Goal: Task Accomplishment & Management: Manage account settings

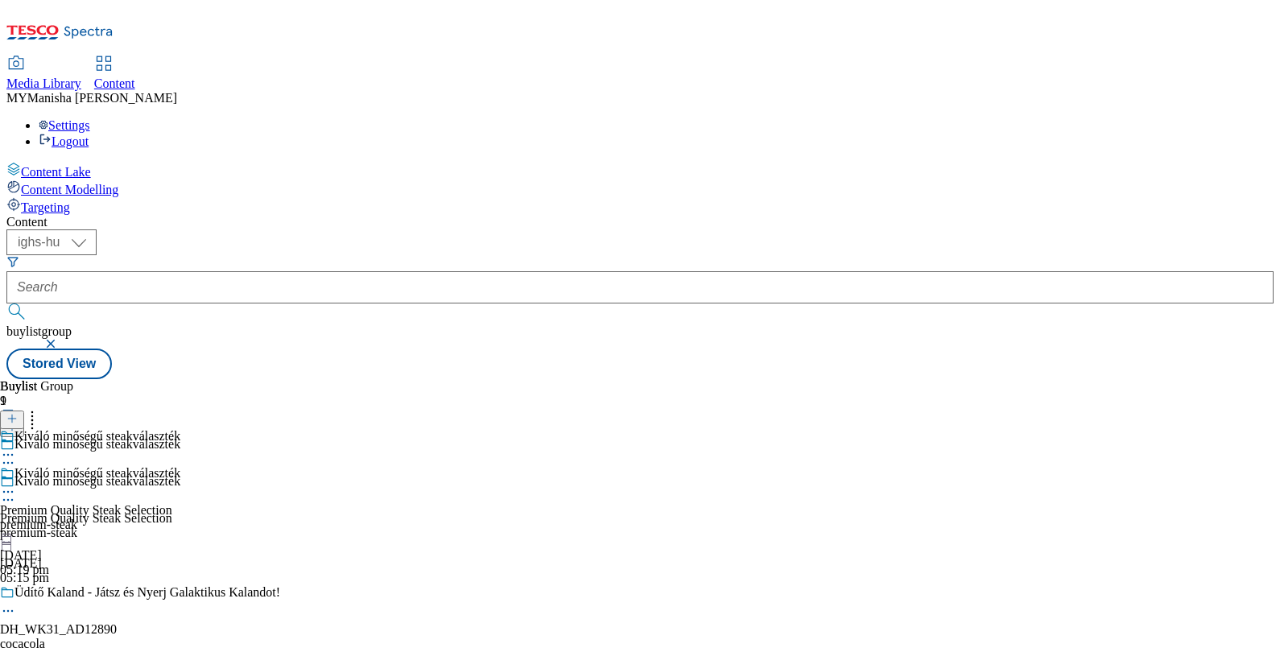
select select "ighs-hu"
click at [180, 474] on div "Kiváló minőségű steakválaszték" at bounding box center [97, 481] width 166 height 14
click at [16, 492] on icon at bounding box center [8, 500] width 16 height 16
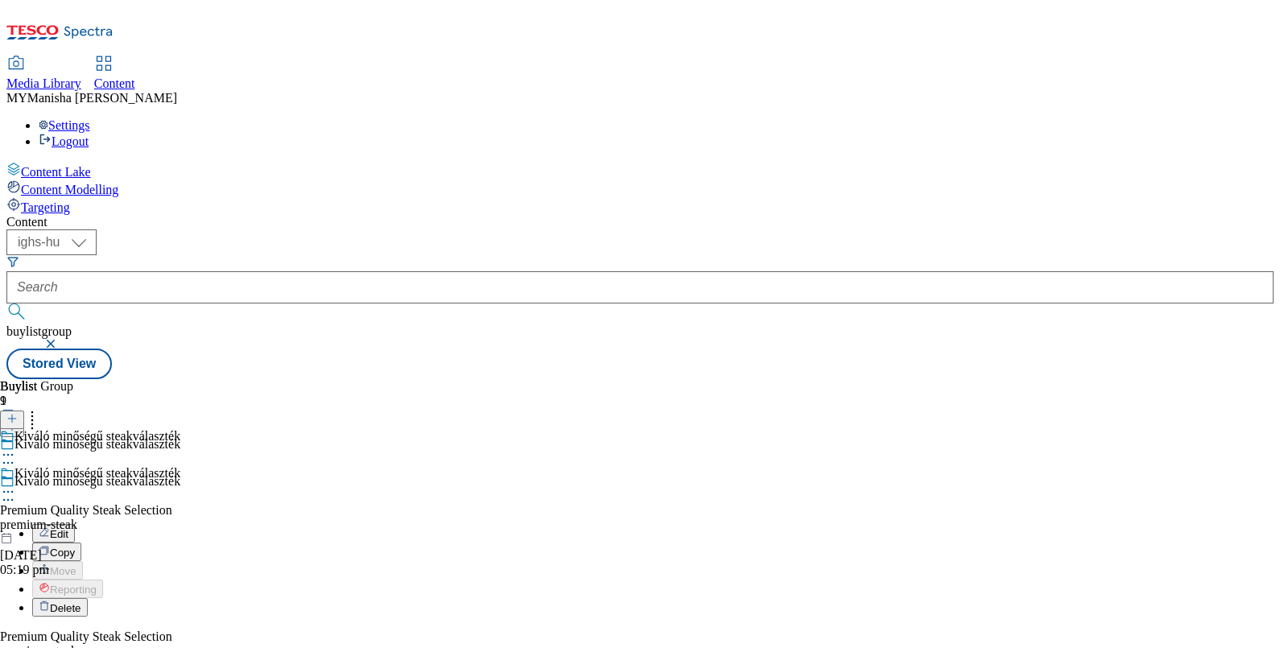
click at [68, 528] on span "Edit" at bounding box center [59, 534] width 19 height 12
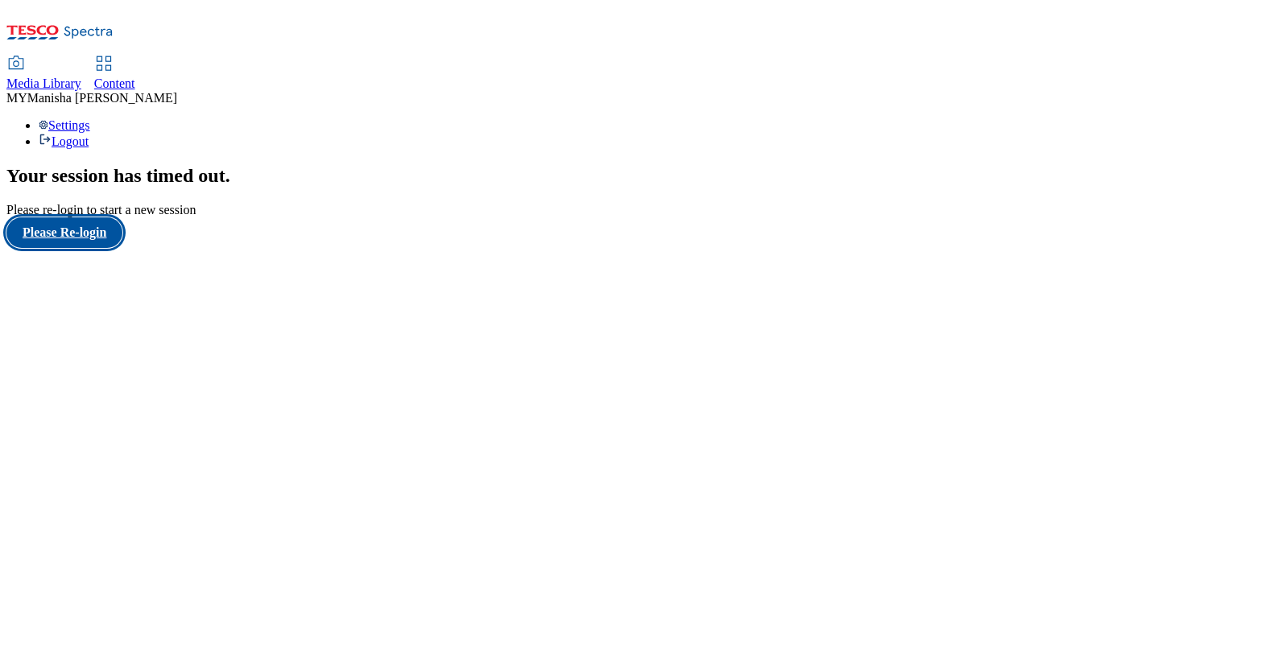
click at [69, 248] on button "Please Re-login" at bounding box center [64, 232] width 116 height 31
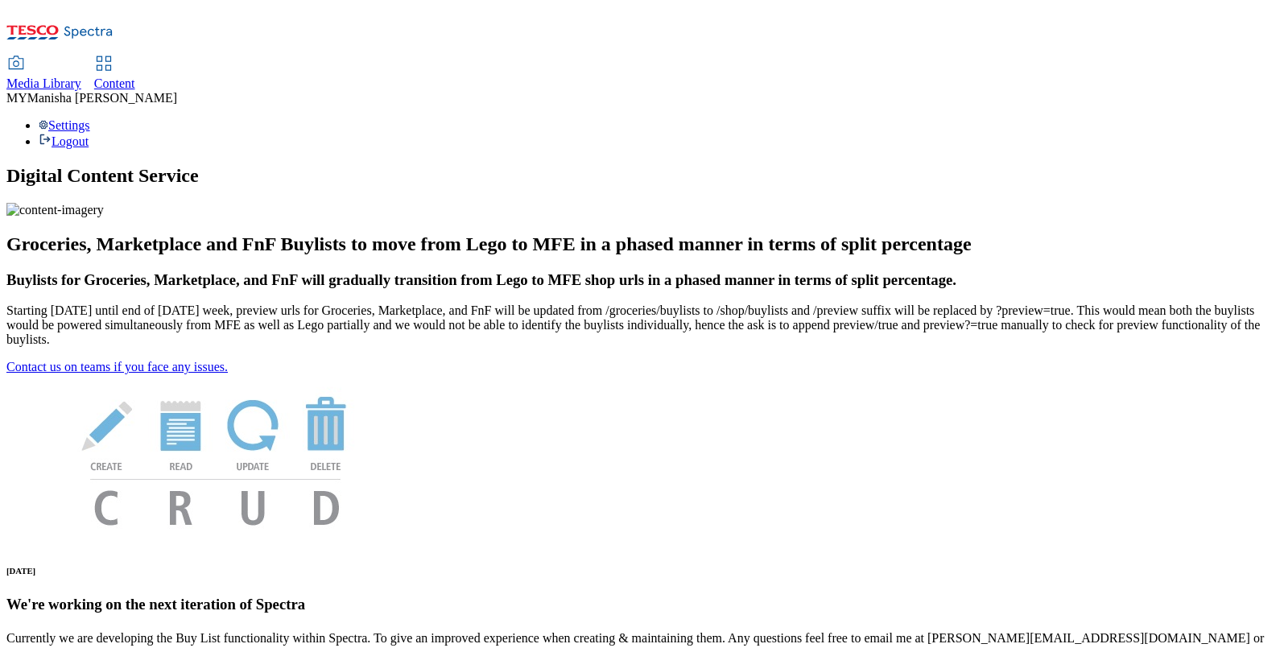
click at [135, 76] on div "Content" at bounding box center [114, 83] width 41 height 14
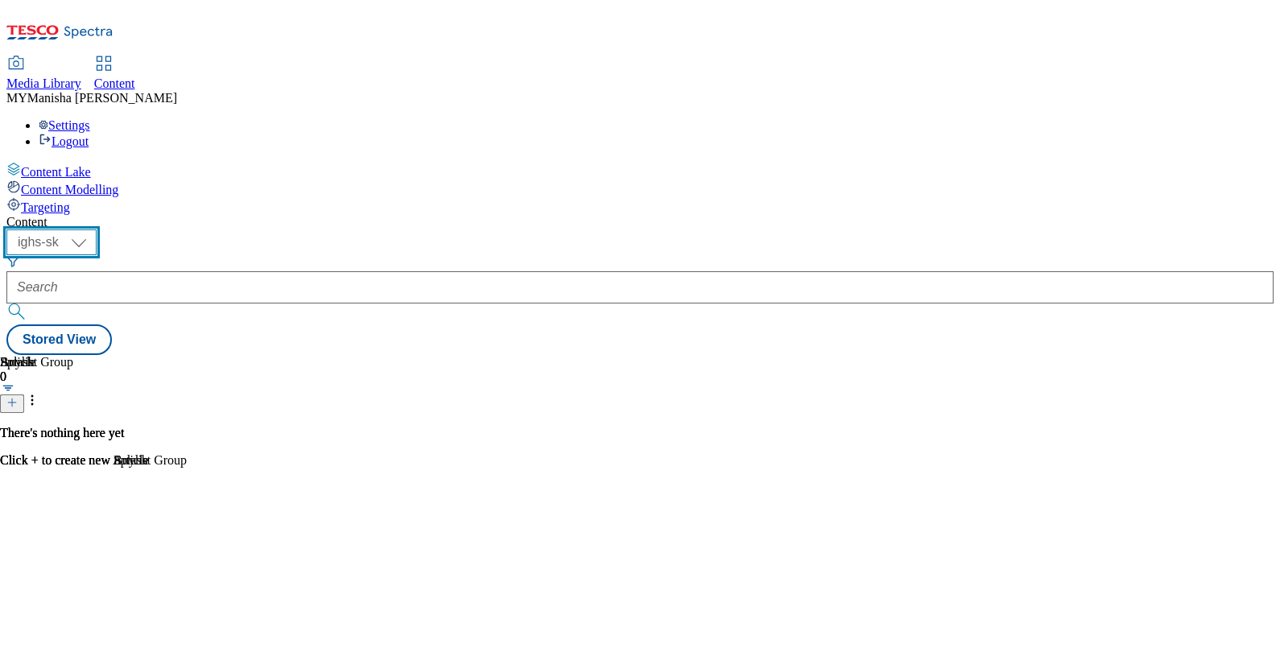
click at [97, 229] on select "ighs-cz ighs-hu ighs-sk" at bounding box center [51, 242] width 90 height 26
select select "ighs-hu"
click at [97, 229] on select "ighs-cz ighs-hu ighs-sk" at bounding box center [51, 242] width 90 height 26
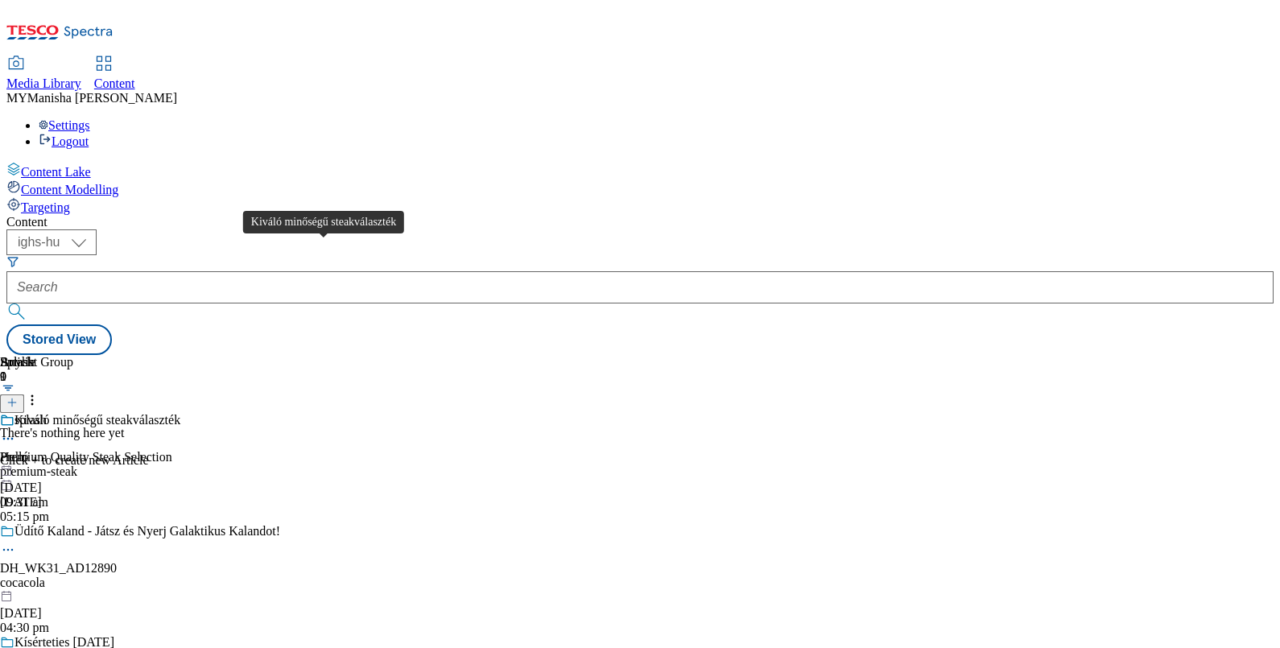
click at [180, 413] on div "Kiváló minőségű steakválaszték" at bounding box center [97, 420] width 166 height 14
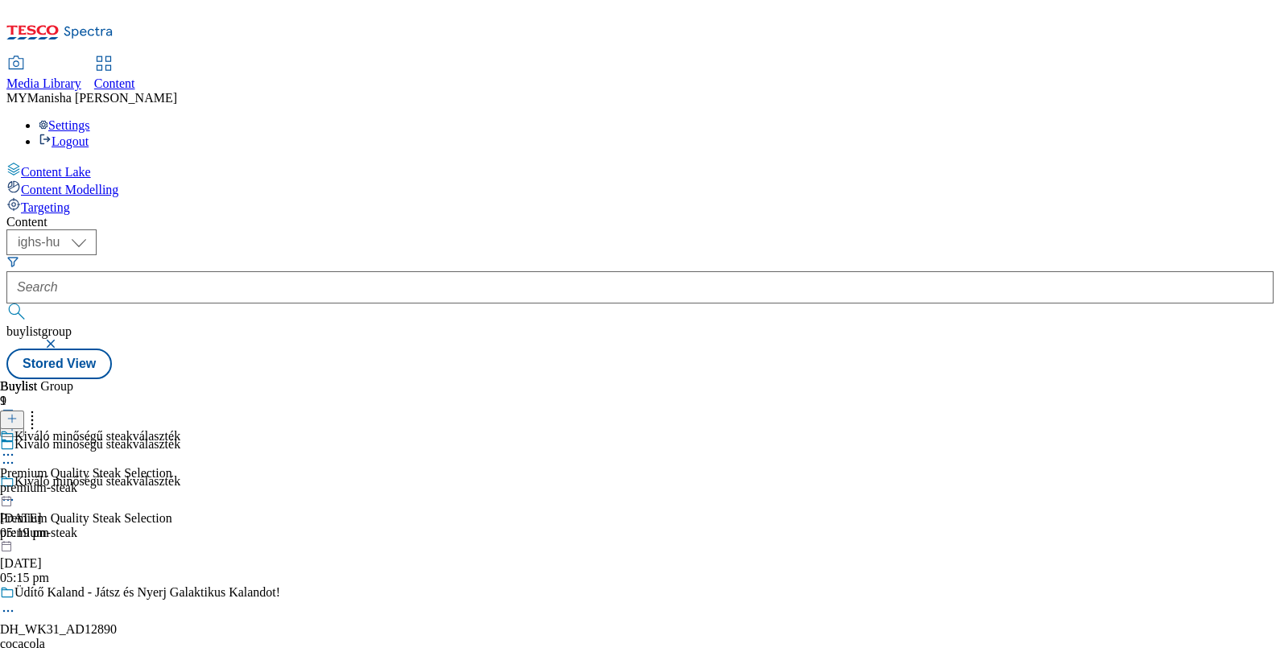
click at [16, 492] on icon at bounding box center [8, 500] width 16 height 16
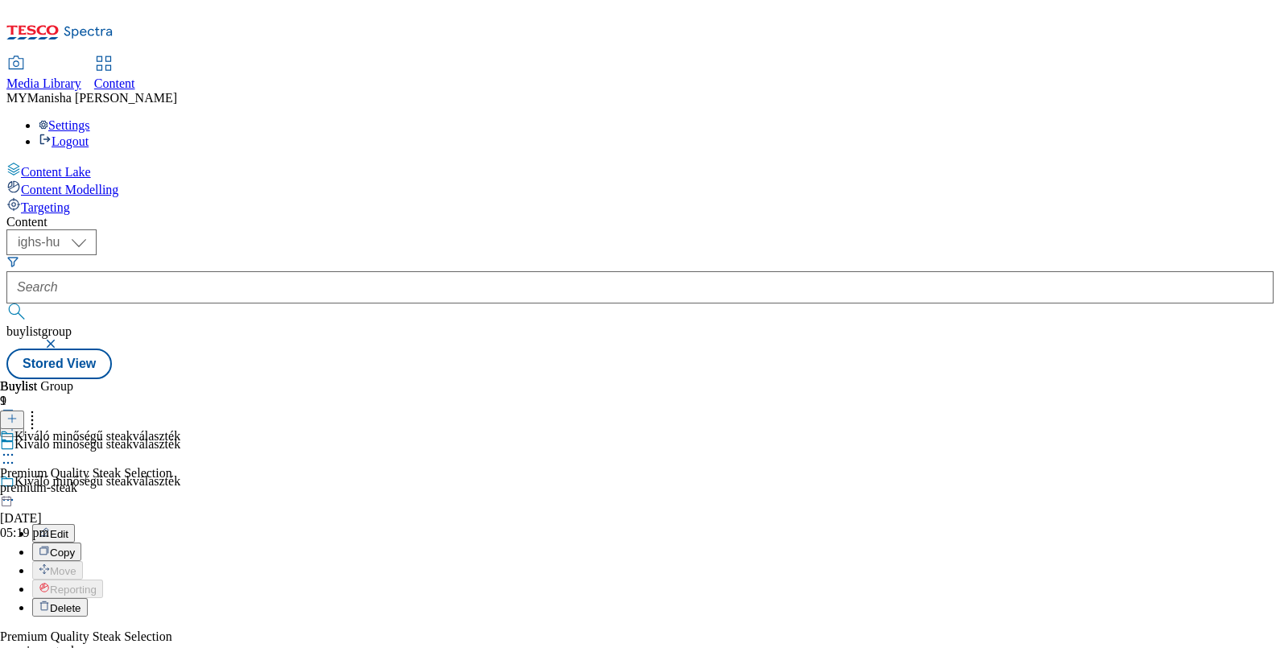
click at [75, 524] on button "Edit" at bounding box center [53, 533] width 43 height 19
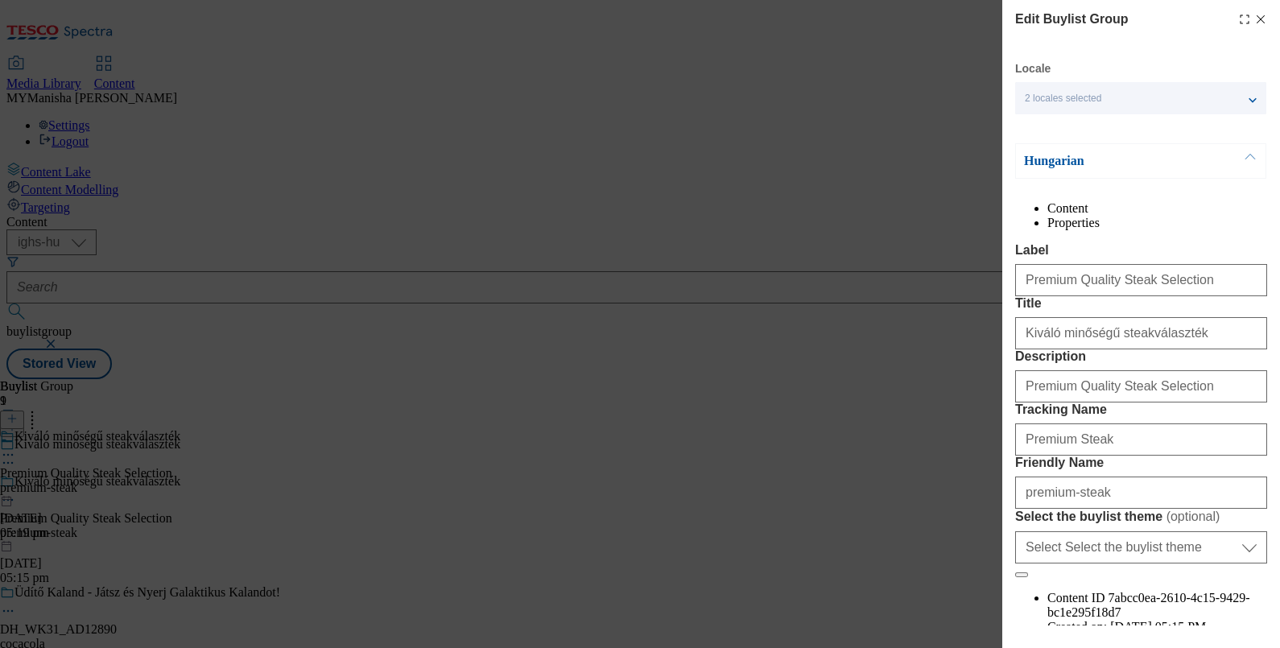
click at [1252, 20] on div "Edit Buylist Group Locale 2 locales selected Hungarian English Hungarian Conten…" at bounding box center [1142, 313] width 278 height 626
click at [1258, 20] on line "Modal" at bounding box center [1261, 19] width 7 height 7
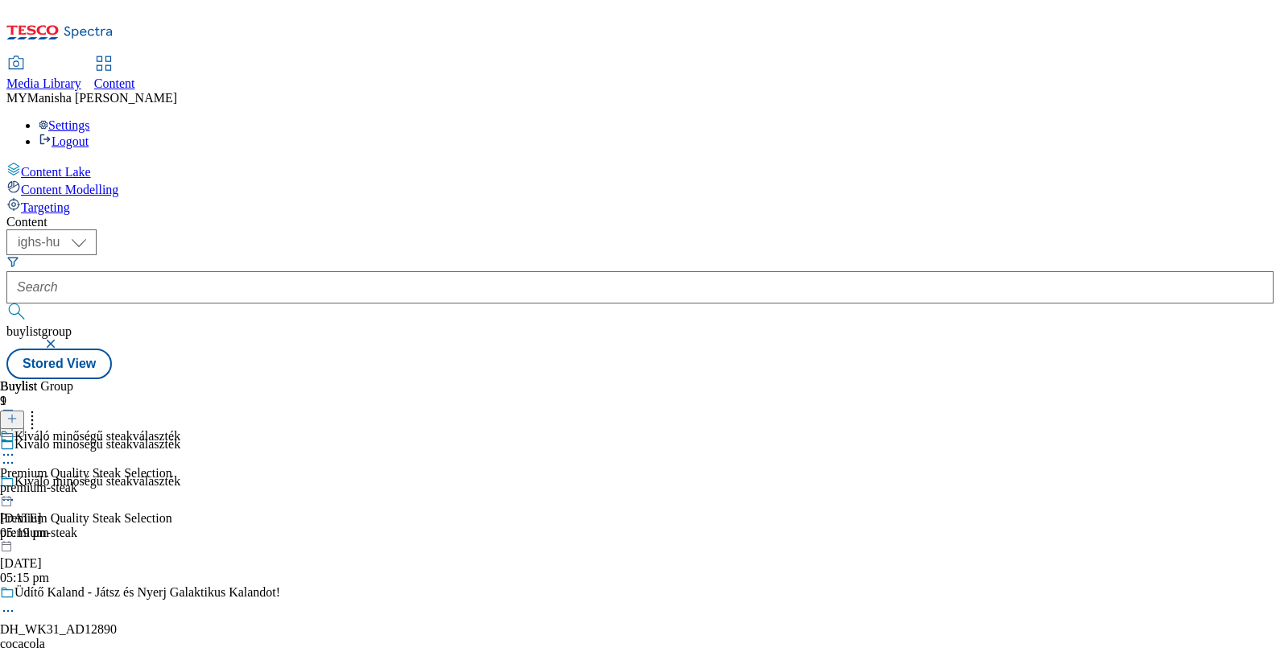
click at [16, 447] on icon at bounding box center [8, 455] width 16 height 16
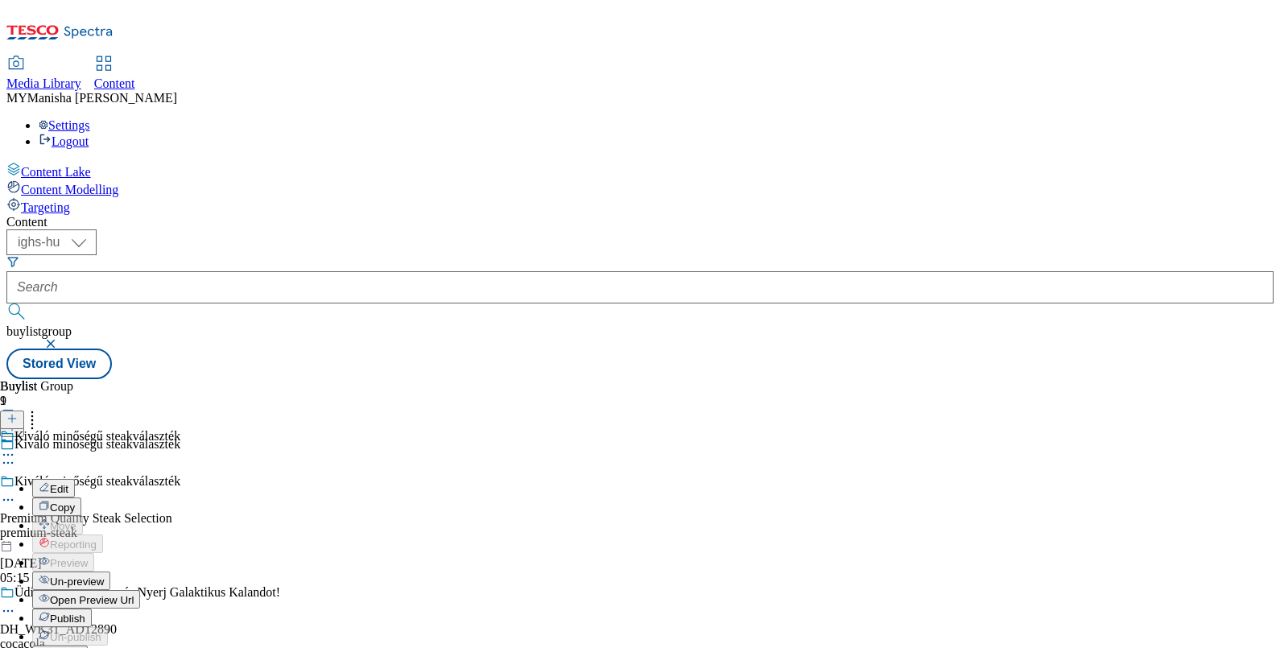
click at [68, 483] on span "Edit" at bounding box center [59, 489] width 19 height 12
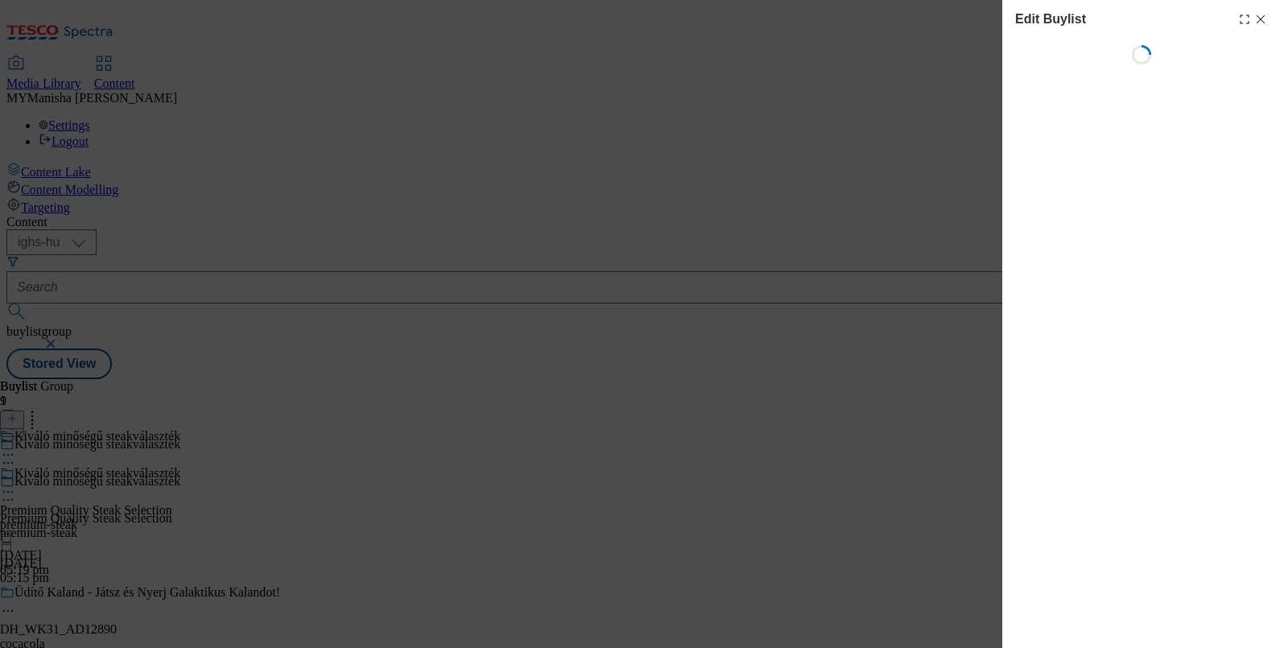
select select "evergreen"
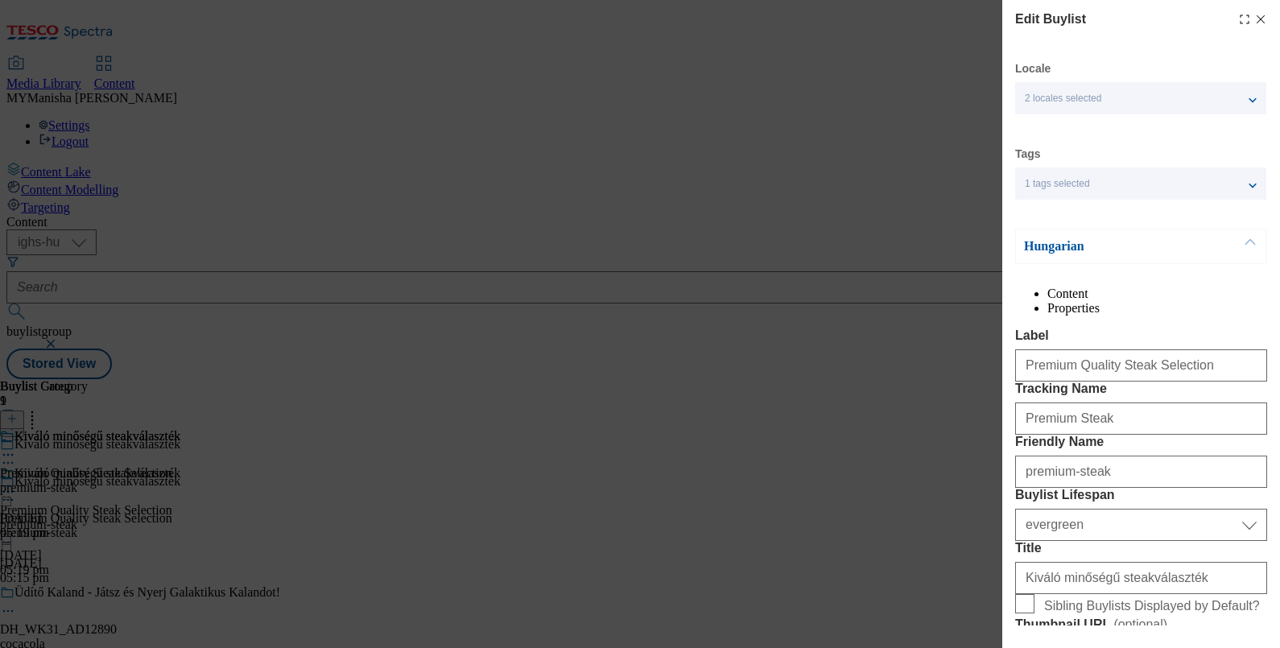
click at [1258, 22] on line "Modal" at bounding box center [1261, 19] width 7 height 7
select select "evergreen"
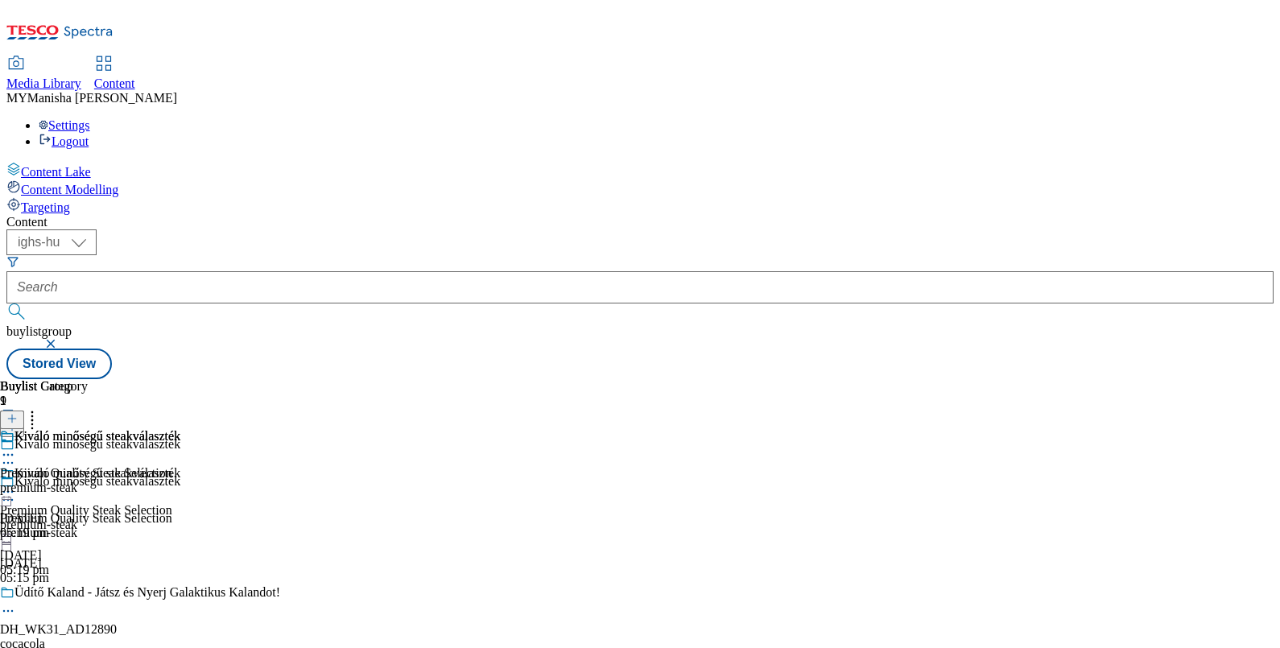
click at [180, 466] on div "Kiváló minőségű steakválaszték" at bounding box center [90, 484] width 180 height 37
click at [16, 484] on icon at bounding box center [8, 492] width 16 height 16
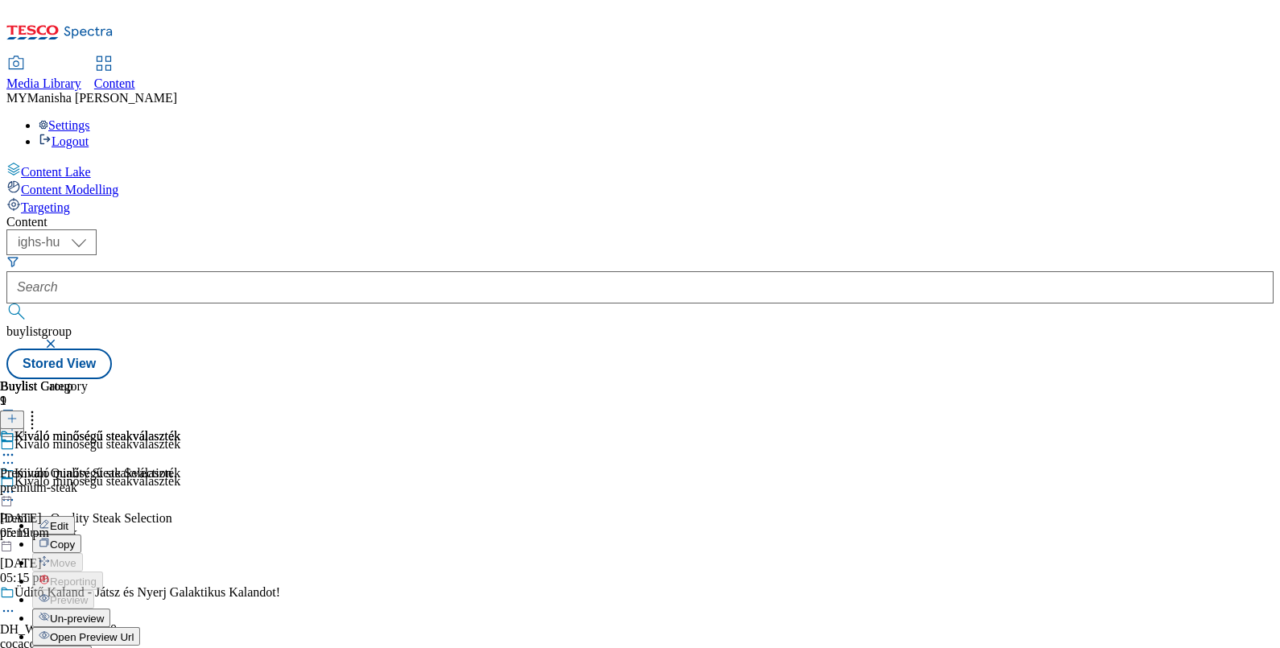
click at [68, 520] on span "Edit" at bounding box center [59, 526] width 19 height 12
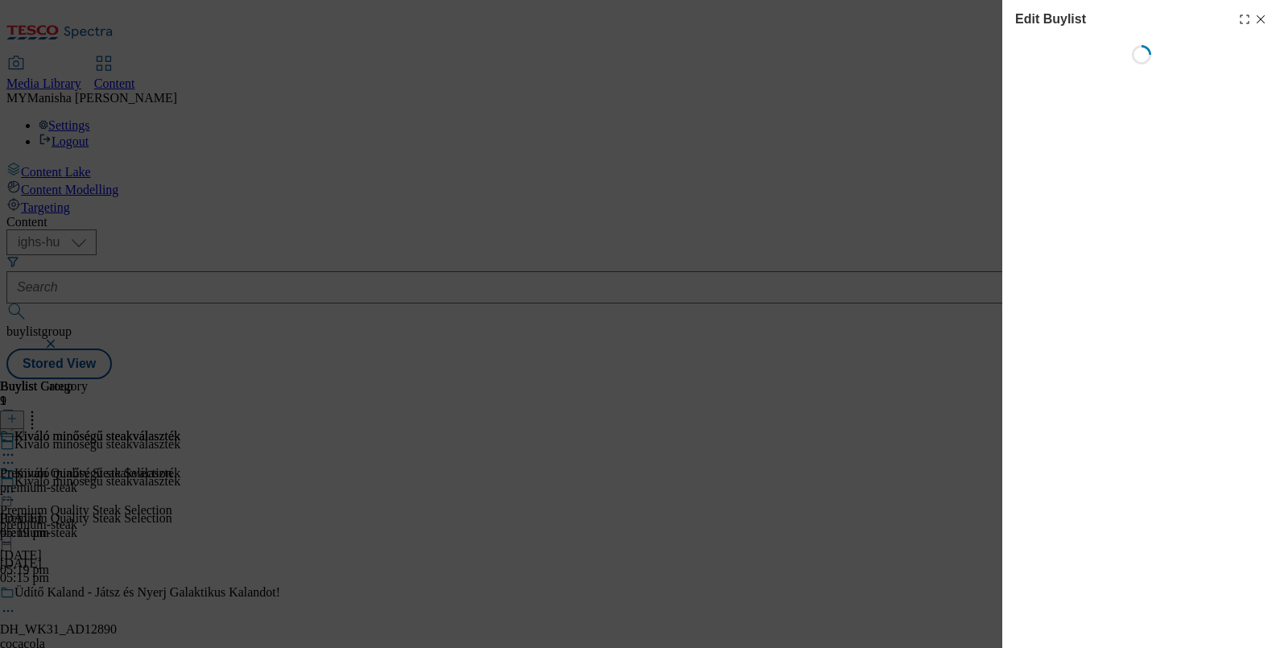
select select "evergreen"
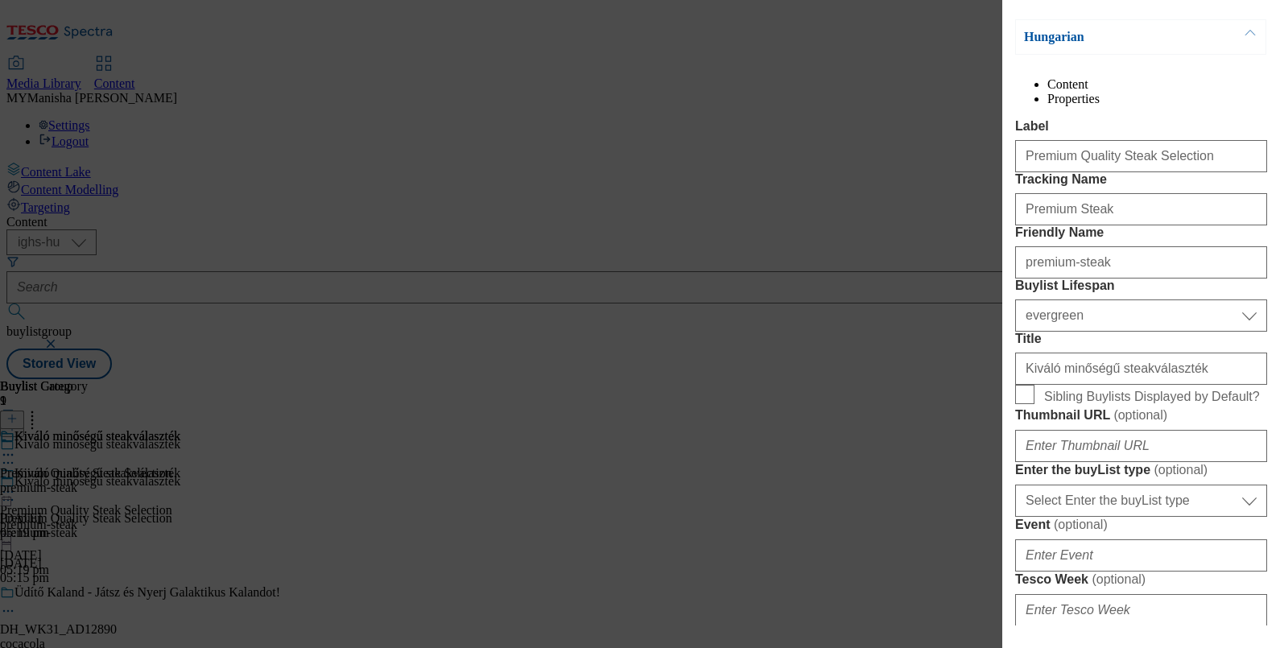
scroll to position [213, 0]
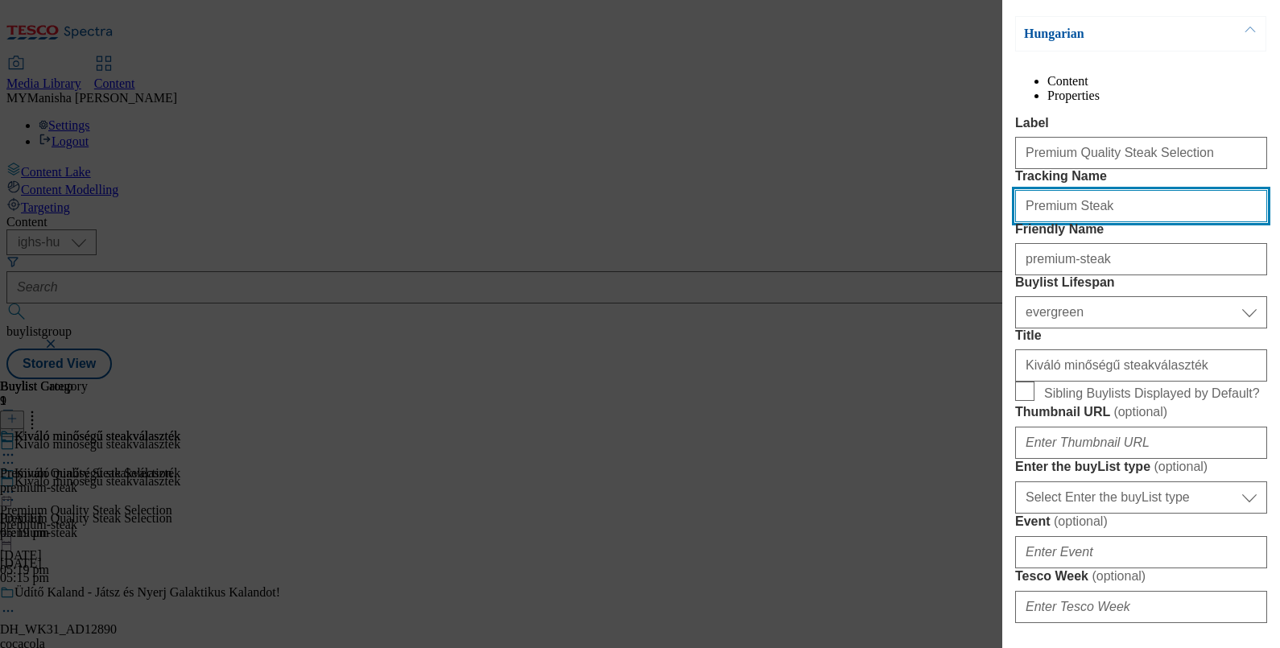
click at [1098, 222] on input "Premium Steak" at bounding box center [1141, 206] width 252 height 32
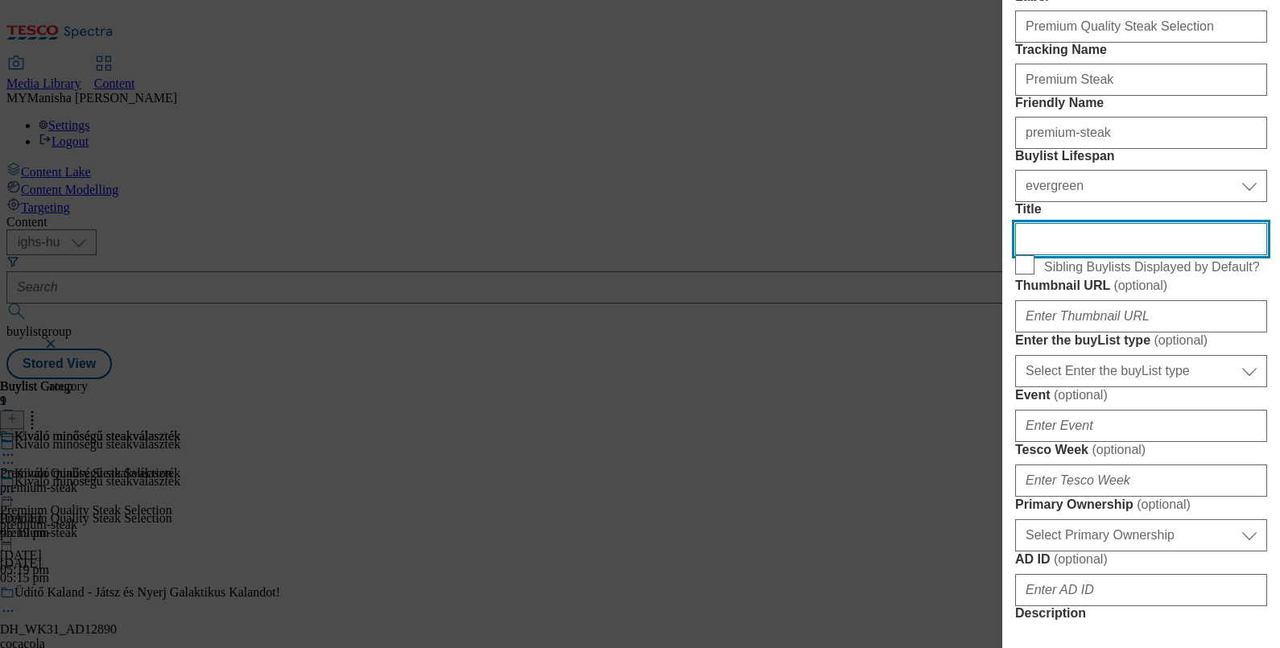
scroll to position [0, 0]
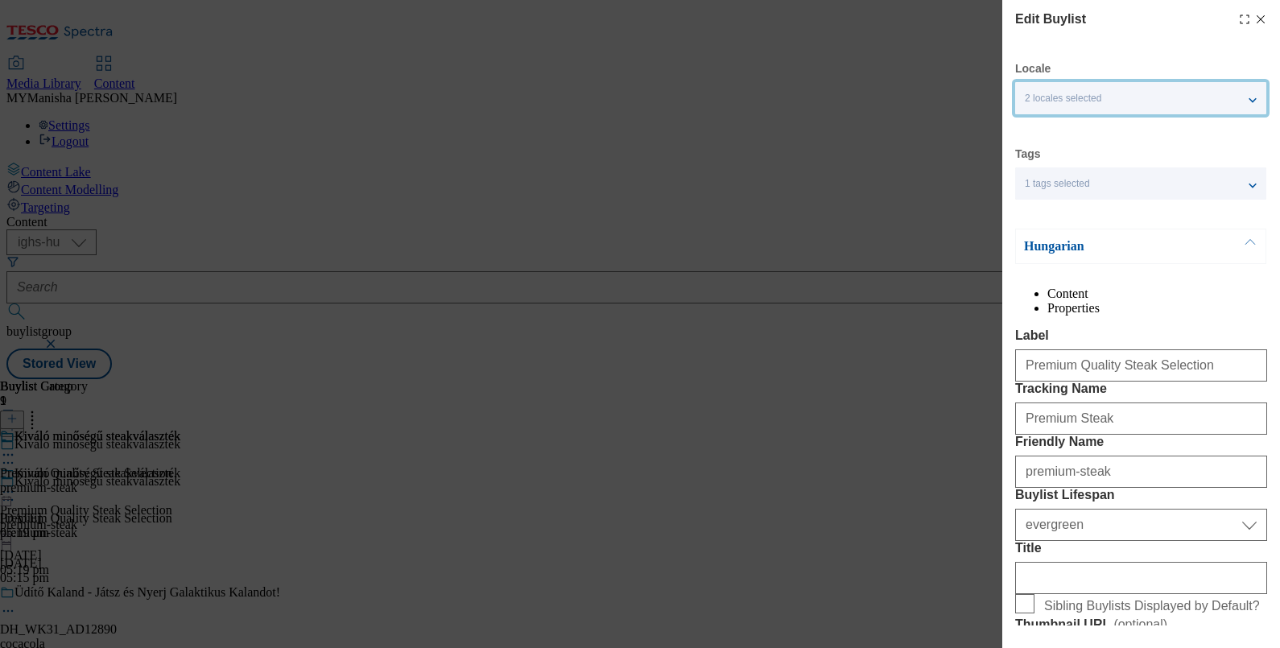
click at [1245, 109] on div "2 locales selected" at bounding box center [1140, 98] width 251 height 32
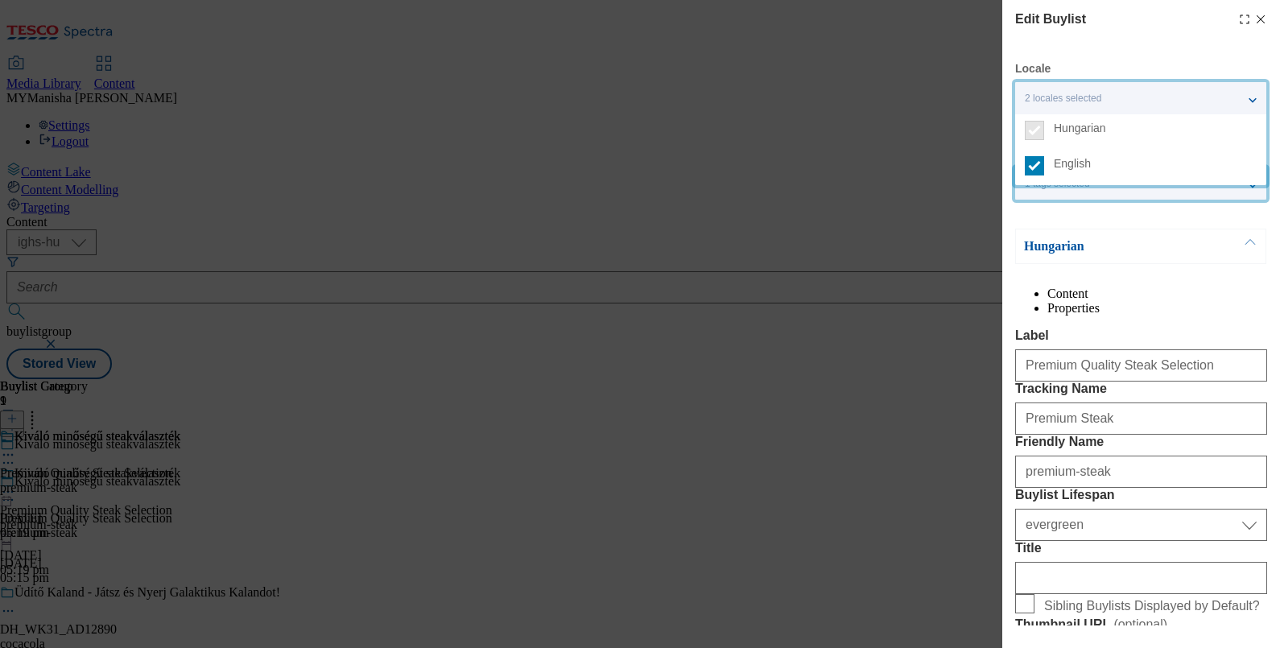
click at [1251, 192] on div "1 tags selected" at bounding box center [1140, 183] width 251 height 32
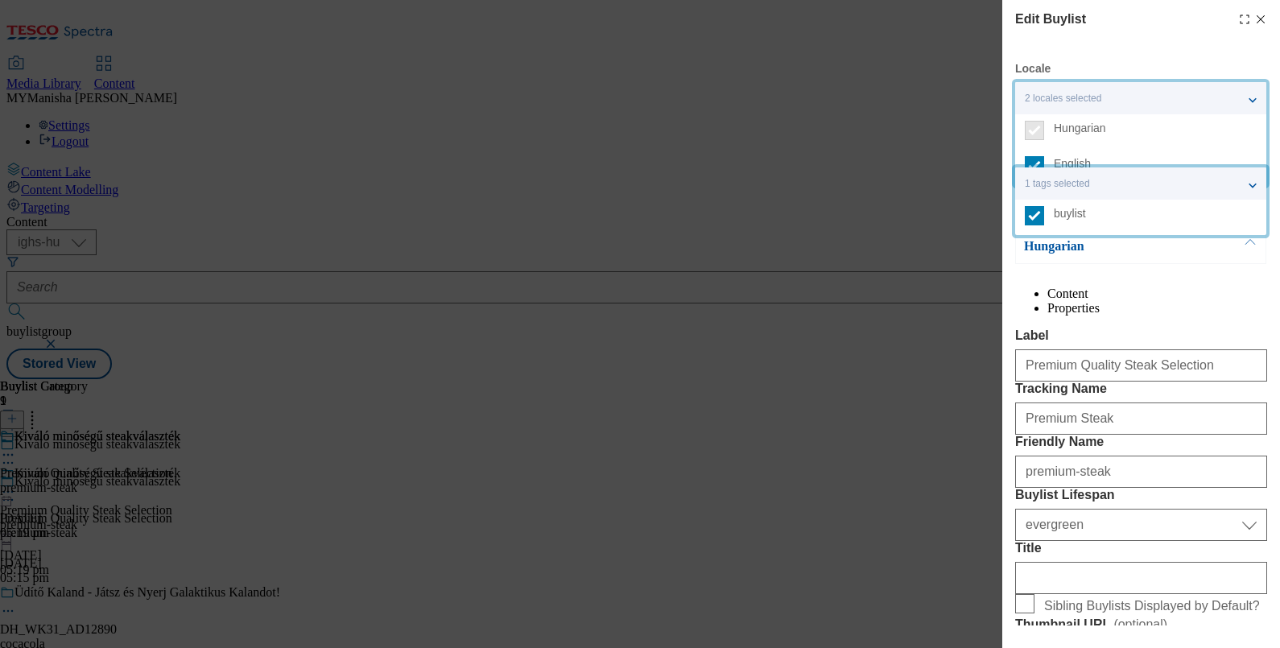
click at [1256, 187] on div "1 tags selected" at bounding box center [1140, 183] width 251 height 32
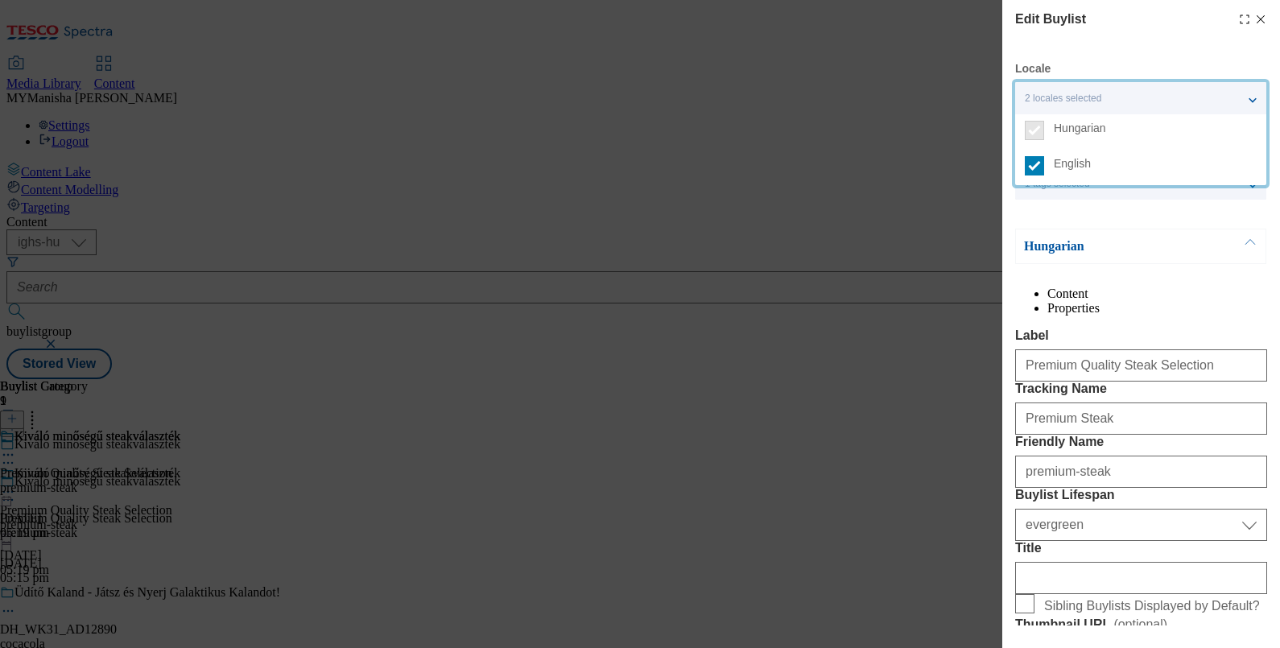
click at [1253, 241] on button "Modal" at bounding box center [1250, 246] width 31 height 34
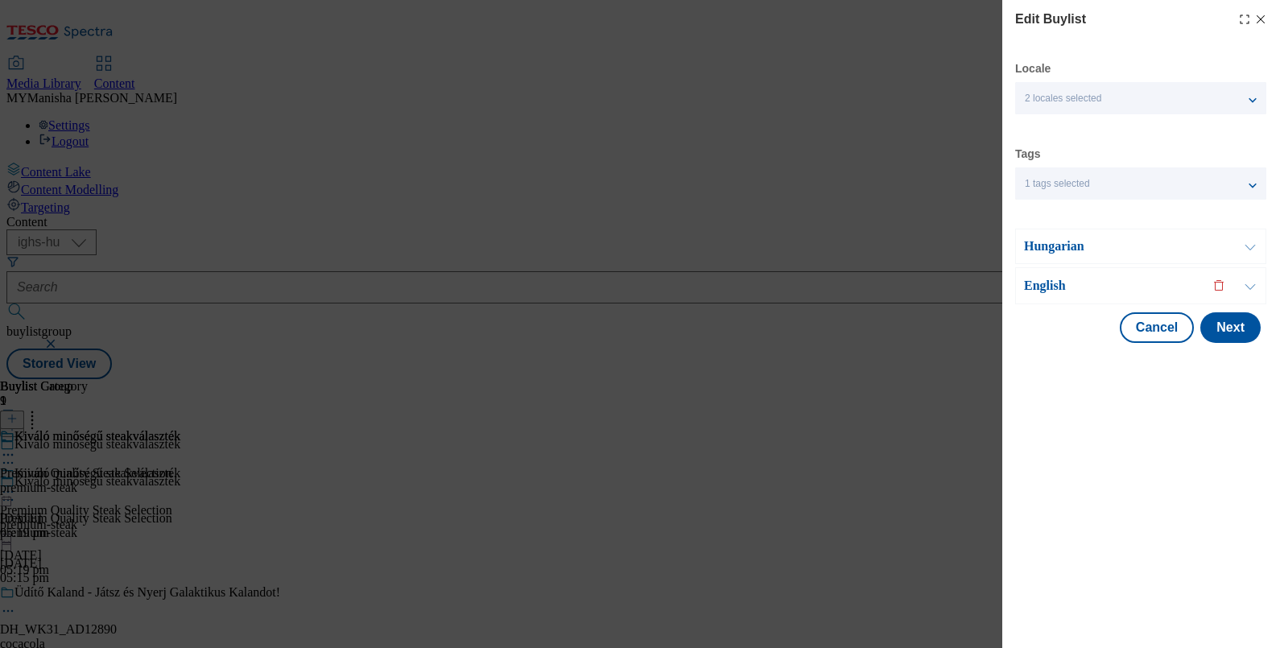
click at [1251, 283] on button "Modal" at bounding box center [1250, 285] width 31 height 35
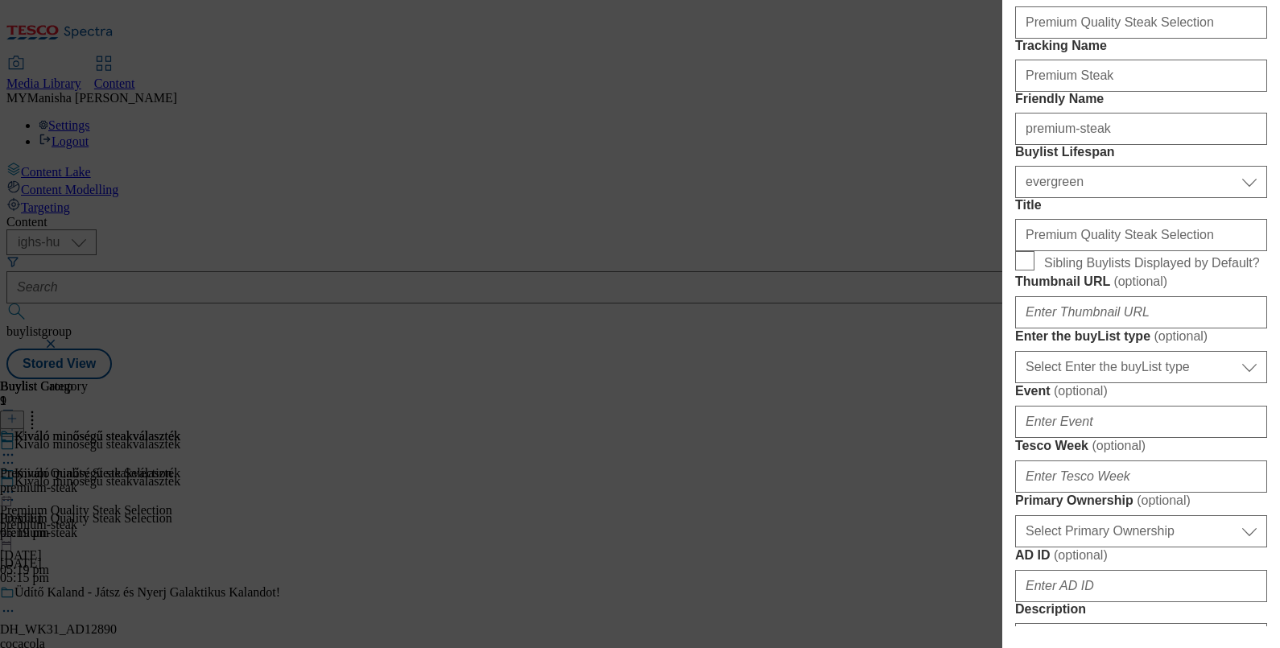
scroll to position [454, 0]
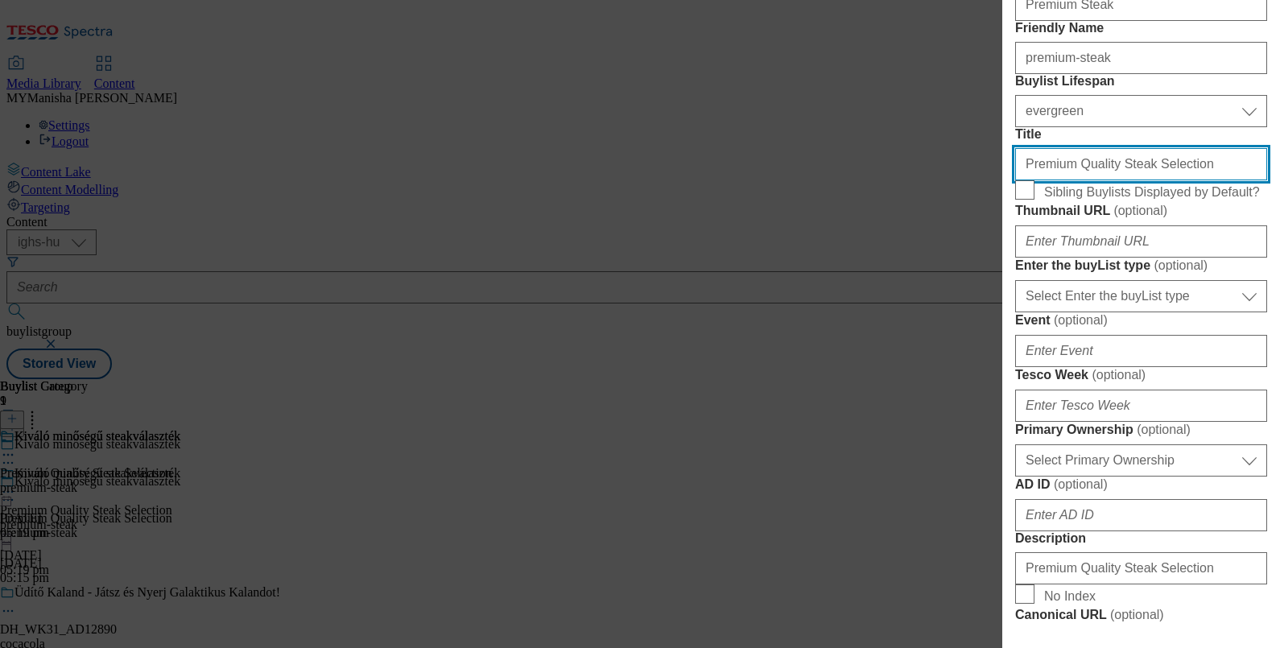
click at [1182, 180] on input "Premium Quality Steak Selection" at bounding box center [1141, 164] width 252 height 32
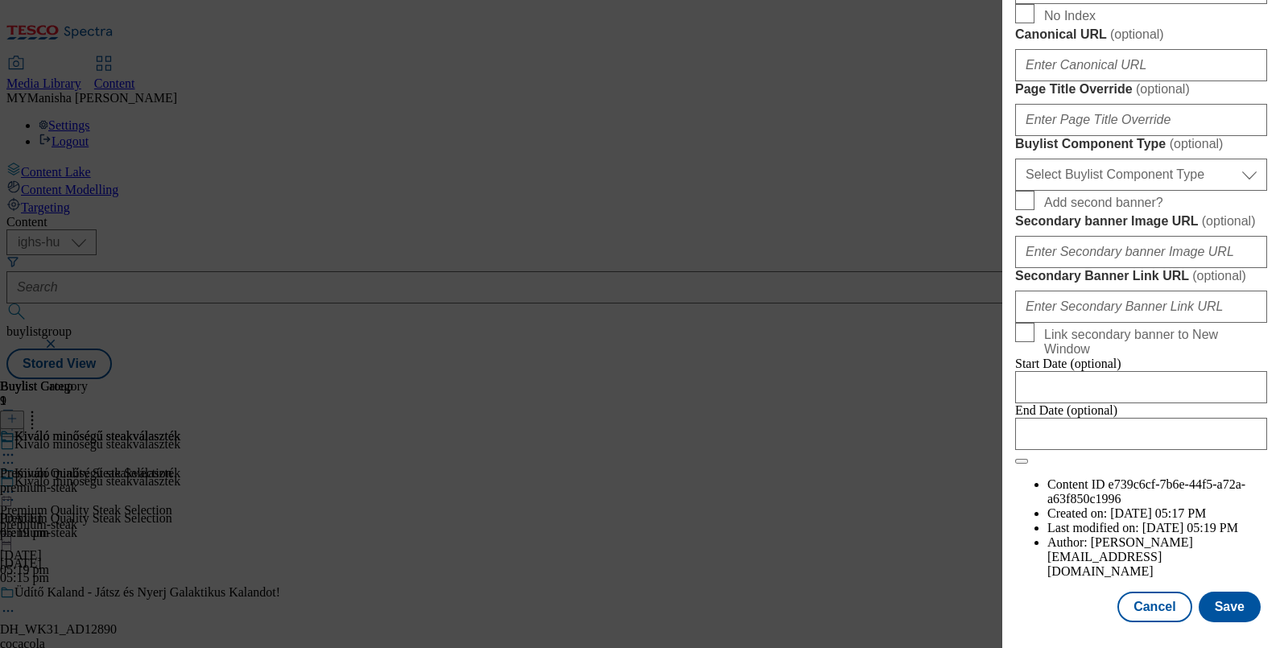
scroll to position [1543, 0]
click at [1210, 593] on button "Save" at bounding box center [1230, 607] width 62 height 31
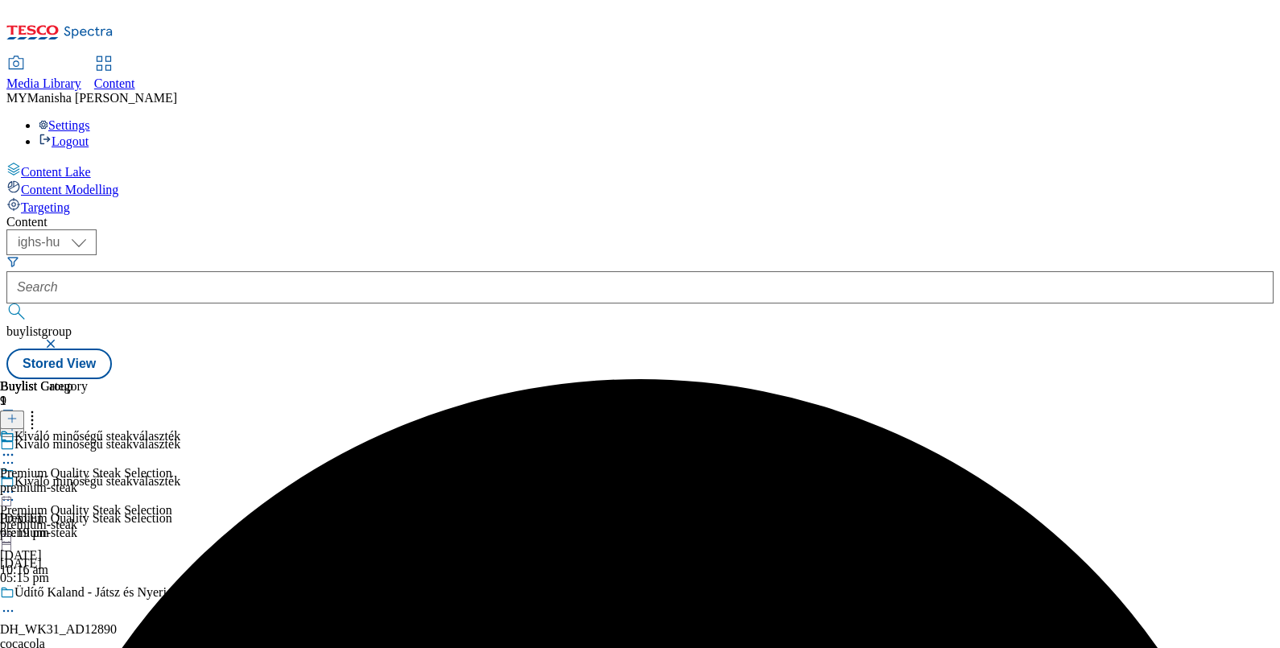
click at [16, 447] on icon at bounding box center [8, 455] width 16 height 16
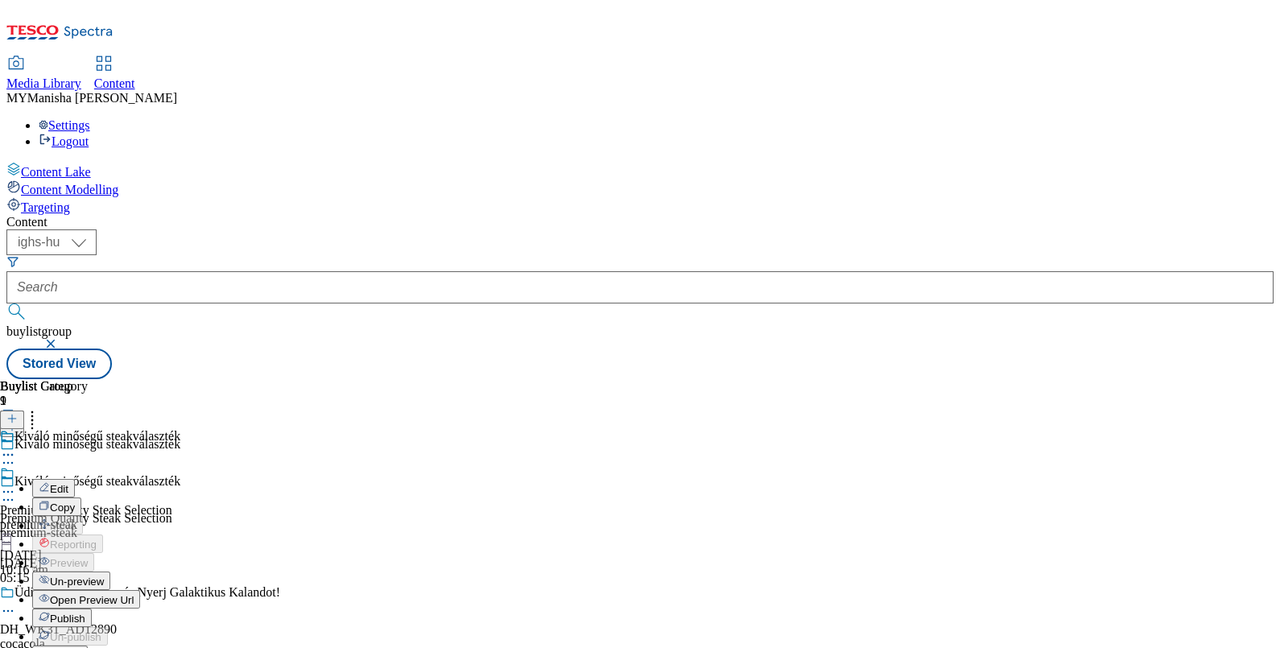
click at [134, 594] on span "Open Preview Url" at bounding box center [92, 600] width 84 height 12
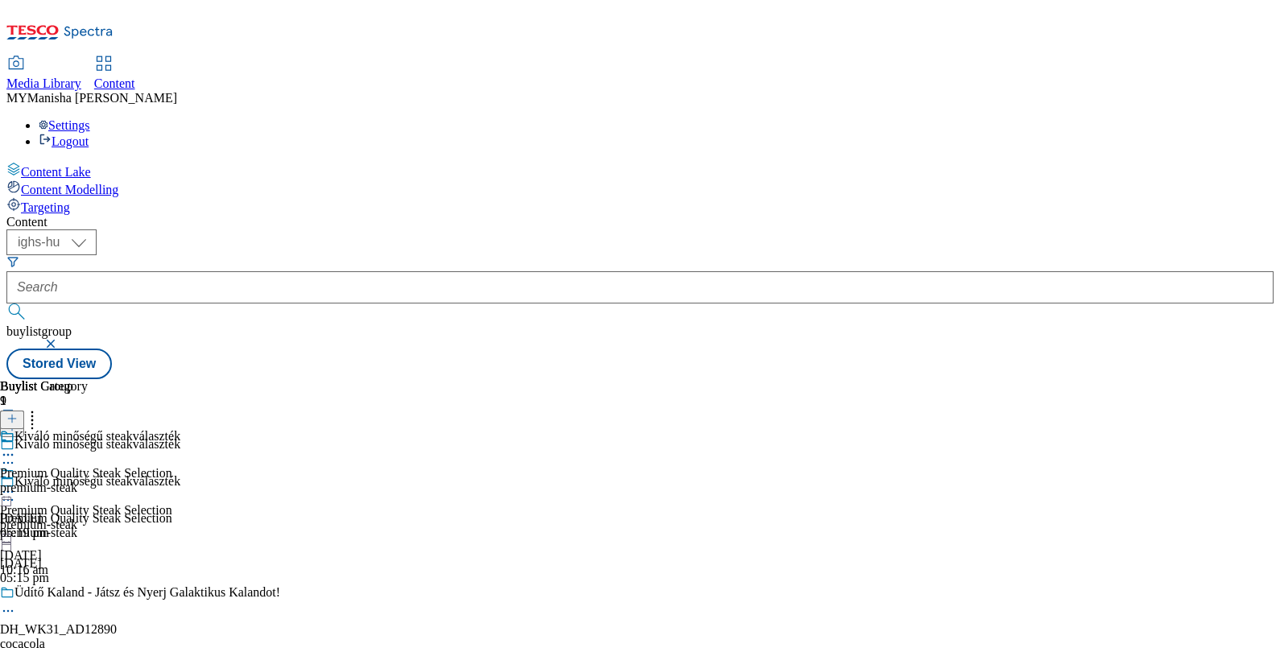
click at [16, 447] on icon at bounding box center [8, 455] width 16 height 16
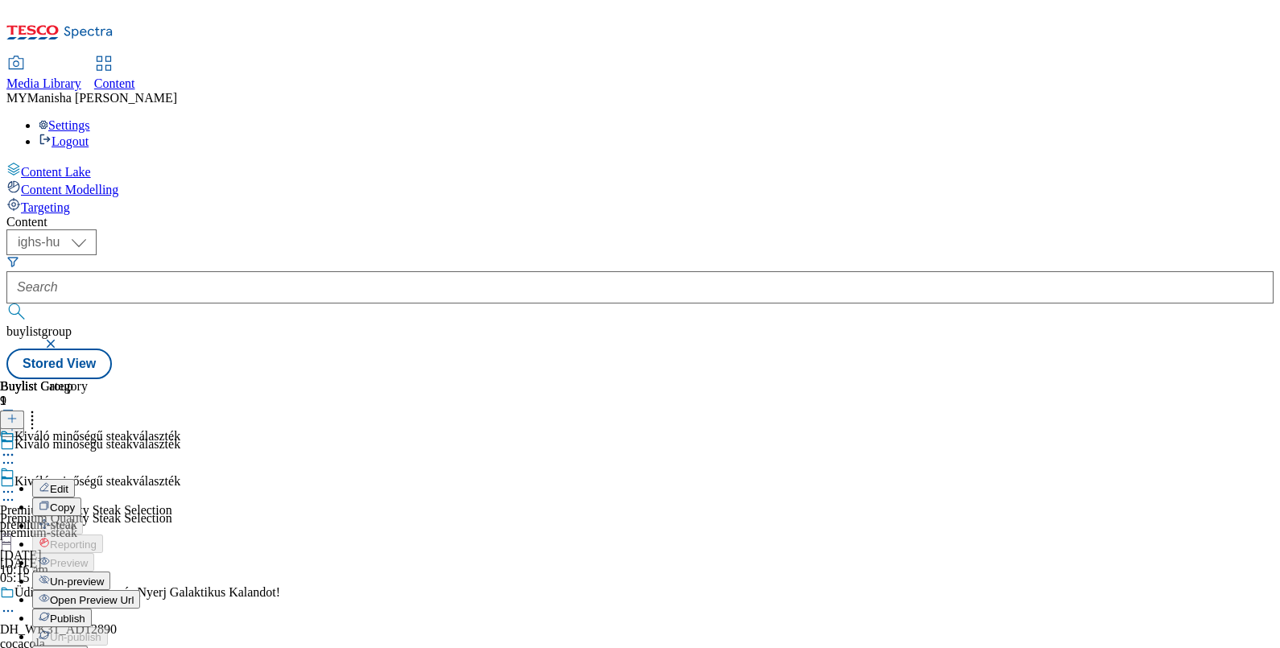
click at [68, 483] on span "Edit" at bounding box center [59, 489] width 19 height 12
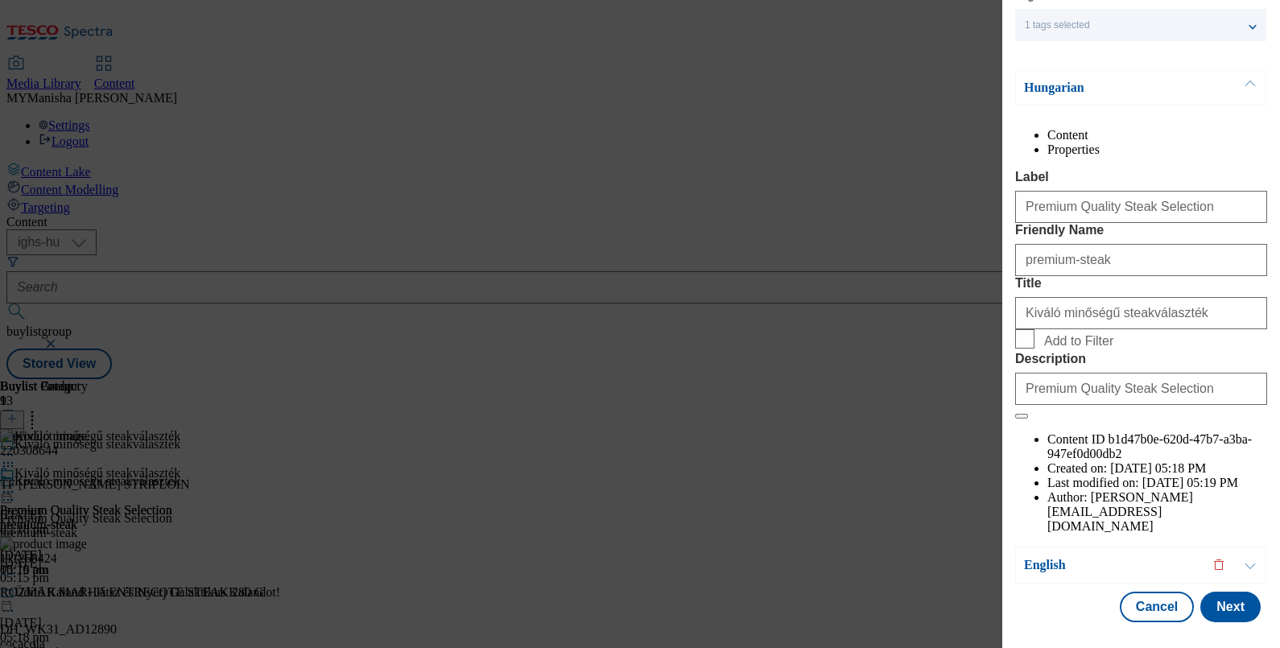
scroll to position [184, 0]
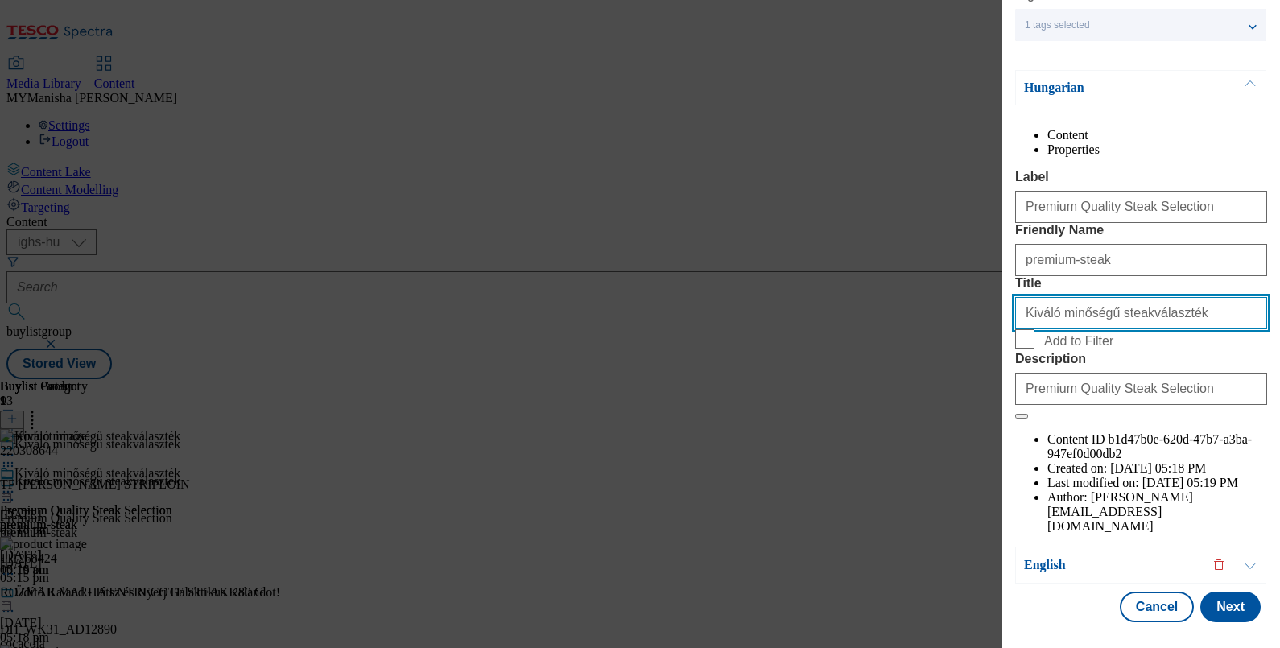
click at [1178, 329] on input "Kiváló minőségű steakválaszték" at bounding box center [1141, 313] width 252 height 32
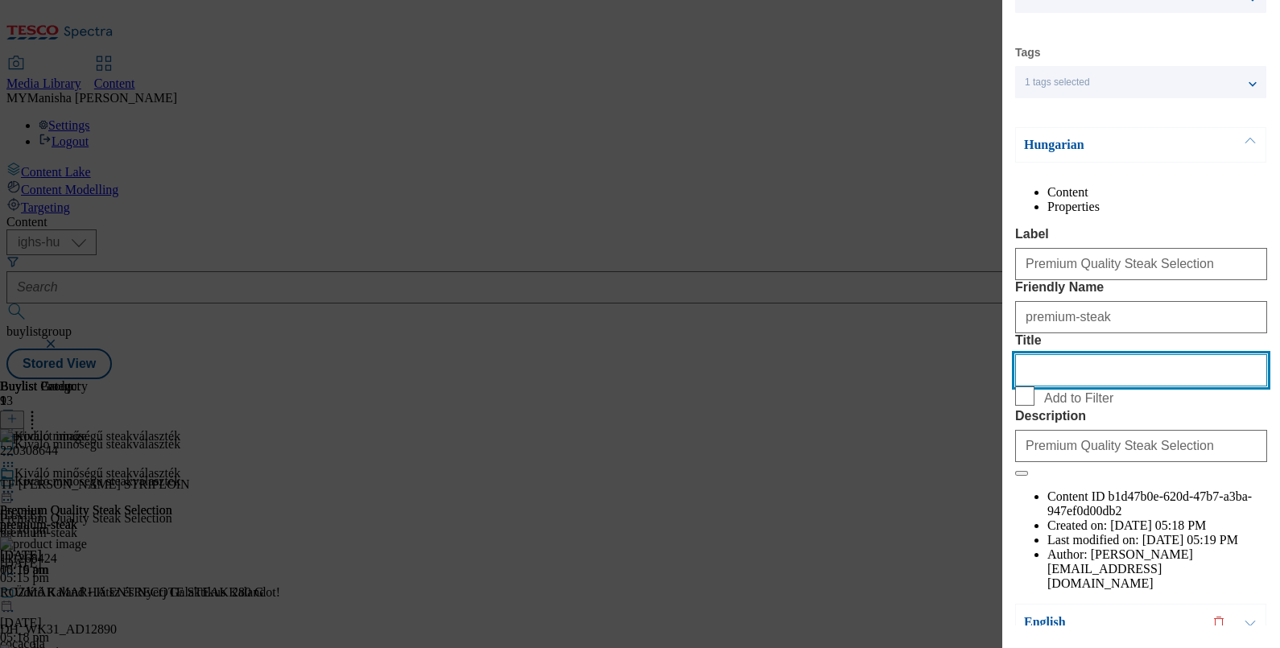
scroll to position [100, 0]
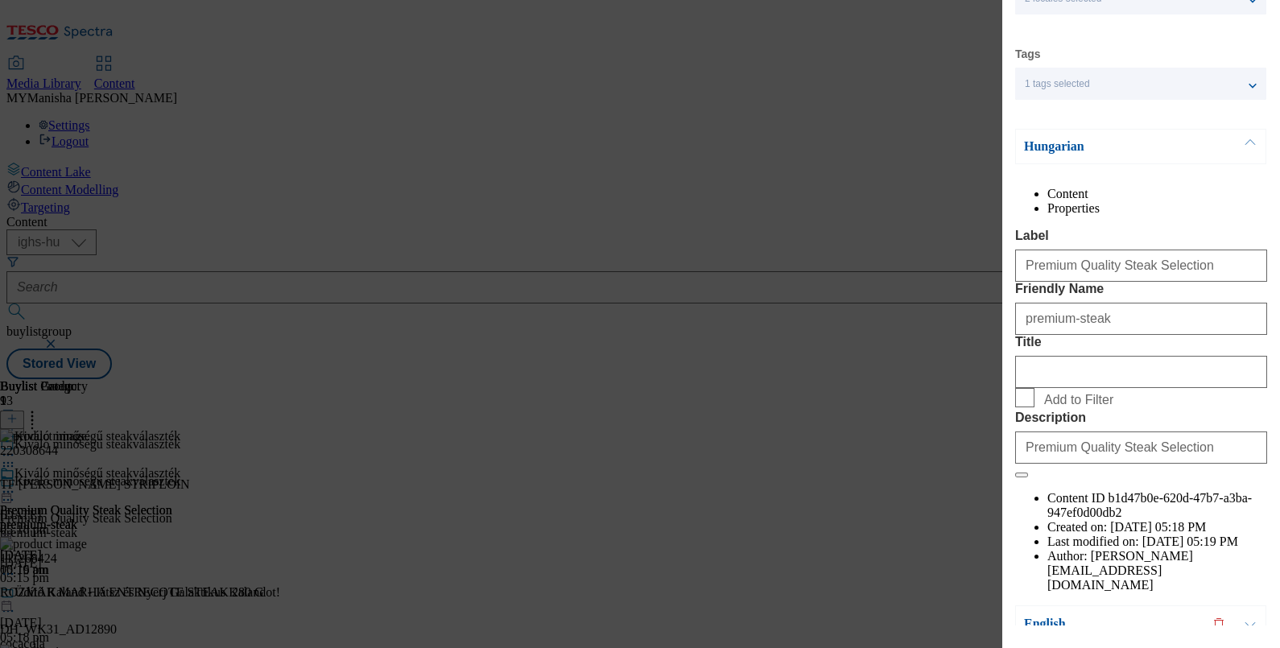
click at [1247, 151] on button "Modal" at bounding box center [1250, 147] width 31 height 34
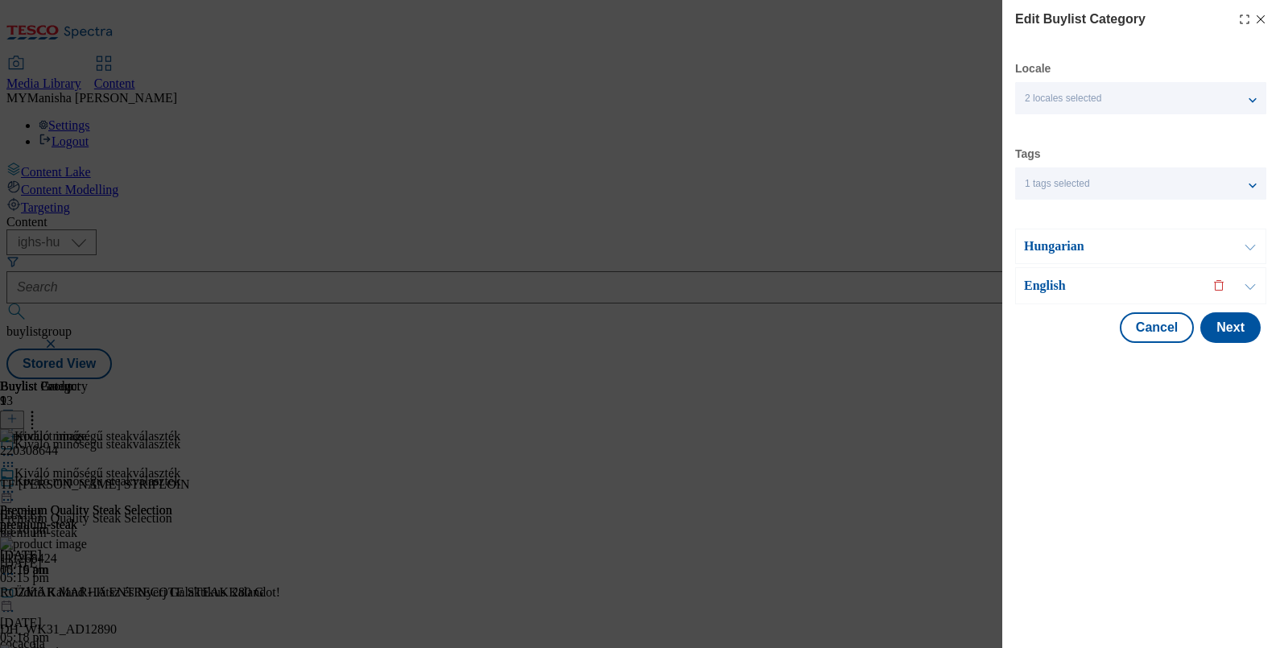
click at [1249, 279] on button "Modal" at bounding box center [1250, 285] width 31 height 35
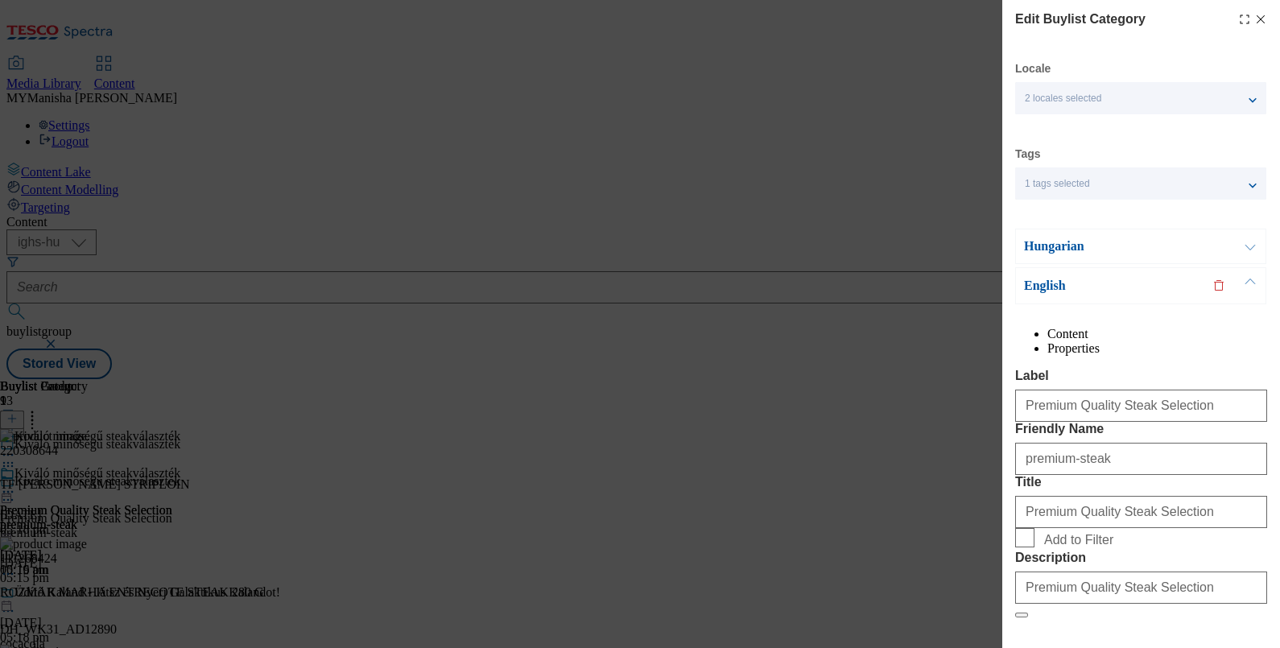
scroll to position [196, 0]
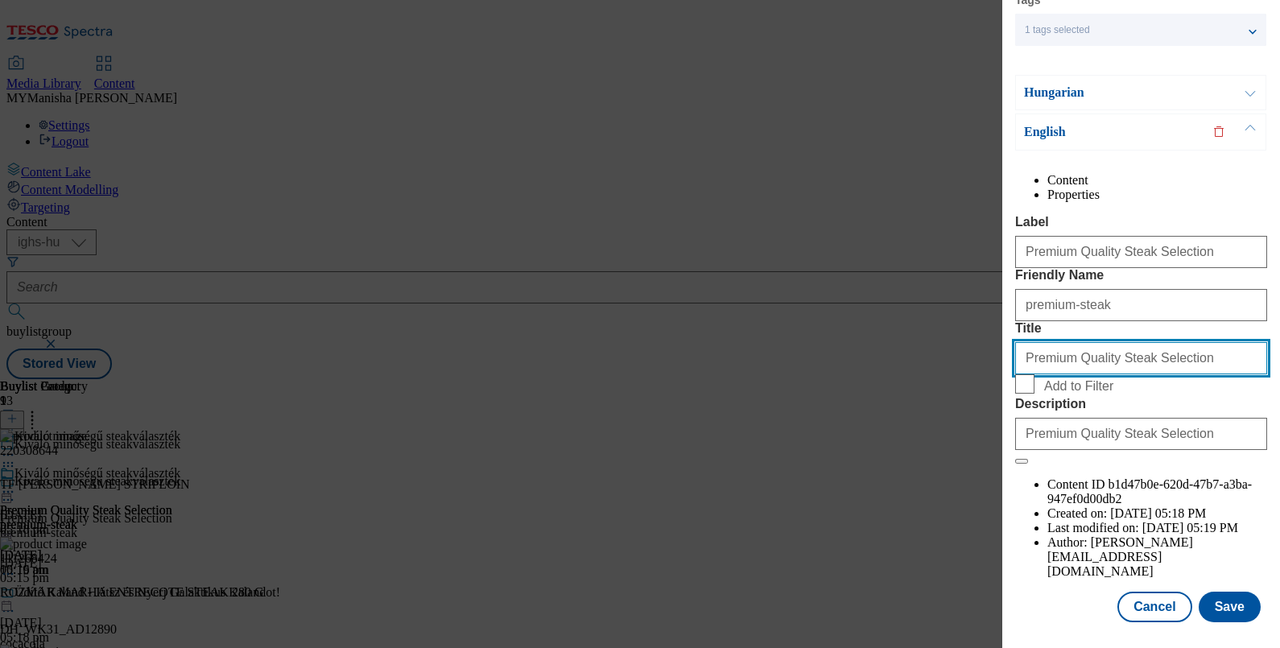
click at [1188, 374] on input "Premium Quality Steak Selection" at bounding box center [1141, 358] width 252 height 32
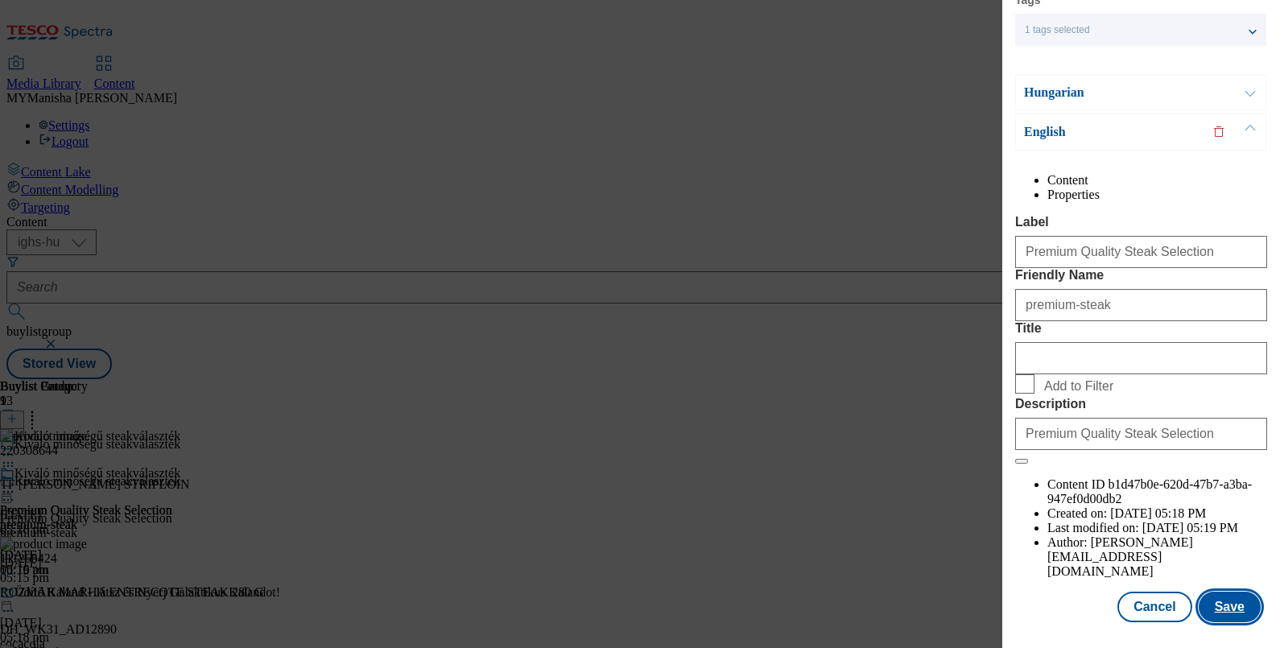
click at [1222, 592] on button "Save" at bounding box center [1230, 607] width 62 height 31
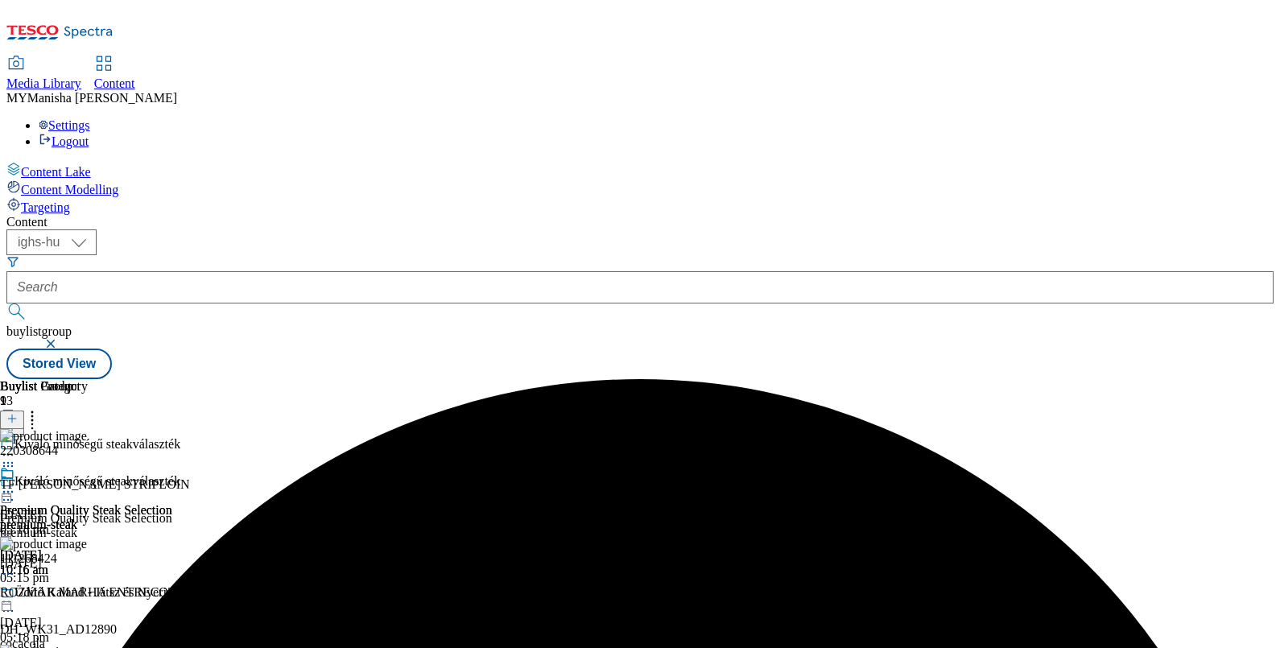
click at [16, 484] on icon at bounding box center [8, 492] width 16 height 16
click at [88, 594] on span "Preview" at bounding box center [69, 600] width 38 height 12
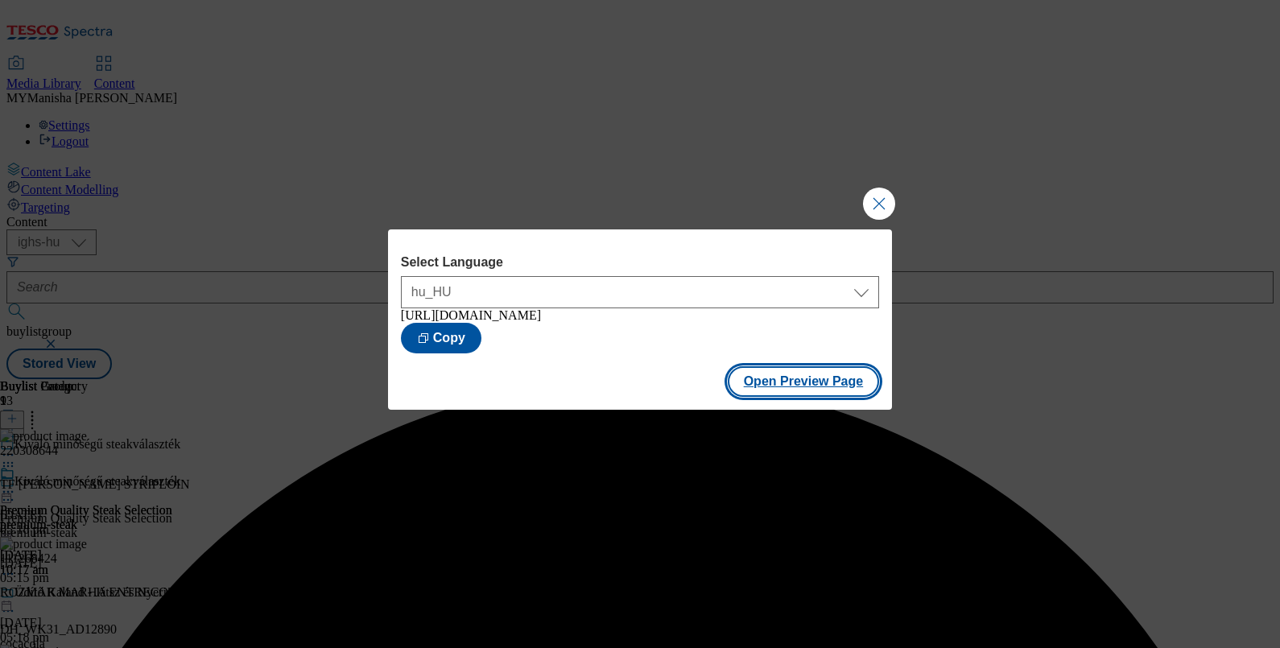
click at [803, 393] on button "Open Preview Page" at bounding box center [804, 381] width 152 height 31
click at [881, 194] on button "Close Modal" at bounding box center [879, 204] width 32 height 32
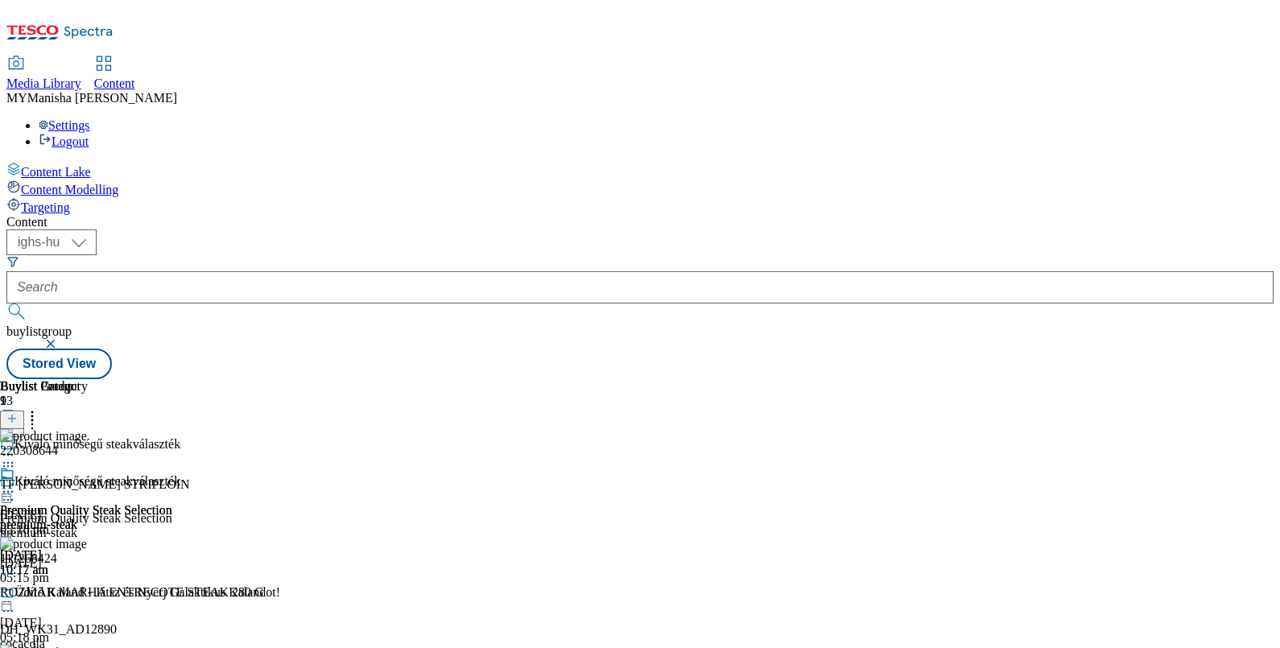
click at [24, 419] on button at bounding box center [12, 428] width 24 height 19
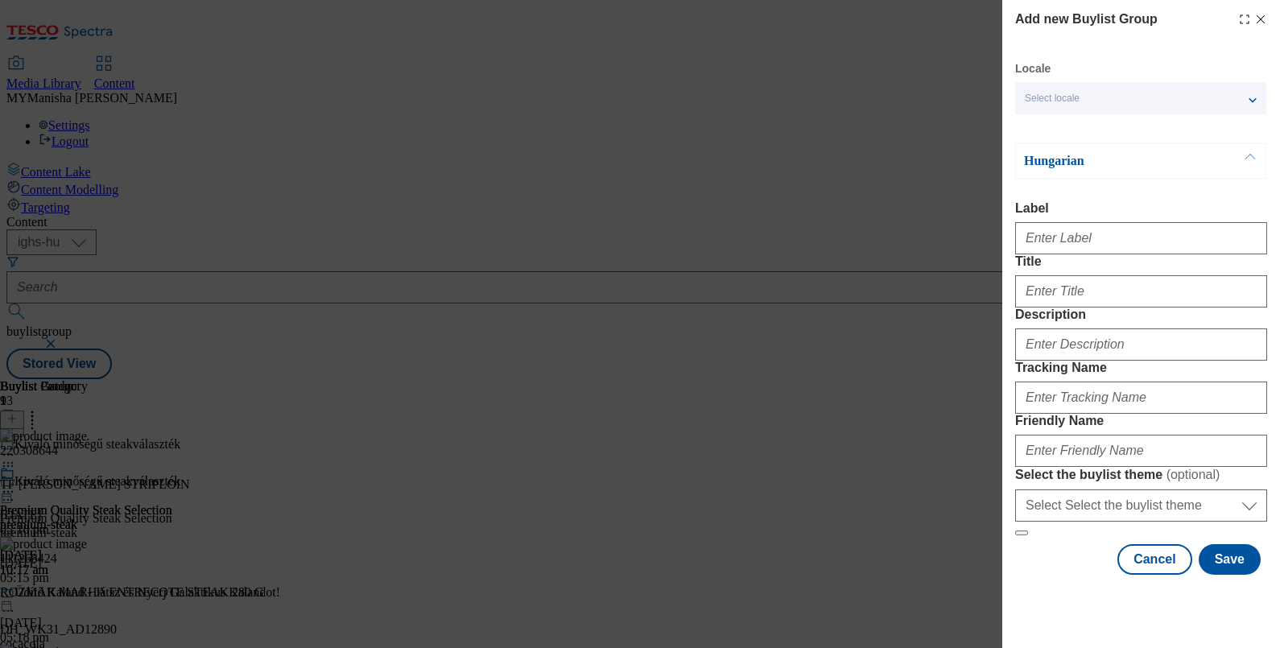
click at [1255, 20] on icon "Modal" at bounding box center [1261, 19] width 13 height 13
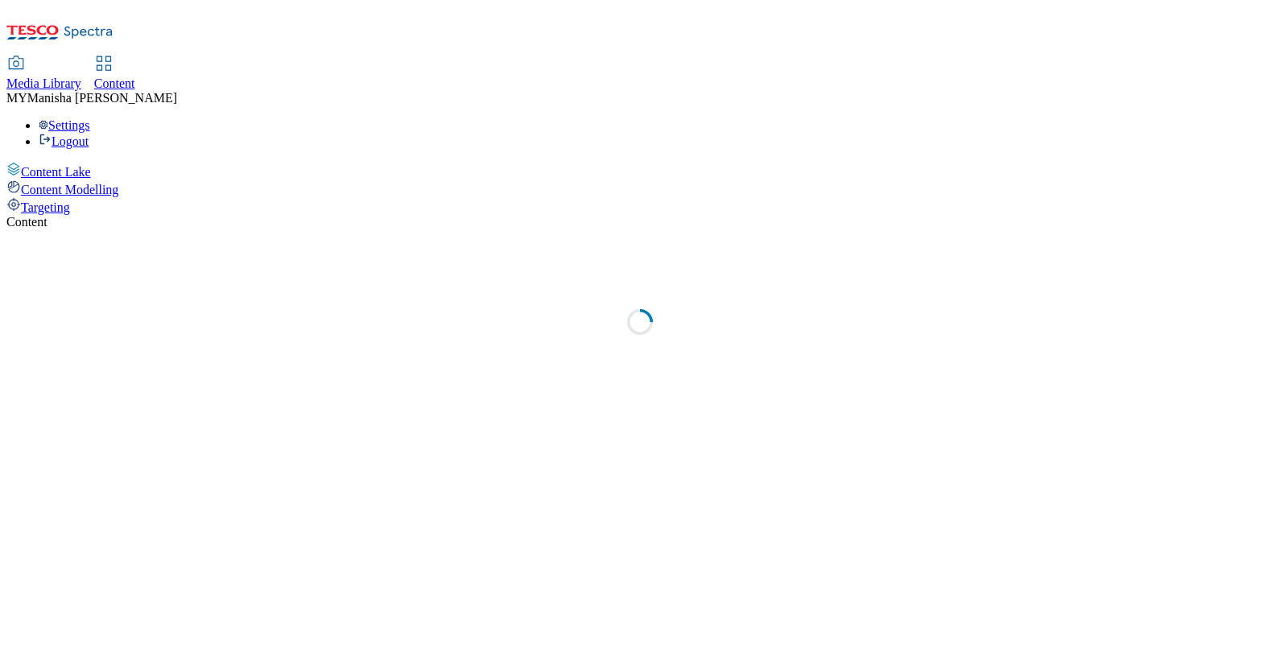
select select "ighs-hu"
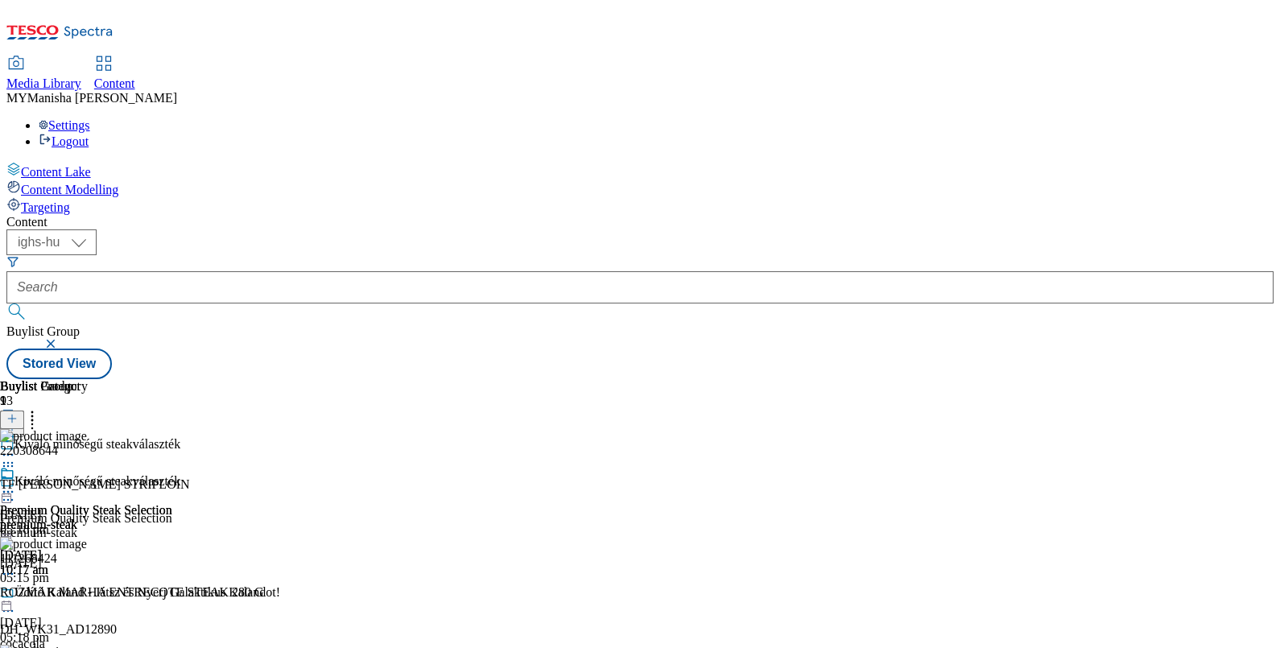
click at [60, 339] on button "button" at bounding box center [52, 344] width 16 height 10
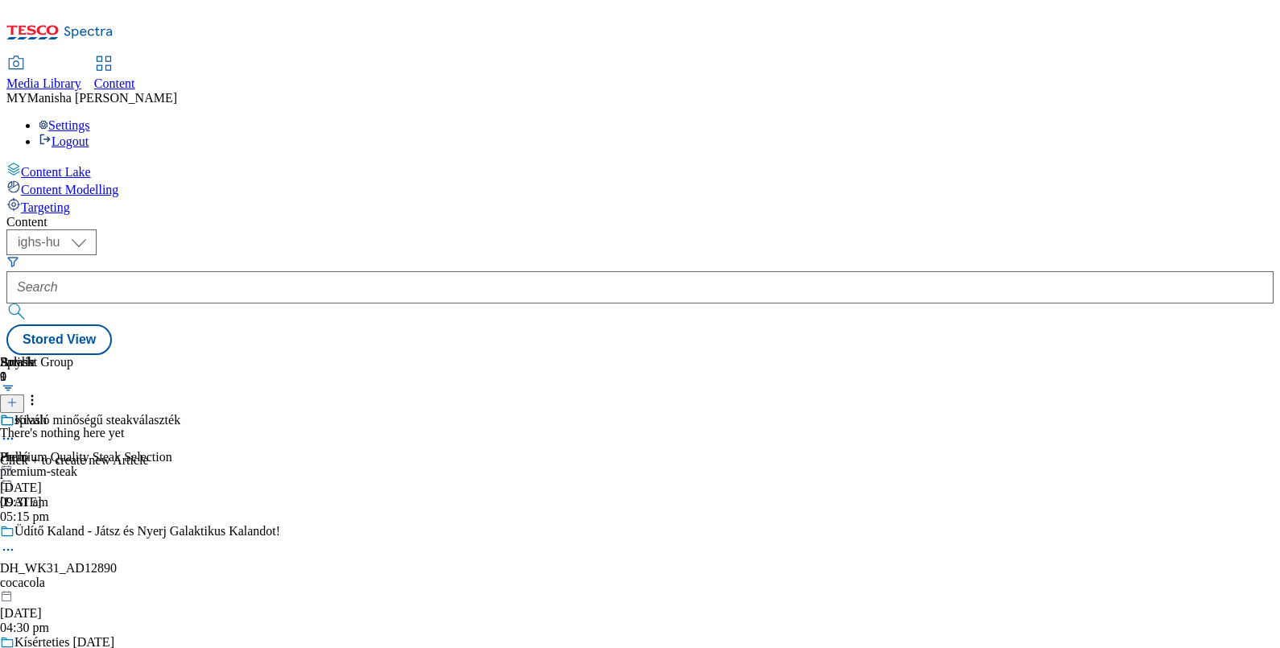
click at [40, 392] on icon at bounding box center [32, 400] width 16 height 16
click at [34, 399] on circle at bounding box center [32, 400] width 2 height 2
click at [18, 397] on icon at bounding box center [11, 402] width 11 height 11
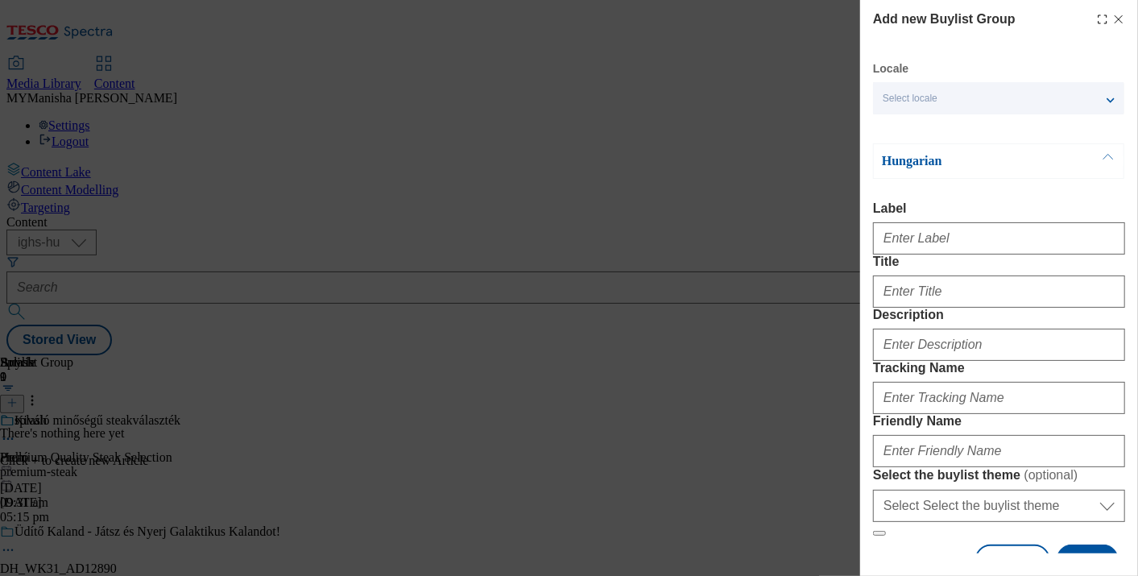
scroll to position [0, 2]
drag, startPoint x: 1243, startPoint y: 5, endPoint x: 726, endPoint y: 98, distance: 524.5
click at [726, 98] on div "Add new Buylist Group Locale Select locale Hungarian English Hungarian Label Ti…" at bounding box center [569, 288] width 1138 height 576
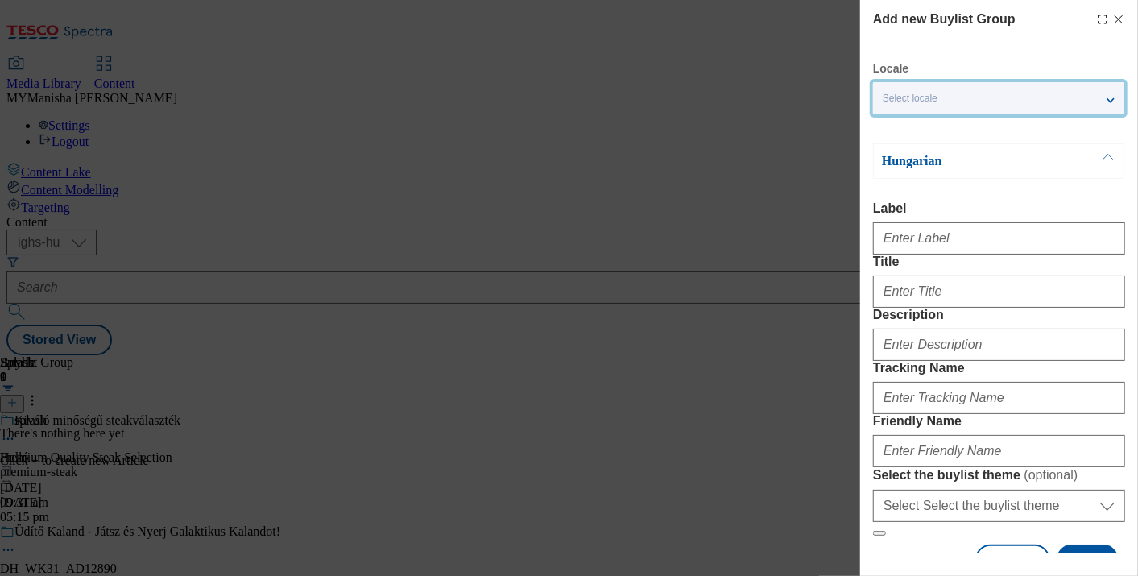
click at [1086, 103] on div "Select locale" at bounding box center [998, 98] width 251 height 32
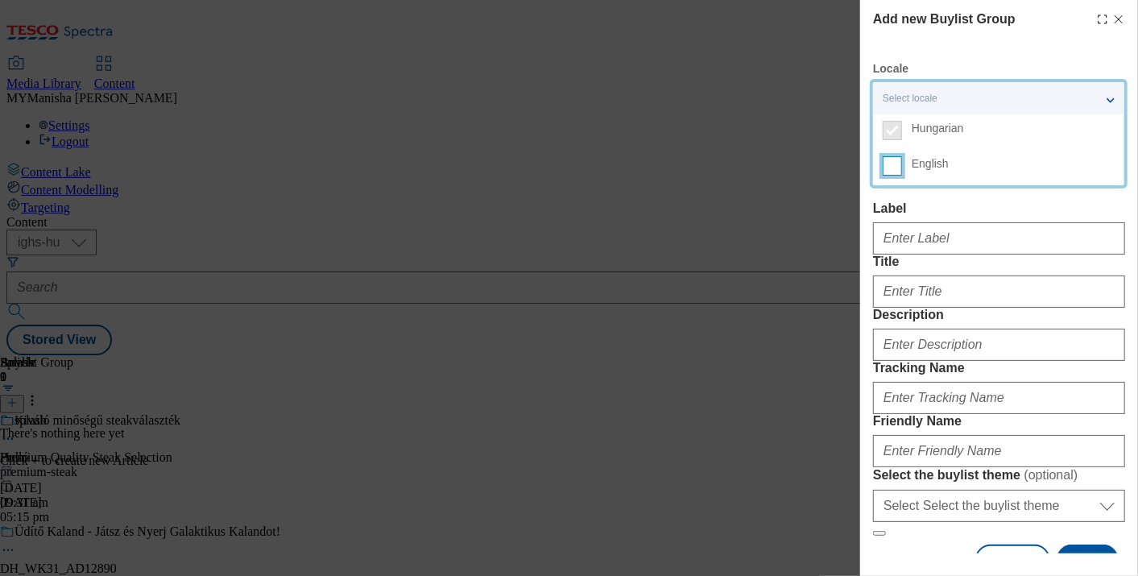
click at [887, 167] on input "English" at bounding box center [892, 165] width 19 height 19
click at [986, 208] on label "Label" at bounding box center [999, 208] width 252 height 14
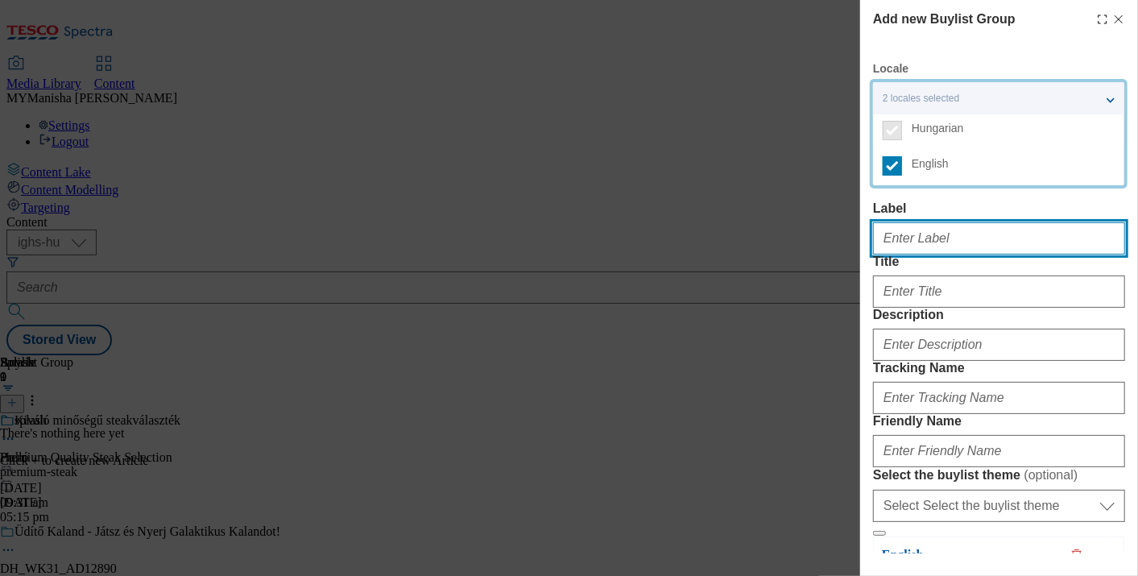
click at [986, 222] on input "Label" at bounding box center [999, 238] width 252 height 32
click at [928, 238] on input "Label" at bounding box center [999, 238] width 252 height 32
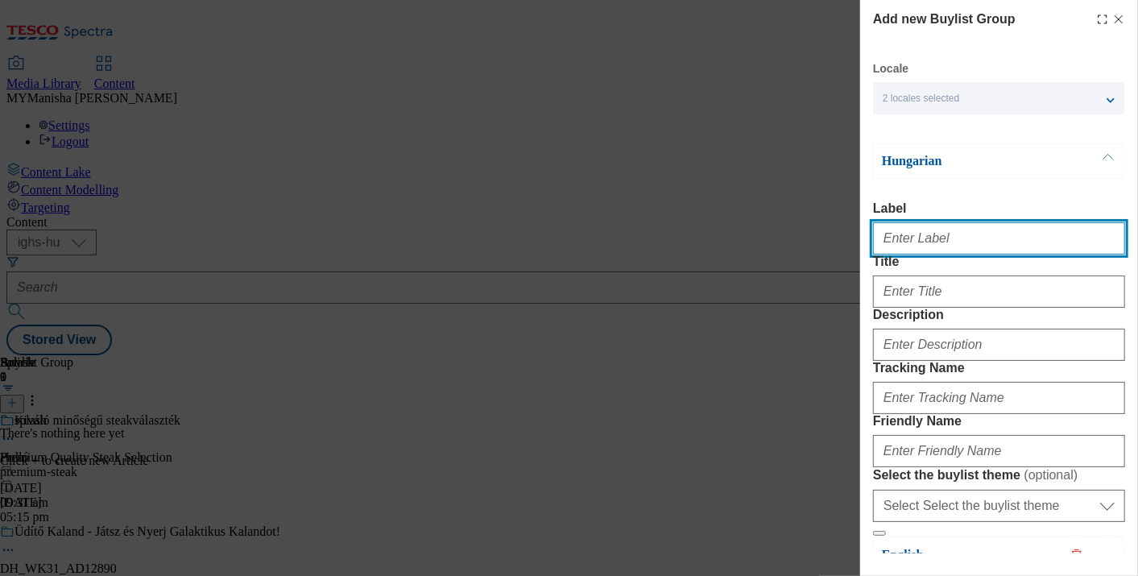
paste input "Expertly Selected Beef Range"
type input "Expertly Selected Beef Range"
drag, startPoint x: 920, startPoint y: 247, endPoint x: 1011, endPoint y: 246, distance: 91.0
click at [1011, 246] on input "Expertly Selected Beef Range" at bounding box center [999, 238] width 252 height 32
click at [879, 246] on input "Expertly Selected Beef Range" at bounding box center [999, 238] width 252 height 32
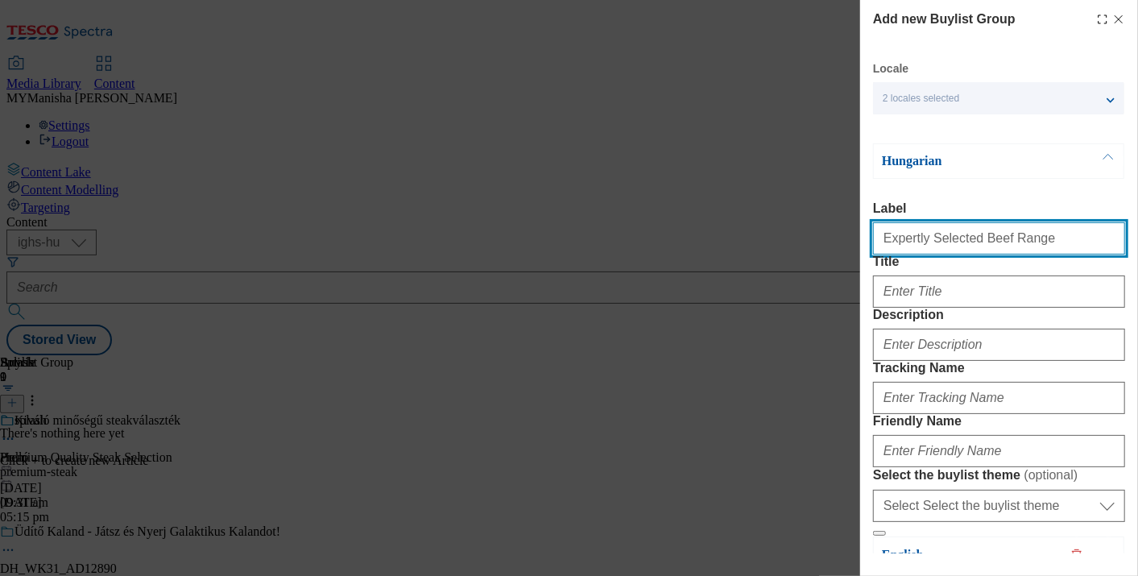
drag, startPoint x: 879, startPoint y: 246, endPoint x: 1039, endPoint y: 231, distance: 160.1
click at [1039, 231] on input "Expertly Selected Beef Range" at bounding box center [999, 238] width 252 height 32
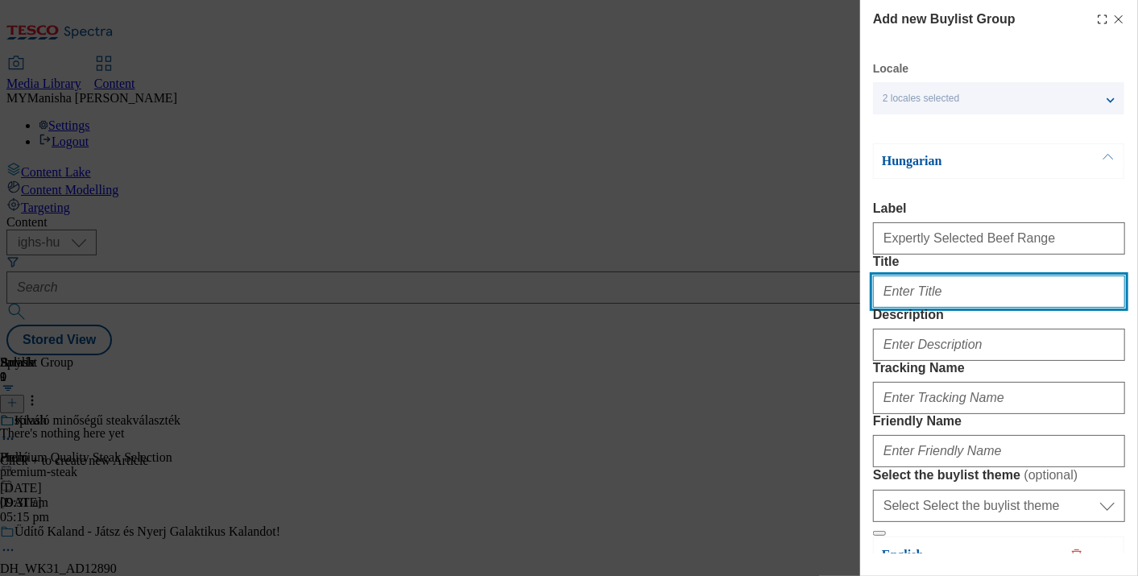
click at [928, 308] on input "Title" at bounding box center [999, 291] width 252 height 32
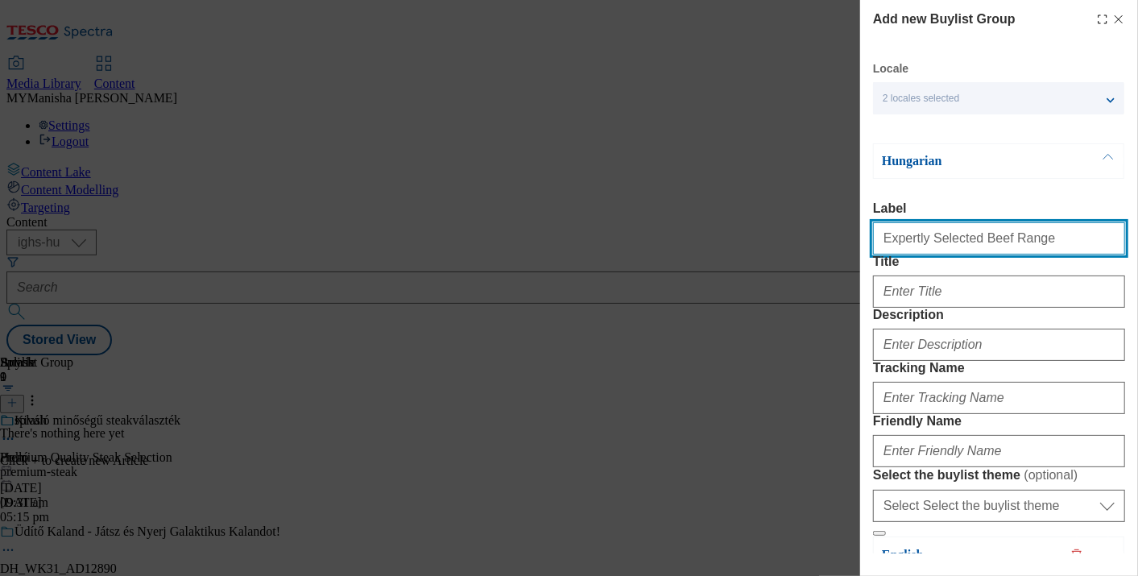
click at [1028, 241] on input "Expertly Selected Beef Range" at bounding box center [999, 238] width 252 height 32
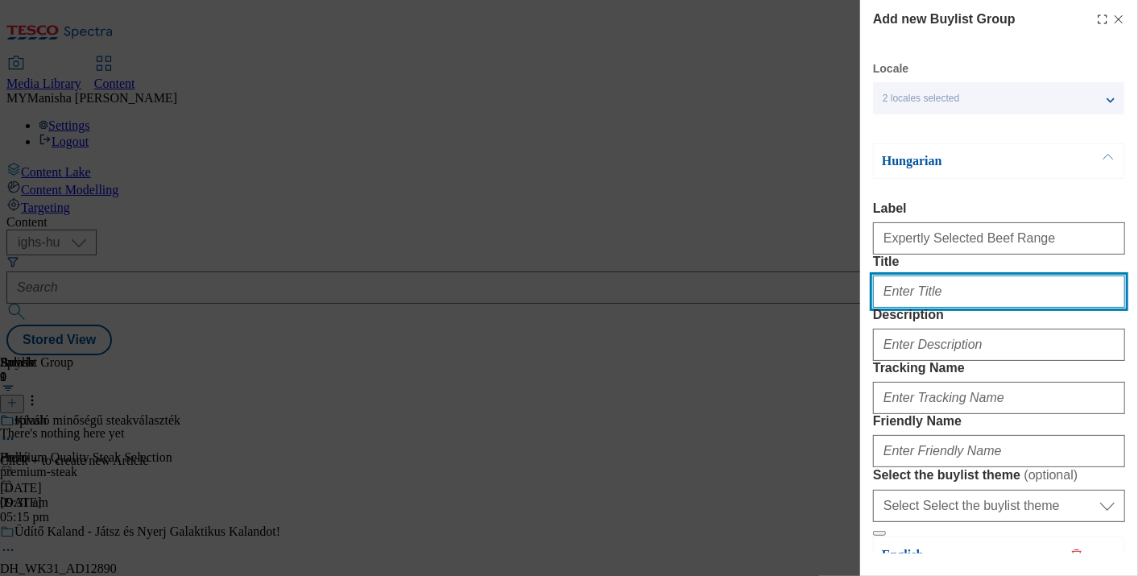
paste input "Expertly Selected Beef Range"
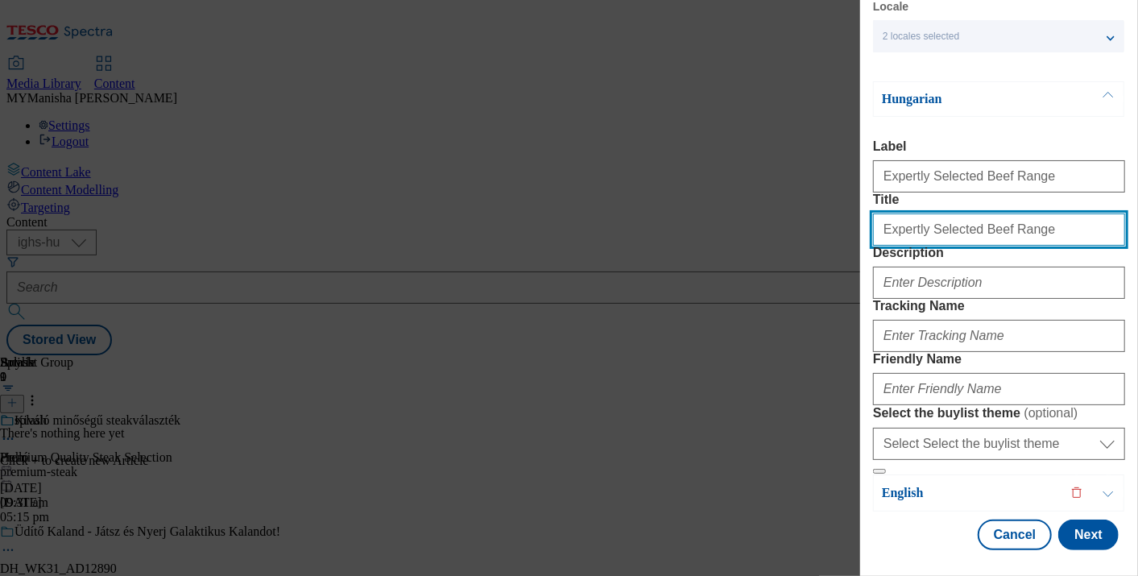
scroll to position [159, 2]
type input "Expertly Selected Beef Range"
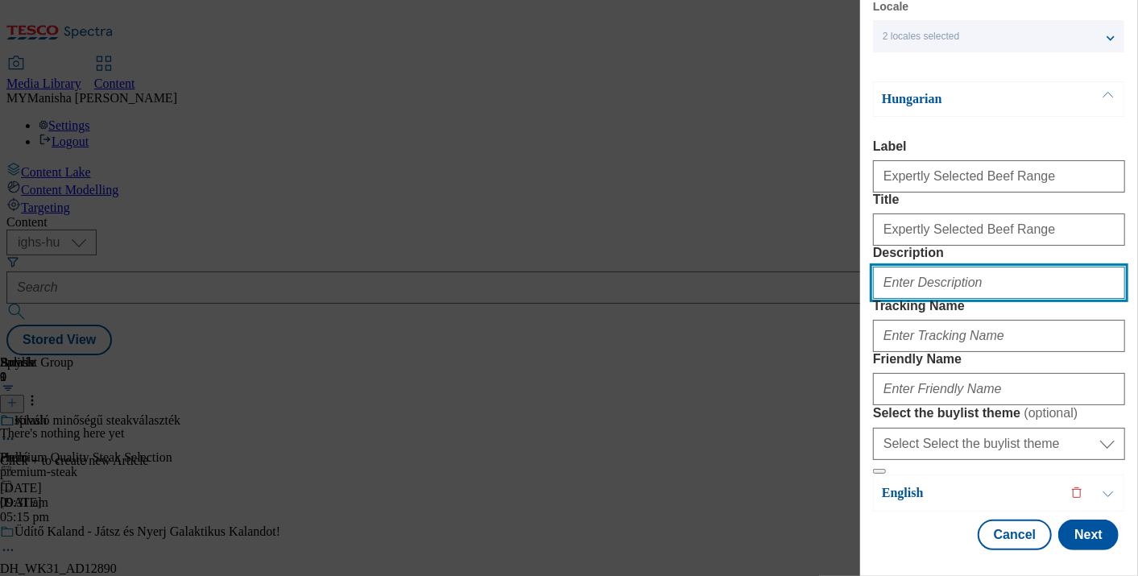
click at [952, 267] on input "Description" at bounding box center [999, 283] width 252 height 32
paste input "Expertly Selected Beef Range"
click at [918, 267] on input "Expertly Selected Beef Range" at bounding box center [999, 283] width 252 height 32
type input "Expertly Selected Beef Range"
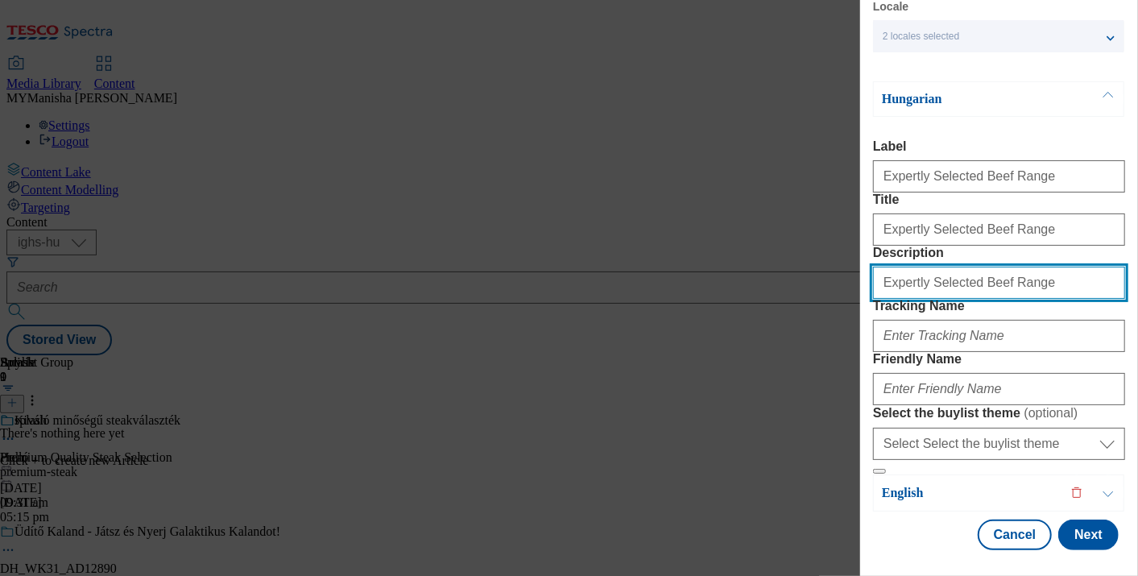
click at [1019, 267] on input "Expertly Selected Beef Range" at bounding box center [999, 283] width 252 height 32
drag, startPoint x: 1019, startPoint y: 253, endPoint x: 929, endPoint y: 254, distance: 89.4
click at [929, 267] on input "Expertly Selected Beef Range" at bounding box center [999, 283] width 252 height 32
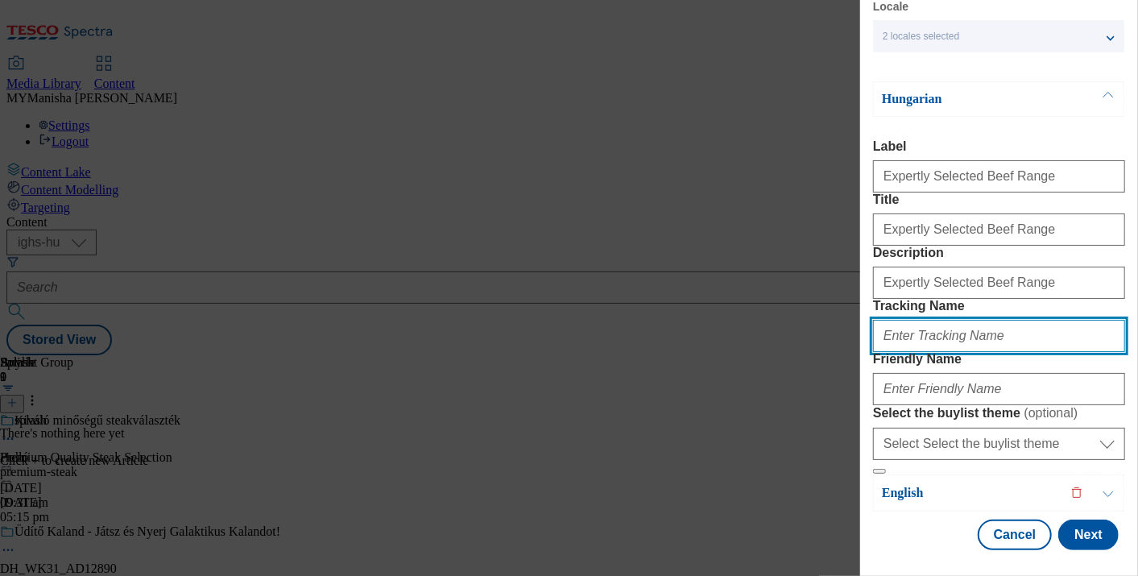
paste input "Selected Beef Range"
type input "Selected Beef Range"
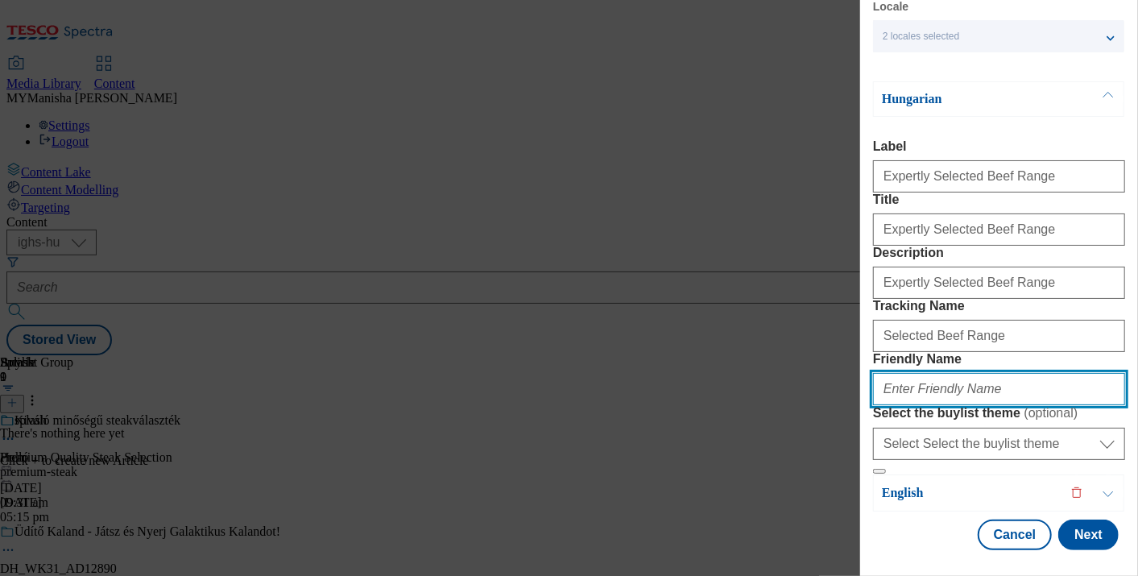
click at [920, 405] on input "Friendly Name" at bounding box center [999, 389] width 252 height 32
type input "selected-beef-range"
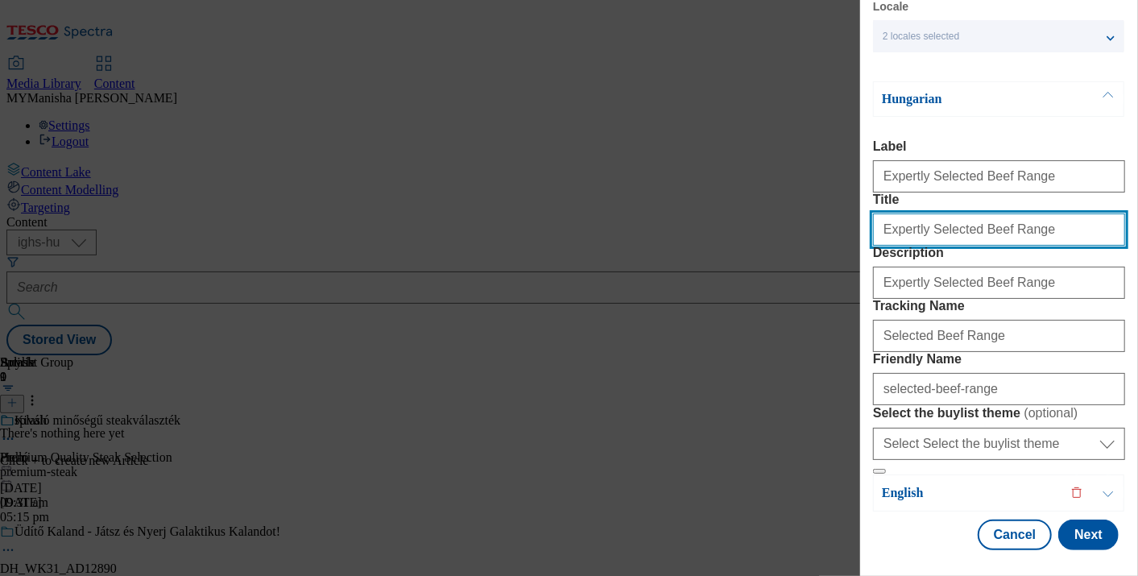
click at [982, 213] on input "Expertly Selected Beef Range" at bounding box center [999, 229] width 252 height 32
paste input "Szakértők által válogatott marhahúsválasztékunk"
type input "Szakértők által válogatott marhahúsválasztékunk"
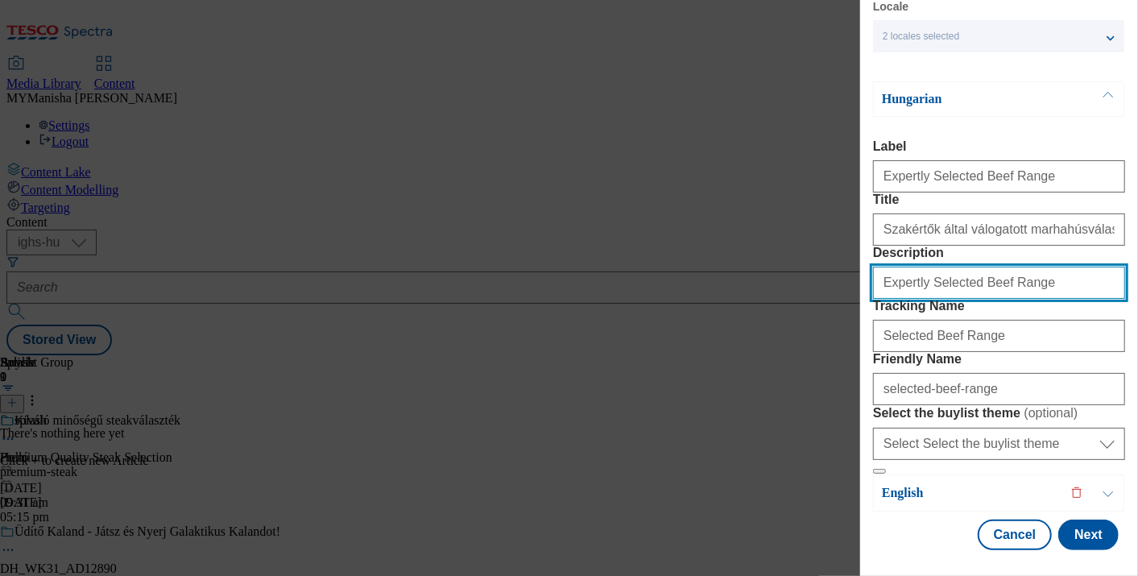
click at [891, 274] on input "Expertly Selected Beef Range" at bounding box center [999, 283] width 252 height 32
click at [879, 277] on input "Expertly Selected Beef Range" at bounding box center [999, 283] width 252 height 32
drag, startPoint x: 879, startPoint y: 277, endPoint x: 971, endPoint y: 283, distance: 92.8
click at [971, 283] on input "Expertly Selected Beef Range" at bounding box center [999, 283] width 252 height 32
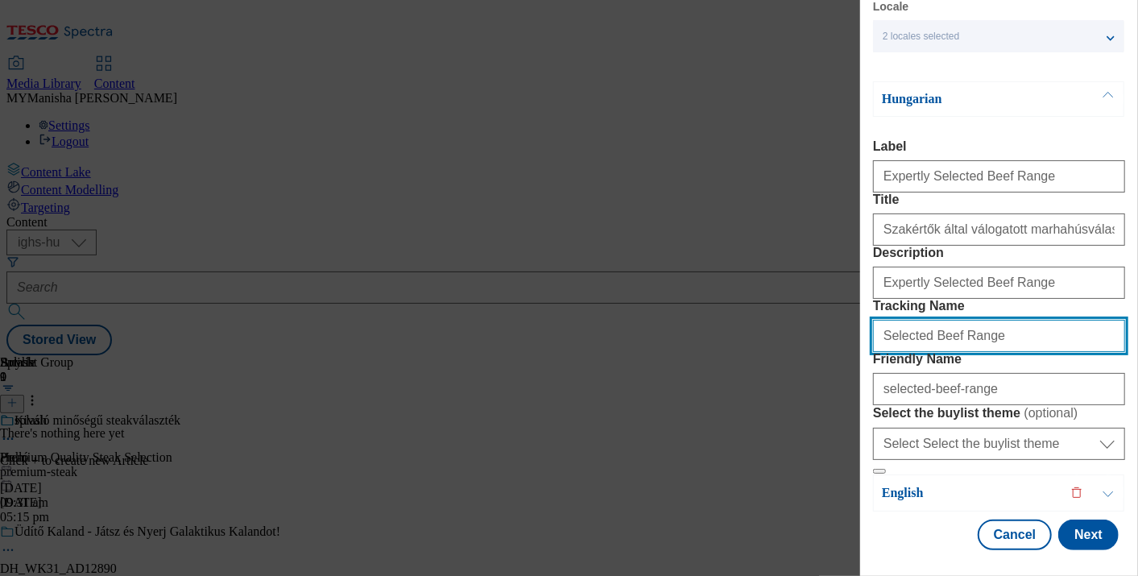
click at [982, 349] on input "Selected Beef Range" at bounding box center [999, 336] width 252 height 32
paste input "Expertly Selected Beef"
type input "Expertly Selected Beef"
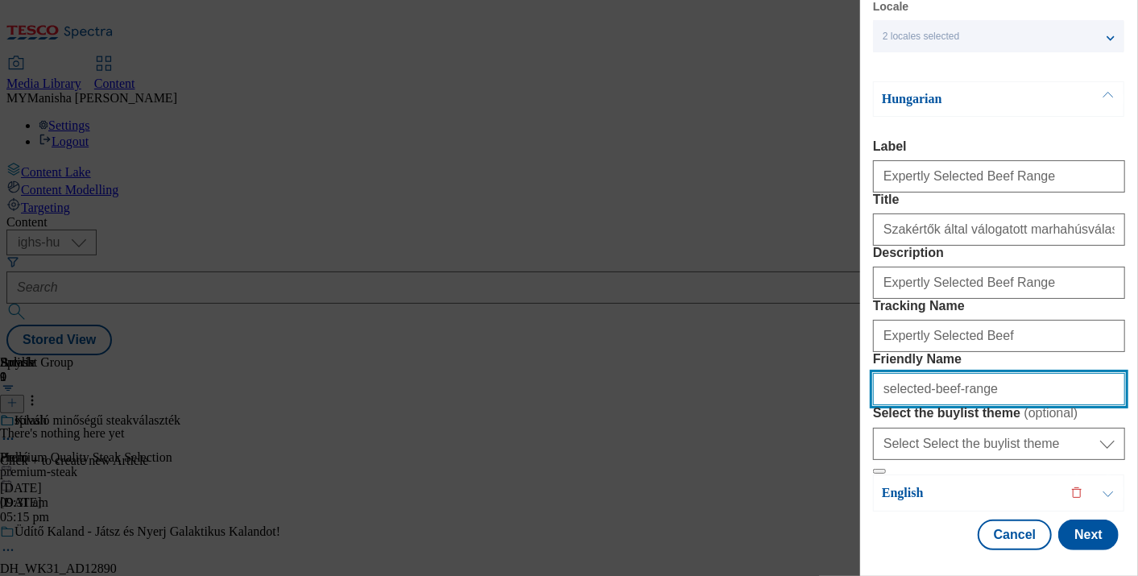
click at [886, 405] on input "selected-beef-range" at bounding box center [999, 389] width 252 height 32
paste input "Expertly Selected Beef"
click at [886, 405] on input "Expertly Selected Beef" at bounding box center [999, 389] width 252 height 32
type input "expertly-selected-beef"
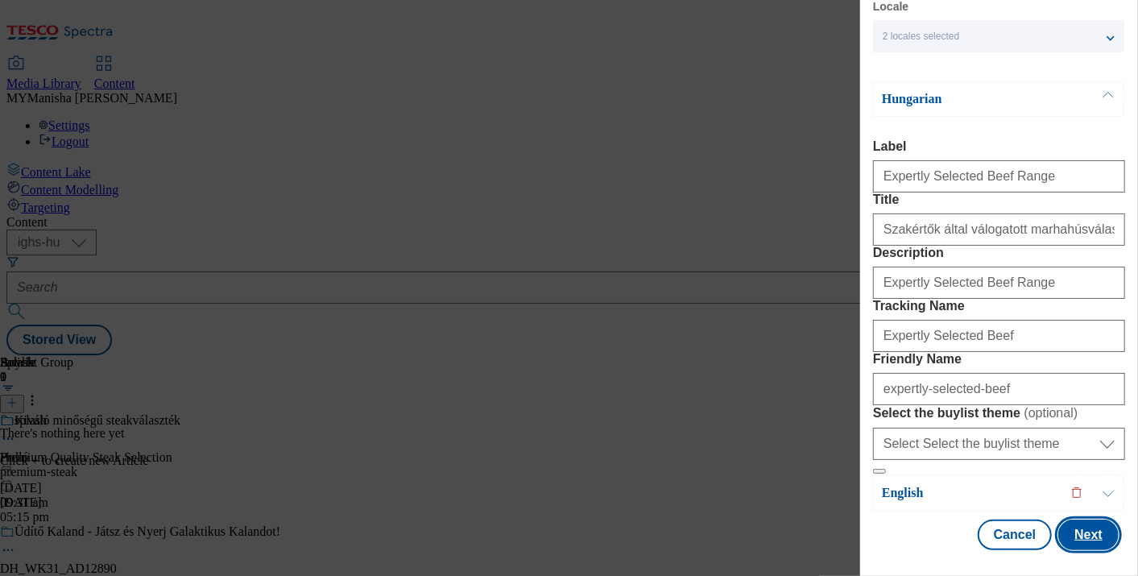
click at [1073, 519] on button "Next" at bounding box center [1088, 534] width 60 height 31
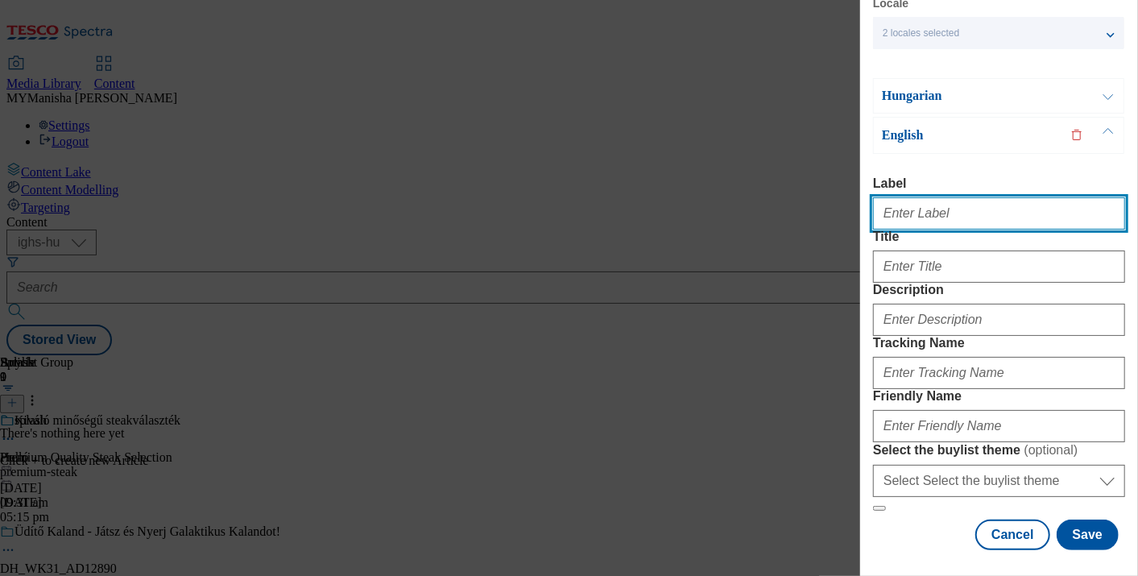
click at [920, 197] on input "Label" at bounding box center [999, 213] width 252 height 32
type input "Expertly Selected Beef Range"
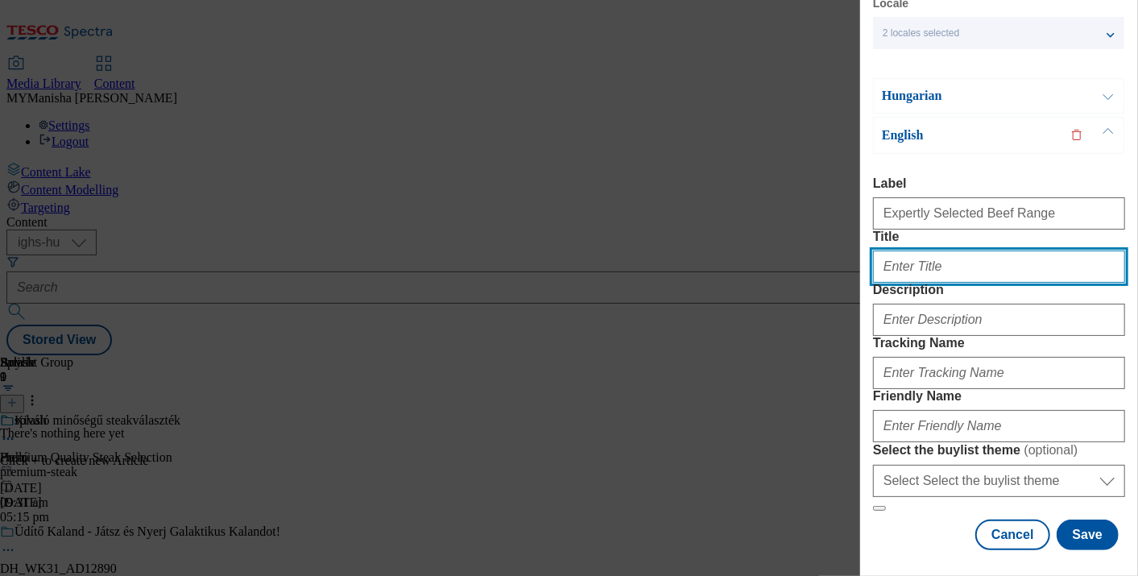
click at [903, 250] on input "Title" at bounding box center [999, 266] width 252 height 32
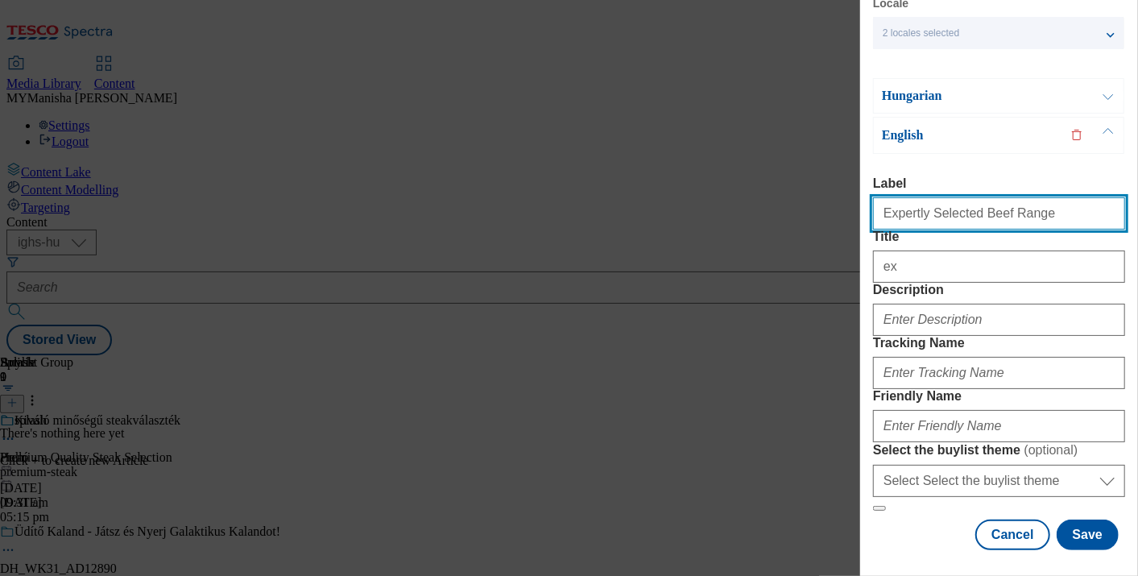
click at [1034, 197] on input "Expertly Selected Beef Range" at bounding box center [999, 213] width 252 height 32
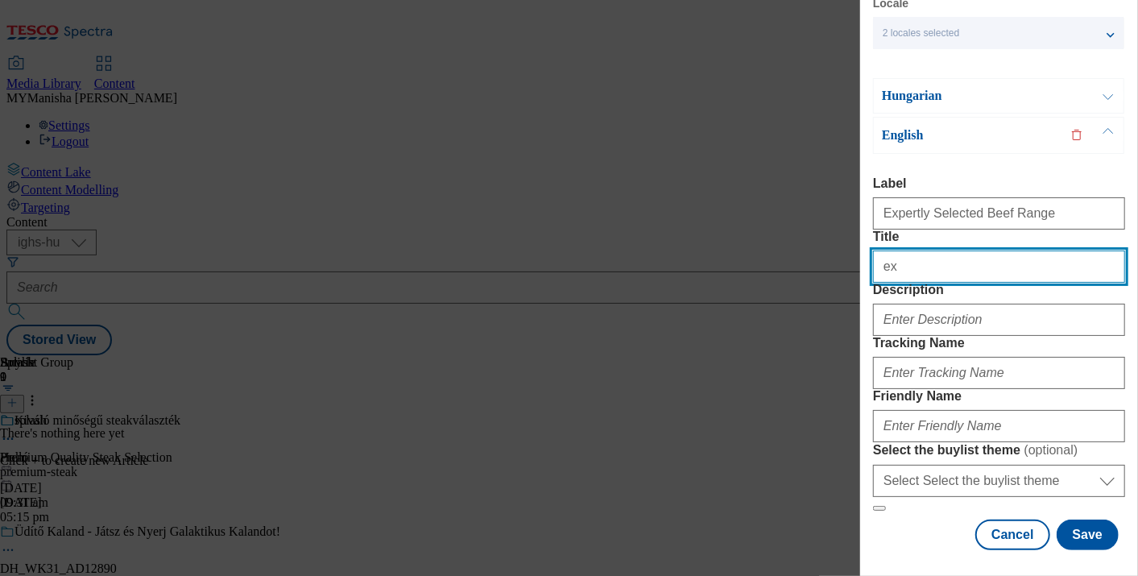
paste input "Expertly Selected Beef Range"
type input "Expertly Selected Beef Range"
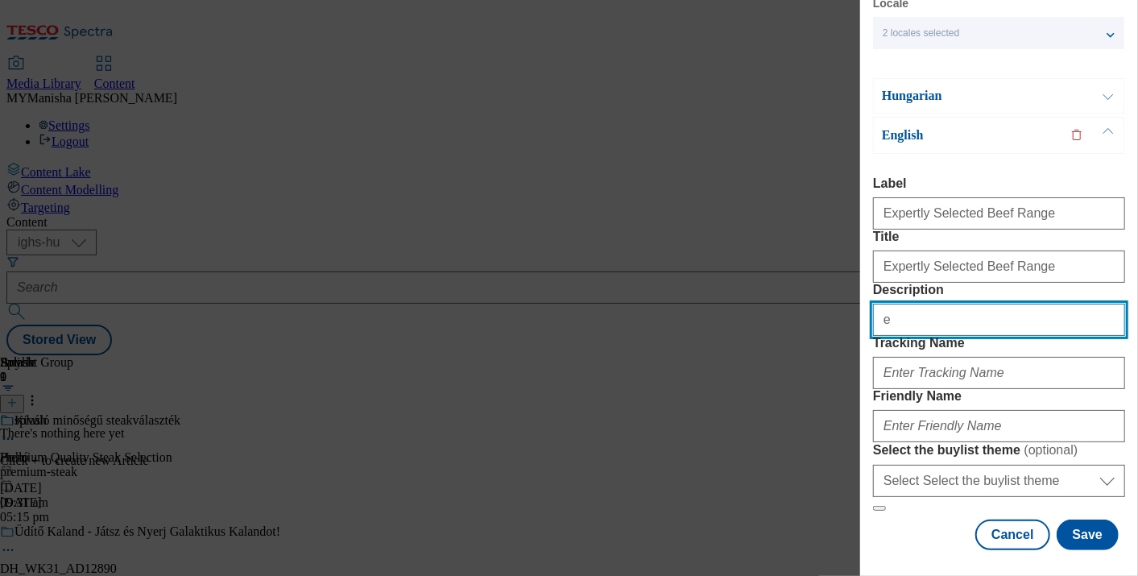
type input "Expertly Selected Beef Range"
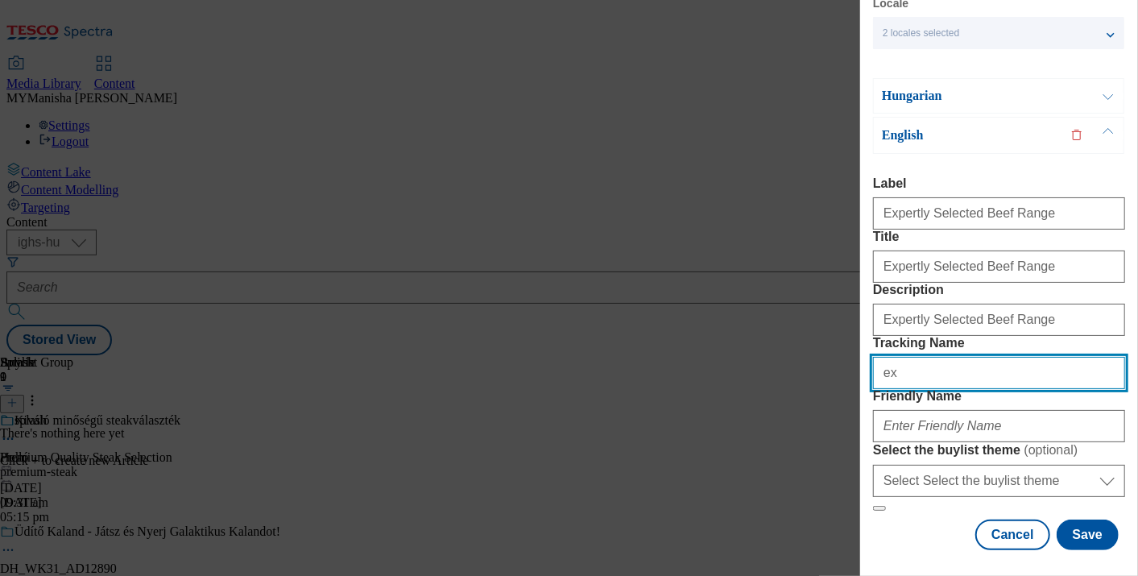
type input "Expertly Selected Beef"
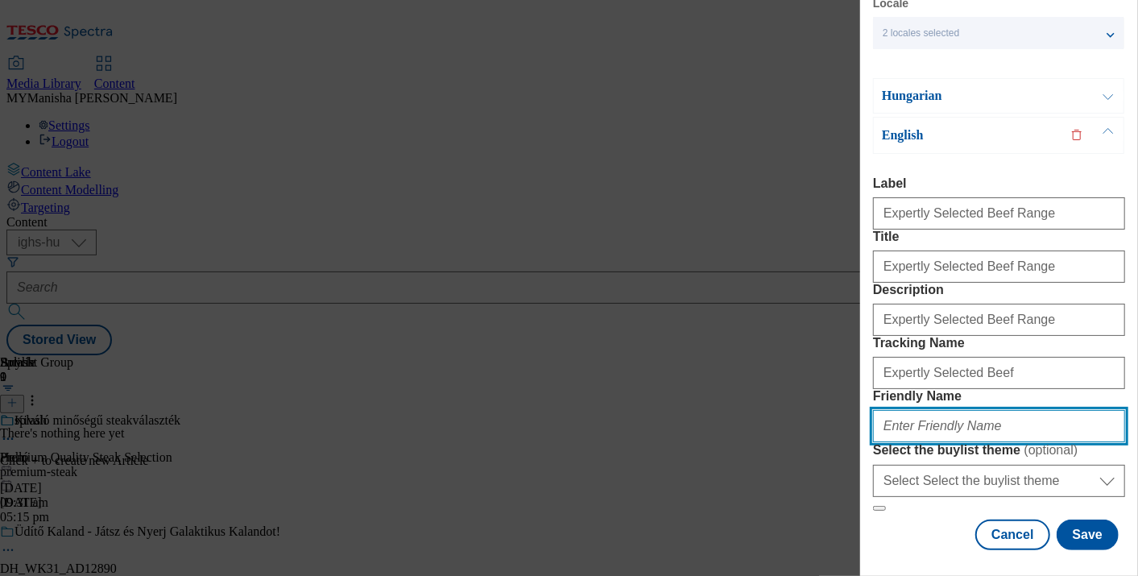
click at [906, 410] on input "Friendly Name" at bounding box center [999, 426] width 252 height 32
type input "expertly-selected-beef"
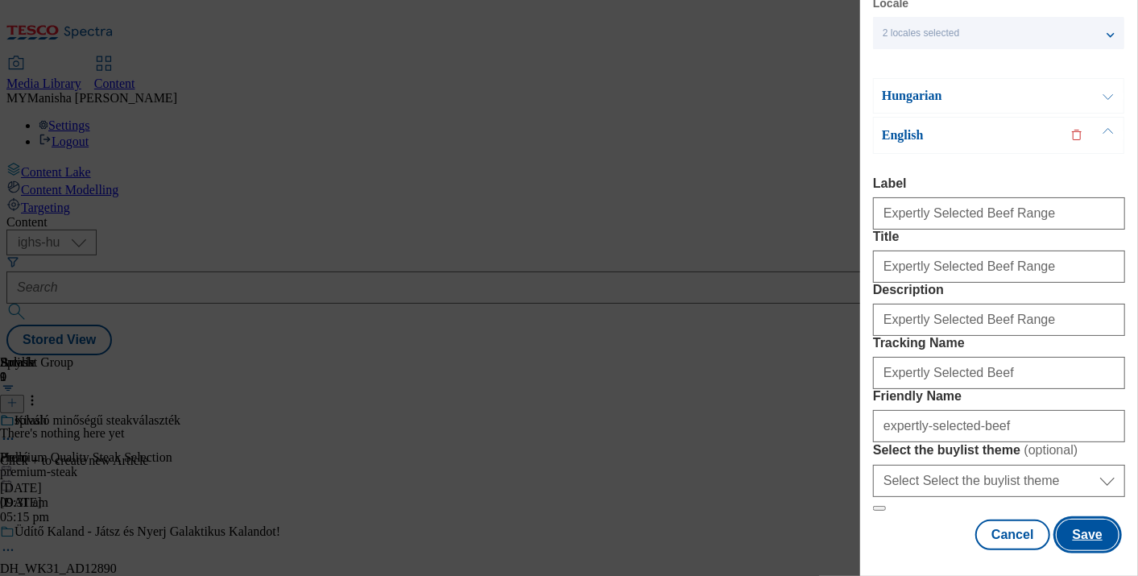
click at [1082, 522] on button "Save" at bounding box center [1087, 534] width 62 height 31
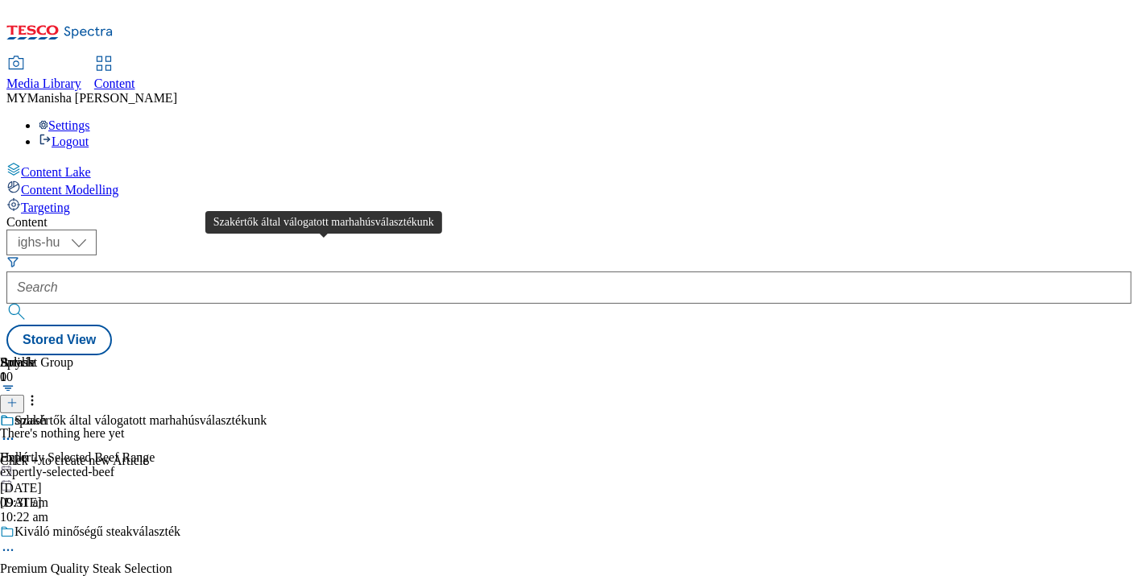
click at [267, 413] on div "Szakértők által válogatott marhahúsválasztékunk" at bounding box center [140, 420] width 252 height 14
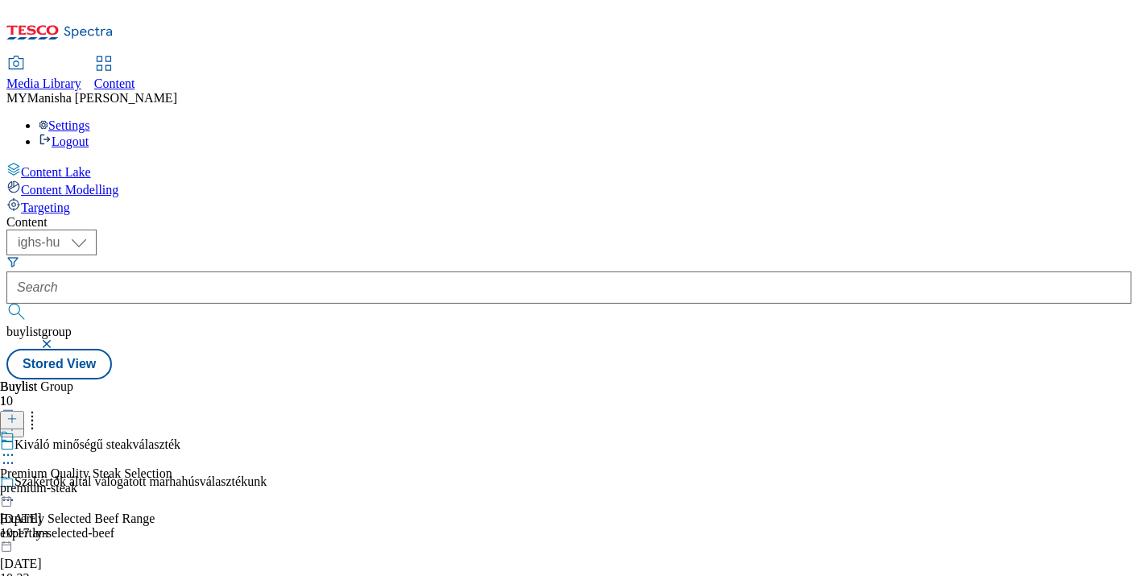
click at [16, 447] on icon at bounding box center [8, 455] width 16 height 16
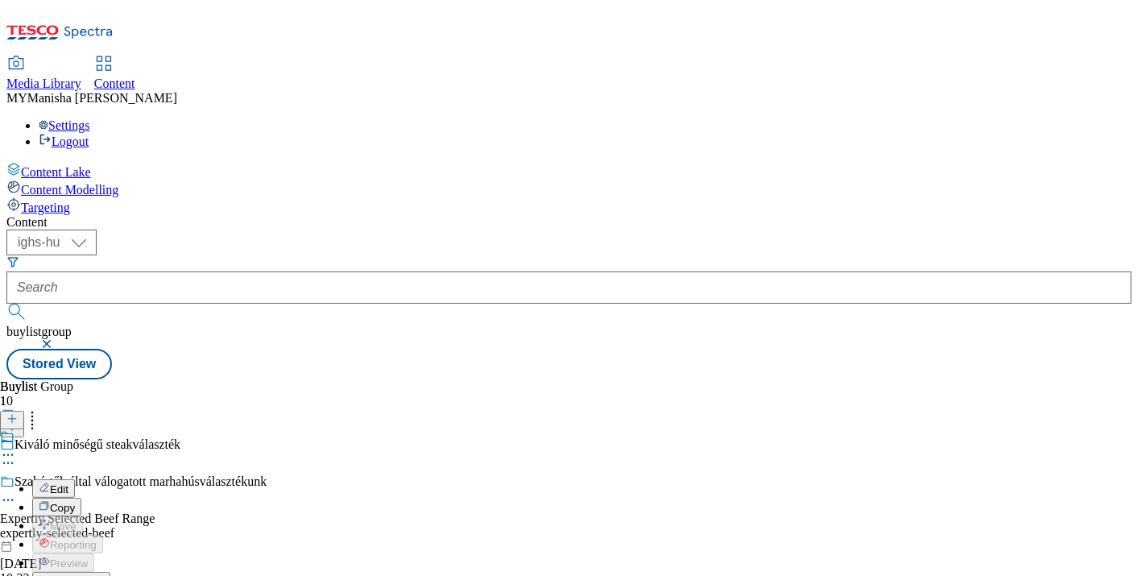
click at [68, 483] on span "Edit" at bounding box center [59, 489] width 19 height 12
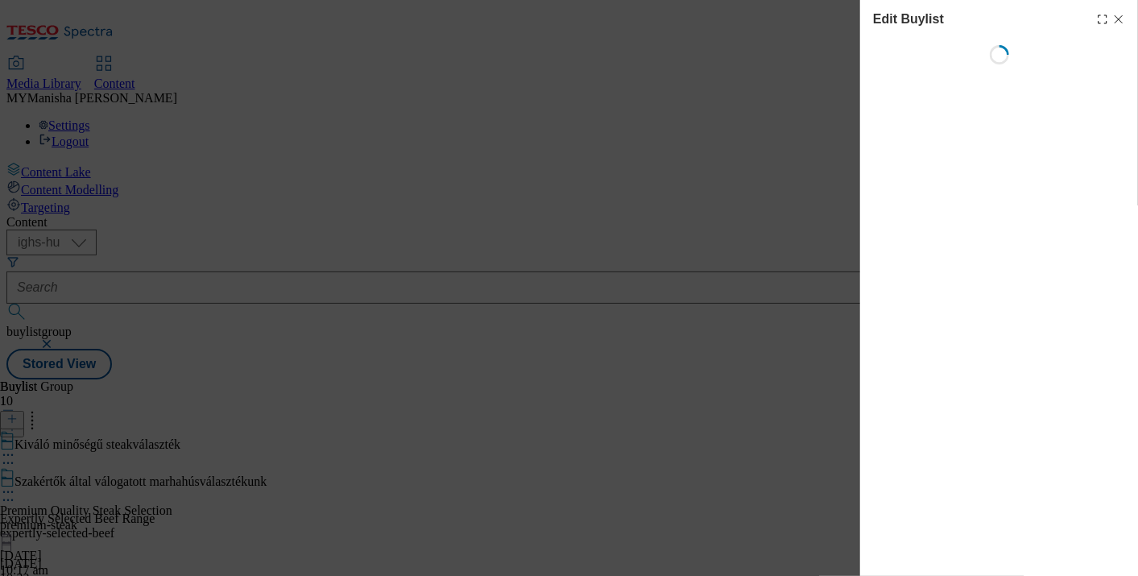
select select "evergreen"
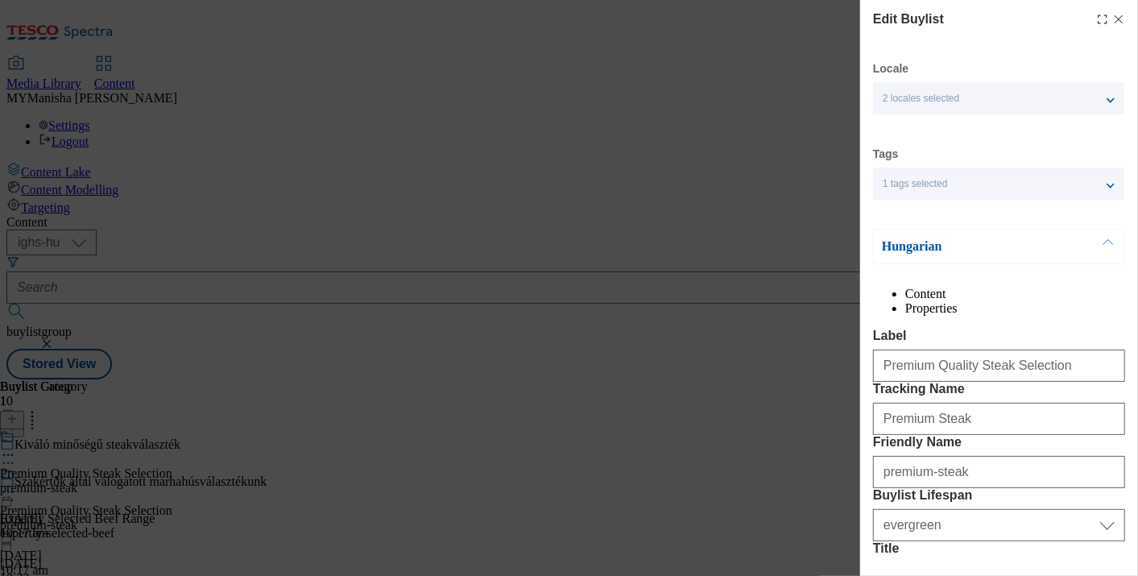
click at [1115, 20] on line "Modal" at bounding box center [1118, 19] width 7 height 7
select select "evergreen"
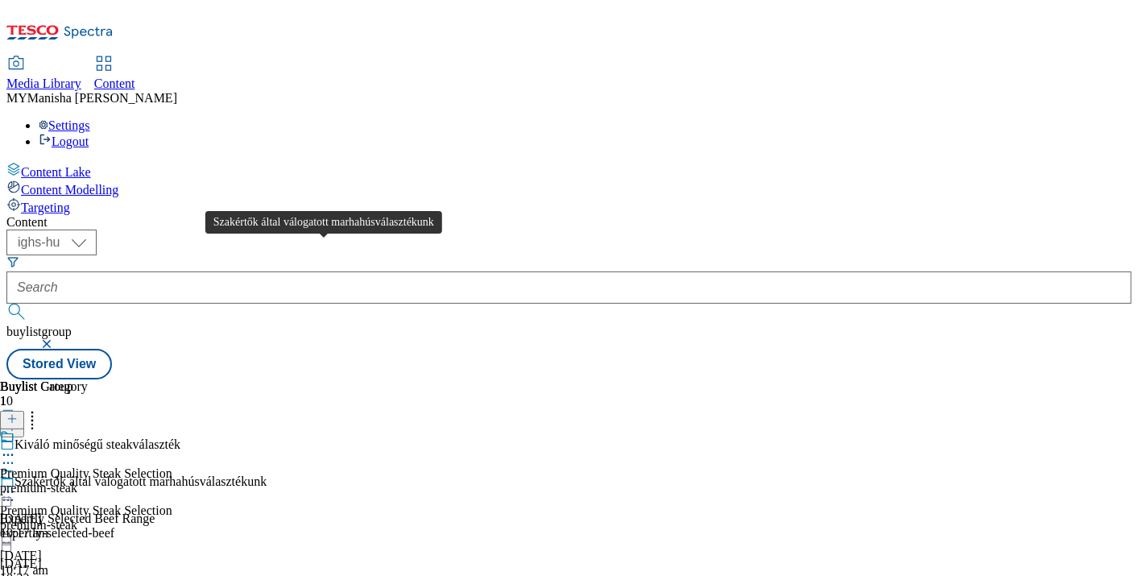
click at [267, 474] on div "Szakértők által válogatott marhahúsválasztékunk" at bounding box center [140, 481] width 252 height 14
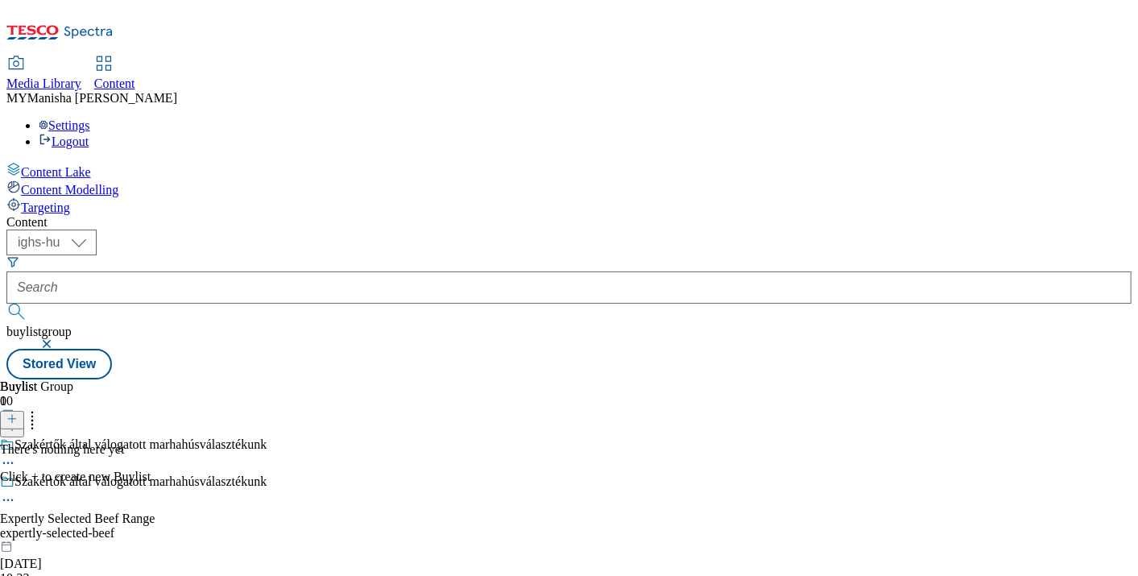
click at [18, 413] on icon at bounding box center [11, 418] width 11 height 11
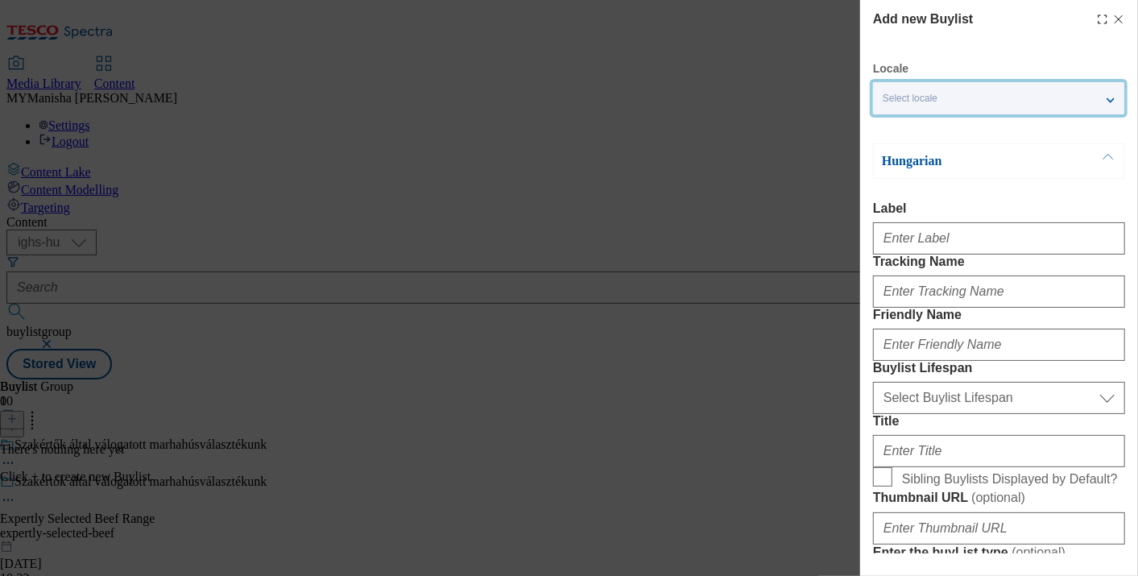
click at [1106, 101] on div "Select locale" at bounding box center [998, 98] width 251 height 32
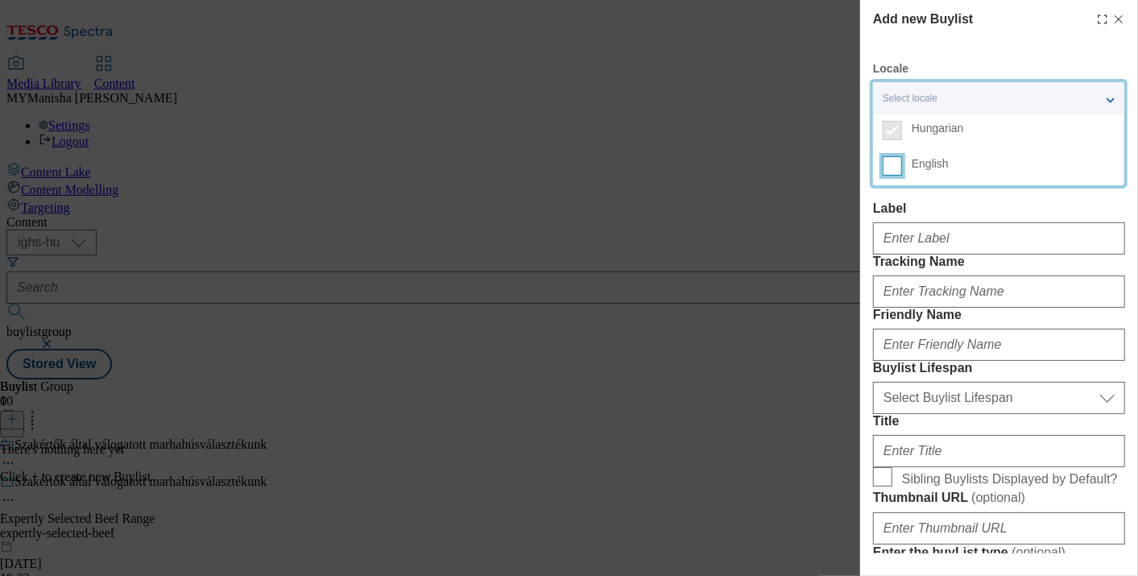
click at [899, 161] on input "English" at bounding box center [892, 165] width 19 height 19
click at [1022, 213] on label "Label" at bounding box center [999, 208] width 252 height 14
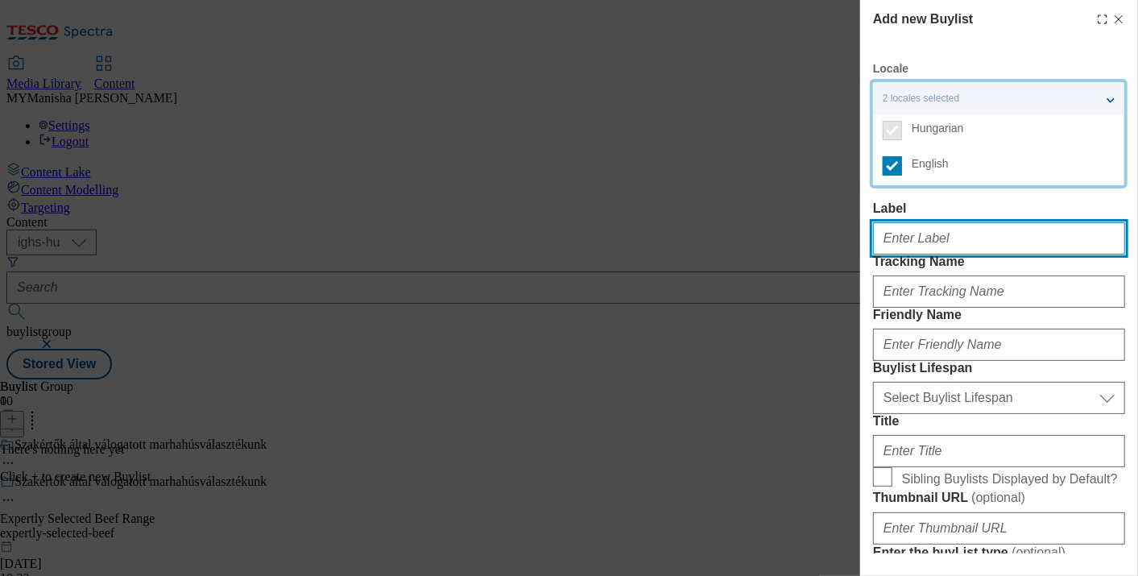
click at [1022, 222] on input "Label" at bounding box center [999, 238] width 252 height 32
click at [947, 253] on input "Label" at bounding box center [999, 238] width 252 height 32
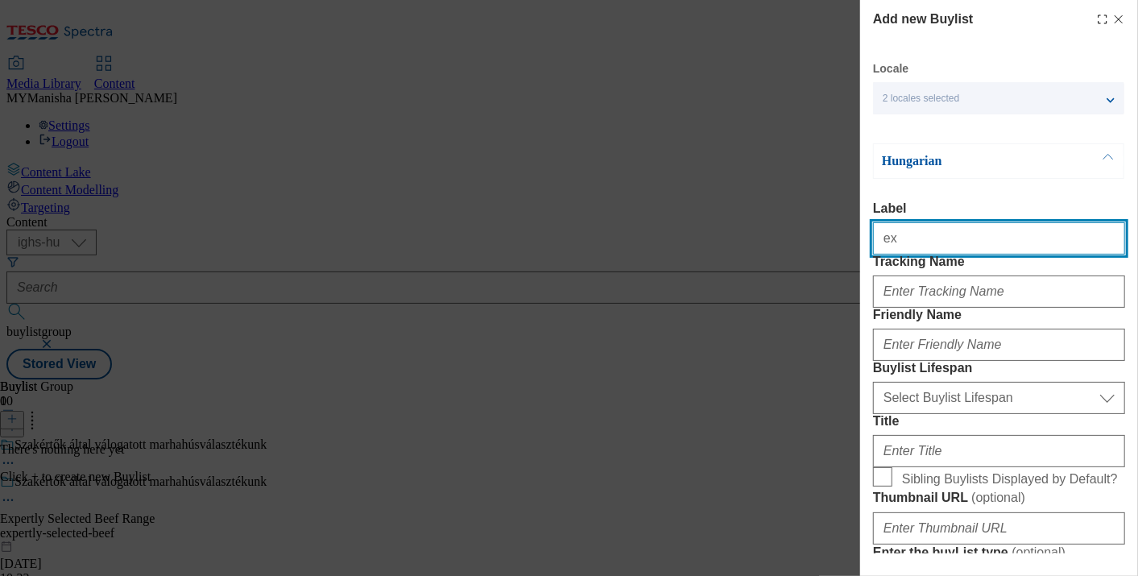
type input "Expertly Selected Beef Range"
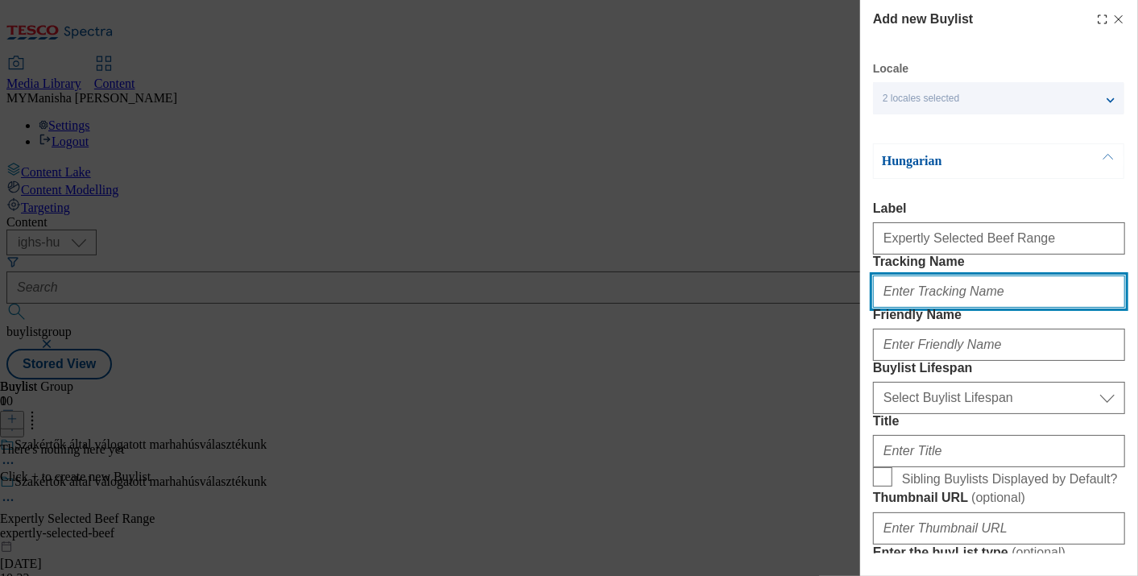
type input "Expertly Selected Beef"
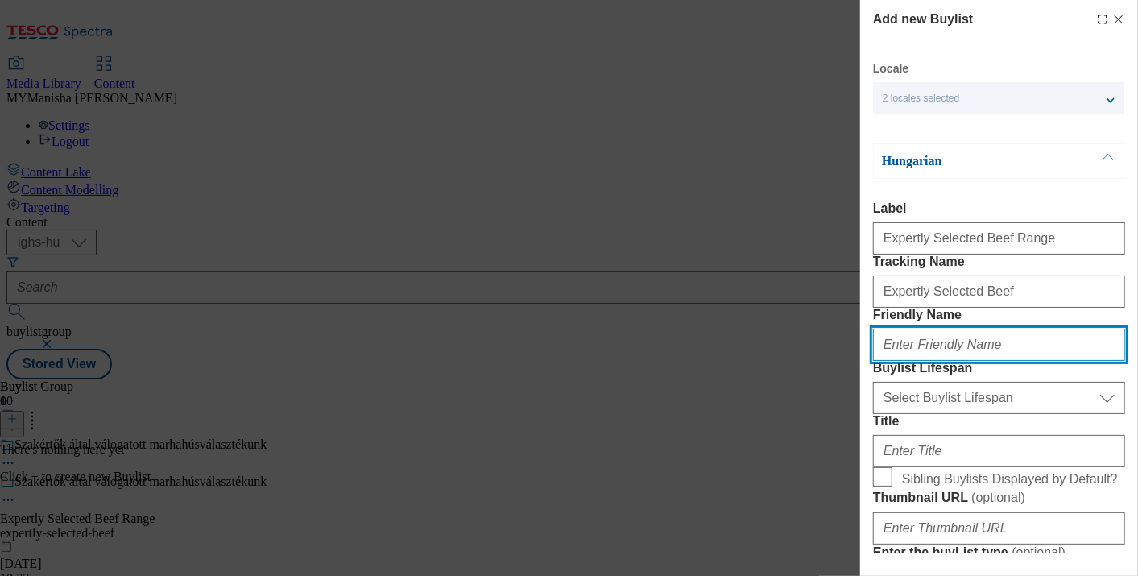
type input "expertly-selected-beef"
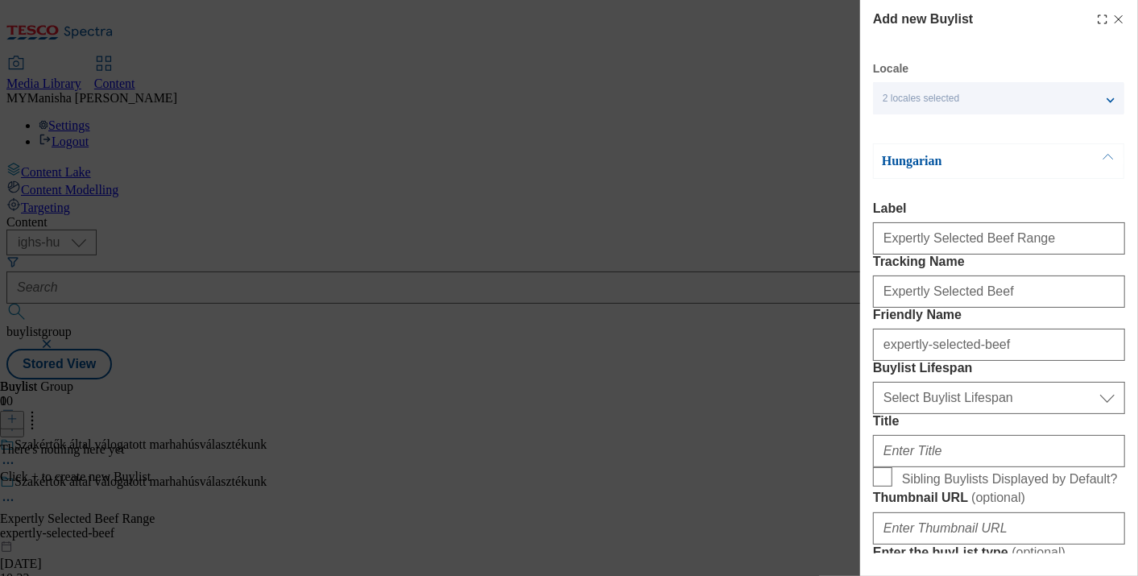
type input "Expertly Selected Beef Range"
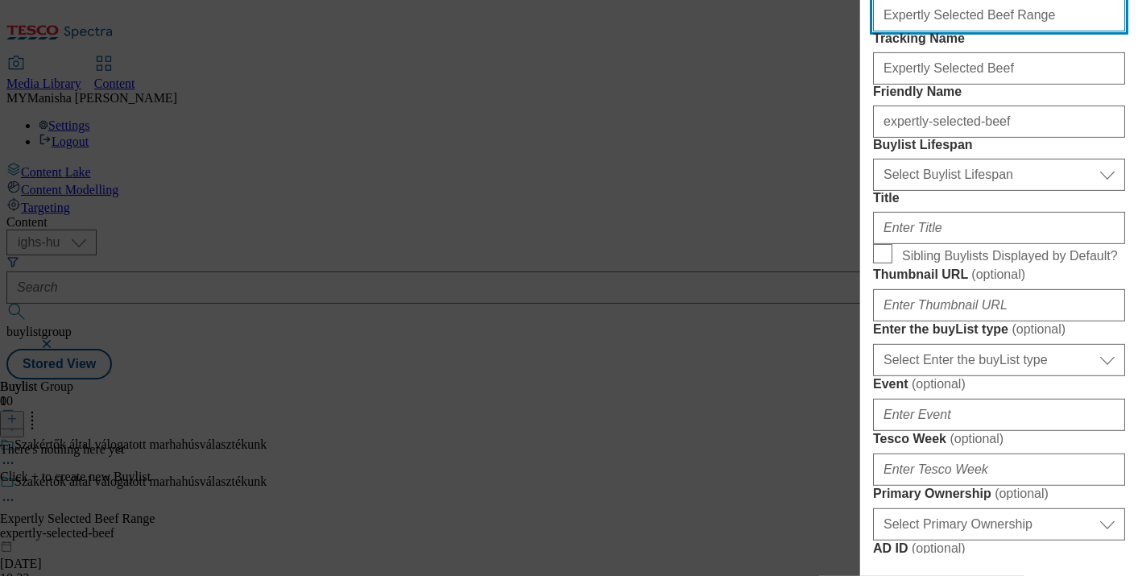
scroll to position [225, 0]
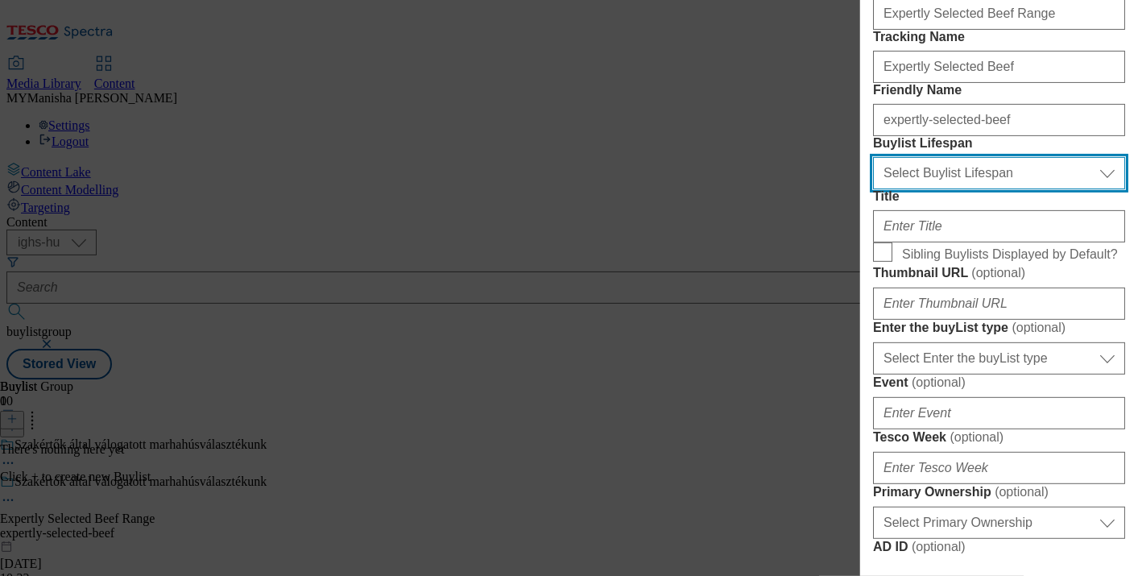
click at [948, 189] on select "Select Buylist Lifespan evergreen seasonal tactical" at bounding box center [999, 173] width 252 height 32
select select "evergreen"
click at [873, 189] on select "Select Buylist Lifespan evergreen seasonal tactical" at bounding box center [999, 173] width 252 height 32
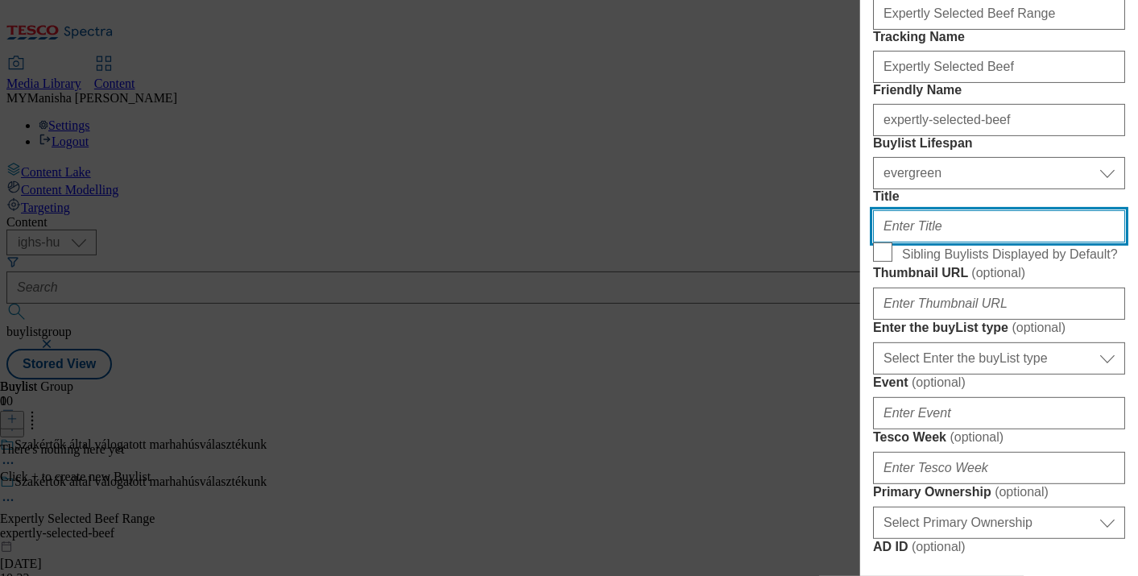
click at [924, 242] on input "Title" at bounding box center [999, 226] width 252 height 32
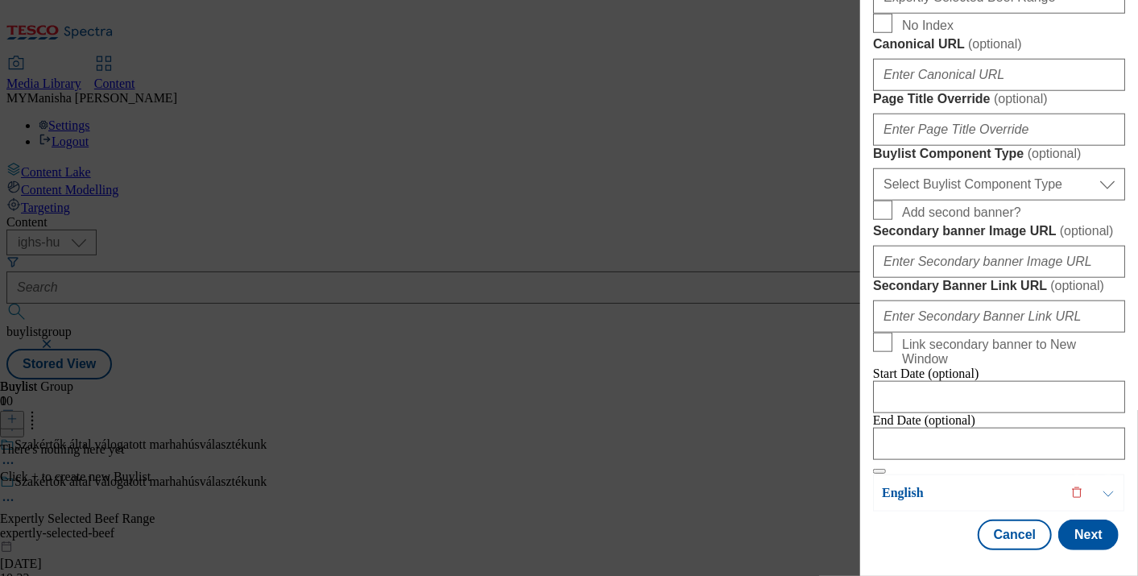
scroll to position [1453, 0]
click at [1062, 522] on button "Next" at bounding box center [1088, 534] width 60 height 31
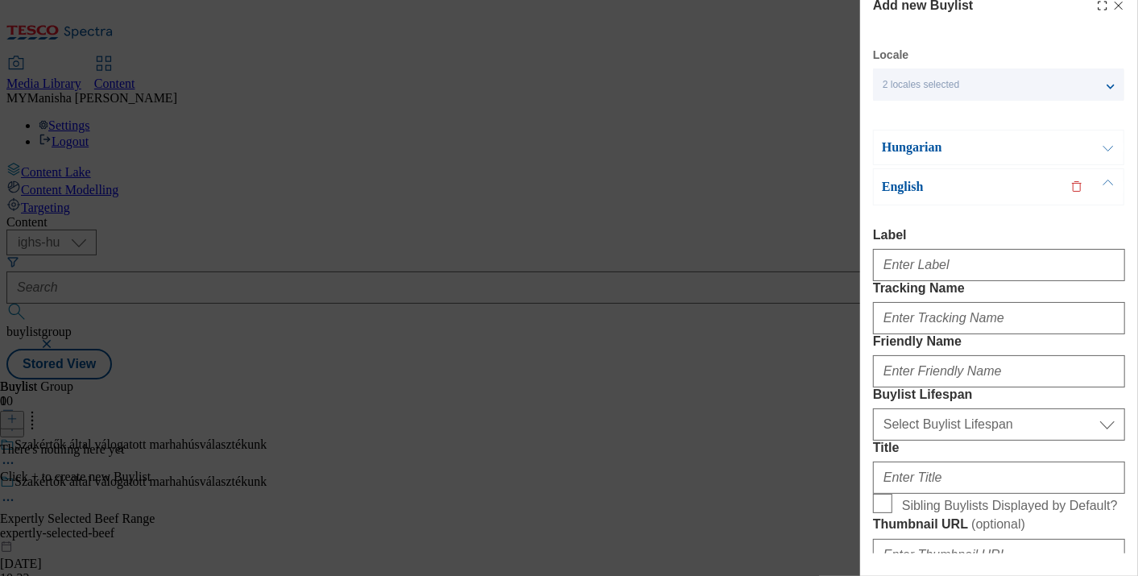
scroll to position [11, 0]
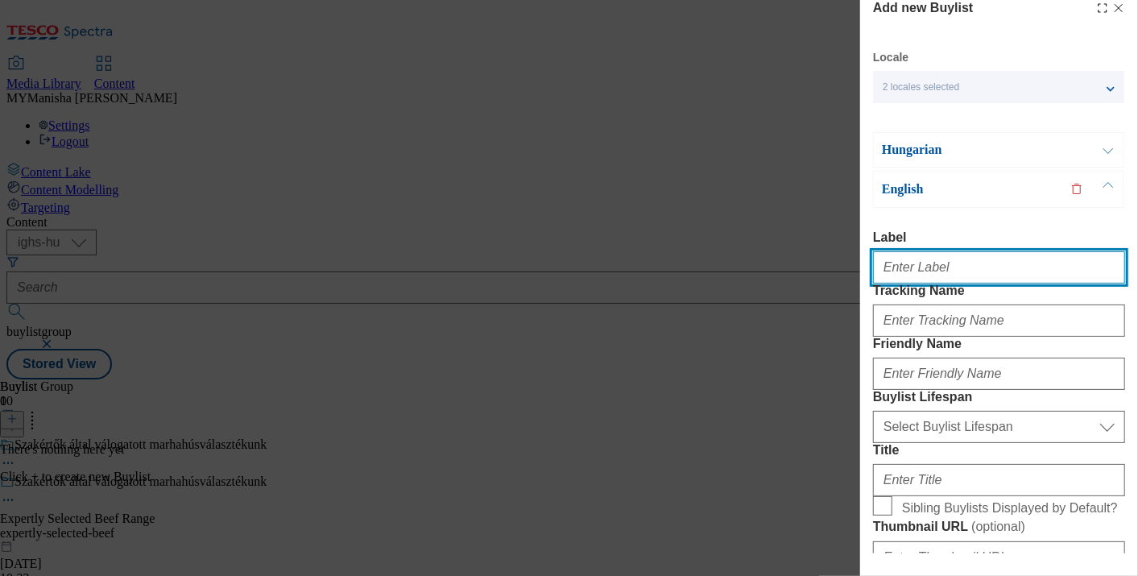
click at [956, 261] on input "Label" at bounding box center [999, 267] width 252 height 32
type input "Expertly Selected Beef Range"
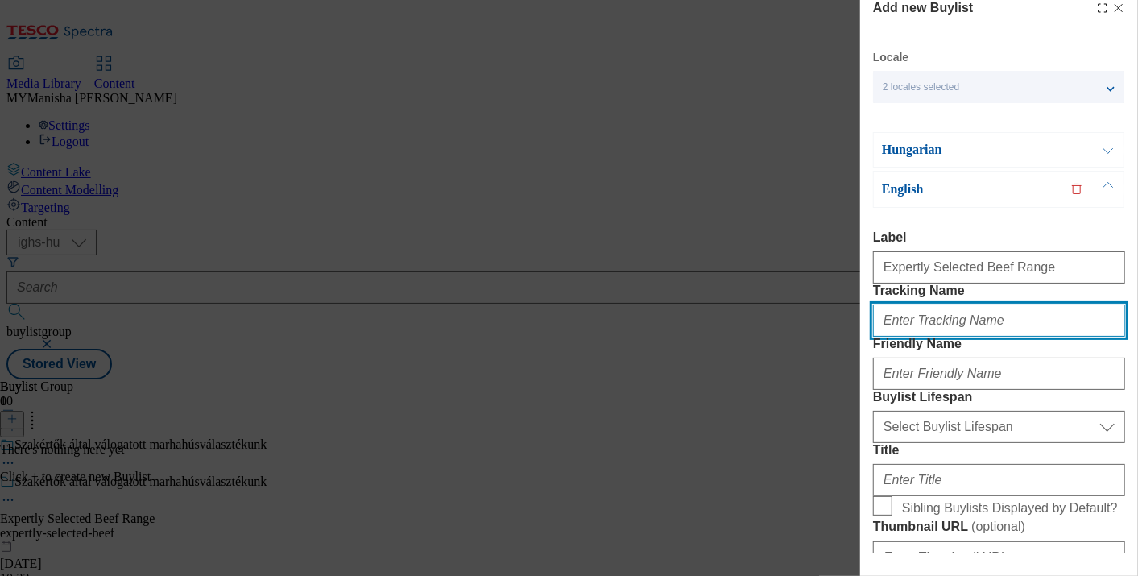
click at [929, 337] on input "Tracking Name" at bounding box center [999, 320] width 252 height 32
type input "Expertly Selected Beef"
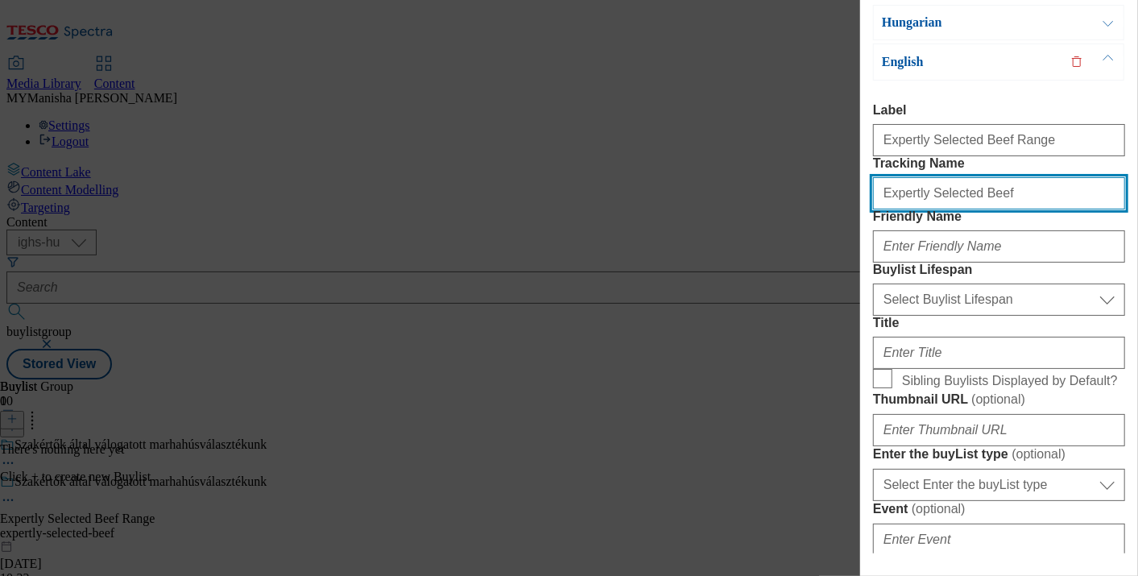
scroll to position [140, 0]
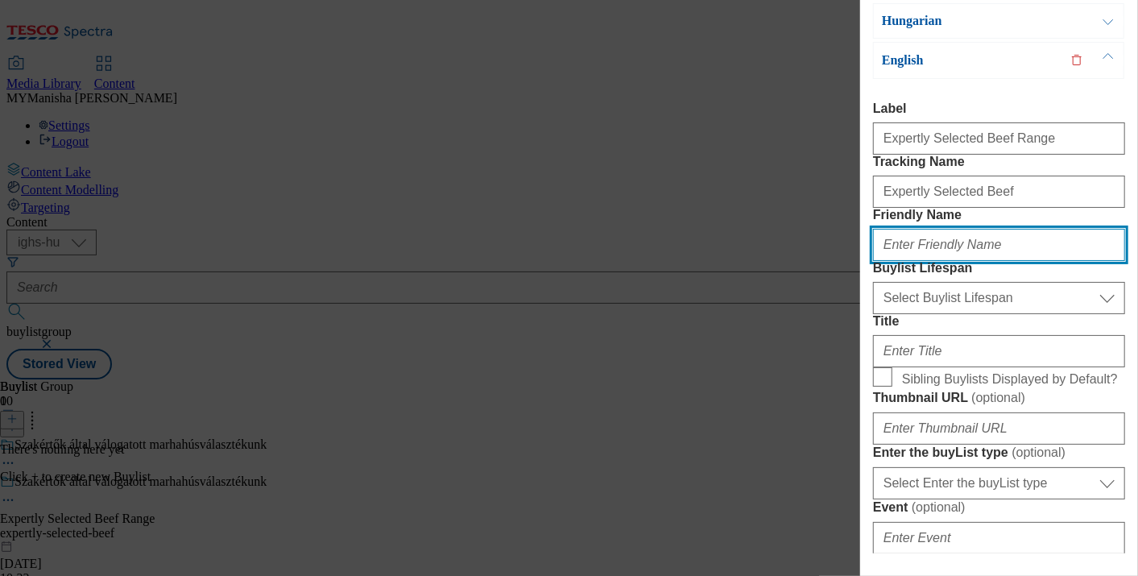
click at [918, 261] on input "Friendly Name" at bounding box center [999, 245] width 252 height 32
type input "e"
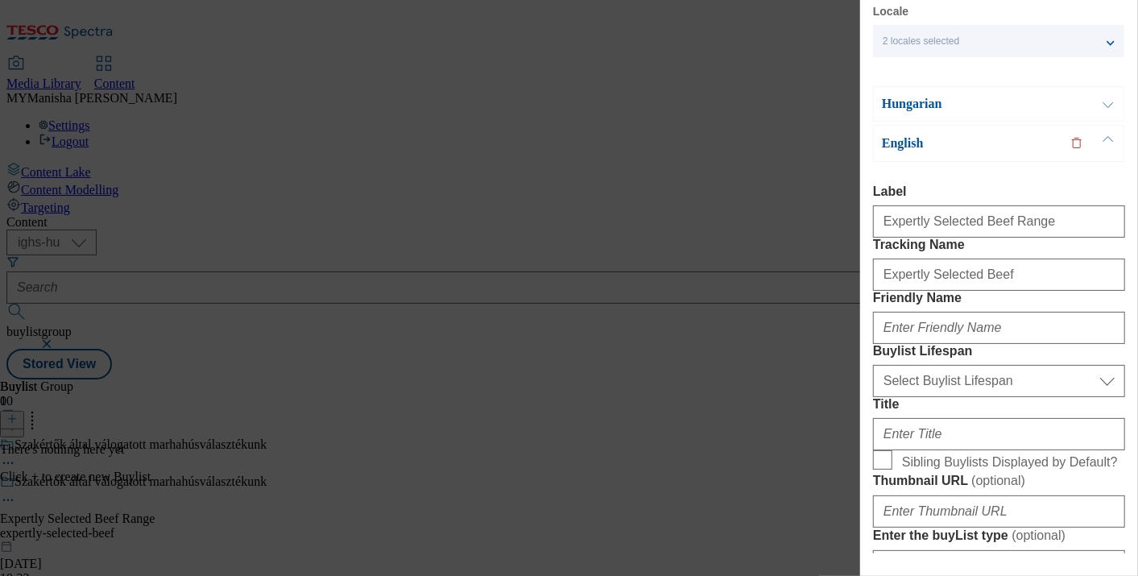
click at [1108, 101] on button "Modal" at bounding box center [1108, 104] width 31 height 34
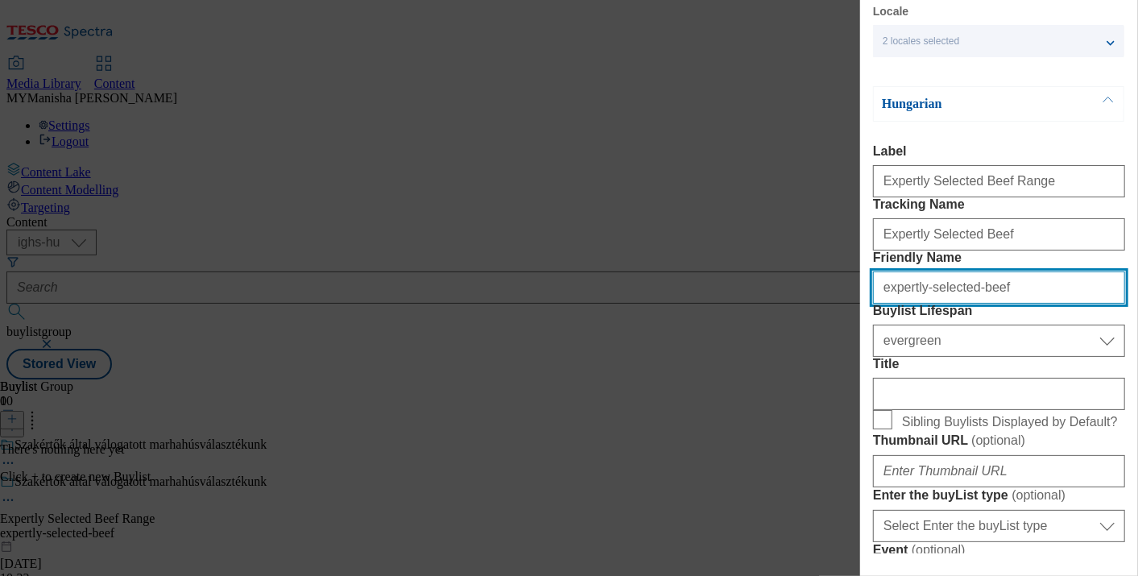
click at [994, 304] on input "expertly-selected-beef" at bounding box center [999, 287] width 252 height 32
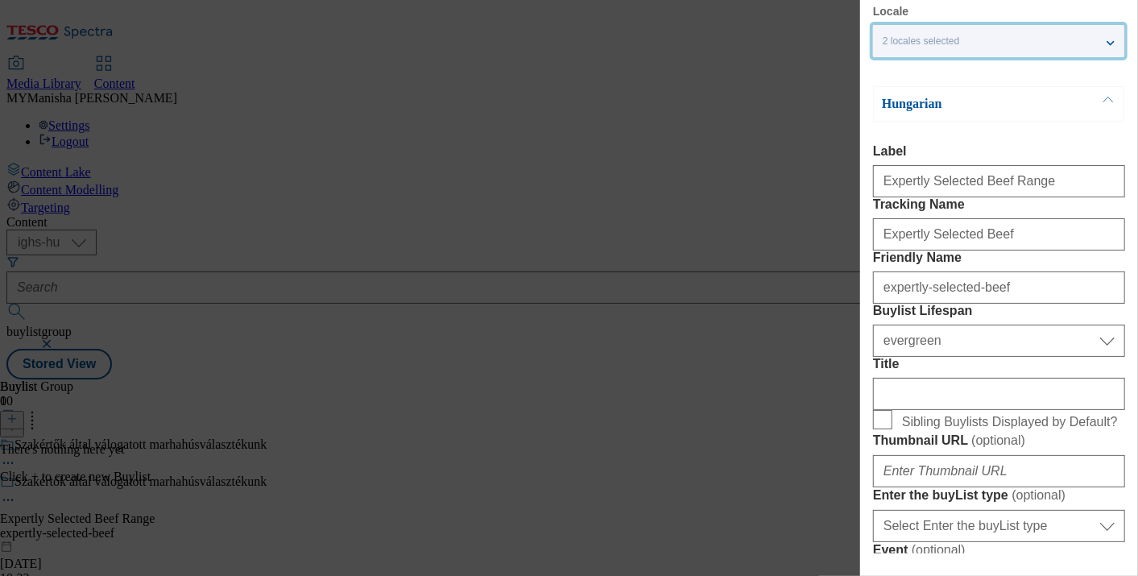
click at [1108, 43] on div "2 locales selected" at bounding box center [998, 41] width 251 height 32
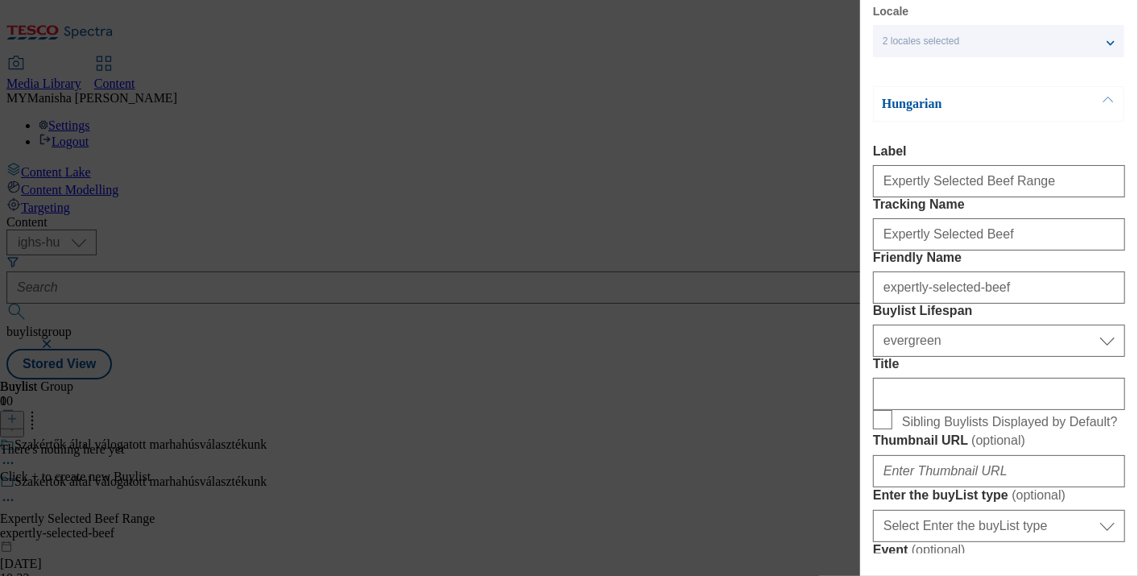
click at [1102, 101] on button "Modal" at bounding box center [1108, 104] width 31 height 34
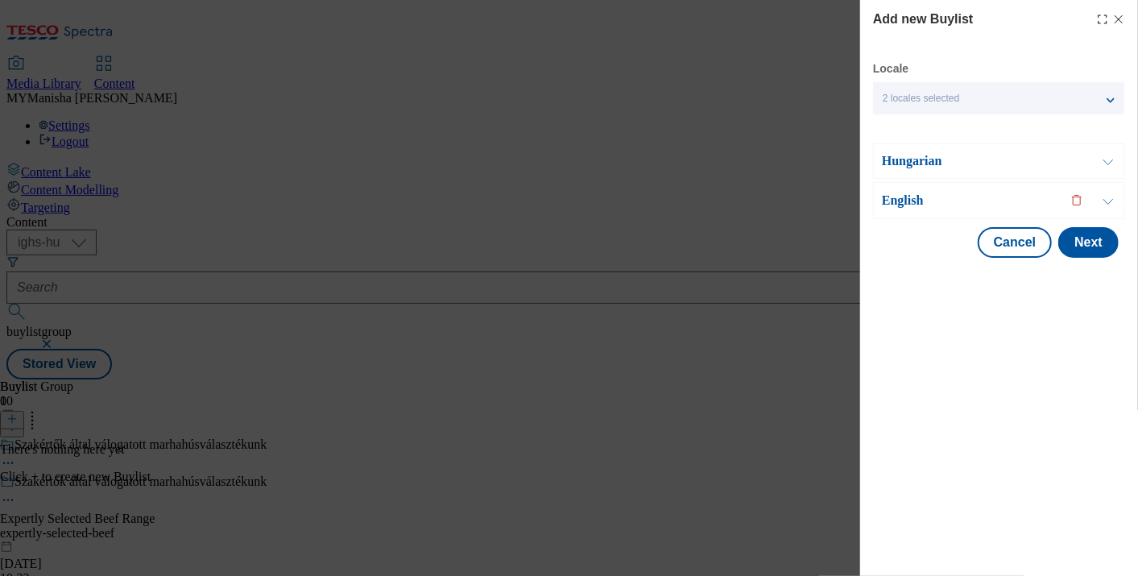
scroll to position [0, 0]
click at [1104, 202] on button "Modal" at bounding box center [1108, 200] width 31 height 35
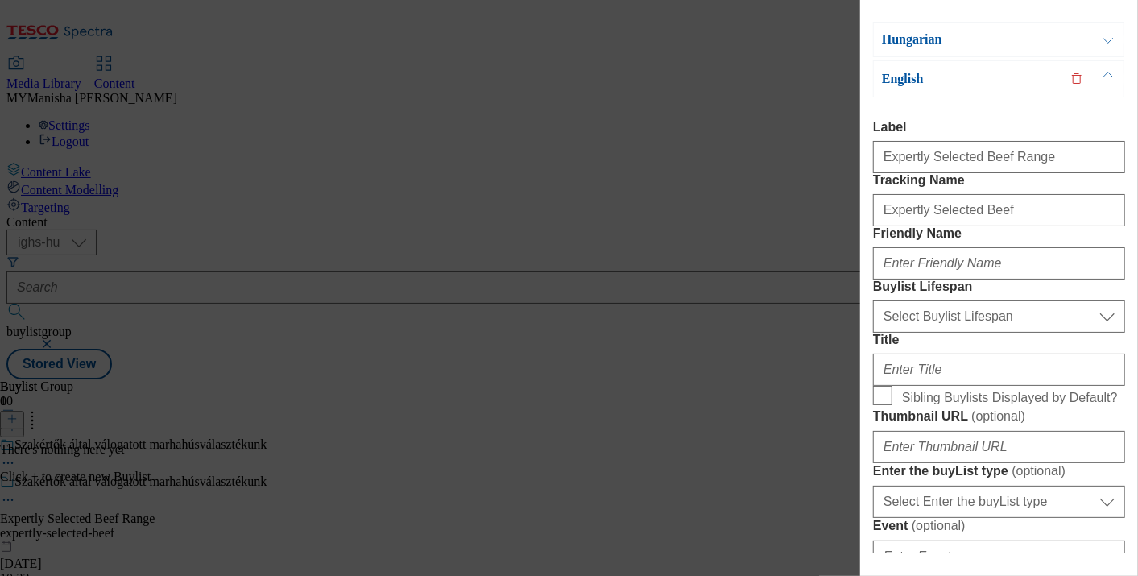
scroll to position [126, 0]
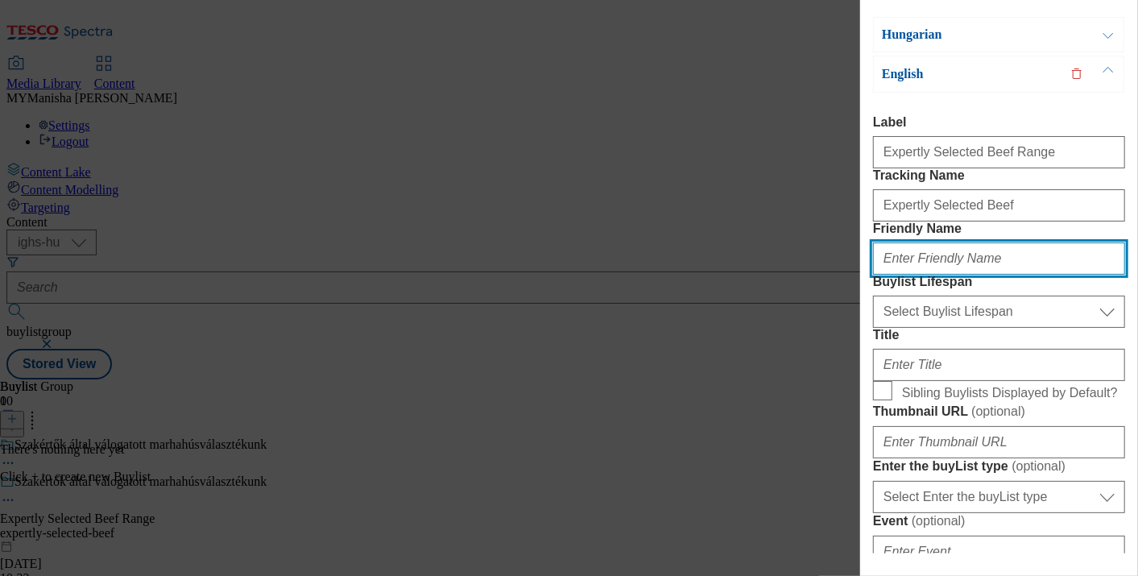
click at [949, 275] on input "Friendly Name" at bounding box center [999, 258] width 252 height 32
paste input "expertly-selected-beef"
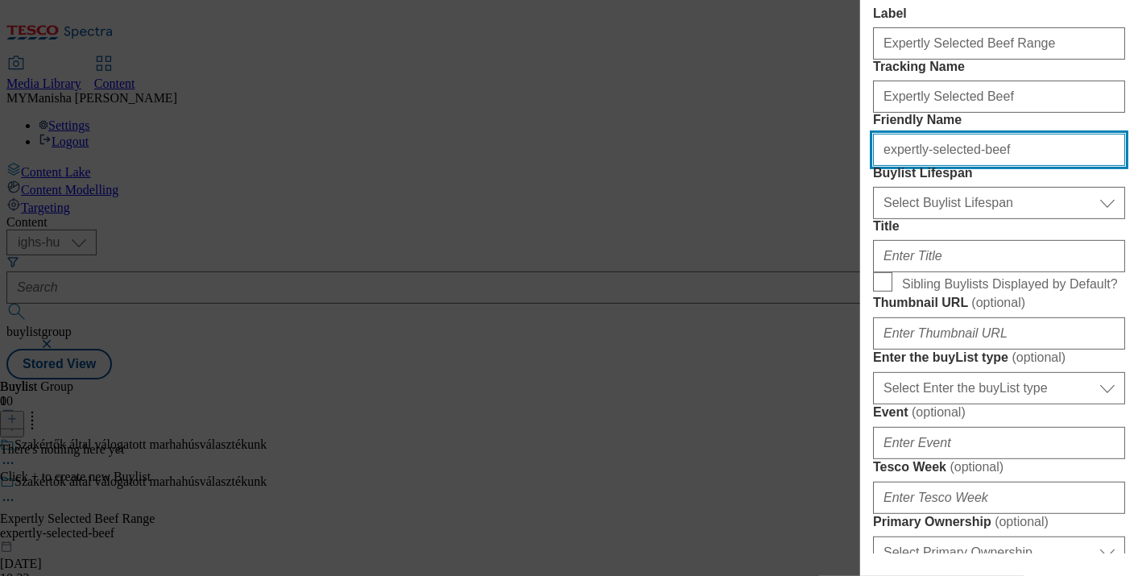
scroll to position [253, 0]
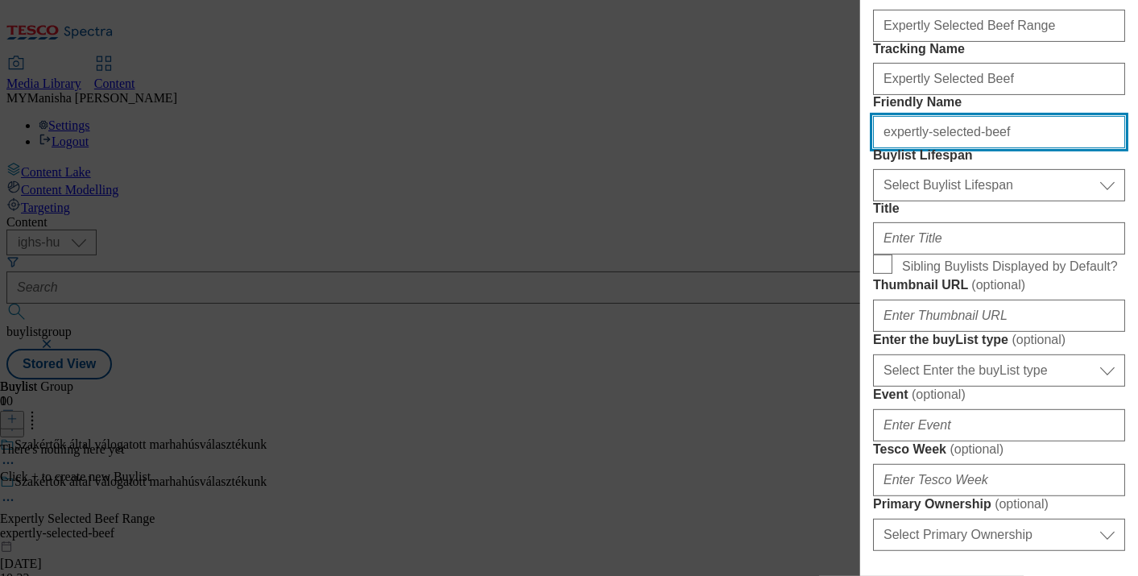
type input "expertly-selected-beef"
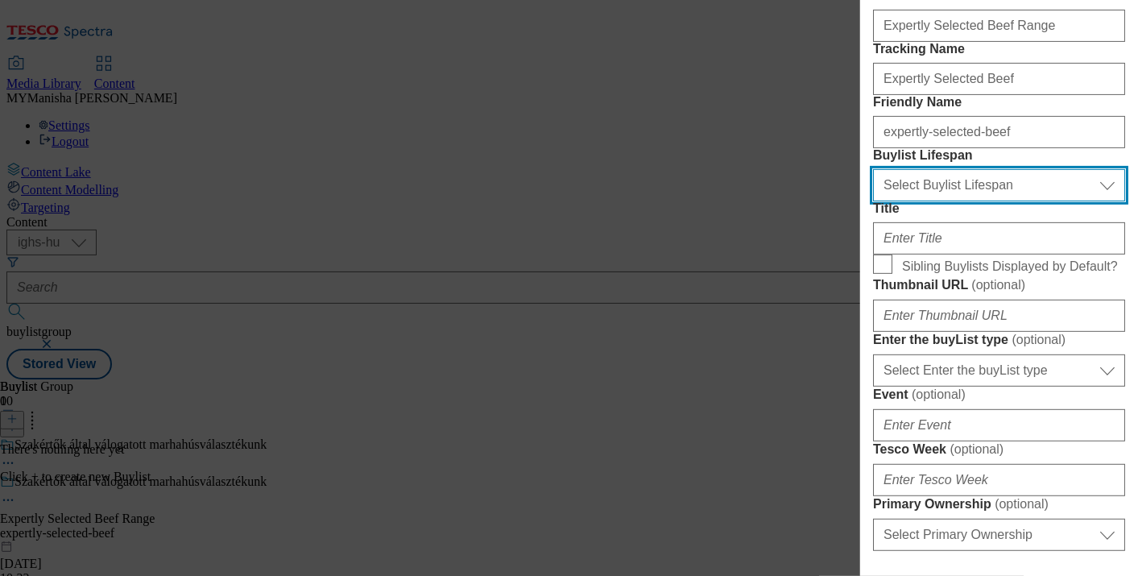
click at [952, 201] on select "Select Buylist Lifespan evergreen seasonal tactical" at bounding box center [999, 185] width 252 height 32
select select "evergreen"
click at [873, 201] on select "Select Buylist Lifespan evergreen seasonal tactical" at bounding box center [999, 185] width 252 height 32
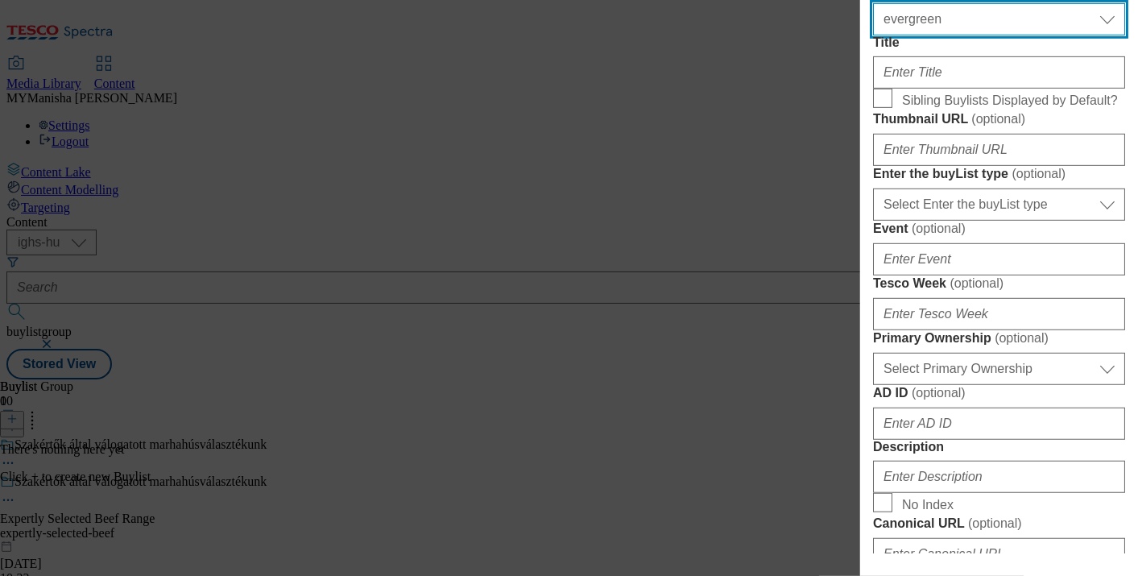
scroll to position [421, 0]
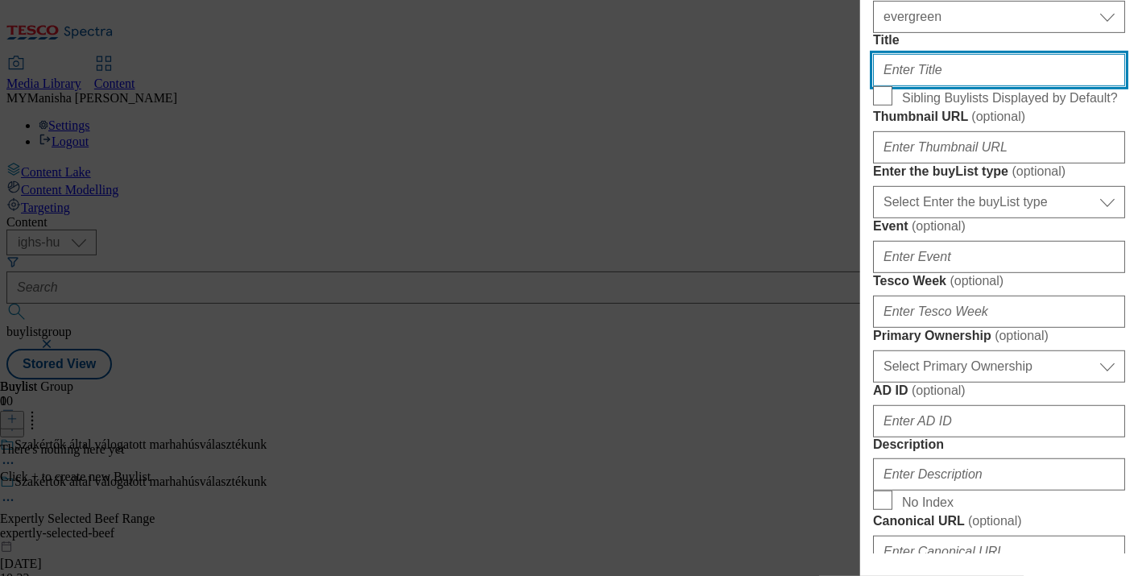
click at [929, 86] on input "Title" at bounding box center [999, 70] width 252 height 32
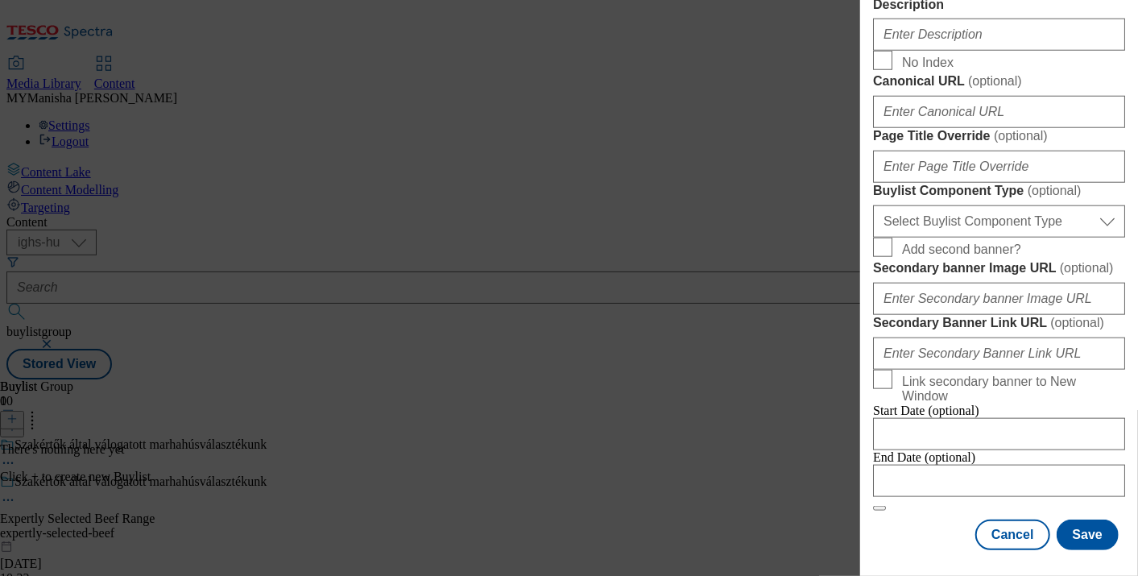
scroll to position [1456, 0]
click at [1075, 523] on button "Save" at bounding box center [1087, 534] width 62 height 31
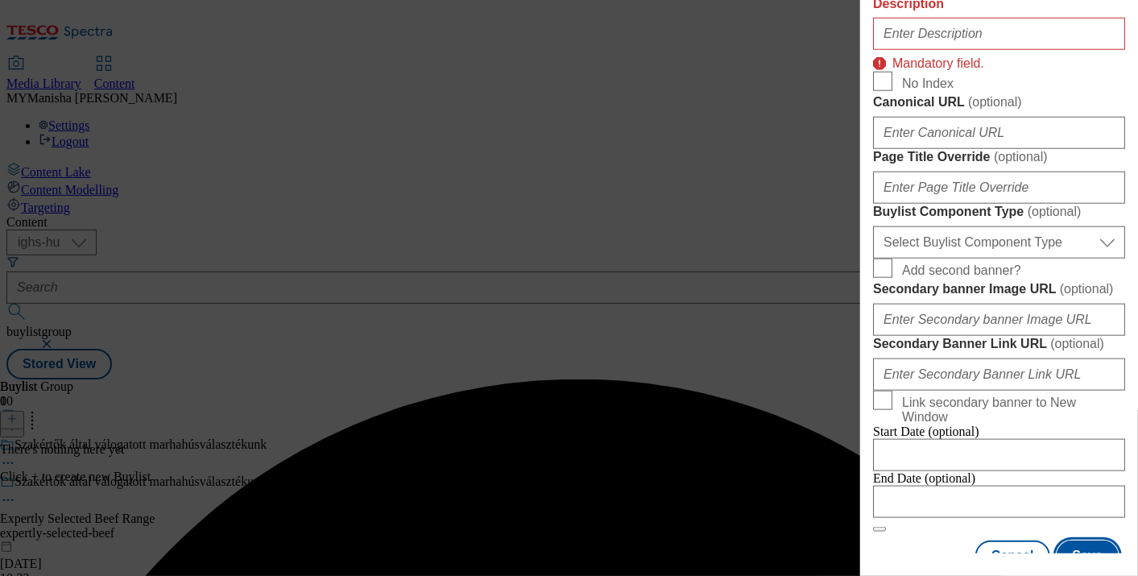
scroll to position [860, 0]
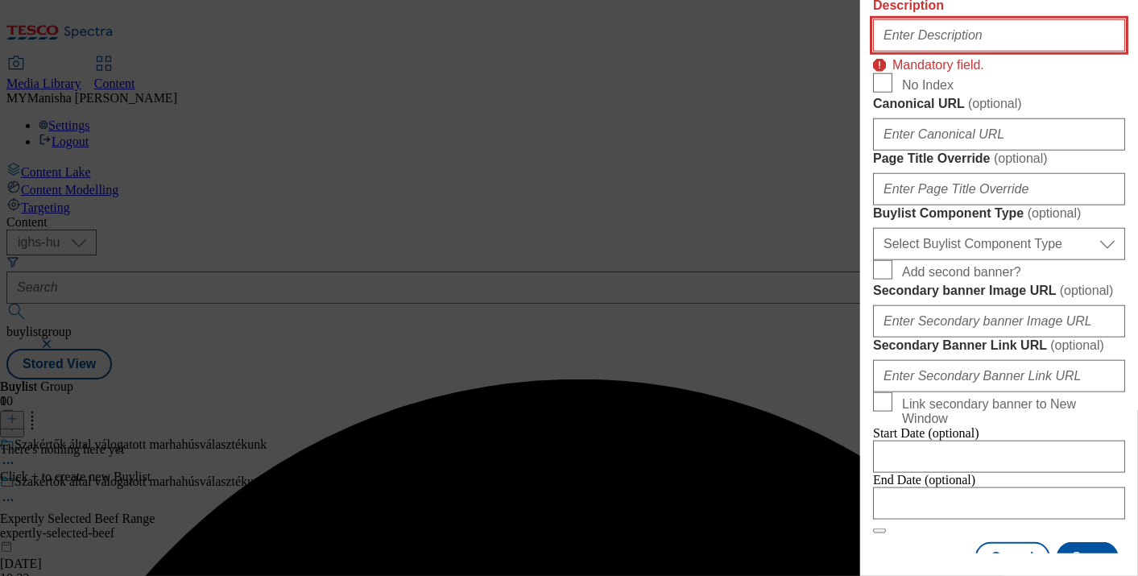
click at [935, 52] on input "Description" at bounding box center [999, 35] width 252 height 32
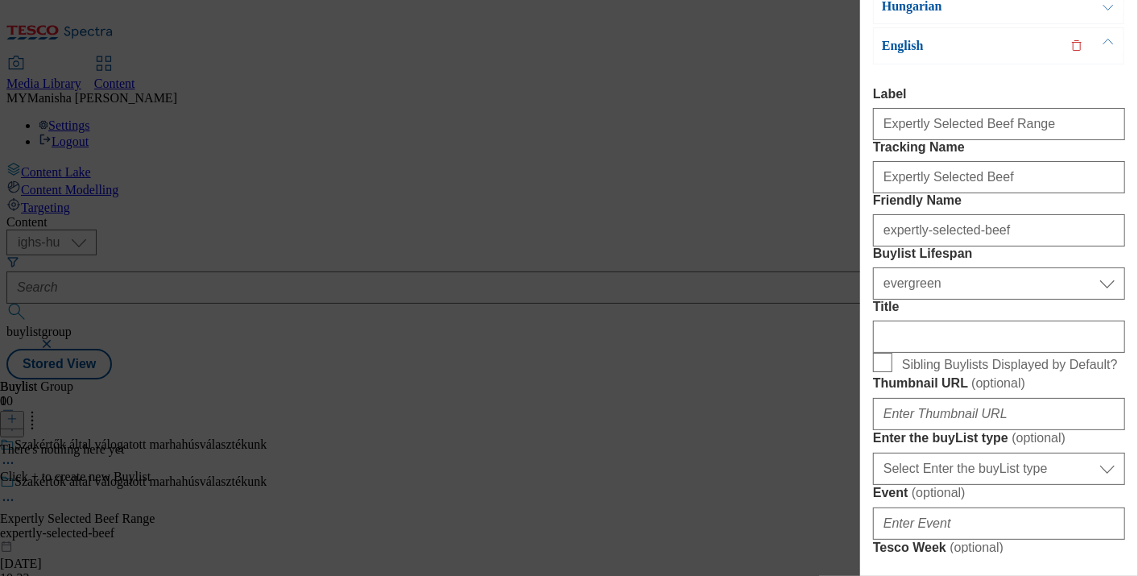
scroll to position [150, 0]
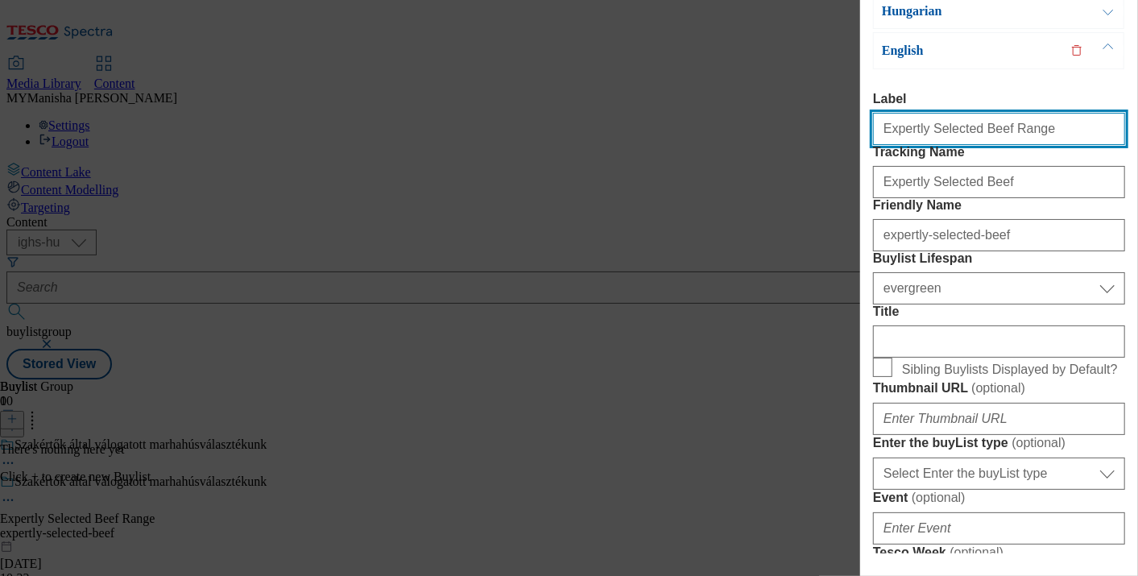
click at [1024, 129] on input "Expertly Selected Beef Range" at bounding box center [999, 129] width 252 height 32
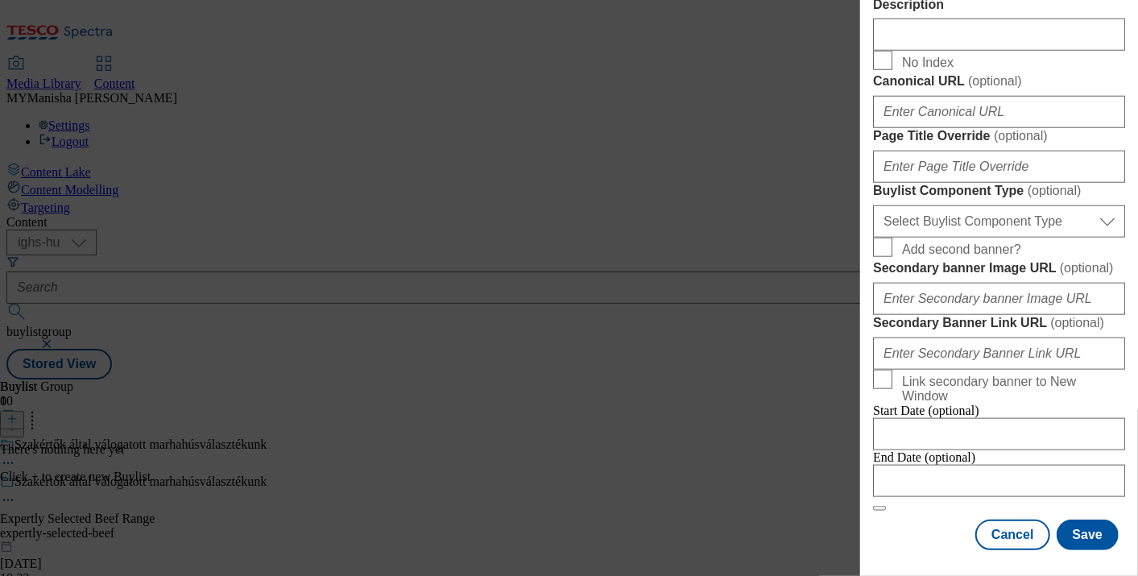
scroll to position [918, 0]
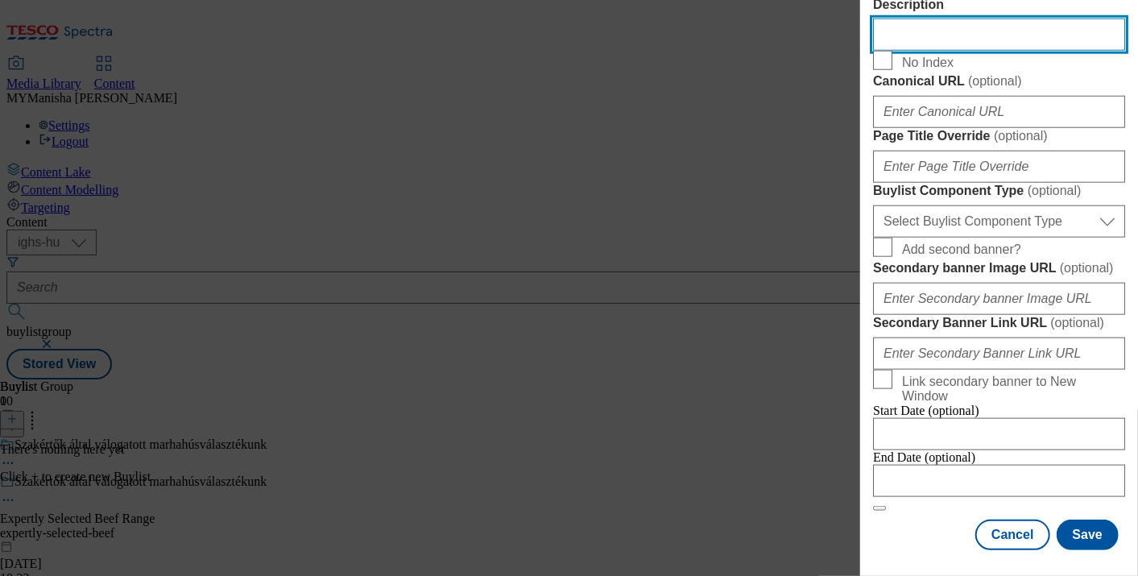
click at [901, 51] on input "Description" at bounding box center [999, 35] width 252 height 32
paste input "Expertly Selected Beef Range"
click at [881, 51] on input "Expertly Selected Beef Range" at bounding box center [999, 35] width 252 height 32
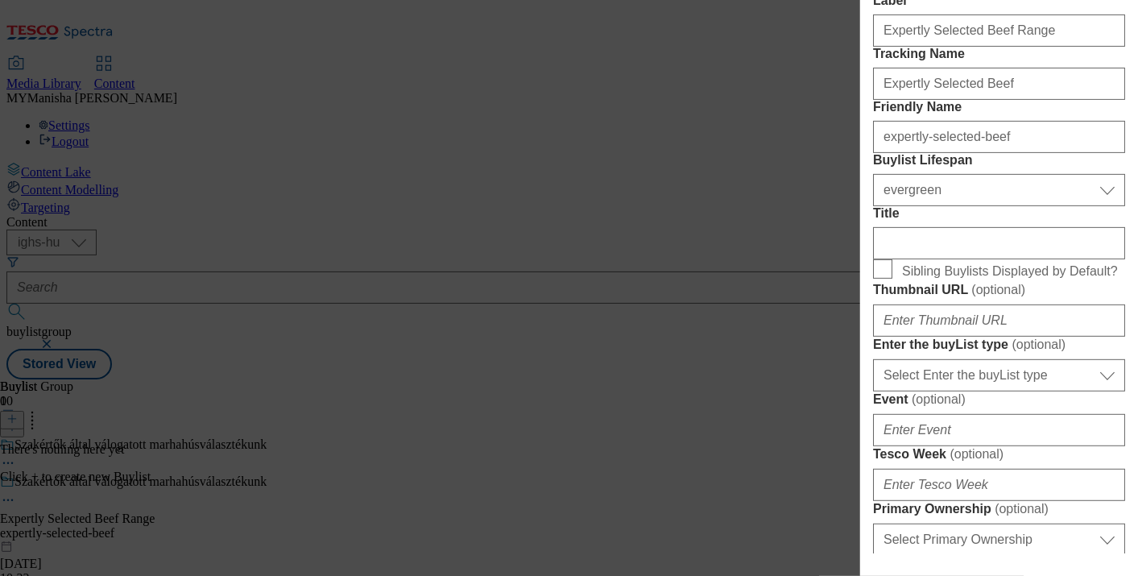
scroll to position [0, 0]
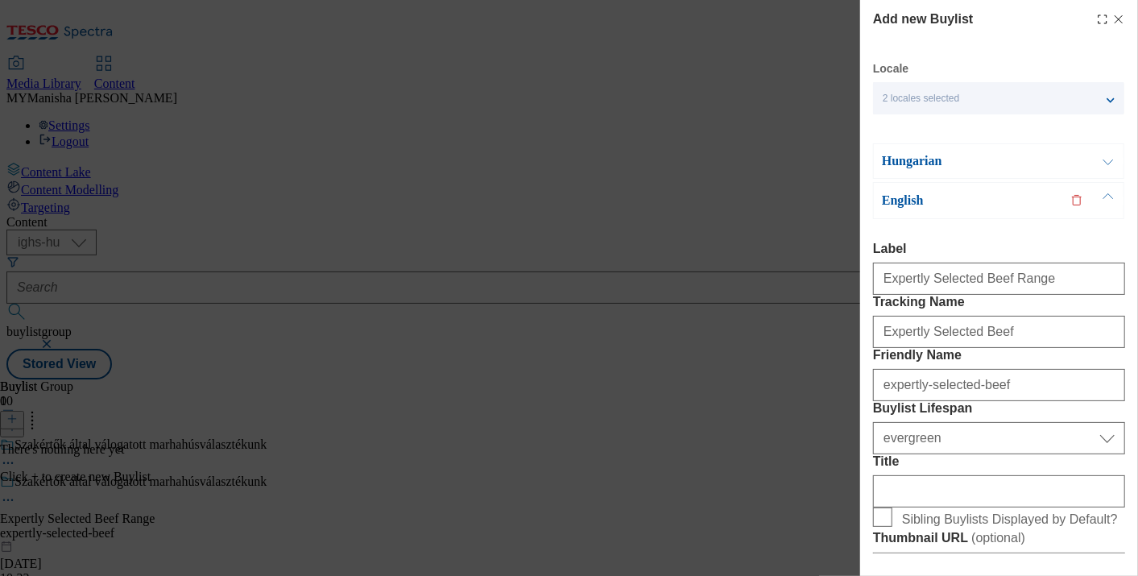
type input "Expertly Selected Beef Range"
click at [1104, 163] on button "Modal" at bounding box center [1108, 161] width 31 height 34
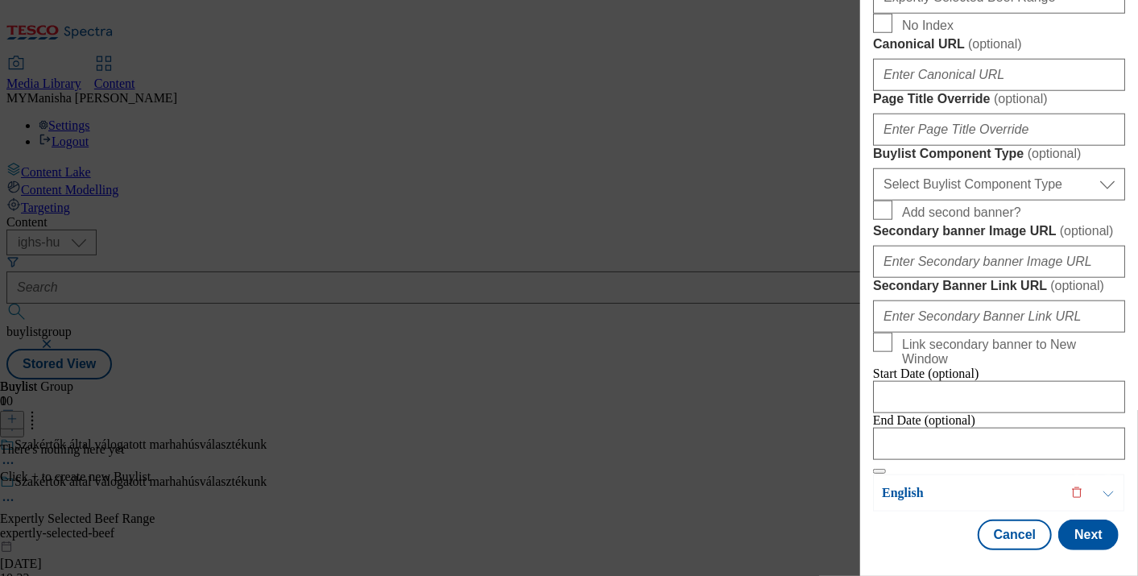
scroll to position [950, 1]
paste input "Szakértők által válogatott marhahúsválasztékunk"
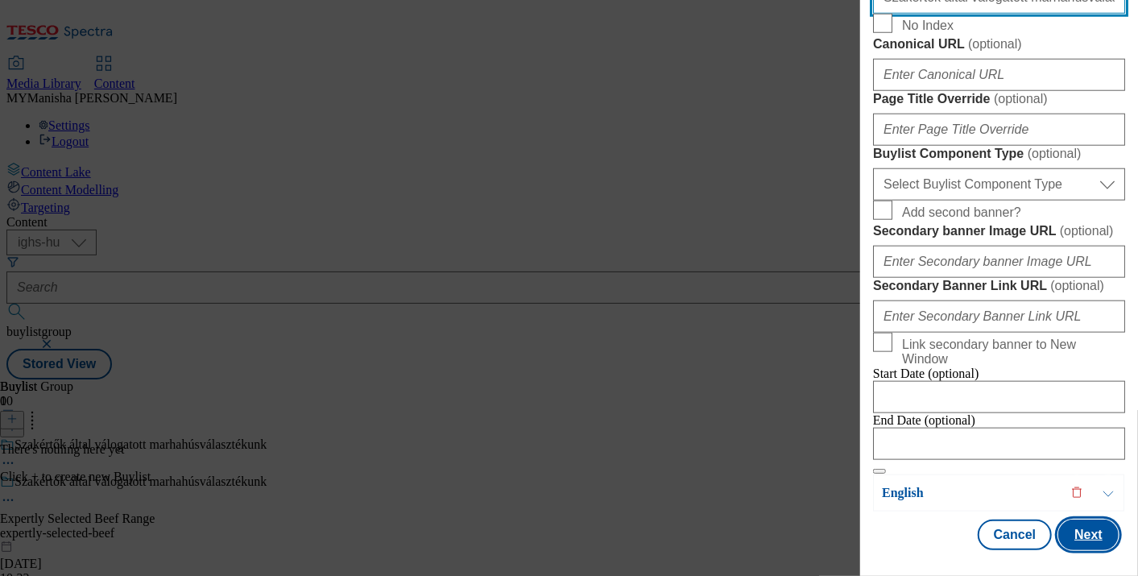
type input "Szakértők által válogatott marhahúsválasztékunk"
click at [1072, 525] on button "Next" at bounding box center [1088, 534] width 60 height 31
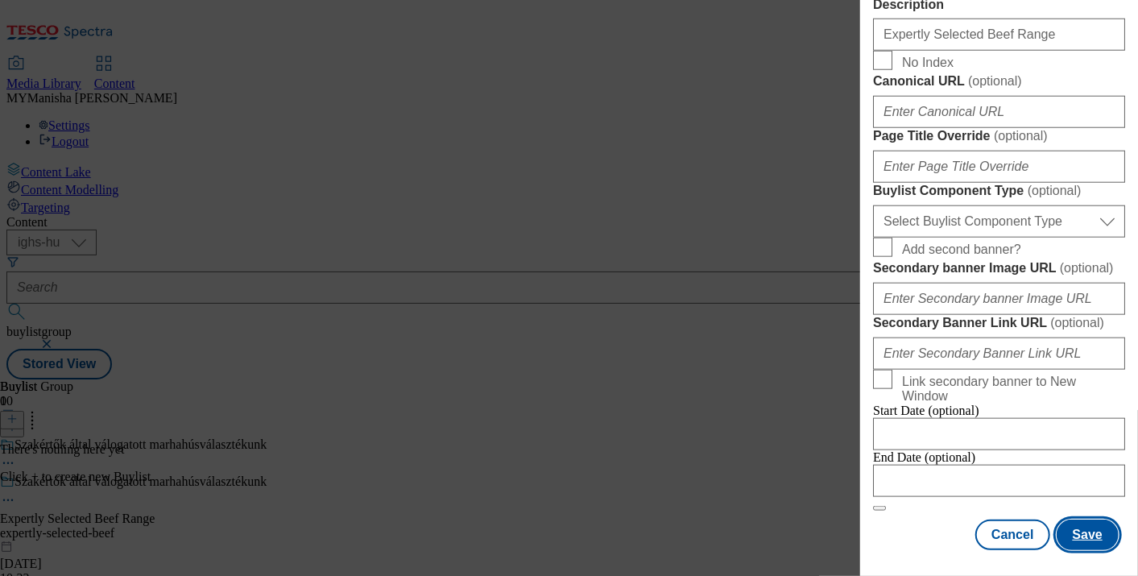
scroll to position [1456, 1]
click at [1094, 532] on button "Save" at bounding box center [1087, 534] width 62 height 31
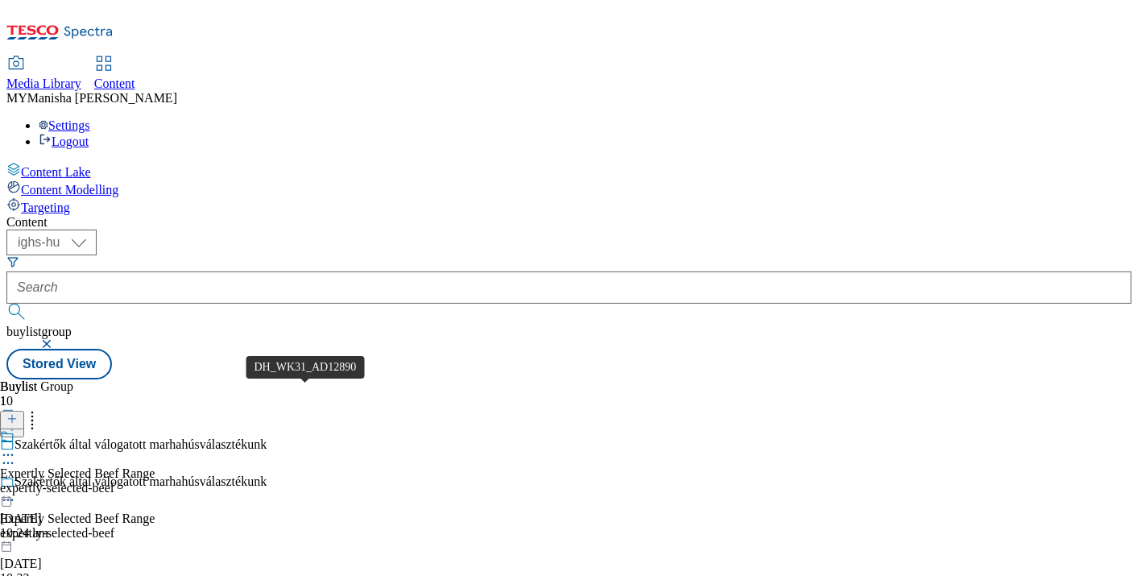
scroll to position [452, 0]
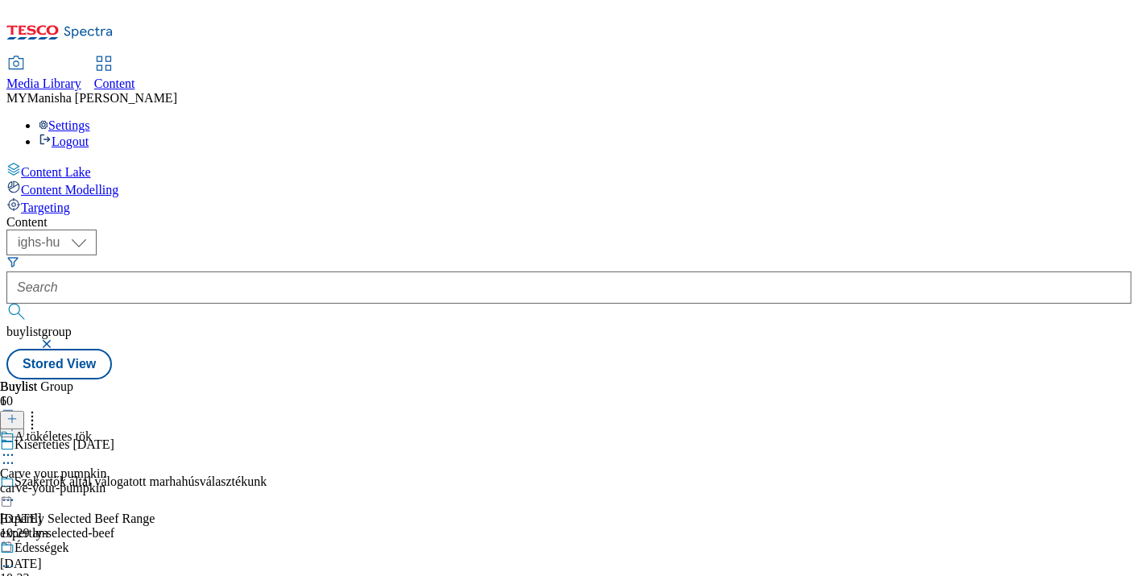
click at [16, 447] on icon at bounding box center [8, 455] width 16 height 16
click at [68, 483] on span "Edit" at bounding box center [59, 489] width 19 height 12
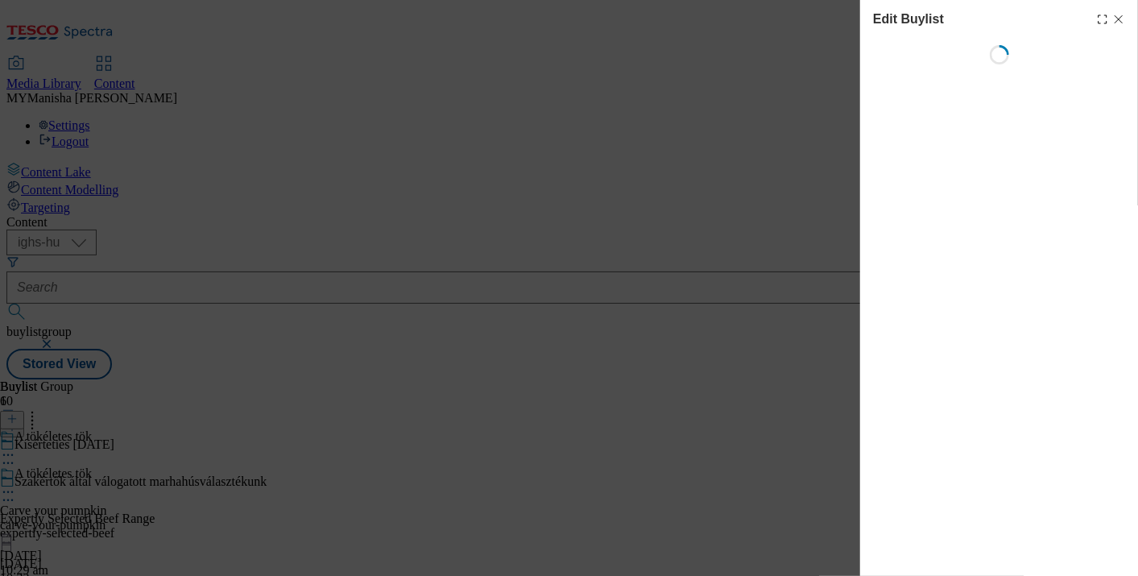
select select "evergreen"
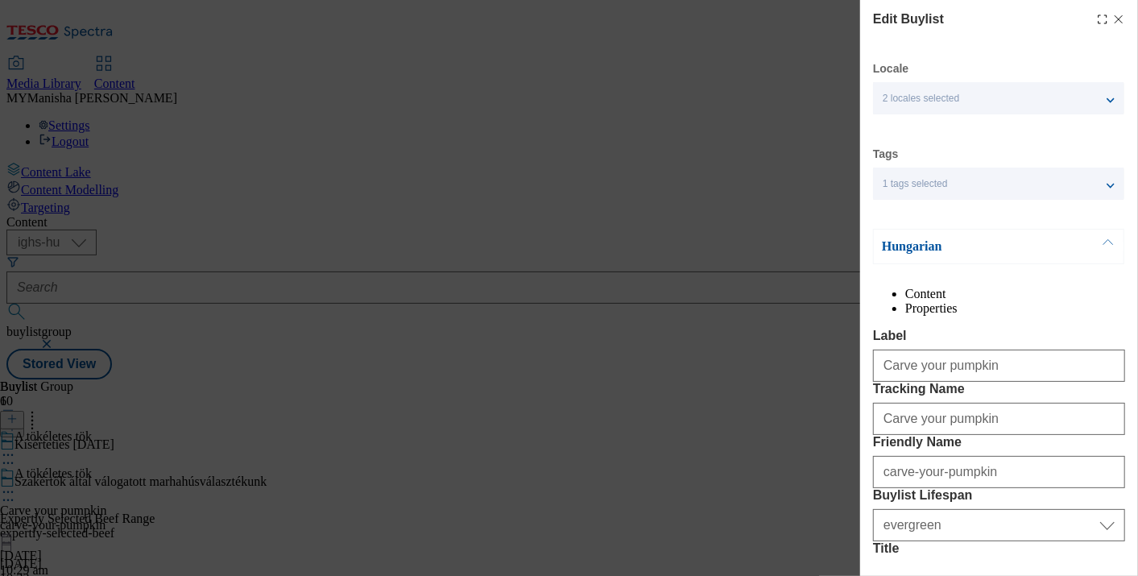
select select "Banner"
click at [1112, 24] on icon "Modal" at bounding box center [1118, 19] width 13 height 13
select select "evergreen"
select select "Banner"
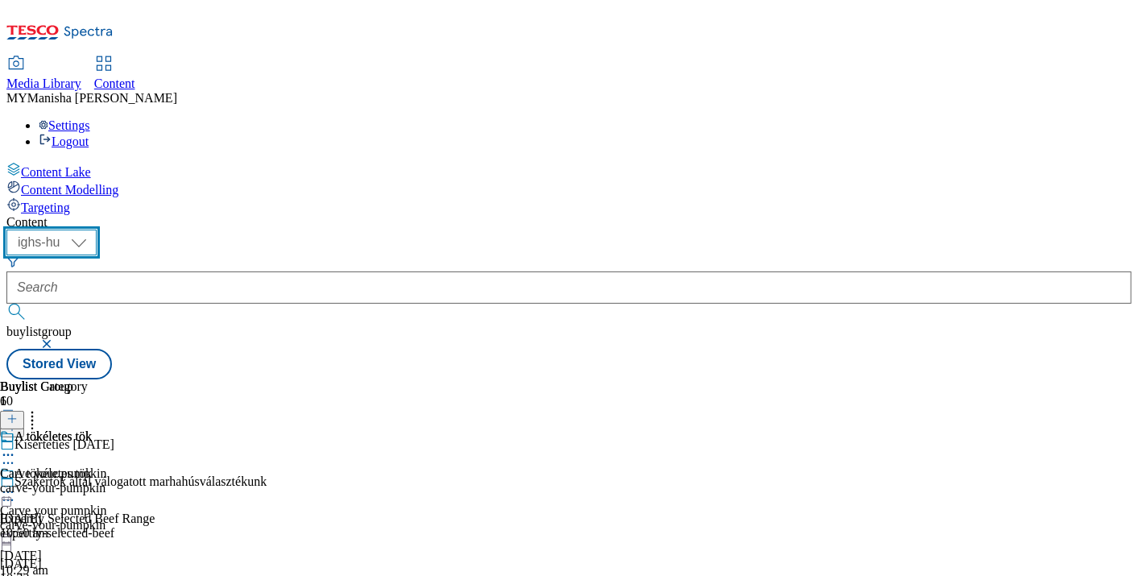
click at [97, 229] on select "ighs-cz ighs-hu ighs-sk" at bounding box center [51, 242] width 90 height 26
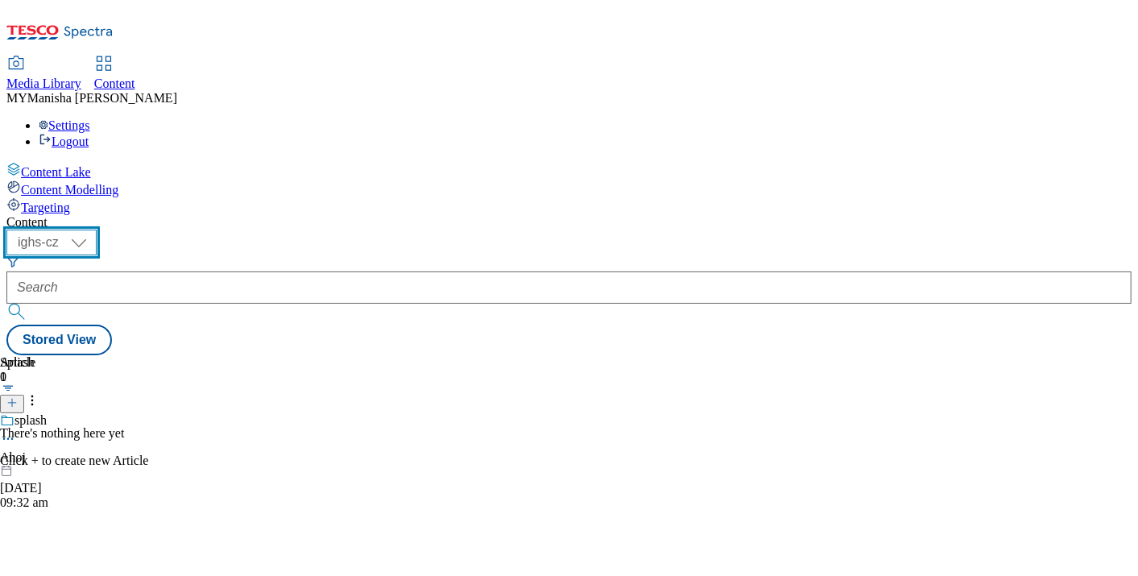
click at [97, 229] on select "ighs-cz ighs-hu ighs-sk" at bounding box center [51, 242] width 90 height 26
select select "ighs-sk"
click at [97, 229] on select "ighs-cz ighs-hu ighs-sk" at bounding box center [51, 242] width 90 height 26
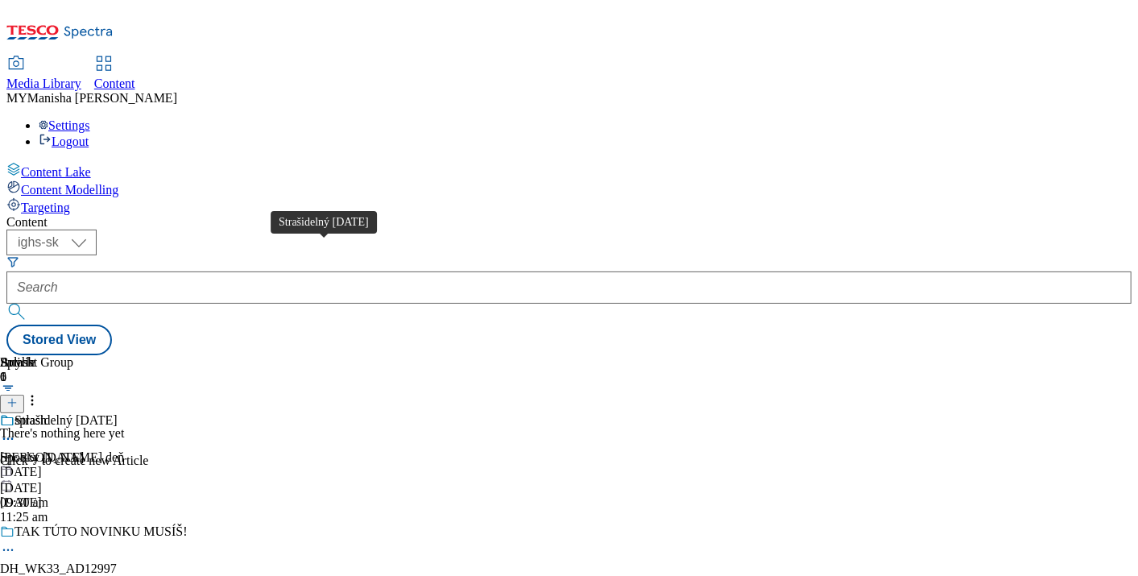
click at [118, 413] on div "Strašidelný [DATE]" at bounding box center [65, 420] width 103 height 14
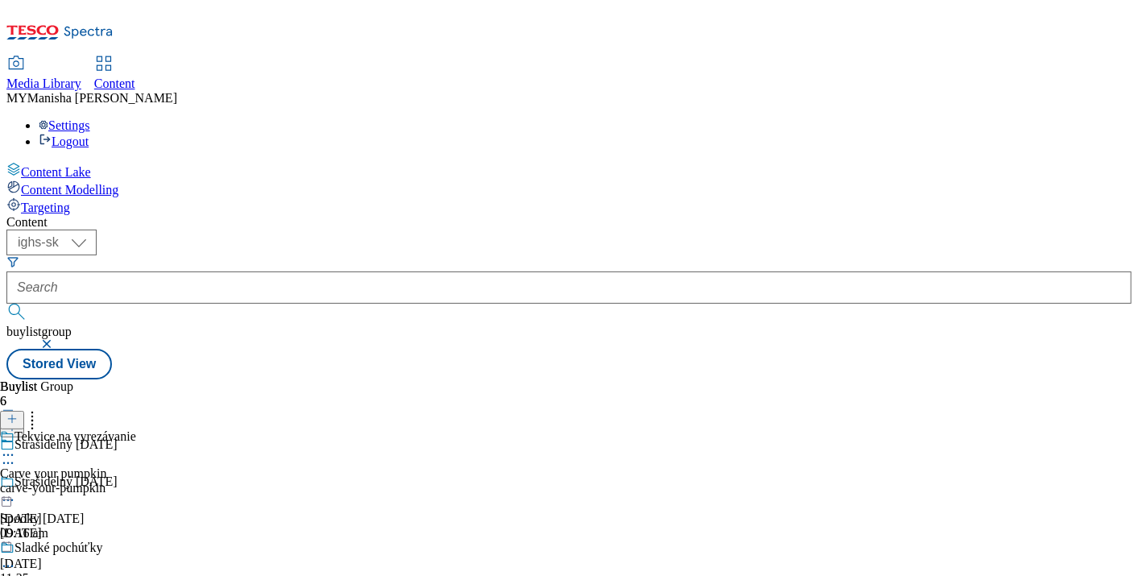
click at [16, 447] on icon at bounding box center [8, 455] width 16 height 16
click at [68, 483] on span "Edit" at bounding box center [59, 489] width 19 height 12
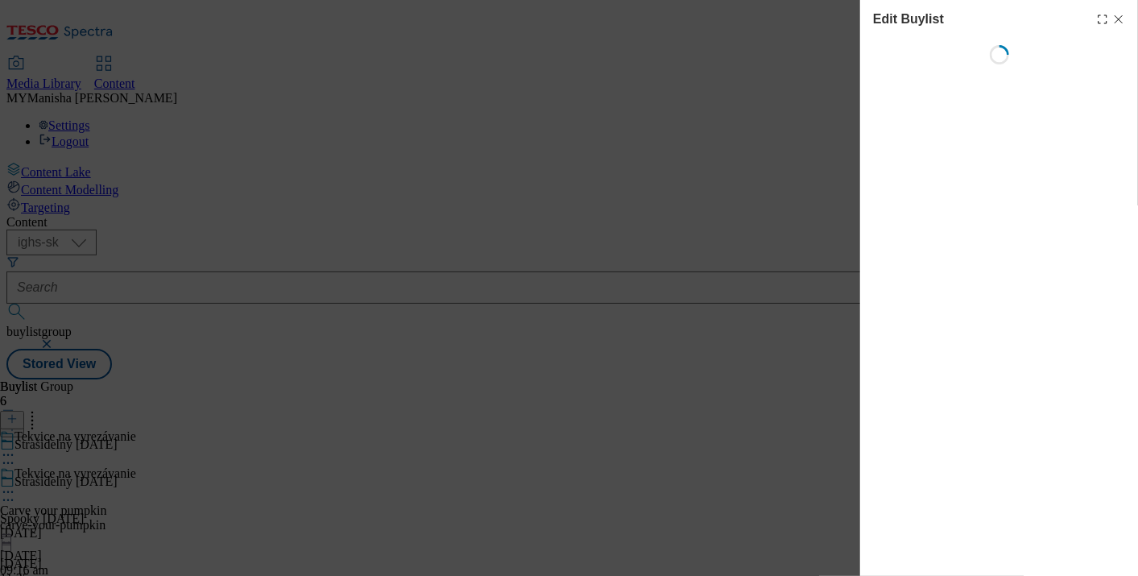
select select "evergreen"
select select "Banner"
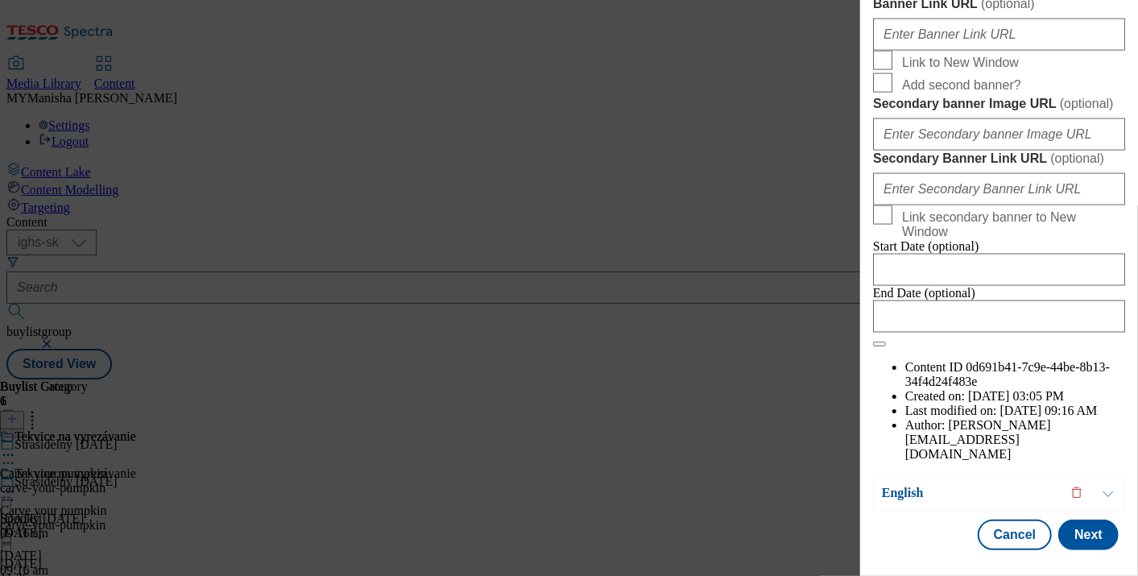
scroll to position [1899, 0]
click at [1075, 525] on button "Next" at bounding box center [1088, 534] width 60 height 31
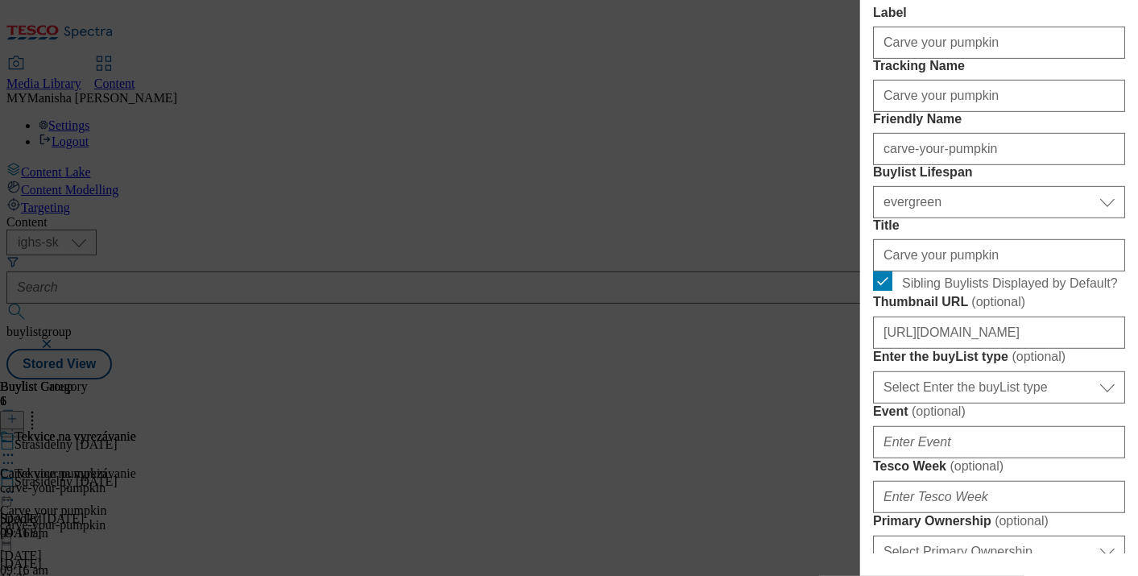
scroll to position [0, 0]
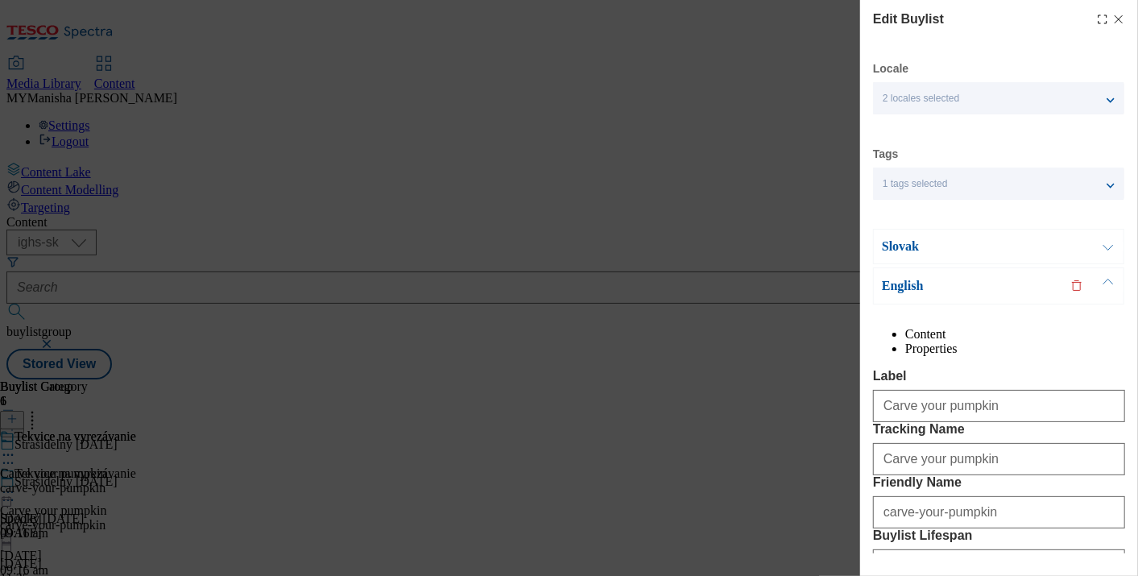
click at [1112, 13] on icon "Modal" at bounding box center [1118, 19] width 13 height 13
select select "evergreen"
select select "Banner"
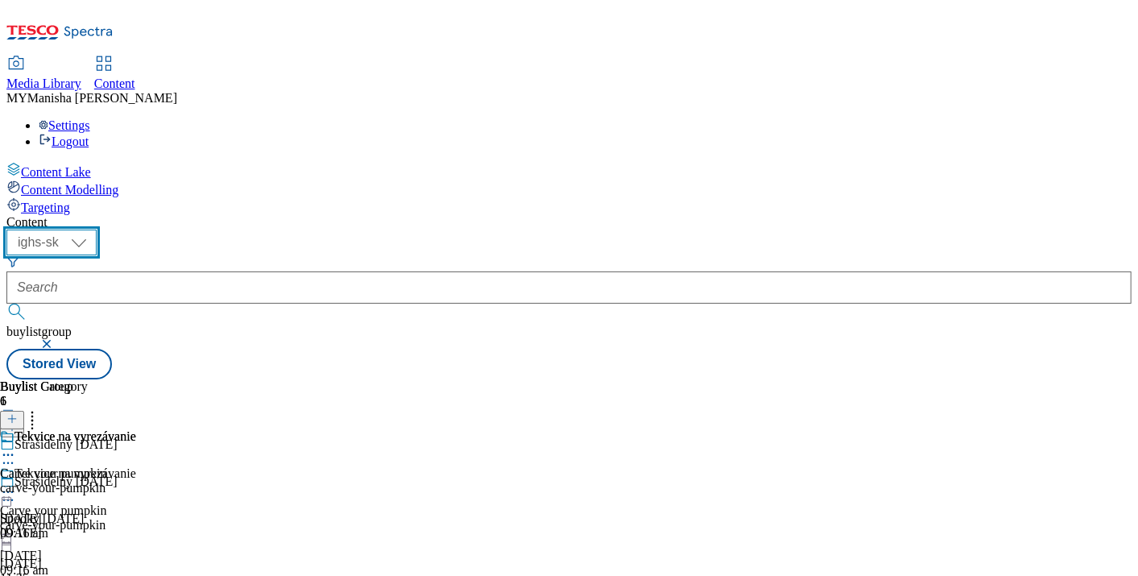
click at [97, 229] on select "ighs-cz ighs-hu ighs-sk" at bounding box center [51, 242] width 90 height 26
select select "ighs-cz"
click at [97, 229] on select "ighs-cz ighs-hu ighs-sk" at bounding box center [51, 242] width 90 height 26
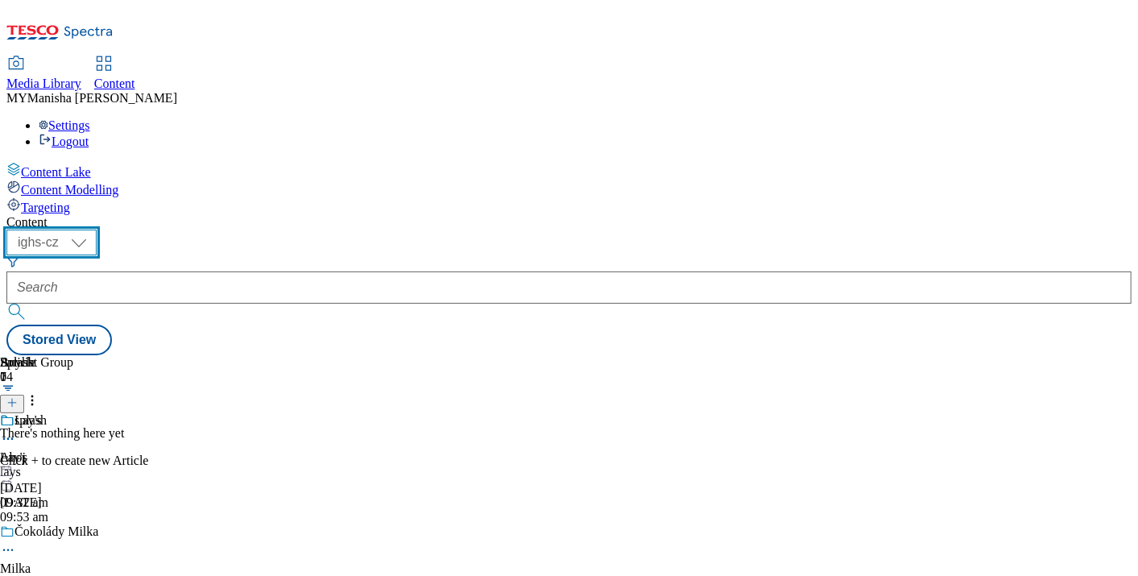
scroll to position [356, 0]
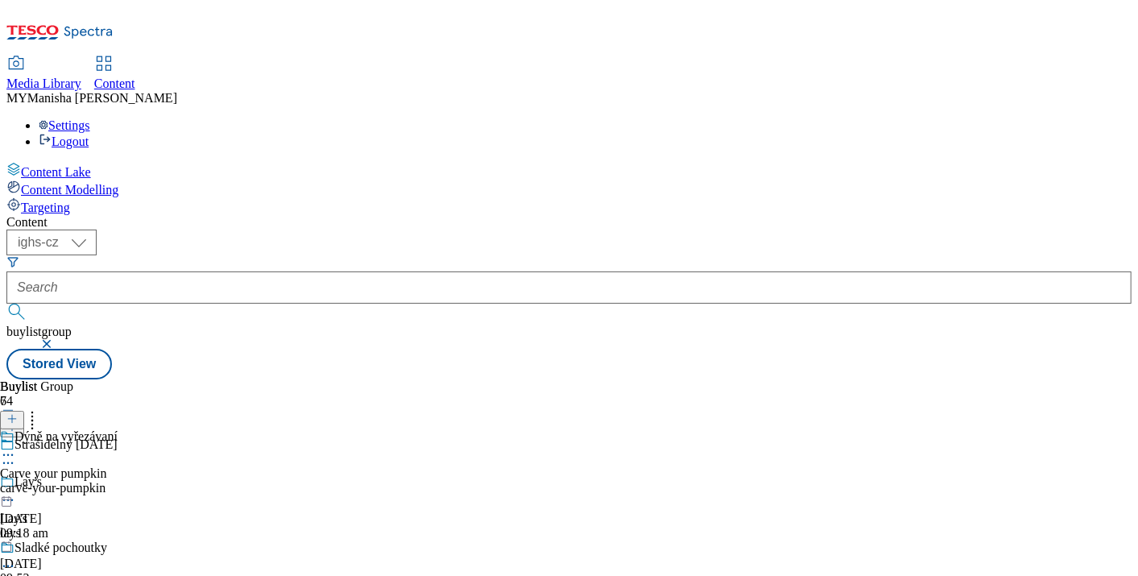
click at [16, 447] on icon at bounding box center [8, 455] width 16 height 16
click at [68, 483] on span "Edit" at bounding box center [59, 489] width 19 height 12
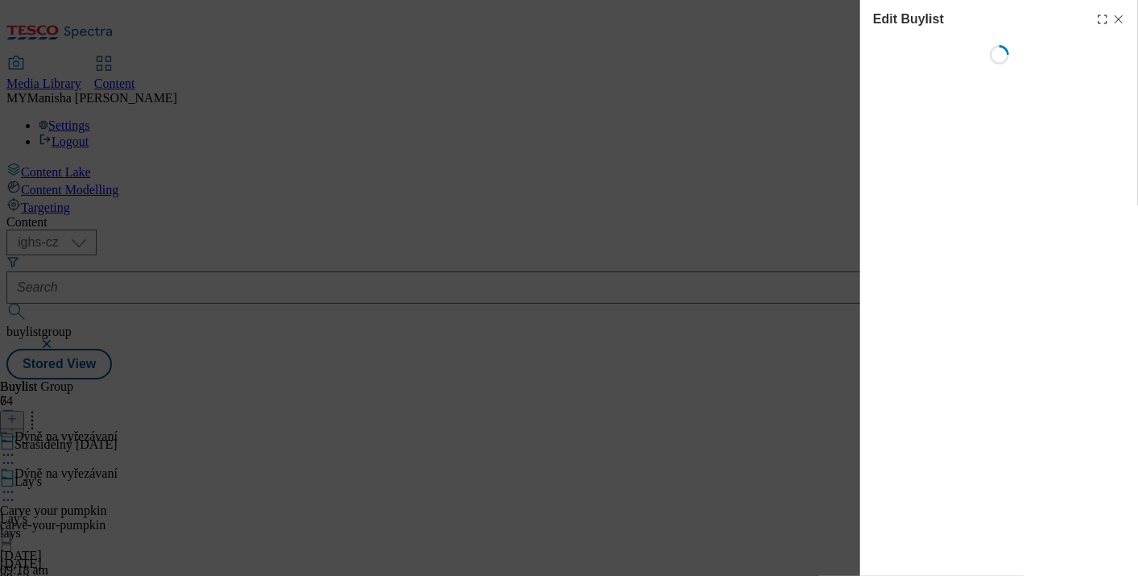
select select "evergreen"
select select "Banner"
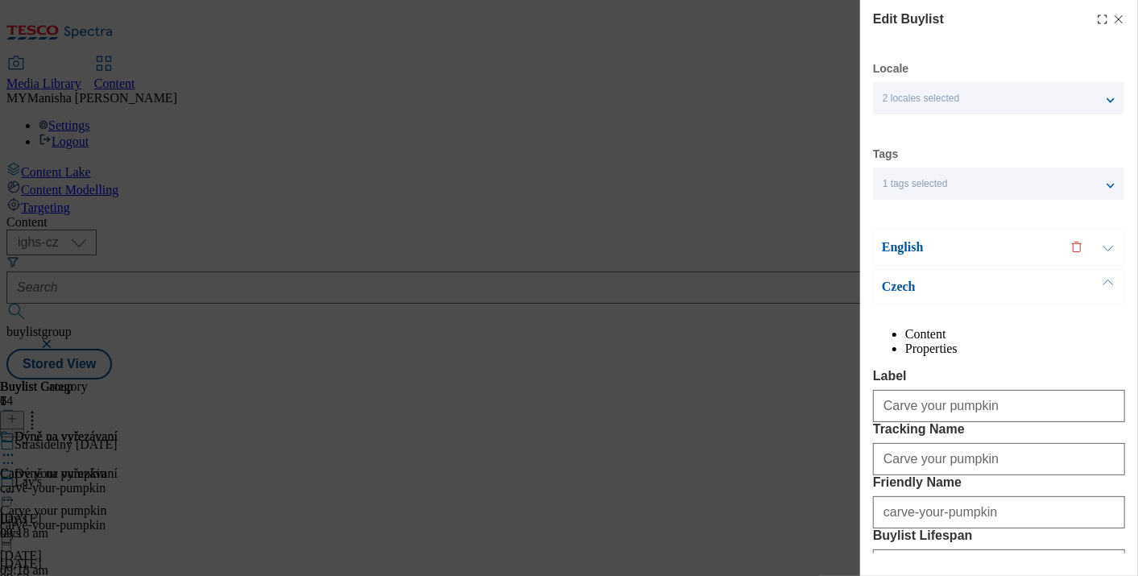
click at [1114, 250] on button "Modal" at bounding box center [1108, 246] width 31 height 35
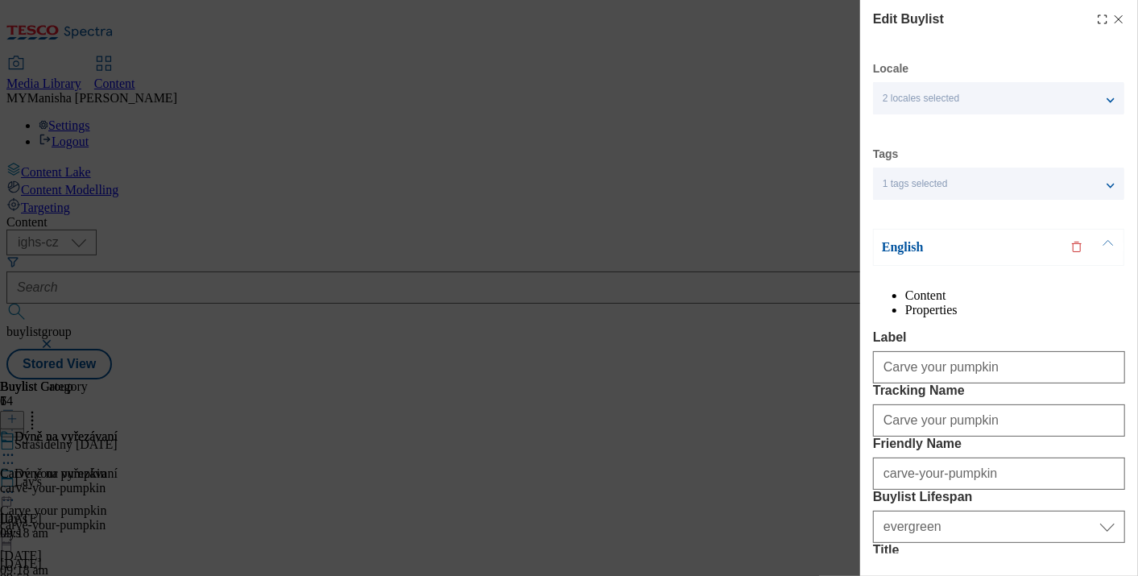
click at [1112, 18] on icon "Modal" at bounding box center [1118, 19] width 13 height 13
select select "evergreen"
select select "Banner"
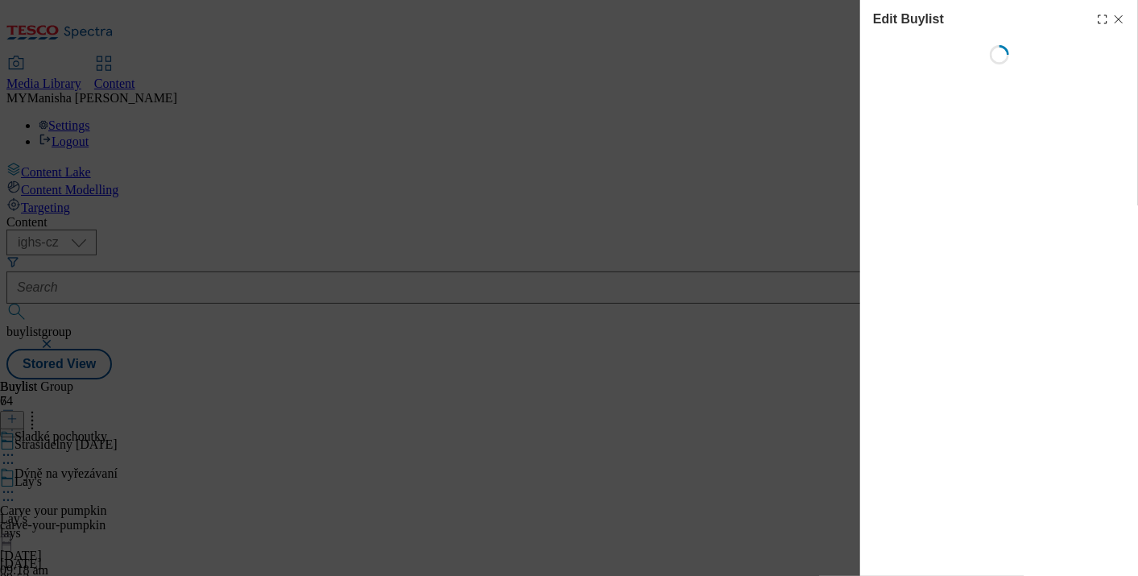
select select "evergreen"
select select "Banner"
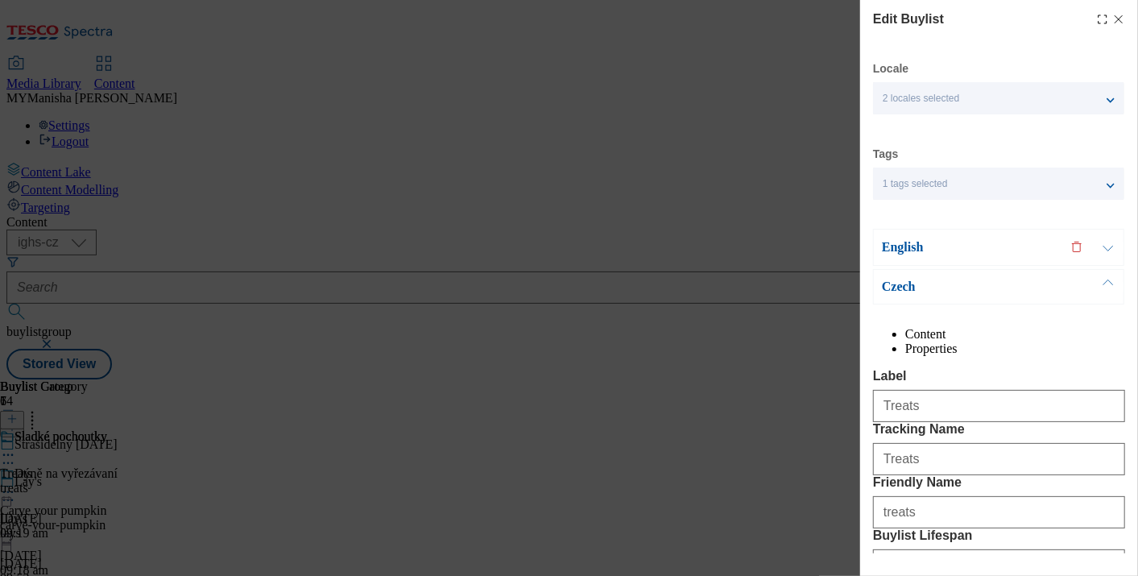
click at [1112, 18] on icon "Modal" at bounding box center [1118, 19] width 13 height 13
select select "evergreen"
select select "Banner"
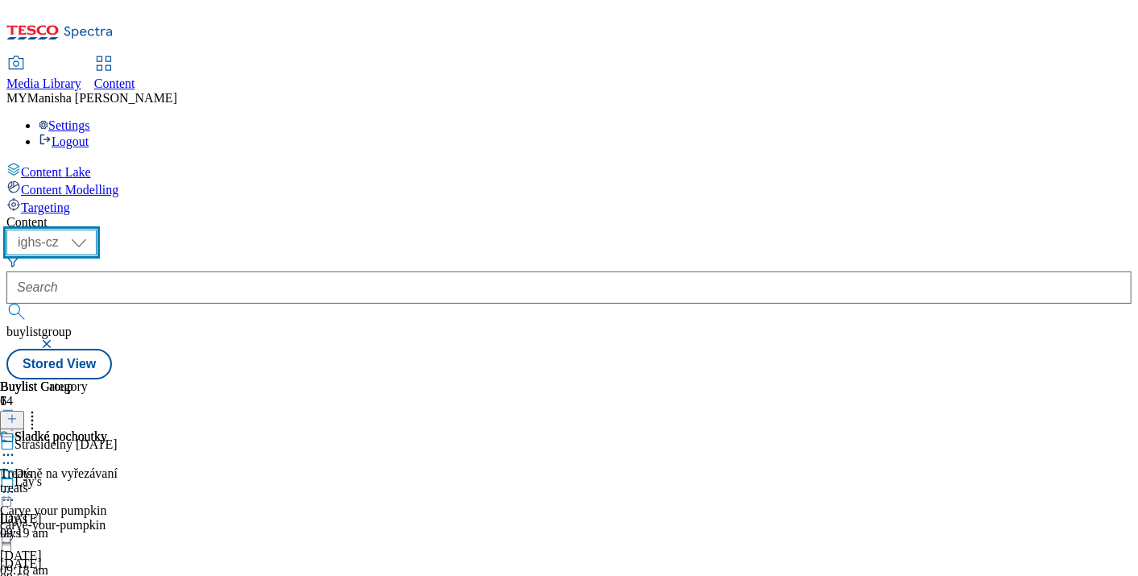
click at [97, 229] on select "ighs-cz ighs-hu ighs-sk" at bounding box center [51, 242] width 90 height 26
select select "ighs-hu"
click at [97, 229] on select "ighs-cz ighs-hu ighs-sk" at bounding box center [51, 242] width 90 height 26
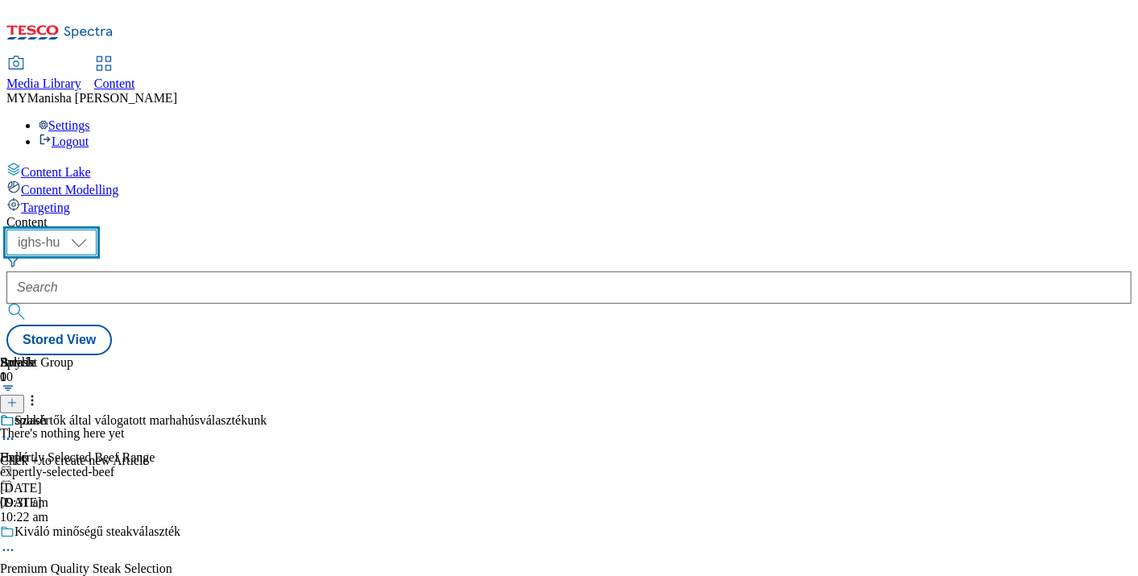
scroll to position [363, 0]
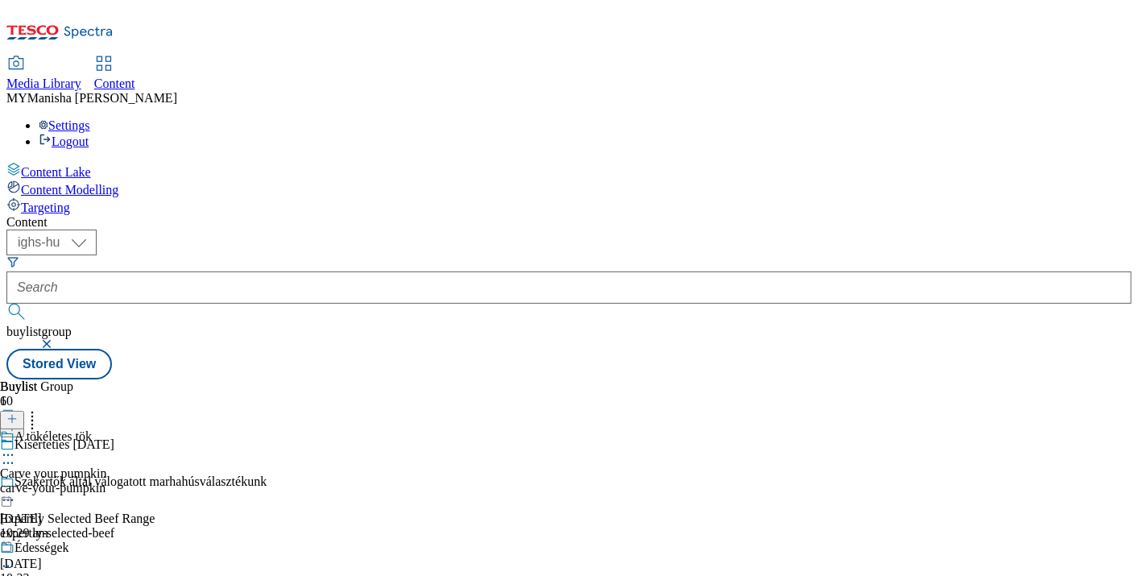
click at [16, 447] on icon at bounding box center [8, 455] width 16 height 16
click at [68, 483] on span "Edit" at bounding box center [59, 489] width 19 height 12
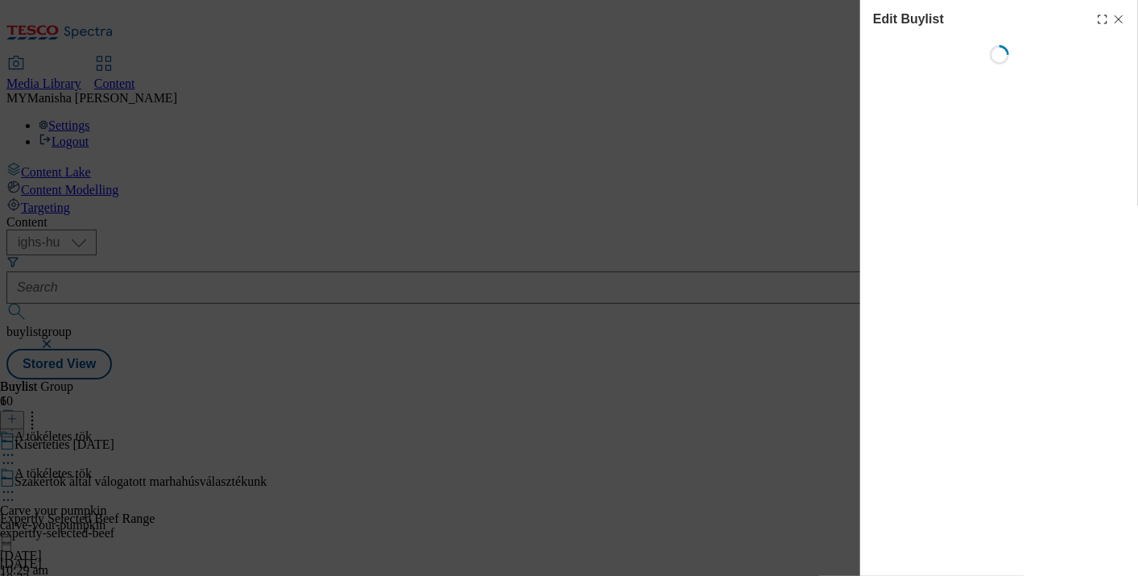
select select "evergreen"
select select "Banner"
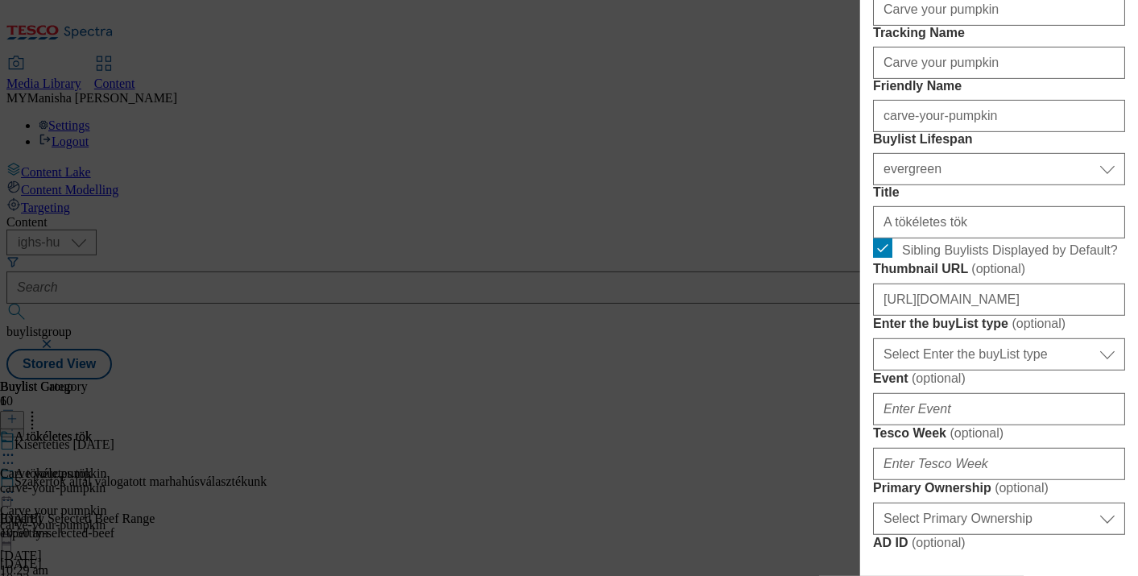
scroll to position [361, 0]
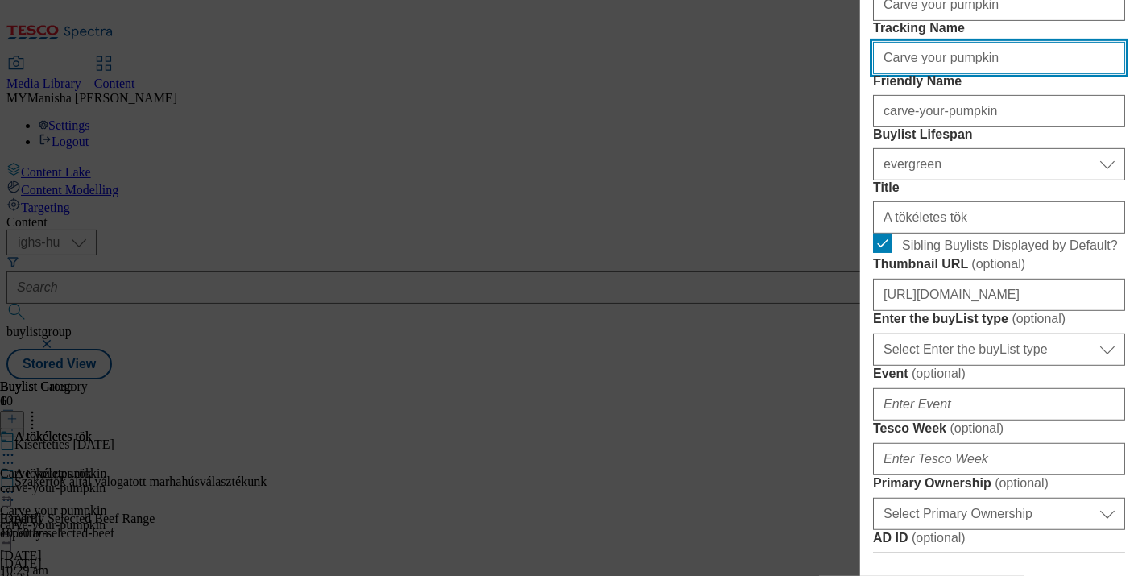
click at [995, 74] on input "Carve your pumpkin" at bounding box center [999, 58] width 252 height 32
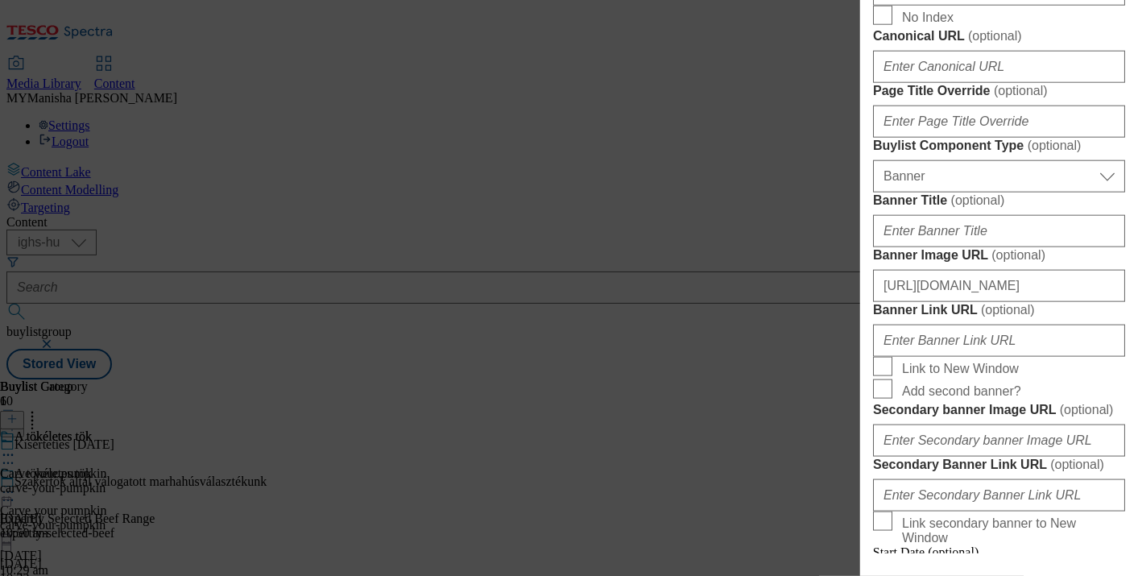
scroll to position [994, 0]
paste input "Carve your pumpkin"
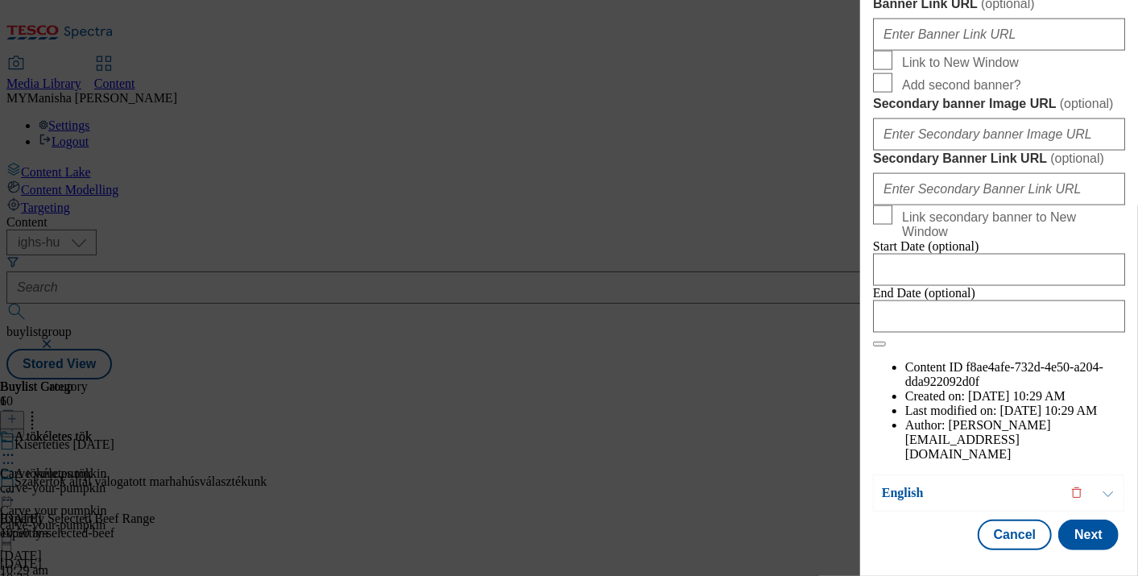
scroll to position [1899, 0]
type input "Carve your pumpkin"
click at [1081, 519] on button "Next" at bounding box center [1088, 534] width 60 height 31
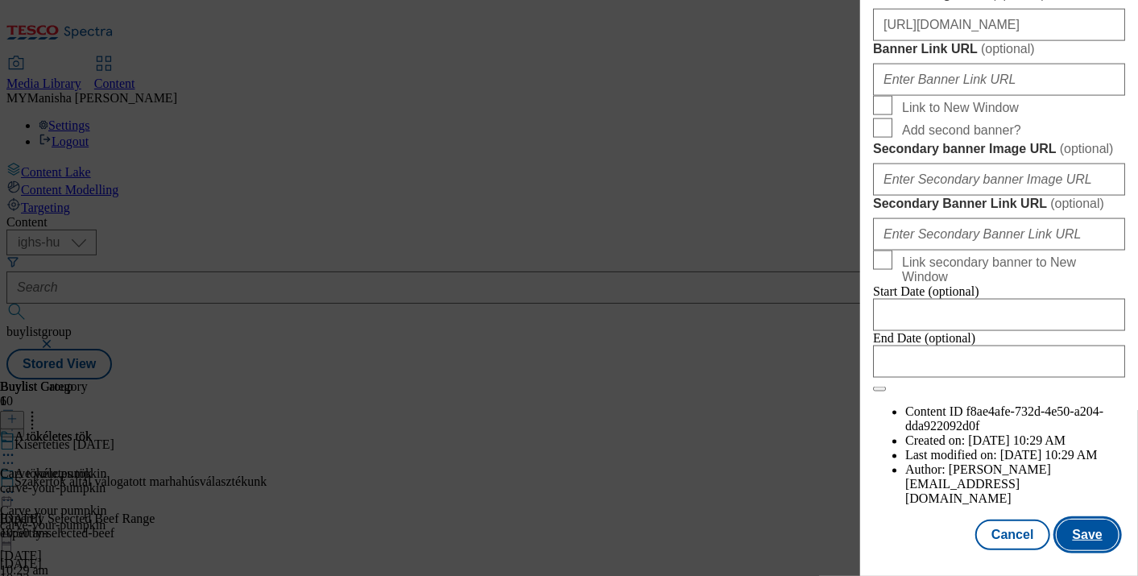
scroll to position [1902, 0]
click at [1064, 519] on button "Save" at bounding box center [1087, 534] width 62 height 31
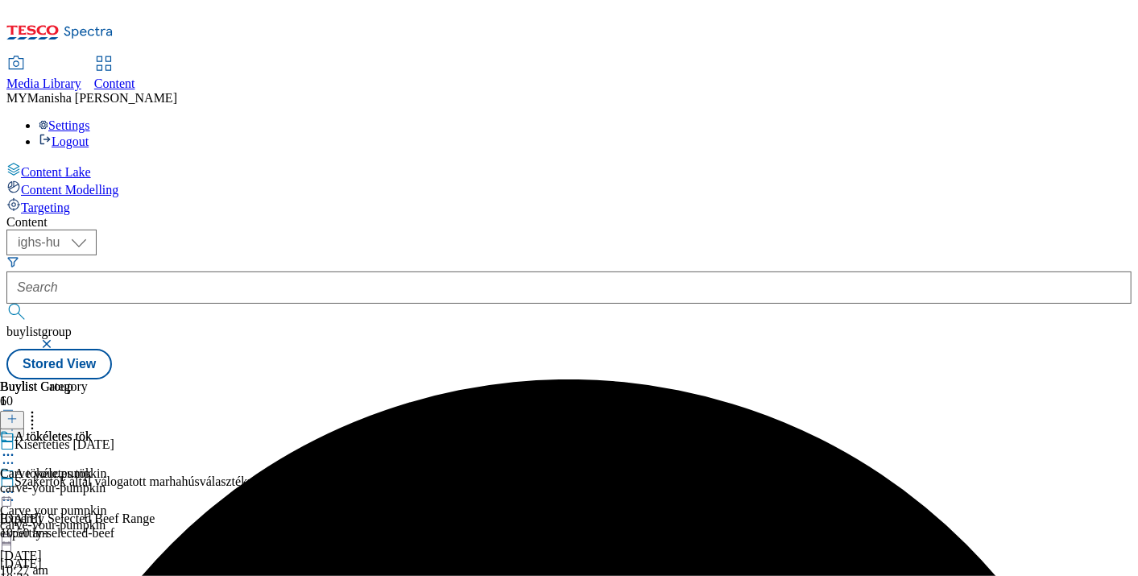
scroll to position [147, 0]
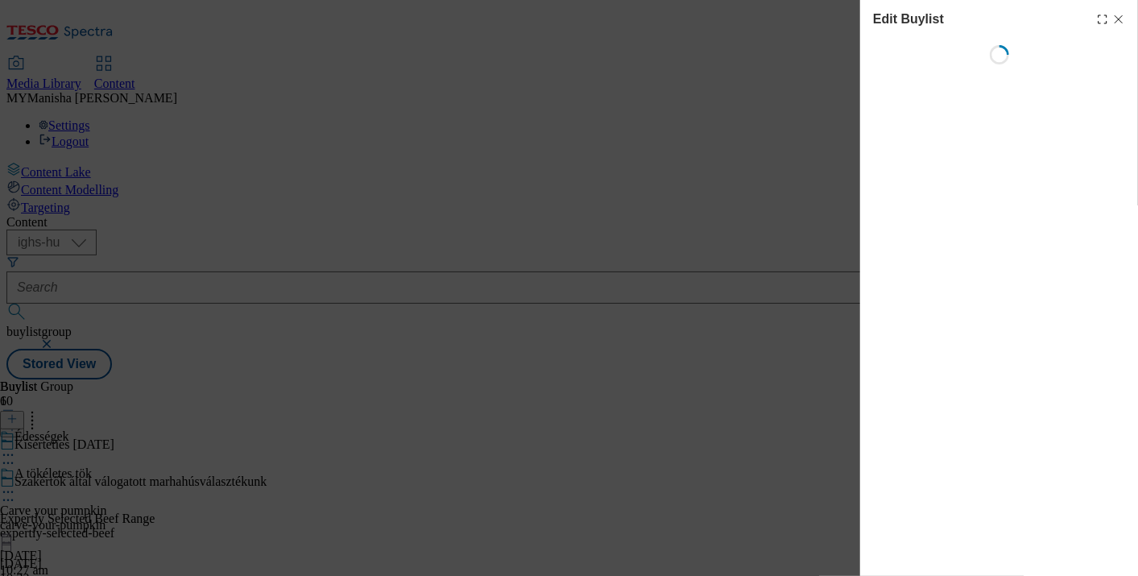
select select "evergreen"
select select "Banner"
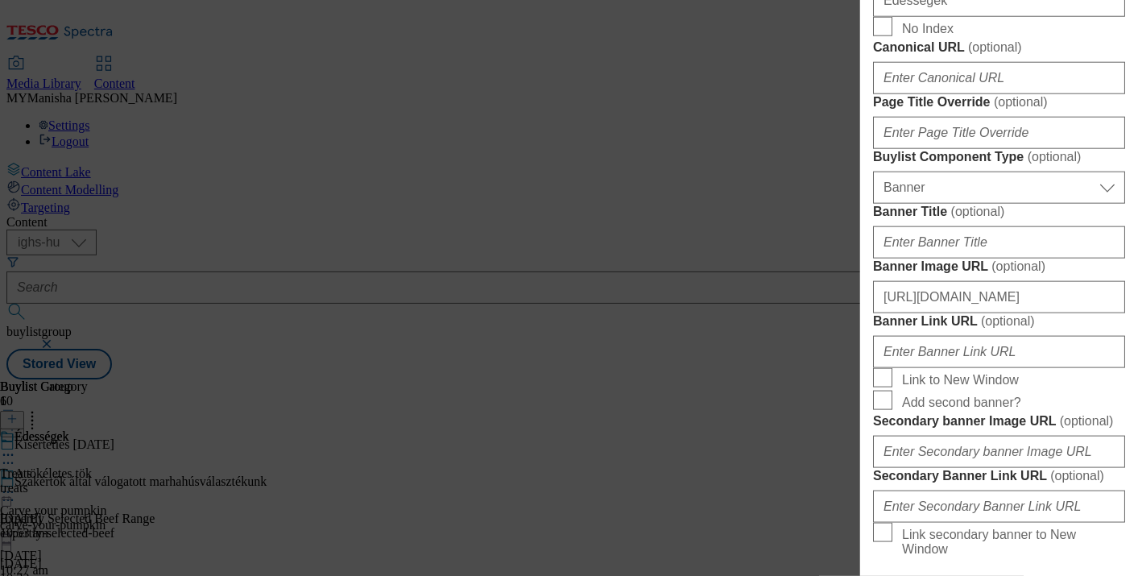
scroll to position [984, 0]
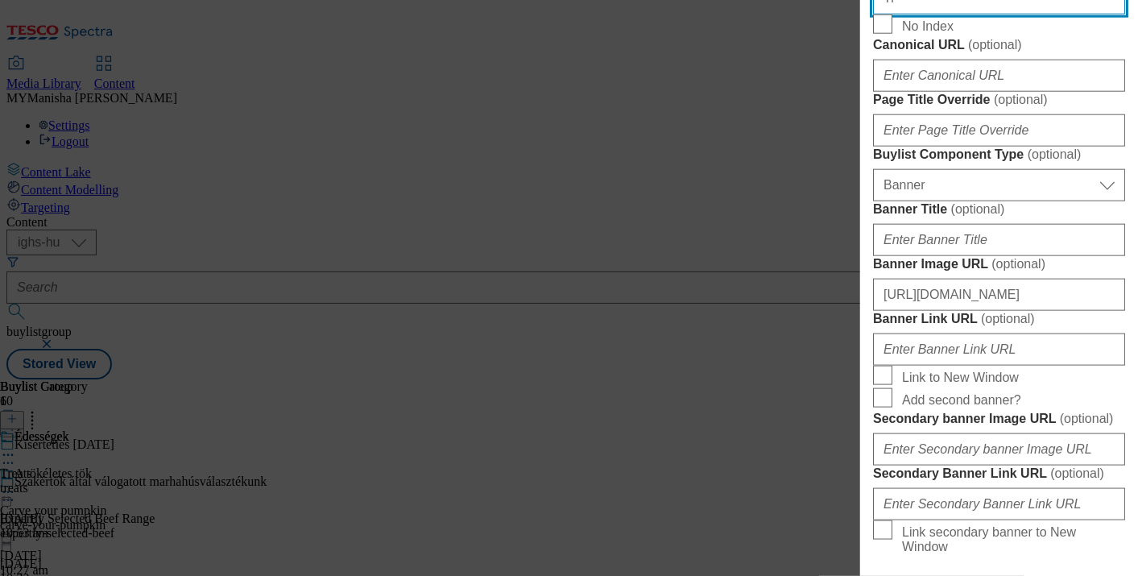
type input "Treats"
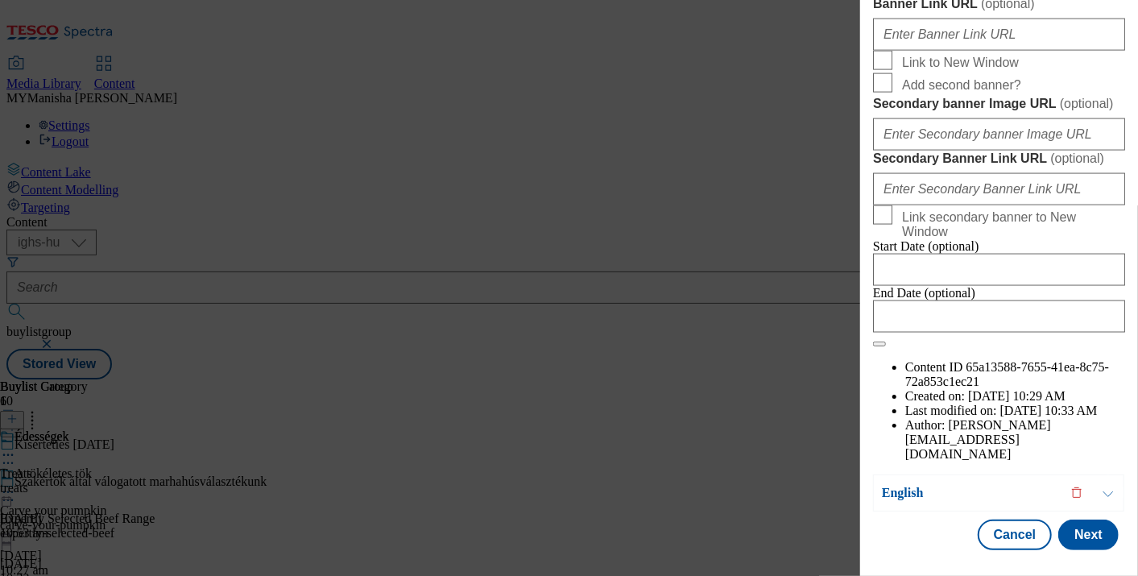
scroll to position [1899, 0]
click at [1088, 522] on button "Next" at bounding box center [1088, 534] width 60 height 31
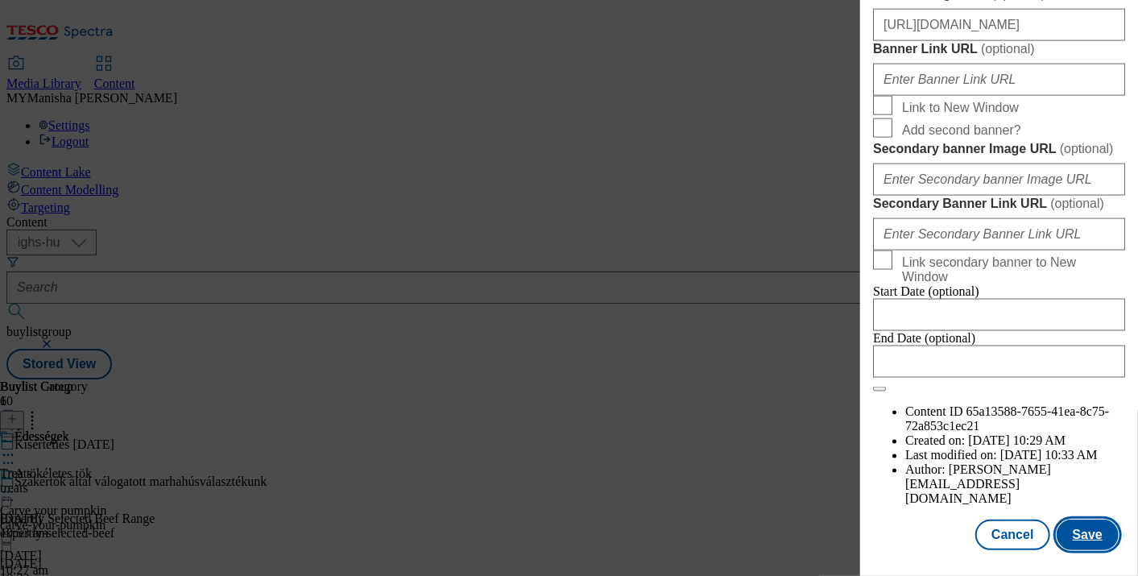
scroll to position [1902, 0]
click at [1081, 519] on button "Save" at bounding box center [1087, 534] width 62 height 31
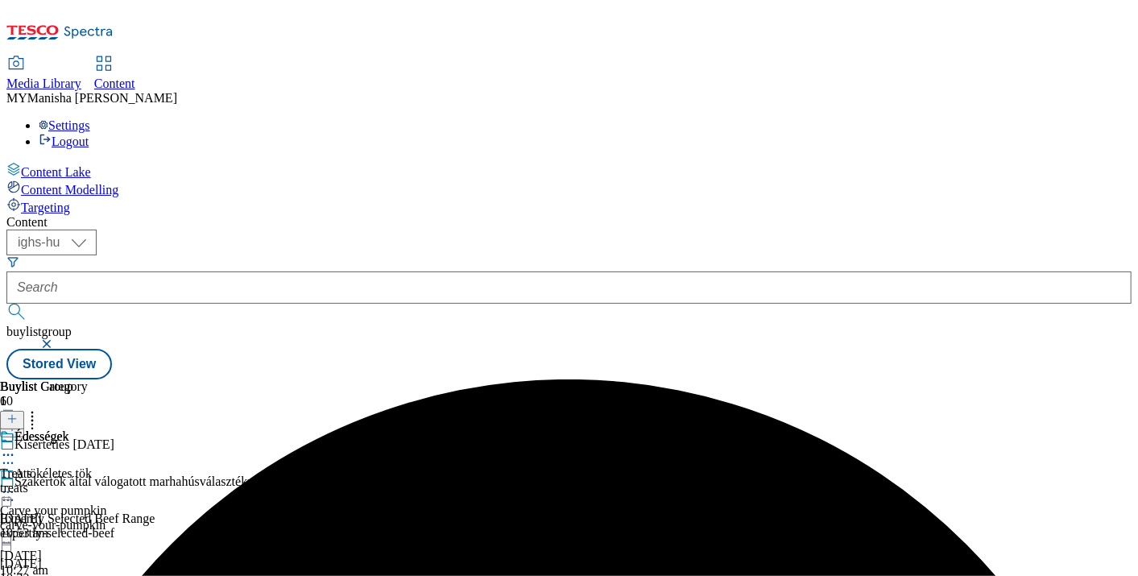
scroll to position [236, 0]
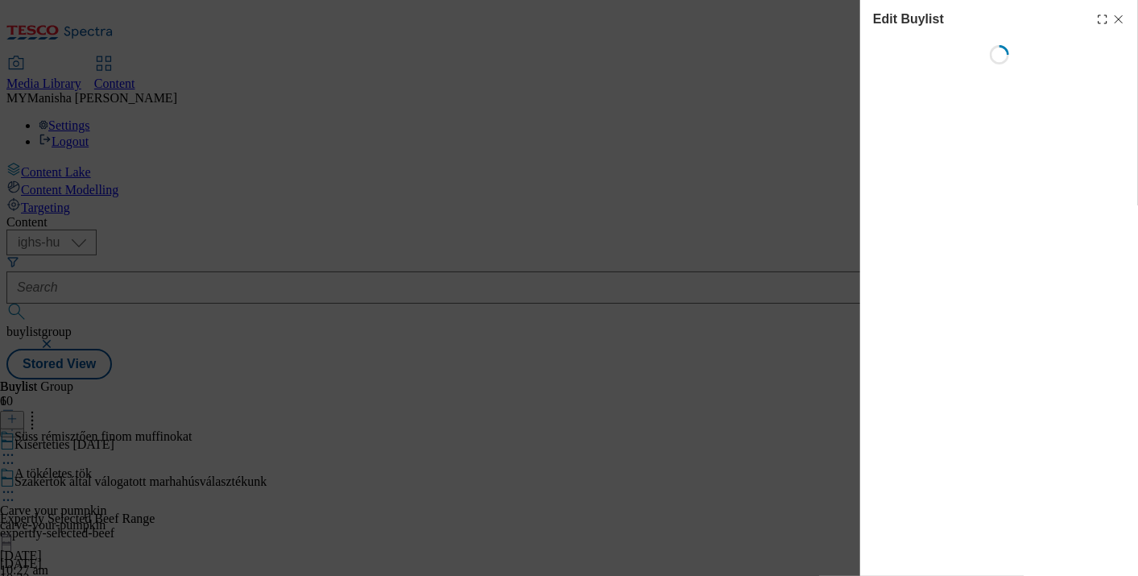
select select "evergreen"
select select "Banner"
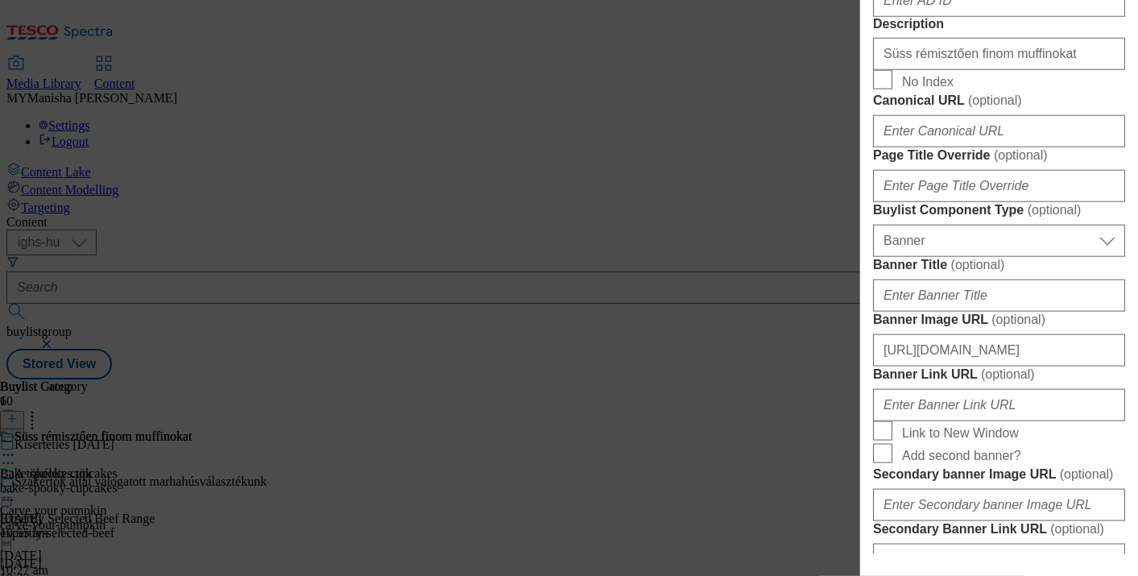
scroll to position [929, 0]
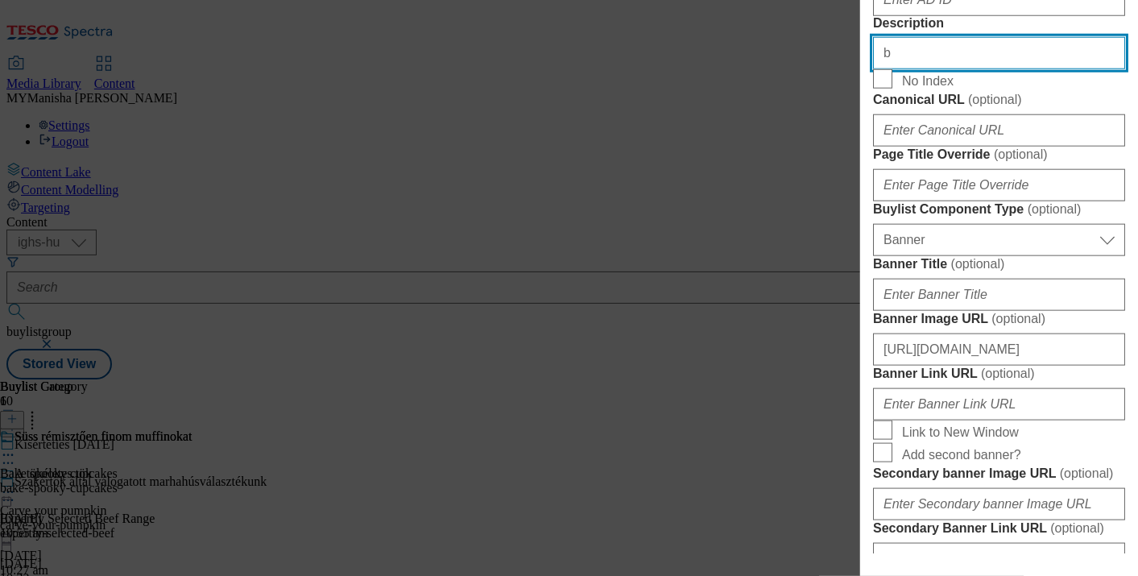
type input "Bake spooky cupcakes"
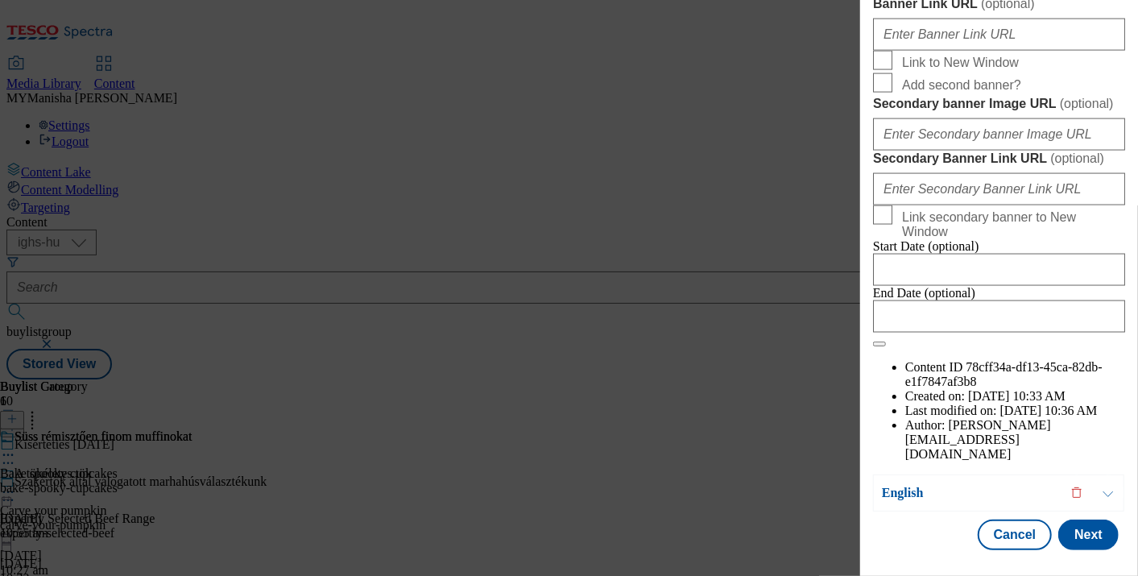
scroll to position [1899, 0]
click at [1074, 524] on button "Next" at bounding box center [1088, 534] width 60 height 31
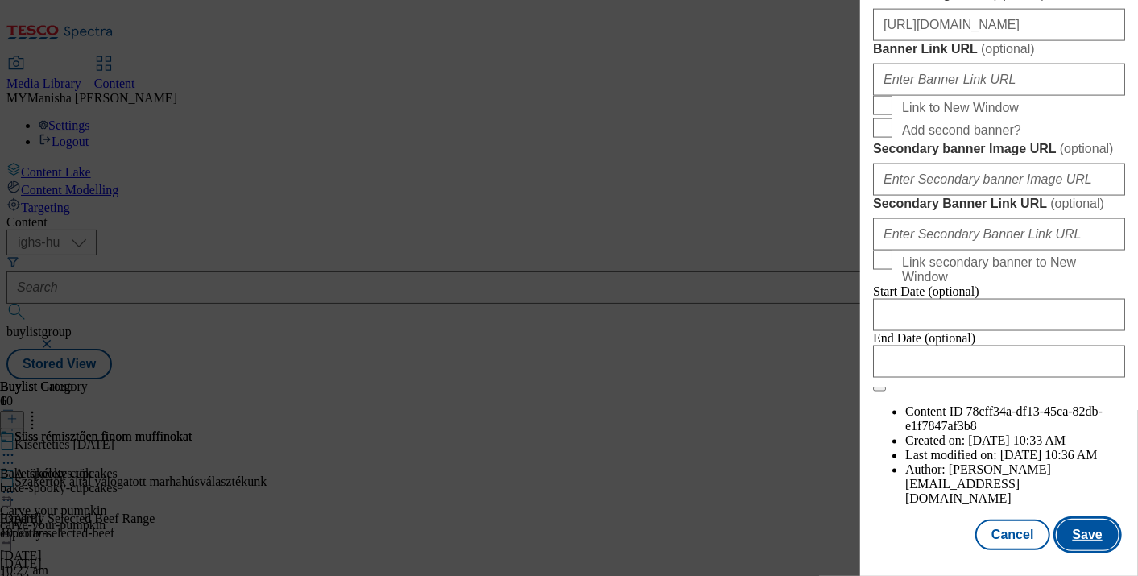
scroll to position [1902, 0]
click at [1083, 535] on button "Save" at bounding box center [1087, 534] width 62 height 31
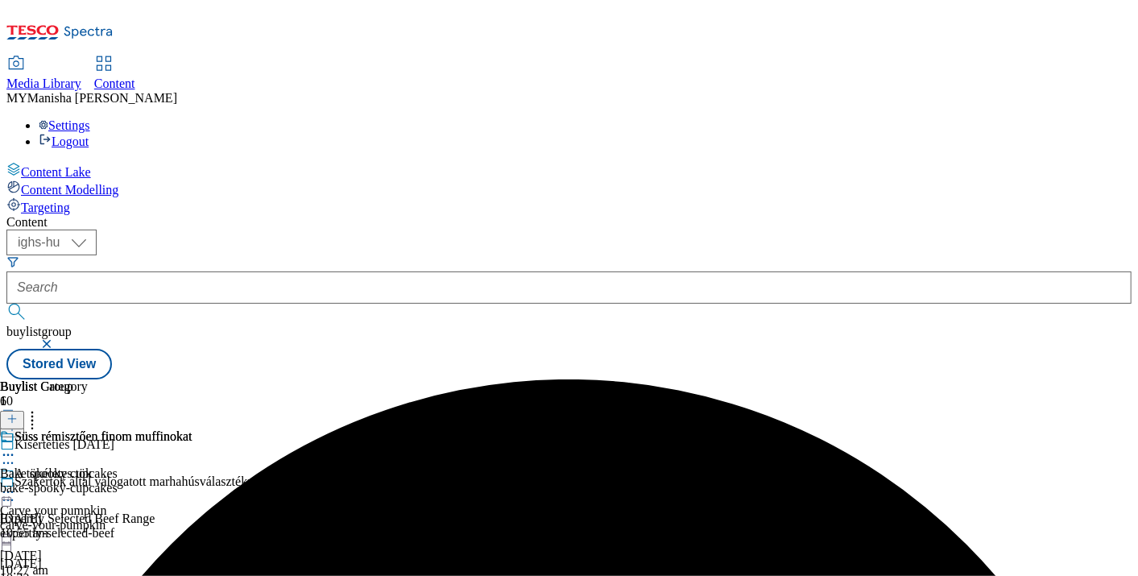
scroll to position [432, 0]
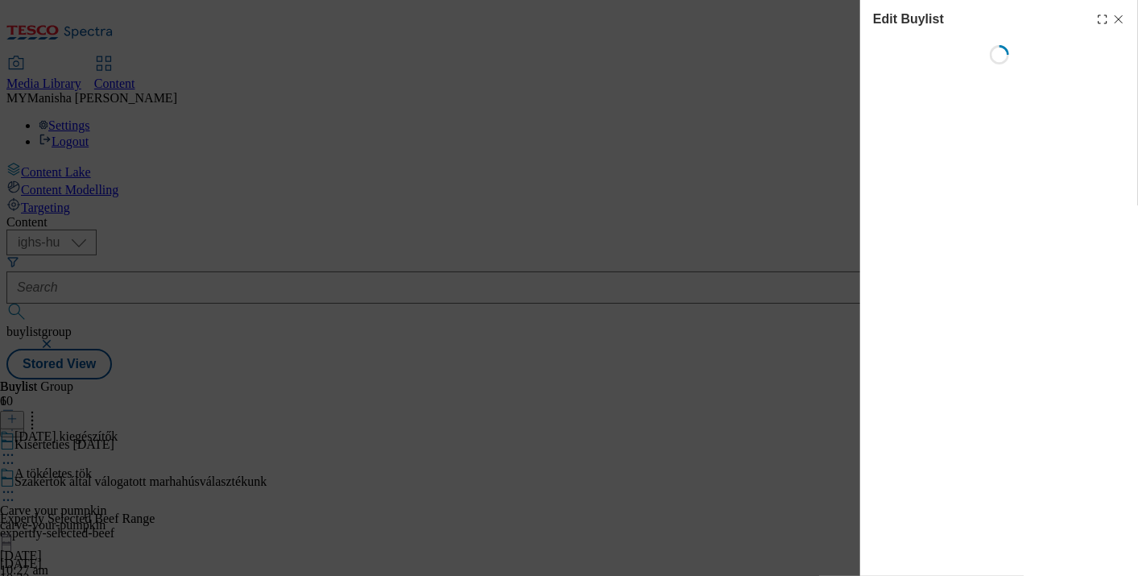
select select "evergreen"
select select "Banner"
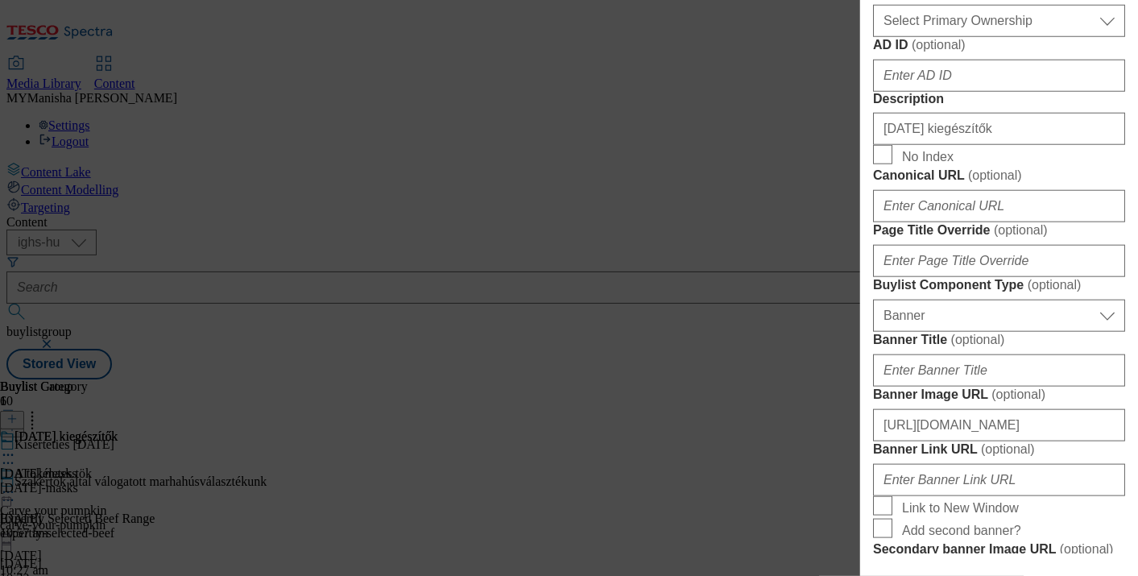
scroll to position [848, 0]
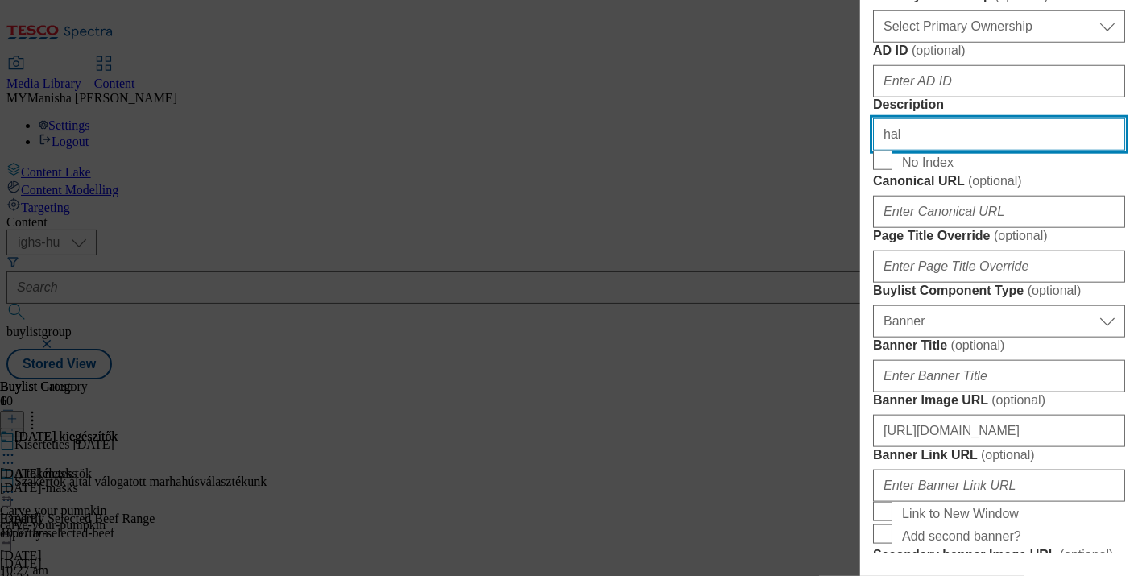
type input "[DATE] masks"
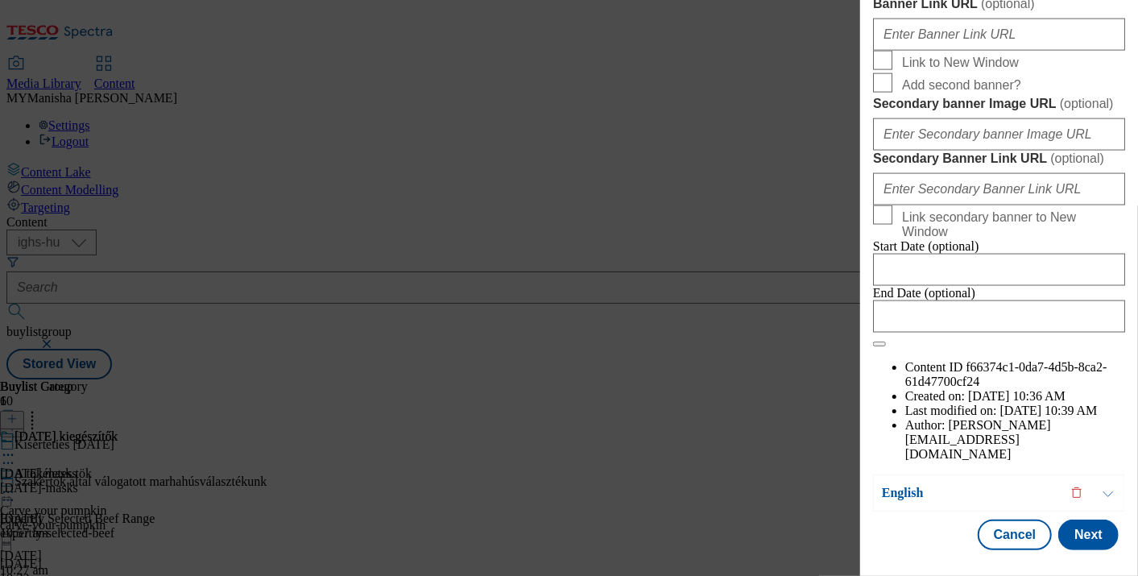
scroll to position [1899, 0]
click at [1083, 519] on button "Next" at bounding box center [1088, 534] width 60 height 31
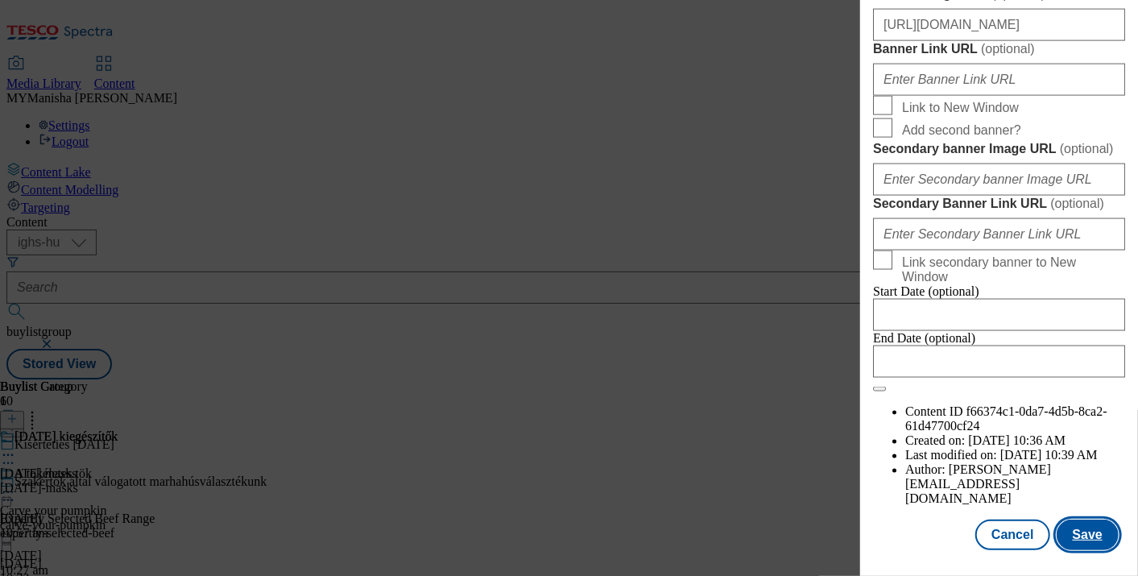
scroll to position [1902, 0]
click at [1072, 535] on button "Save" at bounding box center [1087, 534] width 62 height 31
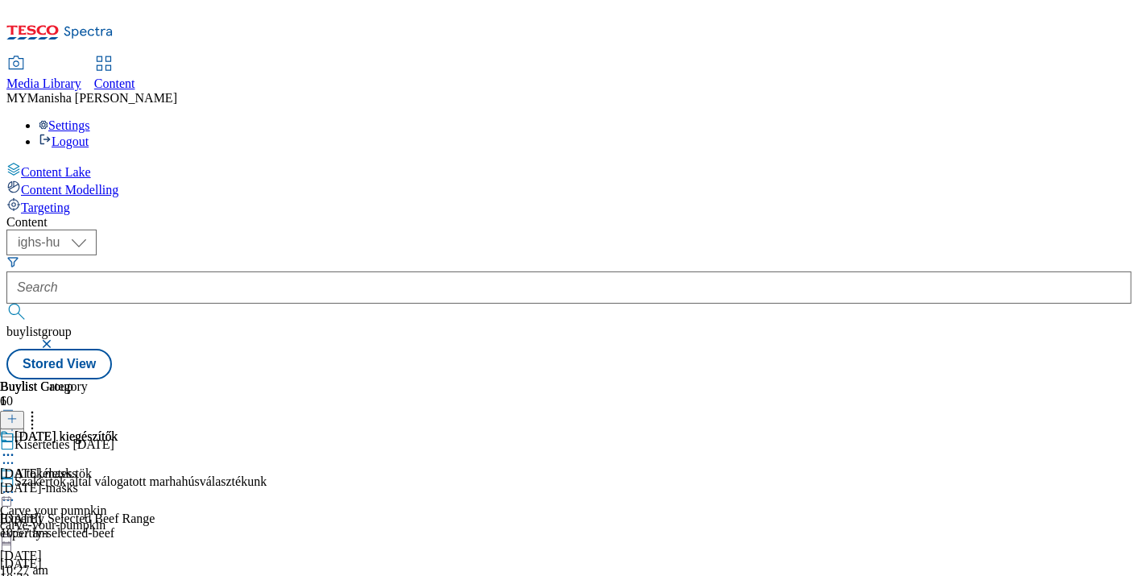
scroll to position [190, 0]
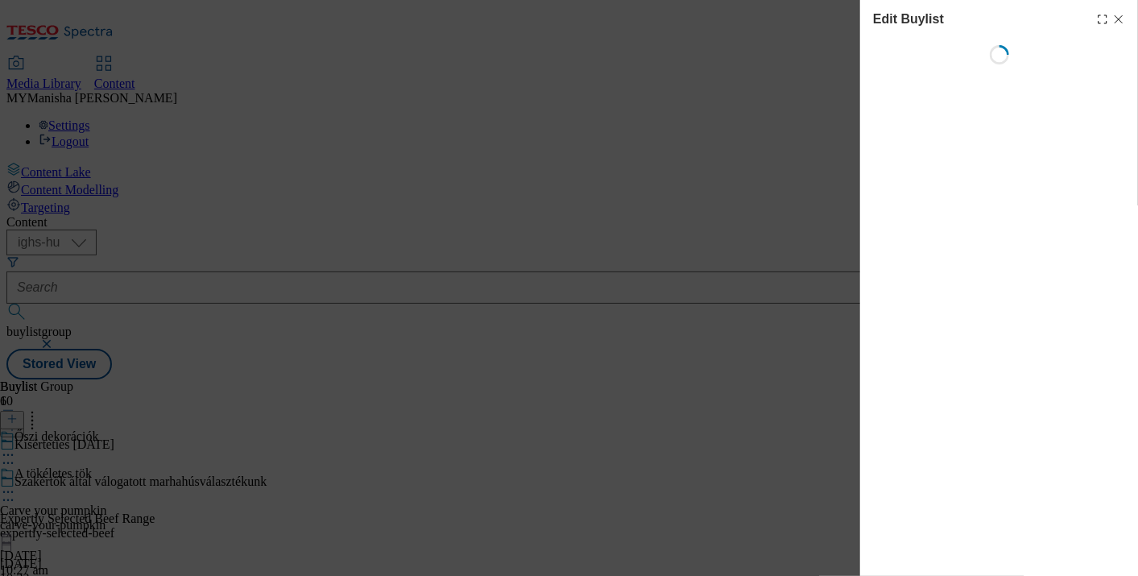
select select "evergreen"
select select "Banner"
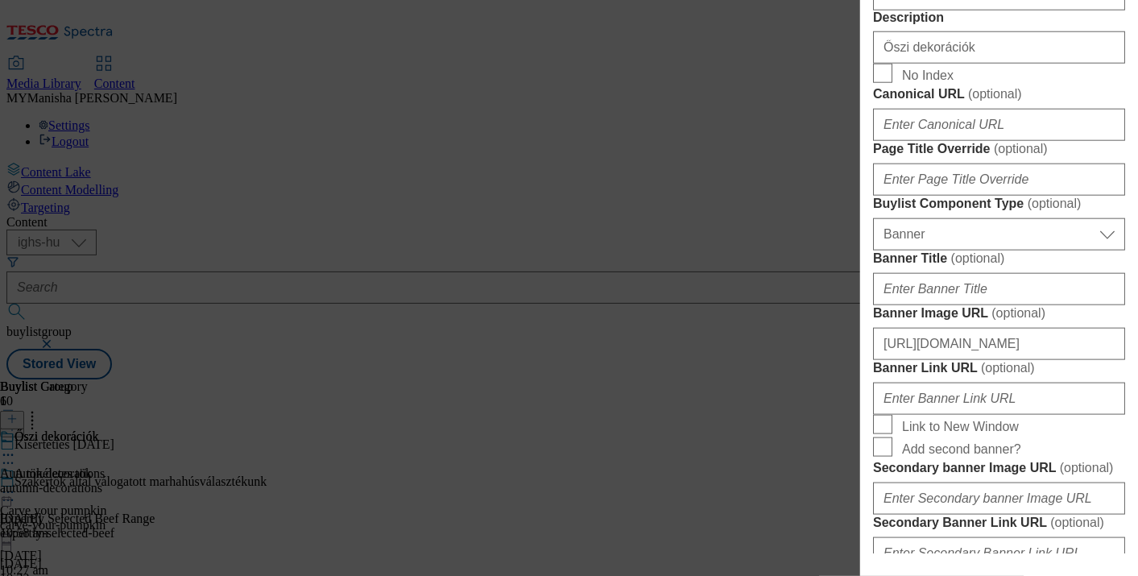
scroll to position [936, 0]
type input "Autumn decorations"
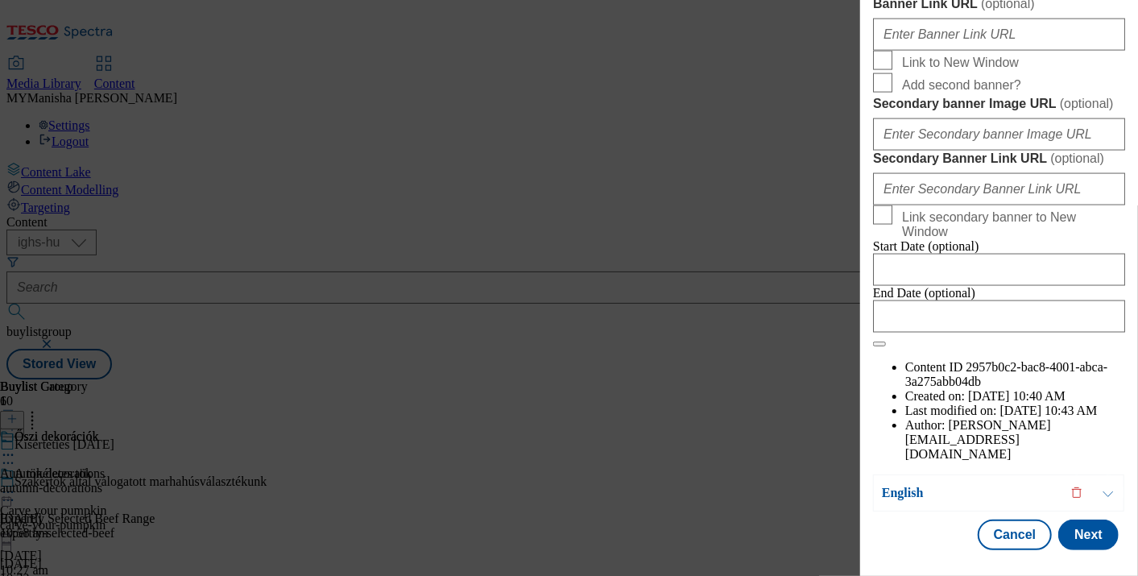
scroll to position [1899, 0]
click at [1077, 519] on button "Next" at bounding box center [1088, 534] width 60 height 31
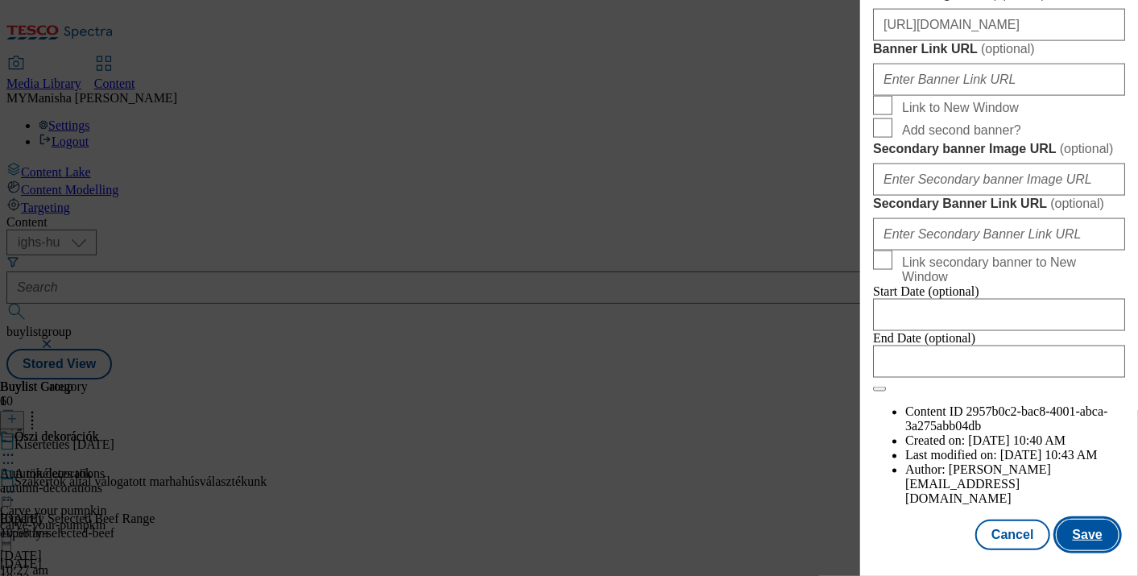
scroll to position [1902, 0]
click at [1058, 522] on button "Save" at bounding box center [1087, 534] width 62 height 31
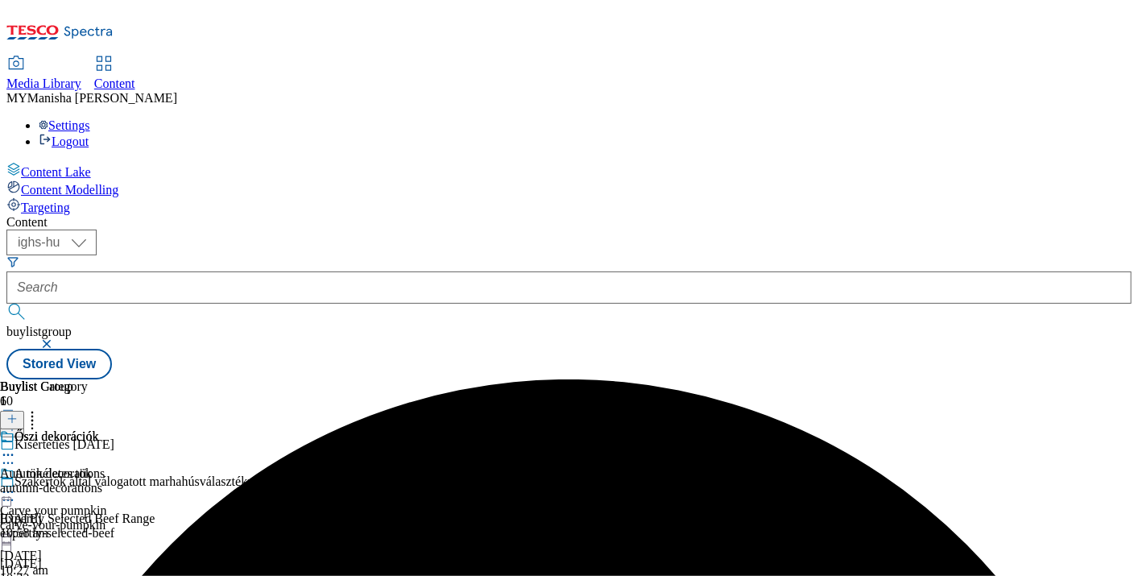
scroll to position [190, 0]
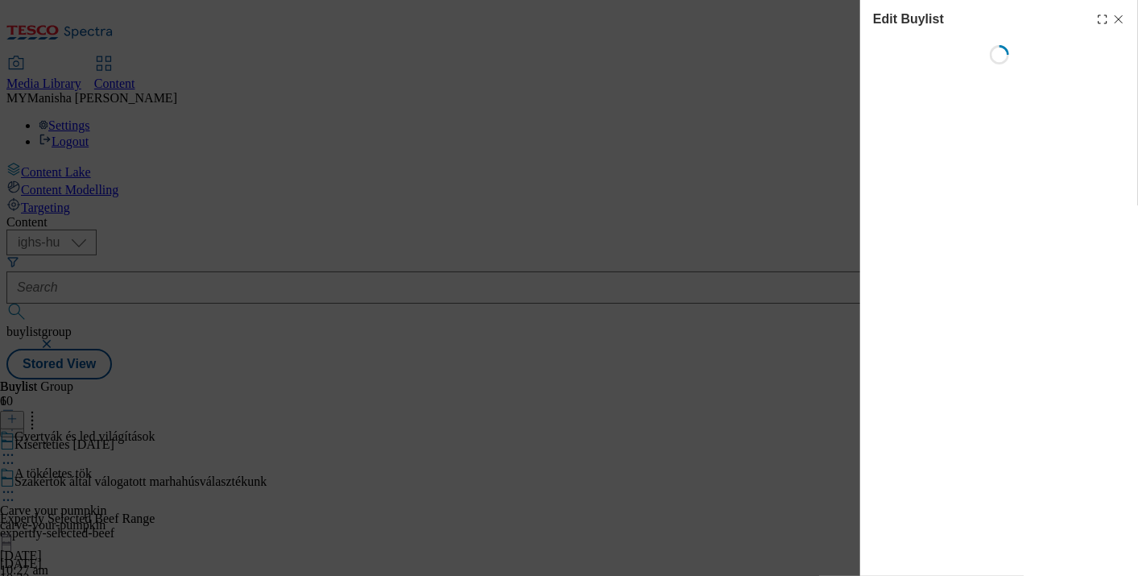
select select "evergreen"
select select "Banner"
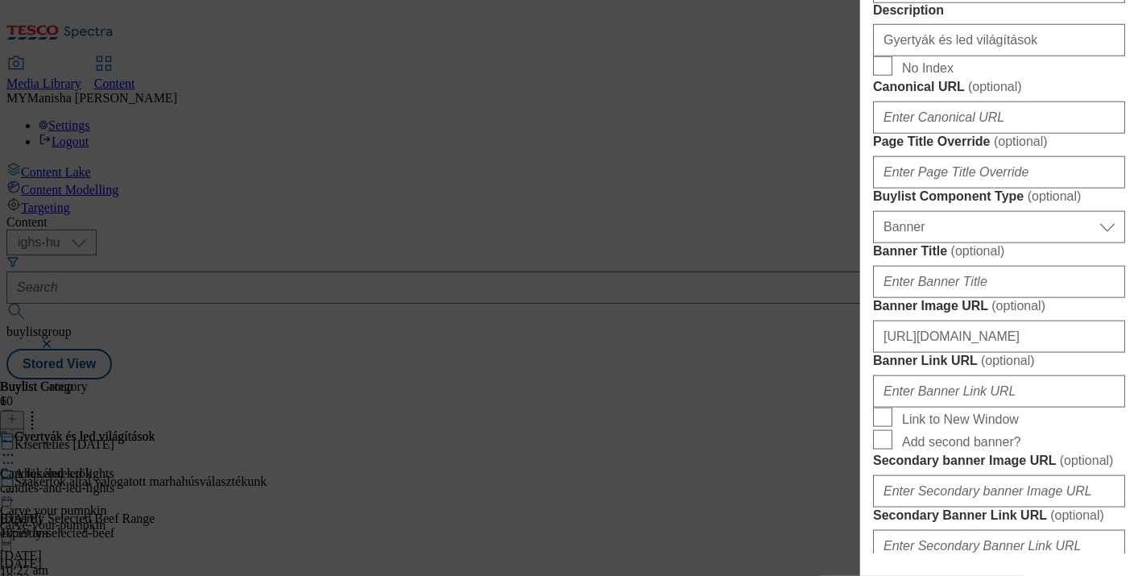
scroll to position [945, 0]
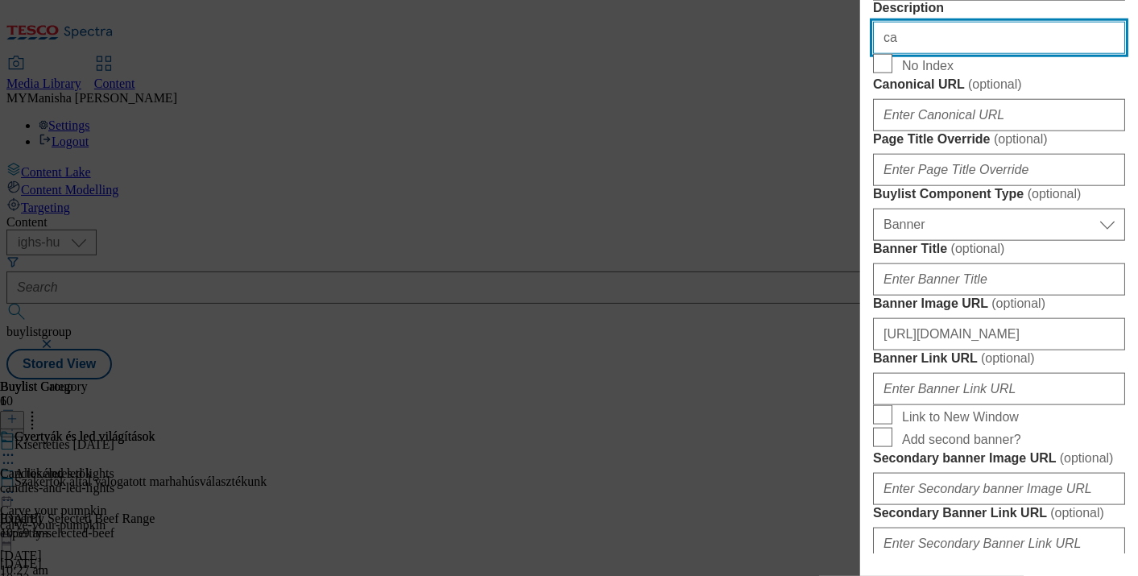
type input "Candles and led lights"
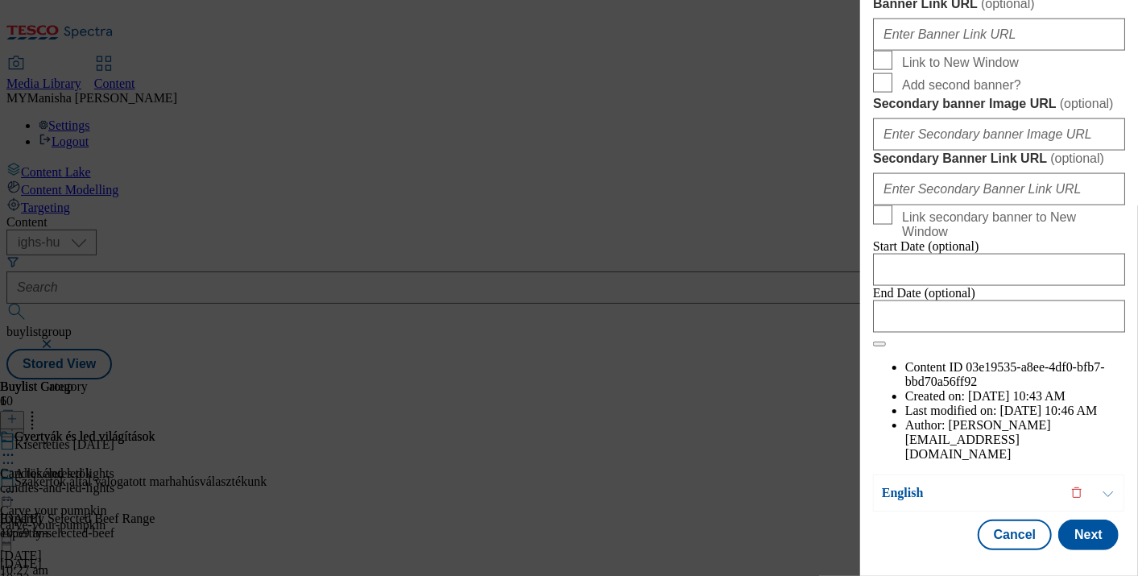
scroll to position [1899, 0]
click at [1081, 519] on button "Next" at bounding box center [1088, 534] width 60 height 31
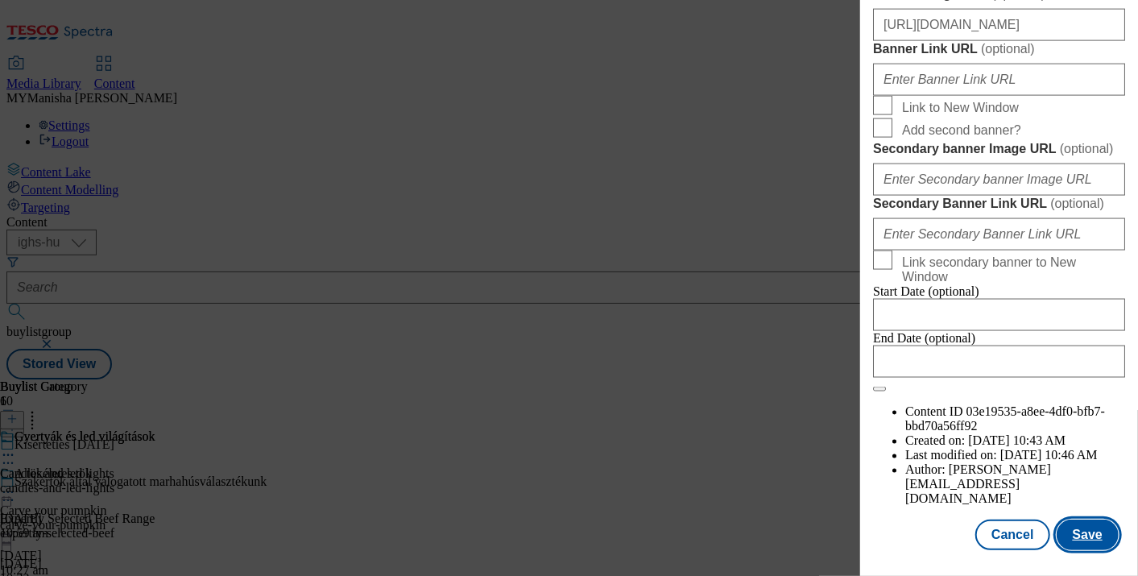
scroll to position [1902, 0]
click at [1081, 519] on button "Save" at bounding box center [1087, 534] width 62 height 31
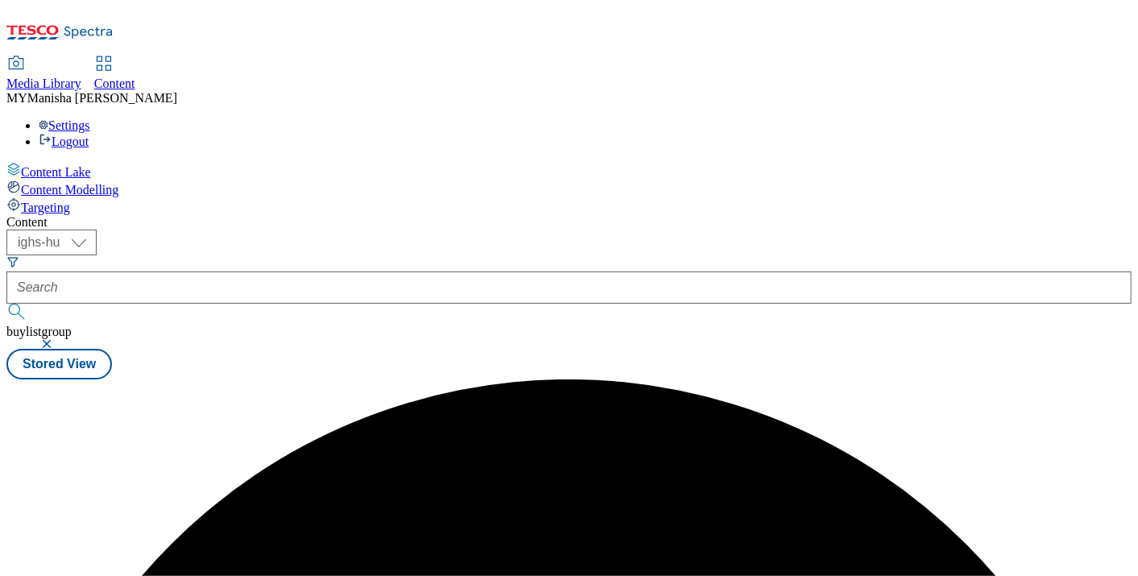
scroll to position [0, 0]
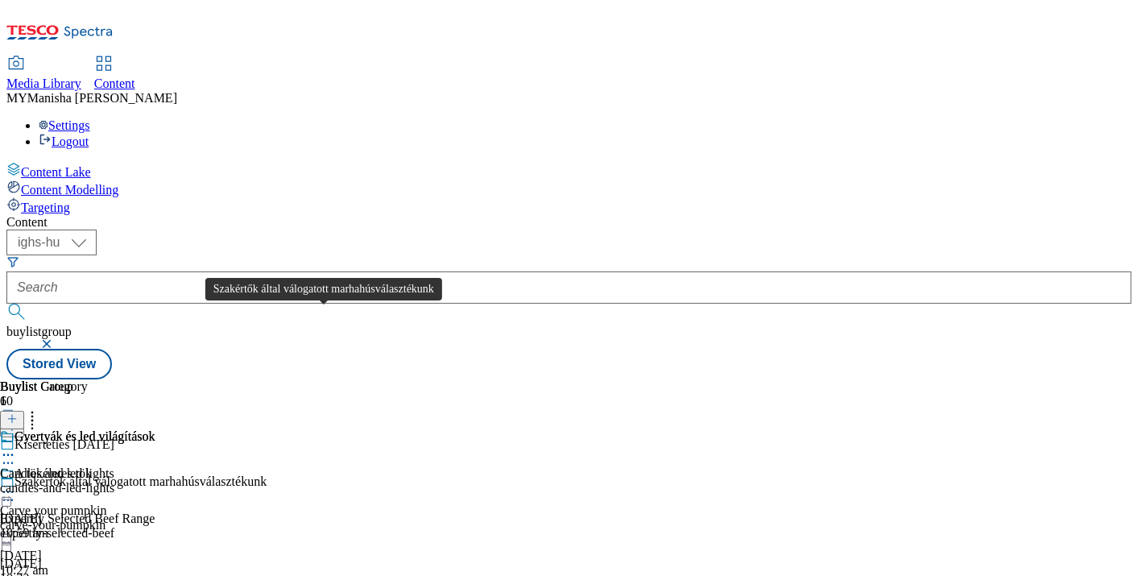
click at [267, 474] on div "Szakértők által válogatott marhahúsválasztékunk" at bounding box center [140, 481] width 252 height 14
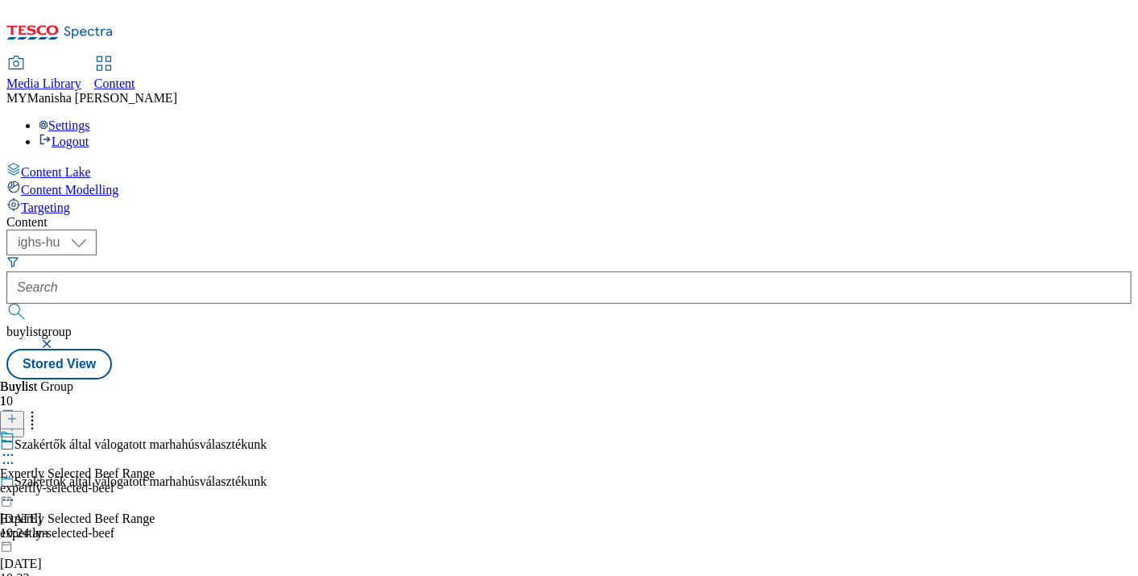
click at [16, 447] on icon at bounding box center [8, 455] width 16 height 16
click at [155, 466] on div "Expertly Selected Beef Range" at bounding box center [77, 473] width 155 height 14
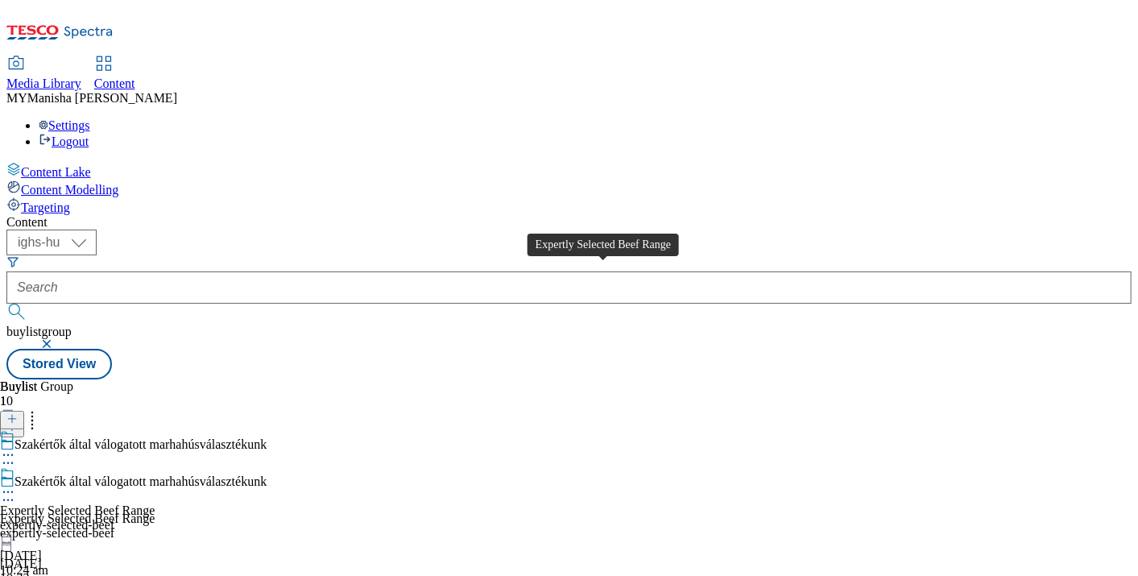
click at [155, 503] on div "Expertly Selected Beef Range" at bounding box center [77, 510] width 155 height 14
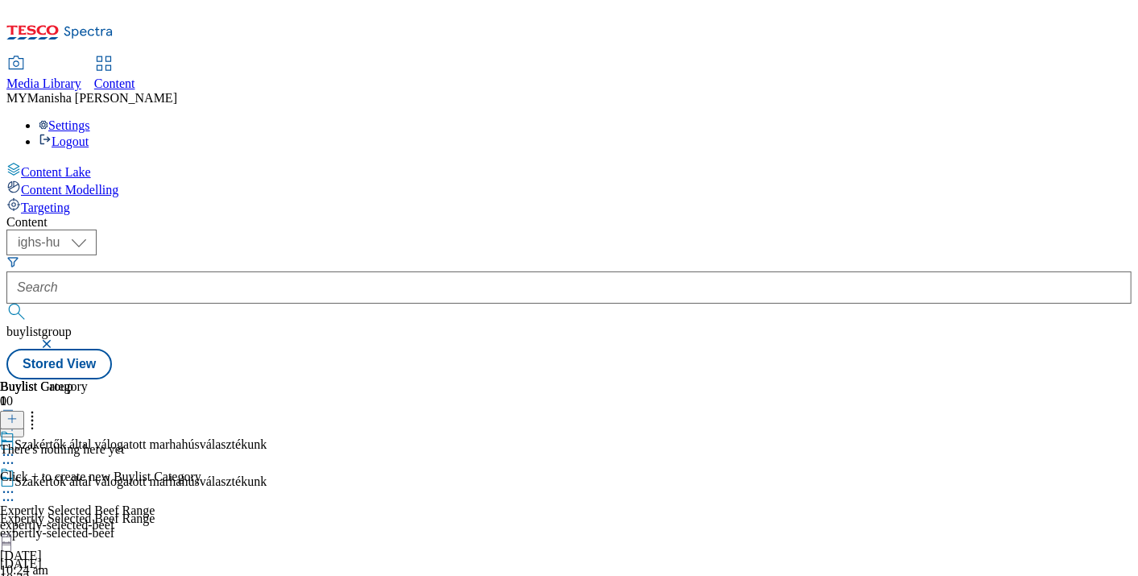
click at [18, 413] on icon at bounding box center [11, 418] width 11 height 11
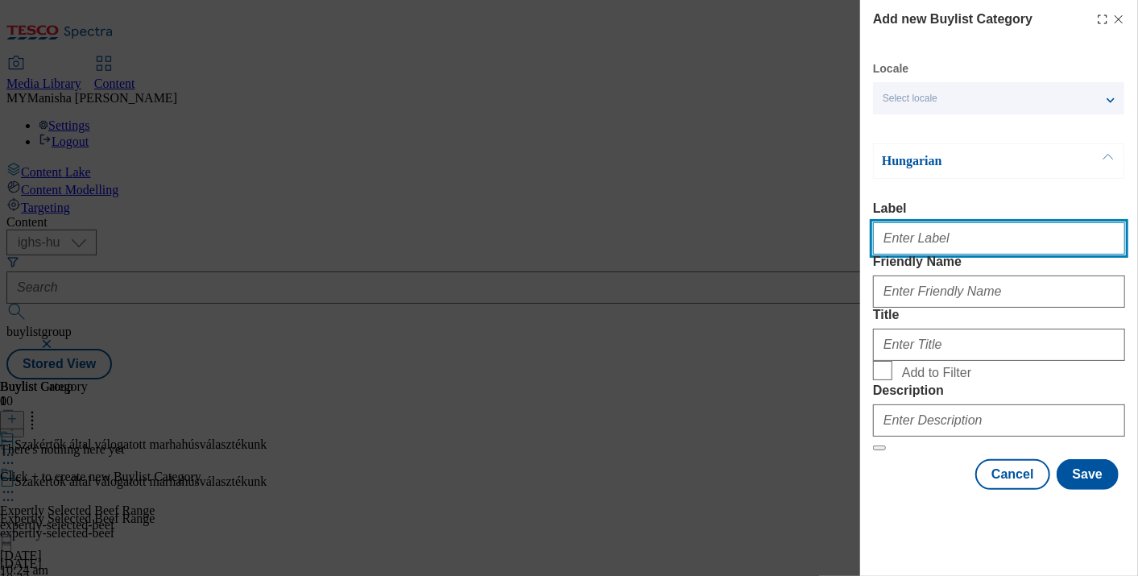
click at [920, 249] on input "Label" at bounding box center [999, 238] width 252 height 32
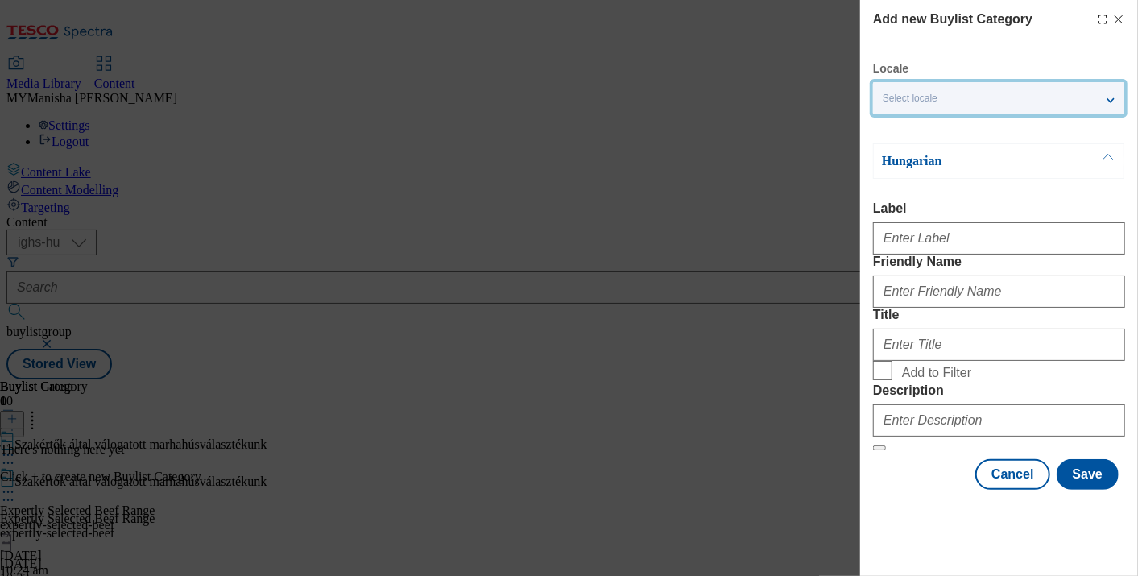
click at [1099, 94] on div "Select locale" at bounding box center [998, 98] width 251 height 32
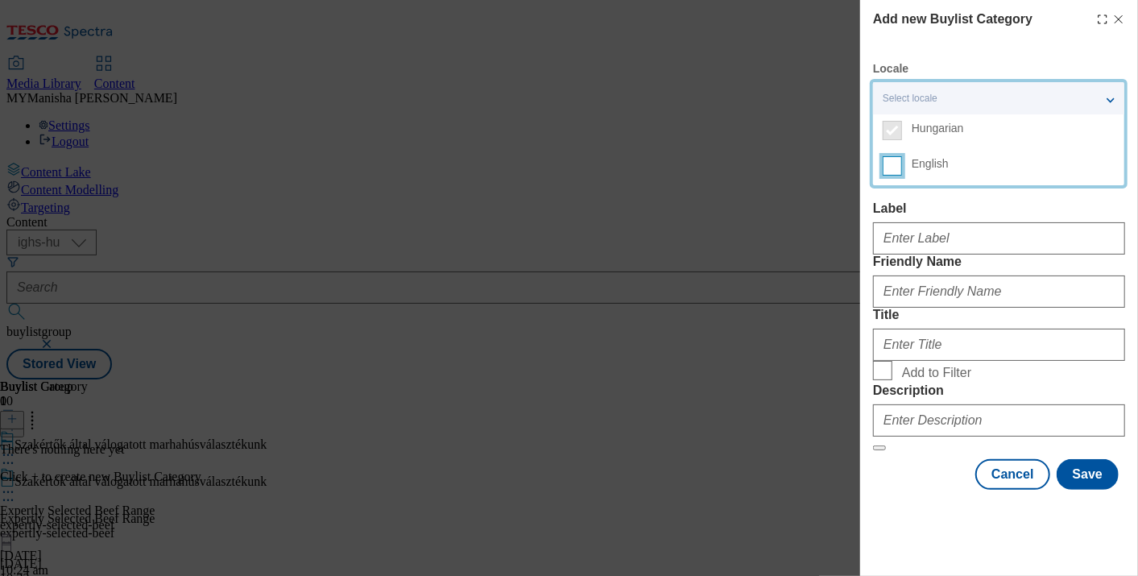
click at [891, 159] on input "English" at bounding box center [892, 165] width 19 height 19
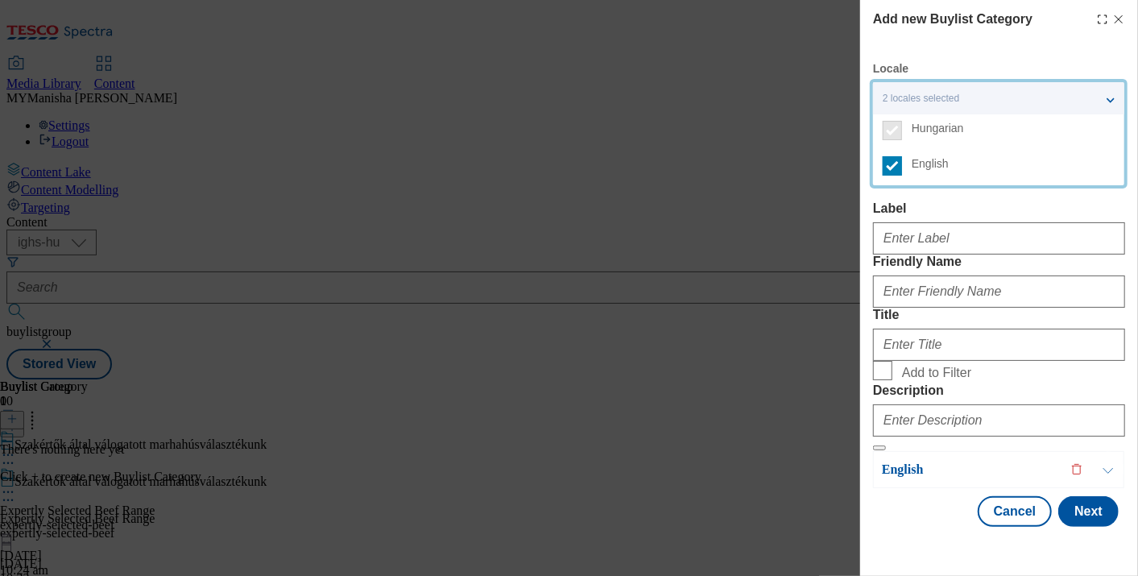
click at [1112, 20] on icon "Modal" at bounding box center [1118, 19] width 13 height 13
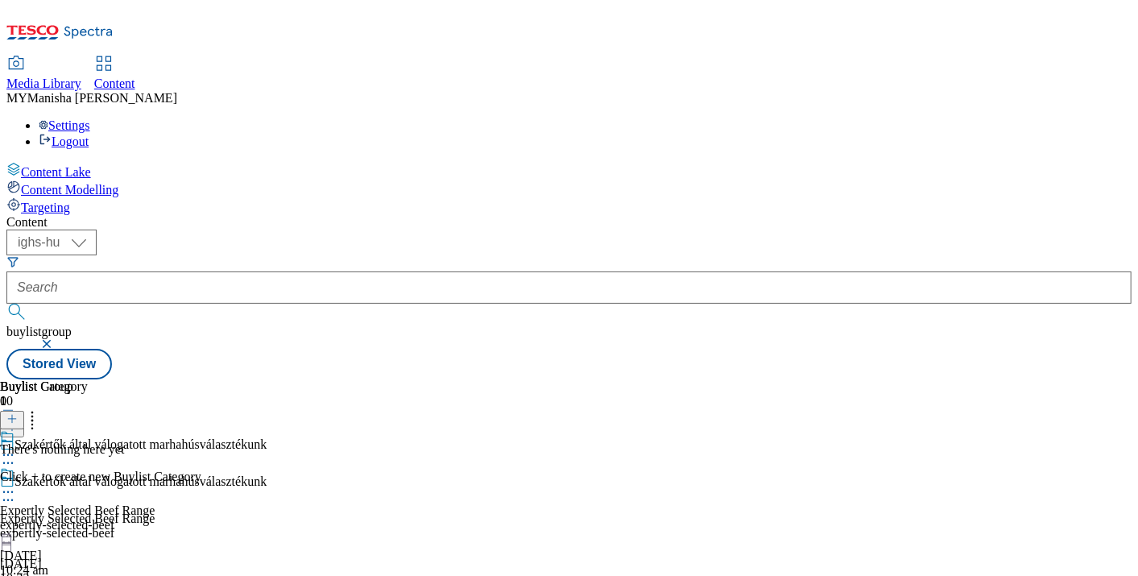
scroll to position [78, 0]
click at [16, 484] on icon at bounding box center [8, 492] width 16 height 16
click at [75, 539] on span "Copy" at bounding box center [62, 545] width 25 height 12
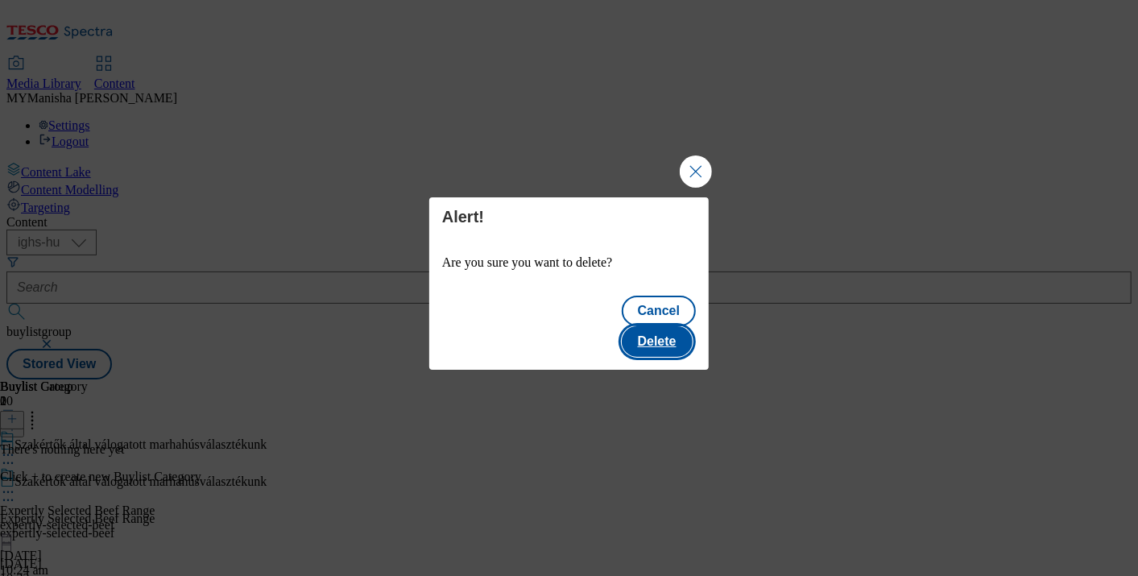
click at [668, 333] on button "Delete" at bounding box center [657, 341] width 71 height 31
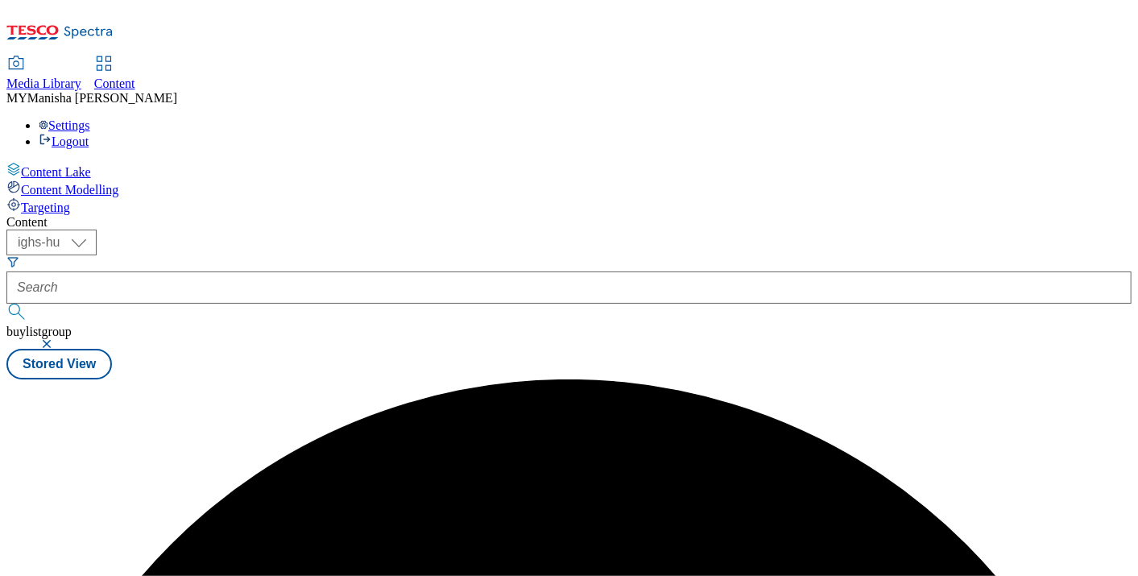
scroll to position [0, 0]
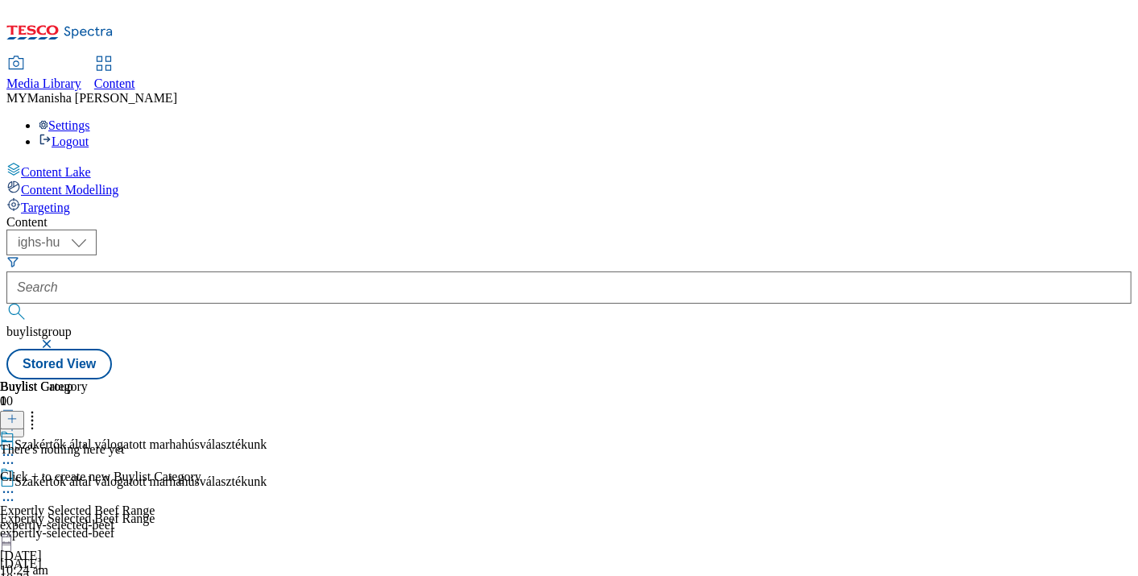
click at [24, 411] on button at bounding box center [12, 420] width 24 height 19
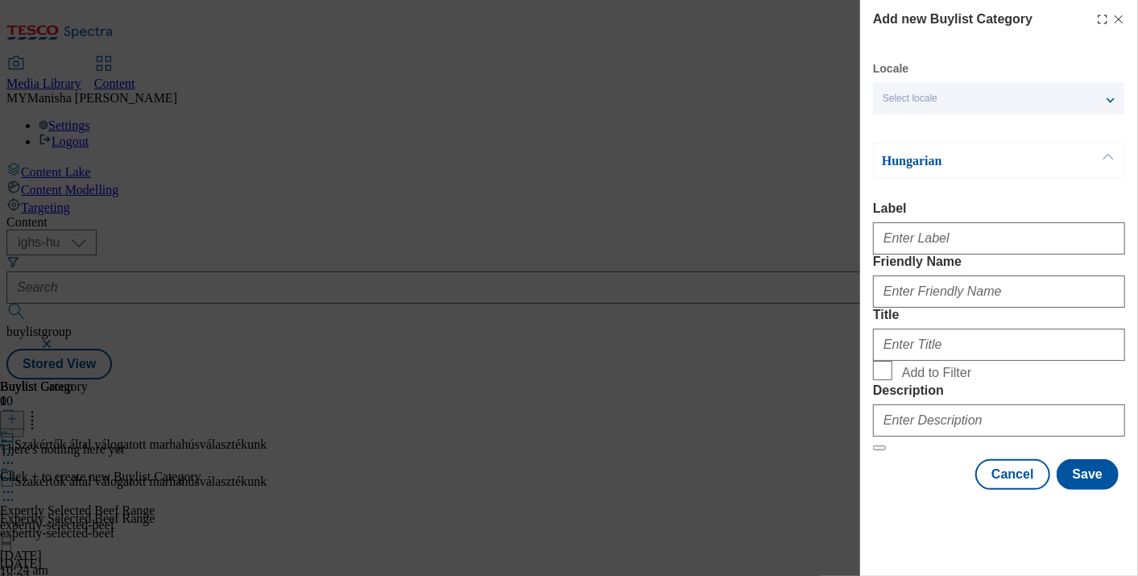
click at [1077, 117] on div "Locale Select locale Hungarian English Hungarian Label Friendly Name Title Add …" at bounding box center [999, 275] width 252 height 428
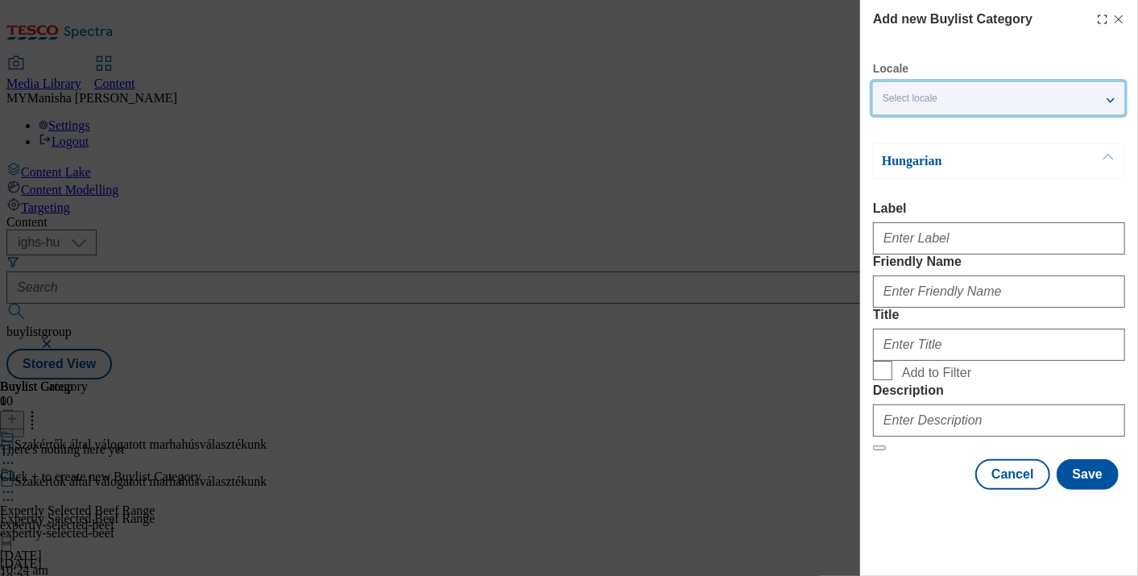
click at [1052, 98] on div "Select locale" at bounding box center [998, 98] width 251 height 32
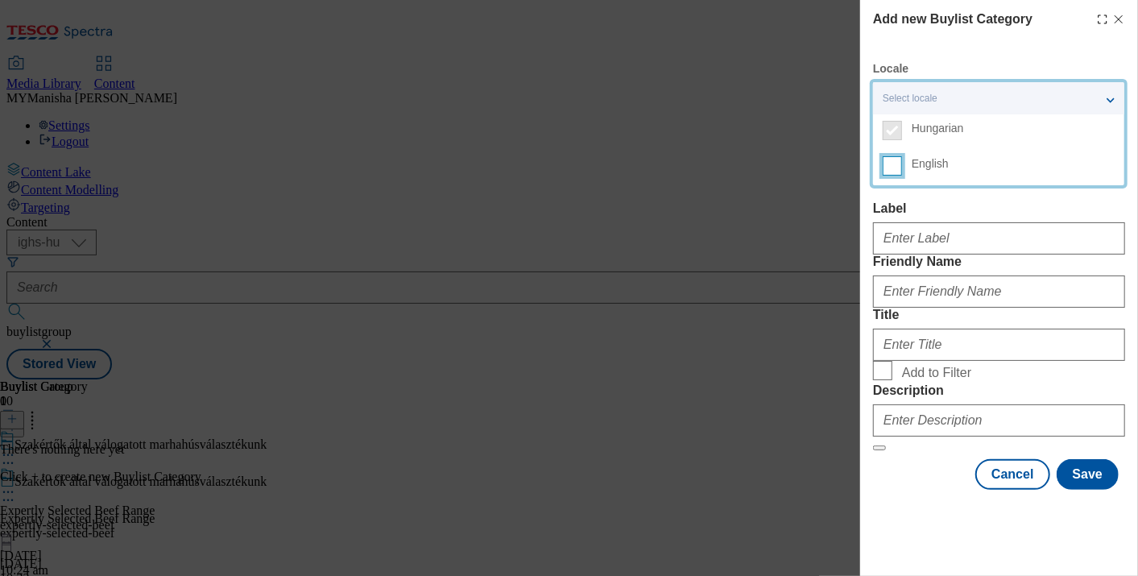
click at [895, 167] on input "English" at bounding box center [892, 165] width 19 height 19
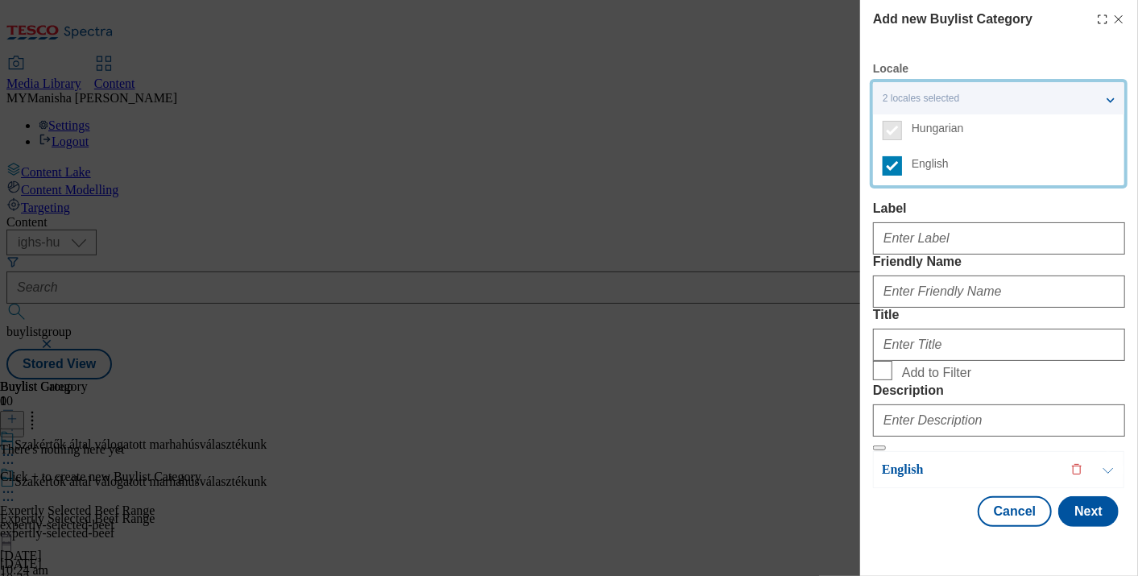
click at [966, 211] on label "Label" at bounding box center [999, 208] width 252 height 14
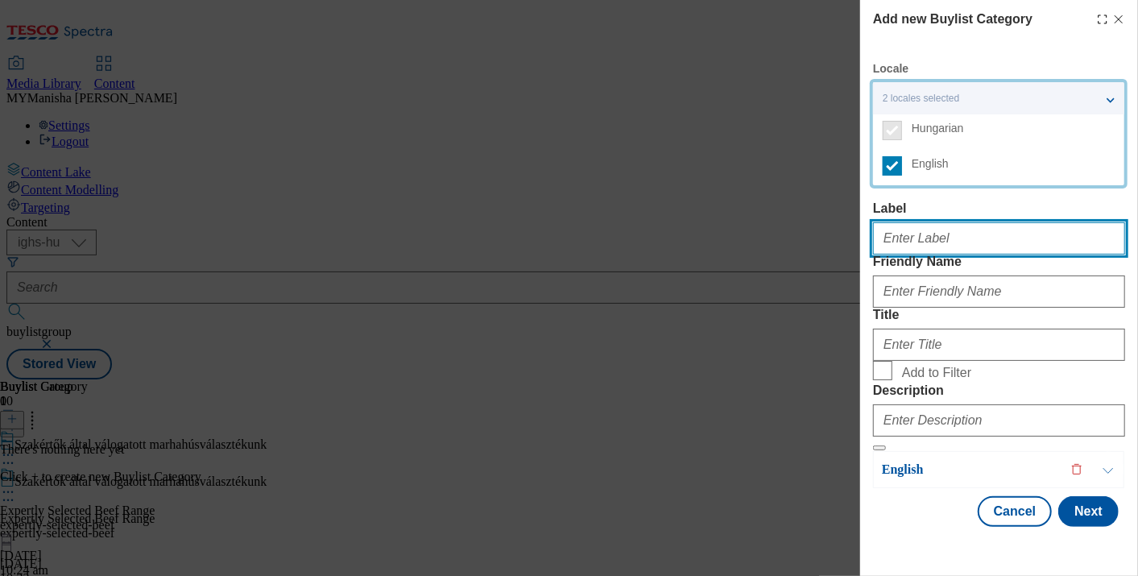
click at [966, 222] on input "Label" at bounding box center [999, 238] width 252 height 32
click at [921, 245] on input "Label" at bounding box center [999, 238] width 252 height 32
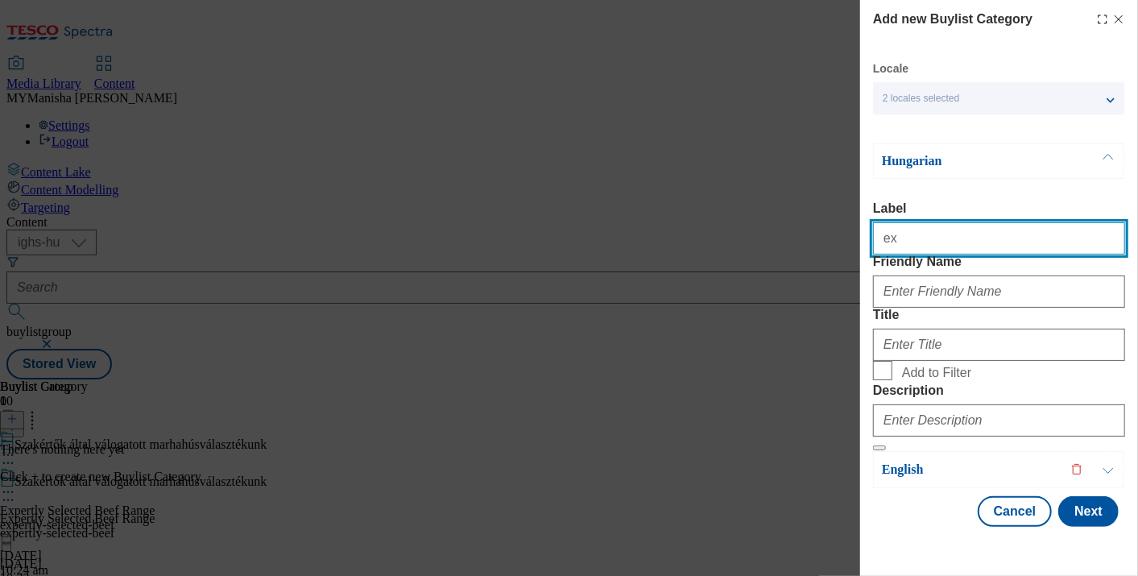
type input "Expertly Selected Beef Range"
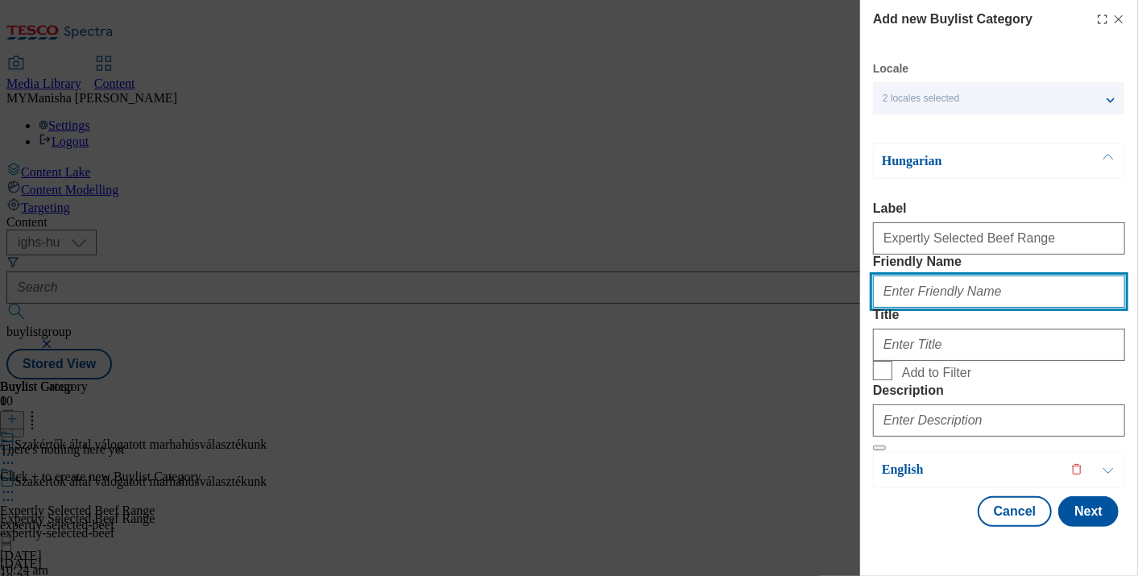
click at [952, 308] on input "Friendly Name" at bounding box center [999, 291] width 252 height 32
type input "expertly-selected-beef"
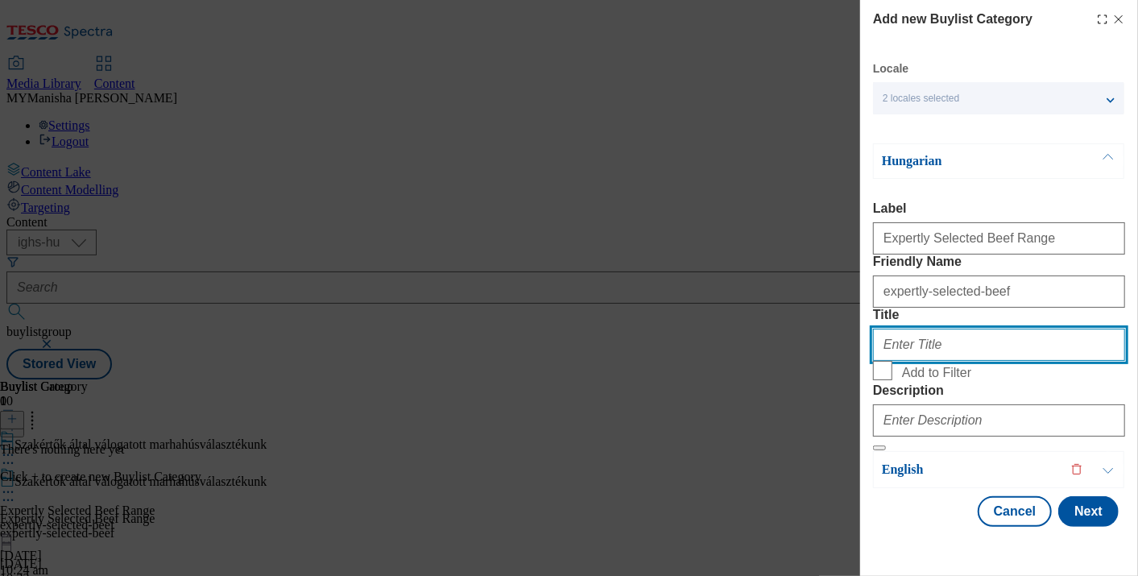
click at [907, 361] on input "Title" at bounding box center [999, 345] width 252 height 32
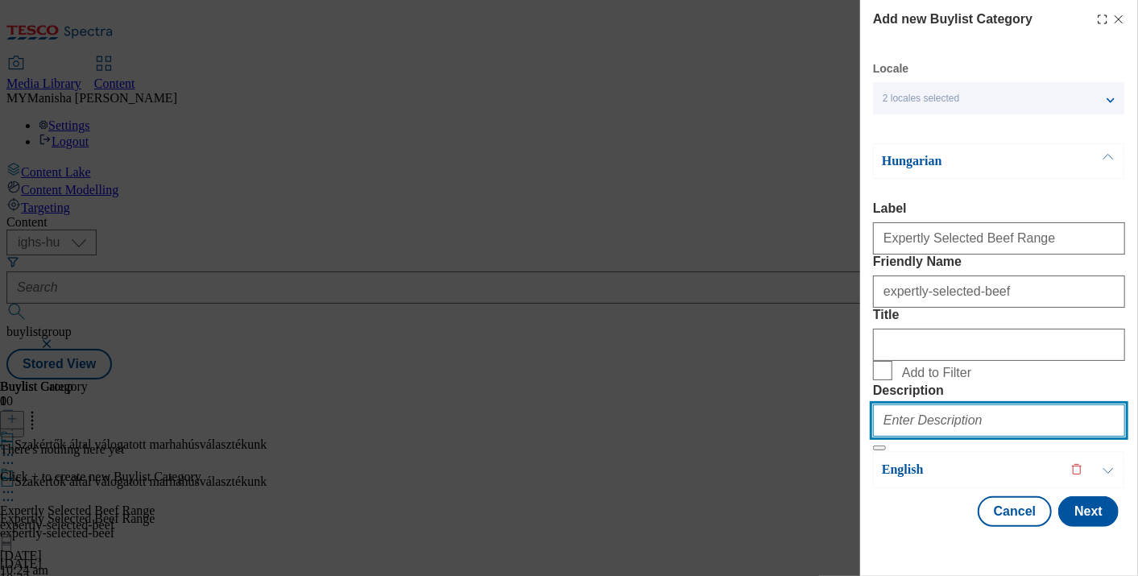
click at [933, 429] on input "Description" at bounding box center [999, 420] width 252 height 32
type input "Expertly Selected Beef Range"
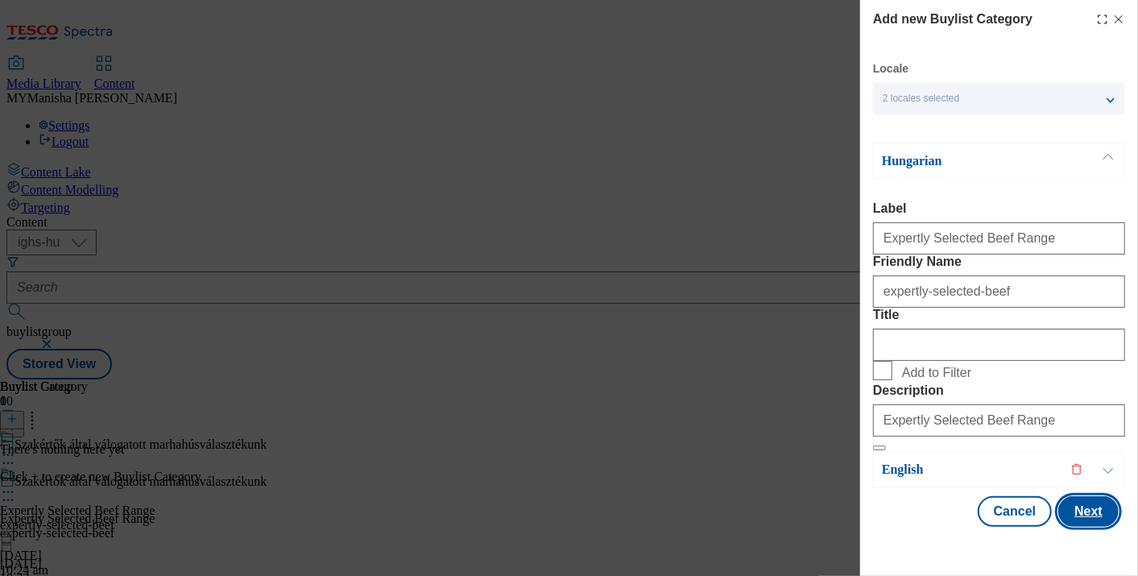
click at [1078, 527] on button "Next" at bounding box center [1088, 511] width 60 height 31
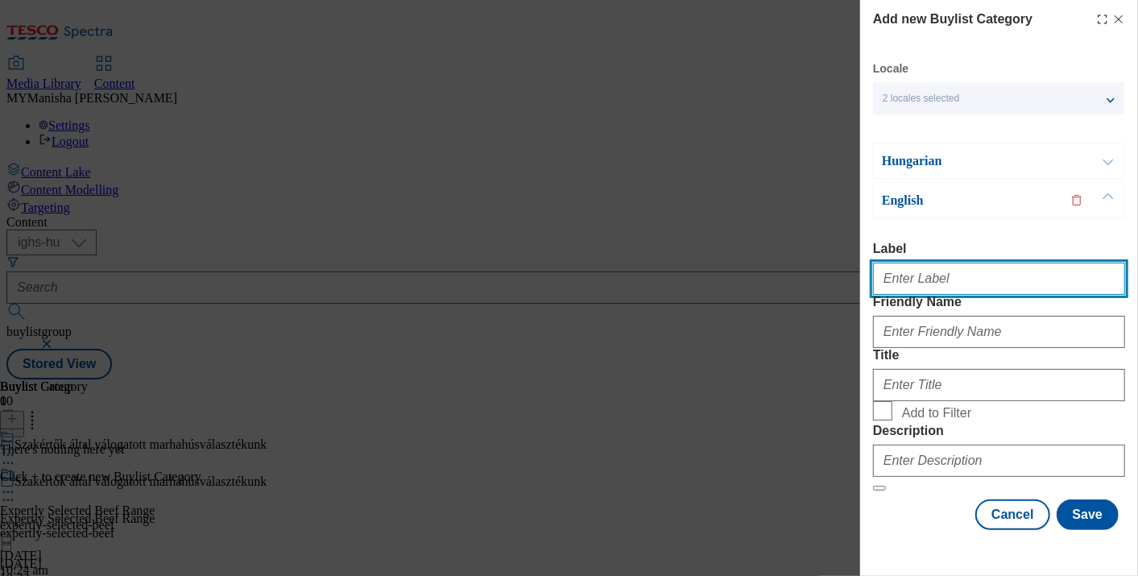
click at [932, 263] on input "Label" at bounding box center [999, 279] width 252 height 32
type input "Expertly Selected Beef Range"
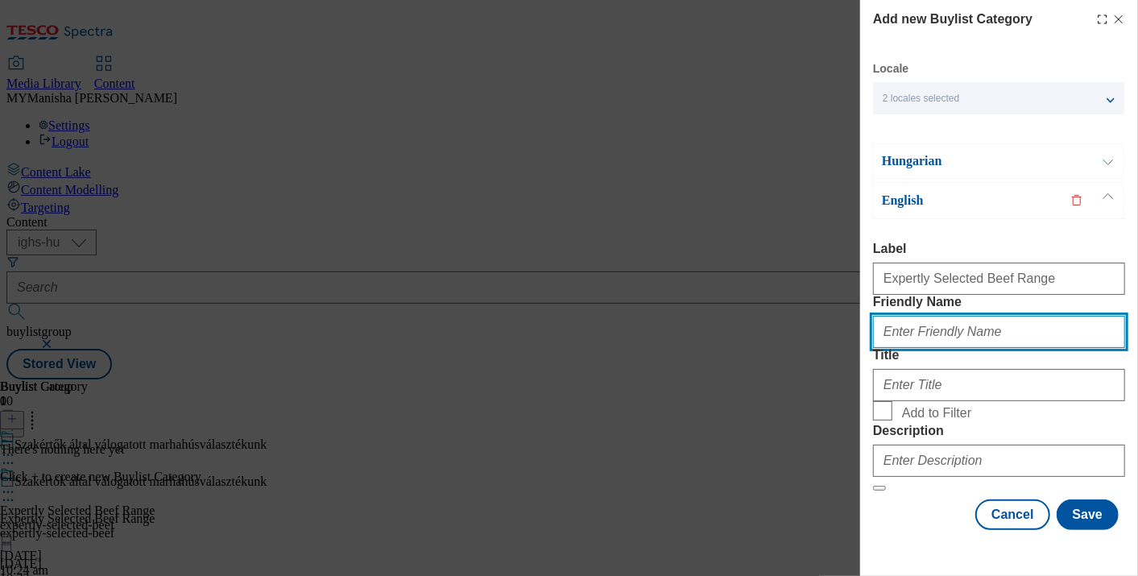
click at [953, 316] on input "Friendly Name" at bounding box center [999, 332] width 252 height 32
type input "expertly-selected-beef"
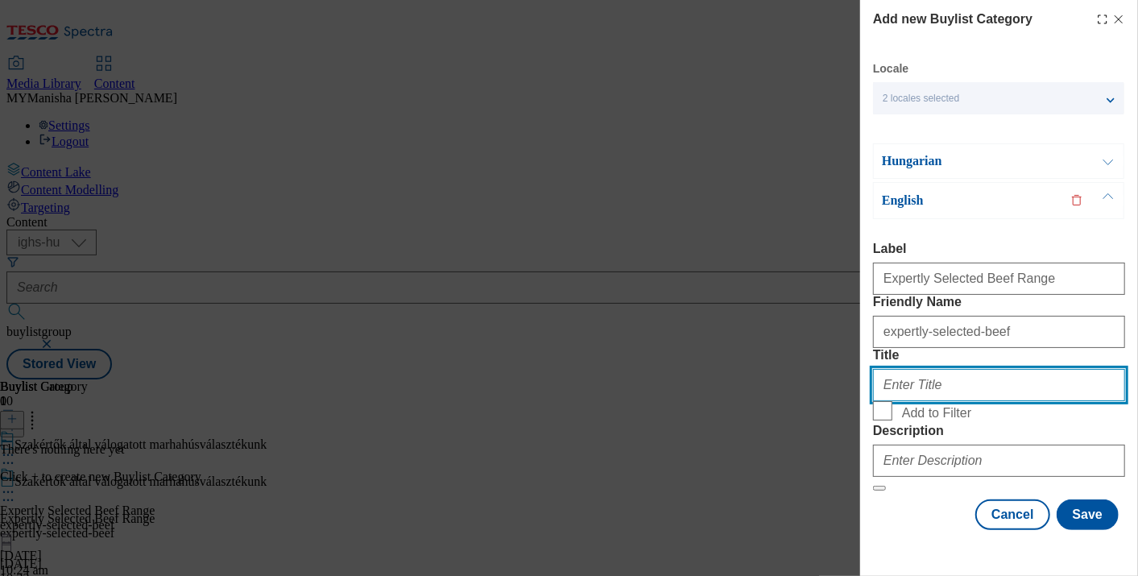
click at [925, 369] on input "Title" at bounding box center [999, 385] width 252 height 32
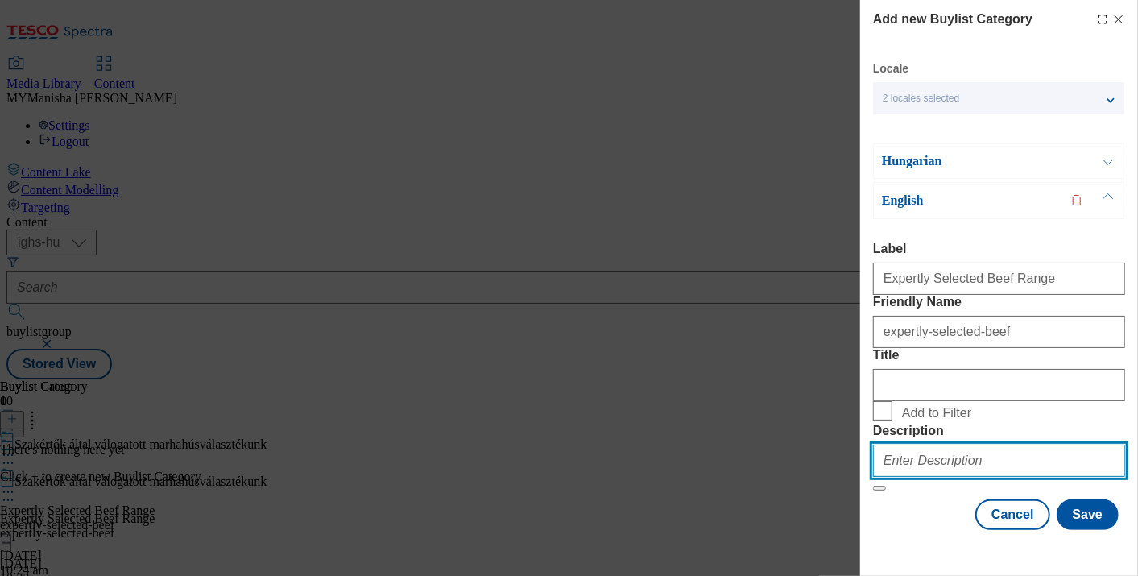
click at [913, 467] on input "Description" at bounding box center [999, 460] width 252 height 32
type input "Expertly Selected Beef Range"
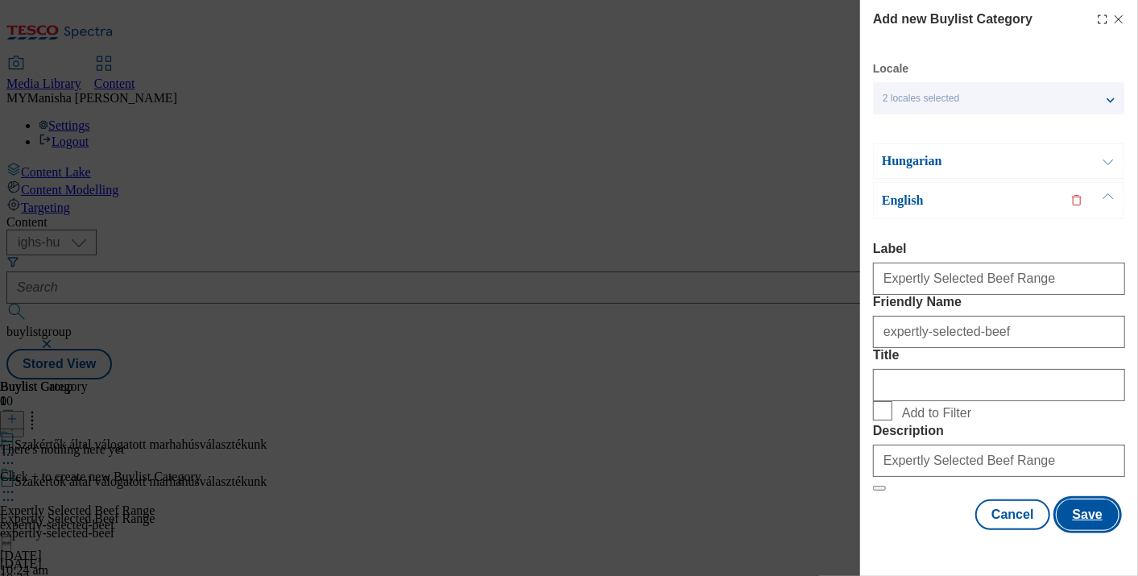
click at [1087, 530] on button "Save" at bounding box center [1087, 514] width 62 height 31
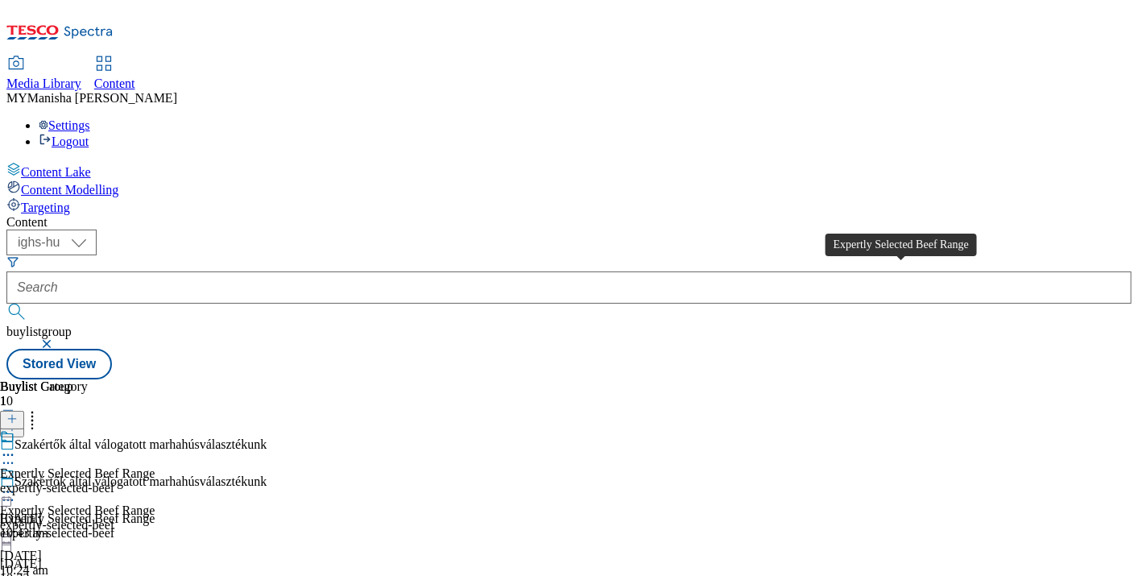
click at [155, 466] on div "Expertly Selected Beef Range" at bounding box center [77, 473] width 155 height 14
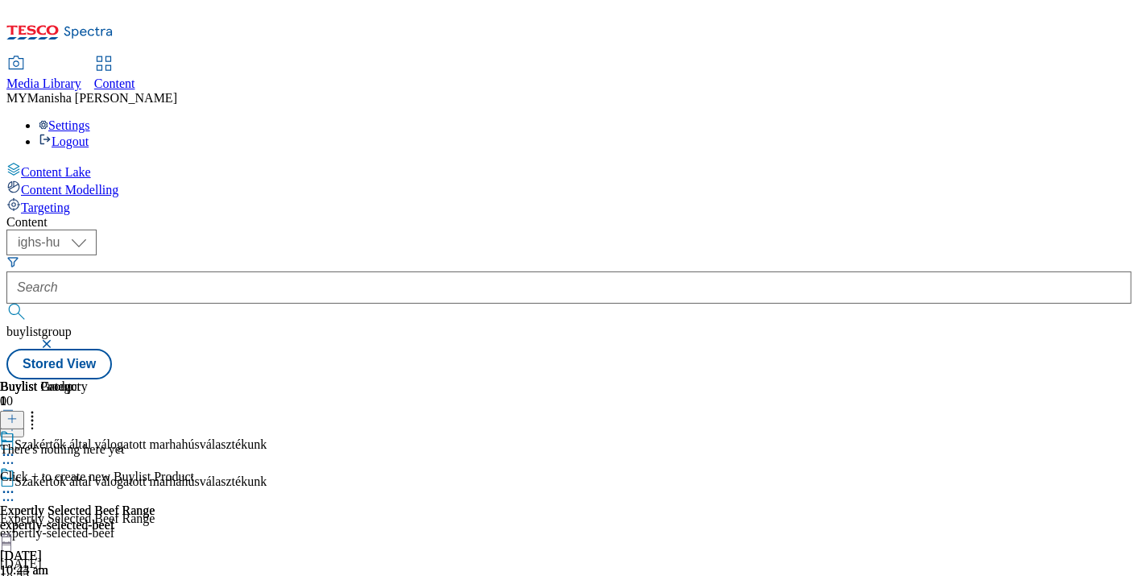
click at [16, 484] on icon at bounding box center [8, 492] width 16 height 16
click at [75, 516] on button "Edit" at bounding box center [53, 525] width 43 height 19
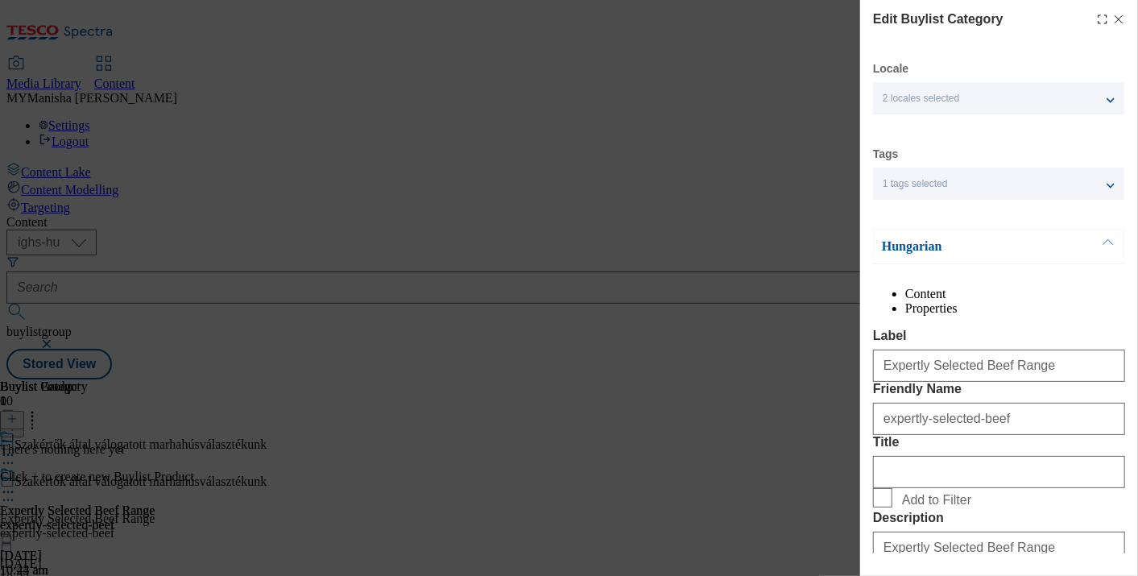
click at [1112, 19] on icon "Modal" at bounding box center [1118, 19] width 13 height 13
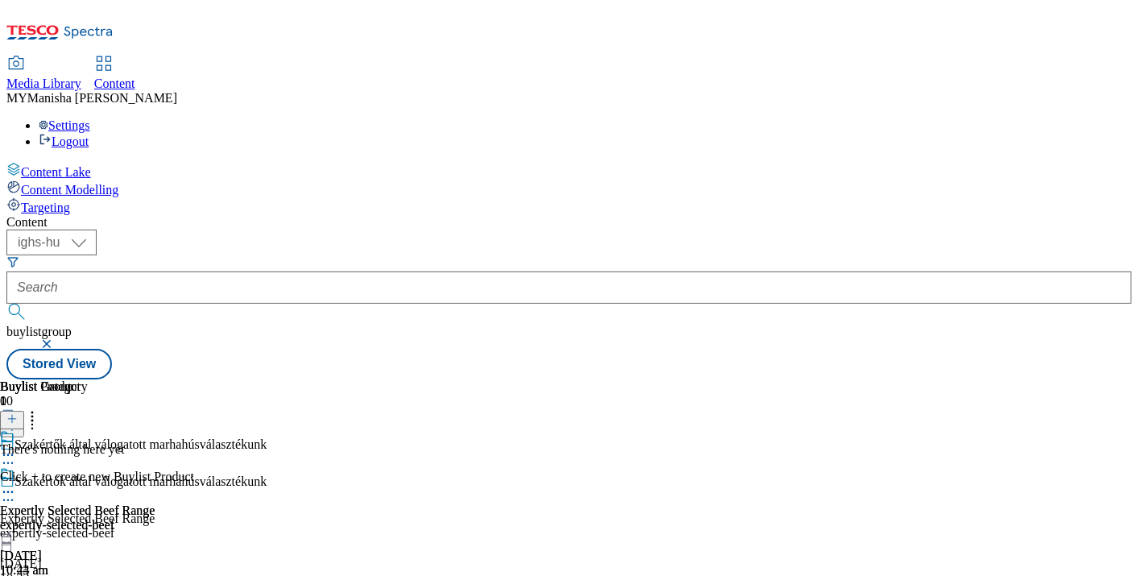
scroll to position [400, 0]
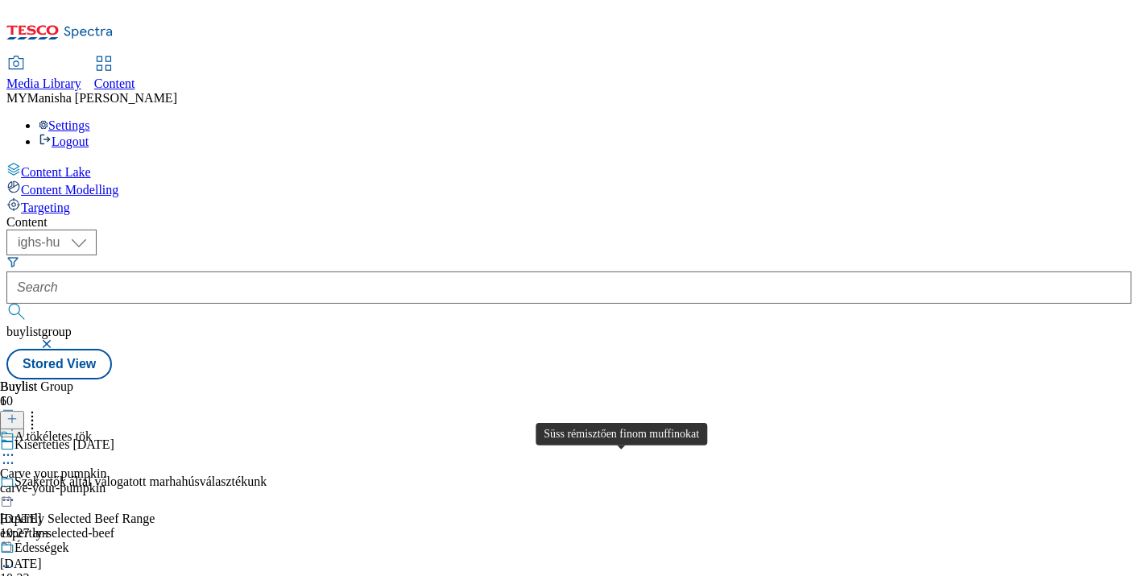
scroll to position [145, 0]
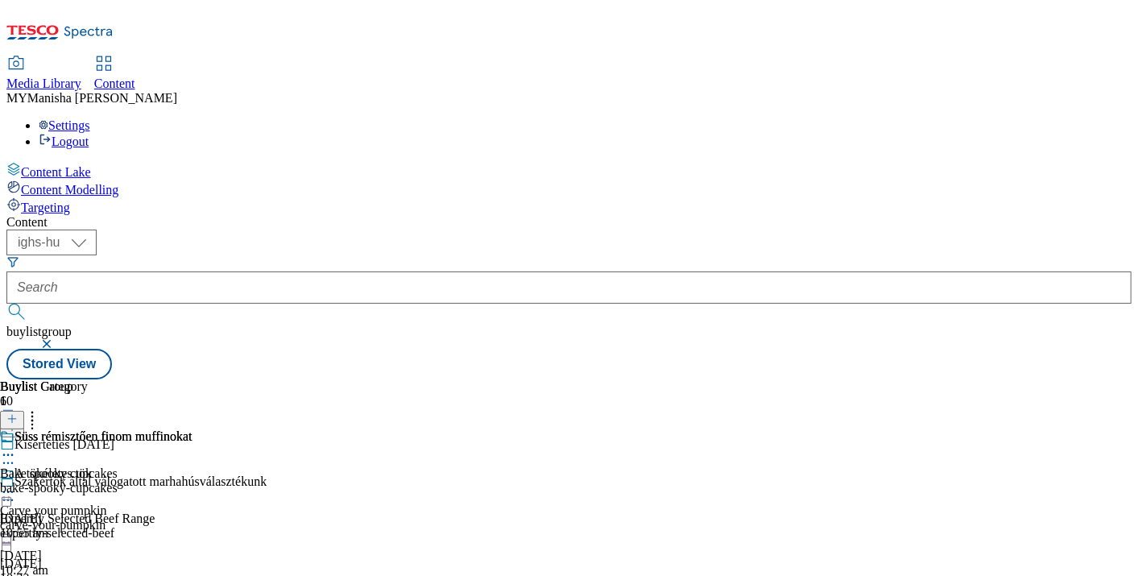
click at [16, 447] on icon at bounding box center [8, 455] width 16 height 16
click at [75, 479] on button "Edit" at bounding box center [53, 488] width 43 height 19
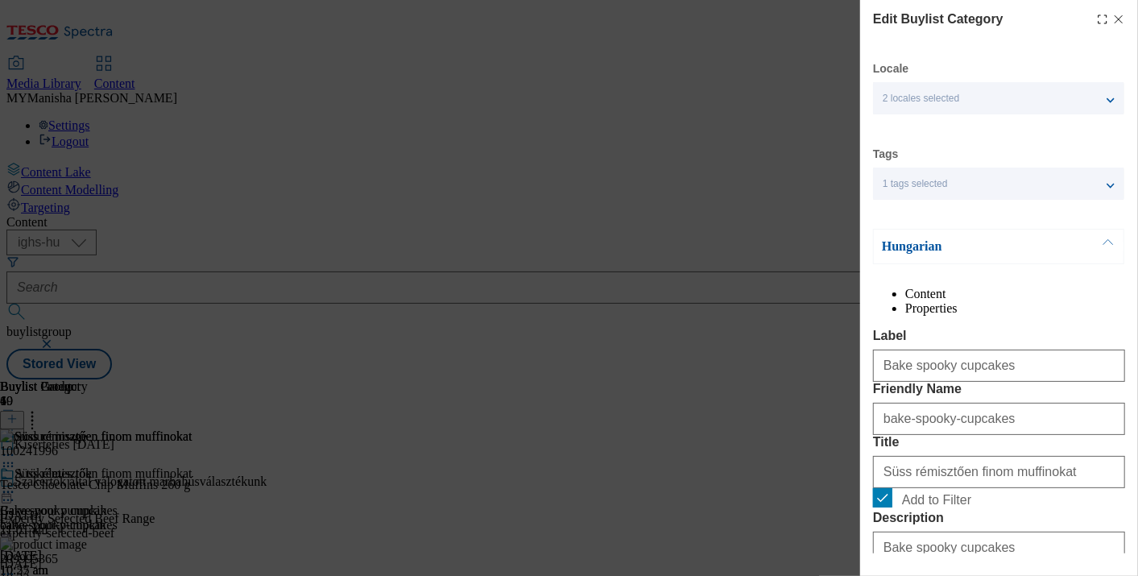
click at [1112, 14] on icon "Modal" at bounding box center [1118, 19] width 13 height 13
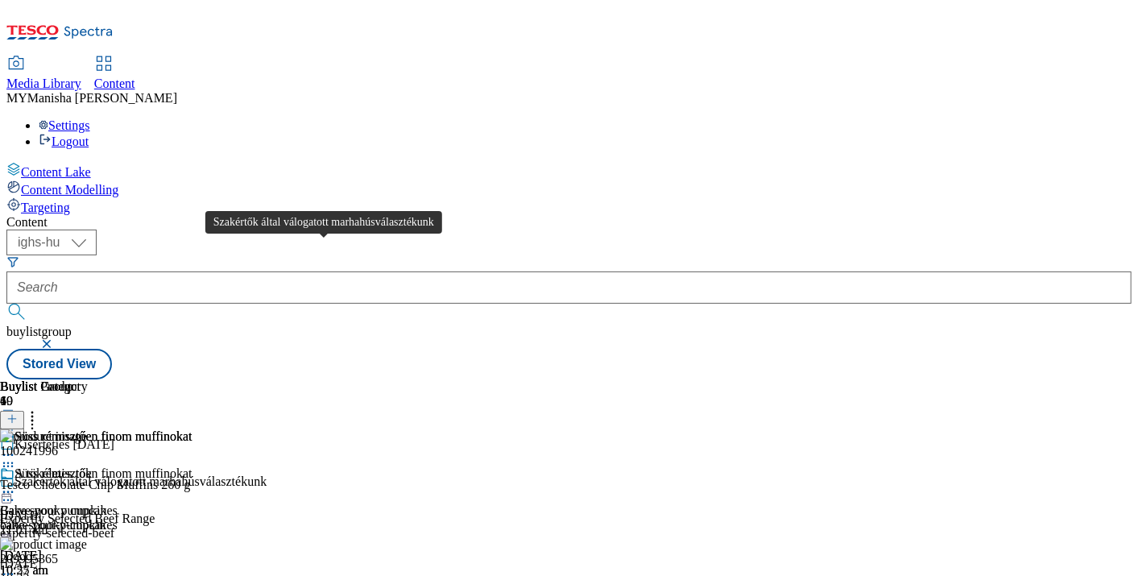
click at [267, 474] on div "Szakértők által válogatott marhahúsválasztékunk" at bounding box center [140, 481] width 252 height 14
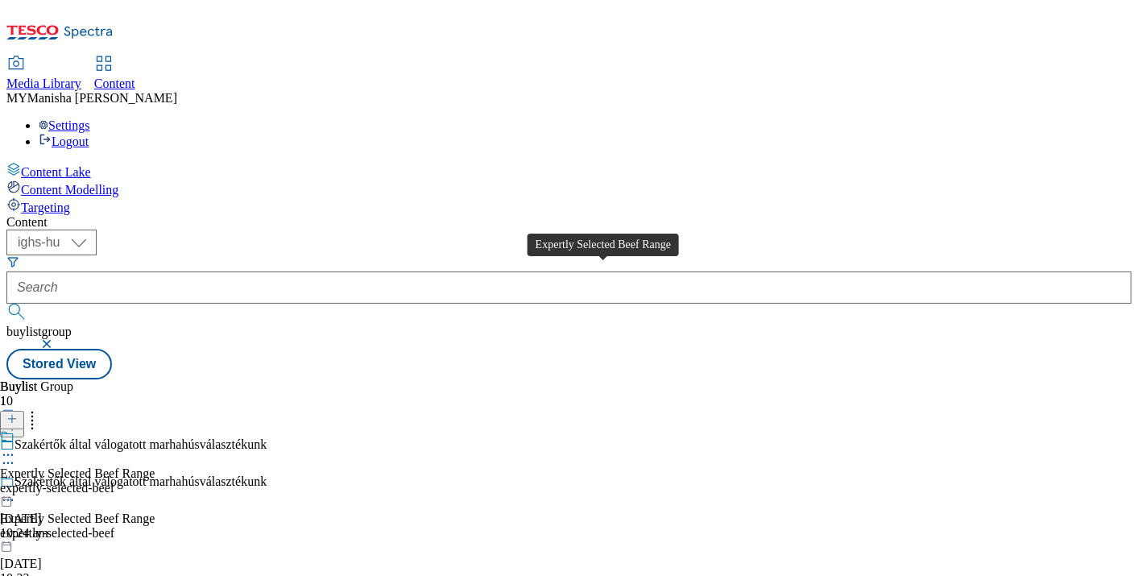
click at [155, 466] on div "Expertly Selected Beef Range" at bounding box center [77, 473] width 155 height 14
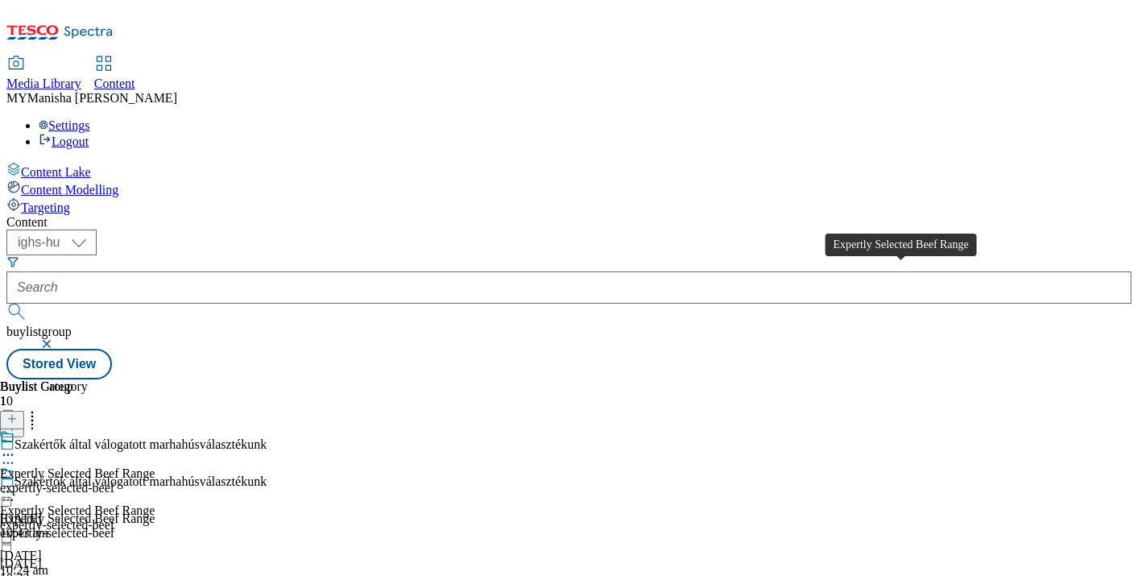
click at [155, 466] on div "Expertly Selected Beef Range" at bounding box center [77, 473] width 155 height 14
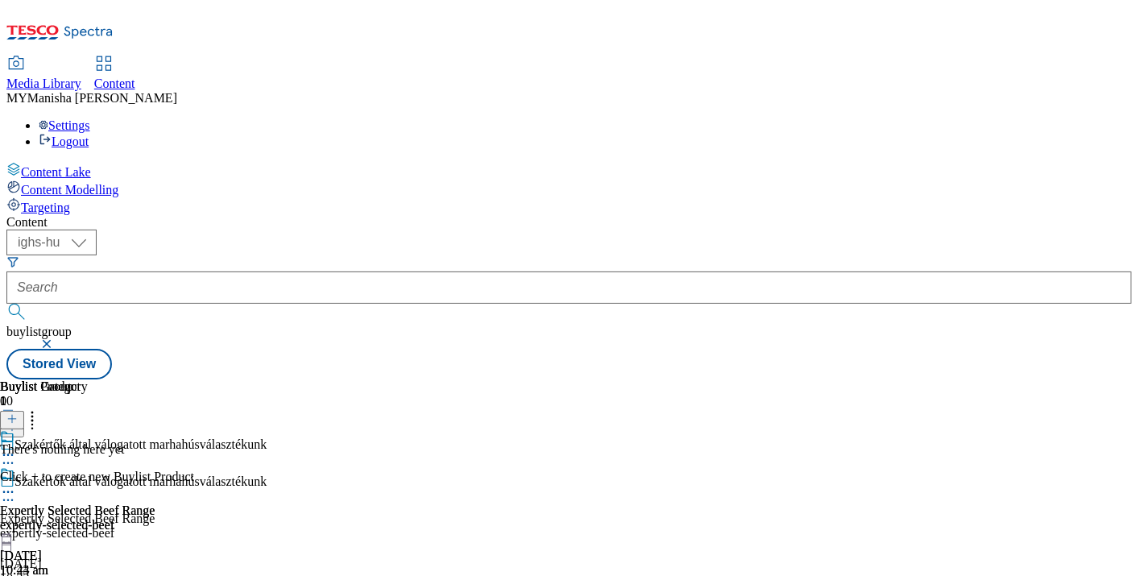
scroll to position [0, 291]
click at [18, 413] on icon at bounding box center [11, 418] width 11 height 11
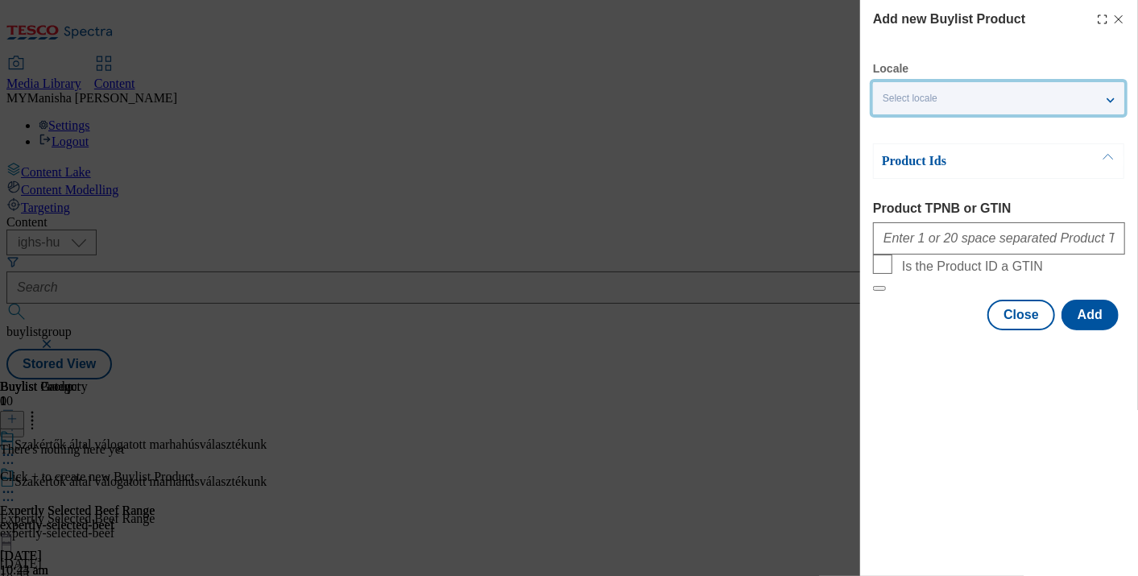
click at [973, 98] on div "Select locale" at bounding box center [998, 98] width 251 height 32
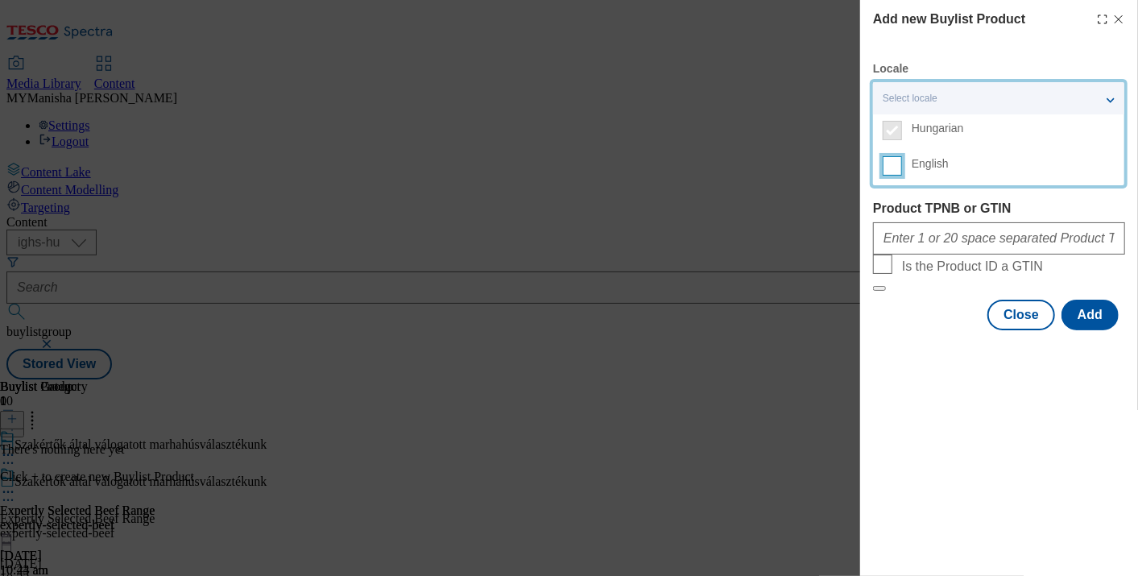
click at [885, 173] on input "English" at bounding box center [892, 165] width 19 height 19
click at [931, 209] on label "Product TPNB or GTIN" at bounding box center [999, 208] width 252 height 14
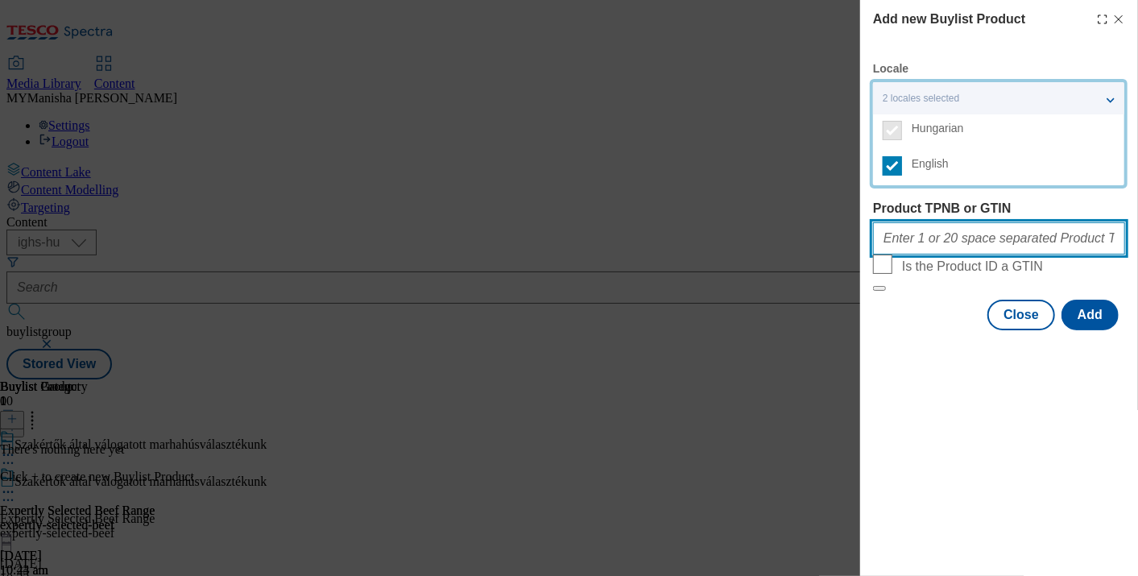
click at [931, 222] on input "Product TPNB or GTIN" at bounding box center [999, 238] width 252 height 32
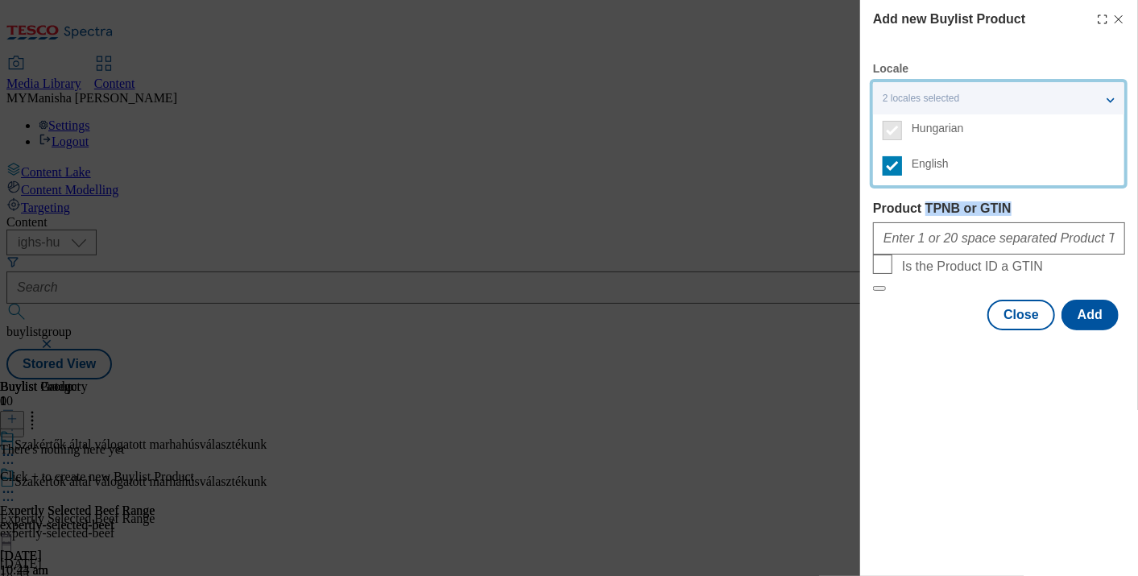
drag, startPoint x: 931, startPoint y: 209, endPoint x: 894, endPoint y: 239, distance: 48.0
click at [894, 239] on div "Product TPNB or GTIN" at bounding box center [999, 227] width 252 height 53
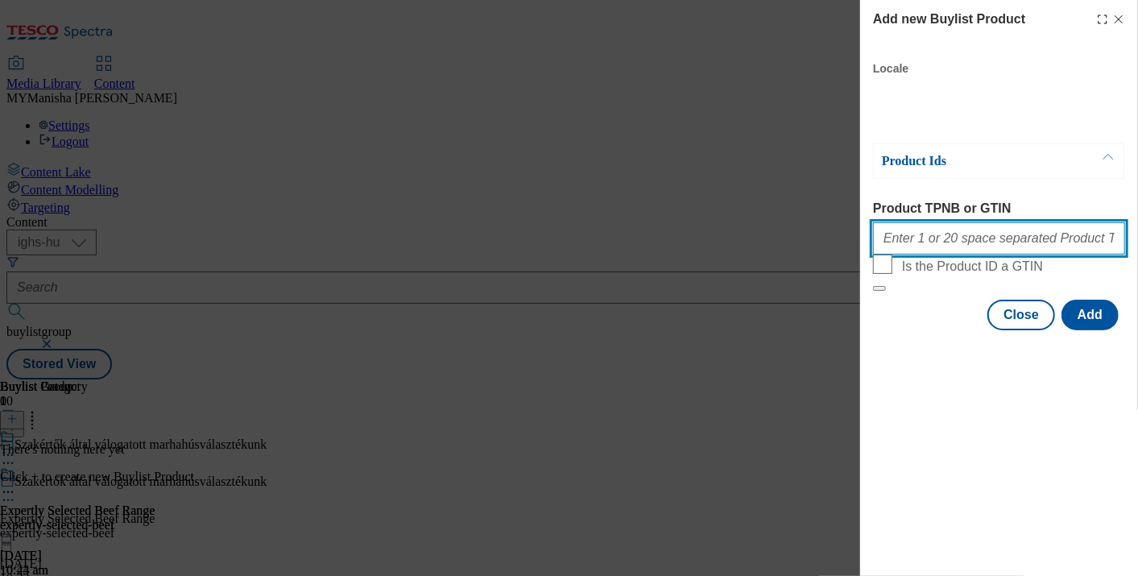
click at [894, 239] on input "Product TPNB or GTIN" at bounding box center [999, 238] width 252 height 32
paste input "208498492 209771303 210558528 220289491 220324859 220332261 220332262 120193233…"
type input "208498492 209771303 210558528 220289491 220324859 220332261 220332262 120193233…"
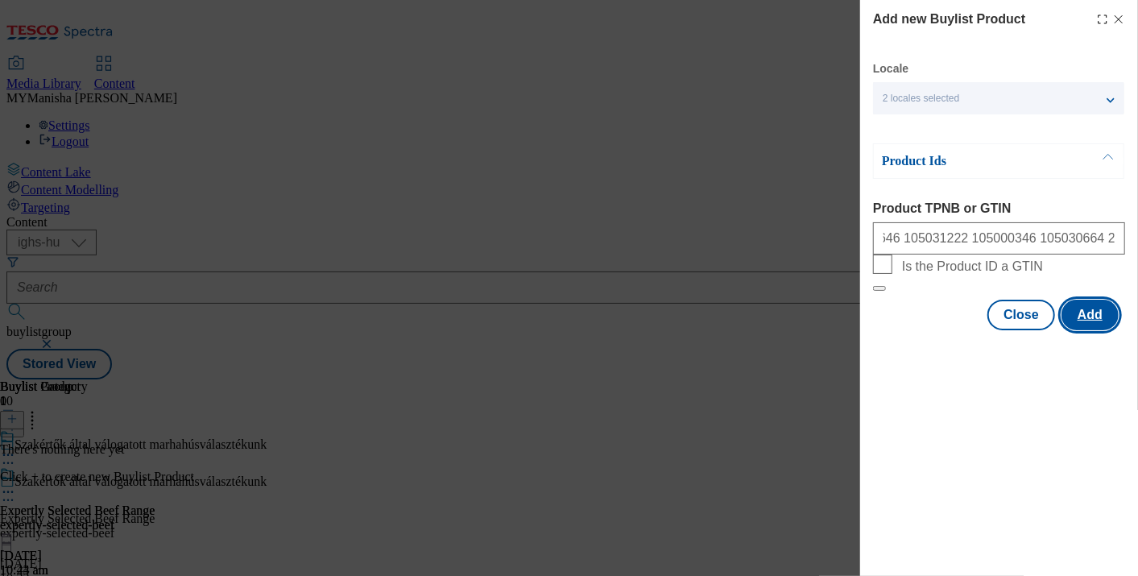
scroll to position [0, 0]
click at [1074, 330] on button "Add" at bounding box center [1089, 315] width 57 height 31
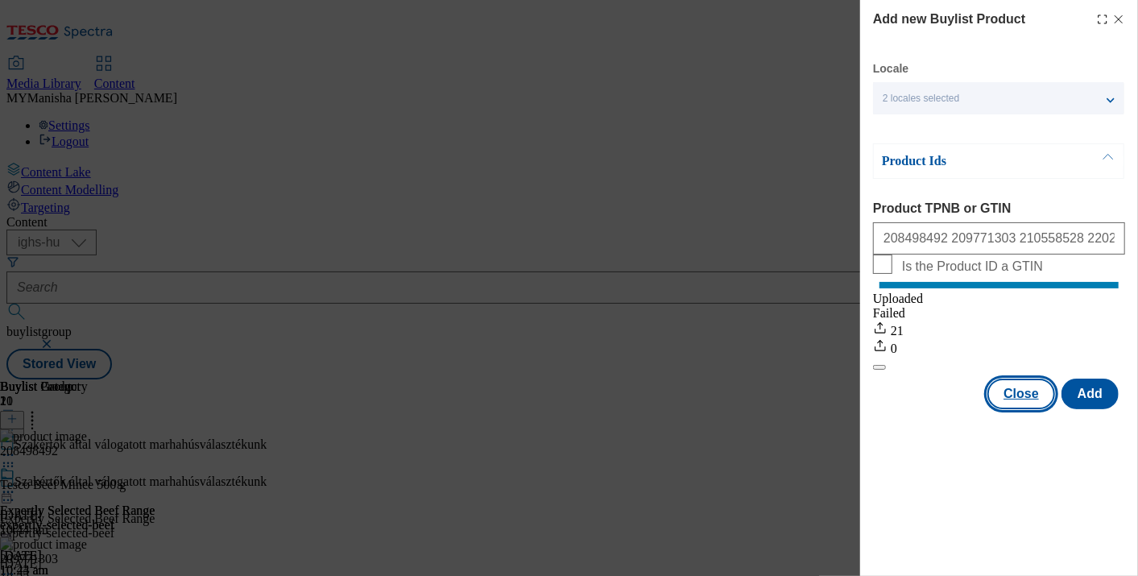
click at [1039, 409] on button "Close" at bounding box center [1021, 393] width 68 height 31
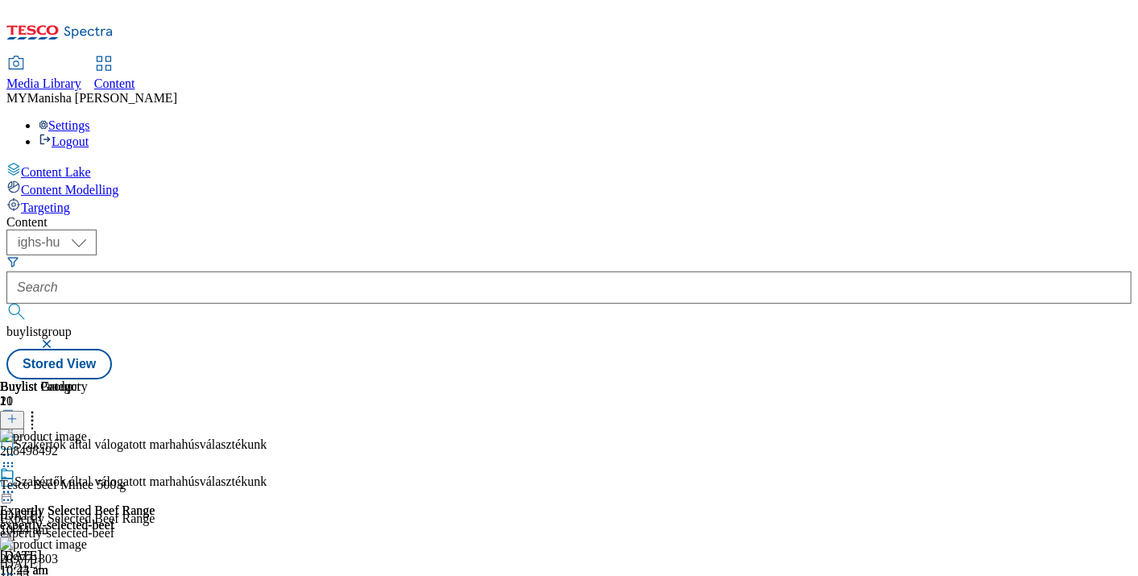
click at [16, 484] on icon at bounding box center [8, 492] width 16 height 16
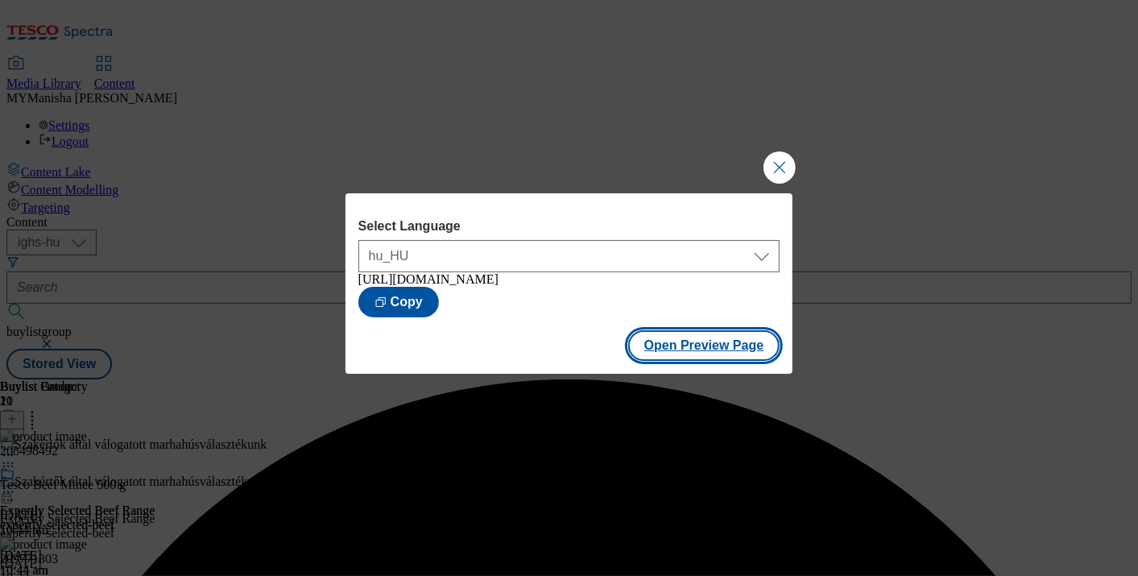
click at [702, 358] on button "Open Preview Page" at bounding box center [704, 345] width 152 height 31
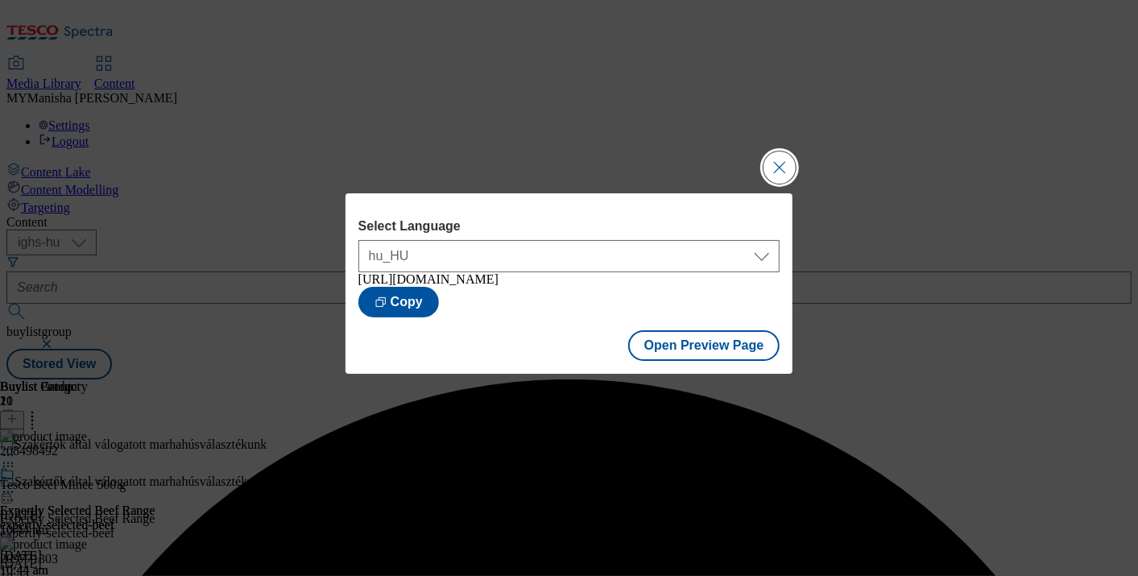
click at [769, 154] on button "Close Modal" at bounding box center [779, 167] width 32 height 32
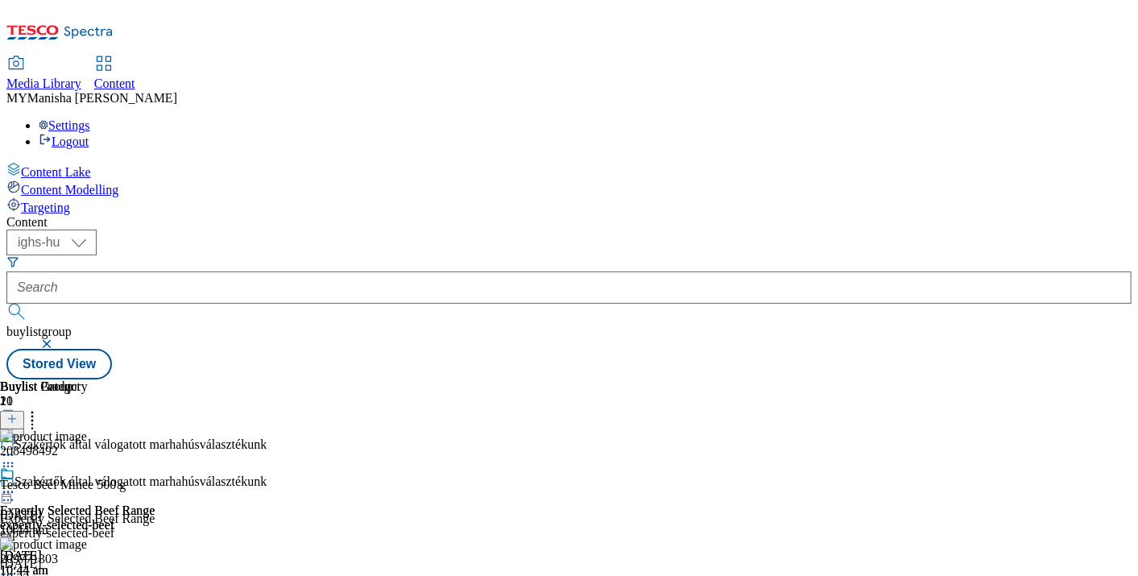
click at [16, 492] on icon at bounding box center [8, 500] width 16 height 16
click at [16, 484] on icon at bounding box center [8, 492] width 16 height 16
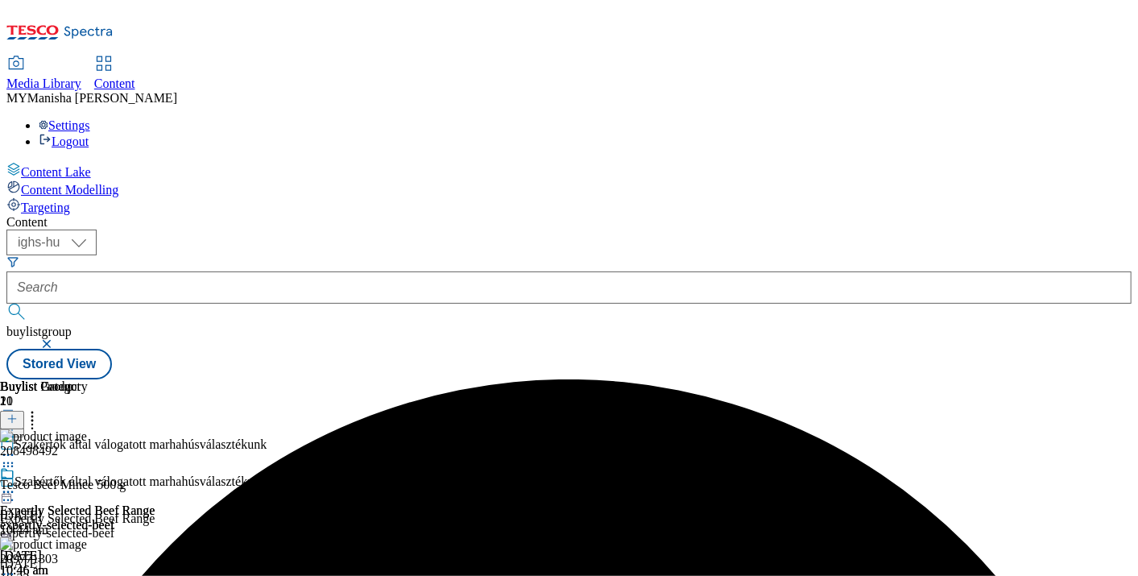
scroll to position [0, 0]
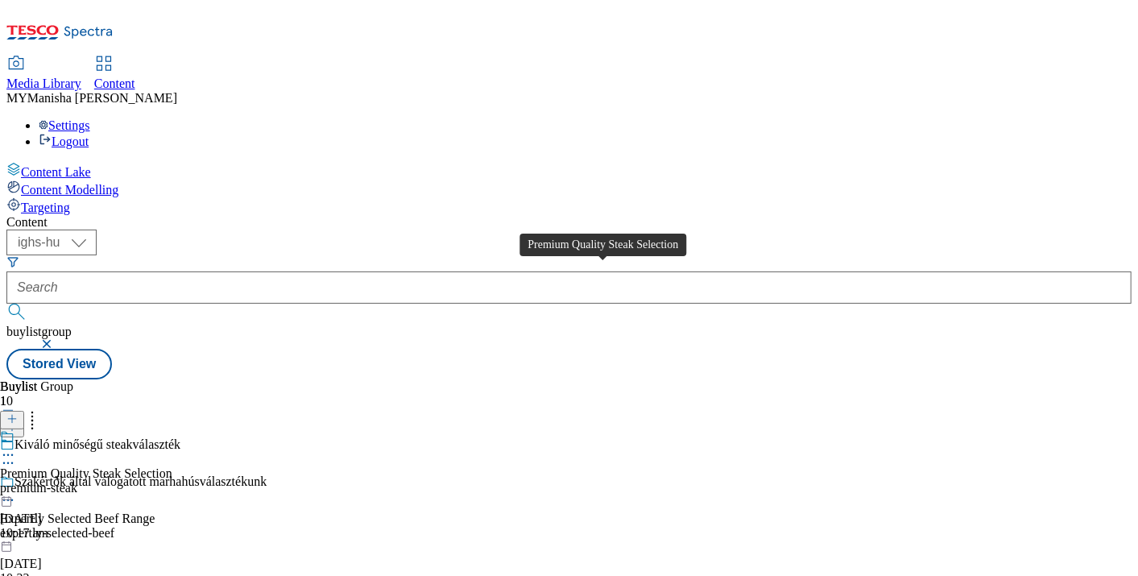
click at [172, 466] on div "Premium Quality Steak Selection" at bounding box center [86, 473] width 172 height 14
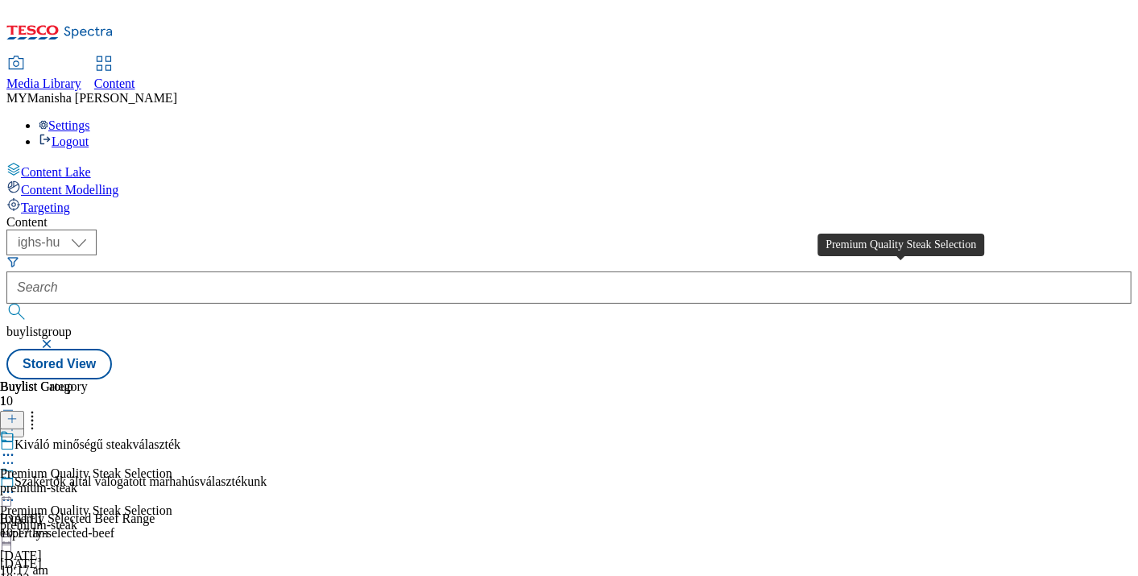
click at [172, 466] on div "Premium Quality Steak Selection" at bounding box center [86, 473] width 172 height 14
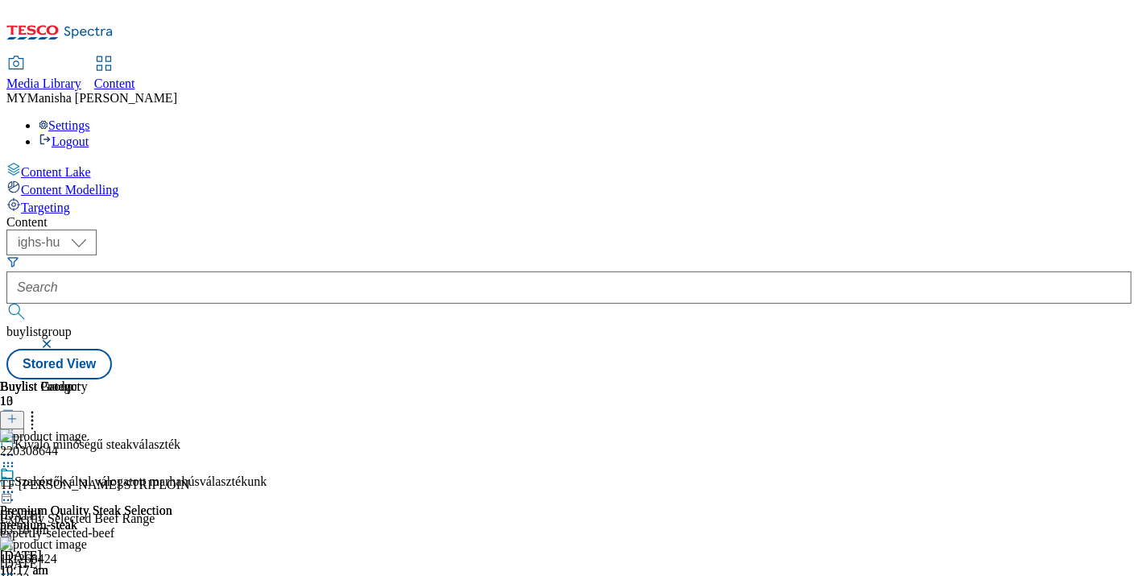
scroll to position [0, 291]
click at [16, 484] on icon at bounding box center [8, 492] width 16 height 16
click at [172, 494] on div "Premium Quality Steak Selection premium-steak [DATE] 10:17 am" at bounding box center [86, 521] width 172 height 111
click at [16, 492] on icon at bounding box center [8, 500] width 16 height 16
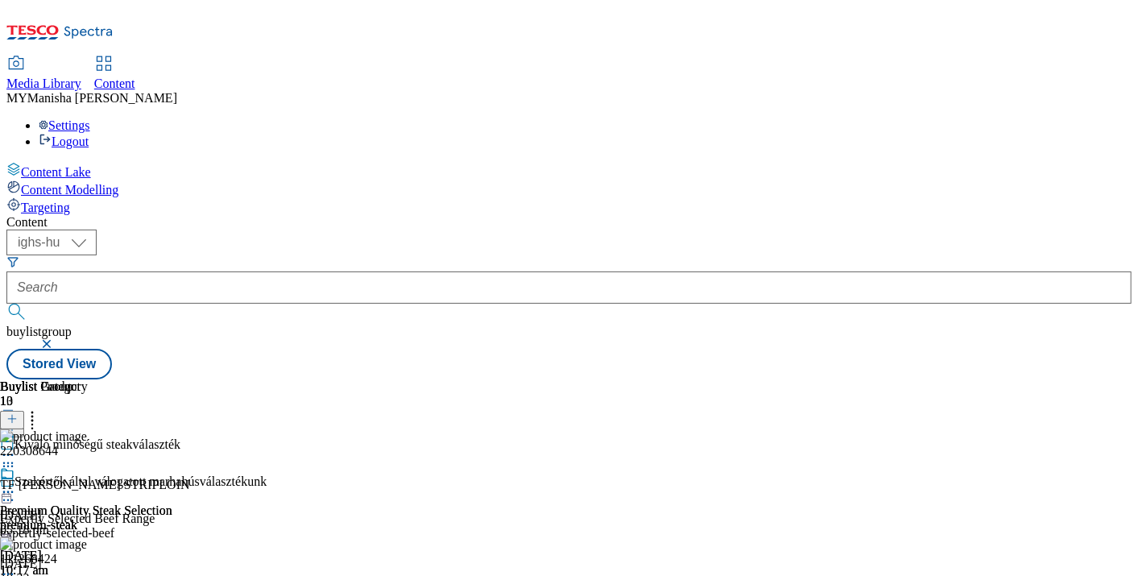
click at [16, 492] on icon at bounding box center [8, 500] width 16 height 16
click at [75, 547] on span "Copy" at bounding box center [62, 553] width 25 height 12
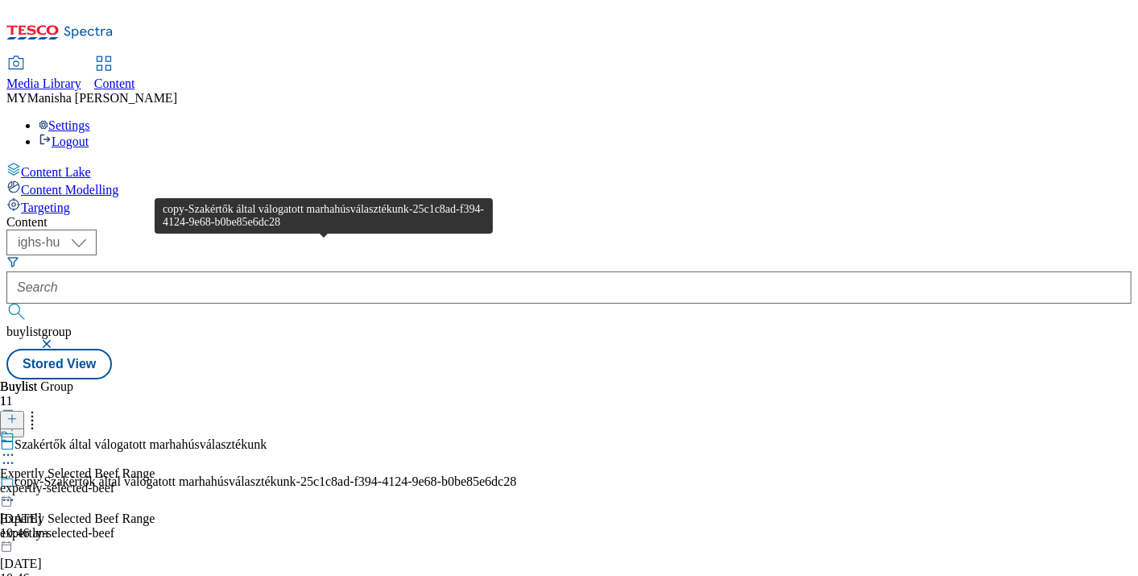
click at [330, 474] on div "copy-Szakértők által válogatott marhahúsválasztékunk-25c1c8ad-f394-4124-9e68-b0…" at bounding box center [265, 481] width 502 height 14
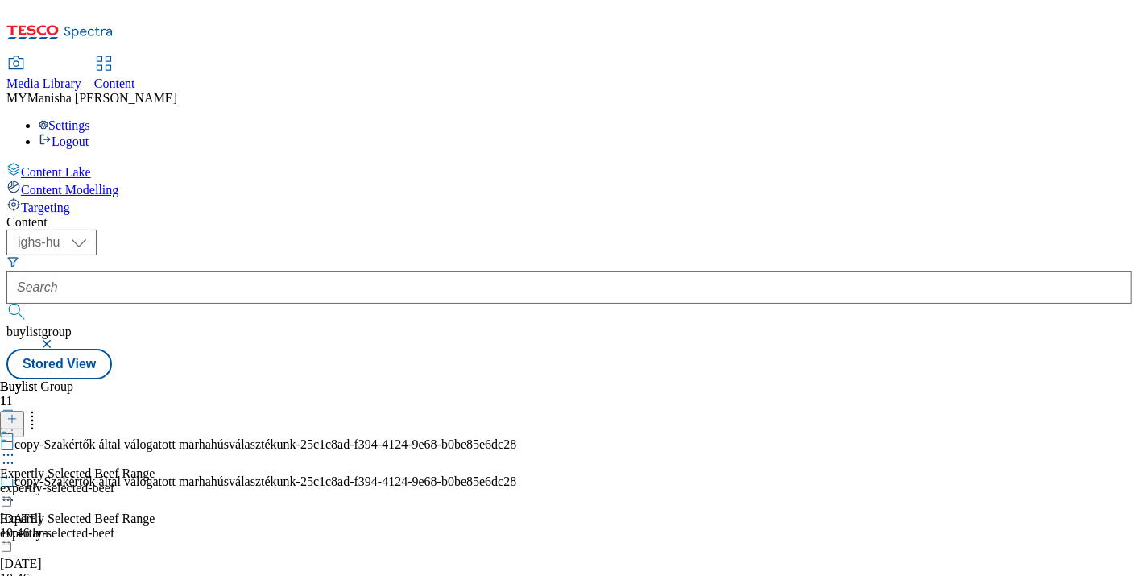
click at [14, 499] on circle at bounding box center [12, 500] width 2 height 2
click at [68, 528] on span "Edit" at bounding box center [59, 534] width 19 height 12
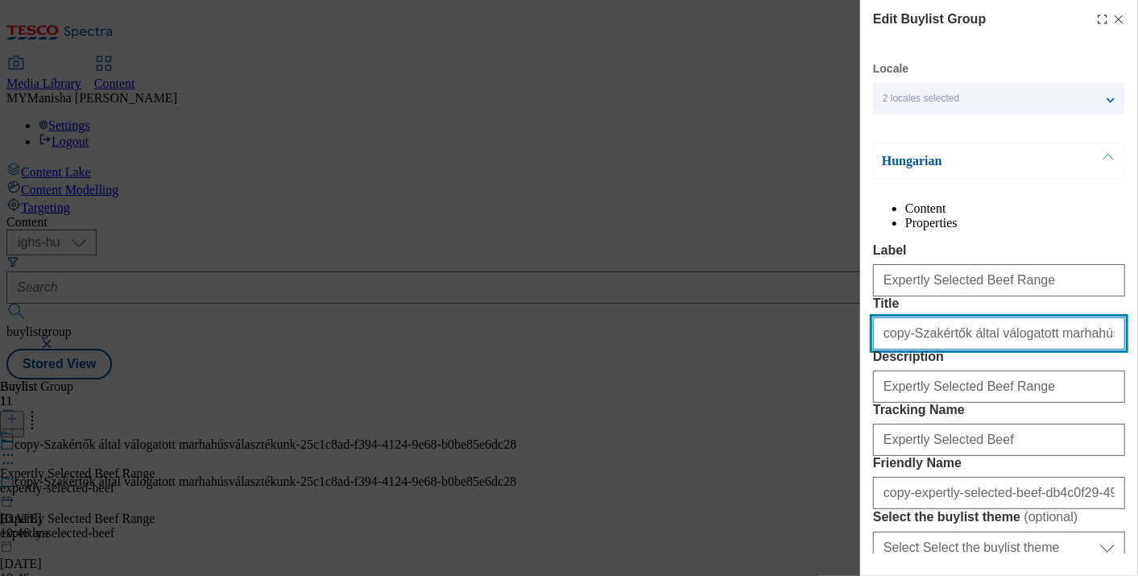
click at [920, 349] on input "copy-Szakértők által válogatott marhahúsválasztékunk-25c1c8ad-f394-4124-9e68-b0…" at bounding box center [999, 333] width 252 height 32
paste input "Prémium élmény egyszerűen és gyorsan – [PERSON_NAME] sous-vide választékunkkal"
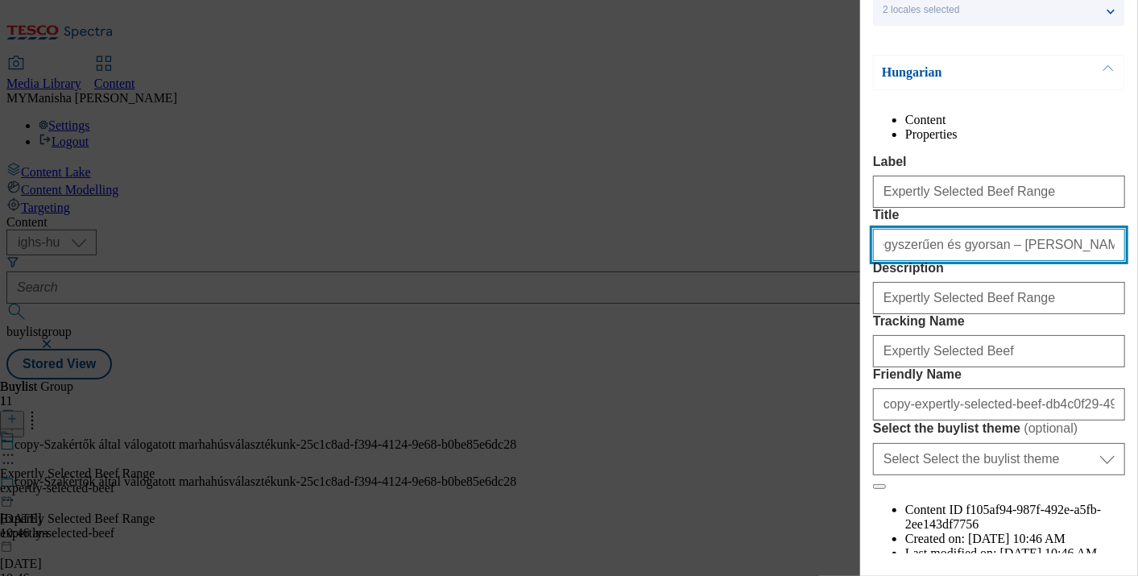
scroll to position [89, 0]
type input "Prémium élmény egyszerűen és gyorsan – [PERSON_NAME] sous-vide választékunkkal"
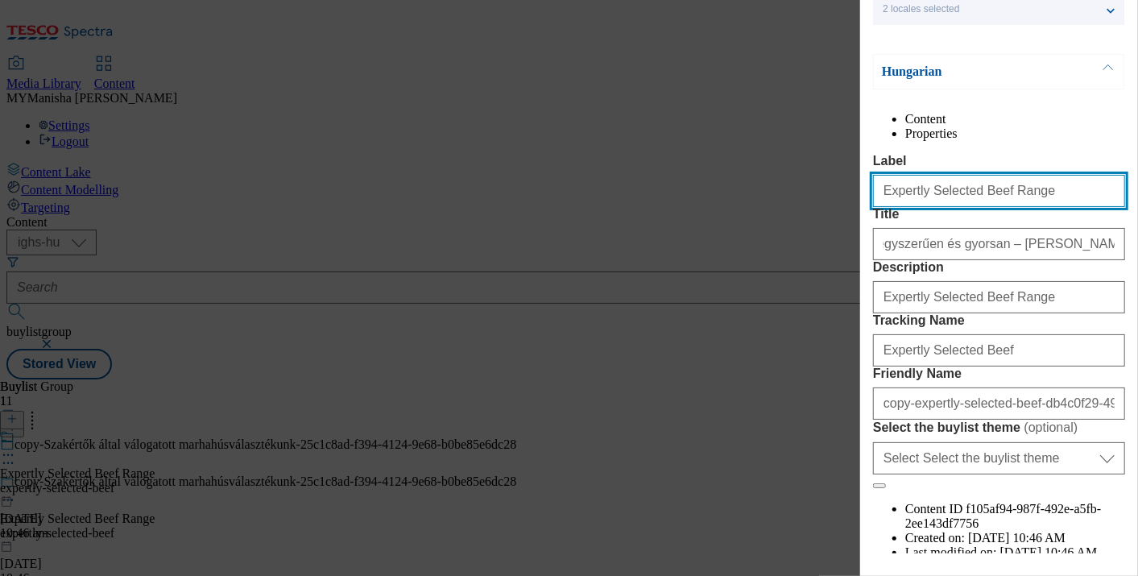
scroll to position [0, 0]
click at [976, 207] on input "Expertly Selected Beef Range" at bounding box center [999, 191] width 252 height 32
paste input "Premium Experience Made Simple – Discover Our Wide Range of Sous-Vide Meats"
type input "Premium Experience Made Simple – Discover Our Wide Range of Sous-Vide Meats"
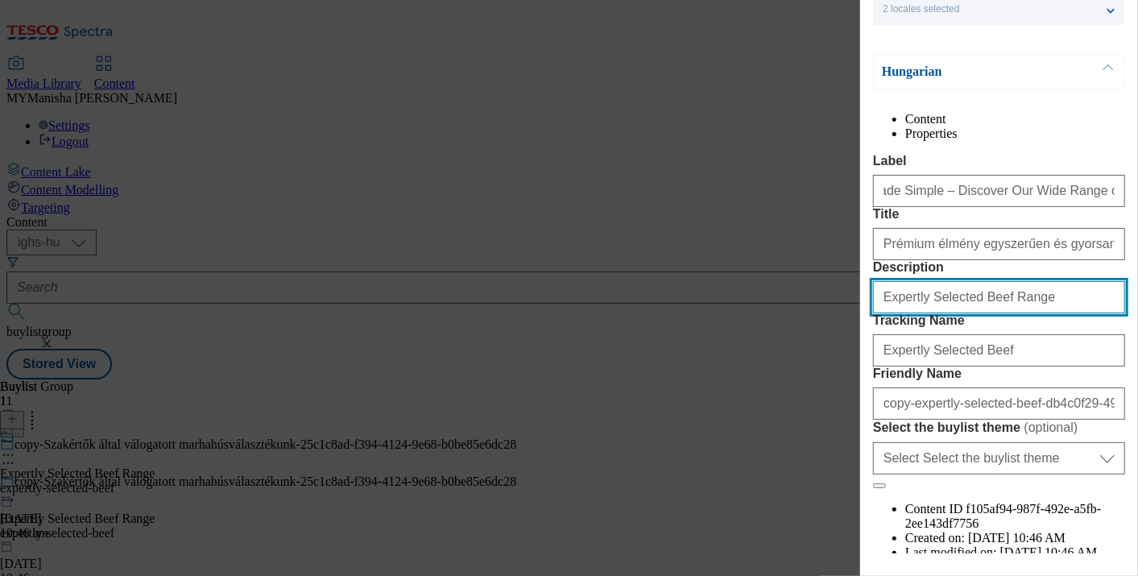
scroll to position [0, 0]
click at [1021, 313] on input "Expertly Selected Beef Range" at bounding box center [999, 297] width 252 height 32
paste input "Premium Experience Made Simple – Discover Our Wide Range of Sous-Vide Meats"
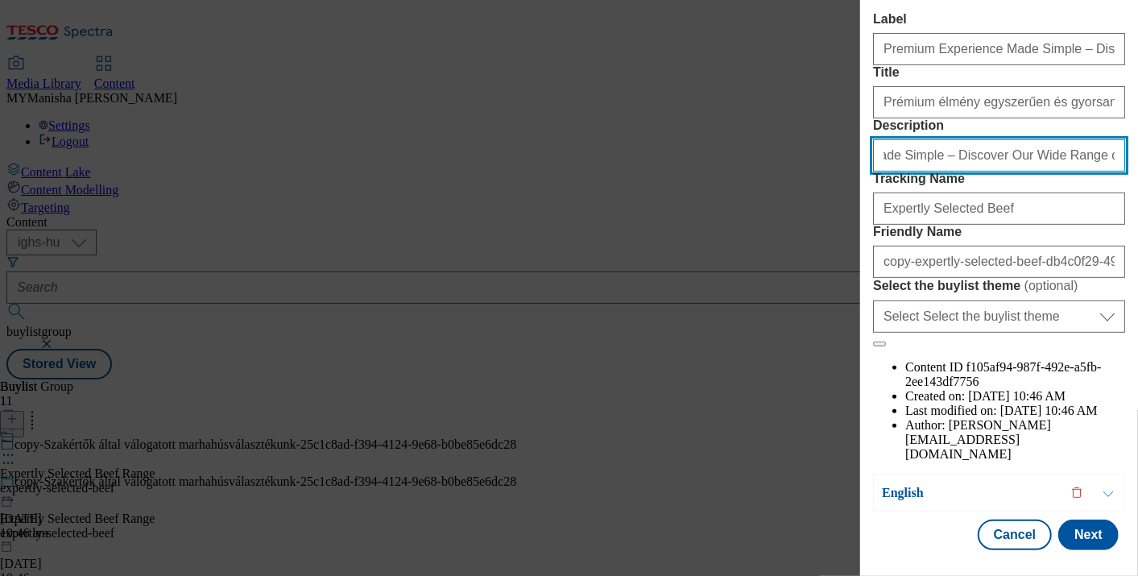
scroll to position [261, 0]
type input "Premium Experience Made Simple – Discover Our Wide Range of Sous-Vide Meats"
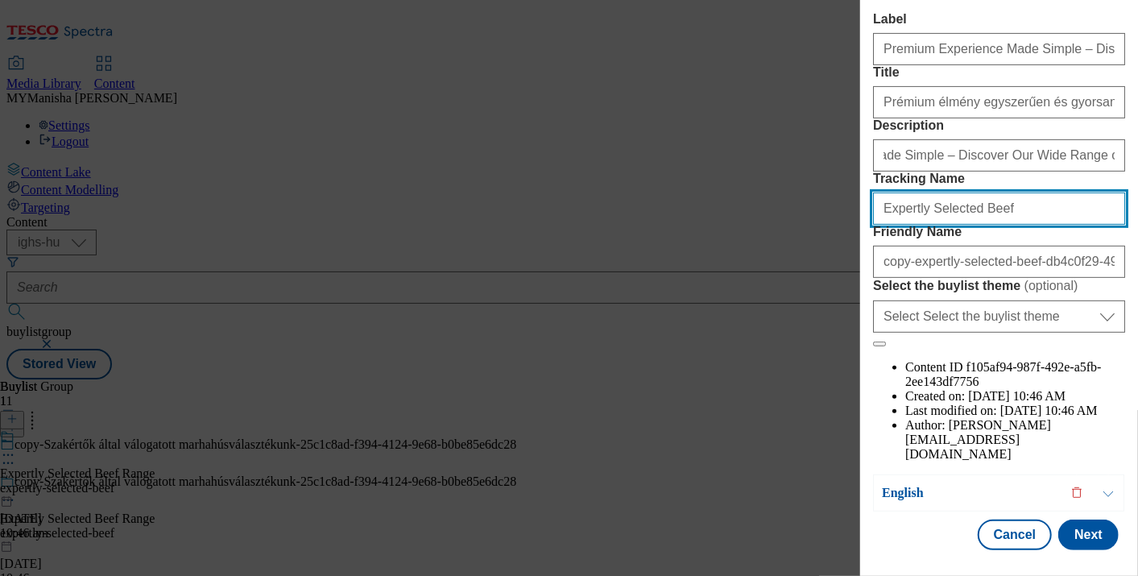
scroll to position [0, 0]
click at [939, 225] on input "Expertly Selected Beef" at bounding box center [999, 208] width 252 height 32
type input "Sous-Vide Meats"
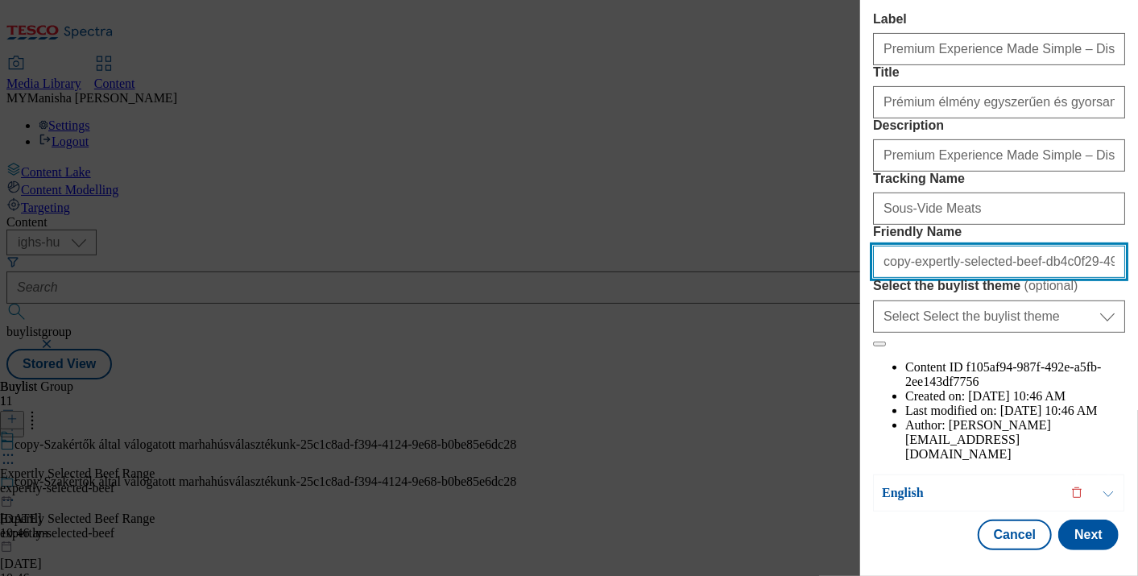
paste input "Sous-Vide Meats"
click at [886, 278] on input "Sous-Vide Meats" at bounding box center [999, 262] width 252 height 32
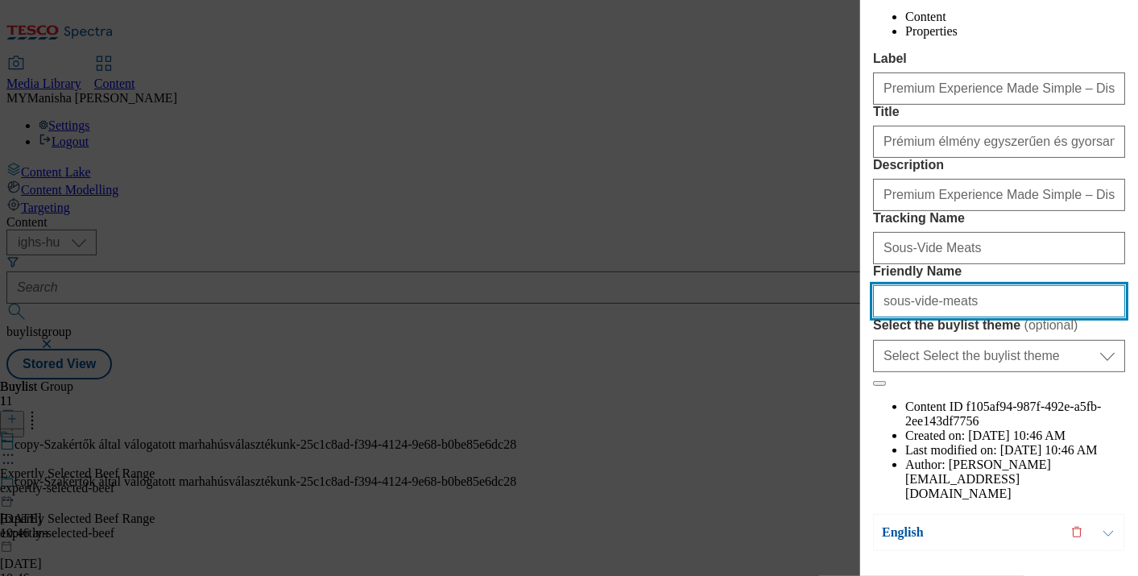
scroll to position [294, 0]
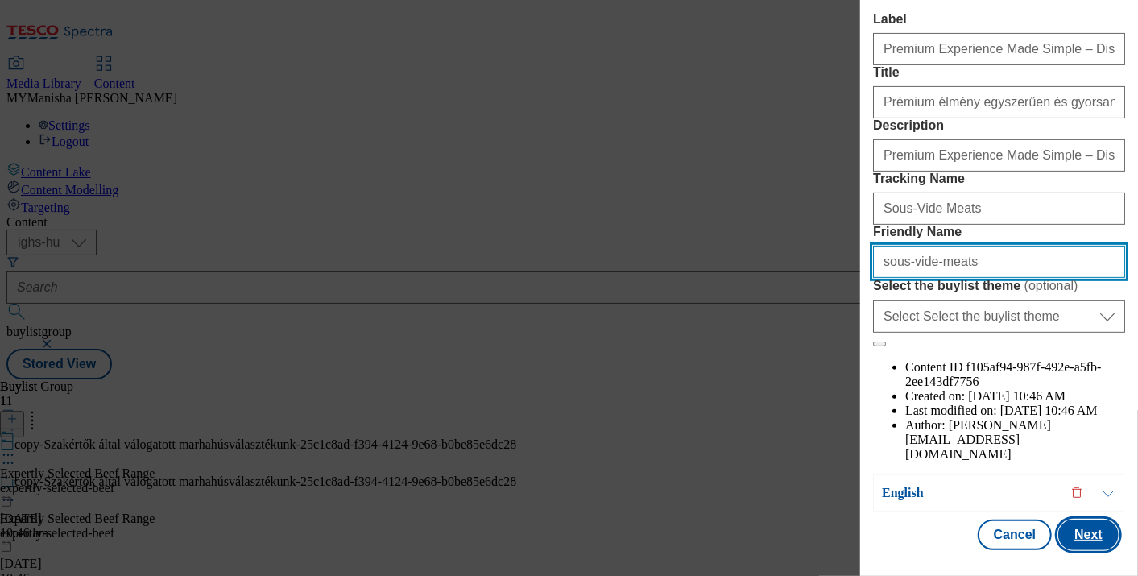
type input "sous-vide-meats"
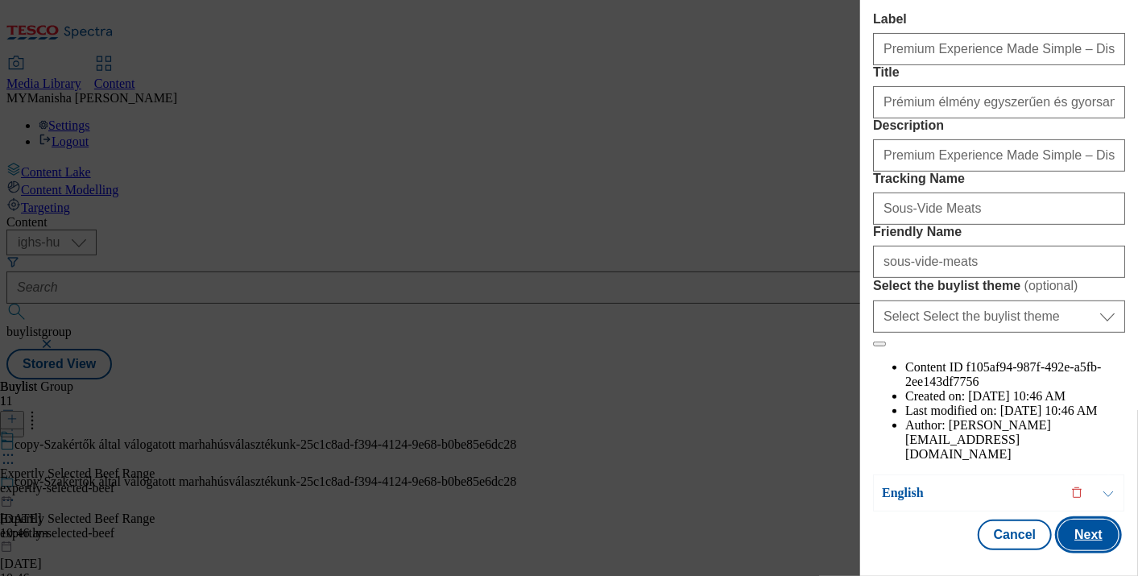
click at [1063, 519] on button "Next" at bounding box center [1088, 534] width 60 height 31
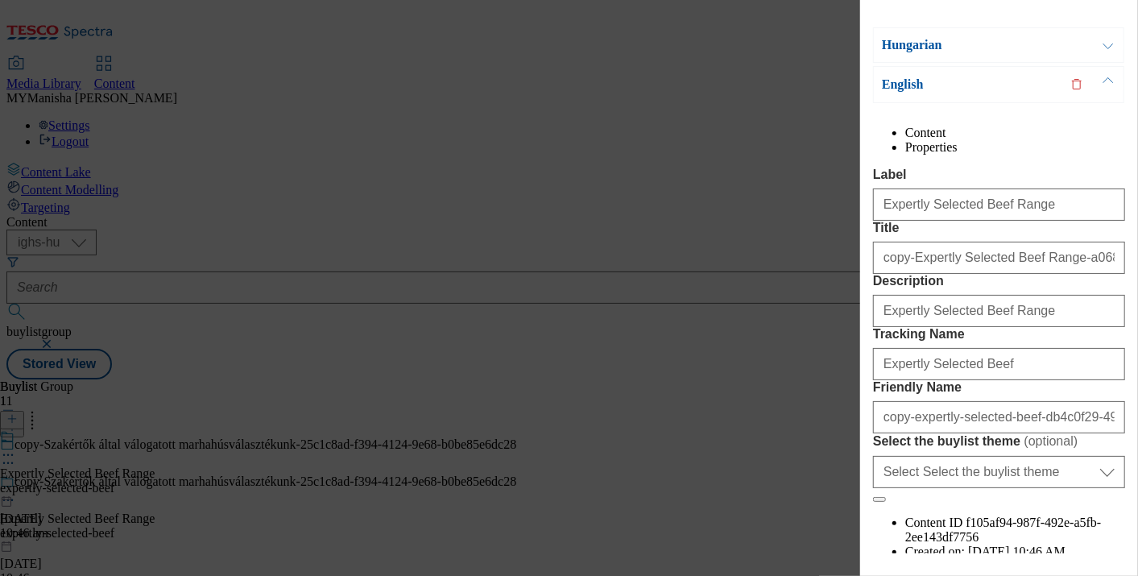
scroll to position [114, 0]
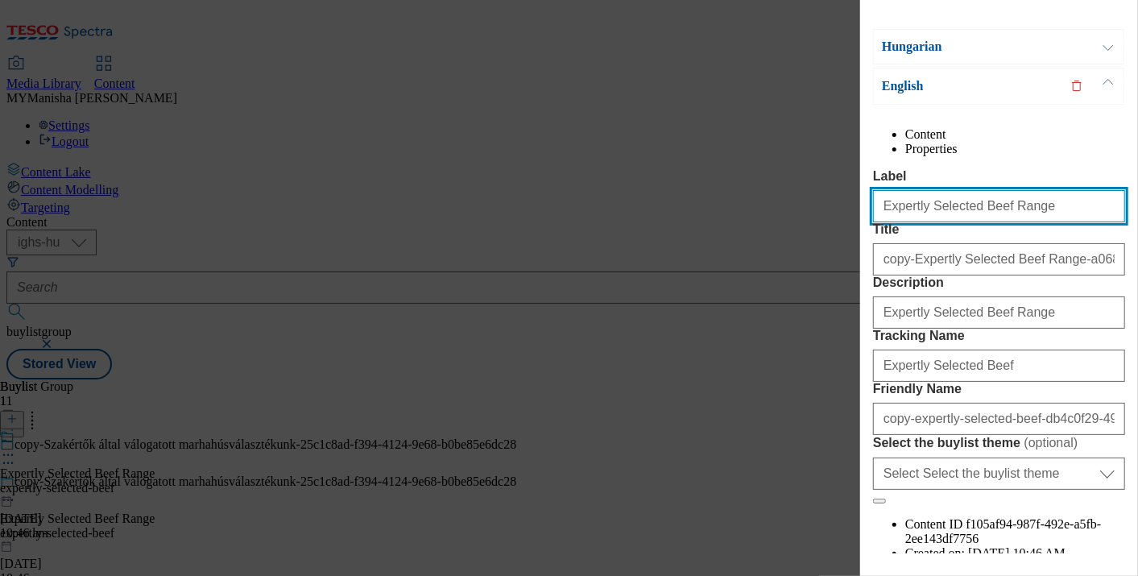
click at [1004, 222] on input "Expertly Selected Beef Range" at bounding box center [999, 206] width 252 height 32
type input "Premium Experience Made Simple – Discover Our Wide Range of Sous-Vide Meats"
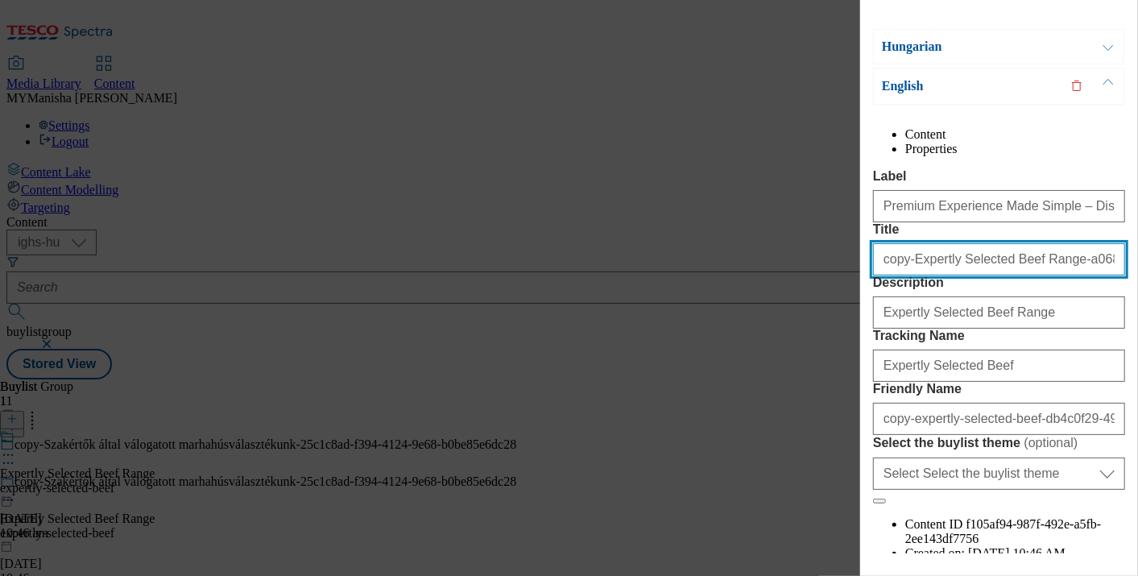
click at [930, 275] on input "copy-Expertly Selected Beef Range-a068f0d6-1077-4ffd-9bbf-275f8d6a41dc" at bounding box center [999, 259] width 252 height 32
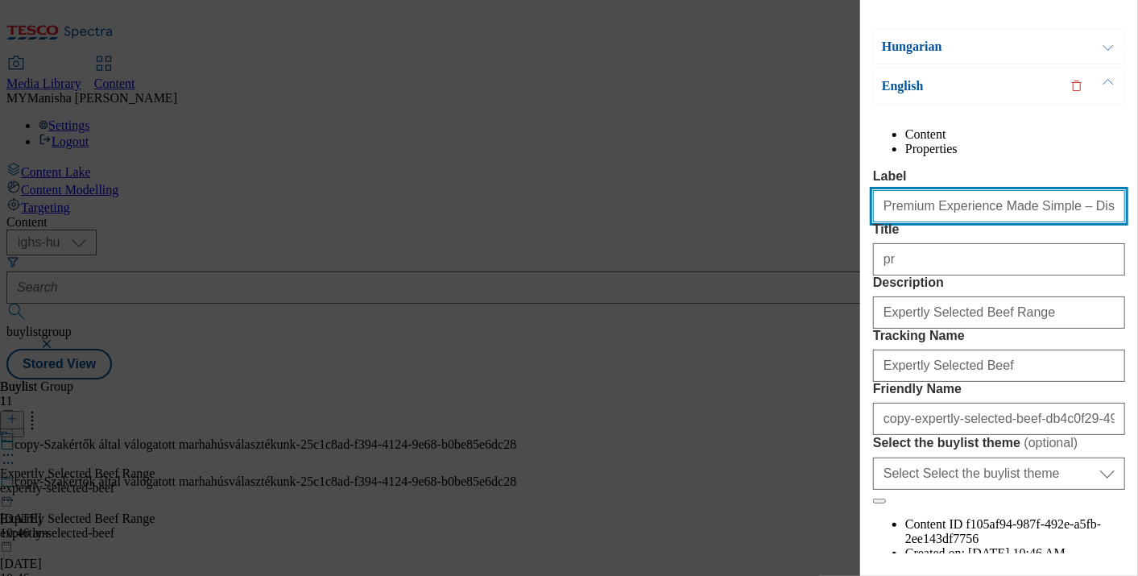
click at [979, 222] on input "Premium Experience Made Simple – Discover Our Wide Range of Sous-Vide Meats" at bounding box center [999, 206] width 252 height 32
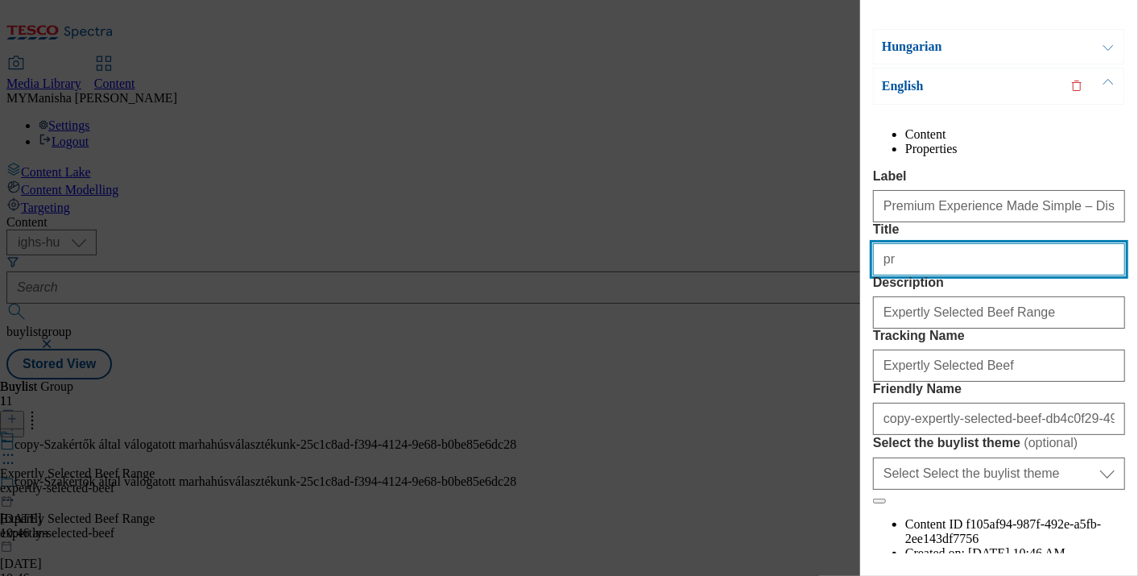
paste input "Premium Experience Made Simple – Discover Our Wide Range of Sous-Vide Meats"
type input "Premium Experience Made Simple – Discover Our Wide Range of Sous-Vide Meats"
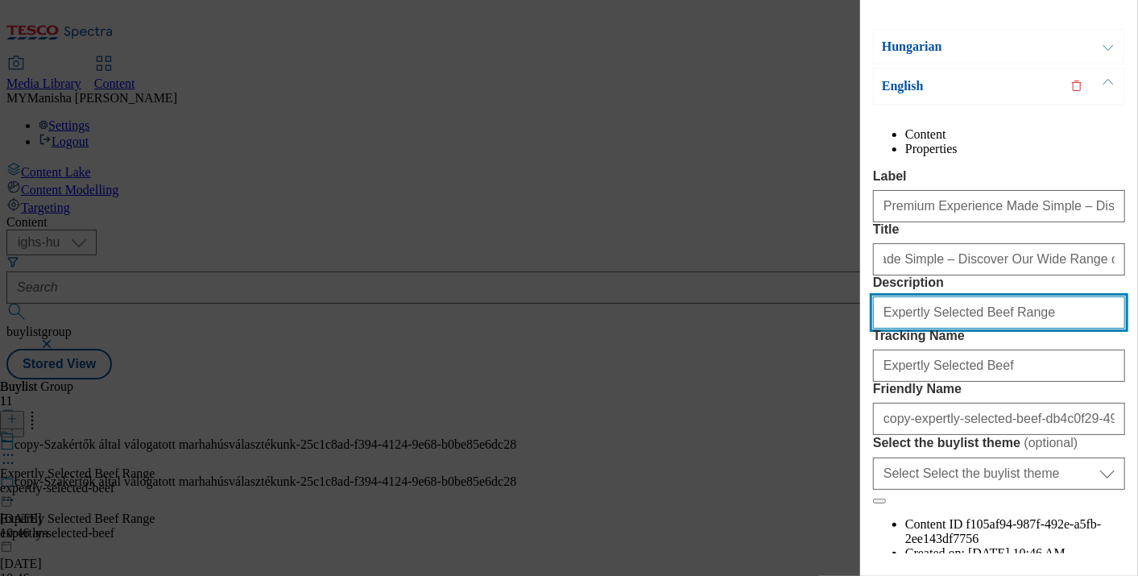
scroll to position [0, 0]
paste input "Premium Experience Made Simple – Discover Our Wide Range of Sous-Vide Meats"
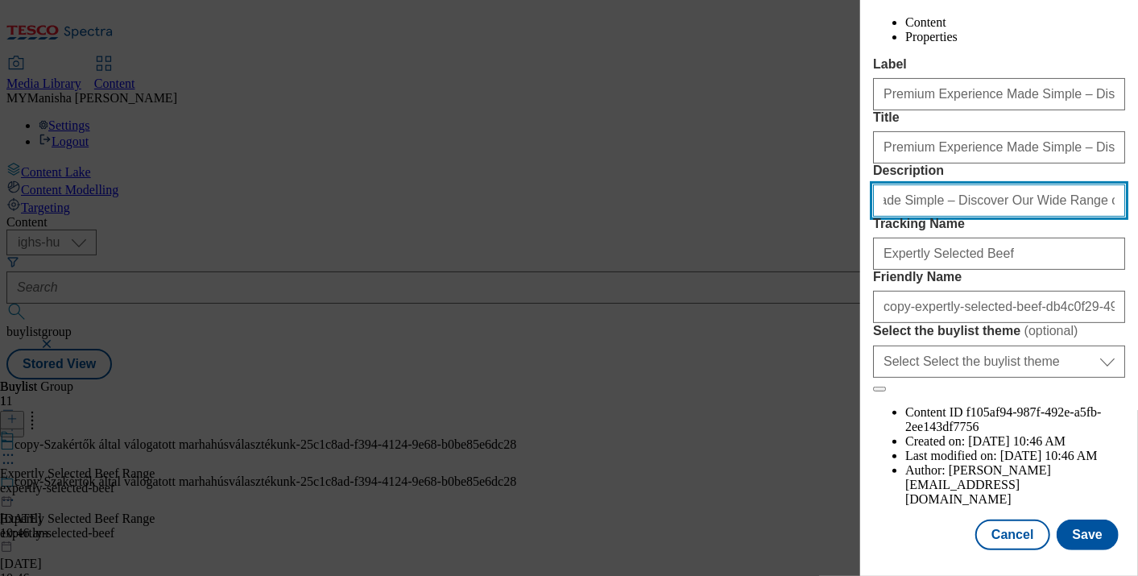
scroll to position [296, 0]
type input "Premium Experience Made Simple – Discover Our Wide Range of Sous-Vide Meats"
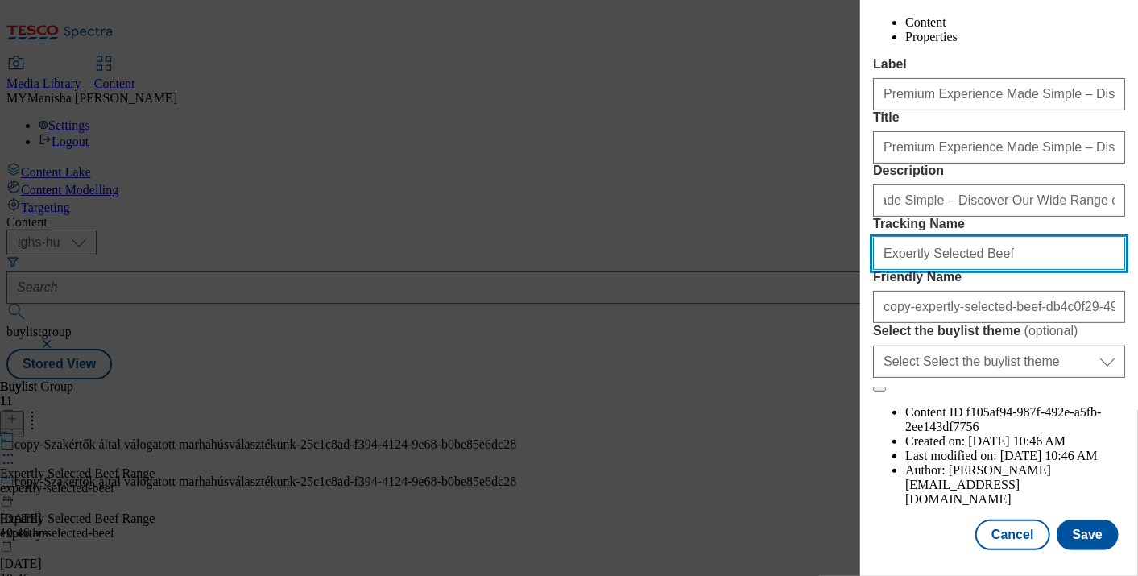
scroll to position [0, 0]
click at [978, 270] on input "Expertly Selected Beef" at bounding box center [999, 254] width 252 height 32
type input "Sous-Vide Meats"
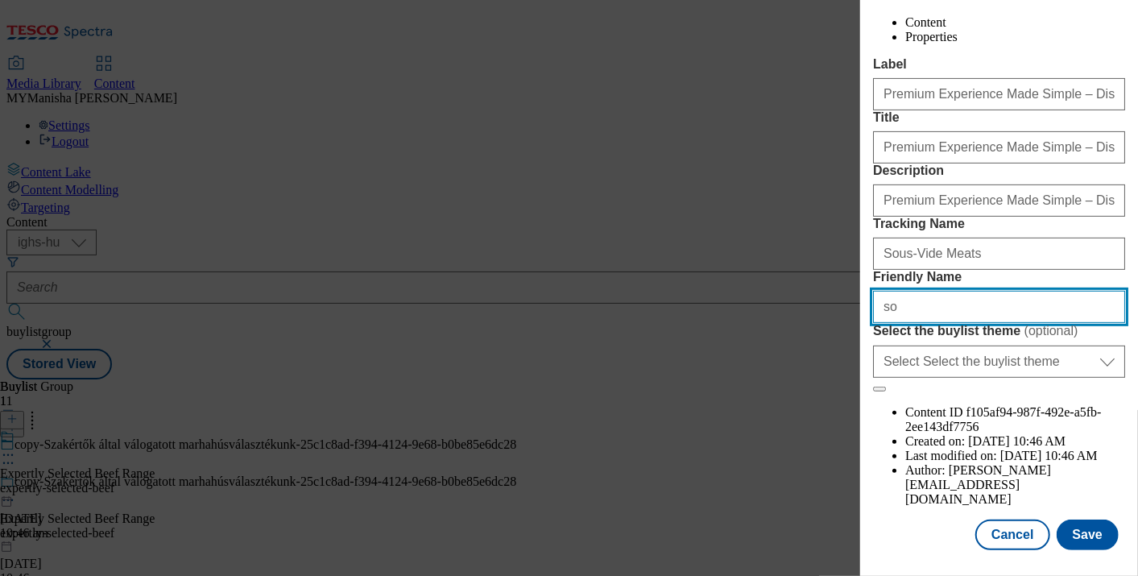
type input "sous-vide-meats"
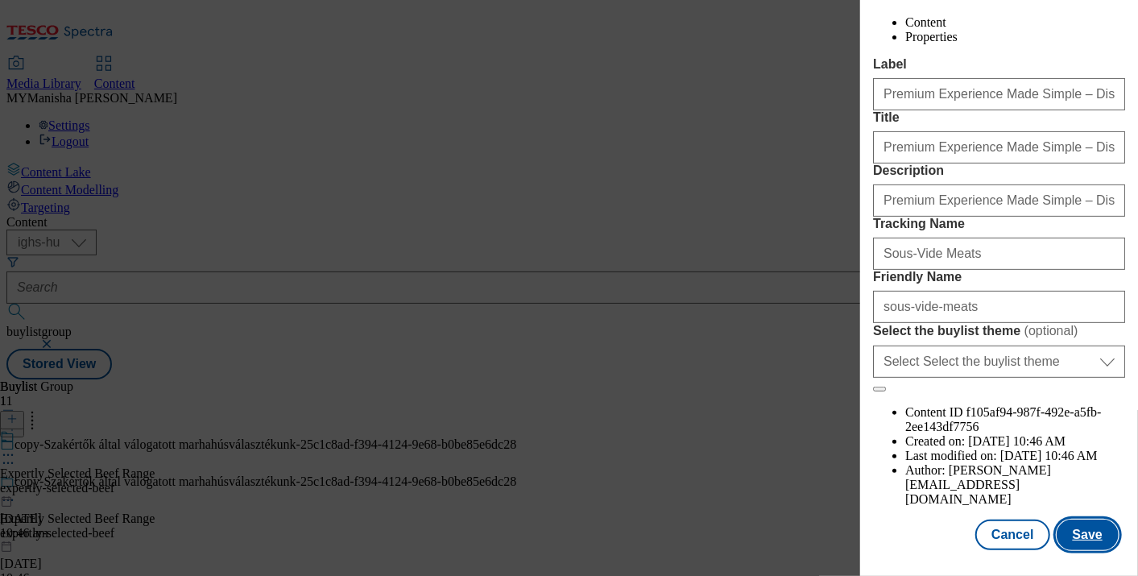
click at [1086, 523] on button "Save" at bounding box center [1087, 534] width 62 height 31
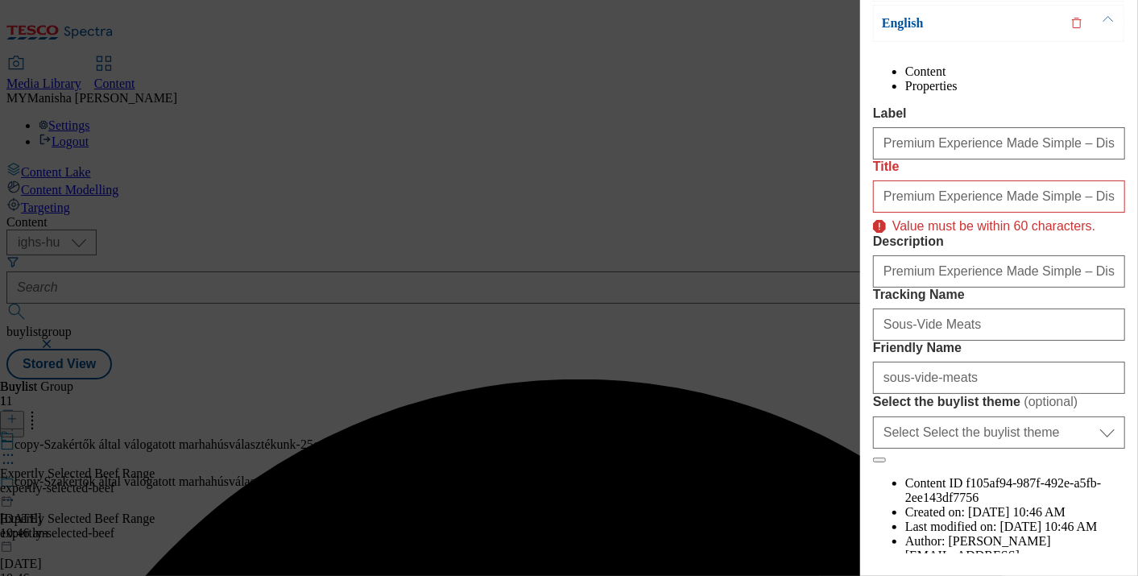
scroll to position [176, 0]
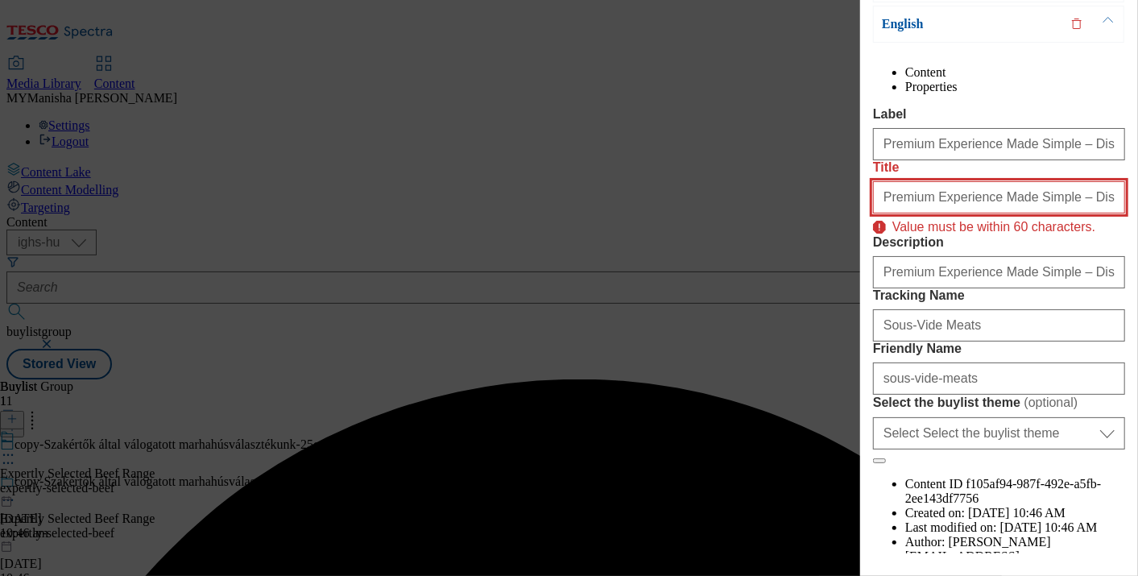
click at [1031, 213] on input "Premium Experience Made Simple – Discover Our Wide Range of Sous-Vide Meats" at bounding box center [999, 197] width 252 height 32
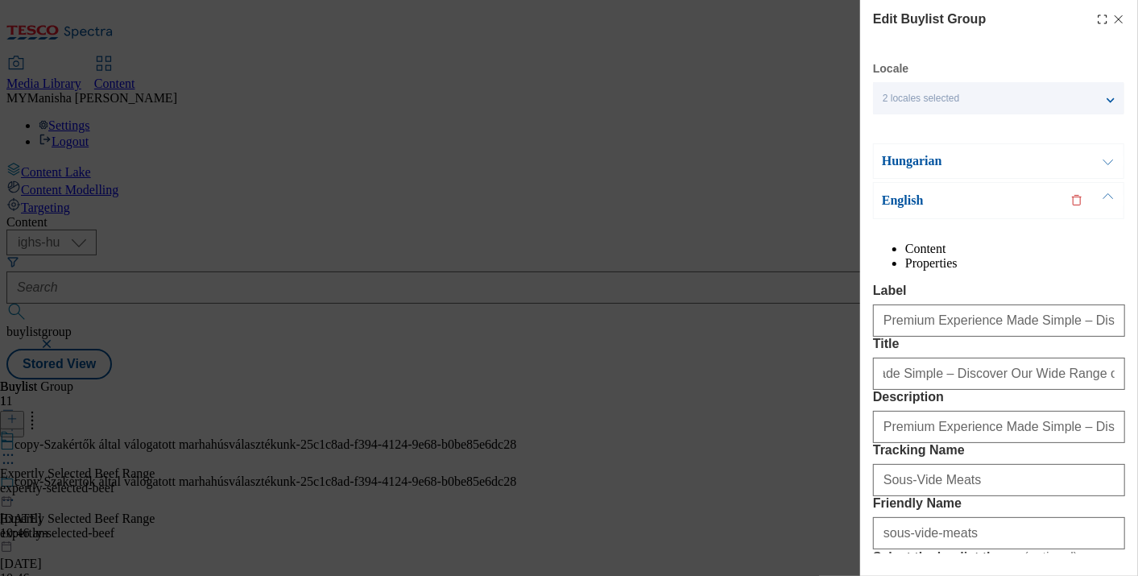
scroll to position [0, 0]
click at [1107, 156] on button "Modal" at bounding box center [1108, 161] width 31 height 34
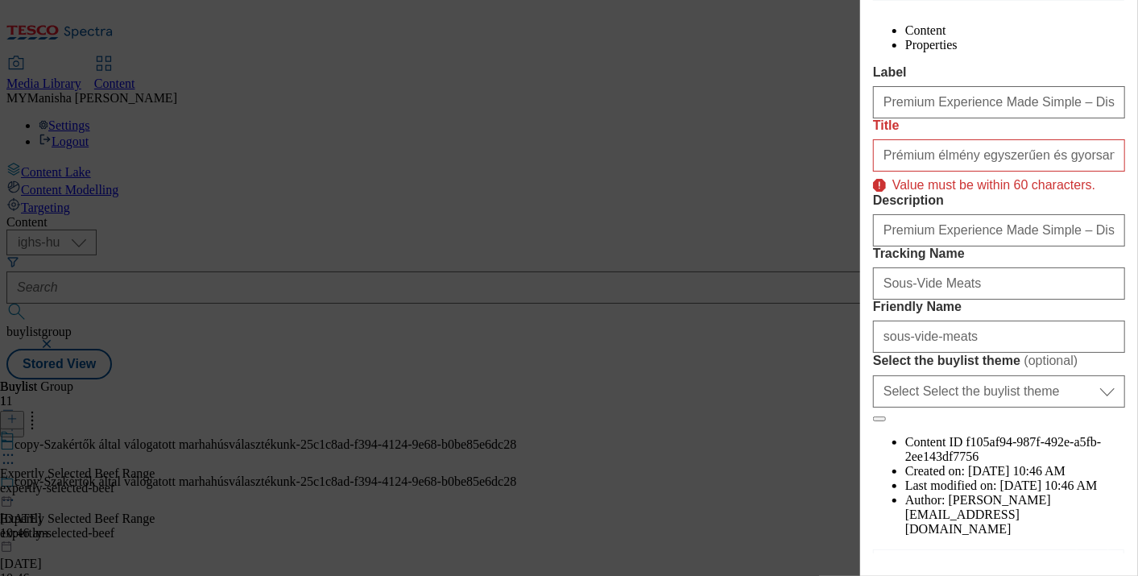
scroll to position [179, 0]
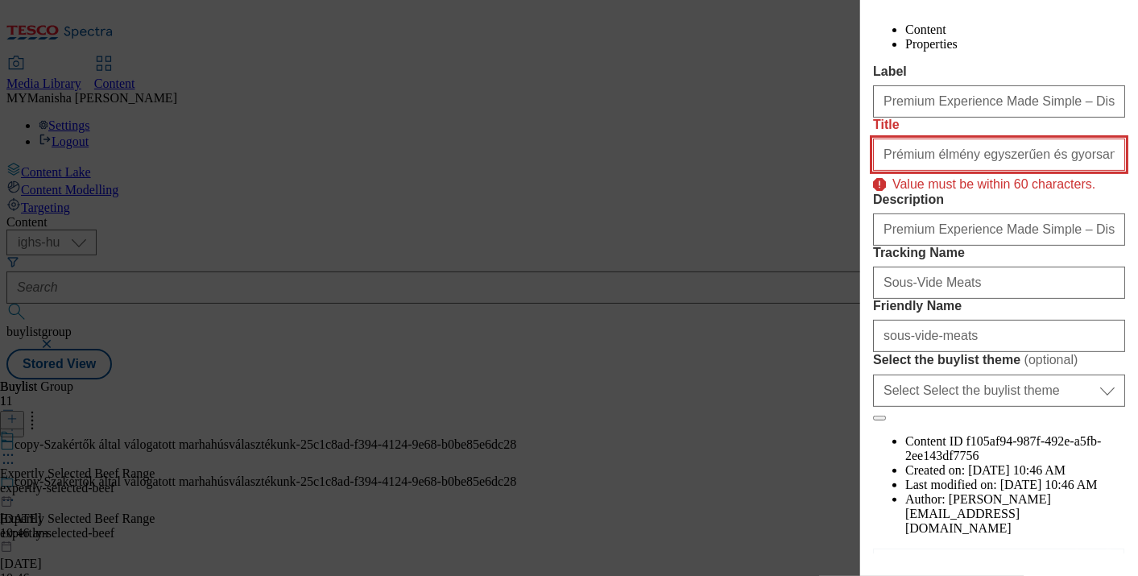
click at [1044, 171] on input "Prémium élmény egyszerűen és gyorsan – [PERSON_NAME] sous-vide választékunkkal" at bounding box center [999, 155] width 252 height 32
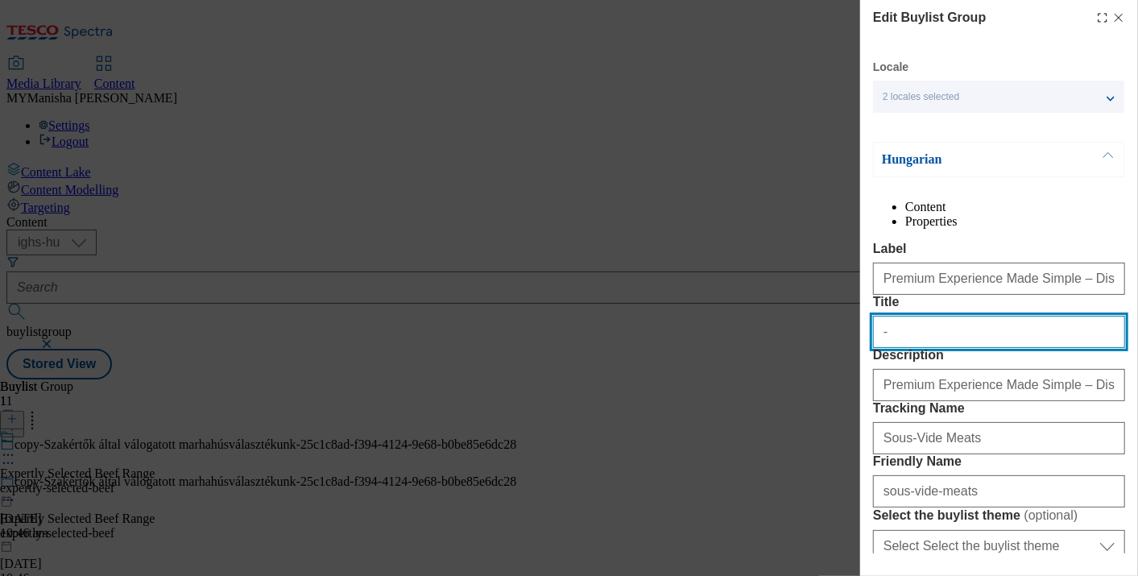
scroll to position [0, 2]
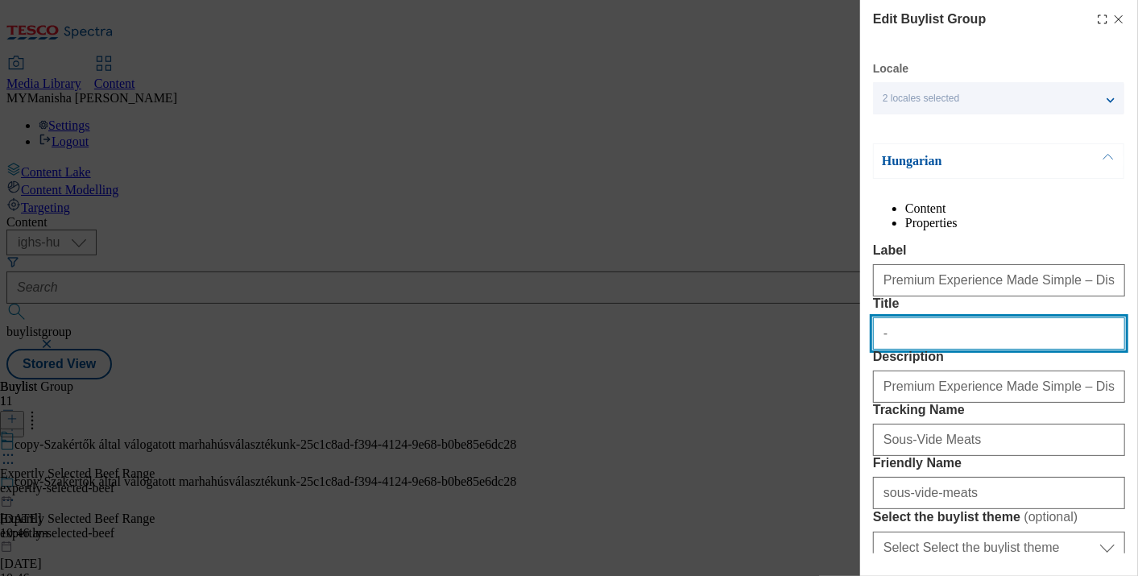
type input "-"
paste input "[PERSON_NAME] sous-vide választékunkkal"
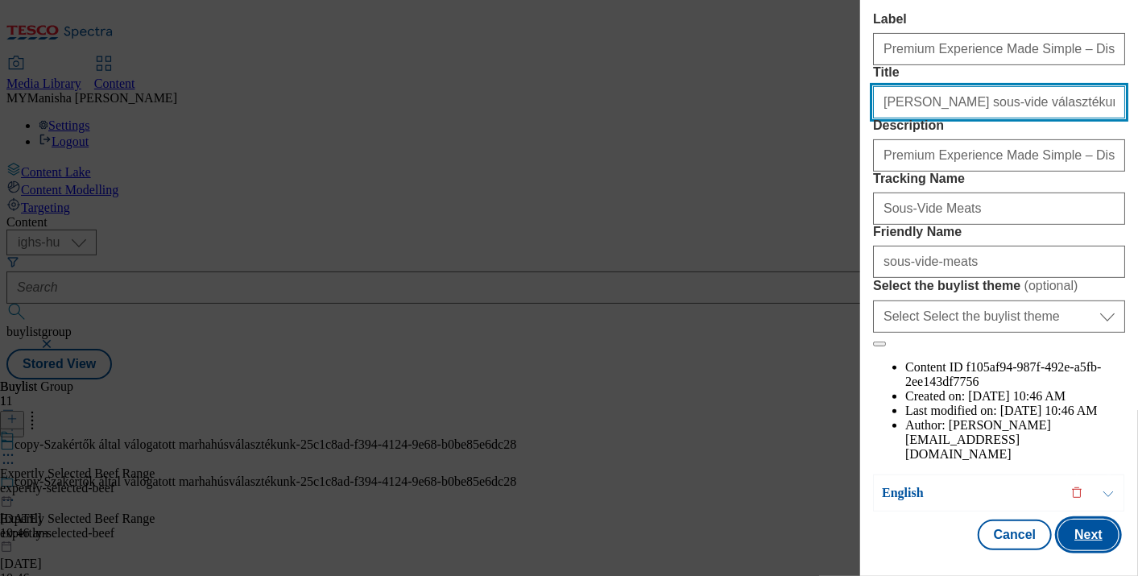
type input "[PERSON_NAME] sous-vide választékunkkal"
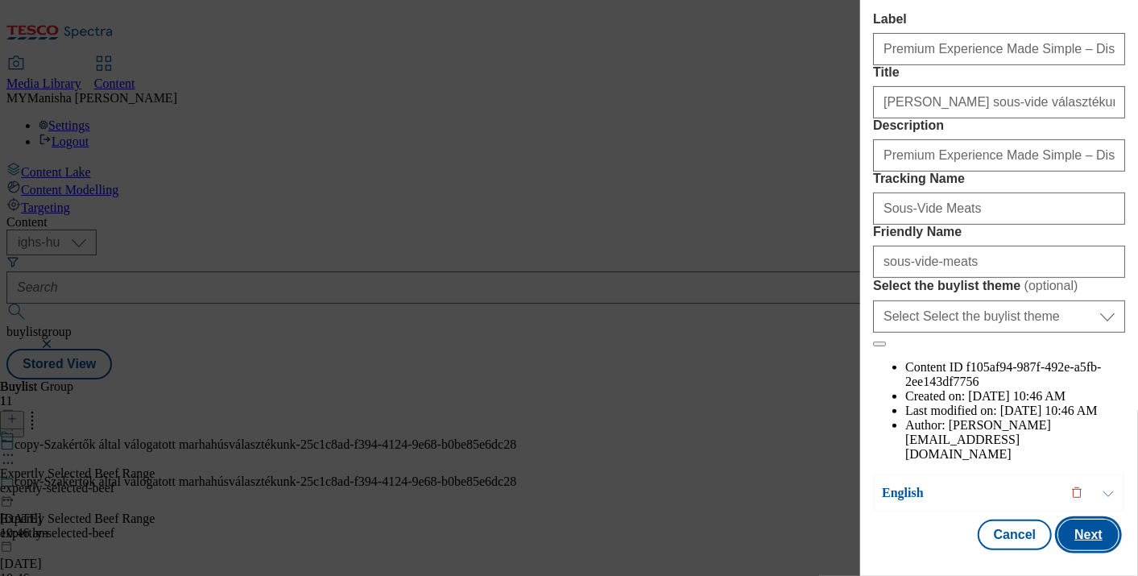
click at [1085, 519] on button "Next" at bounding box center [1088, 534] width 60 height 31
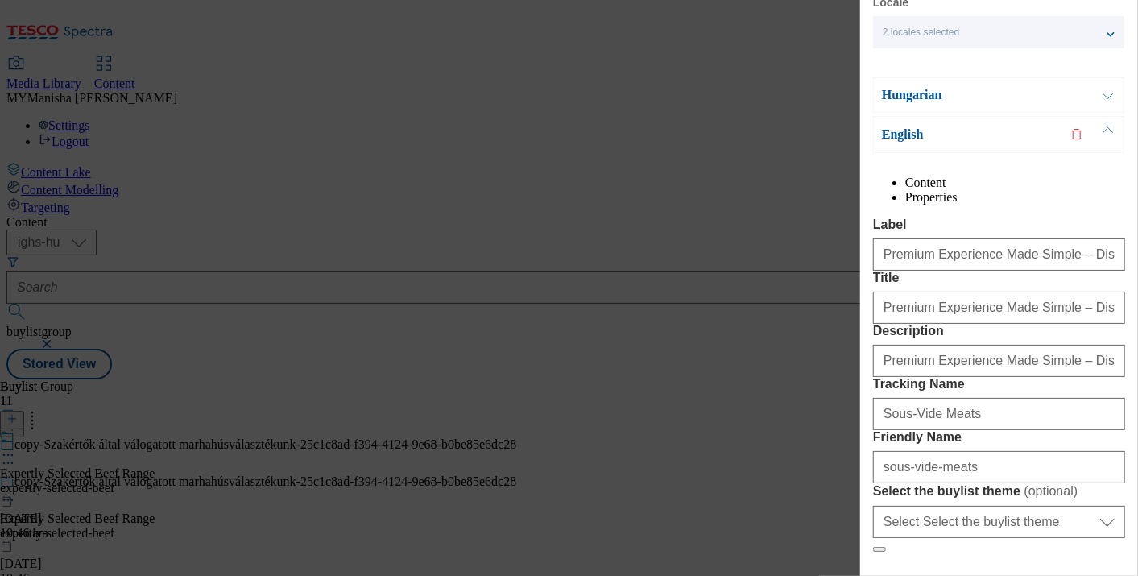
scroll to position [63, 2]
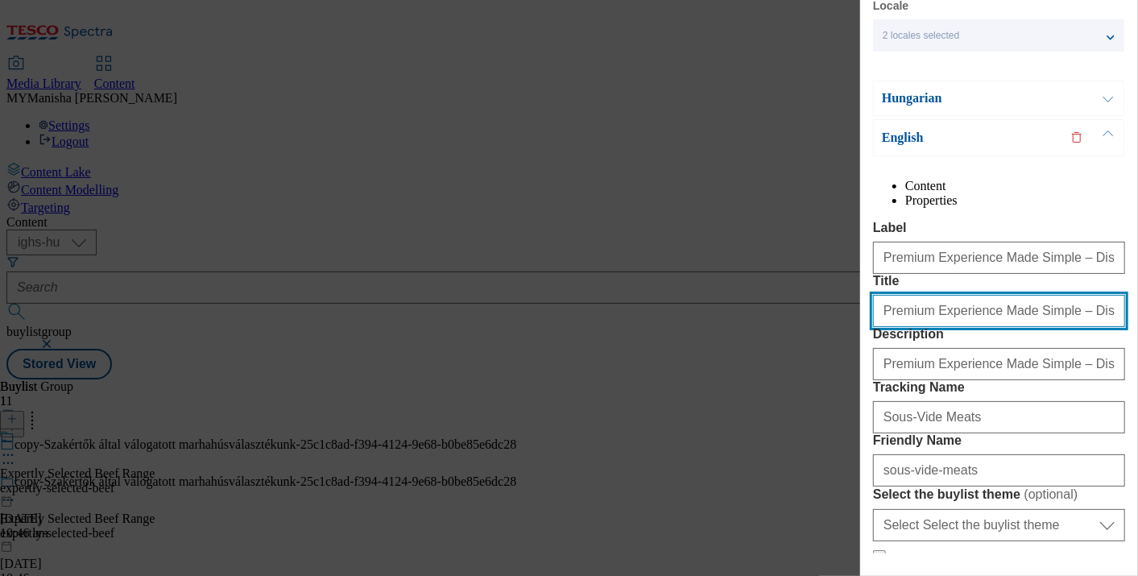
click at [1038, 327] on input "Premium Experience Made Simple – Discover Our Wide Range of Sous-Vide Meats" at bounding box center [999, 311] width 252 height 32
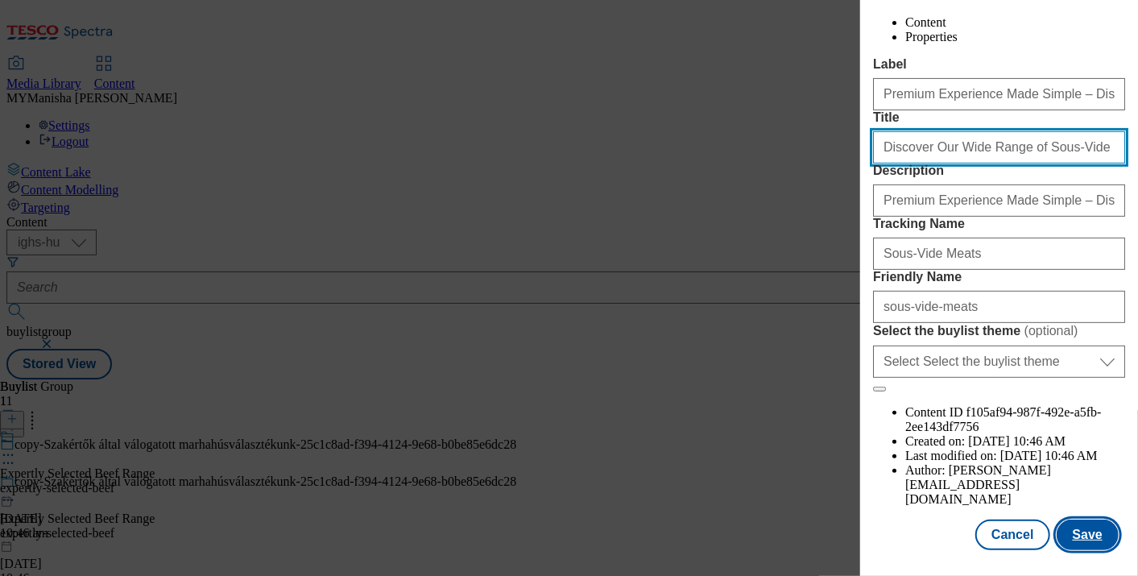
type input "Discover Our Wide Range of Sous-Vide Meats"
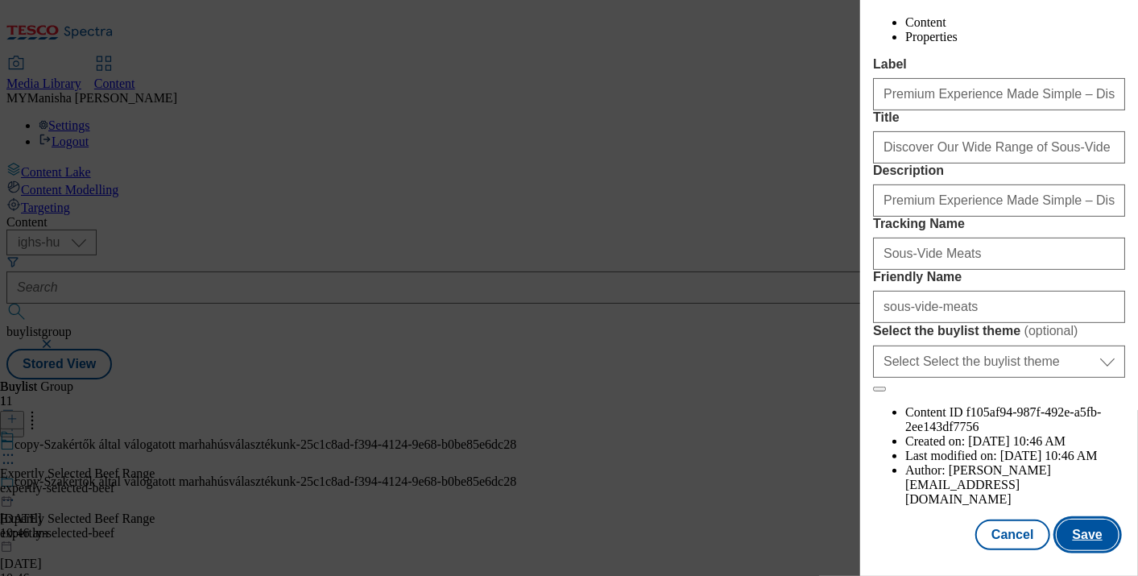
click at [1082, 525] on button "Save" at bounding box center [1087, 534] width 62 height 31
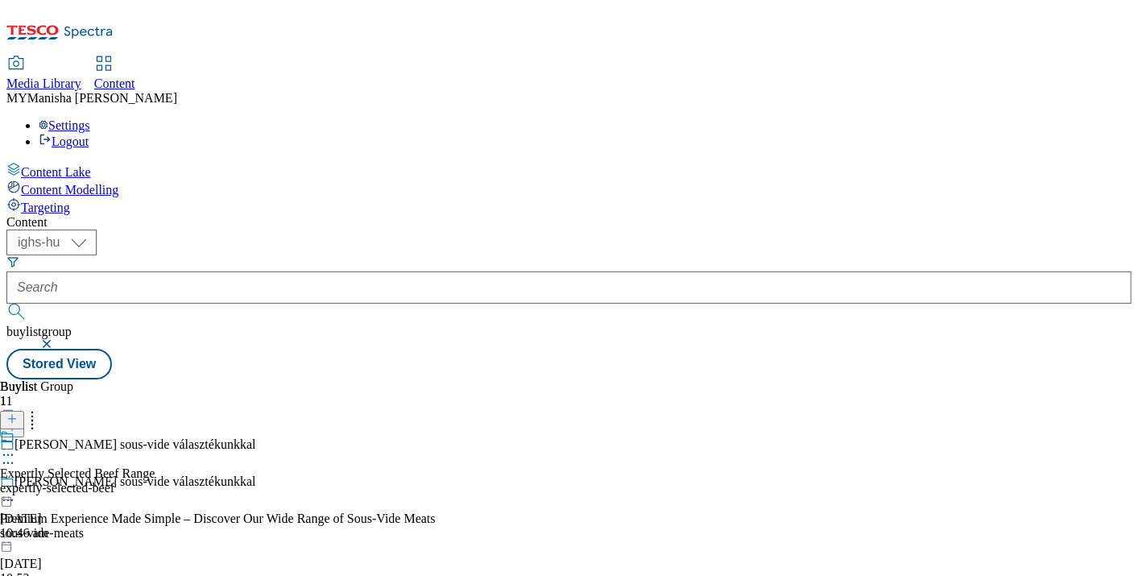
scroll to position [0, 0]
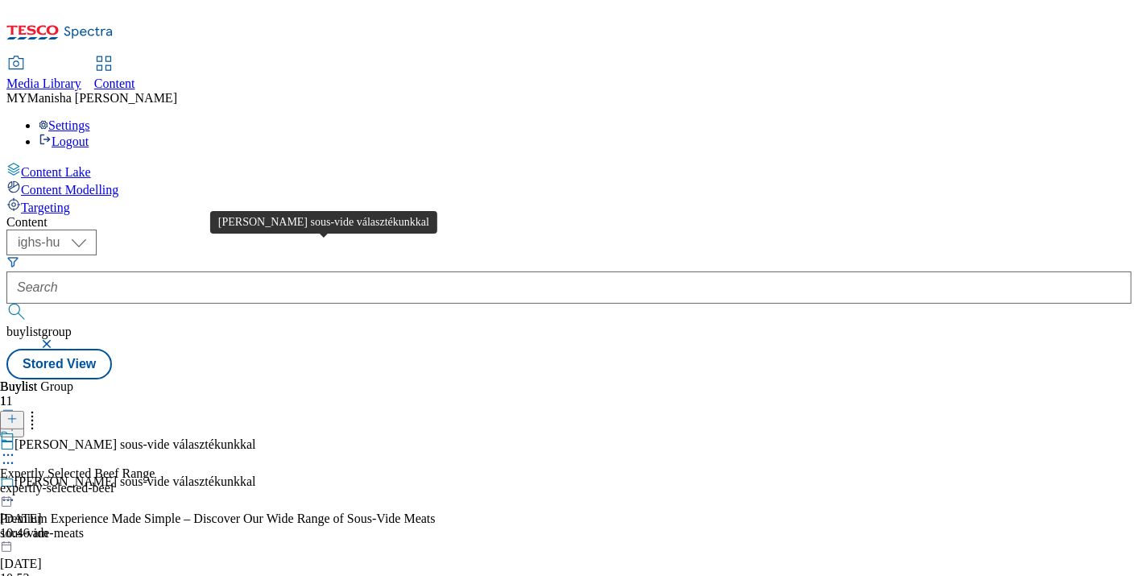
click at [256, 474] on div "[PERSON_NAME] sous-vide választékunkkal" at bounding box center [135, 481] width 242 height 14
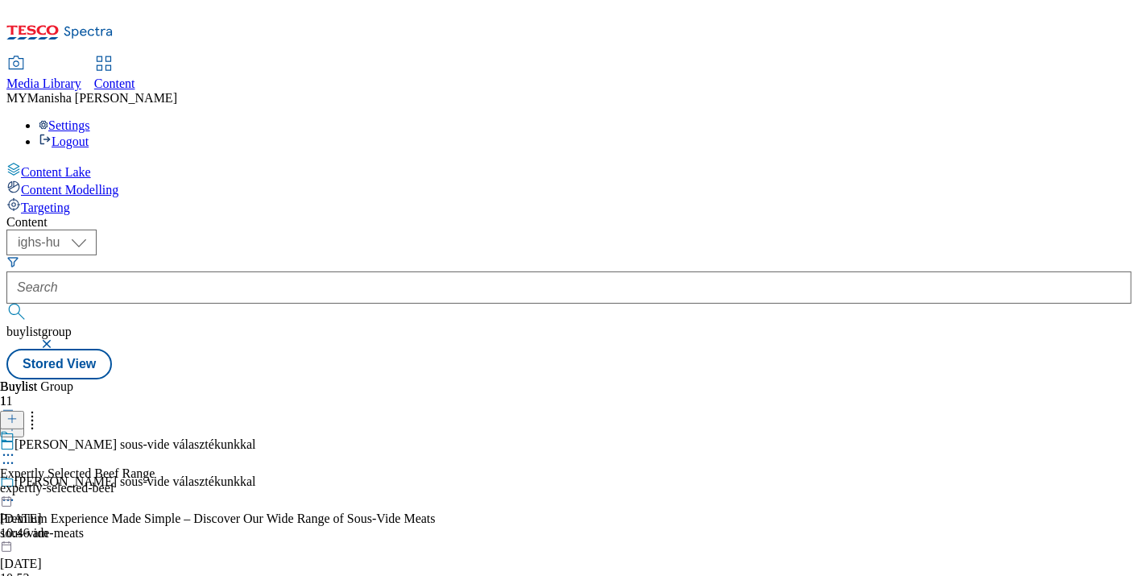
click at [10, 454] on circle at bounding box center [8, 455] width 2 height 2
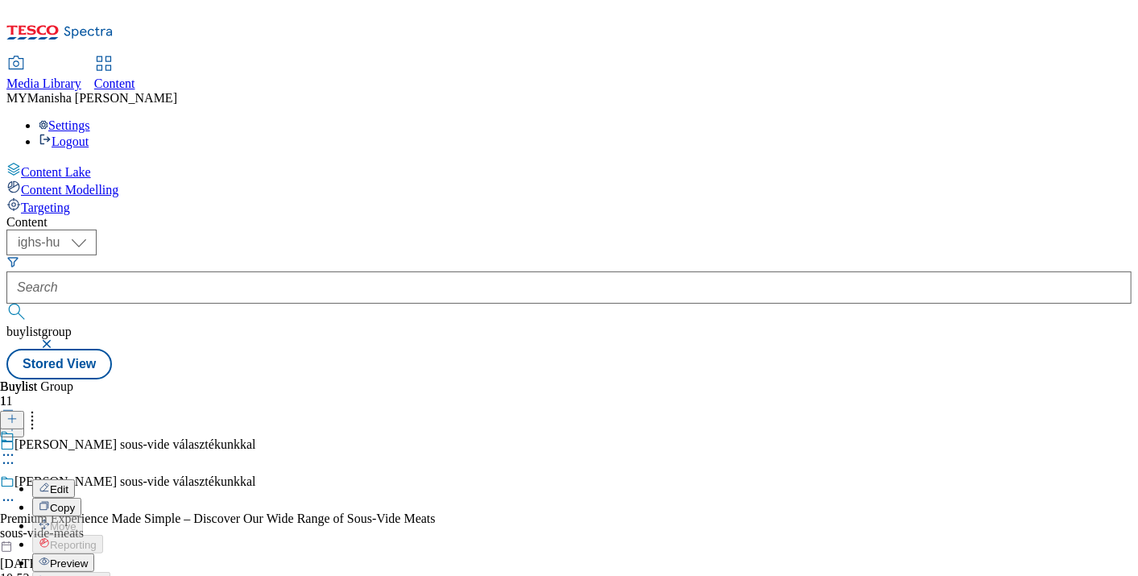
click at [68, 483] on span "Edit" at bounding box center [59, 489] width 19 height 12
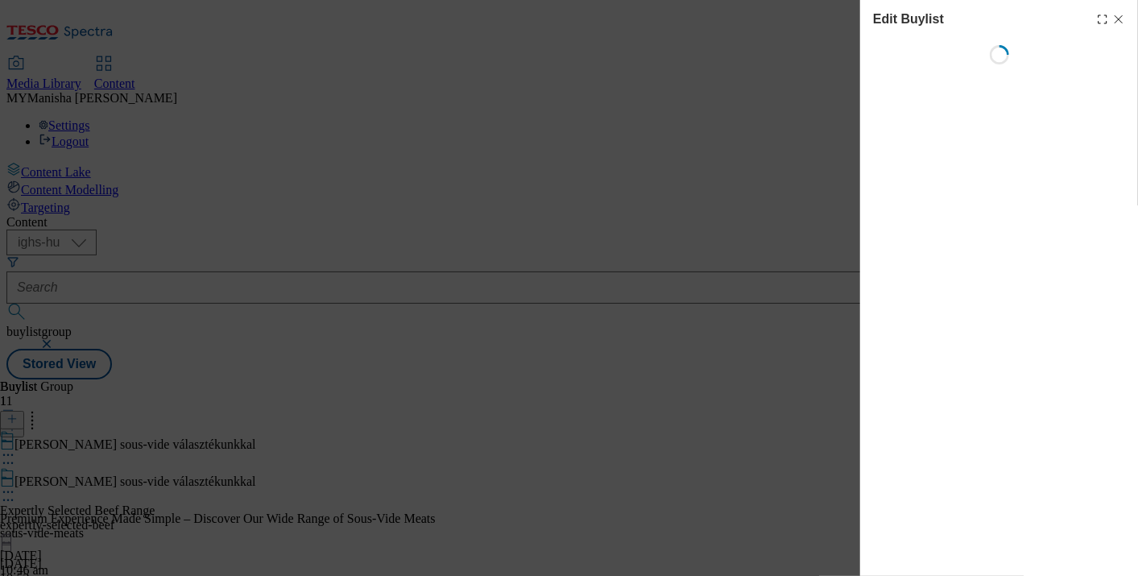
select select "evergreen"
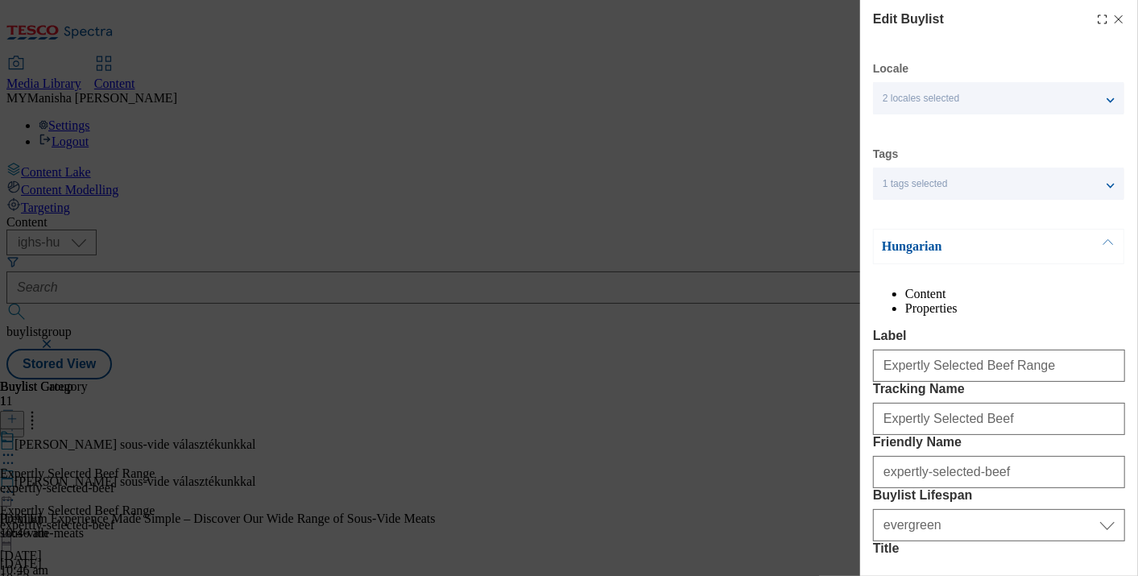
click at [1112, 19] on icon "Modal" at bounding box center [1118, 19] width 13 height 13
select select "evergreen"
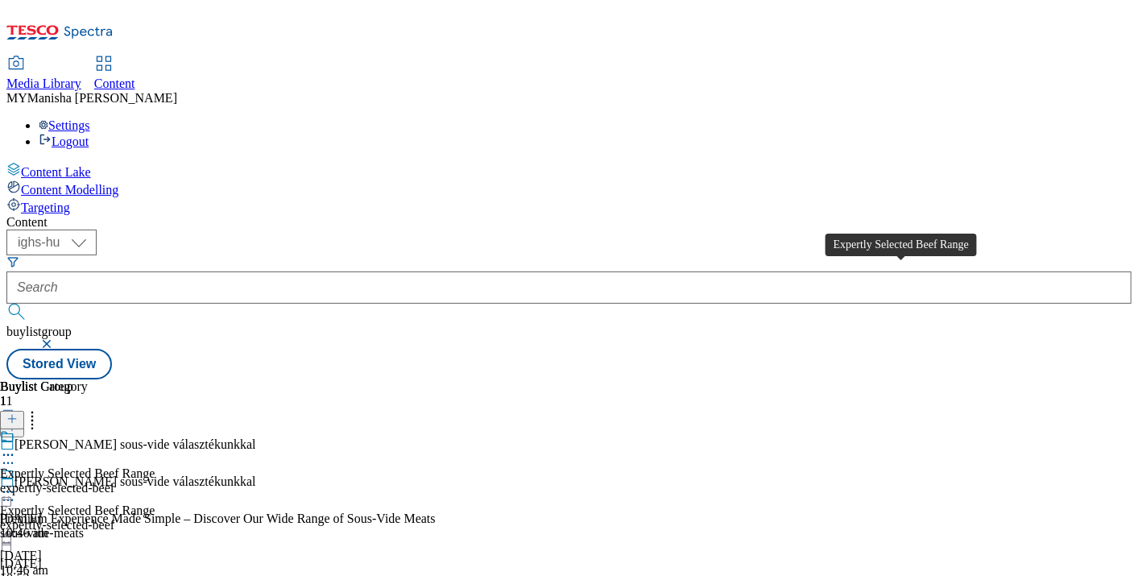
click at [155, 466] on div "Expertly Selected Beef Range" at bounding box center [77, 473] width 155 height 14
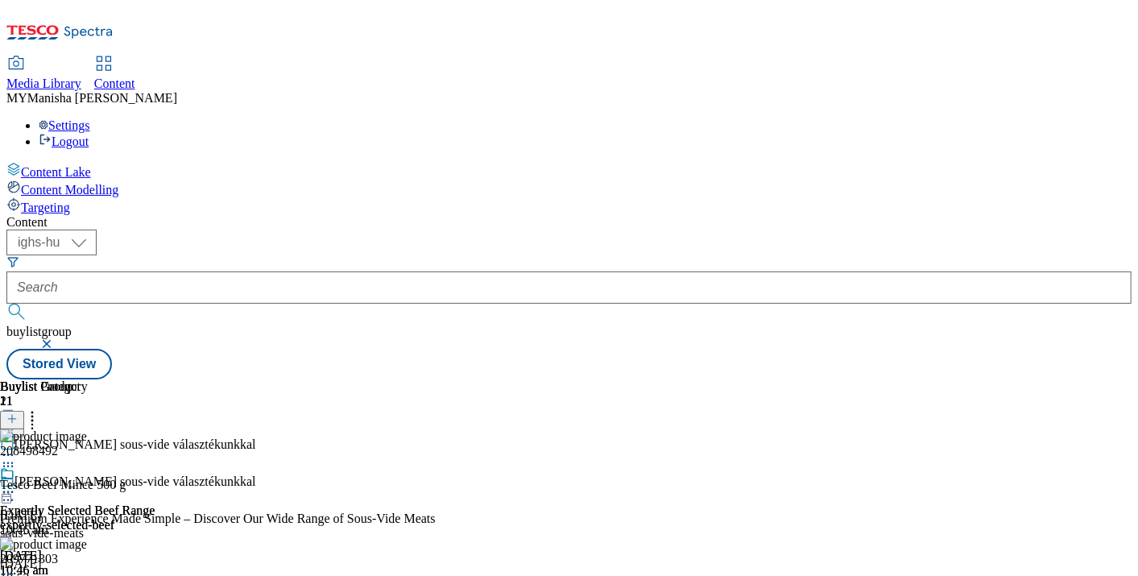
scroll to position [91, 0]
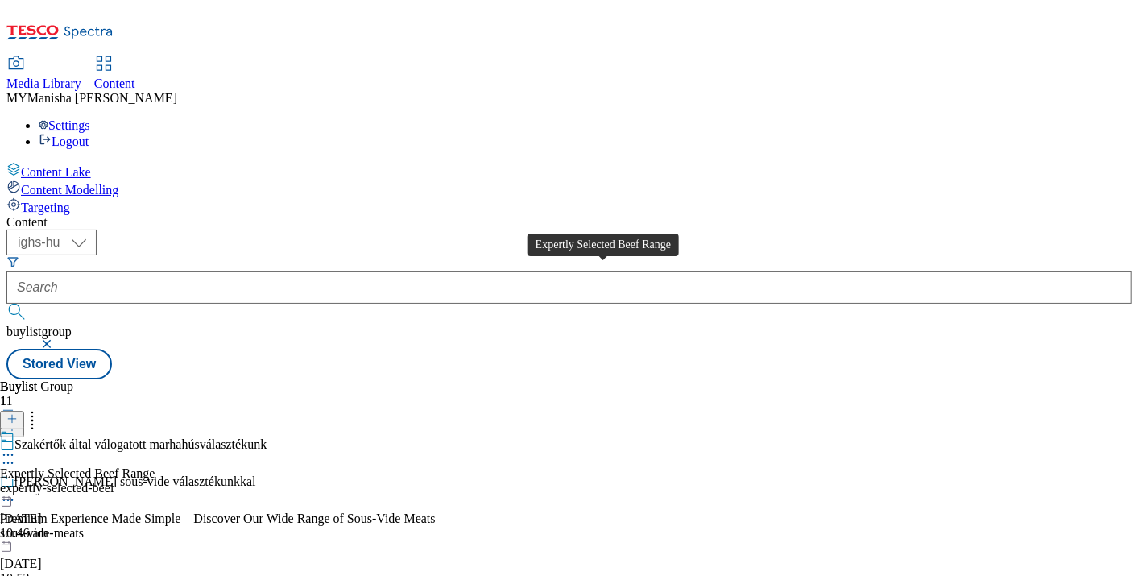
click at [155, 466] on div "Expertly Selected Beef Range" at bounding box center [77, 473] width 155 height 14
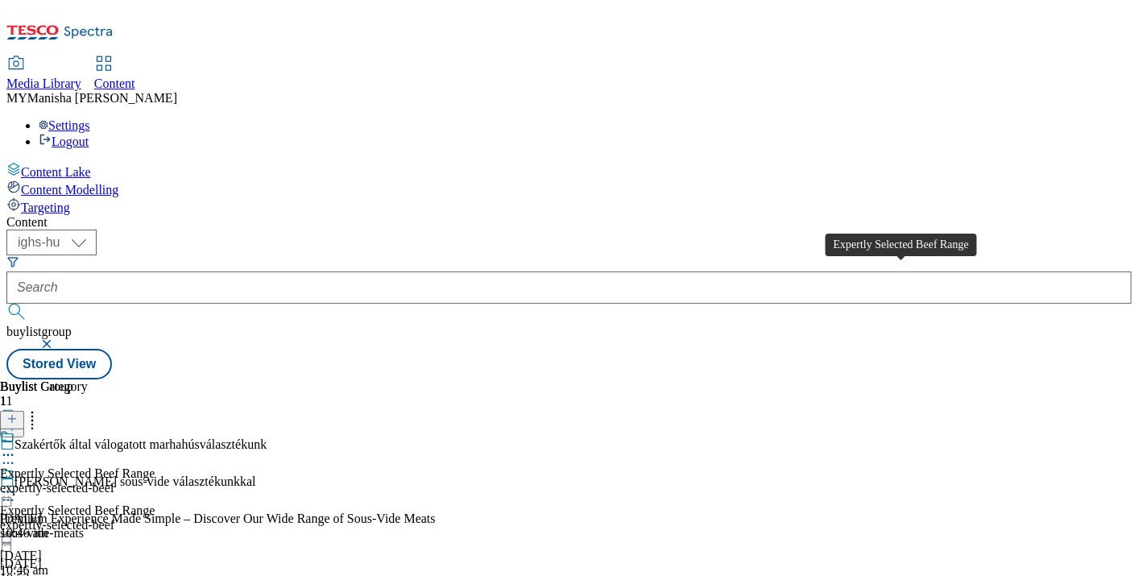
click at [155, 466] on div "Expertly Selected Beef Range" at bounding box center [77, 473] width 155 height 14
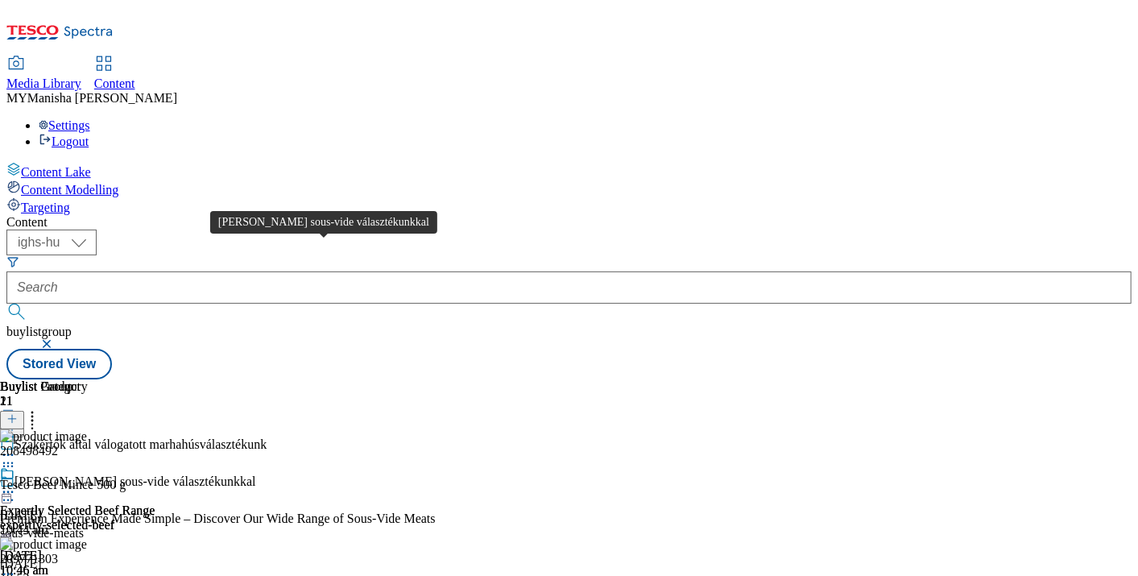
click at [256, 474] on div "[PERSON_NAME] sous-vide választékunkkal" at bounding box center [135, 481] width 242 height 14
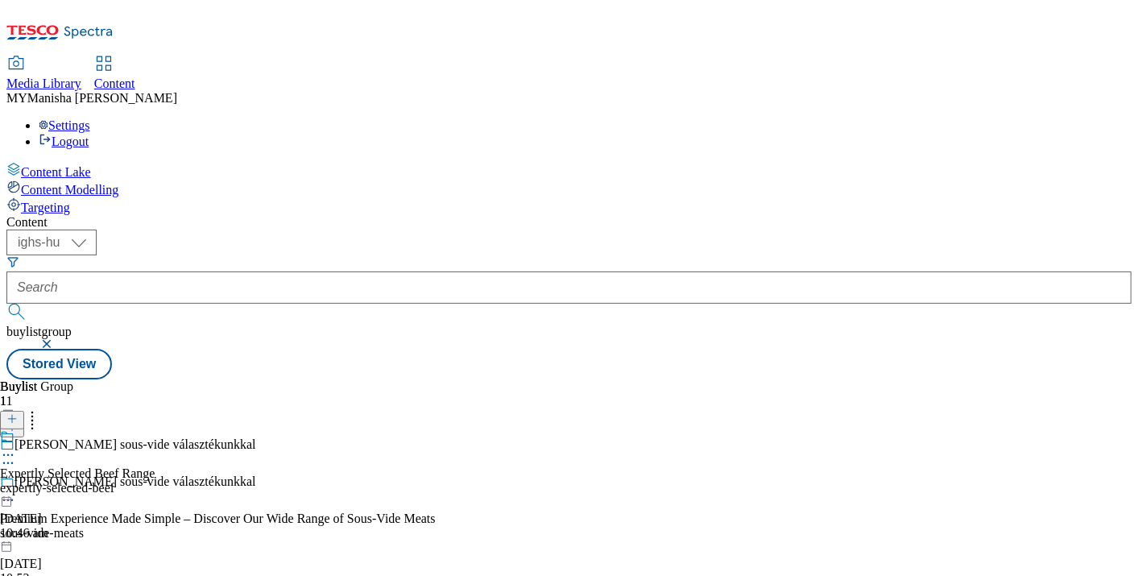
click at [10, 454] on circle at bounding box center [8, 455] width 2 height 2
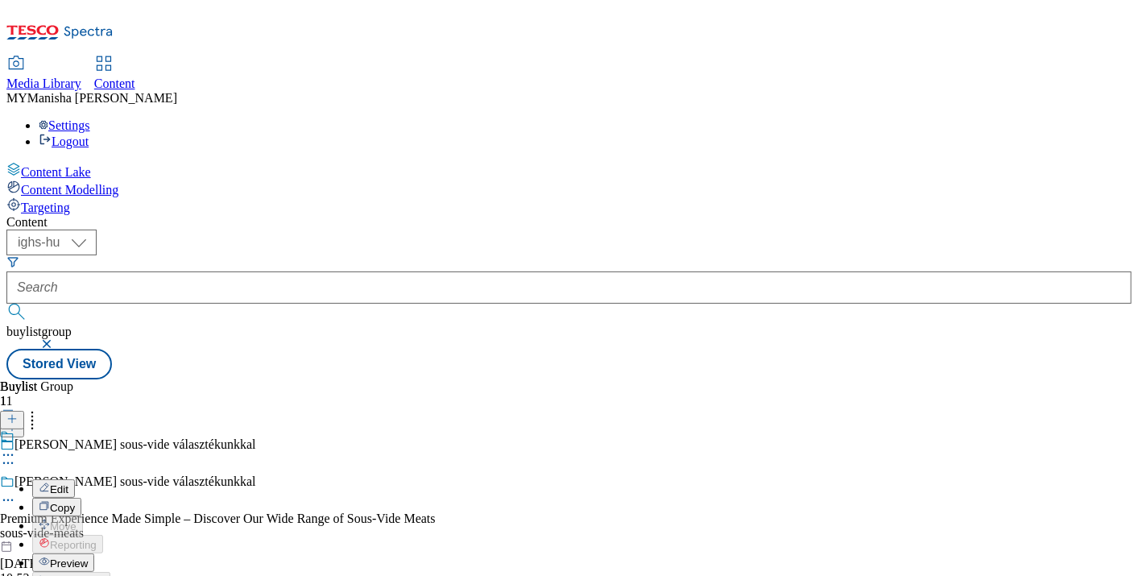
click at [94, 553] on button "Preview" at bounding box center [63, 562] width 62 height 19
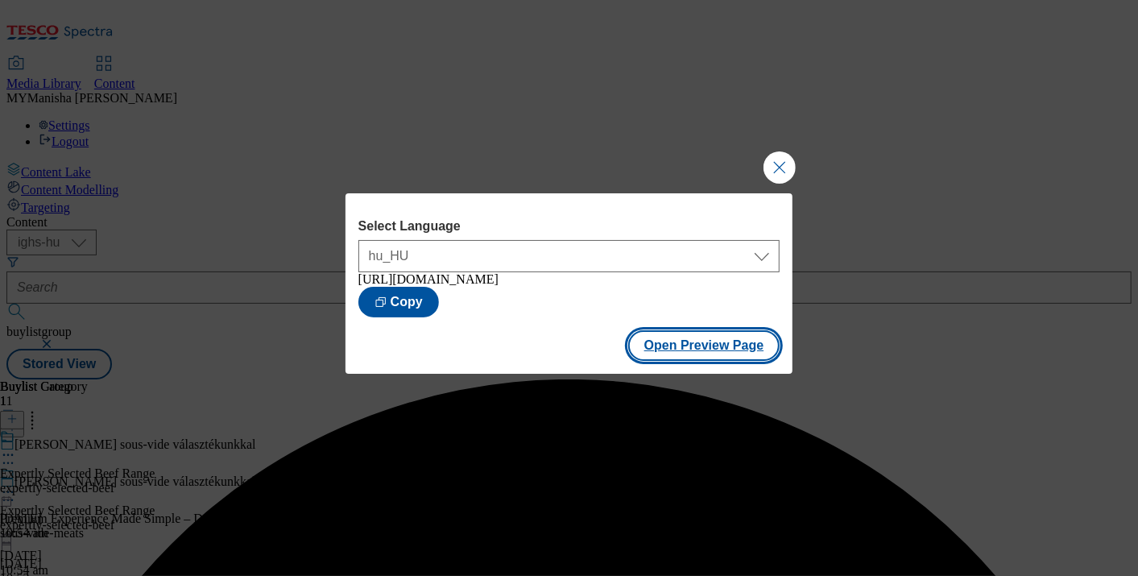
click at [712, 361] on button "Open Preview Page" at bounding box center [704, 345] width 152 height 31
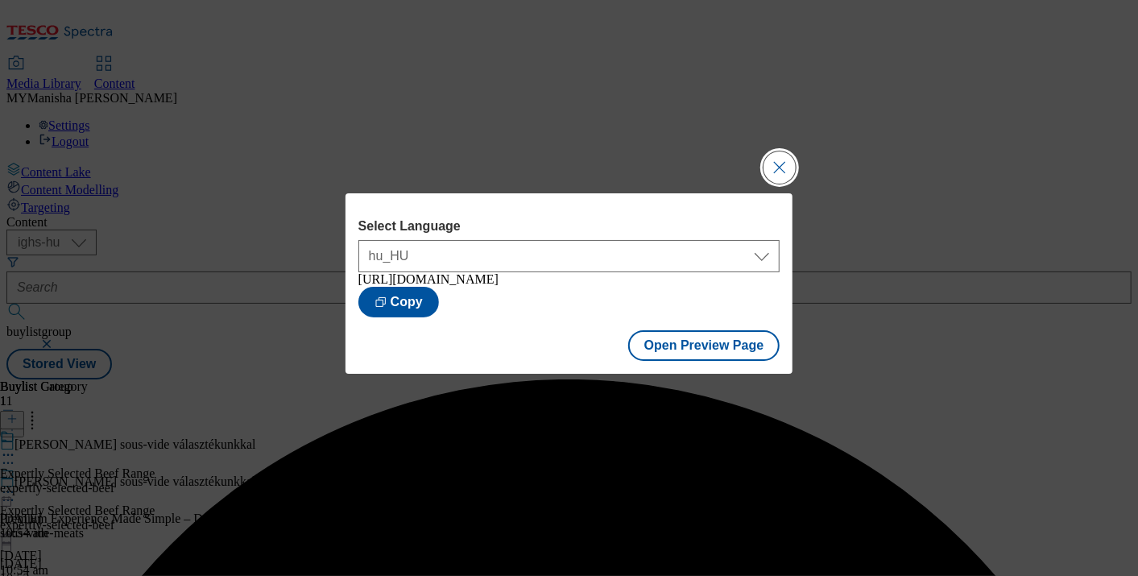
click at [780, 159] on button "Close Modal" at bounding box center [779, 167] width 32 height 32
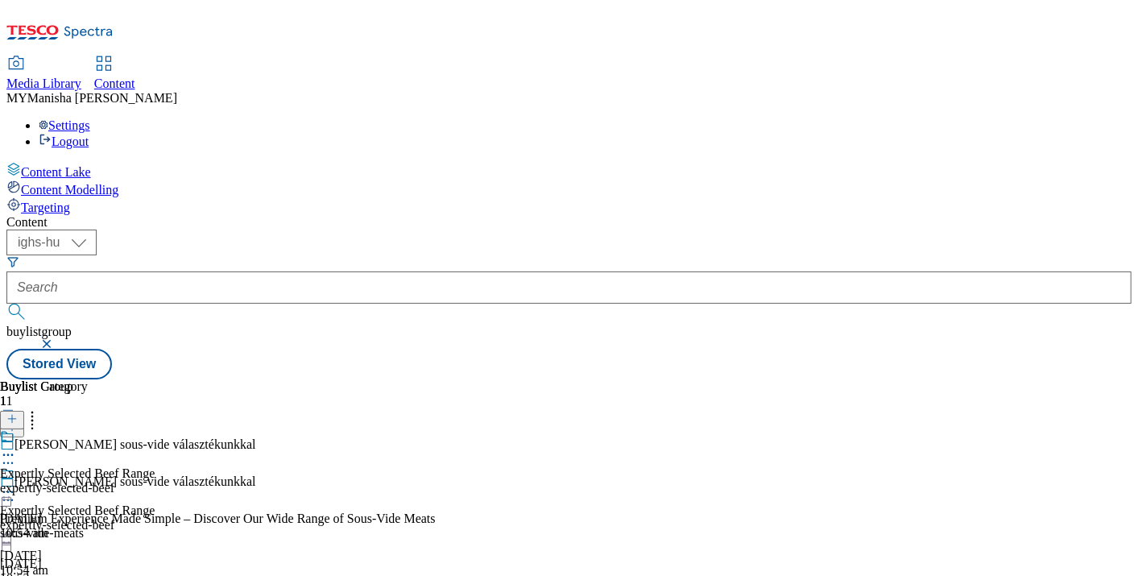
click at [16, 484] on icon at bounding box center [8, 492] width 16 height 16
click at [68, 520] on span "Edit" at bounding box center [59, 526] width 19 height 12
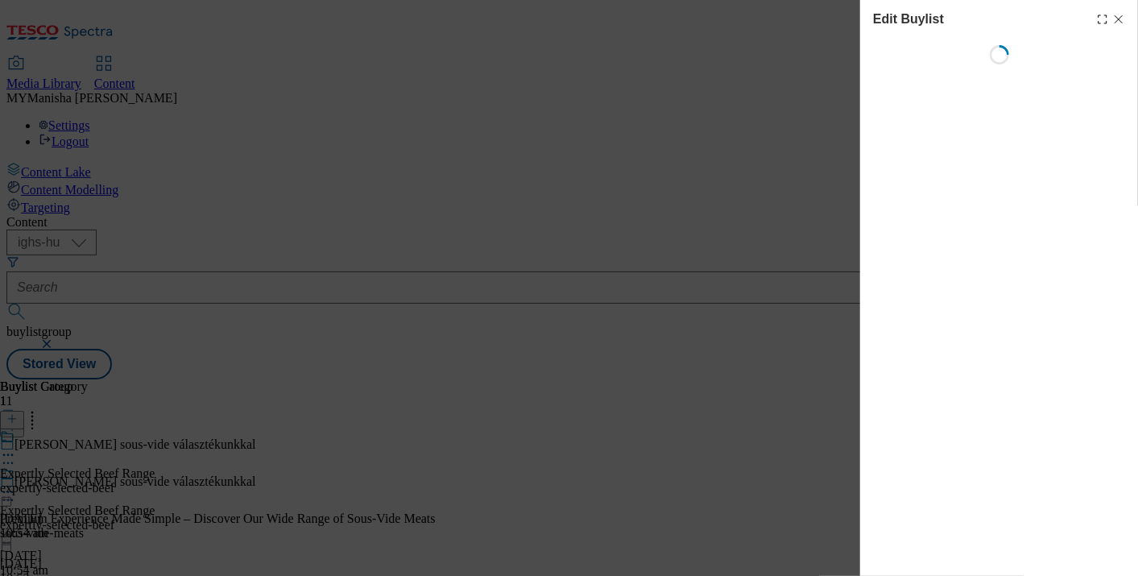
select select "evergreen"
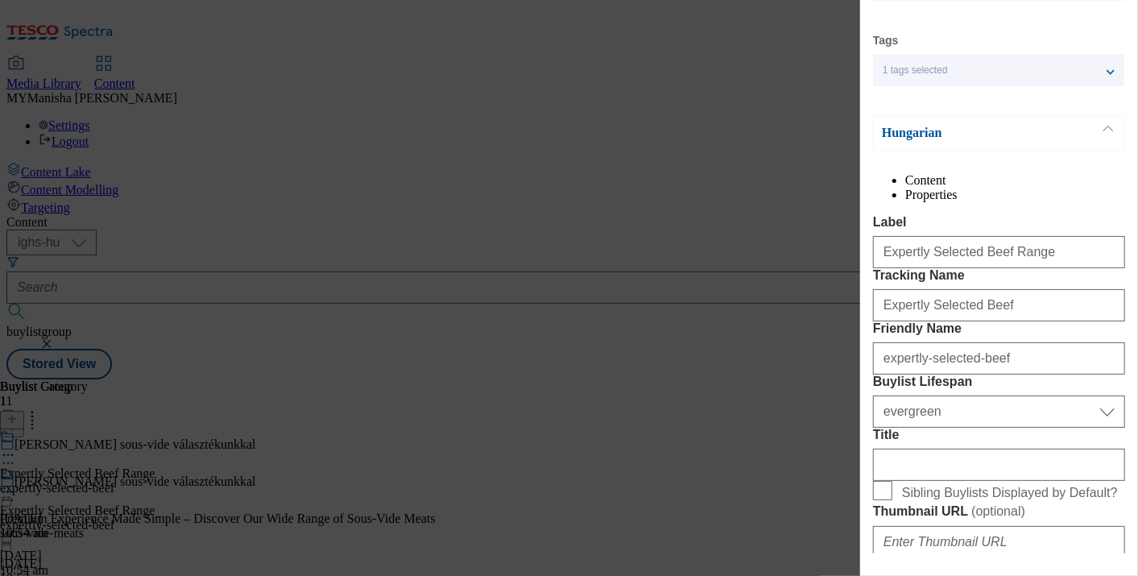
scroll to position [114, 0]
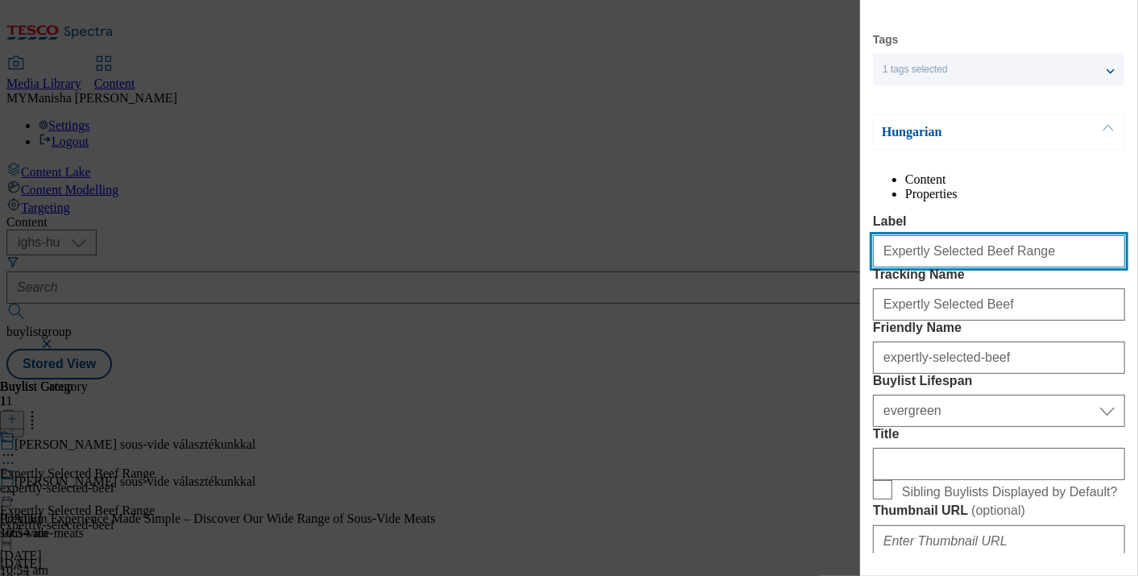
click at [1036, 267] on input "Expertly Selected Beef Range" at bounding box center [999, 251] width 252 height 32
paste input "Premium Experience Made Simple – Discover Our Wide Range of Sous-Vide Meats"
type input "Premium Experience Made Simple – Discover Our Wide Range of Sous-Vide Meats"
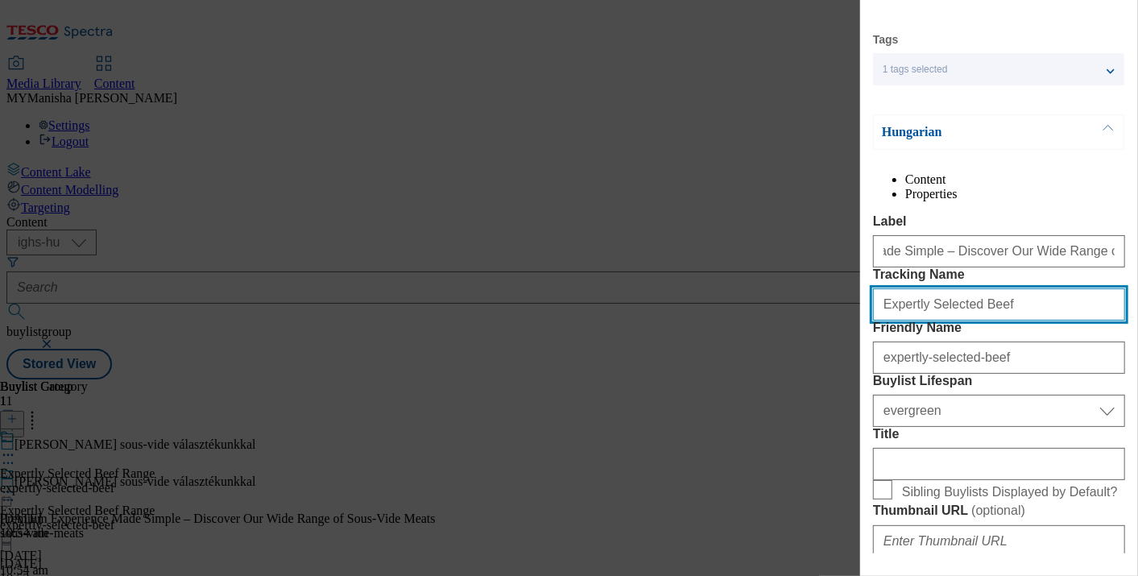
scroll to position [0, 0]
type input "Sous-Vide Meats"
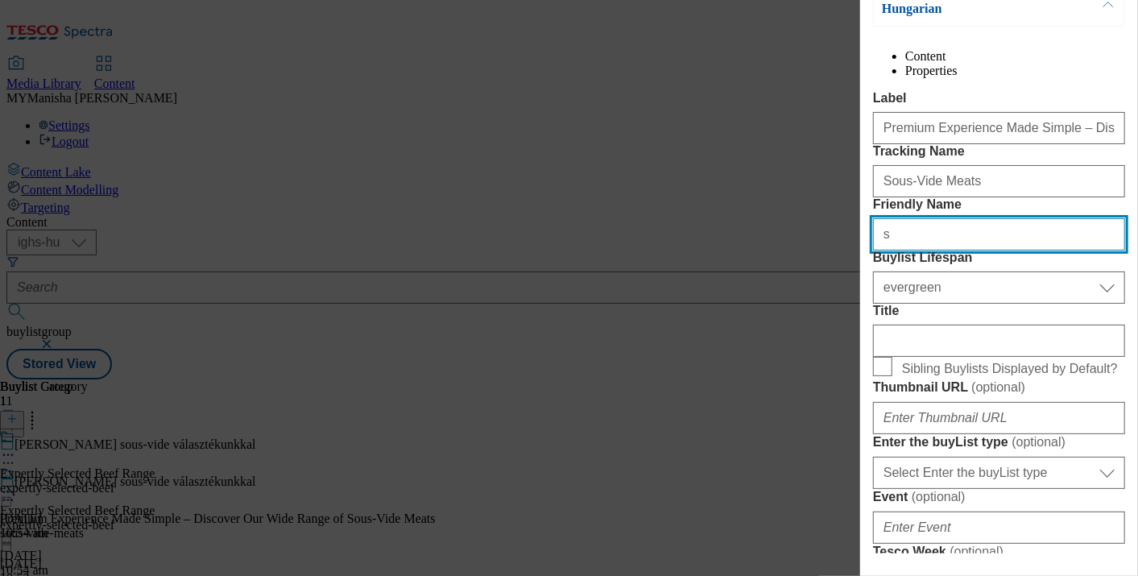
scroll to position [239, 0]
type input "sous-vide-meats"
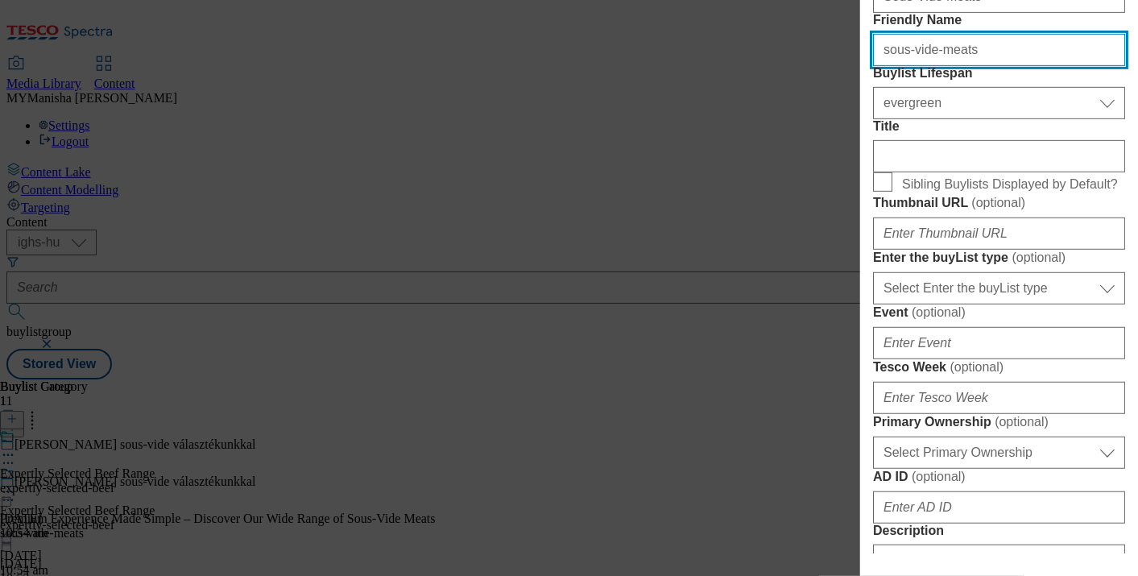
scroll to position [424, 0]
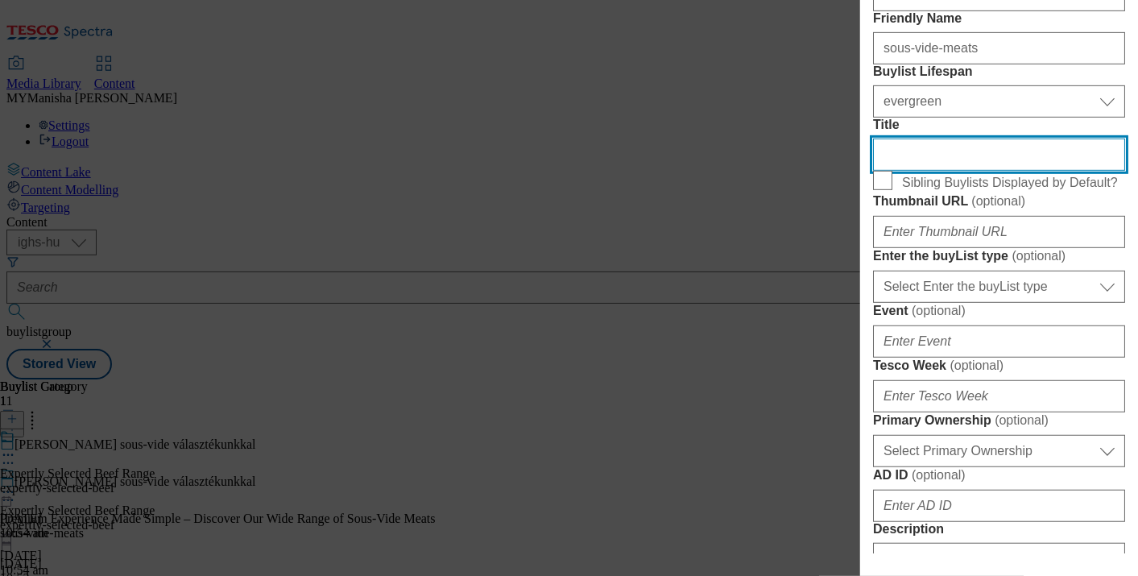
click at [907, 171] on input "Title" at bounding box center [999, 155] width 252 height 32
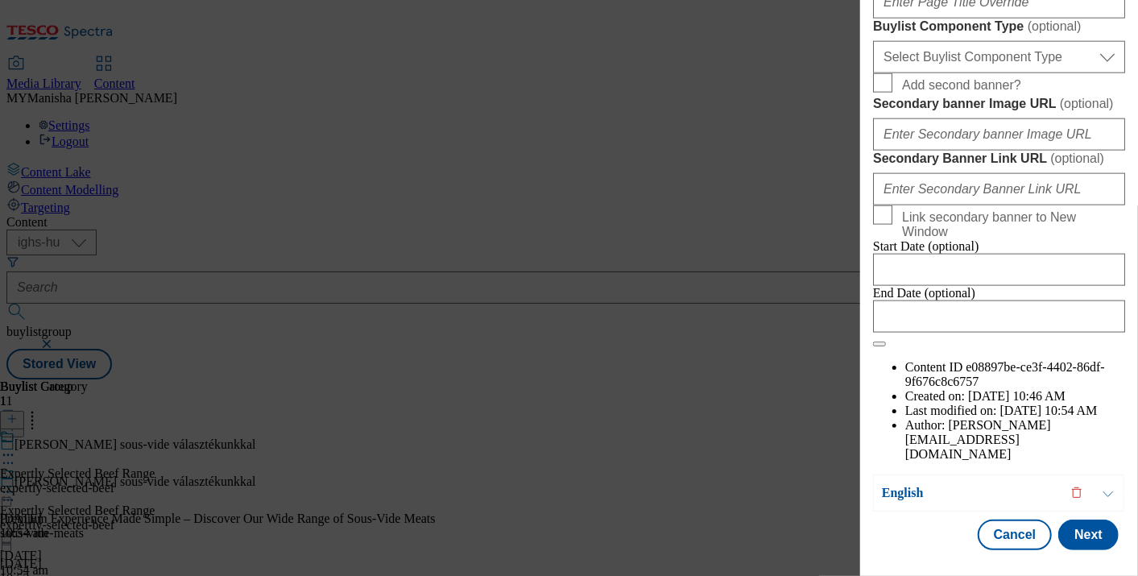
scroll to position [1110, 0]
paste input "Prémium élmény egyszerűen és gyorsan – [PERSON_NAME] sous-vide választékunkkal"
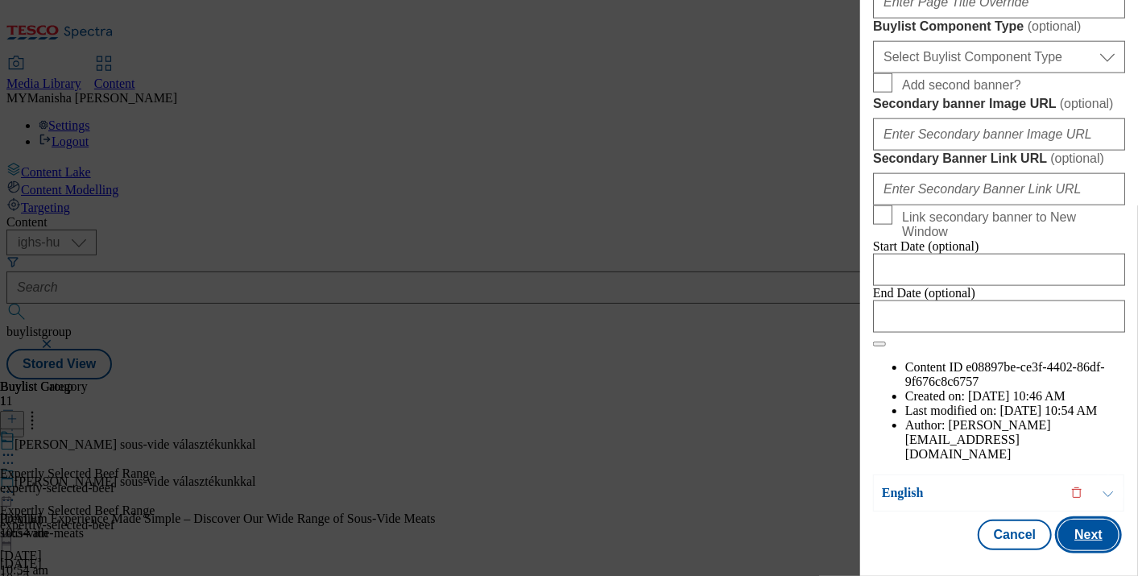
type input "Prémium élmény egyszerűen és gyorsan – [PERSON_NAME] sous-vide választékunkkal"
click at [1067, 519] on button "Next" at bounding box center [1088, 534] width 60 height 31
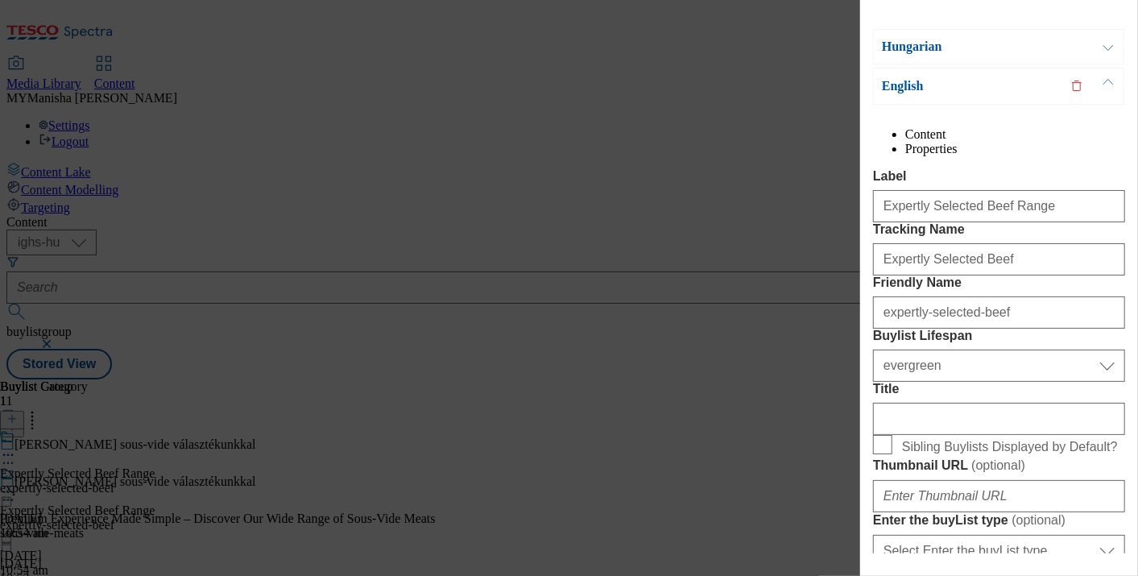
scroll to position [200, 1]
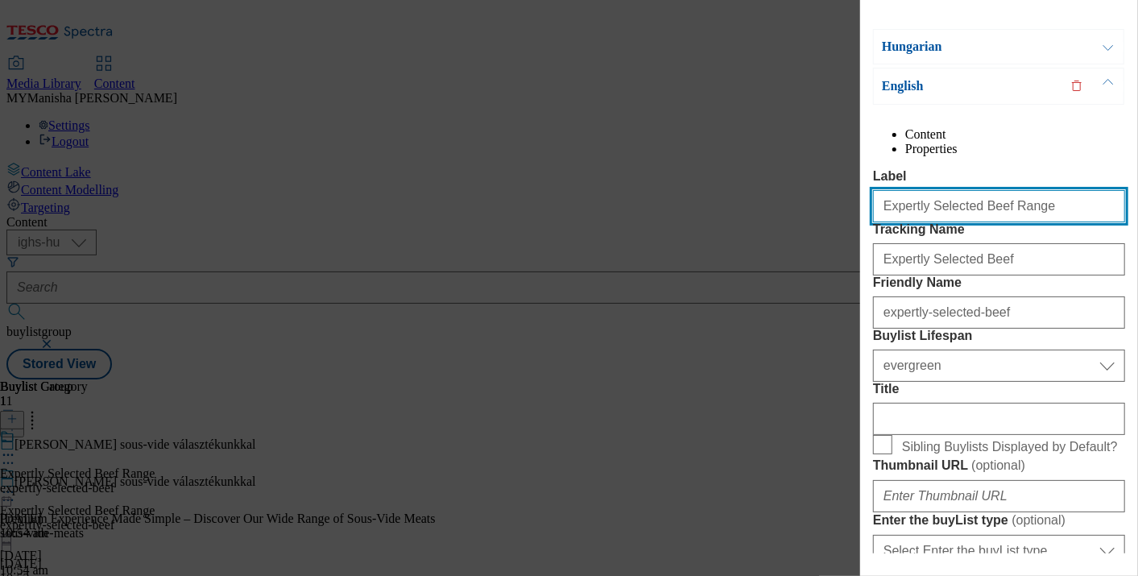
click at [1023, 222] on input "Expertly Selected Beef Range" at bounding box center [999, 206] width 252 height 32
type input "Premium Experience Made Simple – Discover Our Wide Range of Sous-Vide Meats"
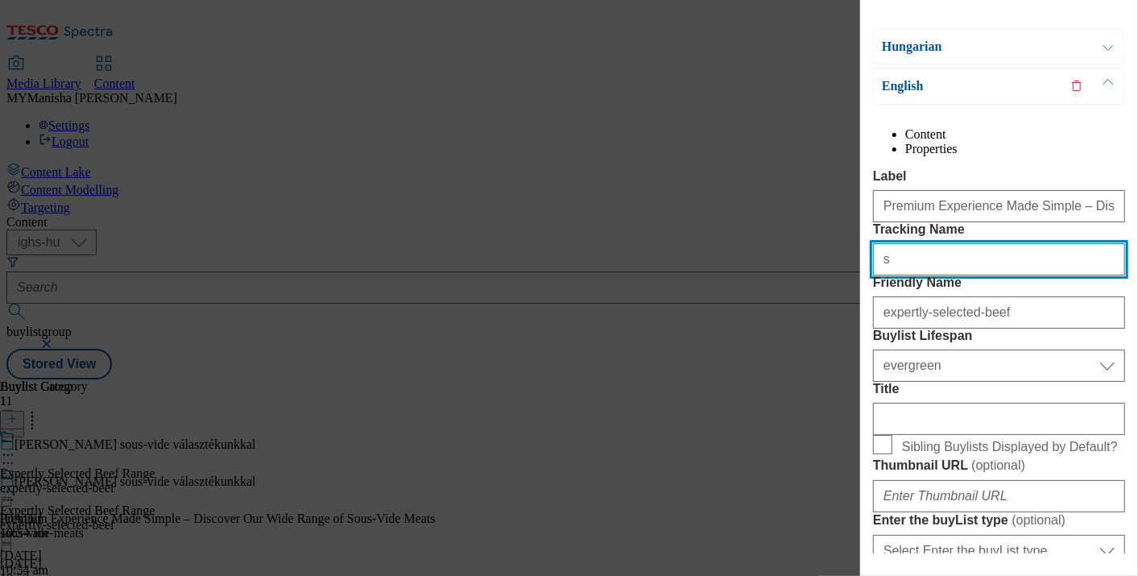
type input "Sous-Vide Meats"
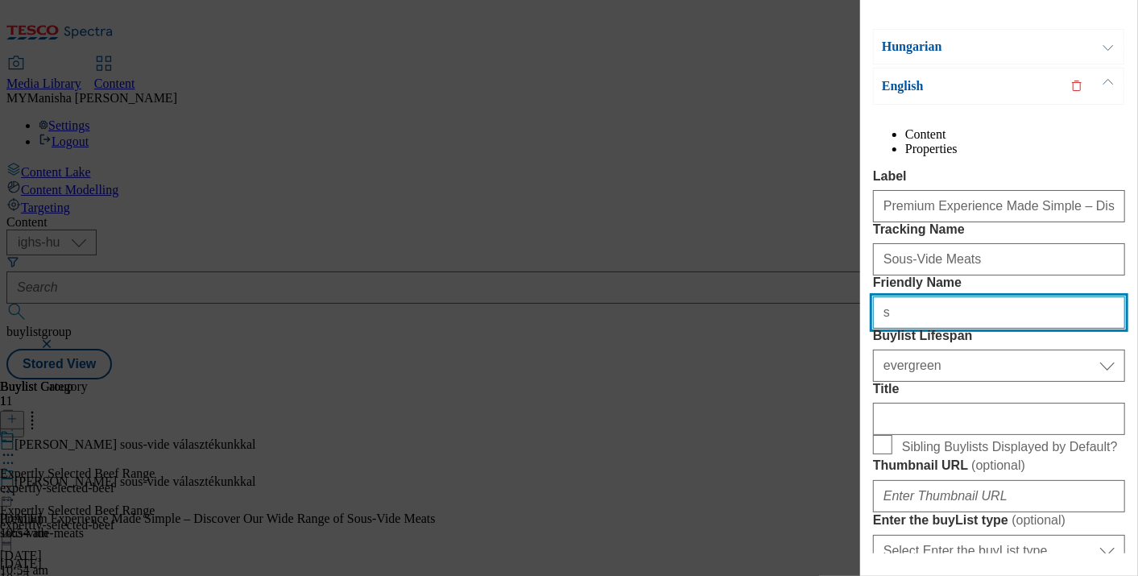
type input "sous-vide-meats"
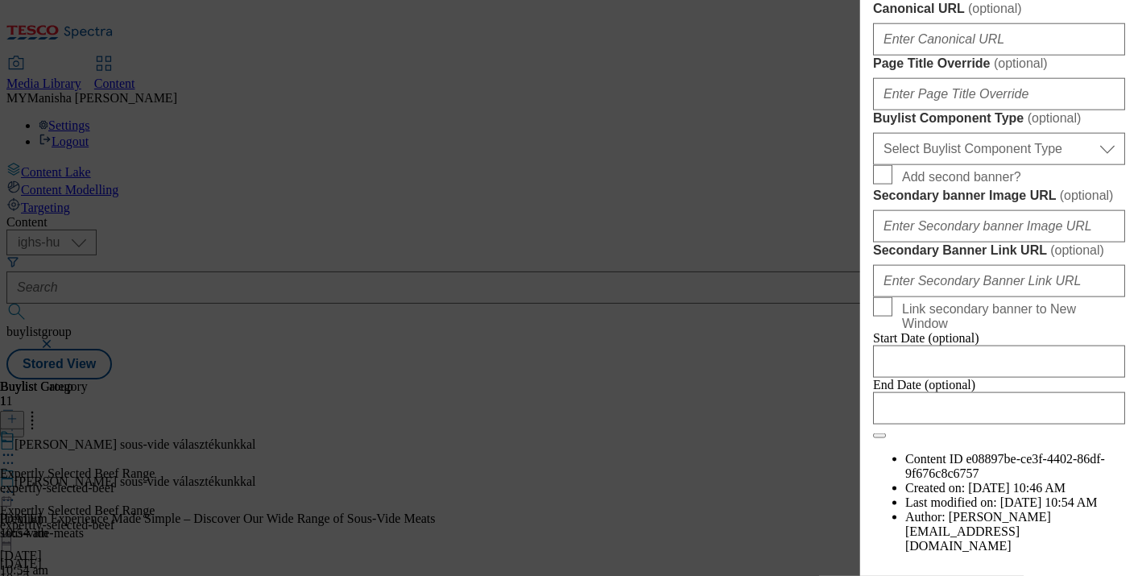
scroll to position [1062, 1]
paste input "Premium Experience Made Simple – Discover Our Wide Range of Sous-Vide Meats"
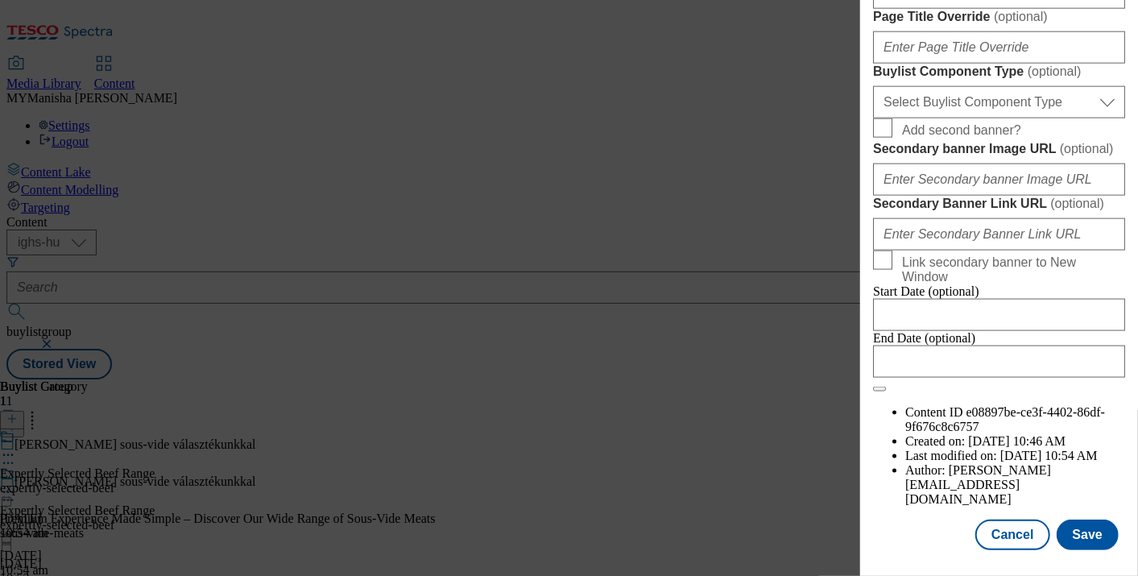
scroll to position [1612, 1]
type input "Premium Experience Made Simple – Discover Our Wide Range of Sous-Vide Meats"
click at [1073, 527] on button "Save" at bounding box center [1087, 534] width 62 height 31
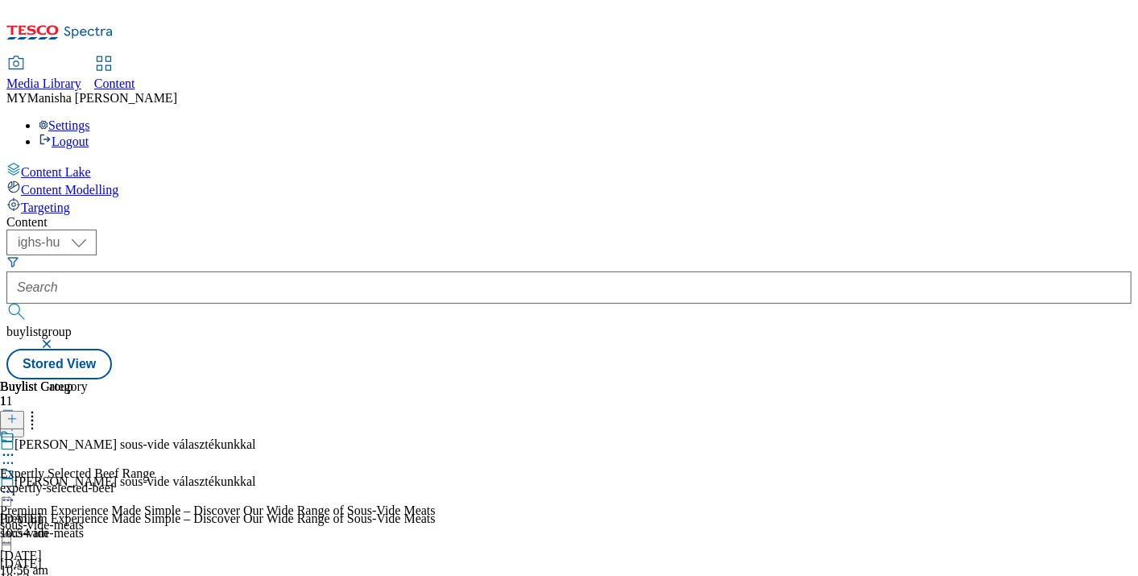
click at [16, 447] on icon at bounding box center [8, 455] width 16 height 16
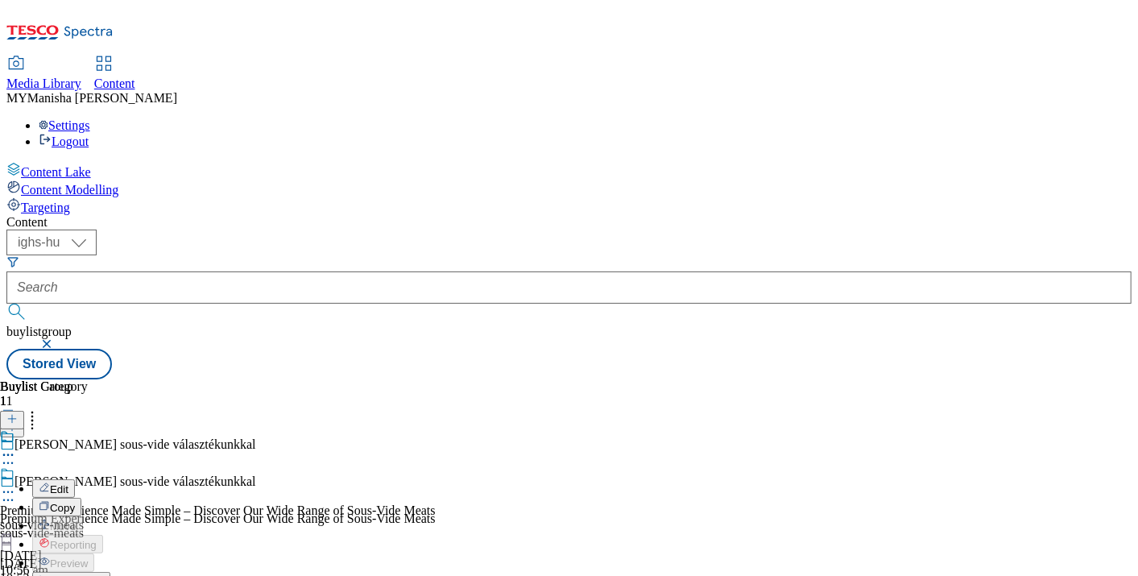
click at [68, 483] on span "Edit" at bounding box center [59, 489] width 19 height 12
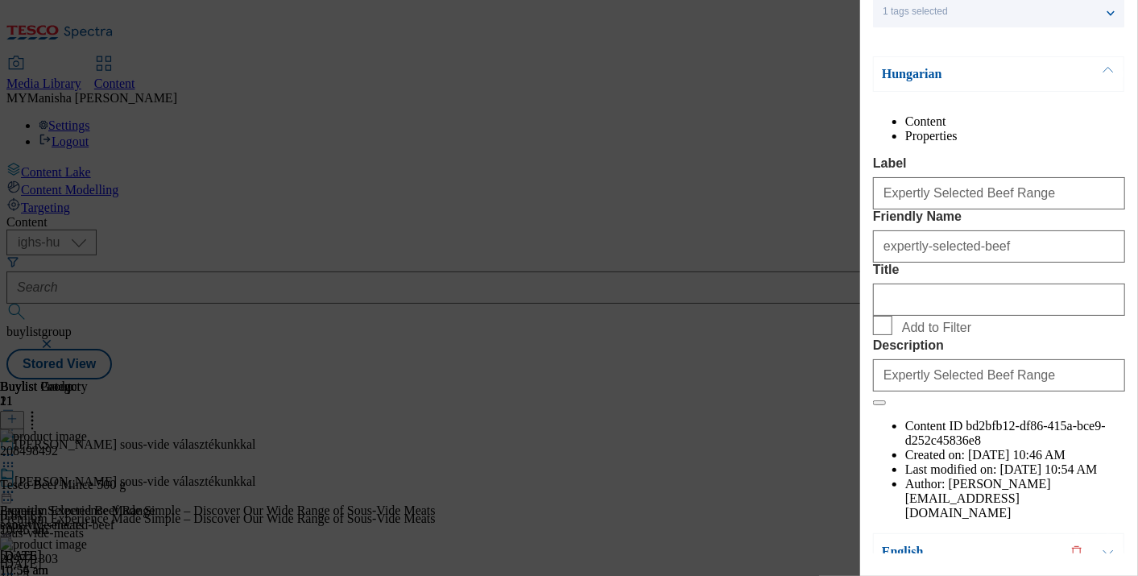
scroll to position [176, 0]
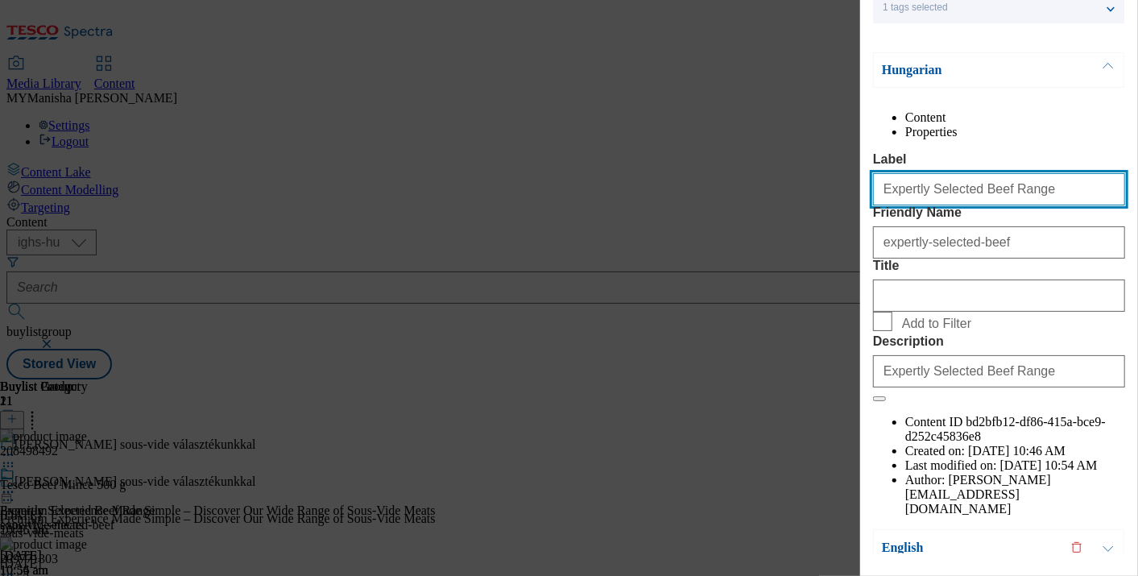
click at [1020, 205] on input "Expertly Selected Beef Range" at bounding box center [999, 189] width 252 height 32
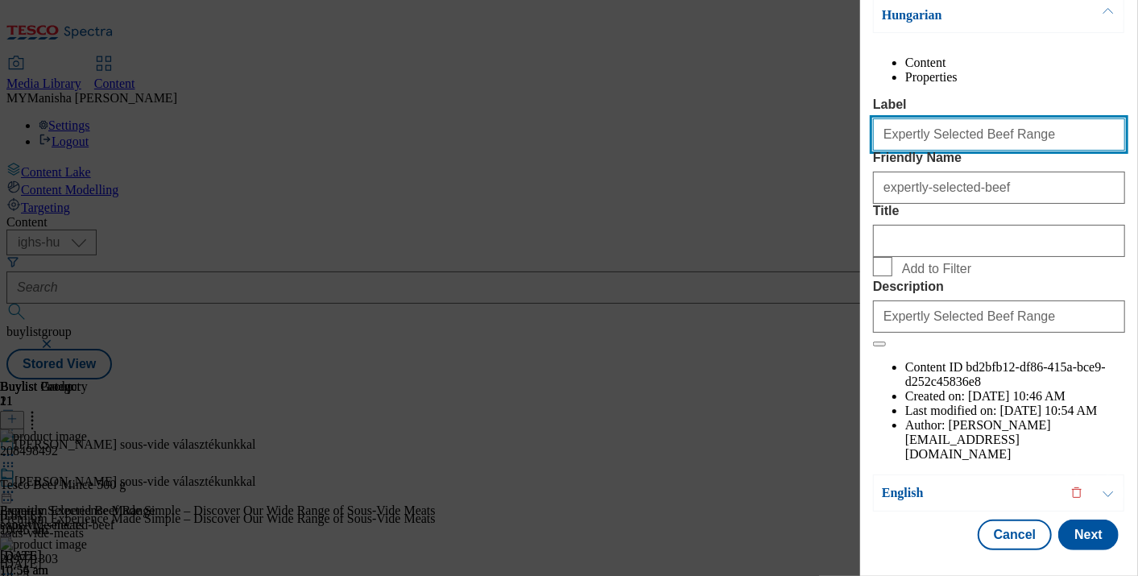
scroll to position [263, 2]
paste input "Premium Experience Made Simple – Discover Our Wide Range of Sous-Vide Meats"
type input "Premium Experience Made Simple – Discover Our Wide Range of Sous-Vide Meats"
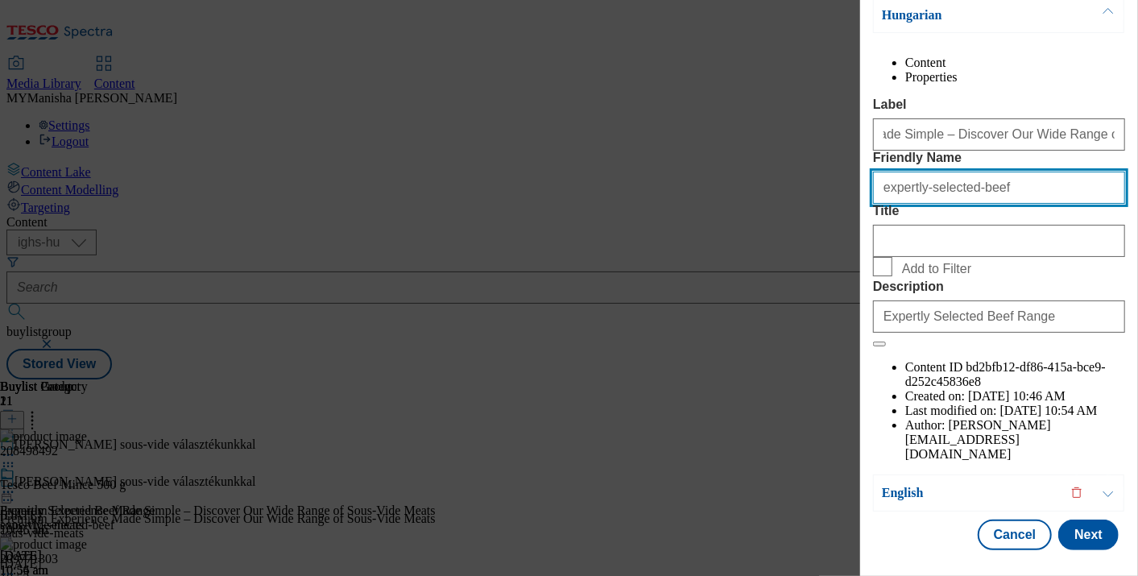
scroll to position [0, 0]
type input "sous-vide-meats"
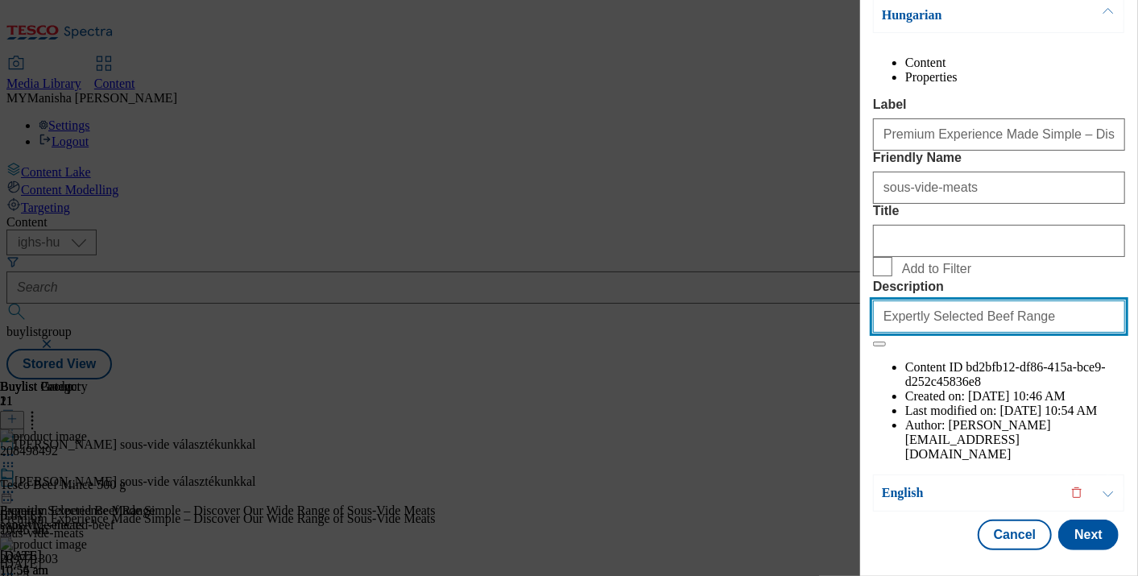
paste input "Premium Experience Made Simple – Discover Our Wide Range of Sous-Vide Meats"
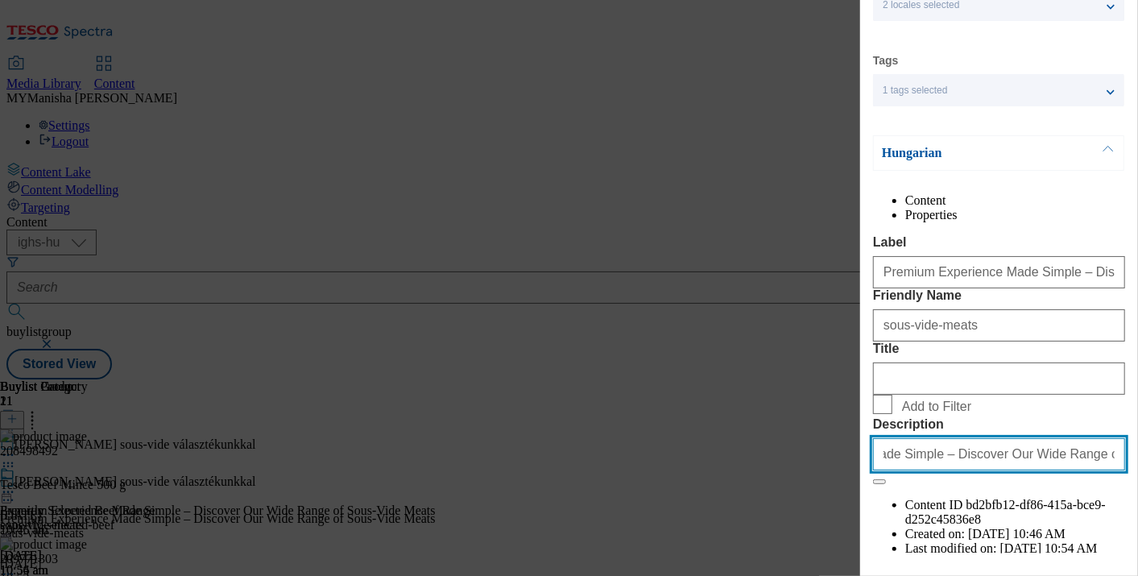
scroll to position [263, 2]
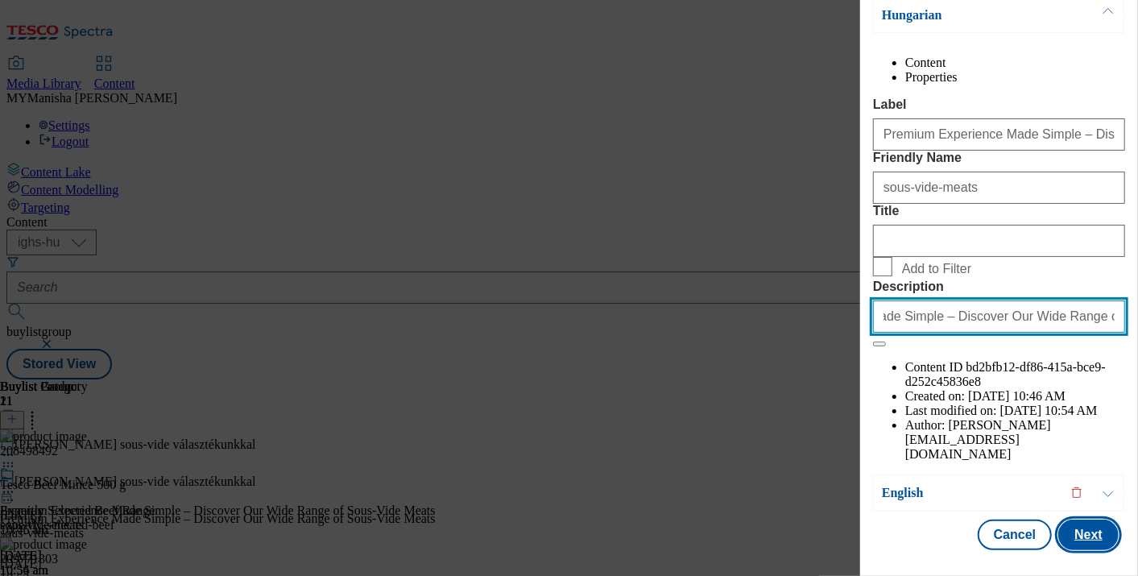
type input "Premium Experience Made Simple – Discover Our Wide Range of Sous-Vide Meats"
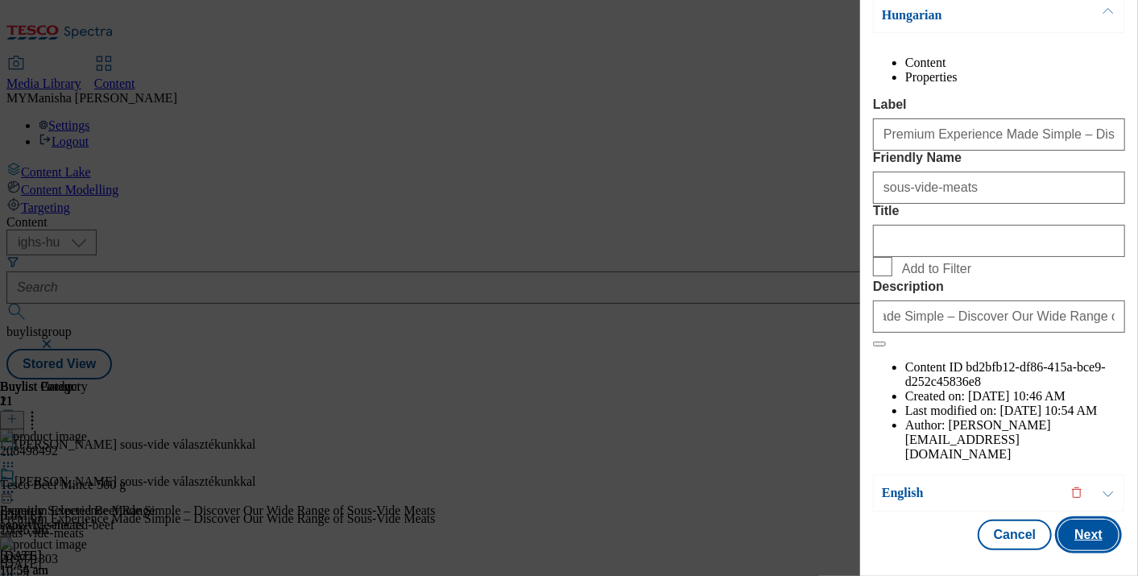
scroll to position [0, 0]
click at [1069, 519] on button "Next" at bounding box center [1088, 534] width 60 height 31
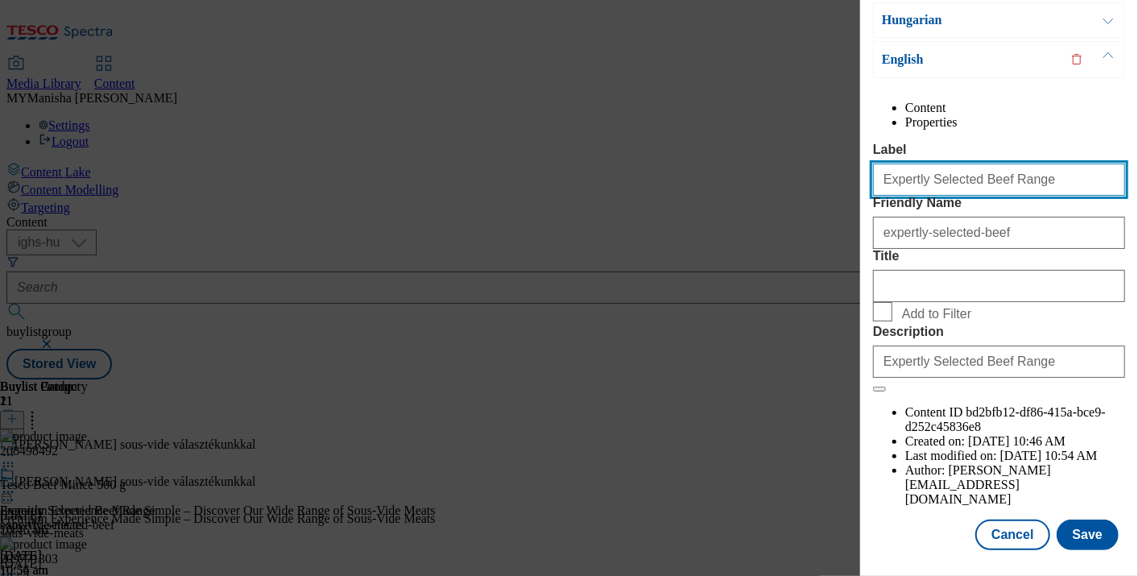
click at [1006, 173] on input "Expertly Selected Beef Range" at bounding box center [999, 179] width 252 height 32
type input "Premium Experience Made Simple – Discover Our Wide Range of Sous-Vide Meats"
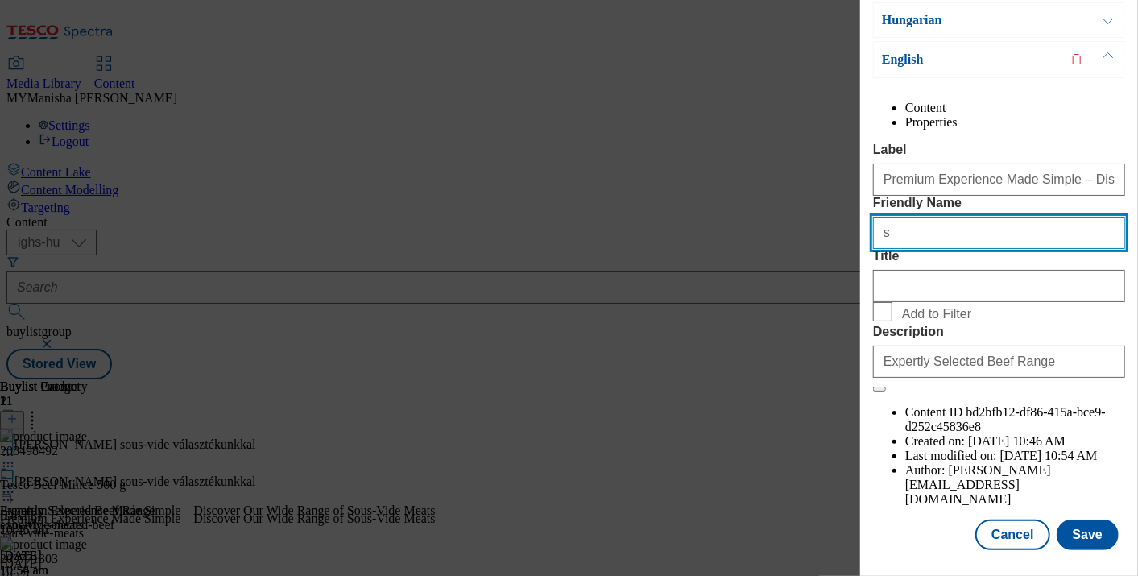
type input "sous-vide-meats"
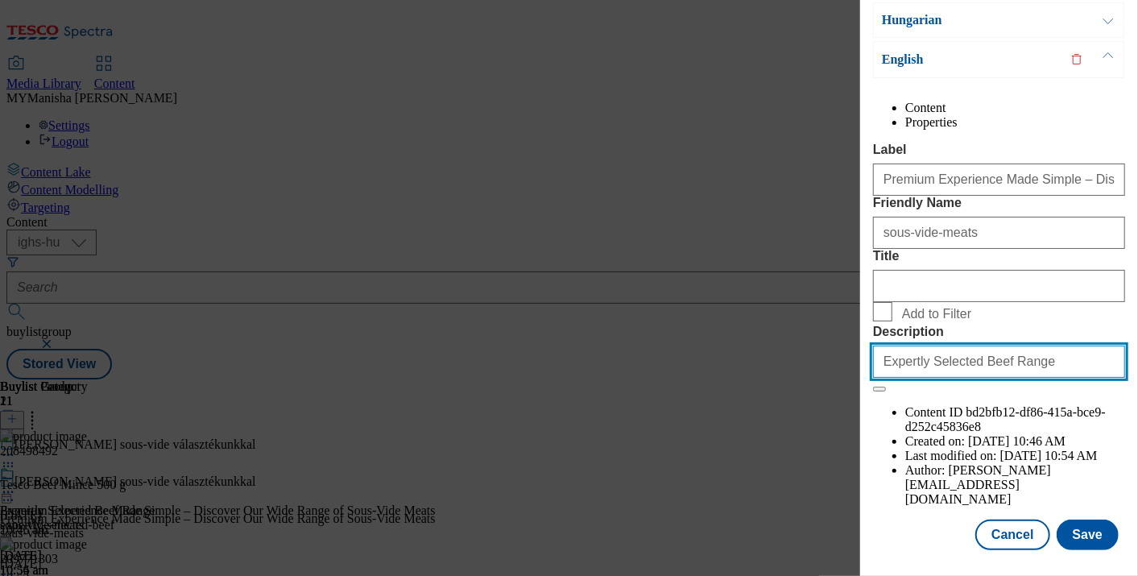
type input "s"
type input "d"
type input "Premium Experience Made Simple – Discover Our Wide Range of Sous-Vide Meats"
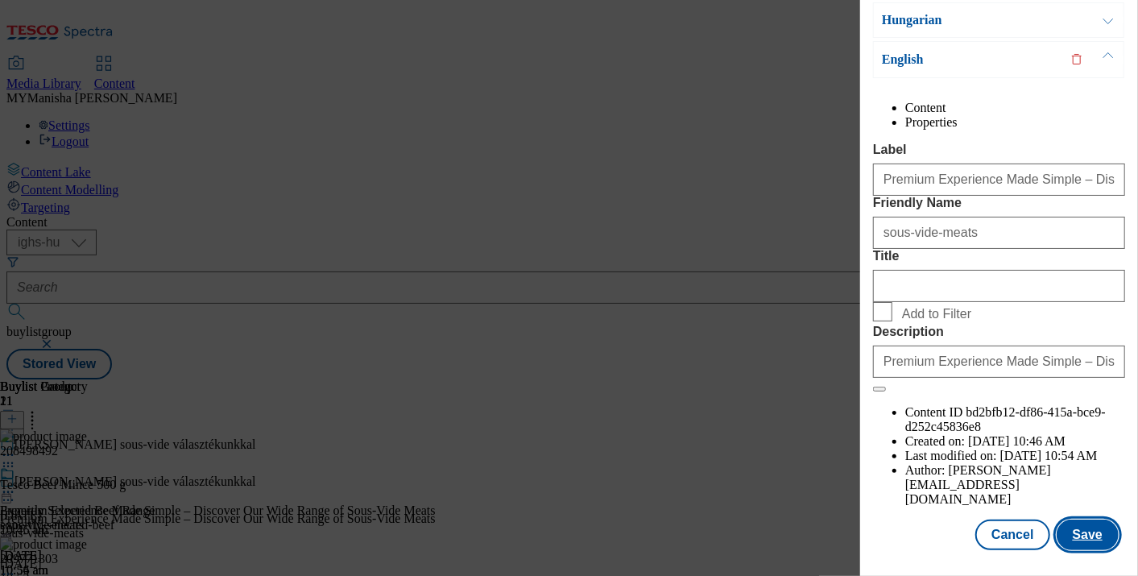
click at [1072, 521] on button "Save" at bounding box center [1087, 534] width 62 height 31
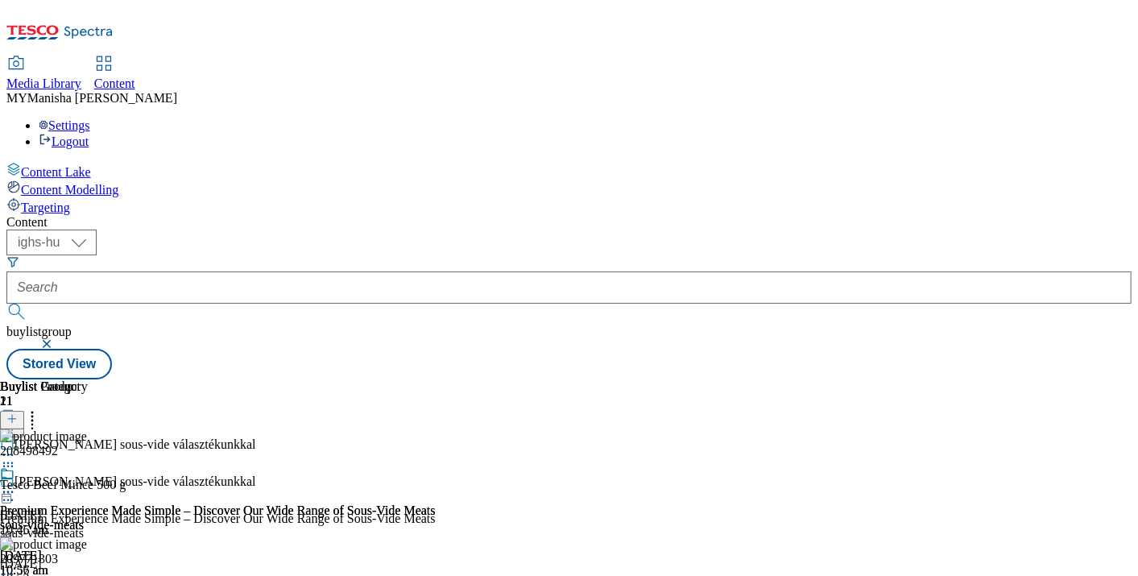
scroll to position [0, 291]
click at [40, 408] on icon at bounding box center [32, 416] width 16 height 16
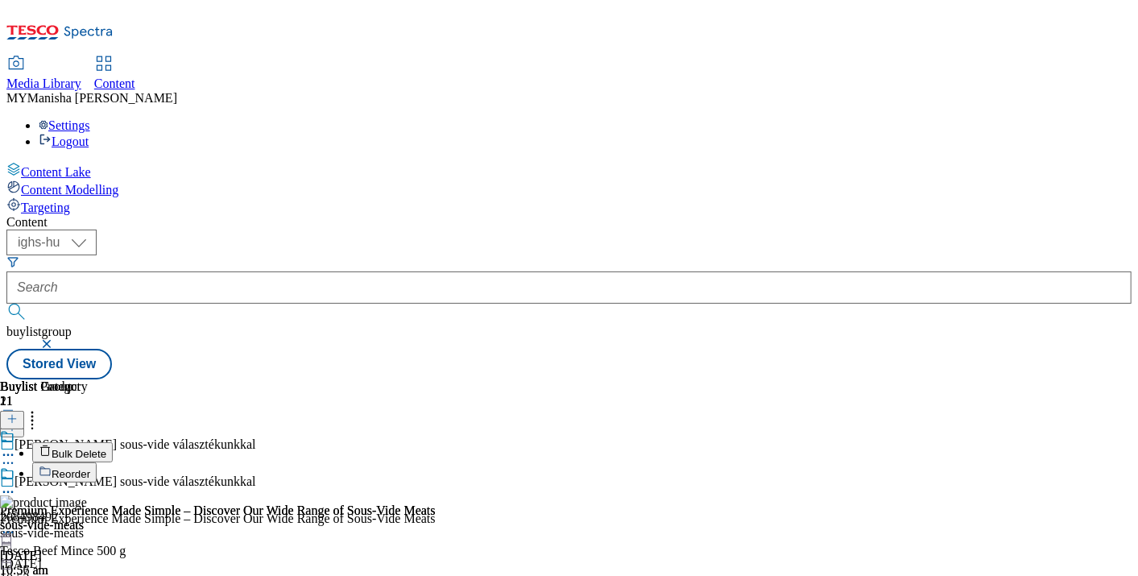
scroll to position [0, 290]
click at [106, 448] on span "Bulk Delete" at bounding box center [79, 454] width 55 height 12
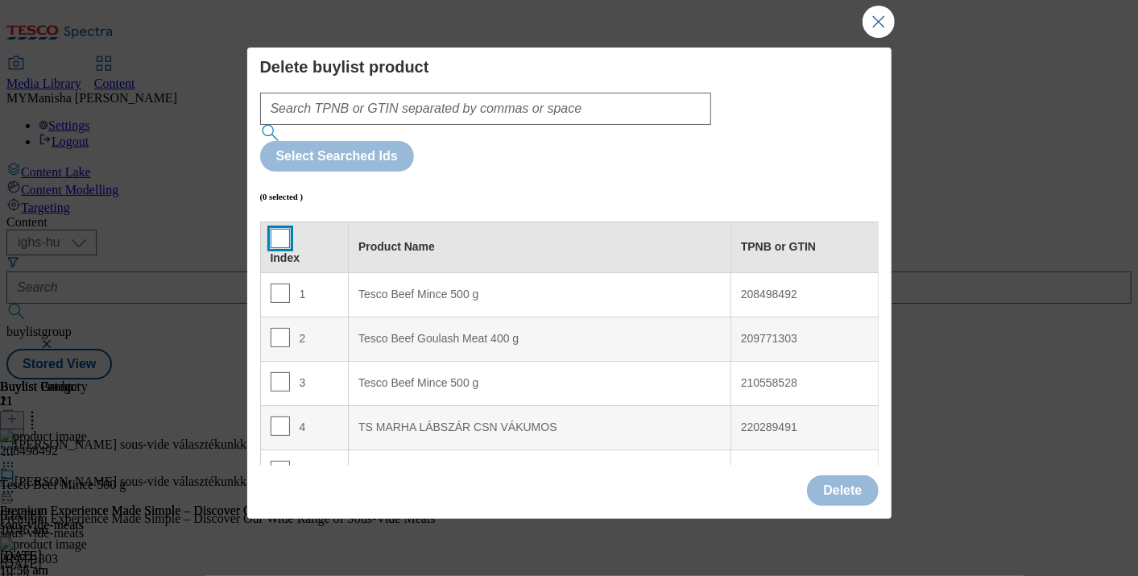
click at [280, 229] on input "Modal" at bounding box center [280, 238] width 19 height 19
checkbox input "true"
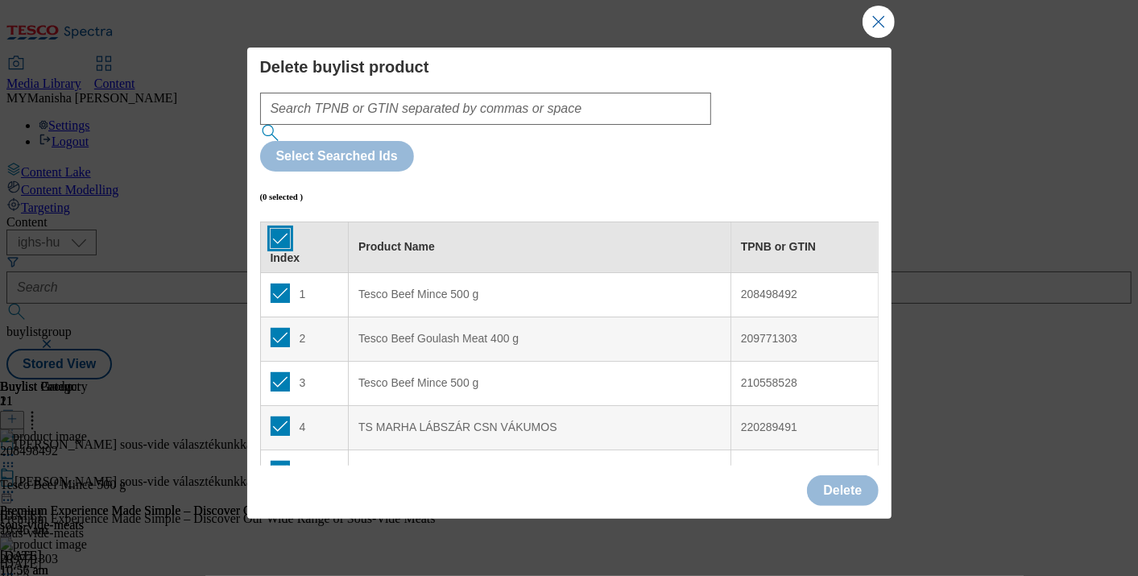
checkbox input "true"
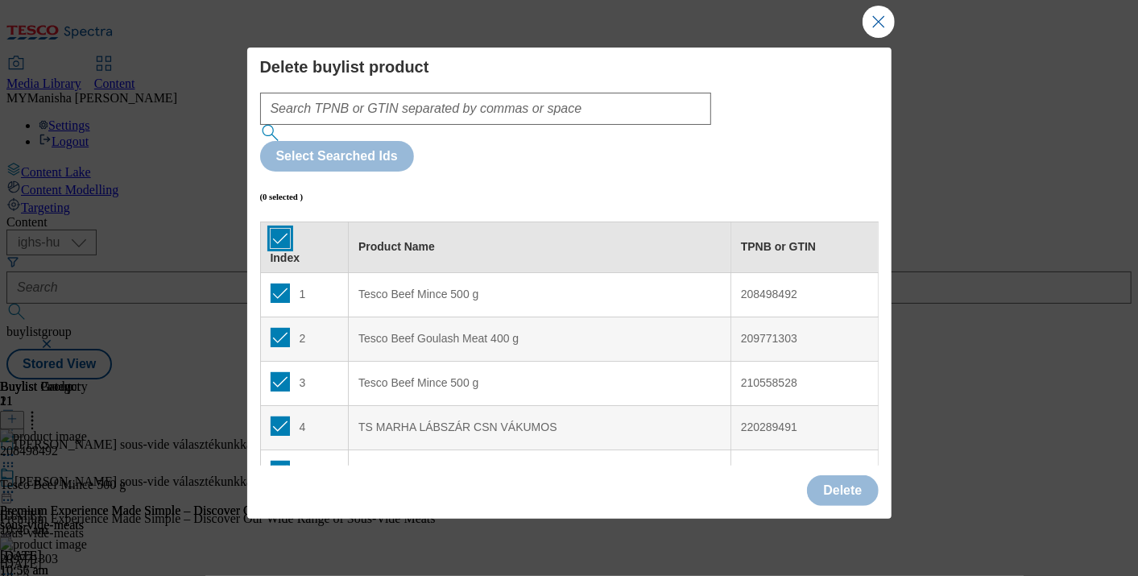
checkbox input "true"
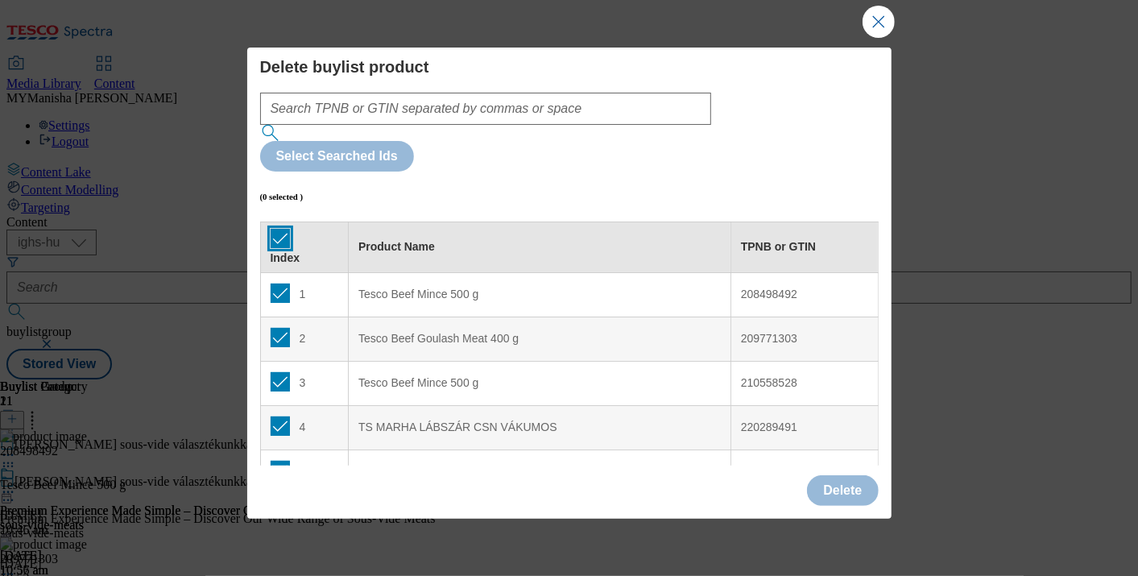
checkbox input "true"
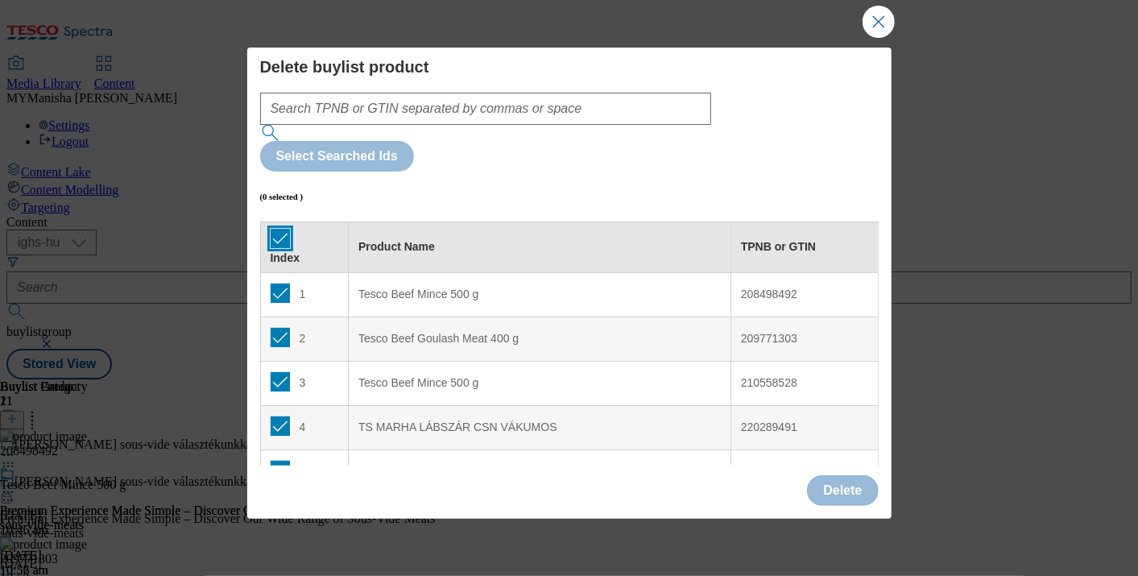
checkbox input "true"
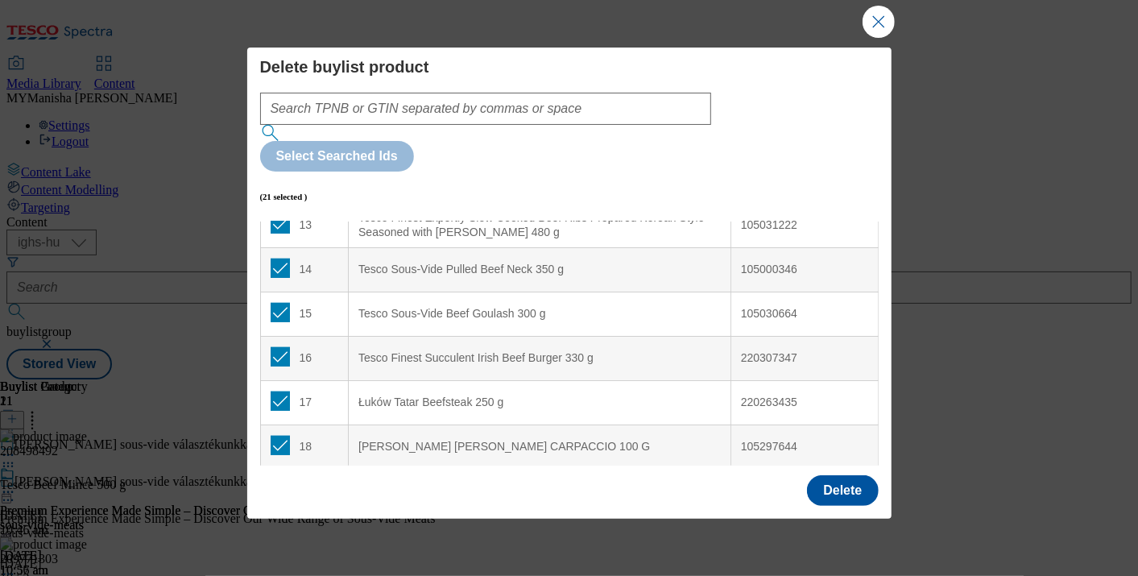
scroll to position [68, 0]
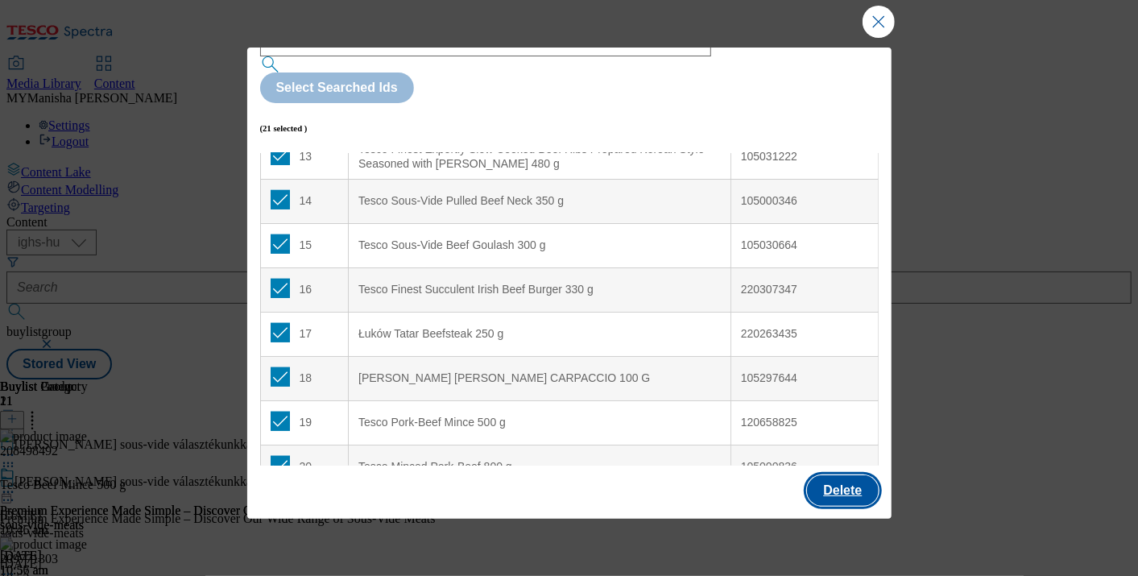
click at [841, 487] on button "Delete" at bounding box center [842, 490] width 71 height 31
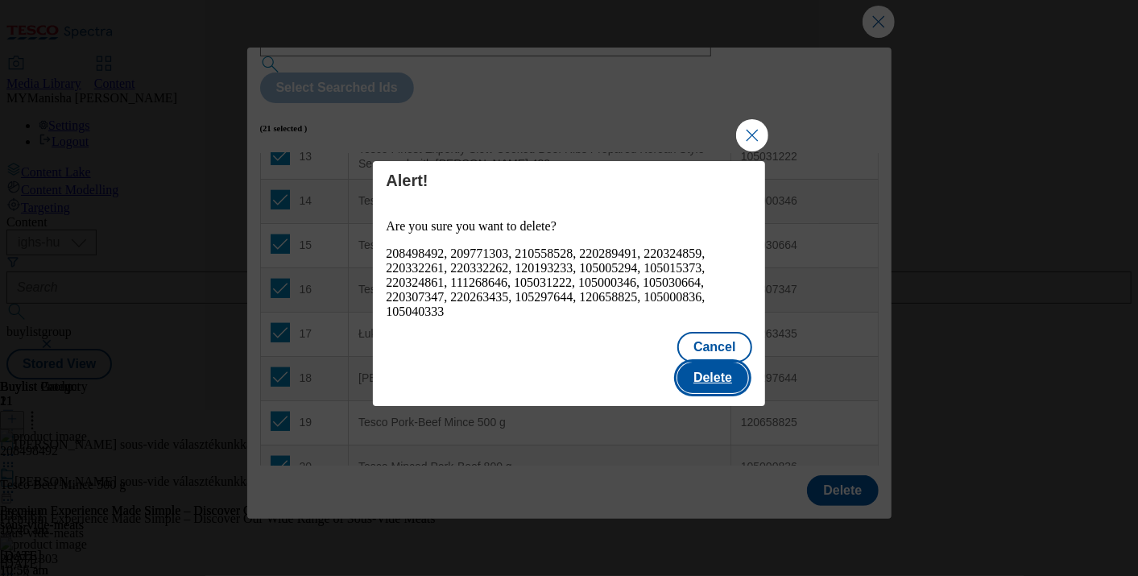
click at [722, 366] on button "Delete" at bounding box center [712, 377] width 71 height 31
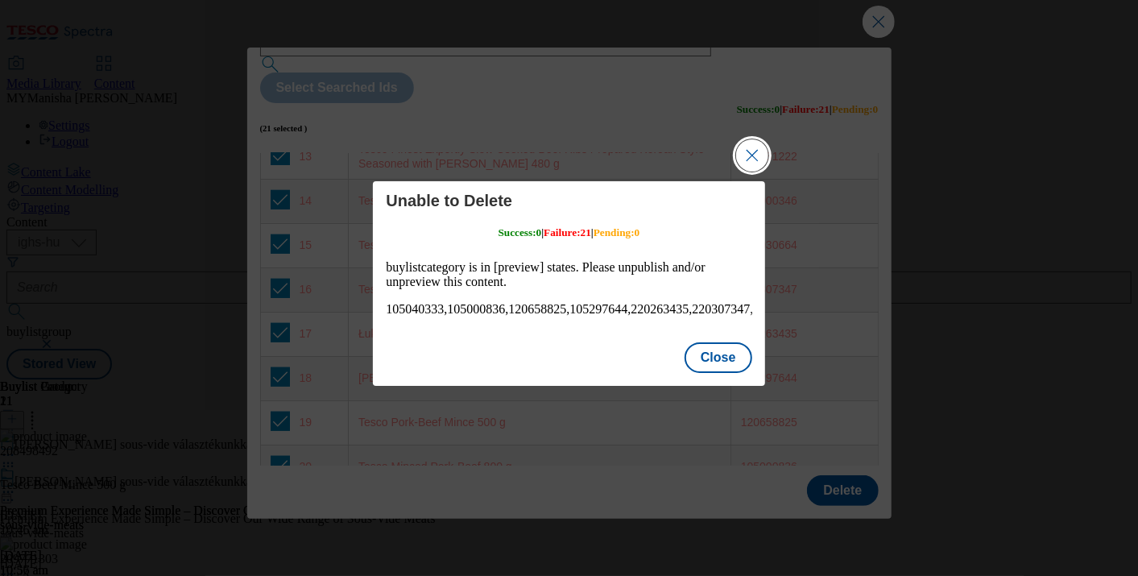
scroll to position [0, 0]
click at [717, 366] on button "Close" at bounding box center [718, 357] width 68 height 31
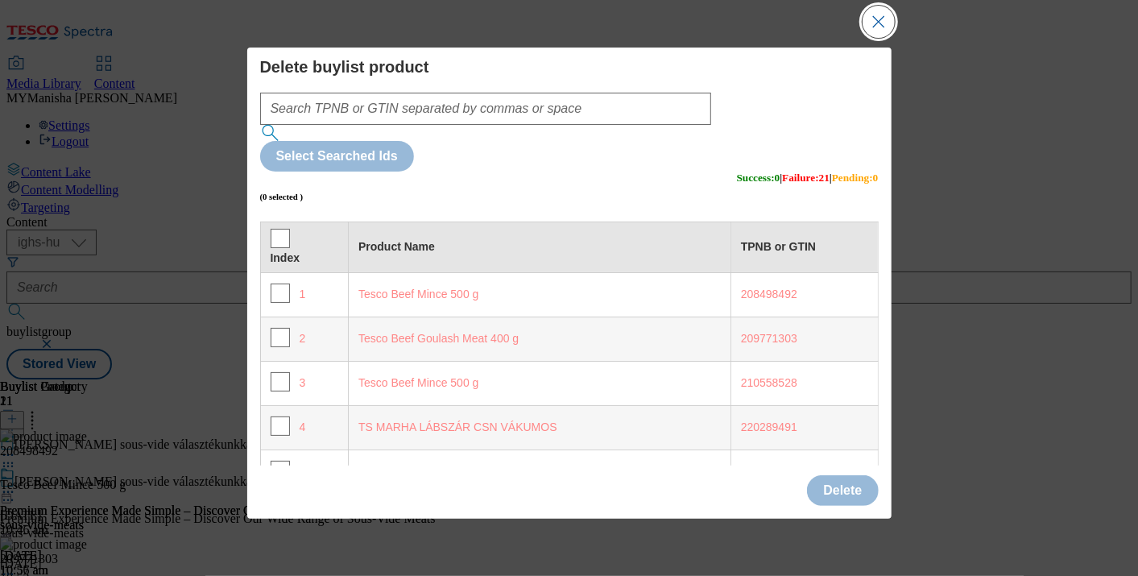
click at [877, 30] on button "Close Modal" at bounding box center [878, 22] width 32 height 32
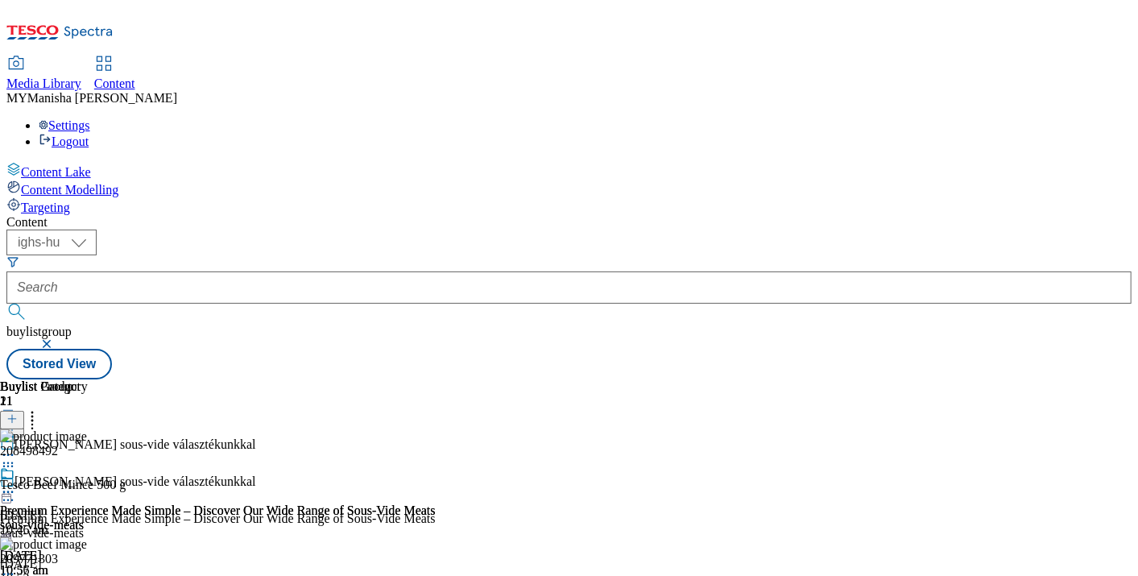
scroll to position [154, 0]
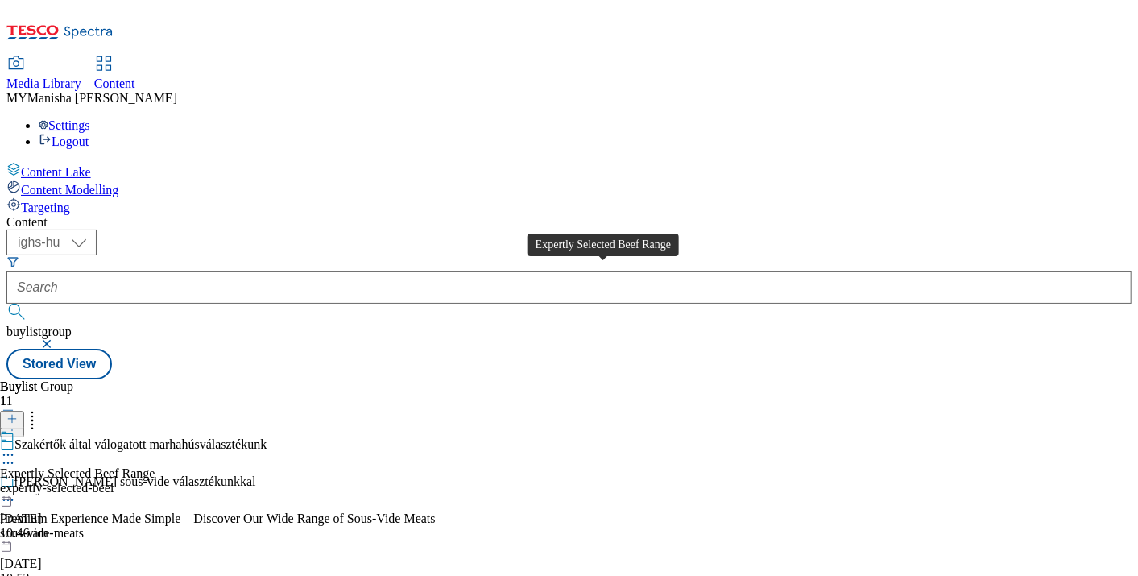
click at [155, 466] on div "Expertly Selected Beef Range" at bounding box center [77, 473] width 155 height 14
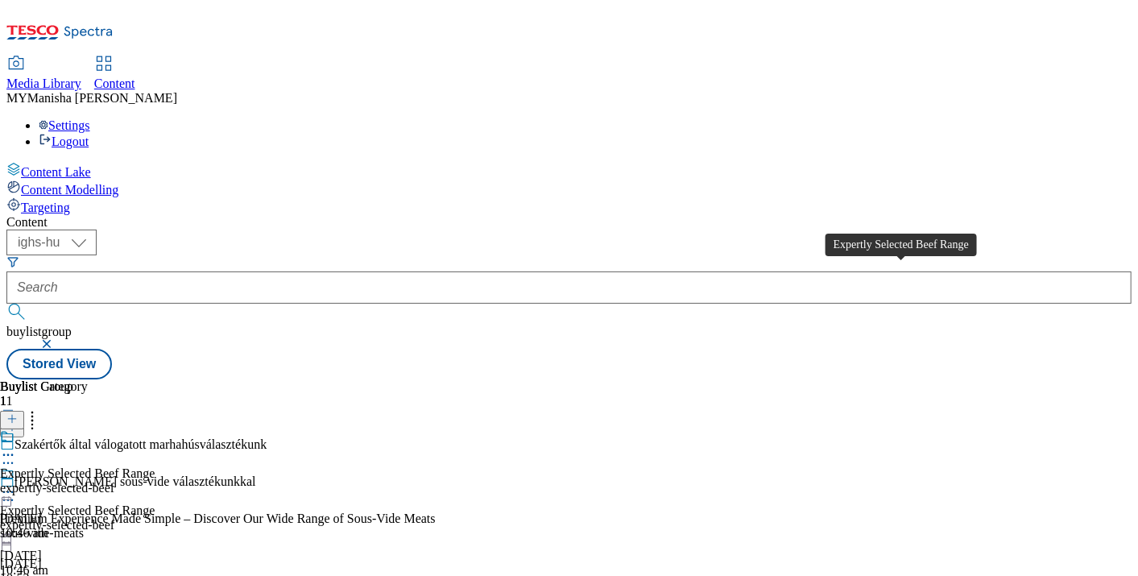
click at [155, 466] on div "Expertly Selected Beef Range" at bounding box center [77, 473] width 155 height 14
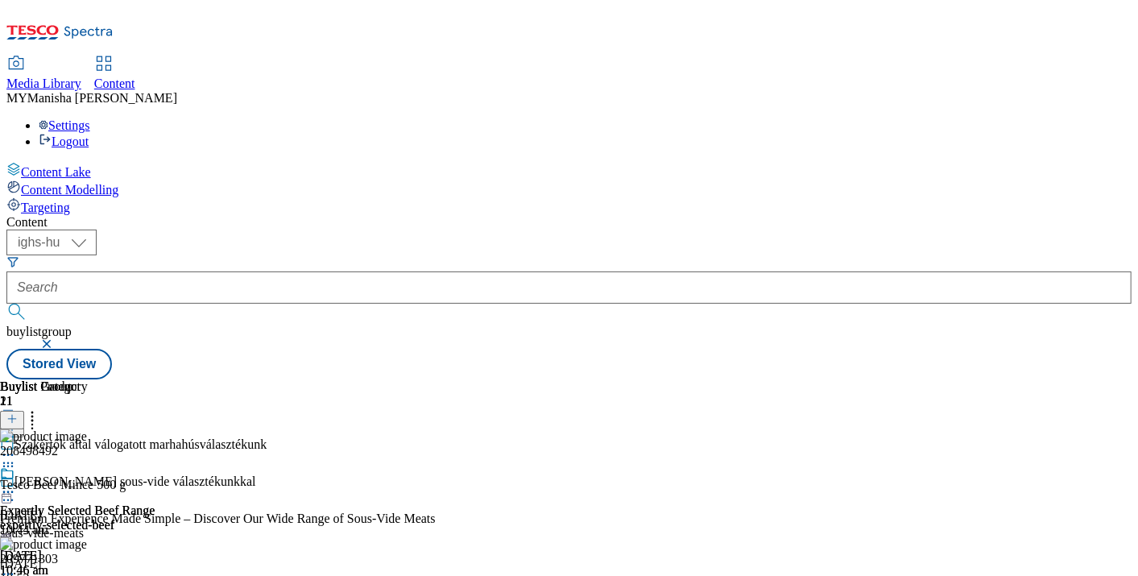
scroll to position [0, 291]
click at [10, 491] on circle at bounding box center [8, 492] width 2 height 2
click at [16, 484] on icon at bounding box center [8, 492] width 16 height 16
click at [155, 466] on div "Expertly Selected Beef Range expertly-selected-beef [DATE] 10:46 am" at bounding box center [77, 521] width 155 height 111
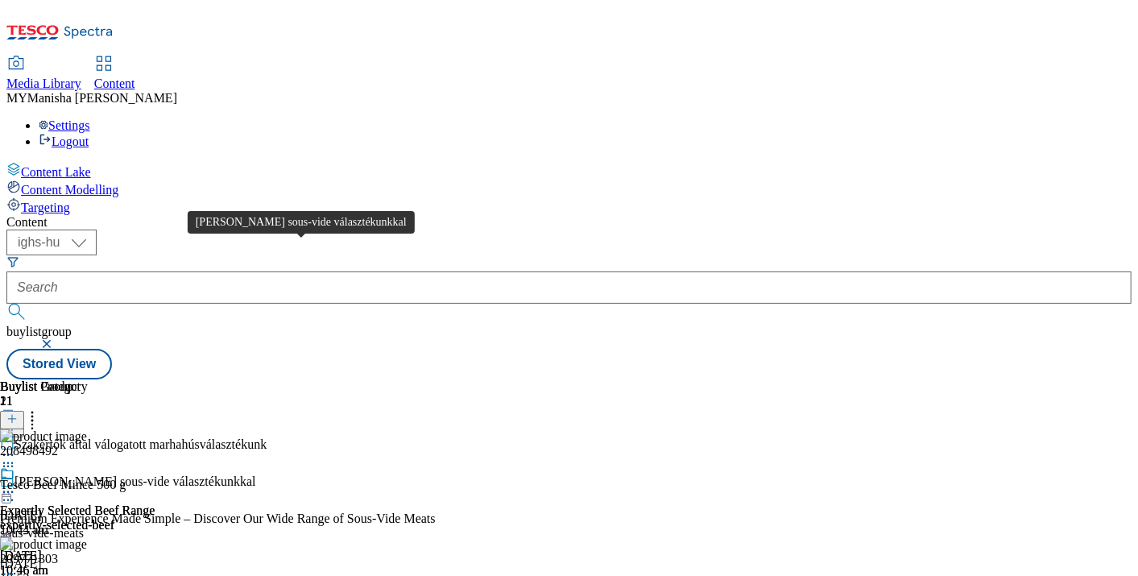
click at [256, 474] on div "[PERSON_NAME] sous-vide választékunkkal" at bounding box center [135, 481] width 242 height 14
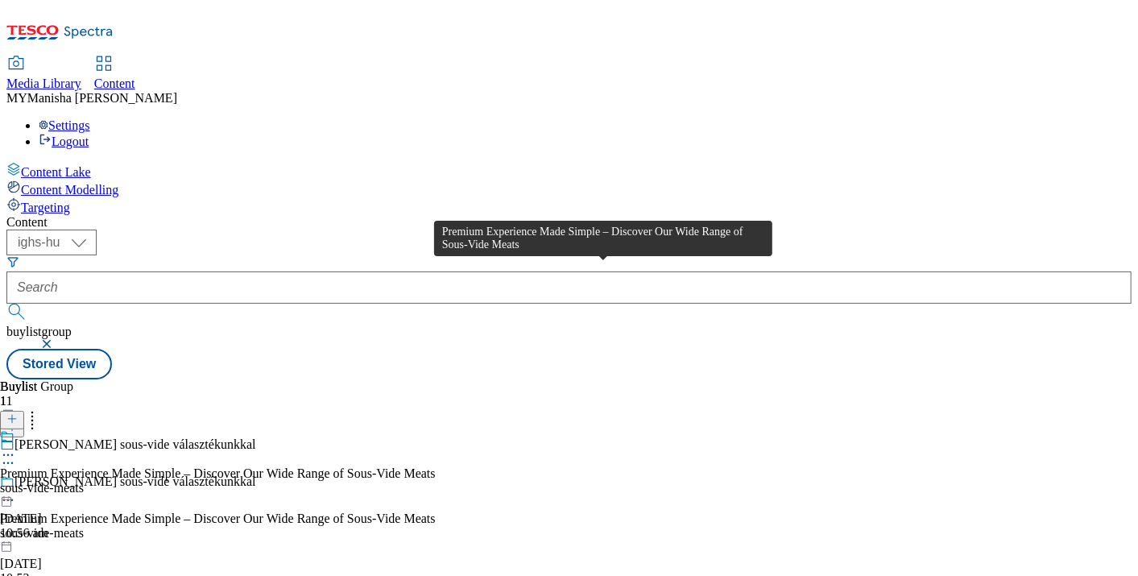
click at [436, 466] on div "Premium Experience Made Simple – Discover Our Wide Range of Sous-Vide Meats" at bounding box center [218, 473] width 436 height 14
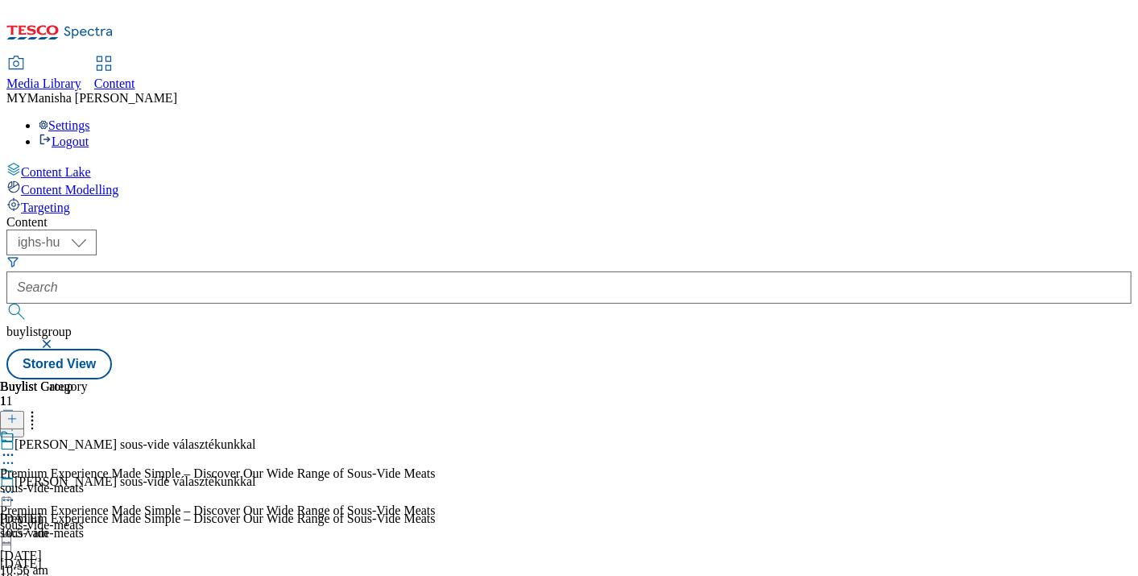
click at [16, 447] on icon at bounding box center [8, 455] width 16 height 16
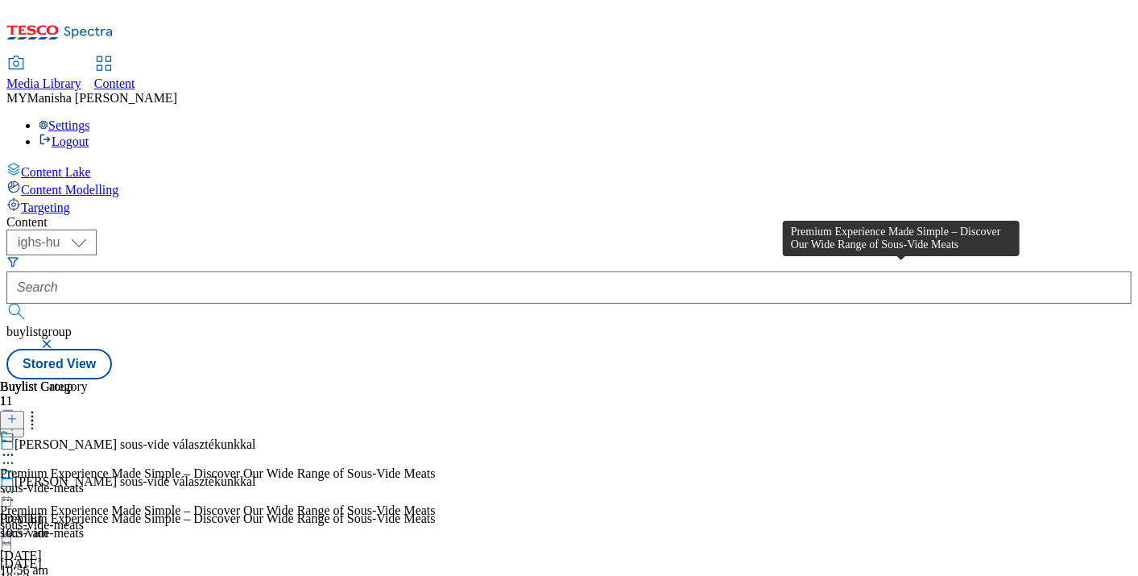
click at [436, 466] on div "Premium Experience Made Simple – Discover Our Wide Range of Sous-Vide Meats" at bounding box center [218, 473] width 436 height 14
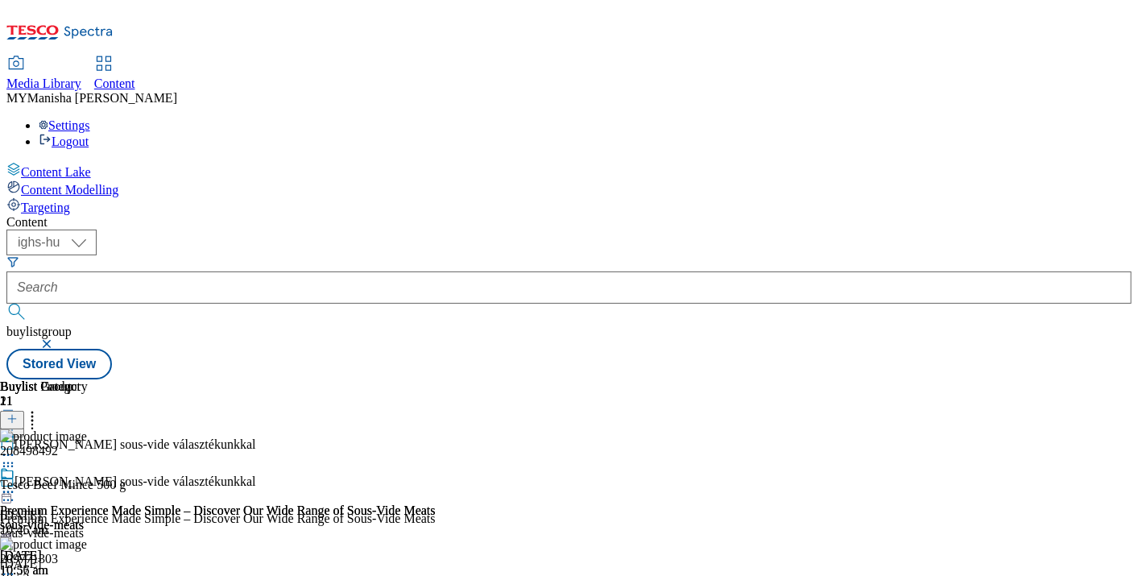
scroll to position [1184, 0]
click at [18, 413] on icon at bounding box center [11, 418] width 11 height 11
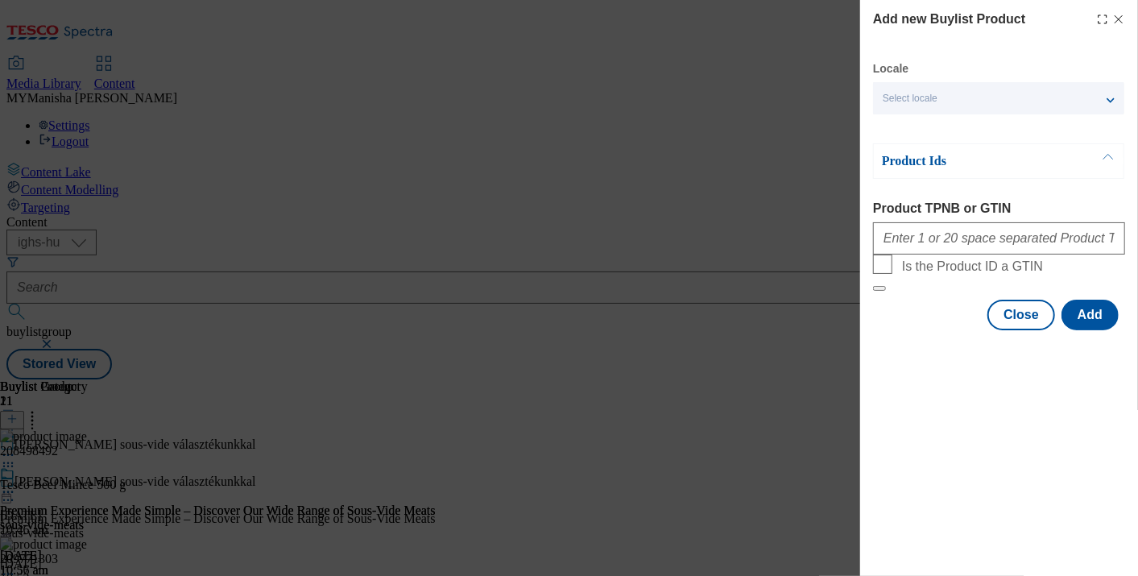
click at [1121, 19] on icon "Modal" at bounding box center [1118, 19] width 13 height 13
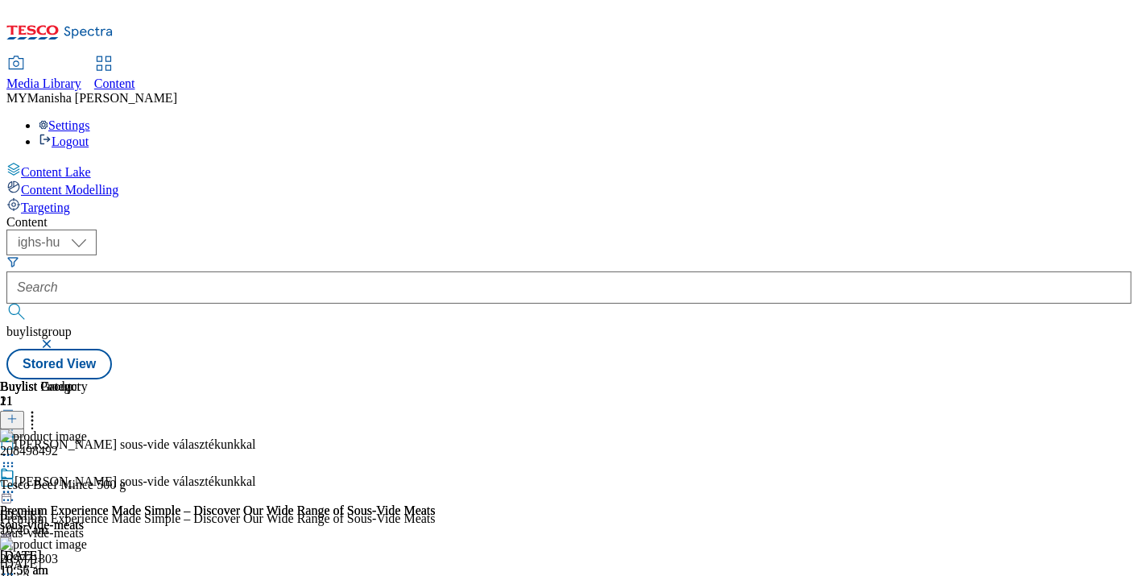
click at [40, 408] on icon at bounding box center [32, 416] width 16 height 16
click at [575, 408] on div at bounding box center [287, 418] width 575 height 21
click at [16, 484] on icon at bounding box center [8, 492] width 16 height 16
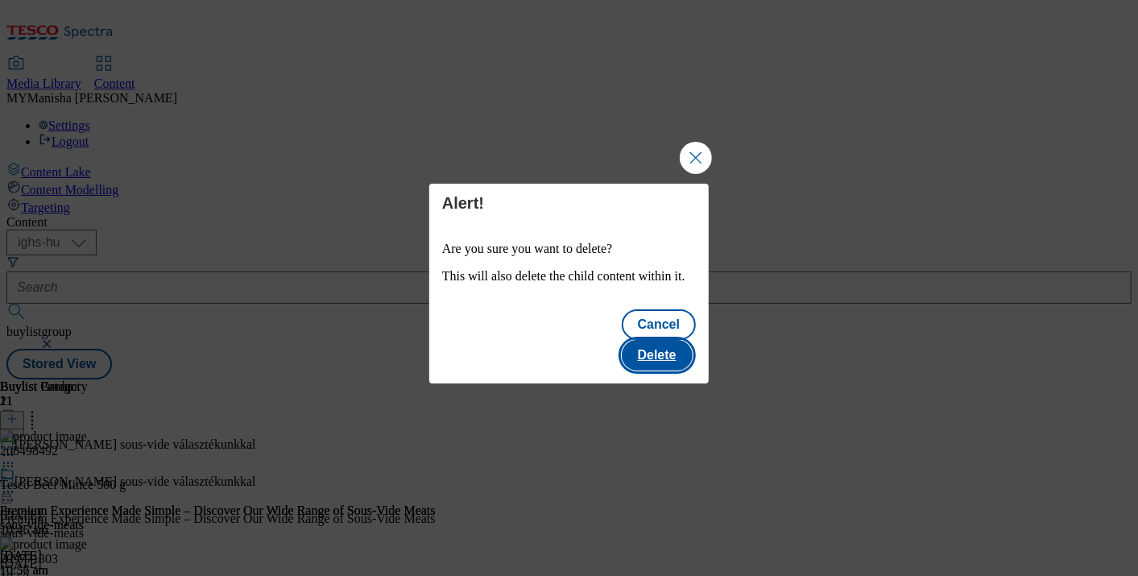
click at [658, 340] on button "Delete" at bounding box center [657, 355] width 71 height 31
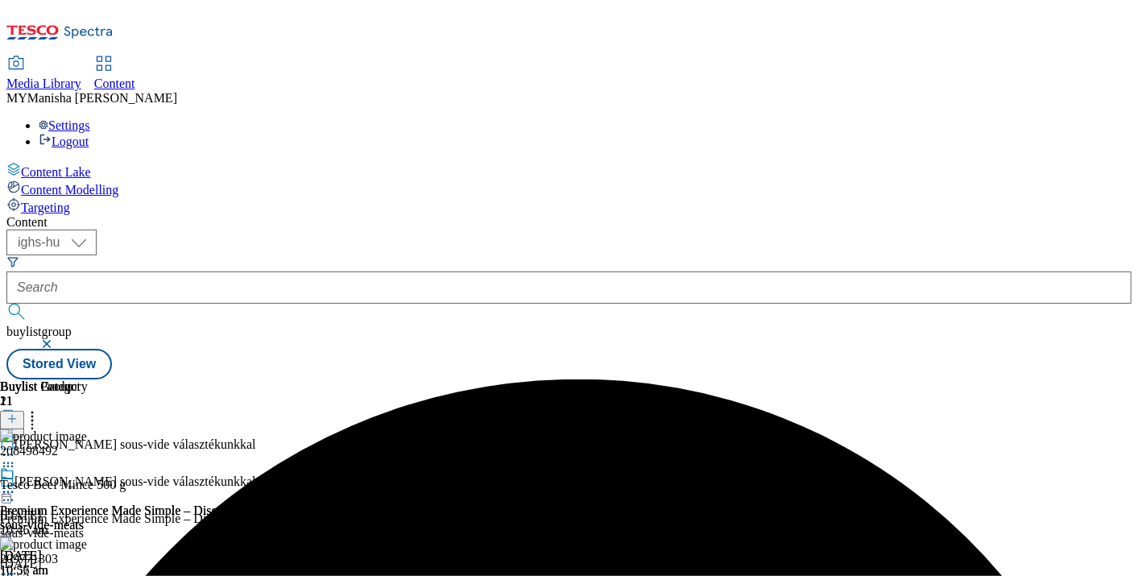
click at [436, 466] on div "Premium Experience Made Simple – Discover Our Wide Range of Sous-Vide Meats sou…" at bounding box center [218, 521] width 436 height 111
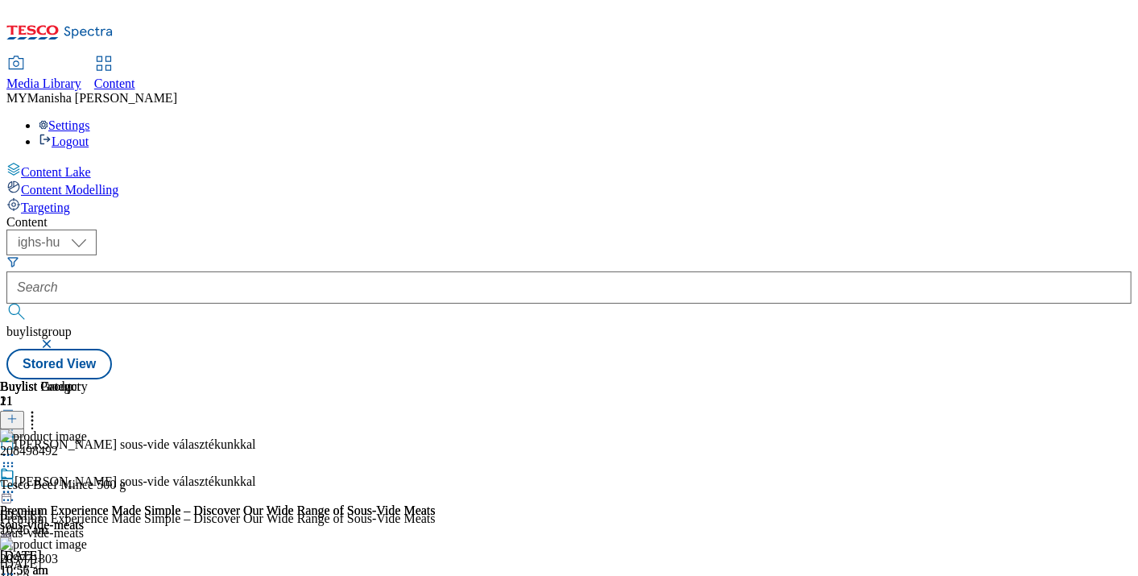
click at [16, 484] on icon at bounding box center [8, 492] width 16 height 16
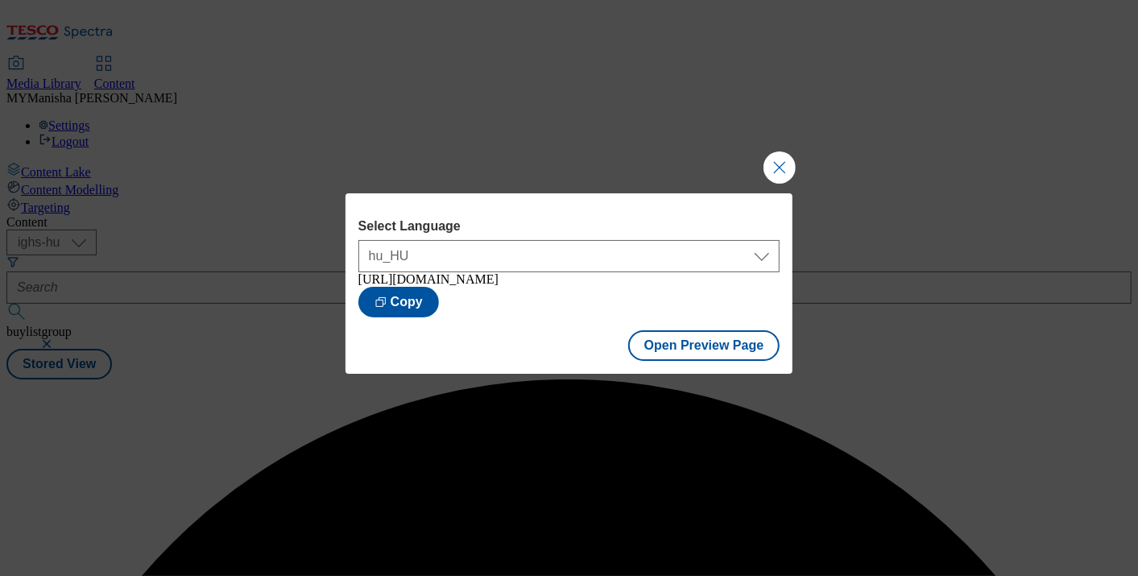
scroll to position [0, 0]
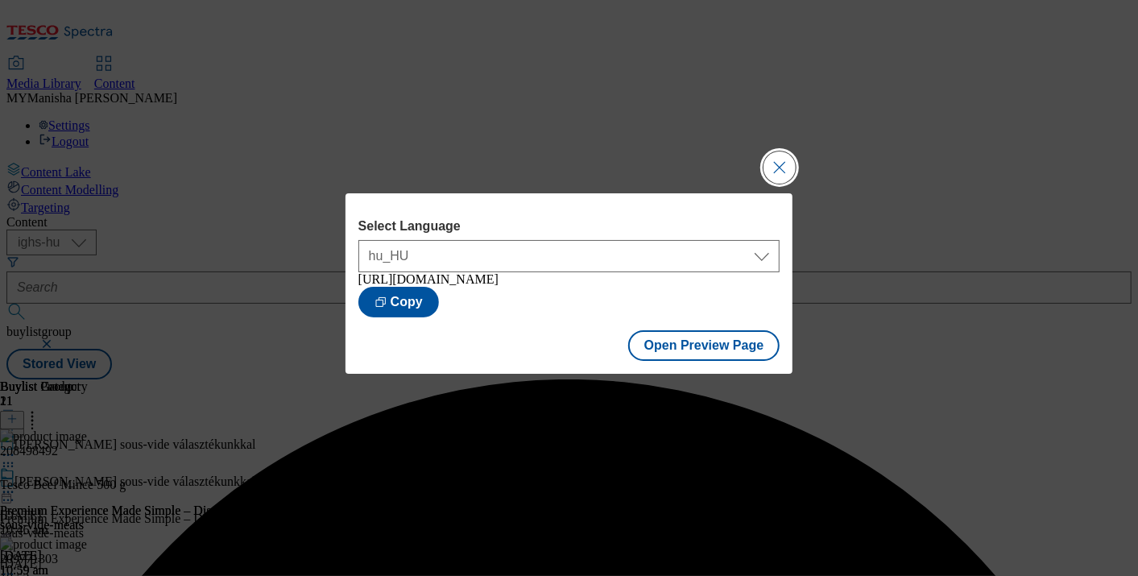
click at [775, 165] on button "Close Modal" at bounding box center [779, 167] width 32 height 32
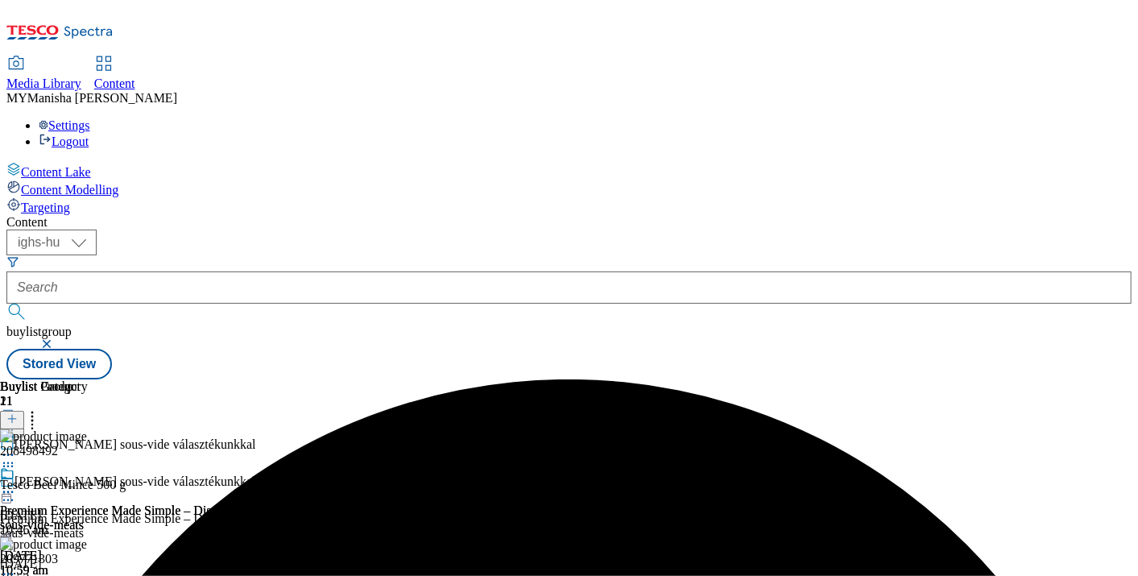
scroll to position [0, 291]
click at [16, 484] on icon at bounding box center [8, 492] width 16 height 16
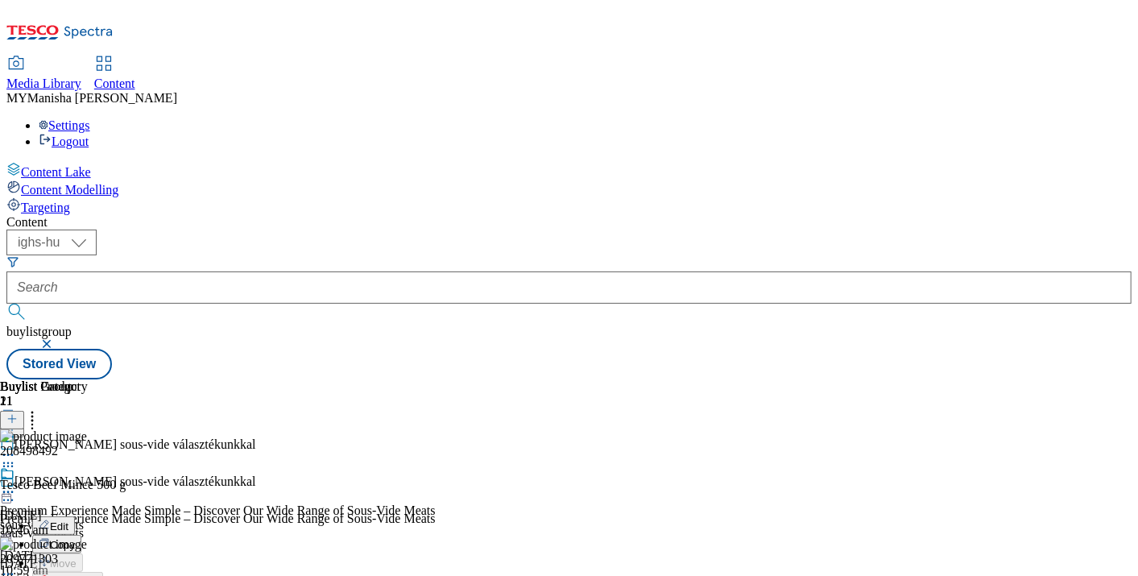
click at [256, 379] on header "Buylist Product 21" at bounding box center [128, 404] width 256 height 50
click at [40, 408] on icon at bounding box center [32, 416] width 16 height 16
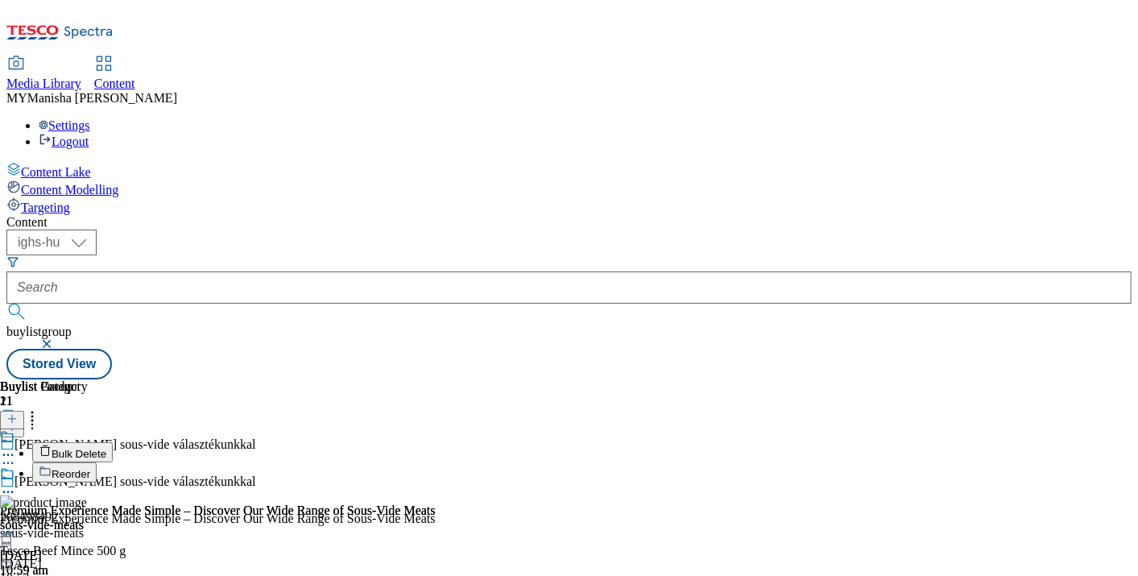
click at [106, 448] on span "Bulk Delete" at bounding box center [79, 454] width 55 height 12
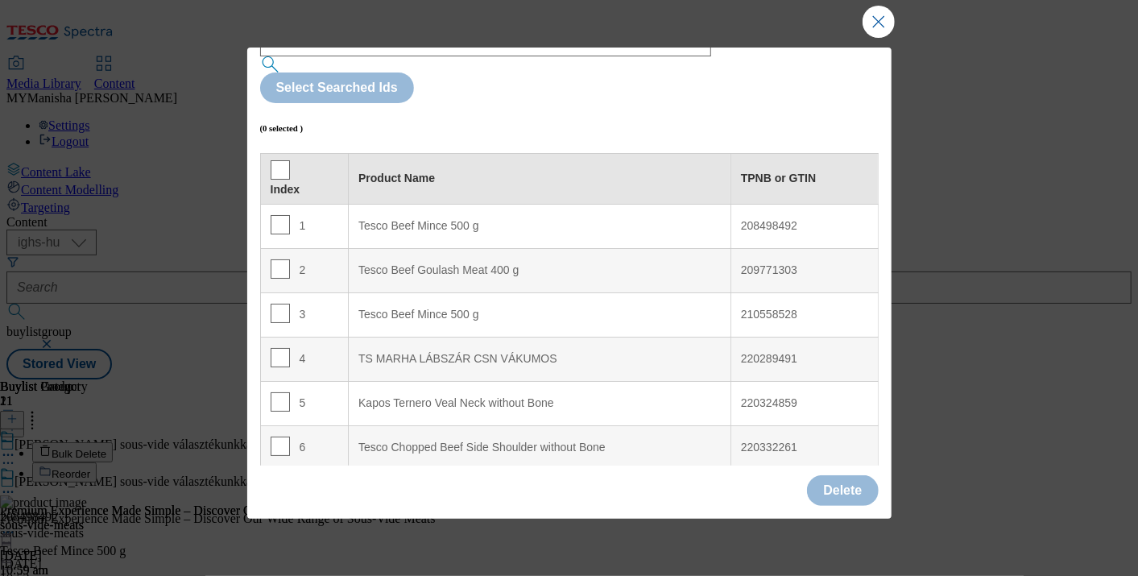
scroll to position [0, 0]
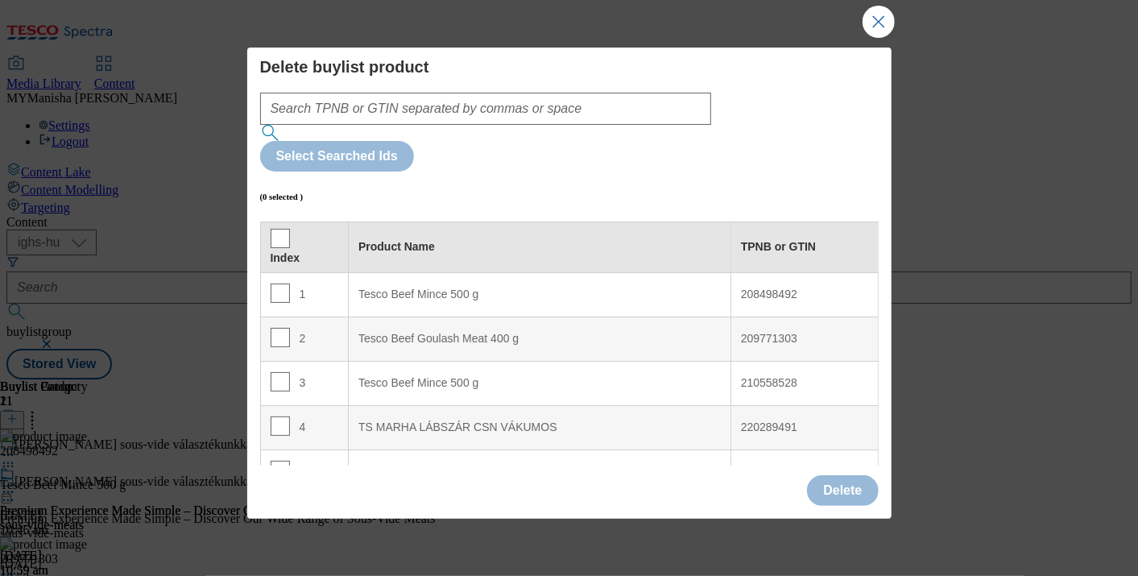
click at [292, 251] on div "Index" at bounding box center [305, 258] width 68 height 14
click at [280, 229] on input "Modal" at bounding box center [280, 238] width 19 height 19
checkbox input "true"
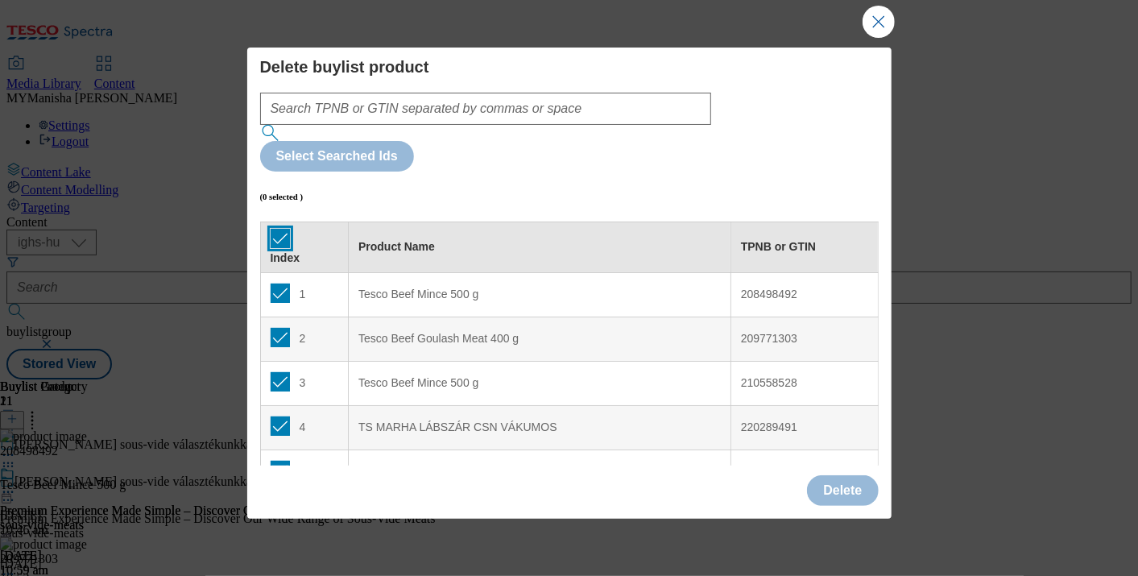
checkbox input "true"
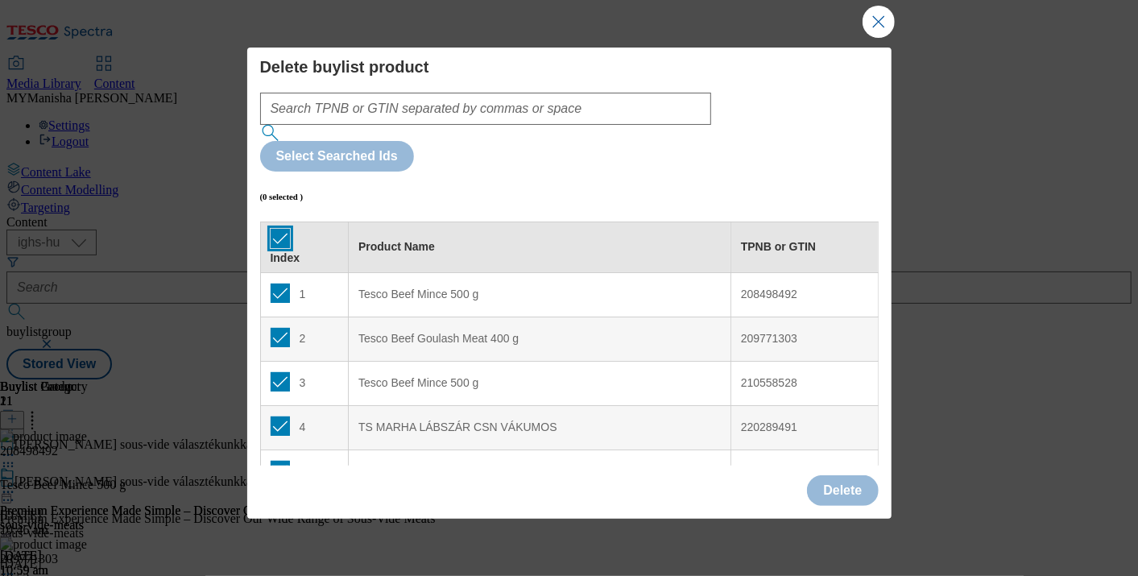
checkbox input "true"
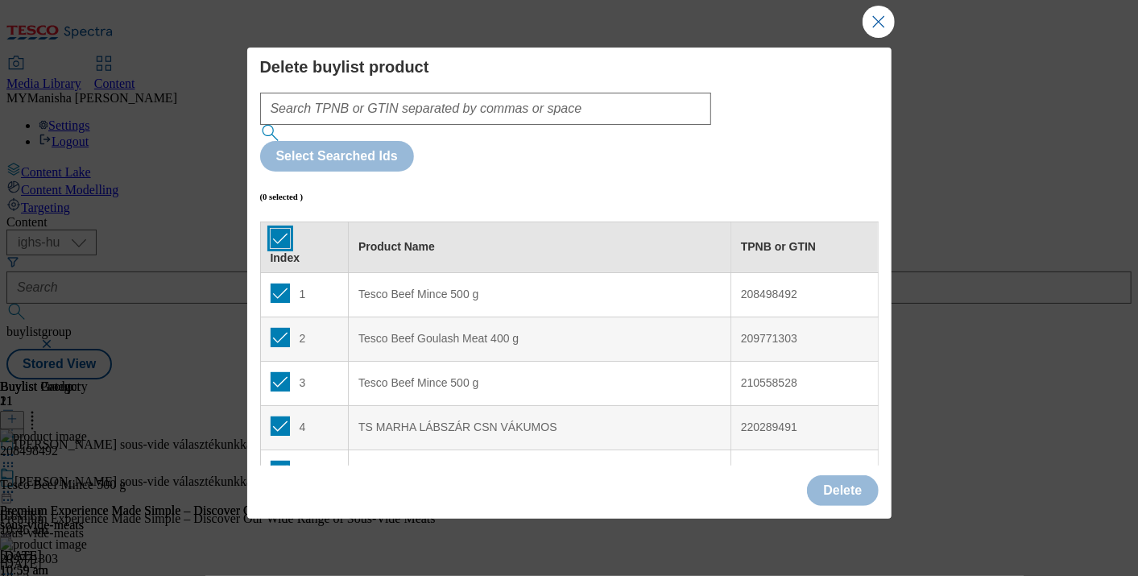
checkbox input "true"
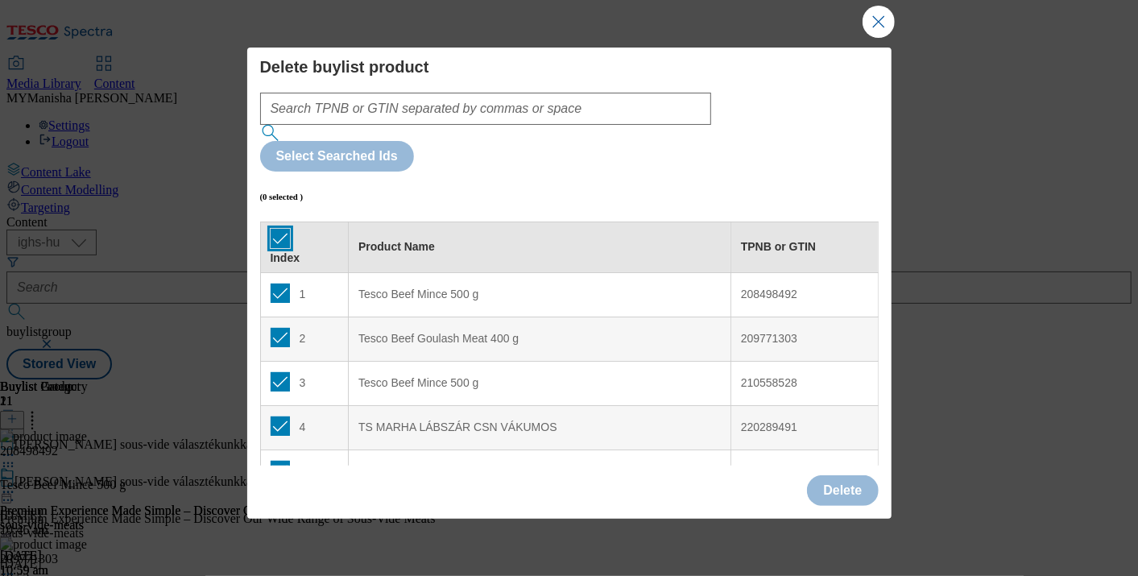
checkbox input "true"
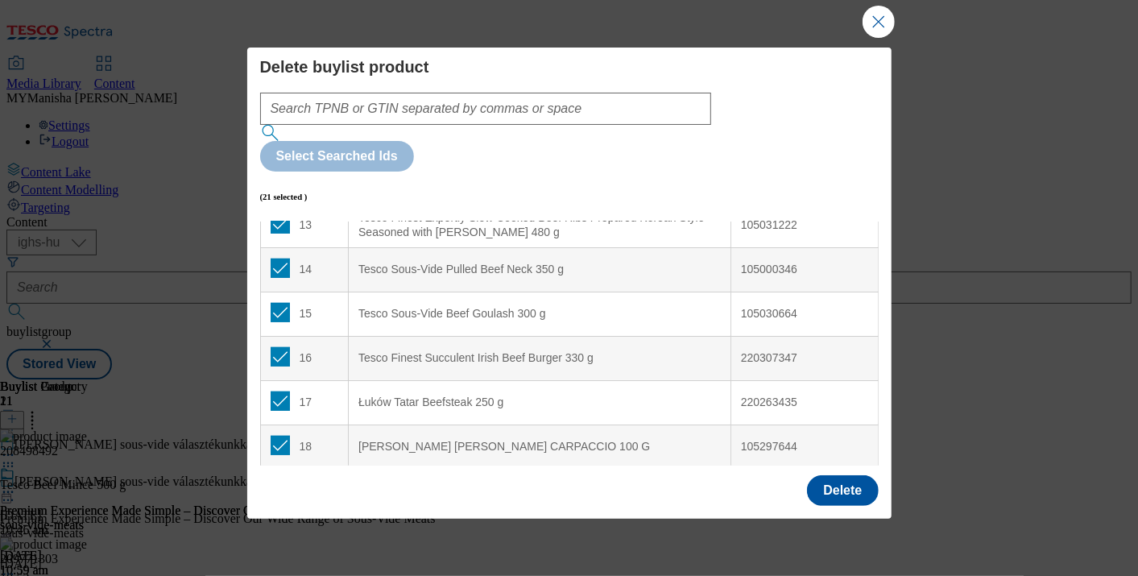
scroll to position [68, 0]
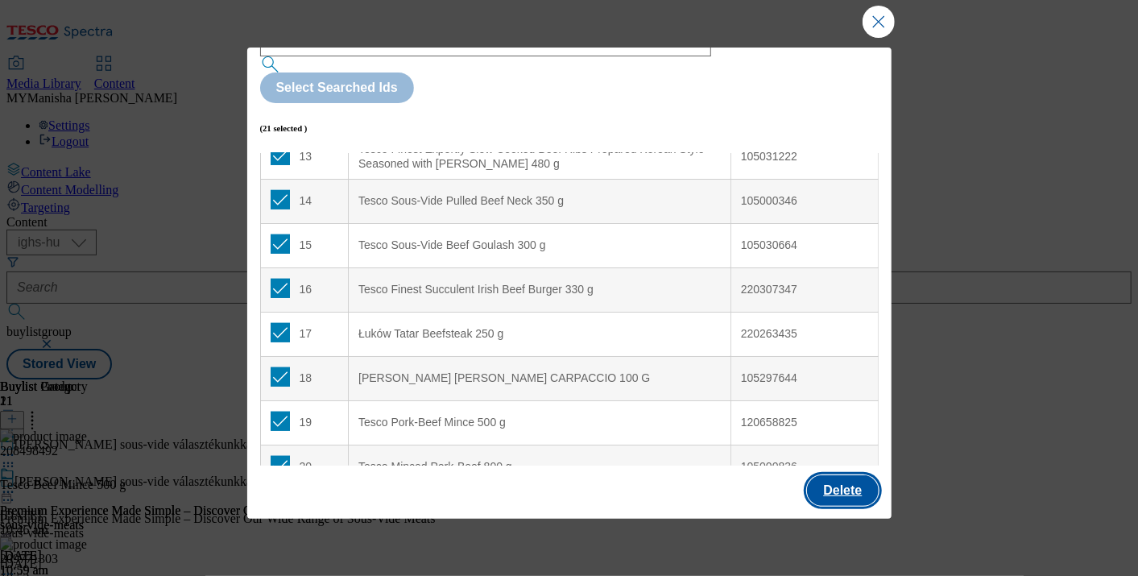
click at [843, 494] on button "Delete" at bounding box center [842, 490] width 71 height 31
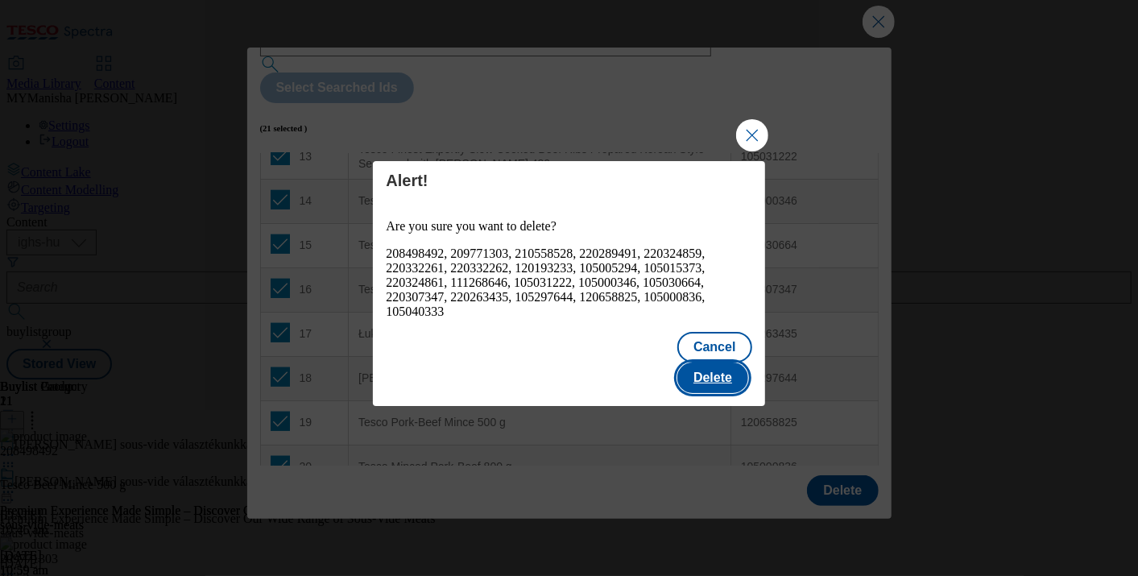
click at [699, 368] on button "Delete" at bounding box center [712, 377] width 71 height 31
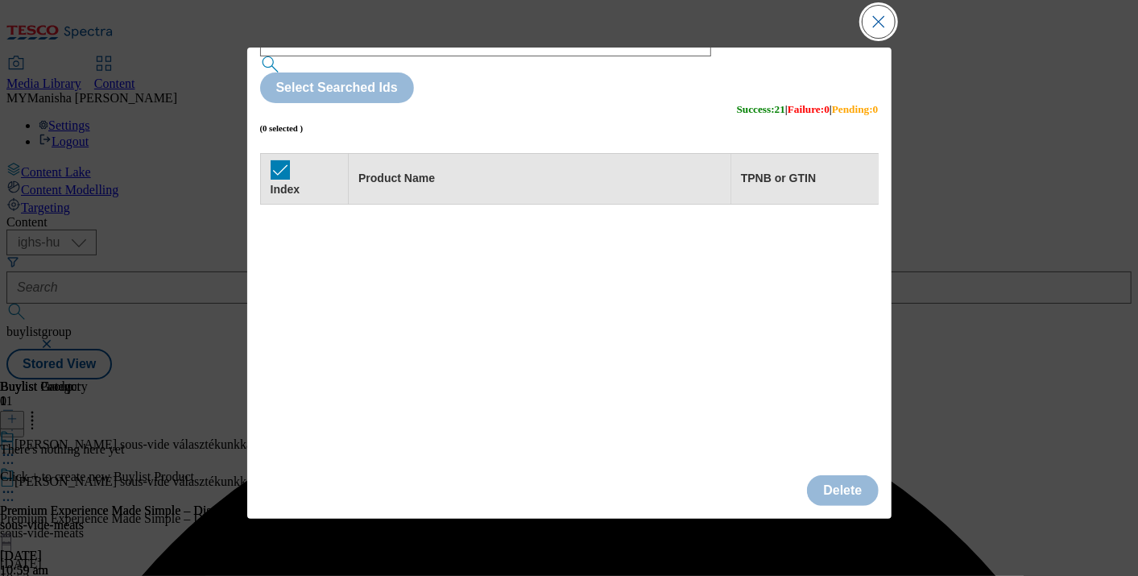
scroll to position [0, 0]
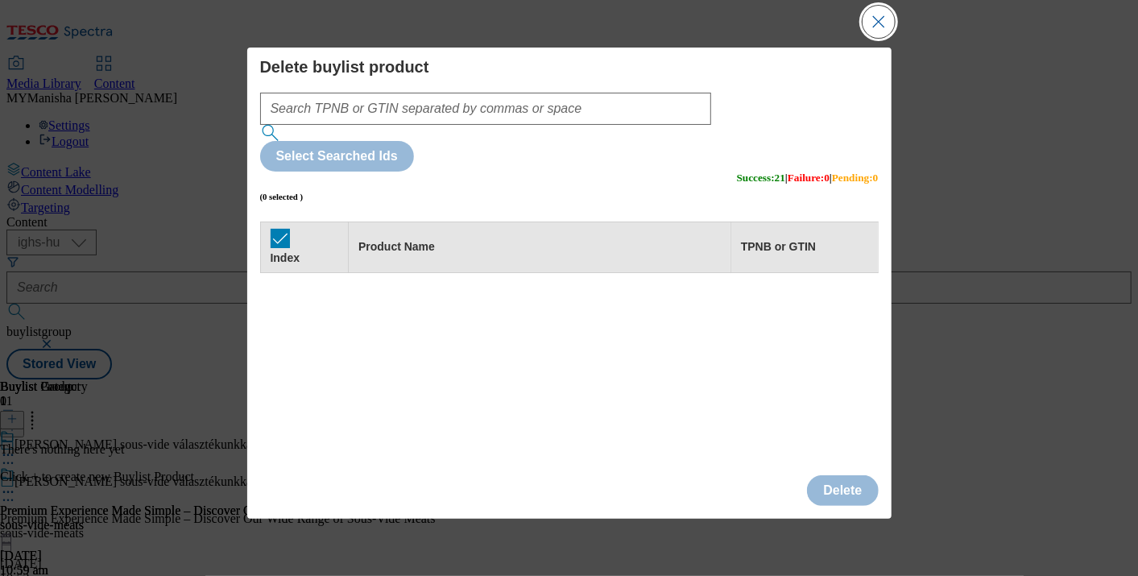
click at [880, 17] on button "Close Modal" at bounding box center [878, 22] width 32 height 32
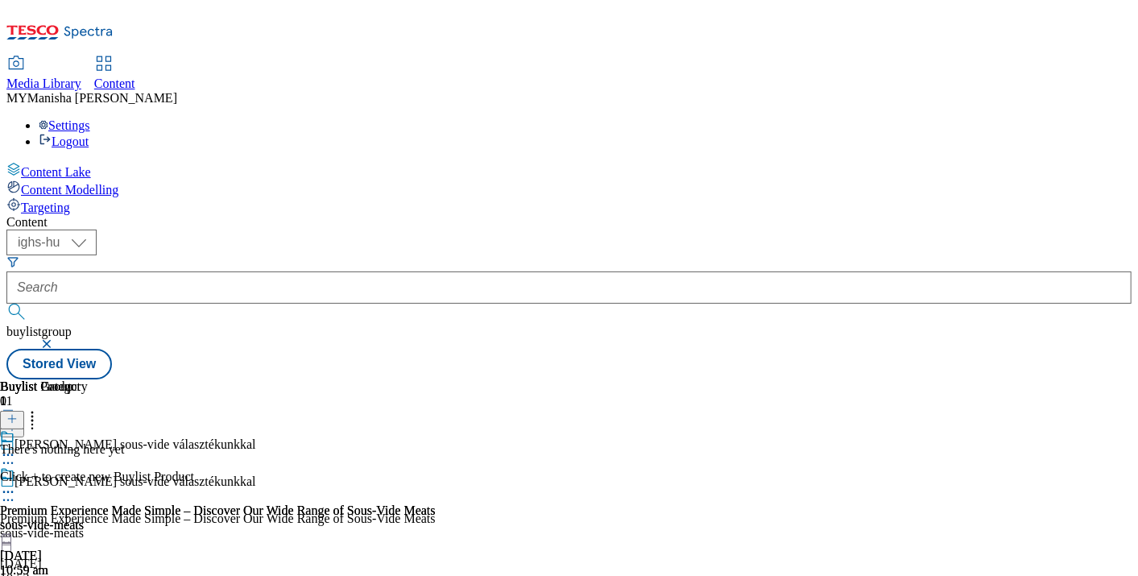
scroll to position [0, 291]
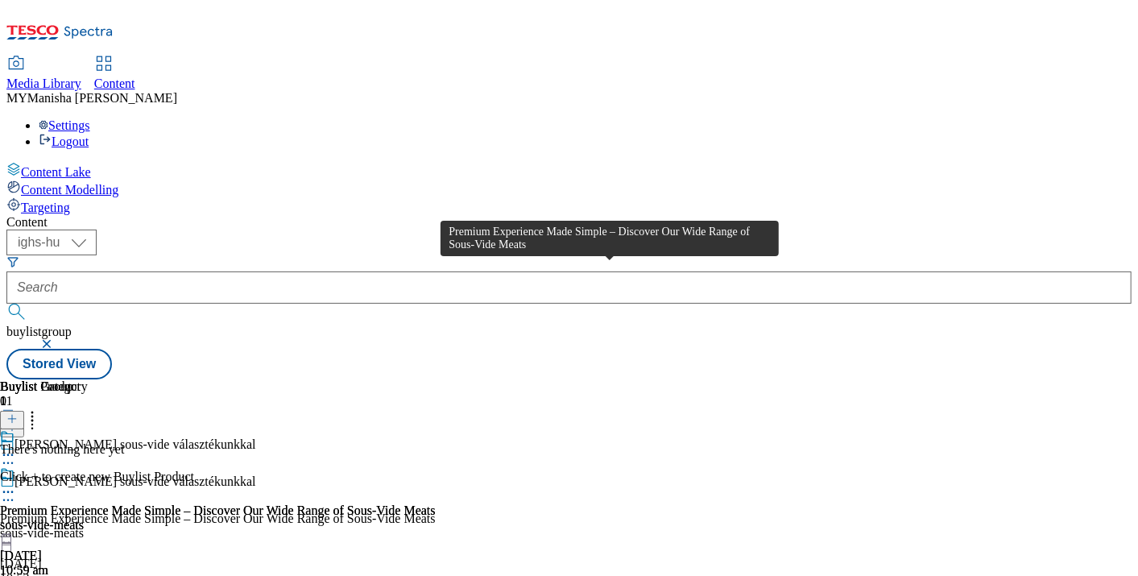
click at [436, 503] on div "Premium Experience Made Simple – Discover Our Wide Range of Sous-Vide Meats" at bounding box center [218, 510] width 436 height 14
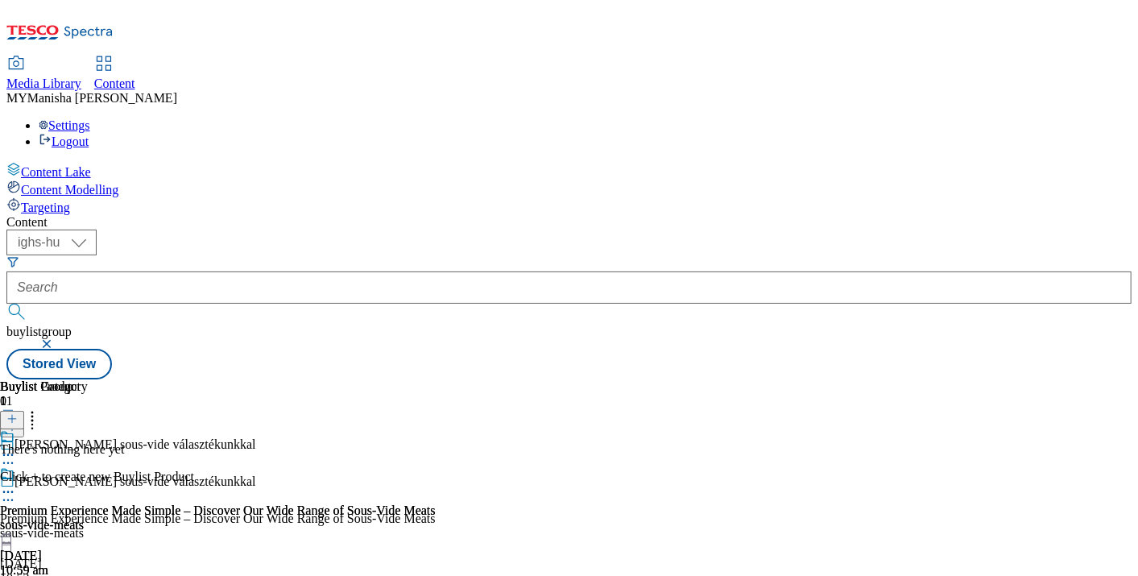
click at [18, 413] on icon at bounding box center [11, 418] width 11 height 11
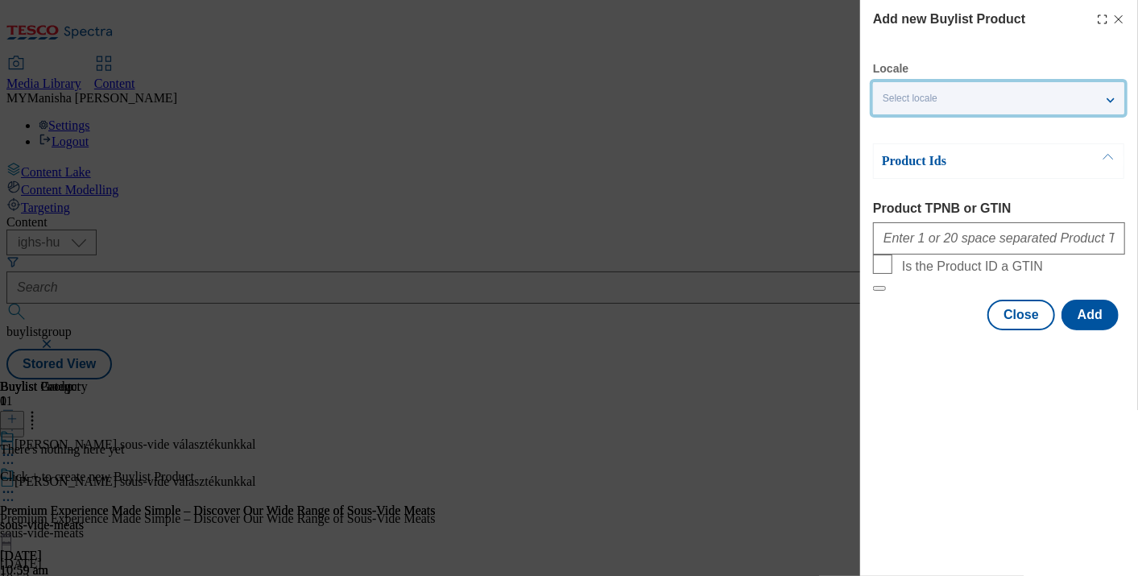
click at [951, 93] on div "Select locale" at bounding box center [998, 98] width 251 height 32
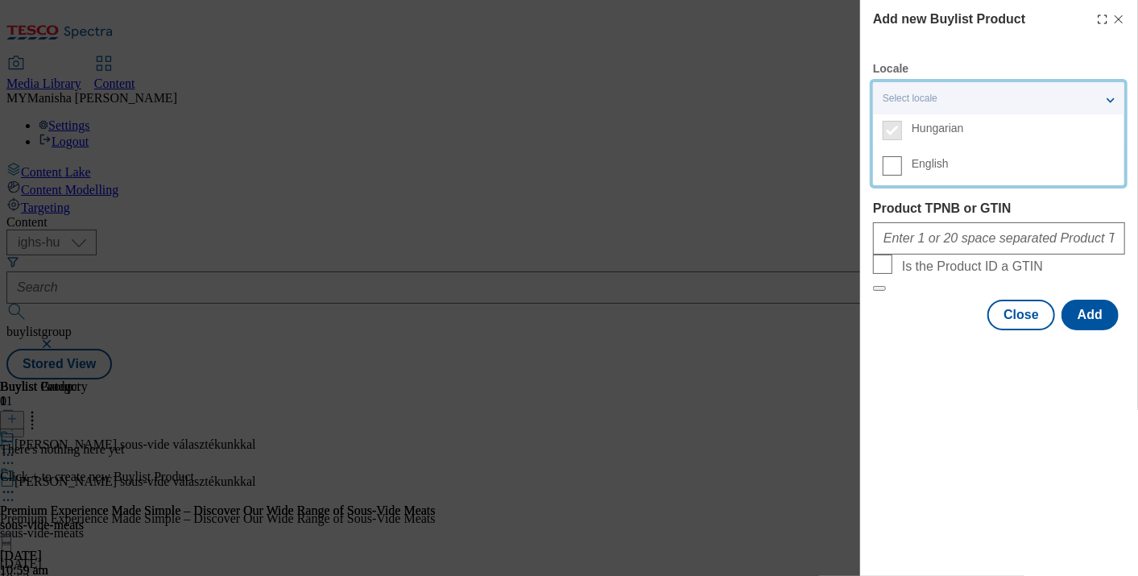
click at [880, 167] on label "English" at bounding box center [998, 167] width 251 height 35
click at [883, 167] on input "English" at bounding box center [892, 165] width 19 height 19
click at [924, 209] on label "Product TPNB or GTIN" at bounding box center [999, 208] width 252 height 14
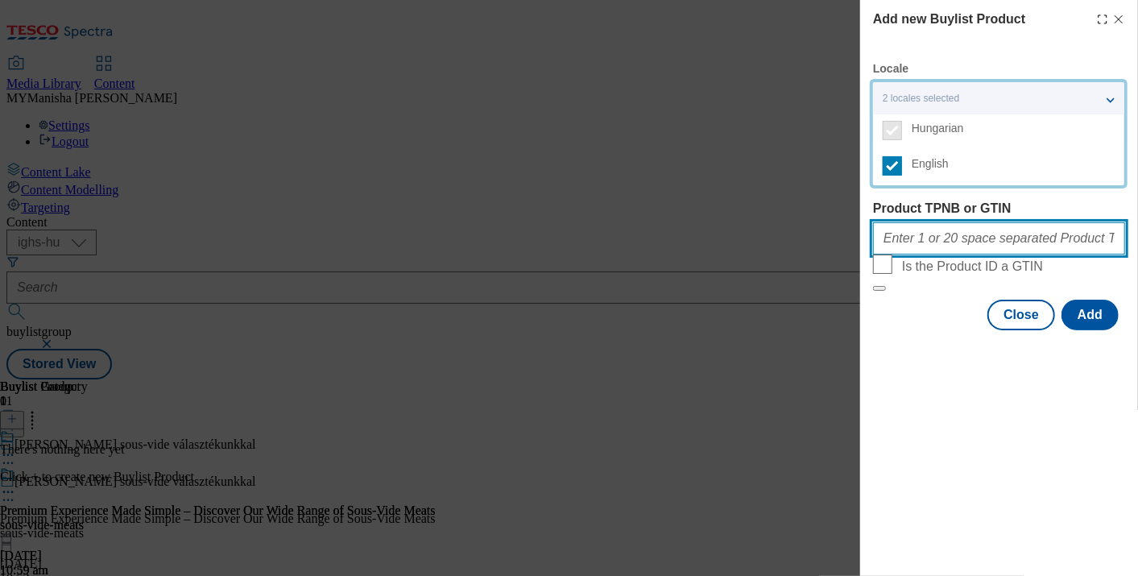
click at [924, 222] on input "Product TPNB or GTIN" at bounding box center [999, 238] width 252 height 32
click at [928, 233] on input "Product TPNB or GTIN" at bounding box center [999, 238] width 252 height 32
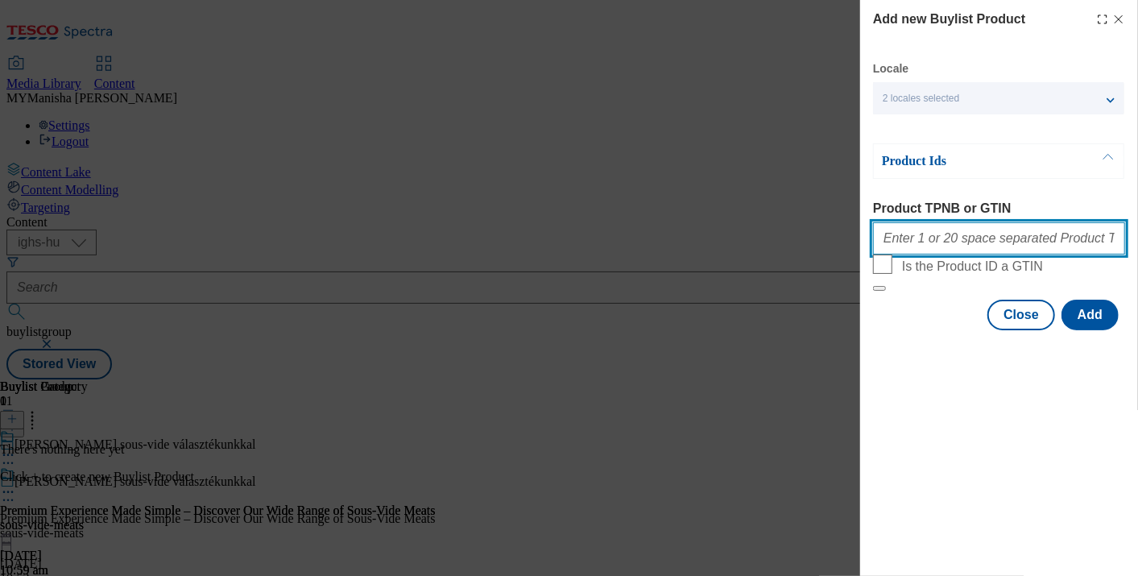
paste input "111268646 105031222 111268636 111268738 220207515 220275602 120658865 105000346…"
type input "111268646 105031222 111268636 111268738 220207515 220275602 120658865 105000346…"
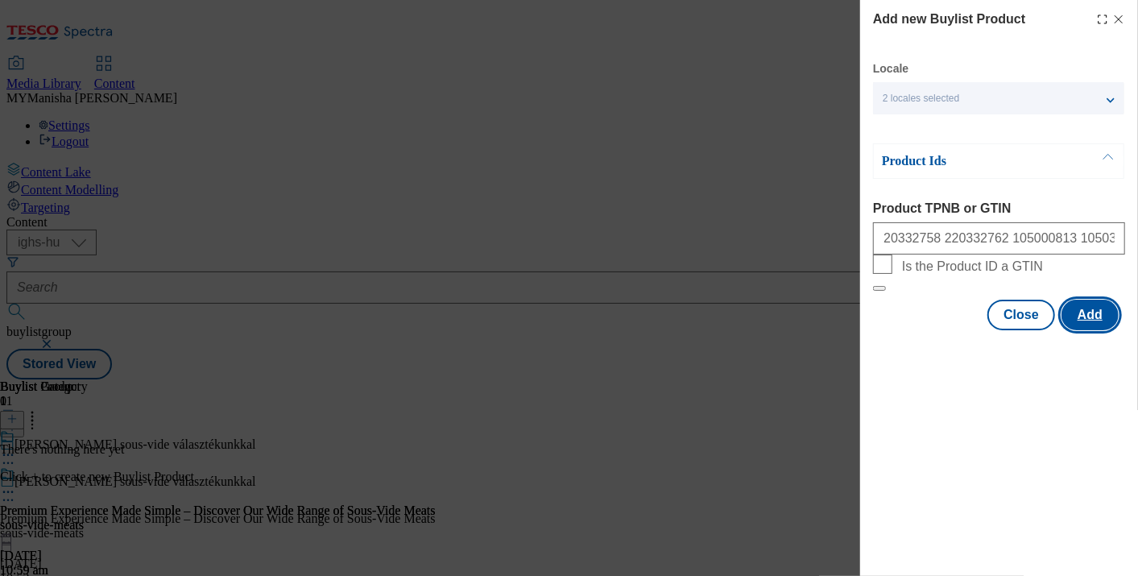
scroll to position [0, 0]
click at [1097, 330] on button "Add" at bounding box center [1089, 315] width 57 height 31
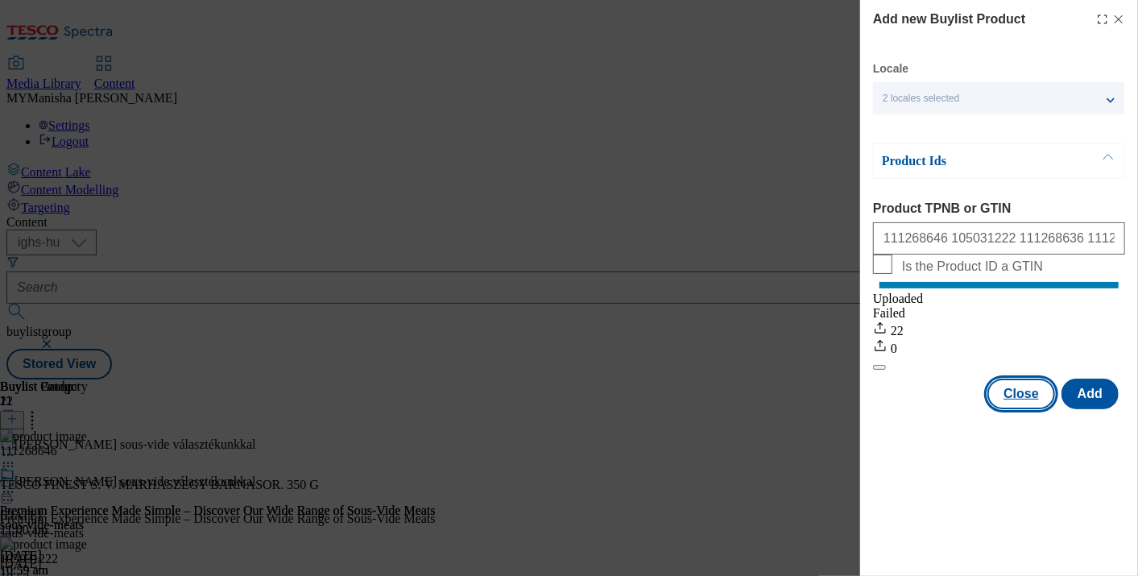
click at [1040, 409] on button "Close" at bounding box center [1021, 393] width 68 height 31
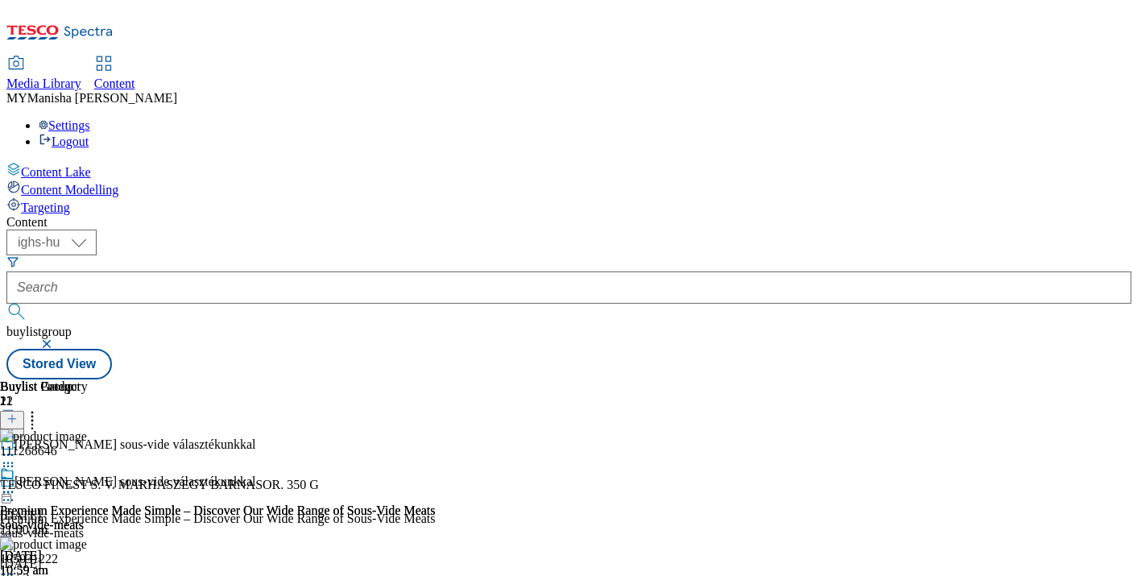
click at [16, 484] on icon at bounding box center [8, 492] width 16 height 16
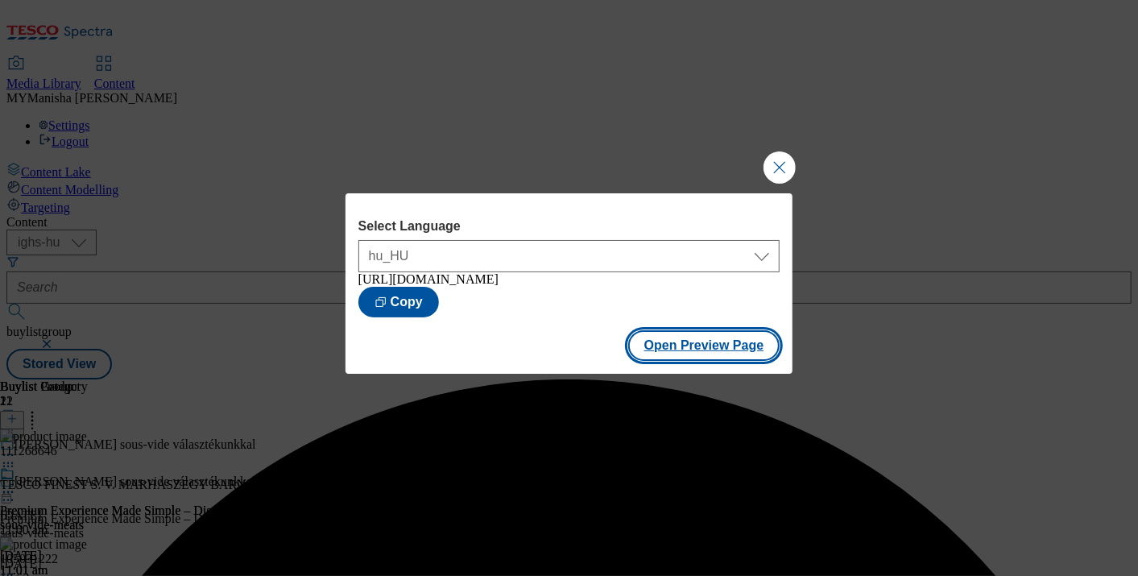
click at [693, 358] on button "Open Preview Page" at bounding box center [704, 345] width 152 height 31
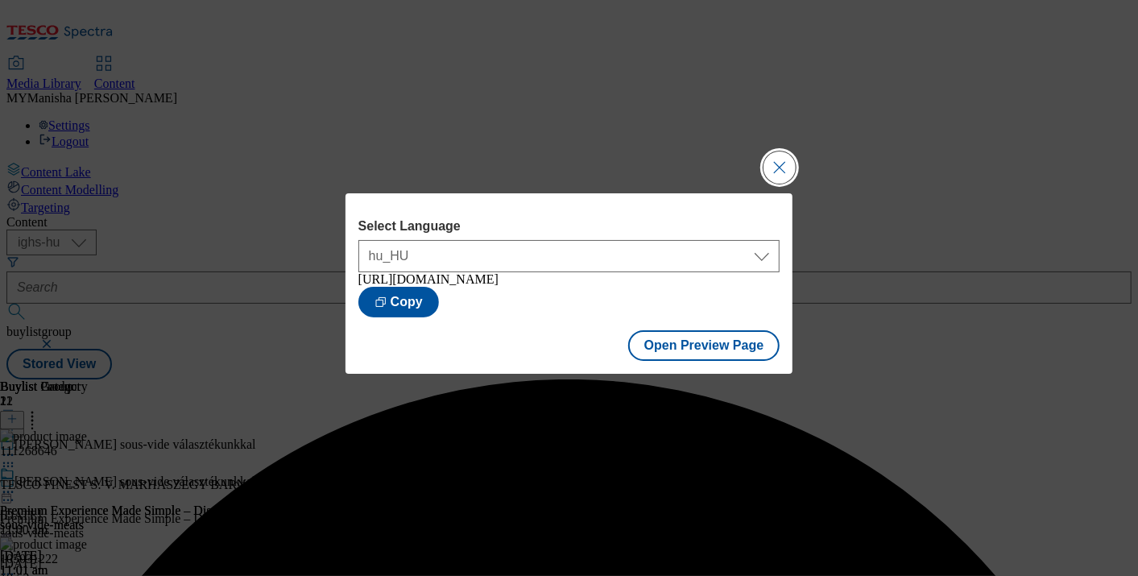
click at [779, 157] on button "Close Modal" at bounding box center [779, 167] width 32 height 32
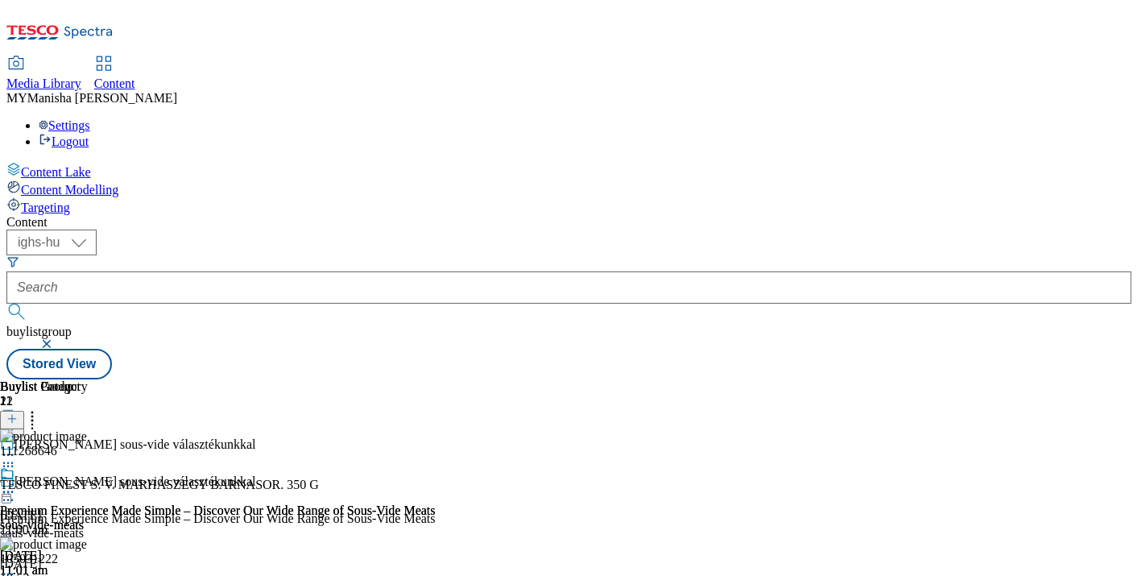
click at [16, 484] on icon at bounding box center [8, 492] width 16 height 16
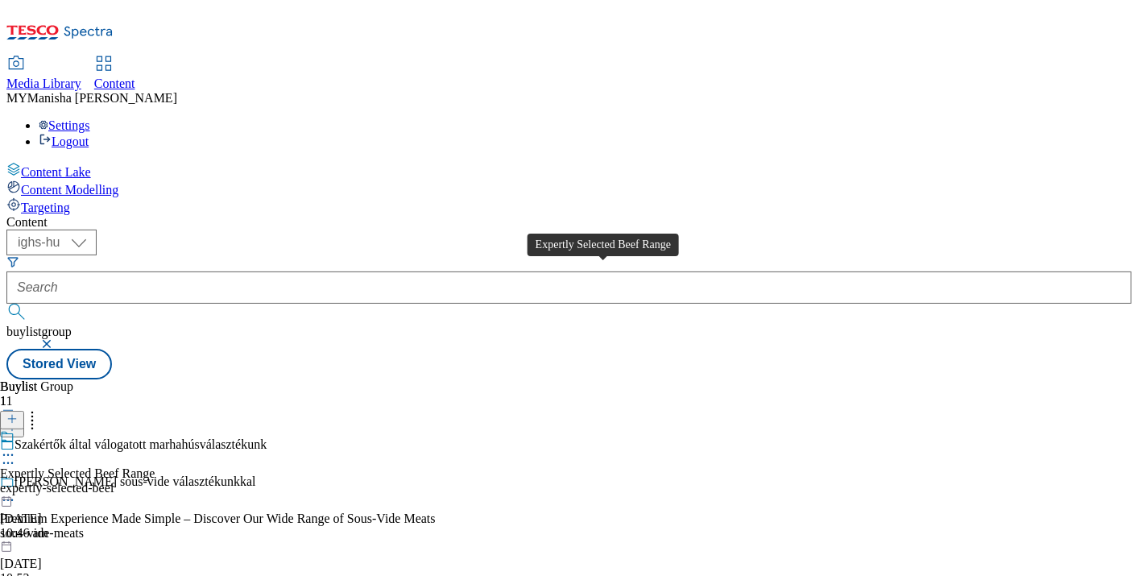
click at [155, 466] on div "Expertly Selected Beef Range" at bounding box center [77, 473] width 155 height 14
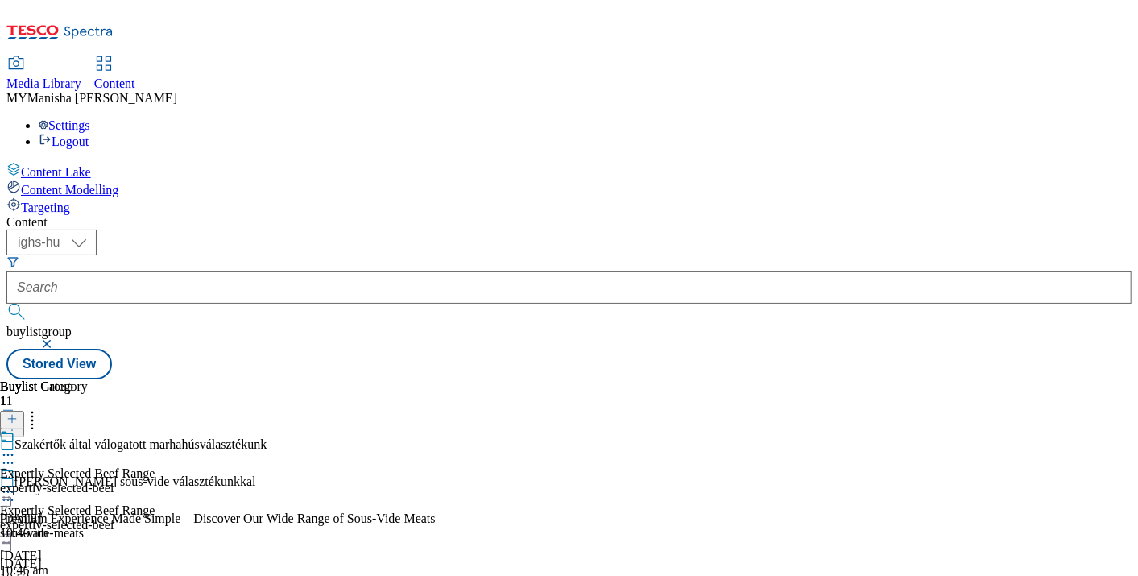
click at [16, 447] on icon at bounding box center [8, 455] width 16 height 16
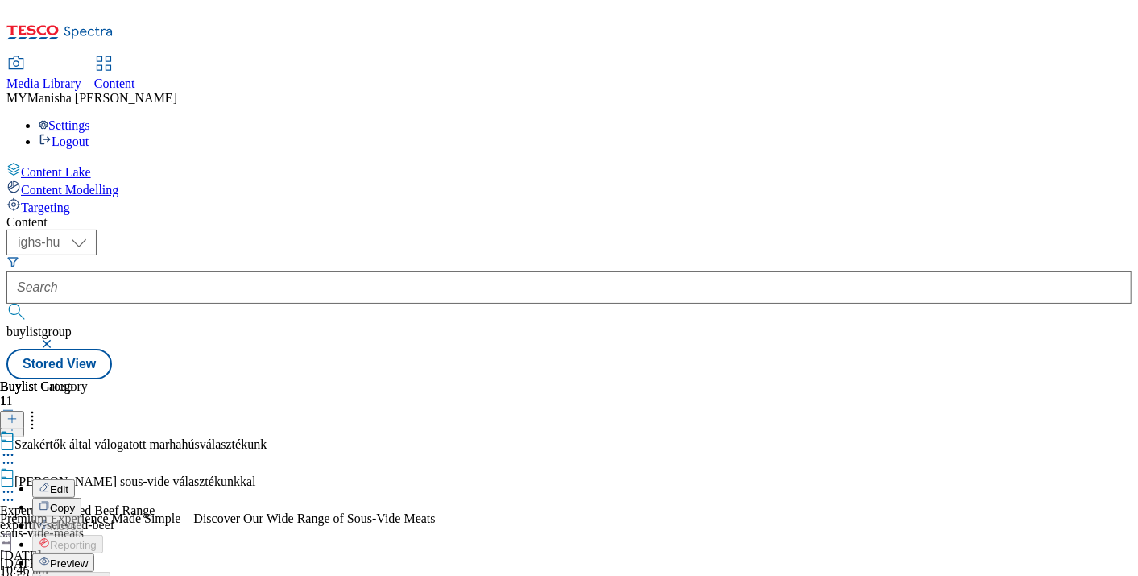
click at [88, 557] on span "Preview" at bounding box center [69, 563] width 38 height 12
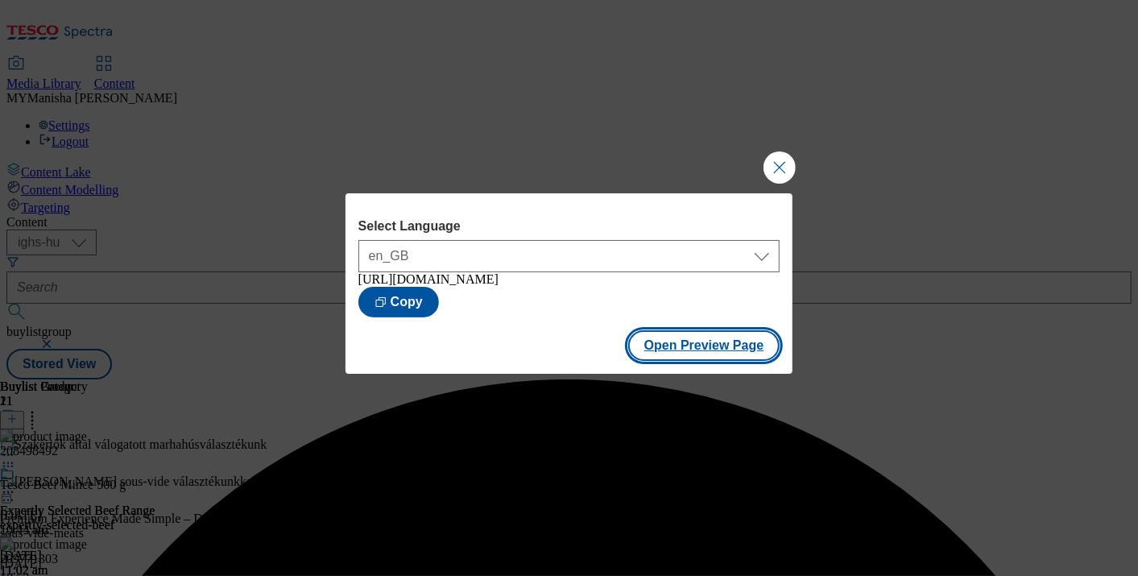
click at [691, 354] on button "Open Preview Page" at bounding box center [704, 345] width 152 height 31
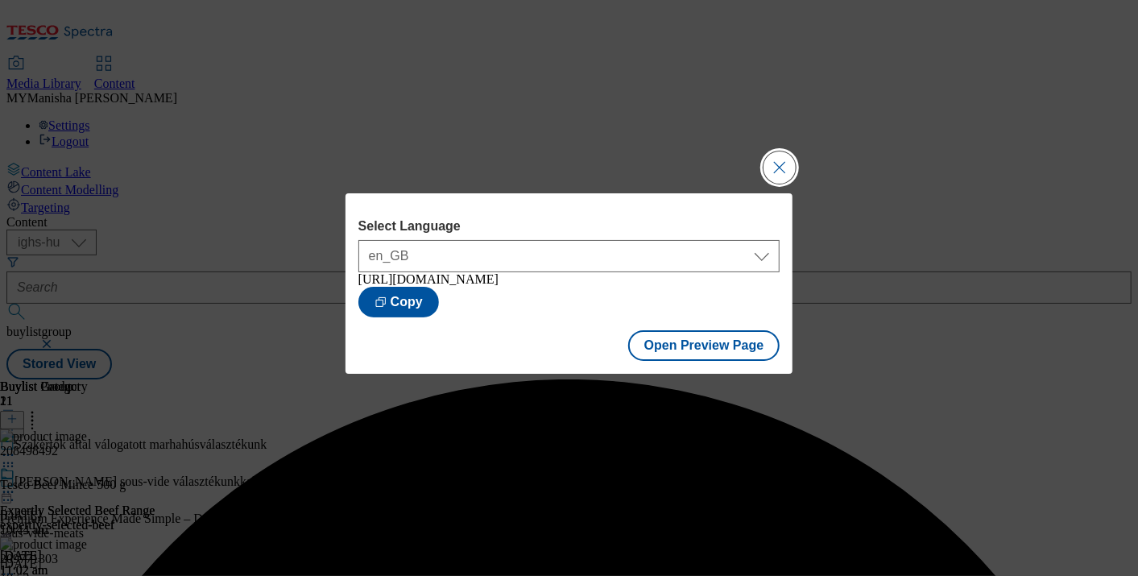
click at [782, 163] on button "Close Modal" at bounding box center [779, 167] width 32 height 32
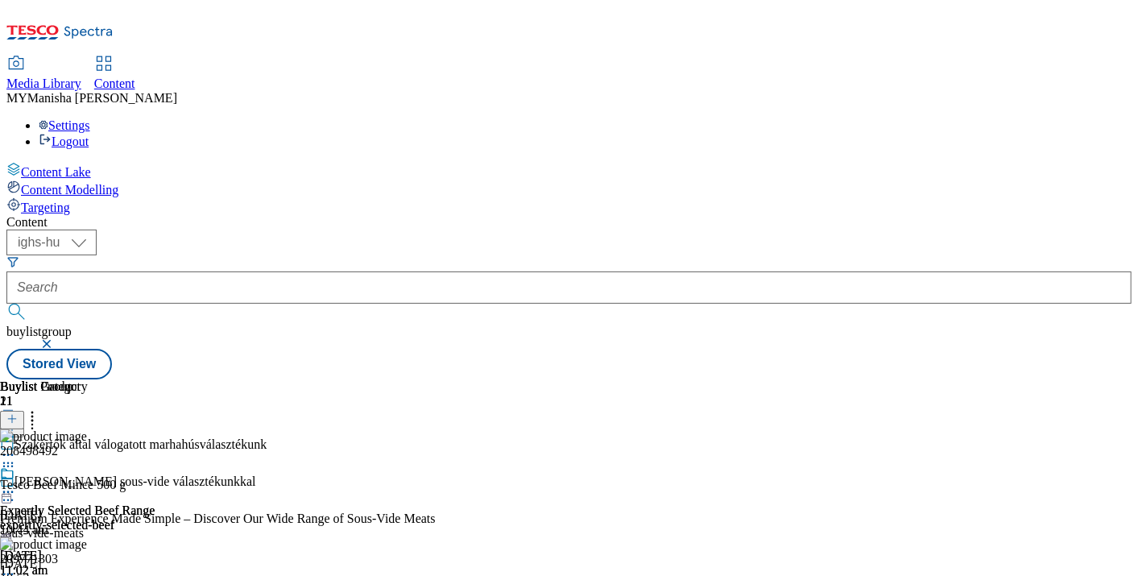
scroll to position [0, 291]
click at [155, 484] on div at bounding box center [77, 493] width 155 height 19
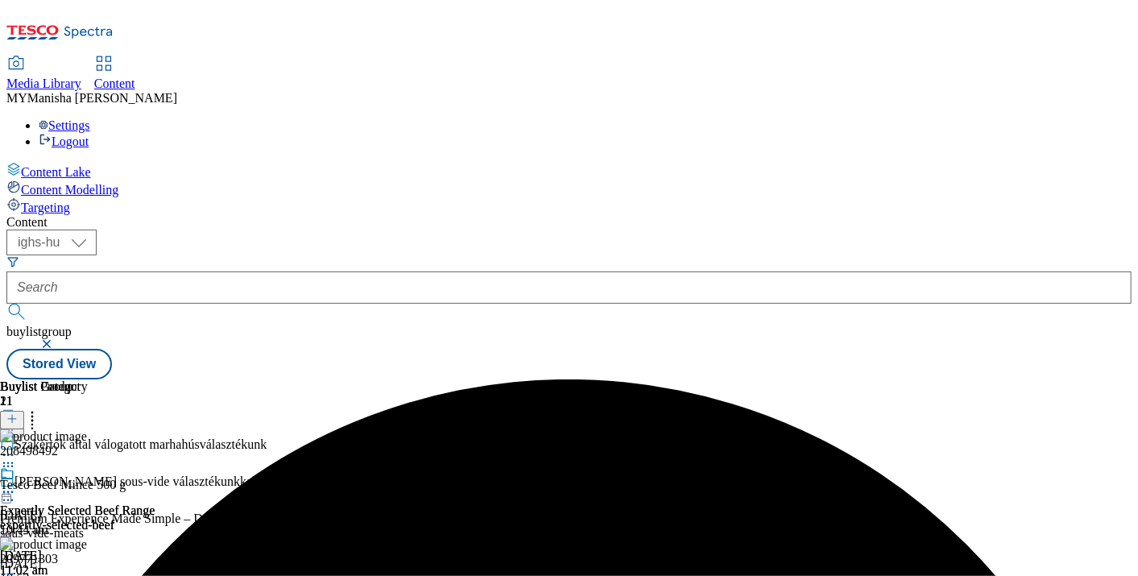
scroll to position [0, 175]
click at [16, 484] on icon at bounding box center [8, 492] width 16 height 16
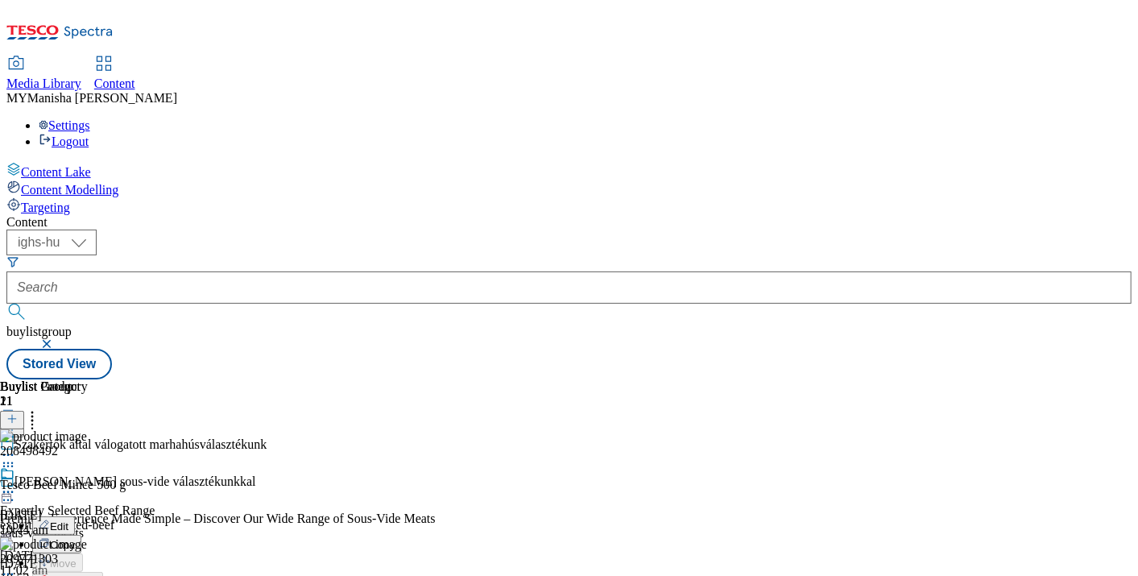
scroll to position [189, 0]
click at [155, 466] on div "Expertly Selected Beef Range expertly-selected-beef [DATE] 11:02 am" at bounding box center [77, 521] width 155 height 111
click at [34, 420] on circle at bounding box center [32, 421] width 2 height 2
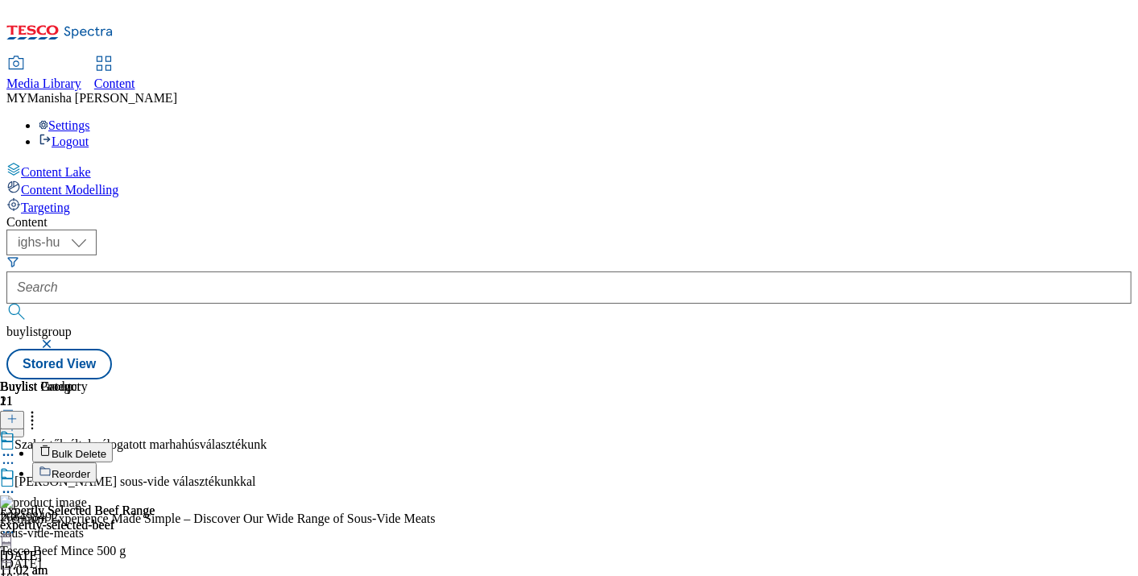
click at [34, 420] on circle at bounding box center [32, 421] width 2 height 2
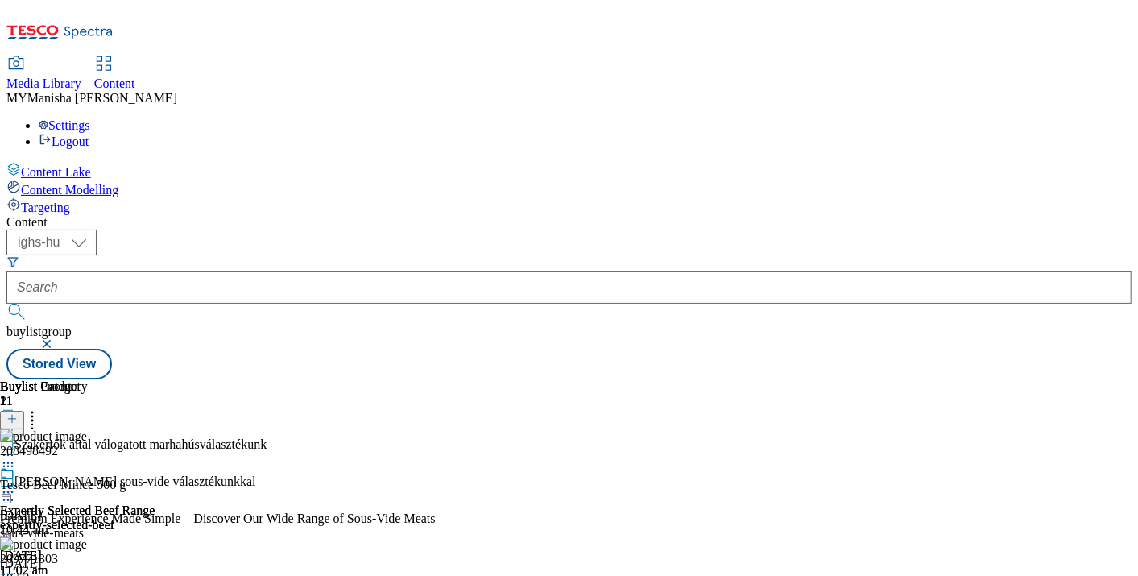
click at [155, 466] on div "Expertly Selected Beef Range expertly-selected-beef [DATE] 11:02 am" at bounding box center [77, 521] width 155 height 111
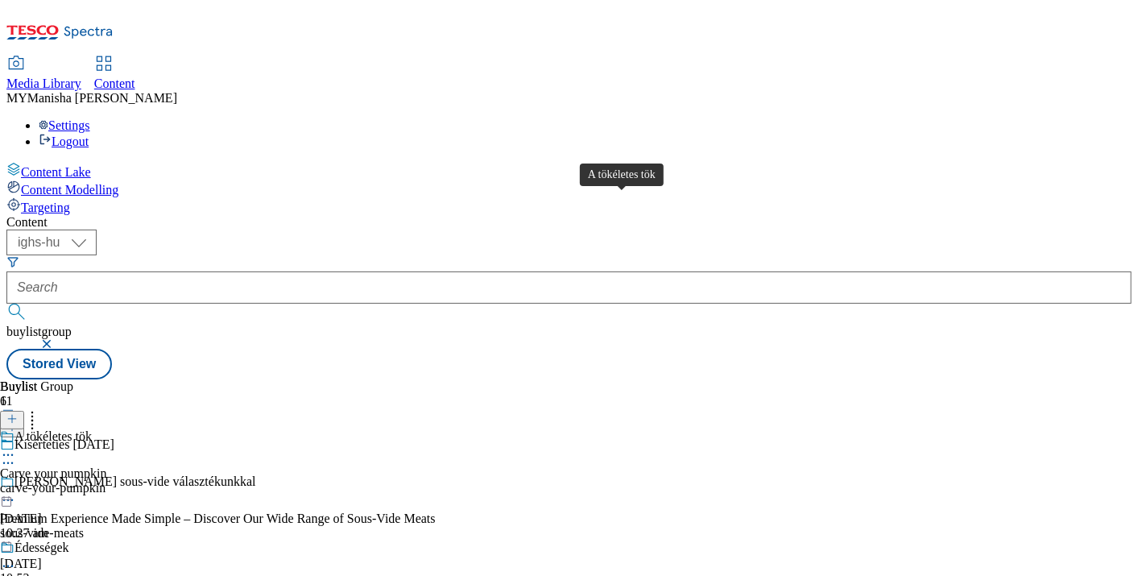
click at [92, 429] on div "A tökéletes tök" at bounding box center [52, 436] width 77 height 14
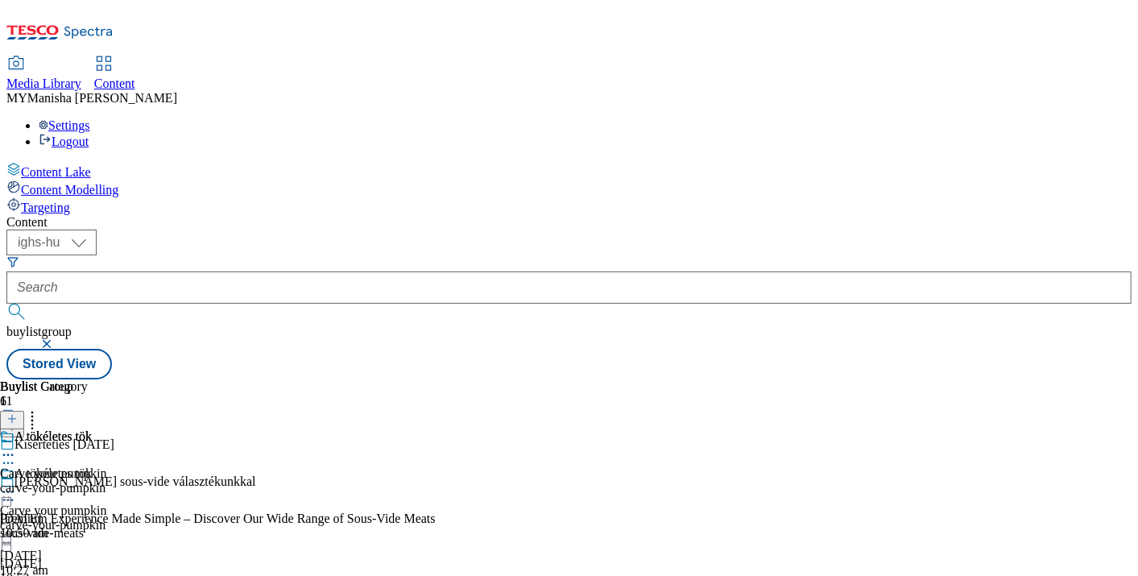
click at [16, 447] on icon at bounding box center [8, 455] width 16 height 16
click at [18, 421] on icon at bounding box center [11, 426] width 11 height 11
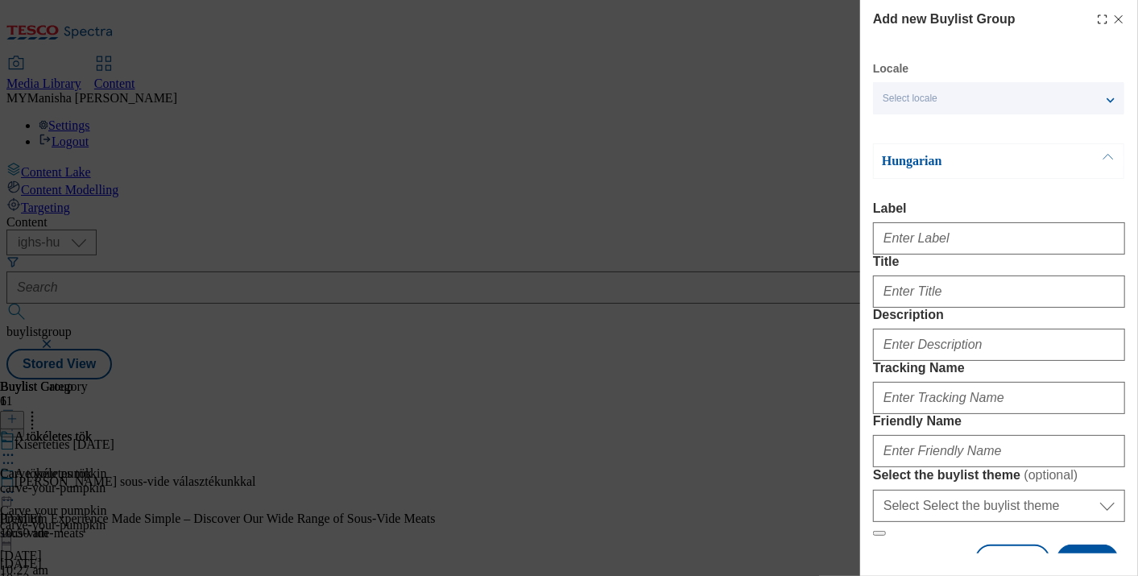
click at [1046, 103] on div "Select locale" at bounding box center [998, 98] width 251 height 32
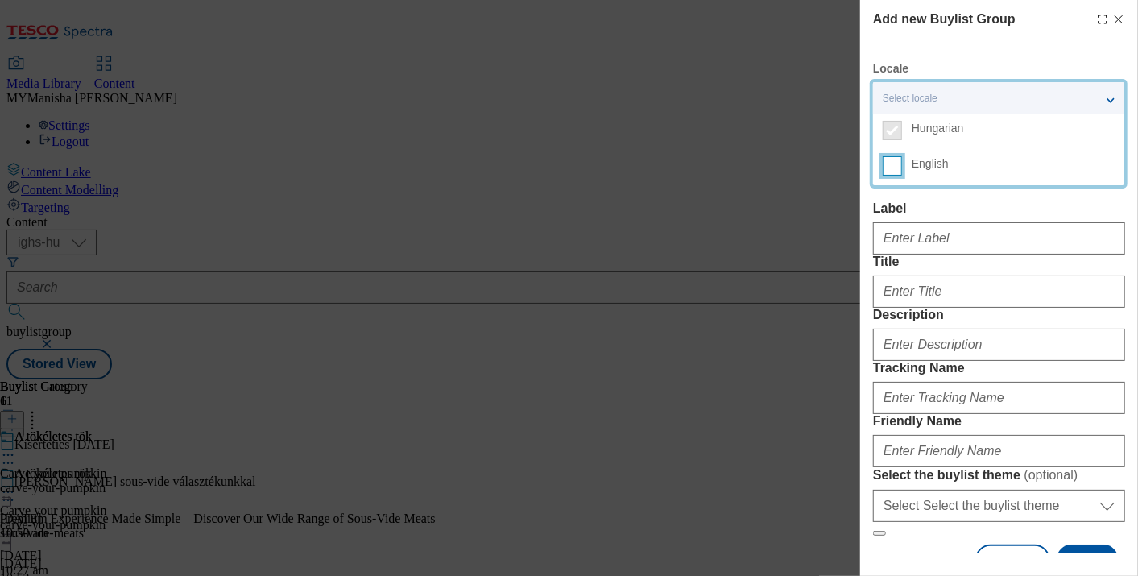
click at [893, 162] on input "English" at bounding box center [892, 165] width 19 height 19
click at [954, 220] on div "Label" at bounding box center [999, 227] width 252 height 53
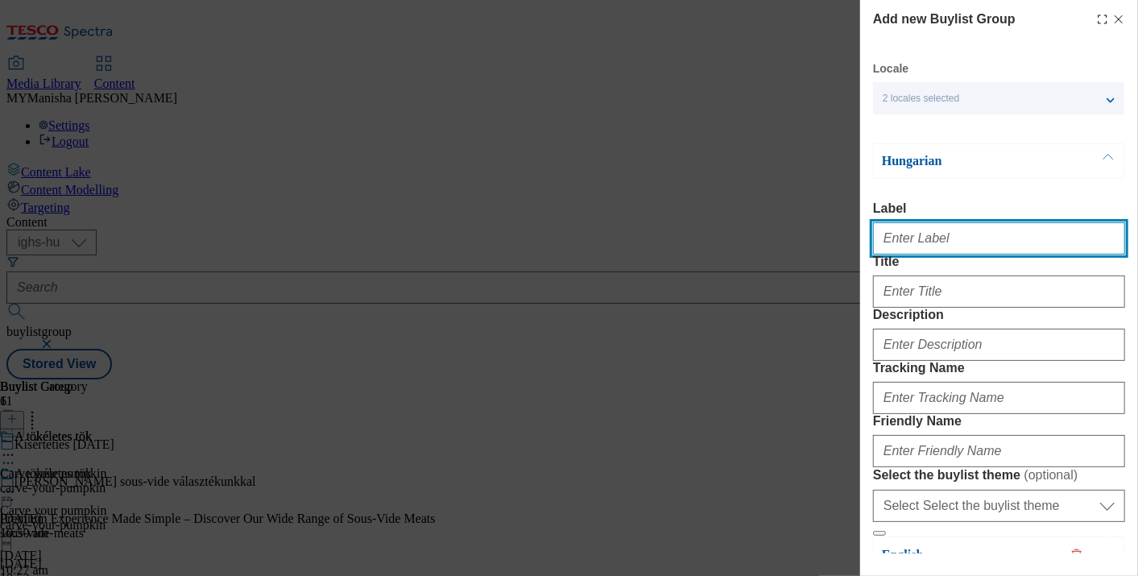
click at [934, 246] on input "Label" at bounding box center [999, 238] width 252 height 32
paste input "Your Favorite Flavors in Minutes – From Our Convenience Range"
type input "Your Favorite Flavors in Minutes – From Our Convenience Range"
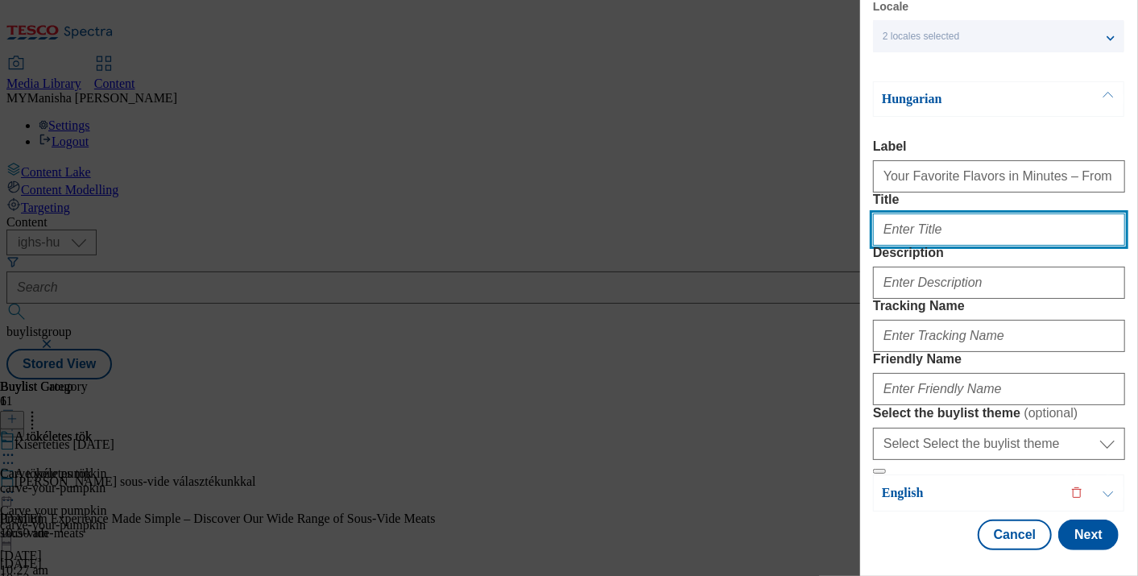
scroll to position [178, 0]
paste input "Kedvenc ízeid percek alatt – kényelmi választékunkból"
type input "Kedvenc ízeid percek alatt – kényelmi választékunkból"
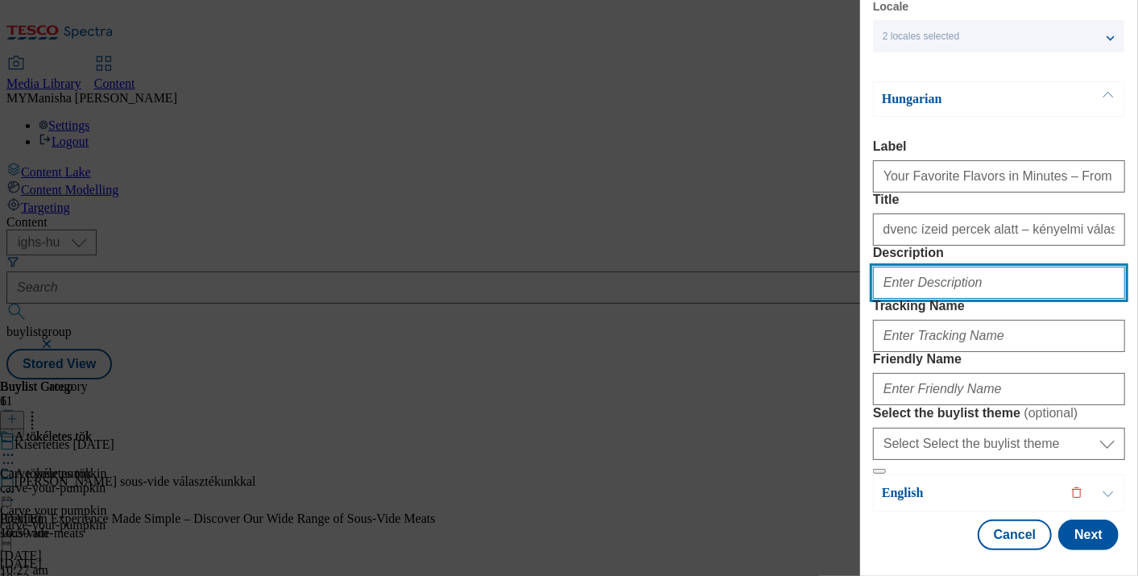
scroll to position [0, 0]
paste input "Your Favorite Flavors in Minutes – From Our Convenience Range"
type input "Your Favorite Flavors in Minutes – From Our Convenience Range"
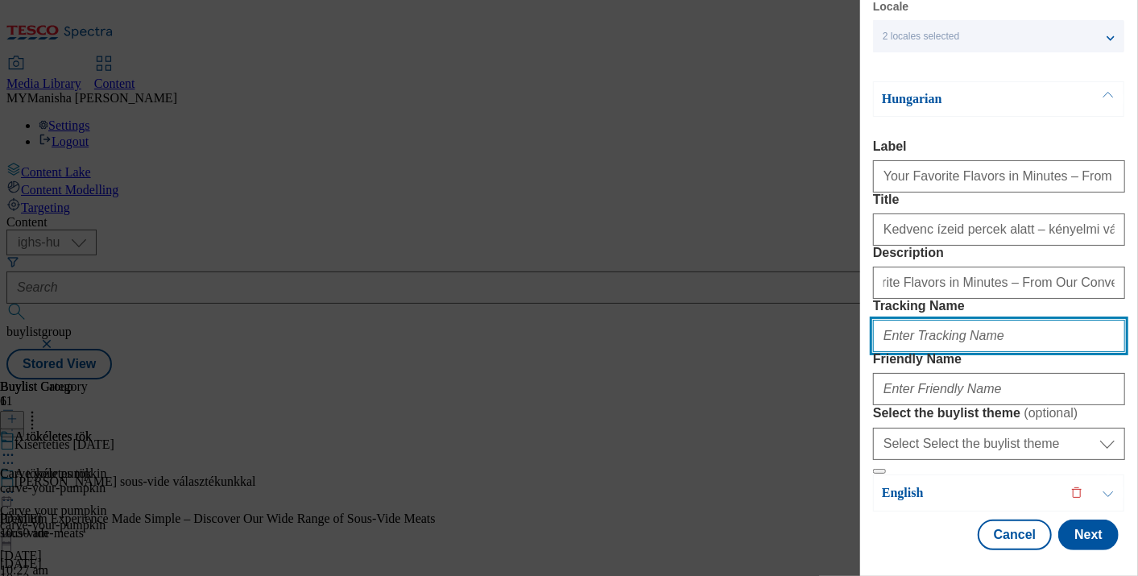
scroll to position [0, 0]
type input "Flavours in Minutes"
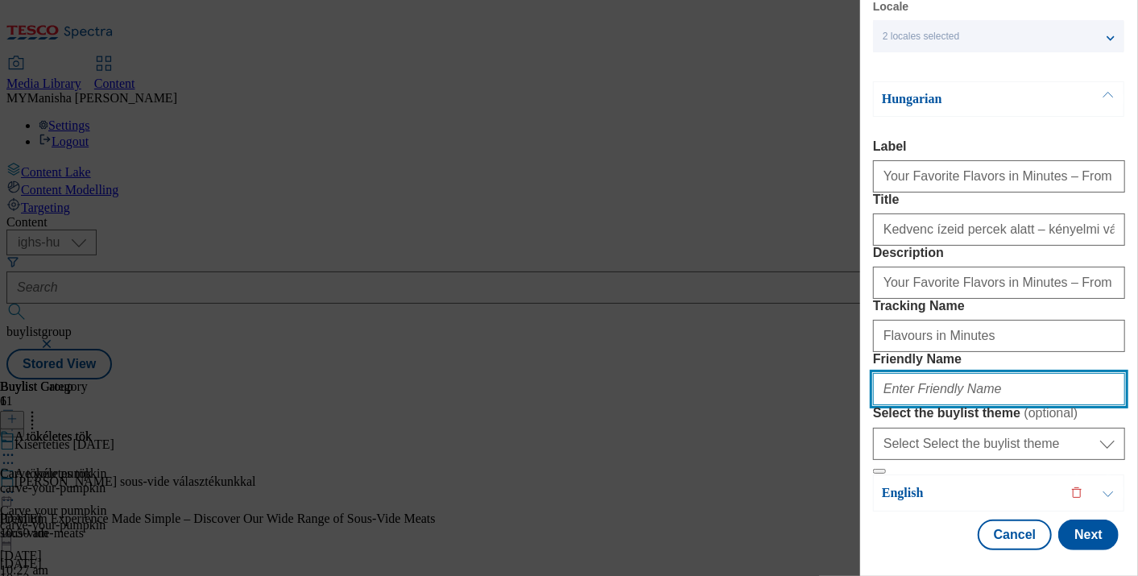
paste input "Flavours in Minutes"
type input "flavours-in-minutes"
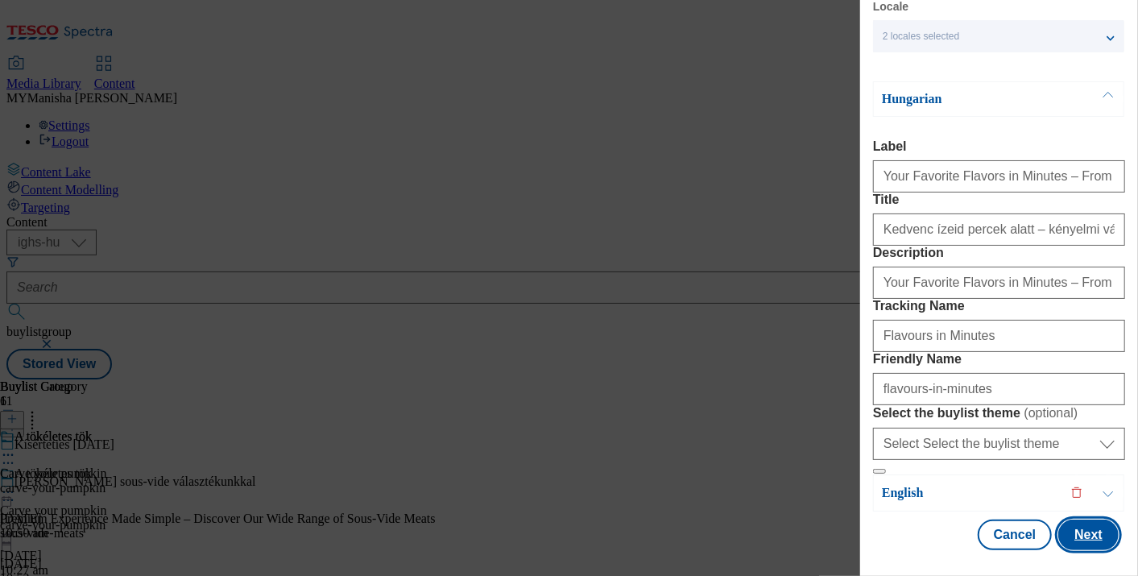
click at [1073, 525] on button "Next" at bounding box center [1088, 534] width 60 height 31
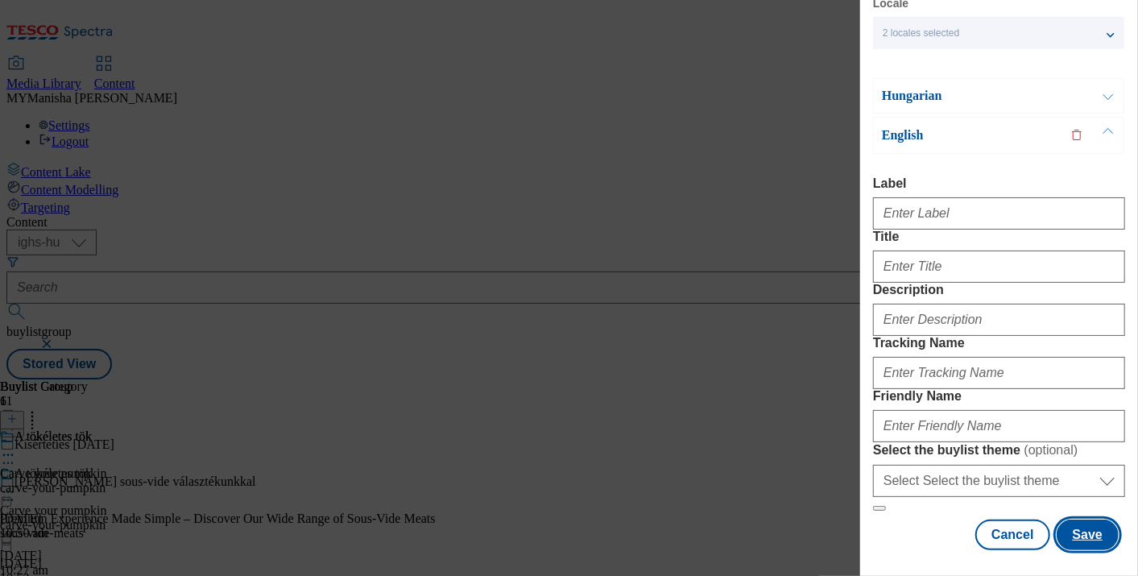
scroll to position [85, 2]
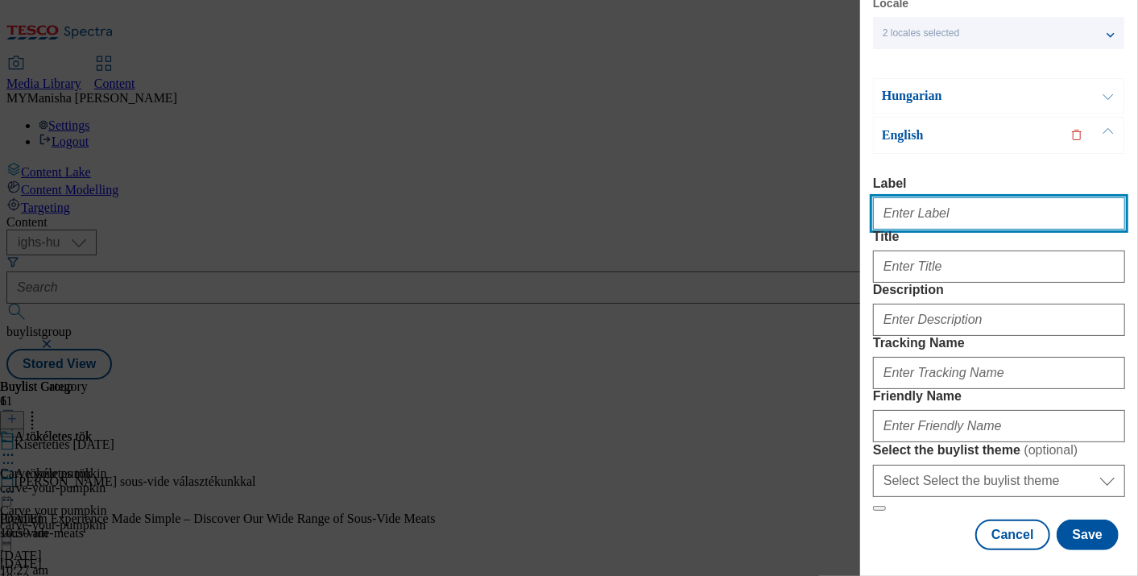
click at [970, 202] on input "Label" at bounding box center [999, 213] width 252 height 32
type input "Your Favorite Flavors in Minutes – From Our Convenience Range"
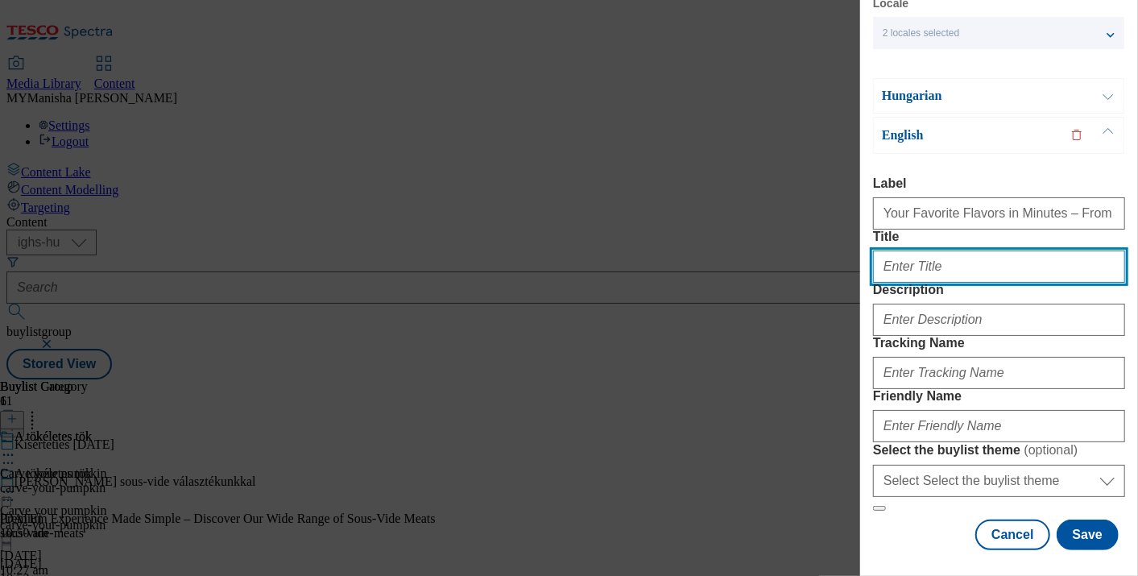
type input "y"
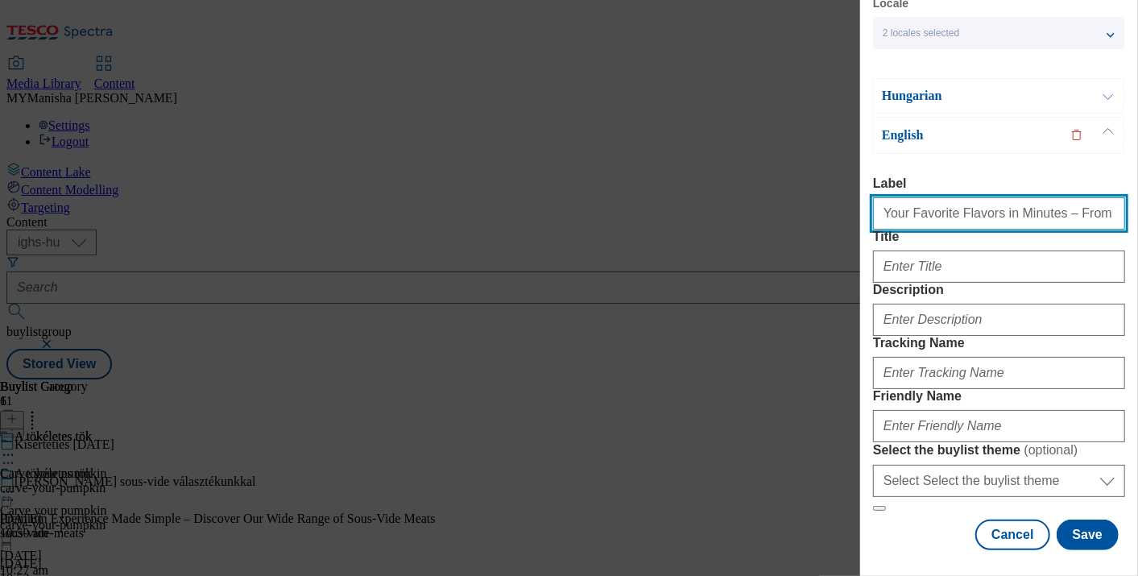
click at [940, 197] on input "Your Favorite Flavors in Minutes – From Our Convenience Range" at bounding box center [999, 213] width 252 height 32
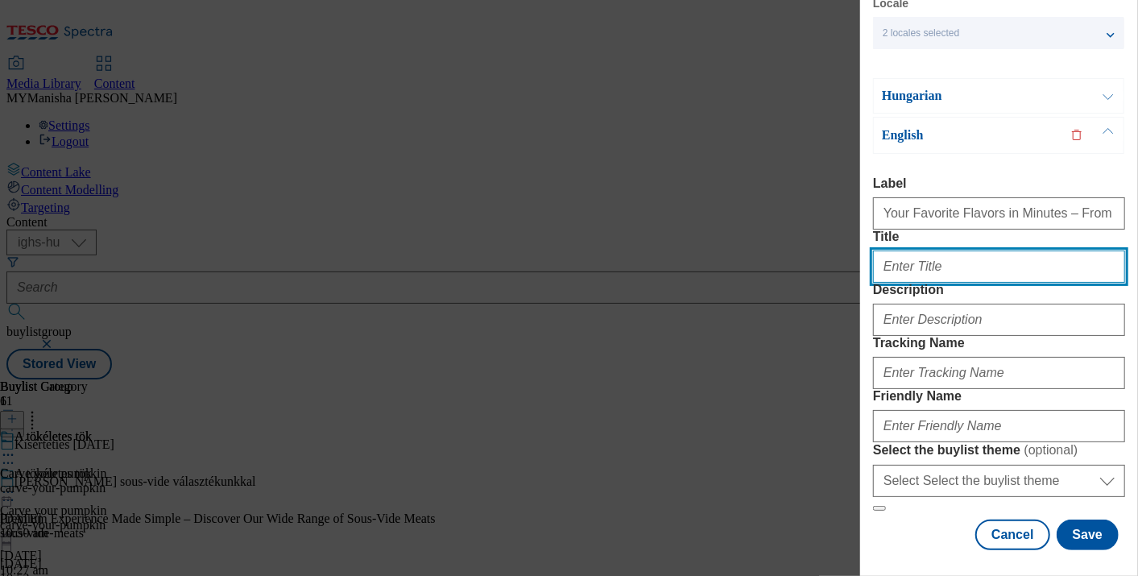
paste input "Your Favorite Flavors in Minutes – From Our Convenience Range"
type input "Your Favorite Flavors in Minutes – From Our Convenience Range"
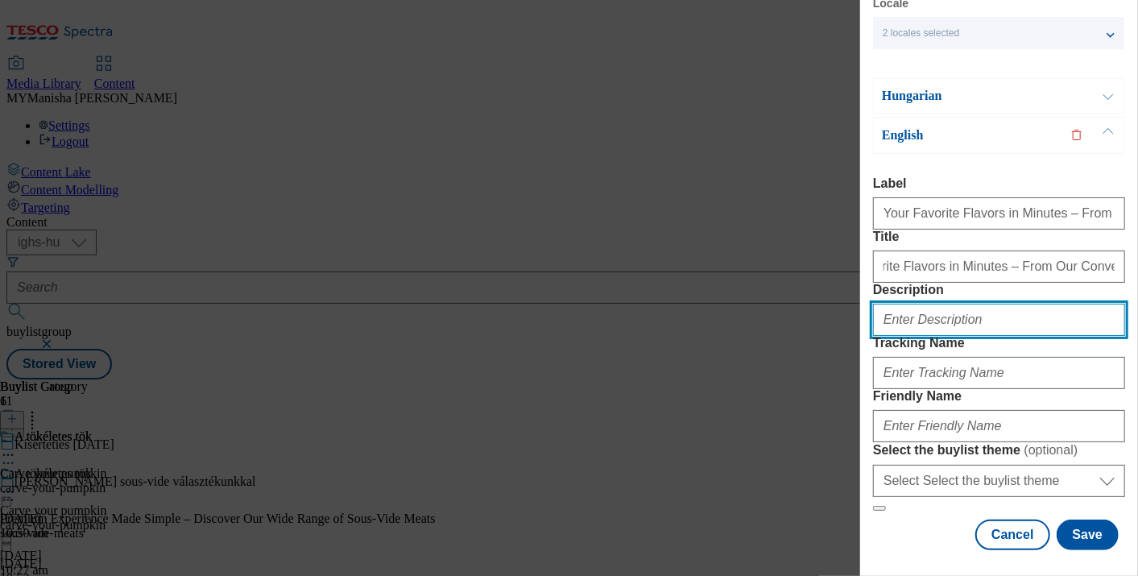
scroll to position [0, 0]
paste input "Your Favorite Flavors in Minutes – From Our Convenience Range"
type input "Your Favorite Flavors in Minutes – From Our Convenience Range"
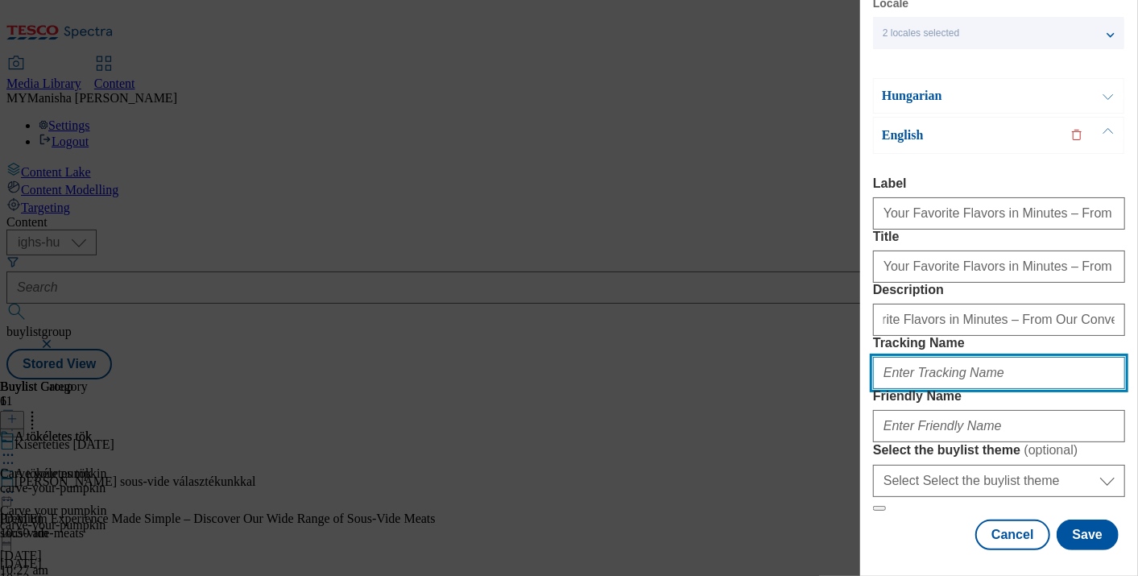
scroll to position [0, 0]
type input "Flavours in Minutes"
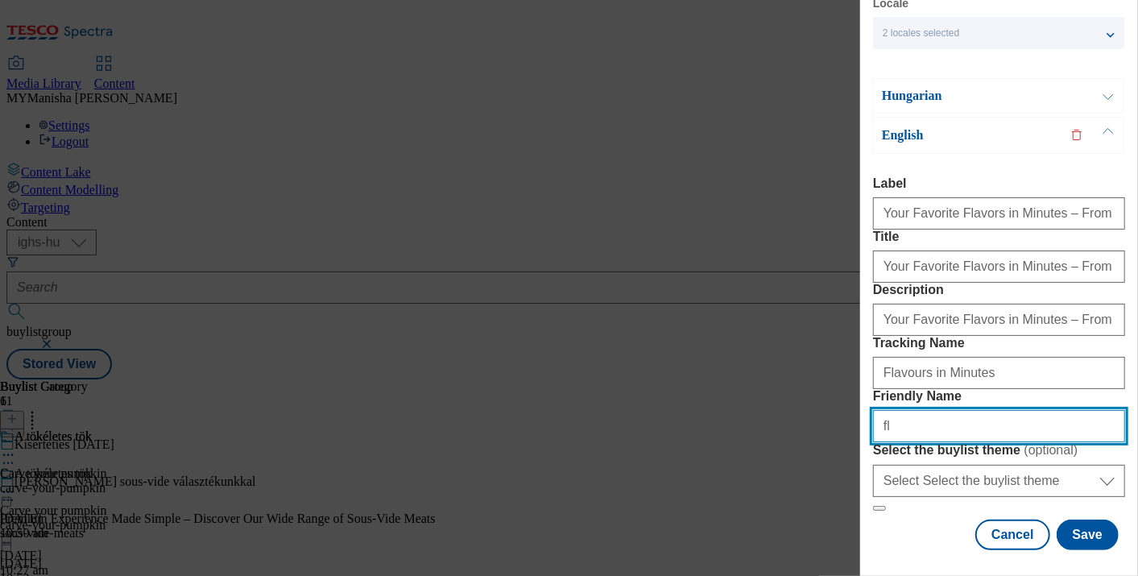
click at [873, 506] on button "Modal" at bounding box center [879, 508] width 13 height 5
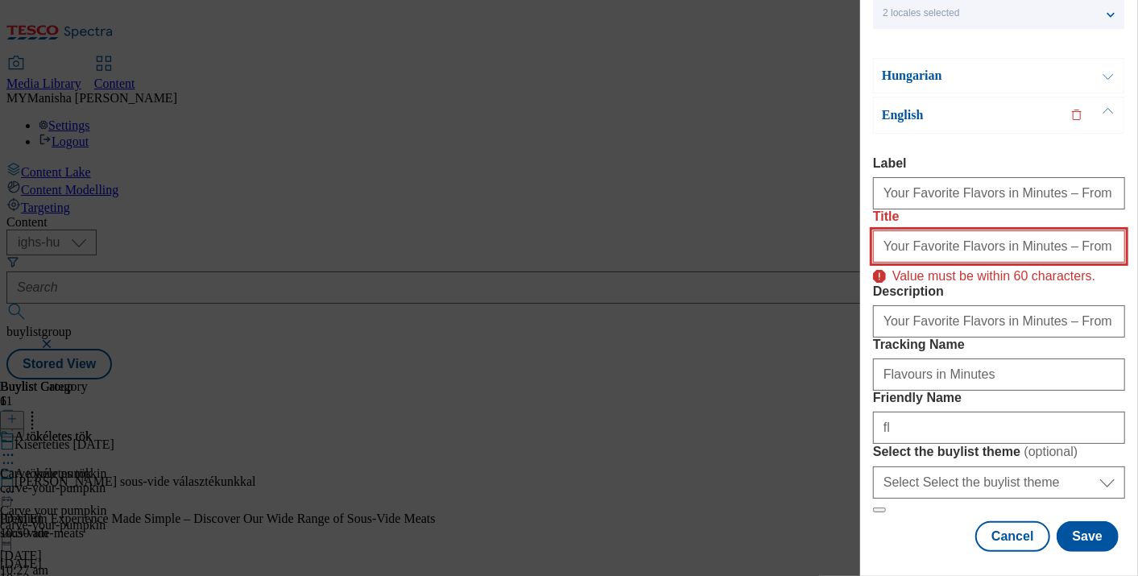
click at [974, 263] on input "Your Favorite Flavors in Minutes – From Our Convenience Range" at bounding box center [999, 246] width 252 height 32
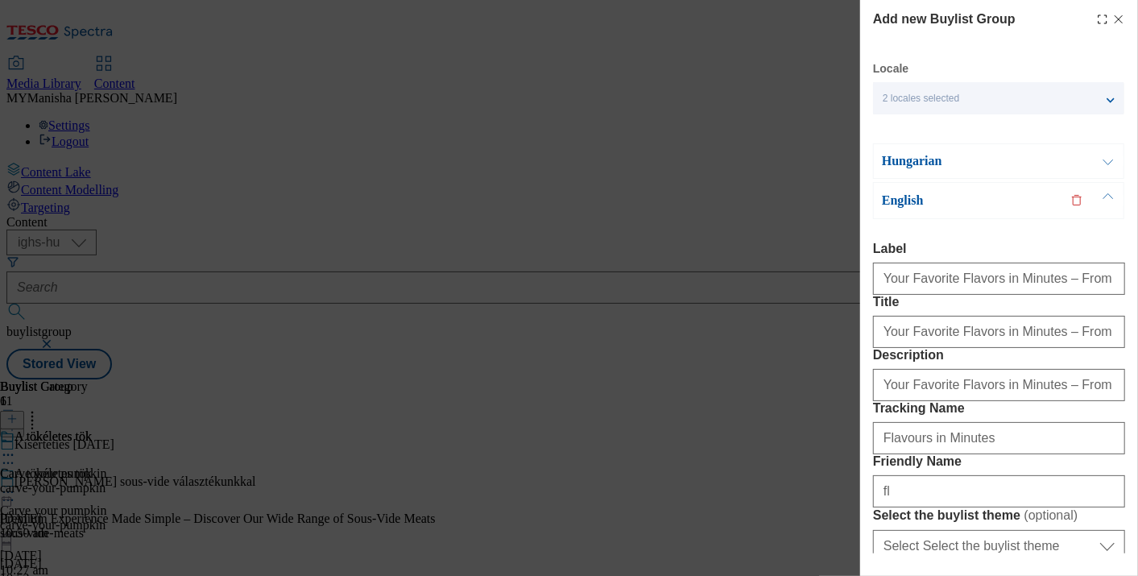
click at [1111, 163] on button "Modal" at bounding box center [1108, 161] width 31 height 34
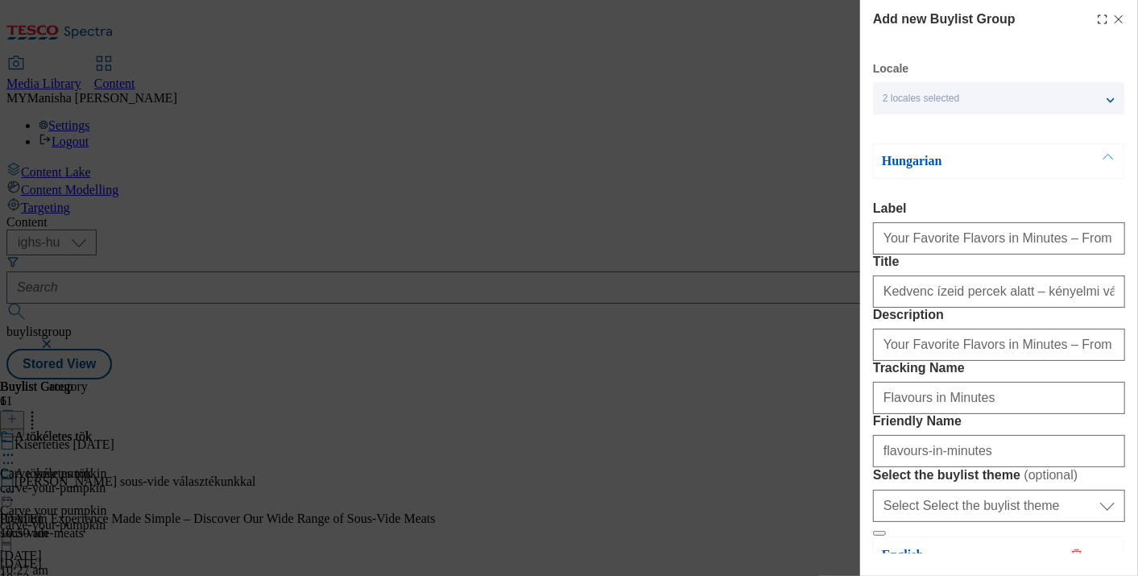
scroll to position [223, 2]
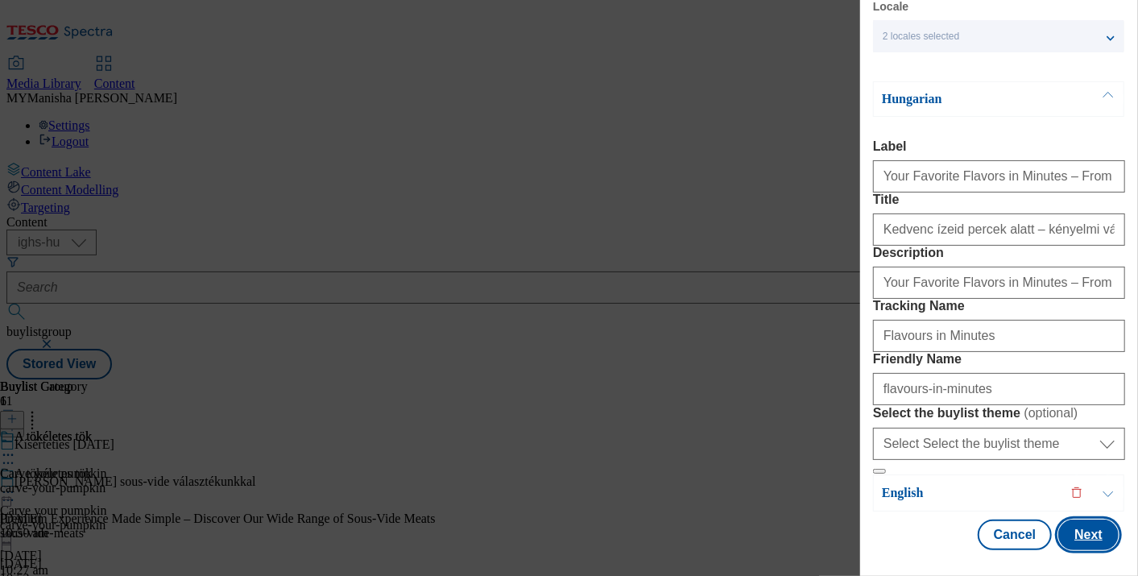
click at [1058, 519] on button "Next" at bounding box center [1088, 534] width 60 height 31
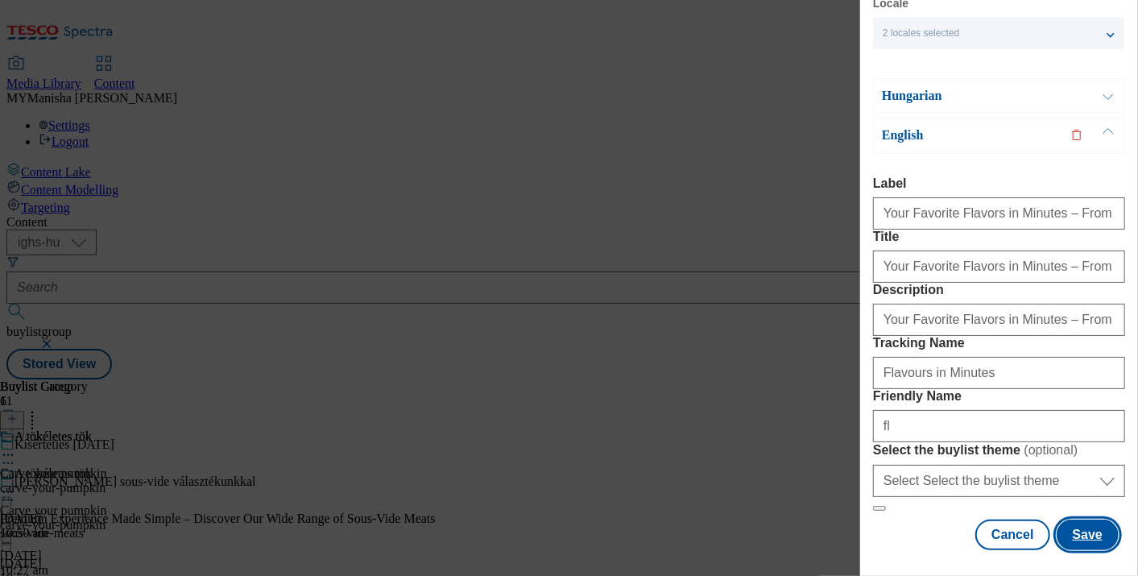
scroll to position [226, 2]
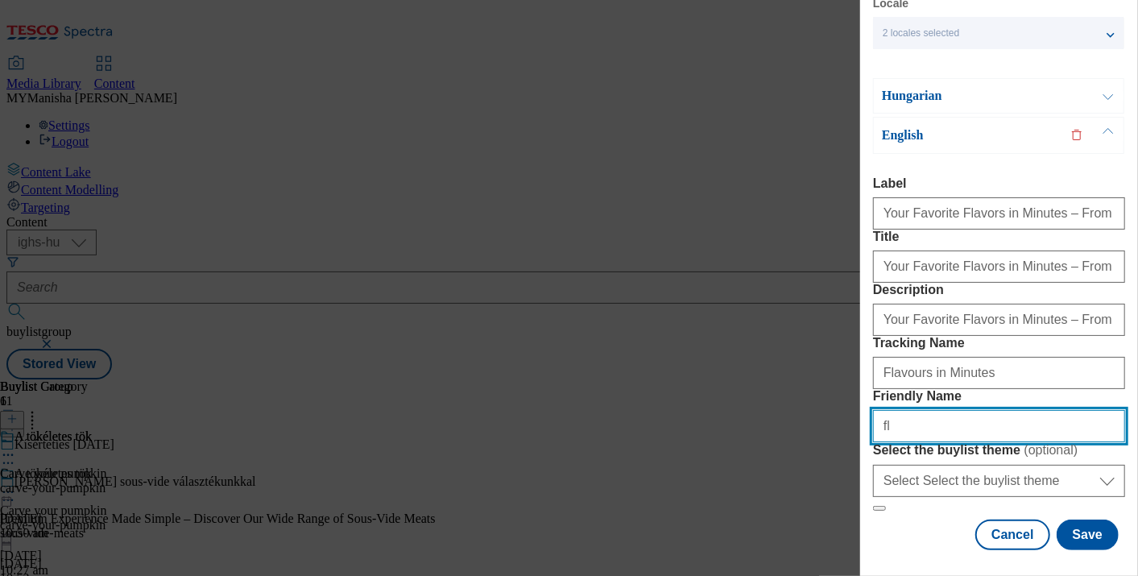
click at [921, 410] on input "fl" at bounding box center [999, 426] width 252 height 32
type input "flavours-in-minutes"
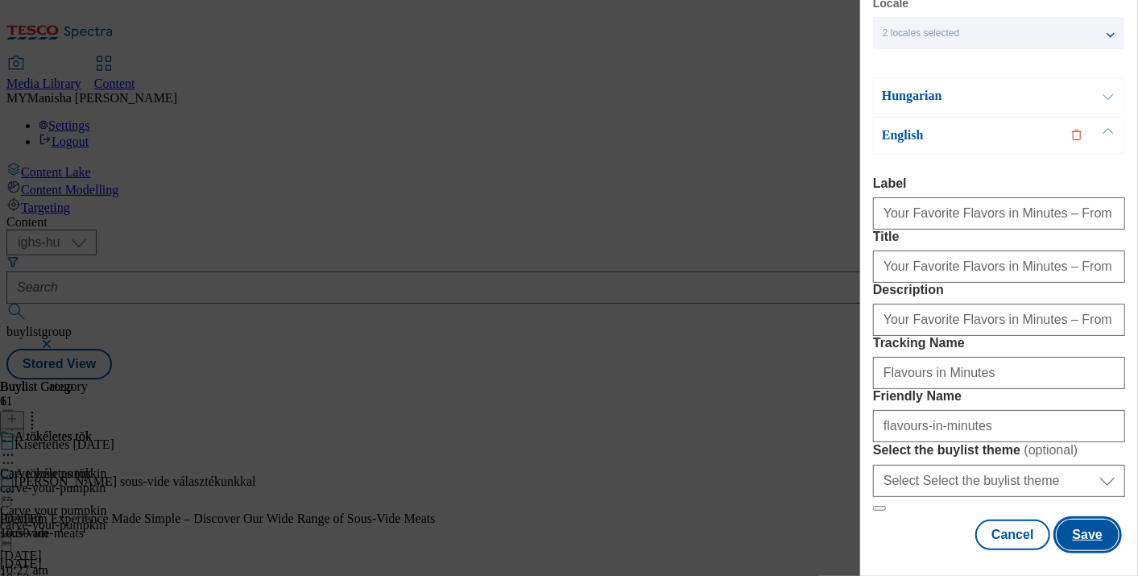
click at [1077, 519] on button "Save" at bounding box center [1087, 534] width 62 height 31
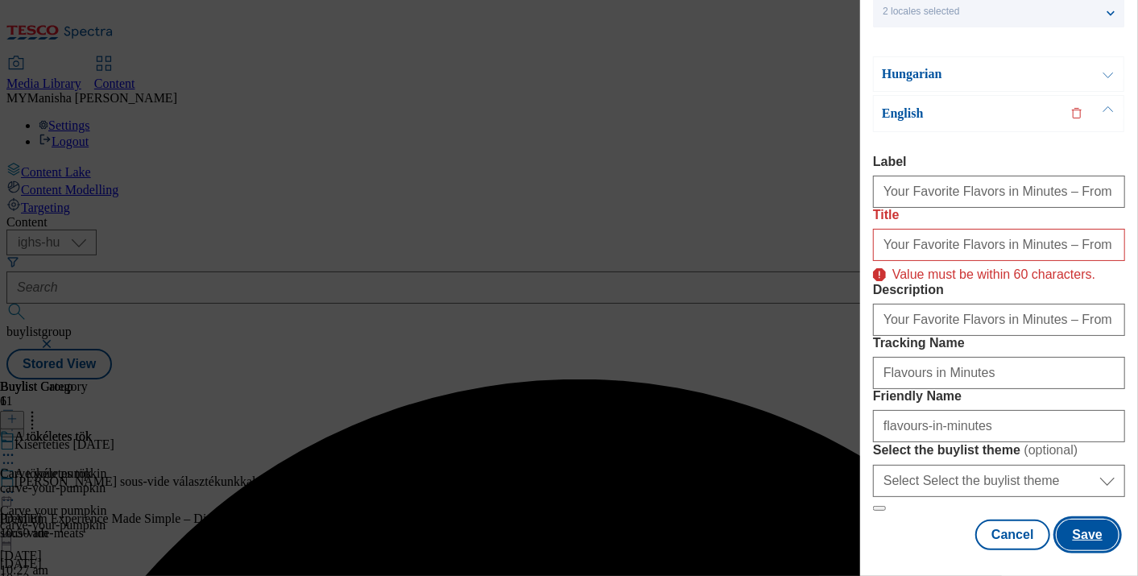
scroll to position [0, 2]
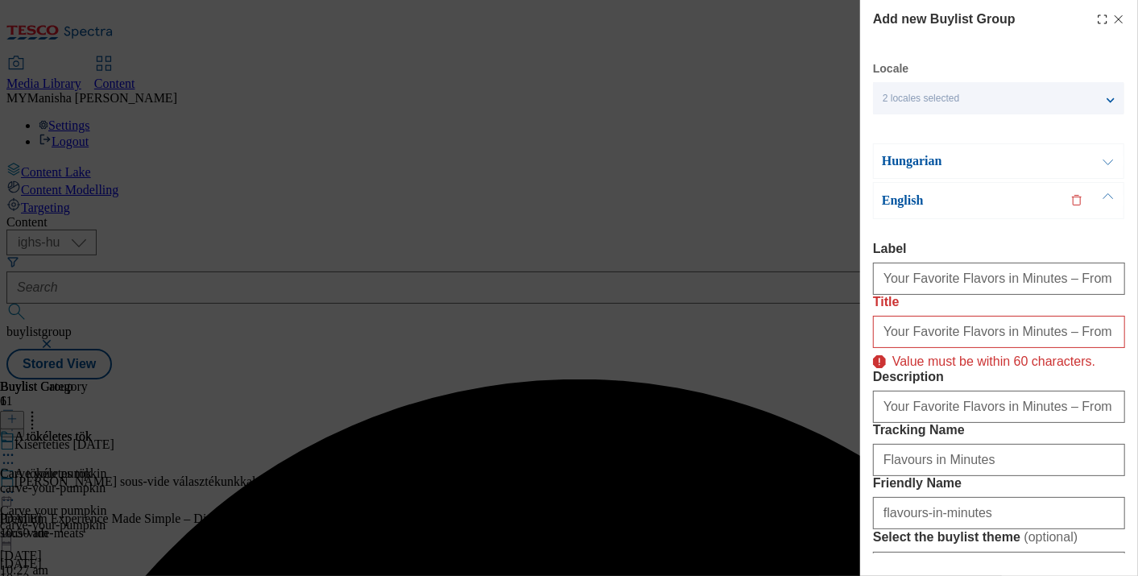
click at [1098, 164] on button "Modal" at bounding box center [1108, 161] width 31 height 34
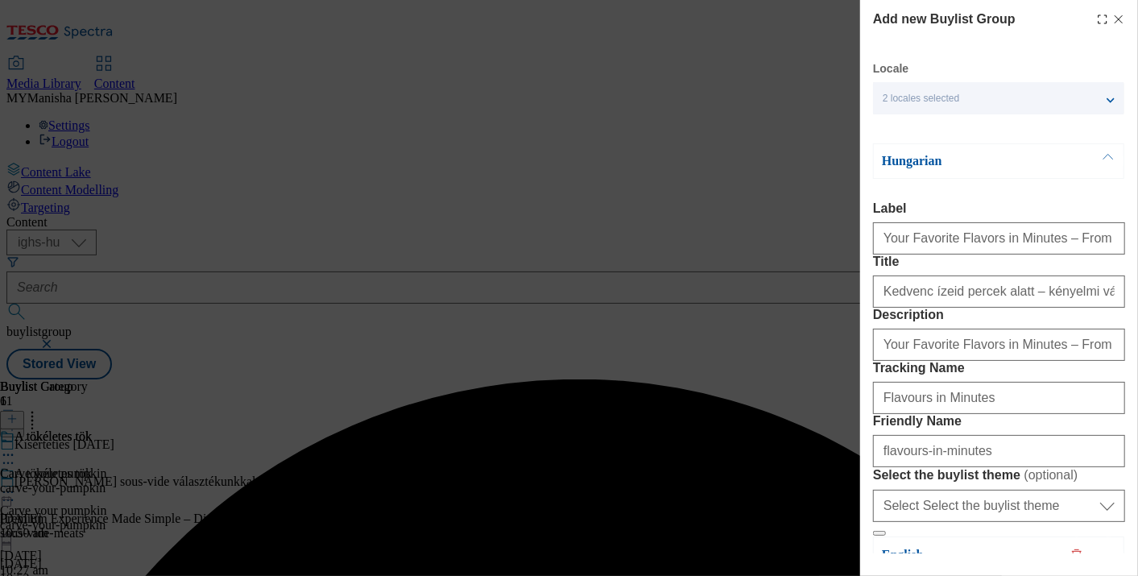
scroll to position [223, 2]
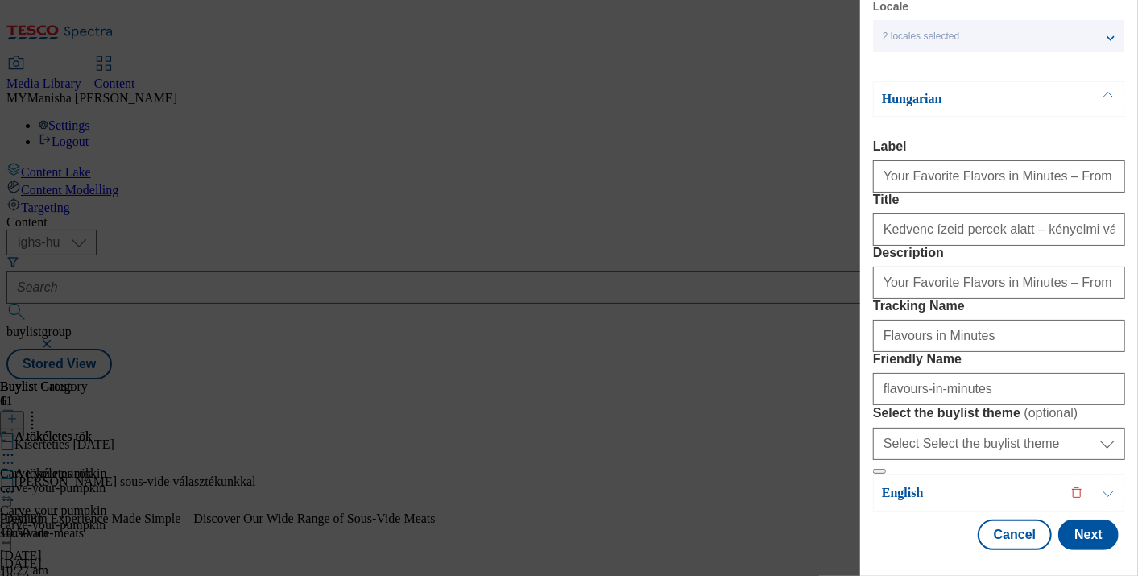
click at [1106, 475] on button "Modal" at bounding box center [1108, 492] width 31 height 35
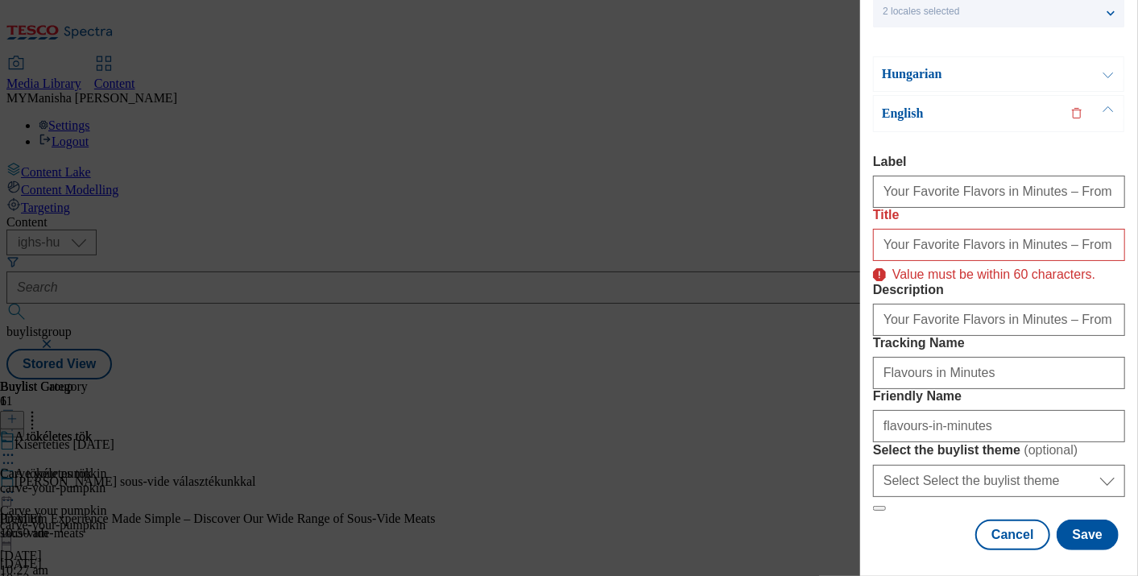
scroll to position [105, 2]
click at [1032, 261] on input "Your Favorite Flavors in Minutes – From Our Convenience Range" at bounding box center [999, 245] width 252 height 32
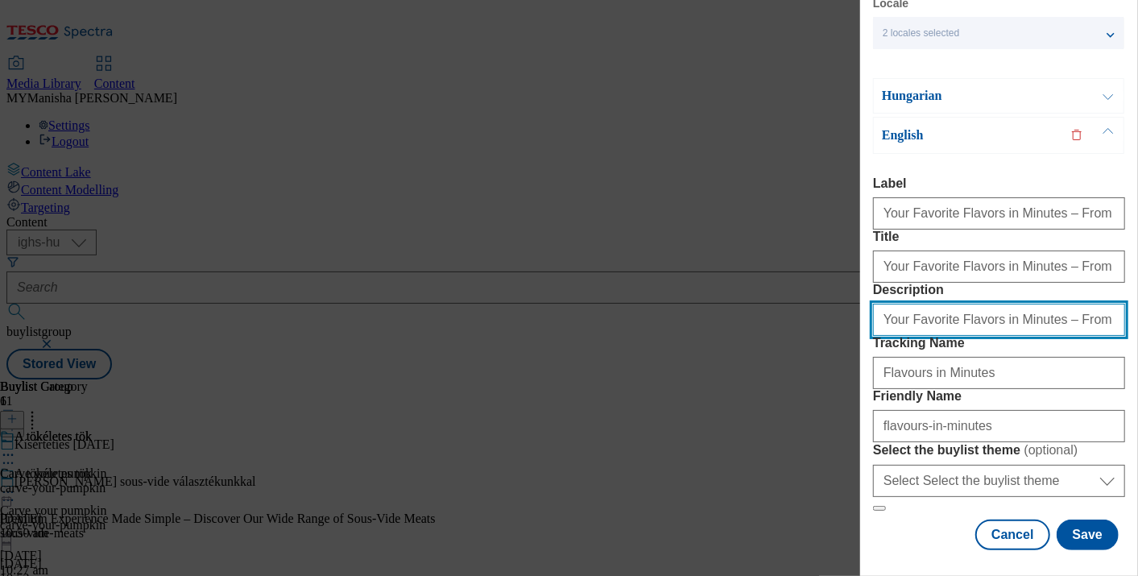
click at [1020, 336] on input "Your Favorite Flavors in Minutes – From Our Convenience Range" at bounding box center [999, 320] width 252 height 32
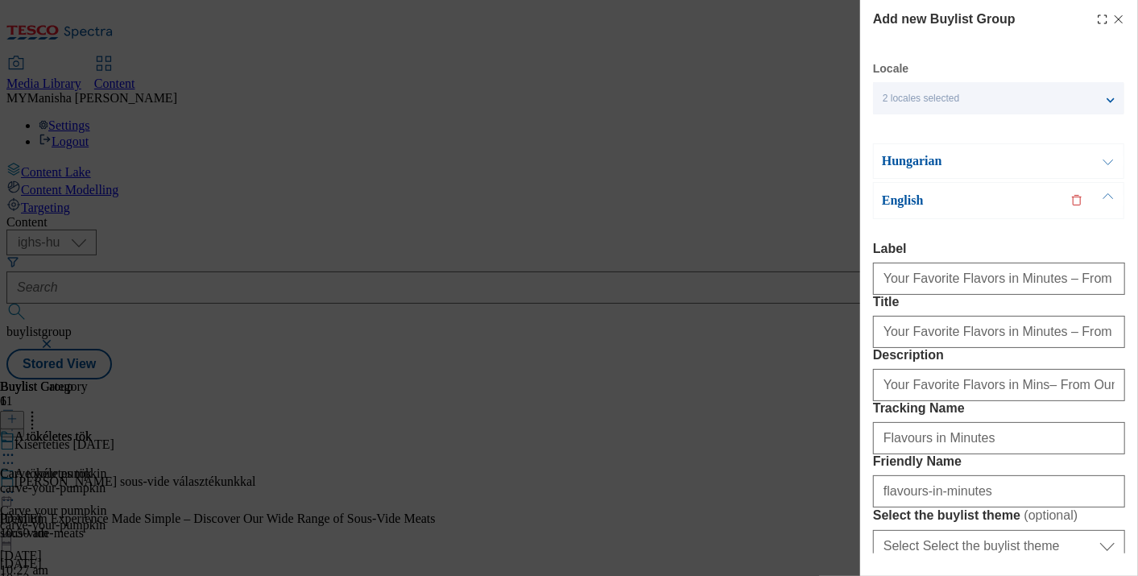
click at [1109, 159] on button "Modal" at bounding box center [1108, 161] width 31 height 34
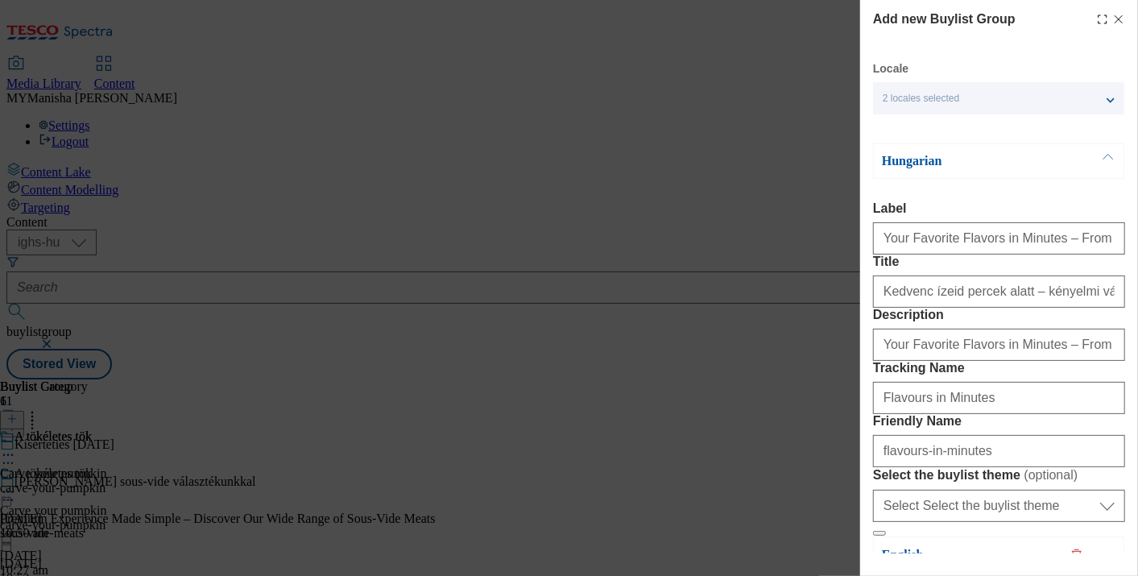
scroll to position [223, 2]
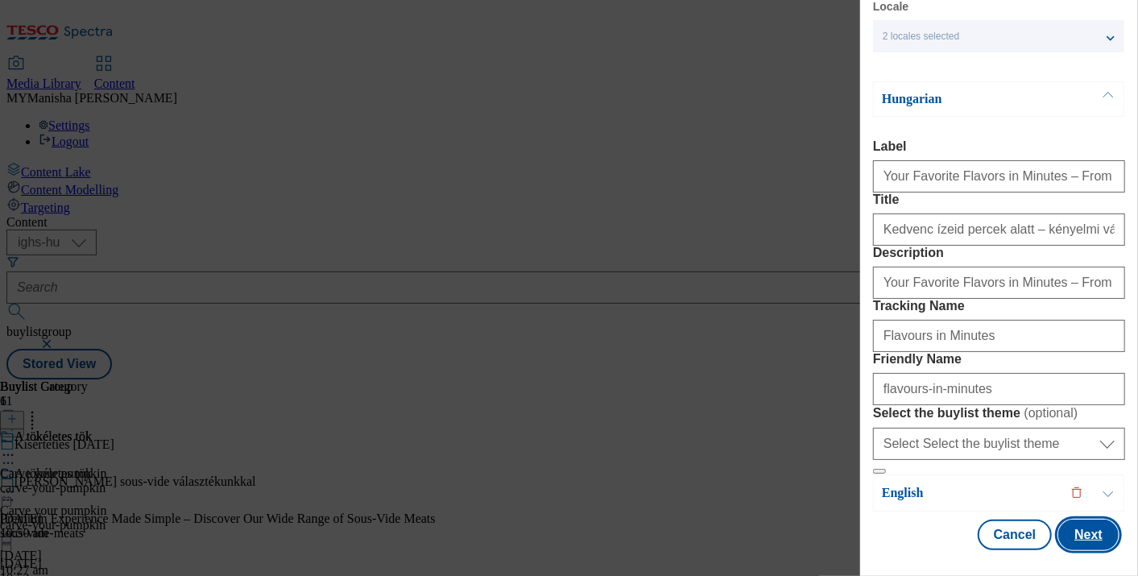
click at [1073, 519] on button "Next" at bounding box center [1088, 534] width 60 height 31
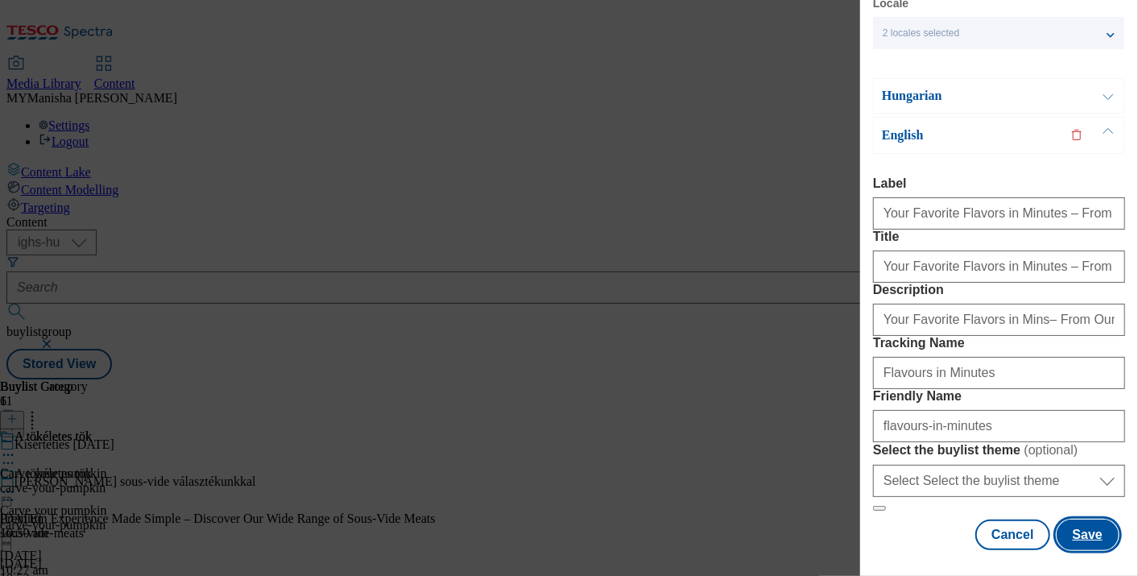
click at [1077, 525] on button "Save" at bounding box center [1087, 534] width 62 height 31
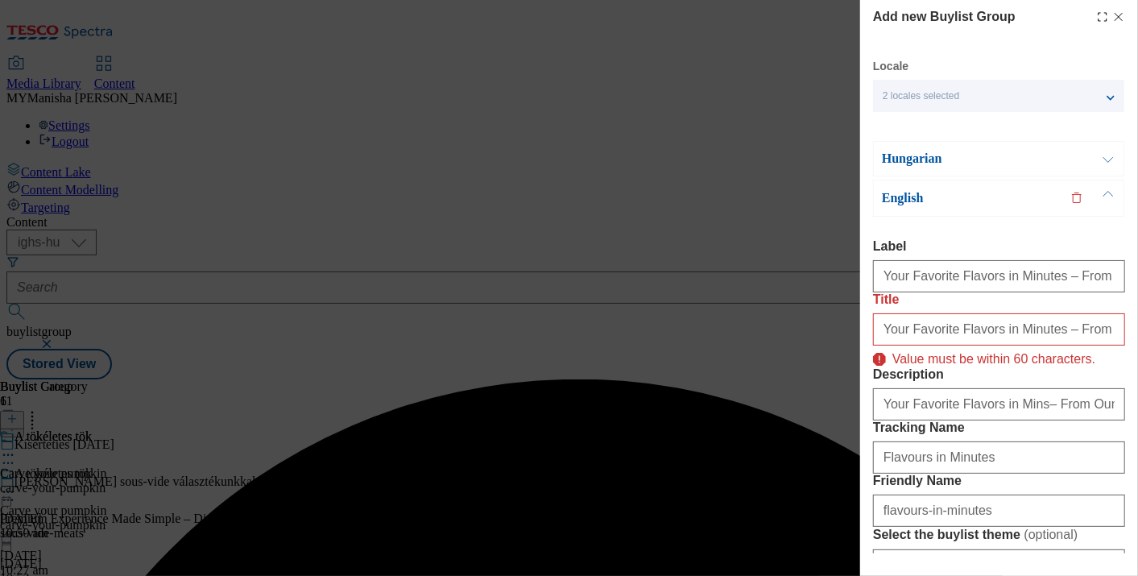
scroll to position [1, 2]
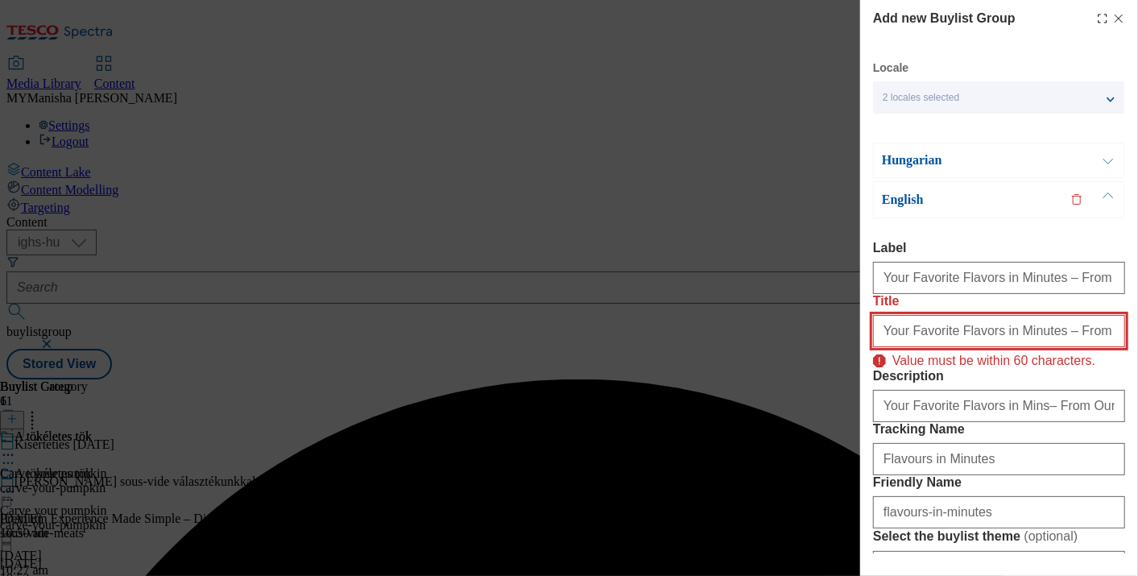
click at [1047, 347] on input "Your Favorite Flavors in Minutes – From Our Convenience Range" at bounding box center [999, 331] width 252 height 32
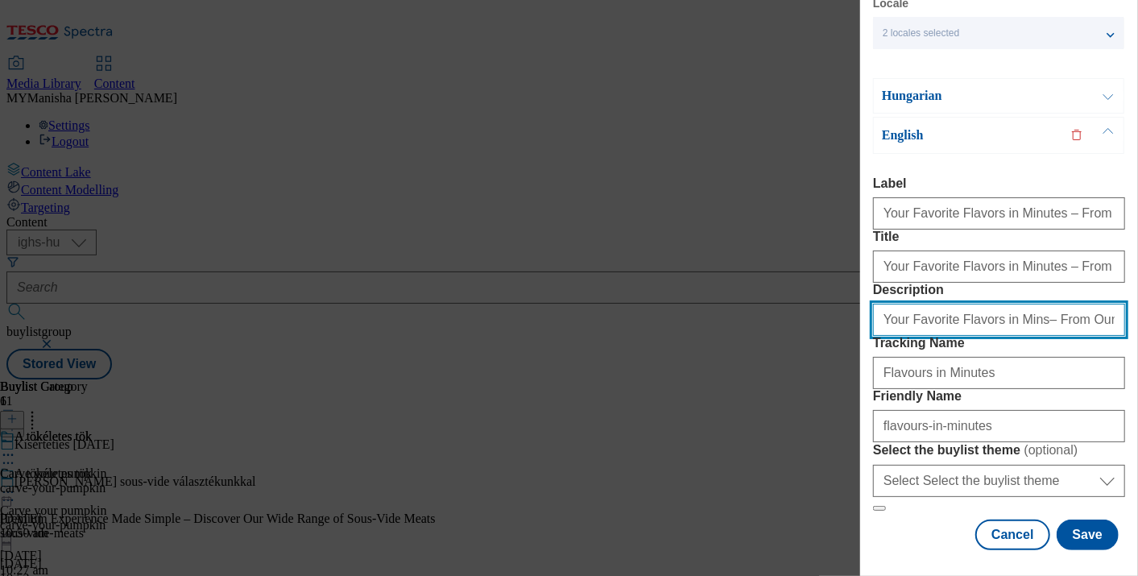
scroll to position [226, 2]
click at [1005, 304] on input "Your Favorite Flavors in Mins– From Our Convenience Range" at bounding box center [999, 320] width 252 height 32
type input "Your Favorite Flavors in Minutes– From Our Convenience Range"
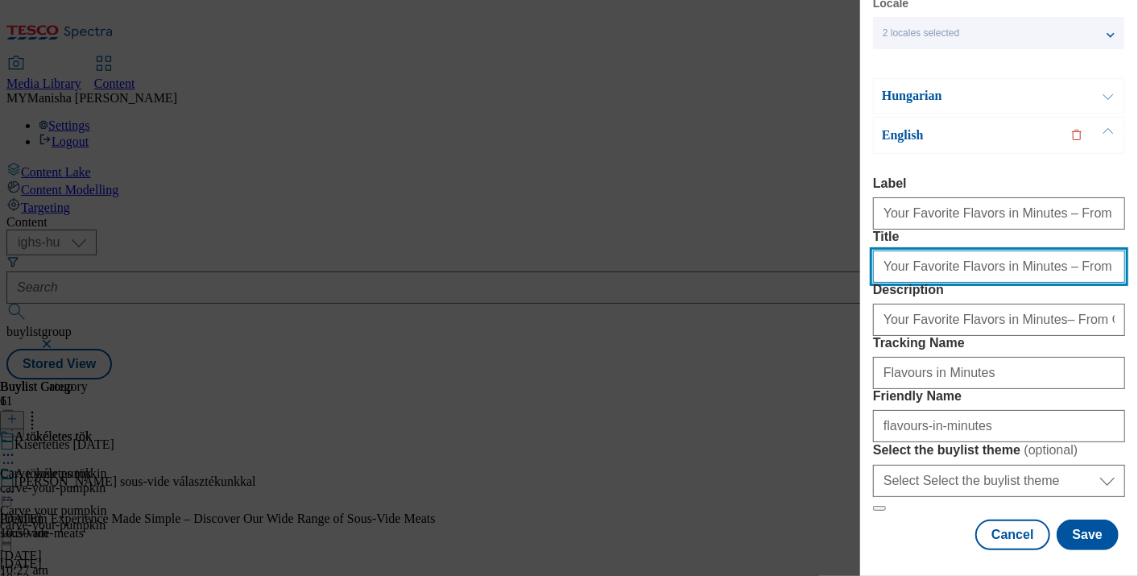
click at [1019, 250] on input "Your Favorite Flavors in Minutes – From Our Convenience Range" at bounding box center [999, 266] width 252 height 32
type input "Your Favorite Flavors in Mins – From Our Convenience Range"
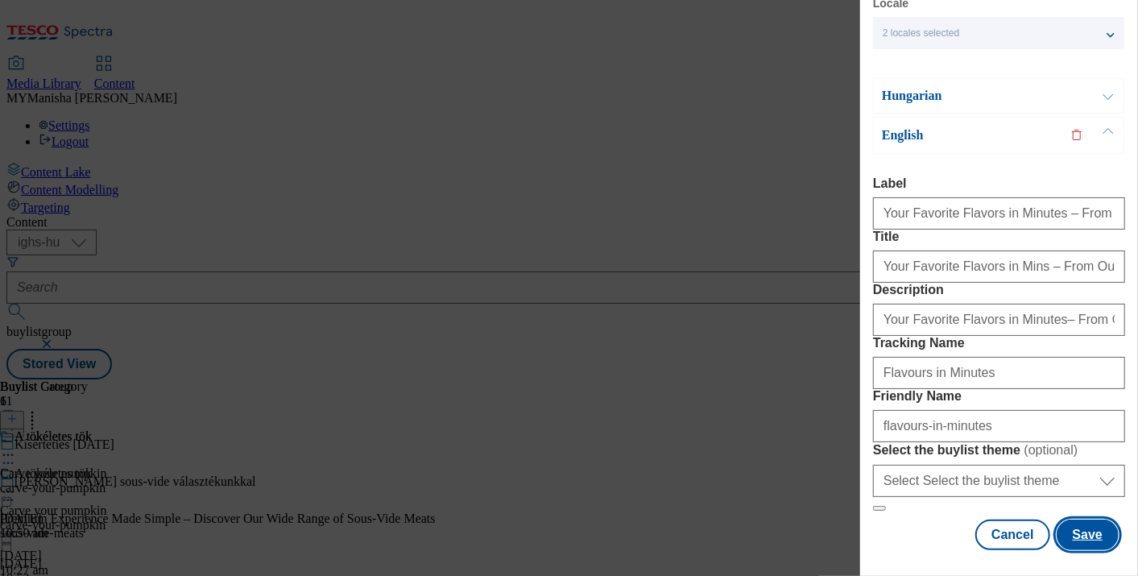
click at [1068, 519] on button "Save" at bounding box center [1087, 534] width 62 height 31
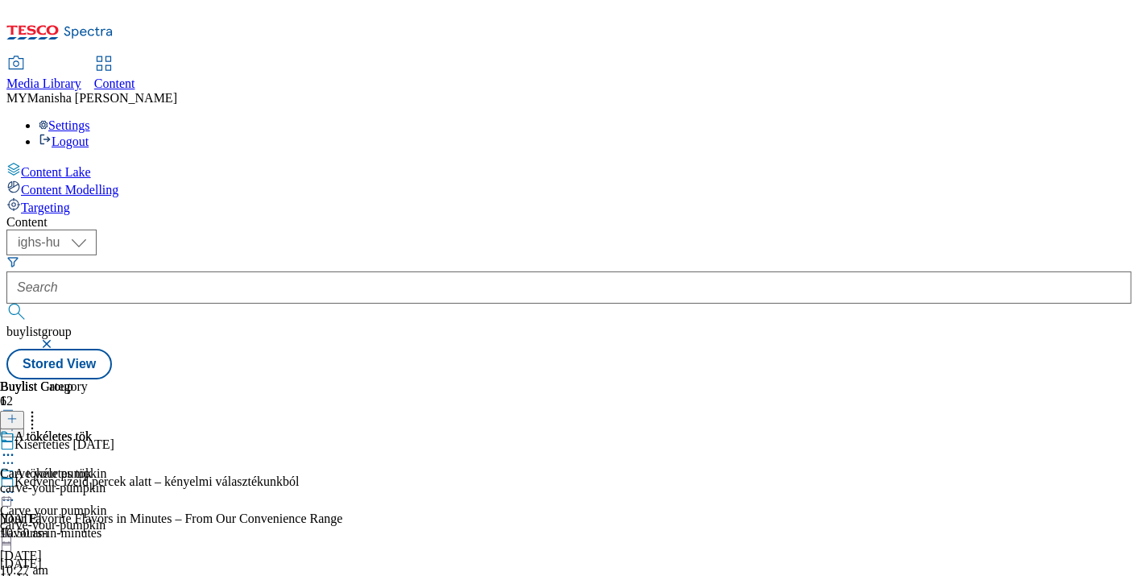
scroll to position [0, 0]
click at [300, 474] on div "Kedvenc ízeid percek alatt – kényelmi választékunkból" at bounding box center [156, 481] width 285 height 14
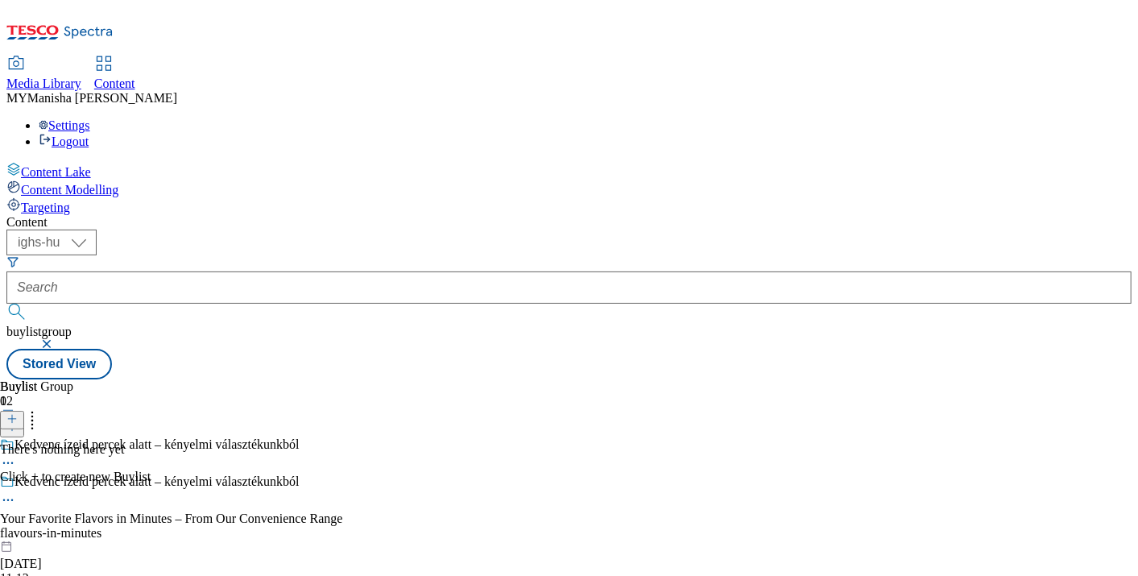
click at [18, 413] on icon at bounding box center [11, 418] width 11 height 11
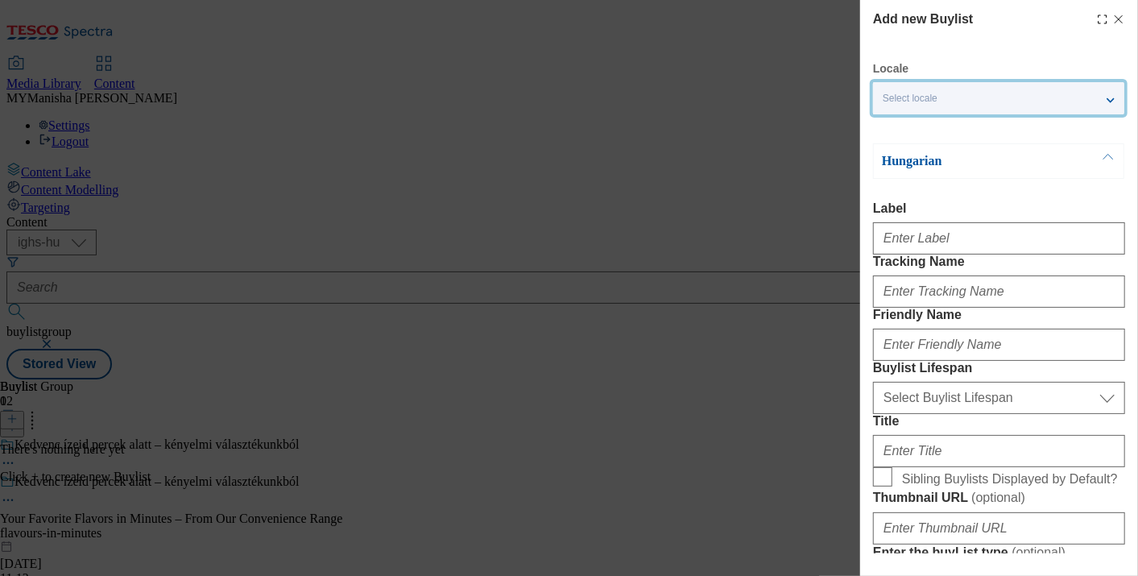
click at [998, 98] on div "Select locale" at bounding box center [998, 98] width 251 height 32
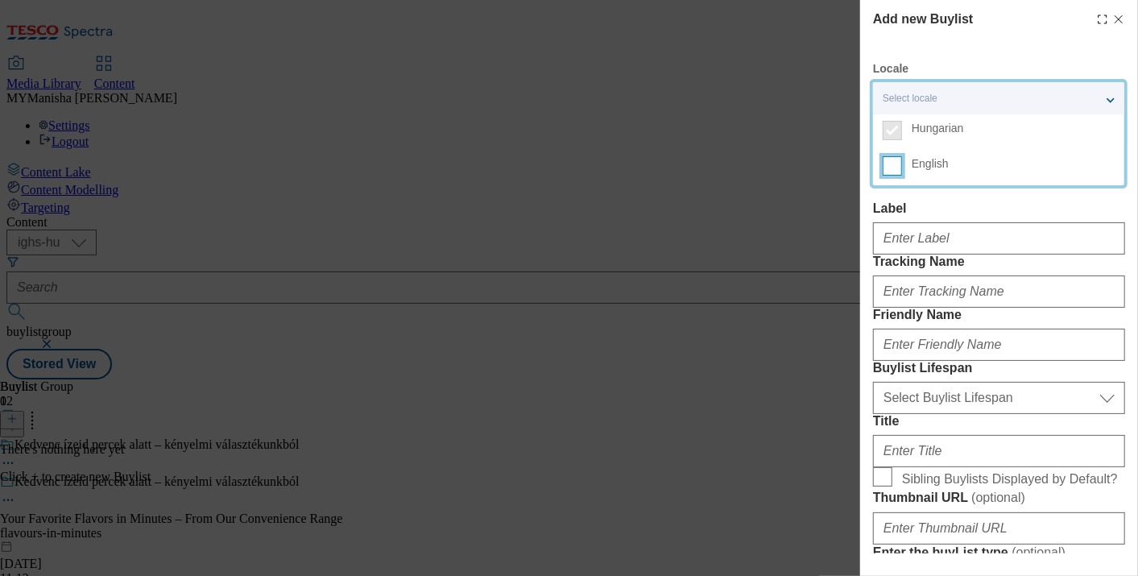
click at [887, 164] on input "English" at bounding box center [892, 165] width 19 height 19
click at [945, 213] on label "Label" at bounding box center [999, 208] width 252 height 14
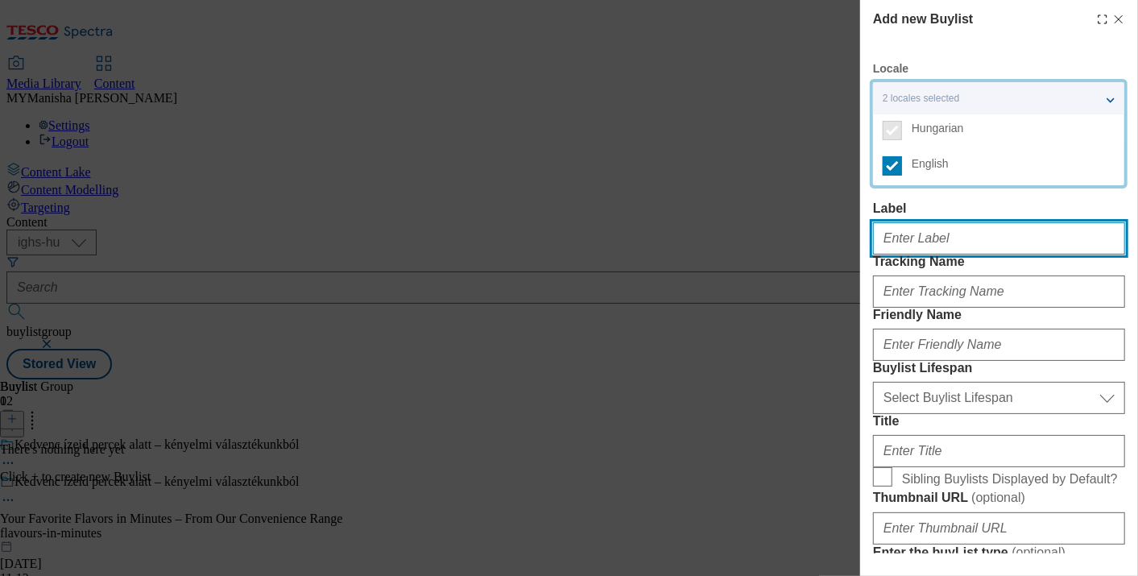
click at [945, 222] on input "Label" at bounding box center [999, 238] width 252 height 32
click at [911, 240] on input "Label" at bounding box center [999, 238] width 252 height 32
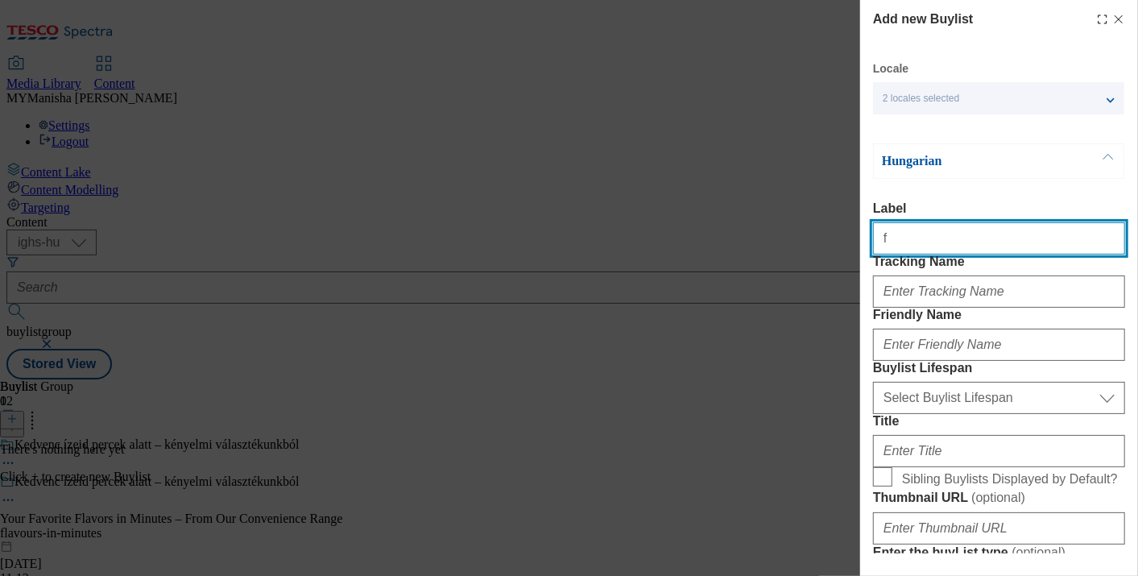
type input "f"
type input "Your Favorite Flavors in Minutes – From Our Convenience Range"
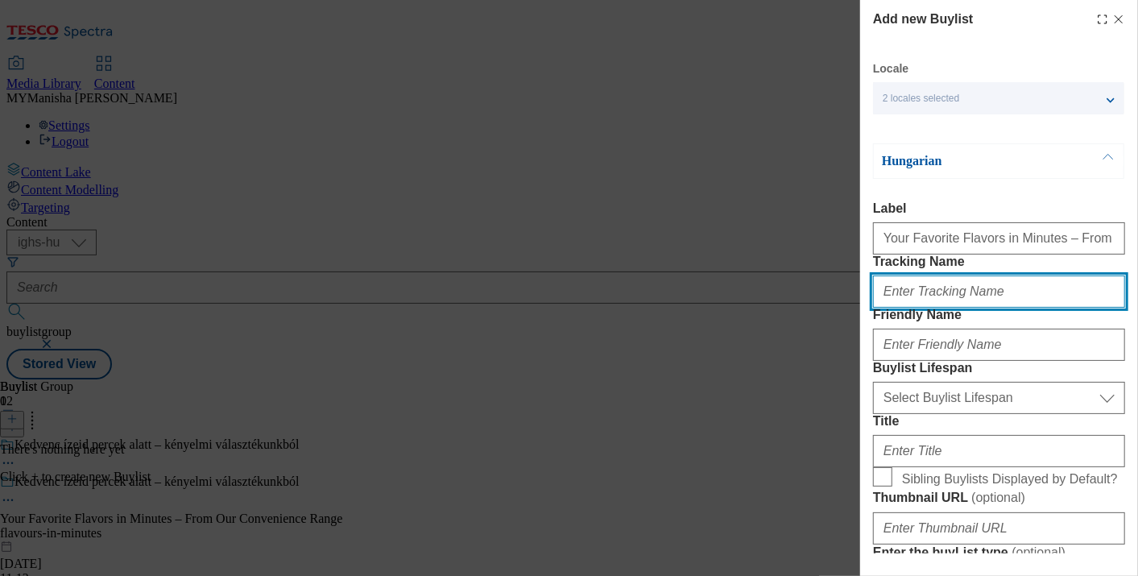
type input "Flavours in Minutes"
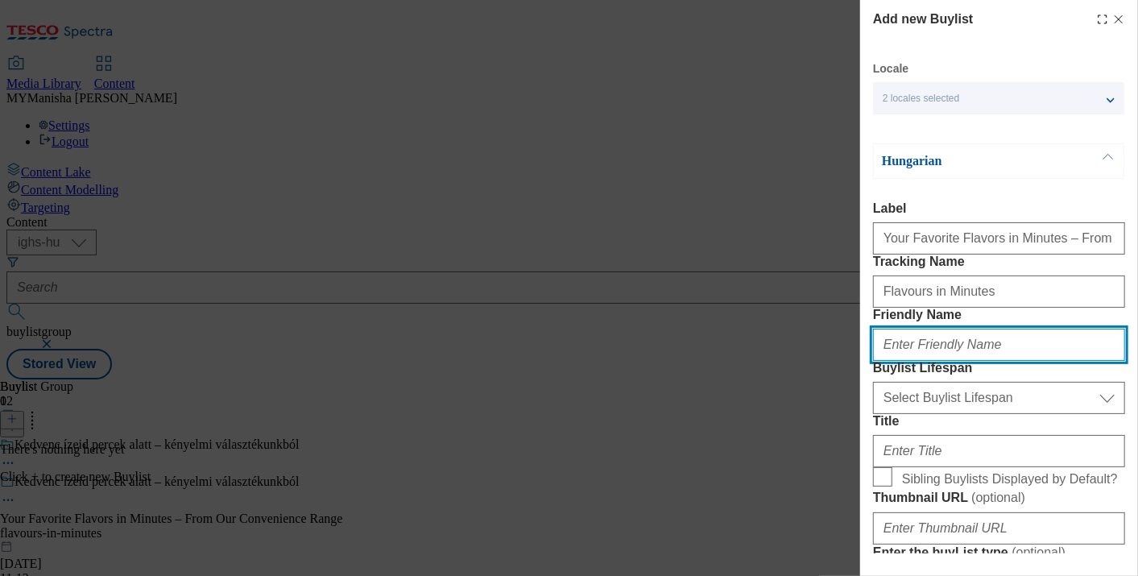
type input "flavours-in-minutes"
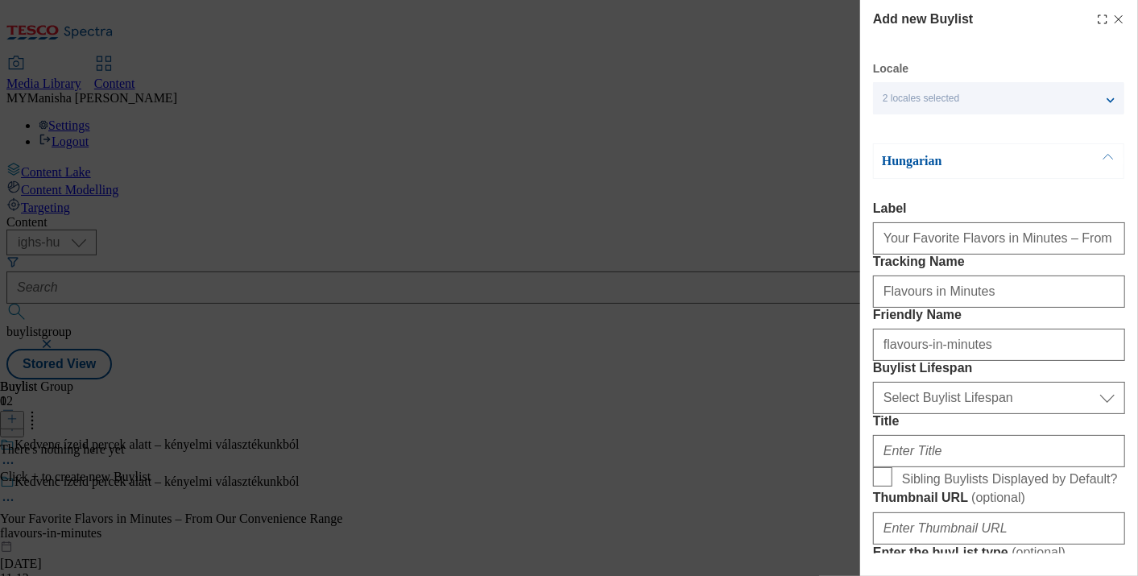
type input "Your Favorite Flavors in Minutes – From Our Convenience Range"
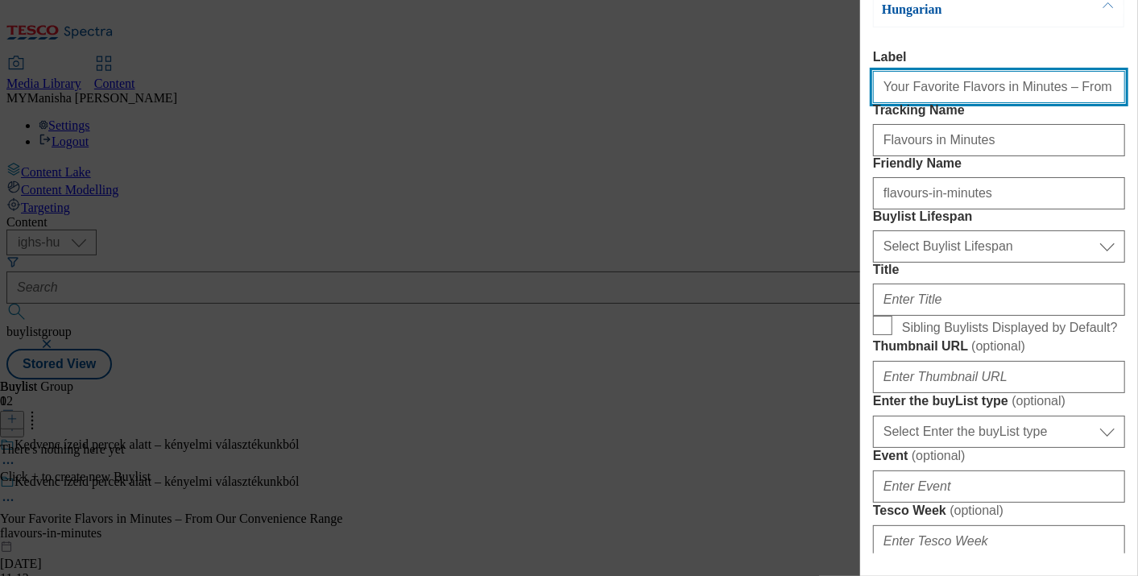
scroll to position [153, 0]
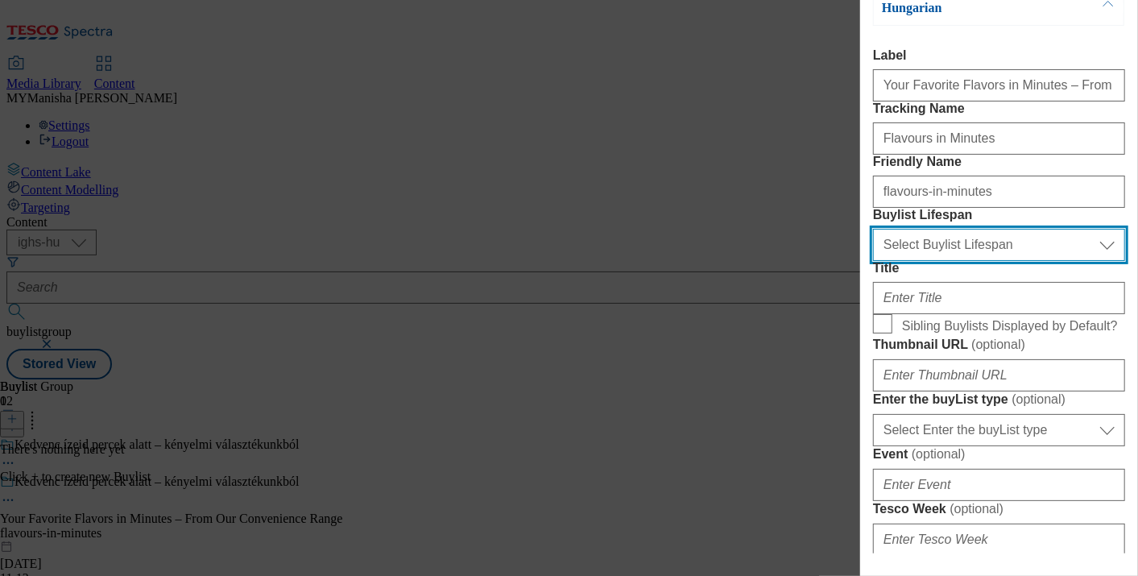
click at [979, 261] on select "Select Buylist Lifespan evergreen seasonal tactical" at bounding box center [999, 245] width 252 height 32
select select "evergreen"
click at [873, 261] on select "Select Buylist Lifespan evergreen seasonal tactical" at bounding box center [999, 245] width 252 height 32
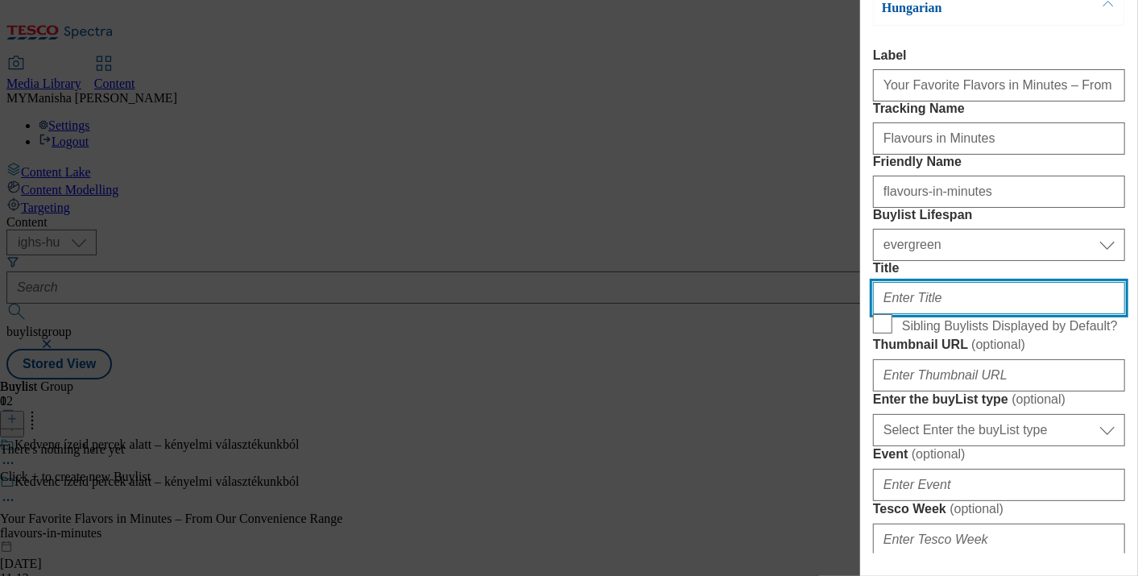
click at [931, 314] on input "Title" at bounding box center [999, 298] width 252 height 32
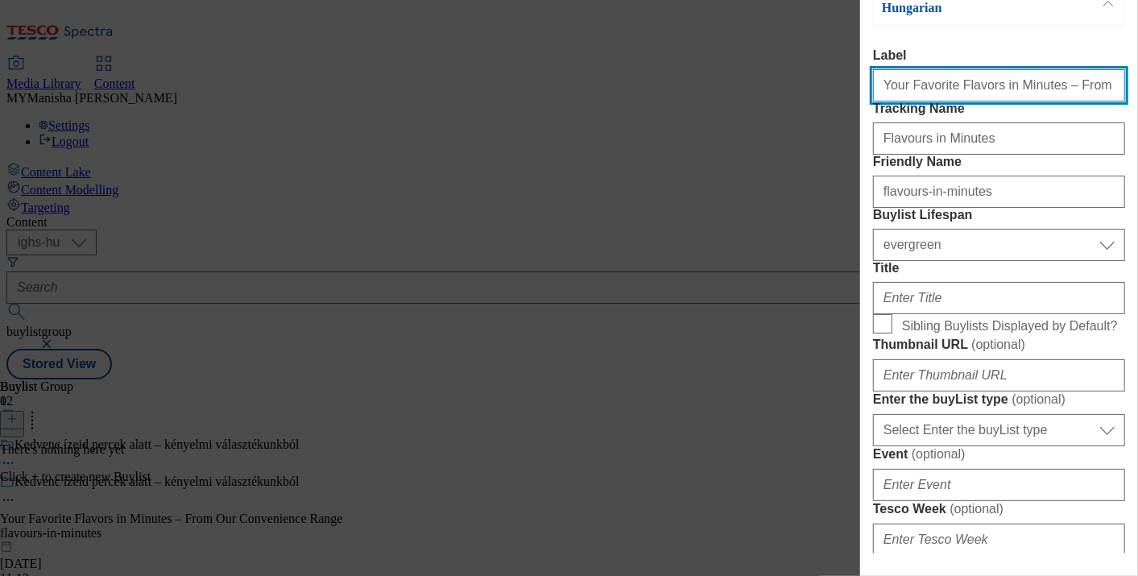
click at [984, 89] on input "Your Favorite Flavors in Minutes – From Our Convenience Range" at bounding box center [999, 85] width 252 height 32
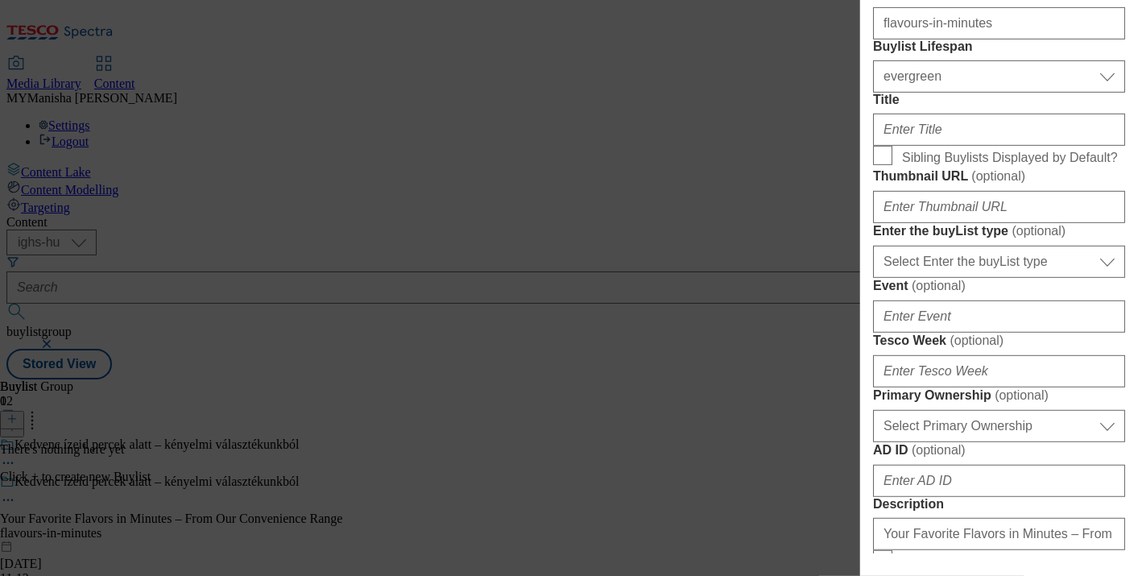
scroll to position [340, 0]
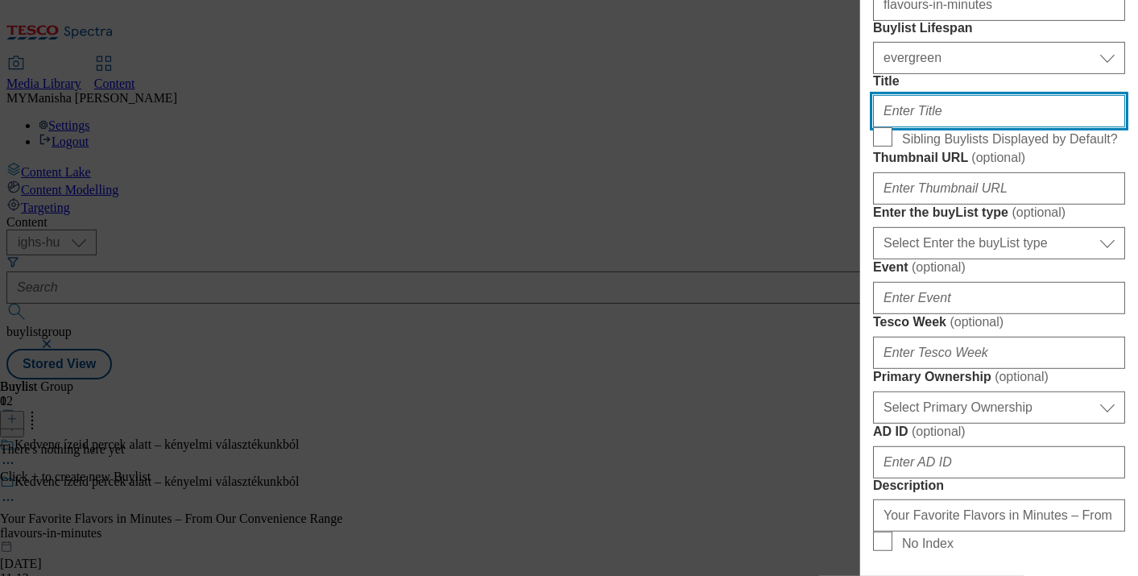
click at [920, 127] on input "Title" at bounding box center [999, 111] width 252 height 32
paste input "Kedvenc ízeid percek alatt – kényelmi választékunkból"
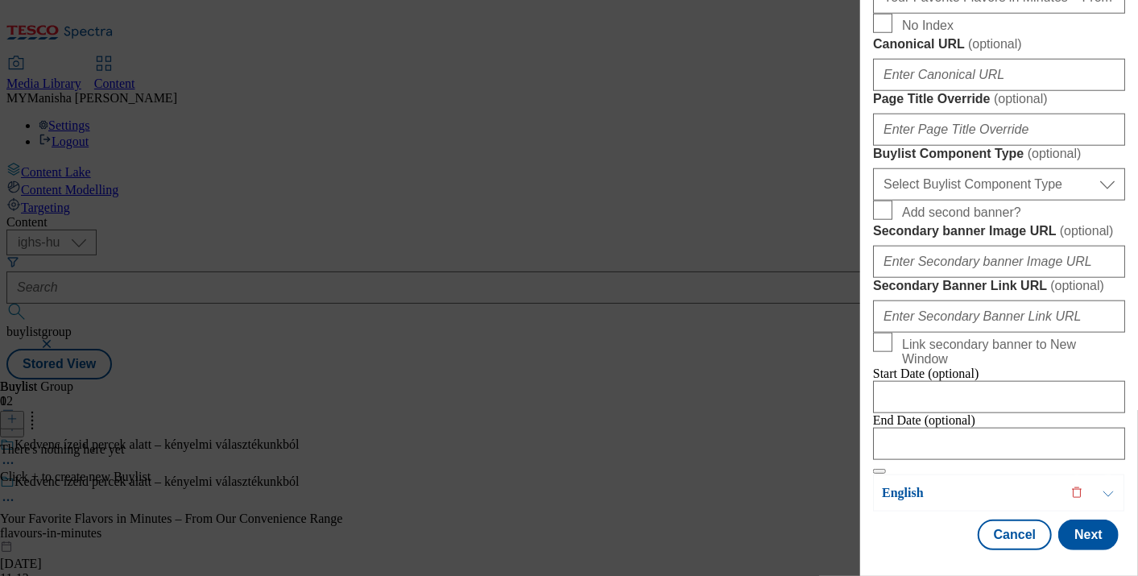
scroll to position [1453, 0]
type input "Kedvenc ízeid percek alatt – kényelmi választékunkból"
click at [1058, 523] on button "Next" at bounding box center [1088, 534] width 60 height 31
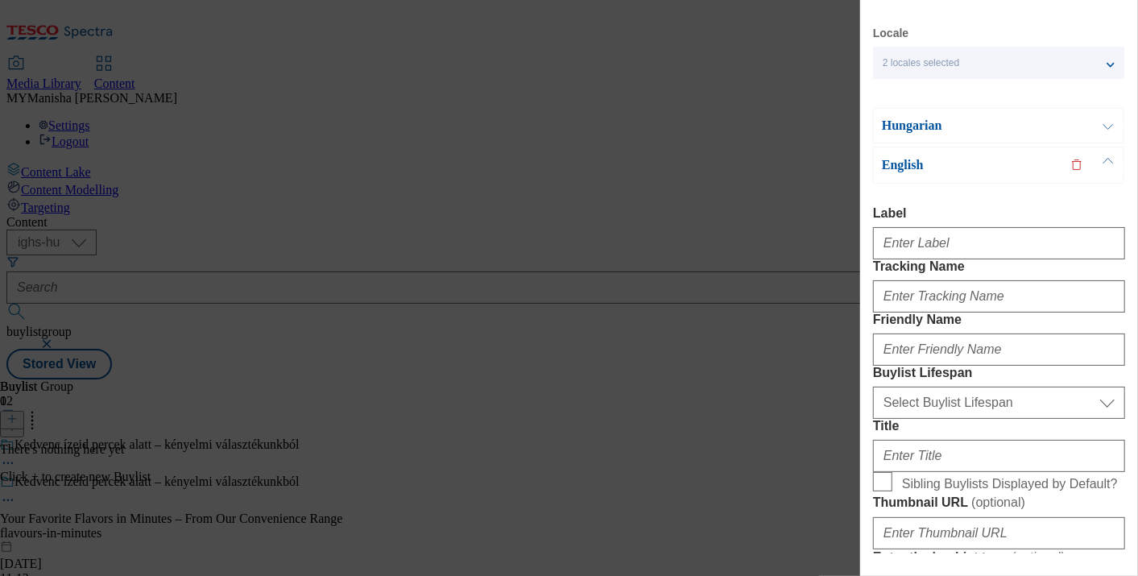
scroll to position [33, 2]
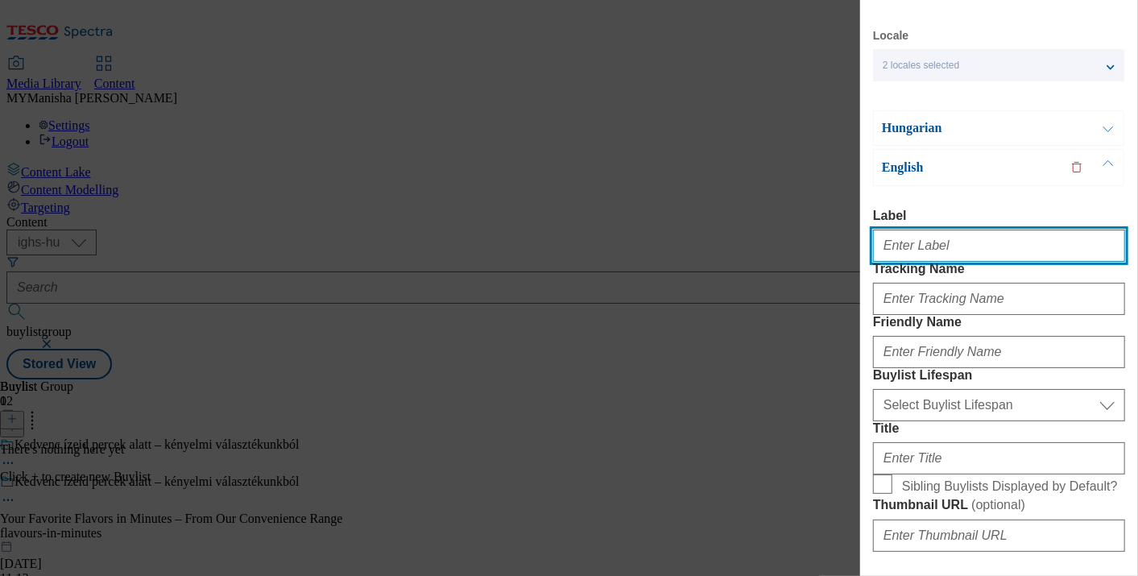
click at [928, 252] on input "Label" at bounding box center [999, 245] width 252 height 32
type input "t"
type input "Your Favorite Flavors in Minutes – From Our Convenience Range"
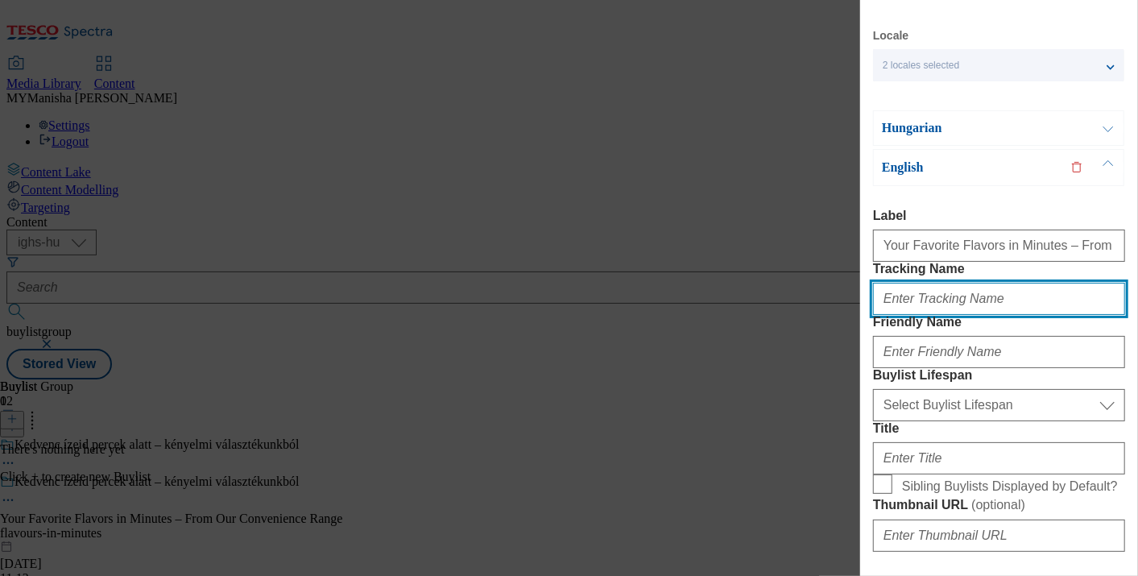
type input "Flavours in Minutes"
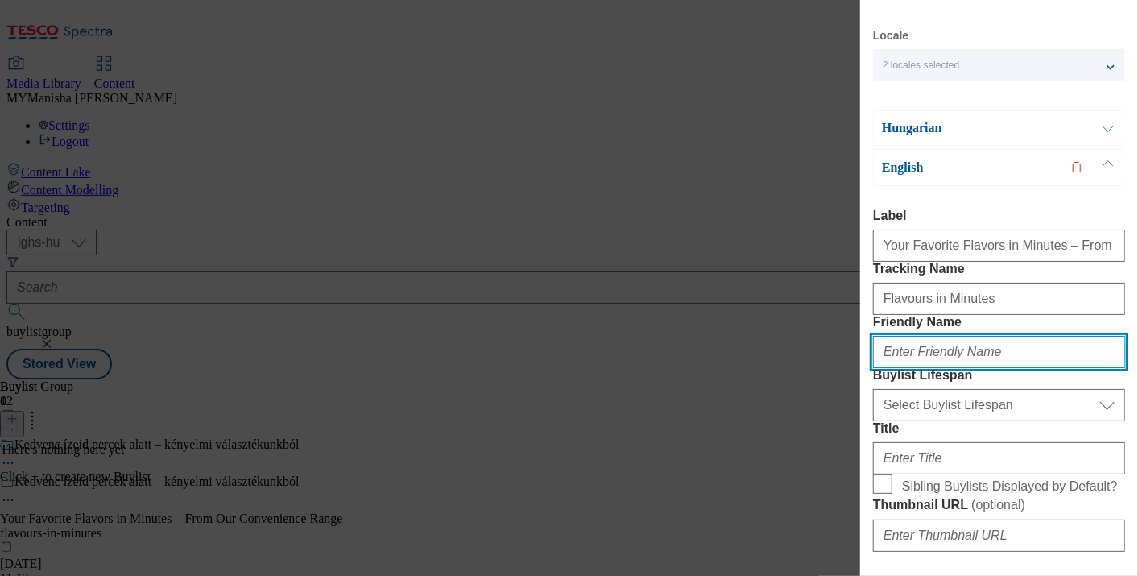
type input "flavours-in-minutes"
type input "Your Favorite Flavors in Mins– From Our Convenience Range"
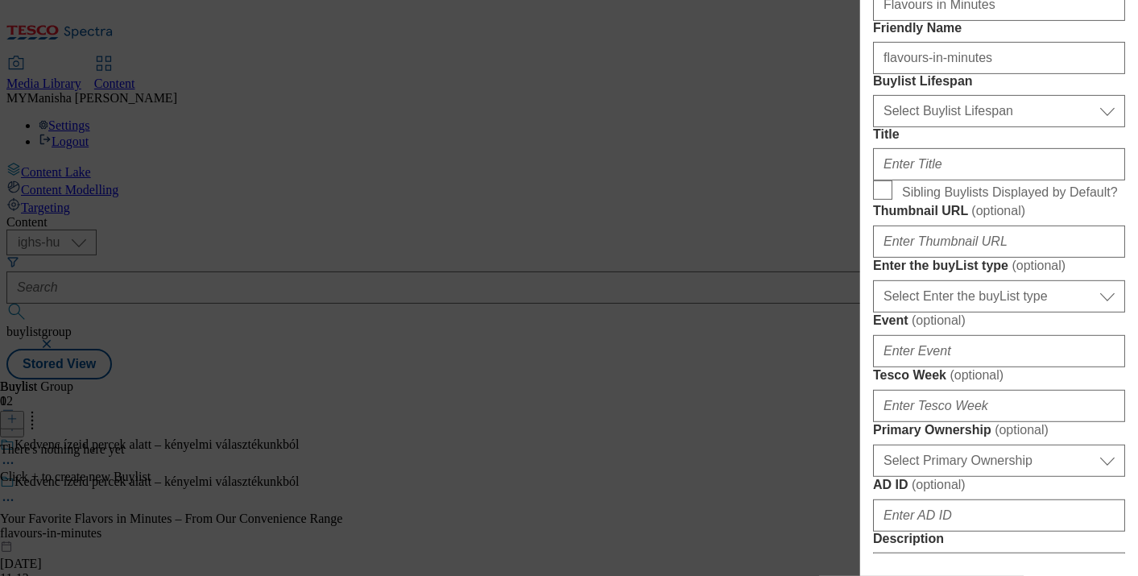
scroll to position [333, 2]
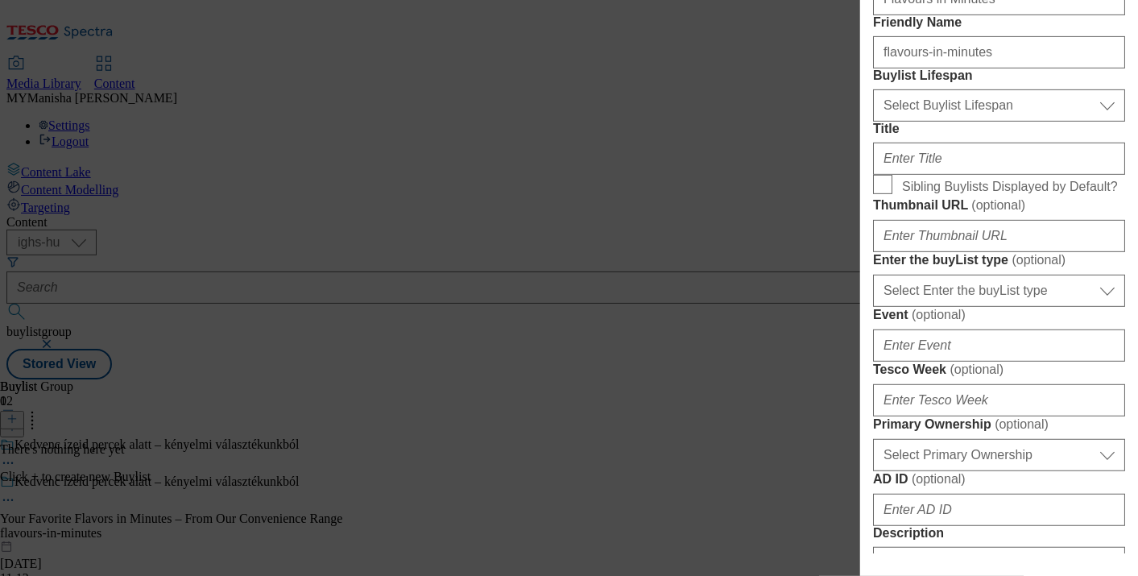
click at [972, 213] on form "Label Your Favorite Flavors in Minutes – From Our Convenience Range Tracking Na…" at bounding box center [999, 474] width 252 height 1131
click at [964, 122] on select "Select Buylist Lifespan evergreen seasonal tactical" at bounding box center [999, 105] width 252 height 32
select select "evergreen"
click at [873, 122] on select "Select Buylist Lifespan evergreen seasonal tactical" at bounding box center [999, 105] width 252 height 32
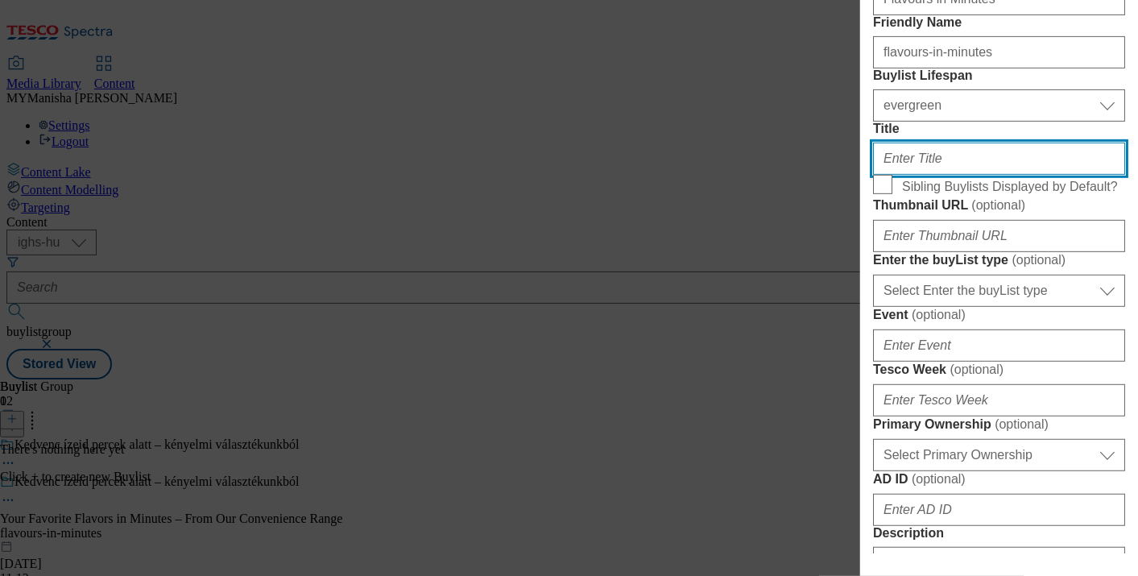
click at [941, 175] on input "Title" at bounding box center [999, 159] width 252 height 32
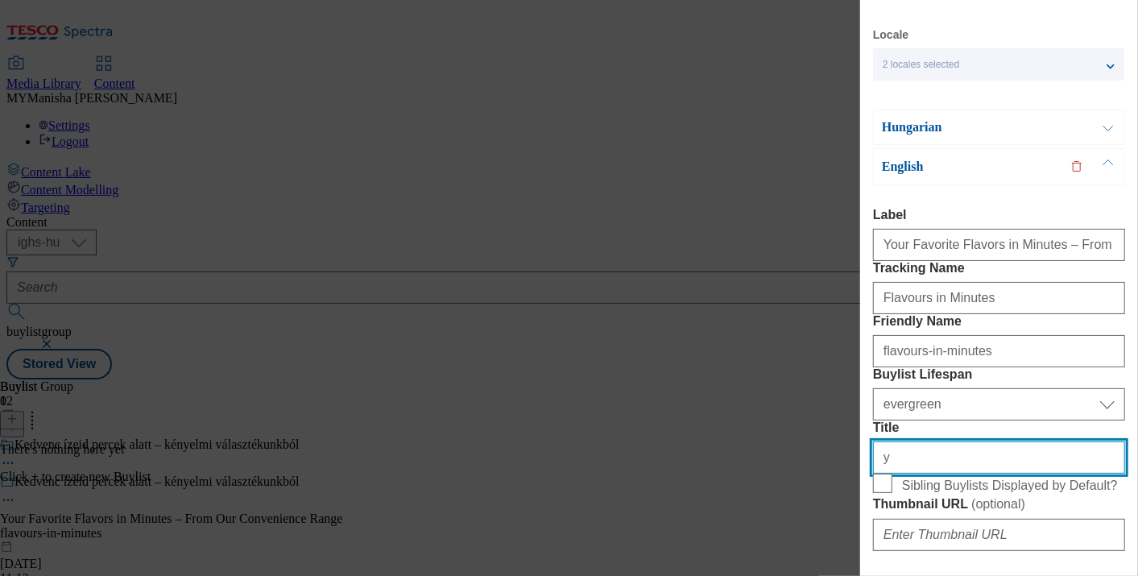
scroll to position [0, 2]
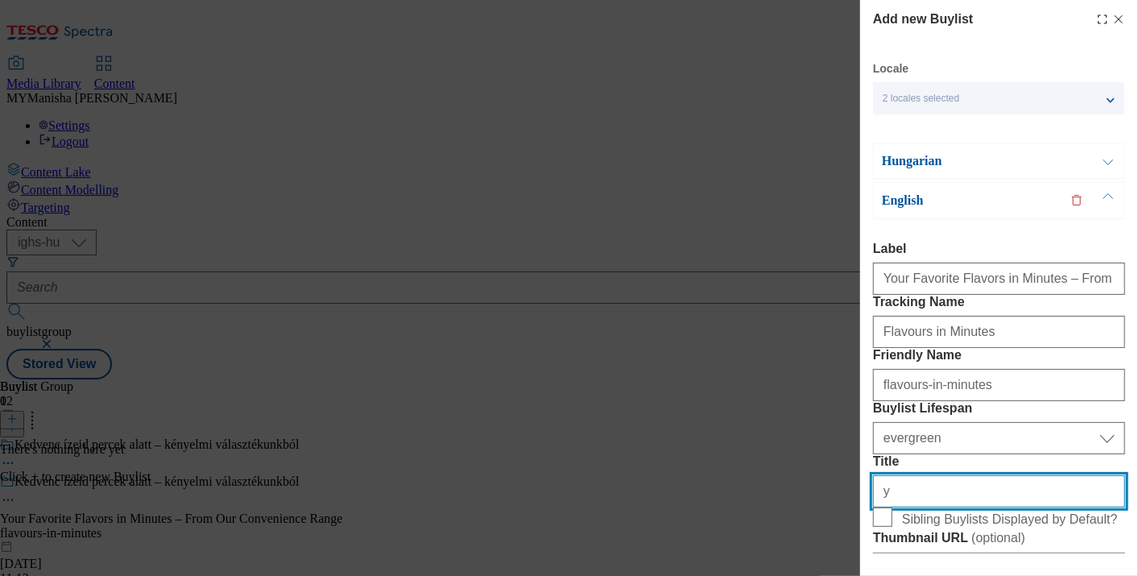
type input "y"
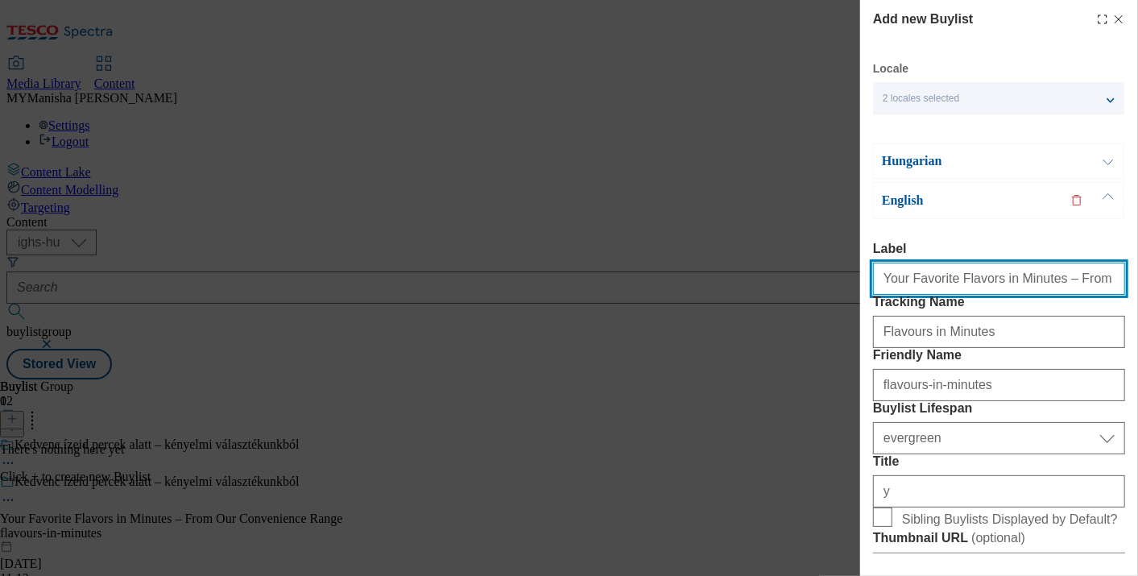
click at [982, 278] on input "Your Favorite Flavors in Minutes – From Our Convenience Range" at bounding box center [999, 279] width 252 height 32
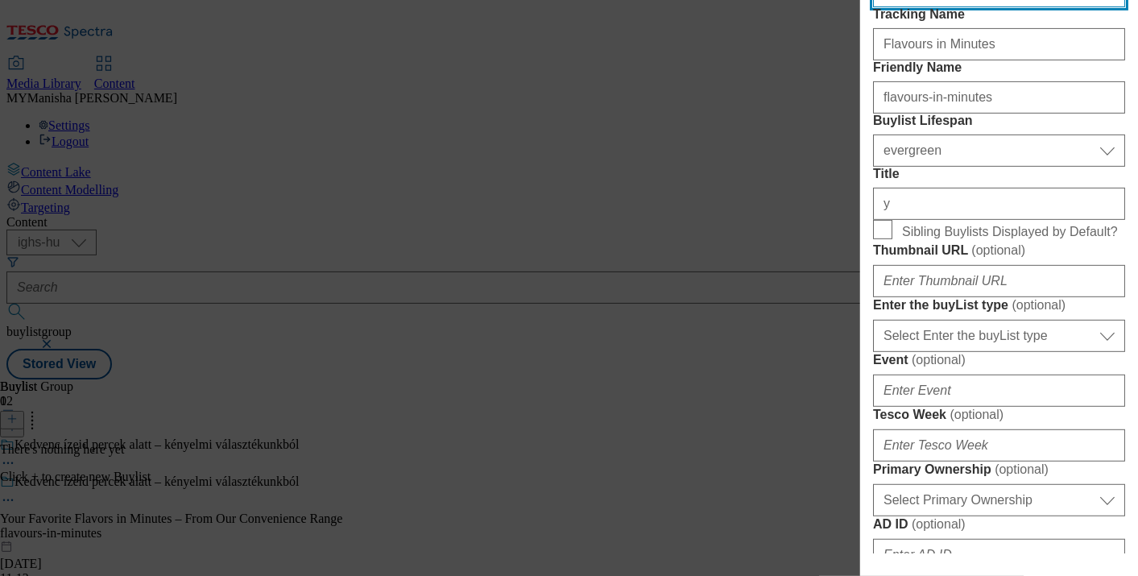
scroll to position [315, 2]
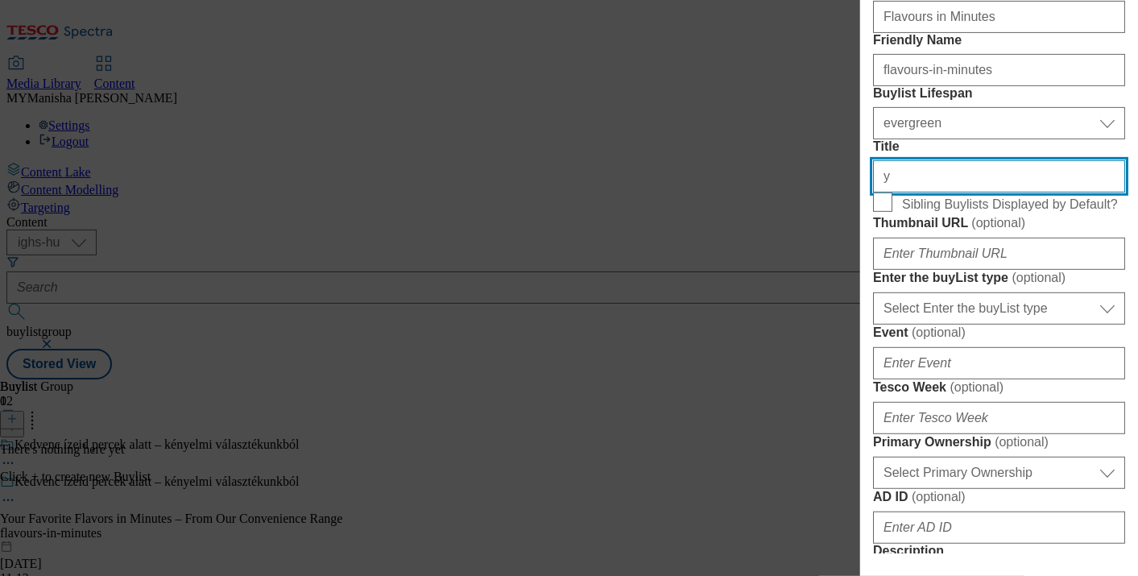
click at [918, 192] on input "y" at bounding box center [999, 176] width 252 height 32
paste input "Your Favorite Flavors in Minutes – From Our Convenience Range"
click at [957, 192] on input "Your Favorite Flavors in Minutes – From Our Convenience Range" at bounding box center [999, 176] width 252 height 32
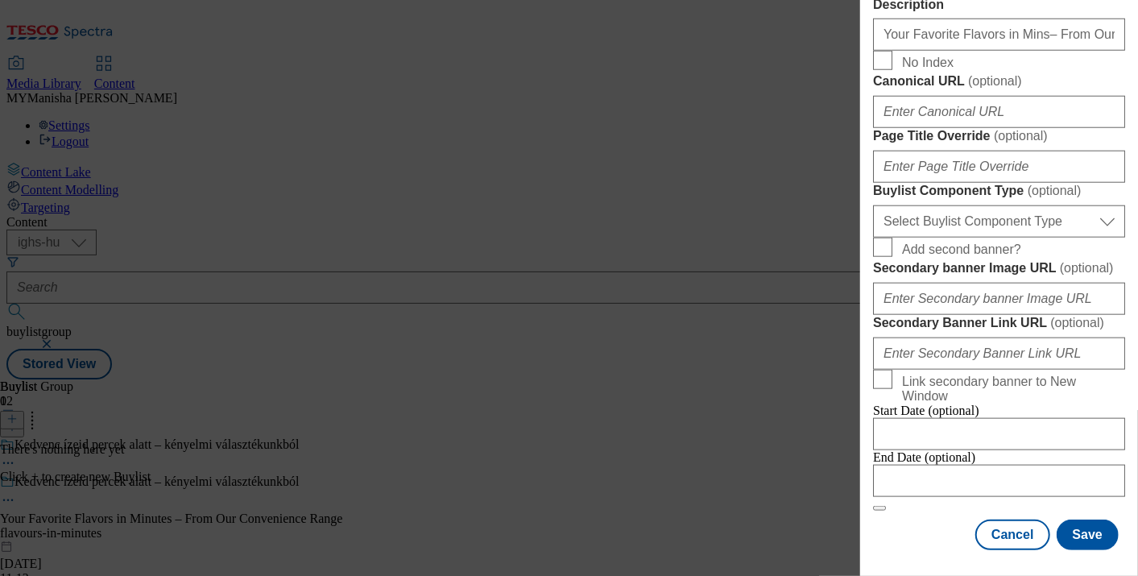
scroll to position [1075, 2]
type input "Your Favorite Flavors in Mins – From Our Convenience Range"
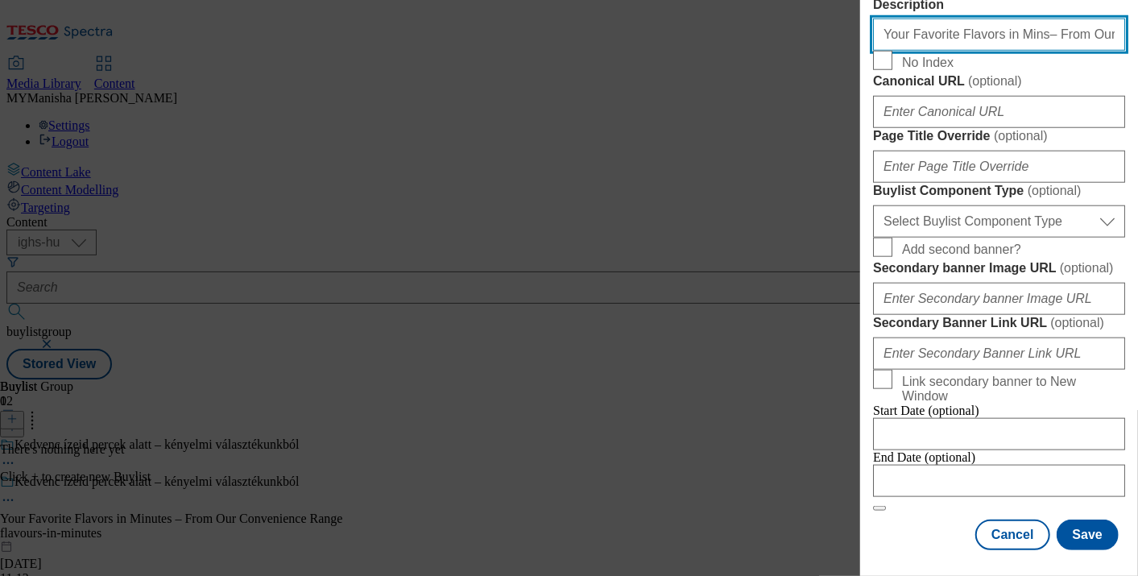
scroll to position [0, 0]
click at [1003, 51] on input "Your Favorite Flavors in Mins– From Our Convenience Range" at bounding box center [999, 35] width 252 height 32
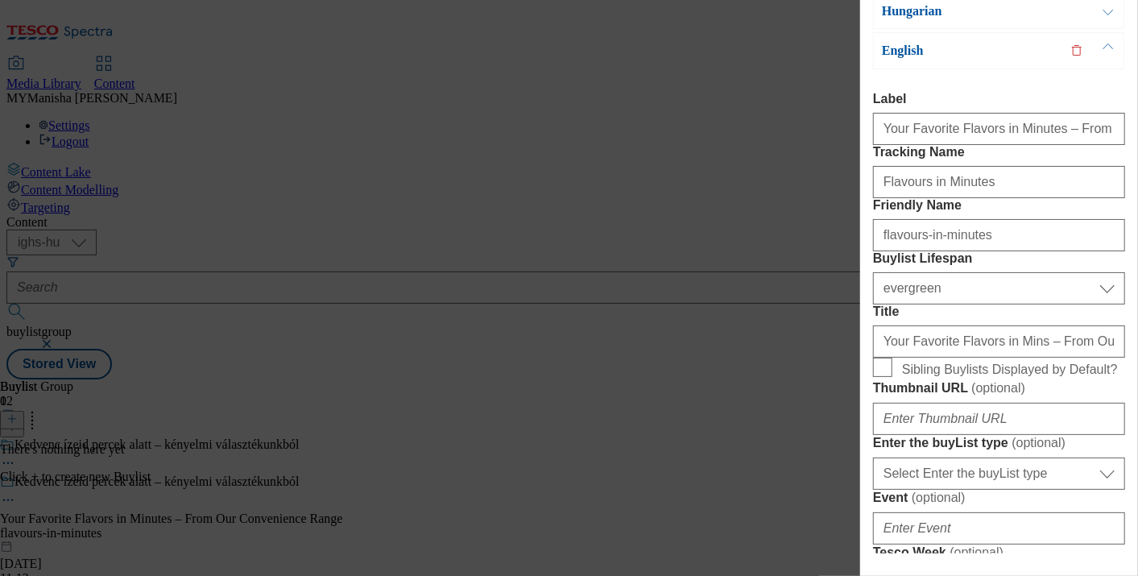
scroll to position [0, 2]
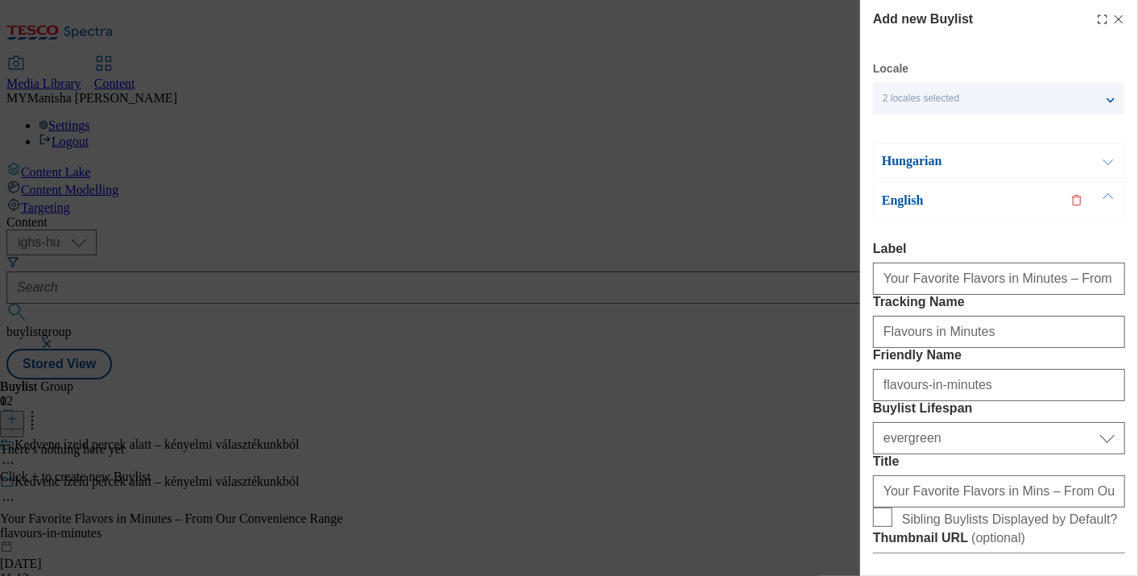
click at [1106, 162] on button "Modal" at bounding box center [1108, 161] width 31 height 34
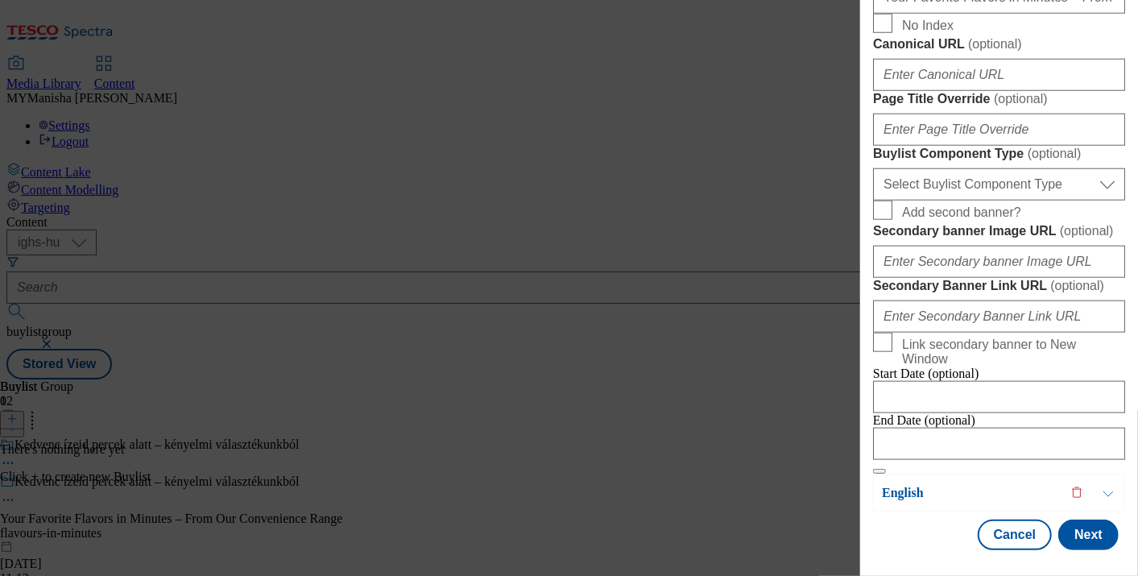
scroll to position [996, 2]
click at [1063, 519] on button "Next" at bounding box center [1088, 534] width 60 height 31
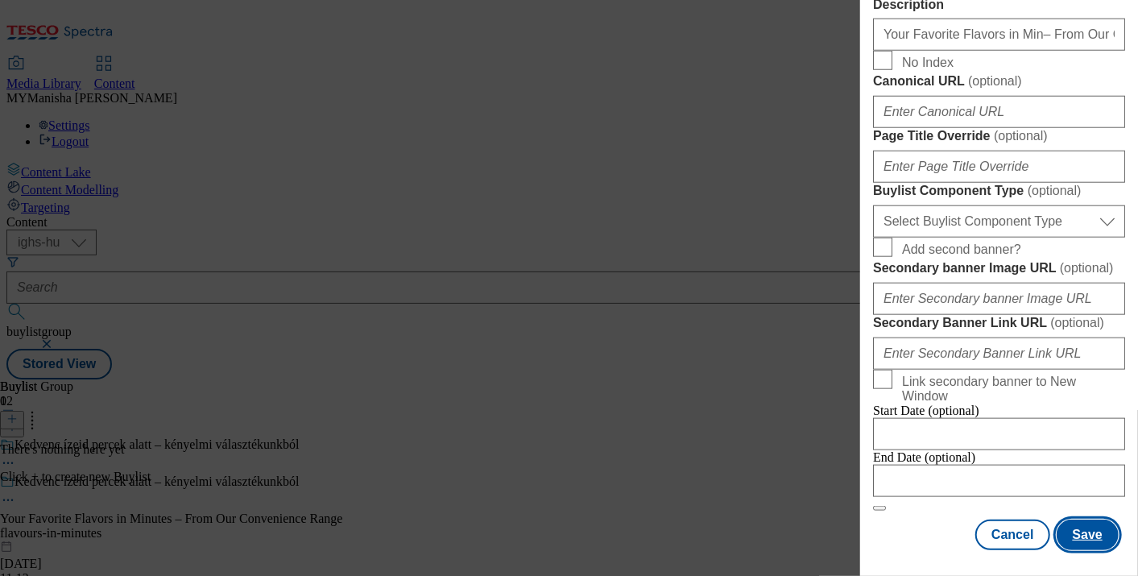
scroll to position [1007, 2]
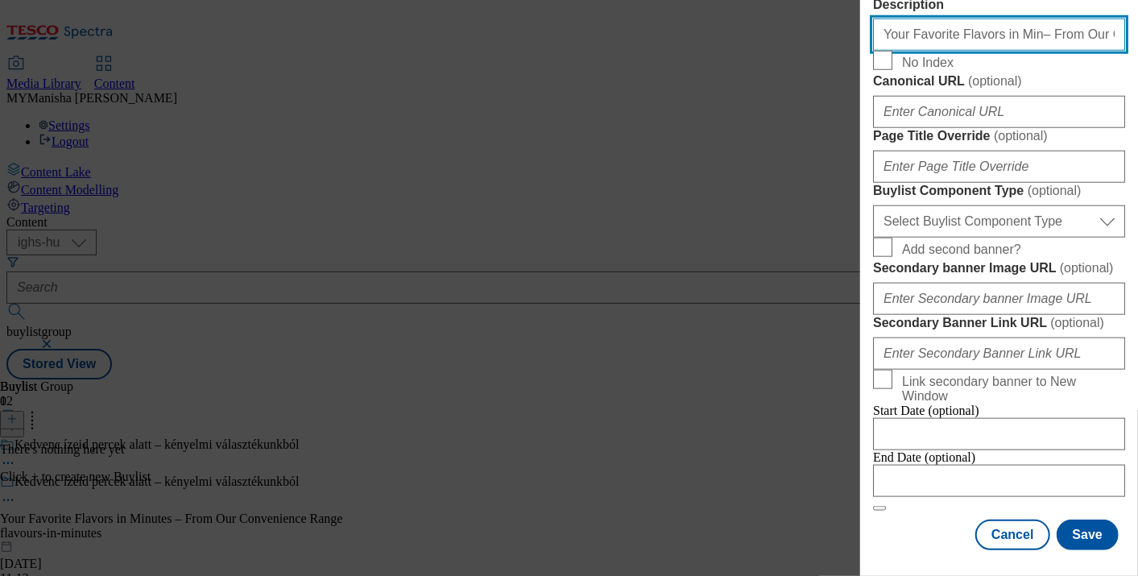
click at [997, 51] on input "Your Favorite Flavors in Min– From Our Convenience Range" at bounding box center [999, 35] width 252 height 32
paste input "utes"
type input "Your Favorite Flavors in Minutes – From Our Convenience Range"
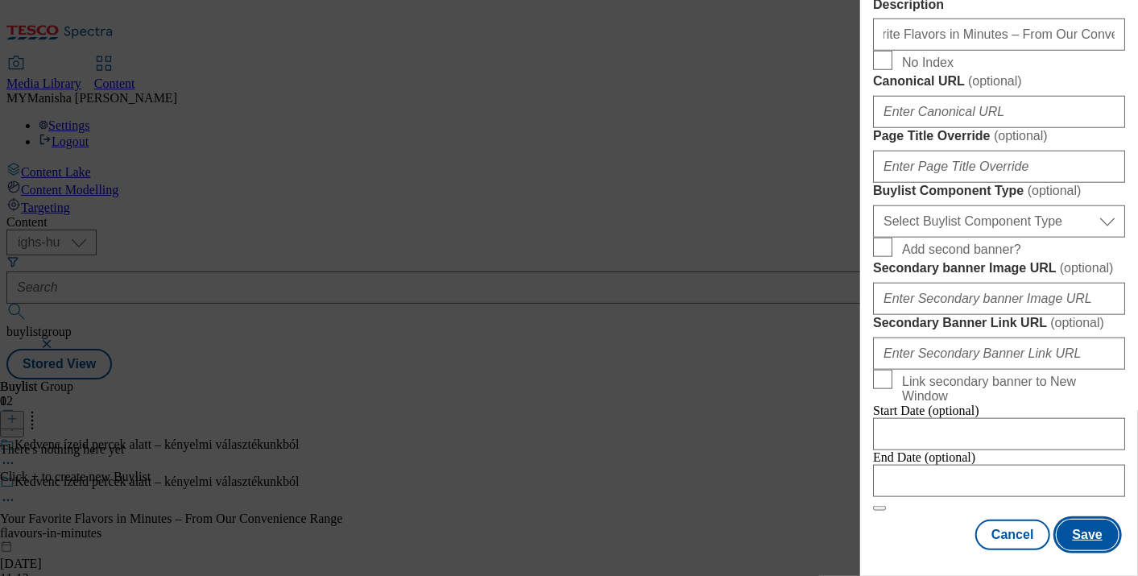
scroll to position [0, 0]
click at [1067, 519] on button "Save" at bounding box center [1087, 534] width 62 height 31
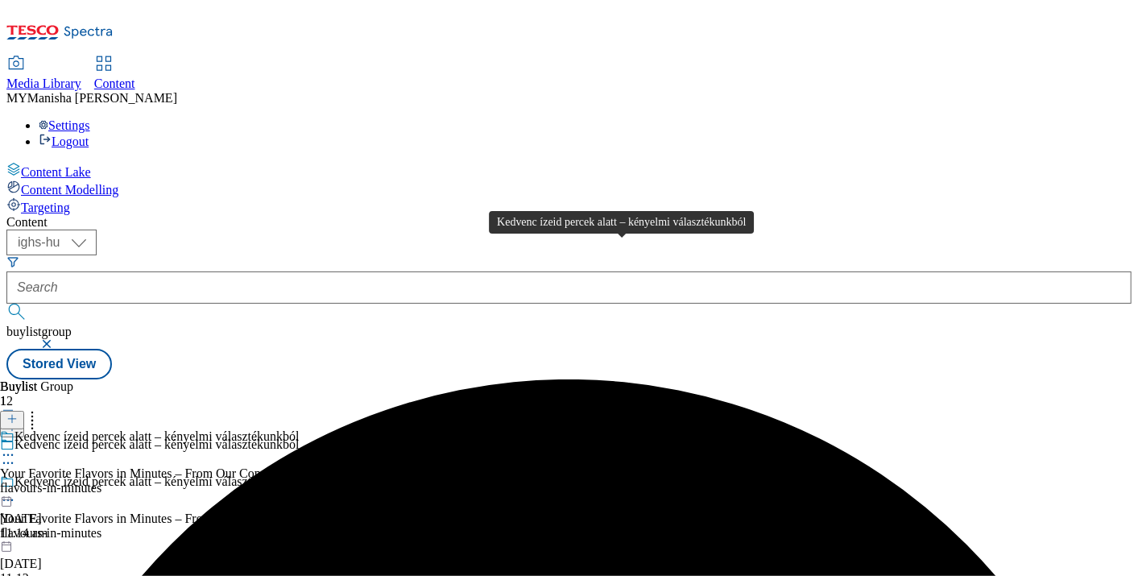
click at [300, 429] on div "Kedvenc ízeid percek alatt – kényelmi választékunkból" at bounding box center [156, 436] width 285 height 14
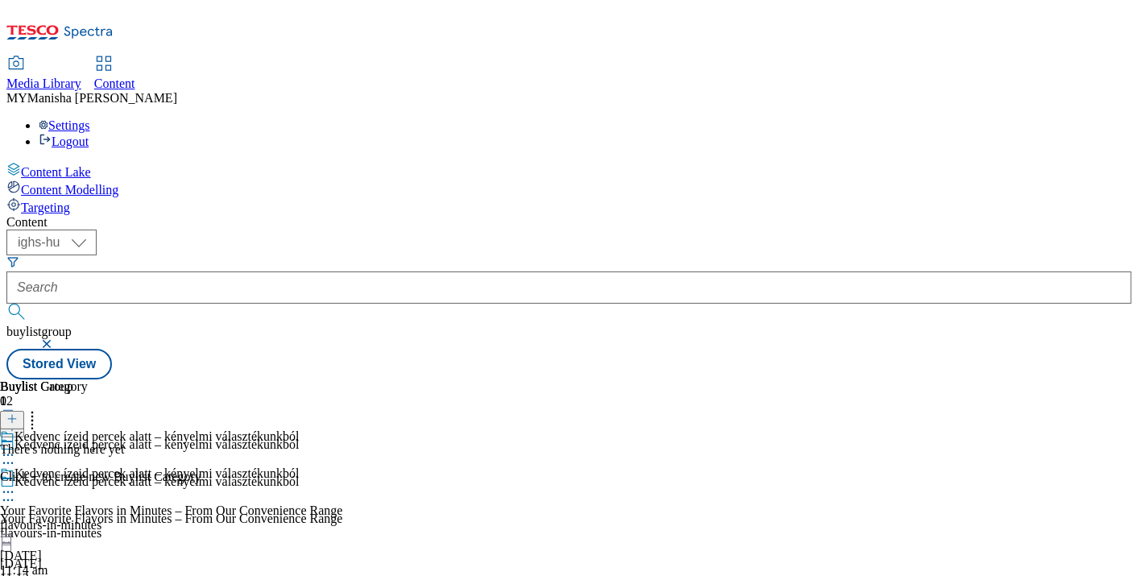
click at [18, 413] on icon at bounding box center [11, 418] width 11 height 11
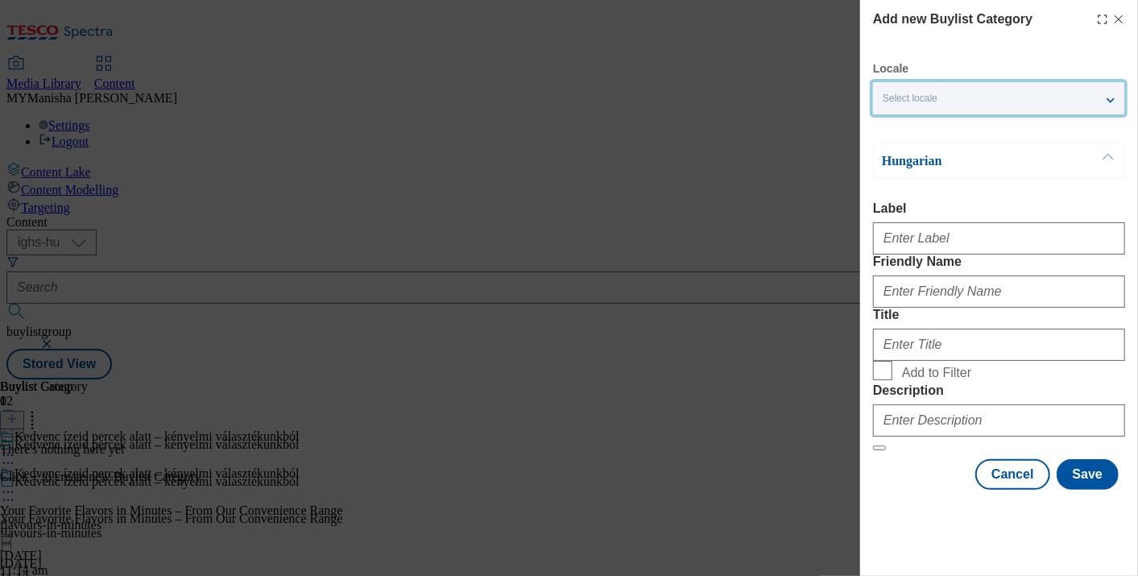
click at [1092, 106] on div "Select locale" at bounding box center [998, 98] width 251 height 32
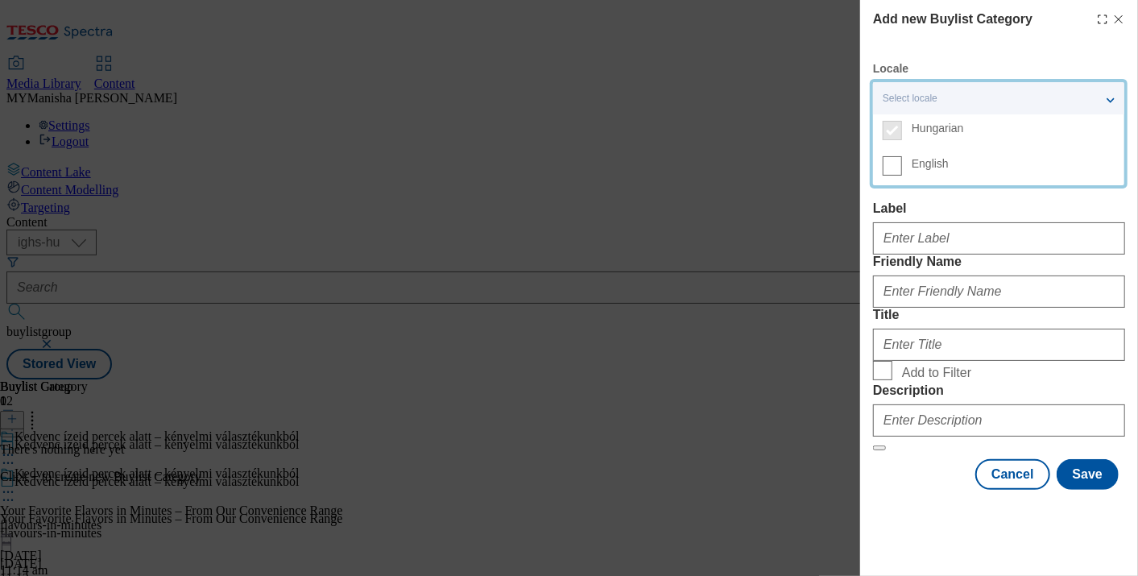
click at [899, 176] on label "English" at bounding box center [998, 167] width 251 height 35
click at [899, 176] on input "English" at bounding box center [892, 165] width 19 height 19
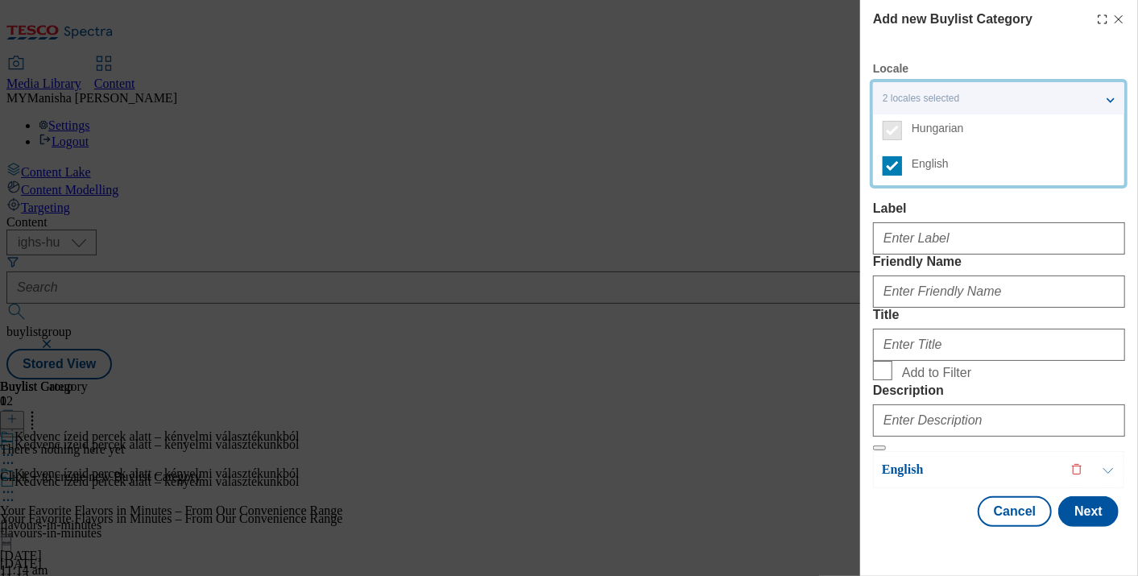
click at [968, 207] on label "Label" at bounding box center [999, 208] width 252 height 14
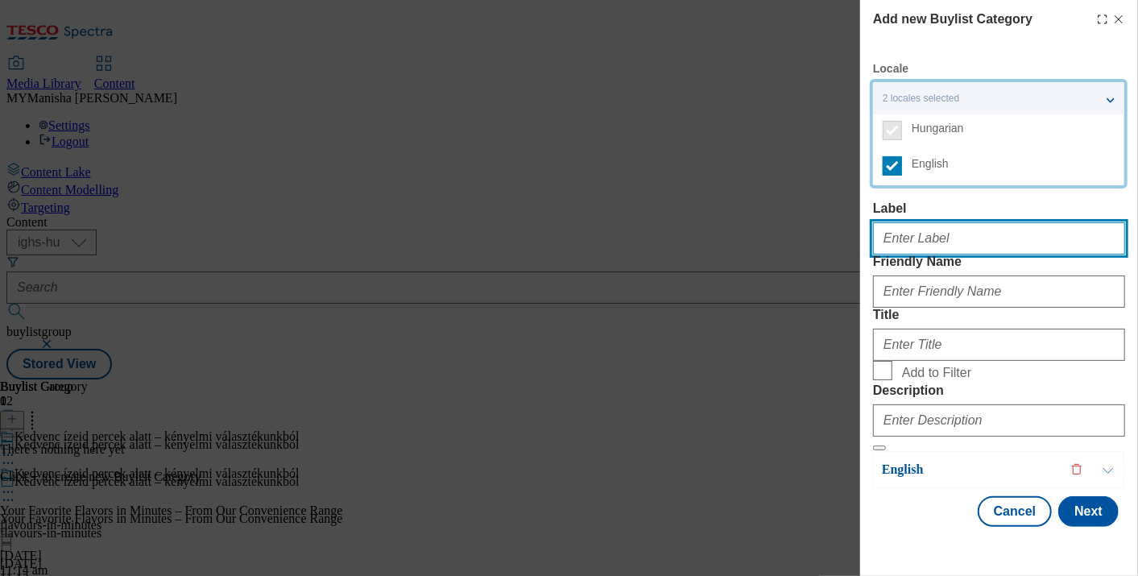
click at [968, 222] on input "Label" at bounding box center [999, 238] width 252 height 32
click at [914, 246] on input "Label" at bounding box center [999, 238] width 252 height 32
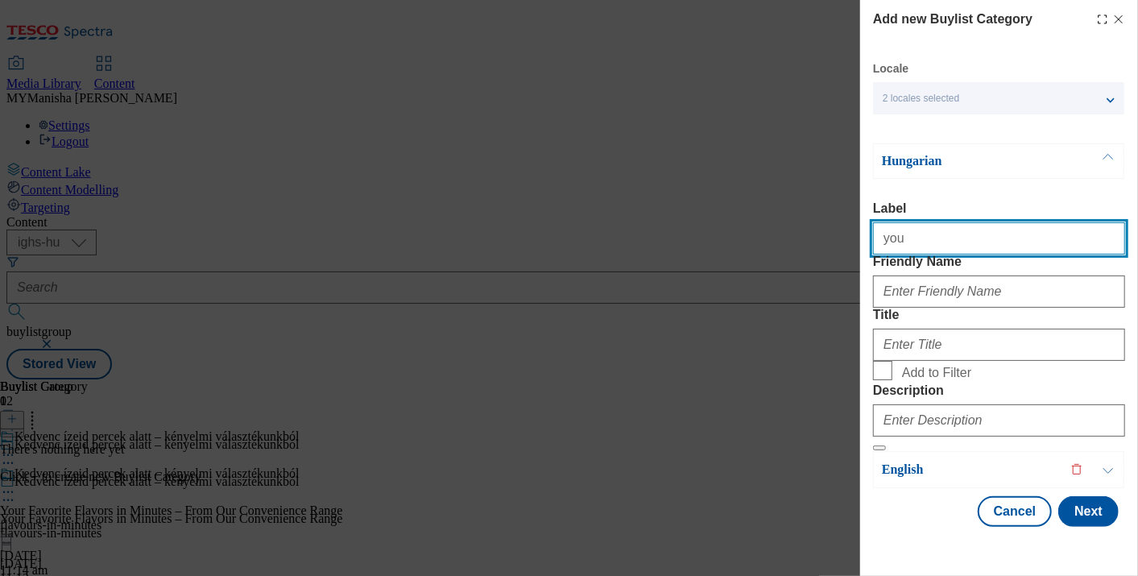
type input "Your Favorite Flavors in Minutes – From Our Convenience Range"
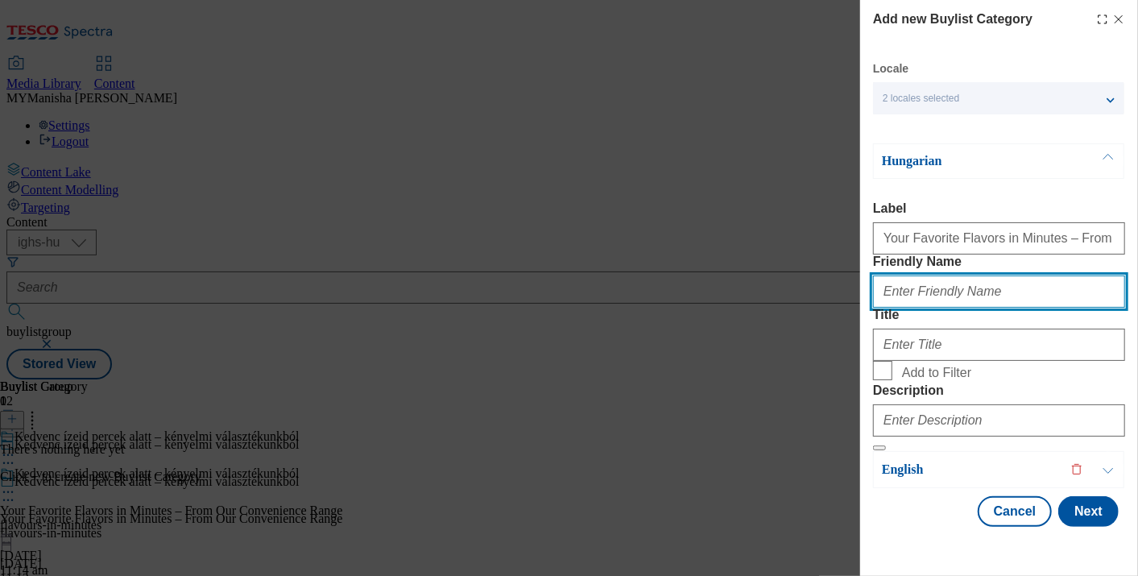
click at [945, 308] on input "Friendly Name" at bounding box center [999, 291] width 252 height 32
type input "flavours-in-minutes"
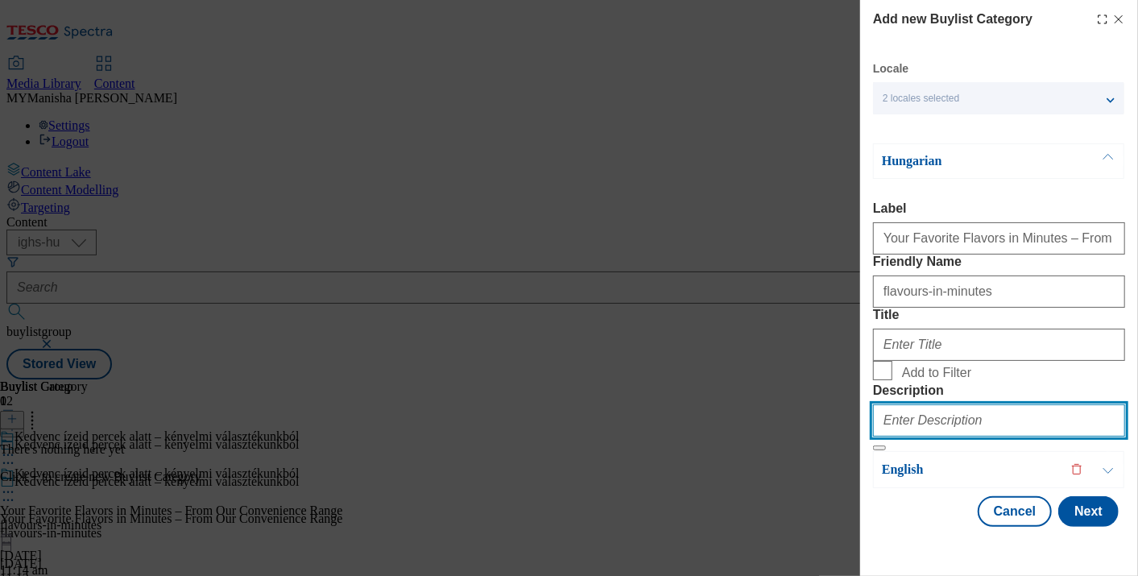
click at [937, 422] on input "Description" at bounding box center [999, 420] width 252 height 32
type input "Your Favorite Flavors in Minutes – From Our Convenience Range"
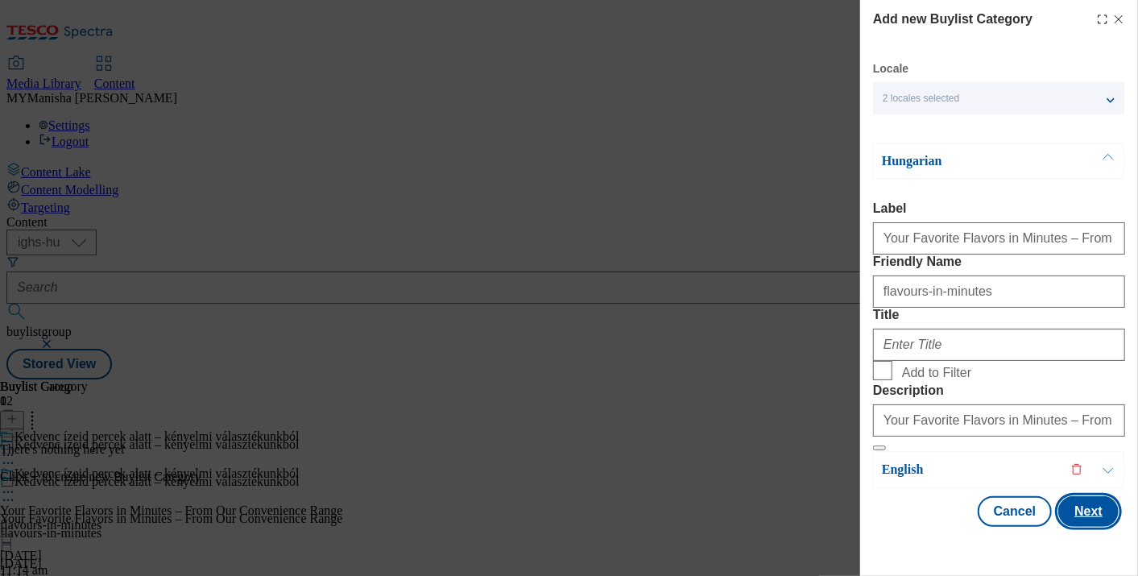
click at [1075, 522] on button "Next" at bounding box center [1088, 511] width 60 height 31
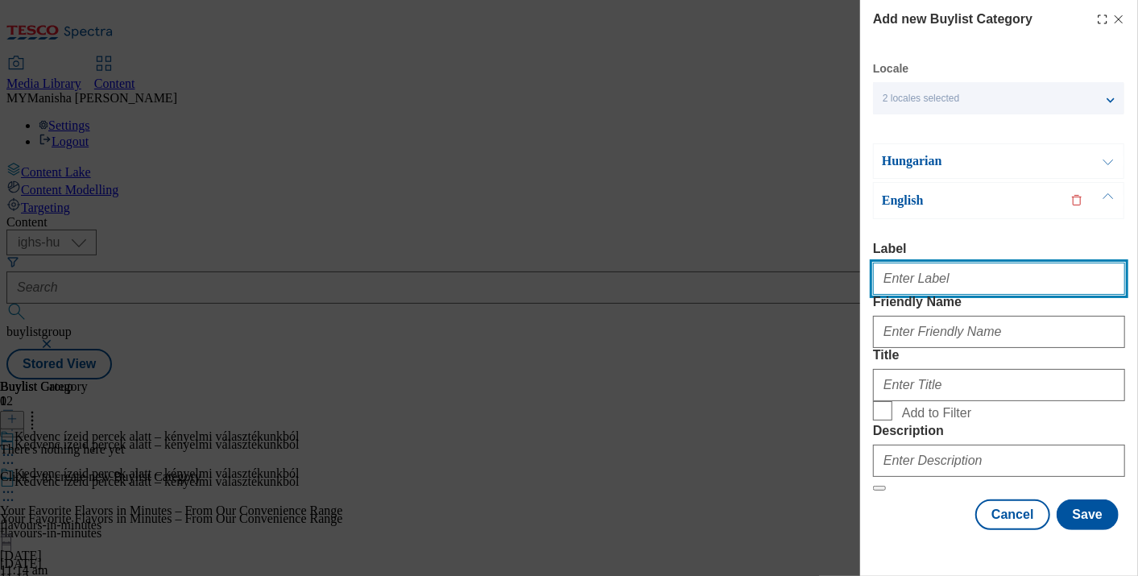
click at [951, 263] on input "Label" at bounding box center [999, 279] width 252 height 32
type input "Your Favorite Flavors in Minutes – From Our Convenience Range"
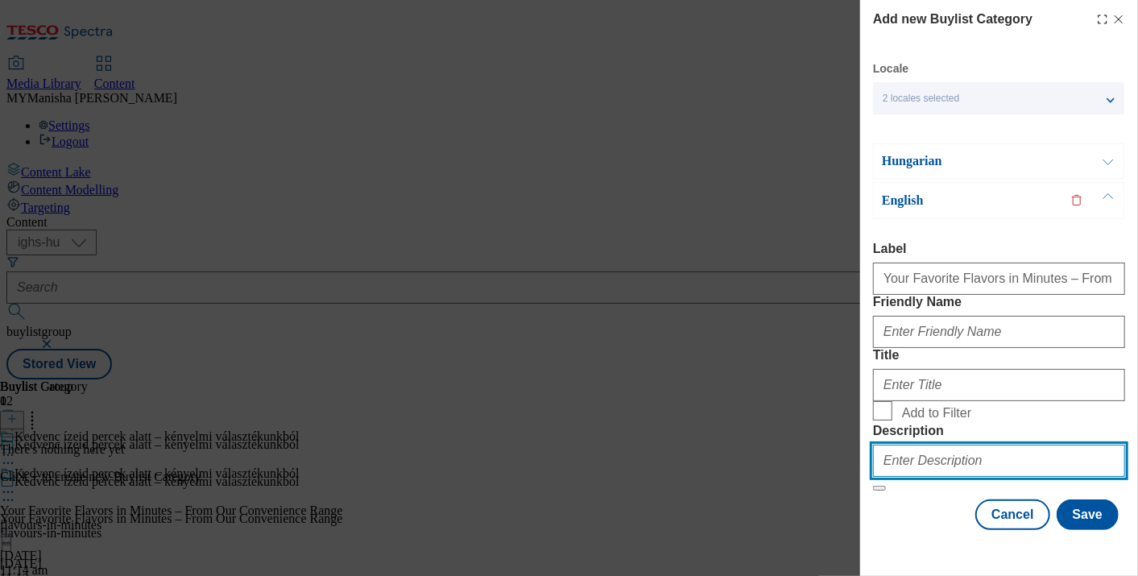
type input "Your Favorite Flavors in Min– From Our Convenience Range"
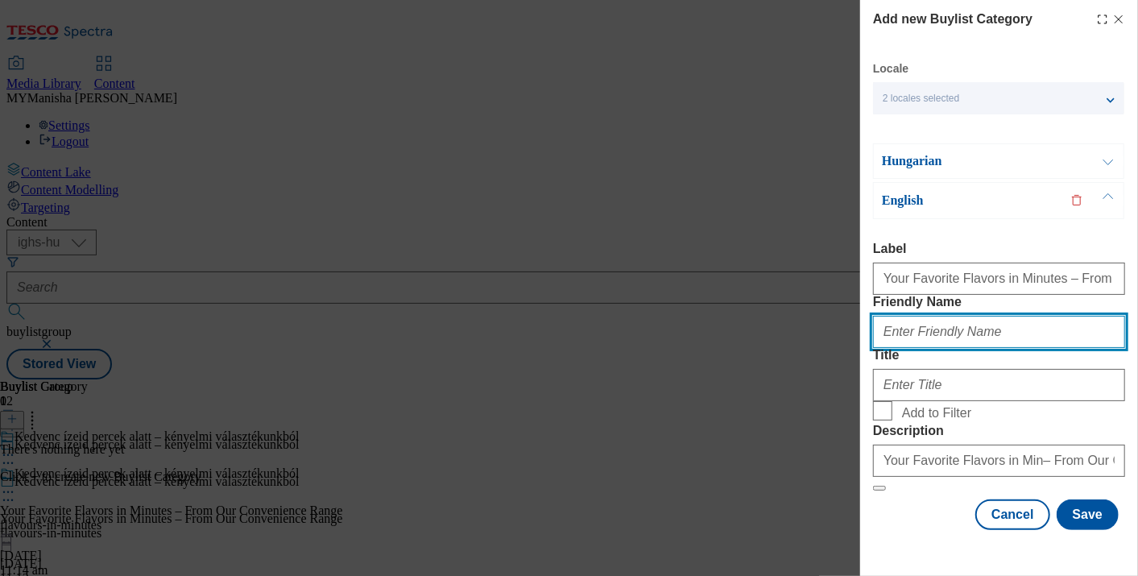
click at [932, 316] on input "Friendly Name" at bounding box center [999, 332] width 252 height 32
type input "y"
type input "flavours-in-minutes"
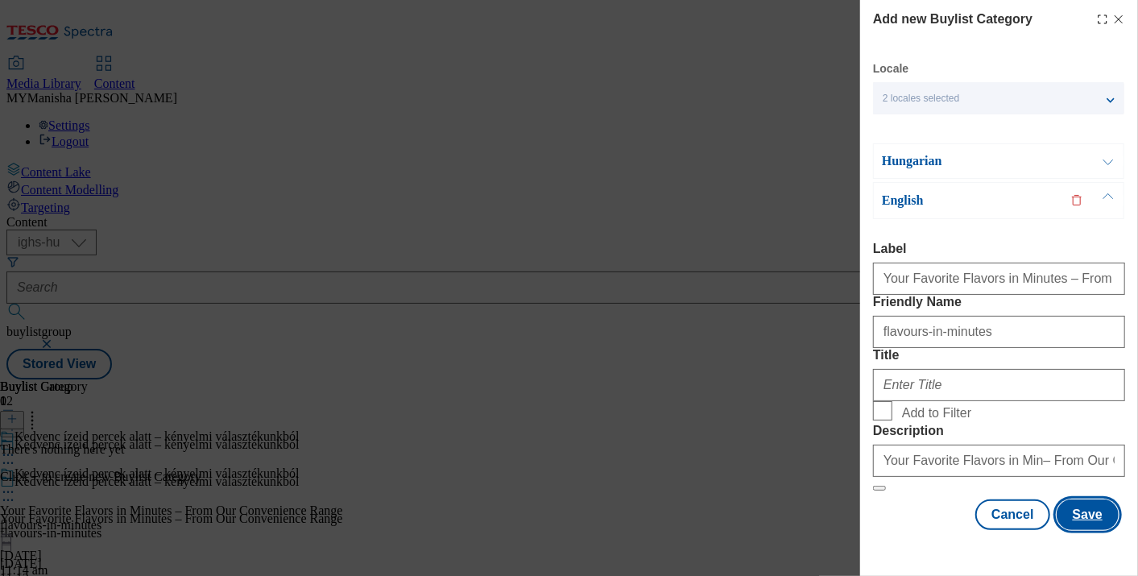
click at [1087, 524] on button "Save" at bounding box center [1087, 514] width 62 height 31
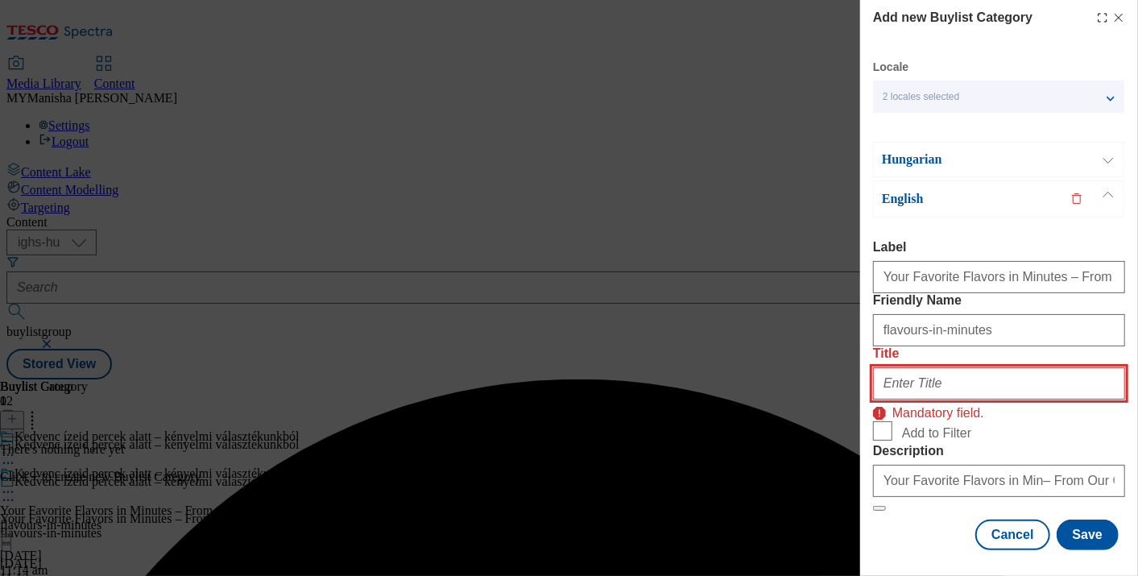
click at [928, 367] on input "Title" at bounding box center [999, 383] width 252 height 32
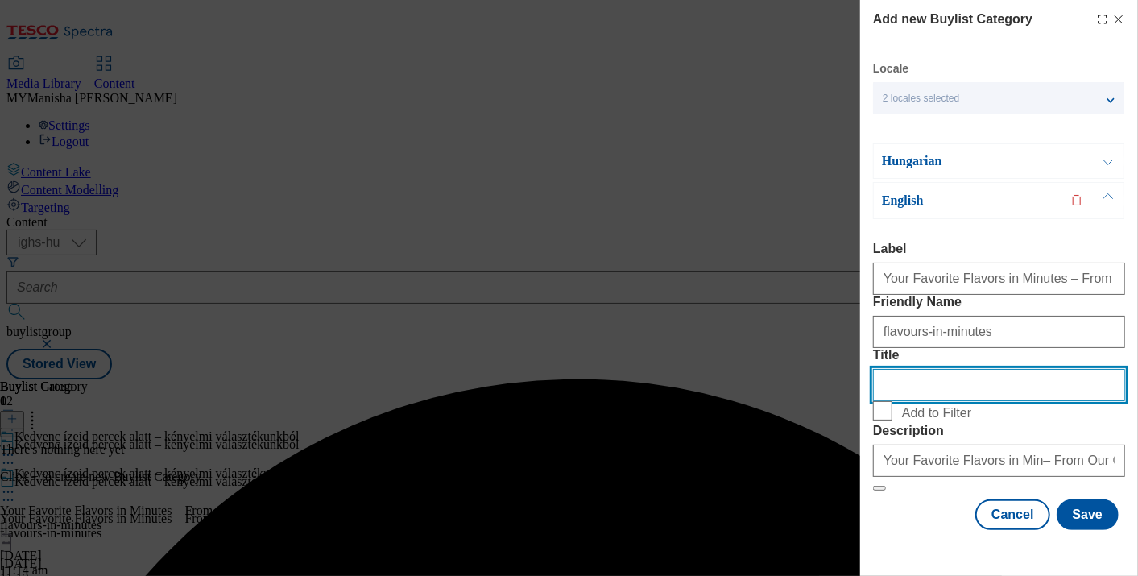
scroll to position [0, 2]
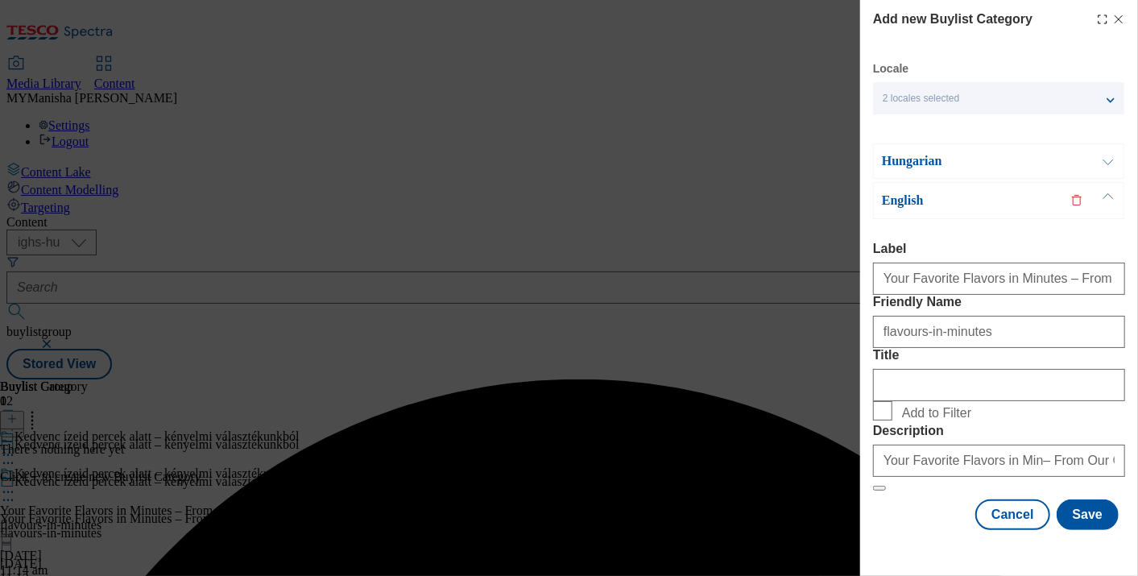
click at [1102, 161] on button "Modal" at bounding box center [1108, 161] width 31 height 34
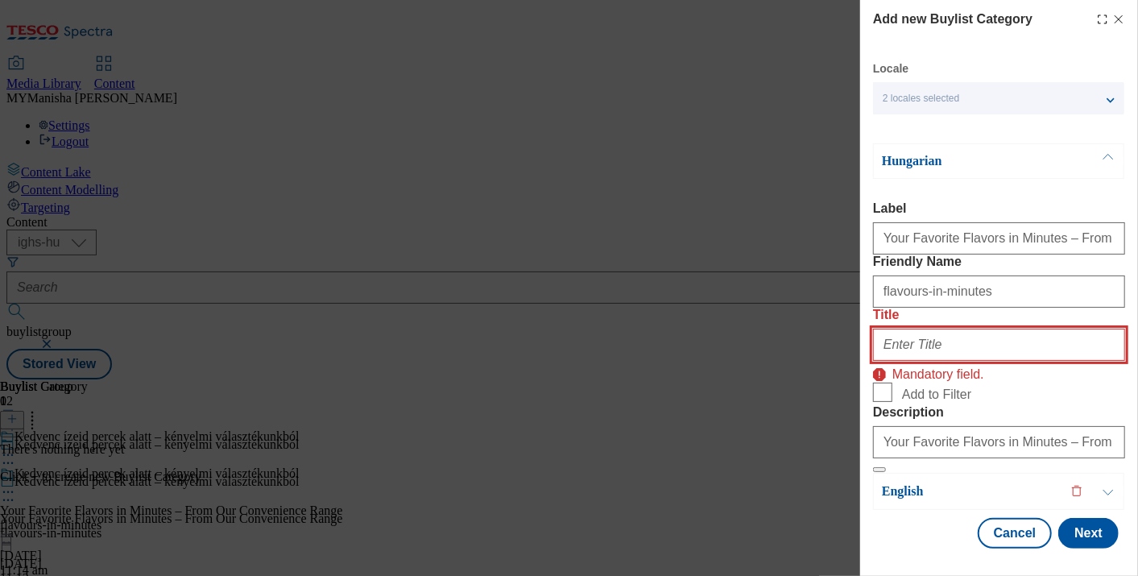
click at [916, 329] on input "Title" at bounding box center [999, 345] width 252 height 32
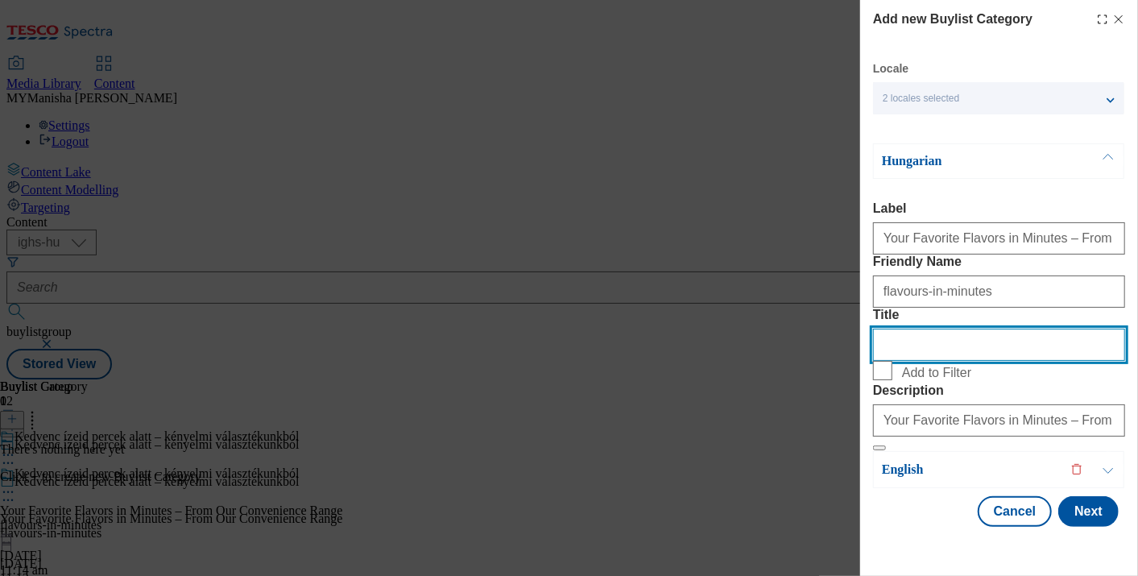
scroll to position [107, 2]
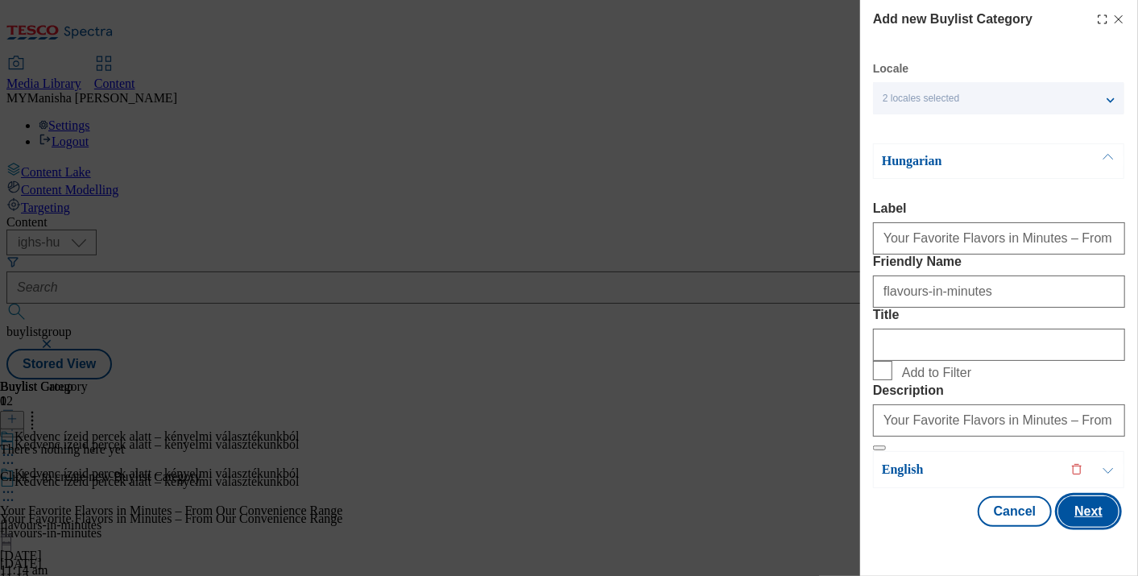
click at [1066, 522] on button "Next" at bounding box center [1088, 511] width 60 height 31
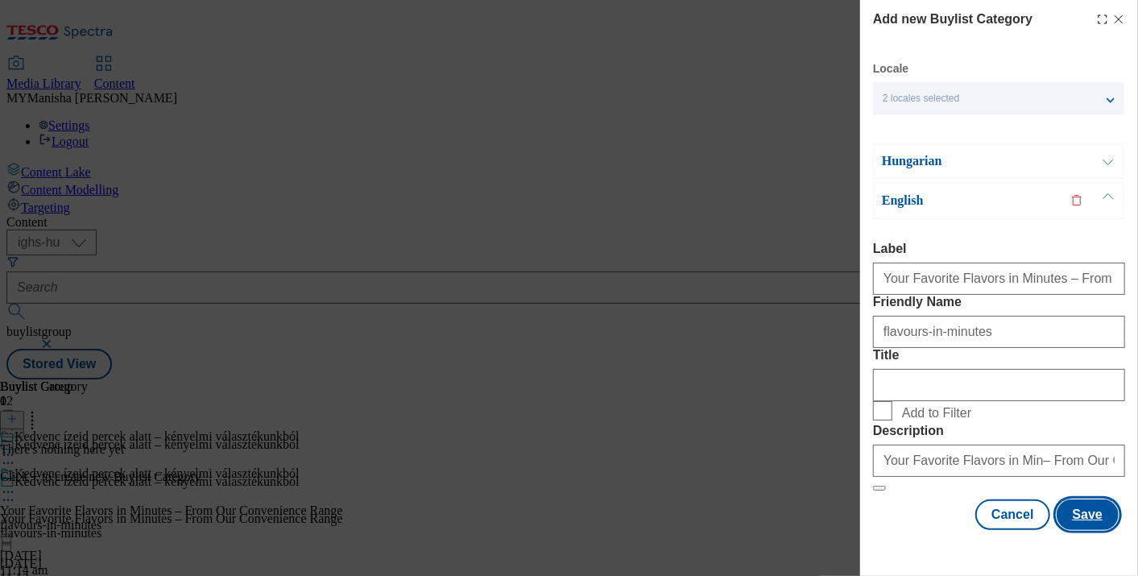
click at [1066, 522] on button "Save" at bounding box center [1087, 514] width 62 height 31
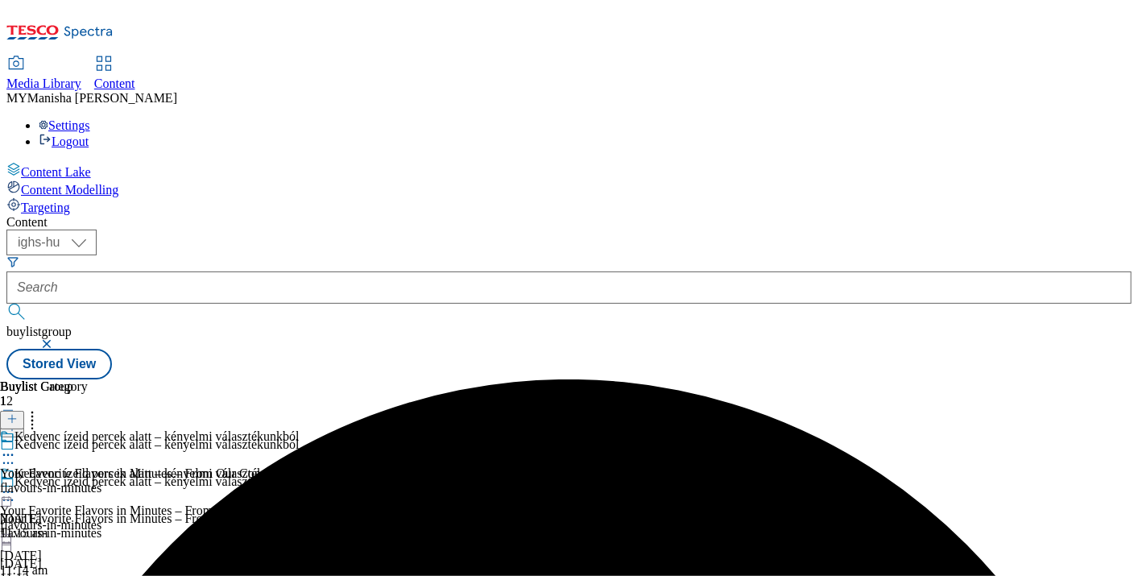
click at [16, 484] on icon at bounding box center [8, 492] width 16 height 16
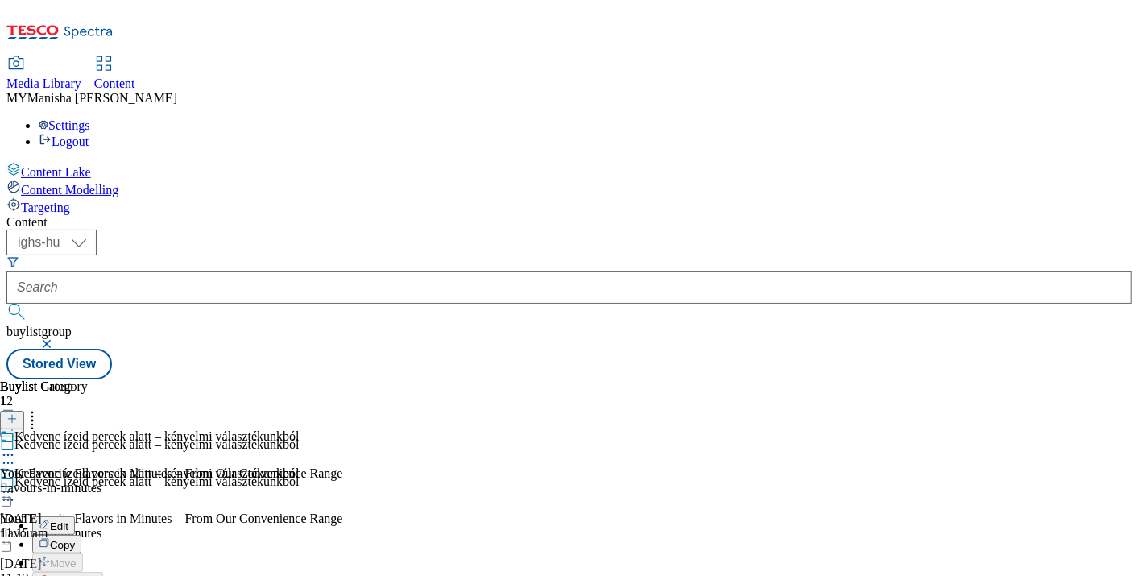
click at [75, 516] on button "Edit" at bounding box center [53, 525] width 43 height 19
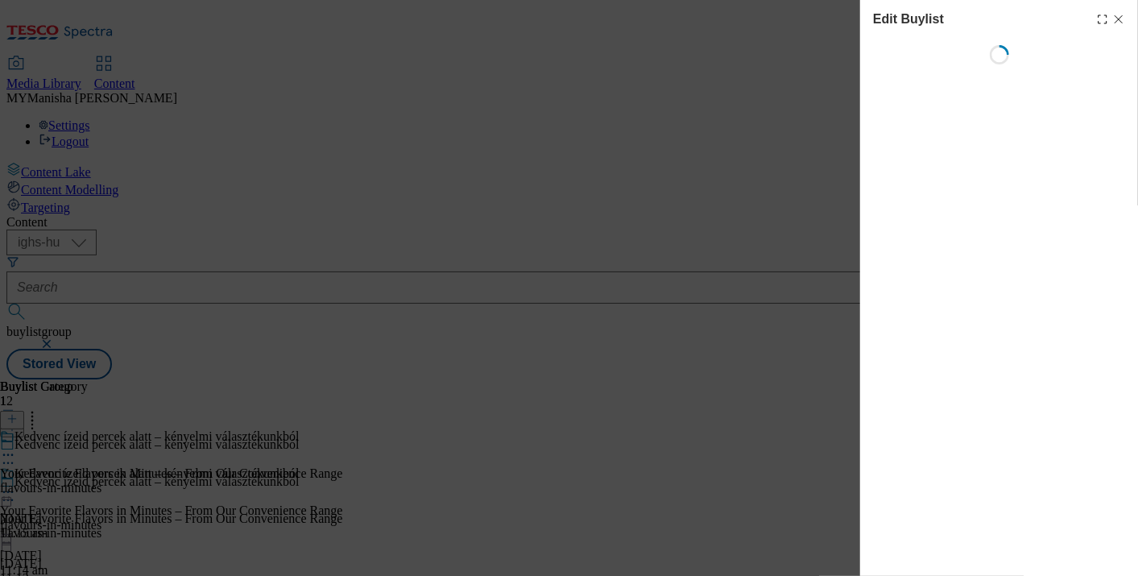
select select "evergreen"
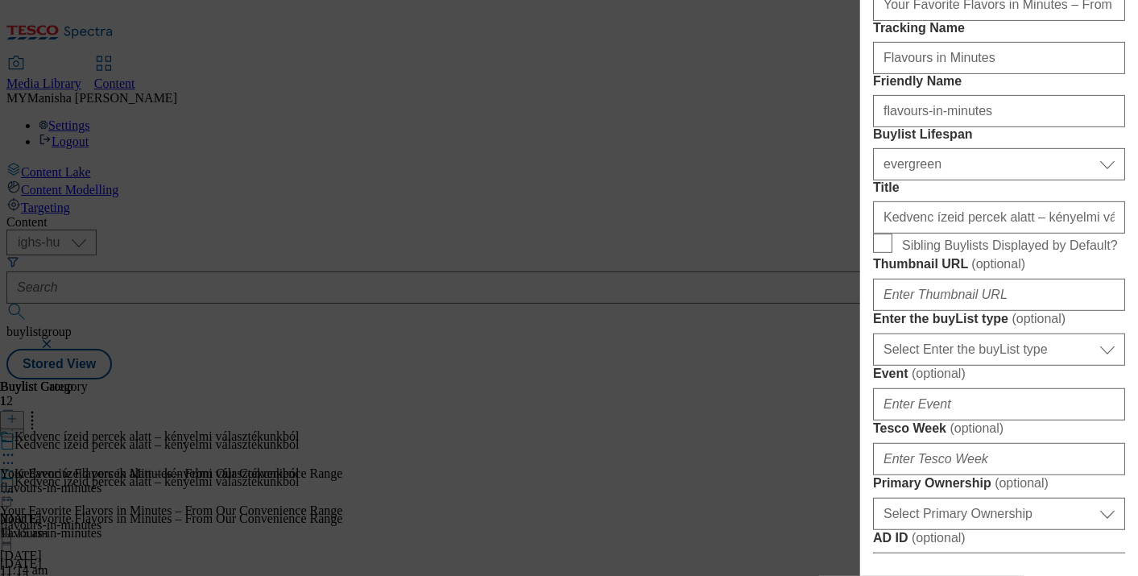
scroll to position [366, 0]
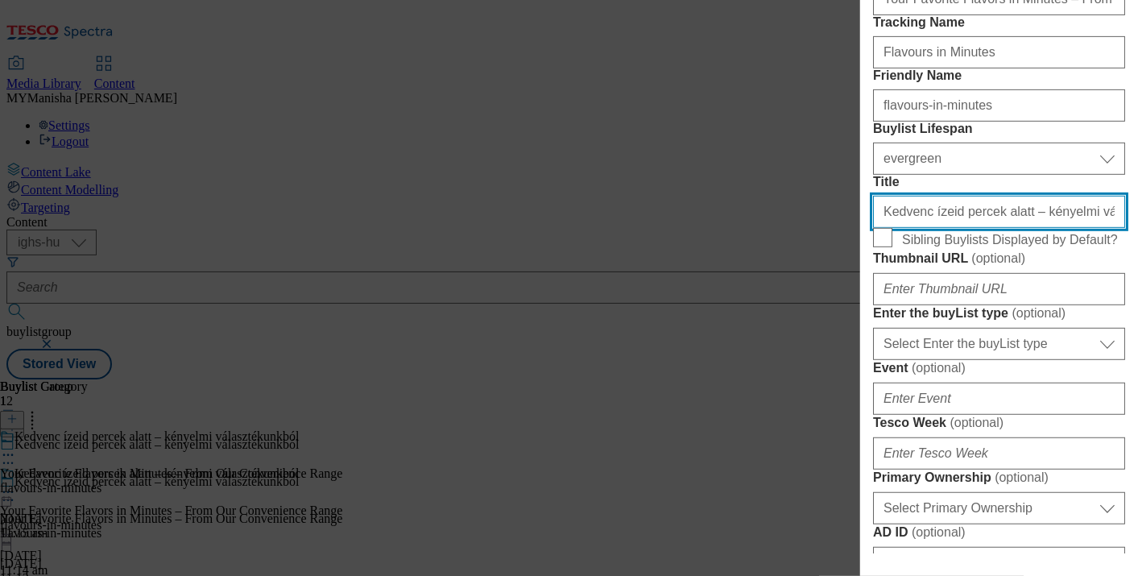
click at [980, 228] on input "Kedvenc ízeid percek alatt – kényelmi választékunkból" at bounding box center [999, 212] width 252 height 32
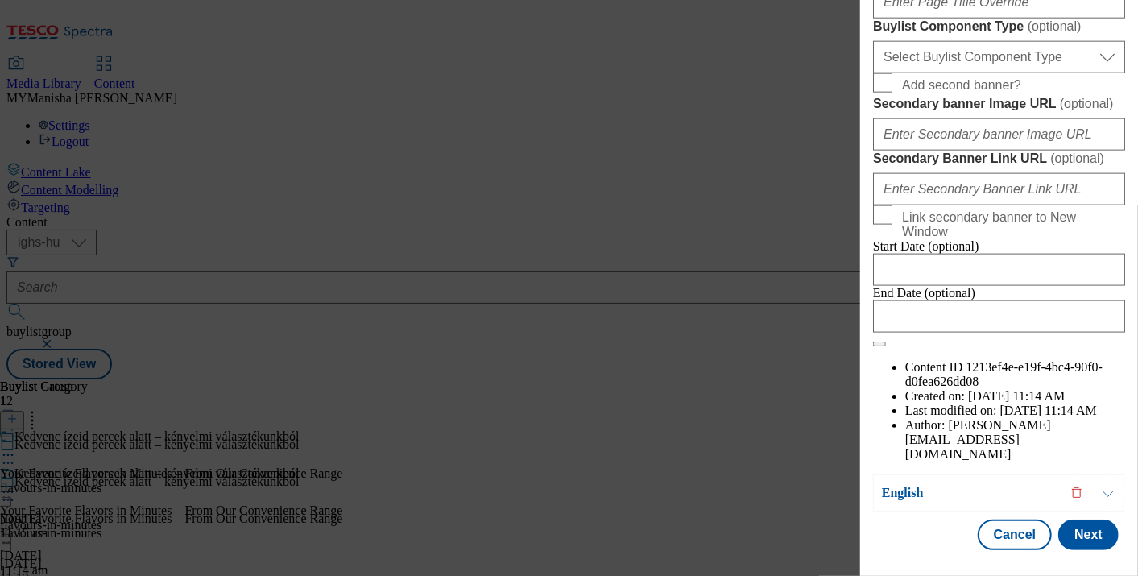
scroll to position [1609, 0]
click at [1070, 519] on button "Next" at bounding box center [1088, 534] width 60 height 31
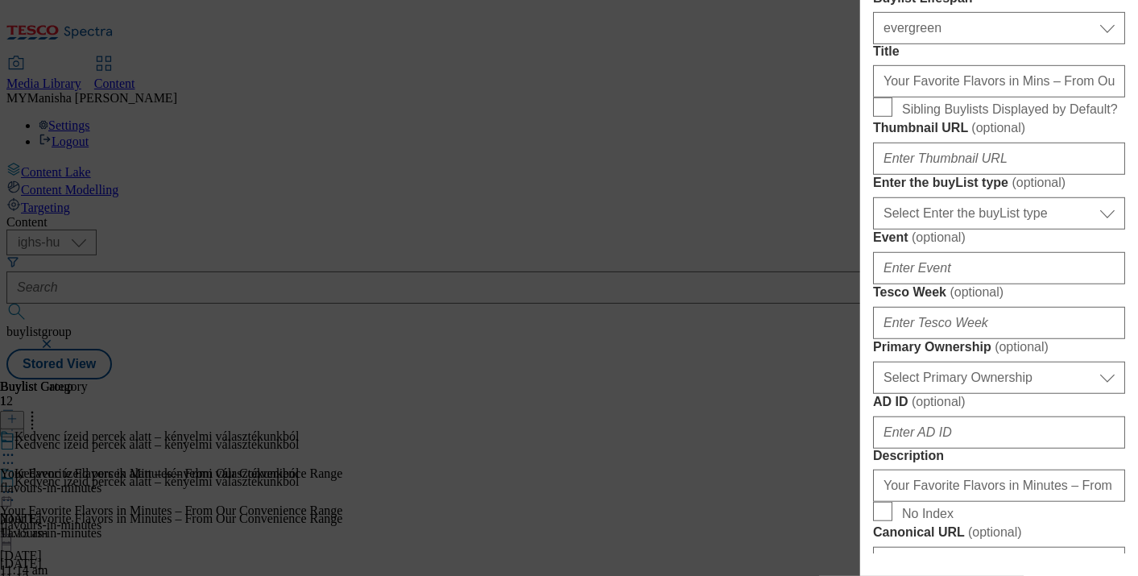
scroll to position [536, 2]
click at [978, 98] on input "Your Favorite Flavors in Mins – From Our Convenience Range" at bounding box center [999, 82] width 252 height 32
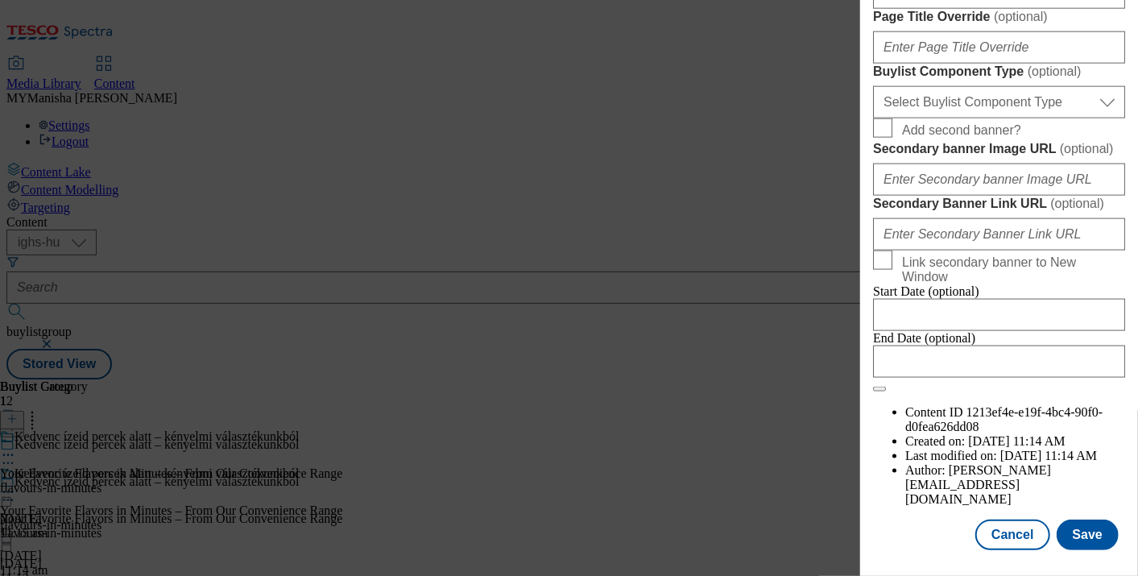
scroll to position [1612, 2]
click at [1066, 520] on button "Save" at bounding box center [1087, 534] width 62 height 31
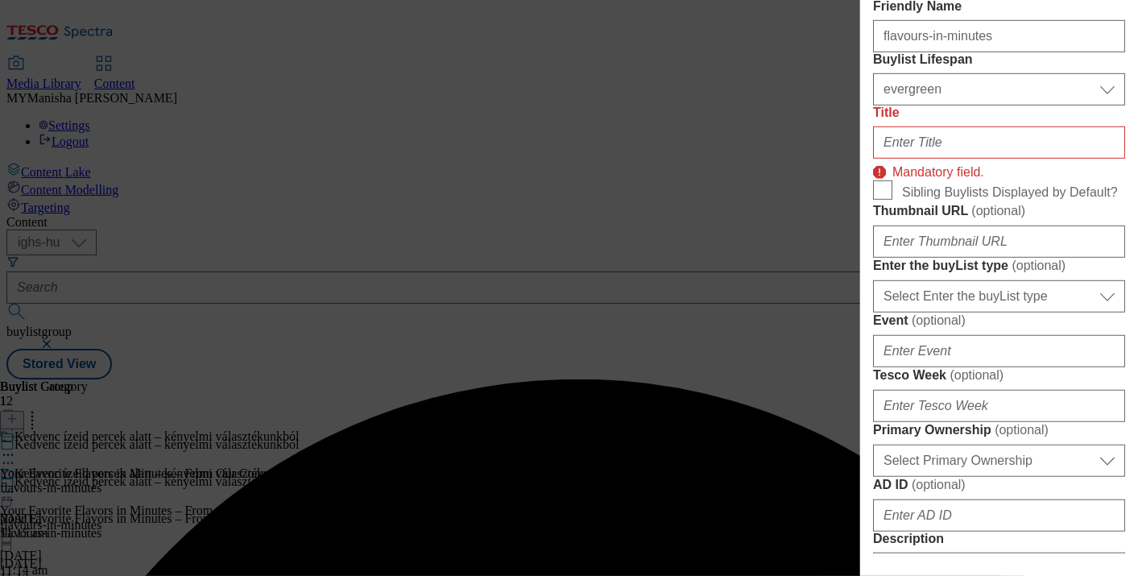
scroll to position [473, 2]
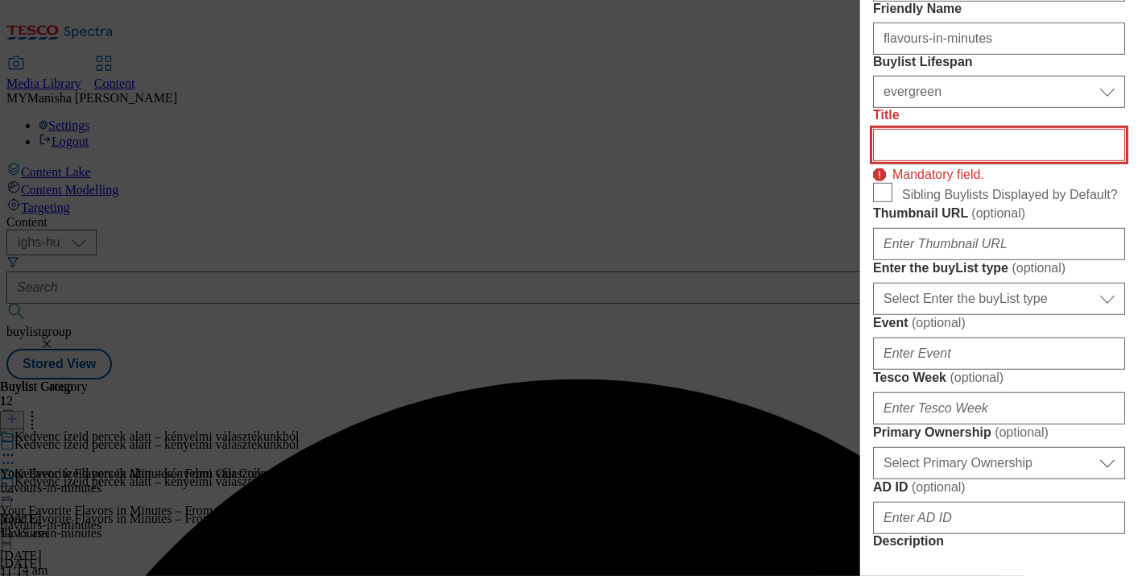
click at [934, 161] on input "Title" at bounding box center [999, 145] width 252 height 32
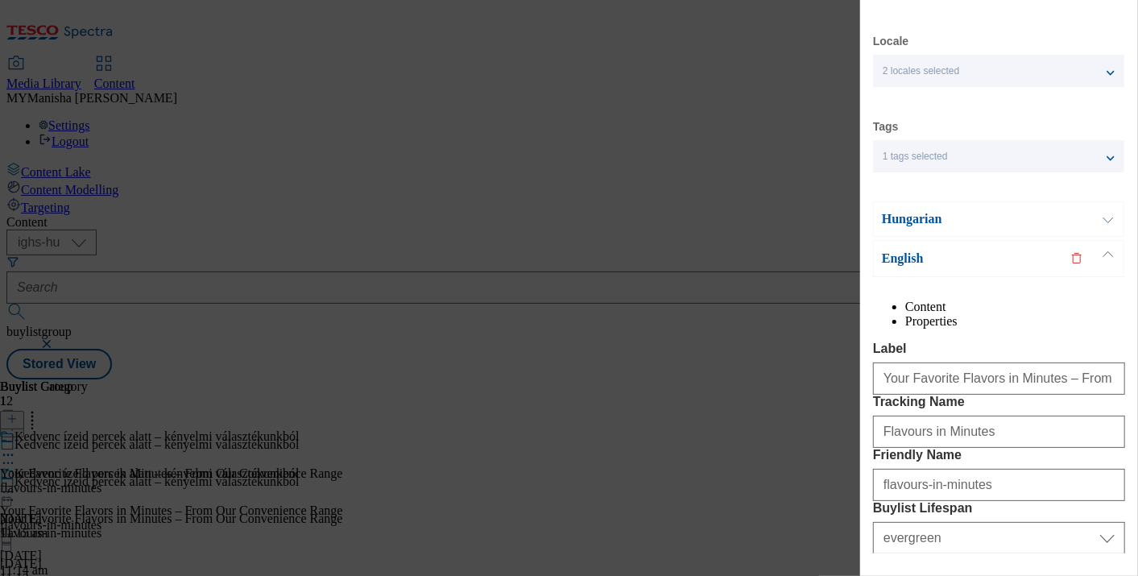
scroll to position [0, 2]
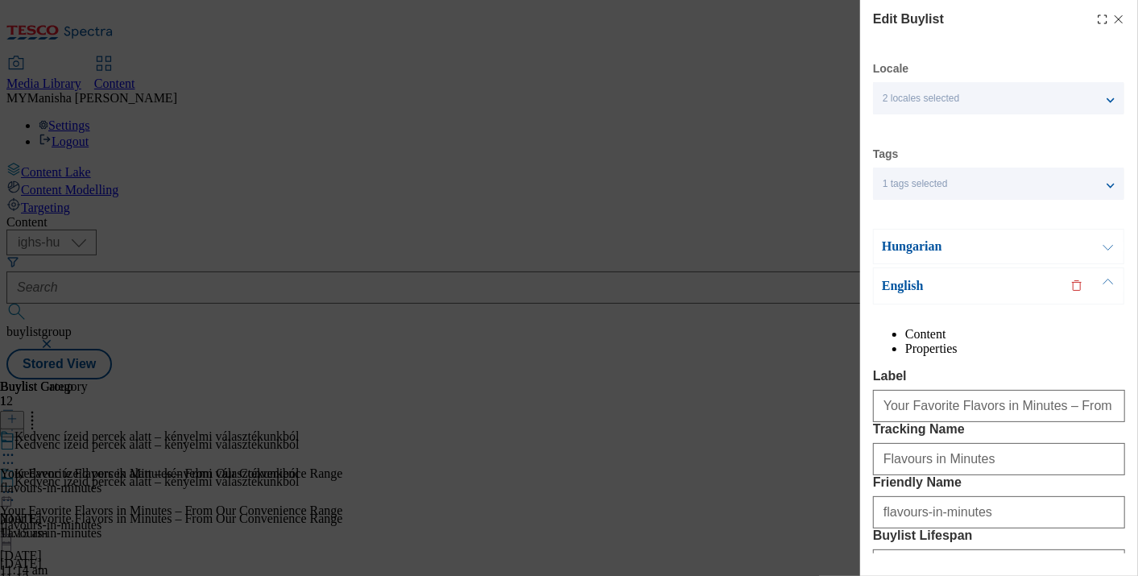
click at [1111, 248] on button "Modal" at bounding box center [1108, 246] width 31 height 34
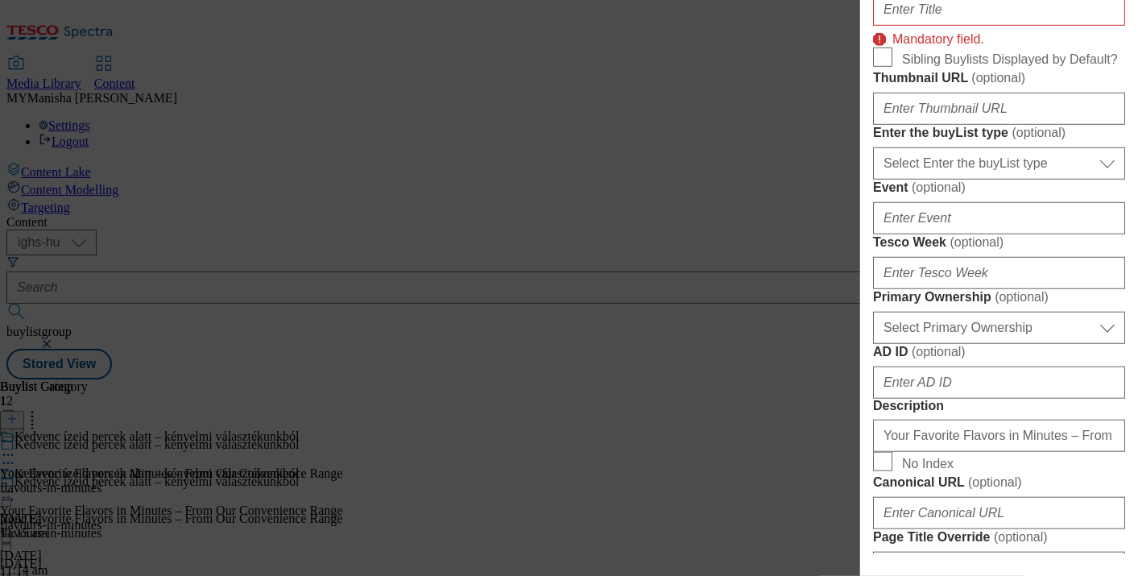
scroll to position [564, 2]
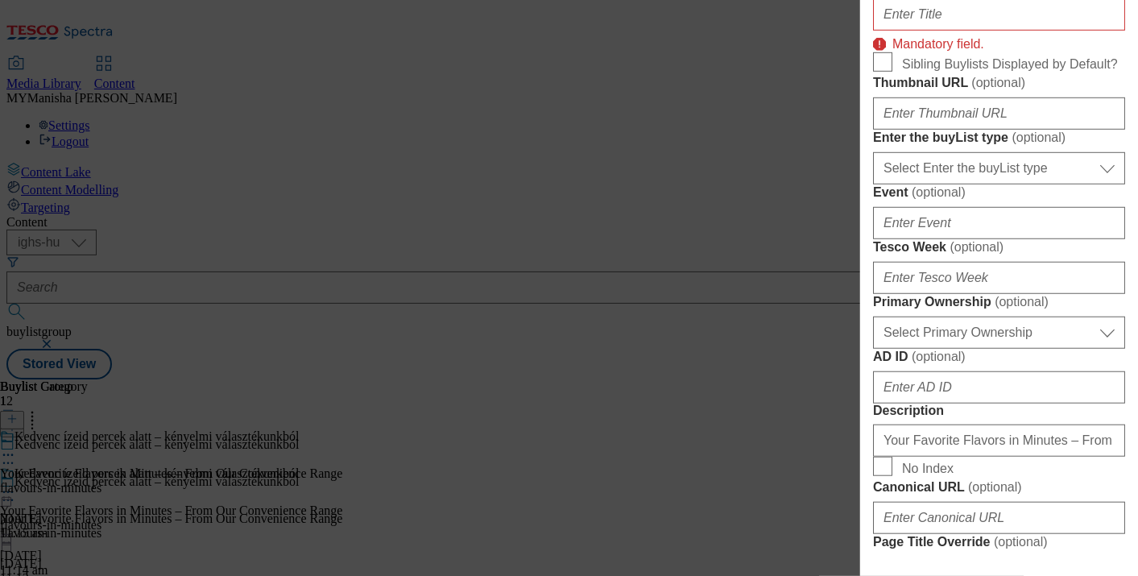
click at [949, 52] on p "Mandatory field." at bounding box center [938, 41] width 92 height 23
click at [945, 31] on input "Title" at bounding box center [999, 14] width 252 height 32
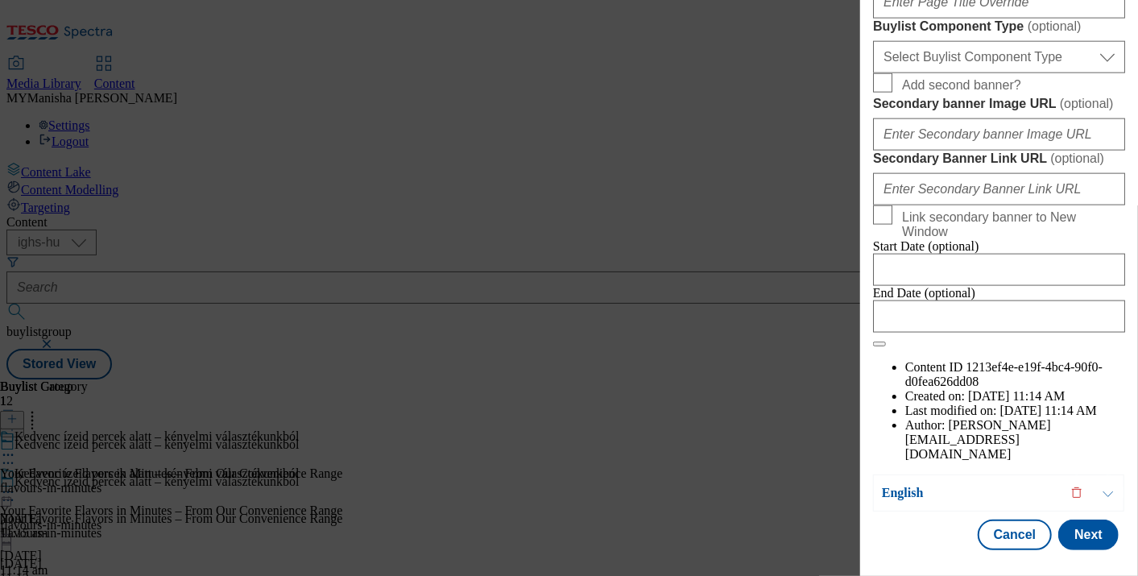
scroll to position [1609, 2]
click at [1073, 527] on button "Next" at bounding box center [1088, 534] width 60 height 31
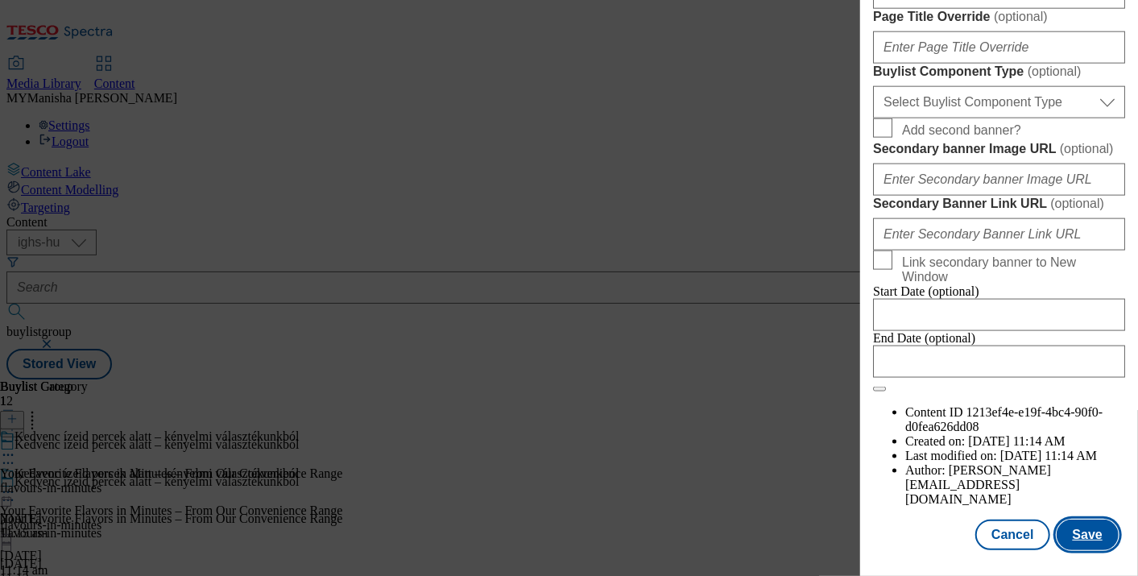
click at [1073, 527] on button "Save" at bounding box center [1087, 534] width 62 height 31
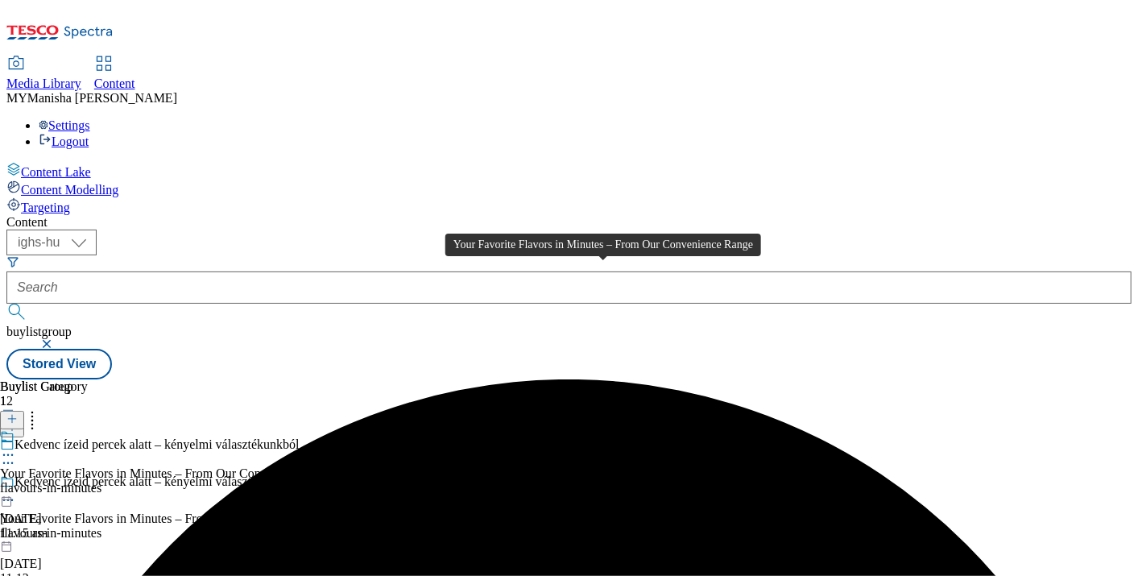
click at [342, 466] on div "Your Favorite Flavors in Minutes – From Our Convenience Range" at bounding box center [171, 473] width 342 height 14
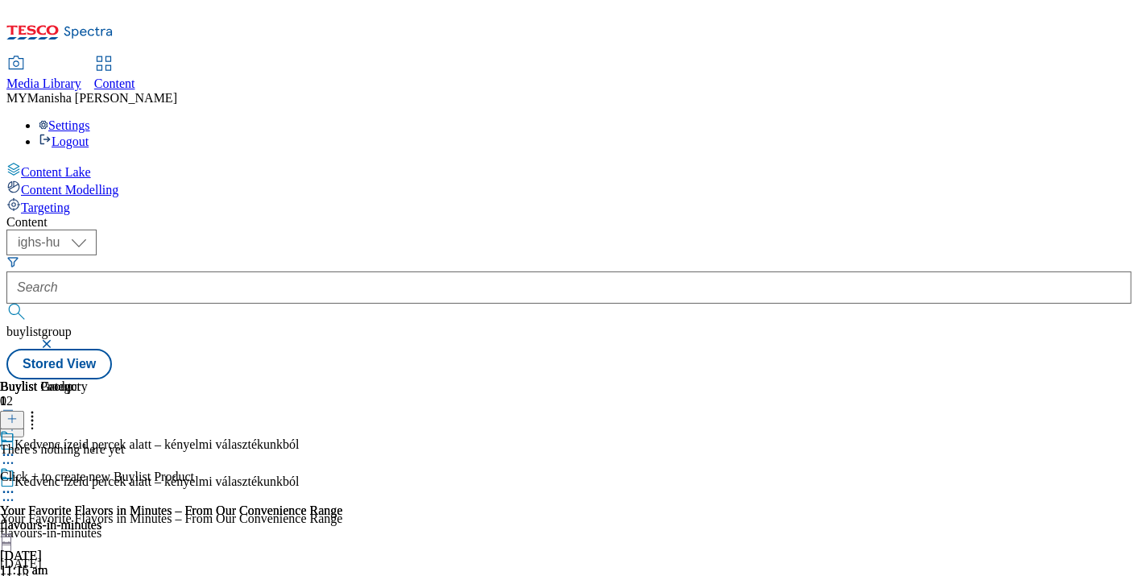
scroll to position [0, 291]
click at [40, 408] on icon at bounding box center [32, 416] width 16 height 16
click at [18, 413] on icon at bounding box center [11, 418] width 11 height 11
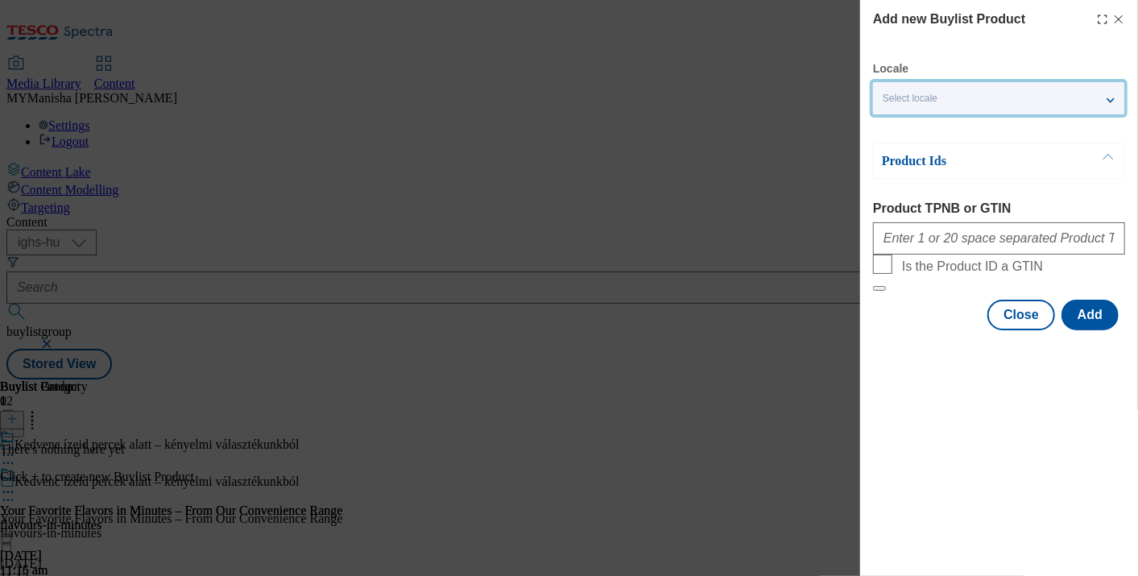
click at [963, 100] on div "Select locale" at bounding box center [998, 98] width 251 height 32
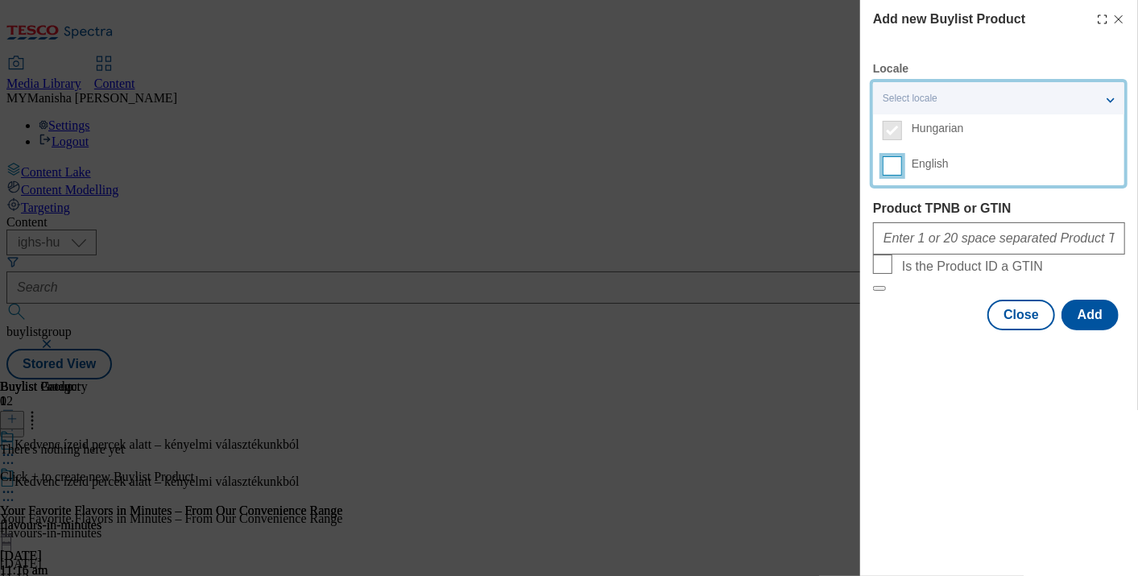
click at [897, 167] on input "English" at bounding box center [892, 165] width 19 height 19
click at [937, 217] on div "Product TPNB or GTIN" at bounding box center [999, 227] width 252 height 53
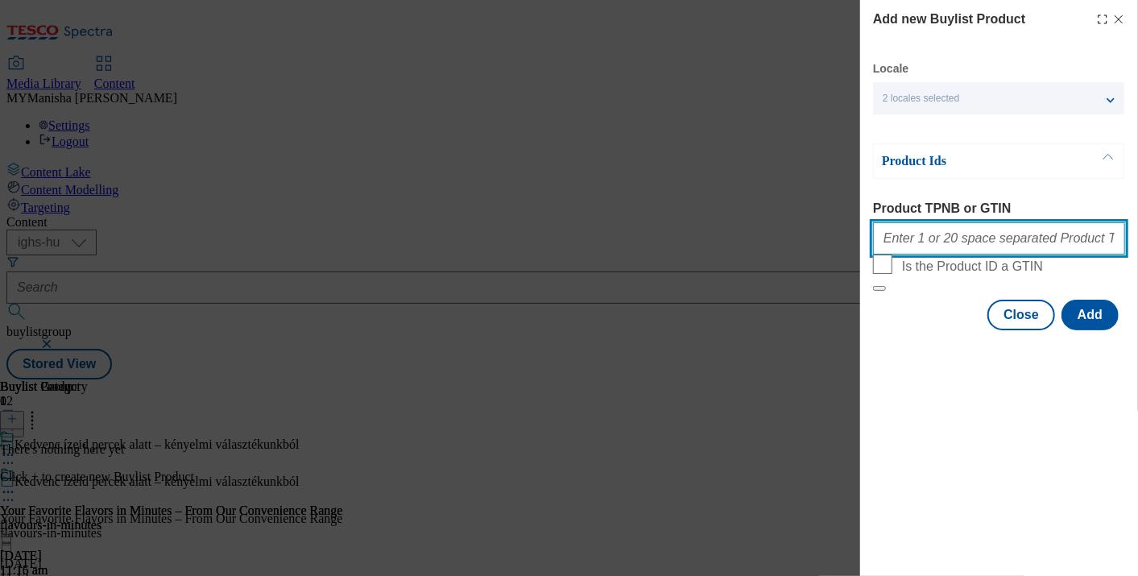
click at [934, 237] on input "Product TPNB or GTIN" at bounding box center [999, 238] width 252 height 32
paste input "220307347 220263435 111268566 111268623 111268628 120515758 120735935 105027662…"
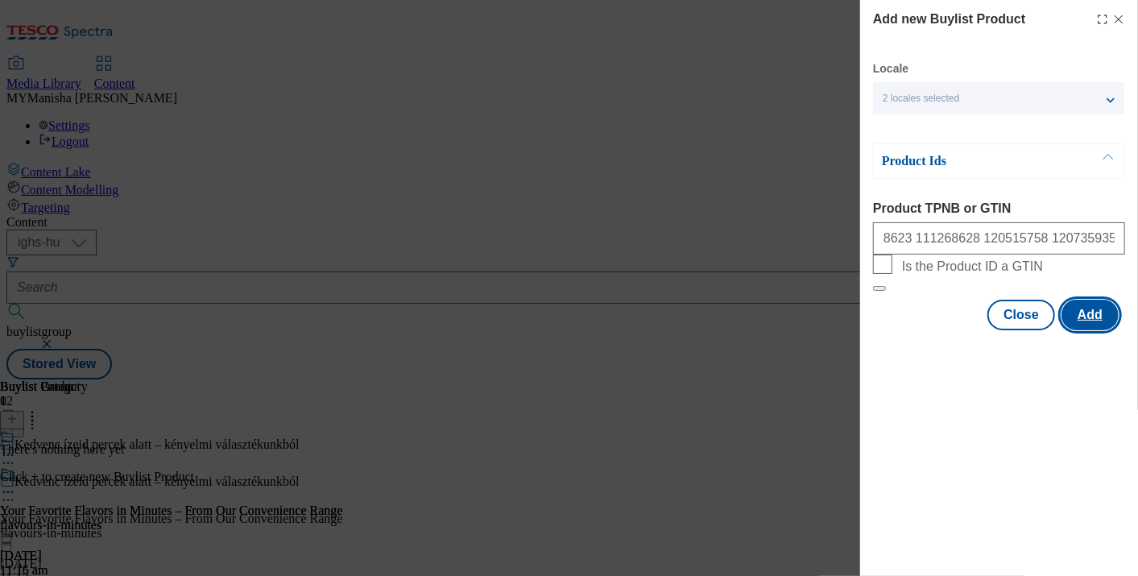
scroll to position [0, 0]
click at [1088, 330] on button "Add" at bounding box center [1089, 315] width 57 height 31
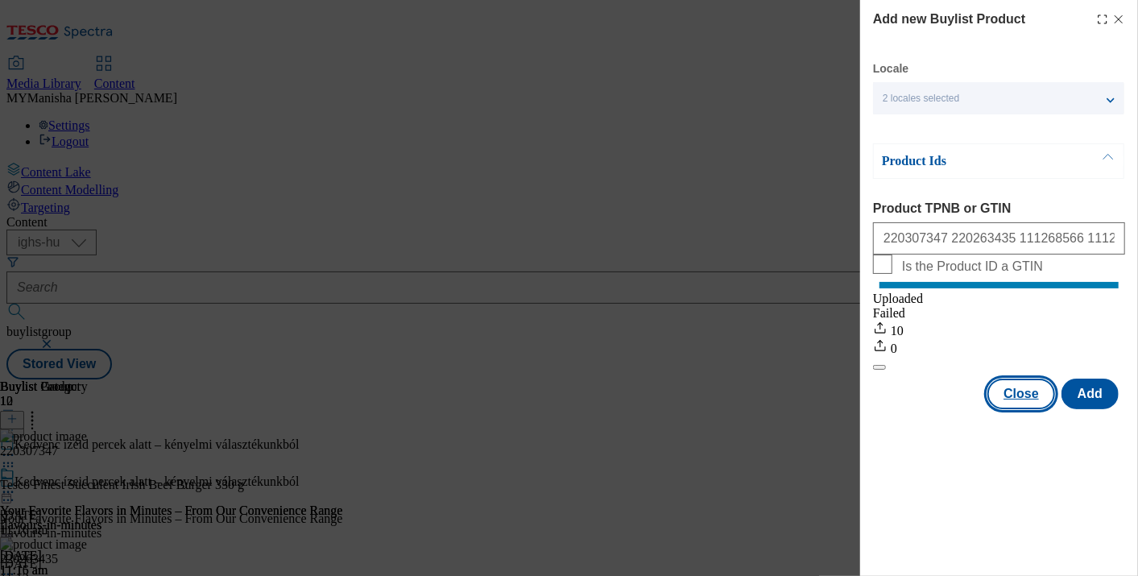
click at [1007, 409] on button "Close" at bounding box center [1021, 393] width 68 height 31
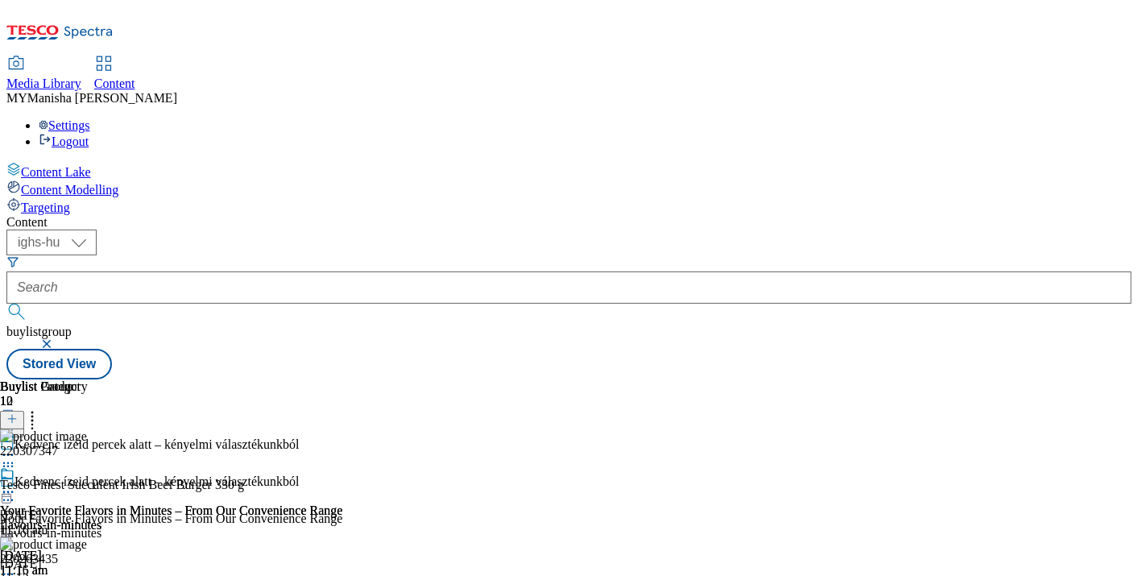
click at [16, 427] on line at bounding box center [12, 427] width 8 height 0
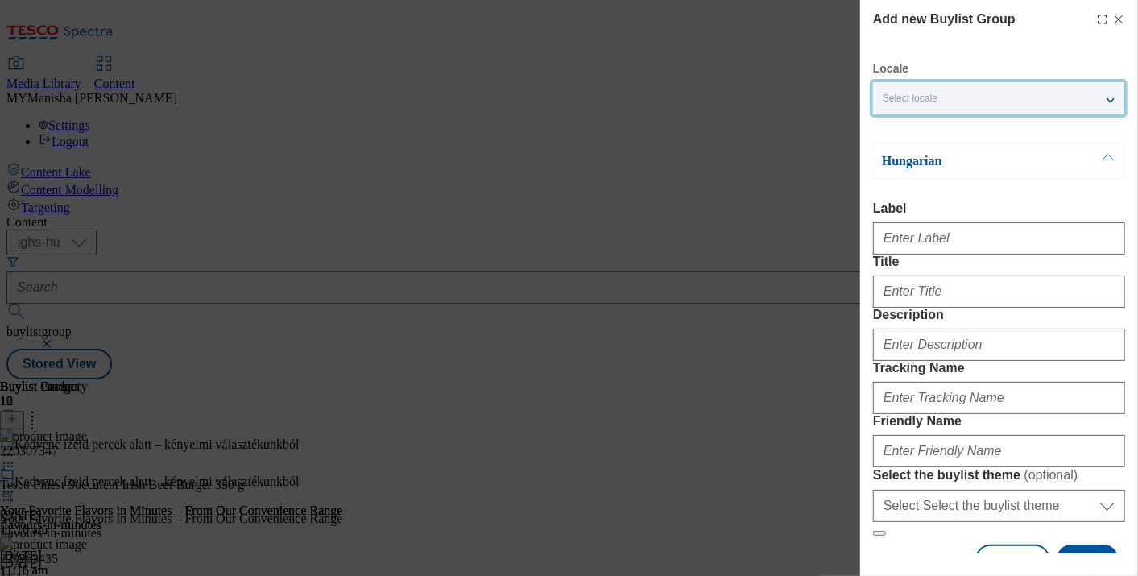
click at [974, 94] on div "Select locale" at bounding box center [998, 98] width 251 height 32
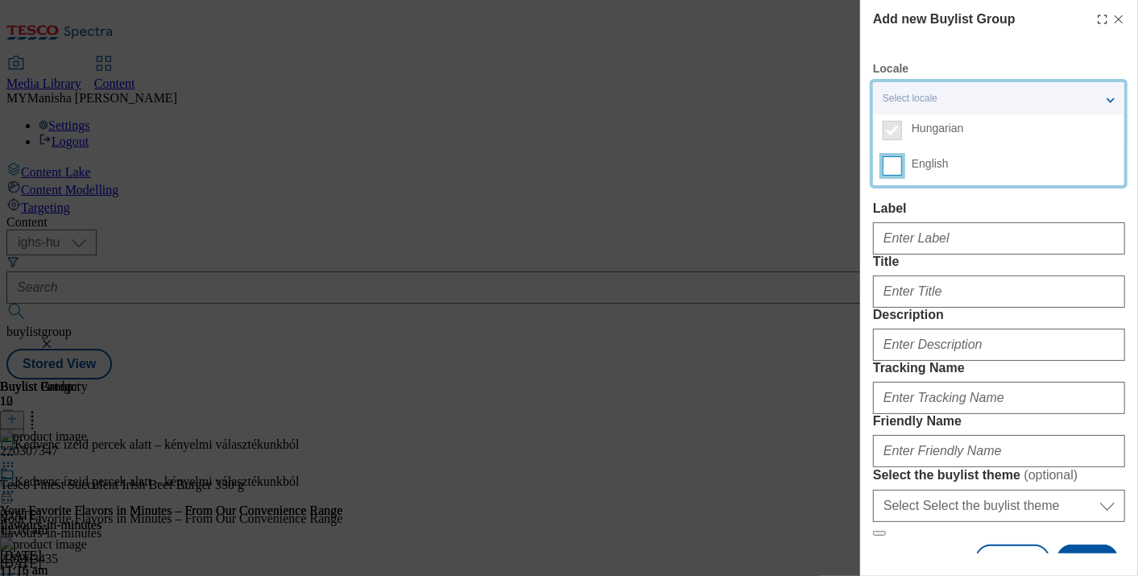
click at [895, 158] on input "English" at bounding box center [892, 165] width 19 height 19
click at [941, 223] on div "Modal" at bounding box center [999, 235] width 252 height 39
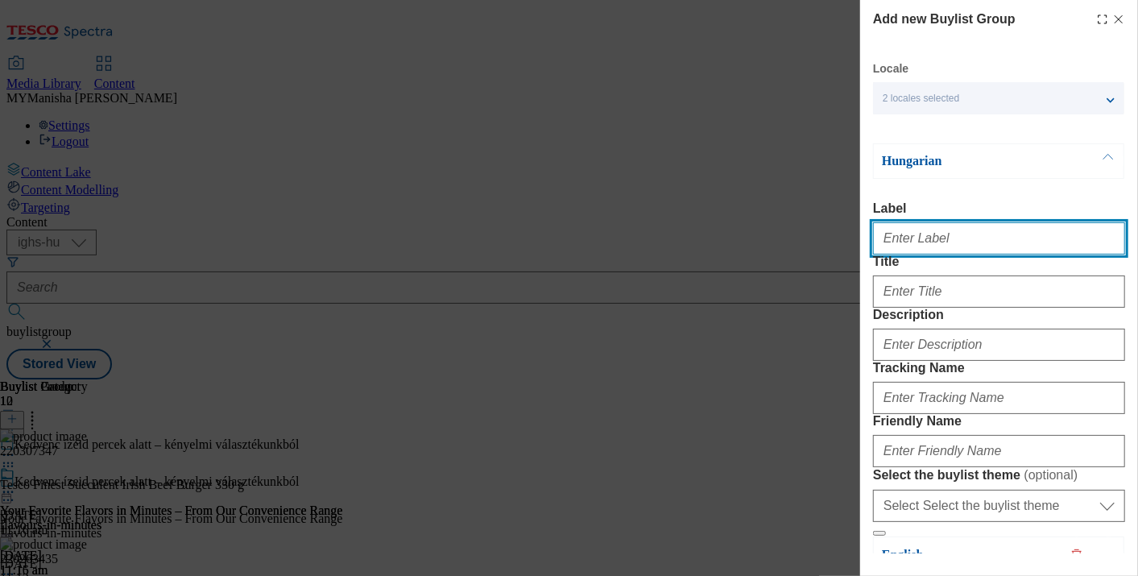
click at [909, 239] on input "Label" at bounding box center [999, 238] width 252 height 32
paste input "Exceptional Pork Selection – From Certified Suppliers"
click at [883, 242] on input "Exceptional Pork Selection – From Certified Suppliers" at bounding box center [999, 238] width 252 height 32
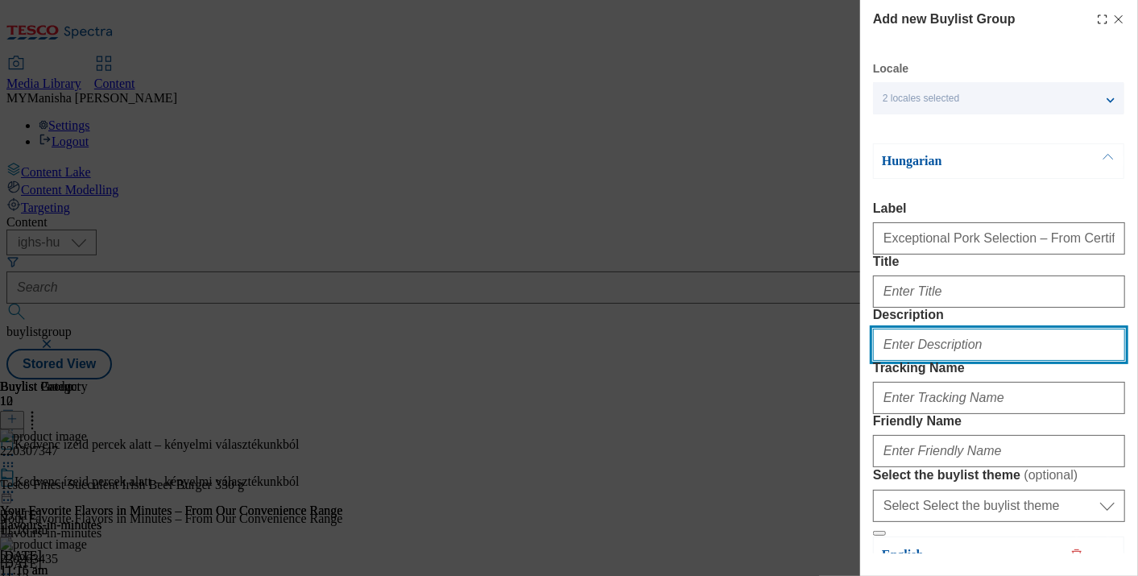
click at [920, 361] on input "Description" at bounding box center [999, 345] width 252 height 32
paste input "Exceptional Pork Selection – From Certified Suppliers"
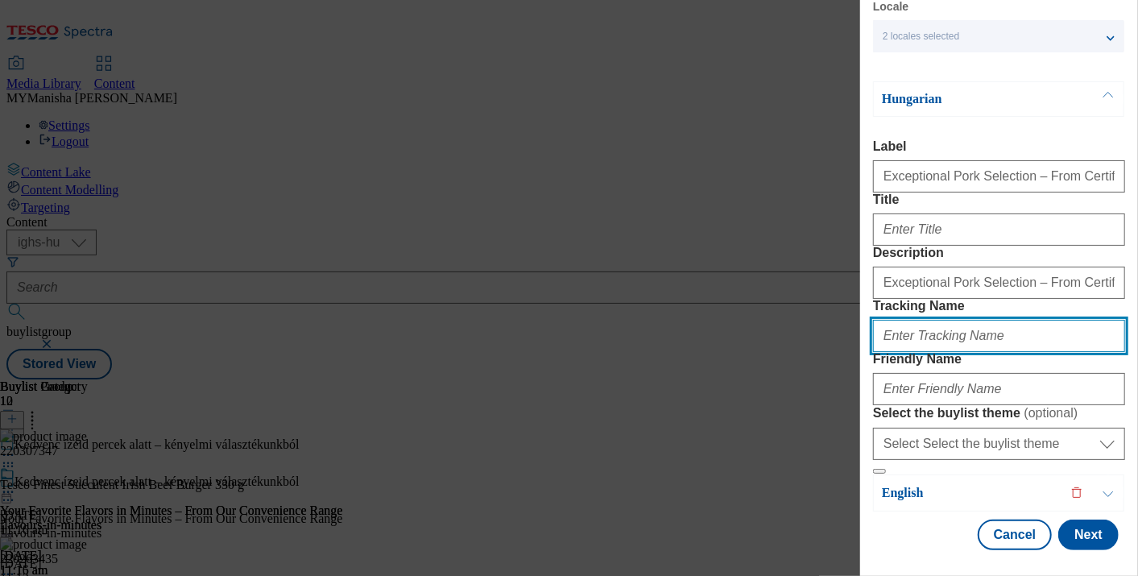
click at [961, 320] on input "Tracking Name" at bounding box center [999, 336] width 252 height 32
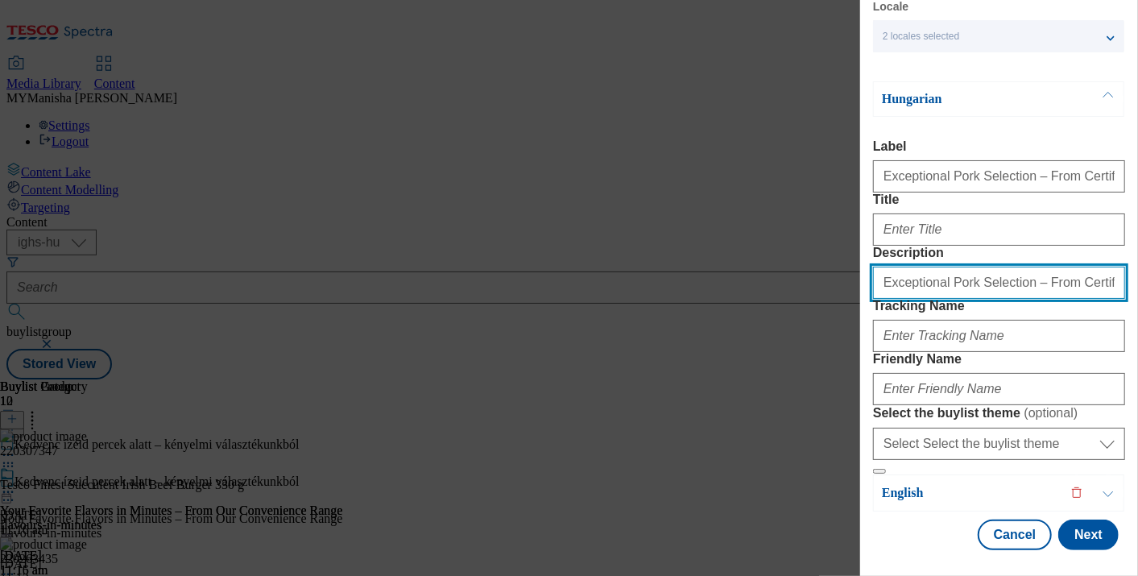
click at [883, 267] on input "Exceptional Pork Selection – From Certified Suppliers" at bounding box center [999, 283] width 252 height 32
drag, startPoint x: 883, startPoint y: 218, endPoint x: 985, endPoint y: 227, distance: 102.6
click at [985, 267] on input "Exceptional Pork Selection – From Certified Suppliers" at bounding box center [999, 283] width 252 height 32
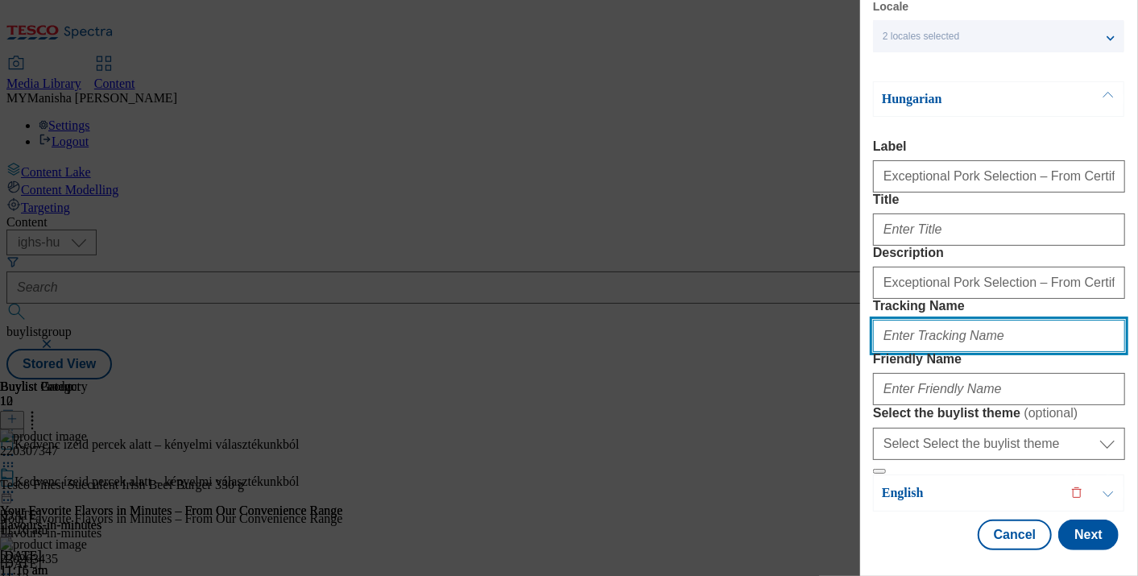
paste input "Exceptional Pork Selection"
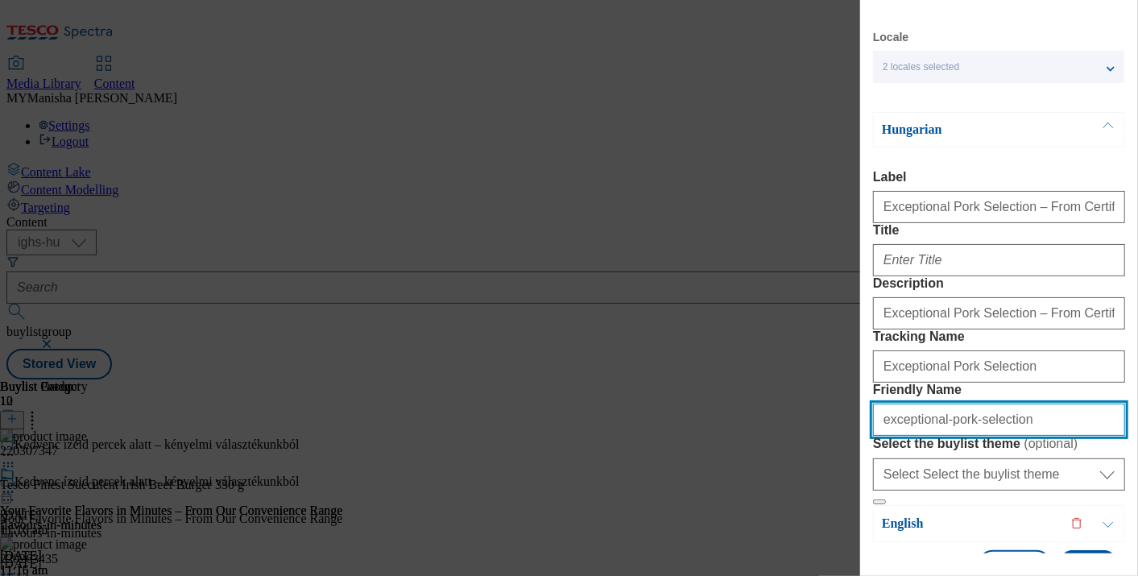
scroll to position [24, 0]
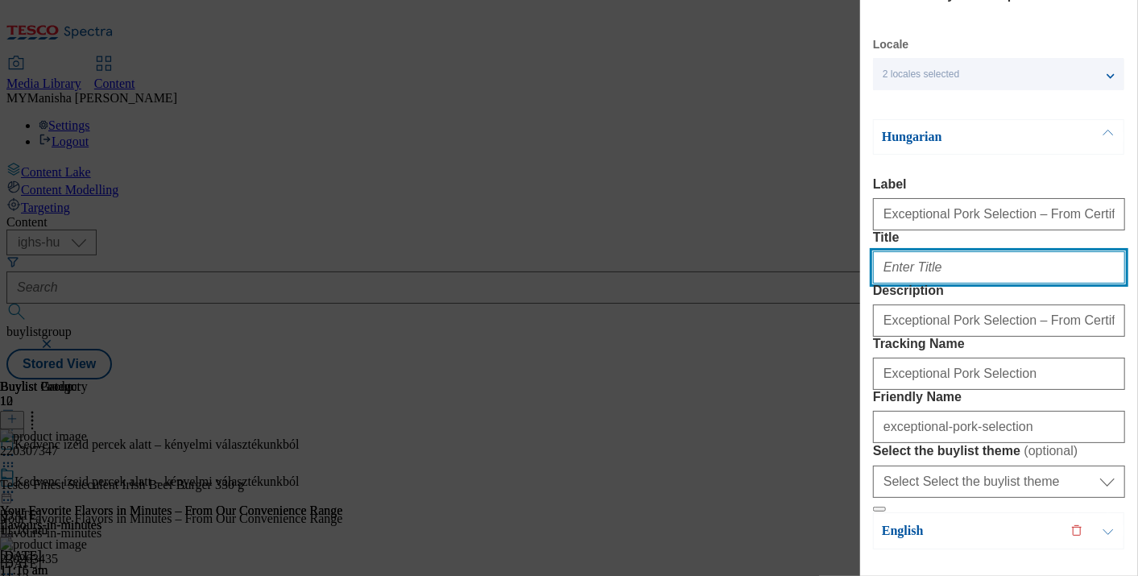
click at [924, 283] on input "Title" at bounding box center [999, 267] width 252 height 32
paste input "Kiváló sertéshúsválasztékunk – minősített beszállítóktól"
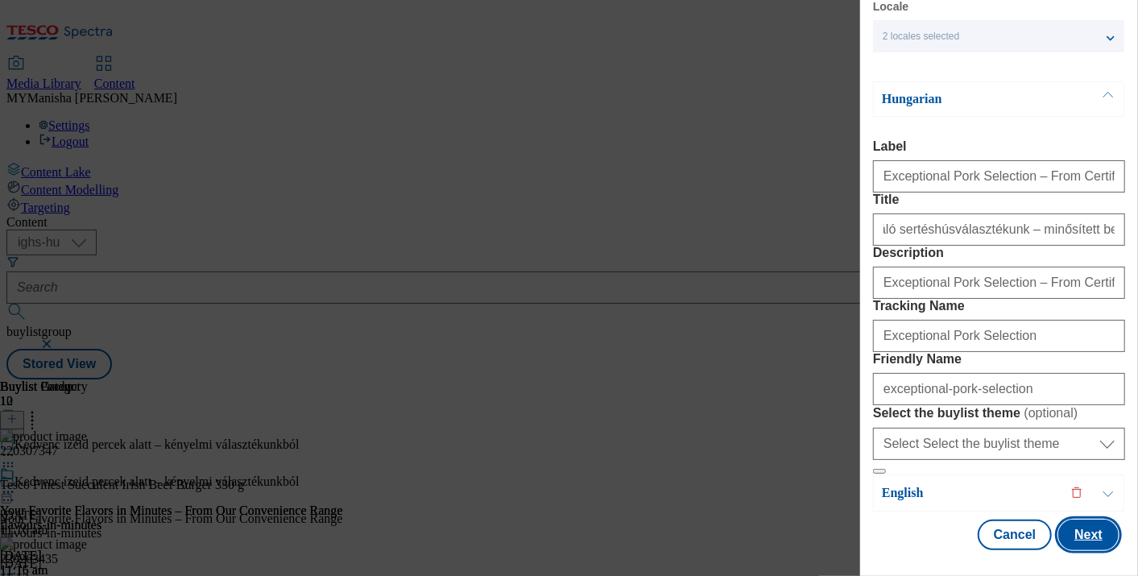
scroll to position [0, 0]
click at [1067, 525] on button "Next" at bounding box center [1088, 534] width 60 height 31
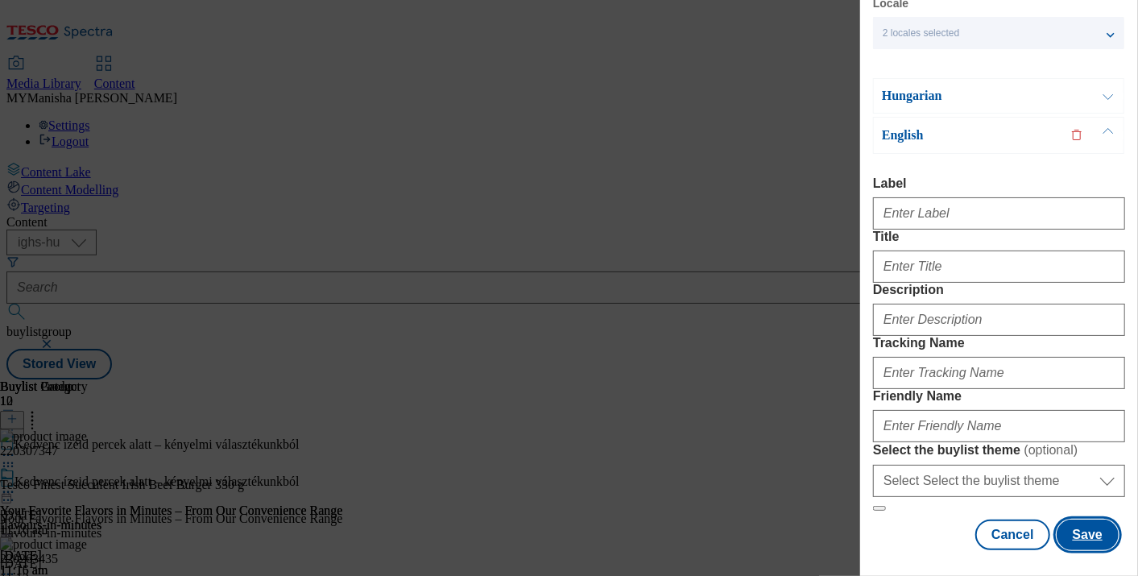
scroll to position [71, 0]
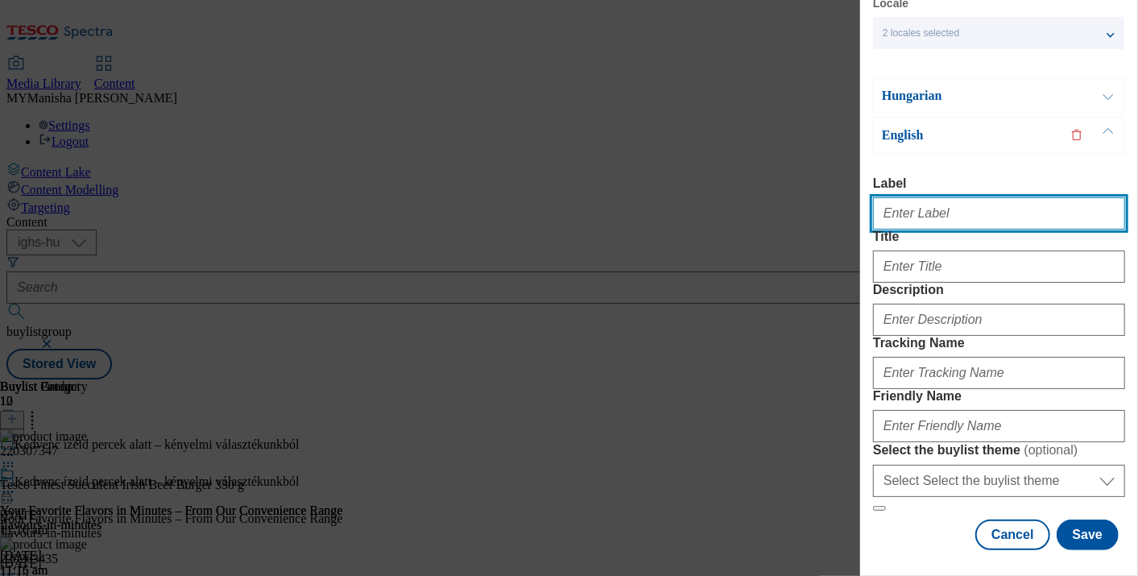
click at [930, 213] on input "Label" at bounding box center [999, 213] width 252 height 32
click at [930, 213] on input "Exceptional Pork Selection – From Certified Suppliers" at bounding box center [999, 213] width 252 height 32
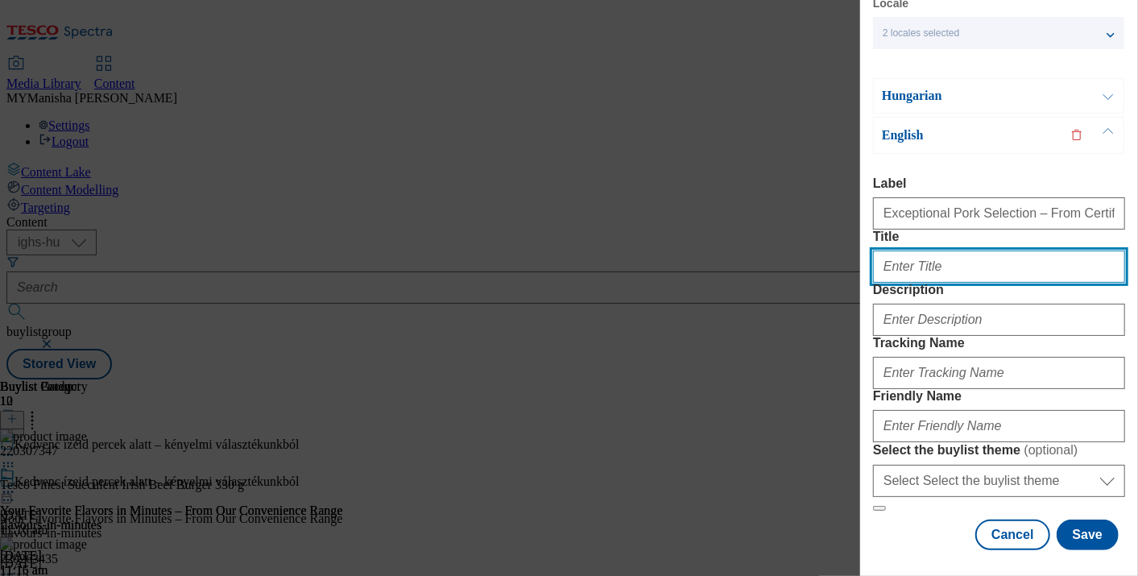
paste input "Exceptional Pork Selection – From Certified Suppliers"
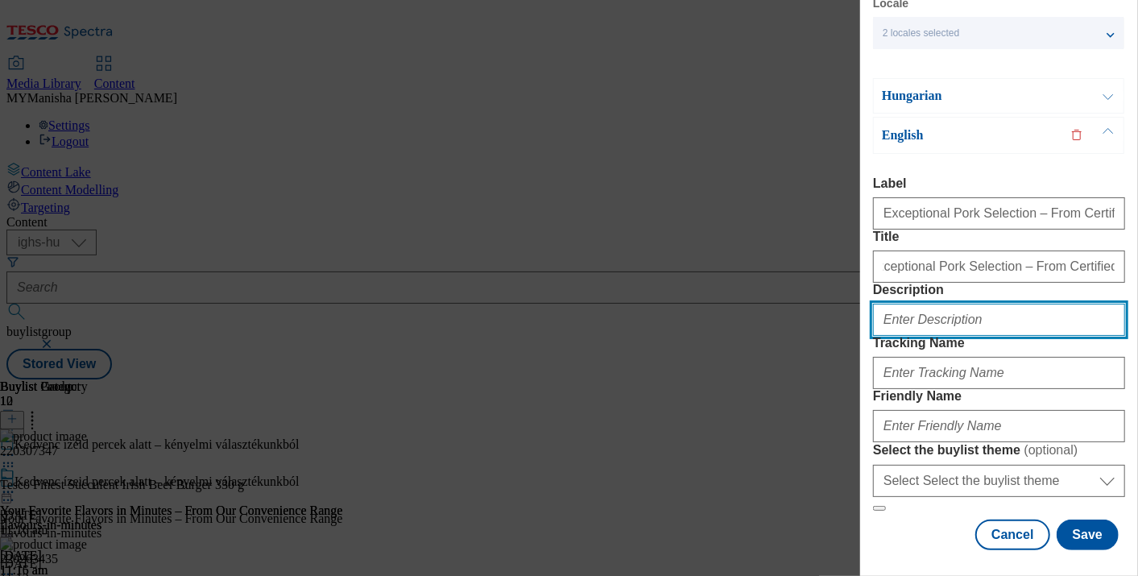
scroll to position [0, 0]
paste input "Exceptional Pork Selection – From Certified Suppliers"
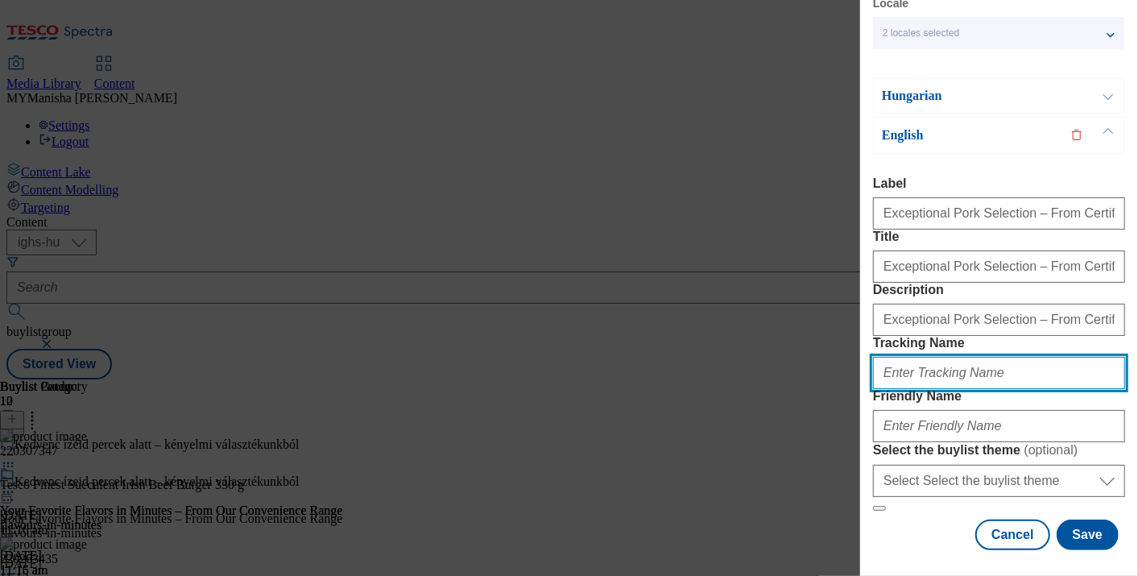
click at [924, 357] on input "Tracking Name" at bounding box center [999, 373] width 252 height 32
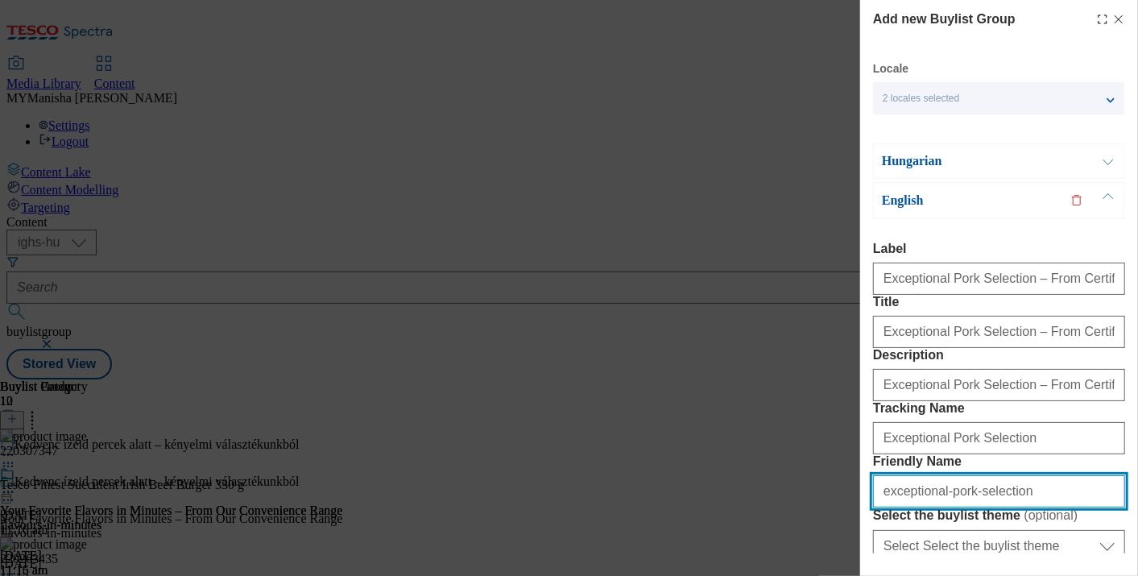
scroll to position [226, 0]
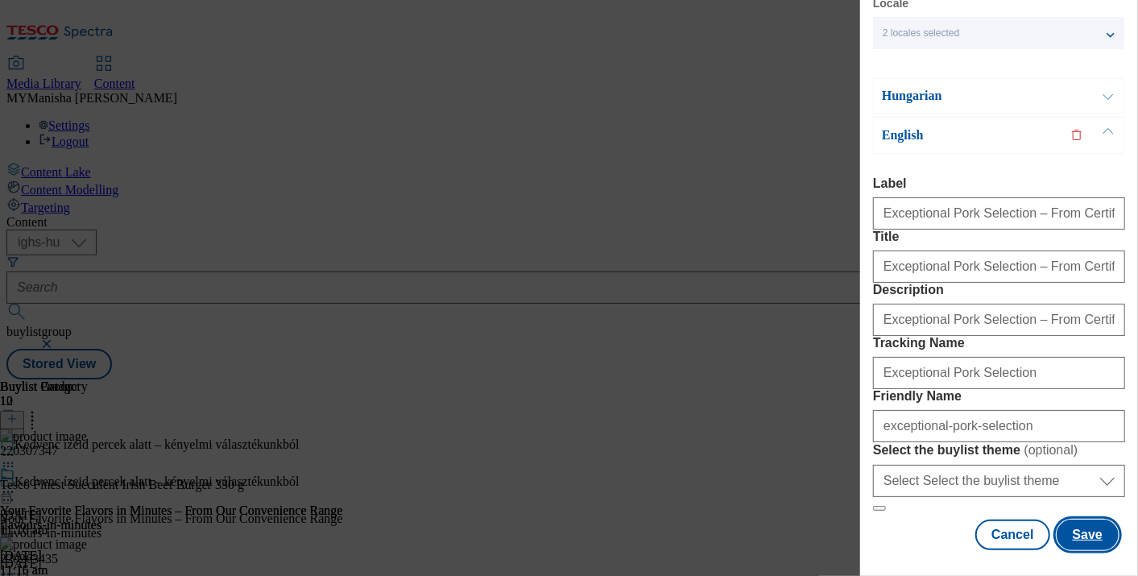
click at [1086, 528] on button "Save" at bounding box center [1087, 534] width 62 height 31
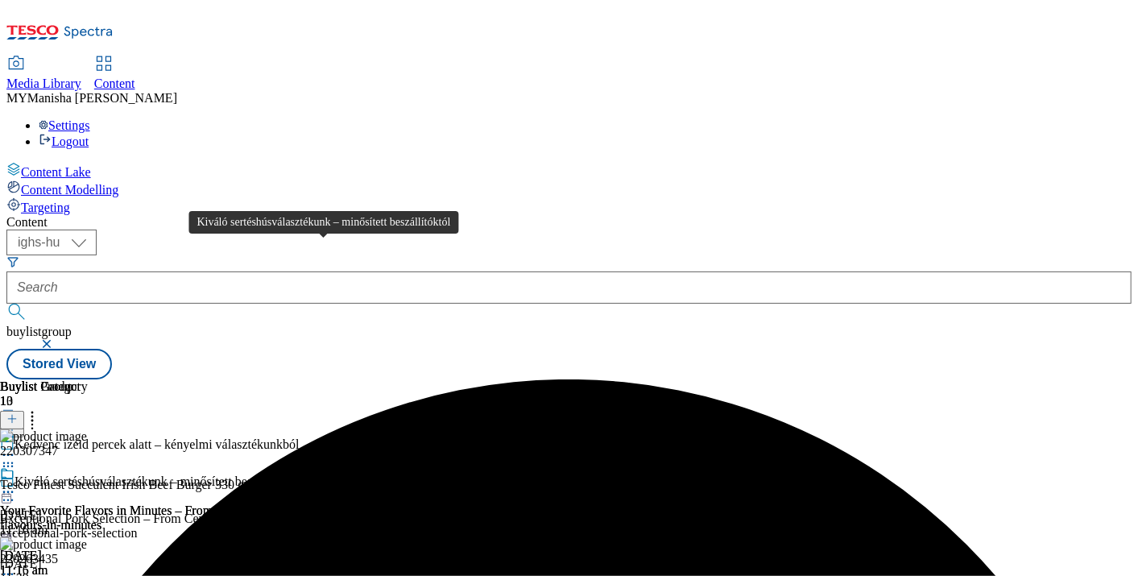
click at [304, 474] on div "Kiváló sertéshúsválasztékunk – minősített beszállítóktól" at bounding box center [159, 481] width 290 height 14
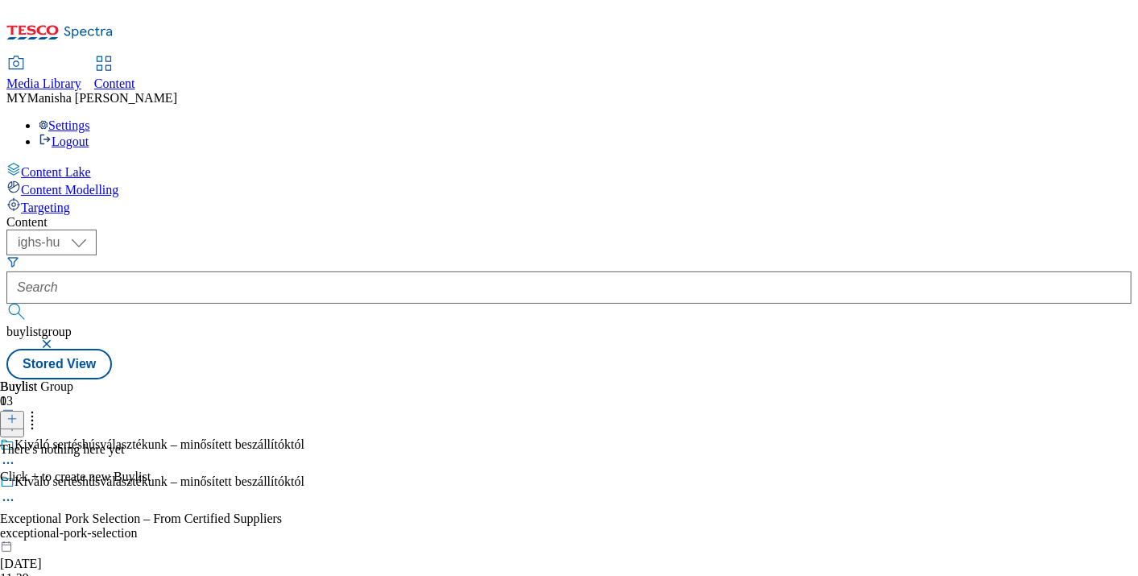
click at [16, 419] on line at bounding box center [12, 419] width 8 height 0
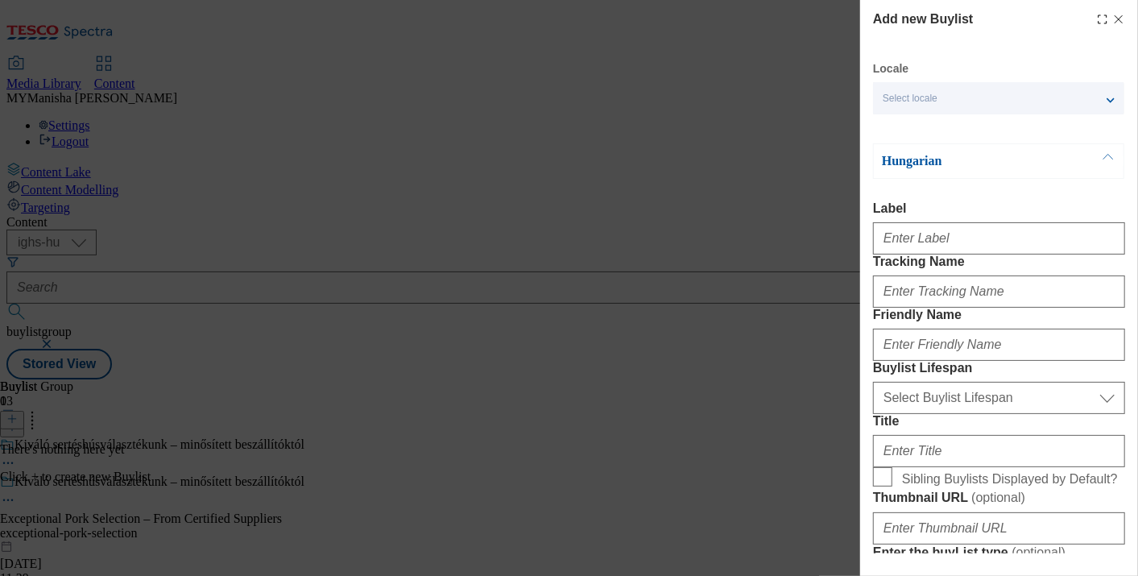
click at [1098, 80] on div "Locale Select locale Hungarian English" at bounding box center [998, 87] width 251 height 53
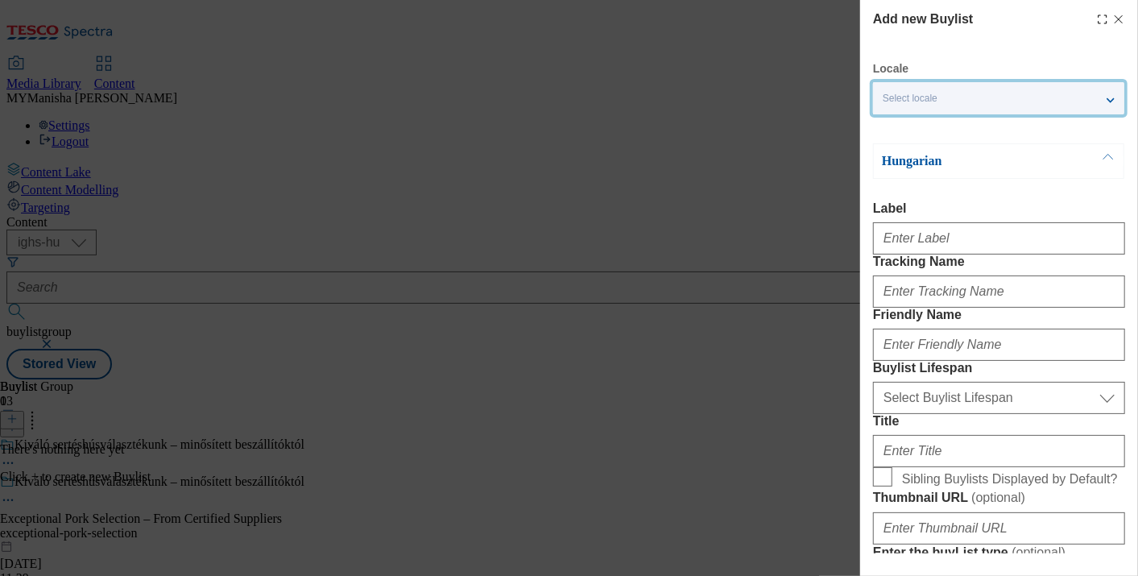
click at [1088, 95] on div "Select locale" at bounding box center [998, 98] width 251 height 32
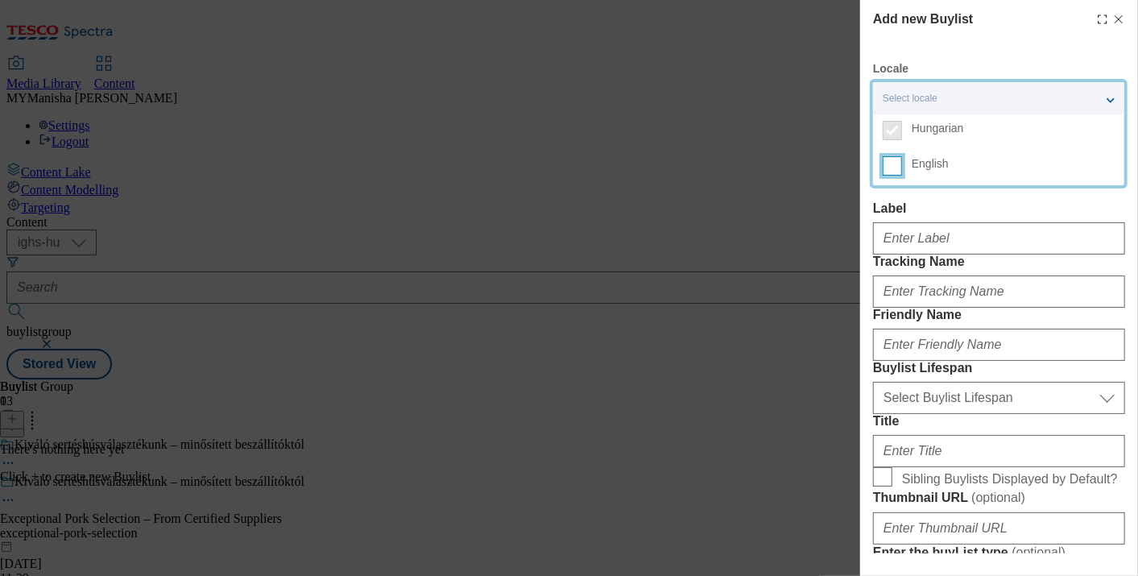
click at [898, 165] on input "English" at bounding box center [892, 165] width 19 height 19
click at [936, 214] on div "Label" at bounding box center [999, 227] width 252 height 53
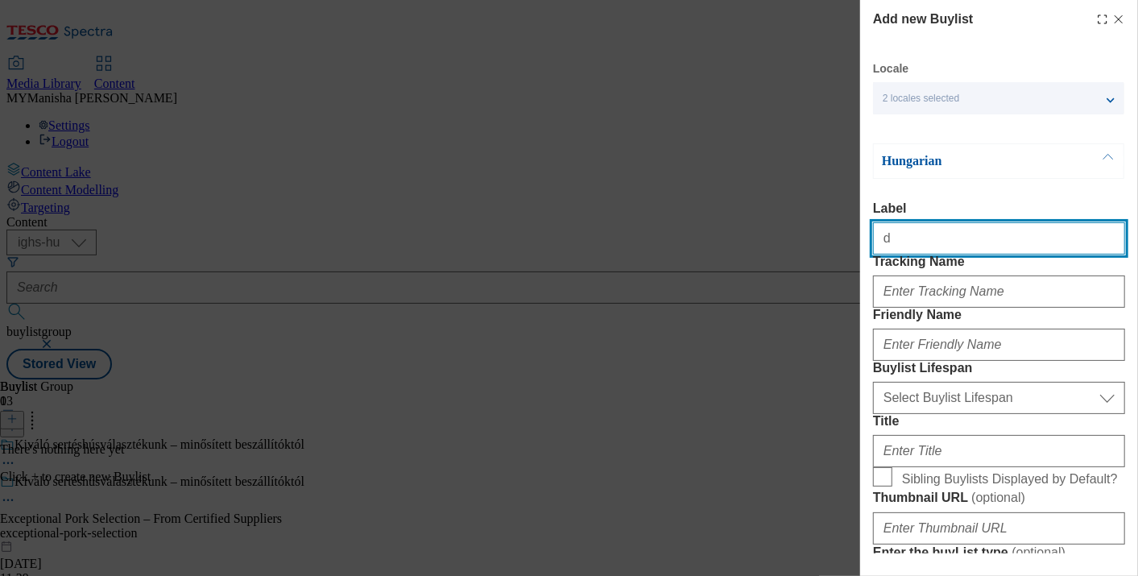
click at [902, 253] on input "d" at bounding box center [999, 238] width 252 height 32
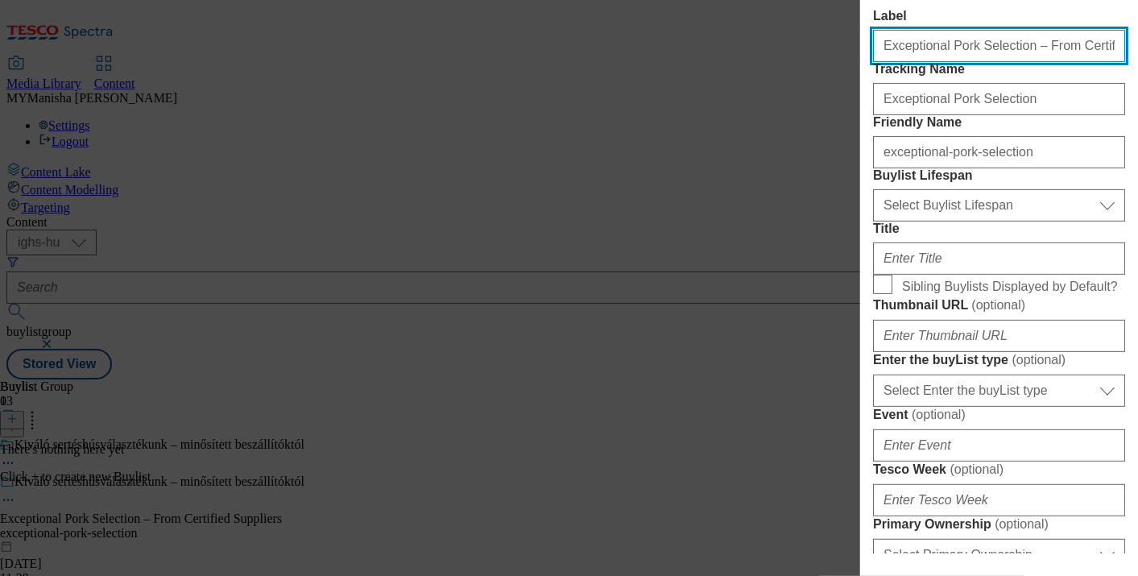
scroll to position [193, 0]
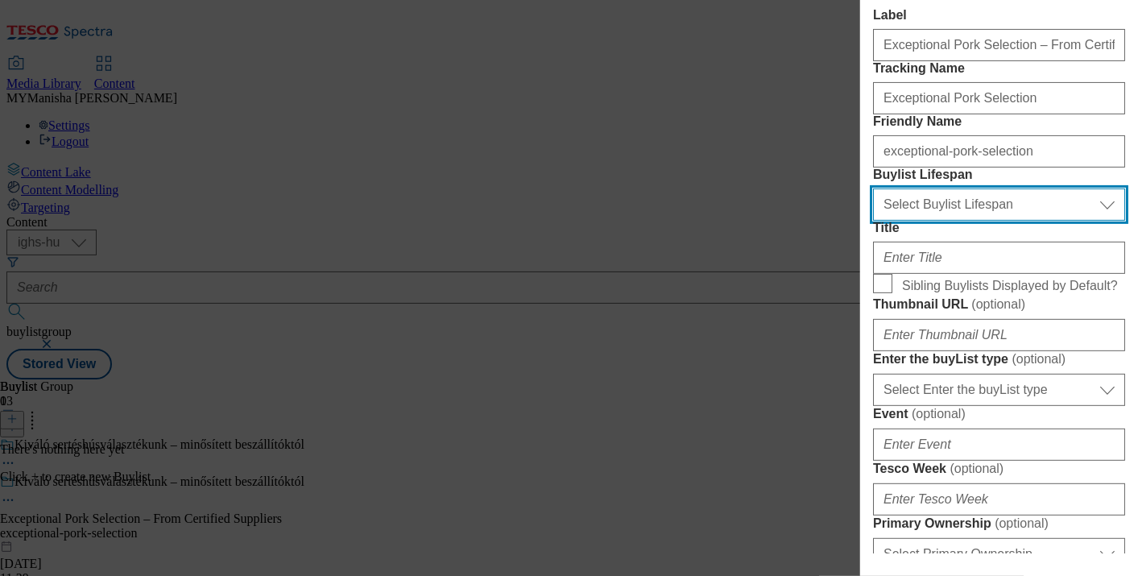
click at [988, 221] on select "Select Buylist Lifespan evergreen seasonal tactical" at bounding box center [999, 204] width 252 height 32
click at [873, 221] on select "Select Buylist Lifespan evergreen seasonal tactical" at bounding box center [999, 204] width 252 height 32
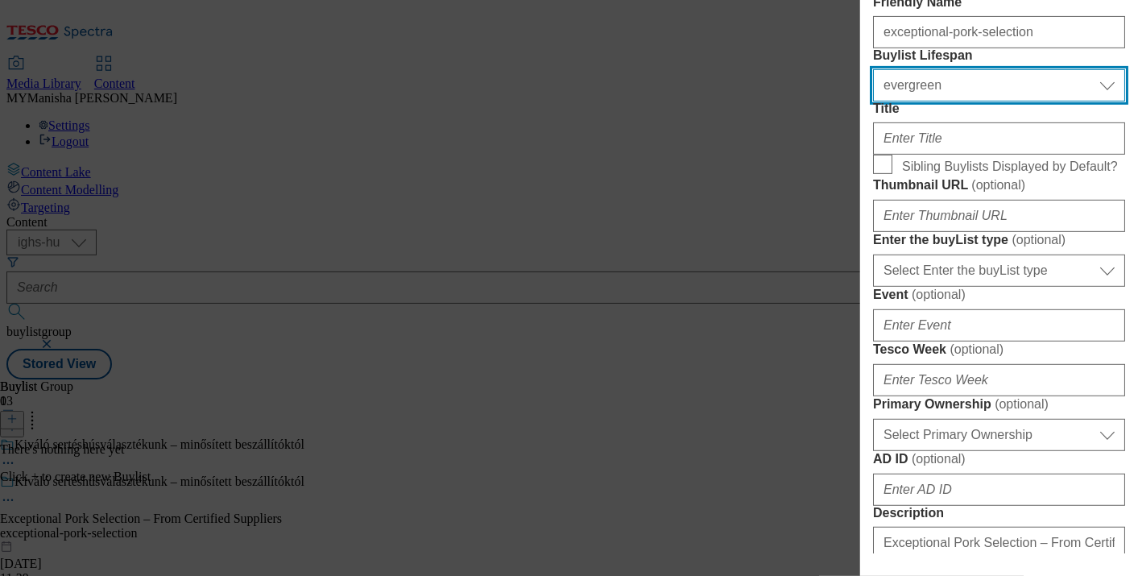
scroll to position [326, 0]
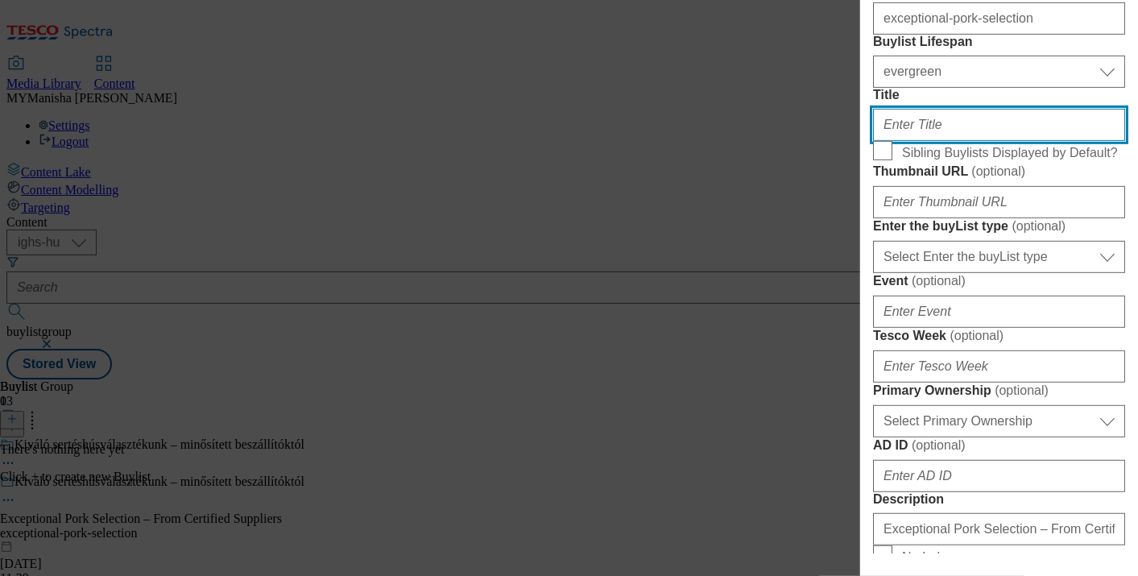
click at [950, 141] on input "Title" at bounding box center [999, 125] width 252 height 32
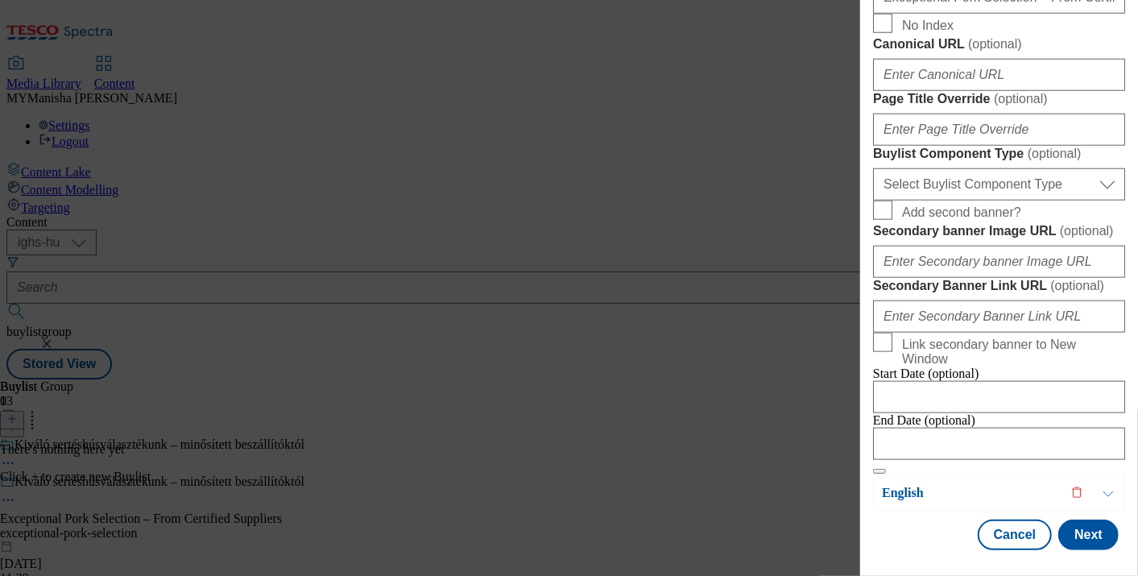
scroll to position [1453, 0]
click at [1058, 523] on button "Next" at bounding box center [1088, 534] width 60 height 31
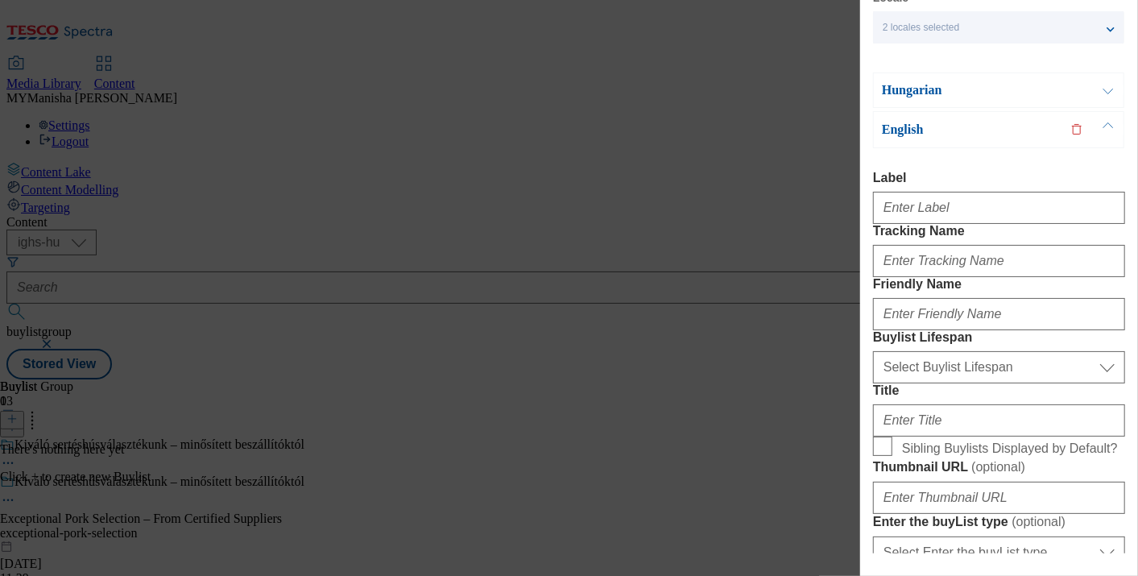
scroll to position [71, 0]
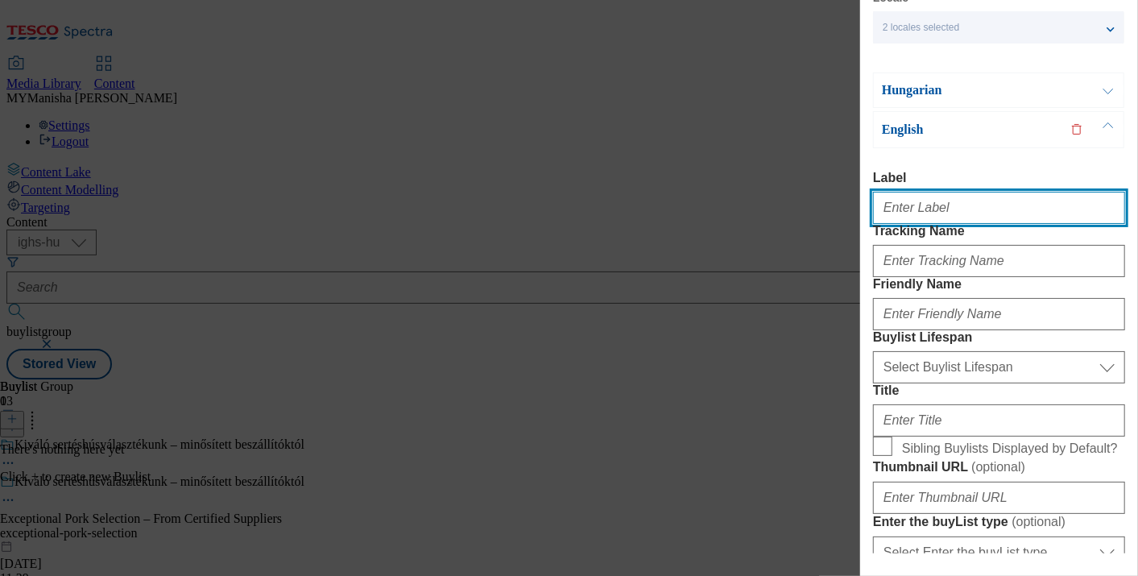
click at [946, 221] on input "Label" at bounding box center [999, 208] width 252 height 32
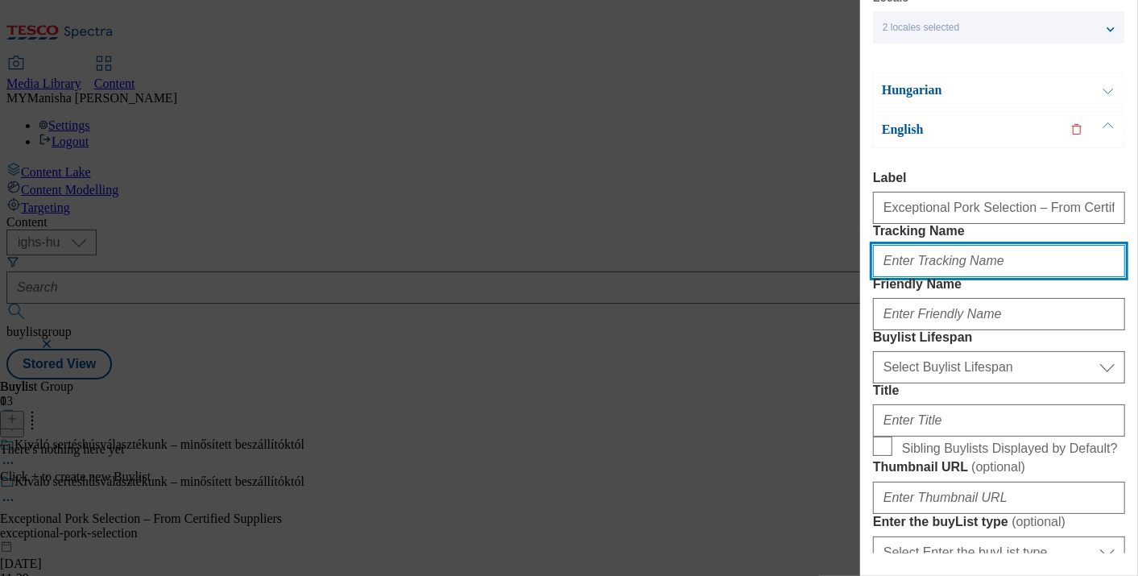
click at [950, 277] on input "Tracking Name" at bounding box center [999, 261] width 252 height 32
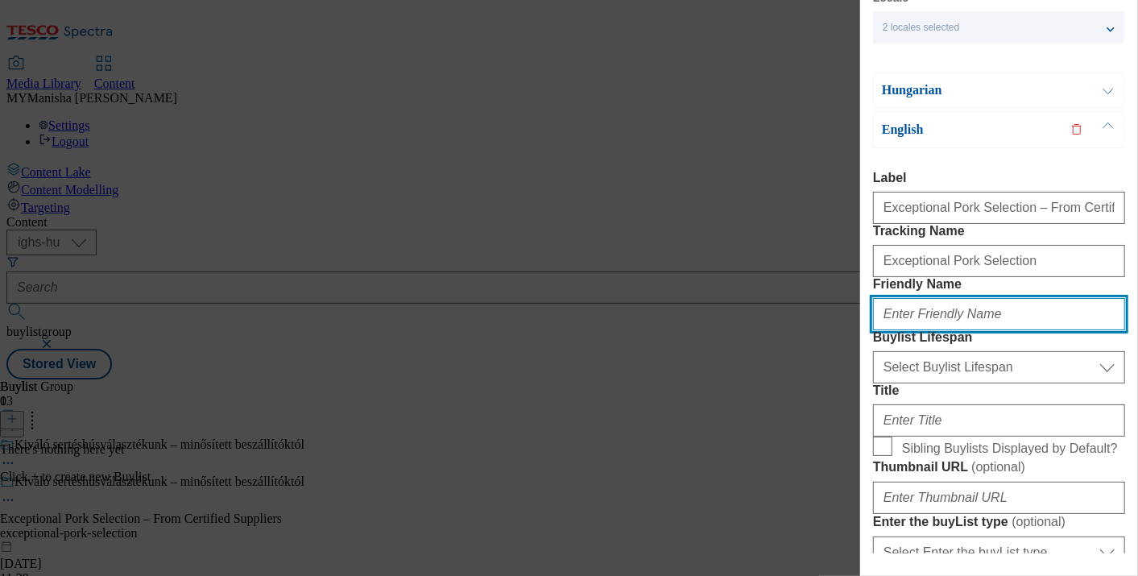
click at [950, 330] on input "Friendly Name" at bounding box center [999, 314] width 252 height 32
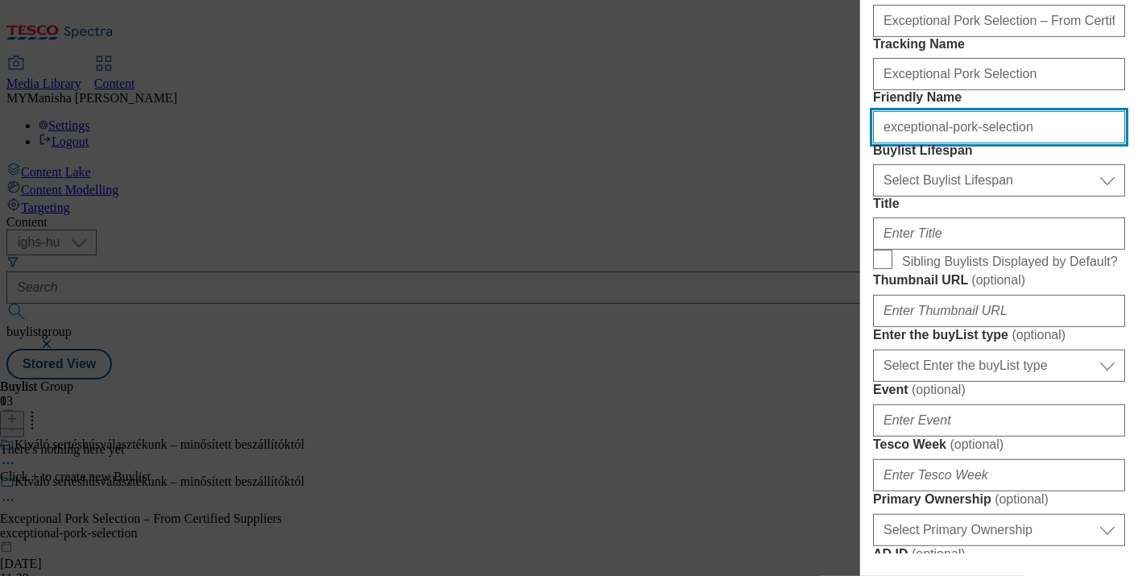
scroll to position [260, 0]
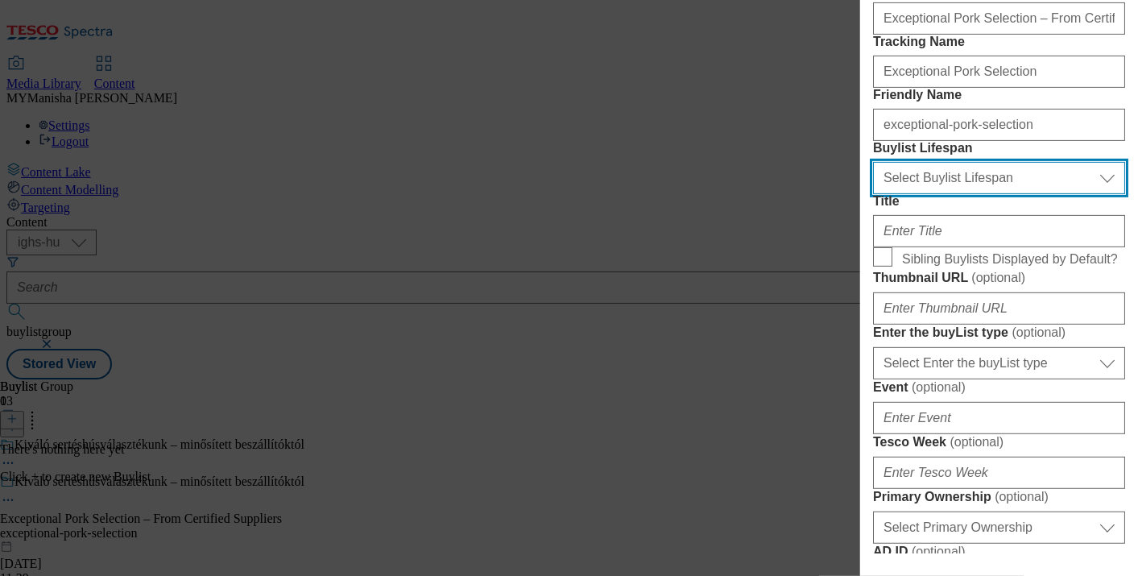
click at [952, 194] on select "Select Buylist Lifespan evergreen seasonal tactical" at bounding box center [999, 178] width 252 height 32
click at [873, 194] on select "Select Buylist Lifespan evergreen seasonal tactical" at bounding box center [999, 178] width 252 height 32
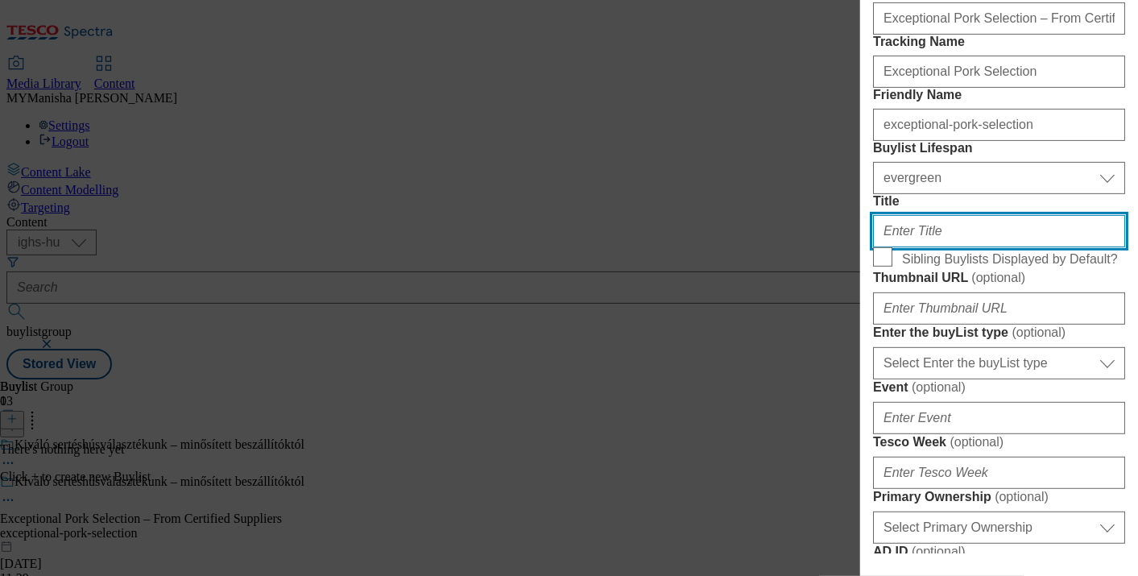
click at [899, 247] on input "Title" at bounding box center [999, 231] width 252 height 32
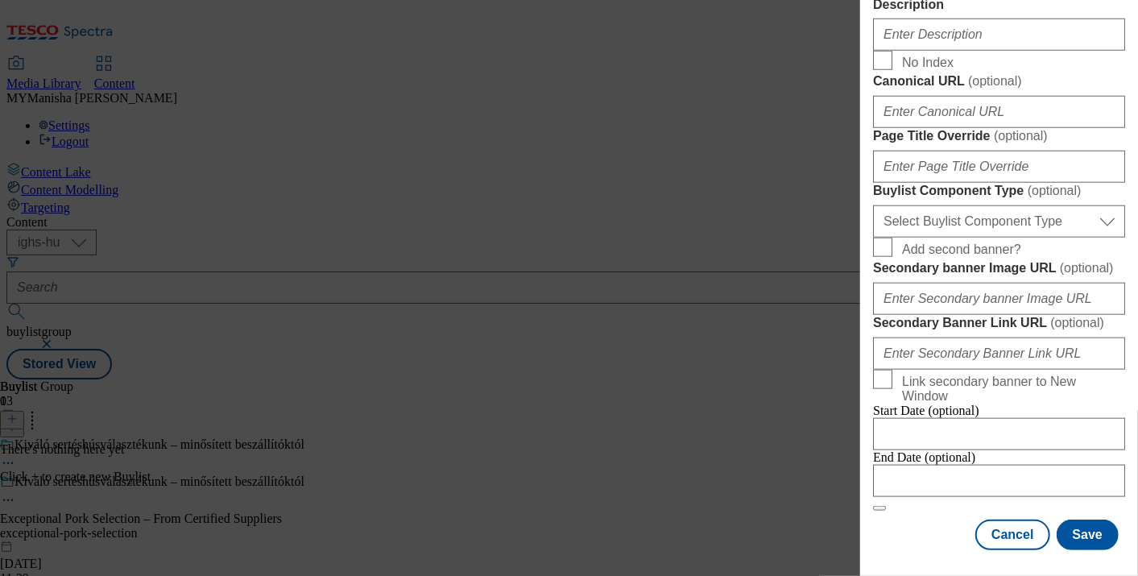
scroll to position [1456, 0]
click at [1072, 519] on button "Save" at bounding box center [1087, 534] width 62 height 31
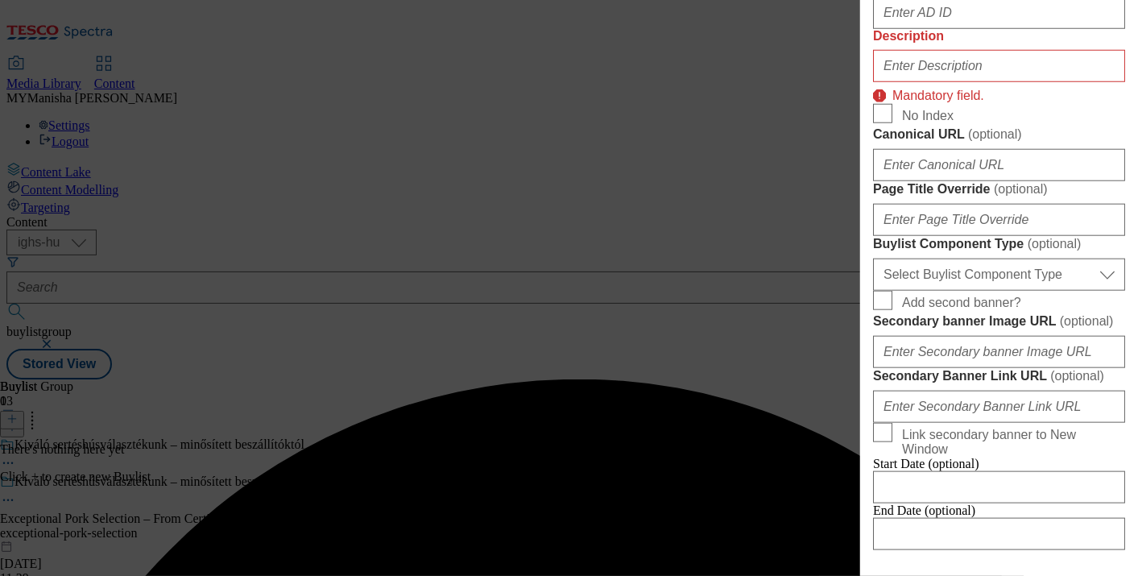
scroll to position [837, 0]
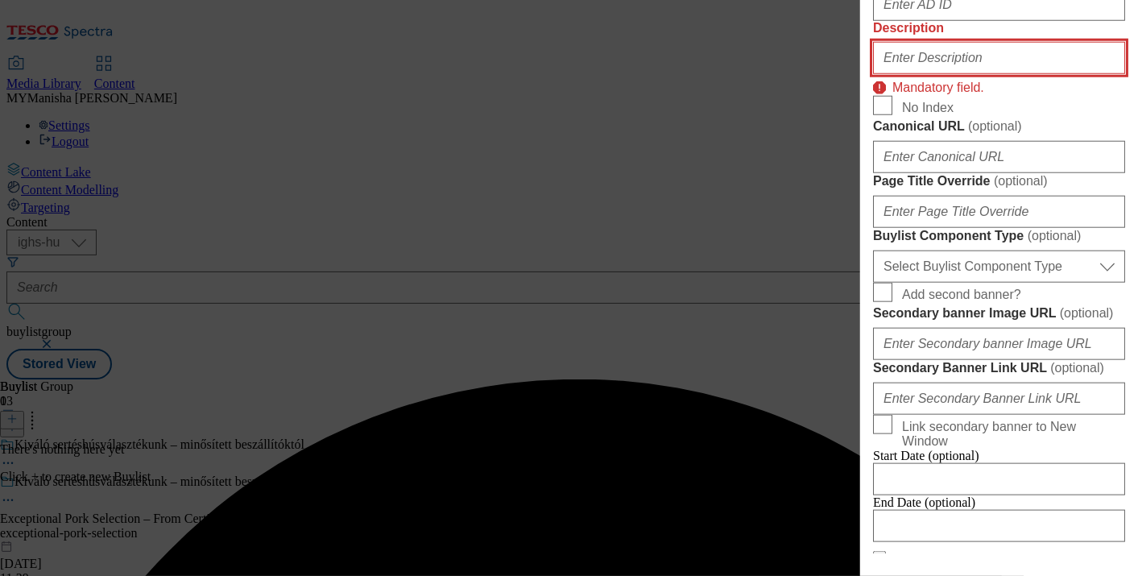
click at [920, 74] on input "Description" at bounding box center [999, 58] width 252 height 32
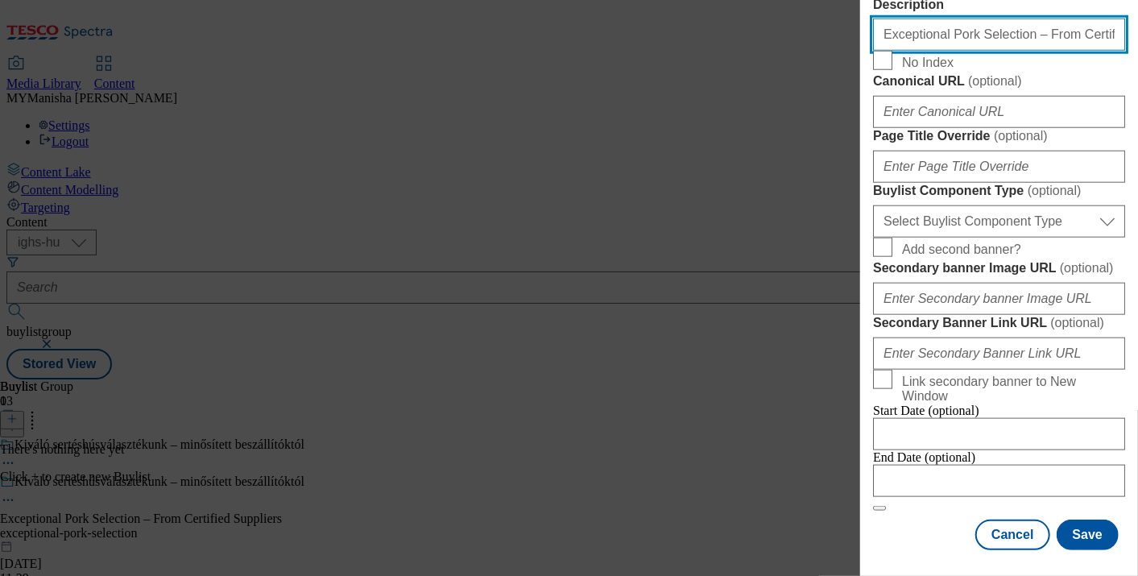
scroll to position [1456, 0]
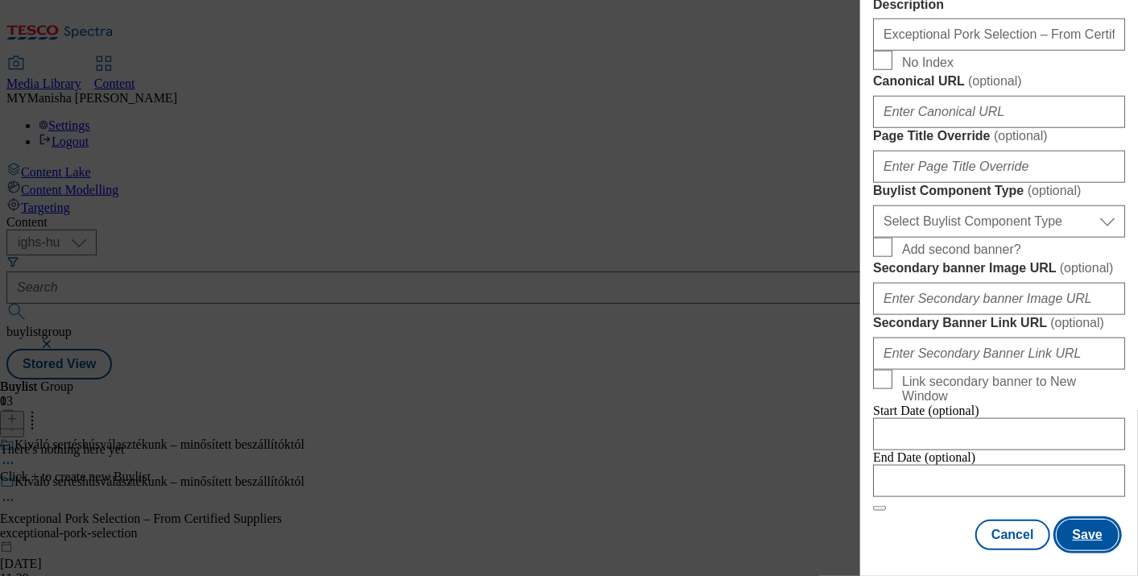
click at [1074, 519] on button "Save" at bounding box center [1087, 534] width 62 height 31
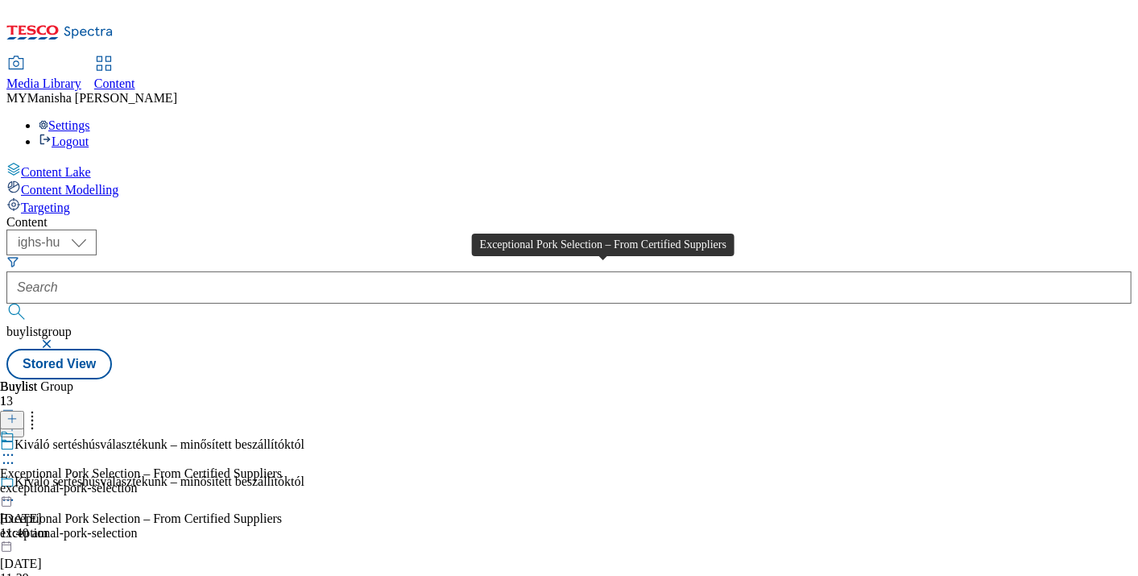
click at [282, 466] on div "Exceptional Pork Selection – From Certified Suppliers" at bounding box center [141, 473] width 282 height 14
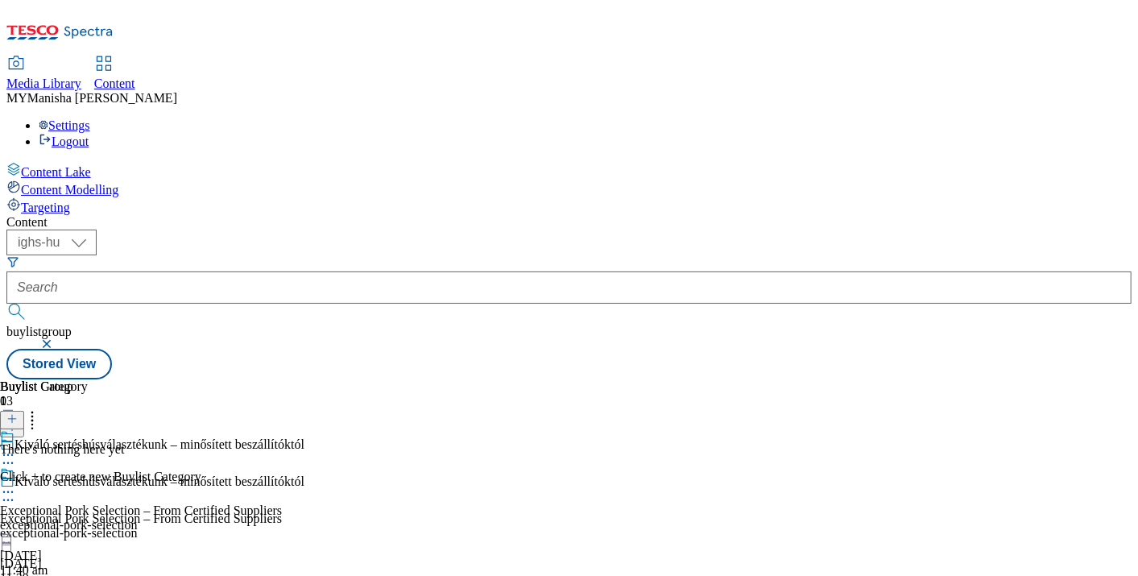
click at [24, 411] on button at bounding box center [12, 420] width 24 height 19
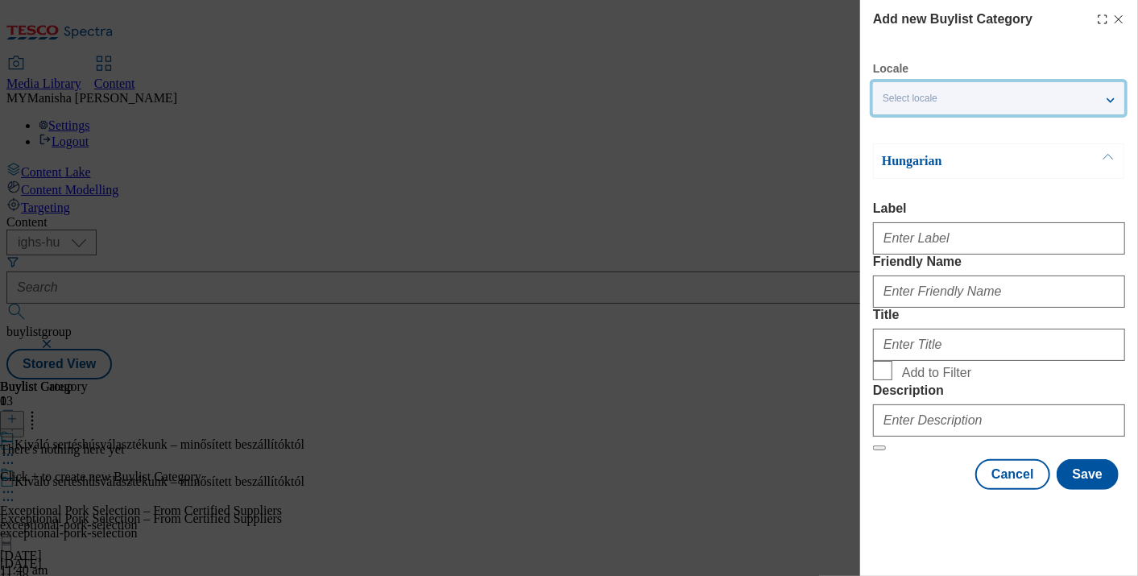
click at [1105, 110] on div "Select locale" at bounding box center [998, 98] width 251 height 32
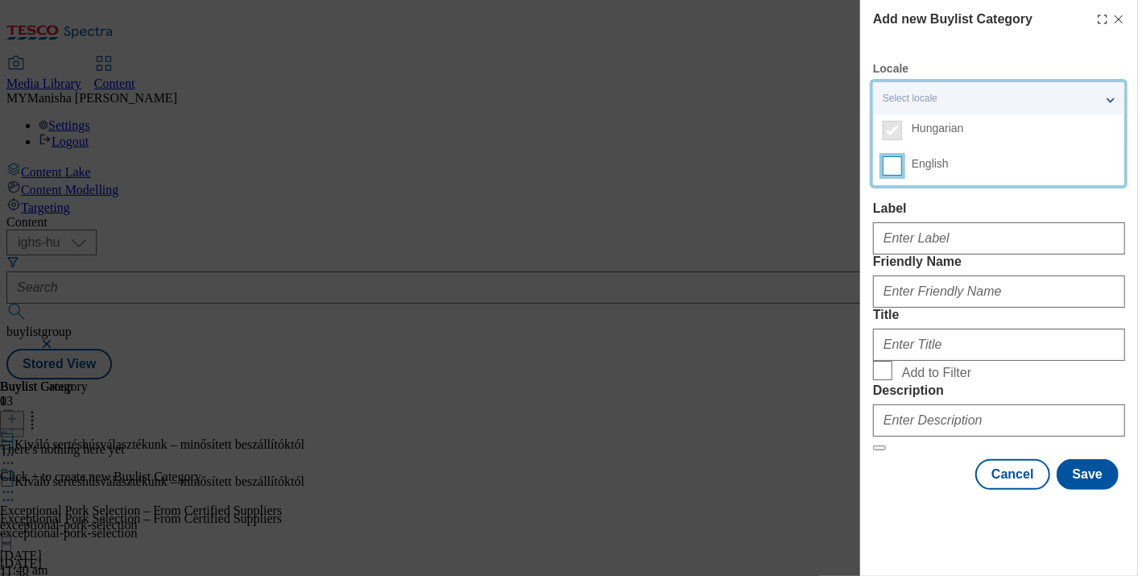
click at [892, 163] on input "English" at bounding box center [892, 165] width 19 height 19
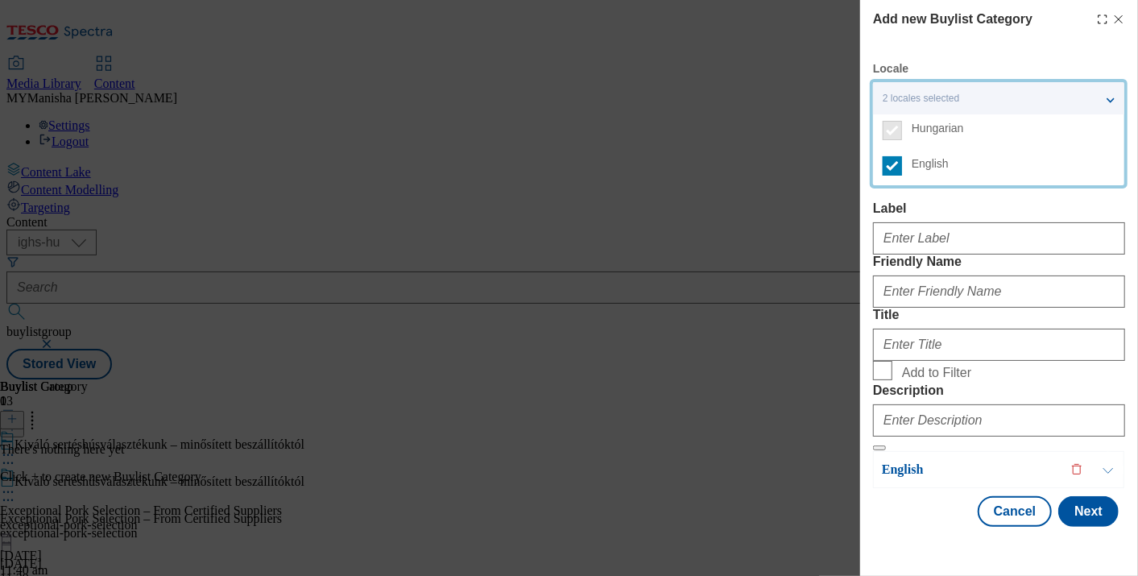
click at [989, 211] on label "Label" at bounding box center [999, 208] width 252 height 14
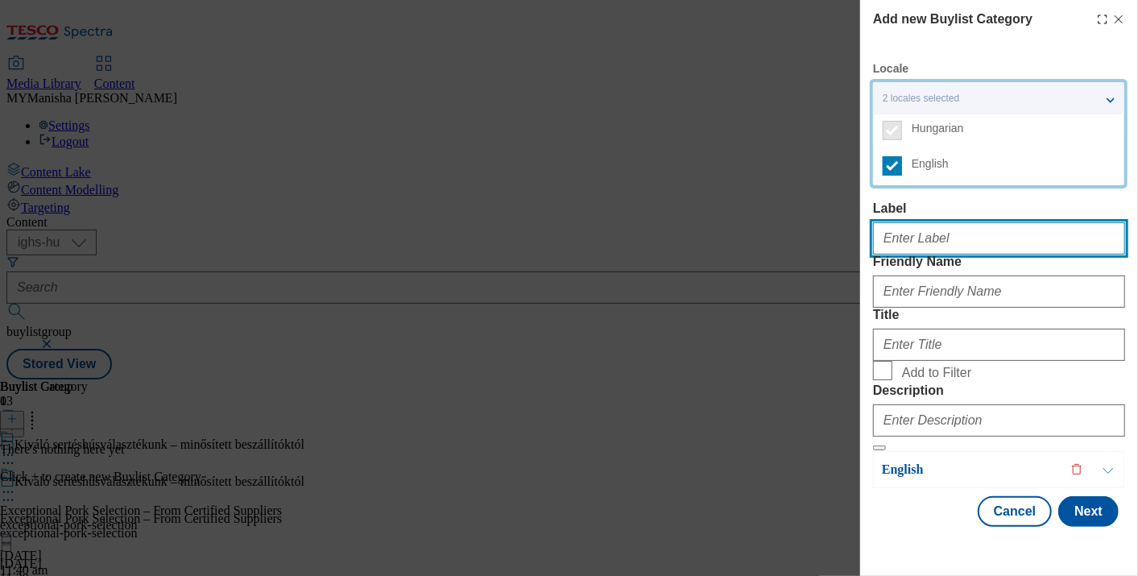
click at [989, 222] on input "Label" at bounding box center [999, 238] width 252 height 32
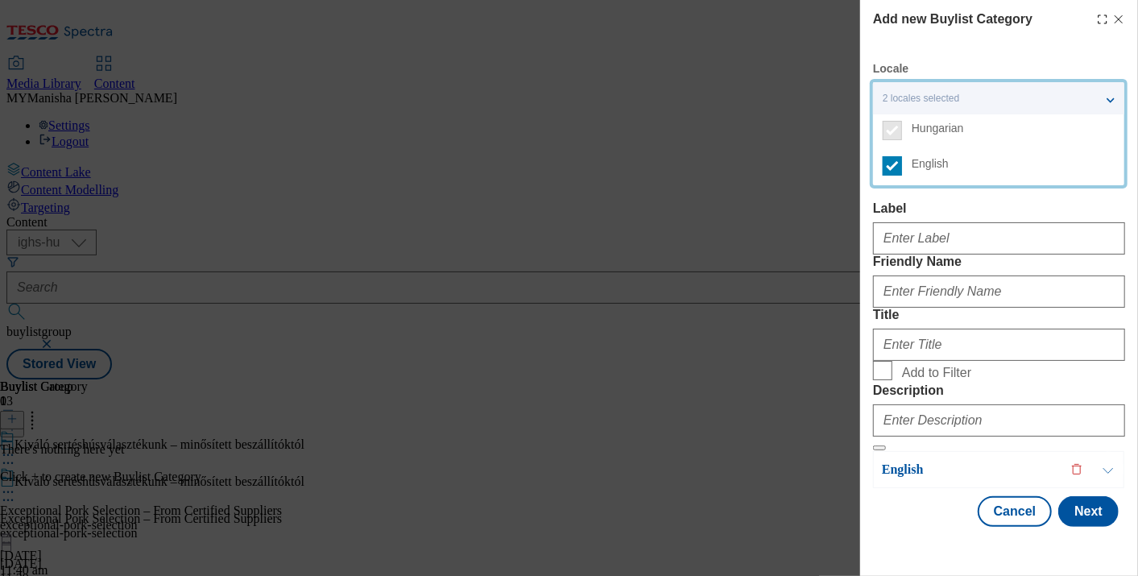
click at [1018, 206] on label "Label" at bounding box center [999, 208] width 252 height 14
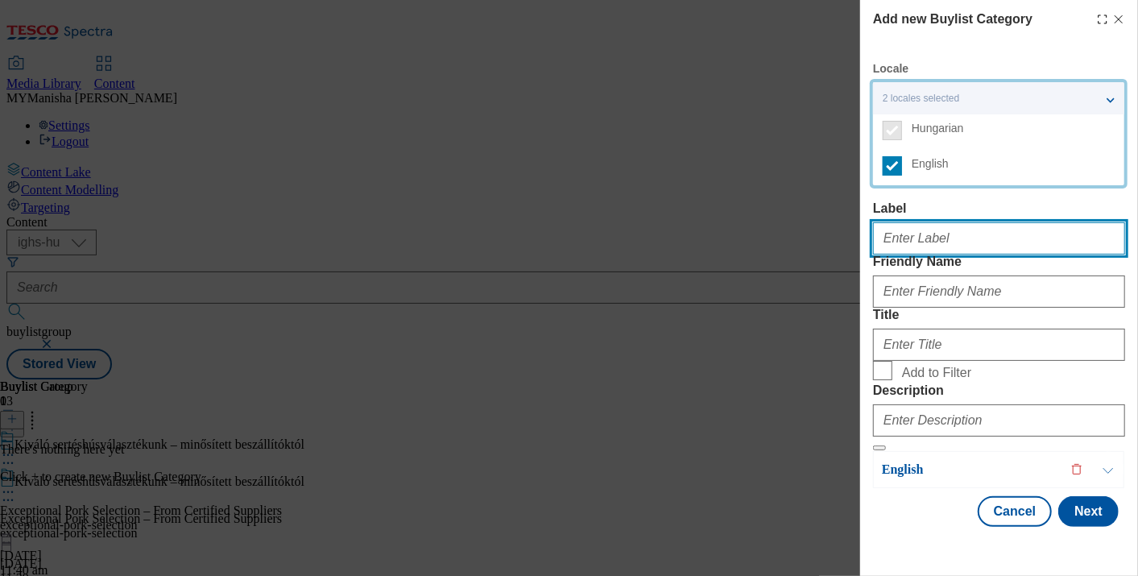
click at [1018, 222] on input "Label" at bounding box center [999, 238] width 252 height 32
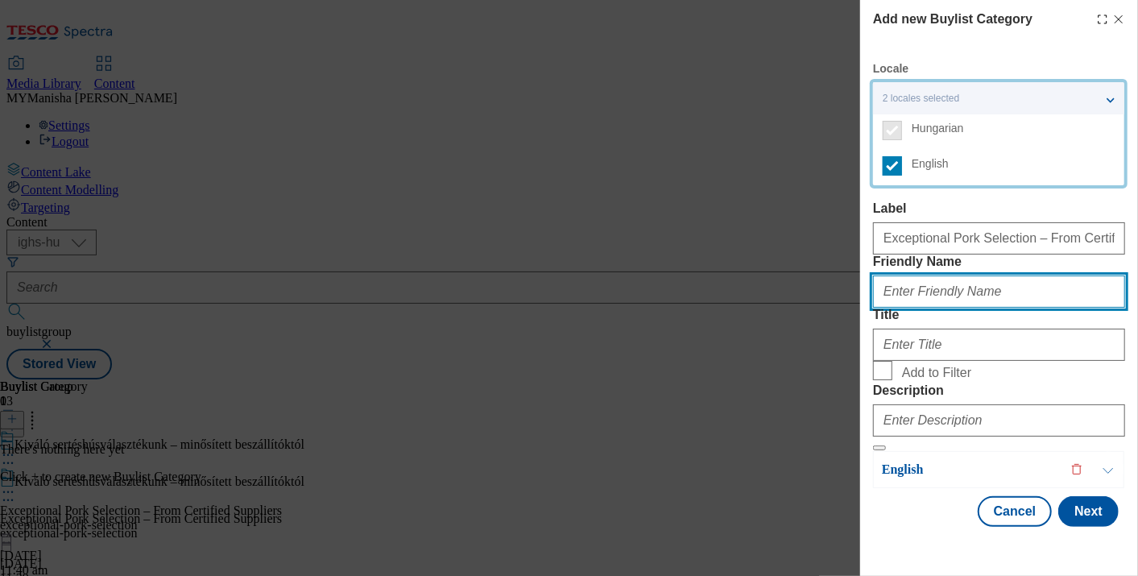
click at [964, 308] on input "Friendly Name" at bounding box center [999, 291] width 252 height 32
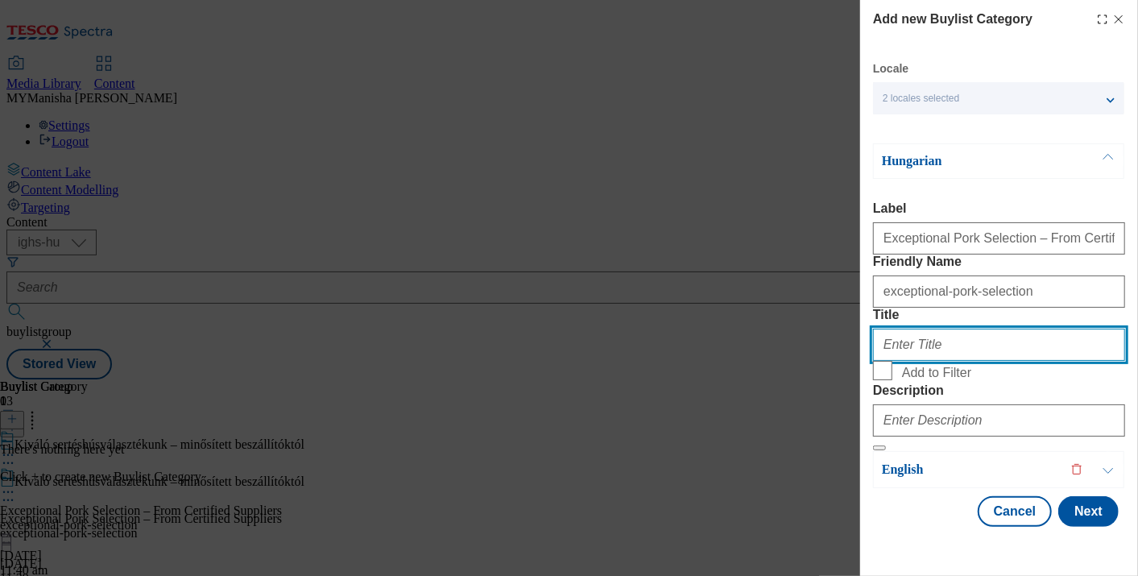
click at [955, 361] on input "Title" at bounding box center [999, 345] width 252 height 32
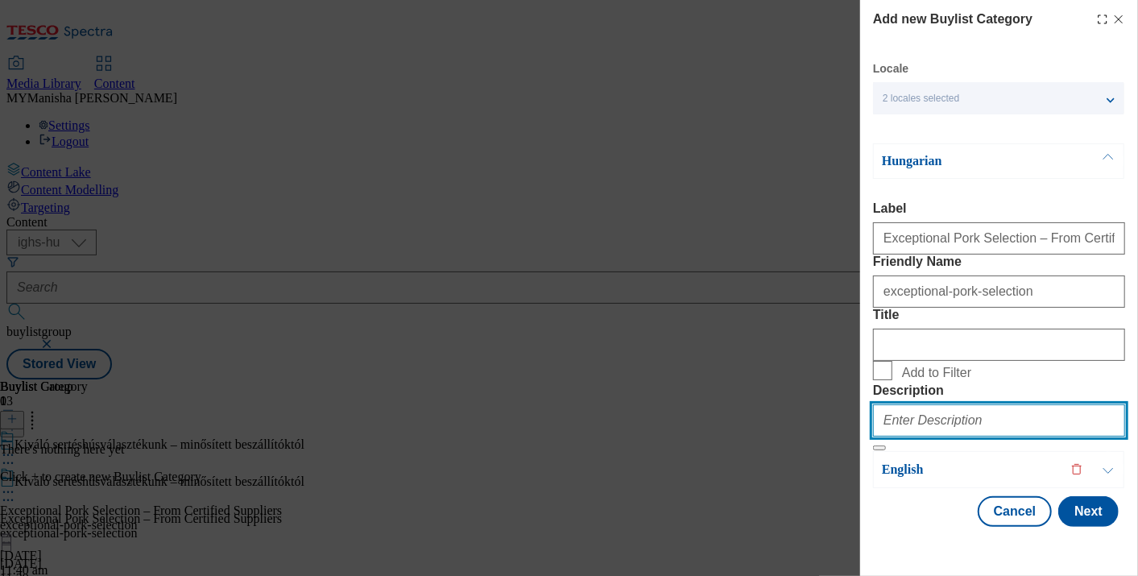
click at [945, 424] on input "Description" at bounding box center [999, 420] width 252 height 32
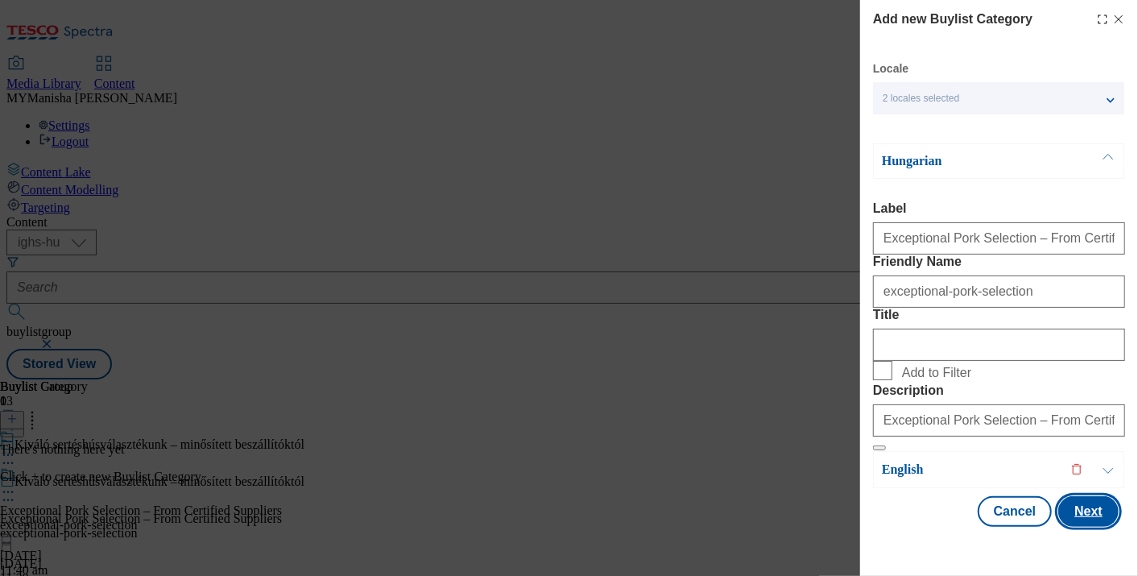
click at [1085, 519] on button "Next" at bounding box center [1088, 511] width 60 height 31
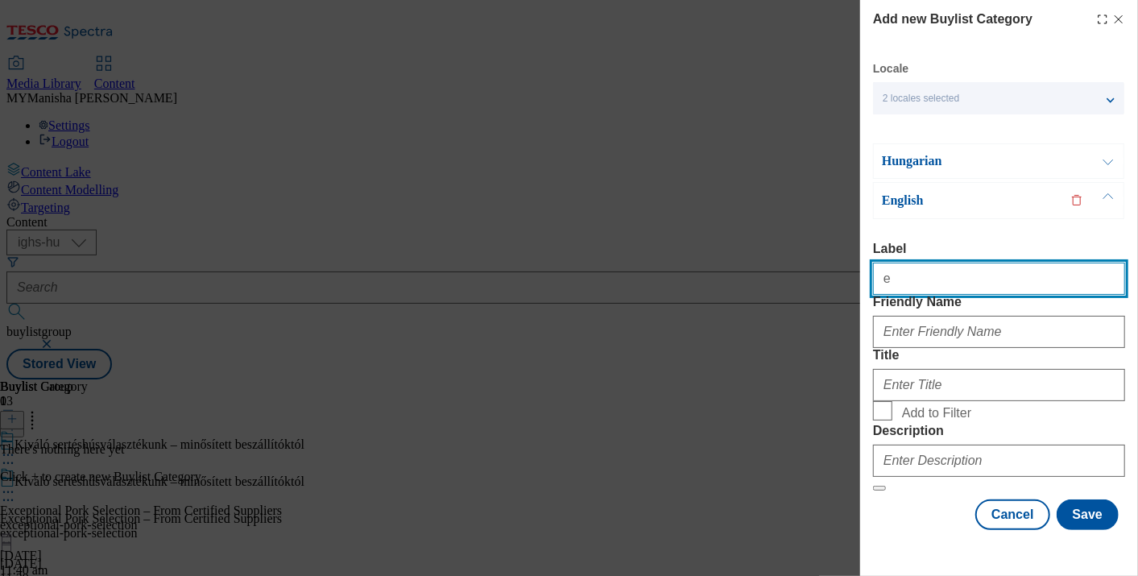
click at [911, 263] on input "e" at bounding box center [999, 279] width 252 height 32
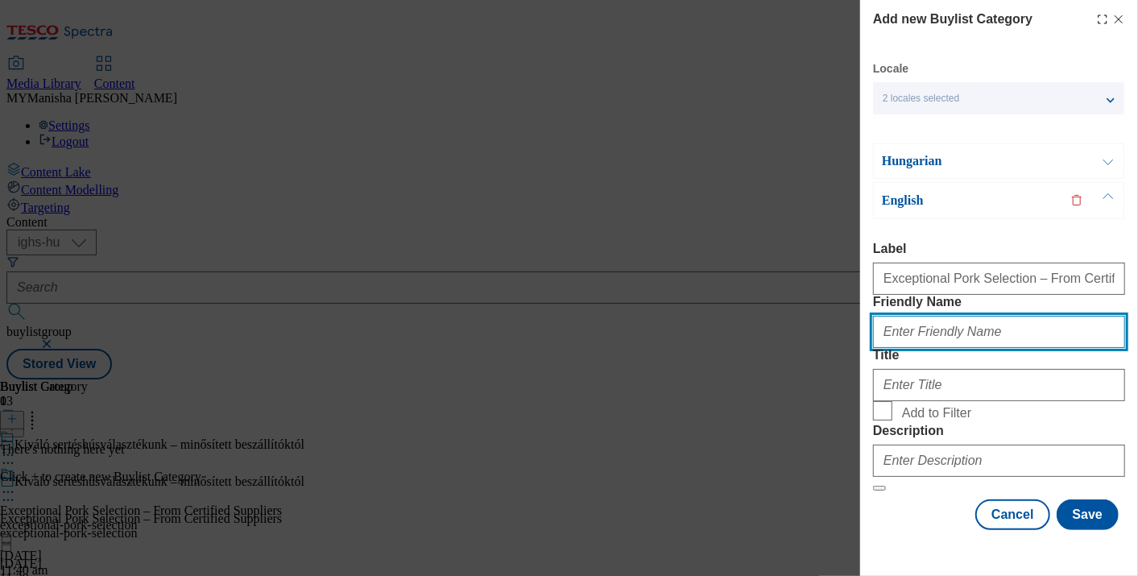
click at [945, 316] on input "Friendly Name" at bounding box center [999, 332] width 252 height 32
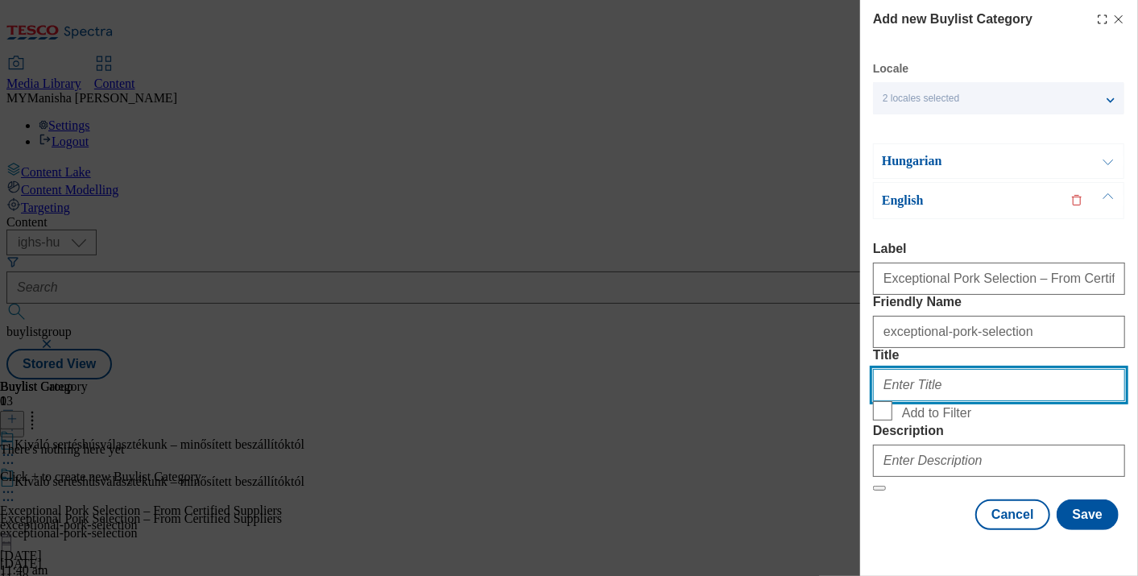
click at [953, 369] on input "Title" at bounding box center [999, 385] width 252 height 32
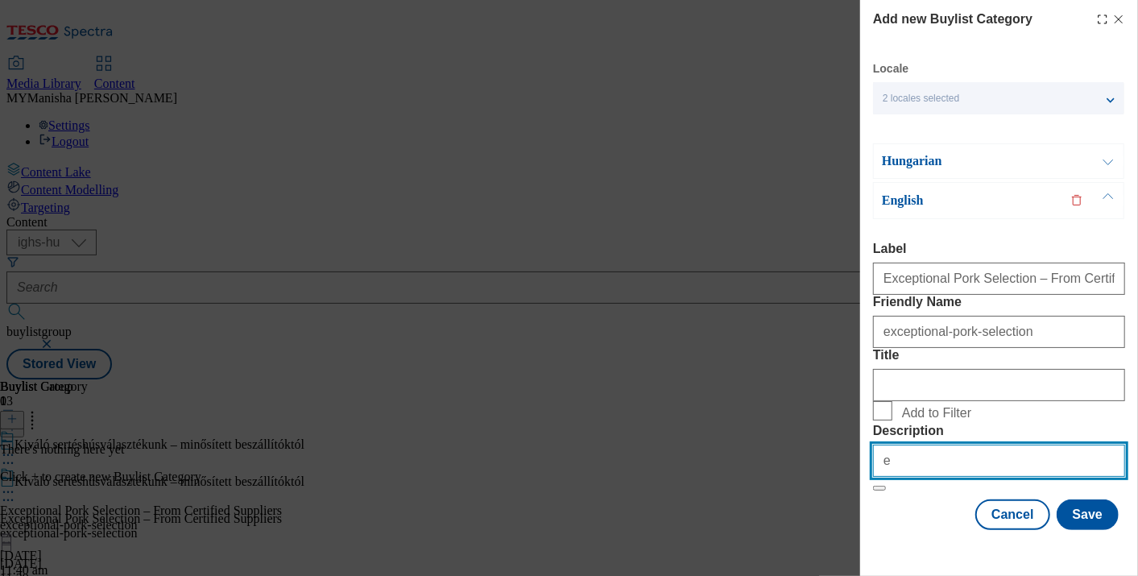
click at [928, 460] on input "e" at bounding box center [999, 460] width 252 height 32
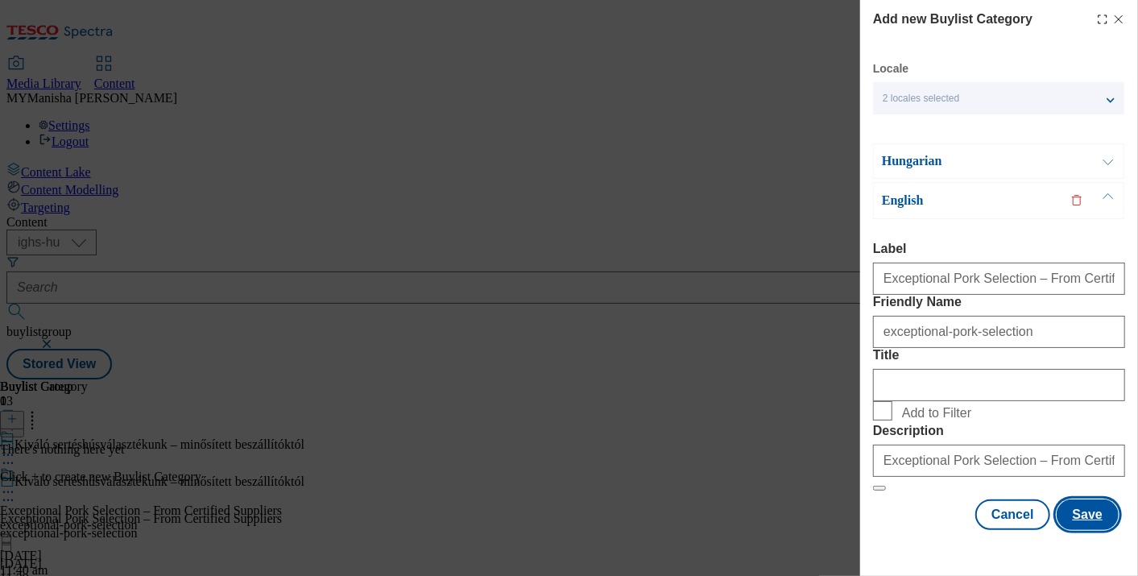
click at [1074, 522] on button "Save" at bounding box center [1087, 514] width 62 height 31
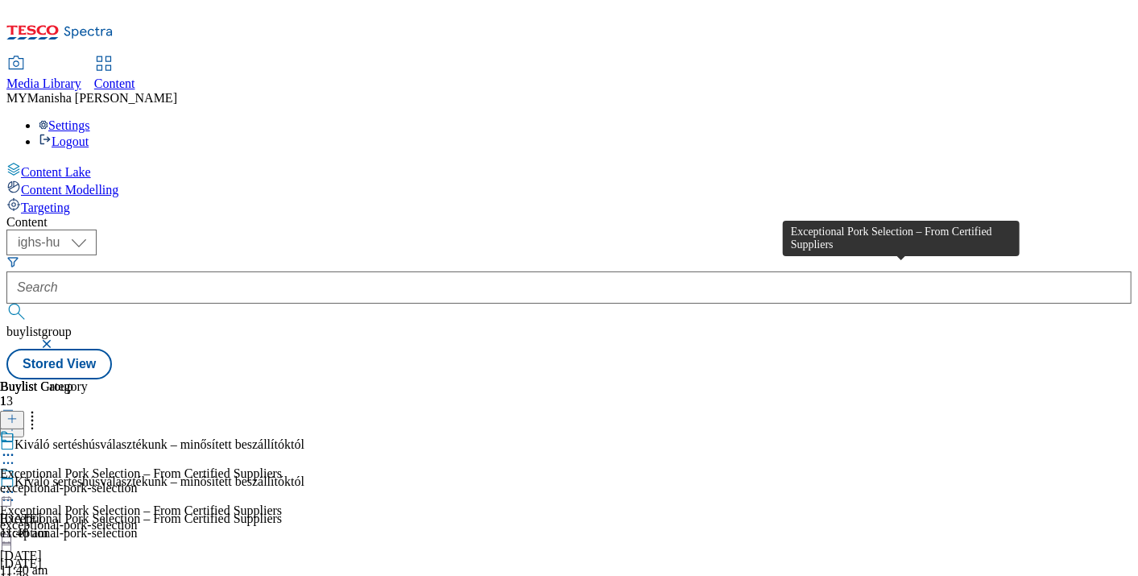
click at [282, 466] on div "Exceptional Pork Selection – From Certified Suppliers" at bounding box center [141, 473] width 282 height 14
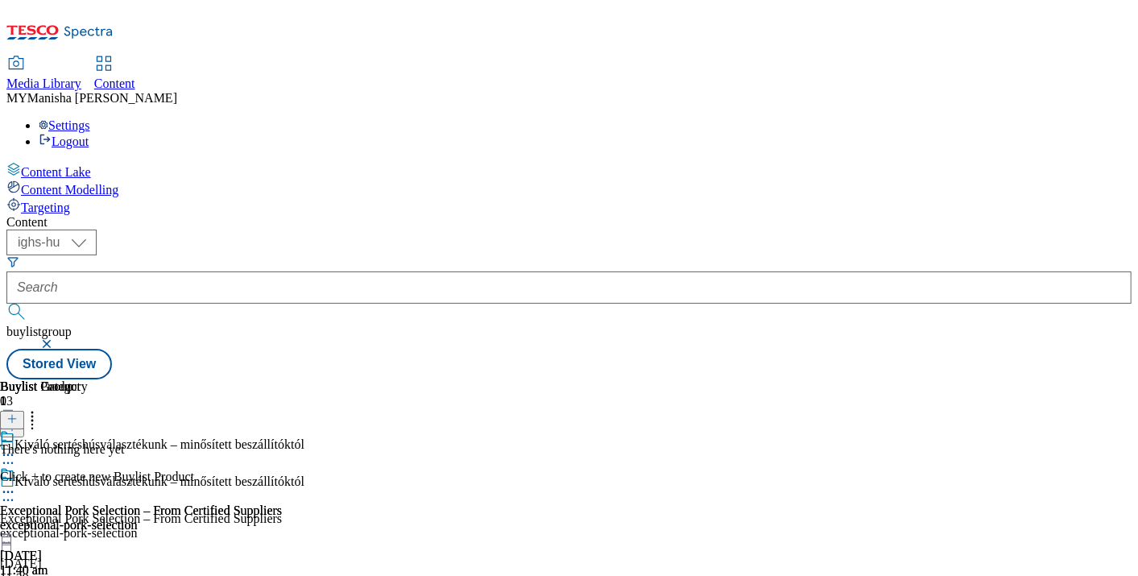
scroll to position [0, 291]
click at [40, 408] on icon at bounding box center [32, 416] width 16 height 16
click at [12, 415] on line at bounding box center [12, 419] width 0 height 8
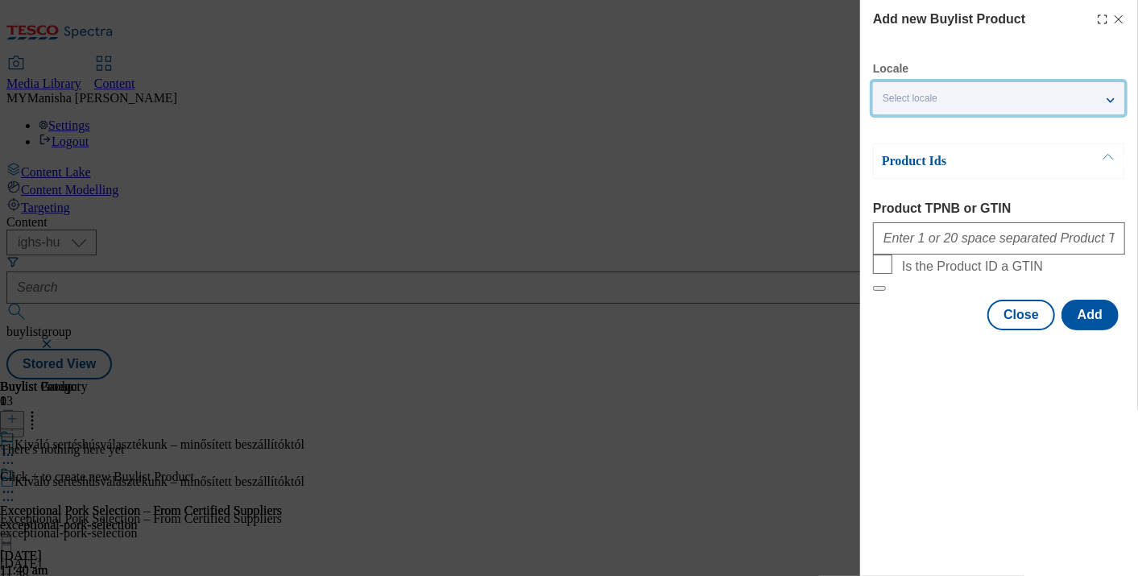
click at [1084, 92] on div "Select locale" at bounding box center [998, 98] width 251 height 32
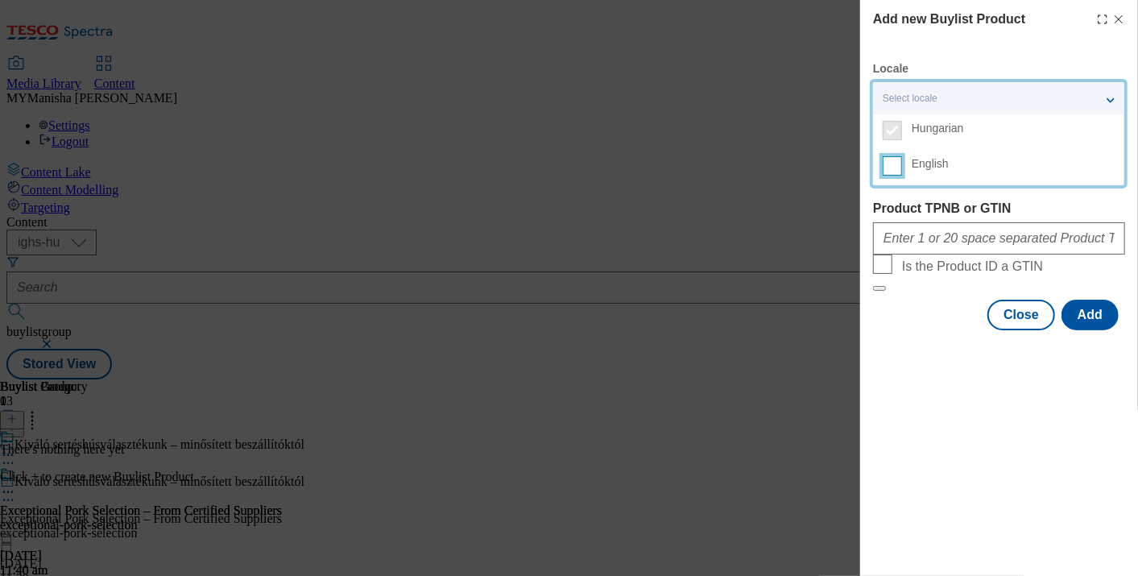
click at [898, 172] on input "English" at bounding box center [892, 165] width 19 height 19
click at [938, 210] on label "Product TPNB or GTIN" at bounding box center [999, 208] width 252 height 14
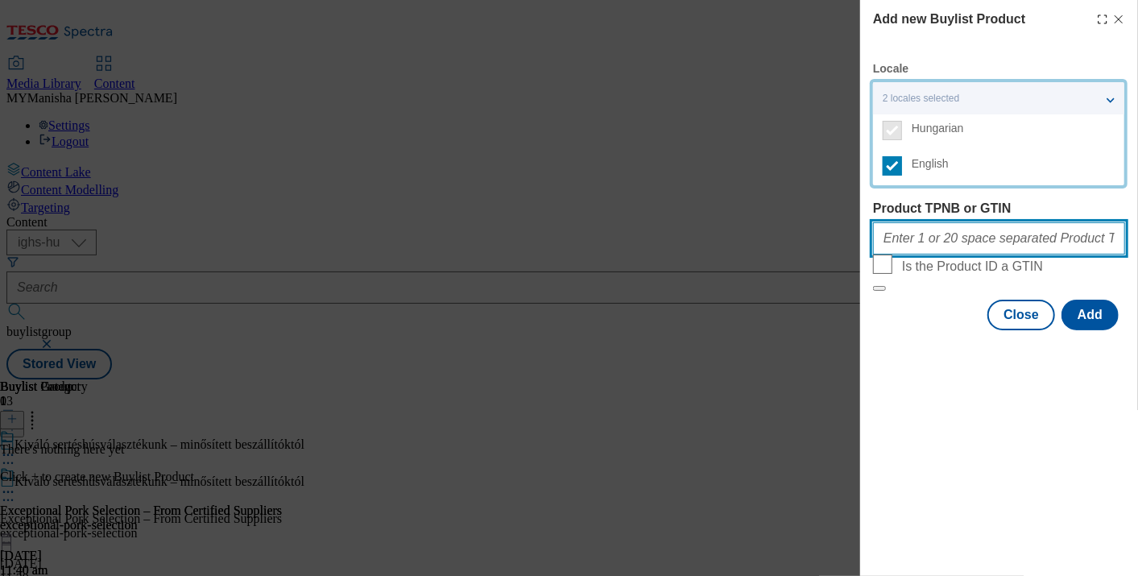
click at [938, 222] on input "Product TPNB or GTIN" at bounding box center [999, 238] width 252 height 32
click at [908, 241] on input "Product TPNB or GTIN" at bounding box center [999, 238] width 252 height 32
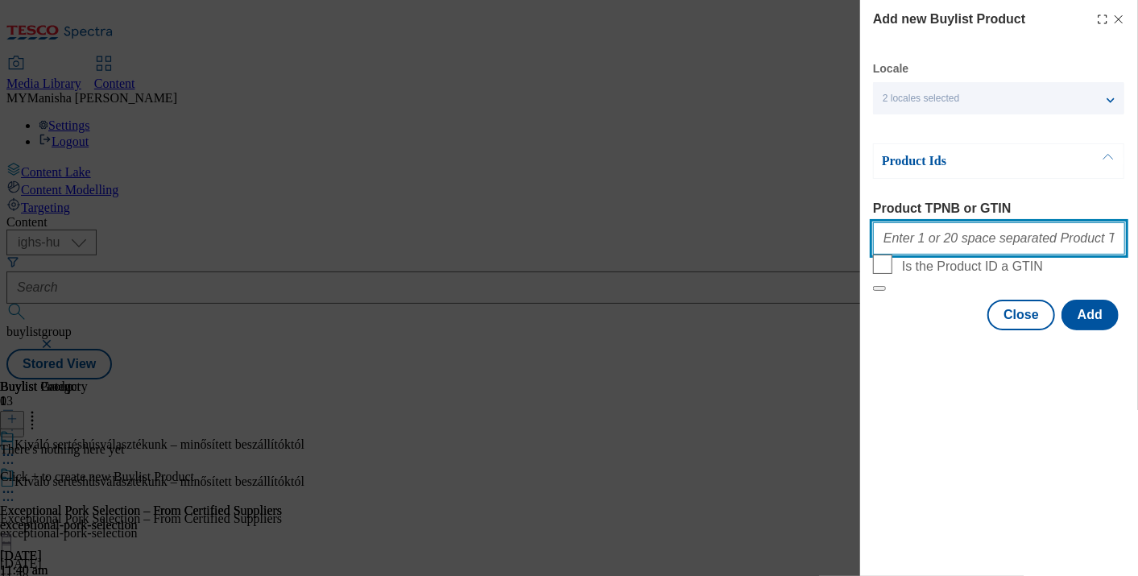
paste input "205388123 205388130 210956041 220282086 105629640 208498690 208498713 209747537…"
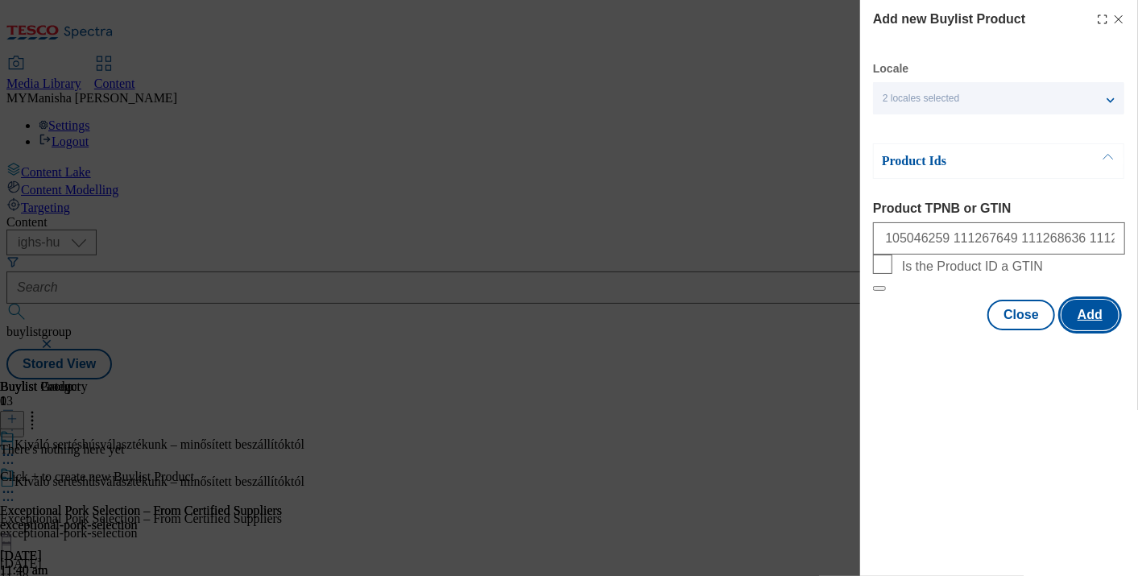
scroll to position [0, 0]
click at [1089, 330] on button "Add" at bounding box center [1089, 315] width 57 height 31
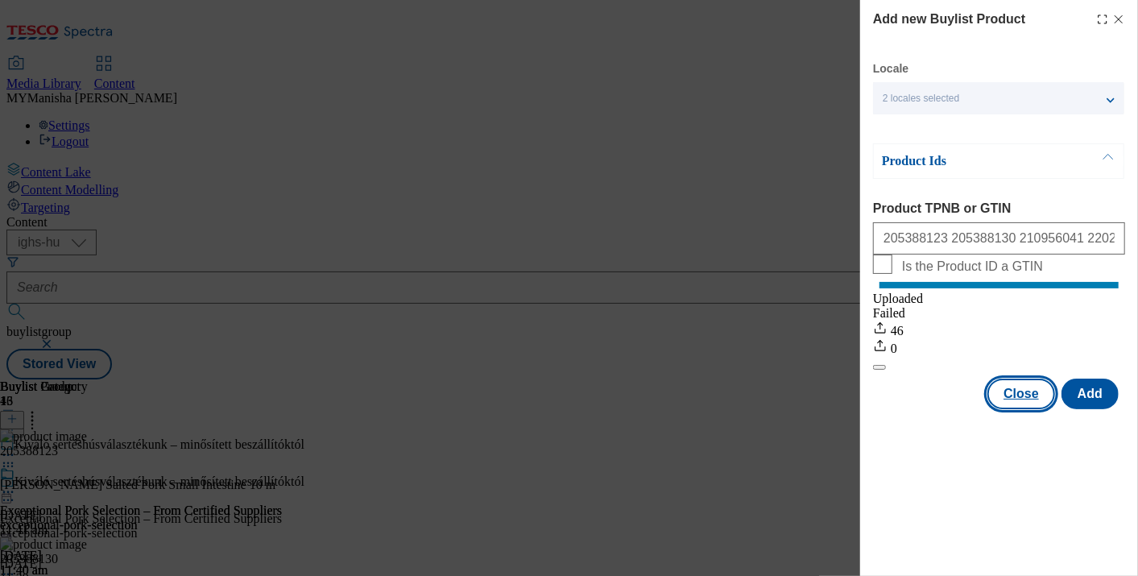
click at [1015, 409] on button "Close" at bounding box center [1021, 393] width 68 height 31
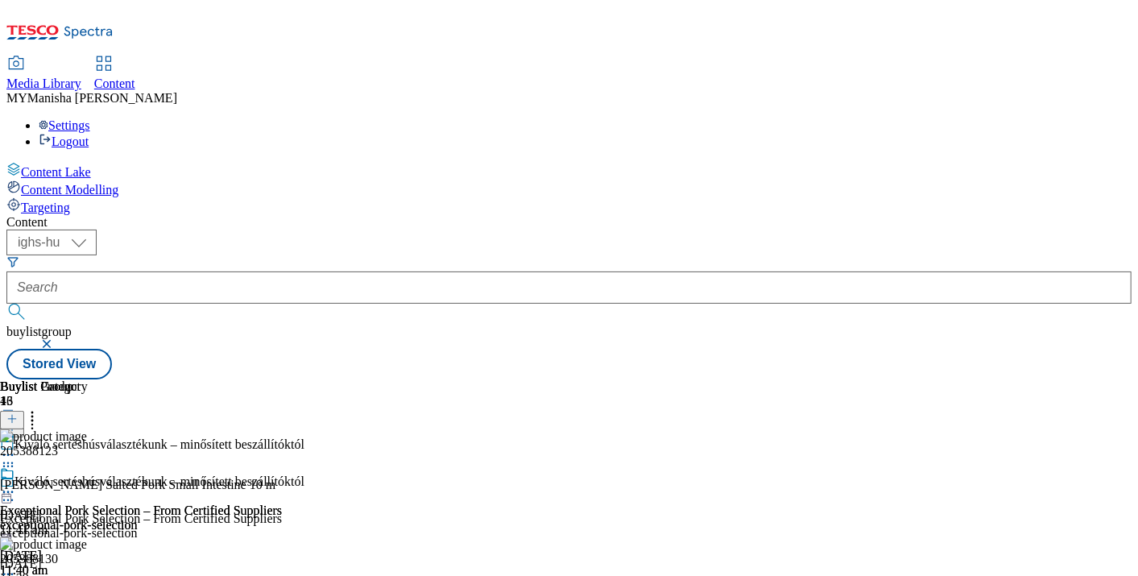
scroll to position [0, 291]
click at [16, 484] on icon at bounding box center [8, 492] width 16 height 16
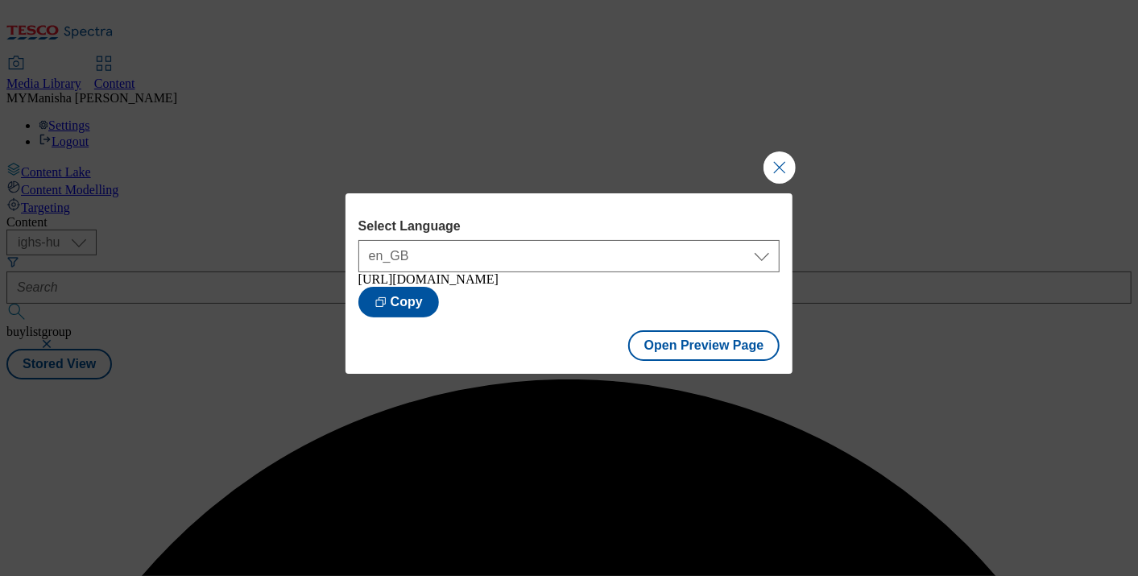
scroll to position [0, 0]
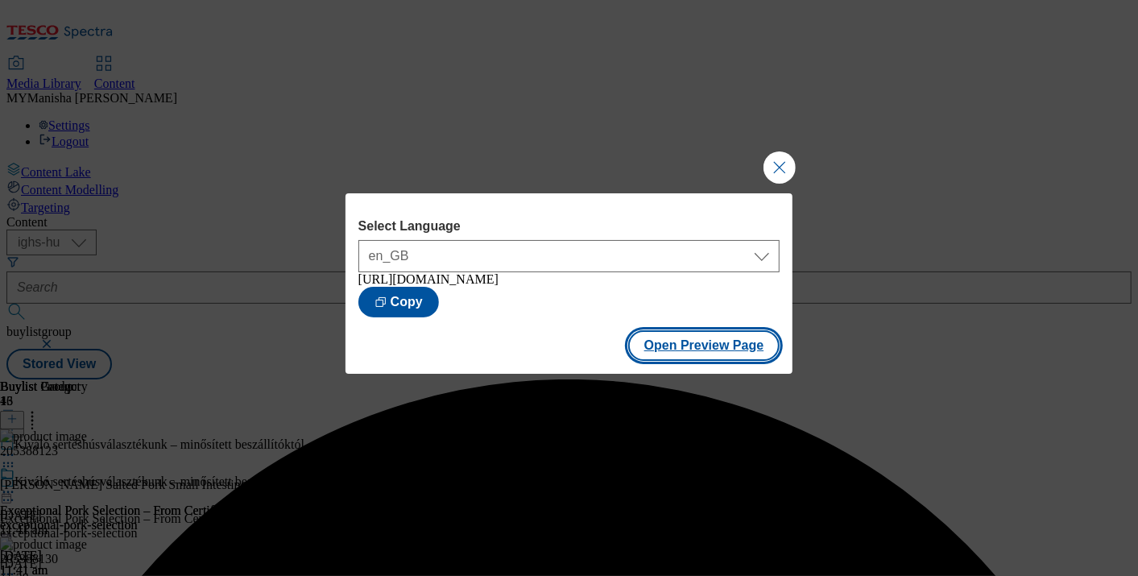
click at [701, 359] on button "Open Preview Page" at bounding box center [704, 345] width 152 height 31
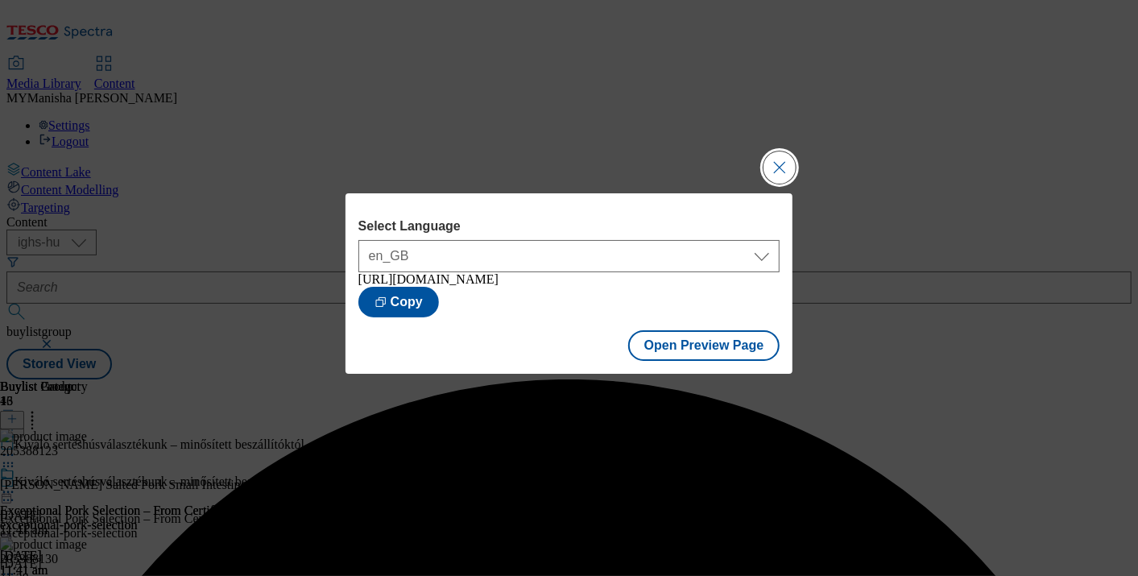
click at [785, 163] on button "Close Modal" at bounding box center [779, 167] width 32 height 32
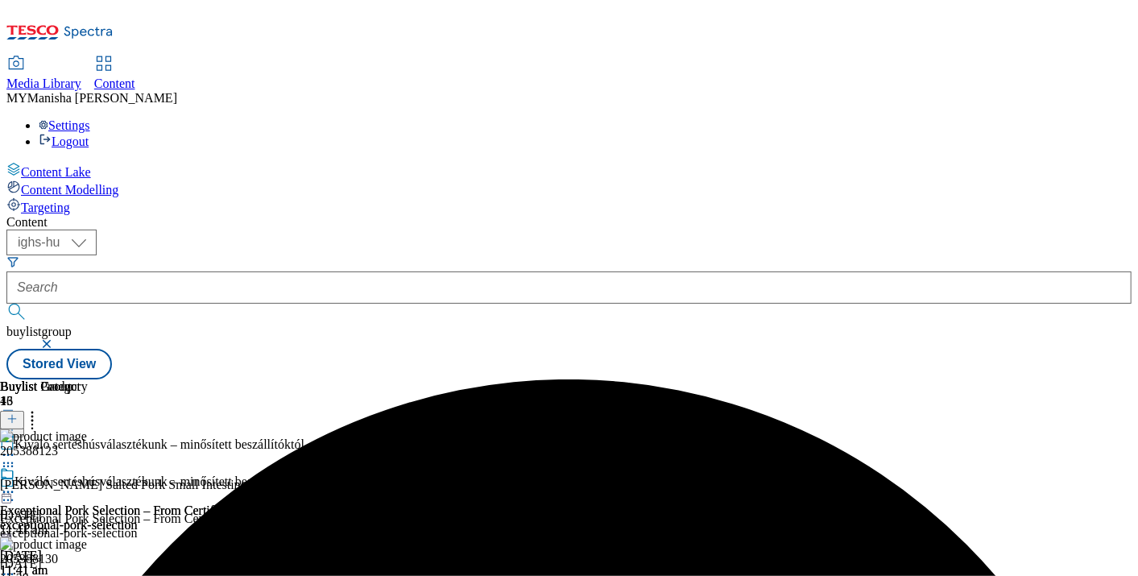
scroll to position [0, 175]
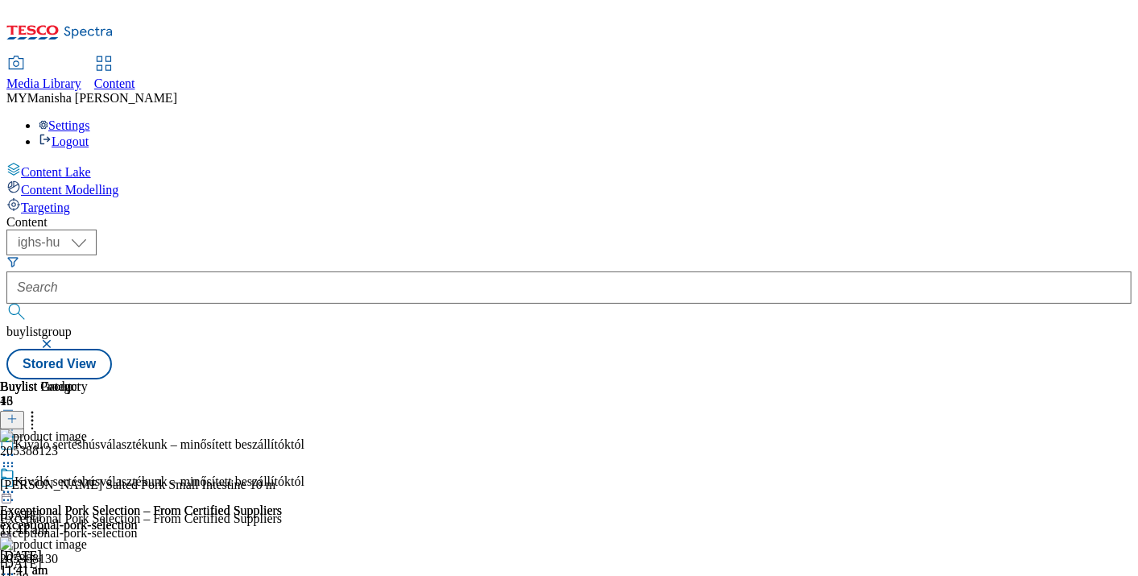
click at [16, 484] on icon at bounding box center [8, 492] width 16 height 16
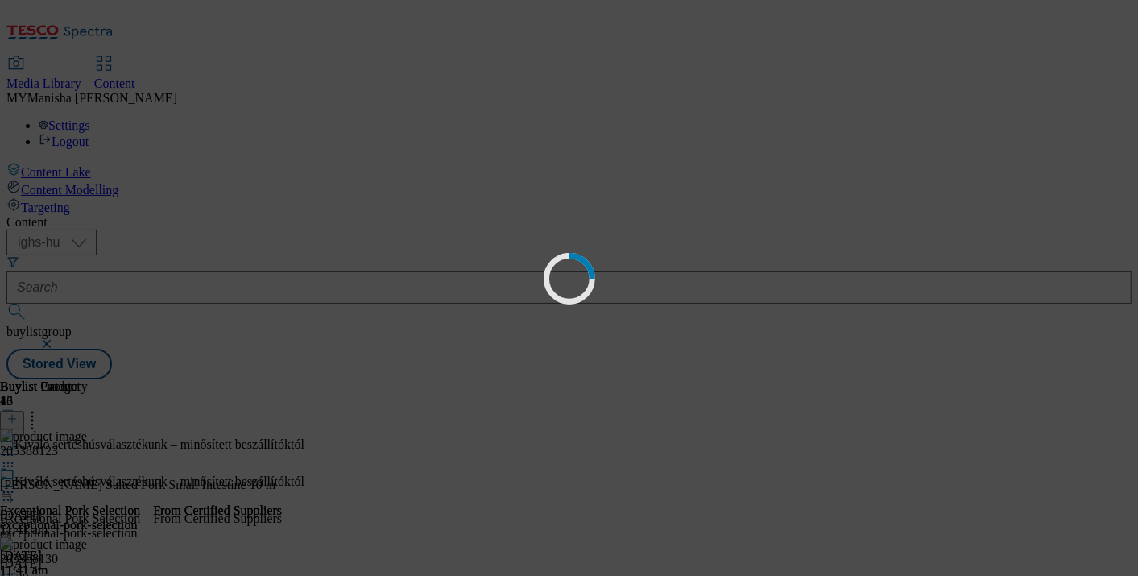
scroll to position [0, 0]
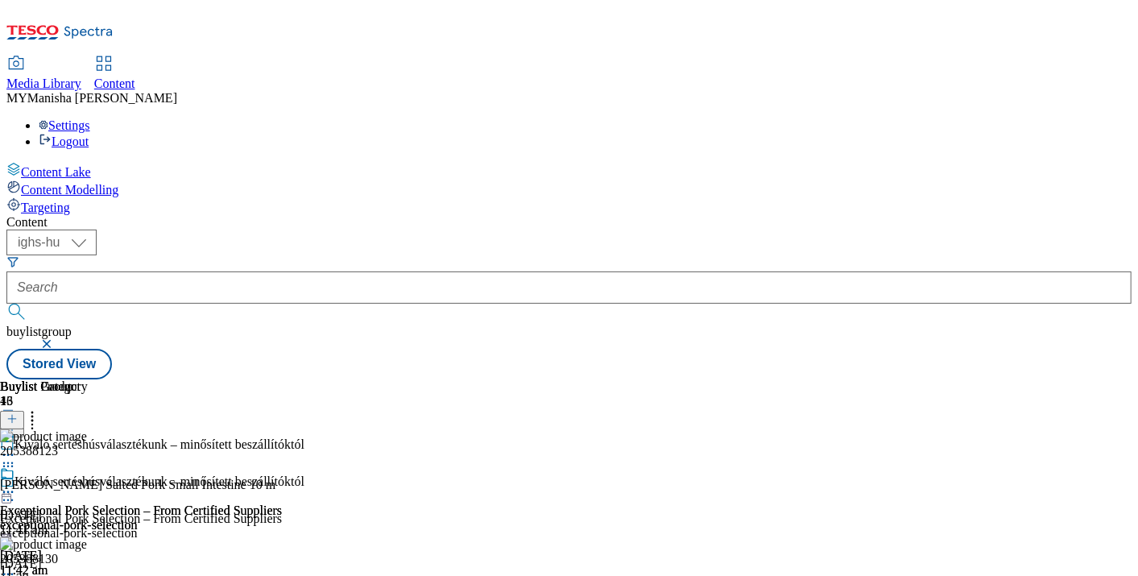
click at [12, 423] on line at bounding box center [12, 427] width 0 height 8
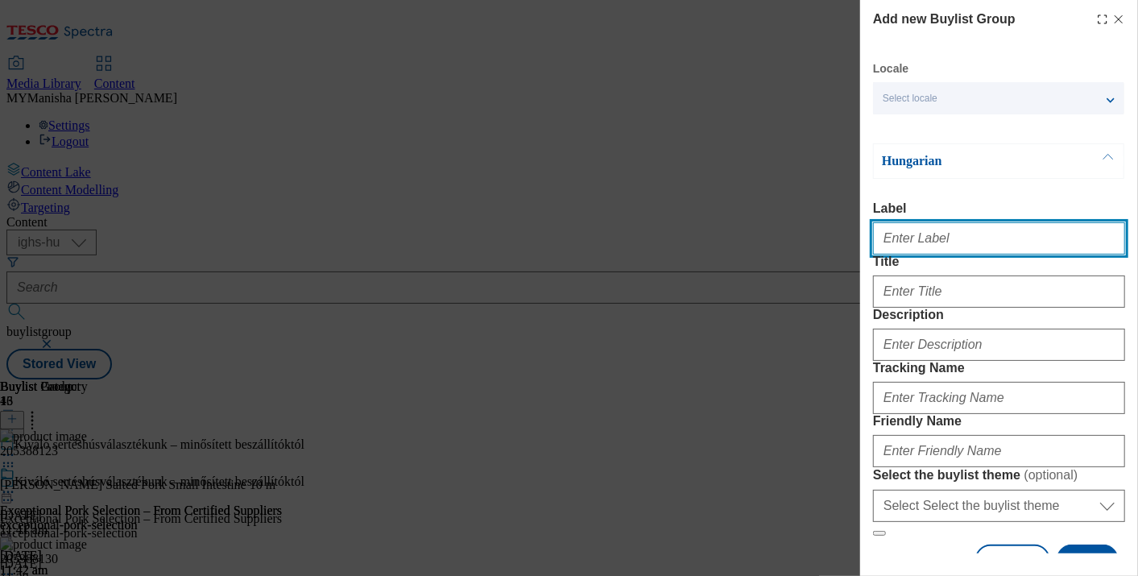
click at [906, 246] on input "Label" at bounding box center [999, 238] width 252 height 32
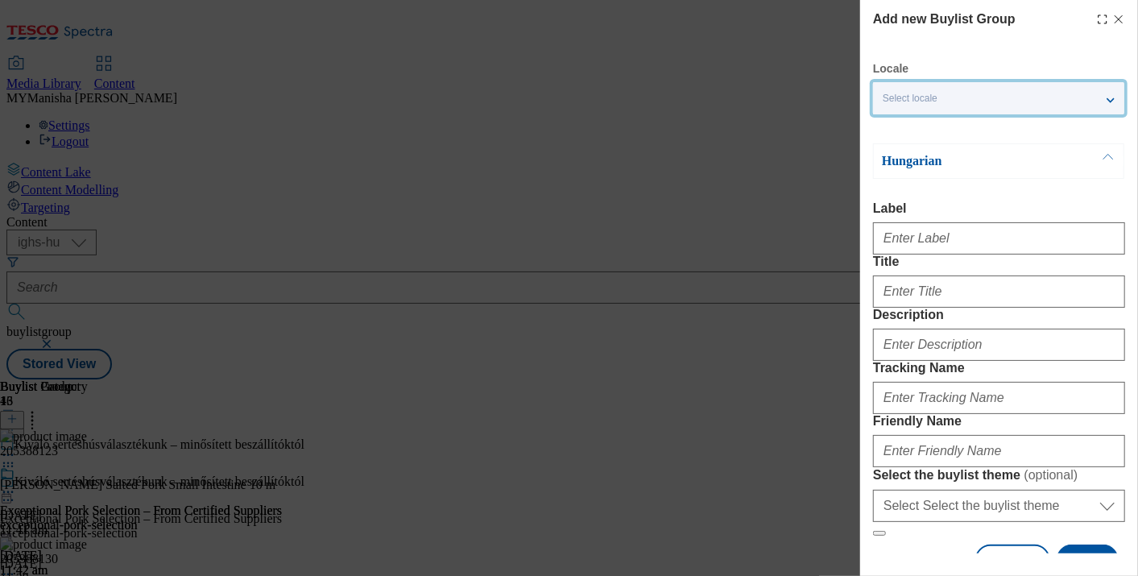
click at [1106, 90] on div "Select locale" at bounding box center [998, 98] width 251 height 32
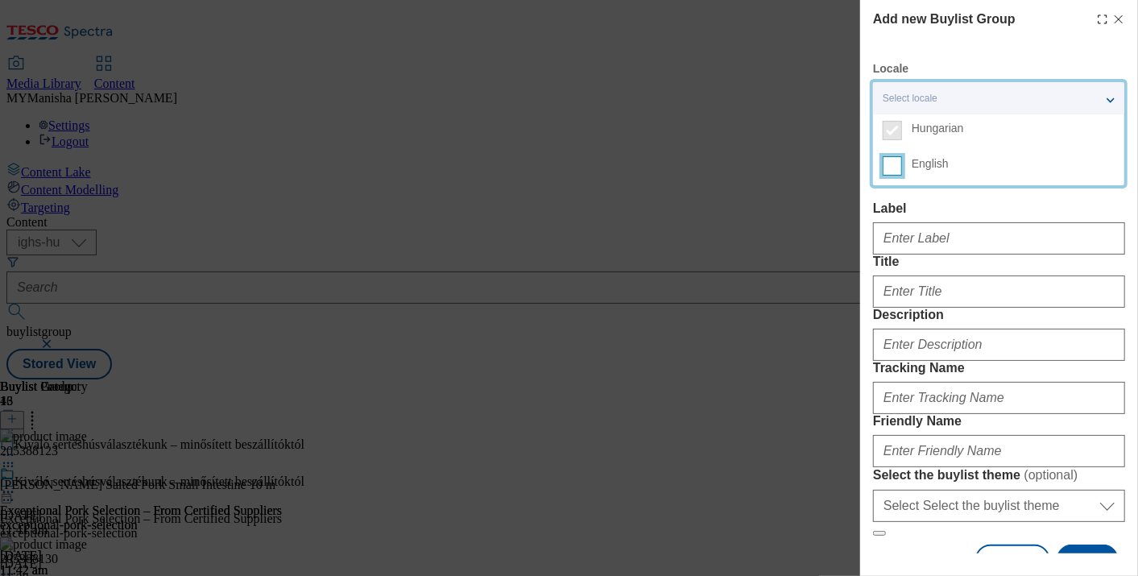
click at [891, 162] on input "English" at bounding box center [892, 165] width 19 height 19
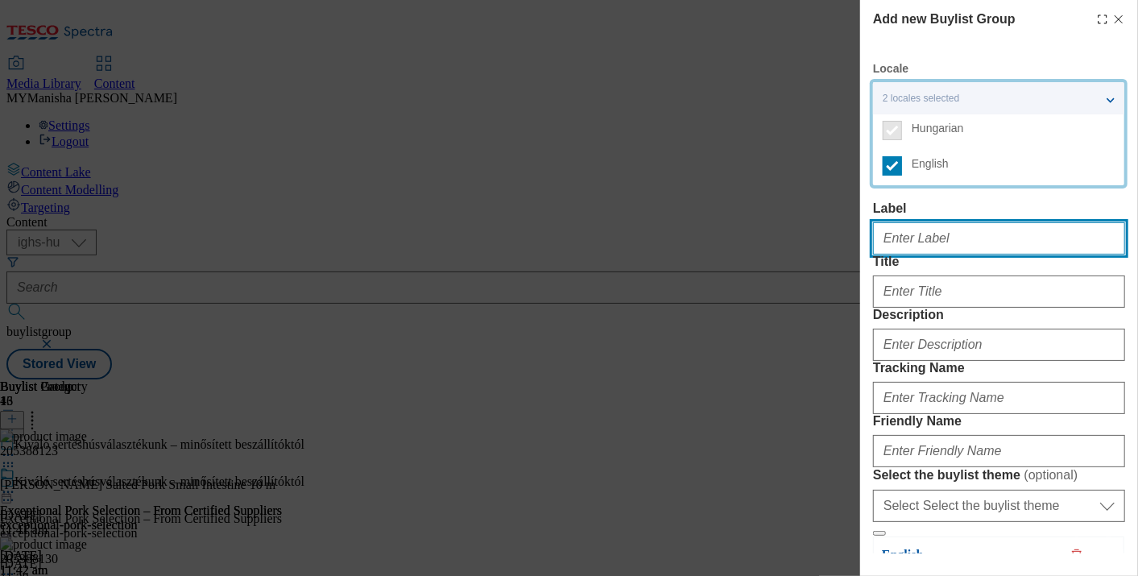
click at [911, 249] on input "Label" at bounding box center [999, 238] width 252 height 32
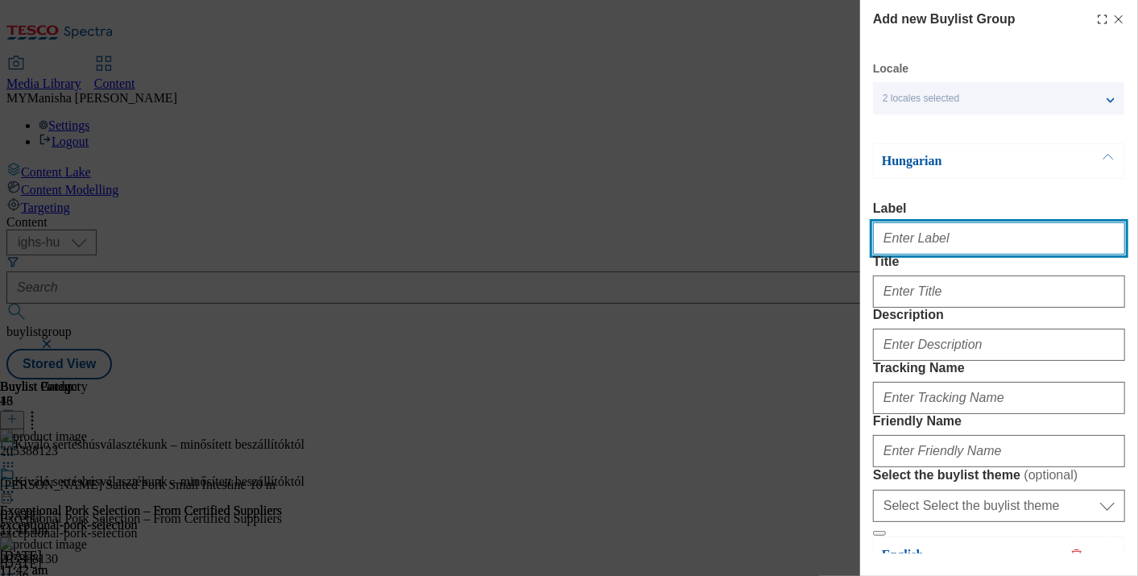
paste input "Mindig [PERSON_NAME] finom csirkehúsválasztékunk"
paste input "Always Fresh and Delicious Chicken Selection"
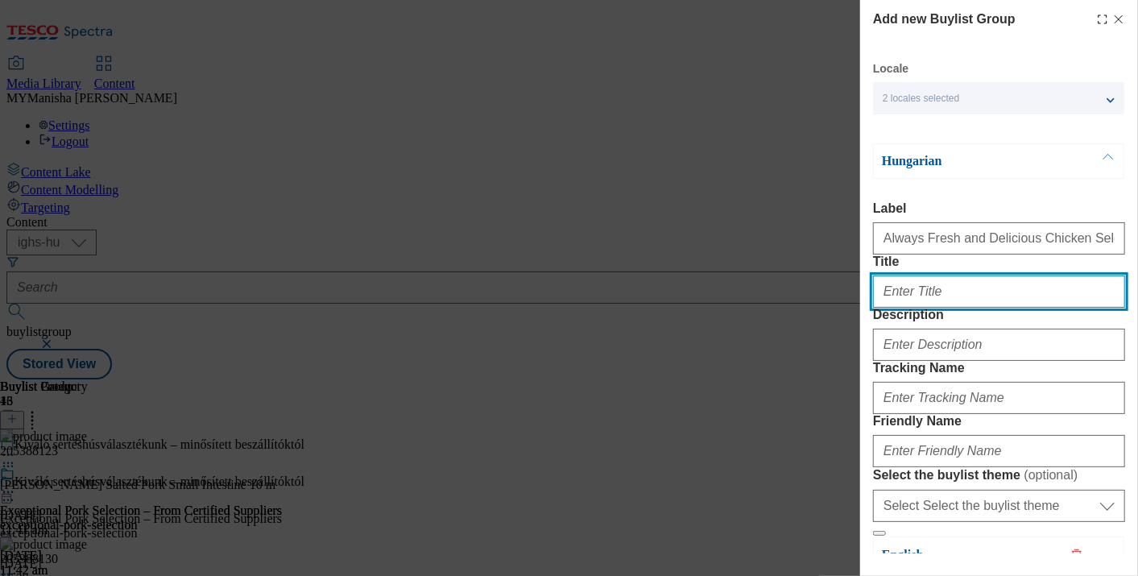
paste input "Always Fresh and Delicious Chicken Selection"
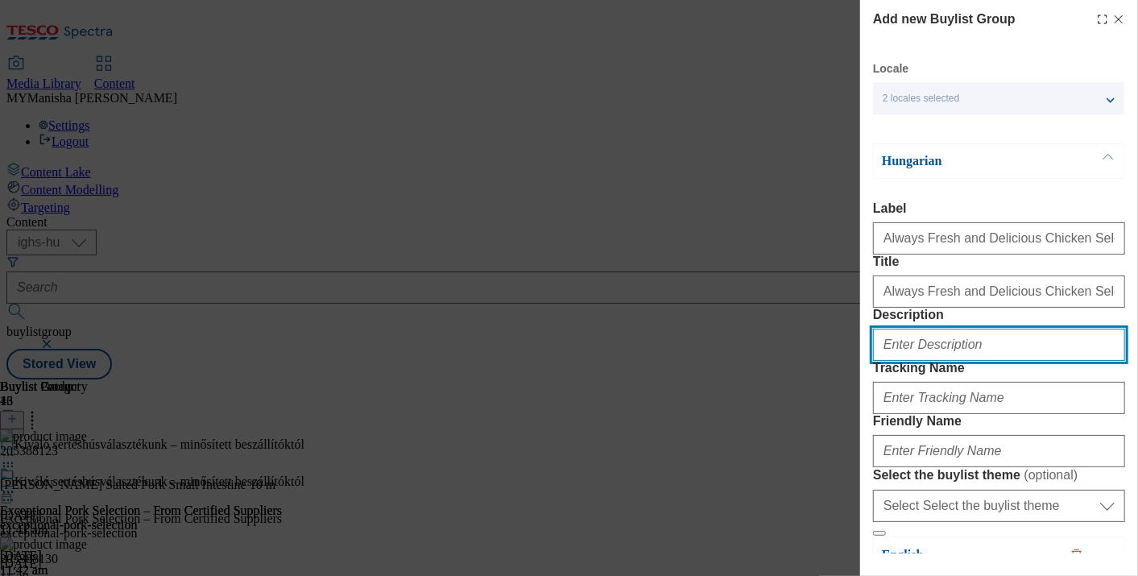
paste input "Always Fresh and Delicious Chicken Selection"
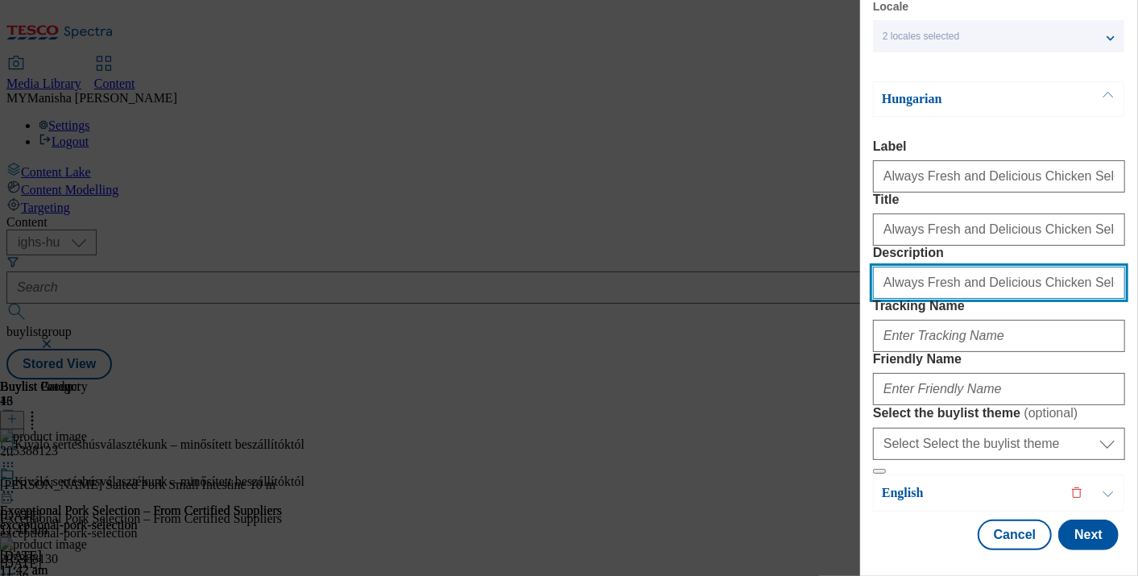
scroll to position [223, 0]
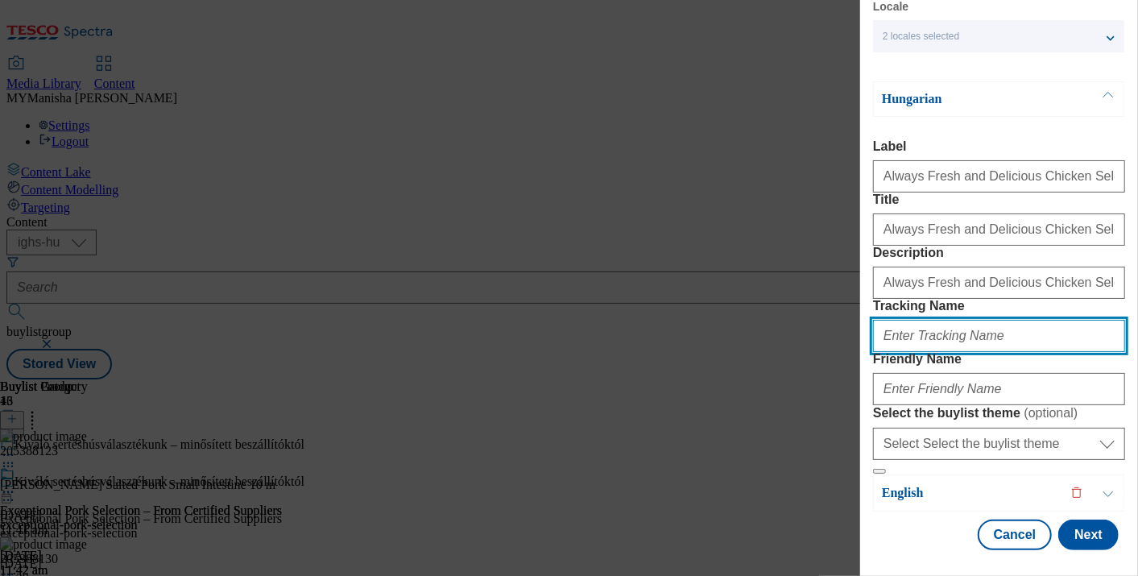
click at [934, 320] on input "Tracking Name" at bounding box center [999, 336] width 252 height 32
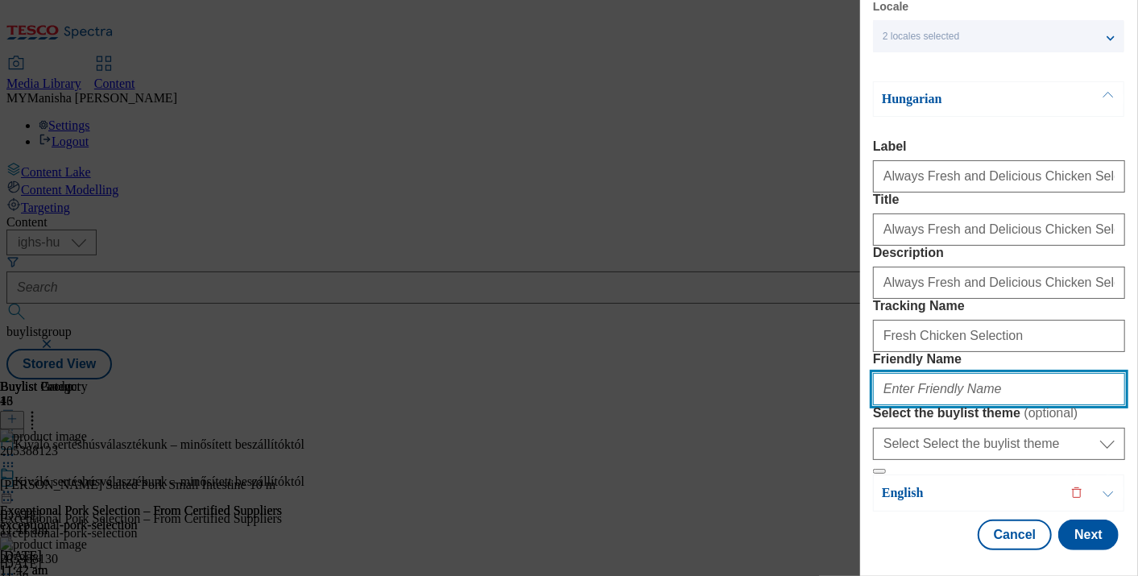
paste input "Fresh Chicken Selection"
click at [886, 373] on input "Fresh Chicken Selection" at bounding box center [999, 389] width 252 height 32
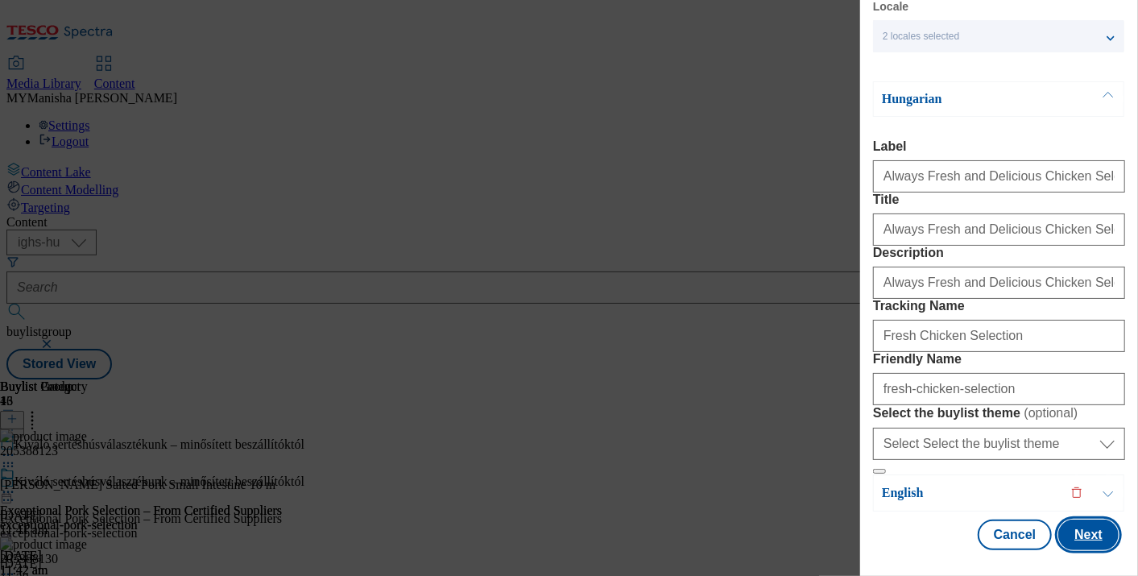
click at [1081, 519] on button "Next" at bounding box center [1088, 534] width 60 height 31
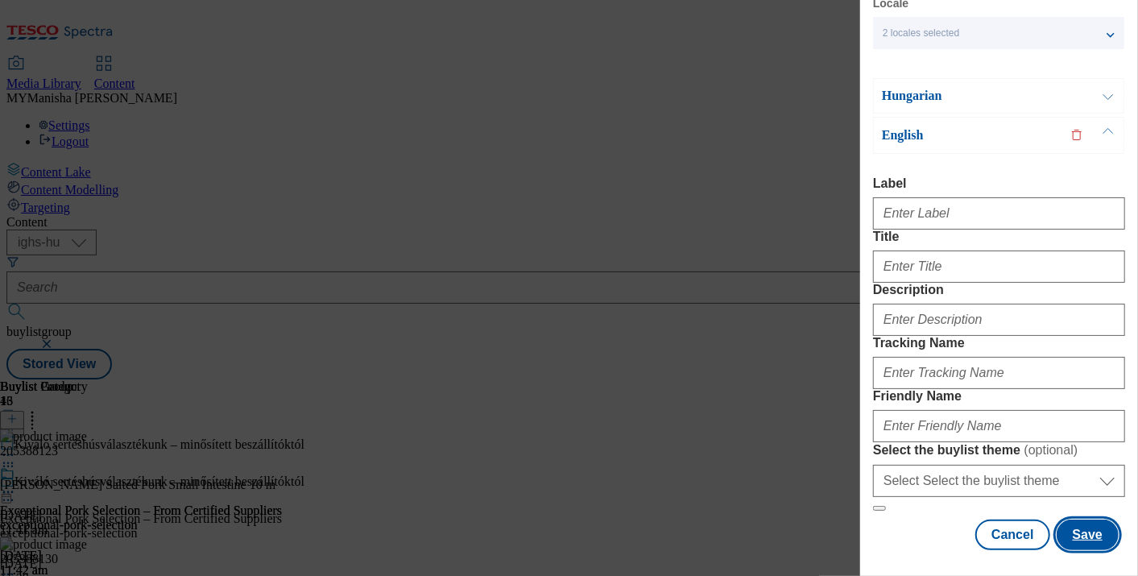
scroll to position [122, 0]
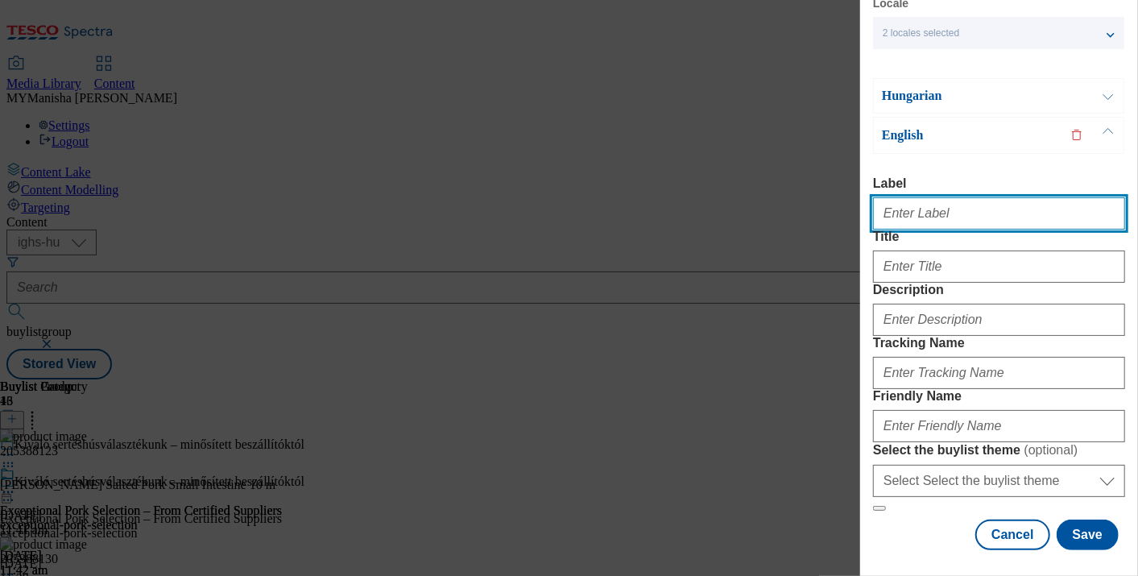
click at [910, 197] on input "Label" at bounding box center [999, 213] width 252 height 32
paste input "Always Fresh and Delicious Chicken Selection"
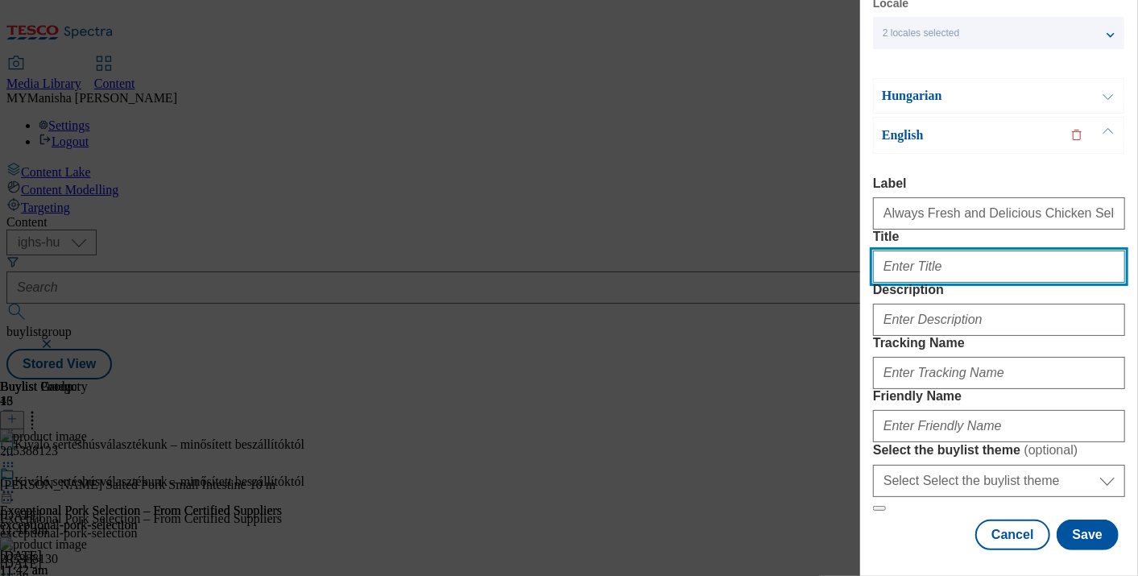
paste input "Always Fresh and Delicious Chicken Selection"
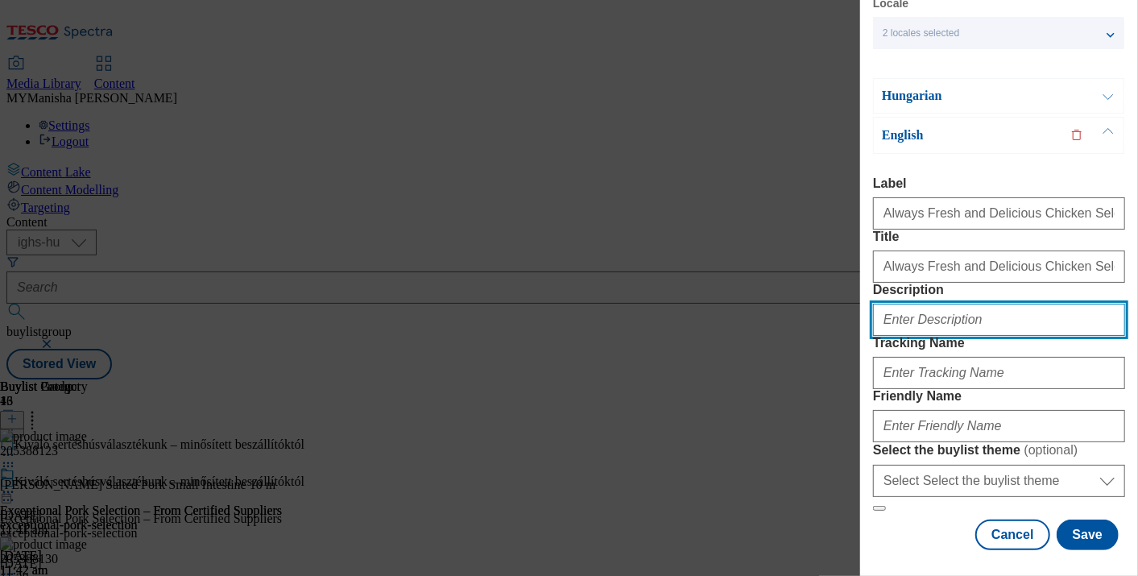
paste input "Always Fresh and Delicious Chicken Selection"
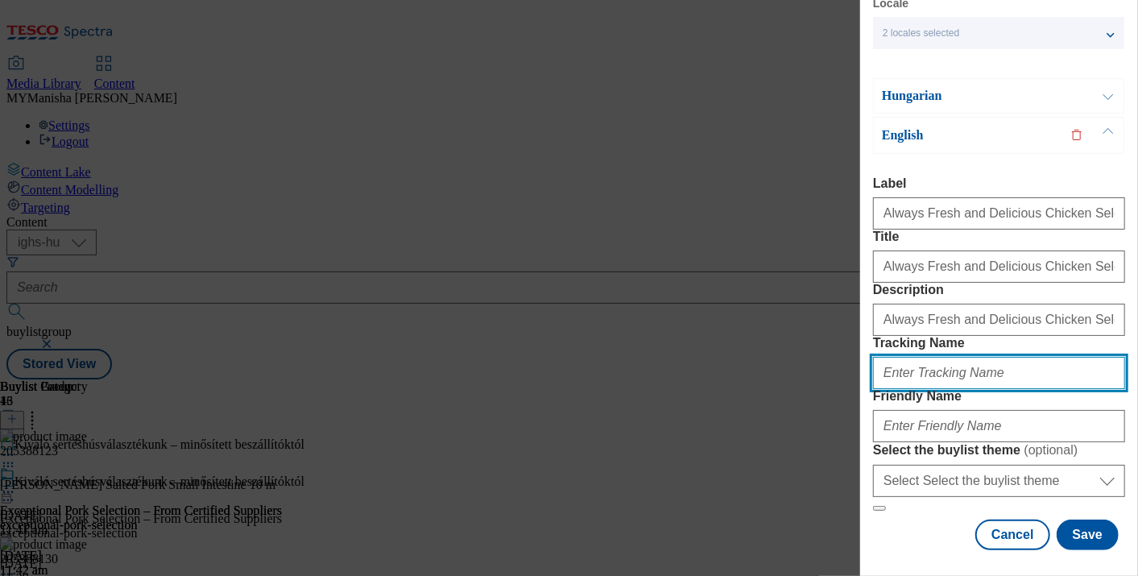
click at [926, 357] on input "Tracking Name" at bounding box center [999, 373] width 252 height 32
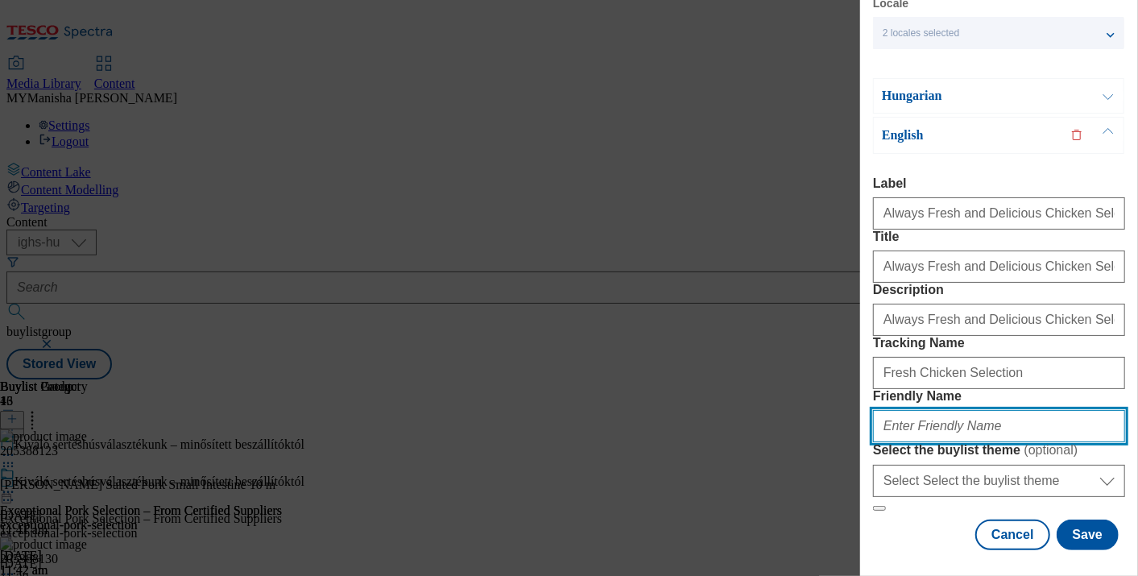
click at [920, 410] on input "Friendly Name" at bounding box center [999, 426] width 252 height 32
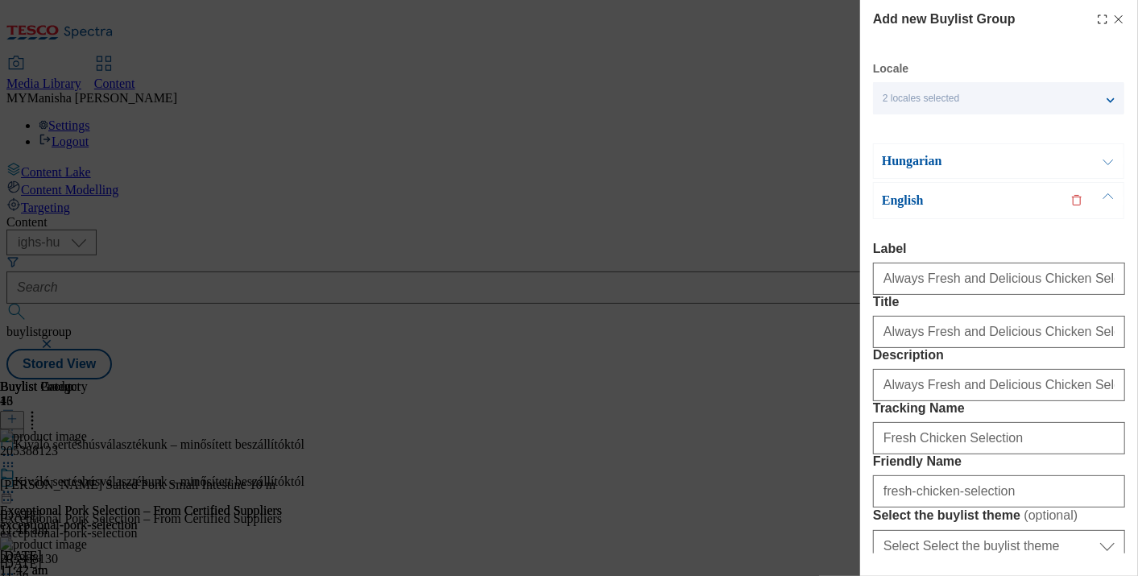
click at [1102, 159] on button "Modal" at bounding box center [1108, 161] width 31 height 34
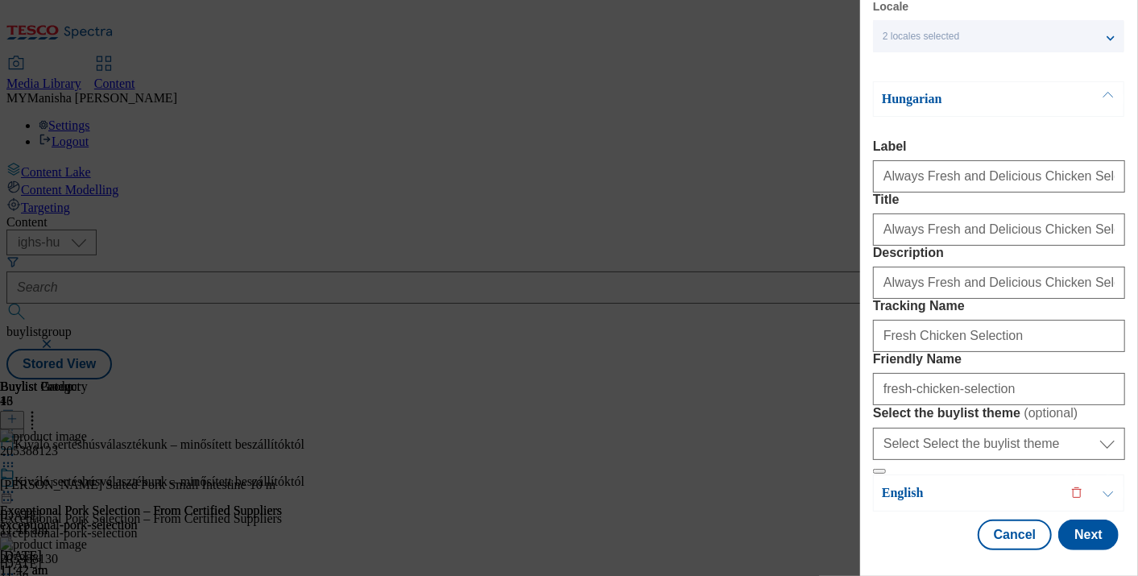
scroll to position [138, 0]
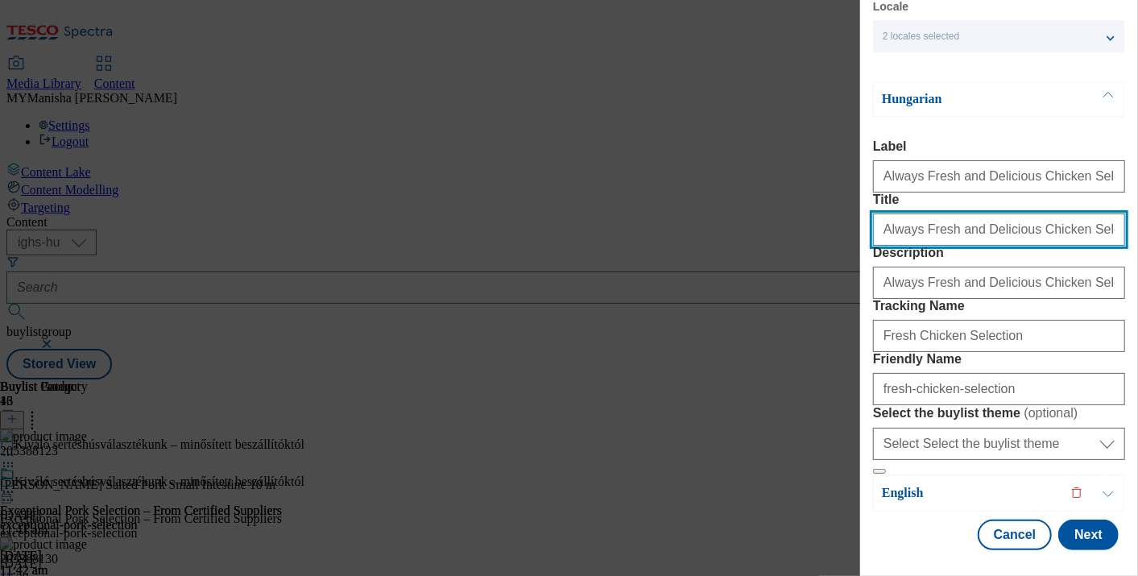
click at [990, 213] on input "Always Fresh and Delicious Chicken Selection" at bounding box center [999, 229] width 252 height 32
paste input "Mindig [PERSON_NAME] finom csirkehúsválasztékunk"
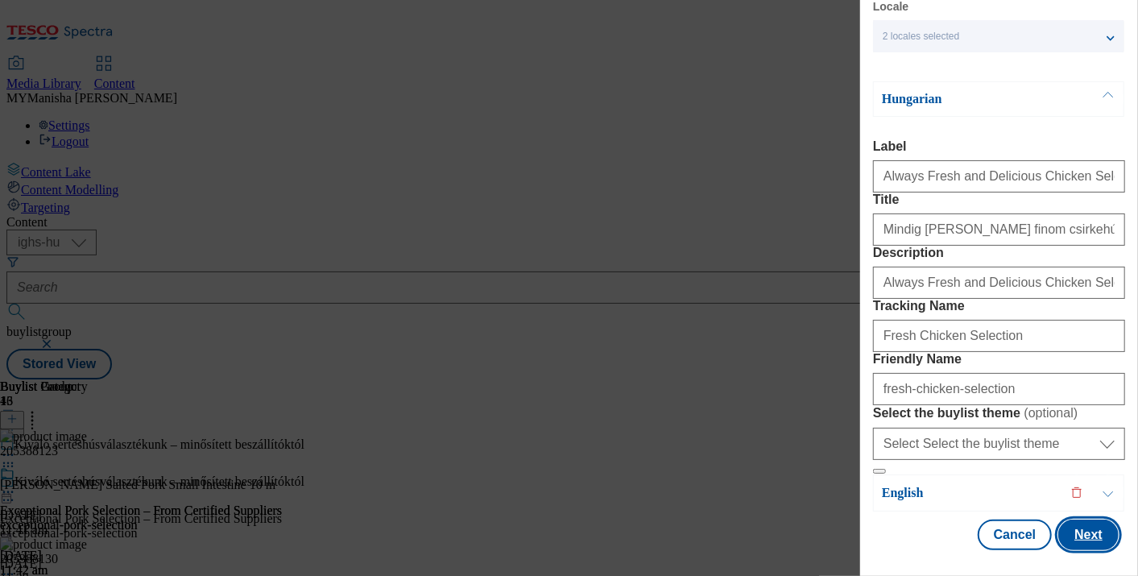
click at [1077, 527] on button "Next" at bounding box center [1088, 534] width 60 height 31
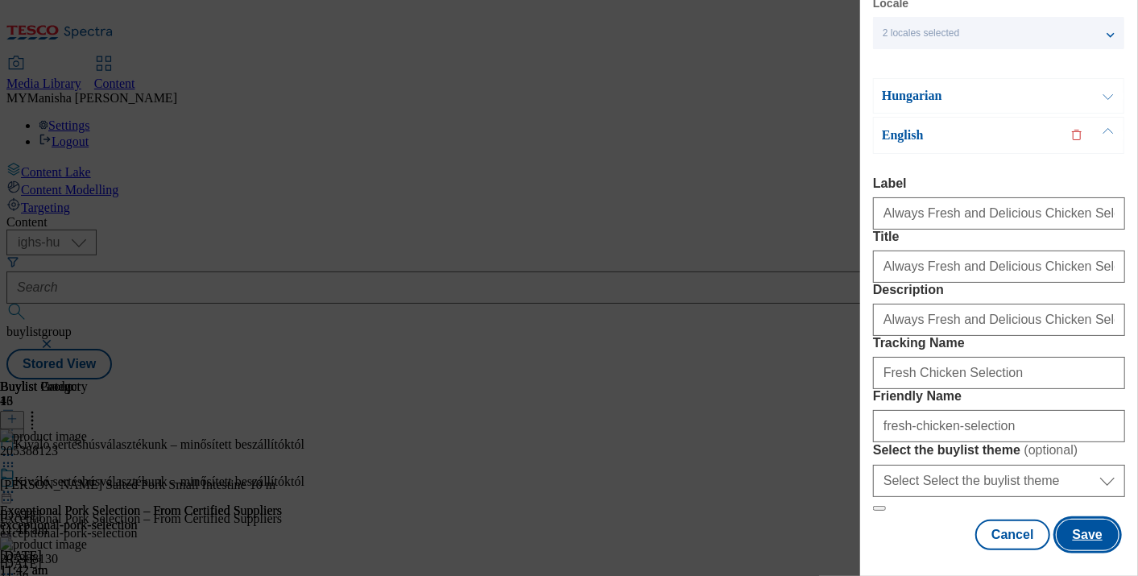
click at [1072, 522] on button "Save" at bounding box center [1087, 534] width 62 height 31
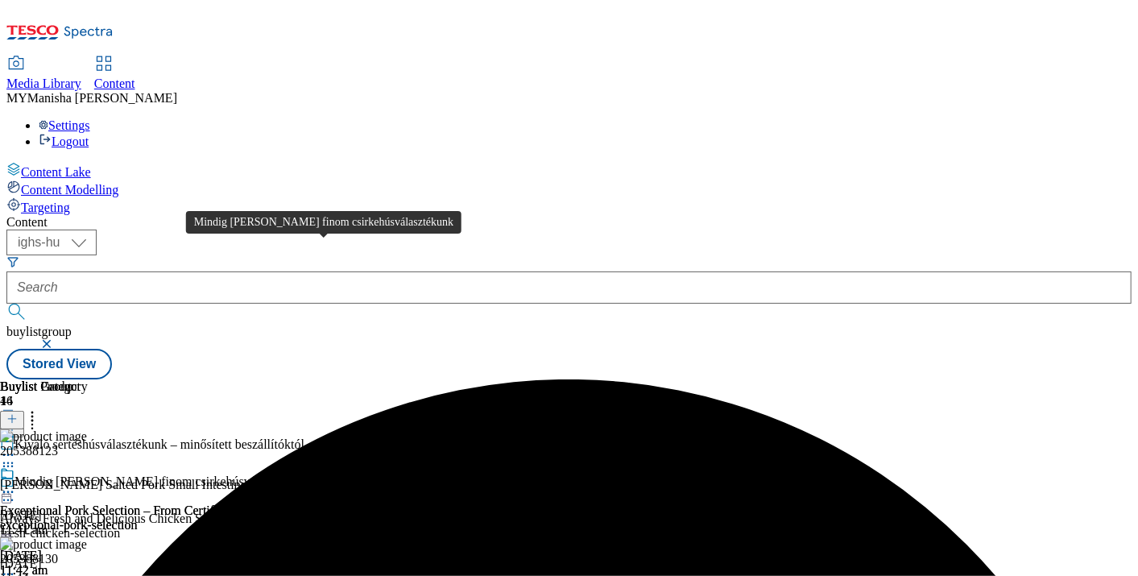
click at [311, 474] on div "Mindig [PERSON_NAME] finom csirkehúsválasztékunk" at bounding box center [162, 481] width 296 height 14
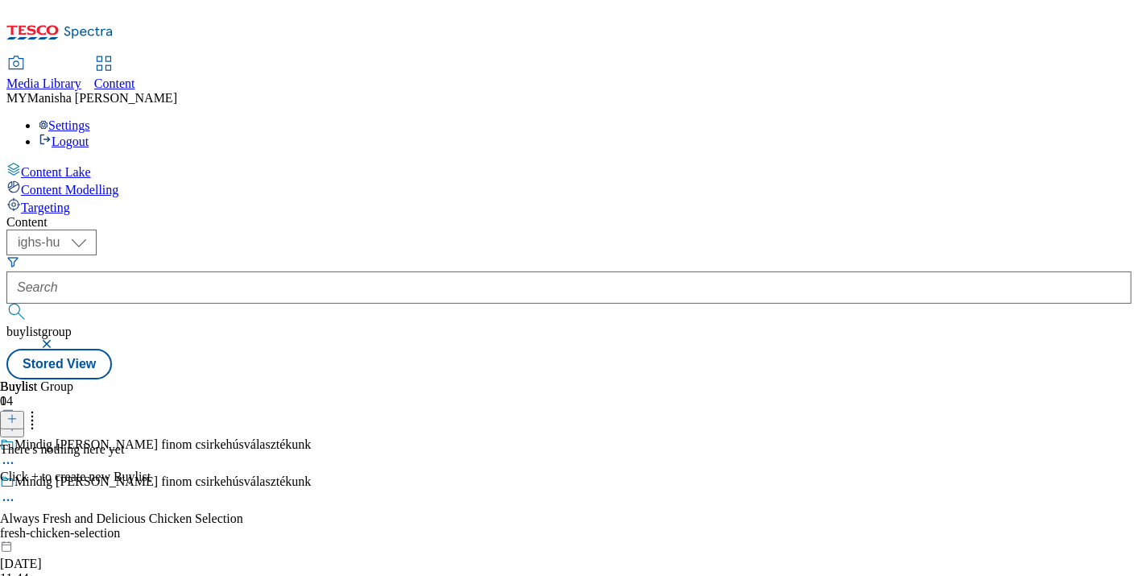
click at [18, 413] on icon at bounding box center [11, 418] width 11 height 11
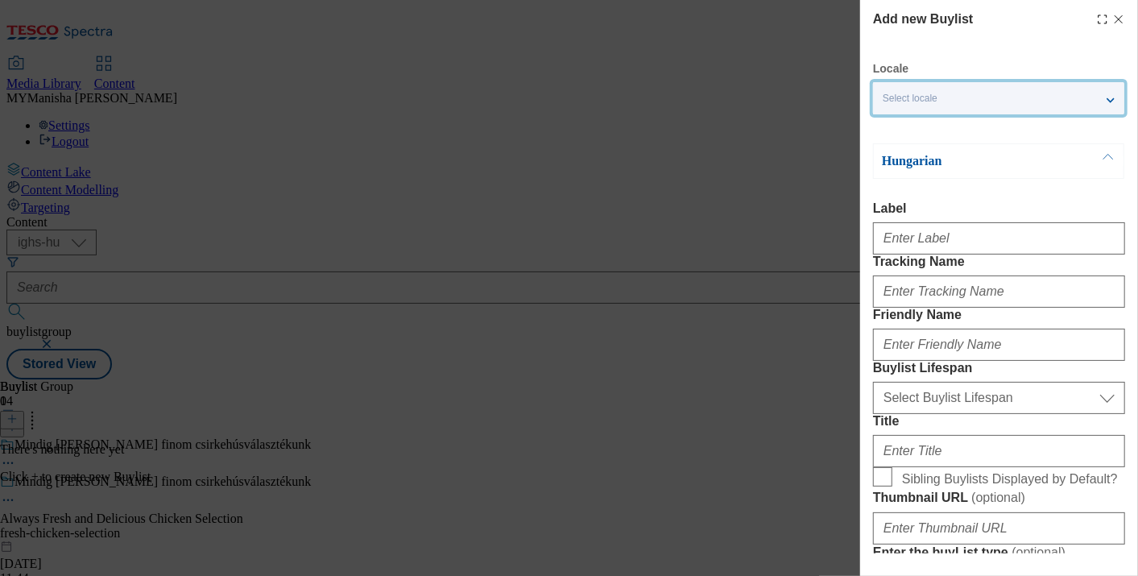
click at [1036, 98] on div "Select locale" at bounding box center [998, 98] width 251 height 32
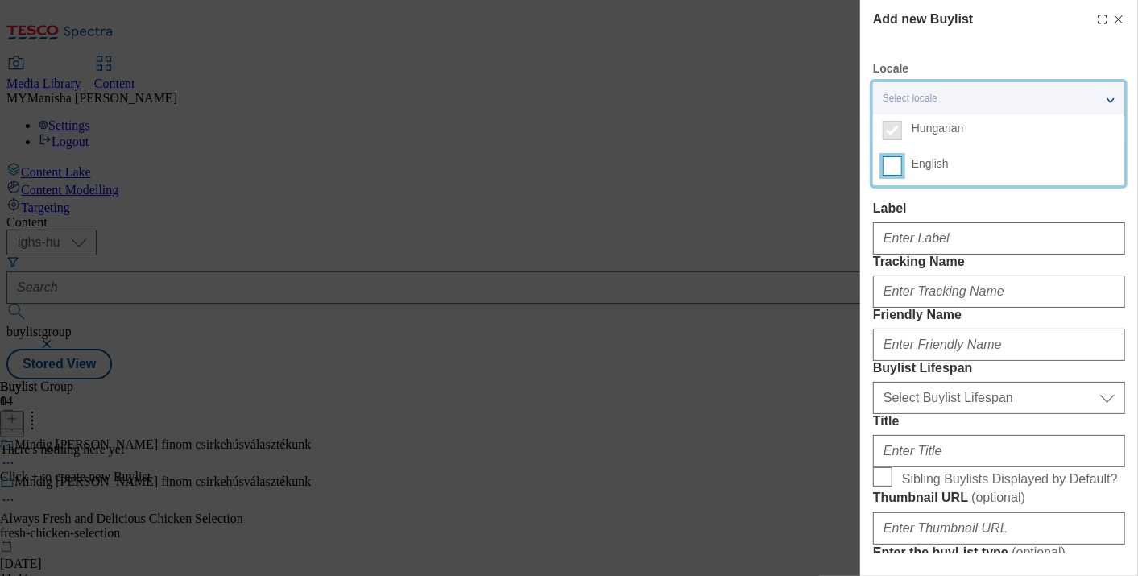
click at [899, 170] on input "English" at bounding box center [892, 165] width 19 height 19
click at [943, 215] on div "Label" at bounding box center [999, 227] width 252 height 53
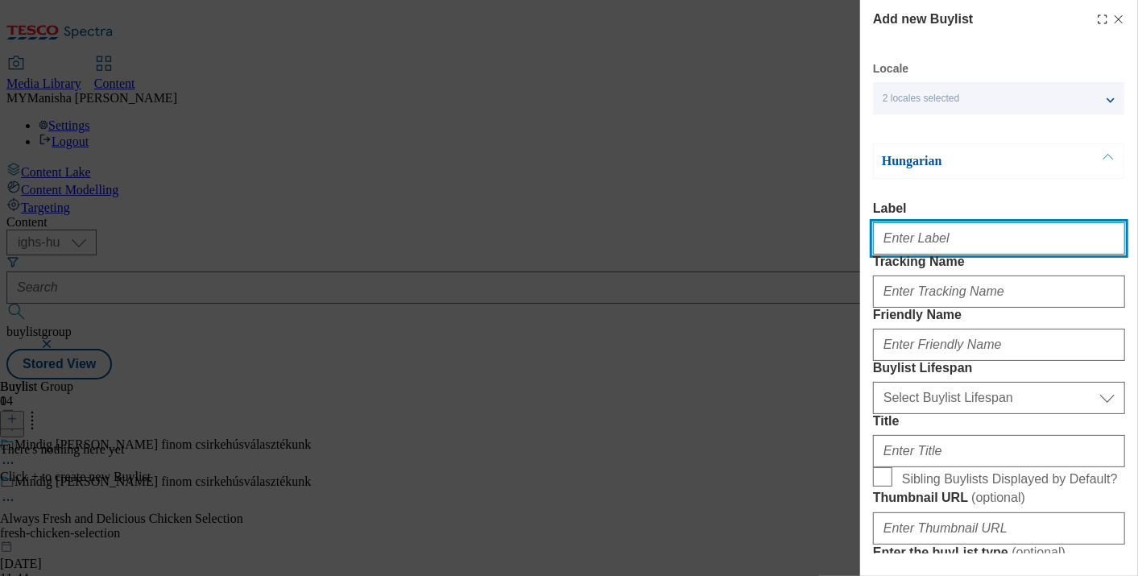
click at [910, 242] on input "Label" at bounding box center [999, 238] width 252 height 32
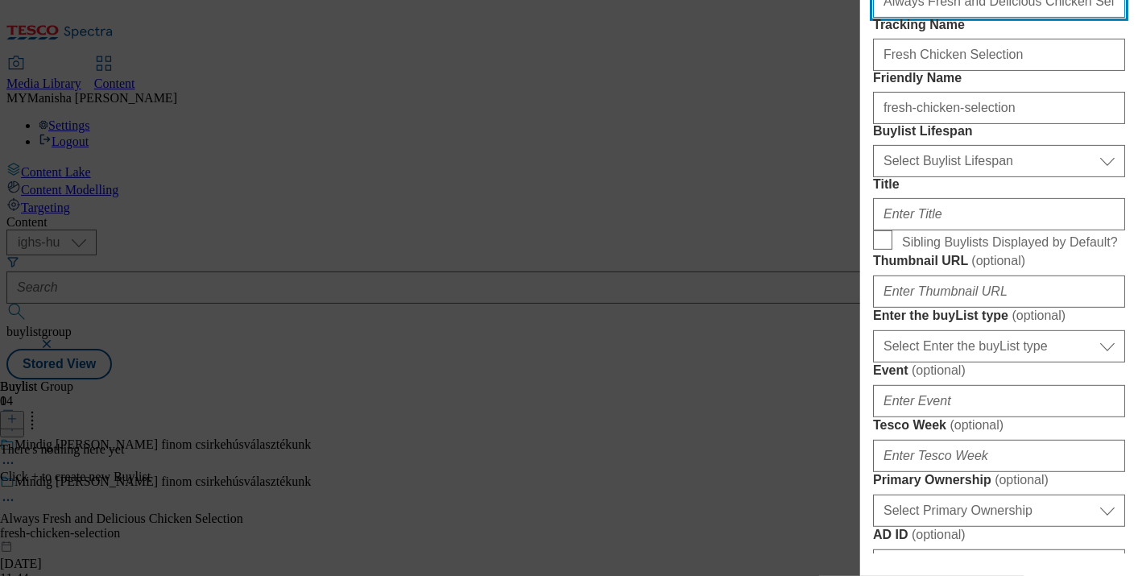
scroll to position [238, 0]
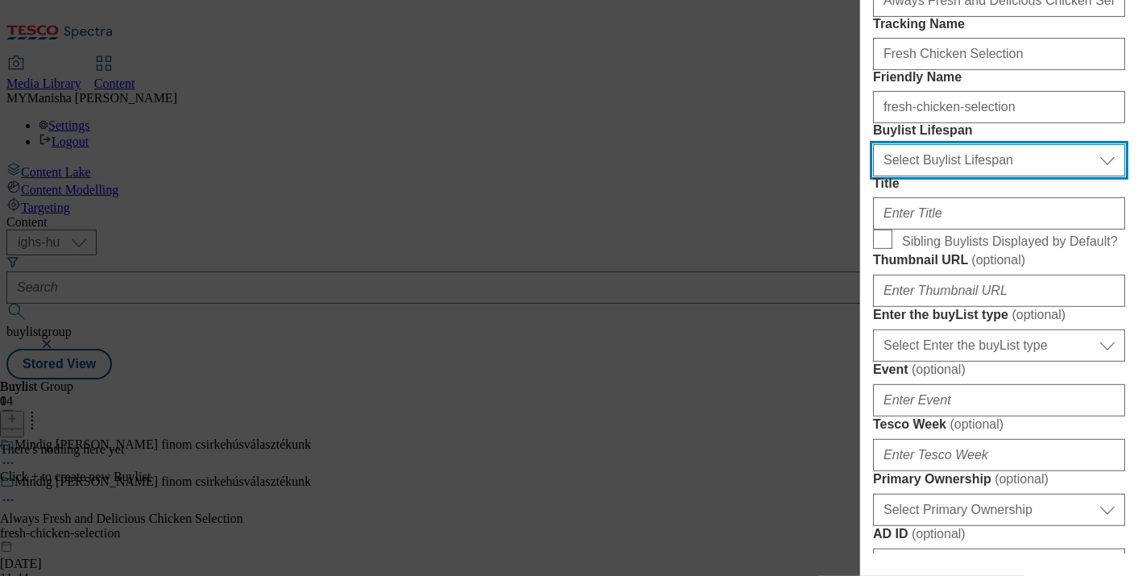
click at [980, 176] on select "Select Buylist Lifespan evergreen seasonal tactical" at bounding box center [999, 160] width 252 height 32
click at [873, 176] on select "Select Buylist Lifespan evergreen seasonal tactical" at bounding box center [999, 160] width 252 height 32
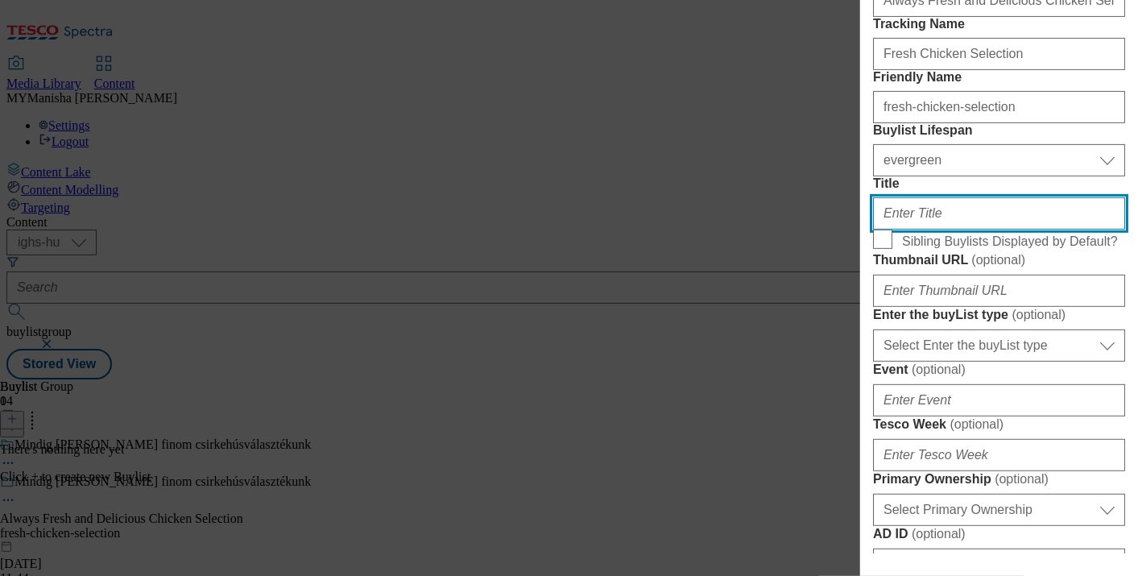
click at [927, 229] on input "Title" at bounding box center [999, 213] width 252 height 32
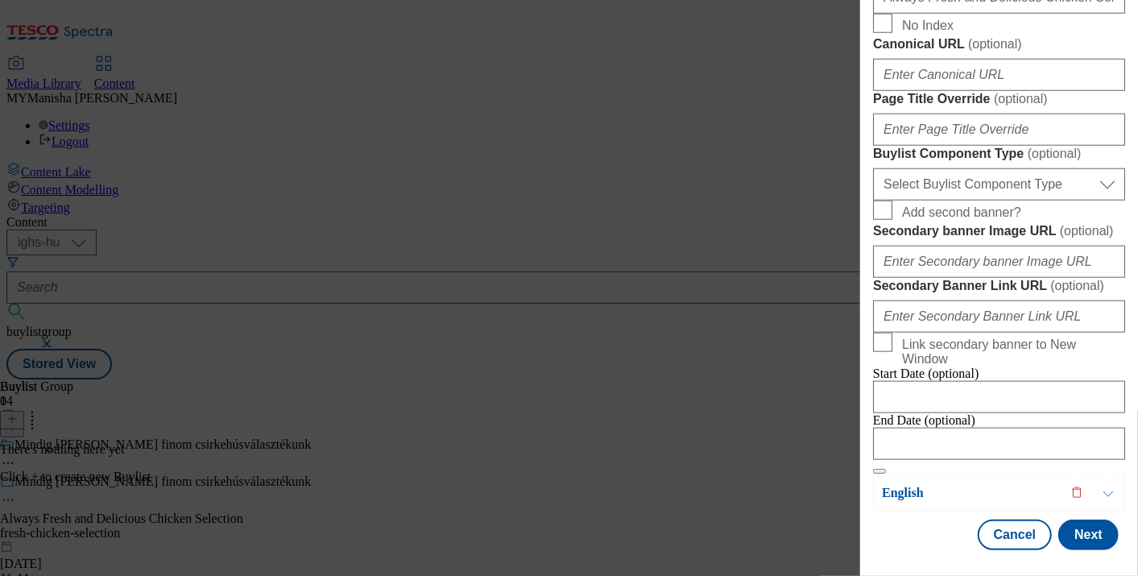
scroll to position [1453, 0]
click at [1059, 519] on button "Next" at bounding box center [1088, 534] width 60 height 31
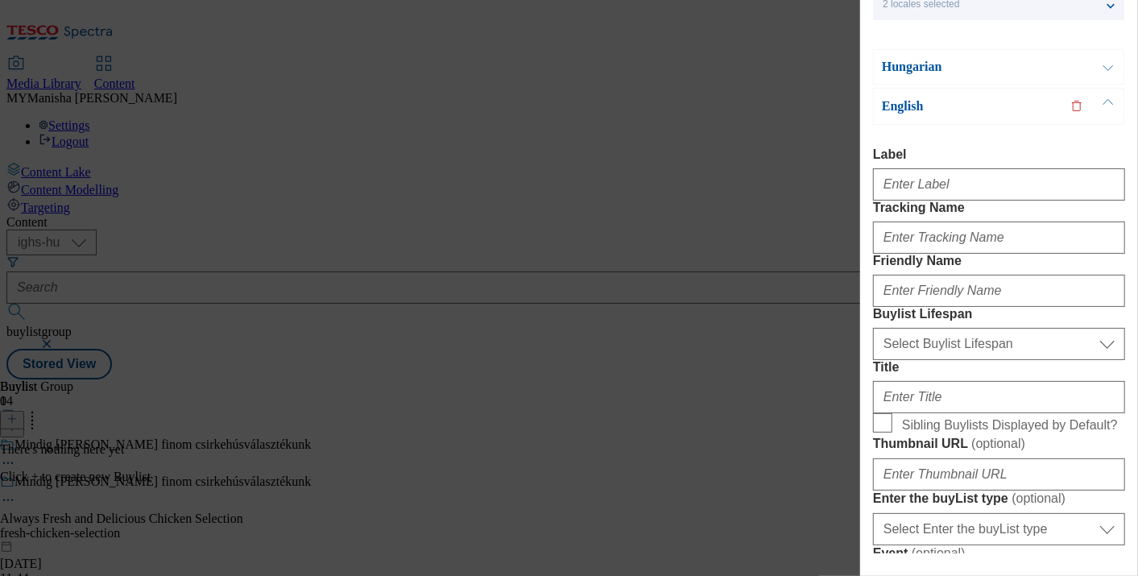
scroll to position [93, 0]
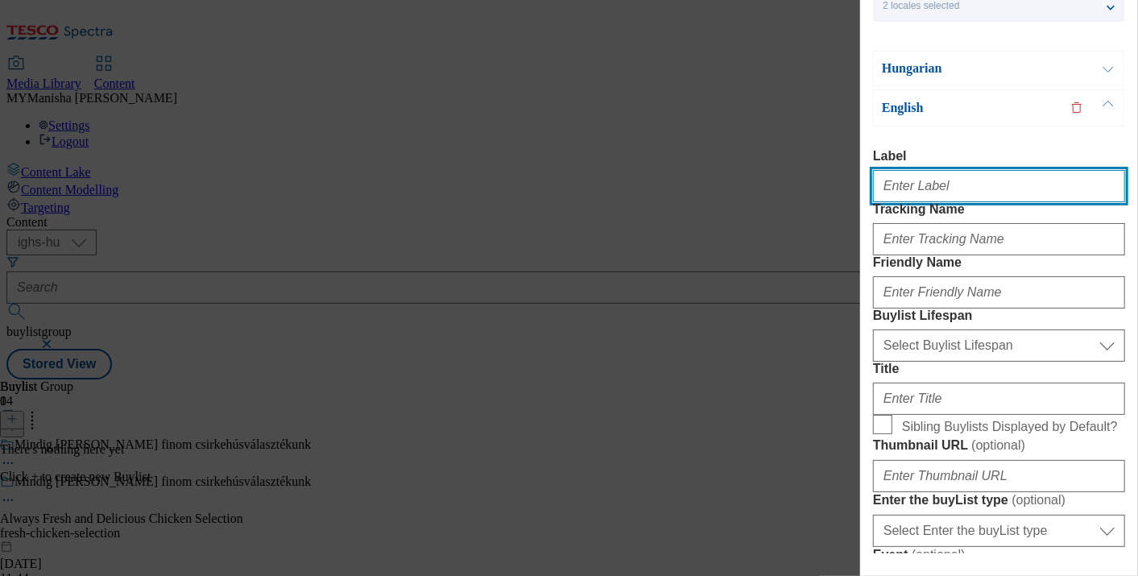
click at [919, 190] on input "Label" at bounding box center [999, 186] width 252 height 32
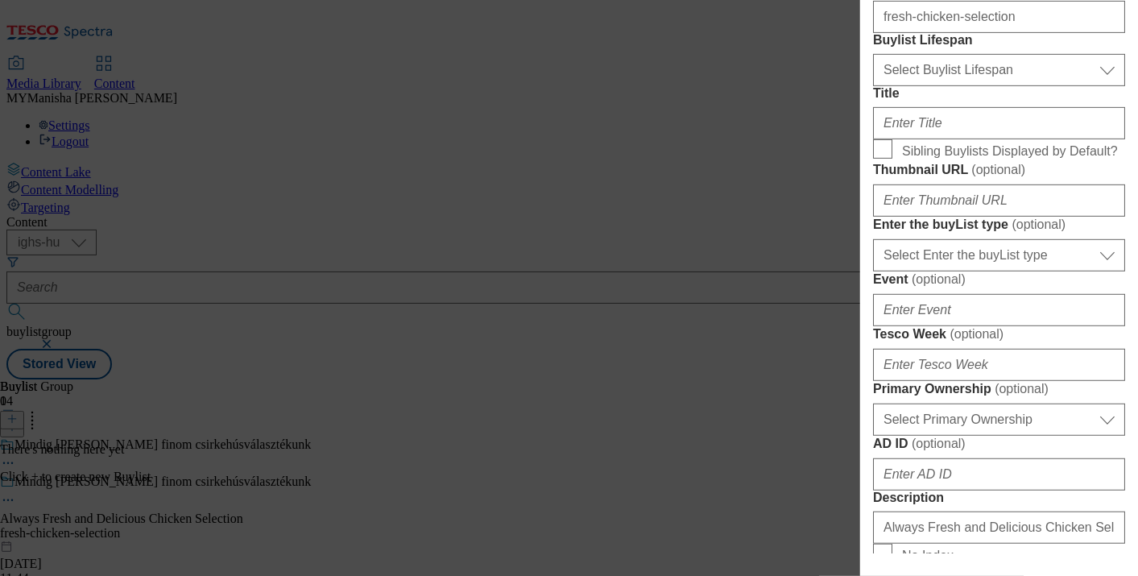
scroll to position [368, 0]
click at [938, 86] on select "Select Buylist Lifespan evergreen seasonal tactical" at bounding box center [999, 70] width 252 height 32
click at [873, 86] on select "Select Buylist Lifespan evergreen seasonal tactical" at bounding box center [999, 70] width 252 height 32
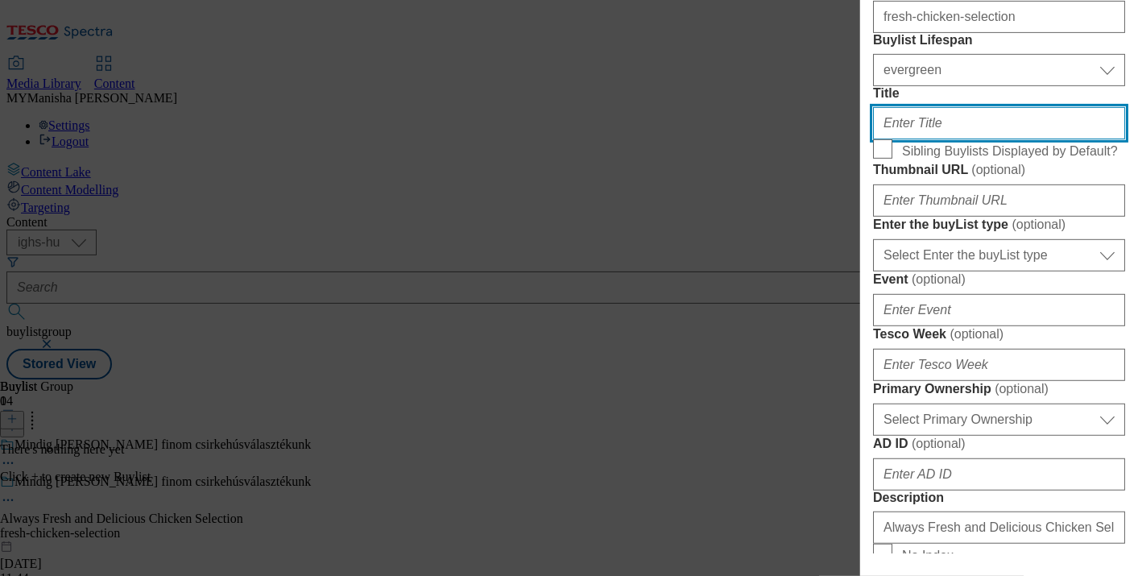
click at [929, 139] on input "Title" at bounding box center [999, 123] width 252 height 32
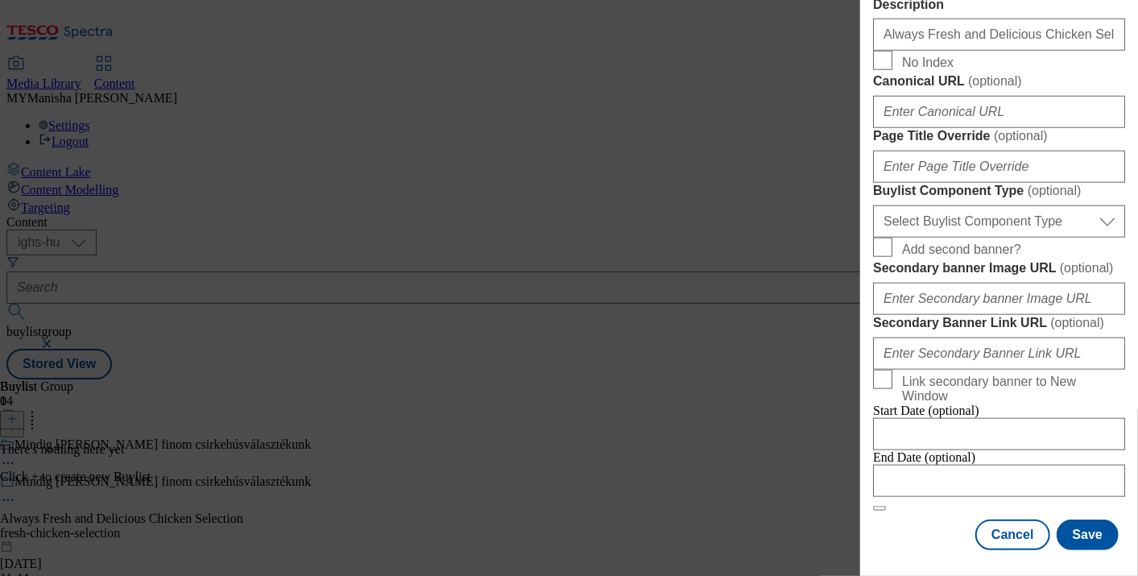
scroll to position [1456, 0]
click at [1072, 519] on button "Save" at bounding box center [1087, 534] width 62 height 31
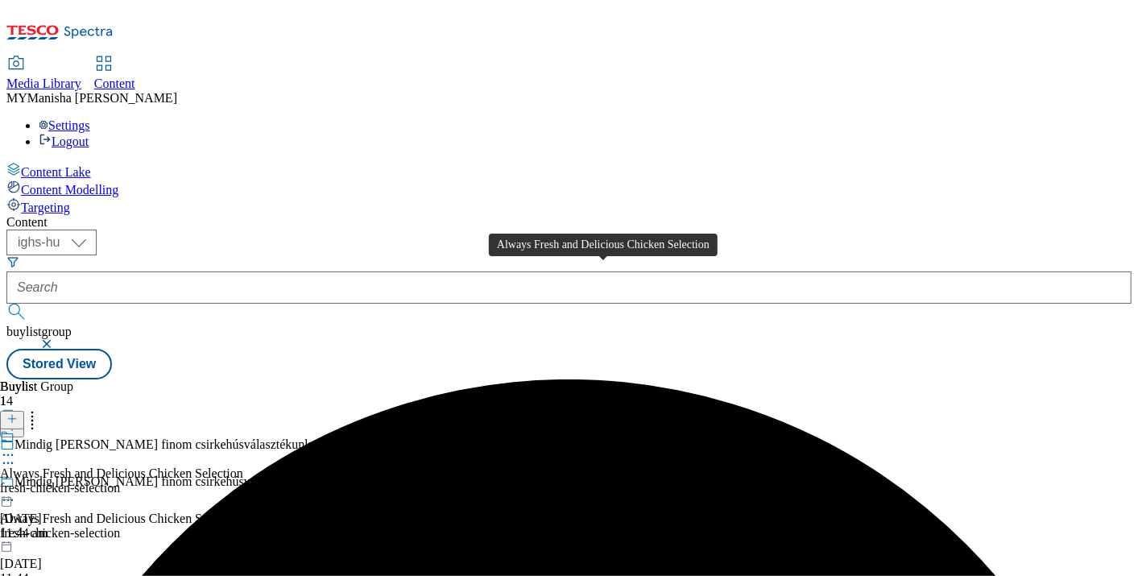
click at [243, 466] on div "Always Fresh and Delicious Chicken Selection" at bounding box center [121, 473] width 243 height 14
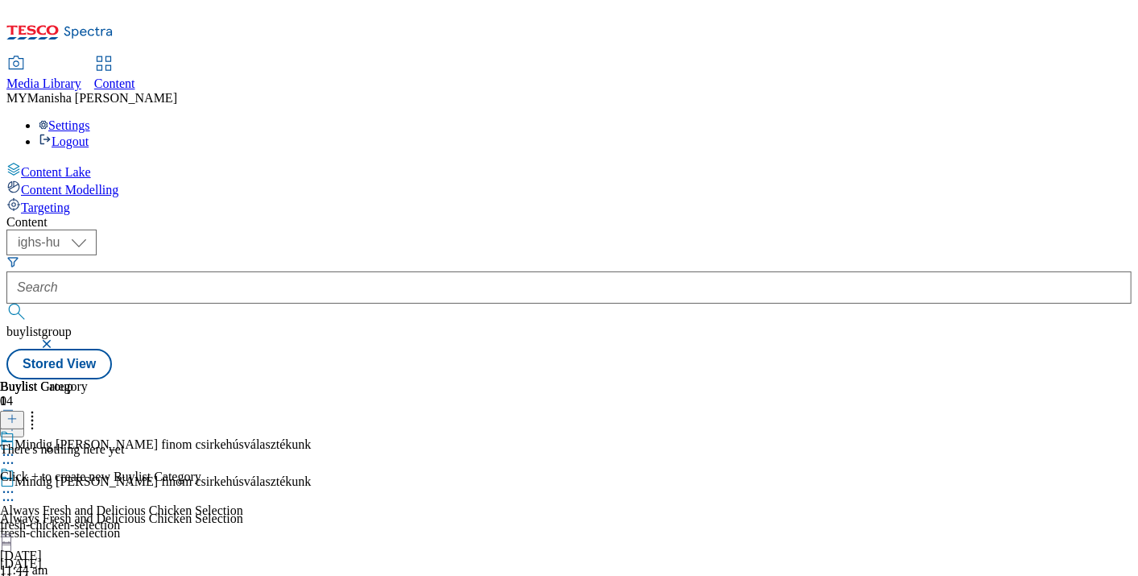
click at [18, 413] on icon at bounding box center [11, 418] width 11 height 11
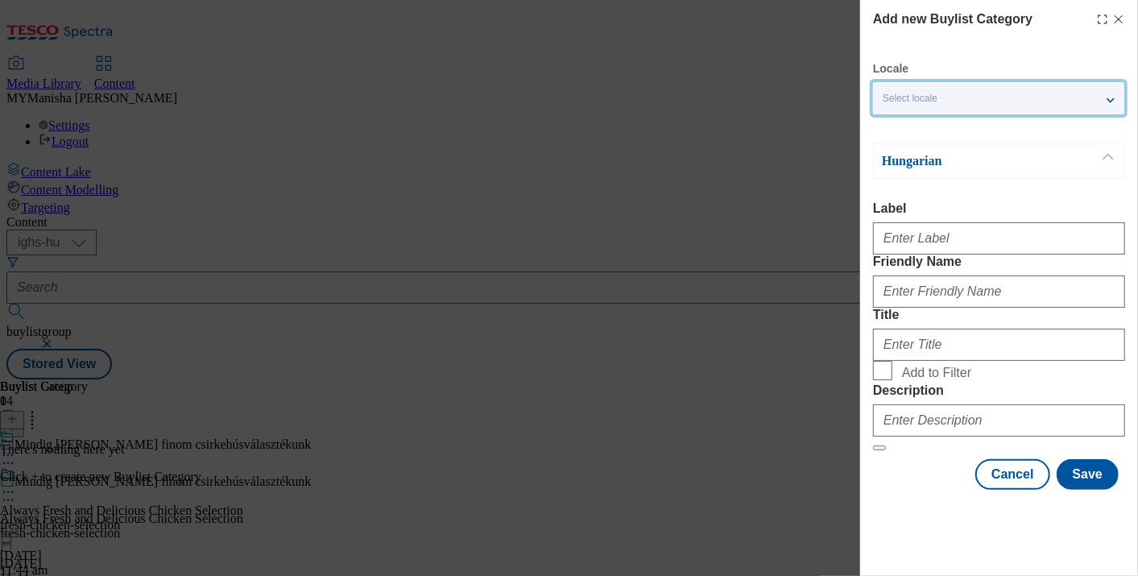
click at [1004, 105] on div "Select locale" at bounding box center [998, 98] width 251 height 32
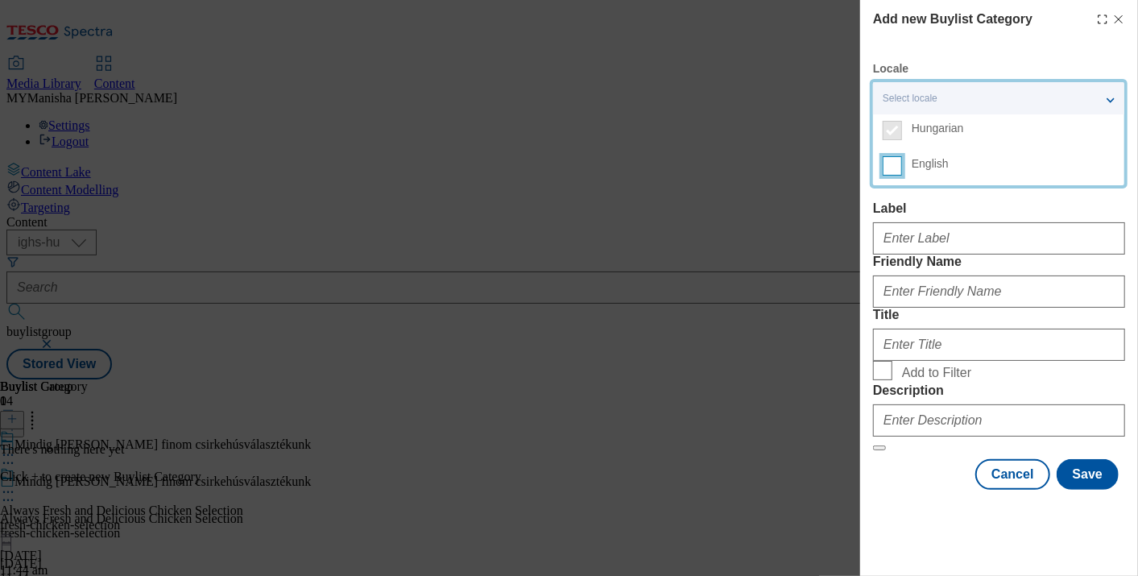
click at [894, 164] on input "English" at bounding box center [892, 165] width 19 height 19
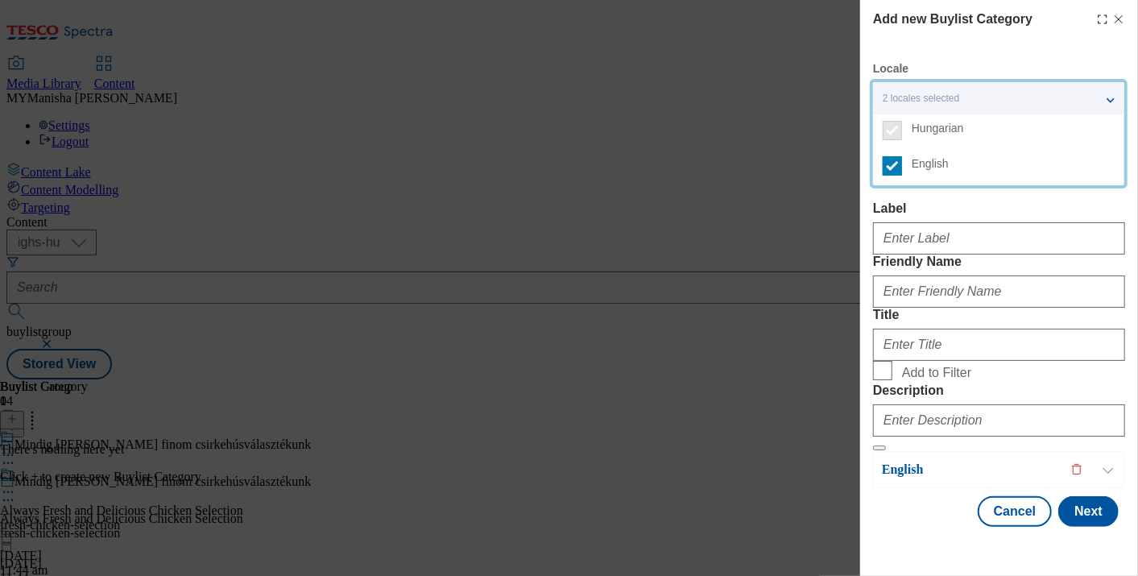
click at [920, 216] on div "Label" at bounding box center [999, 227] width 252 height 53
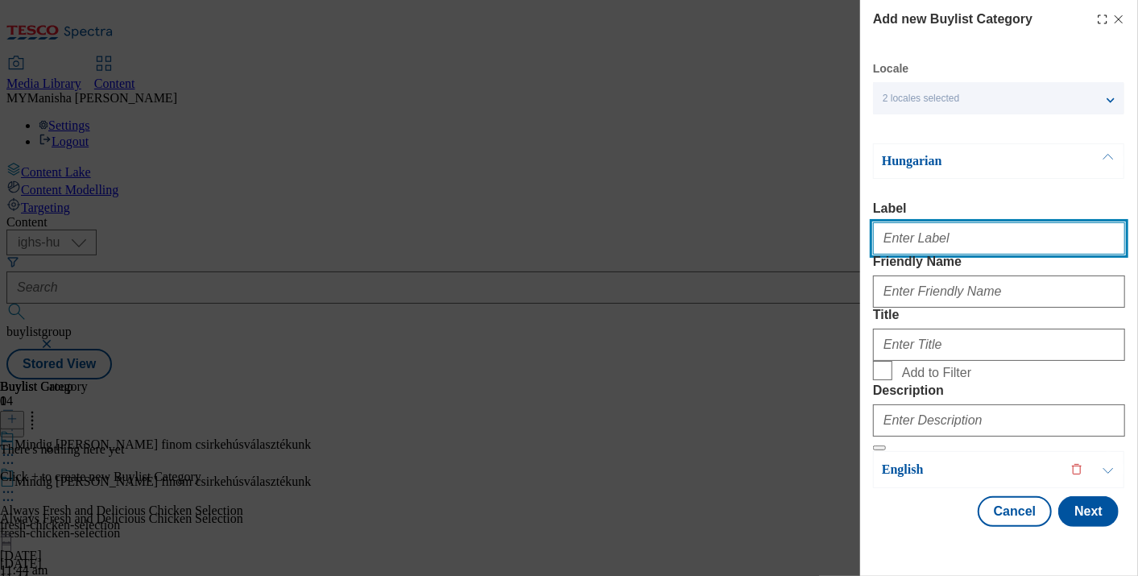
click at [942, 246] on input "Label" at bounding box center [999, 238] width 252 height 32
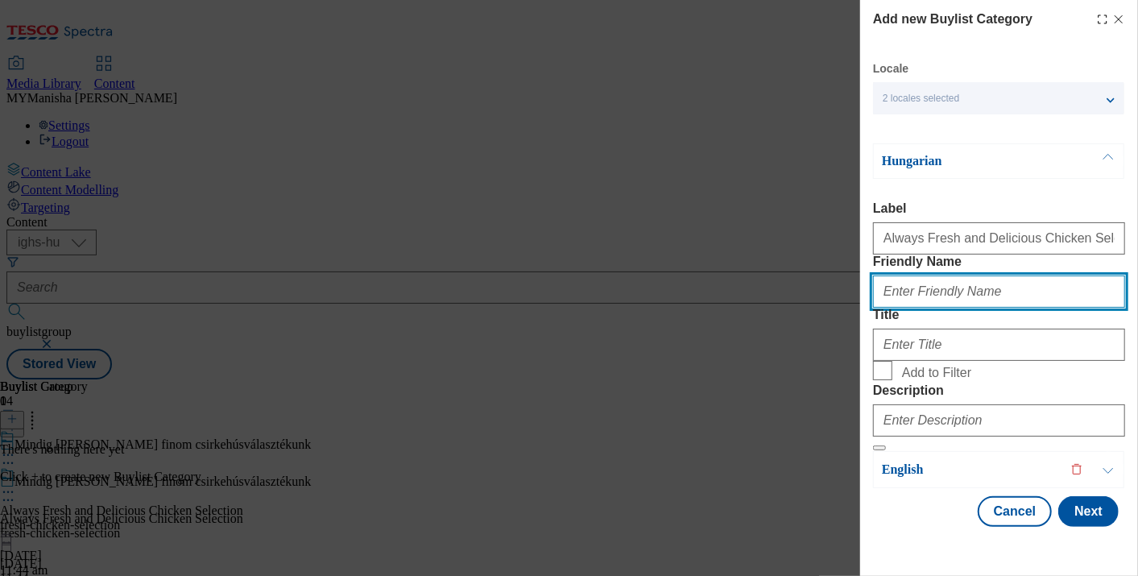
click at [927, 308] on input "Friendly Name" at bounding box center [999, 291] width 252 height 32
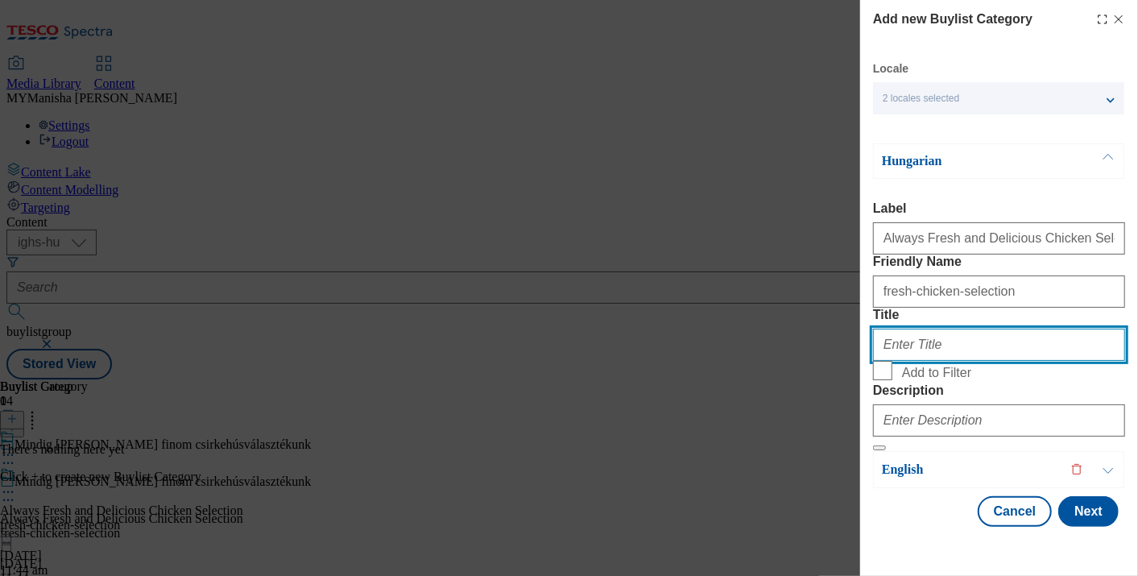
click at [942, 361] on input "Title" at bounding box center [999, 345] width 252 height 32
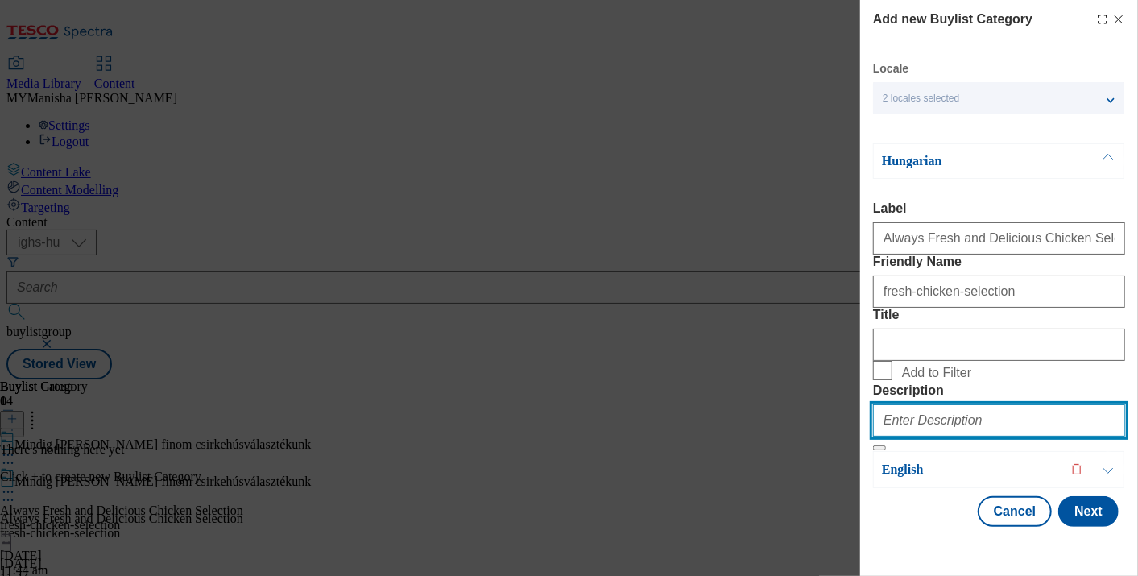
click at [949, 422] on input "Description" at bounding box center [999, 420] width 252 height 32
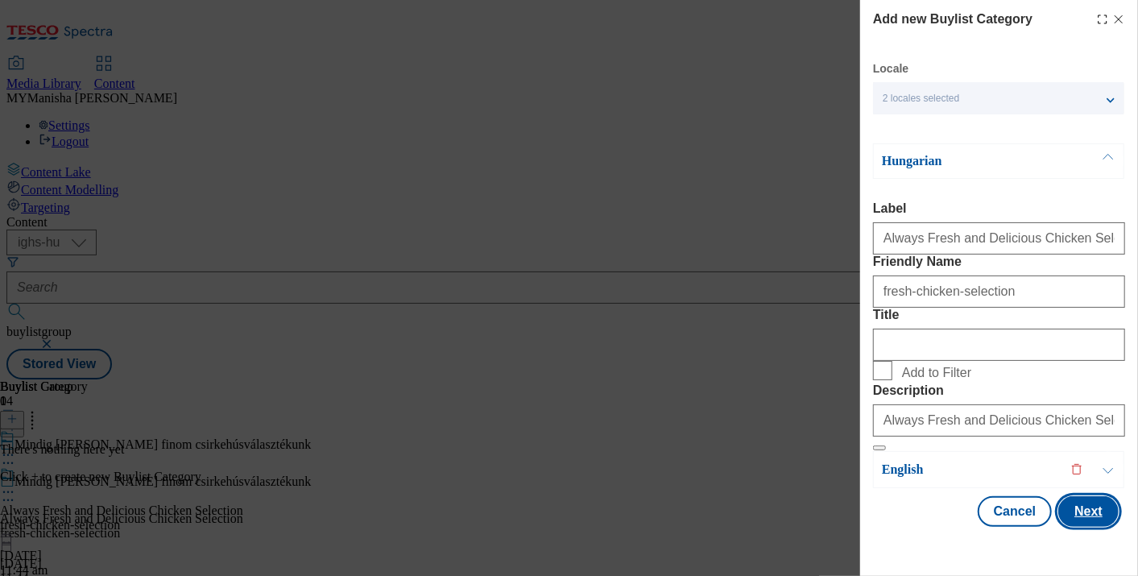
click at [1065, 523] on button "Next" at bounding box center [1088, 511] width 60 height 31
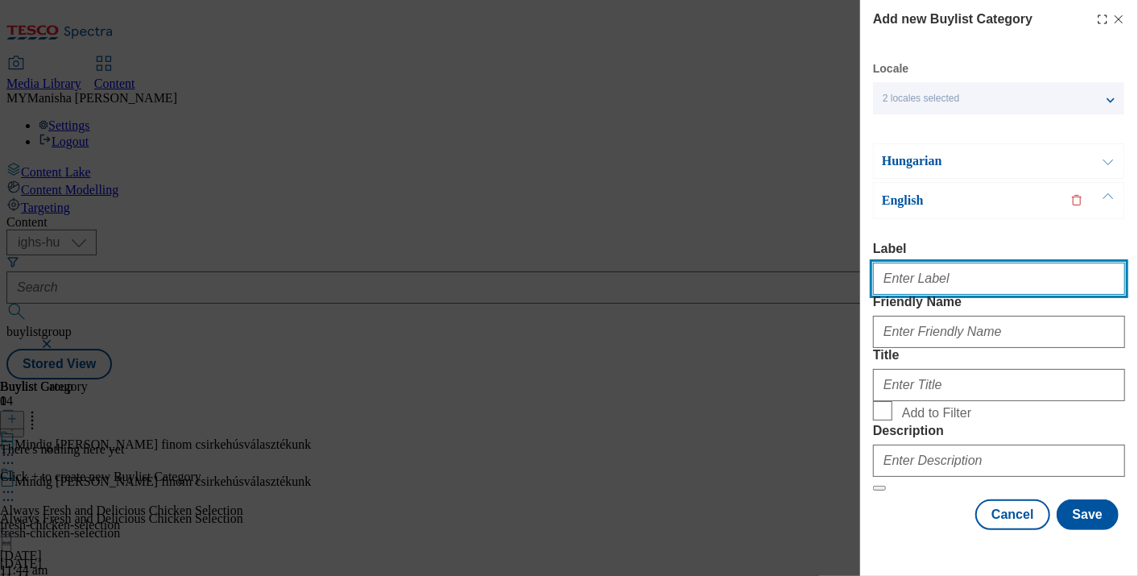
click at [937, 263] on input "Label" at bounding box center [999, 279] width 252 height 32
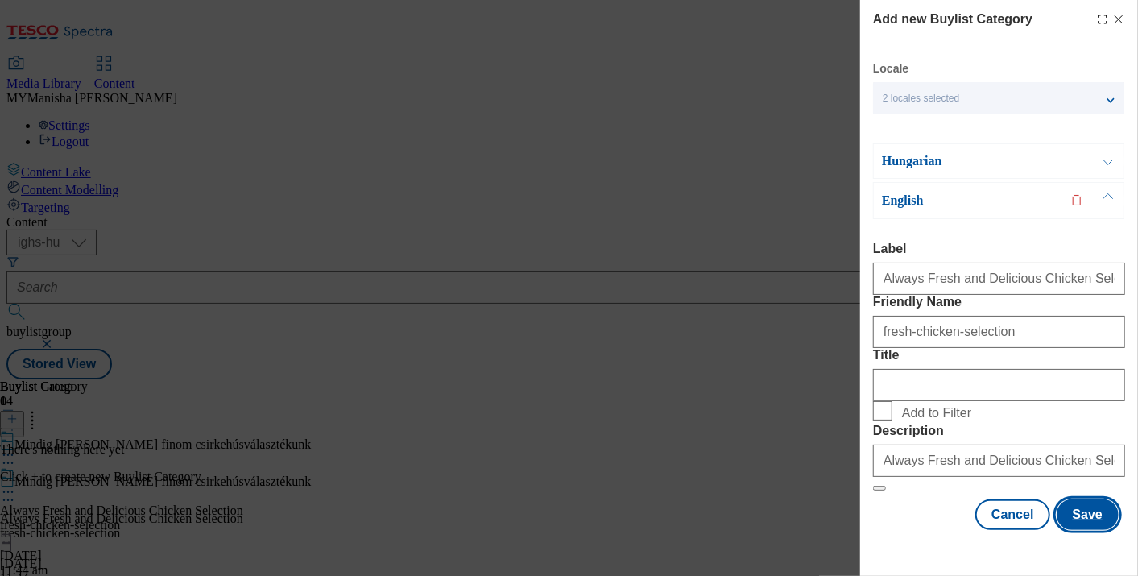
click at [1075, 529] on button "Save" at bounding box center [1087, 514] width 62 height 31
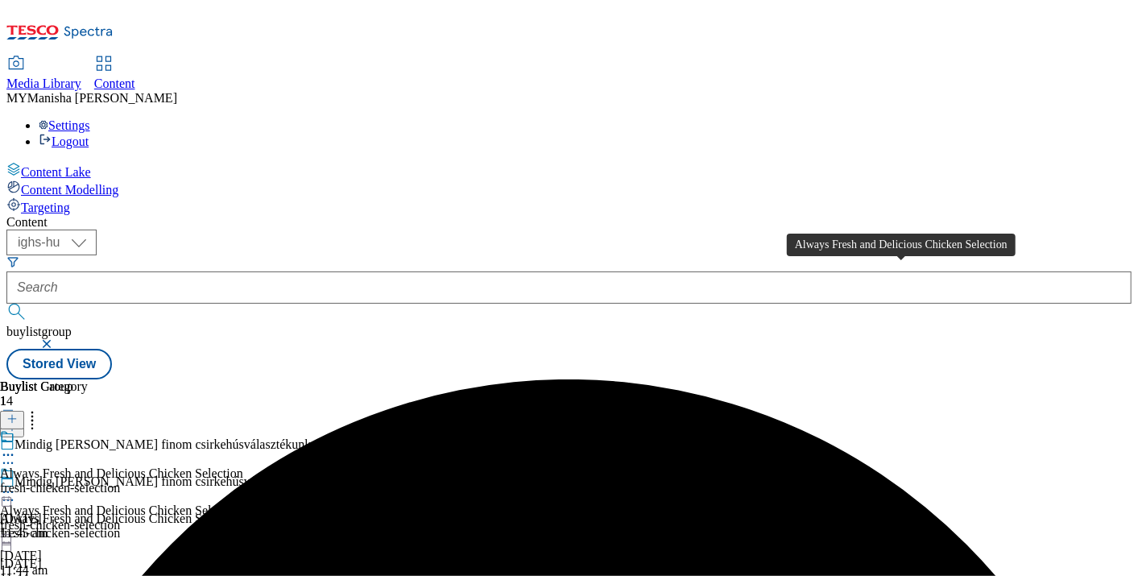
click at [243, 466] on div "Always Fresh and Delicious Chicken Selection" at bounding box center [121, 473] width 243 height 14
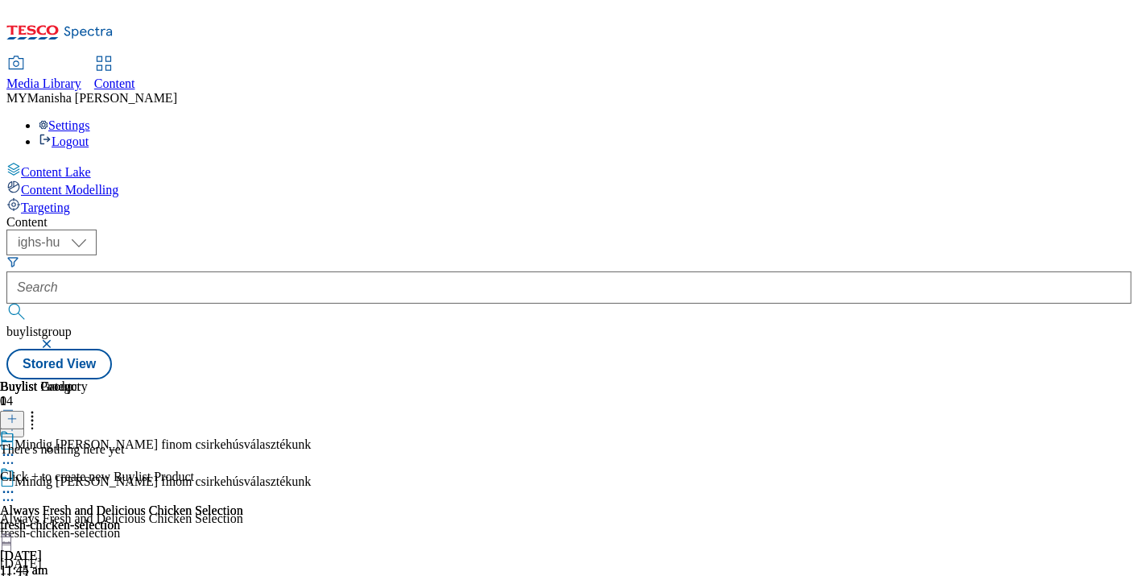
scroll to position [0, 291]
click at [18, 413] on icon at bounding box center [11, 418] width 11 height 11
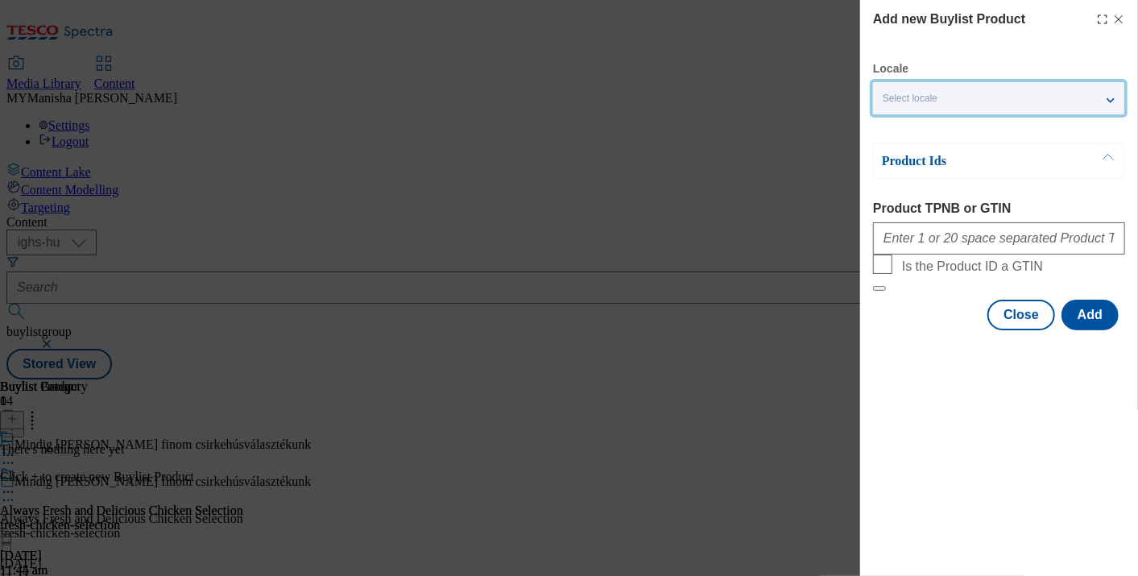
click at [976, 95] on div "Select locale" at bounding box center [998, 98] width 251 height 32
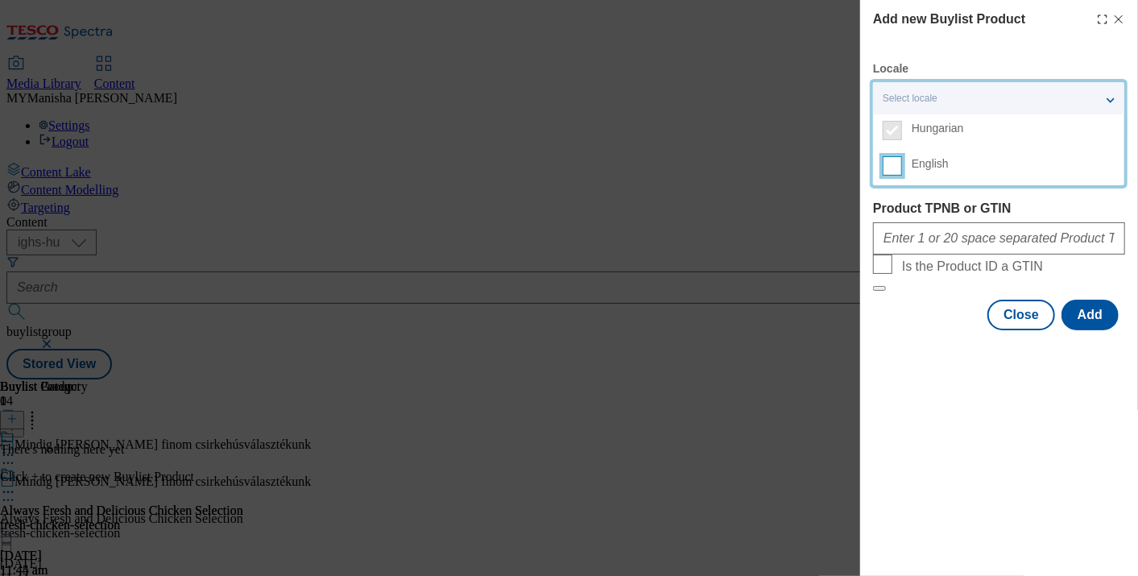
click at [891, 168] on input "English" at bounding box center [892, 165] width 19 height 19
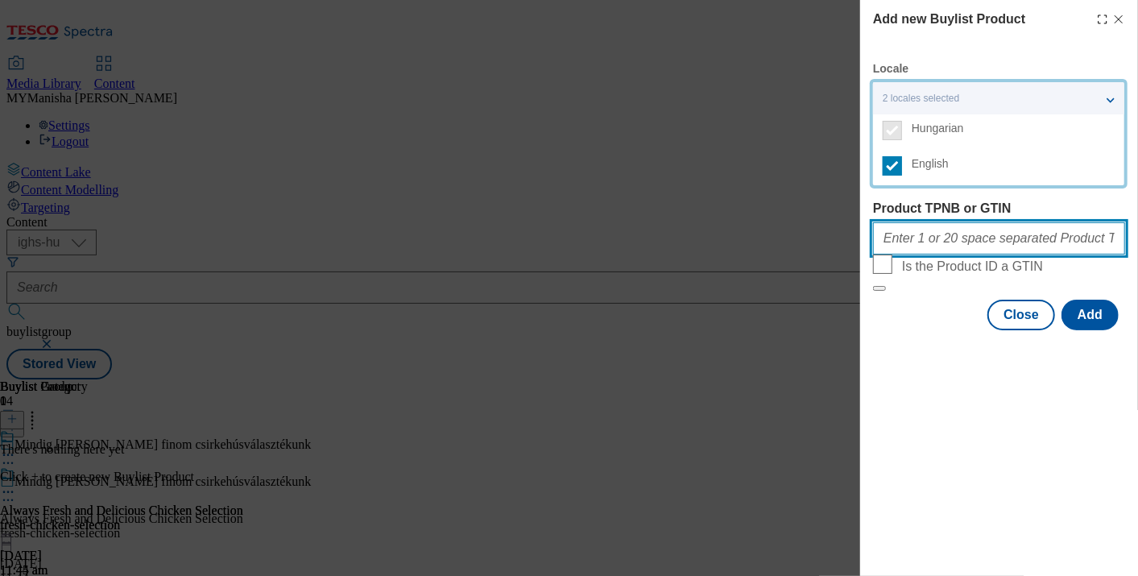
click at [916, 247] on input "Product TPNB or GTIN" at bounding box center [999, 238] width 252 height 32
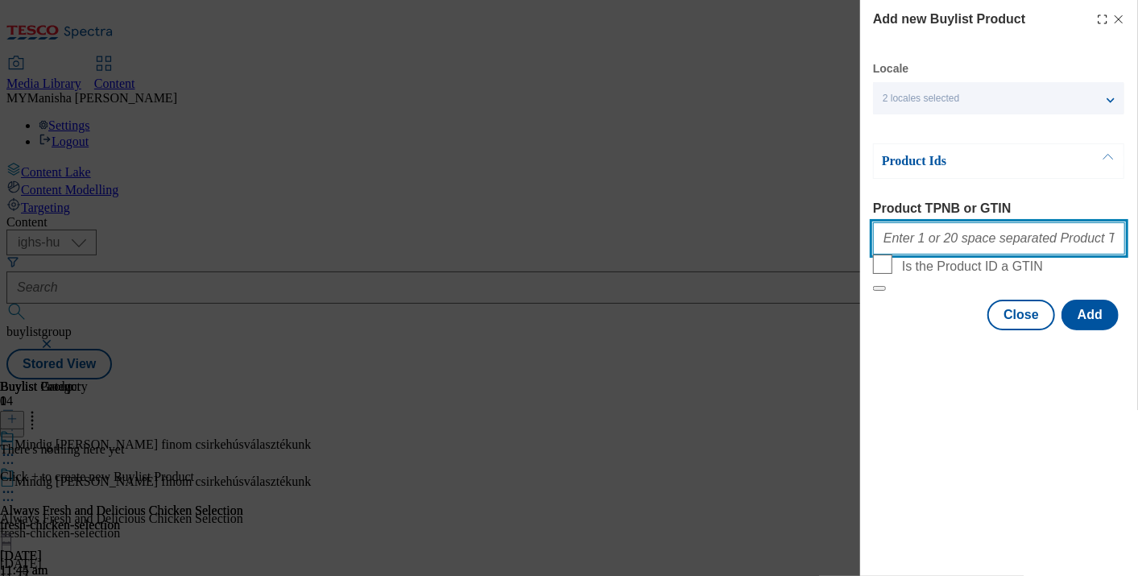
paste input "111268513 111268515 111268518 111268519 111269644 111269645 111269865 111269866…"
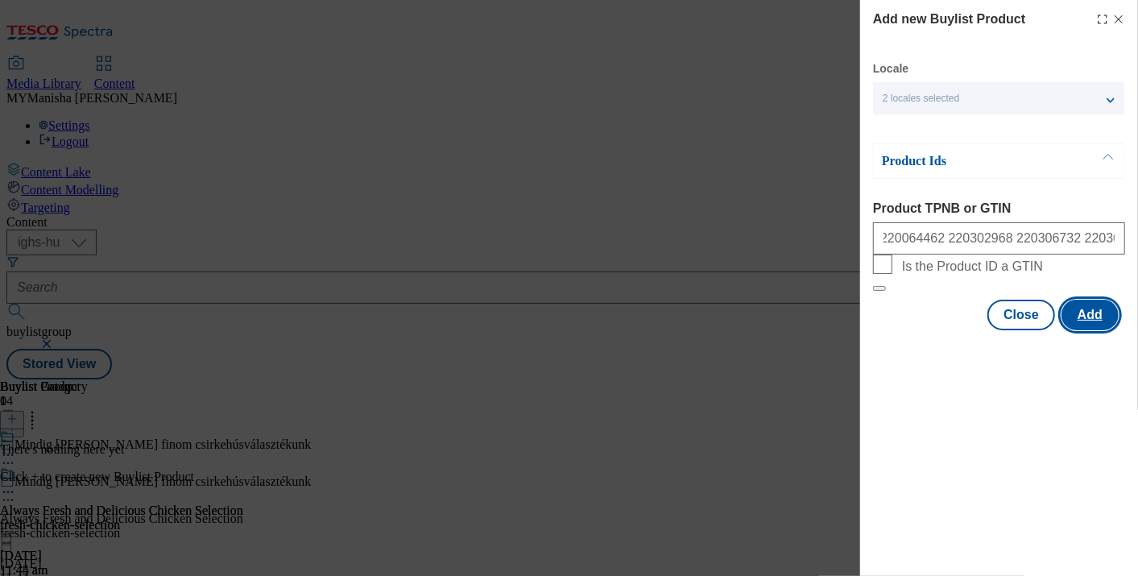
scroll to position [0, 0]
click at [1083, 330] on button "Add" at bounding box center [1089, 315] width 57 height 31
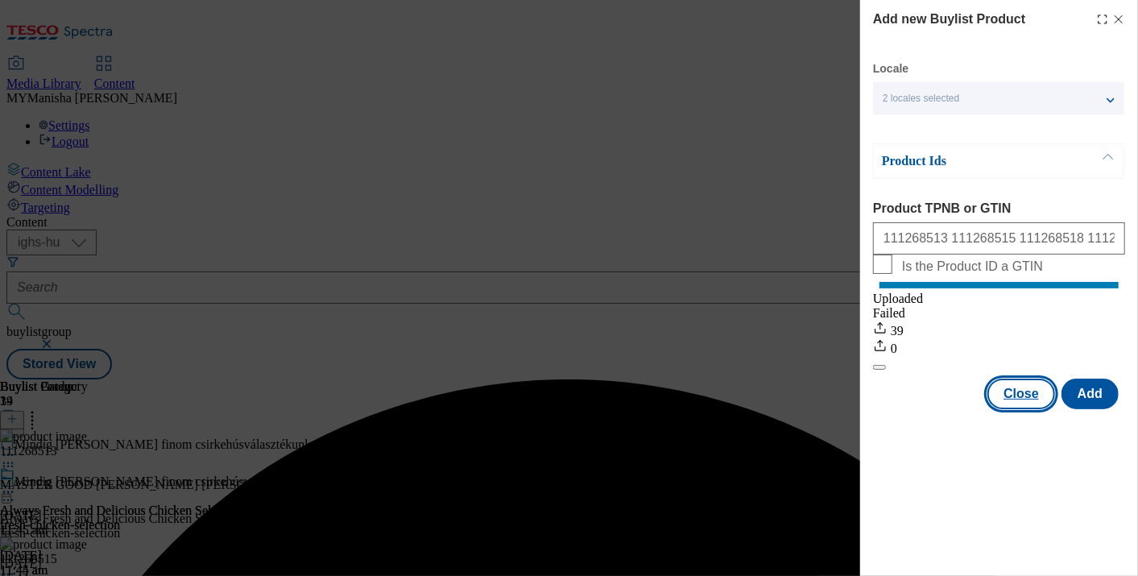
click at [1026, 409] on button "Close" at bounding box center [1021, 393] width 68 height 31
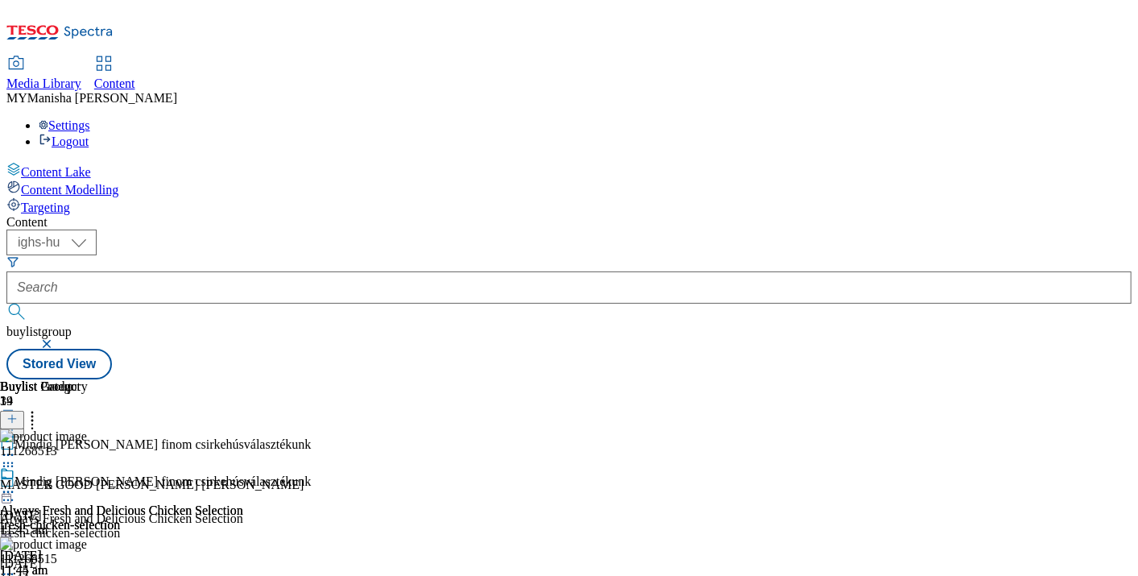
click at [40, 416] on icon at bounding box center [32, 424] width 16 height 16
click at [18, 421] on icon at bounding box center [11, 426] width 11 height 11
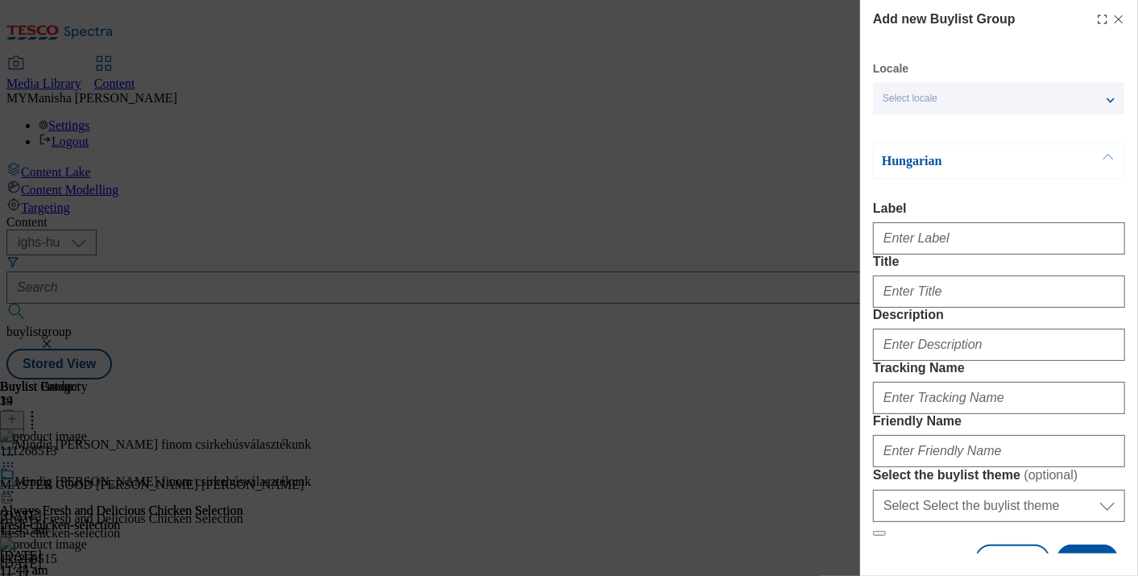
click at [949, 167] on p "Hungarian" at bounding box center [966, 161] width 169 height 16
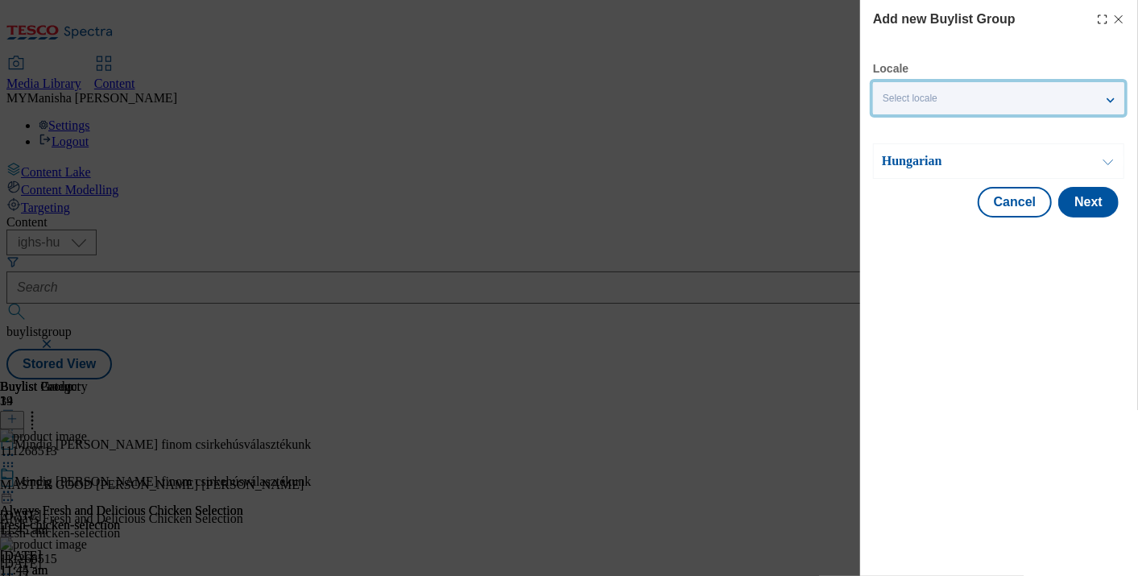
click at [1015, 107] on div "Select locale" at bounding box center [998, 98] width 251 height 32
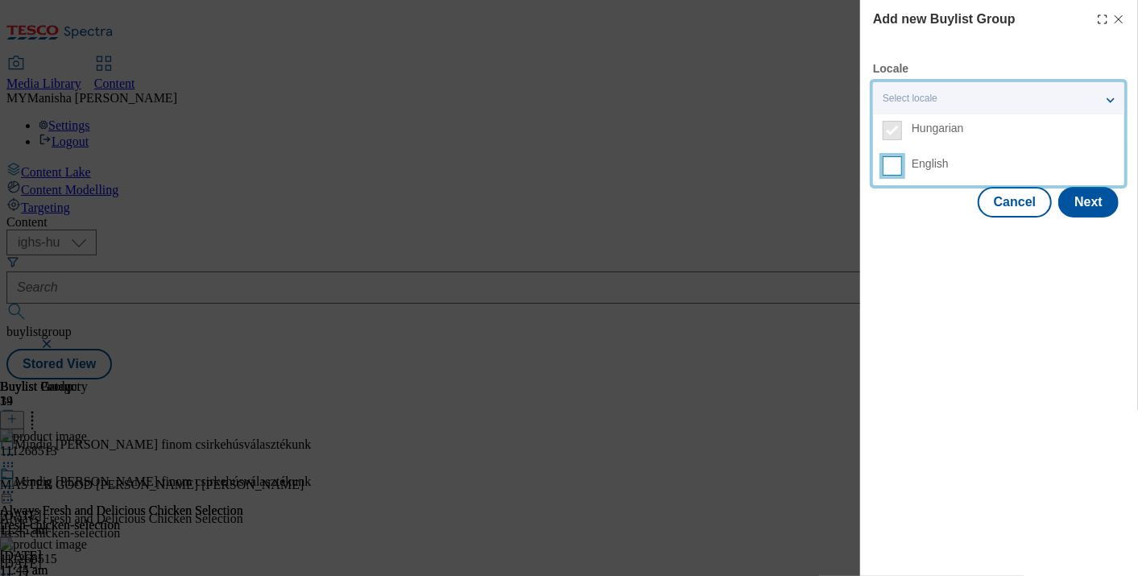
click at [891, 163] on input "English" at bounding box center [892, 165] width 19 height 19
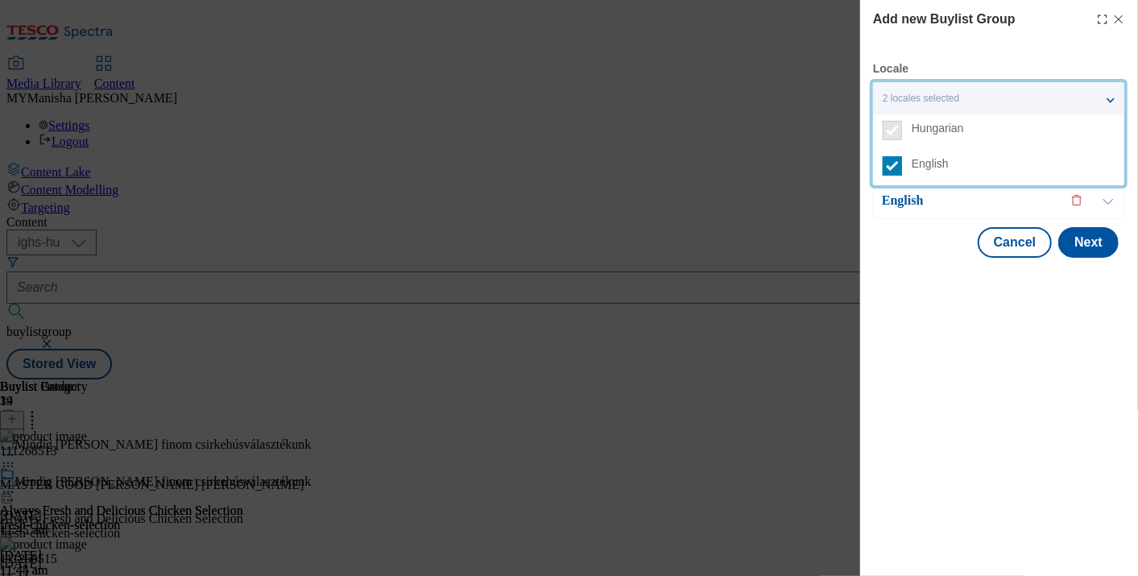
click at [1100, 195] on button "Modal" at bounding box center [1108, 200] width 31 height 35
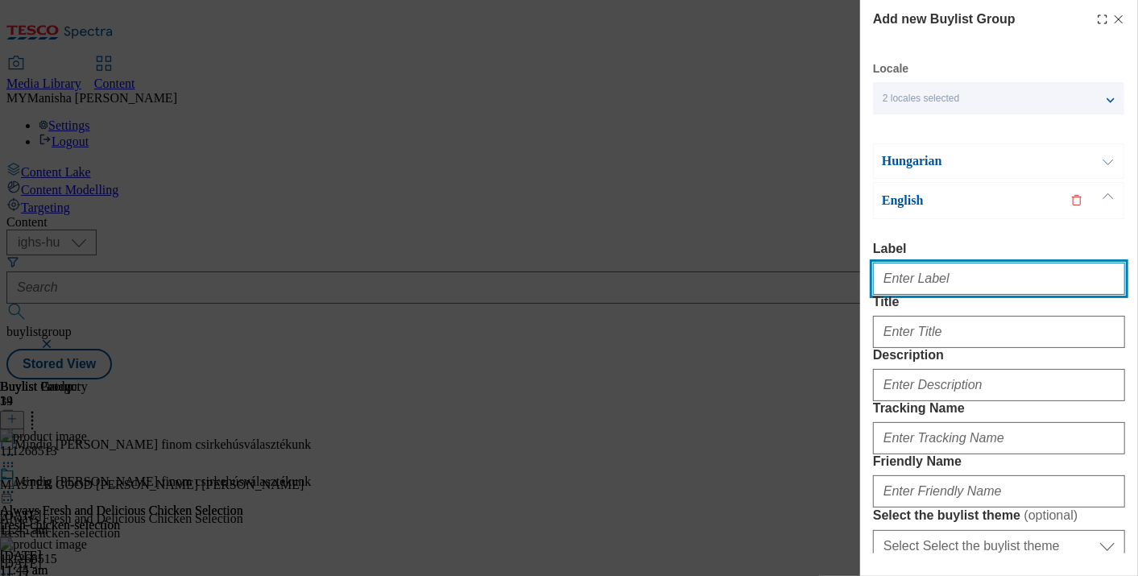
click at [911, 274] on input "Label" at bounding box center [999, 279] width 252 height 32
paste input "Duck Selection, Expertly Checked and Approved"
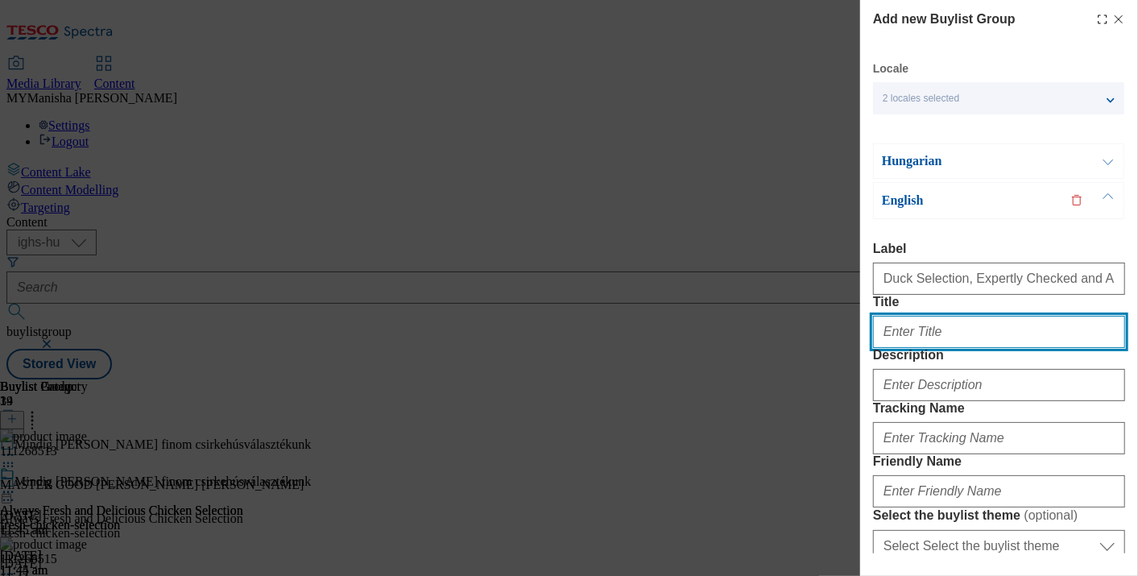
paste input "Duck Selection, Expertly Checked and Approved"
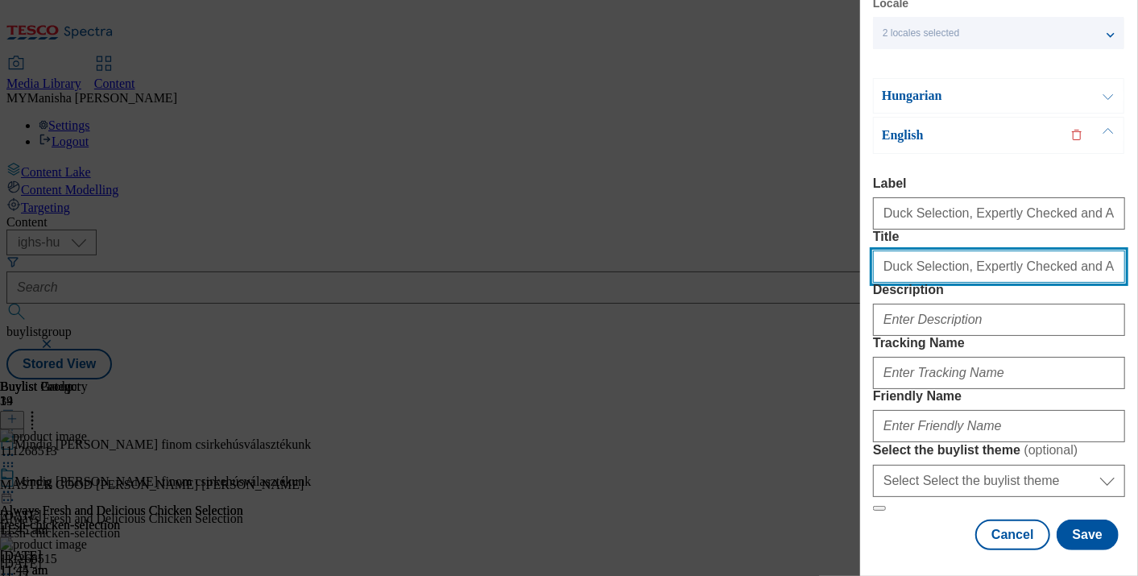
scroll to position [125, 0]
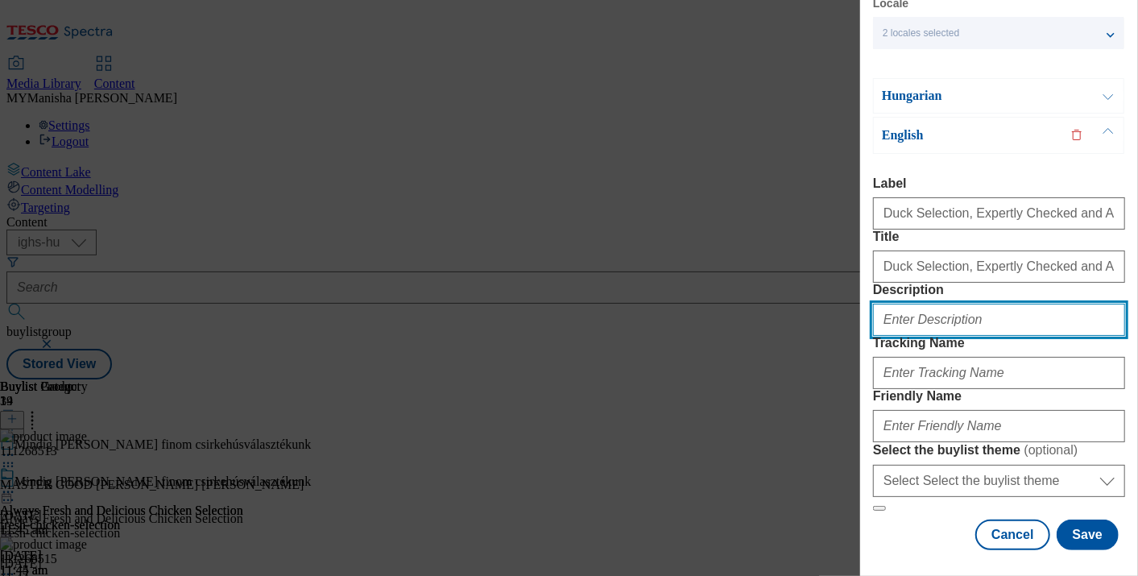
click at [936, 317] on input "Description" at bounding box center [999, 320] width 252 height 32
paste input "Duck Selection, Expertly Checked and Approved"
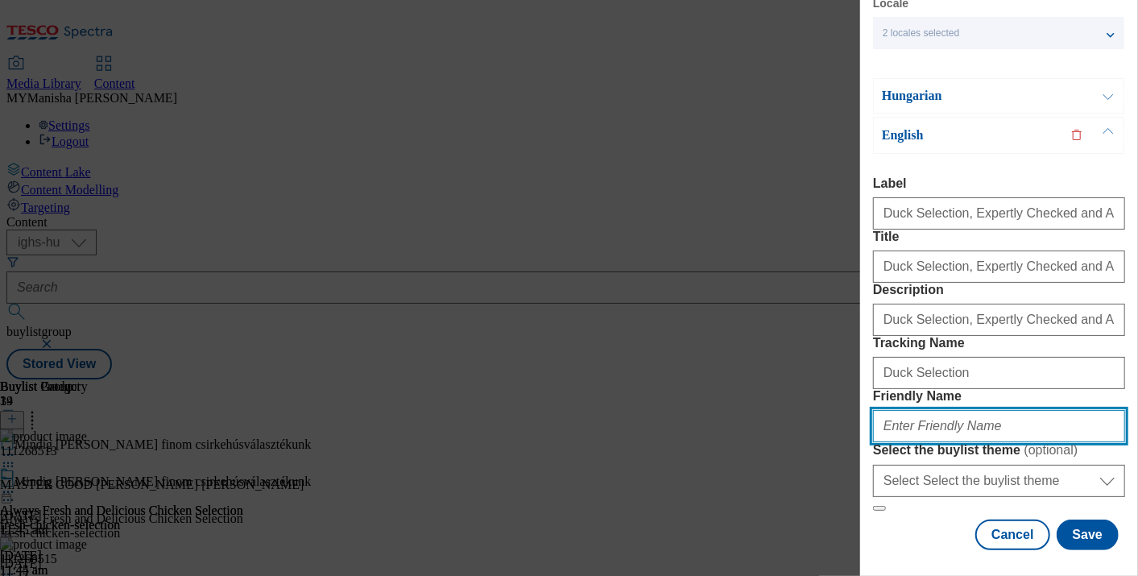
paste input "Duck Selection"
click at [887, 410] on input "Duck Selection" at bounding box center [999, 426] width 252 height 32
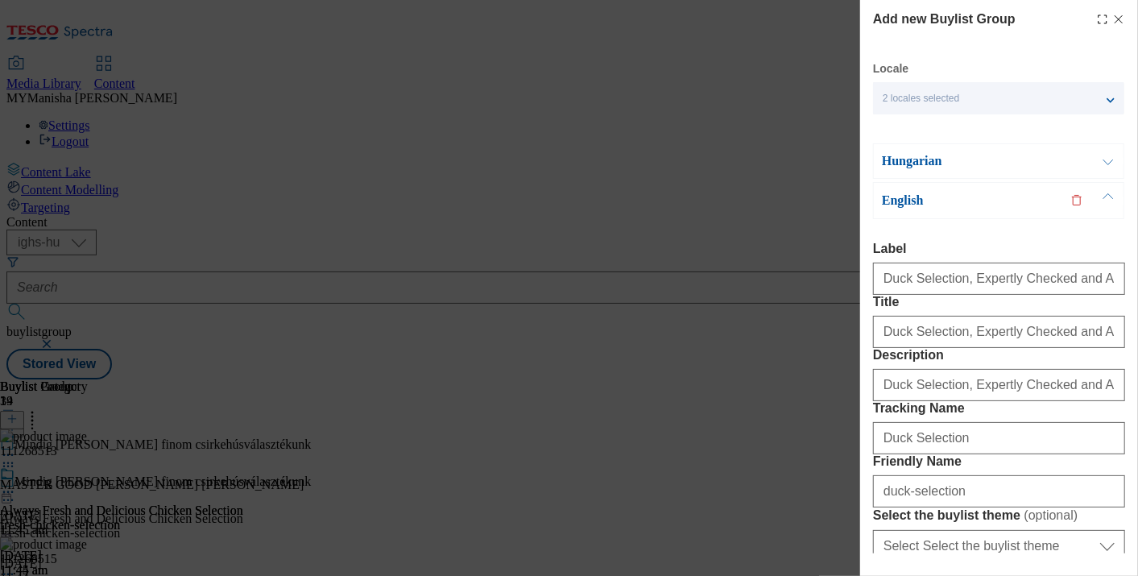
click at [1105, 157] on button "Modal" at bounding box center [1108, 161] width 31 height 34
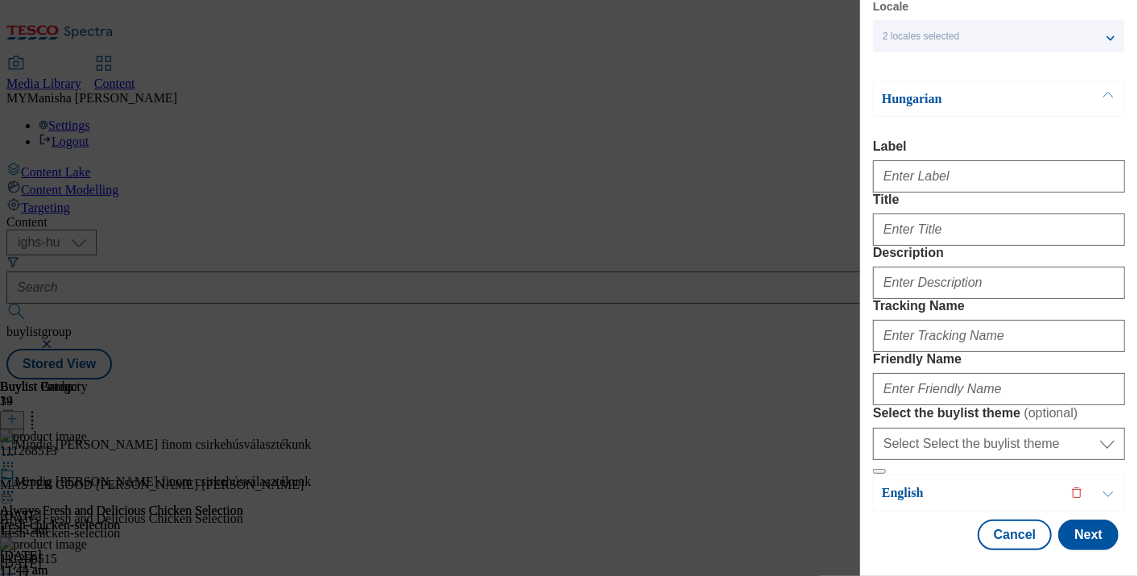
scroll to position [78, 0]
click at [927, 160] on input "Label" at bounding box center [999, 176] width 252 height 32
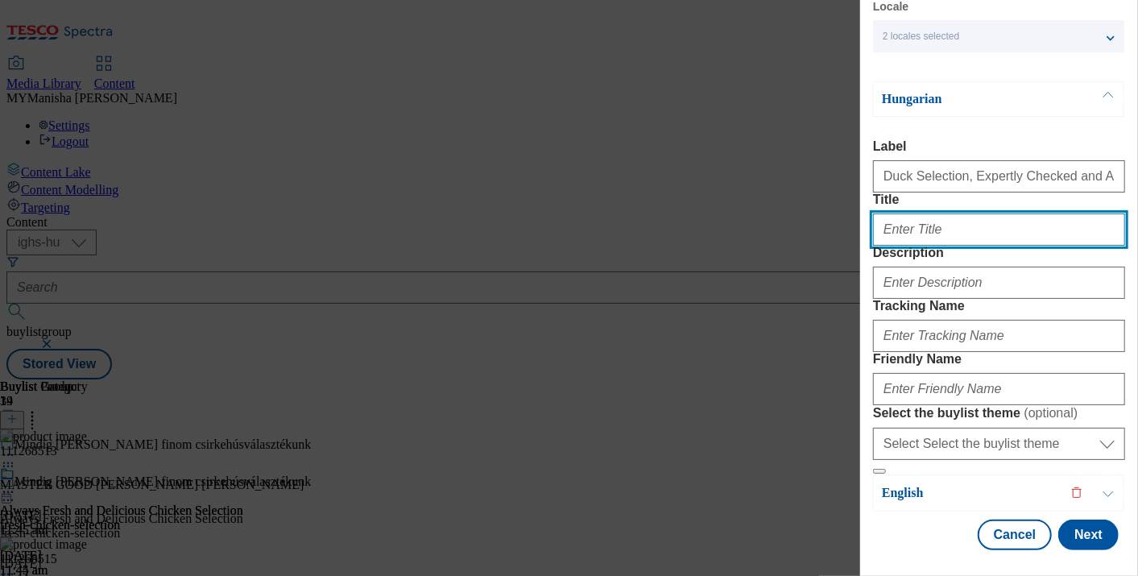
click at [908, 246] on input "Title" at bounding box center [999, 229] width 252 height 32
paste input "Szakértők által ellenőrzött kacsahúsválasztékunk"
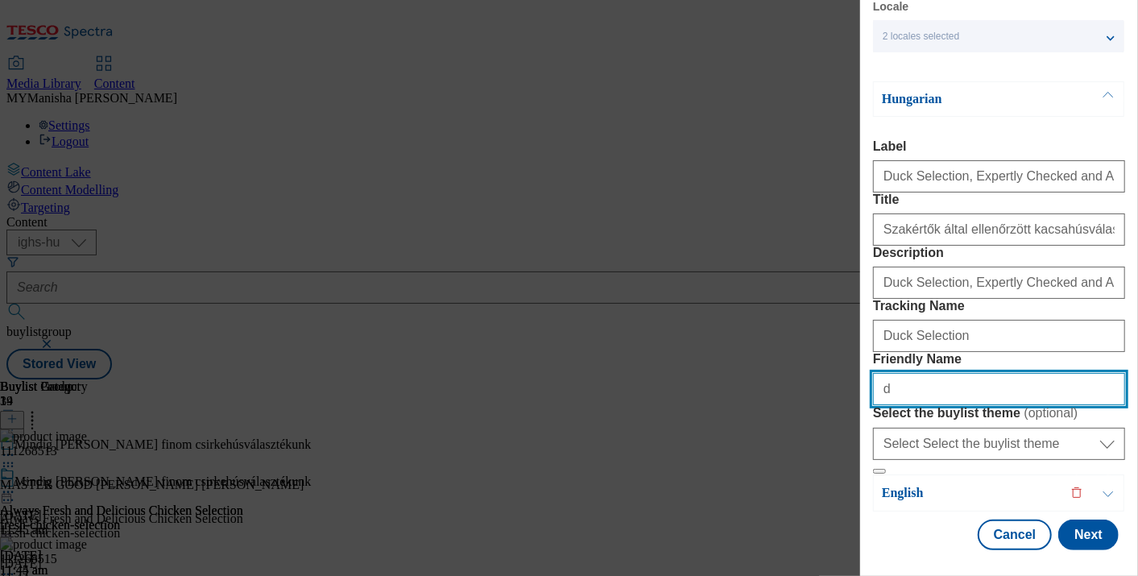
click at [873, 469] on button "Modal" at bounding box center [879, 471] width 13 height 5
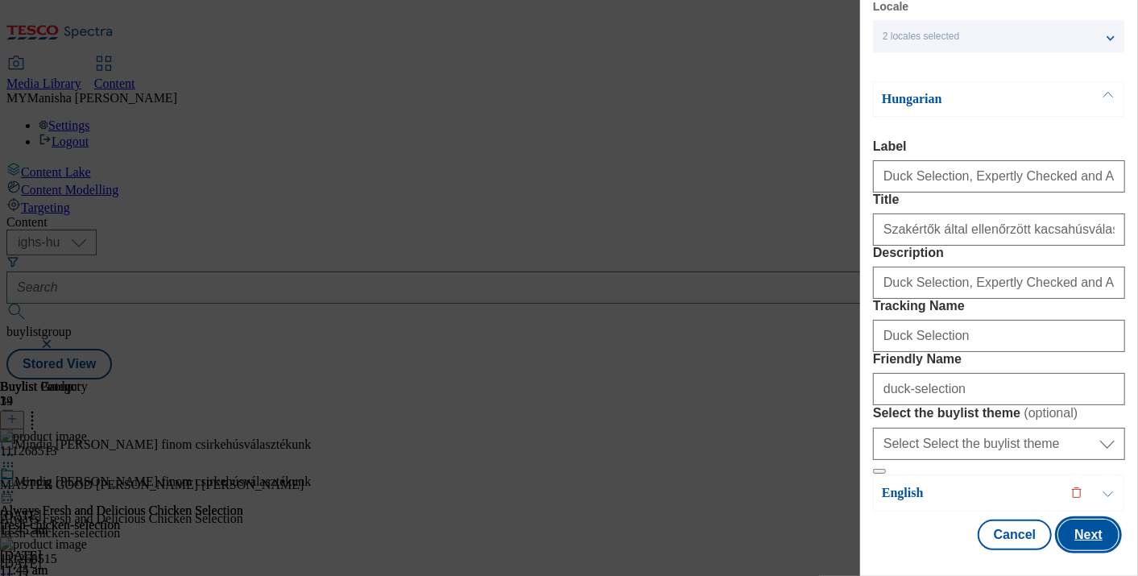
click at [1075, 531] on button "Next" at bounding box center [1088, 534] width 60 height 31
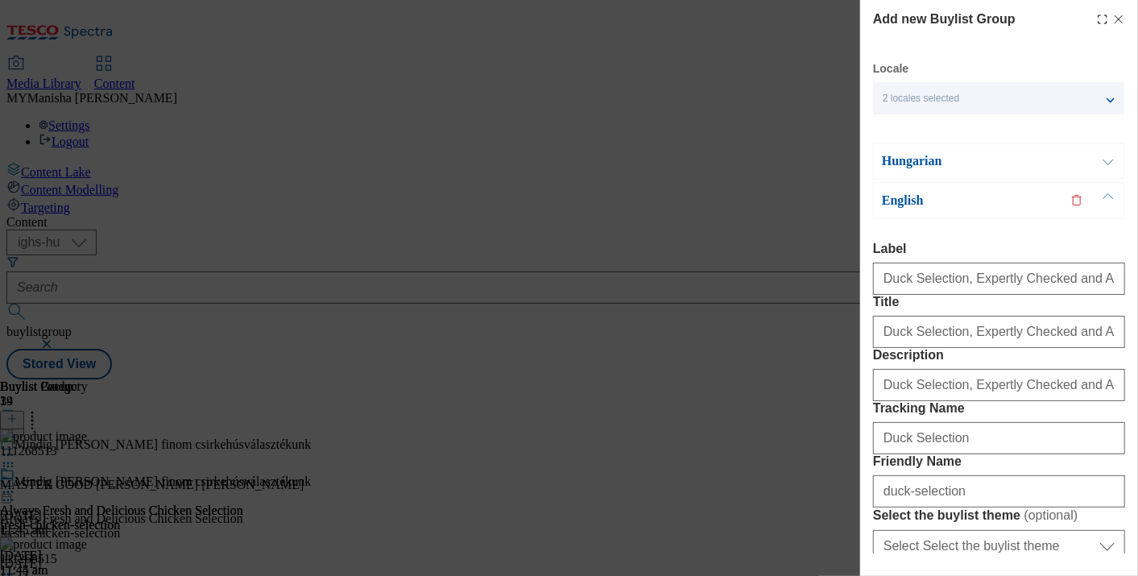
scroll to position [226, 0]
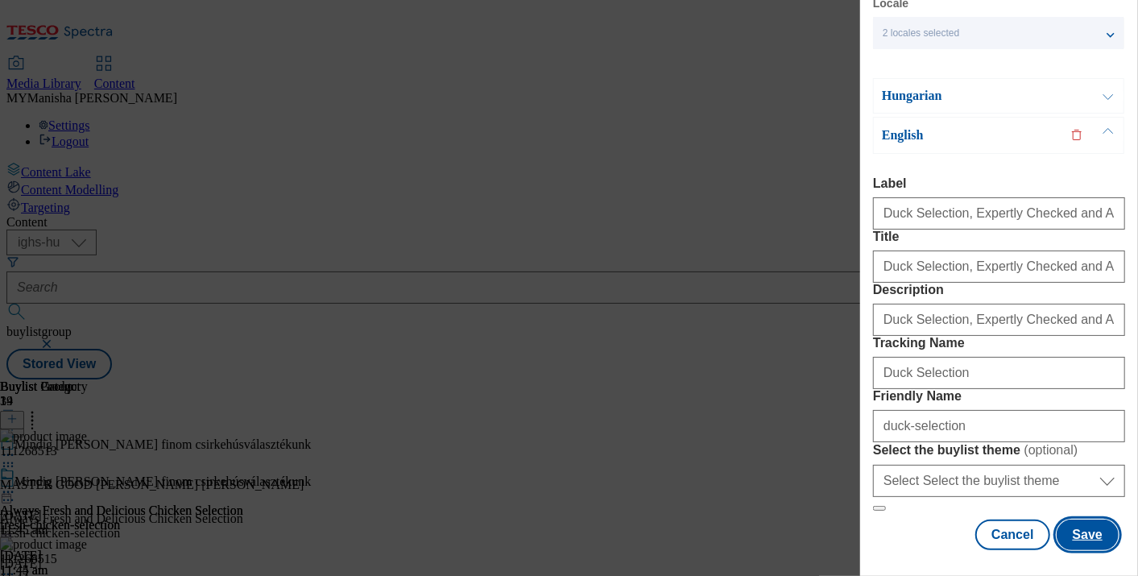
click at [1078, 531] on button "Save" at bounding box center [1087, 534] width 62 height 31
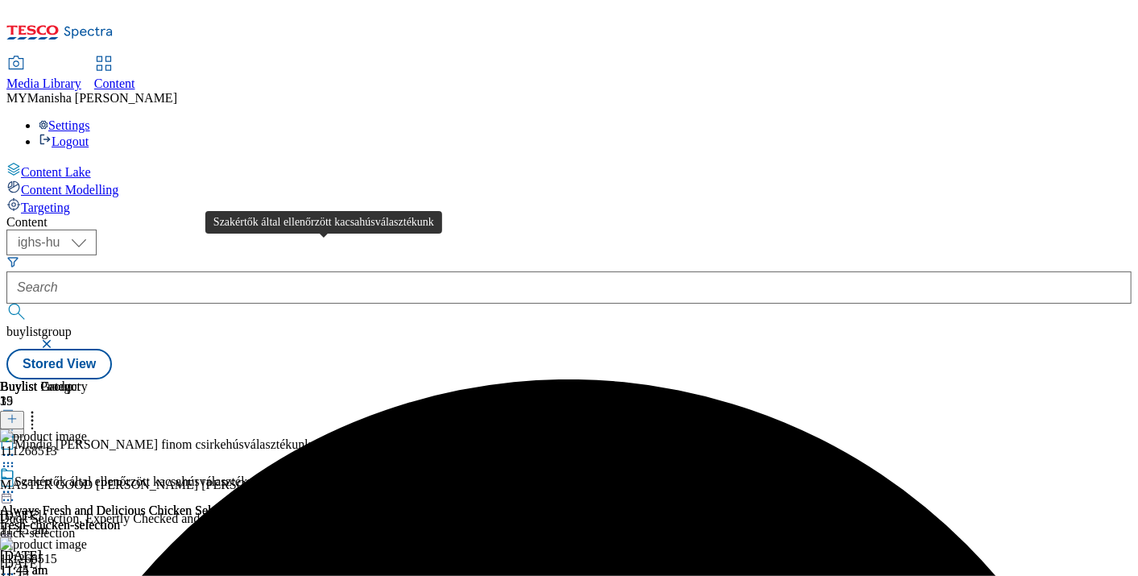
click at [267, 474] on div "Szakértők által ellenőrzött kacsahúsválasztékunk" at bounding box center [140, 481] width 252 height 14
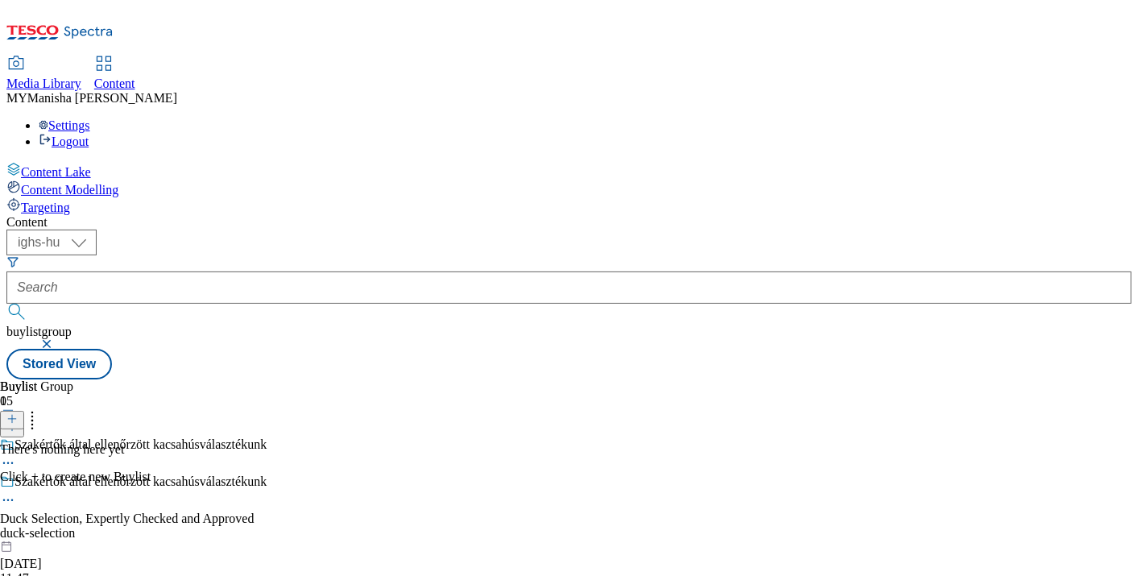
click at [24, 411] on button at bounding box center [12, 420] width 24 height 19
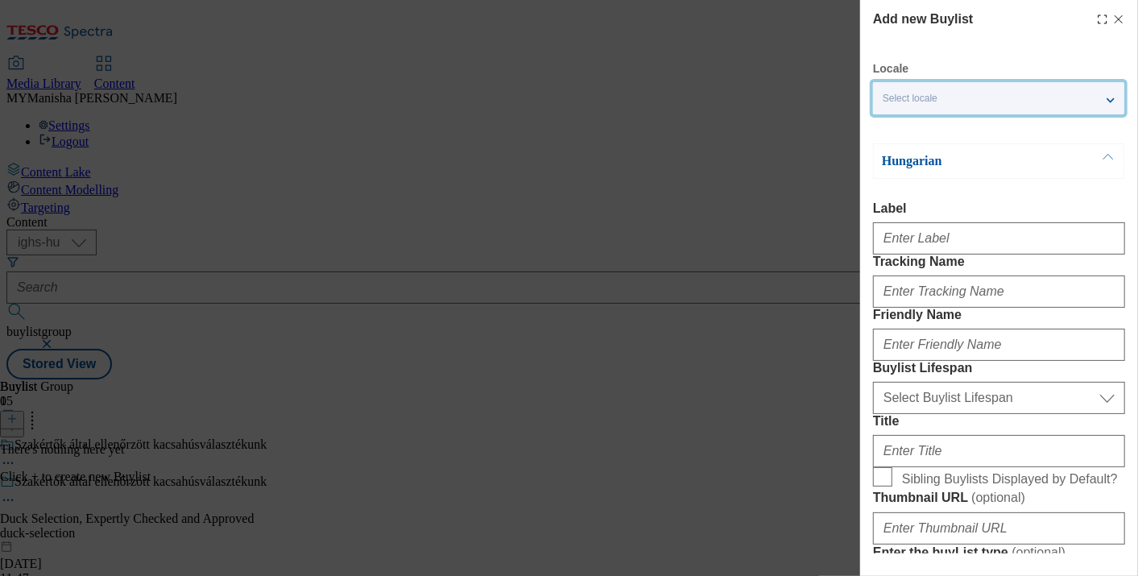
click at [1106, 112] on div "Select locale" at bounding box center [998, 98] width 251 height 32
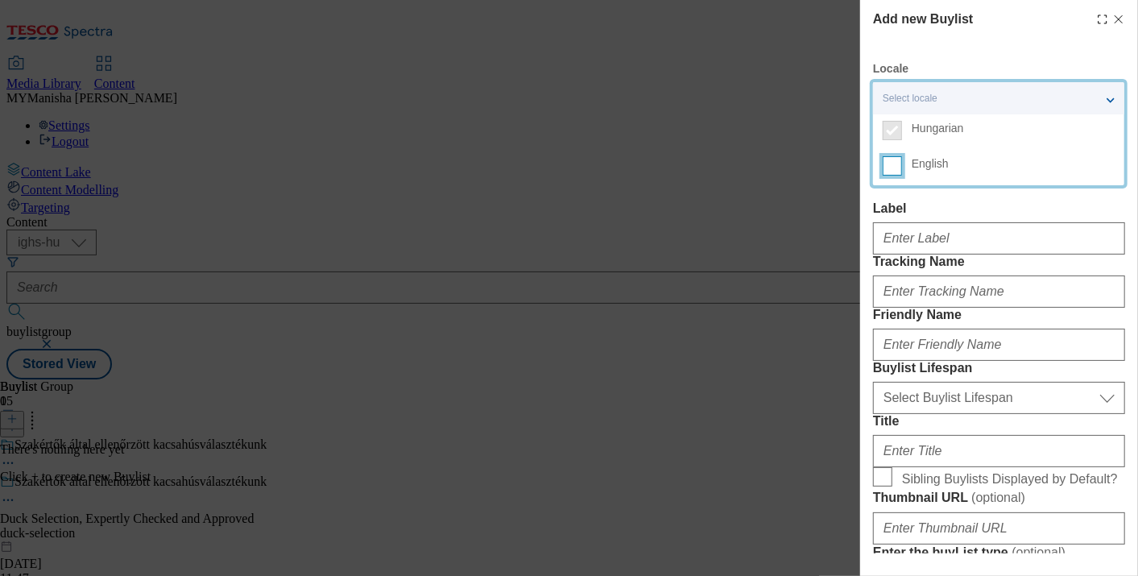
click at [897, 165] on input "English" at bounding box center [892, 165] width 19 height 19
click at [943, 204] on label "Label" at bounding box center [999, 208] width 252 height 14
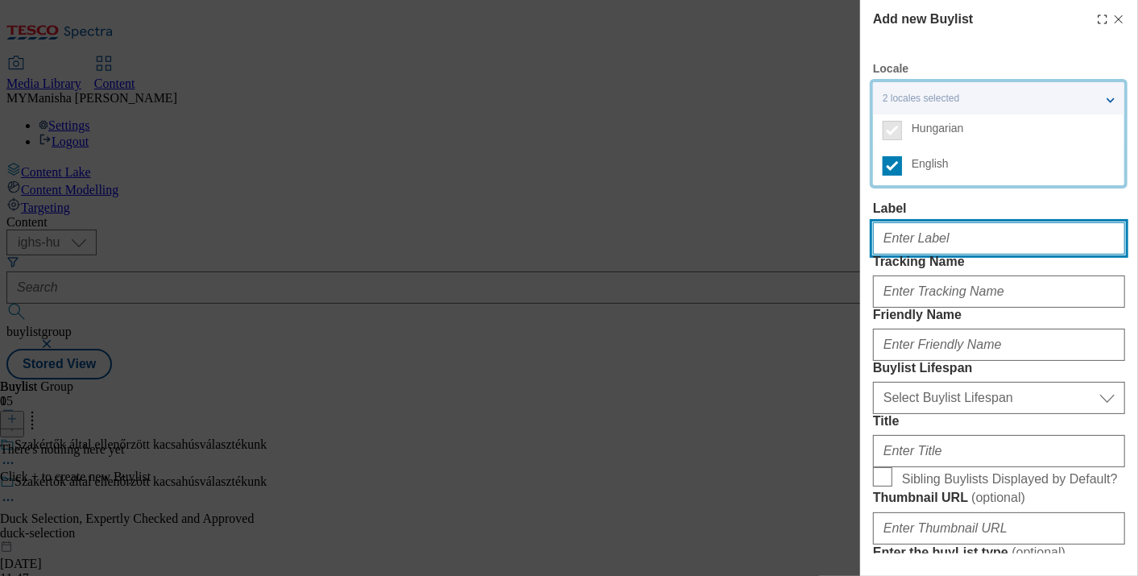
click at [943, 222] on input "Label" at bounding box center [999, 238] width 252 height 32
click at [907, 243] on input "Label" at bounding box center [999, 238] width 252 height 32
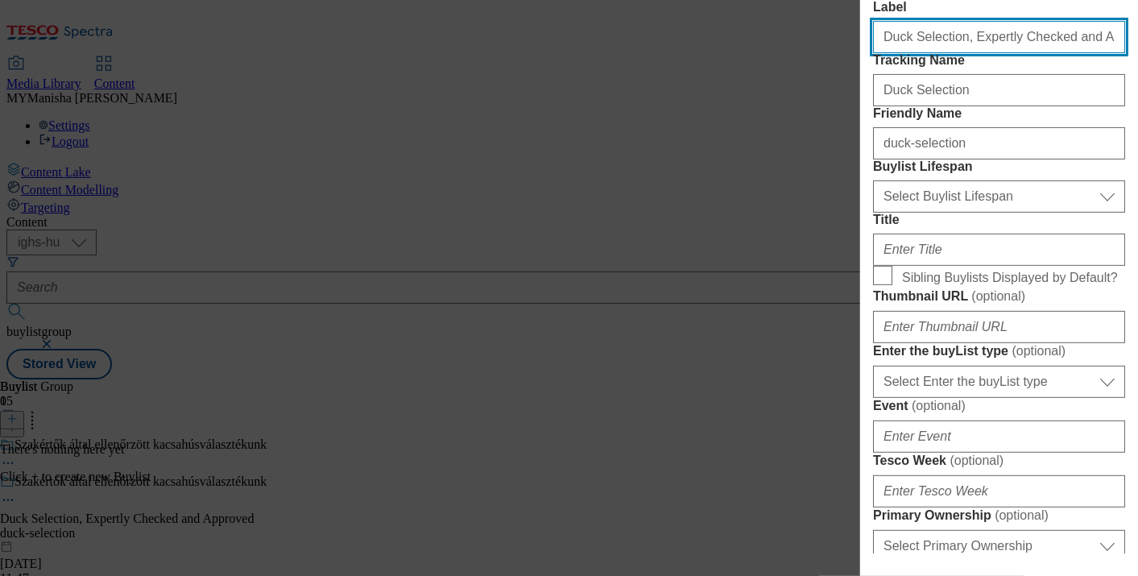
scroll to position [239, 0]
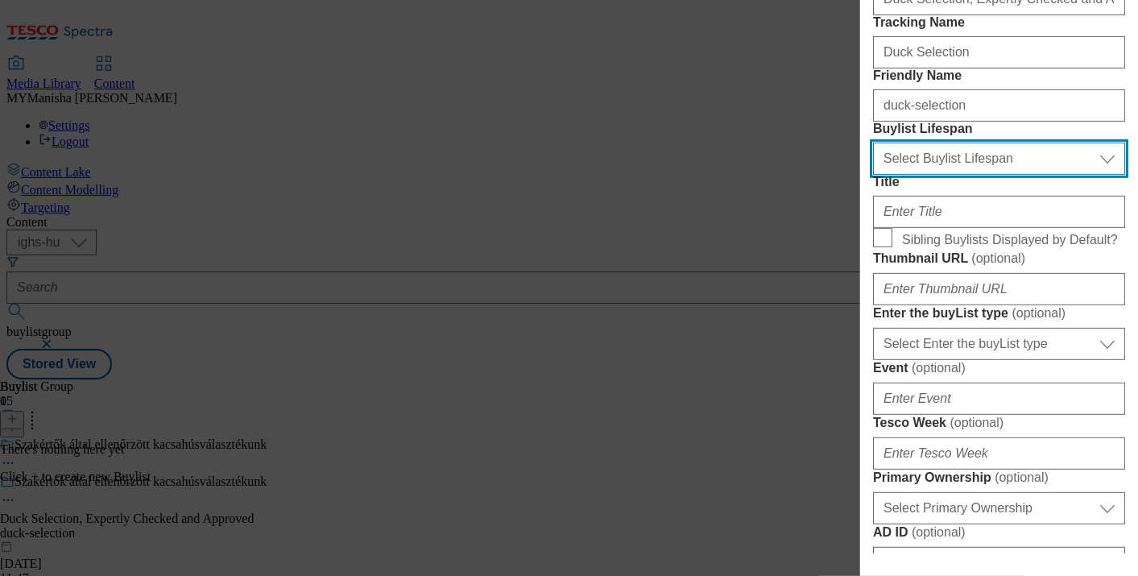
click at [980, 175] on select "Select Buylist Lifespan evergreen seasonal tactical" at bounding box center [999, 159] width 252 height 32
click at [873, 175] on select "Select Buylist Lifespan evergreen seasonal tactical" at bounding box center [999, 159] width 252 height 32
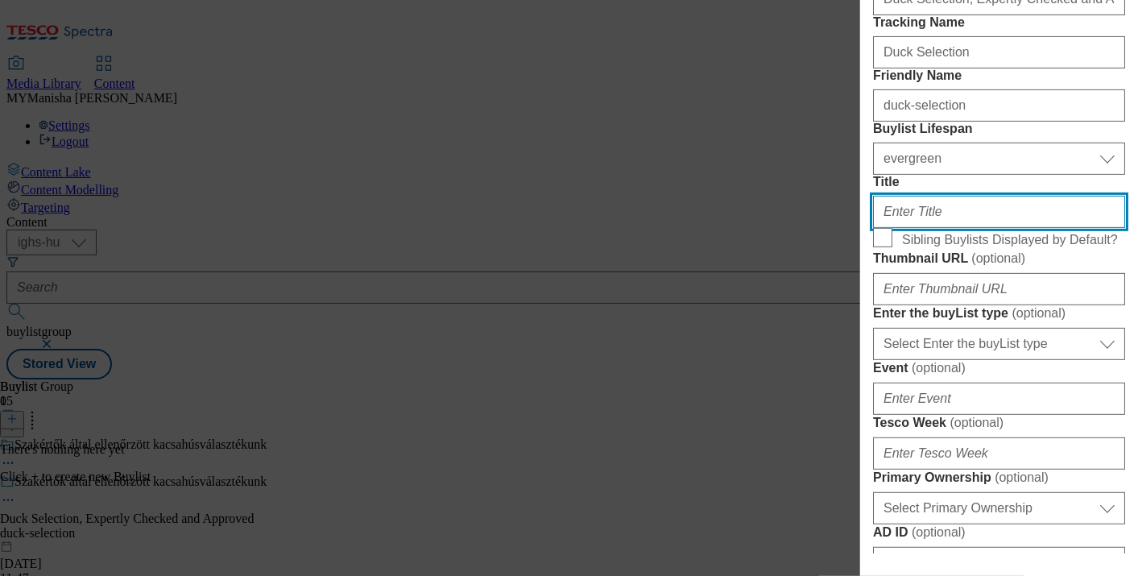
click at [915, 228] on input "Title" at bounding box center [999, 212] width 252 height 32
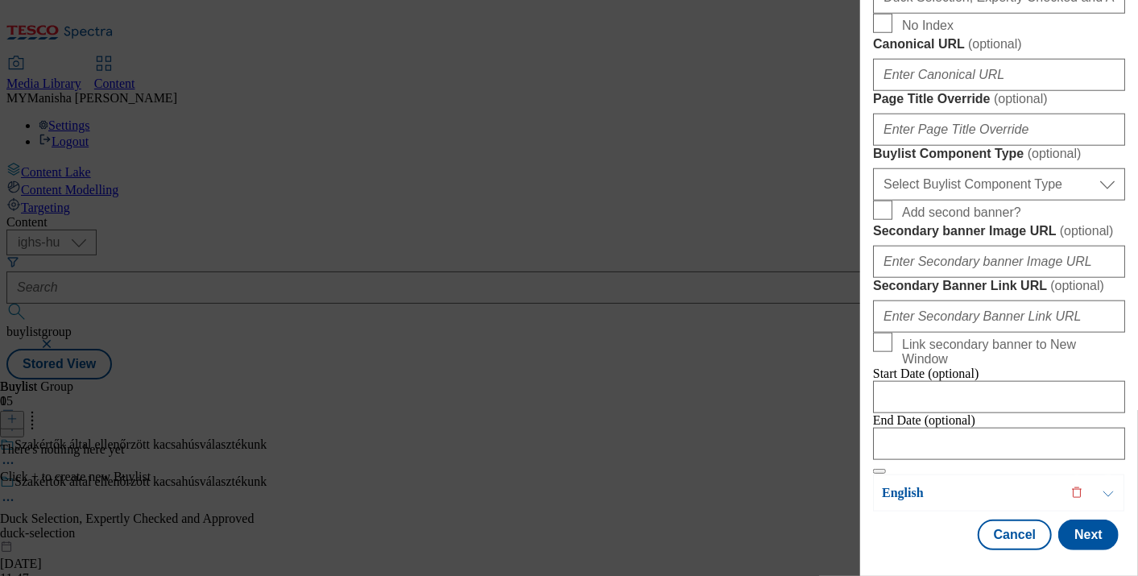
scroll to position [1453, 0]
click at [1058, 524] on button "Next" at bounding box center [1088, 534] width 60 height 31
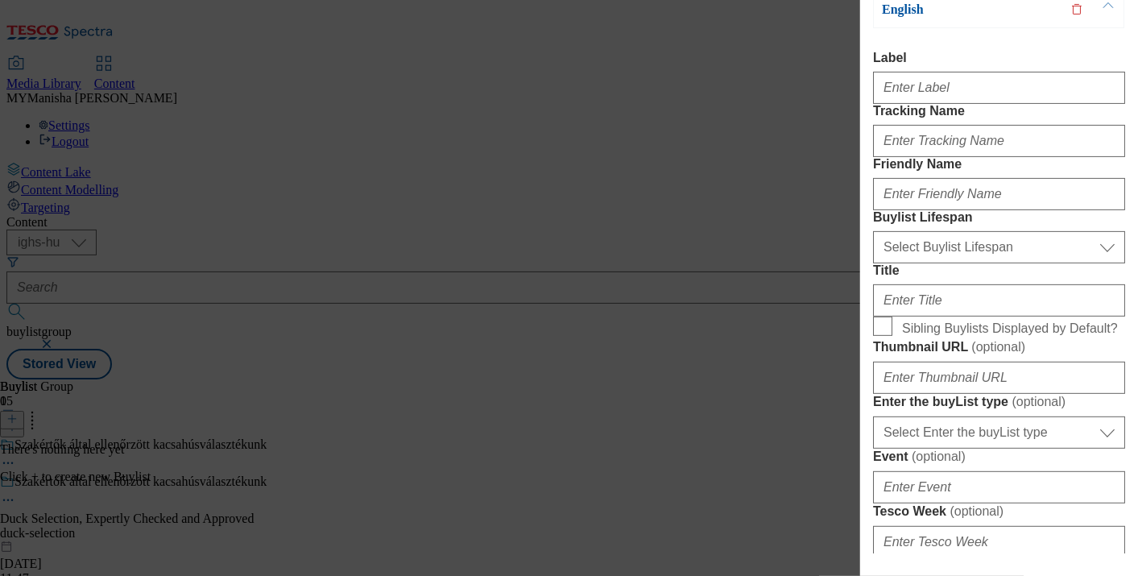
scroll to position [176, 0]
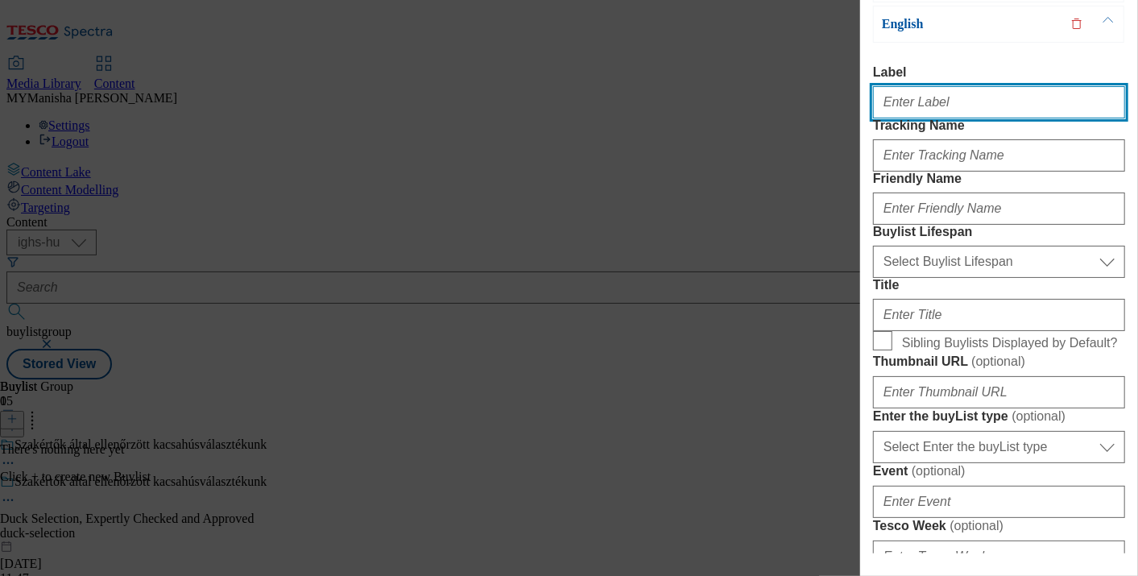
click at [910, 113] on input "Label" at bounding box center [999, 102] width 252 height 32
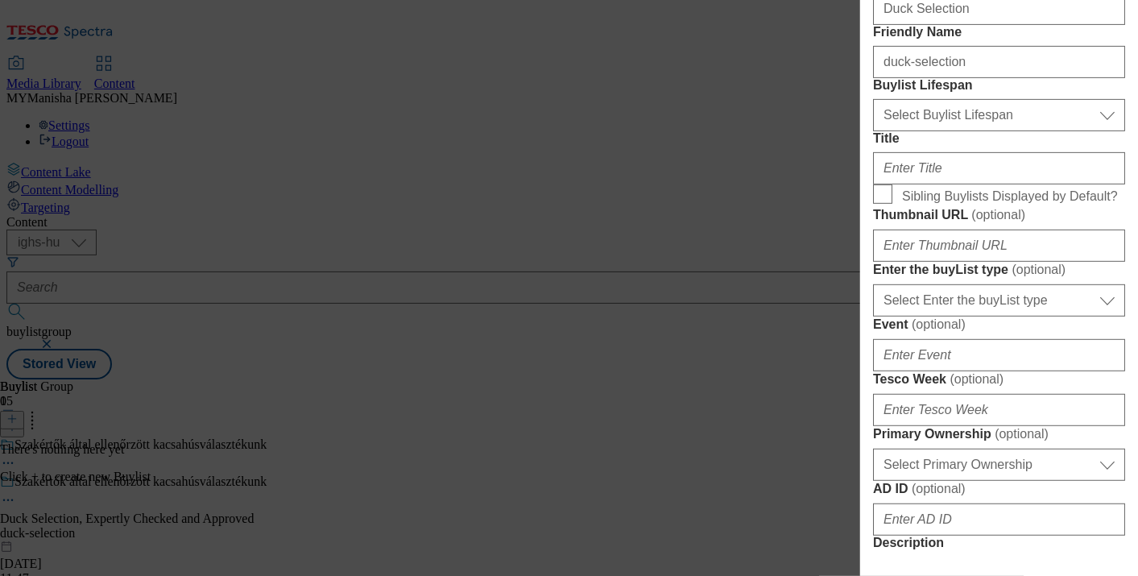
scroll to position [327, 0]
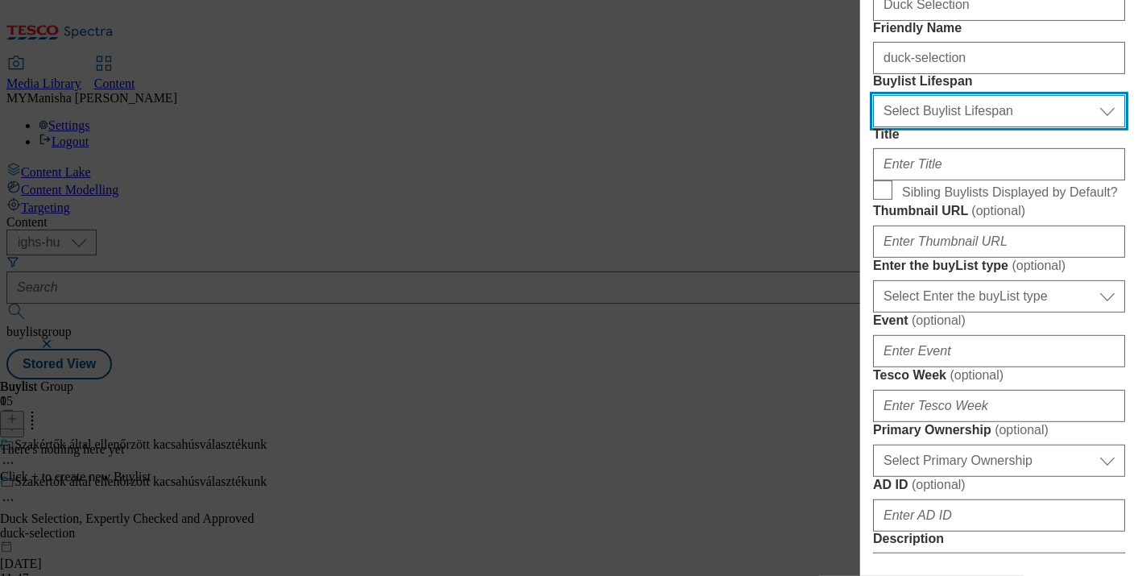
click at [957, 127] on select "Select Buylist Lifespan evergreen seasonal tactical" at bounding box center [999, 111] width 252 height 32
click at [873, 127] on select "Select Buylist Lifespan evergreen seasonal tactical" at bounding box center [999, 111] width 252 height 32
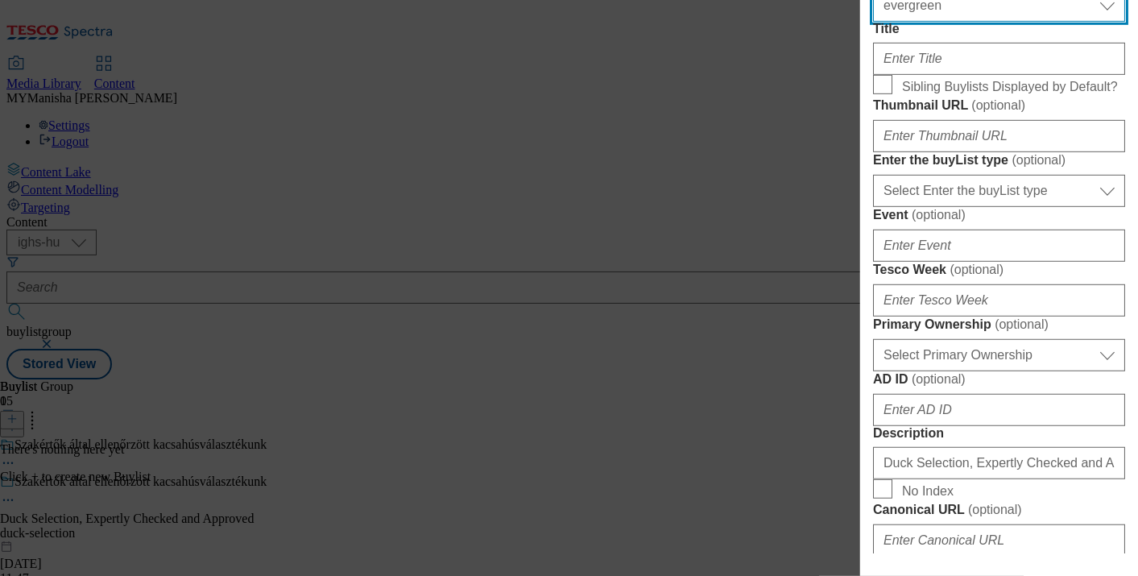
scroll to position [436, 0]
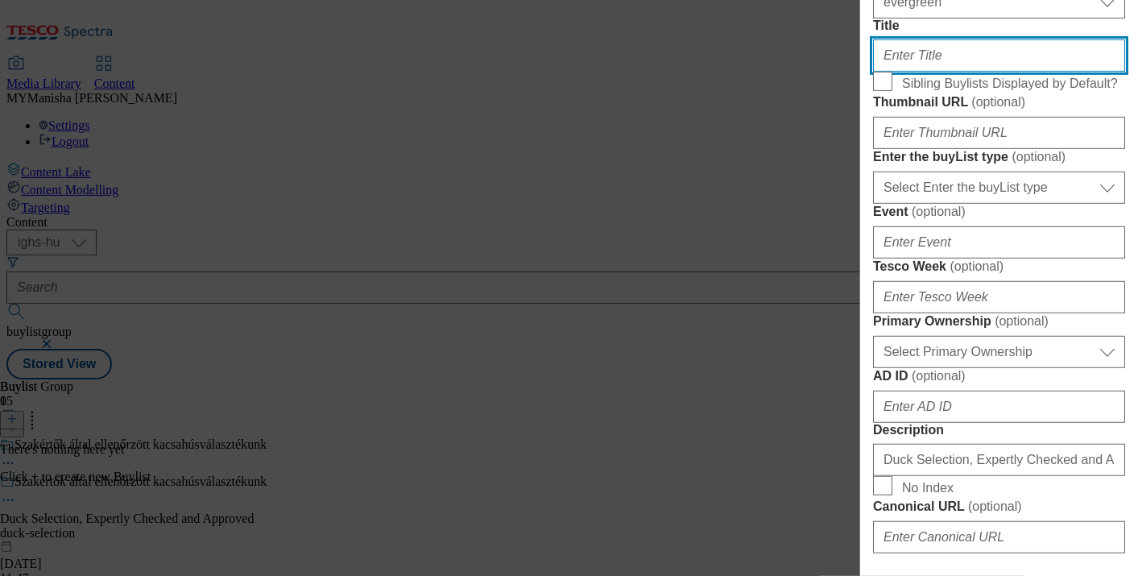
click at [944, 72] on input "Title" at bounding box center [999, 55] width 252 height 32
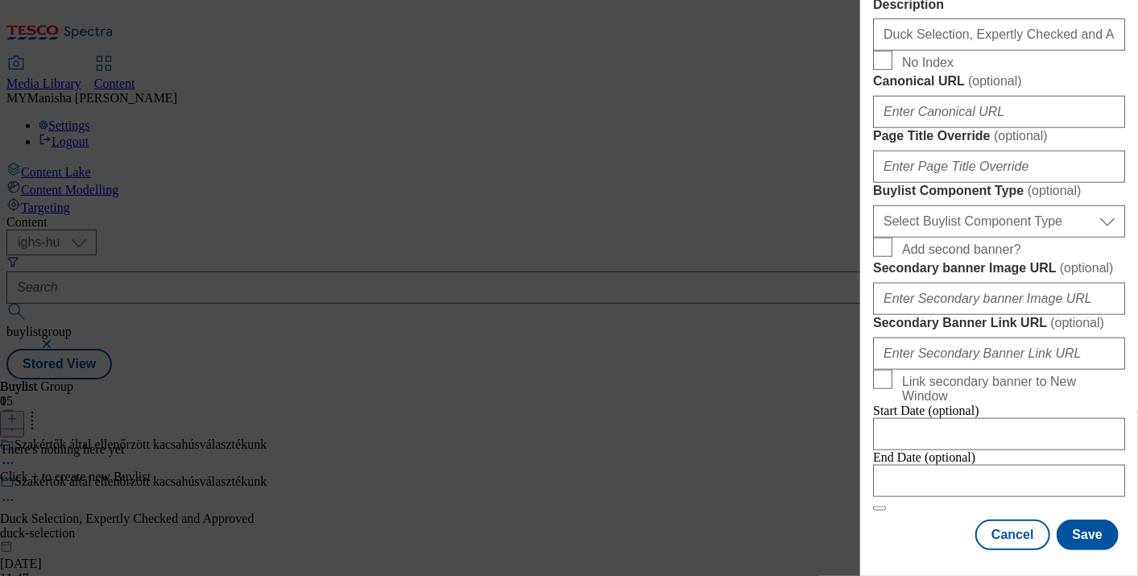
scroll to position [1456, 0]
click at [1090, 523] on button "Save" at bounding box center [1087, 534] width 62 height 31
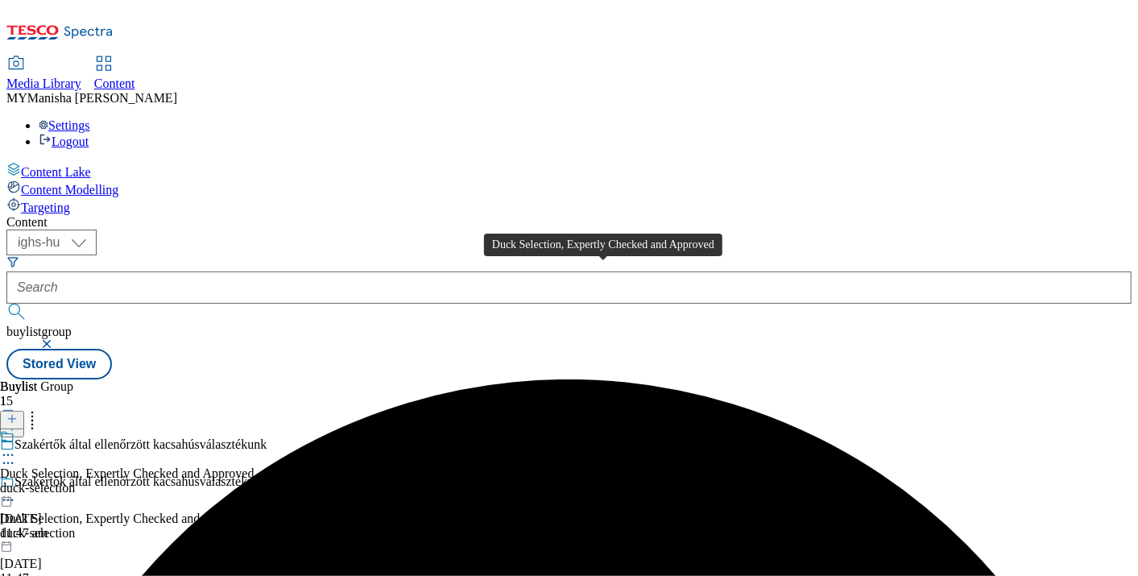
click at [254, 466] on div "Duck Selection, Expertly Checked and Approved" at bounding box center [127, 473] width 254 height 14
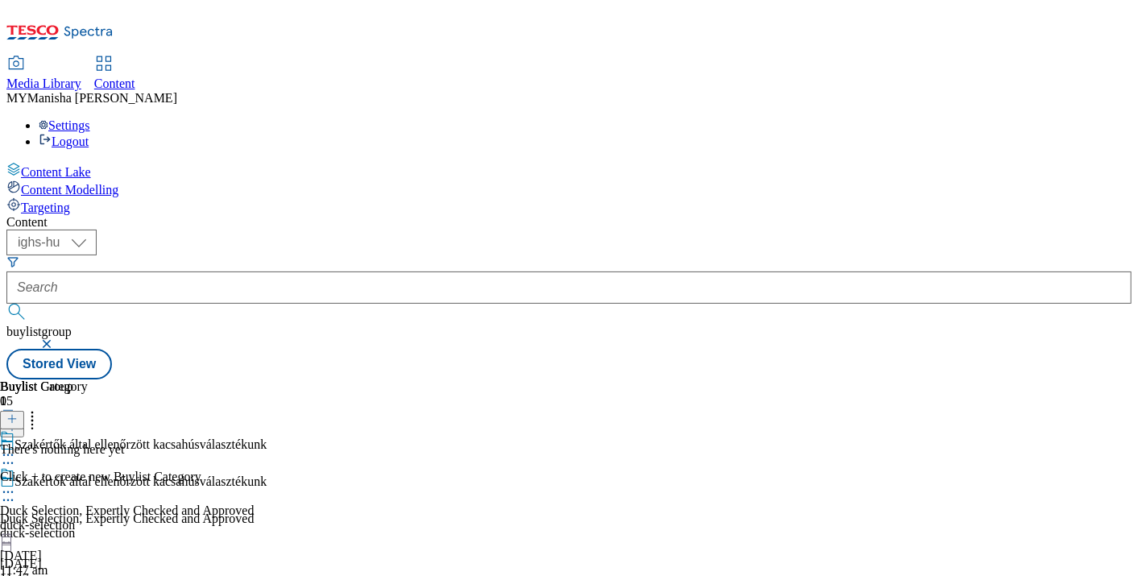
click at [18, 413] on icon at bounding box center [11, 418] width 11 height 11
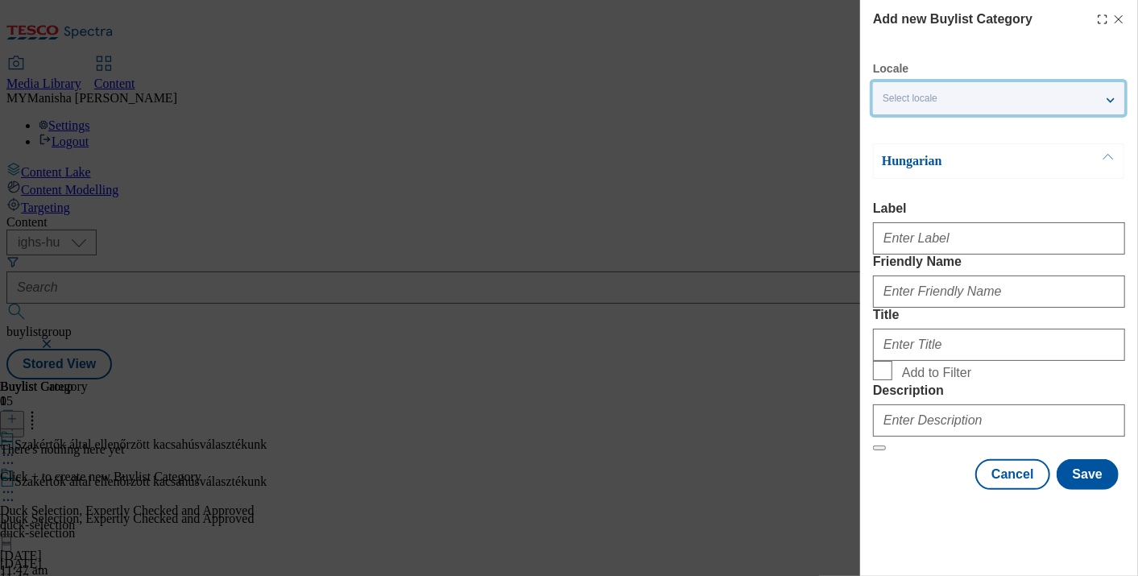
click at [1003, 109] on div "Select locale" at bounding box center [998, 98] width 251 height 32
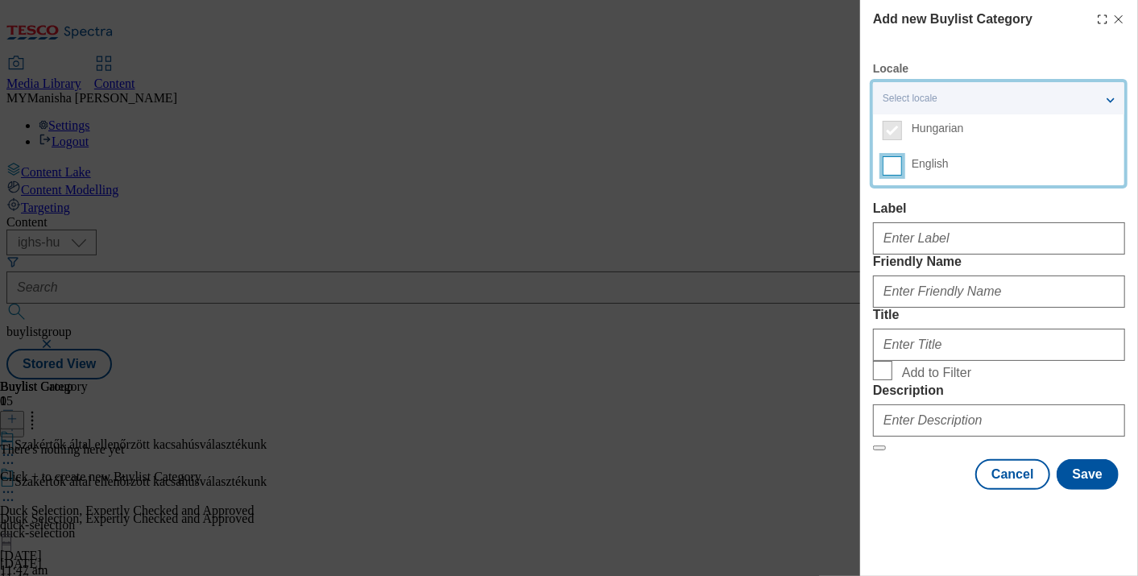
click at [895, 165] on input "English" at bounding box center [892, 165] width 19 height 19
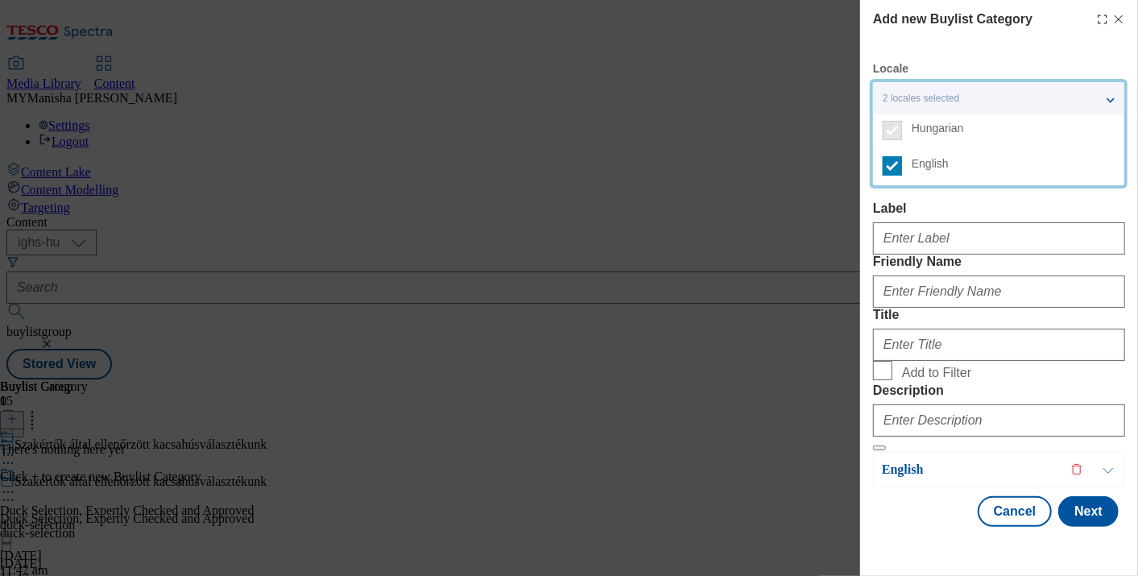
click at [938, 202] on label "Label" at bounding box center [999, 208] width 252 height 14
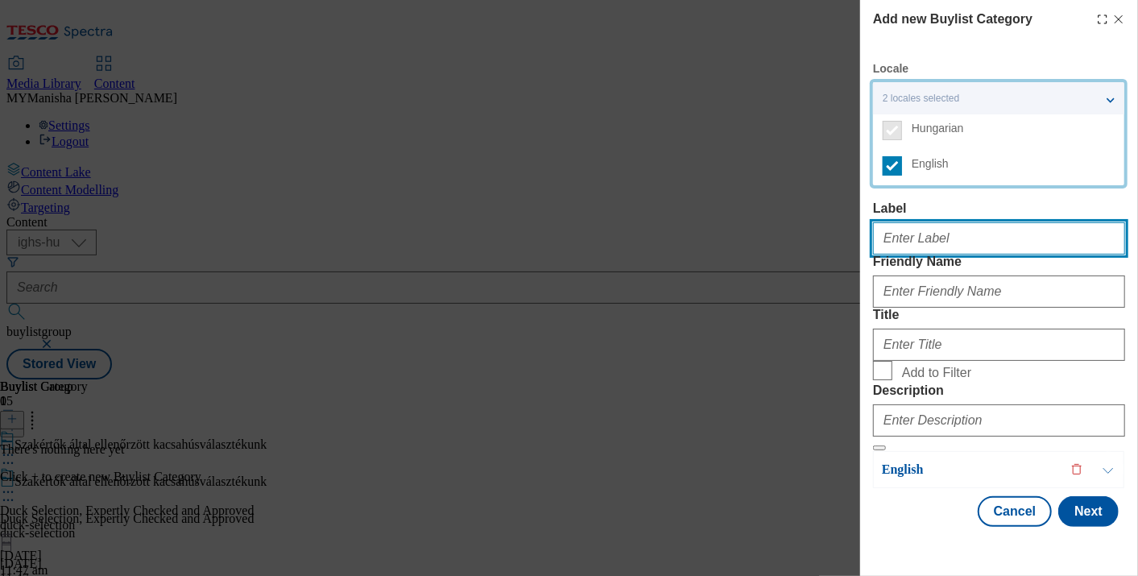
click at [938, 222] on input "Label" at bounding box center [999, 238] width 252 height 32
click at [908, 254] on input "Label" at bounding box center [999, 238] width 252 height 32
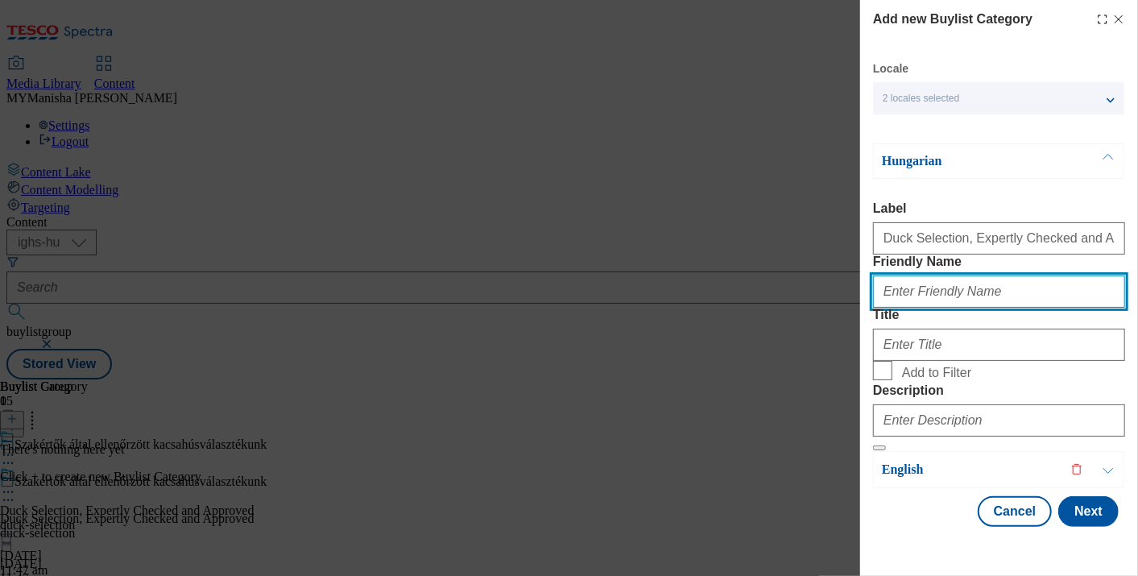
click at [922, 308] on input "Friendly Name" at bounding box center [999, 291] width 252 height 32
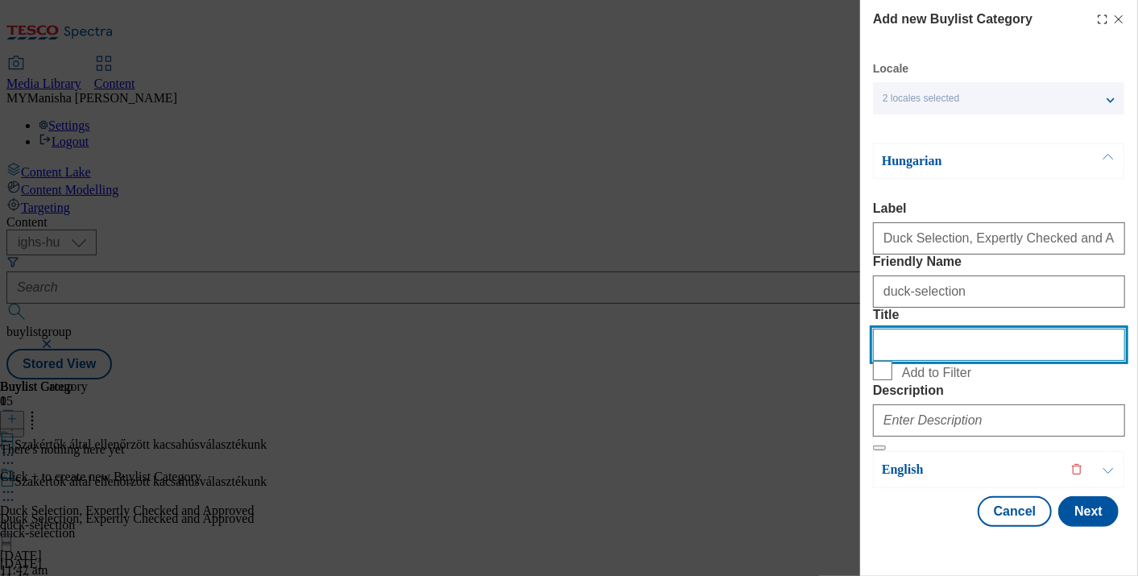
scroll to position [107, 0]
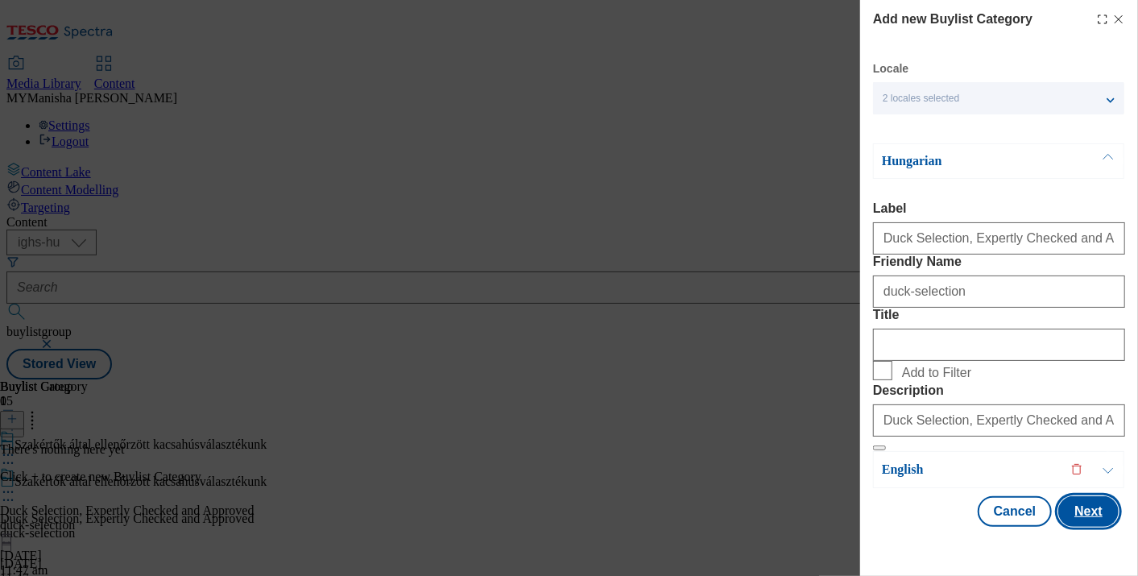
click at [1066, 526] on button "Next" at bounding box center [1088, 511] width 60 height 31
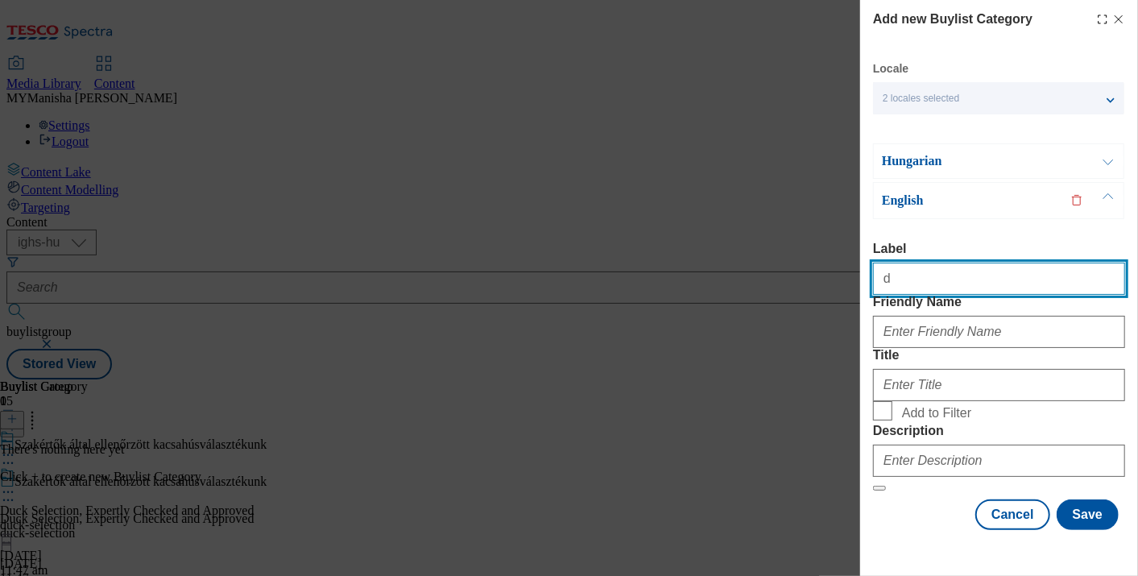
click at [940, 263] on input "d" at bounding box center [999, 279] width 252 height 32
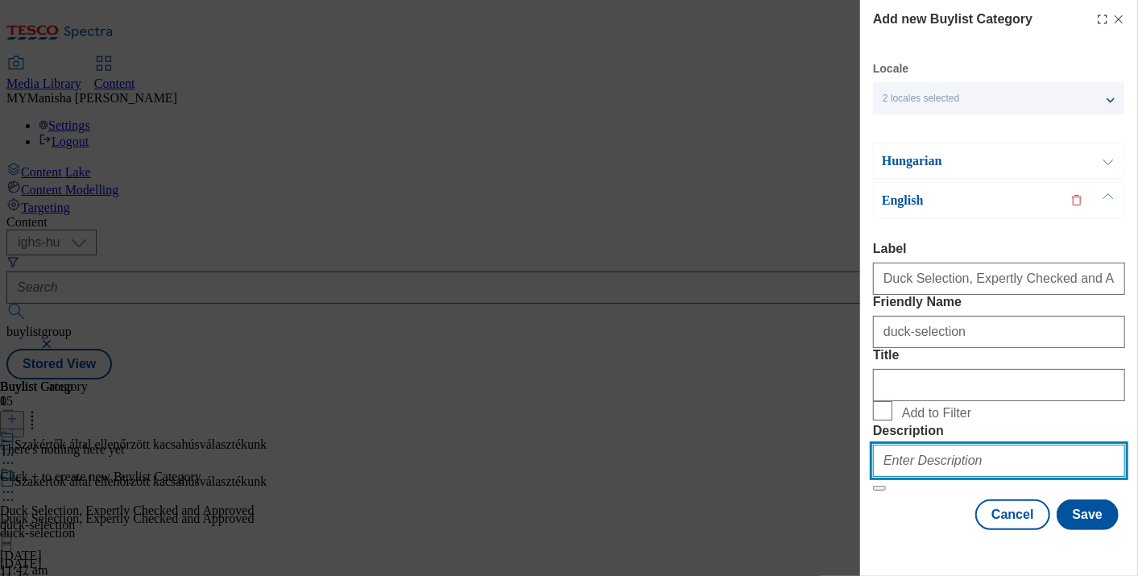
click at [910, 476] on input "Description" at bounding box center [999, 460] width 252 height 32
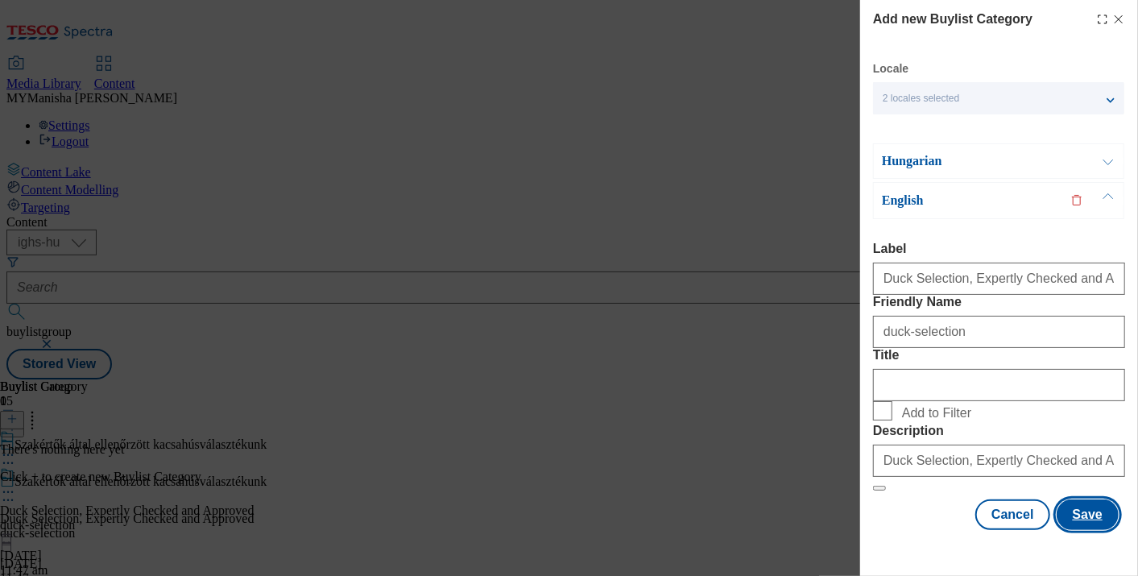
click at [1074, 530] on button "Save" at bounding box center [1087, 514] width 62 height 31
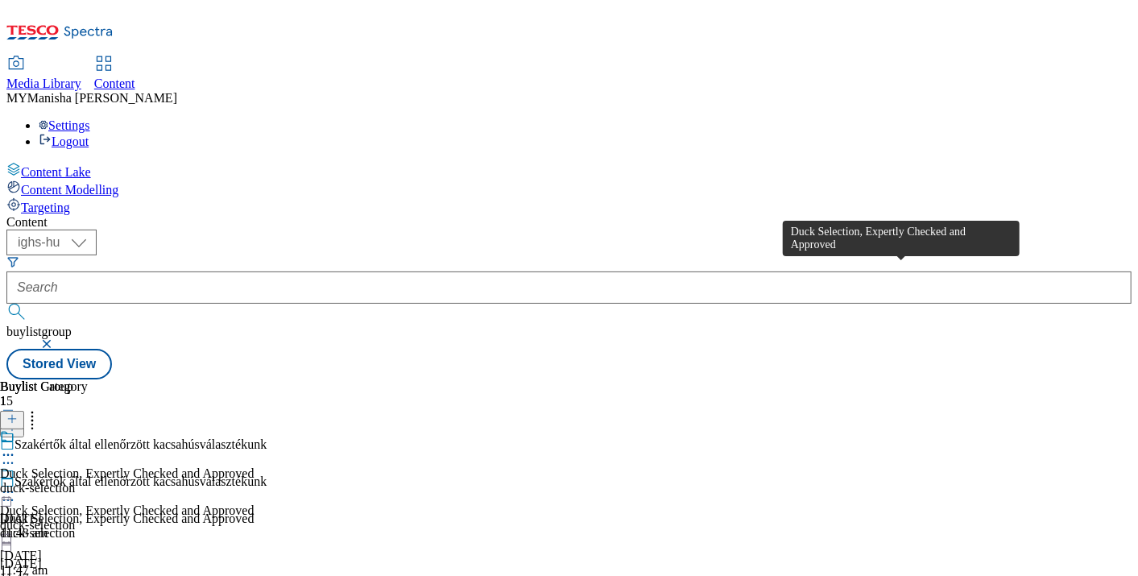
click at [254, 466] on div "Duck Selection, Expertly Checked and Approved" at bounding box center [127, 473] width 254 height 14
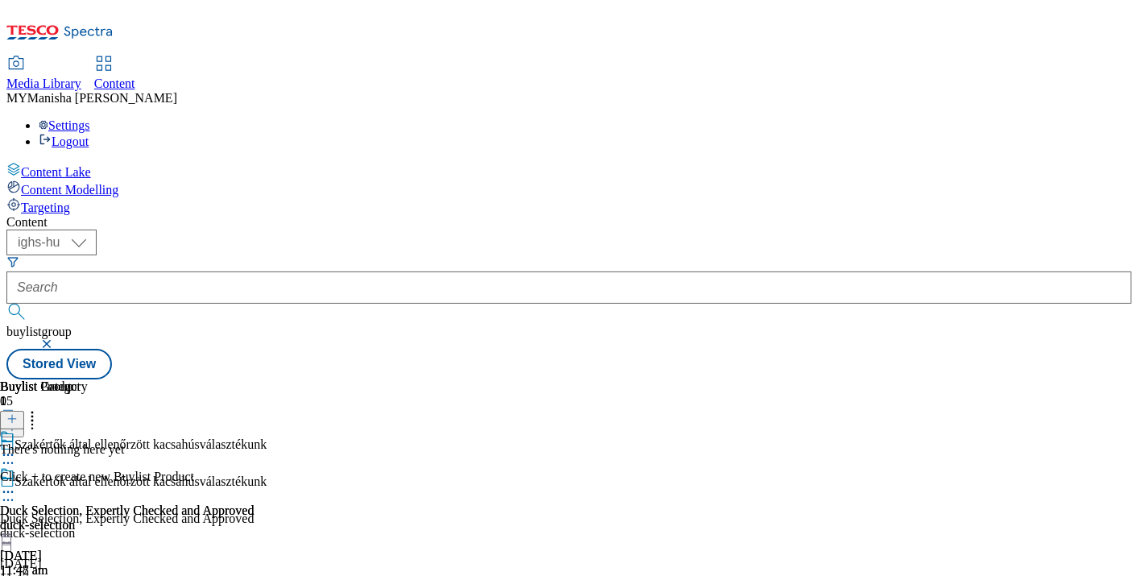
scroll to position [0, 284]
click at [18, 413] on icon at bounding box center [11, 418] width 11 height 11
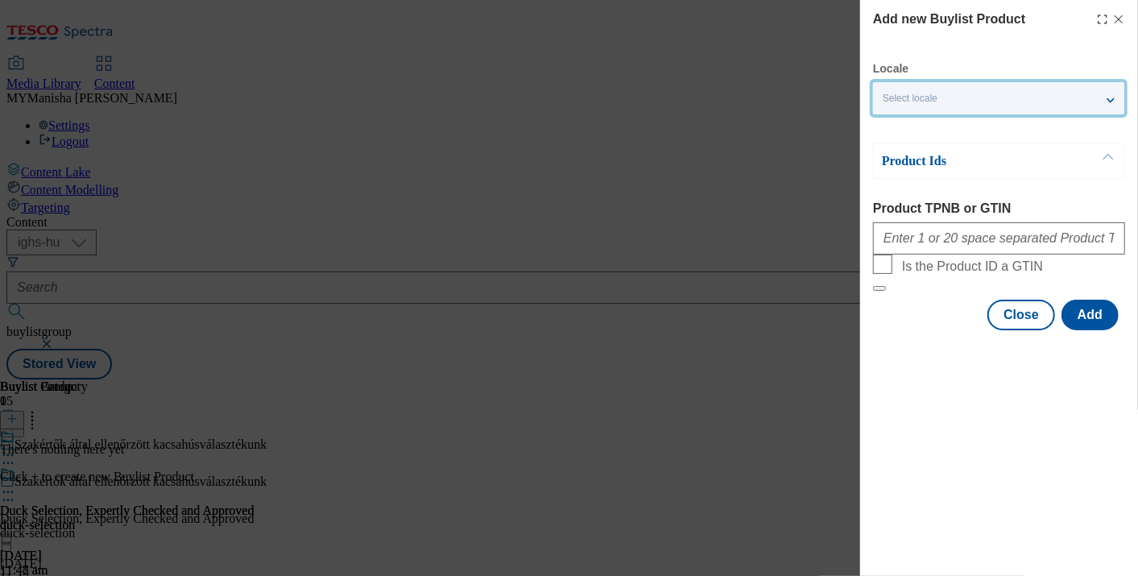
click at [1003, 97] on div "Select locale" at bounding box center [998, 98] width 251 height 32
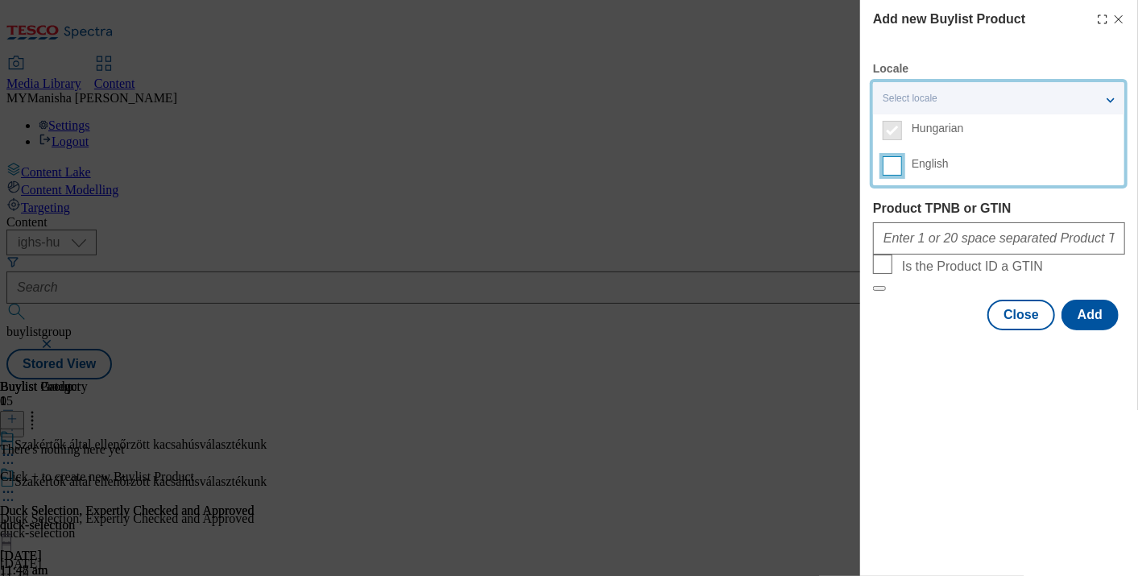
click at [895, 169] on input "English" at bounding box center [892, 165] width 19 height 19
click at [955, 201] on label "Product TPNB or GTIN" at bounding box center [999, 208] width 252 height 14
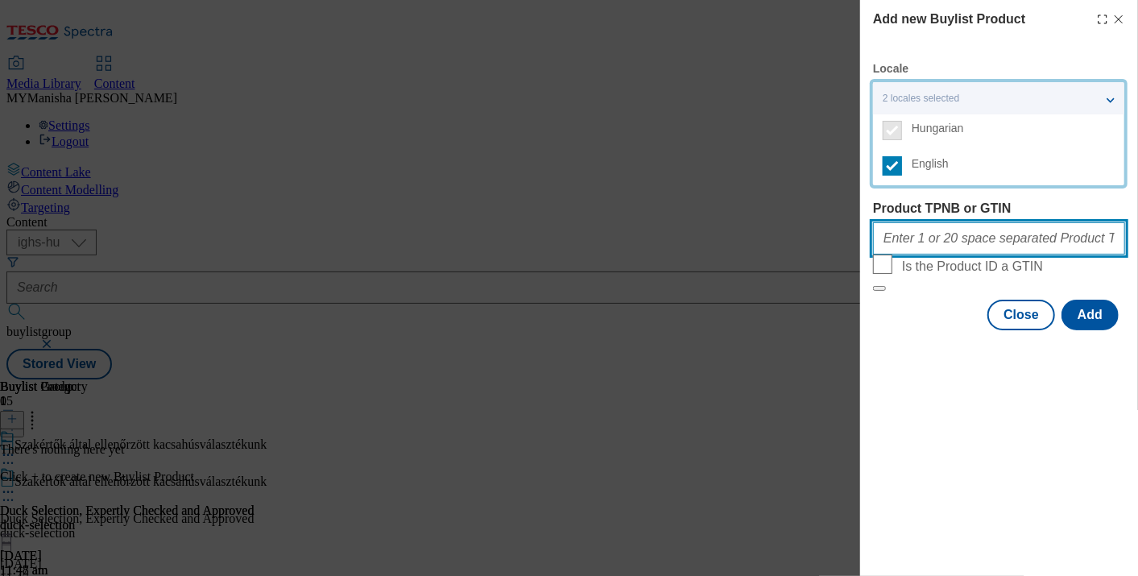
click at [955, 222] on input "Product TPNB or GTIN" at bounding box center [999, 238] width 252 height 32
click at [908, 240] on input "Product TPNB or GTIN" at bounding box center [999, 238] width 252 height 32
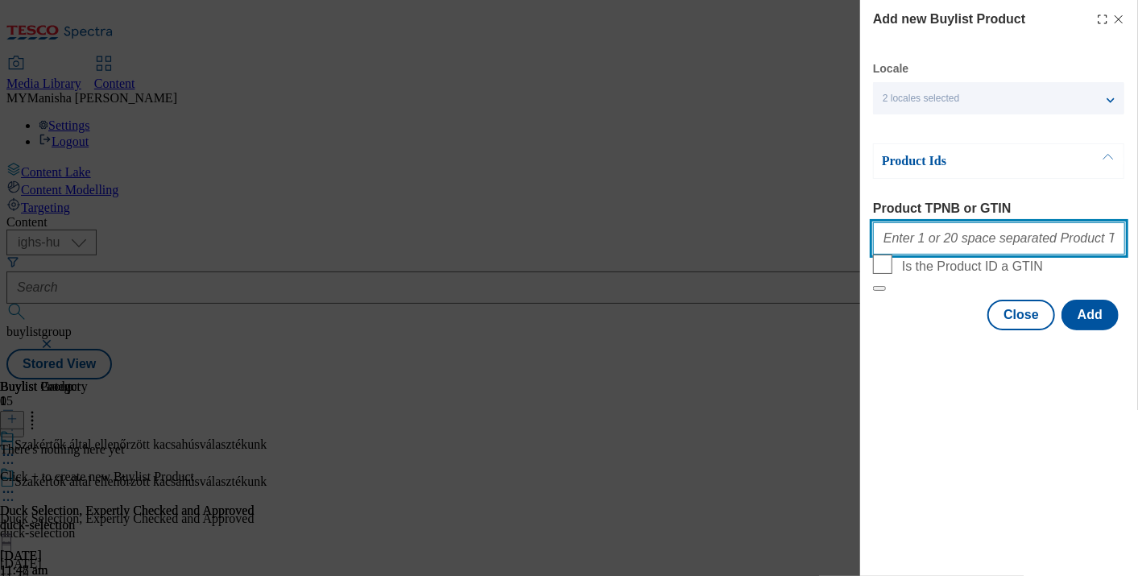
paste input "105005789 105005793 105006144 105015489 105015491 105010356 105010357"
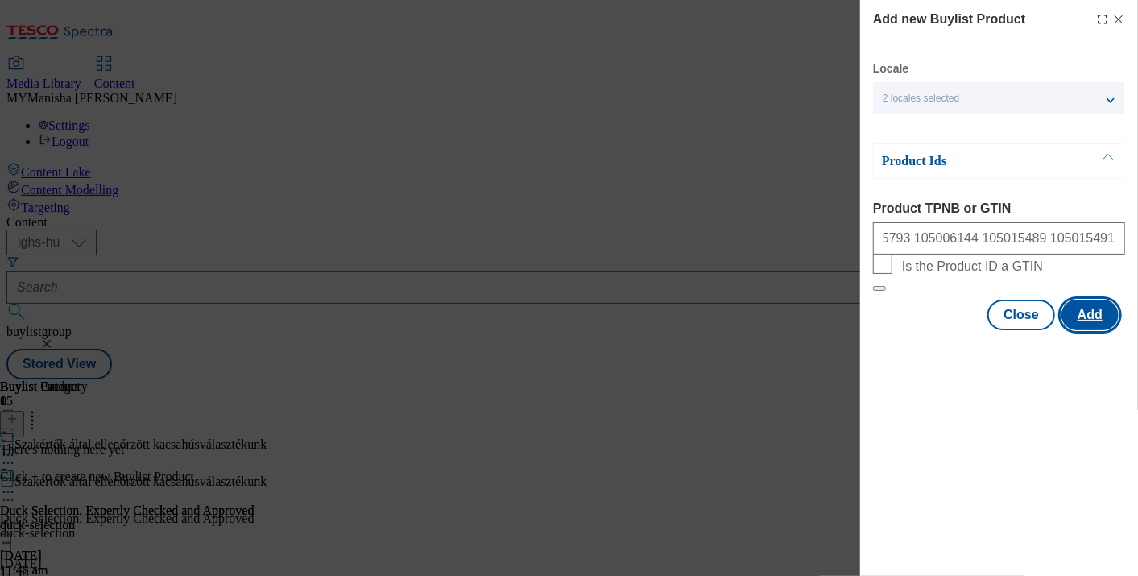
scroll to position [0, 0]
click at [1086, 330] on button "Add" at bounding box center [1089, 315] width 57 height 31
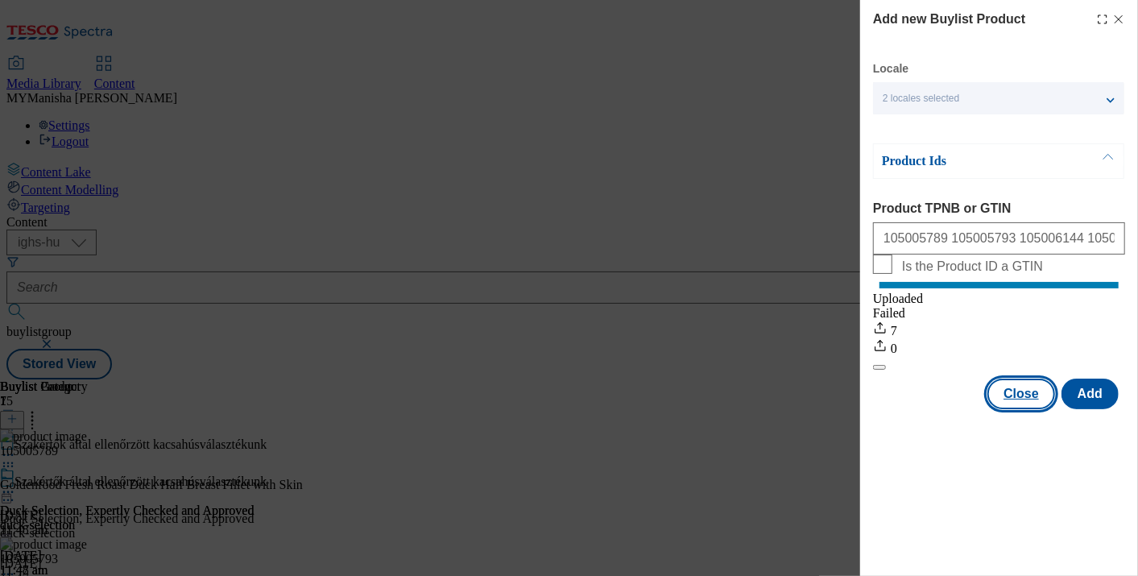
click at [1026, 409] on button "Close" at bounding box center [1021, 393] width 68 height 31
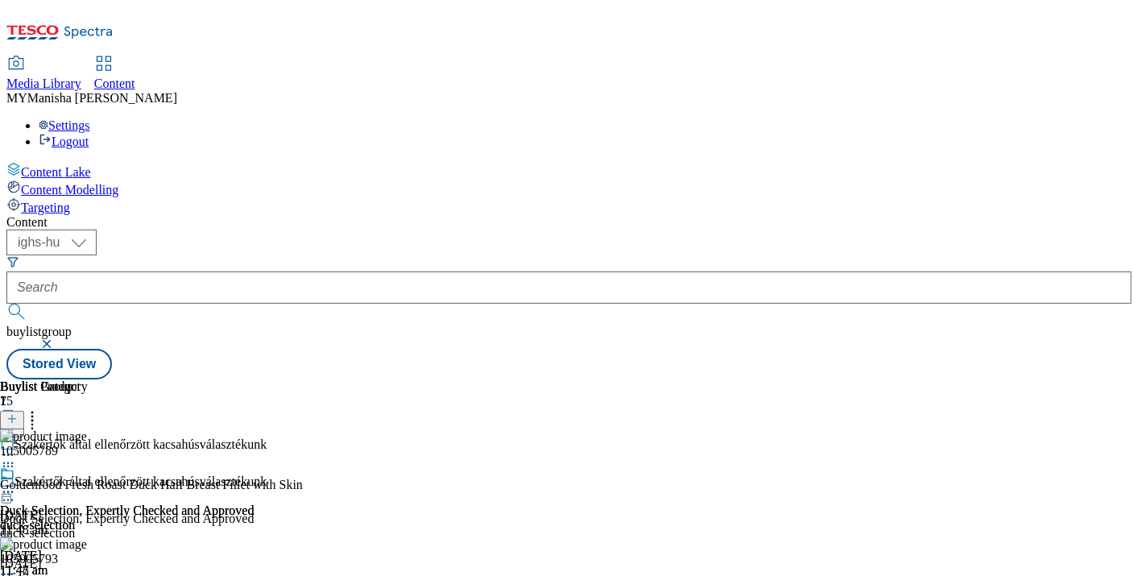
click at [18, 421] on icon at bounding box center [11, 426] width 11 height 11
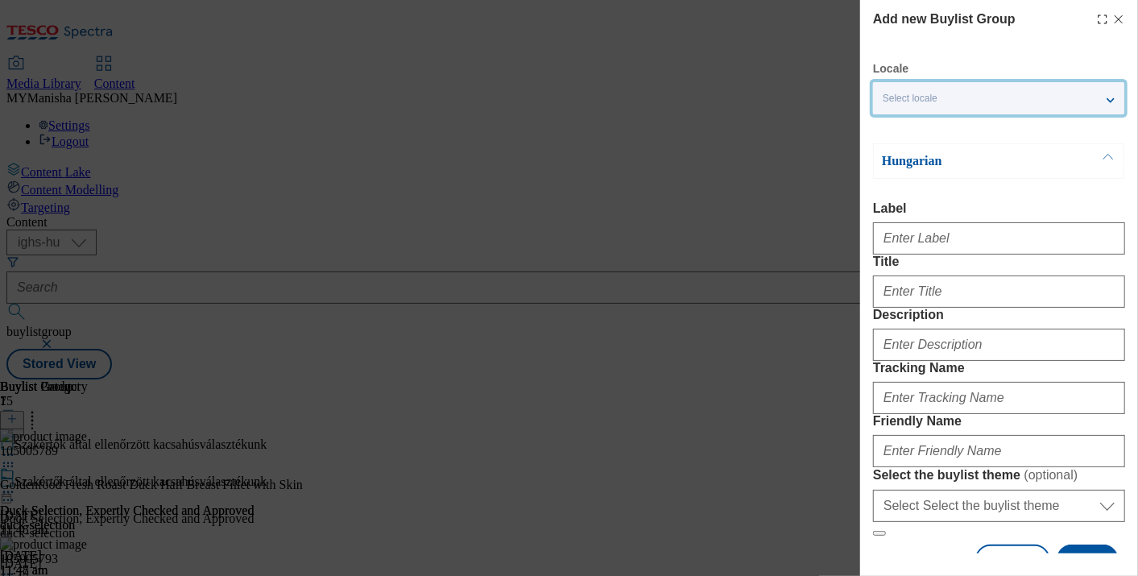
click at [970, 85] on div "Select locale" at bounding box center [998, 98] width 251 height 32
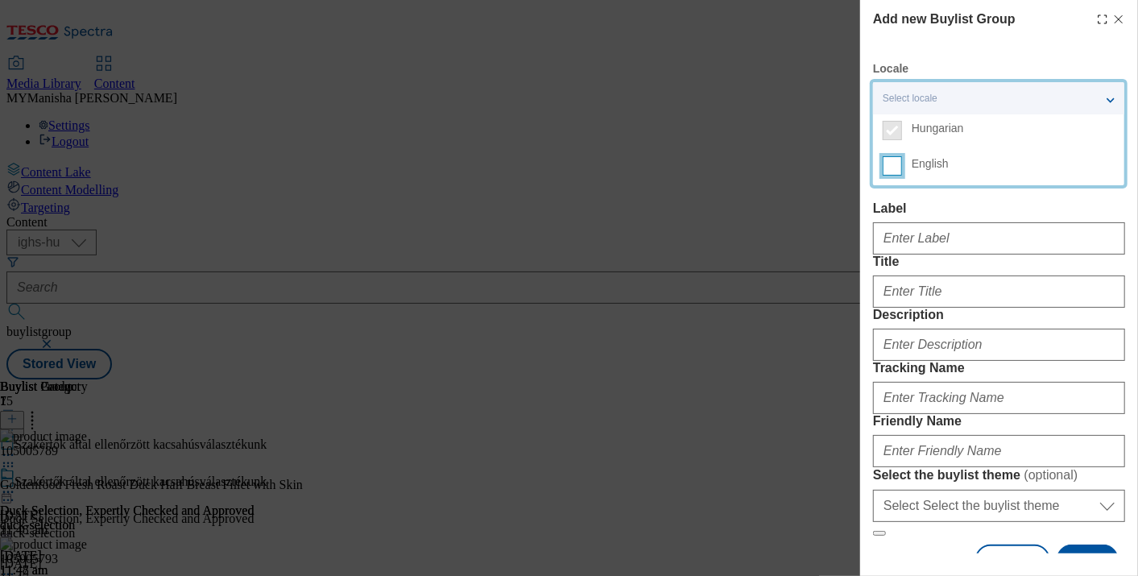
click at [895, 165] on input "English" at bounding box center [892, 165] width 19 height 19
click at [916, 209] on label "Label" at bounding box center [999, 208] width 252 height 14
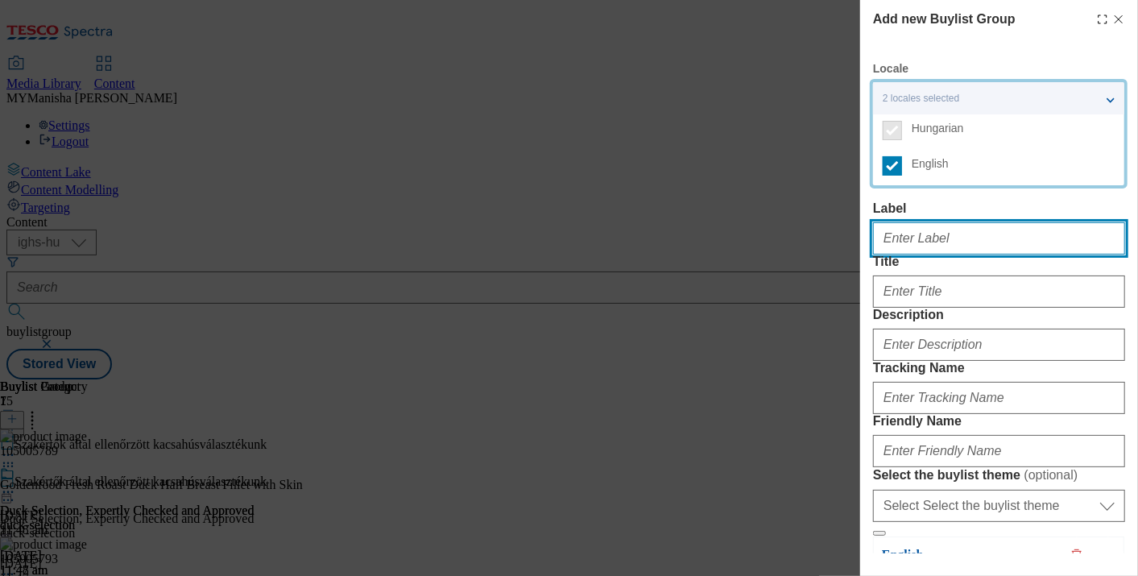
click at [916, 222] on input "Label" at bounding box center [999, 238] width 252 height 32
click at [933, 252] on input "Label" at bounding box center [999, 238] width 252 height 32
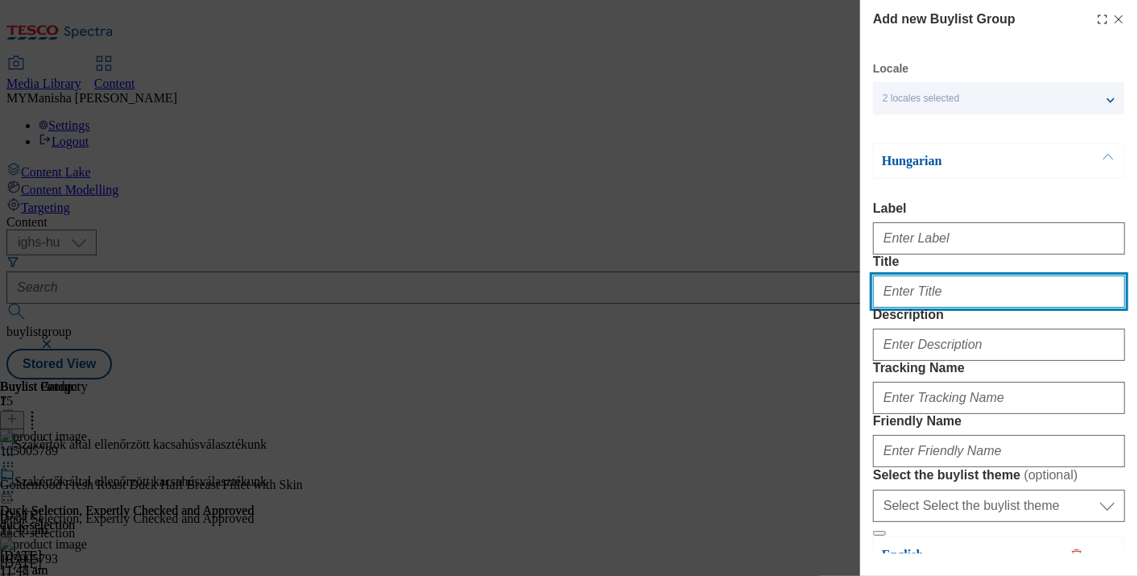
paste input "[PERSON_NAME] finom pulykahúsválasztékunk"
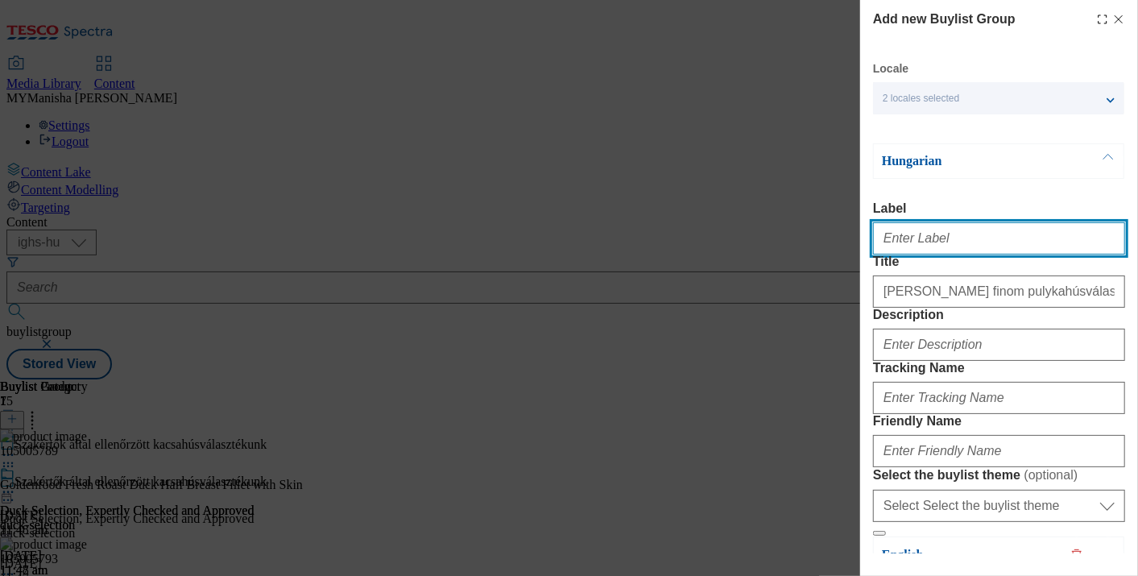
click at [918, 246] on input "Label" at bounding box center [999, 238] width 252 height 32
paste input "Fresh and Flavorful Turkey Selection"
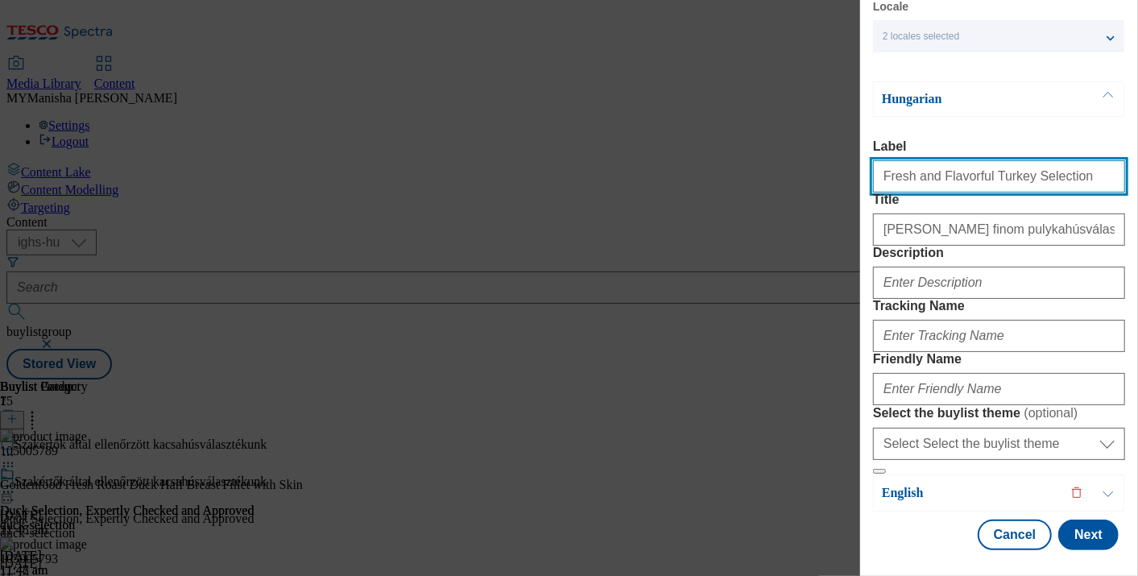
scroll to position [159, 0]
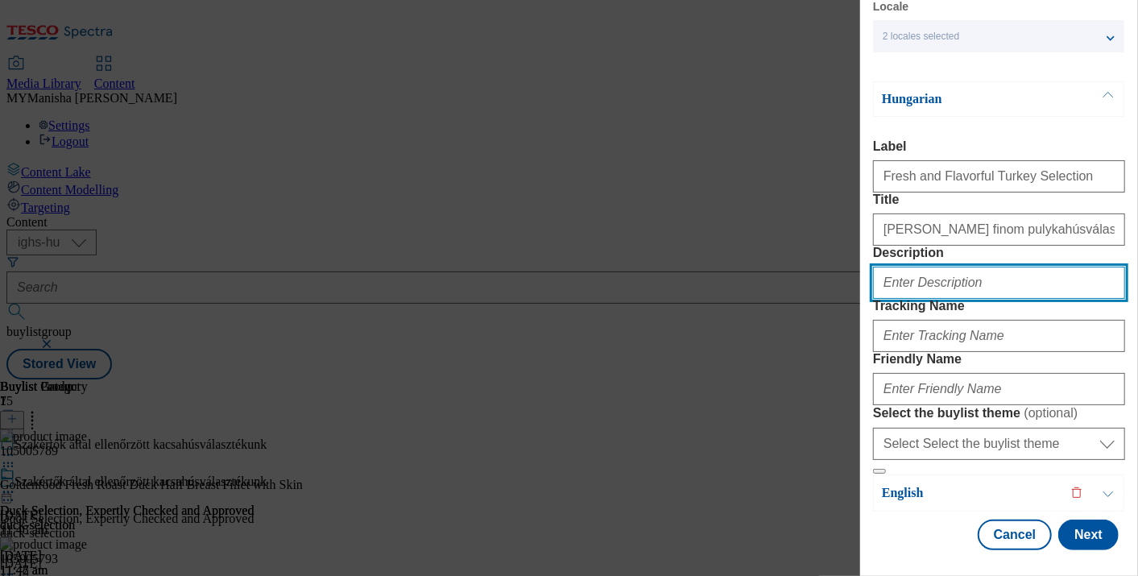
paste input "Fresh and Flavorful Turkey Selection"
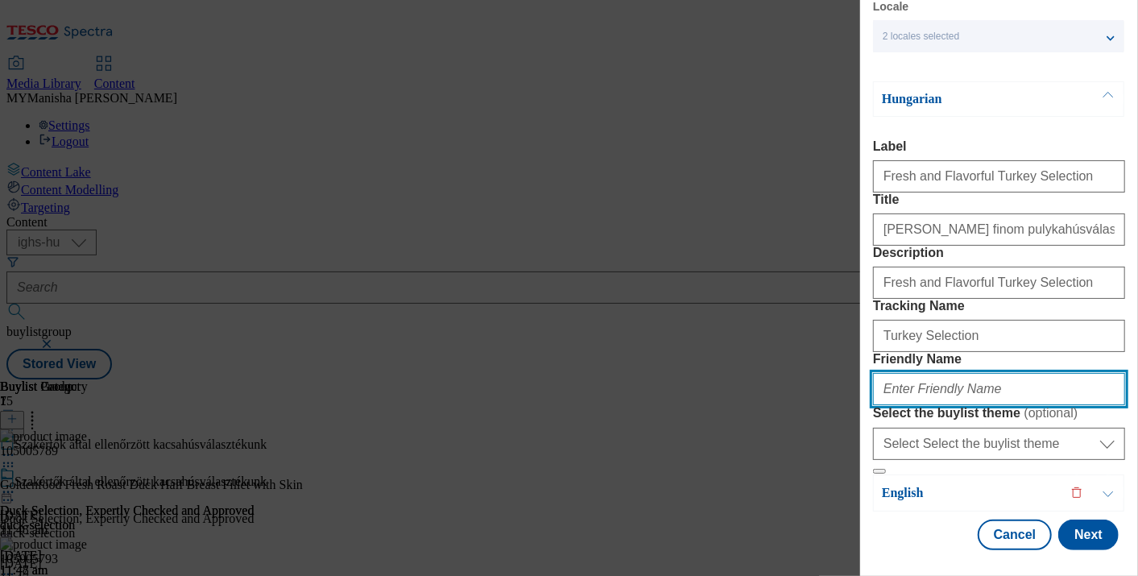
paste input "Turkey Selection"
click at [887, 405] on input "Turkey Selection" at bounding box center [999, 389] width 252 height 32
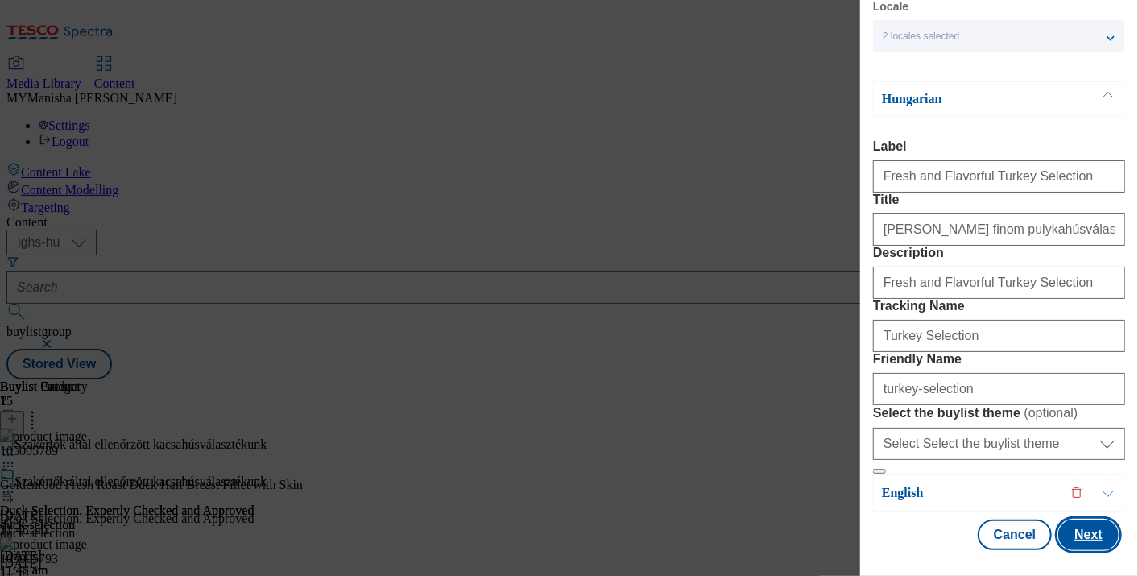
click at [1081, 523] on button "Next" at bounding box center [1088, 534] width 60 height 31
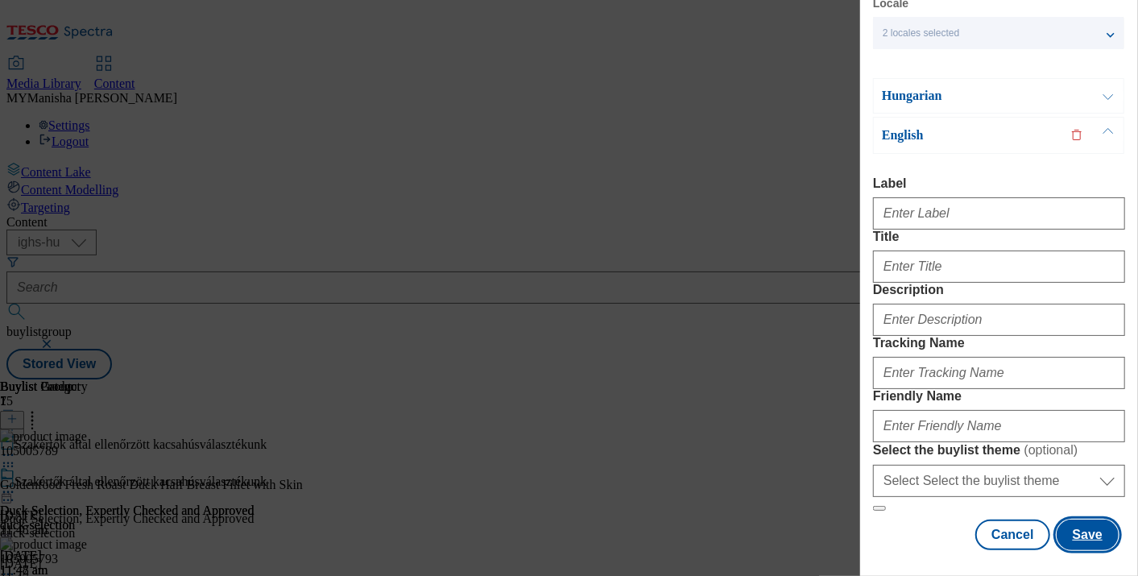
scroll to position [76, 0]
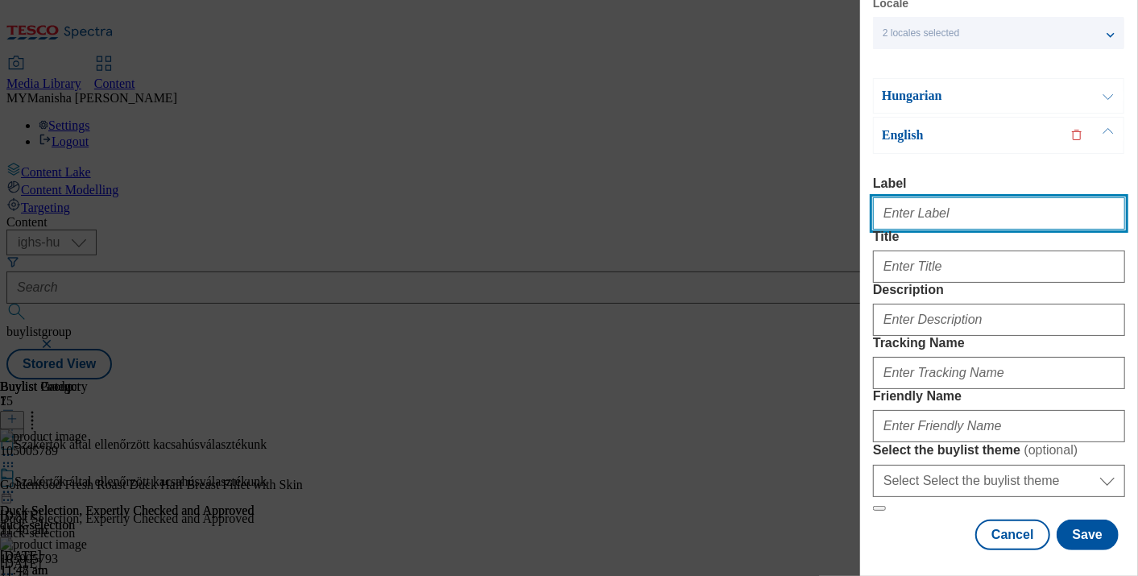
click at [911, 211] on input "Label" at bounding box center [999, 213] width 252 height 32
click at [932, 207] on input "Fresh and Flavorful Turkey Selection" at bounding box center [999, 213] width 252 height 32
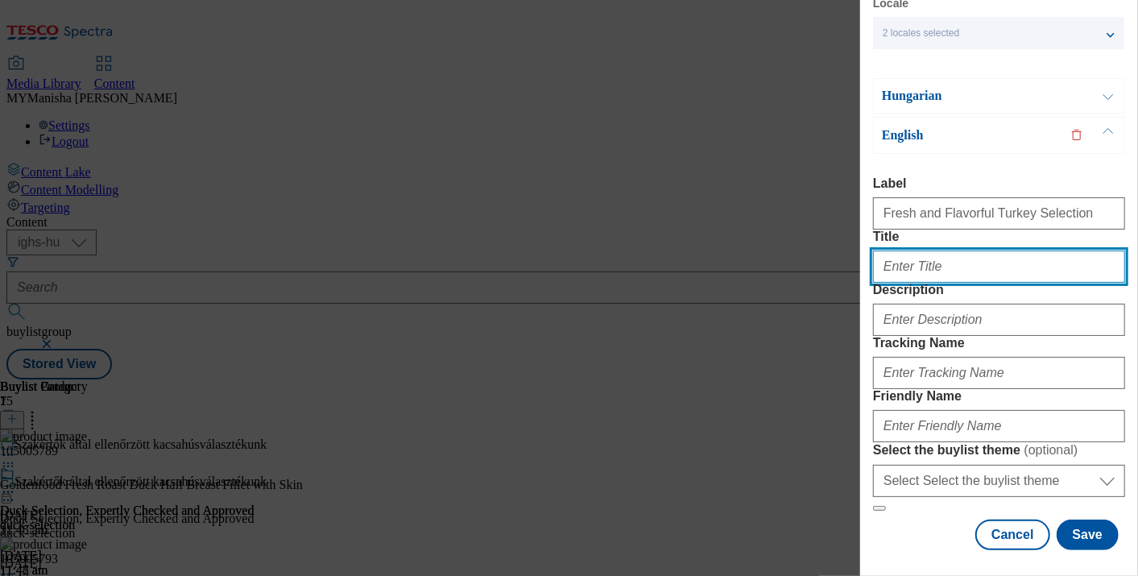
paste input "Fresh and Flavorful Turkey Selection"
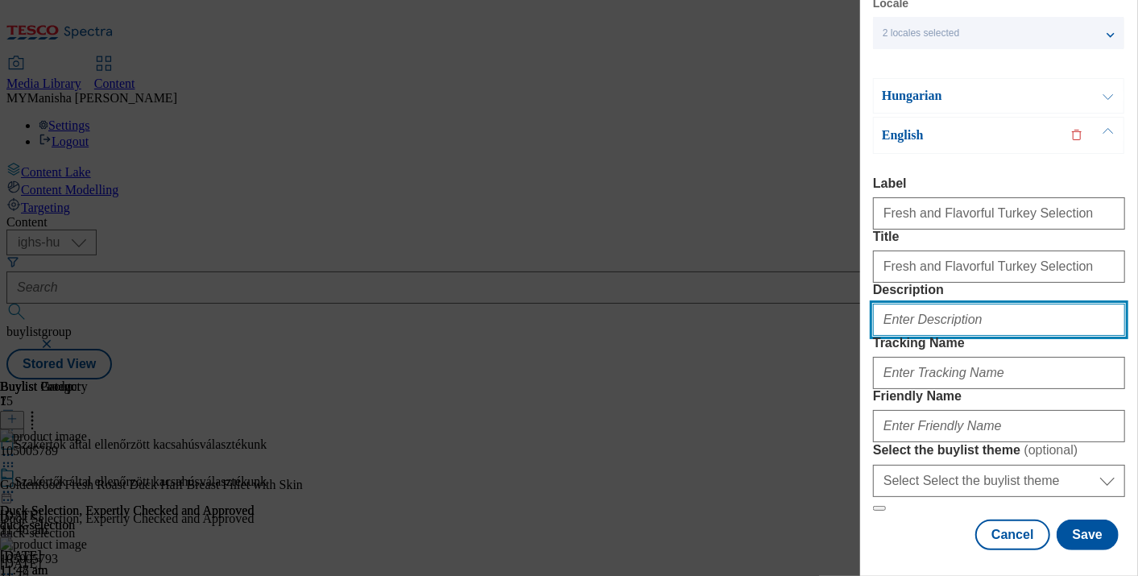
paste input "Fresh and Flavorful Turkey Selection"
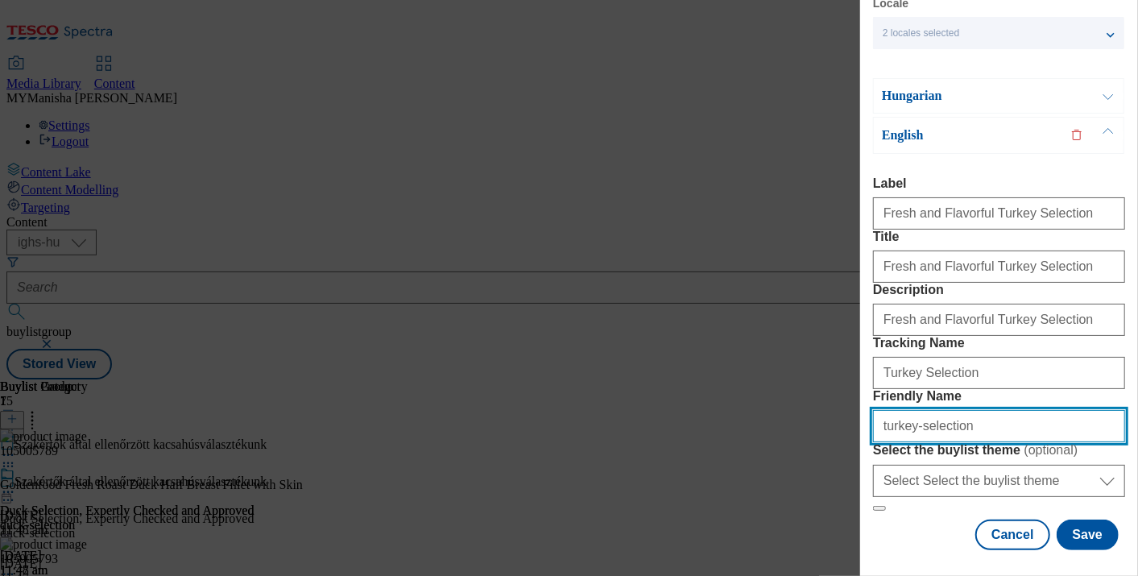
scroll to position [226, 0]
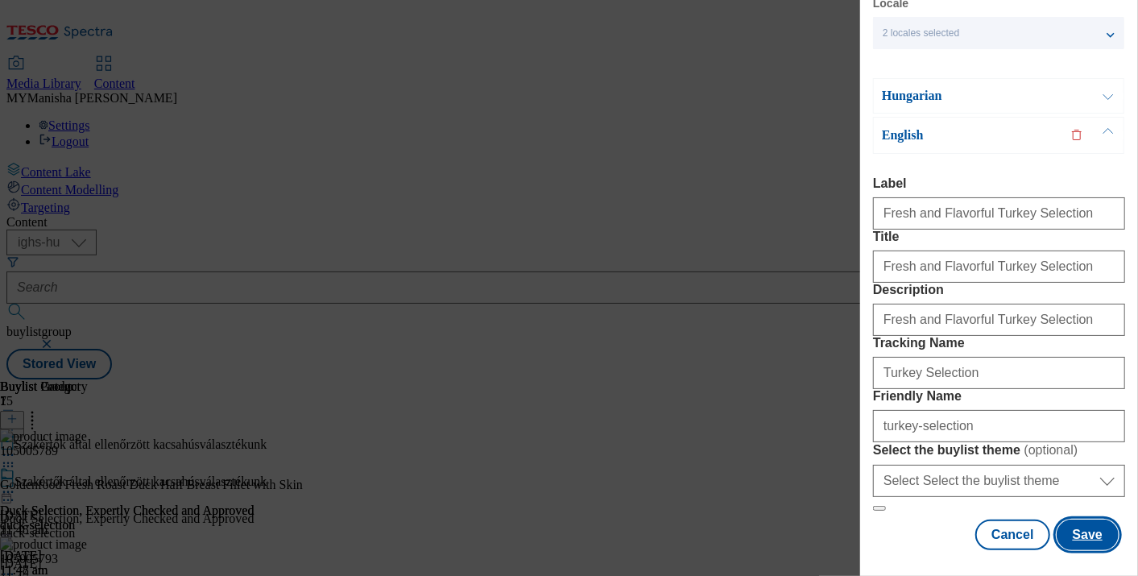
click at [1078, 522] on button "Save" at bounding box center [1087, 534] width 62 height 31
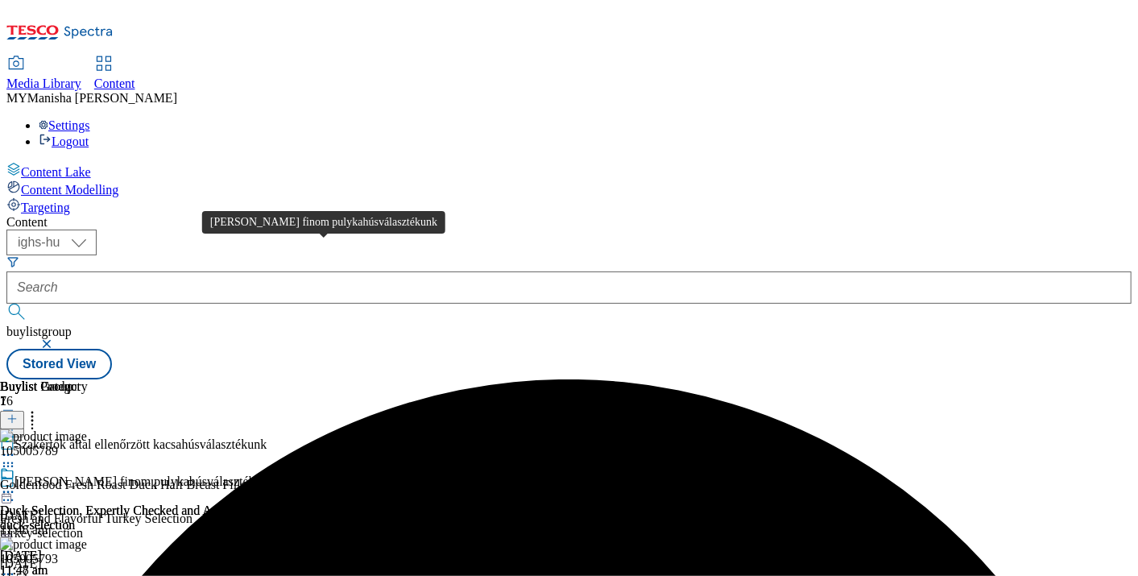
click at [275, 474] on div "[PERSON_NAME] finom pulykahúsválasztékunk" at bounding box center [144, 481] width 260 height 14
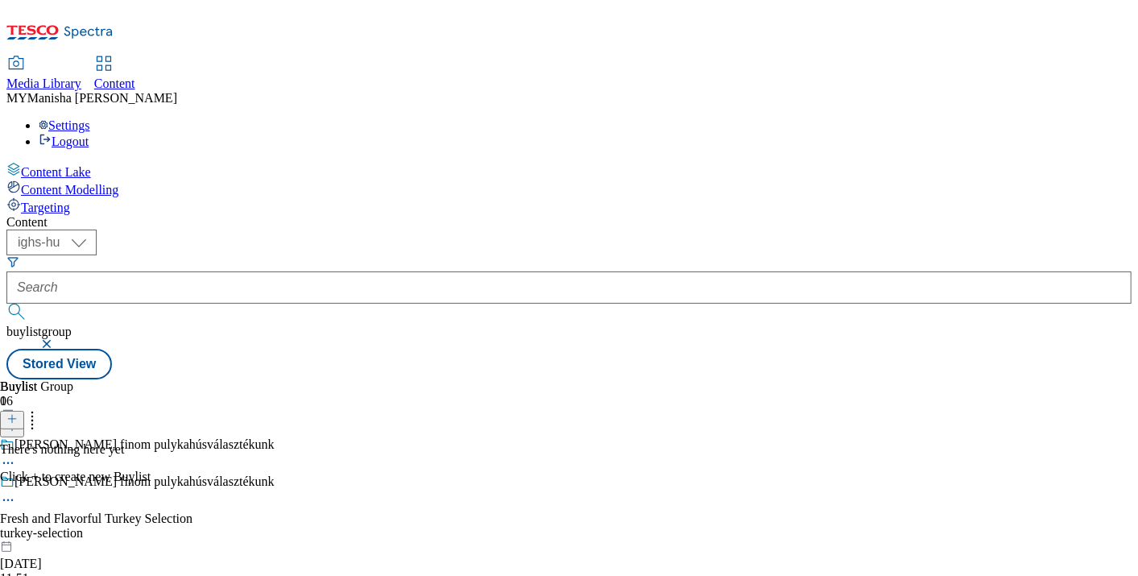
click at [18, 413] on icon at bounding box center [11, 418] width 11 height 11
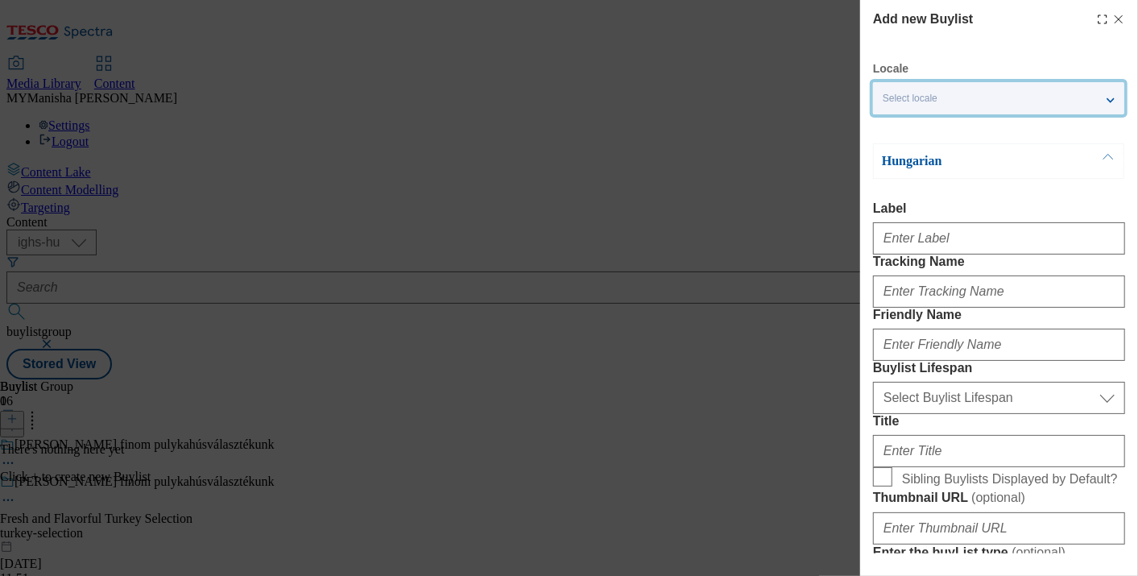
click at [1049, 100] on div "Select locale" at bounding box center [998, 98] width 251 height 32
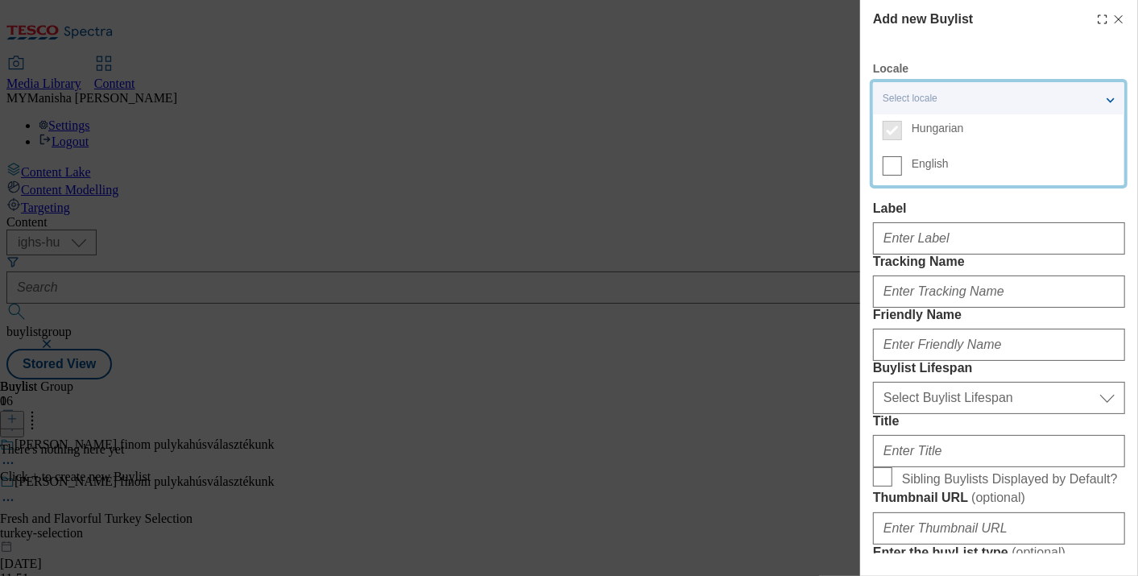
click at [903, 165] on label "English" at bounding box center [998, 167] width 251 height 35
click at [902, 165] on input "English" at bounding box center [892, 165] width 19 height 19
click at [949, 212] on label "Label" at bounding box center [999, 208] width 252 height 14
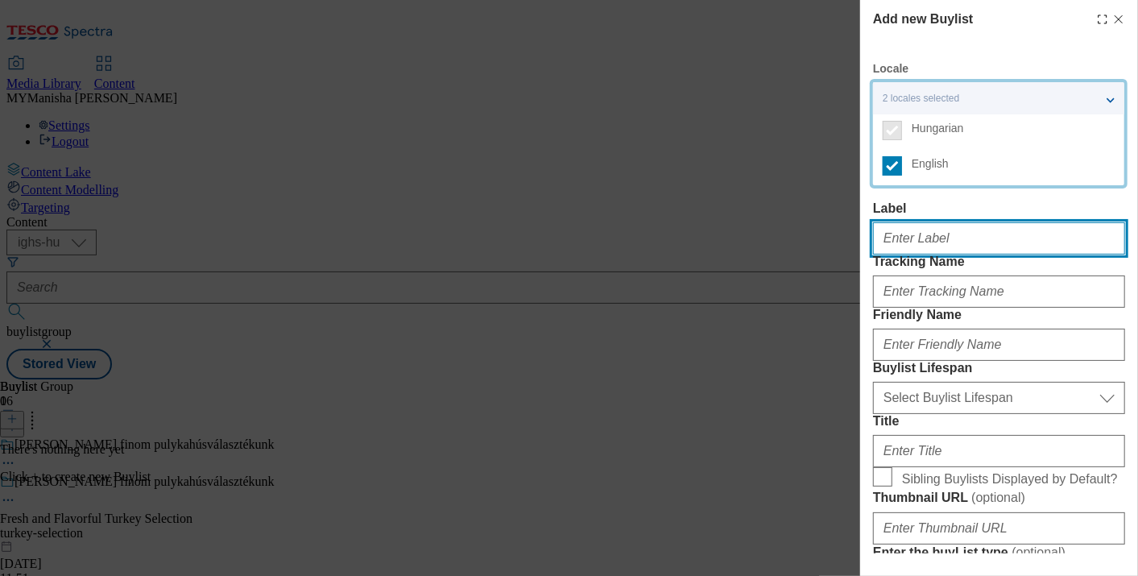
click at [949, 222] on input "Label" at bounding box center [999, 238] width 252 height 32
click at [932, 246] on input "Label" at bounding box center [999, 238] width 252 height 32
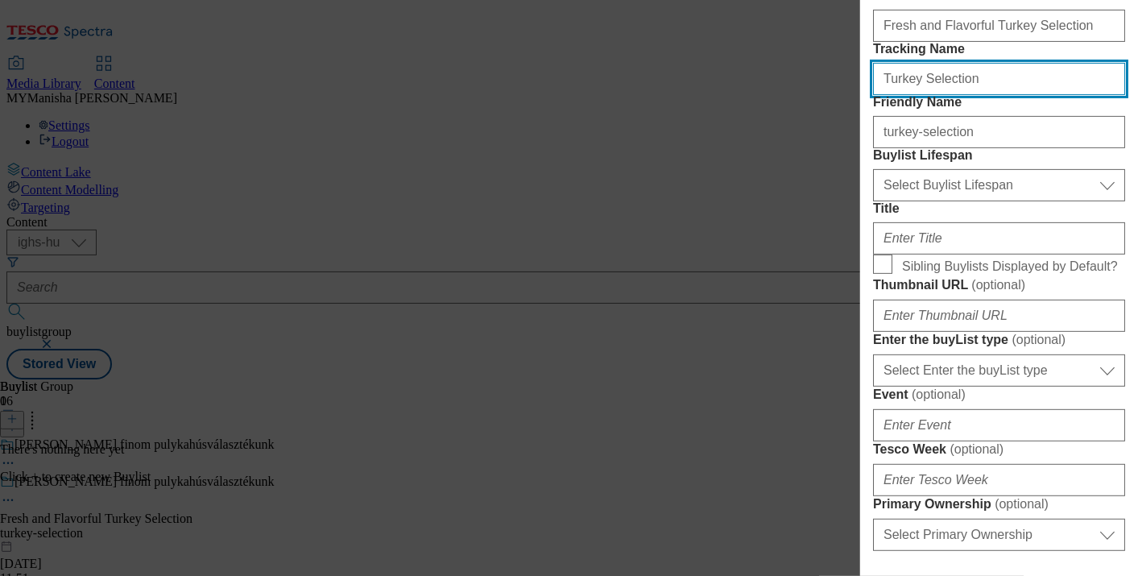
scroll to position [217, 0]
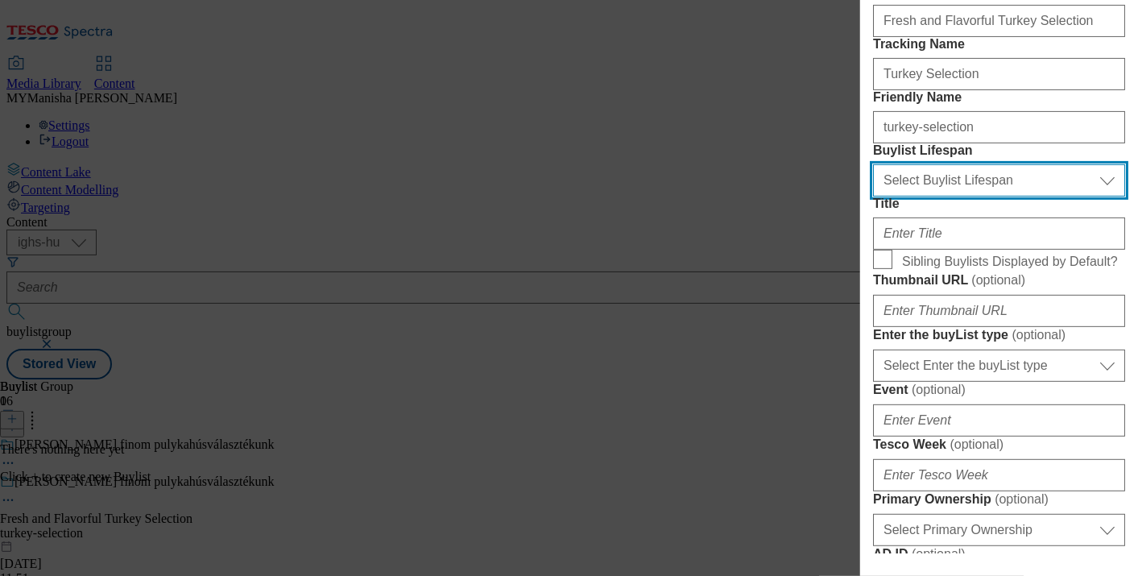
click at [1007, 196] on select "Select Buylist Lifespan evergreen seasonal tactical" at bounding box center [999, 180] width 252 height 32
click at [873, 196] on select "Select Buylist Lifespan evergreen seasonal tactical" at bounding box center [999, 180] width 252 height 32
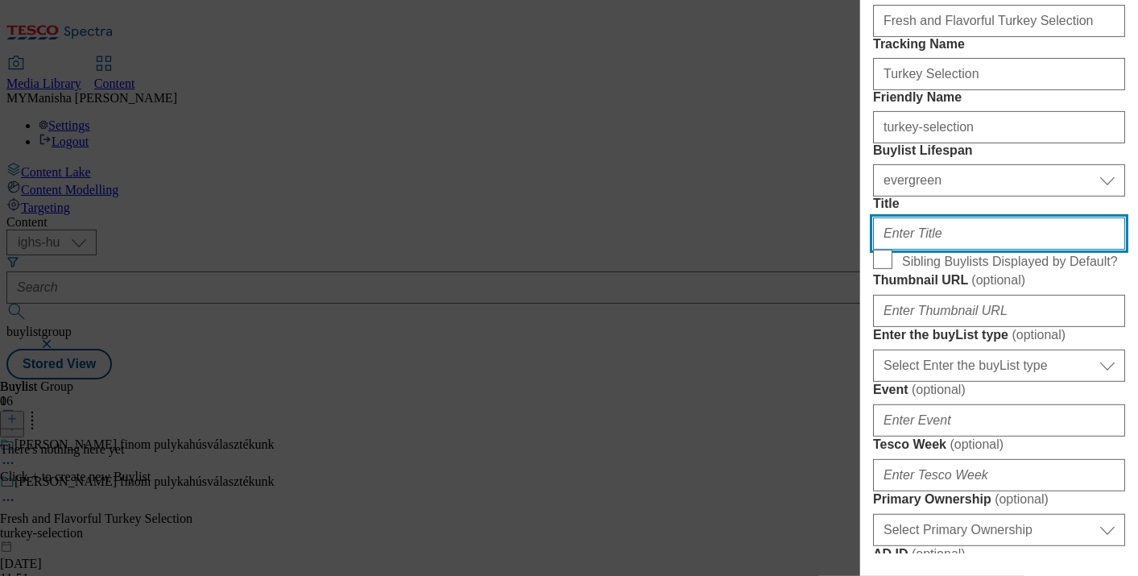
click at [943, 250] on input "Title" at bounding box center [999, 233] width 252 height 32
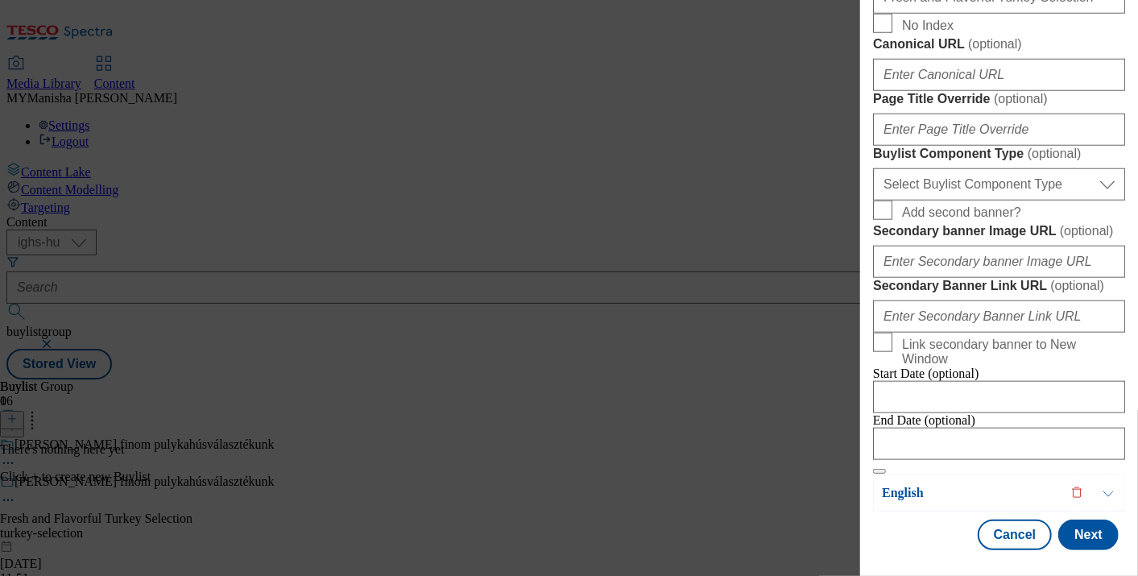
scroll to position [1453, 0]
click at [1073, 519] on button "Next" at bounding box center [1088, 534] width 60 height 31
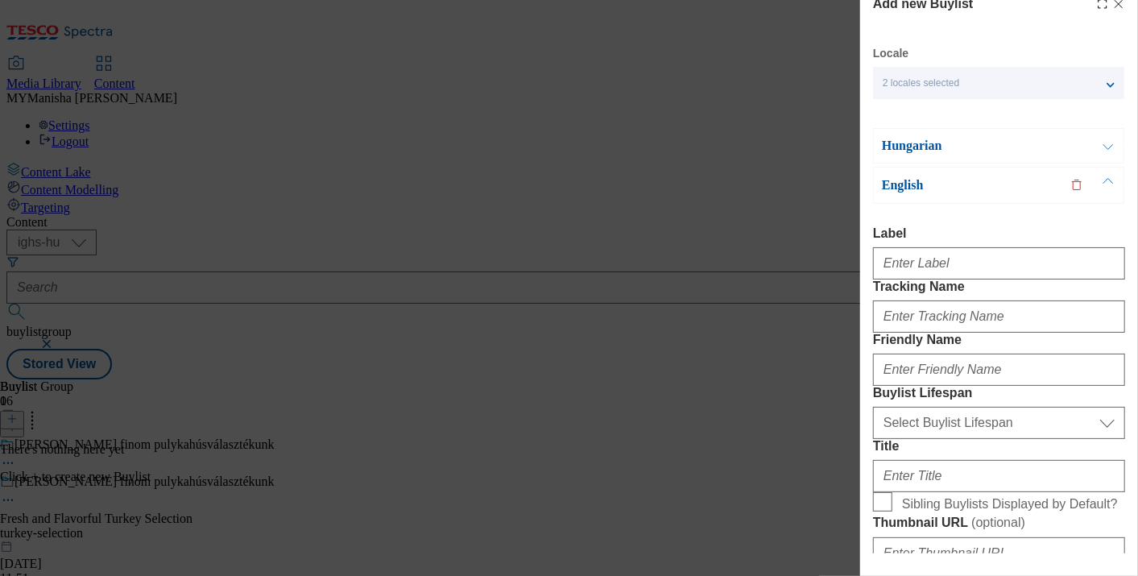
scroll to position [14, 0]
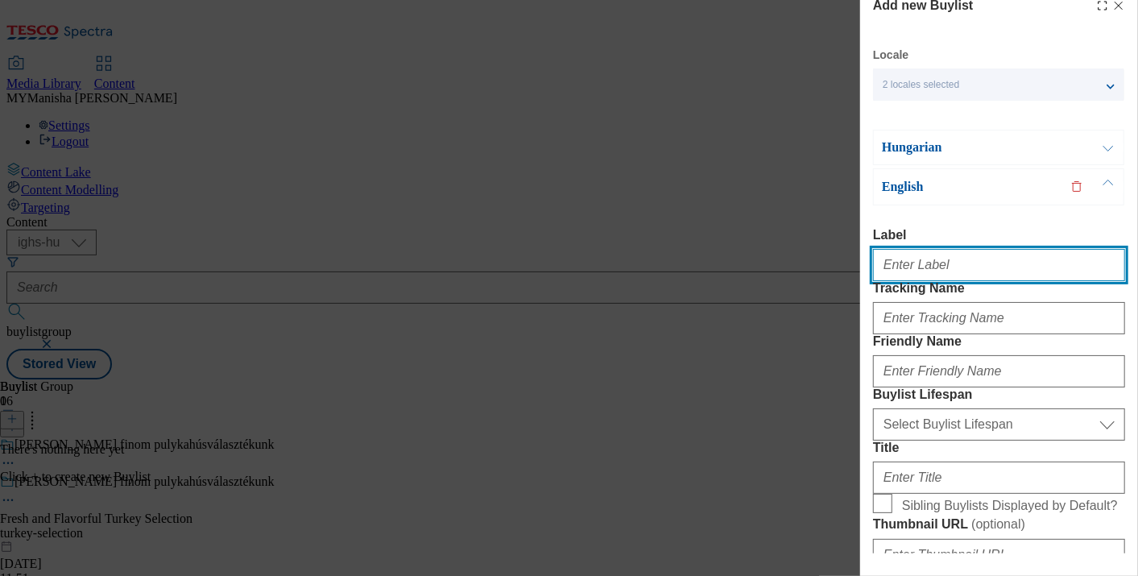
click at [950, 271] on input "Label" at bounding box center [999, 265] width 252 height 32
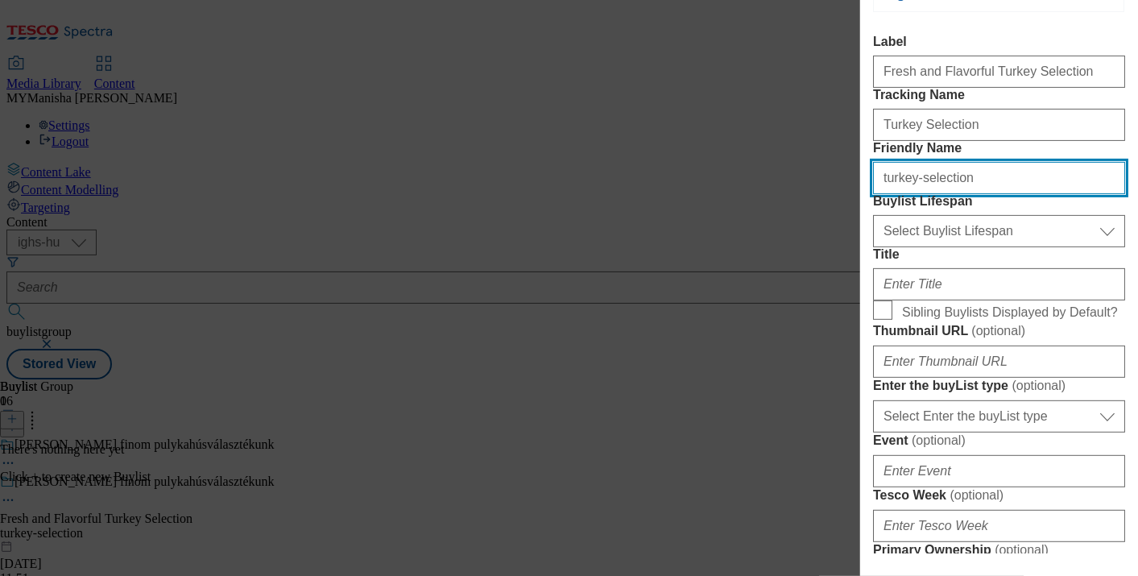
scroll to position [207, 0]
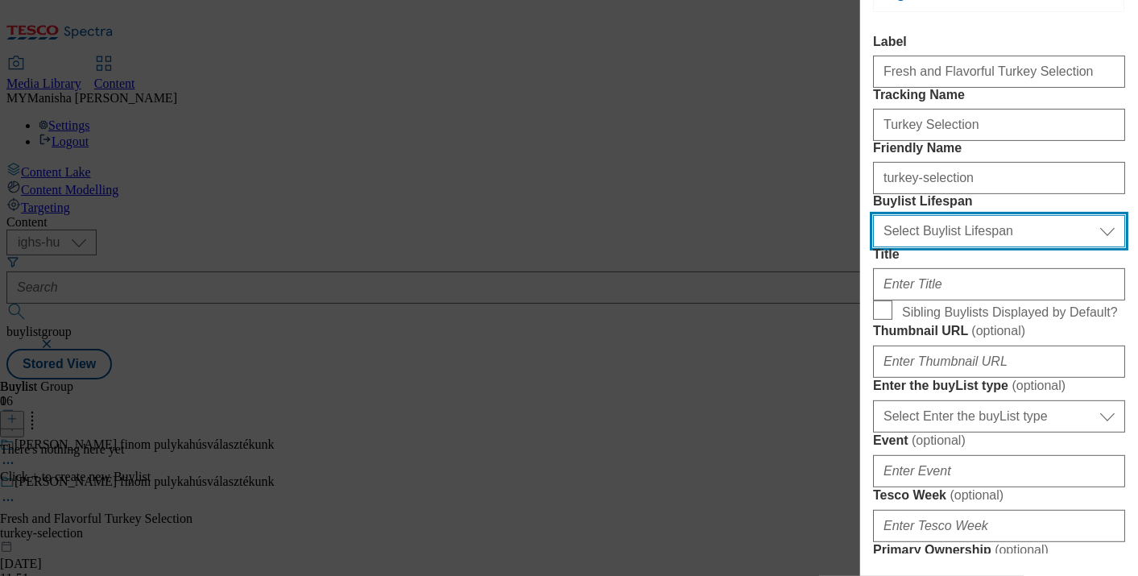
click at [982, 247] on select "Select Buylist Lifespan evergreen seasonal tactical" at bounding box center [999, 231] width 252 height 32
click at [873, 247] on select "Select Buylist Lifespan evergreen seasonal tactical" at bounding box center [999, 231] width 252 height 32
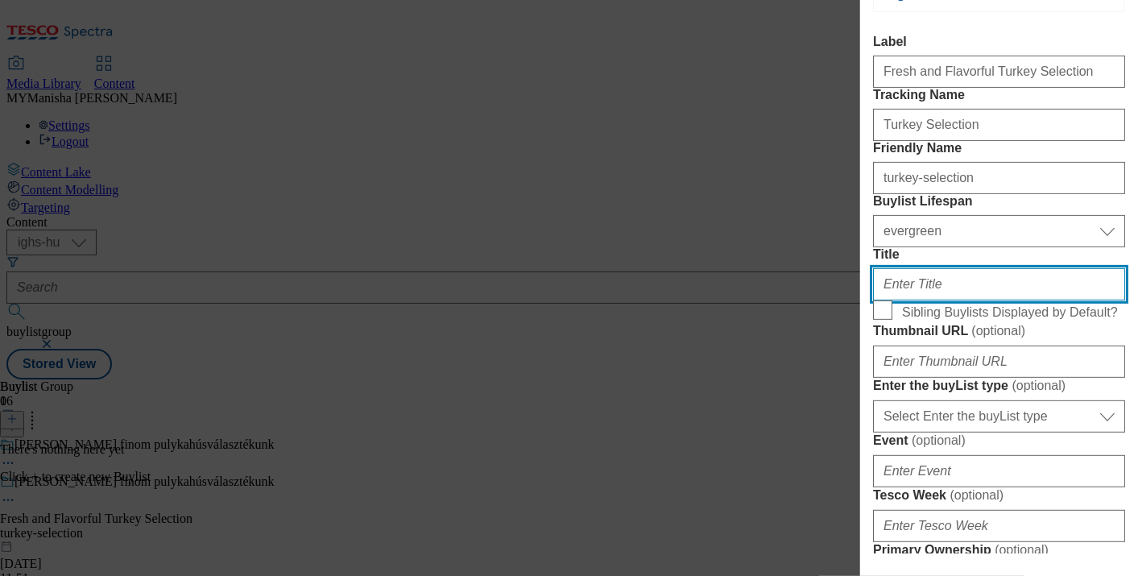
click at [945, 300] on input "Title" at bounding box center [999, 284] width 252 height 32
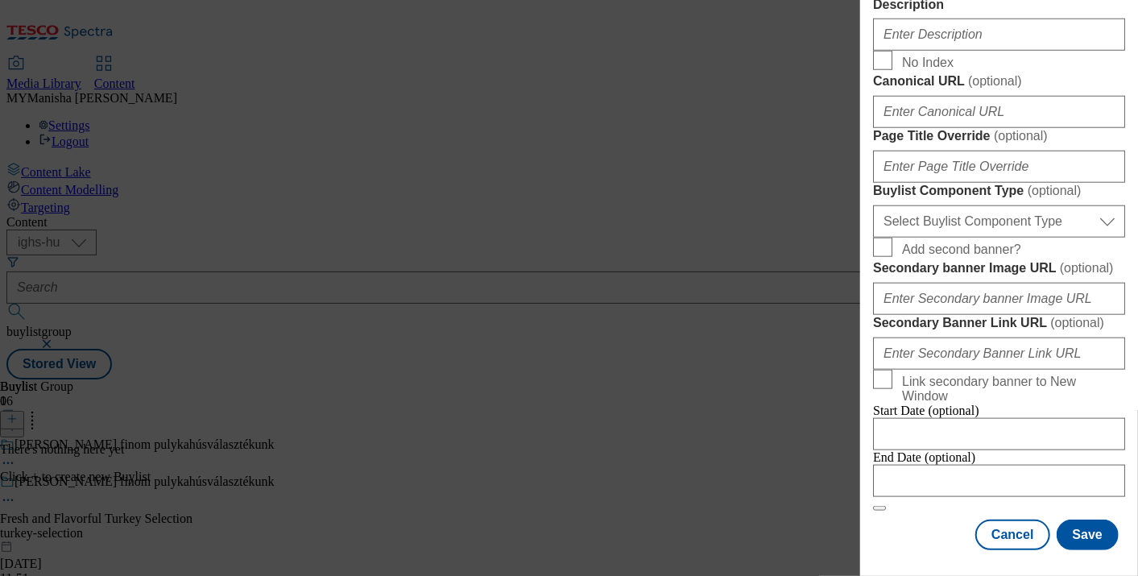
scroll to position [952, 0]
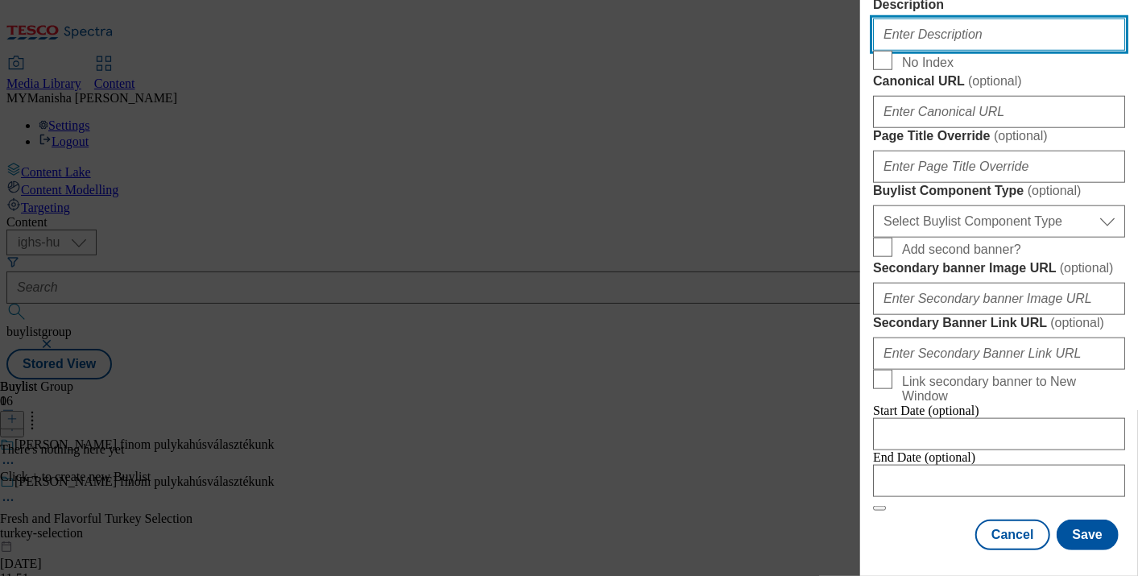
click at [964, 51] on input "Description" at bounding box center [999, 35] width 252 height 32
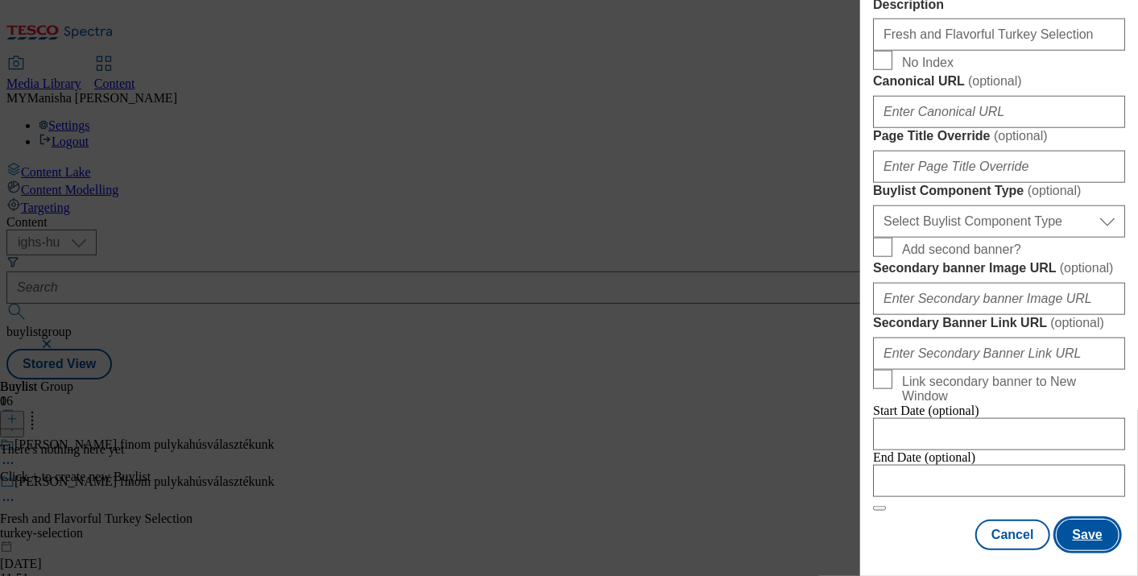
click at [1074, 521] on button "Save" at bounding box center [1087, 534] width 62 height 31
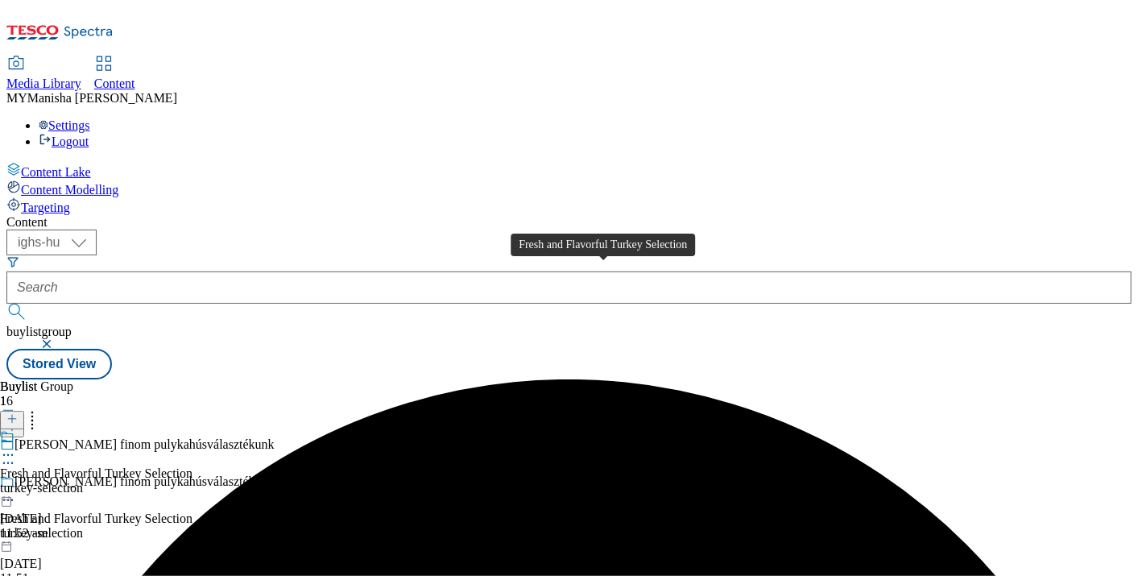
click at [192, 466] on div "Fresh and Flavorful Turkey Selection" at bounding box center [96, 473] width 192 height 14
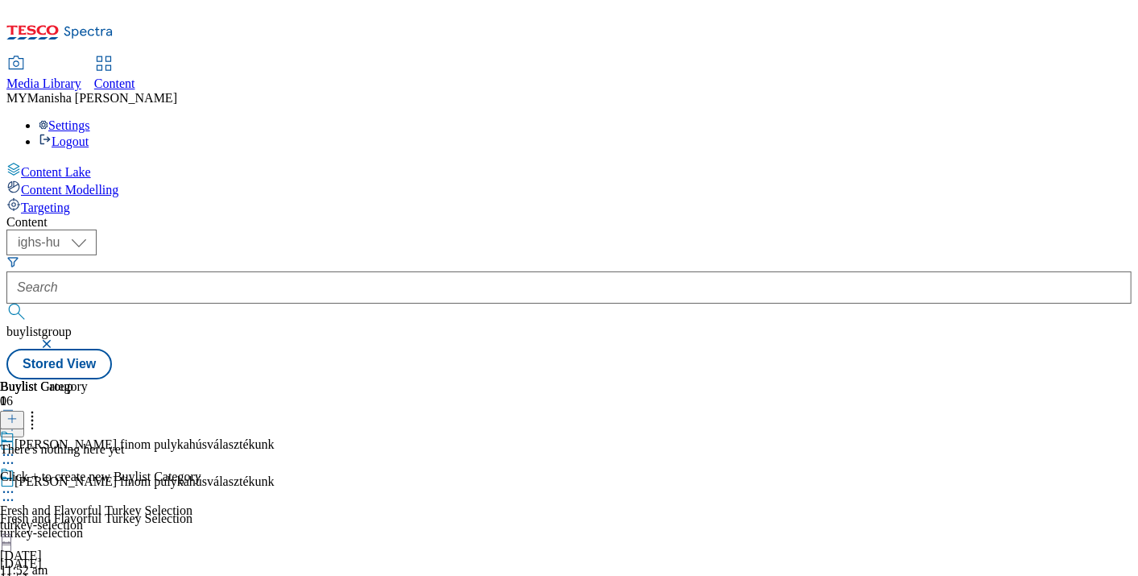
click at [18, 413] on icon at bounding box center [11, 418] width 11 height 11
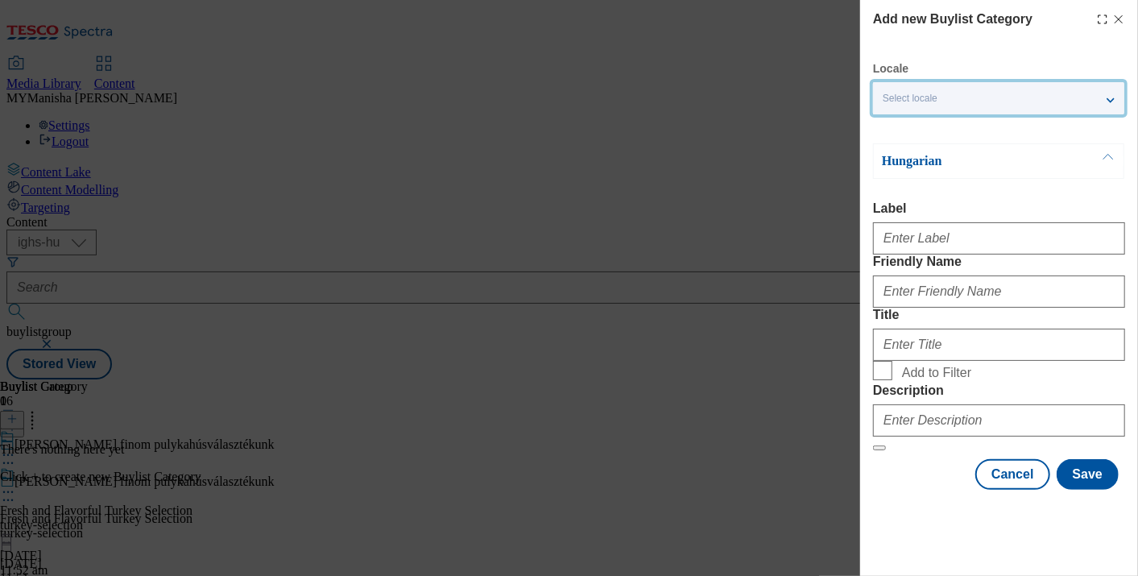
click at [959, 110] on div "Select locale" at bounding box center [998, 98] width 251 height 32
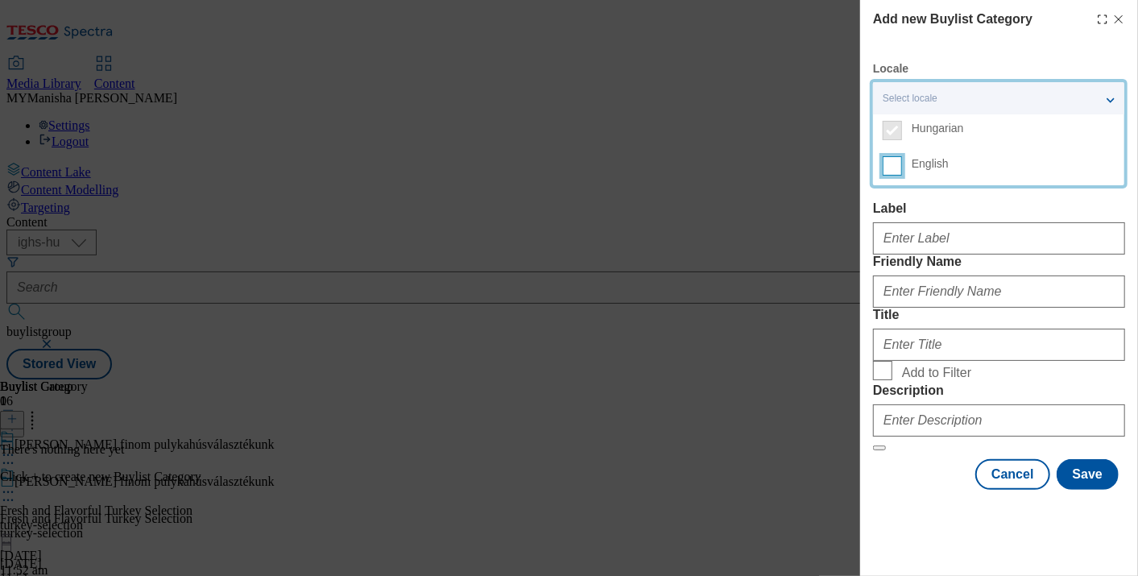
click at [895, 170] on input "English" at bounding box center [892, 165] width 19 height 19
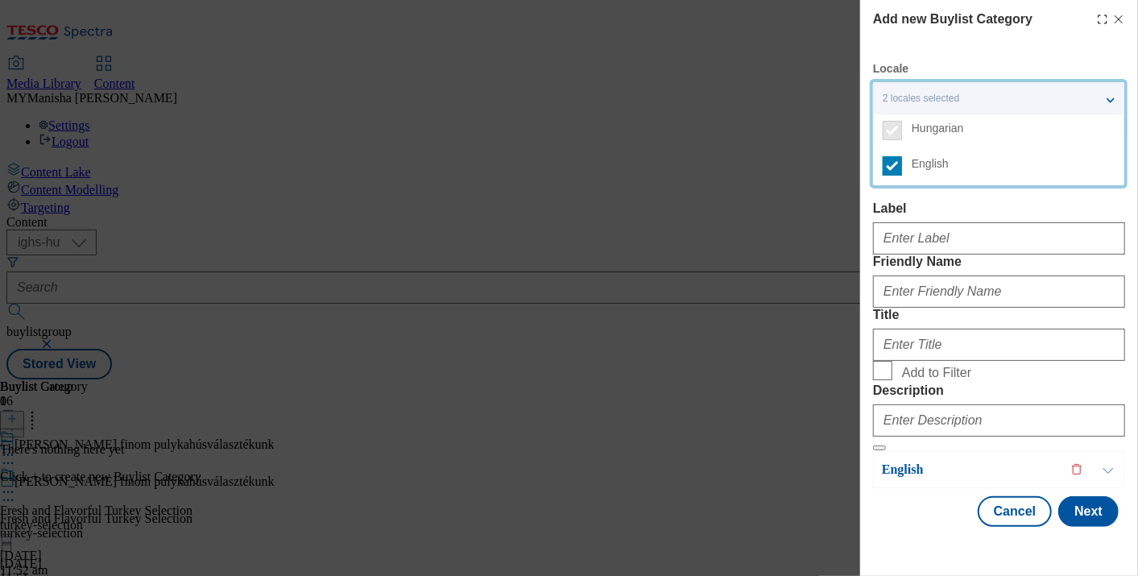
click at [945, 202] on label "Label" at bounding box center [999, 208] width 252 height 14
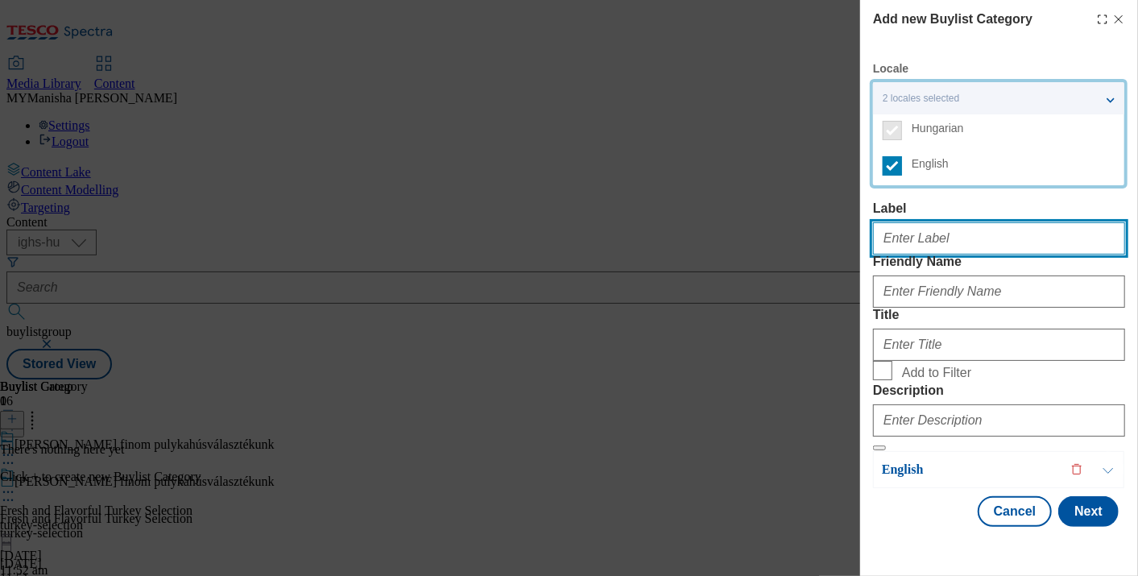
click at [945, 222] on input "Label" at bounding box center [999, 238] width 252 height 32
click at [911, 250] on input "Label" at bounding box center [999, 238] width 252 height 32
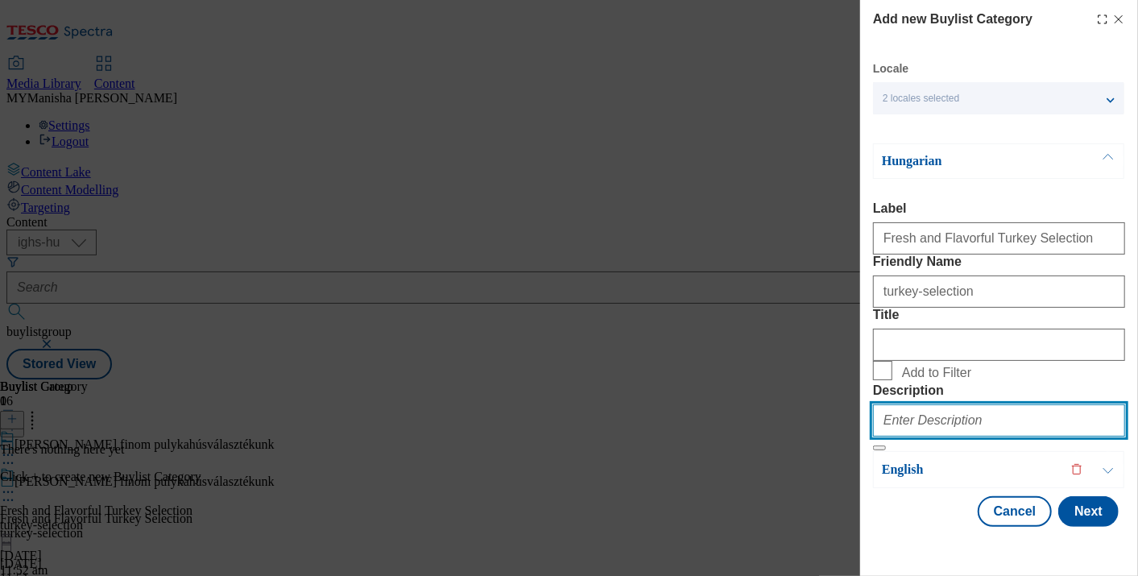
scroll to position [4, 0]
click at [873, 445] on button "Modal" at bounding box center [879, 447] width 13 height 5
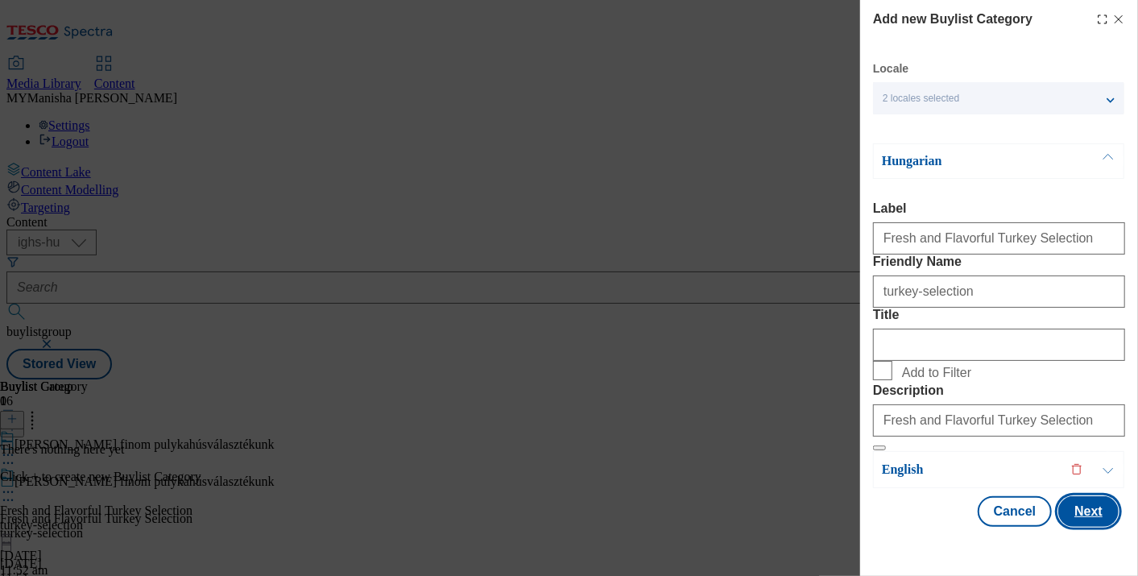
click at [1078, 527] on button "Next" at bounding box center [1088, 511] width 60 height 31
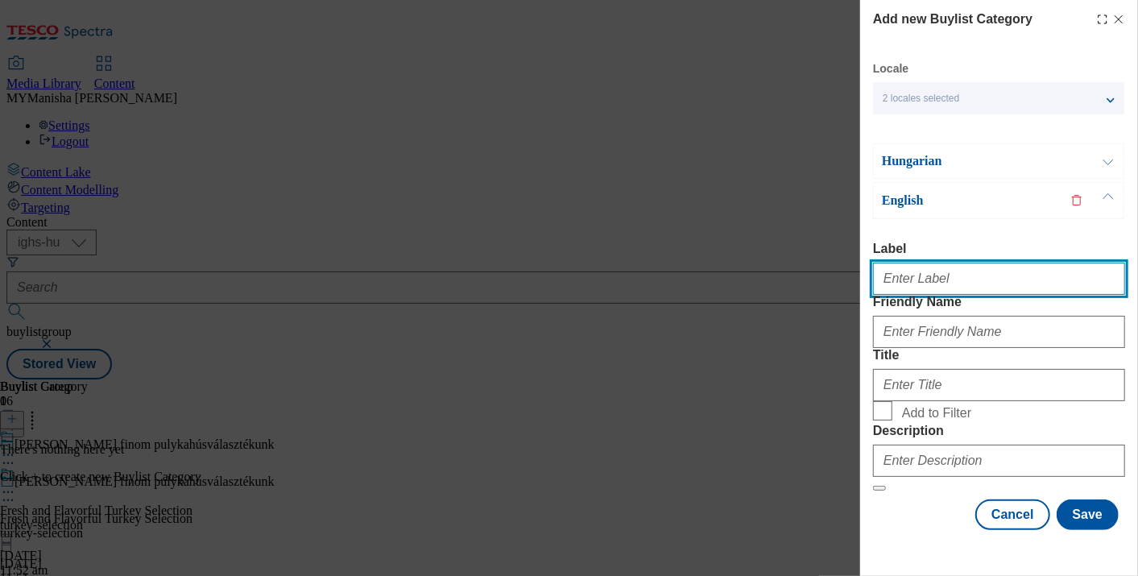
click at [941, 263] on input "Label" at bounding box center [999, 279] width 252 height 32
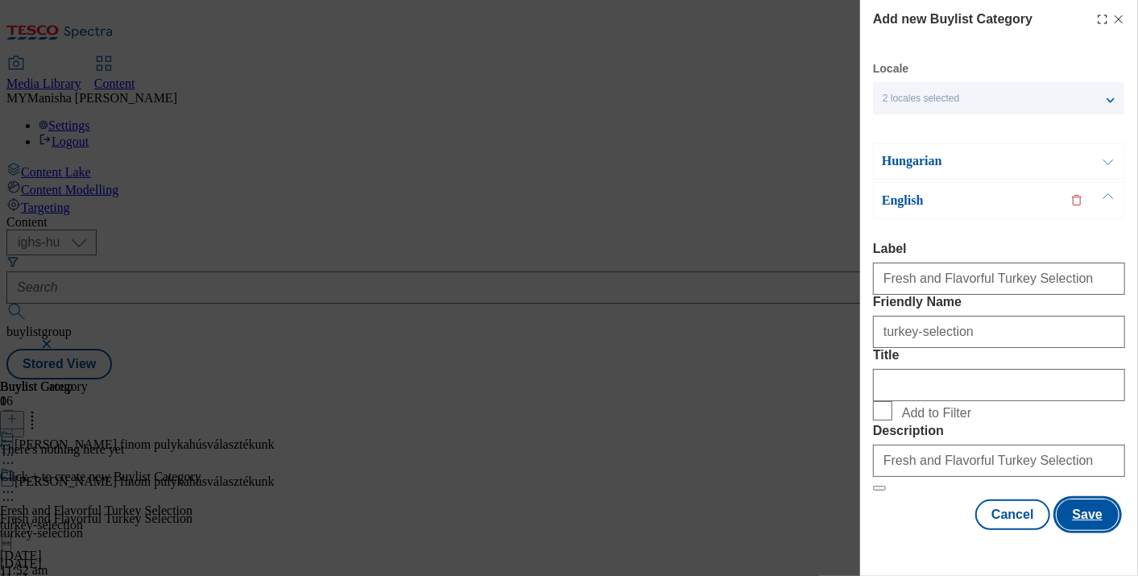
click at [1085, 530] on button "Save" at bounding box center [1087, 514] width 62 height 31
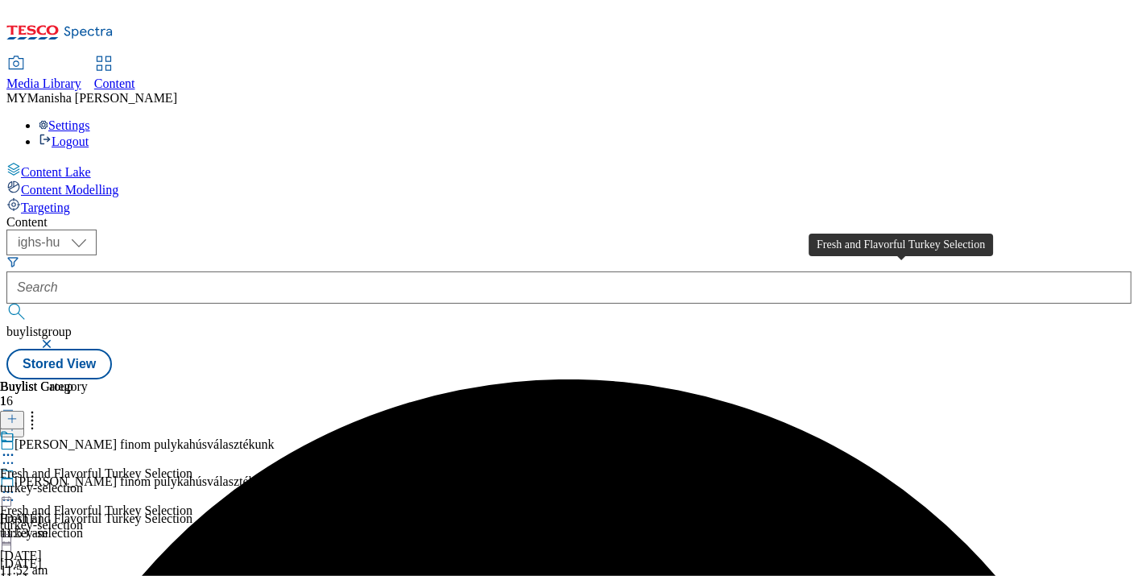
click at [192, 466] on div "Fresh and Flavorful Turkey Selection" at bounding box center [96, 473] width 192 height 14
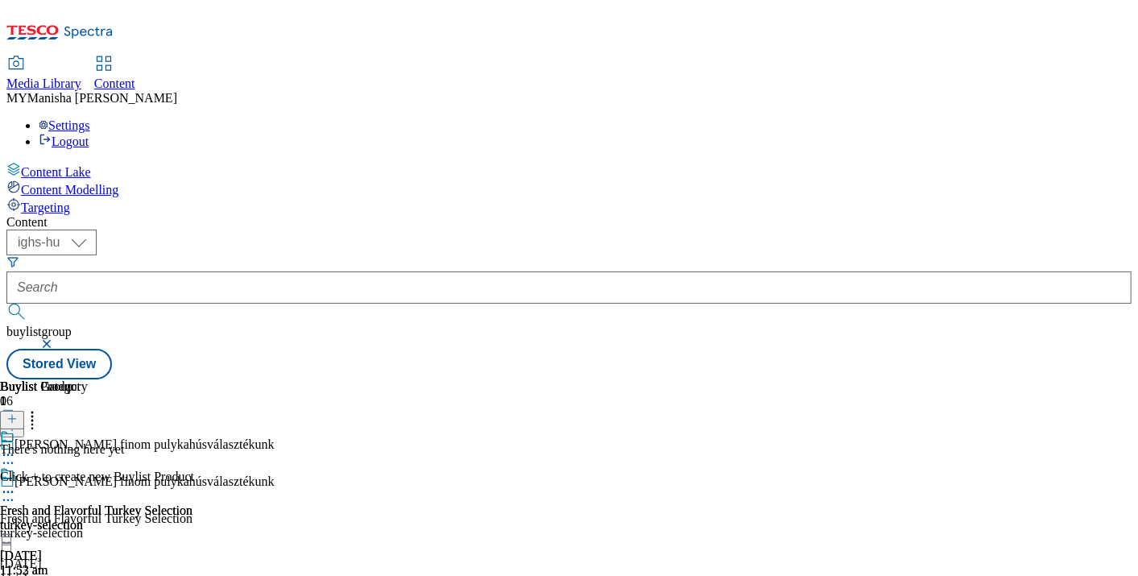
scroll to position [0, 291]
click at [18, 413] on icon at bounding box center [11, 418] width 11 height 11
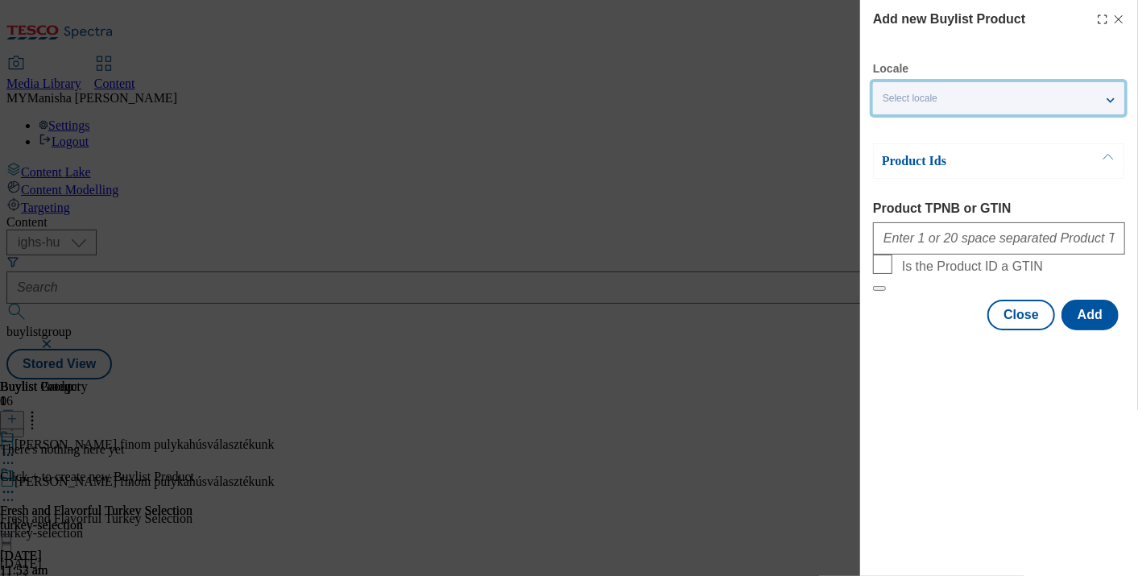
click at [957, 103] on div "Select locale" at bounding box center [998, 98] width 251 height 32
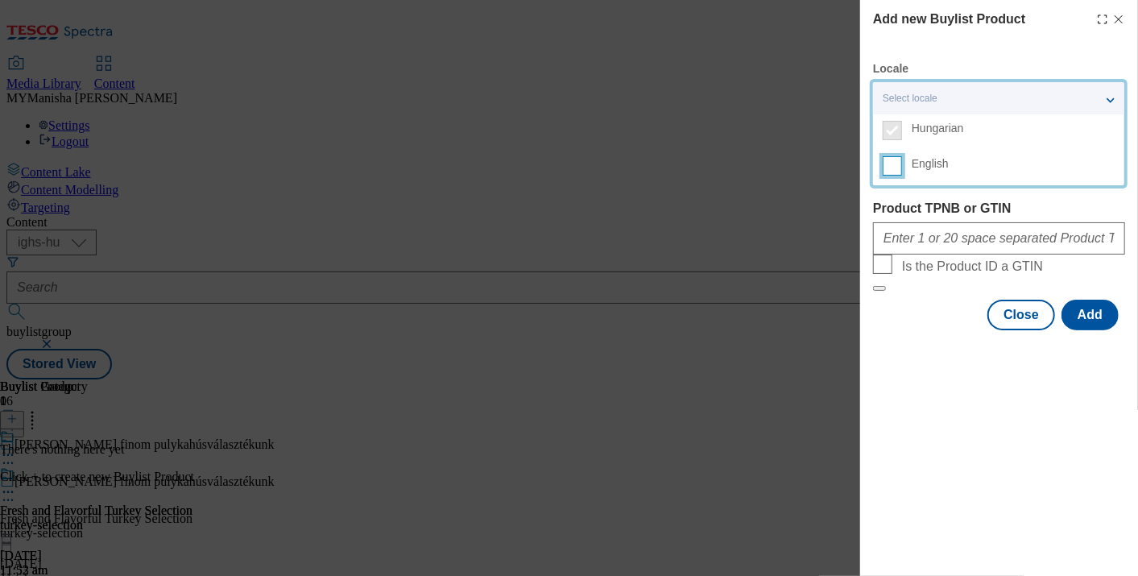
click at [894, 163] on input "English" at bounding box center [892, 165] width 19 height 19
click at [945, 209] on label "Product TPNB or GTIN" at bounding box center [999, 208] width 252 height 14
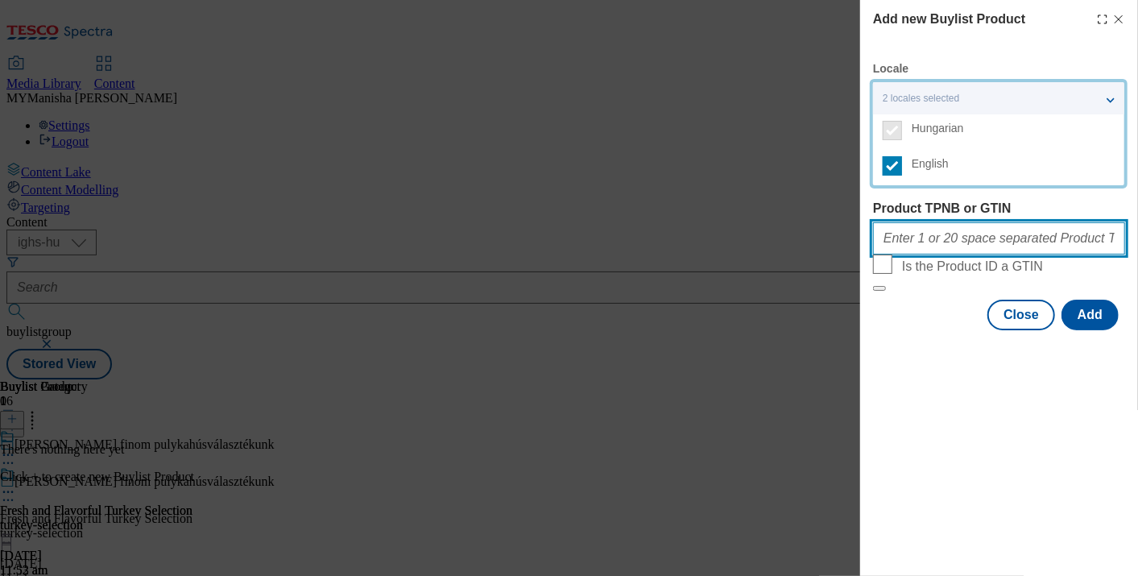
click at [945, 222] on input "Product TPNB or GTIN" at bounding box center [999, 238] width 252 height 32
click at [922, 238] on input "Product TPNB or GTIN" at bounding box center [999, 238] width 252 height 32
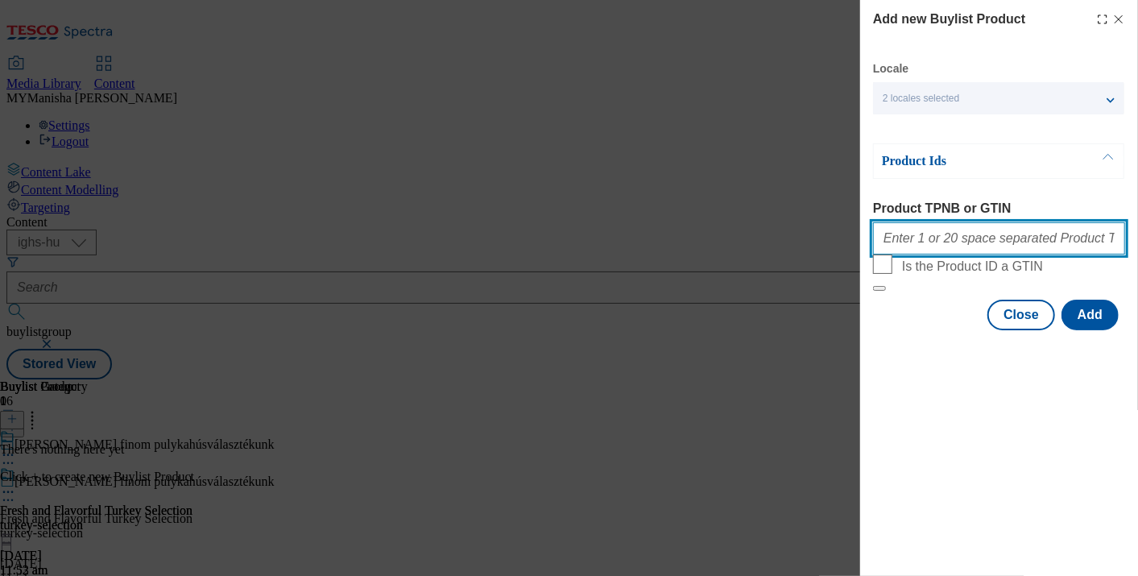
paste input "208131283 208131405 208131603 208919348 209010365 209373514 209469798 220209551…"
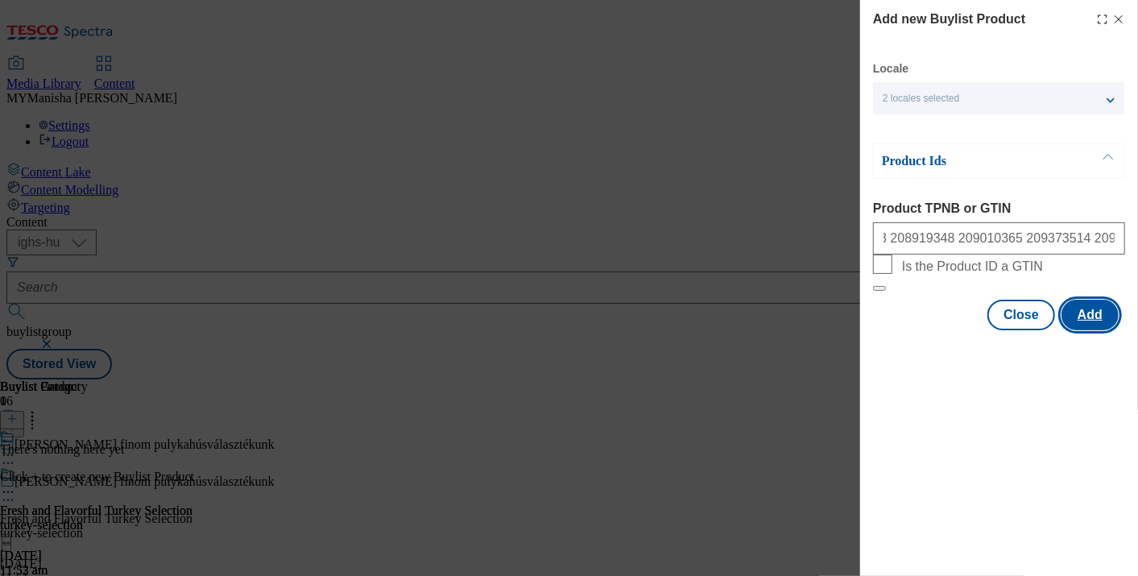
scroll to position [0, 0]
click at [1090, 330] on button "Add" at bounding box center [1089, 315] width 57 height 31
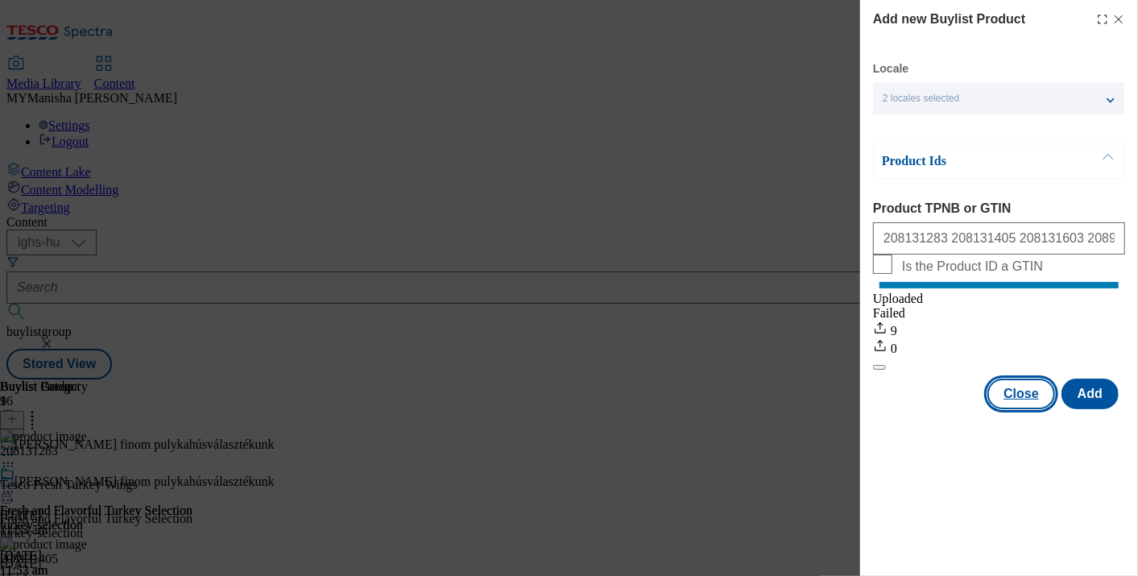
click at [1022, 407] on button "Close" at bounding box center [1021, 393] width 68 height 31
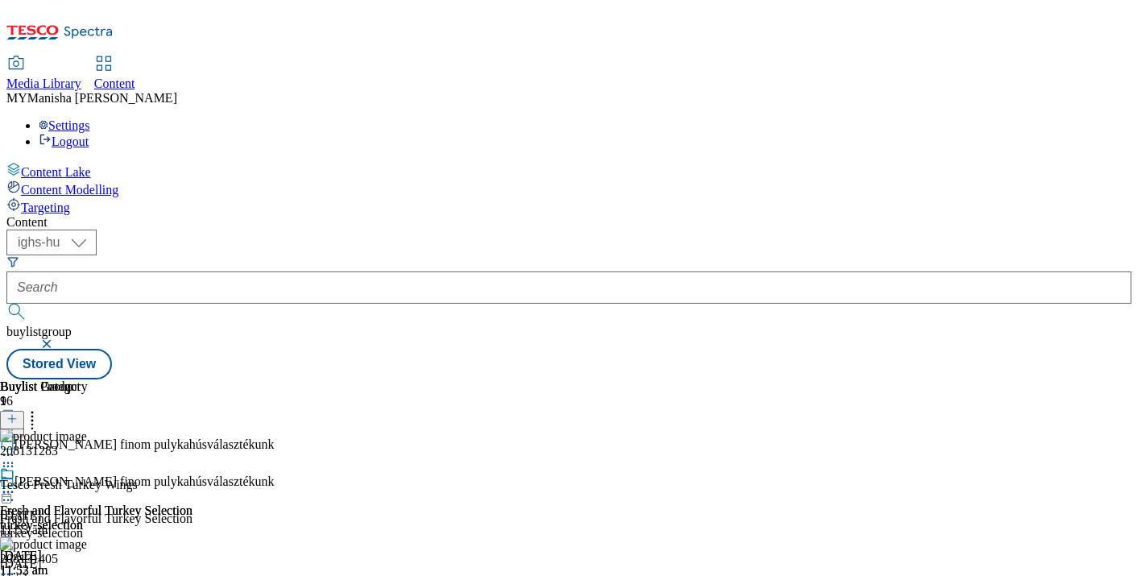
click at [18, 421] on icon at bounding box center [11, 426] width 11 height 11
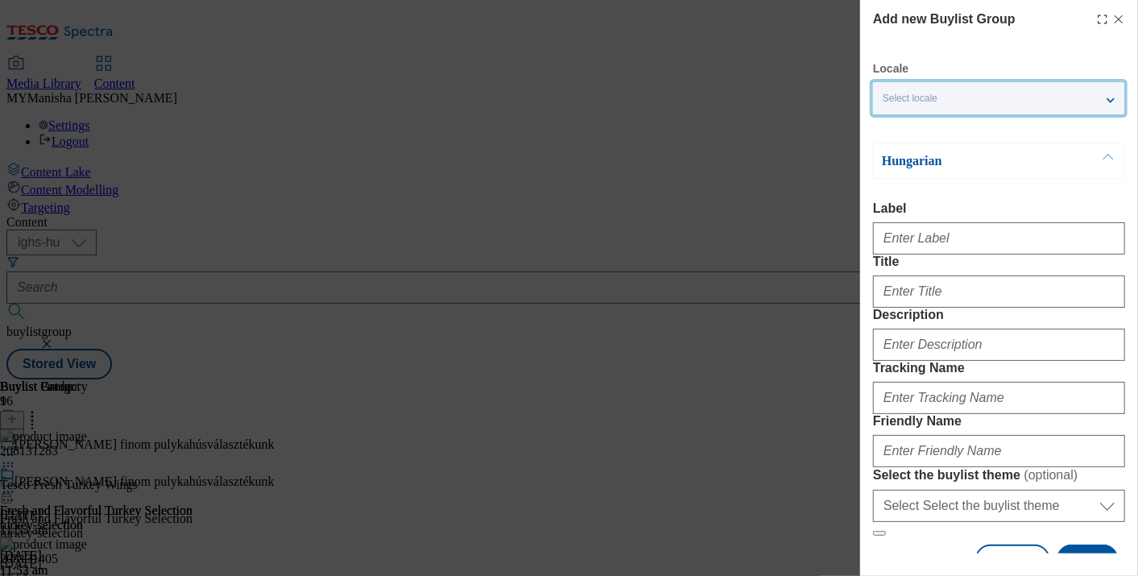
click at [941, 103] on div "Select locale" at bounding box center [998, 98] width 251 height 32
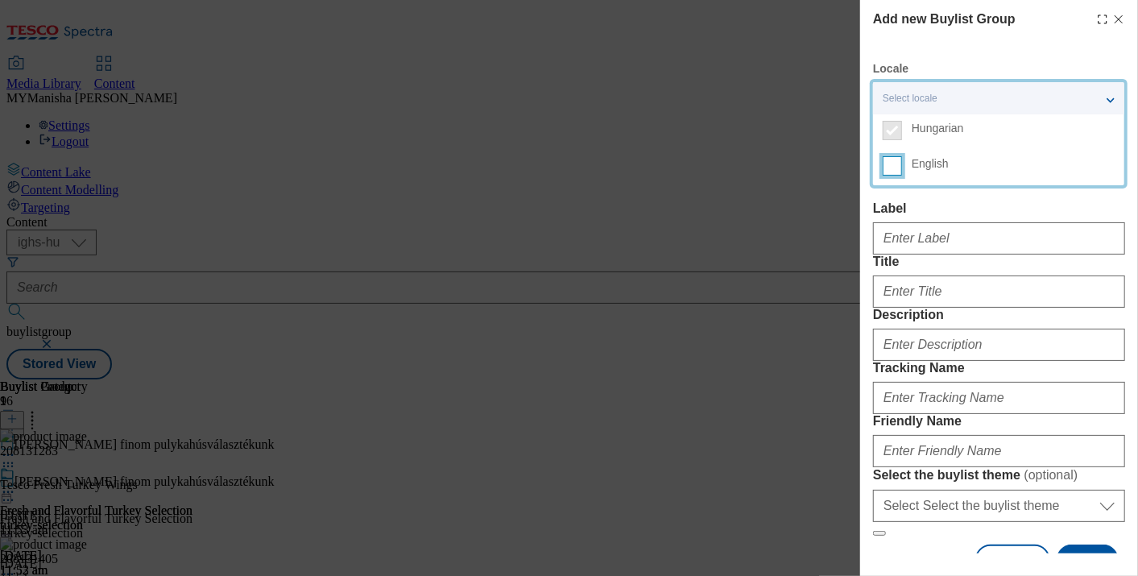
click at [892, 170] on input "English" at bounding box center [892, 165] width 19 height 19
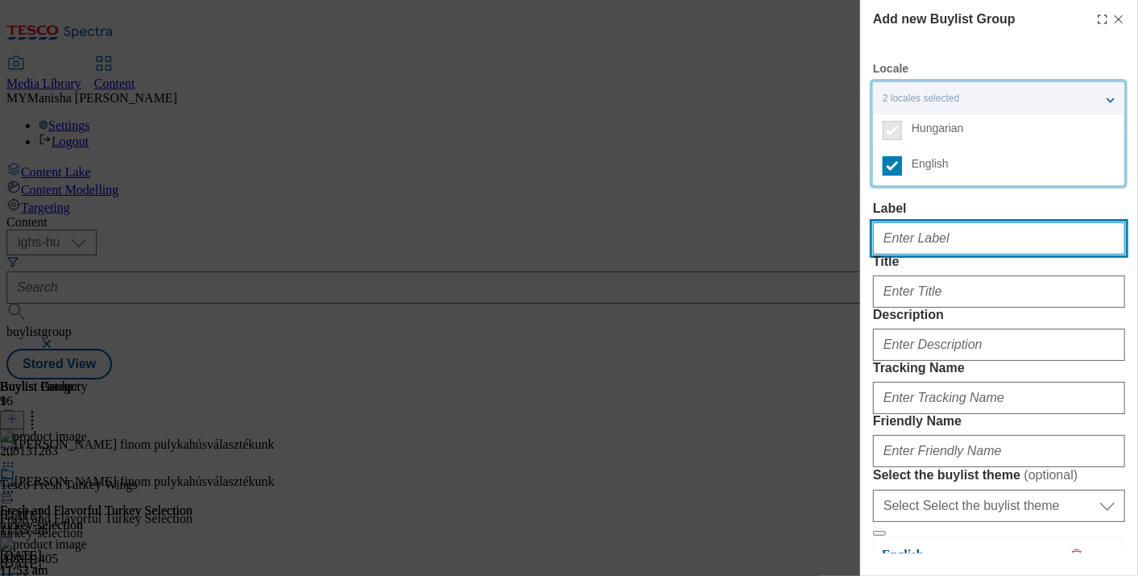
click at [957, 232] on input "Label" at bounding box center [999, 238] width 252 height 32
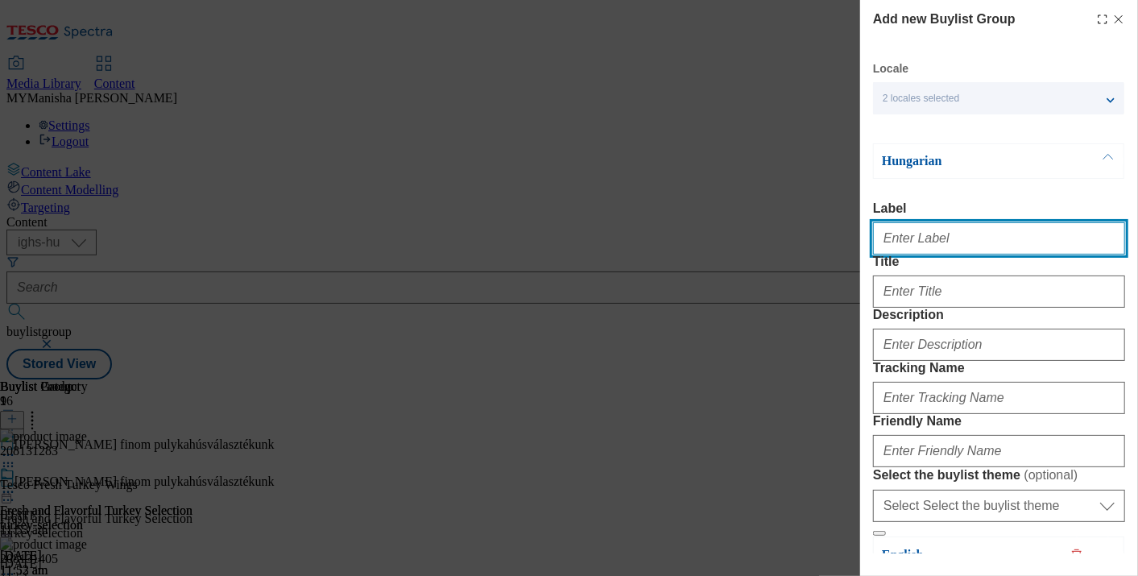
paste input "Exclusive, High-Quality Game Meat Selection"
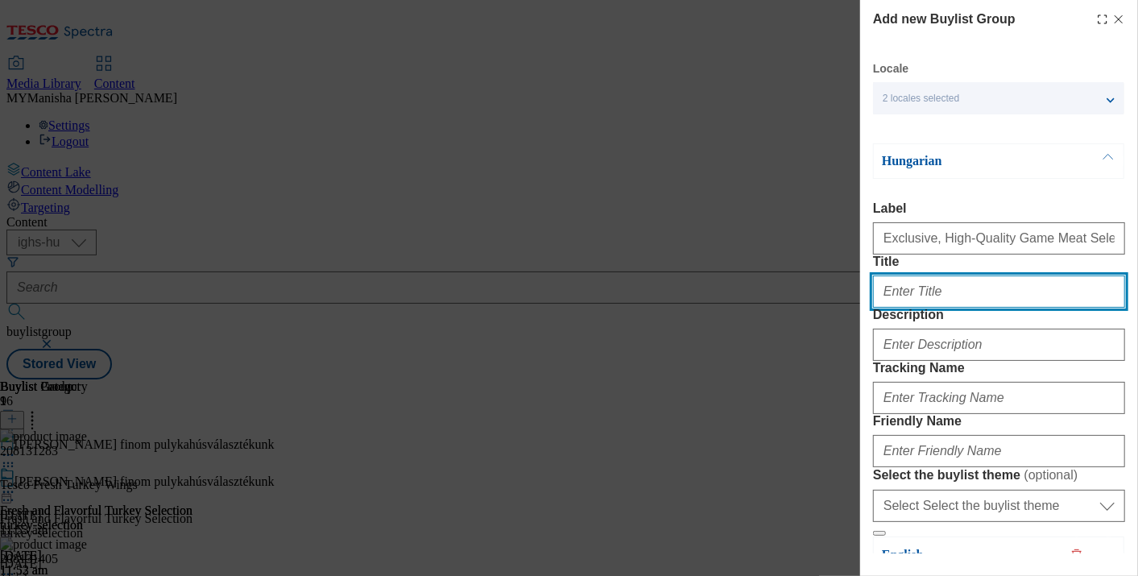
paste input "Exclusive, High-Quality Game Meat Selection"
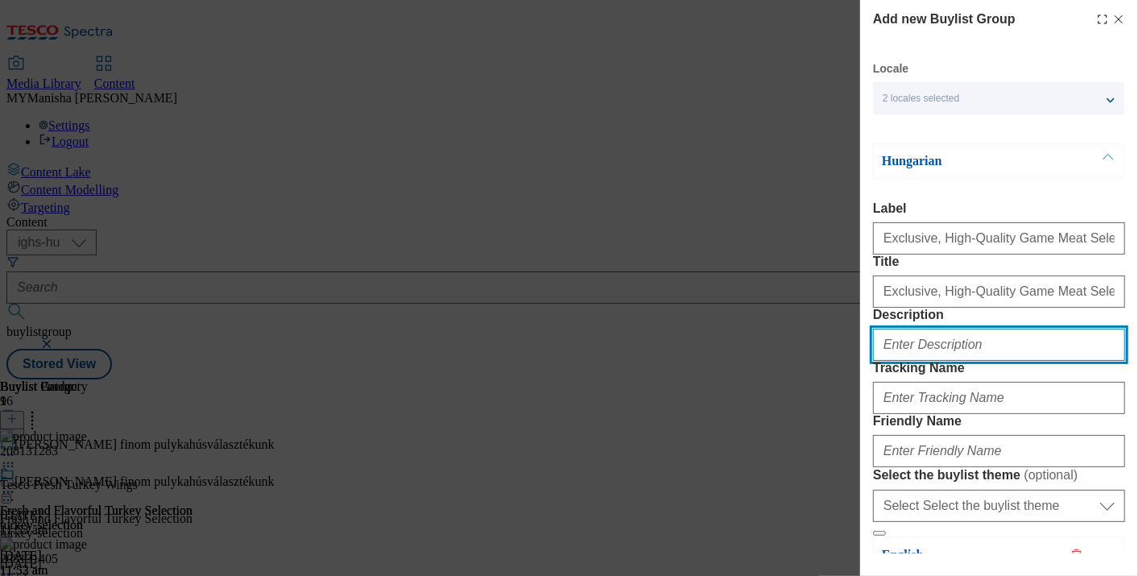
paste input "Exclusive, High-Quality Game Meat Selection"
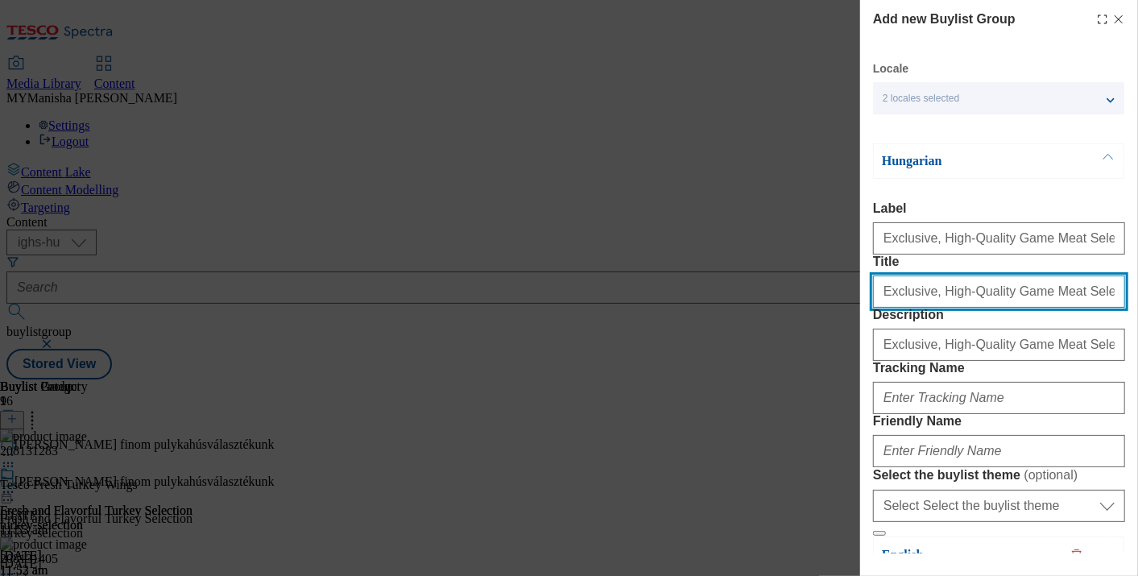
click at [968, 308] on input "Exclusive, High-Quality Game Meat Selection" at bounding box center [999, 291] width 252 height 32
paste input "Különleges, minőségi vadhúsválasztékunk"
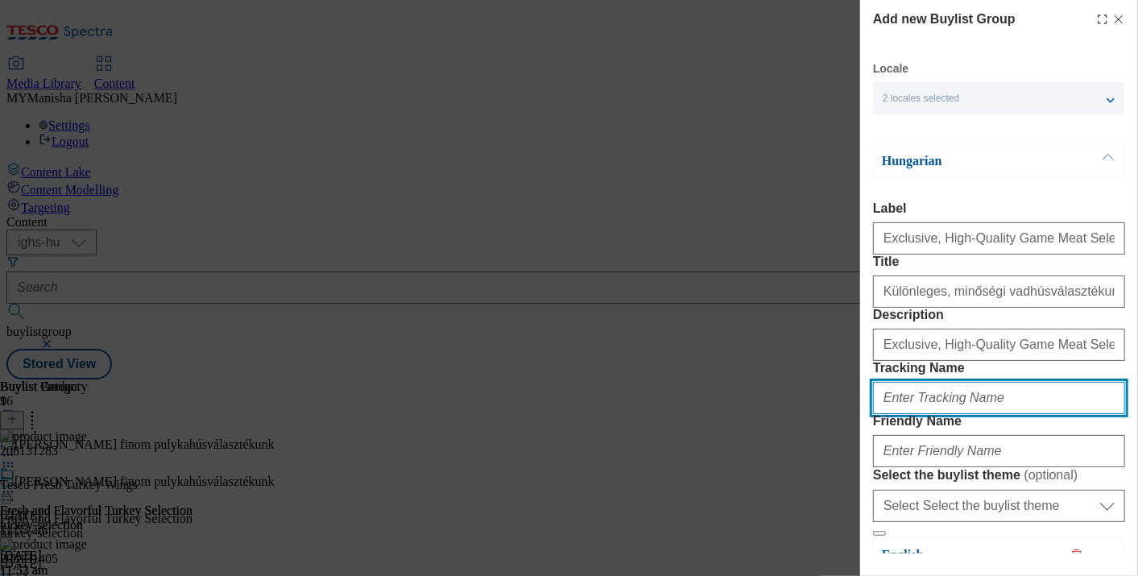
scroll to position [223, 0]
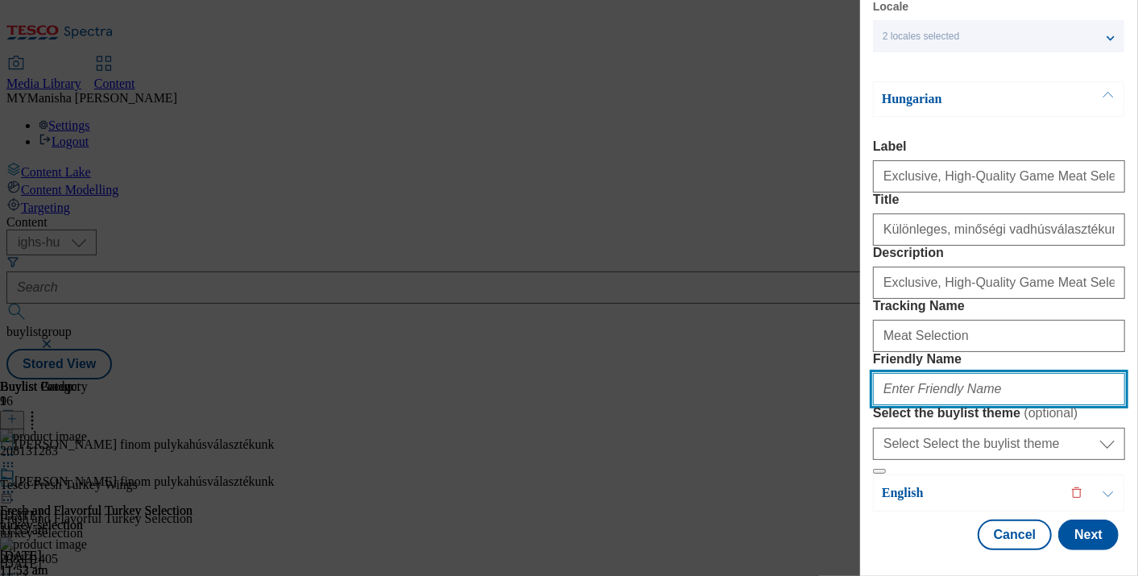
paste input "Meat Selection"
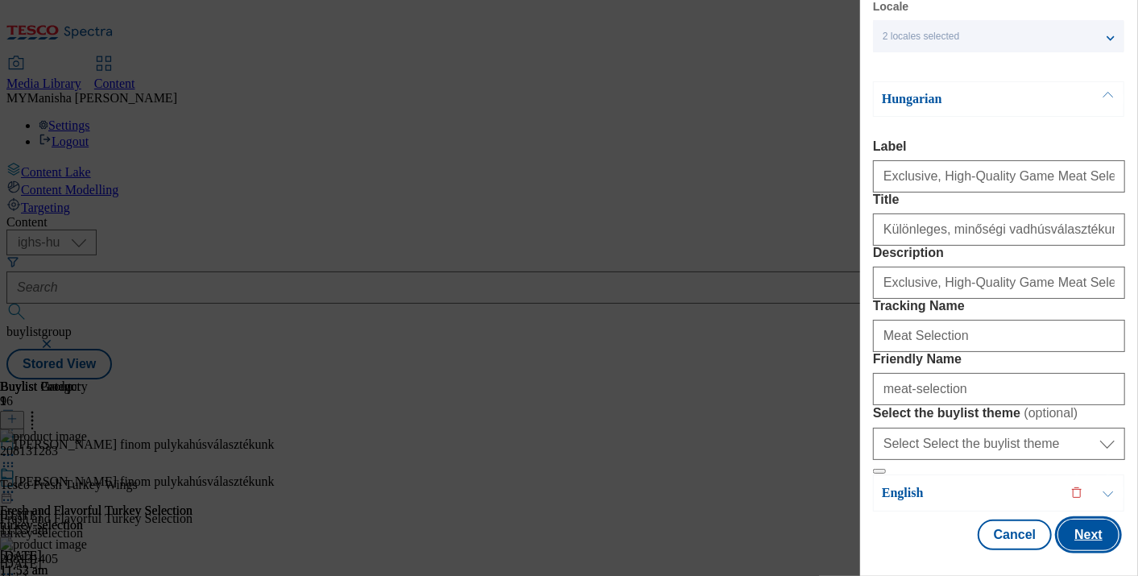
click at [1076, 525] on button "Next" at bounding box center [1088, 534] width 60 height 31
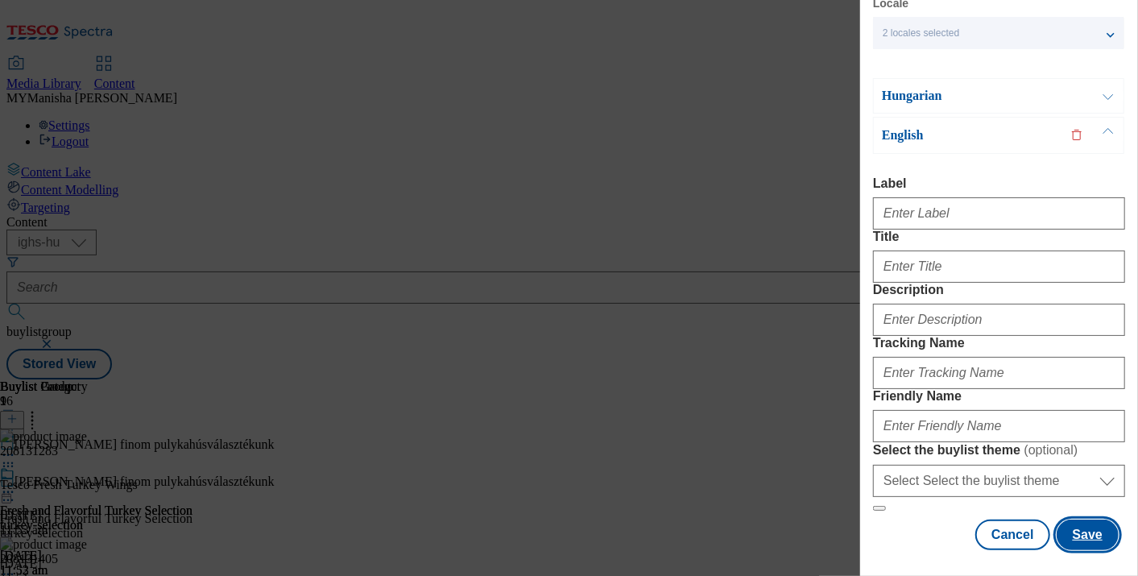
scroll to position [0, 0]
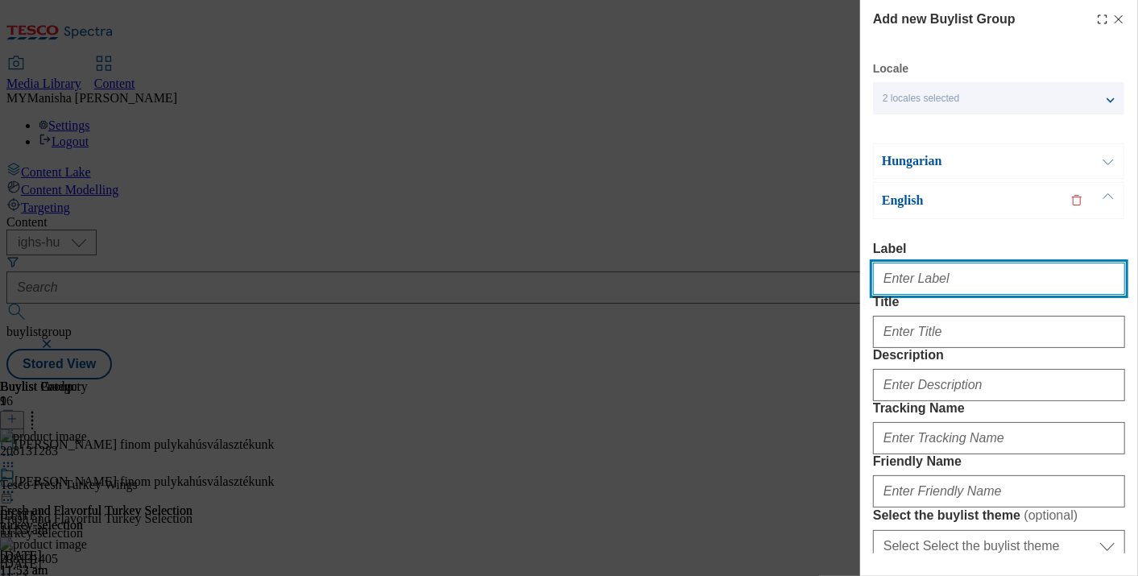
click at [937, 280] on input "Label" at bounding box center [999, 279] width 252 height 32
paste input "Exclusive, High-Quality Game Meat Selection"
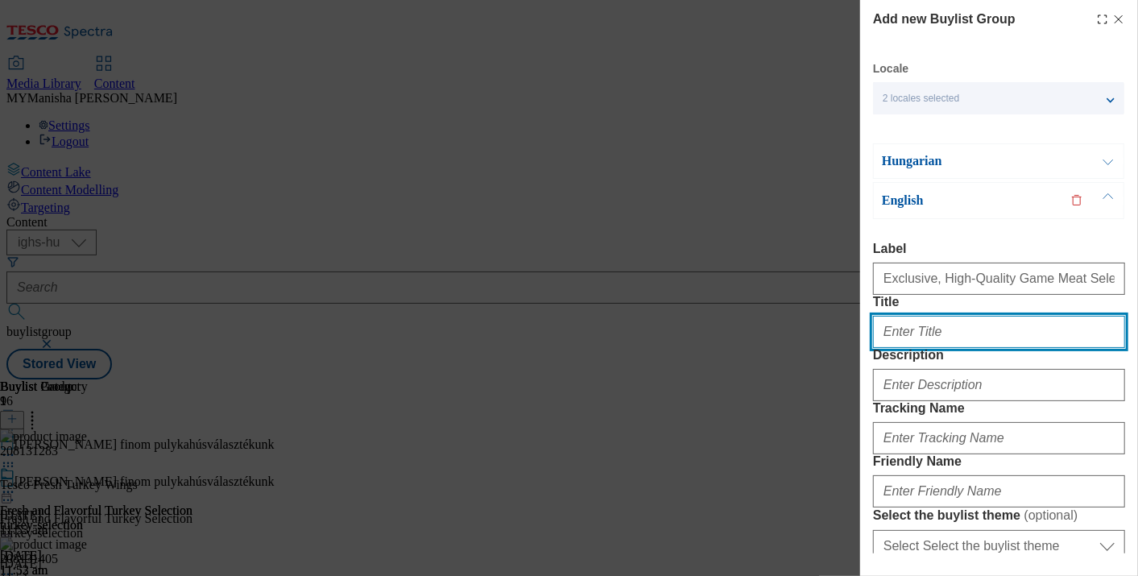
paste input "Exclusive, High-Quality Game Meat Selection"
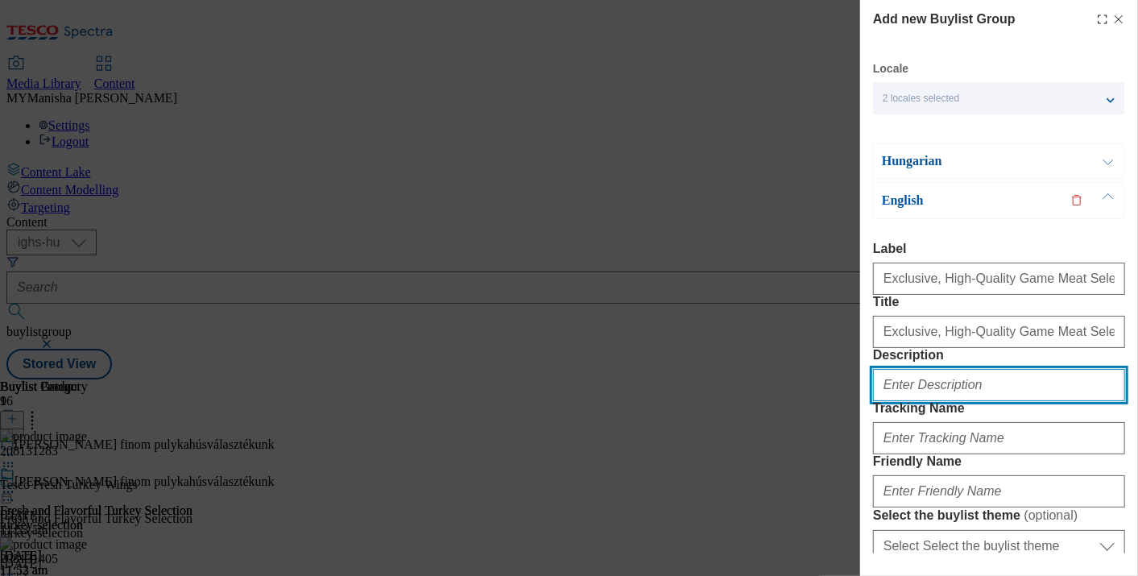
paste input "Exclusive, High-Quality Game Meat Selection"
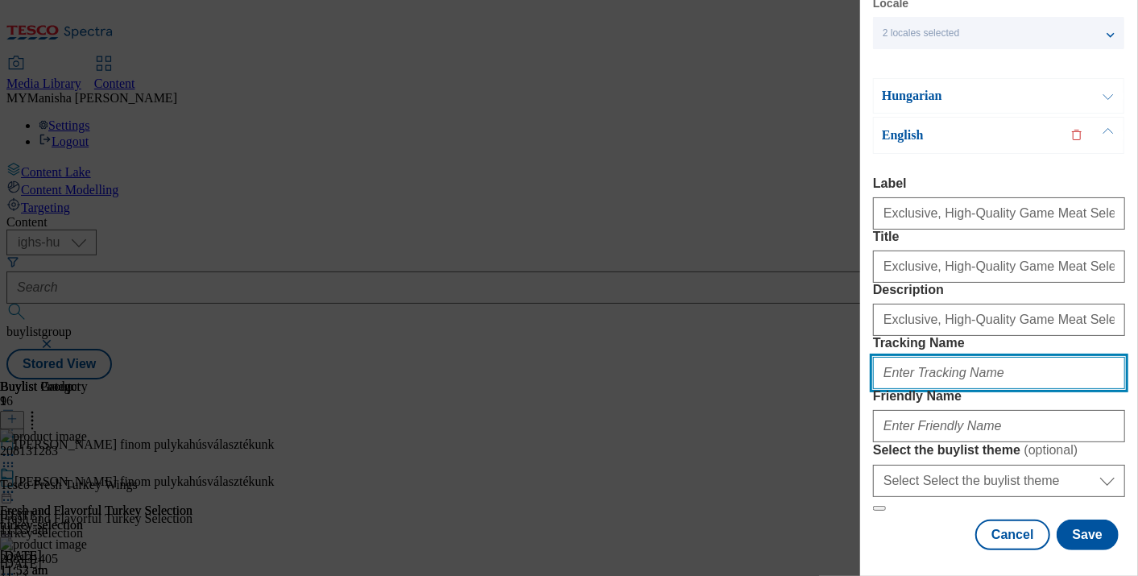
click at [915, 357] on input "Tracking Name" at bounding box center [999, 373] width 252 height 32
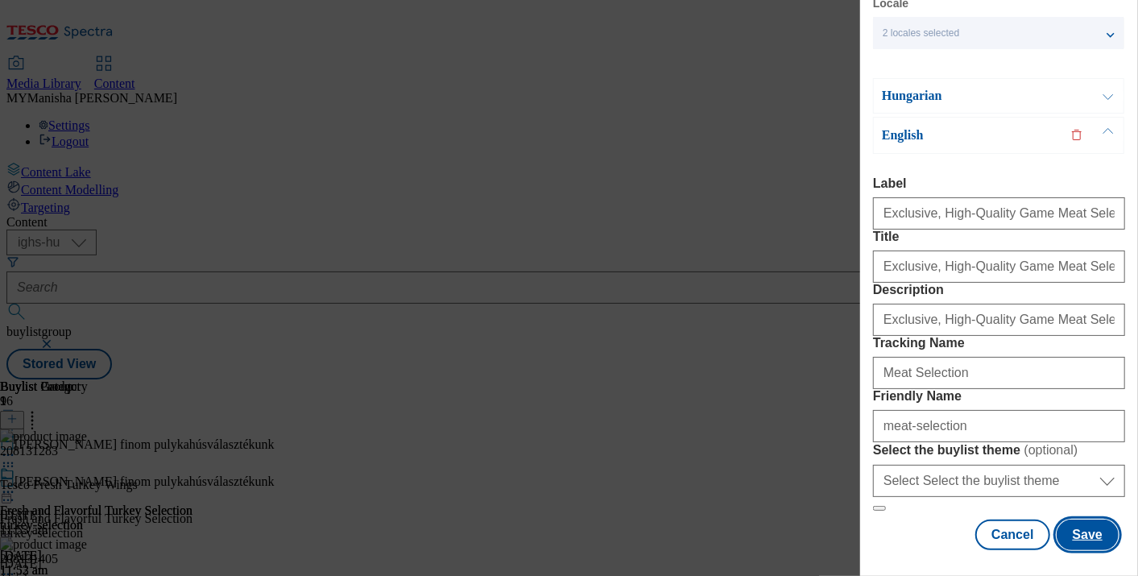
click at [1075, 519] on button "Save" at bounding box center [1087, 534] width 62 height 31
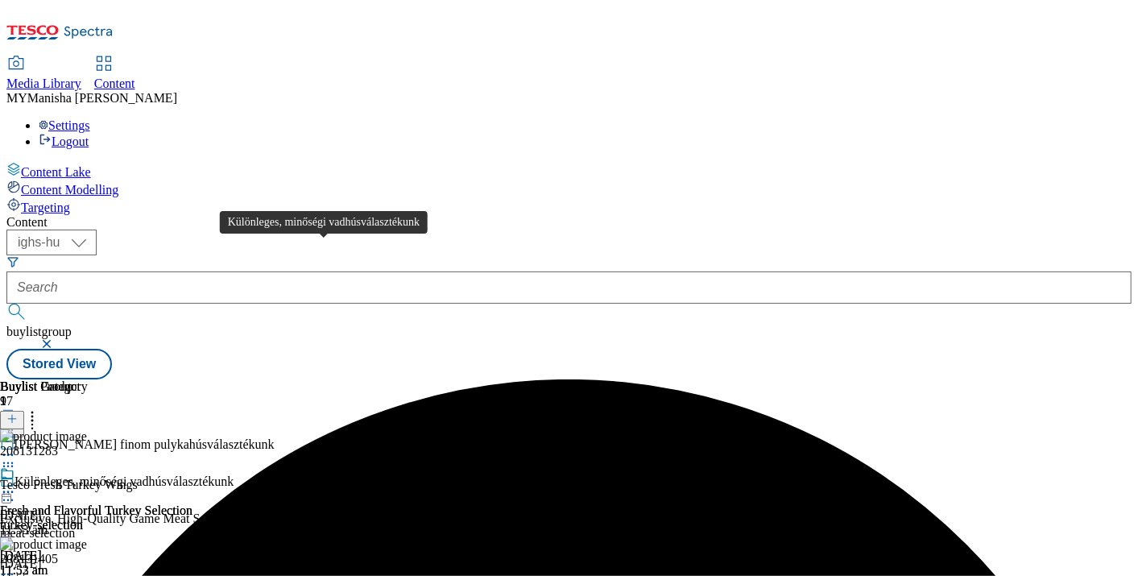
click at [234, 474] on div "Különleges, minőségi vadhúsválasztékunk" at bounding box center [123, 481] width 219 height 14
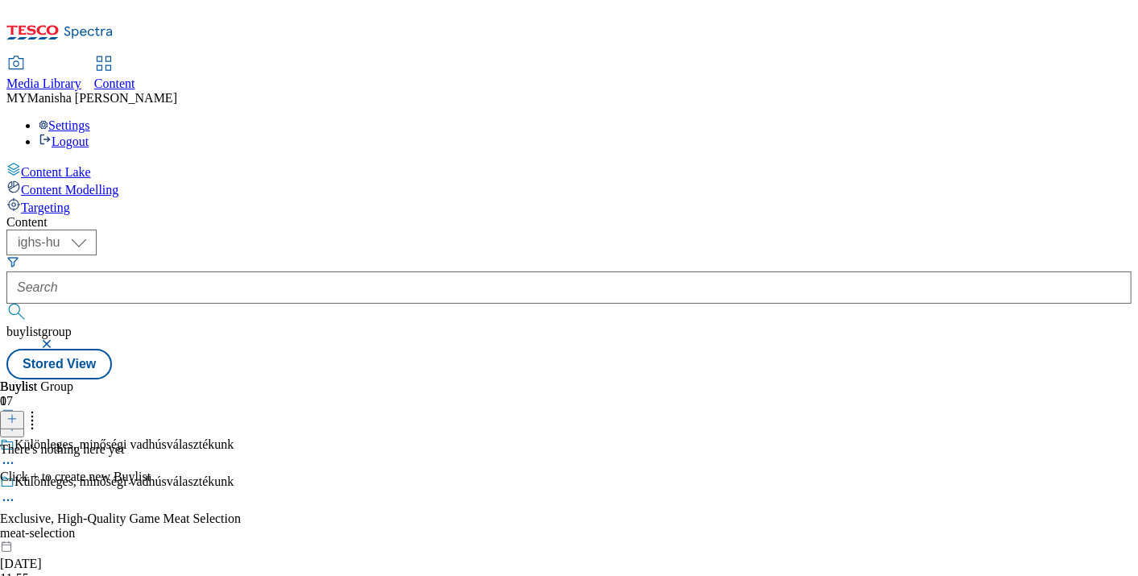
click at [18, 413] on icon at bounding box center [11, 418] width 11 height 11
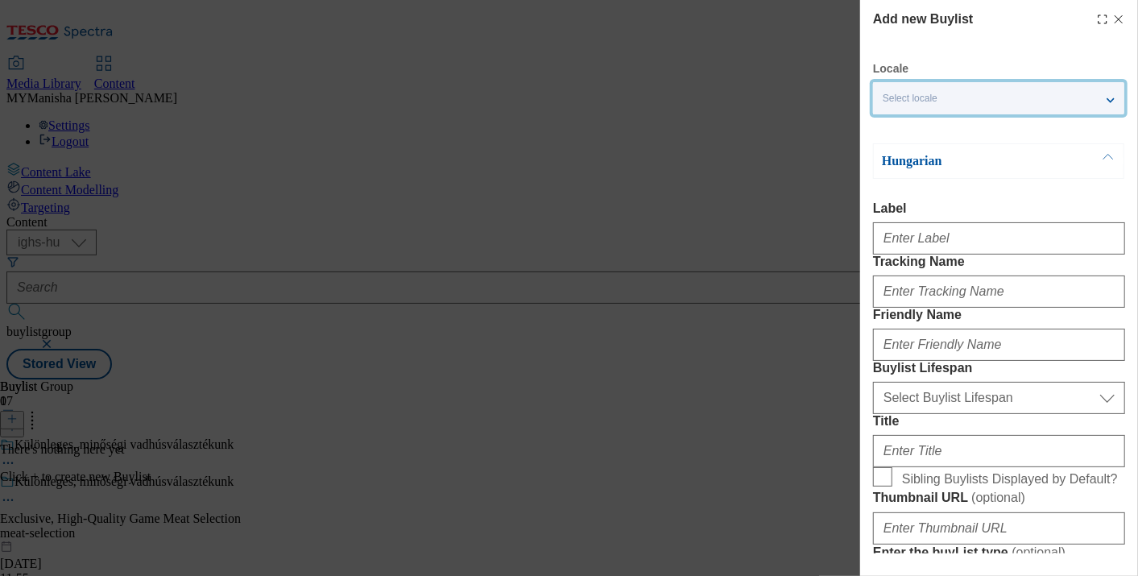
click at [1032, 101] on div "Select locale" at bounding box center [998, 98] width 251 height 32
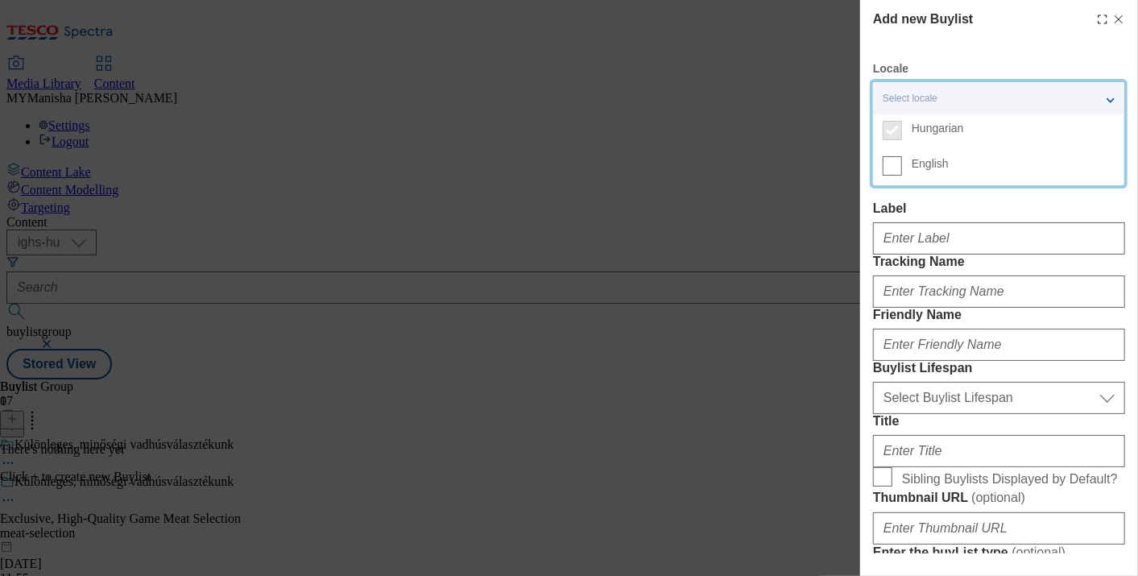
click at [890, 178] on label "English" at bounding box center [998, 167] width 251 height 35
click at [890, 176] on input "English" at bounding box center [892, 165] width 19 height 19
click at [924, 226] on div "Modal" at bounding box center [999, 235] width 252 height 39
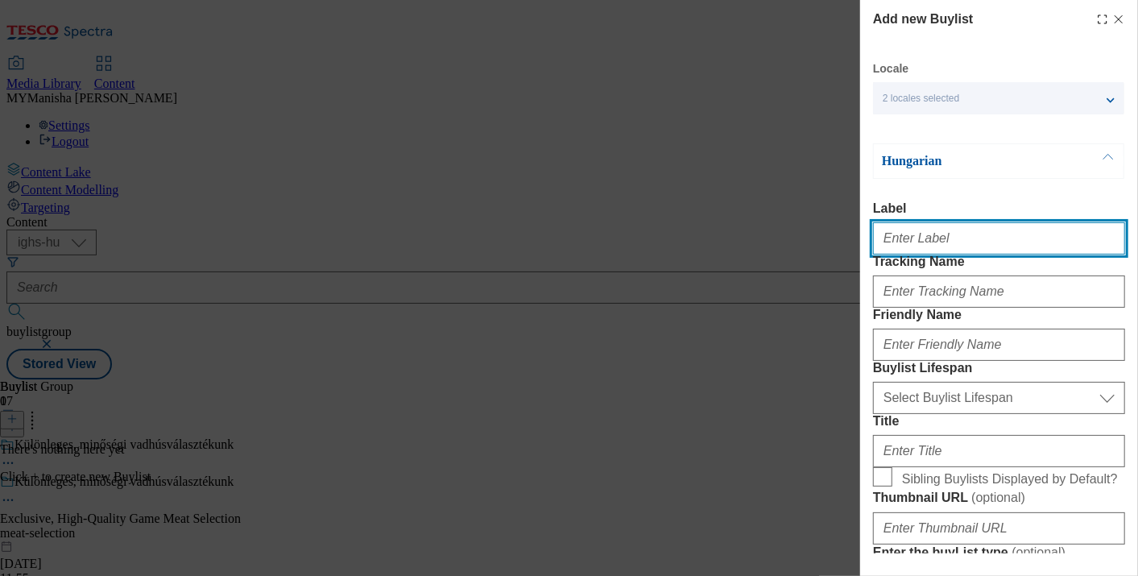
click at [937, 243] on input "Label" at bounding box center [999, 238] width 252 height 32
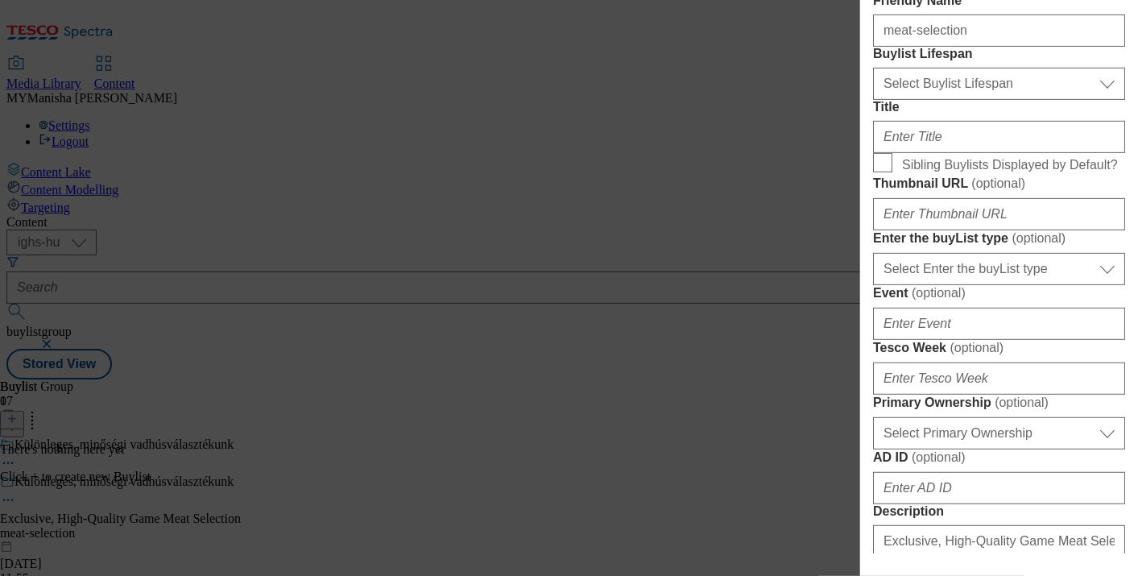
scroll to position [315, 0]
click at [1012, 188] on form "Label Exclusive, High-Quality Game Meat Selection Tracking Name Meat Selection …" at bounding box center [999, 451] width 252 height 1131
click at [992, 99] on select "Select Buylist Lifespan evergreen seasonal tactical" at bounding box center [999, 83] width 252 height 32
click at [873, 99] on select "Select Buylist Lifespan evergreen seasonal tactical" at bounding box center [999, 83] width 252 height 32
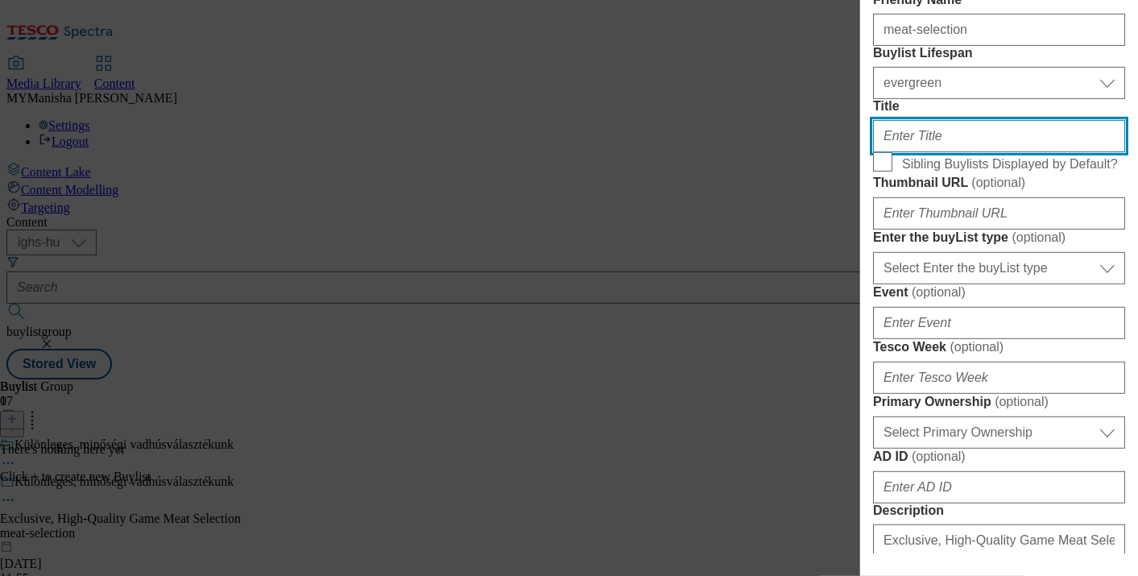
click at [916, 152] on input "Title" at bounding box center [999, 136] width 252 height 32
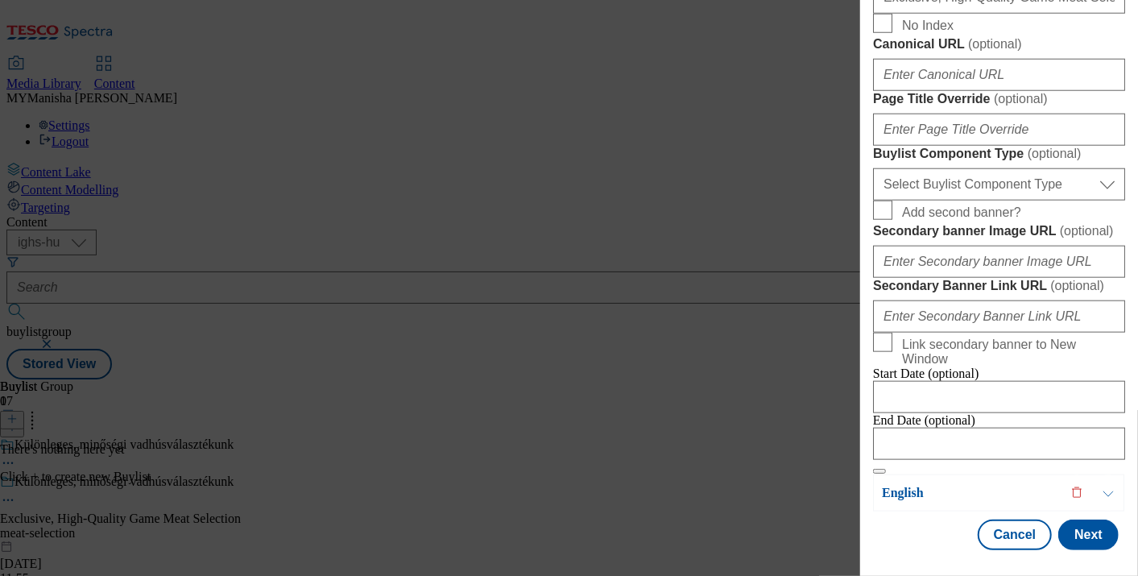
scroll to position [1453, 0]
click at [1067, 519] on button "Next" at bounding box center [1088, 534] width 60 height 31
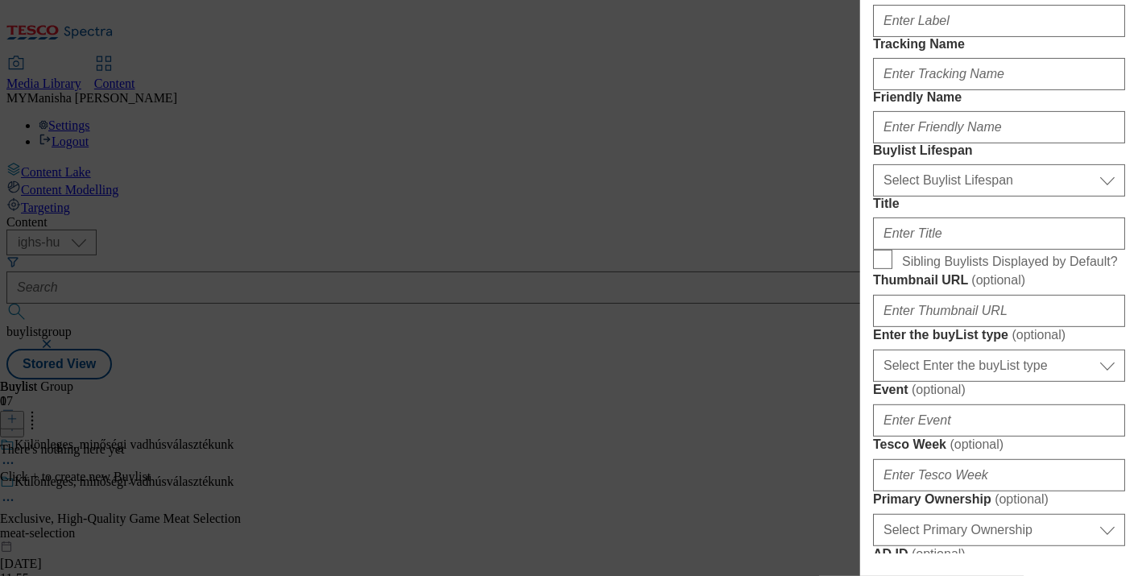
scroll to position [0, 0]
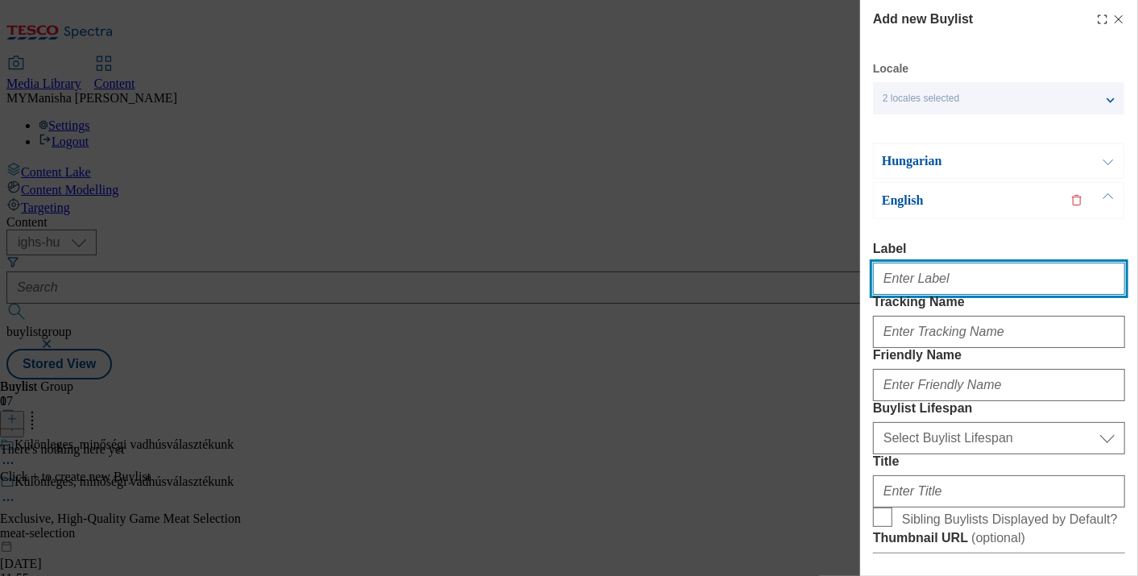
click at [903, 292] on input "Label" at bounding box center [999, 279] width 252 height 32
paste input "Exclusive, High-Quality Game Meat Selection"
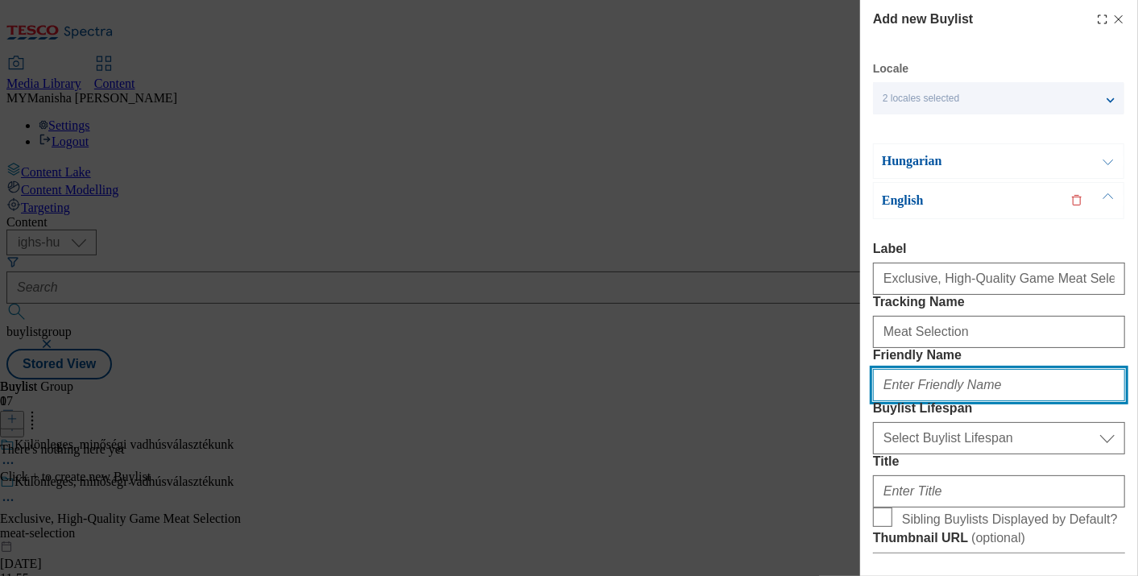
paste input "Meat Selection"
click at [889, 401] on input "Meat Selection" at bounding box center [999, 385] width 252 height 32
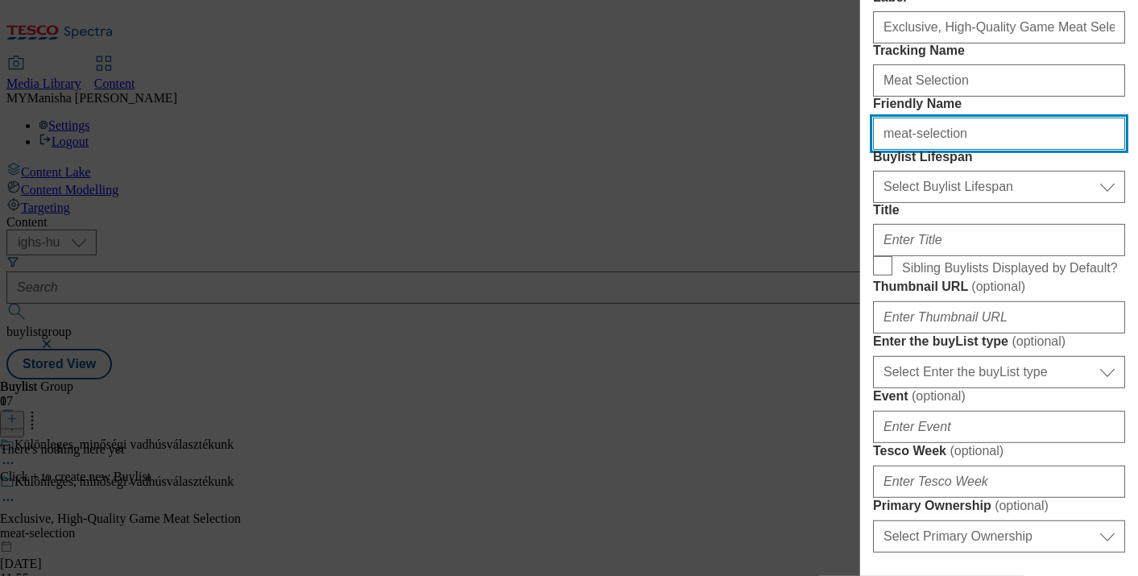
scroll to position [271, 0]
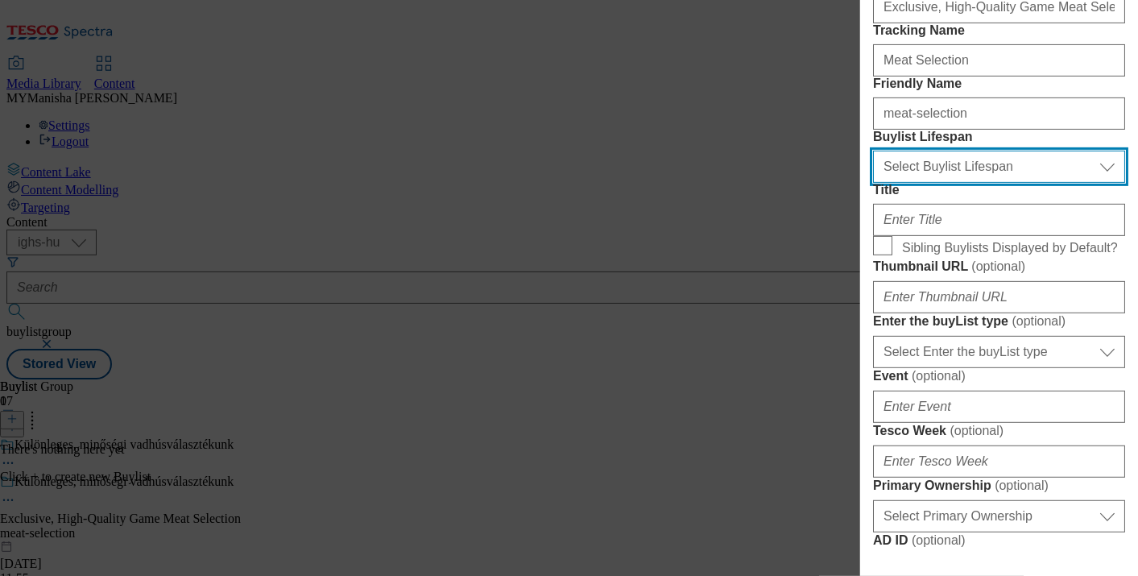
click at [938, 183] on select "Select Buylist Lifespan evergreen seasonal tactical" at bounding box center [999, 167] width 252 height 32
click at [873, 183] on select "Select Buylist Lifespan evergreen seasonal tactical" at bounding box center [999, 167] width 252 height 32
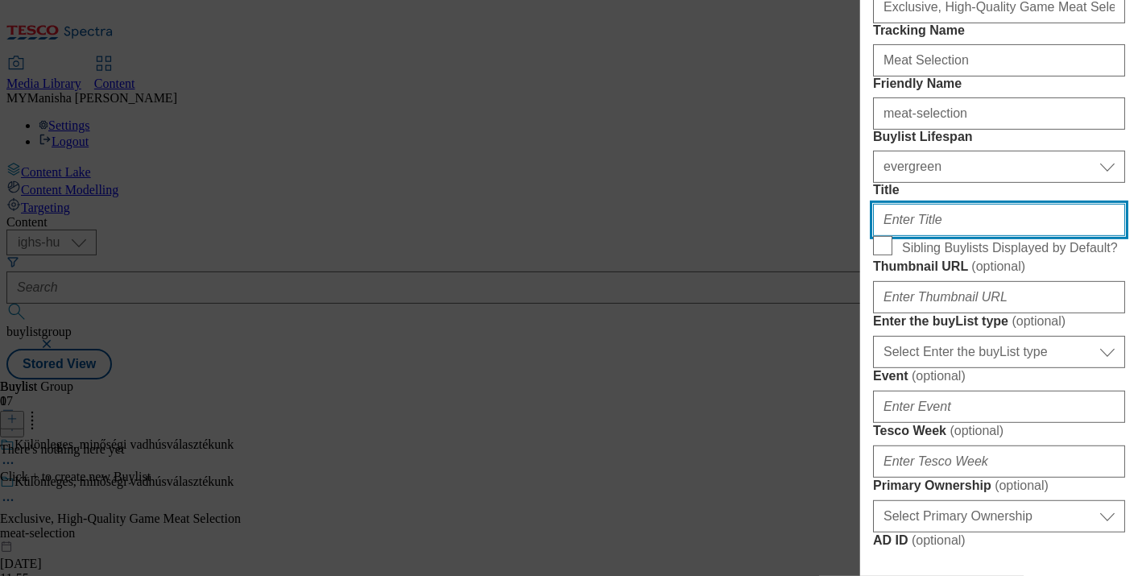
click at [918, 236] on input "Title" at bounding box center [999, 220] width 252 height 32
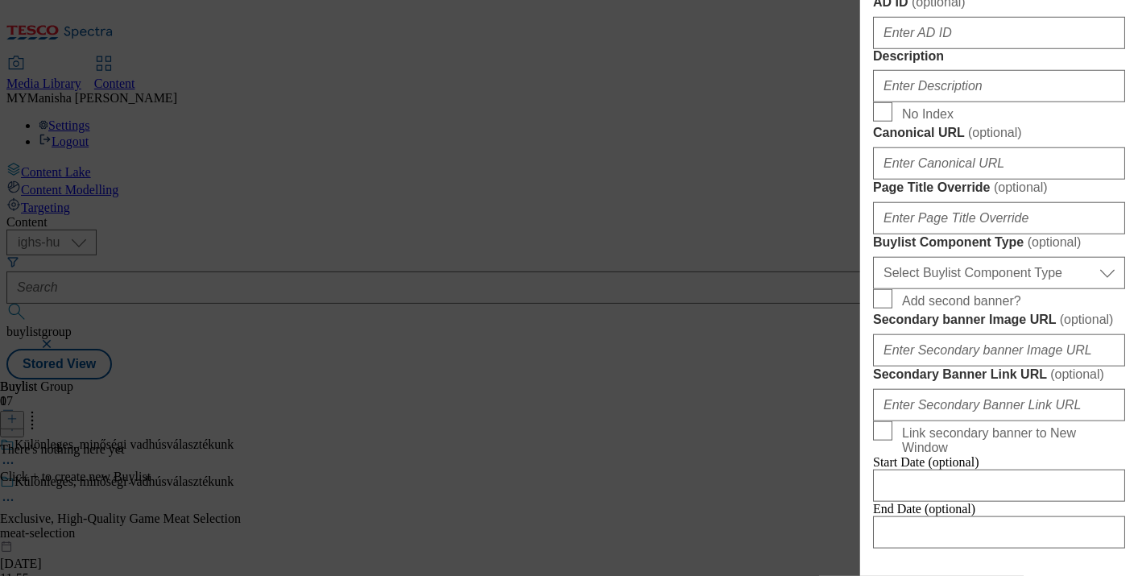
scroll to position [810, 0]
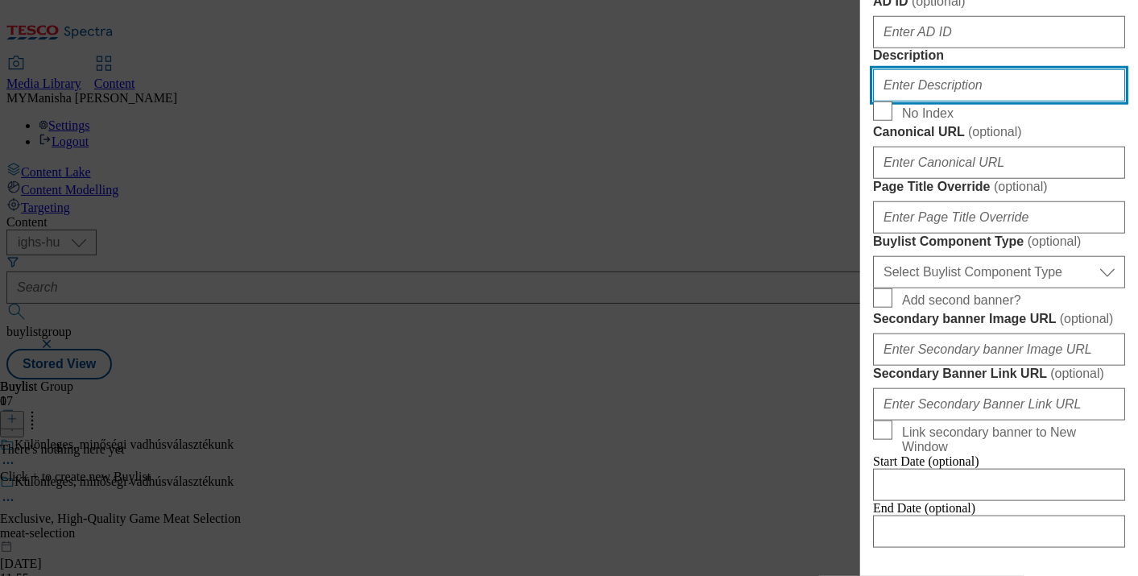
click at [928, 101] on input "Description" at bounding box center [999, 85] width 252 height 32
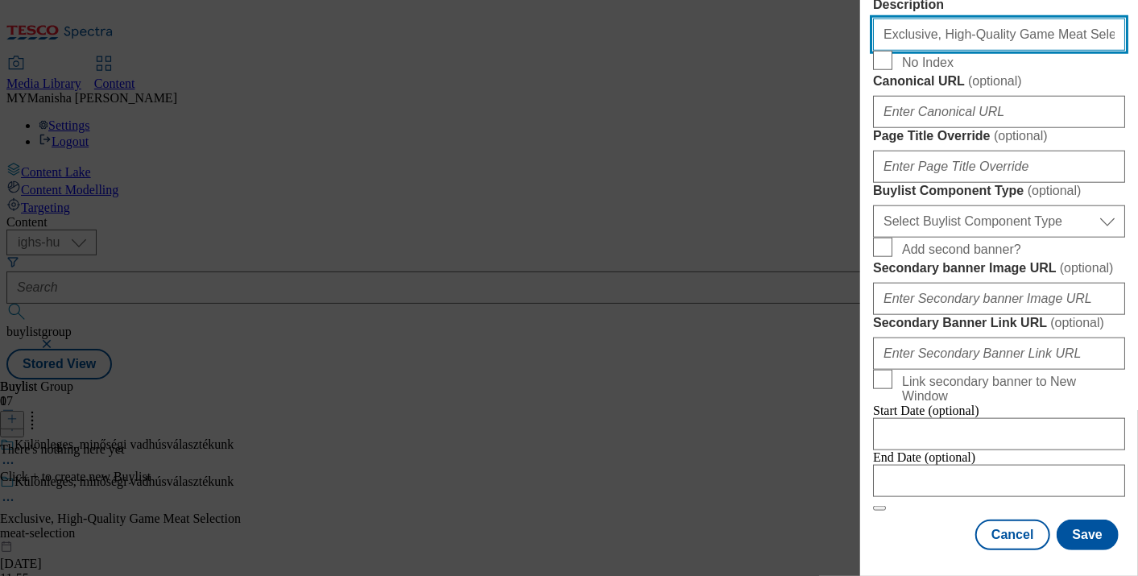
scroll to position [1456, 0]
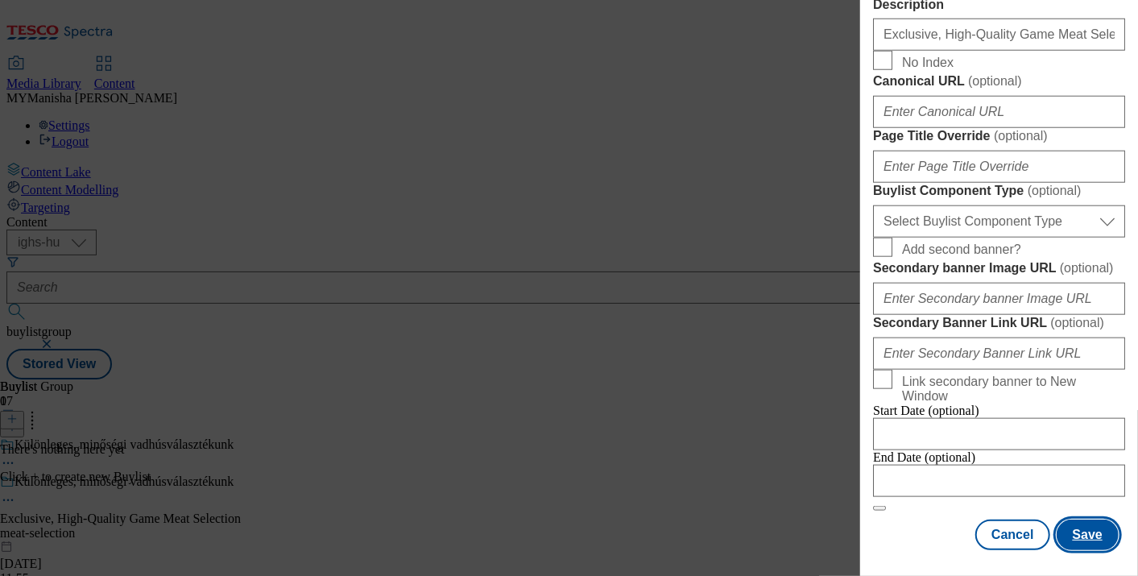
click at [1068, 527] on button "Save" at bounding box center [1087, 534] width 62 height 31
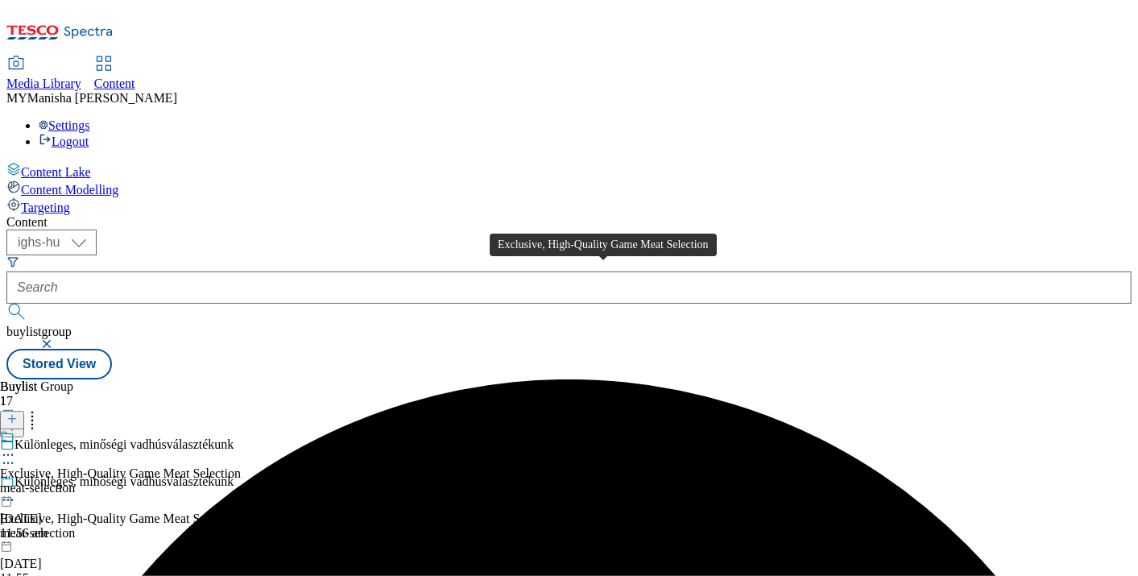
click at [241, 466] on div "Exclusive, High-Quality Game Meat Selection" at bounding box center [120, 473] width 241 height 14
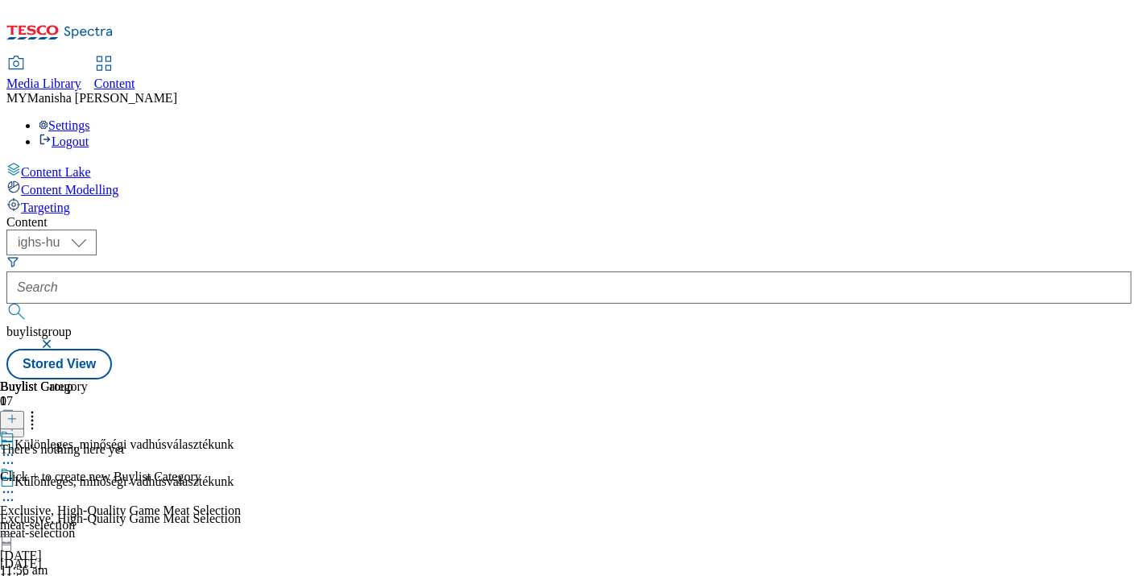
click at [18, 413] on icon at bounding box center [11, 418] width 11 height 11
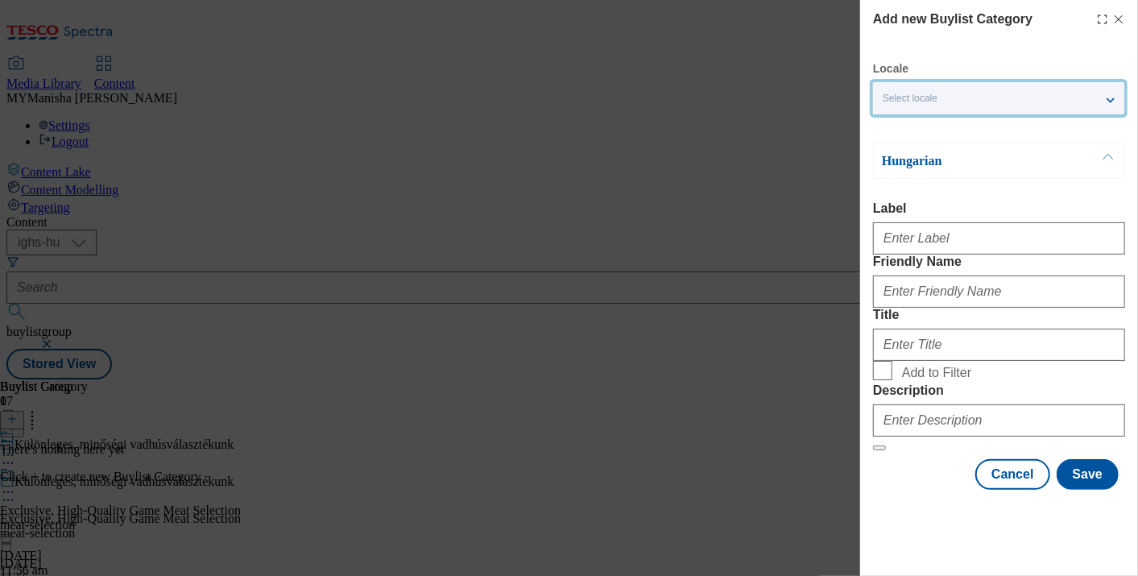
click at [974, 93] on div "Select locale" at bounding box center [998, 98] width 251 height 32
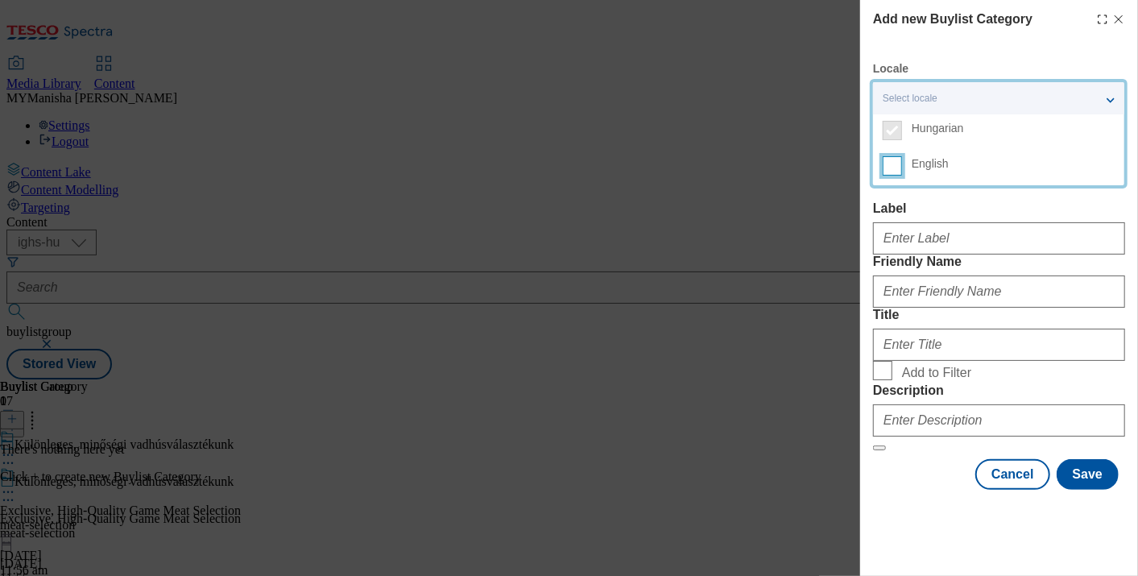
click at [895, 163] on input "English" at bounding box center [892, 165] width 19 height 19
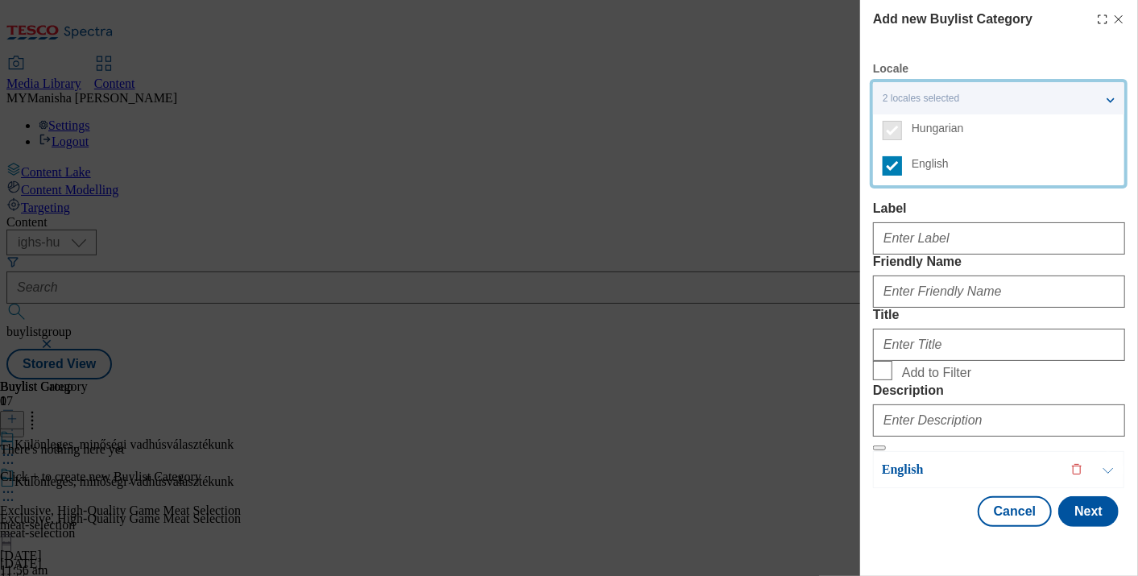
click at [919, 213] on label "Label" at bounding box center [999, 208] width 252 height 14
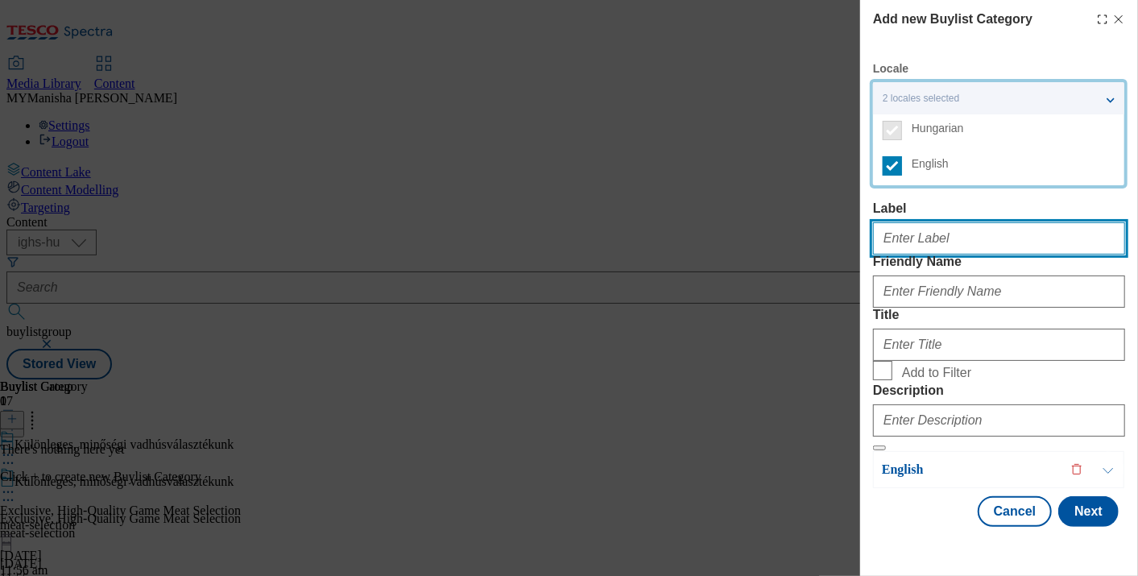
click at [919, 222] on input "Label" at bounding box center [999, 238] width 252 height 32
click at [933, 248] on input "Label" at bounding box center [999, 238] width 252 height 32
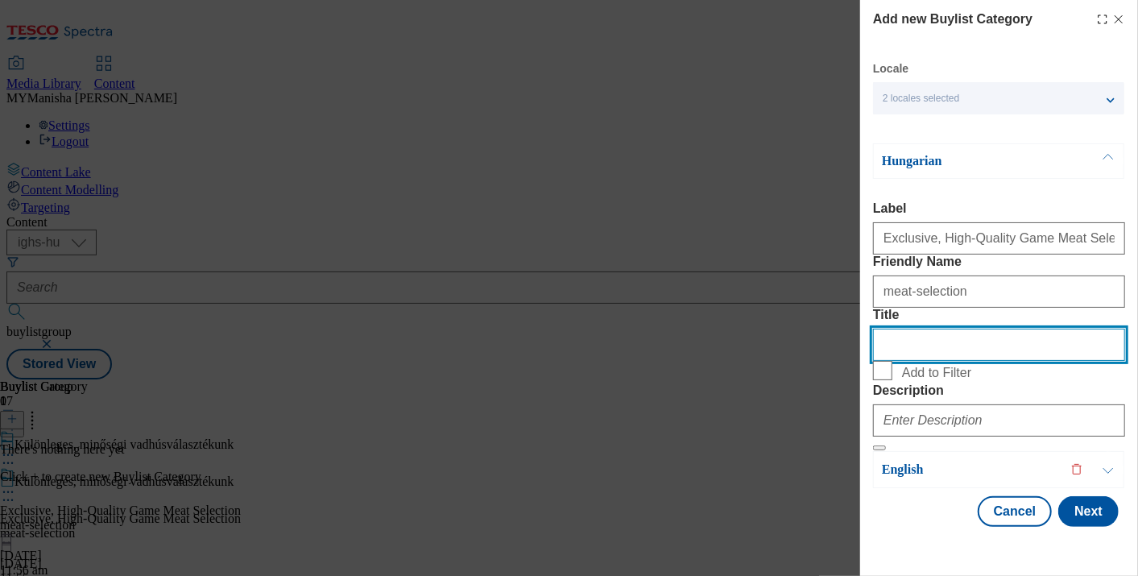
scroll to position [107, 0]
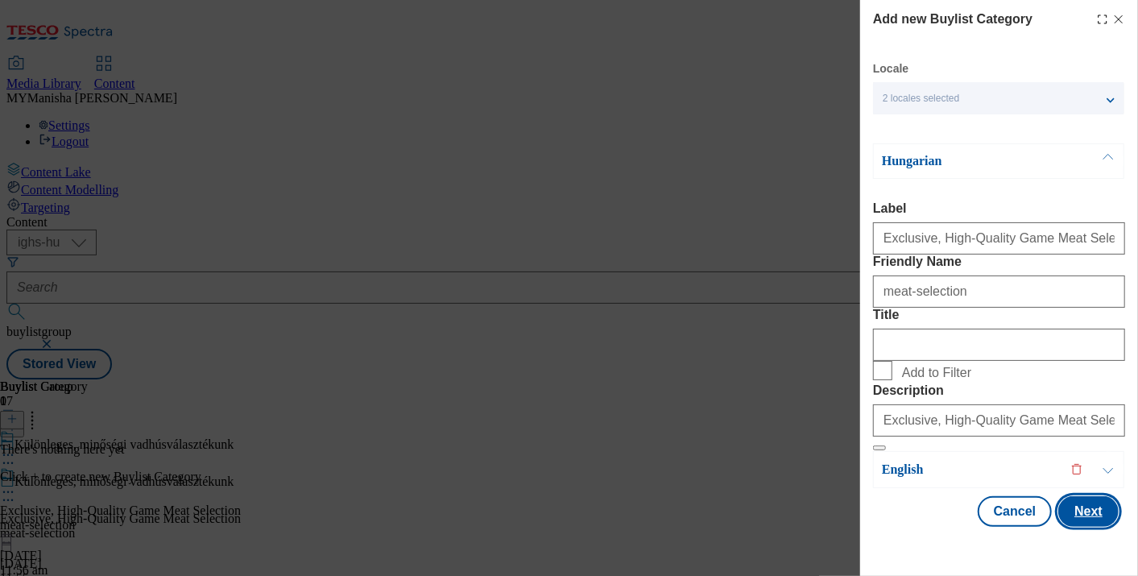
click at [1058, 523] on button "Next" at bounding box center [1088, 511] width 60 height 31
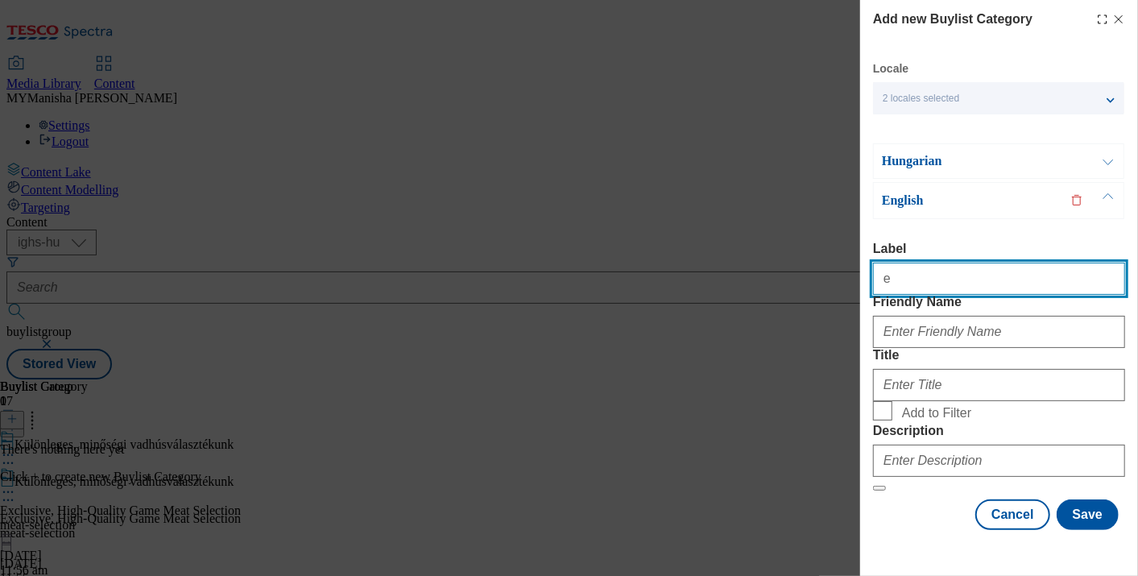
click at [916, 263] on input "e" at bounding box center [999, 279] width 252 height 32
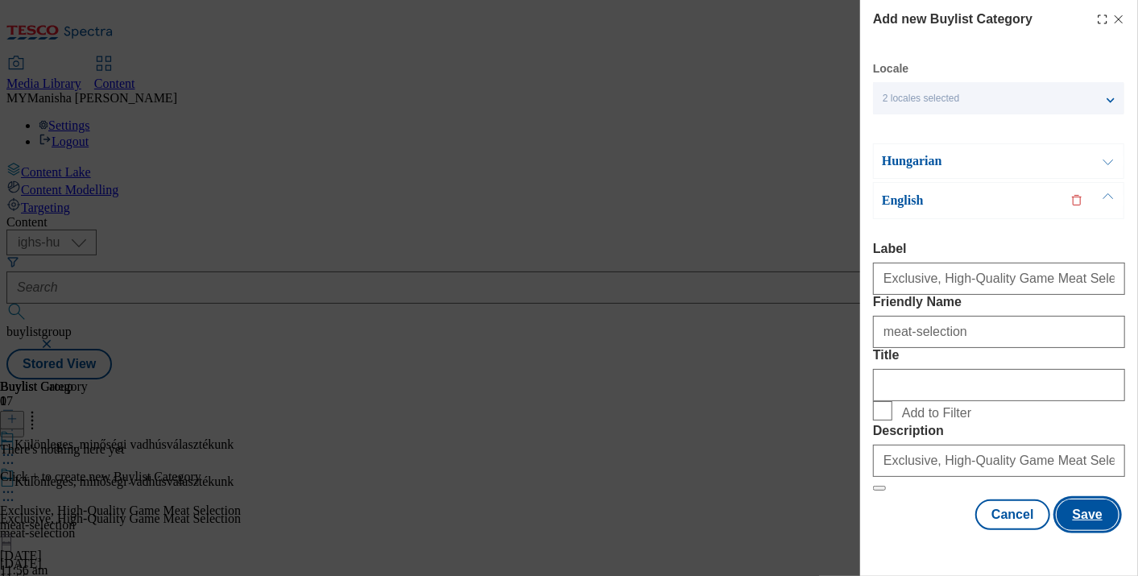
click at [1077, 529] on button "Save" at bounding box center [1087, 514] width 62 height 31
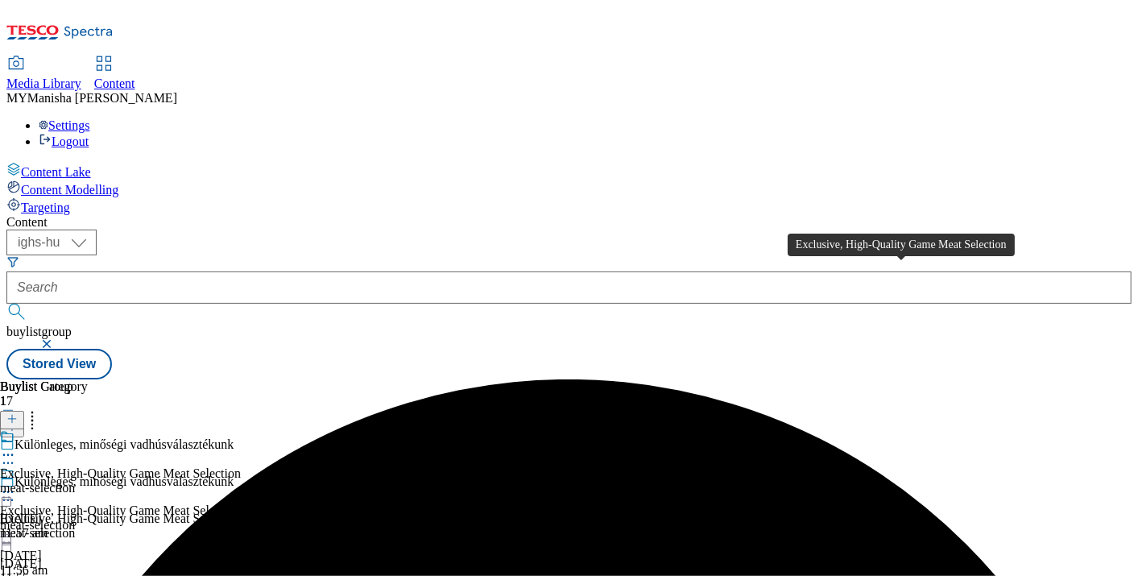
click at [241, 466] on div "Exclusive, High-Quality Game Meat Selection" at bounding box center [120, 473] width 241 height 14
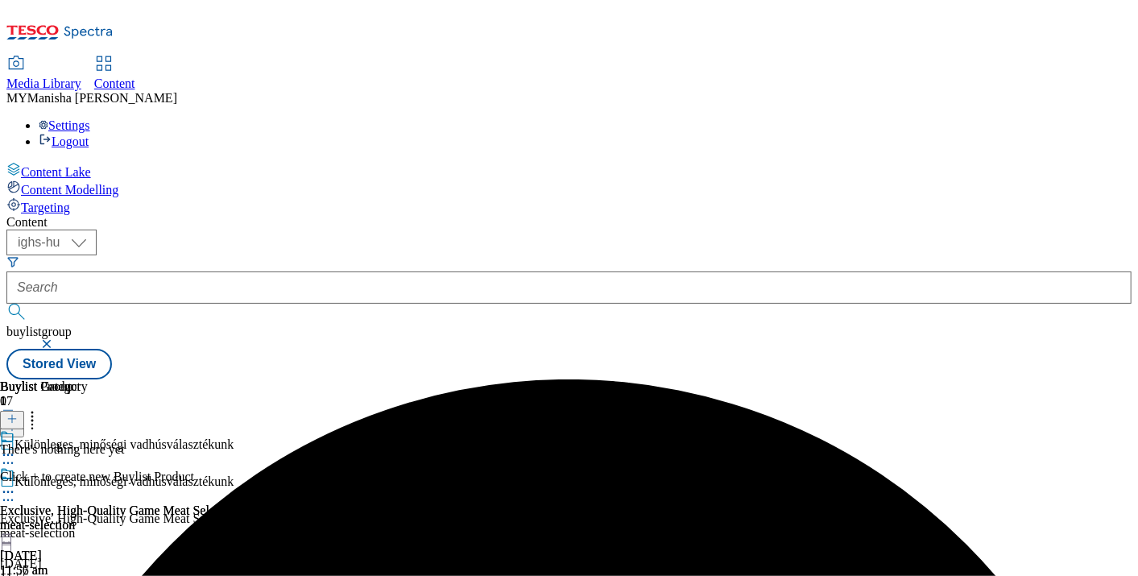
scroll to position [0, 291]
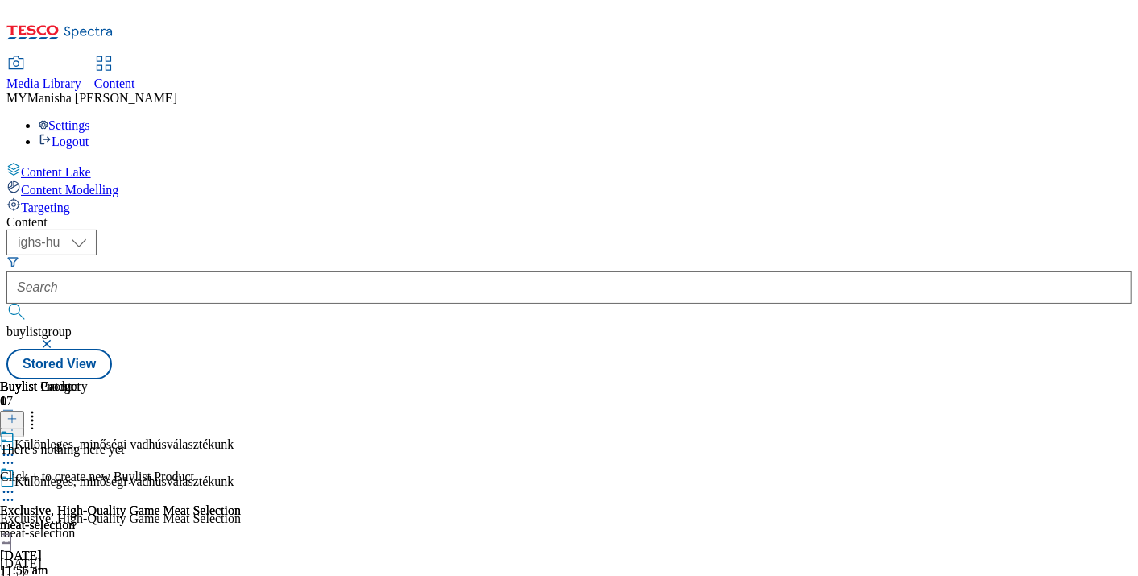
click at [18, 413] on icon at bounding box center [11, 418] width 11 height 11
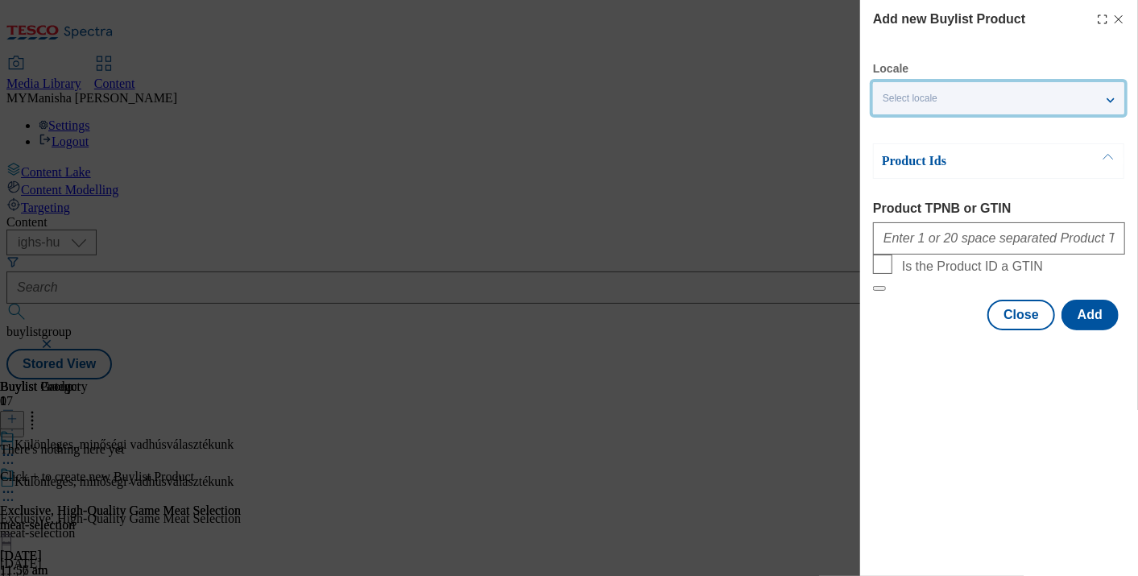
click at [929, 101] on span "Select locale" at bounding box center [910, 99] width 55 height 12
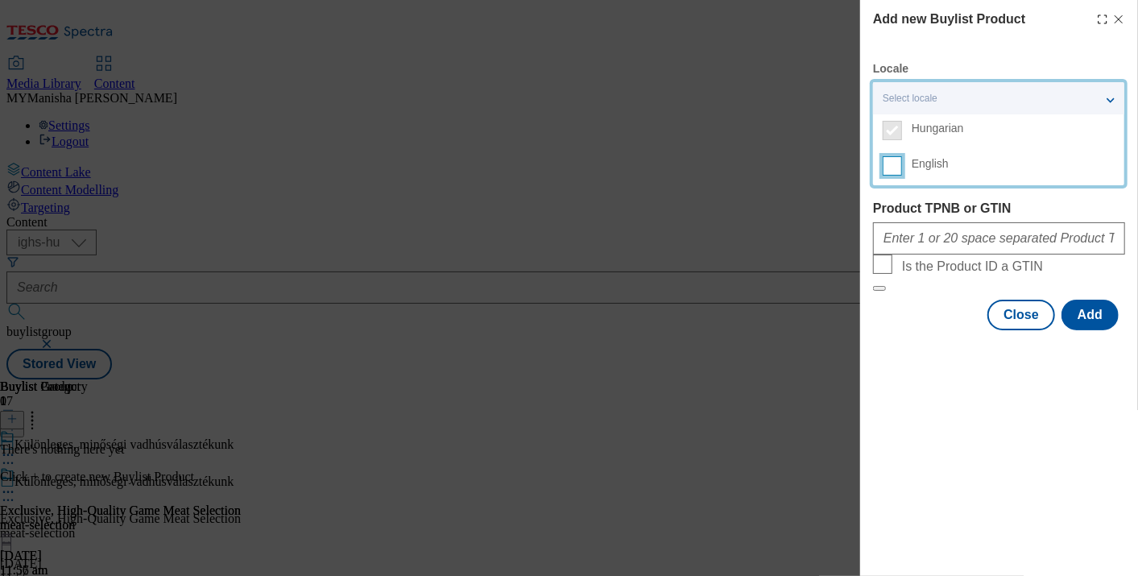
click at [886, 164] on input "English" at bounding box center [892, 165] width 19 height 19
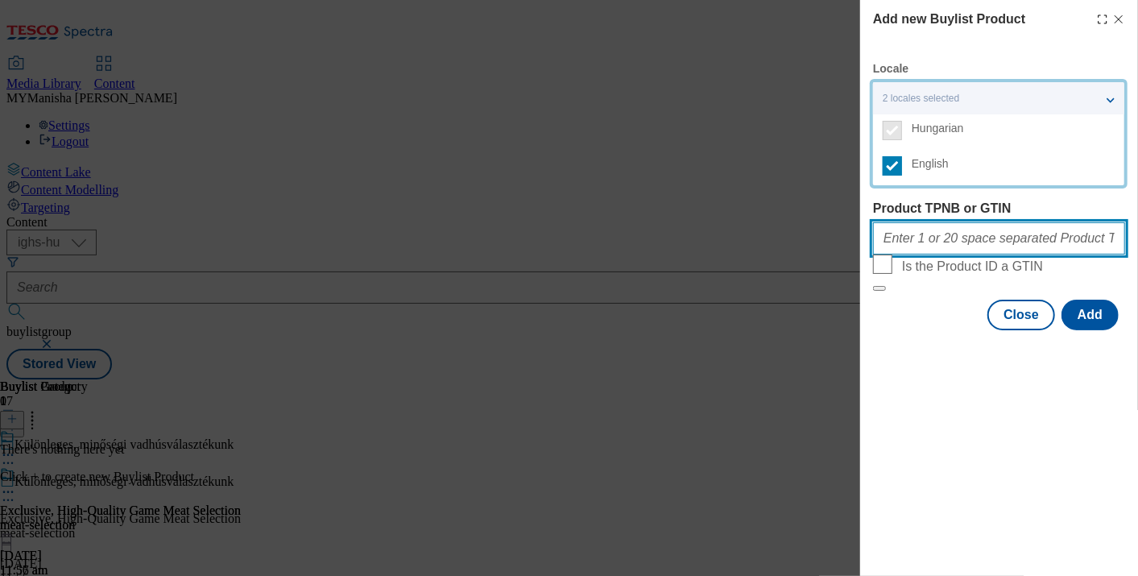
click at [911, 239] on input "Product TPNB or GTIN" at bounding box center [999, 238] width 252 height 32
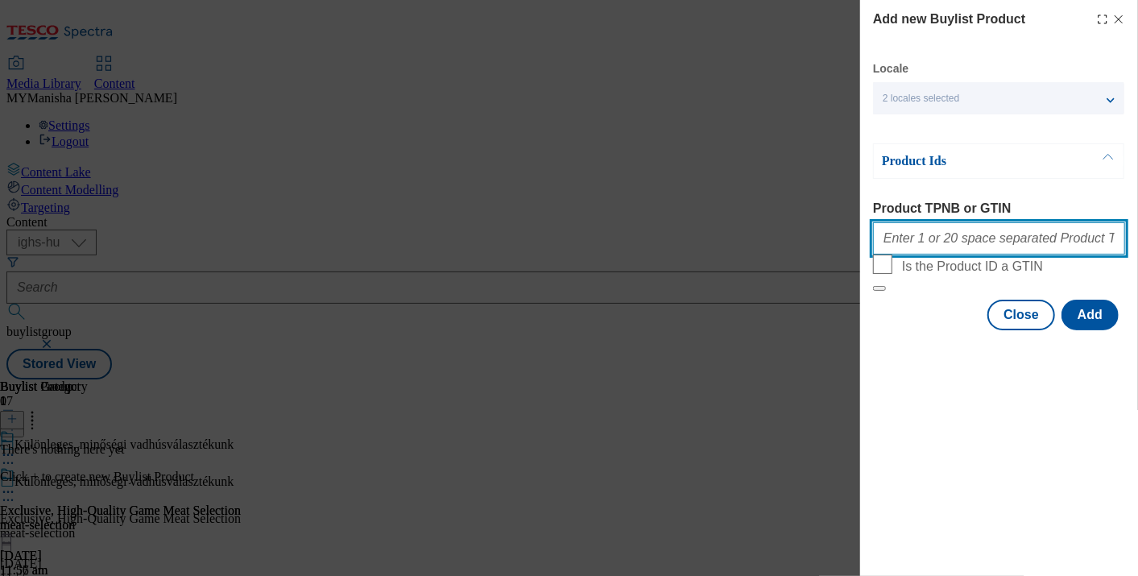
paste input "220324855 220332760 220281318 220332758 220332762 105000813"
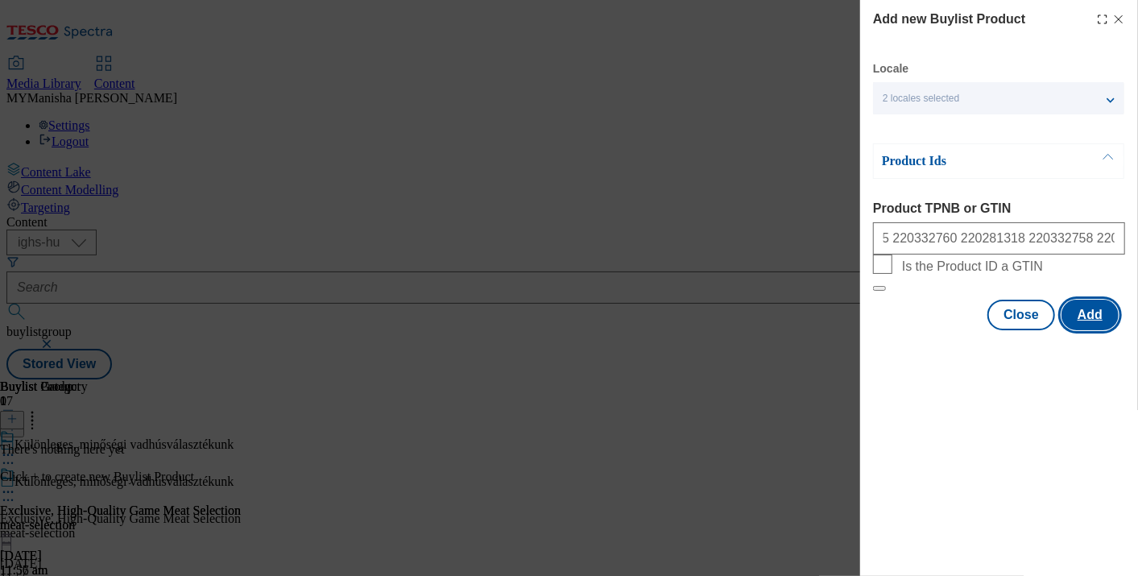
scroll to position [0, 0]
click at [1084, 330] on button "Add" at bounding box center [1089, 315] width 57 height 31
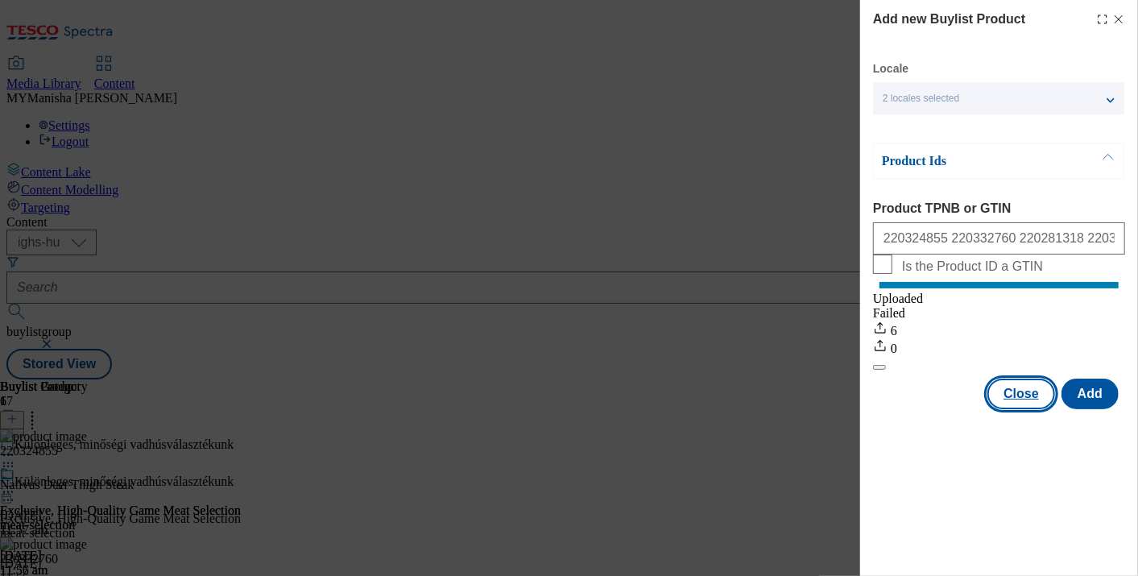
click at [1024, 409] on button "Close" at bounding box center [1021, 393] width 68 height 31
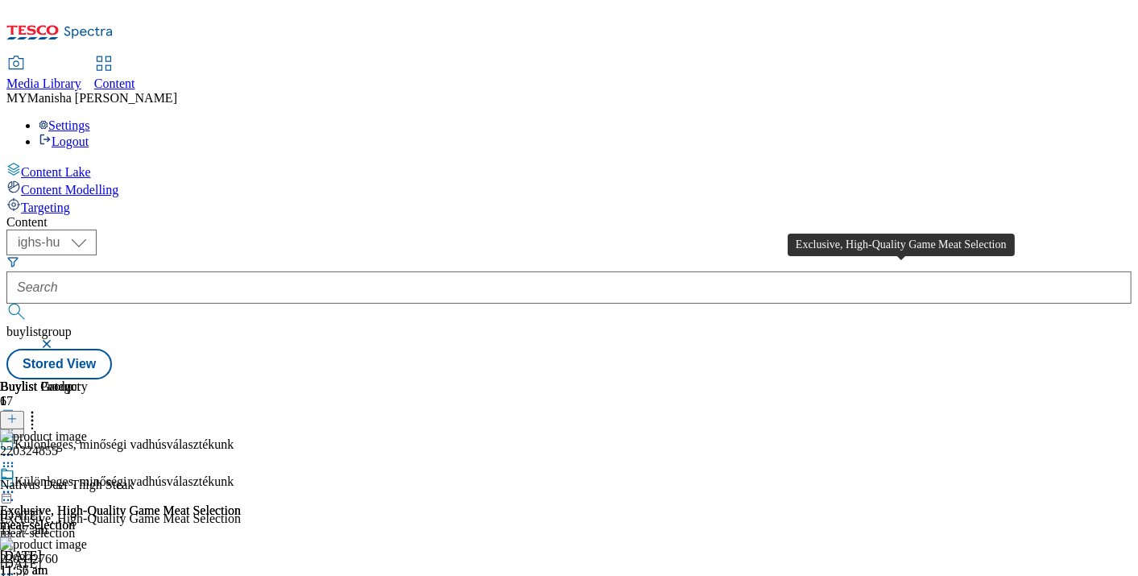
click at [241, 503] on div "Exclusive, High-Quality Game Meat Selection" at bounding box center [120, 510] width 241 height 14
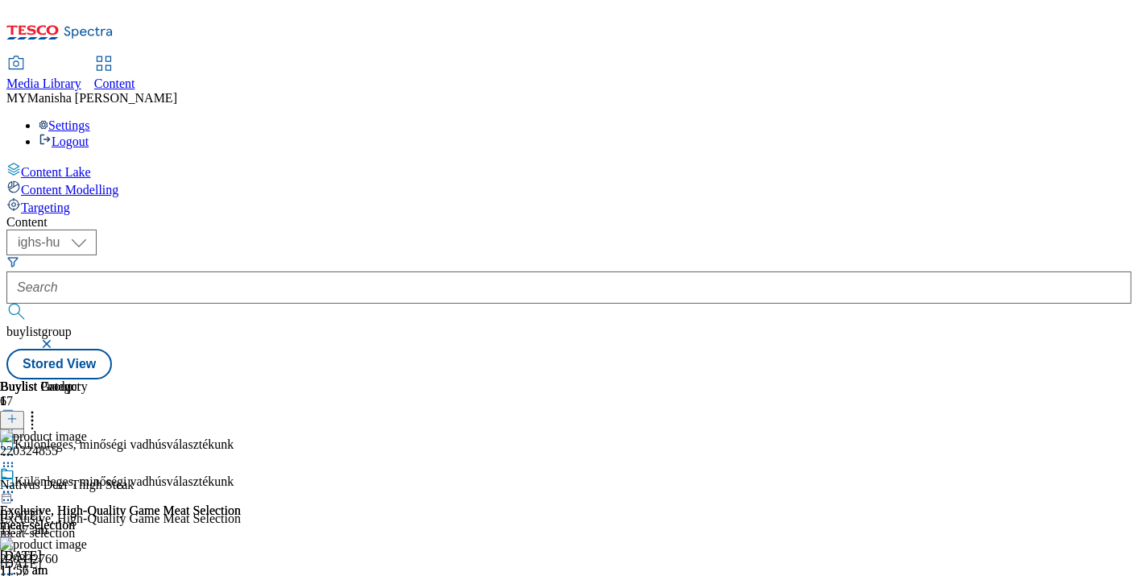
click at [428, 474] on div "Különleges, minőségi vadhúsválasztékunk" at bounding box center [218, 492] width 436 height 37
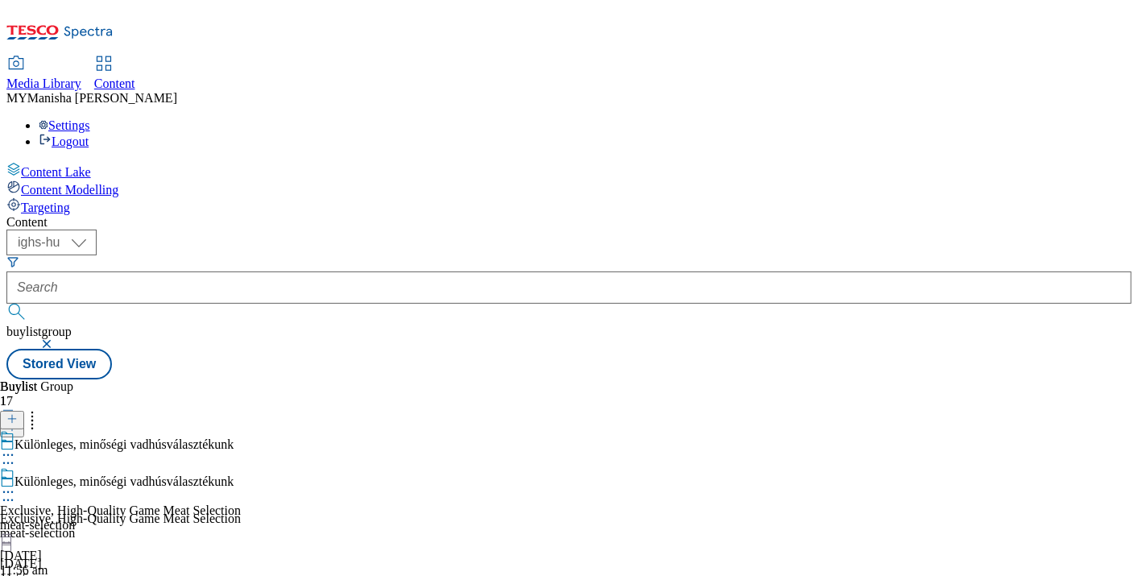
click at [435, 492] on div at bounding box center [218, 501] width 436 height 19
click at [75, 524] on button "Edit" at bounding box center [53, 533] width 43 height 19
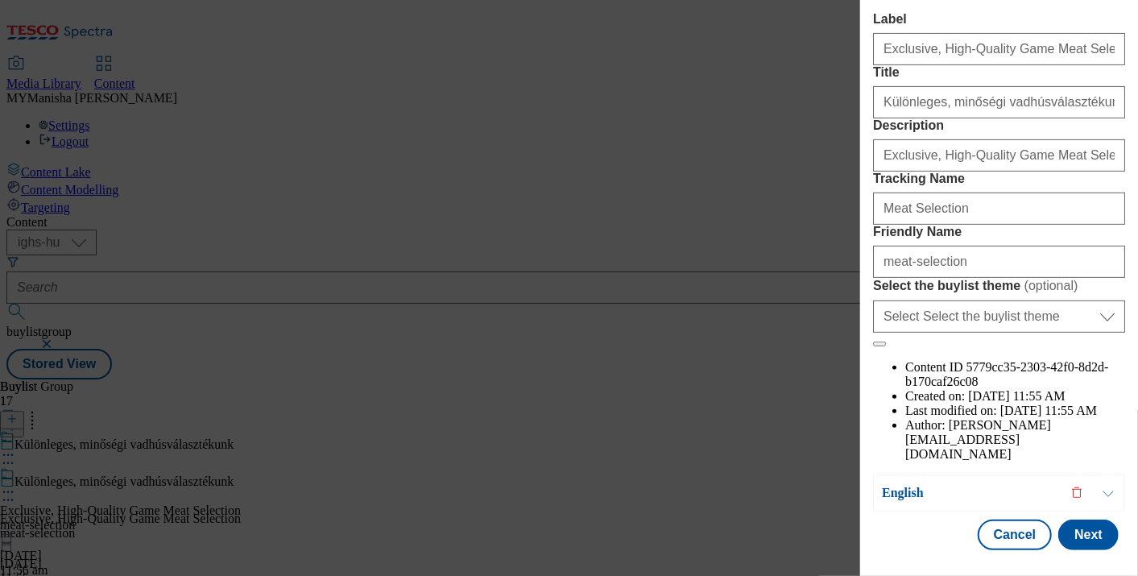
scroll to position [234, 0]
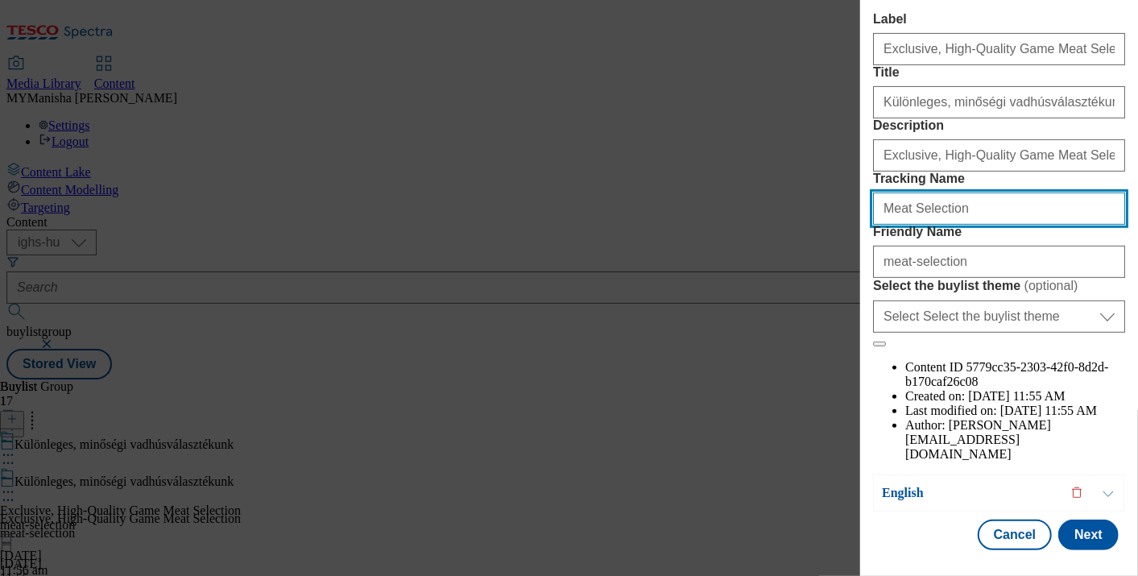
click at [883, 225] on input "Meat Selection" at bounding box center [999, 208] width 252 height 32
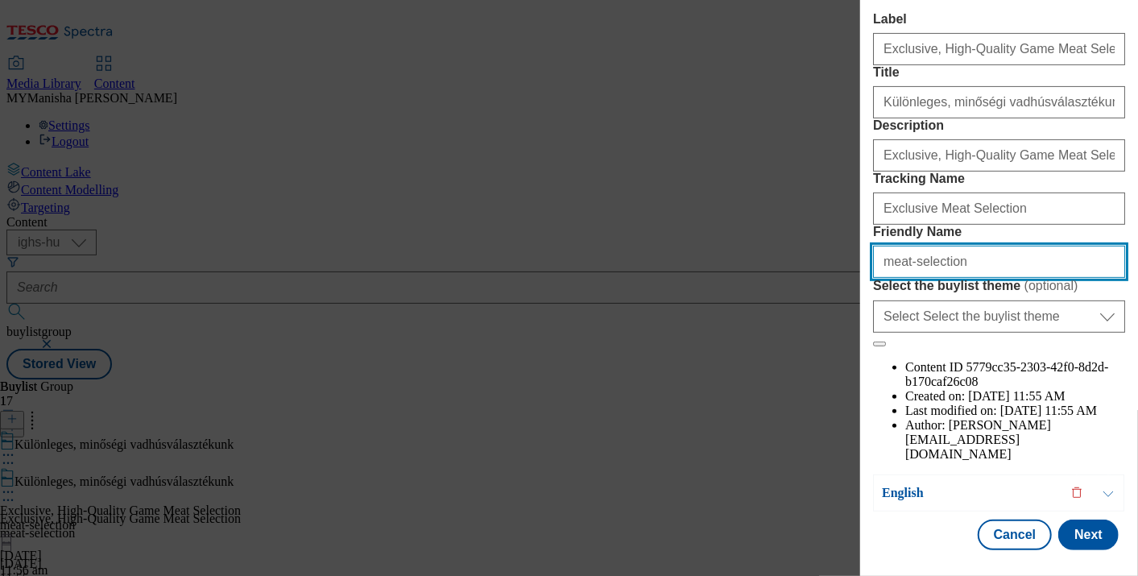
click at [887, 278] on input "meat-selection" at bounding box center [999, 262] width 252 height 32
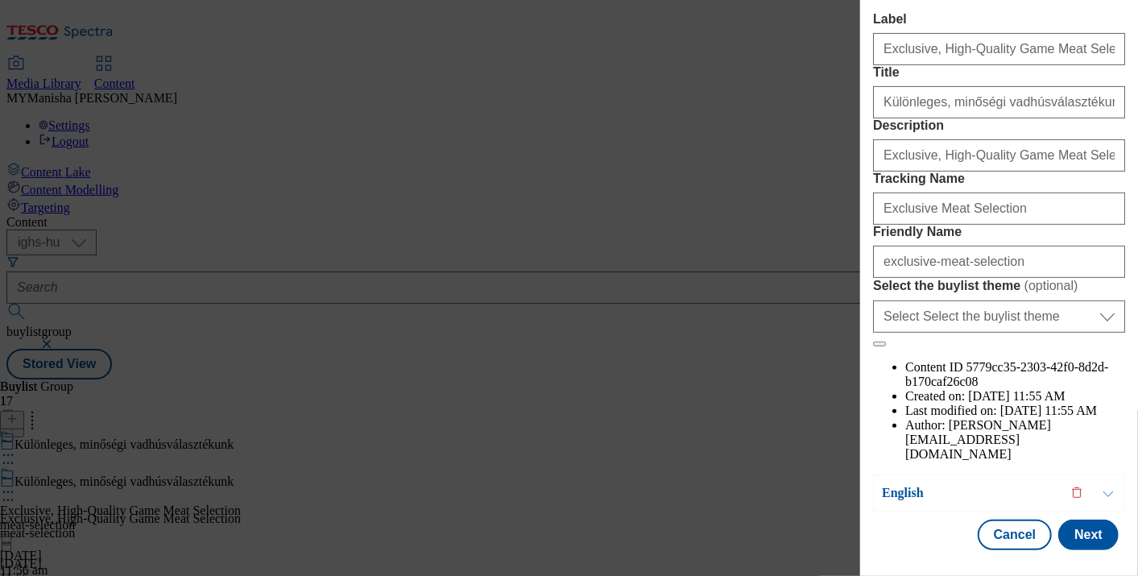
click at [1015, 225] on div "Exclusive Meat Selection" at bounding box center [999, 205] width 252 height 39
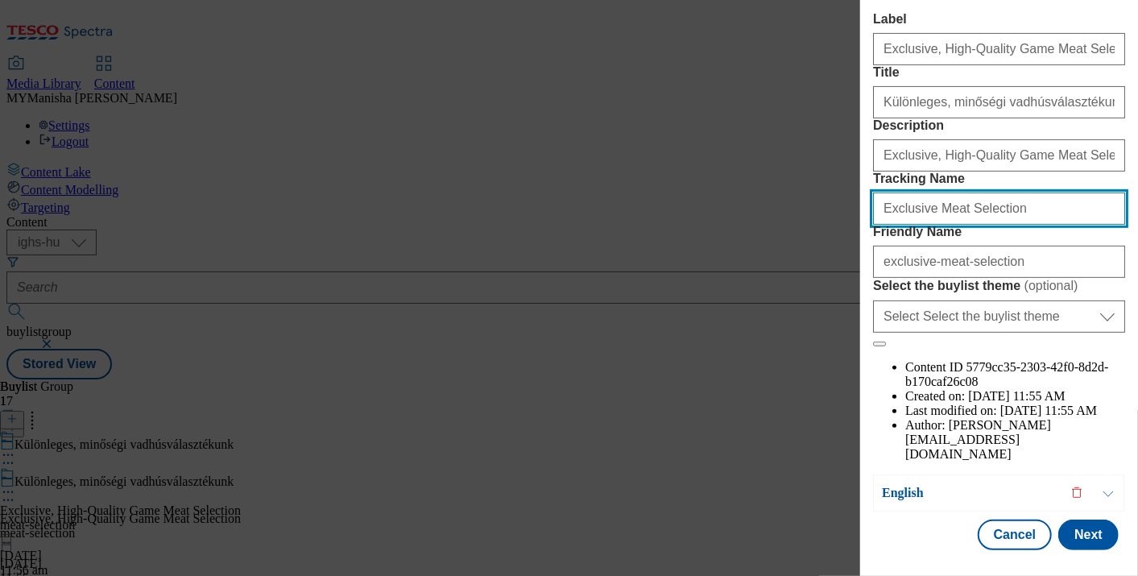
click at [1012, 225] on input "Exclusive Meat Selection" at bounding box center [999, 208] width 252 height 32
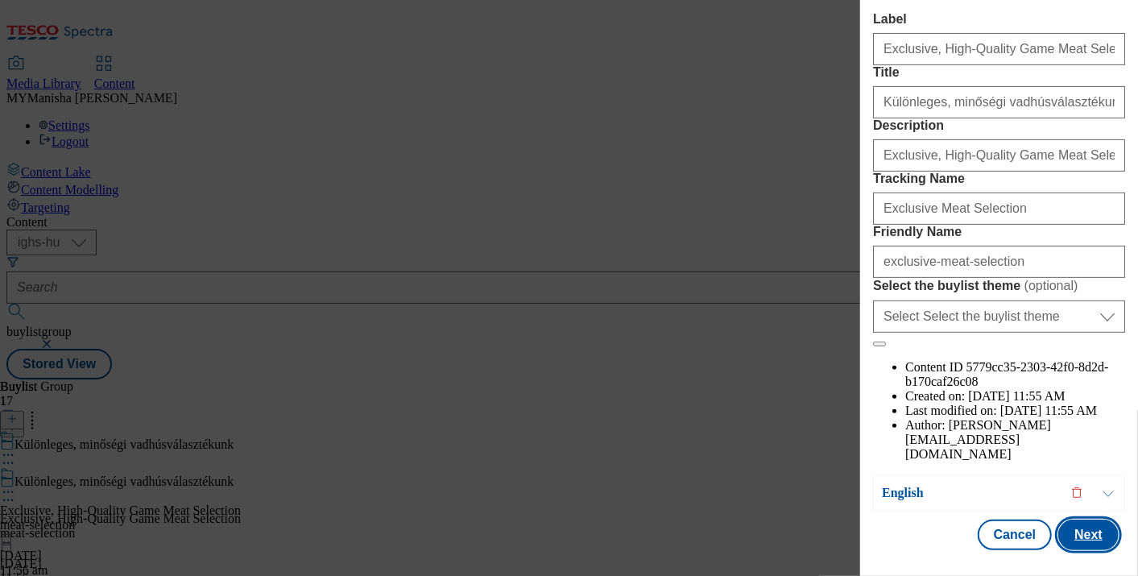
click at [1061, 531] on button "Next" at bounding box center [1088, 534] width 60 height 31
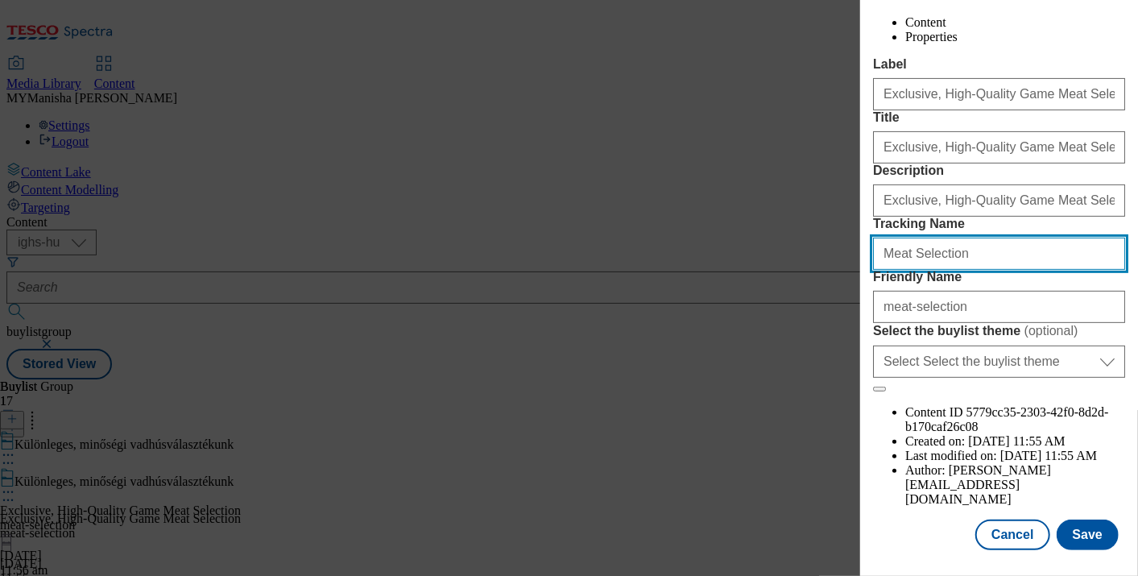
click at [995, 270] on input "Meat Selection" at bounding box center [999, 254] width 252 height 32
paste input "Exclusive"
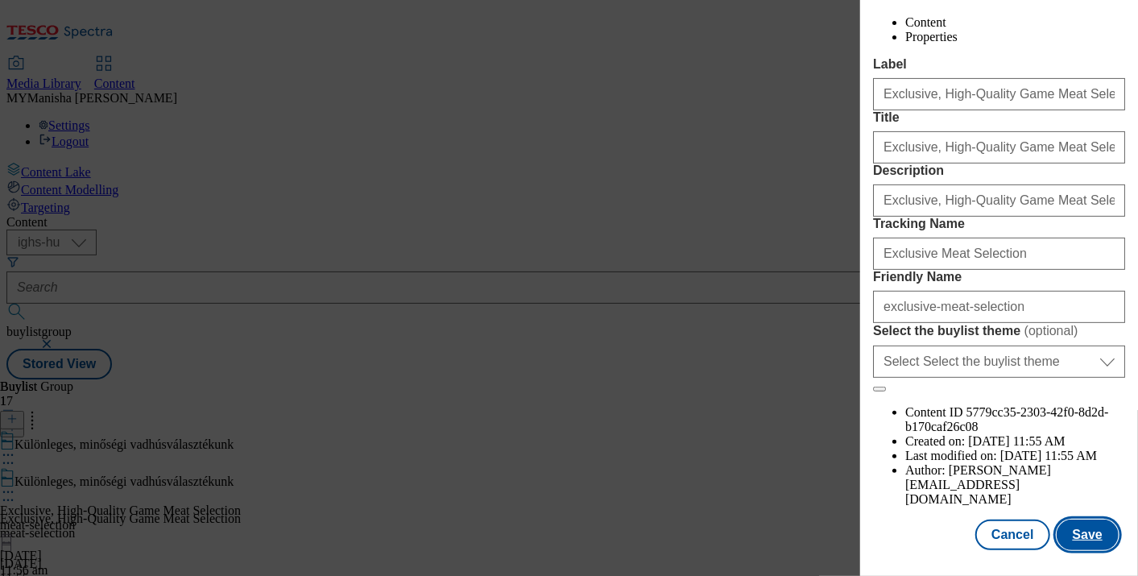
click at [1059, 531] on button "Save" at bounding box center [1087, 534] width 62 height 31
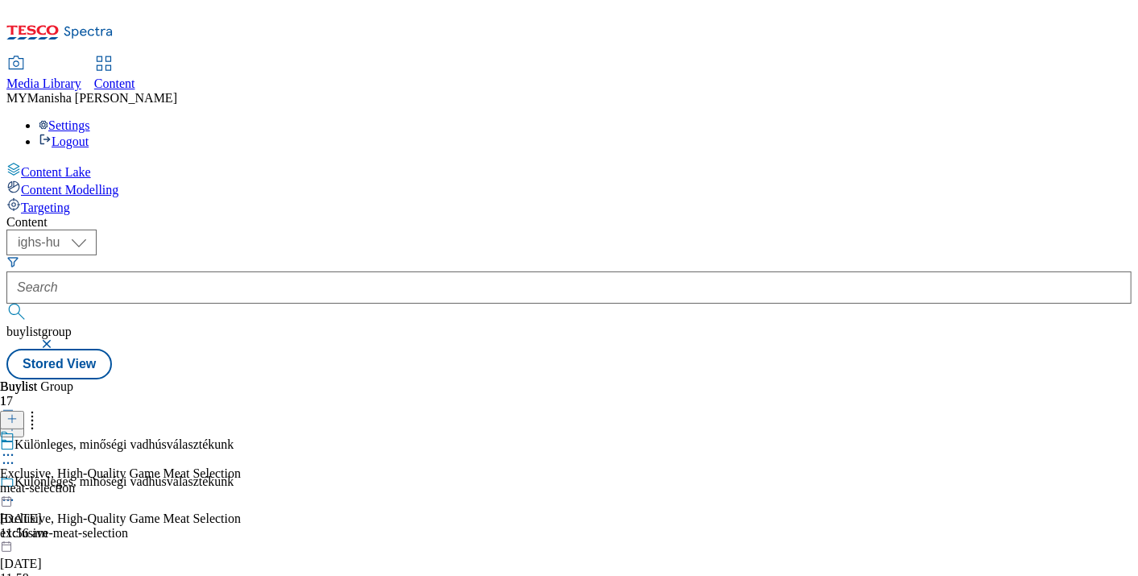
scroll to position [0, 0]
click at [16, 447] on icon at bounding box center [8, 455] width 16 height 16
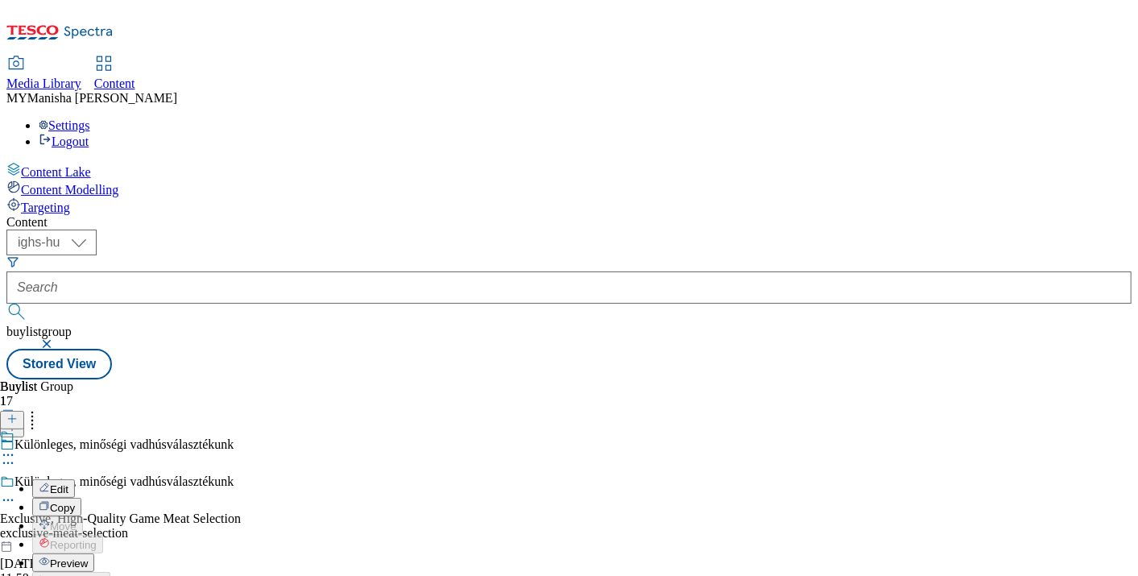
click at [68, 483] on span "Edit" at bounding box center [59, 489] width 19 height 12
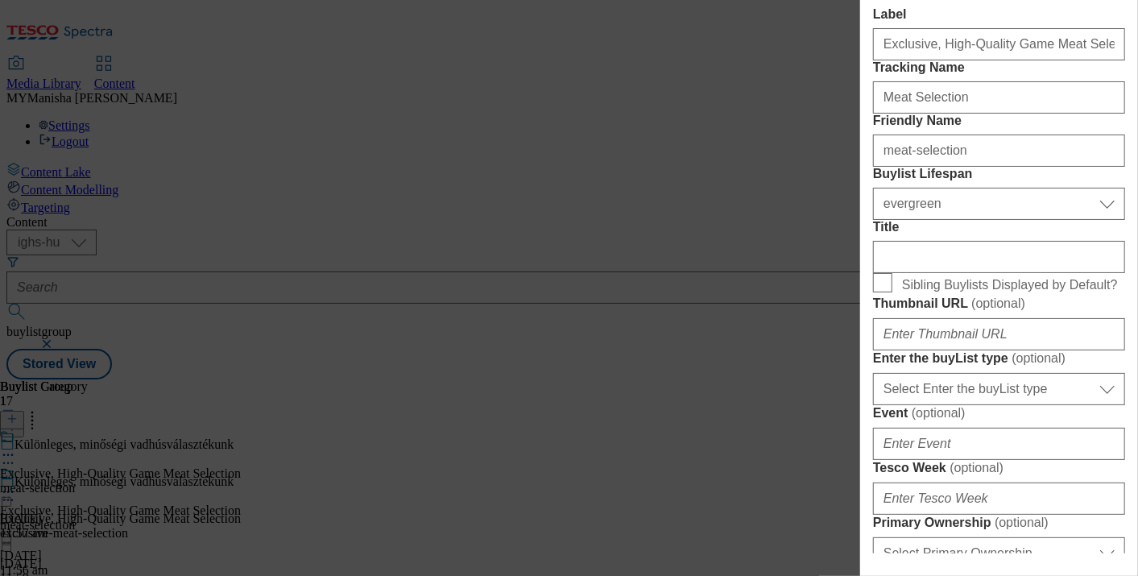
scroll to position [326, 0]
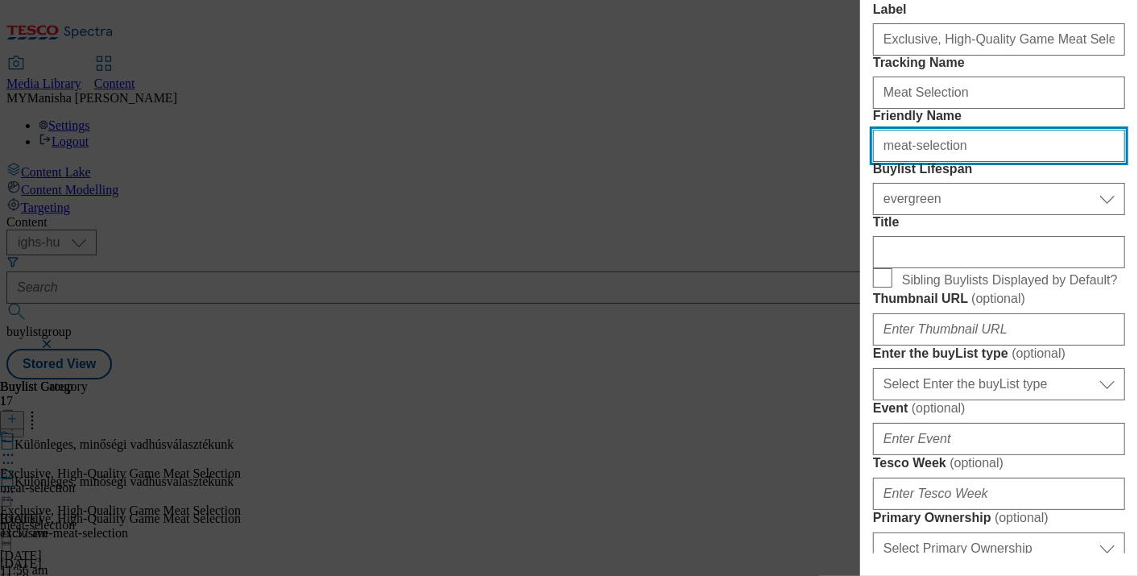
click at [883, 162] on input "meat-selection" at bounding box center [999, 146] width 252 height 32
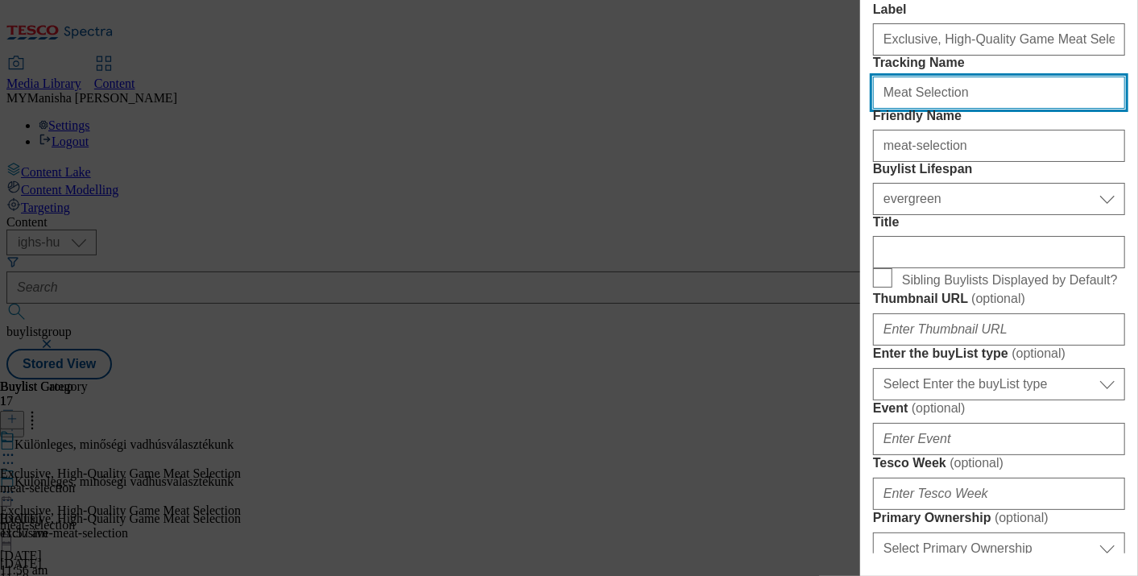
click at [971, 109] on input "Meat Selection" at bounding box center [999, 92] width 252 height 32
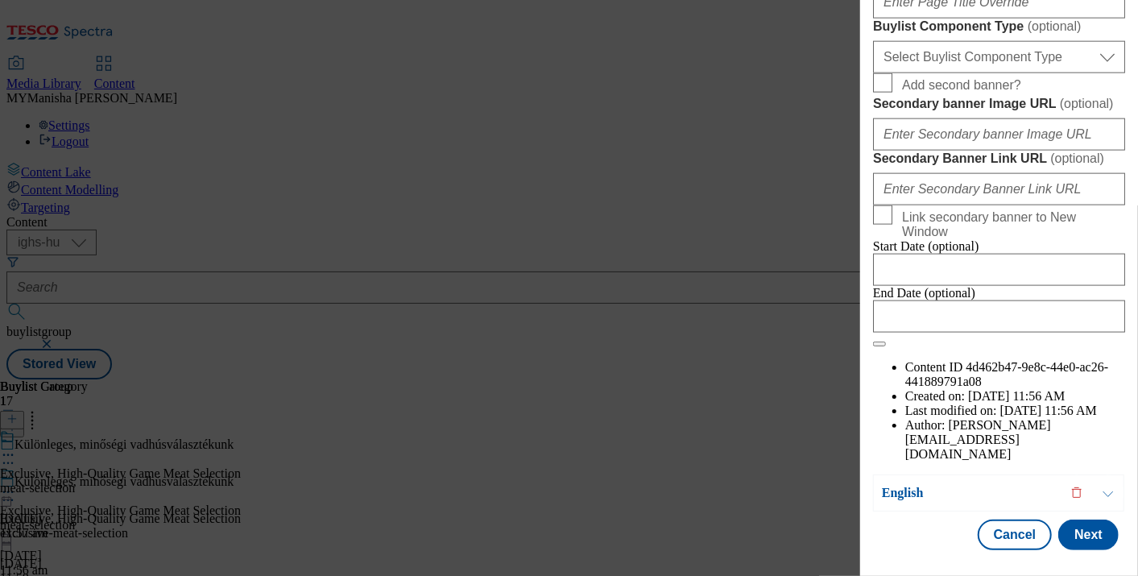
scroll to position [1609, 0]
click at [1080, 519] on button "Next" at bounding box center [1088, 534] width 60 height 31
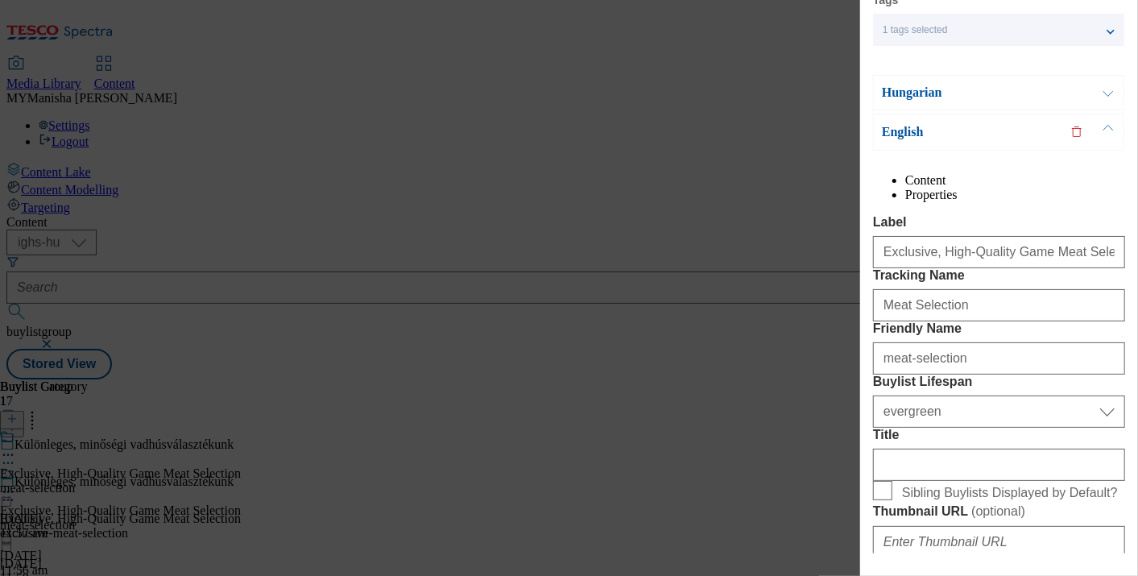
scroll to position [152, 0]
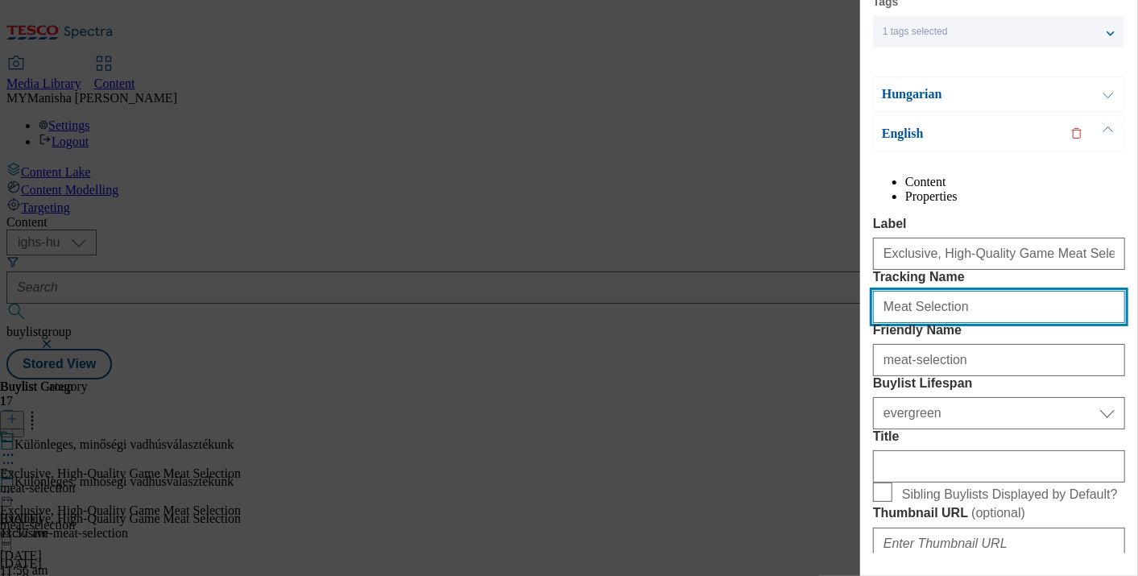
click at [978, 323] on input "Meat Selection" at bounding box center [999, 307] width 252 height 32
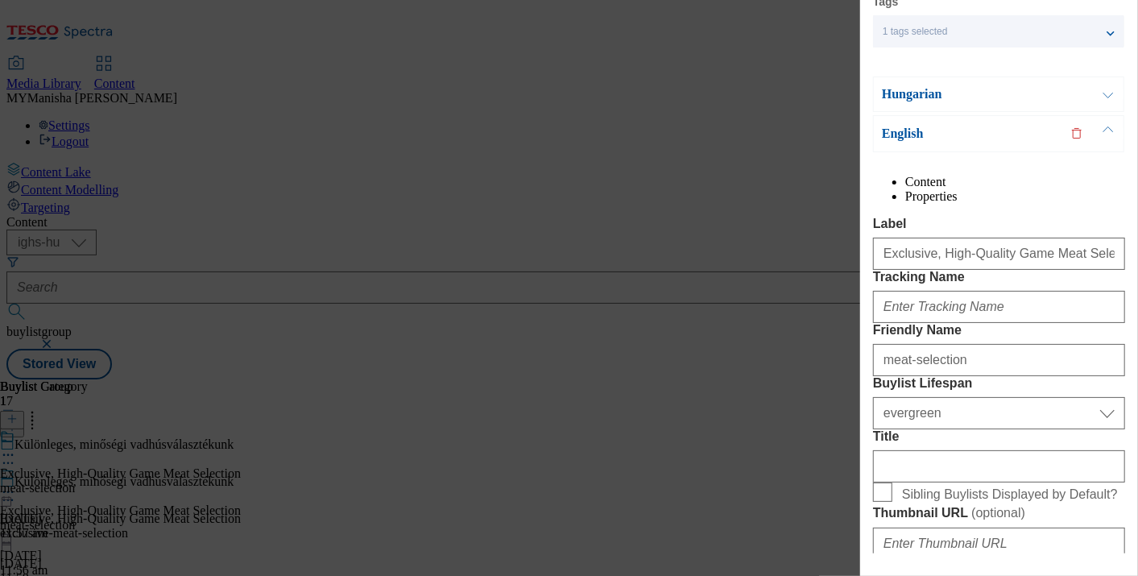
click at [1110, 81] on button "Modal" at bounding box center [1108, 94] width 31 height 34
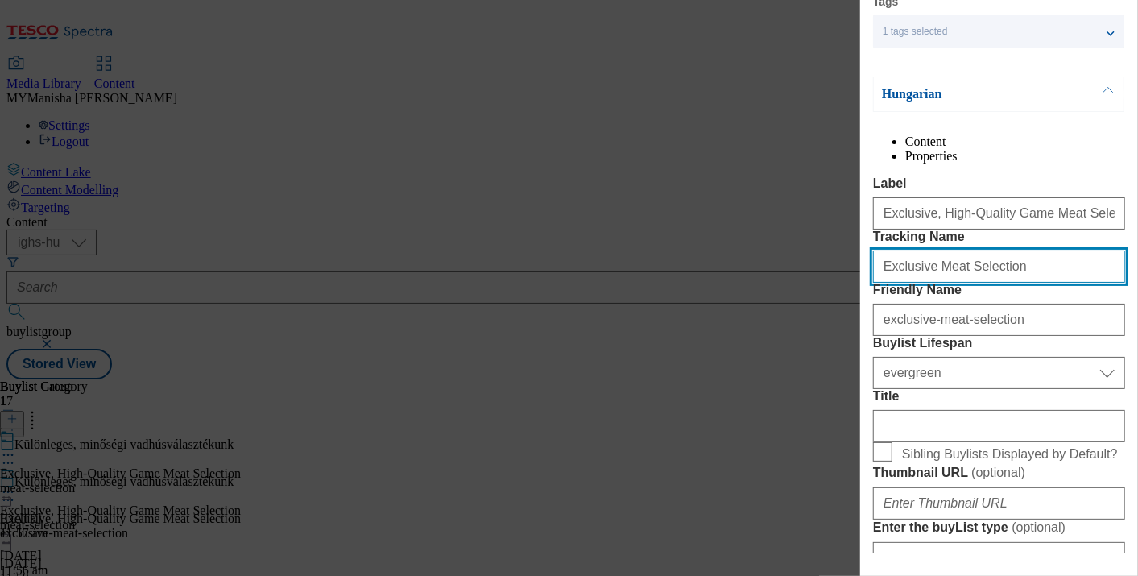
click at [1004, 283] on input "Exclusive Meat Selection" at bounding box center [999, 266] width 252 height 32
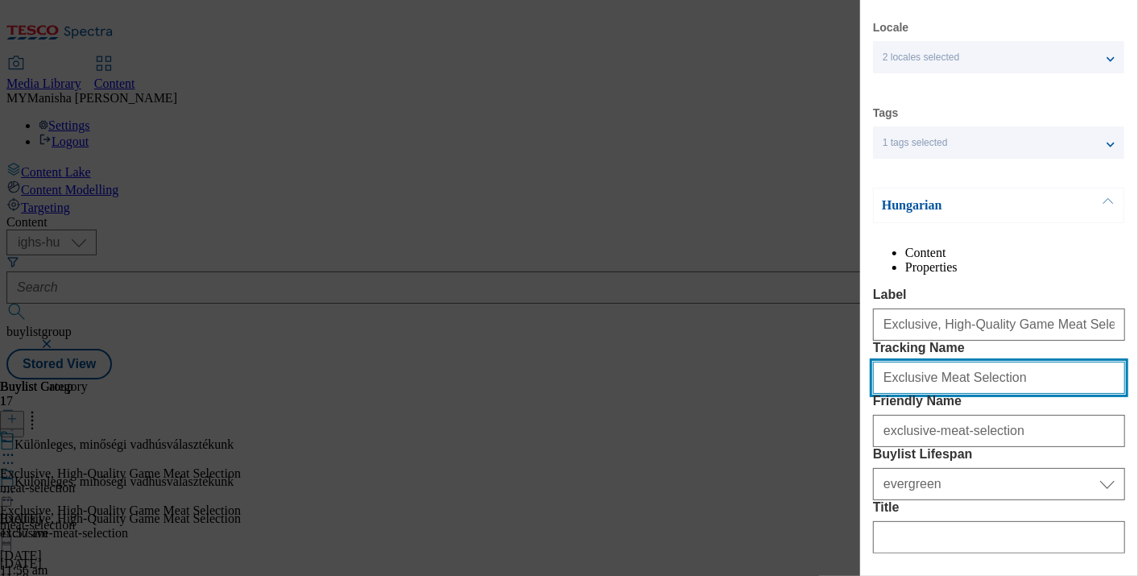
scroll to position [39, 0]
click at [1104, 201] on button "Modal" at bounding box center [1108, 207] width 31 height 34
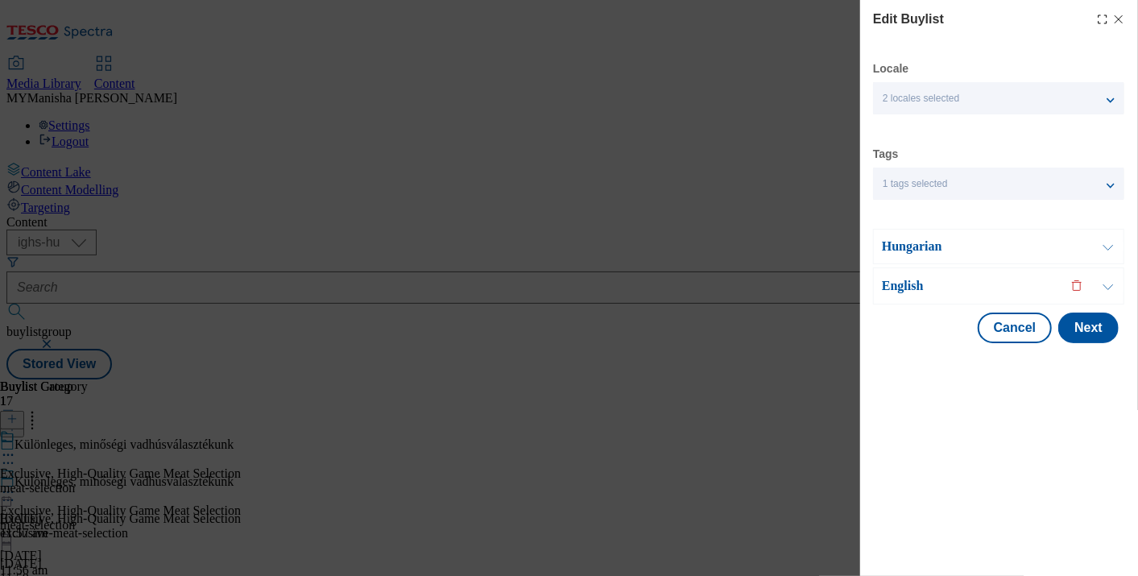
scroll to position [0, 0]
click at [1105, 285] on button "Modal" at bounding box center [1108, 285] width 31 height 35
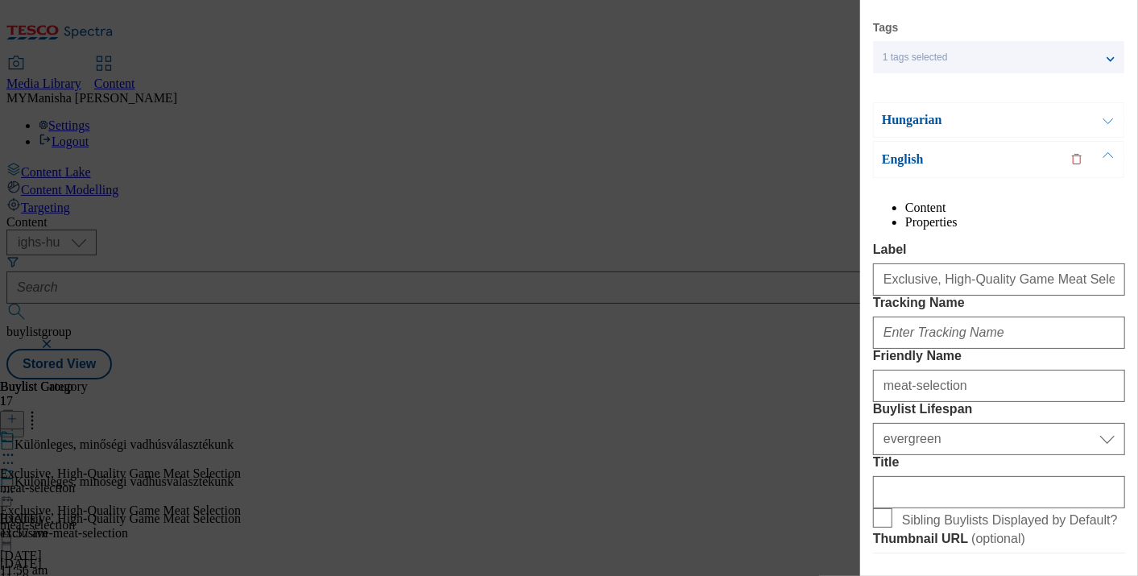
scroll to position [128, 0]
click at [945, 347] on input "Tracking Name" at bounding box center [999, 331] width 252 height 32
paste input "Exclusive Meat Selection"
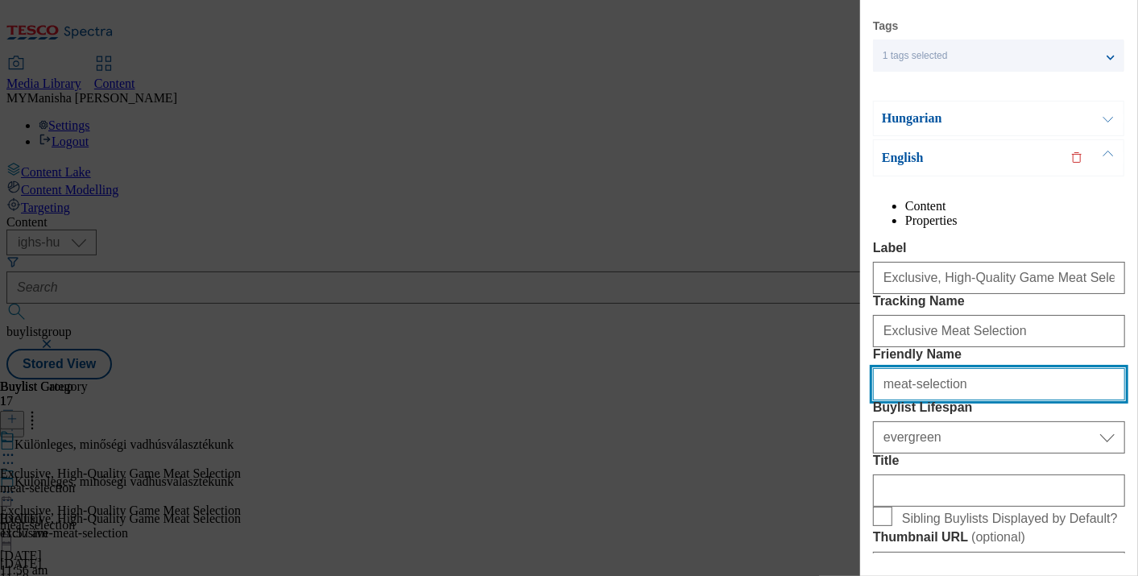
click at [887, 400] on input "meat-selection" at bounding box center [999, 384] width 252 height 32
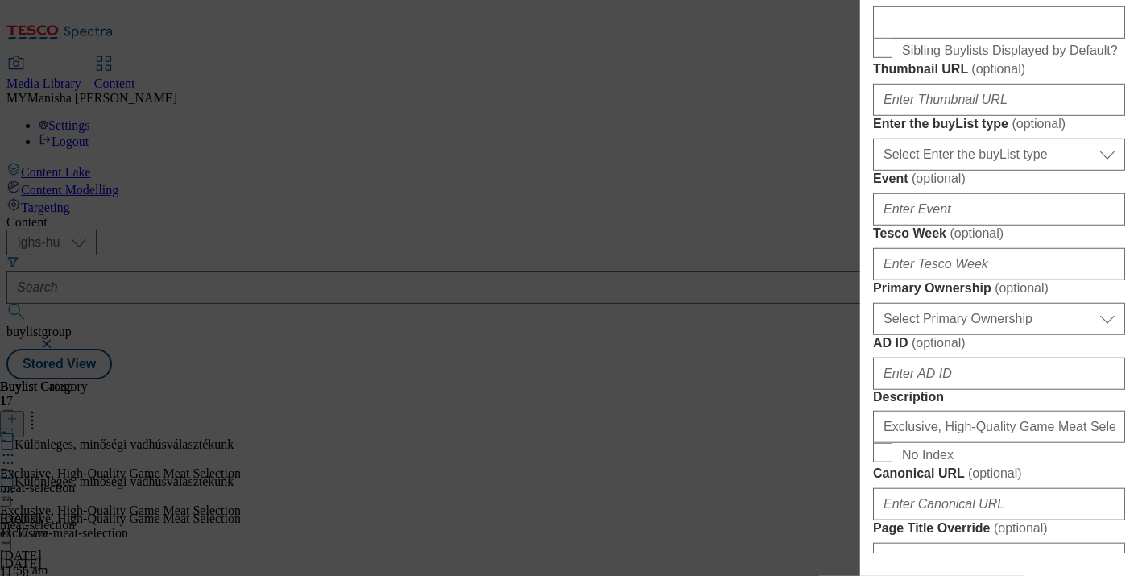
scroll to position [636, 0]
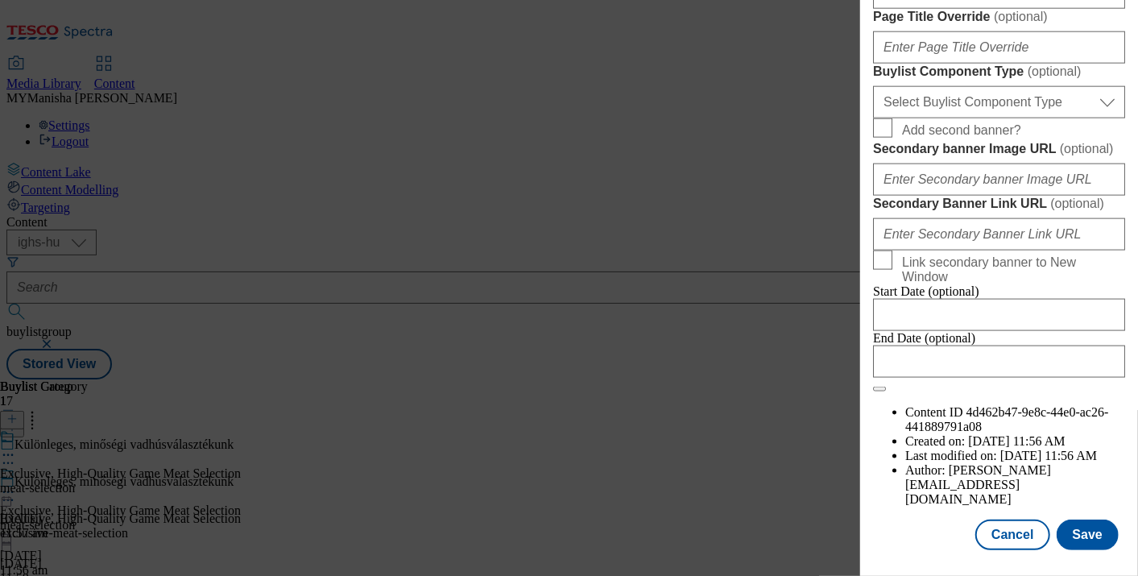
scroll to position [1612, 0]
click at [1090, 530] on button "Save" at bounding box center [1087, 534] width 62 height 31
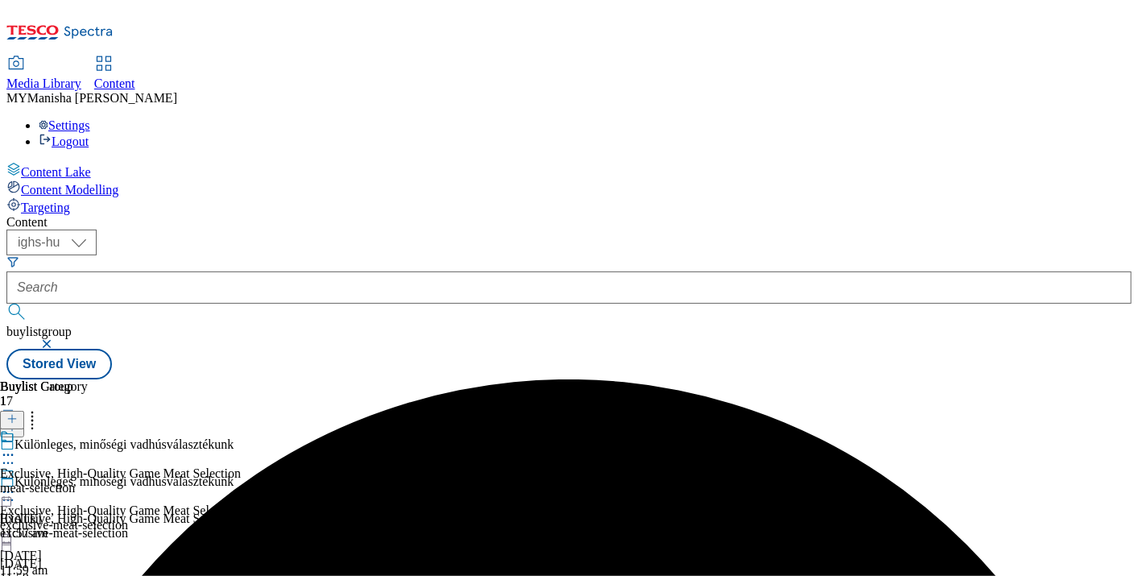
click at [16, 447] on icon at bounding box center [8, 455] width 16 height 16
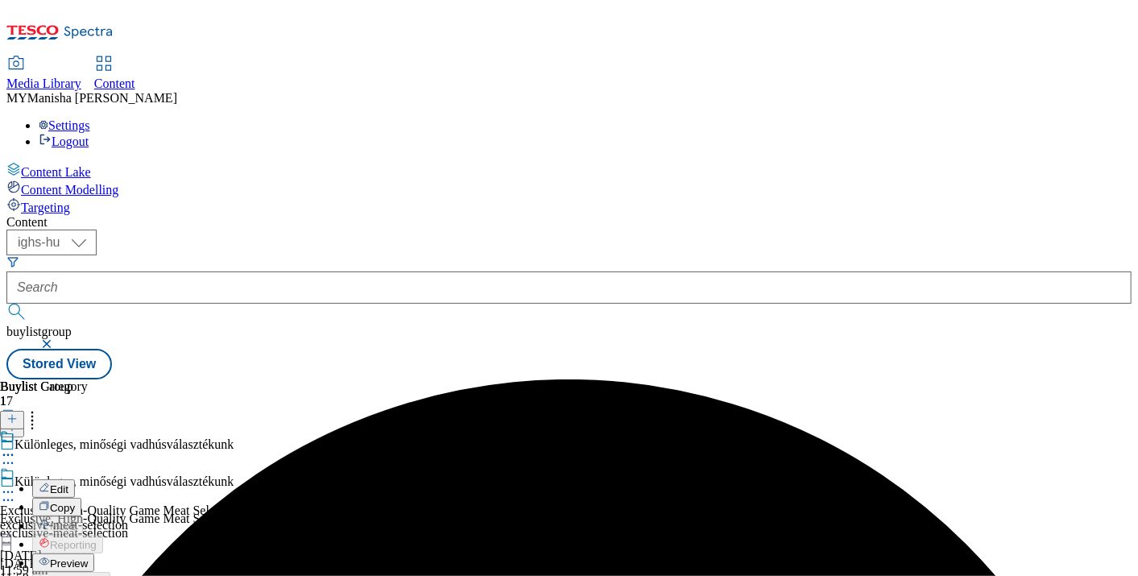
click at [75, 479] on button "Edit" at bounding box center [53, 488] width 43 height 19
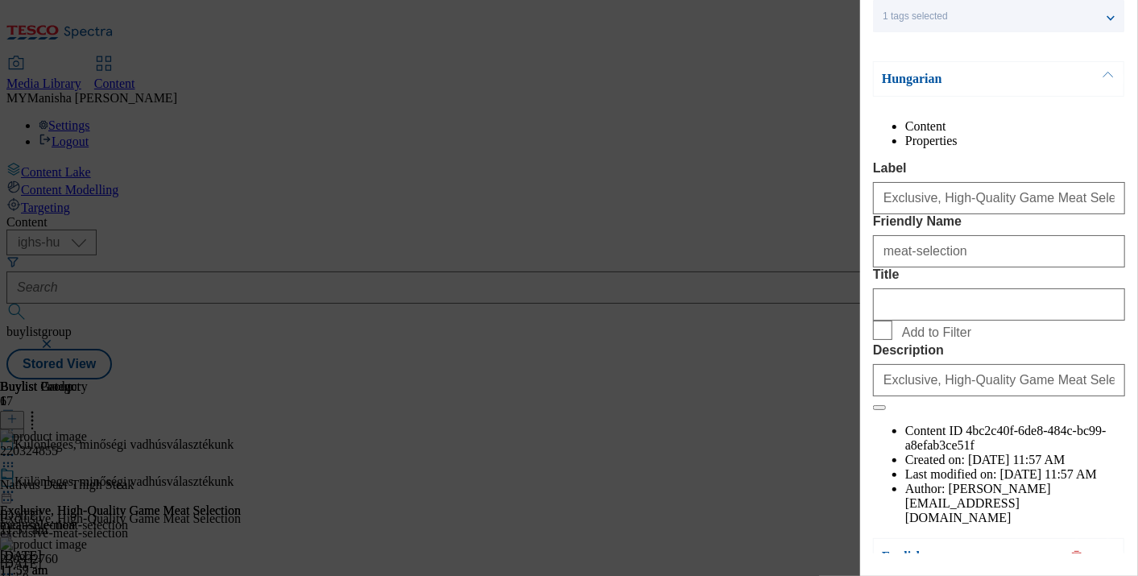
scroll to position [167, 0]
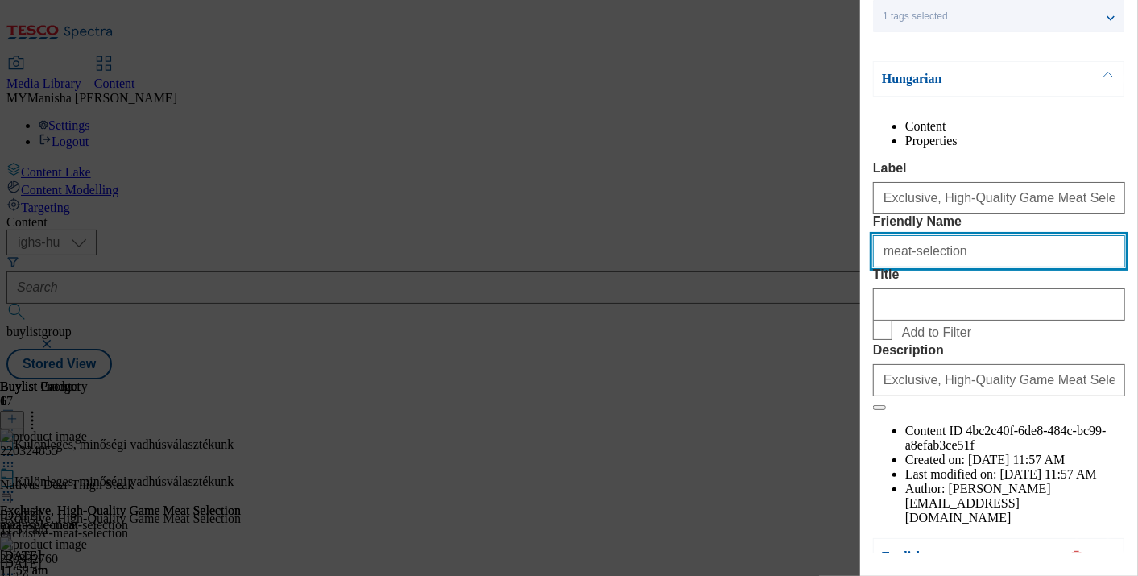
click at [965, 267] on input "meat-selection" at bounding box center [999, 251] width 252 height 32
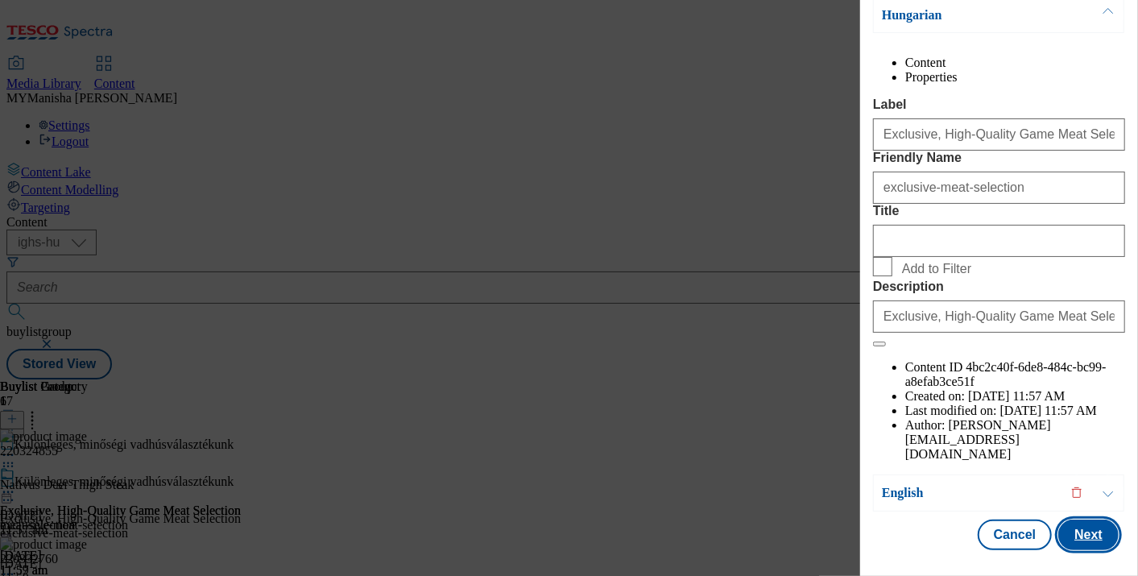
click at [1075, 519] on button "Next" at bounding box center [1088, 534] width 60 height 31
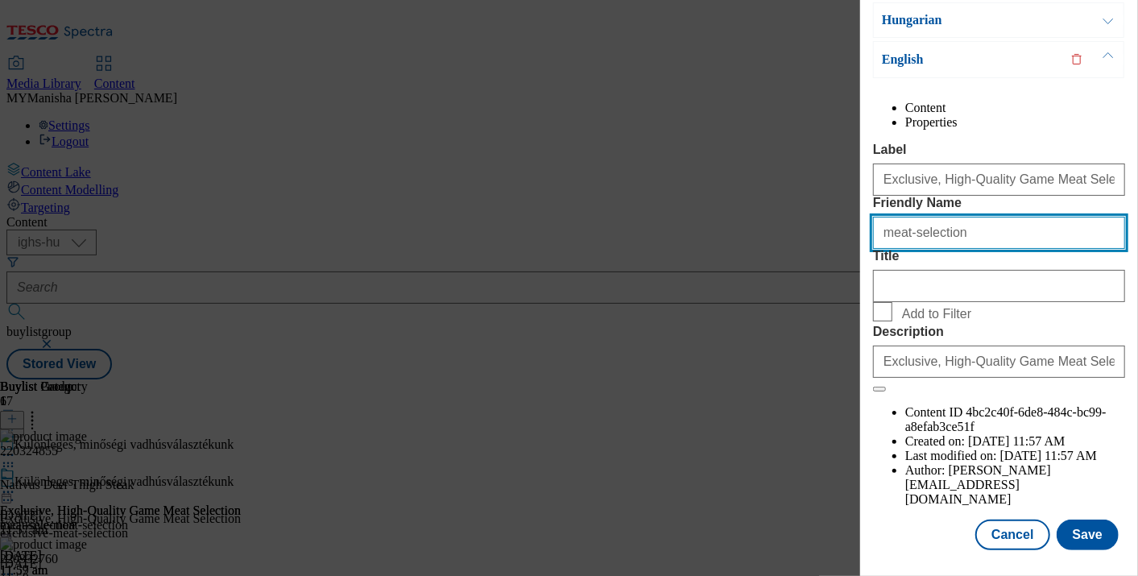
click at [971, 249] on input "meat-selection" at bounding box center [999, 233] width 252 height 32
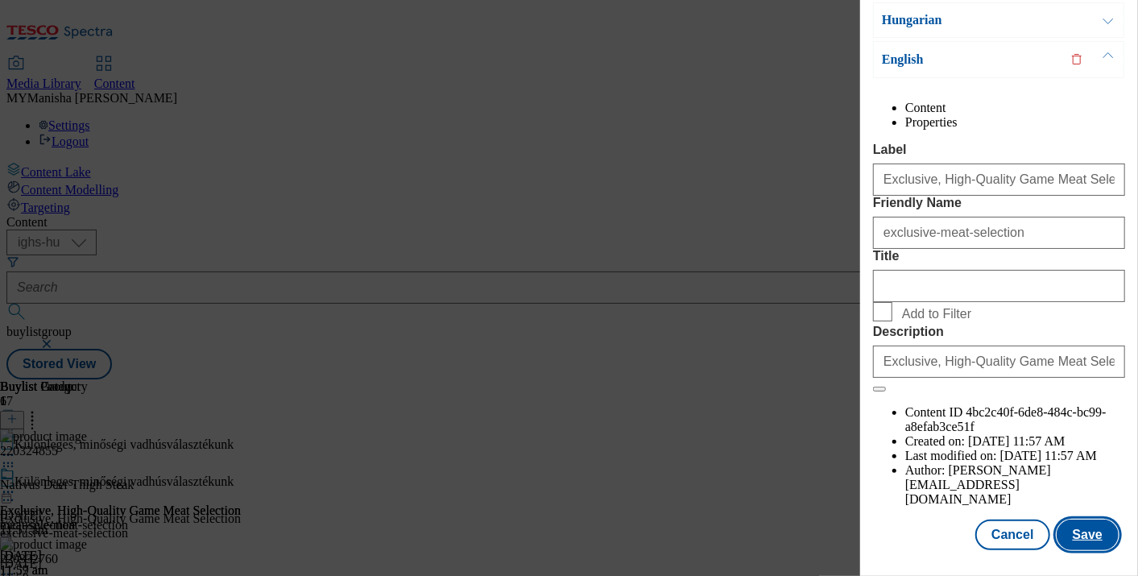
click at [1067, 519] on button "Save" at bounding box center [1087, 534] width 62 height 31
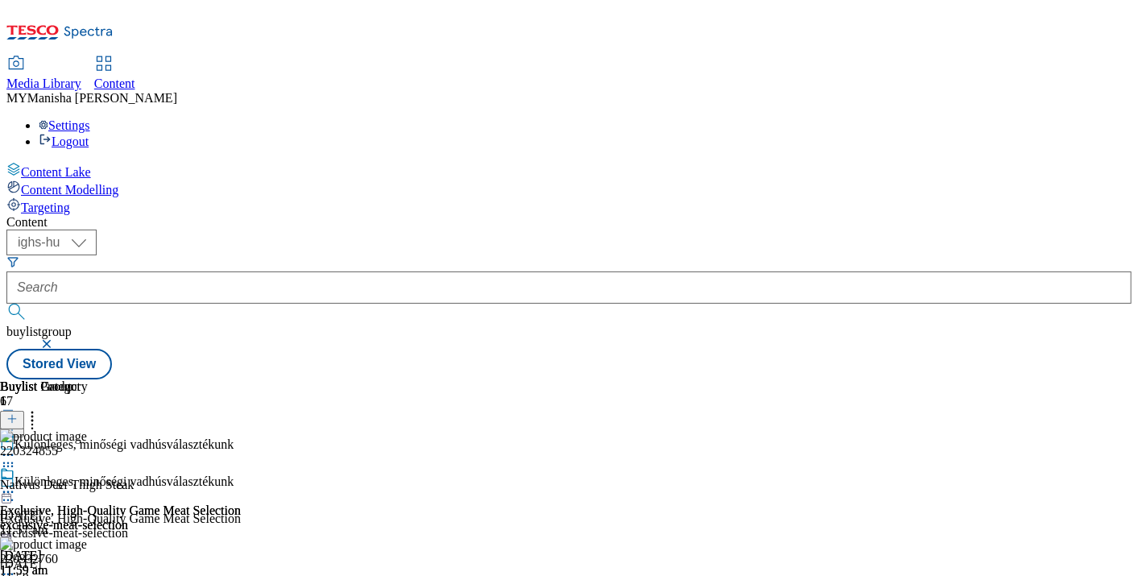
scroll to position [0, 0]
click at [18, 421] on icon at bounding box center [11, 426] width 11 height 11
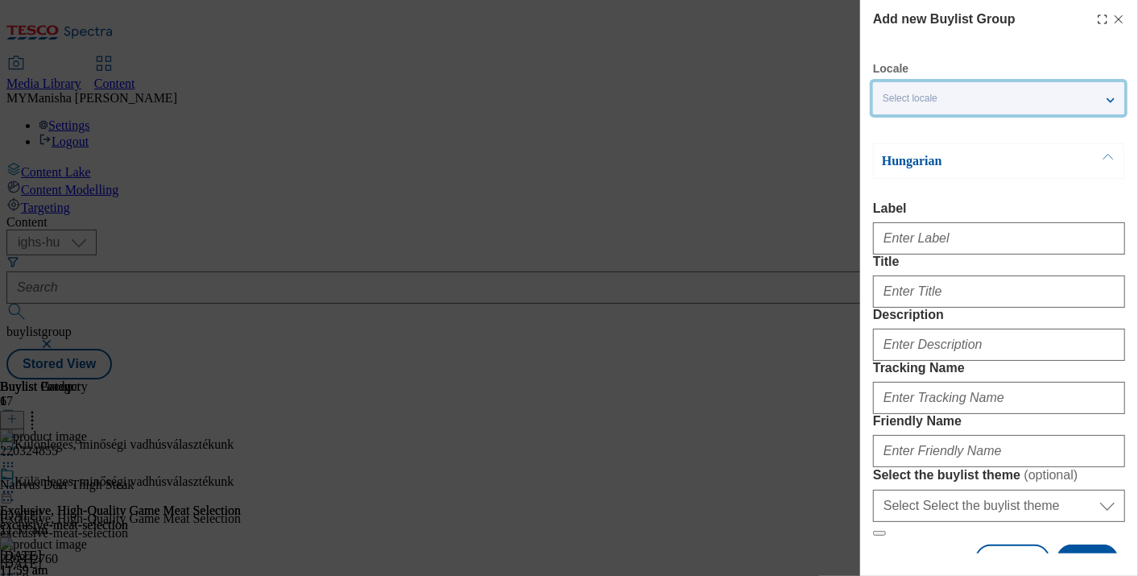
click at [1031, 98] on div "Select locale" at bounding box center [998, 98] width 251 height 32
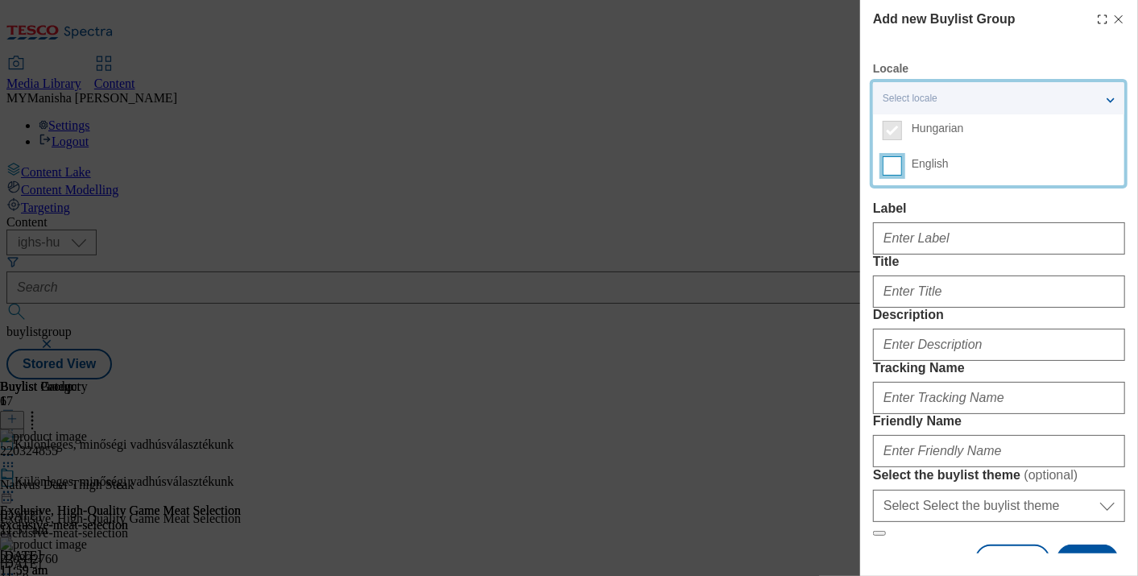
click at [895, 171] on input "English" at bounding box center [892, 165] width 19 height 19
click at [932, 221] on div "Modal" at bounding box center [999, 235] width 252 height 39
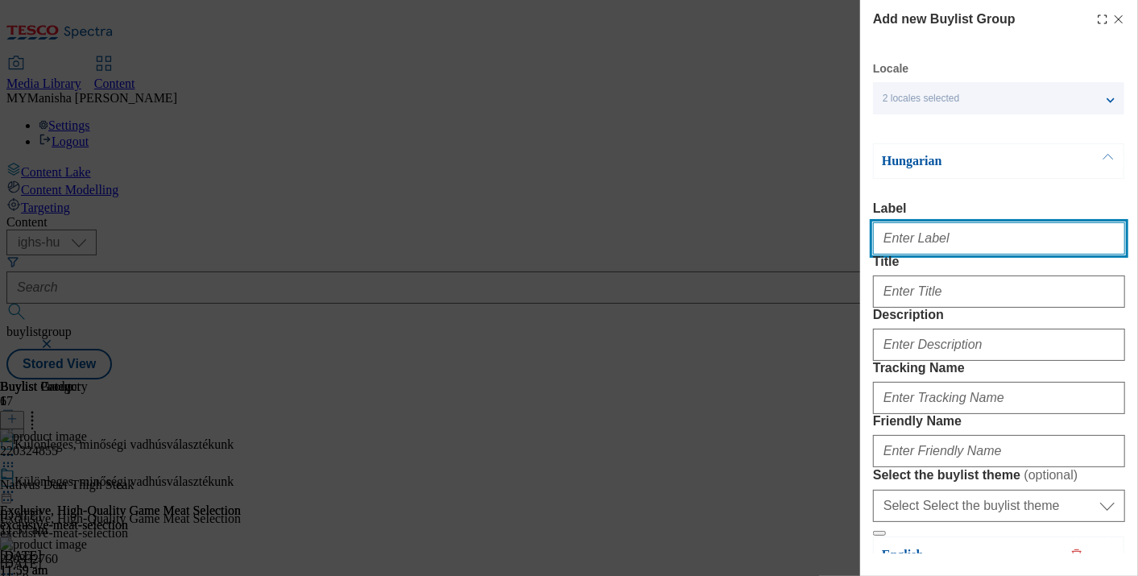
click at [943, 249] on input "Label" at bounding box center [999, 238] width 252 height 32
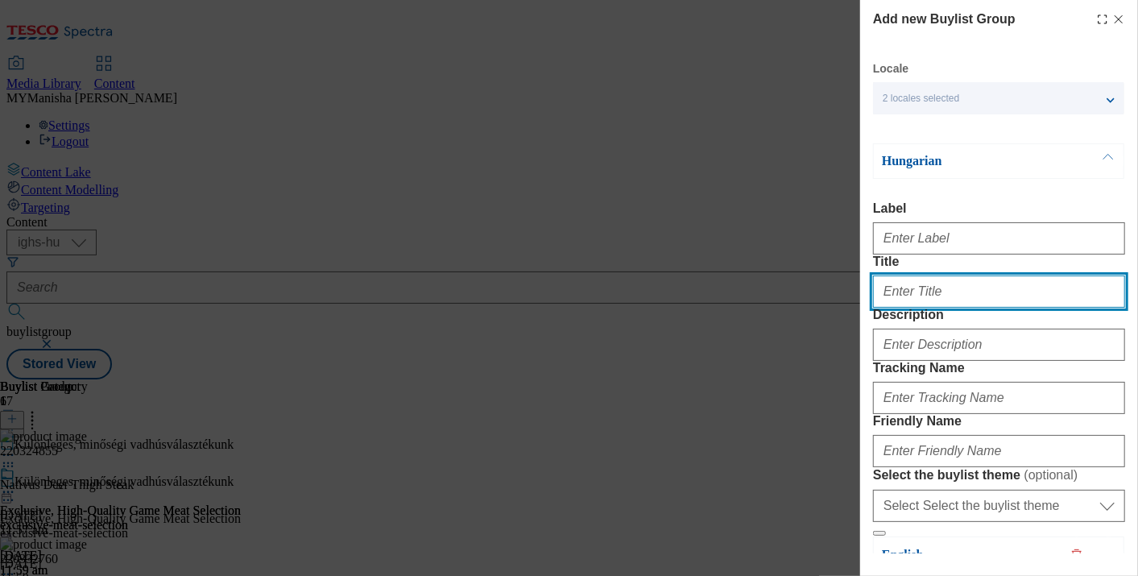
paste input "Fedezd fel hús kínálatunkat!"
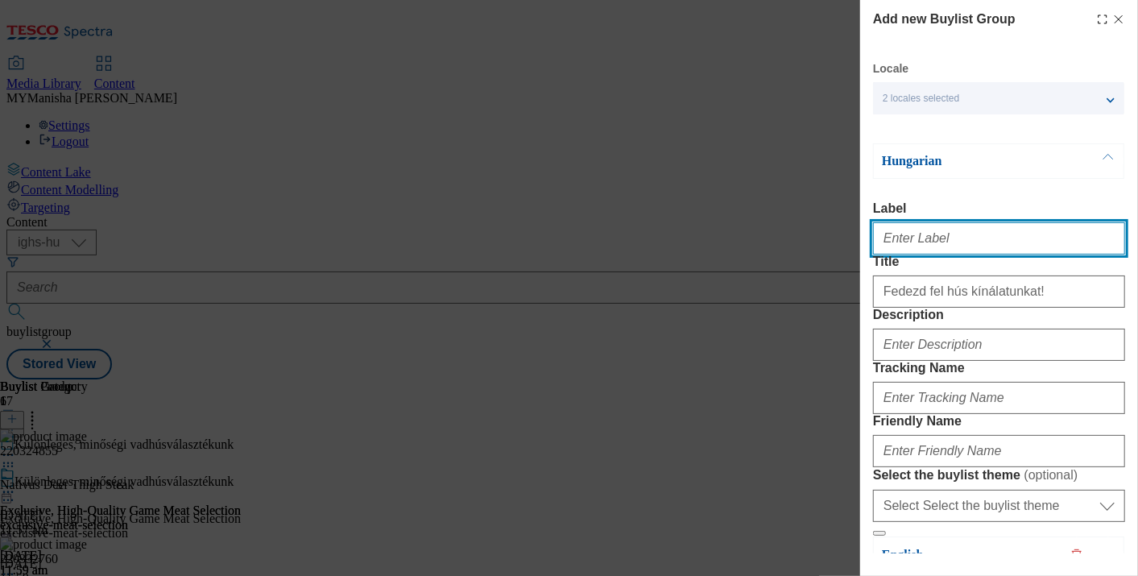
click at [886, 239] on input "Label" at bounding box center [999, 238] width 252 height 32
paste input "Discover our meat offer!"
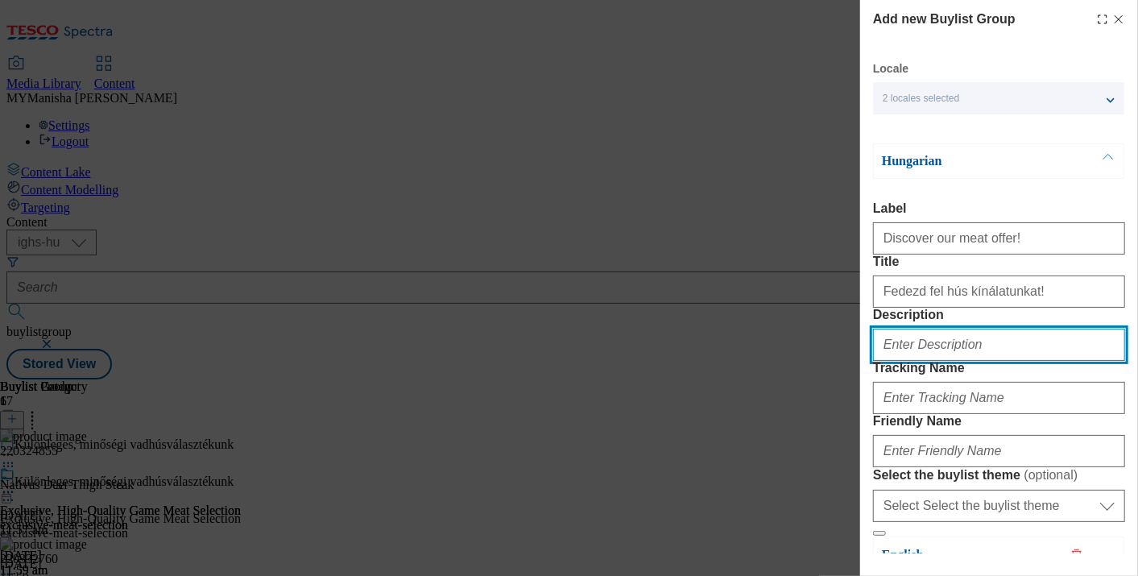
paste input "Discover our meat offer!"
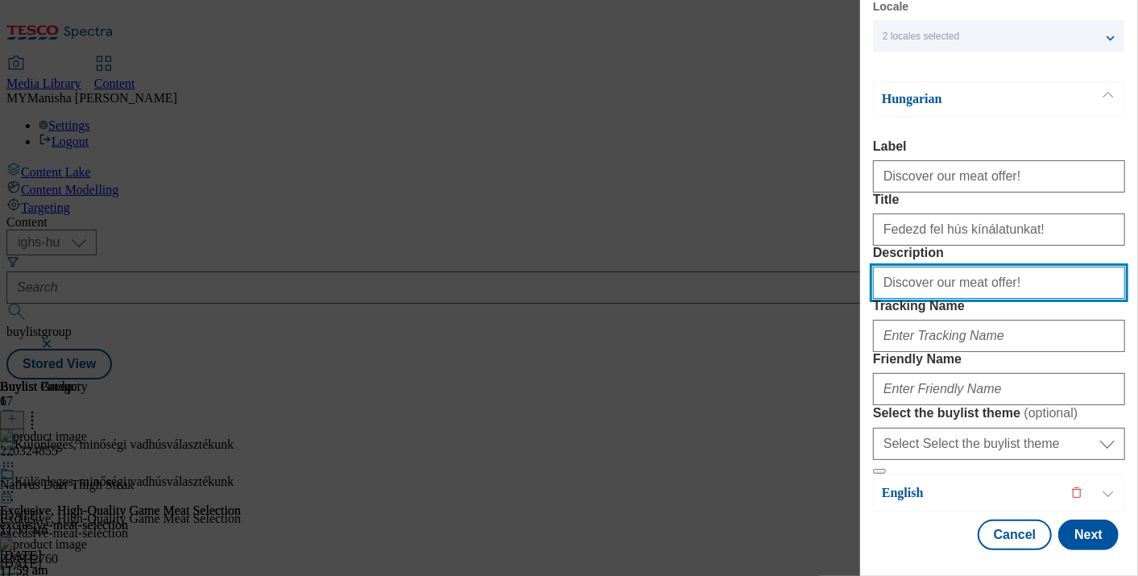
scroll to position [223, 0]
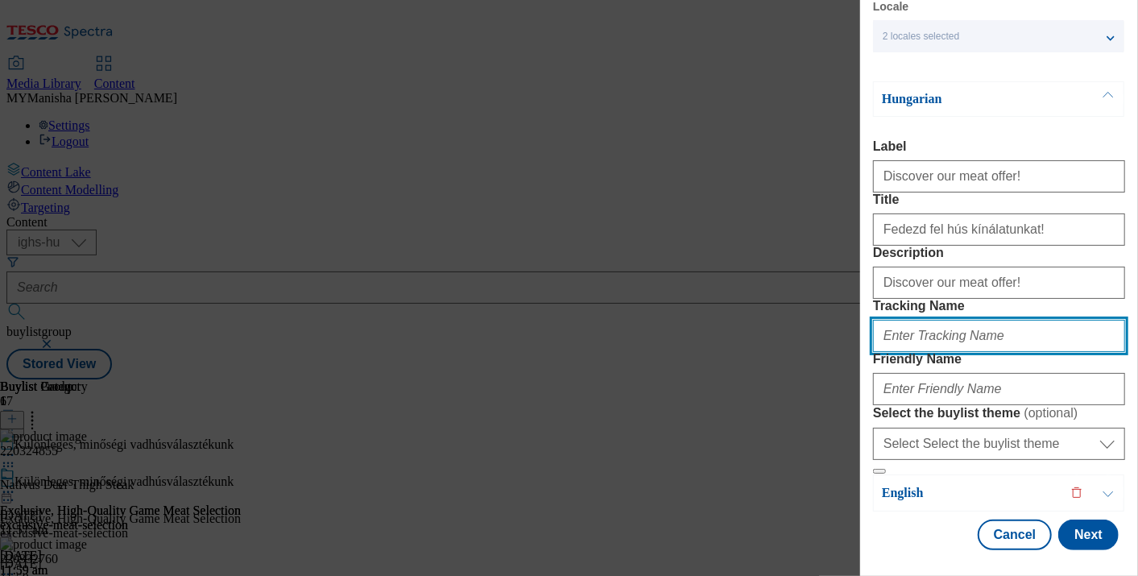
click at [935, 320] on input "Tracking Name" at bounding box center [999, 336] width 252 height 32
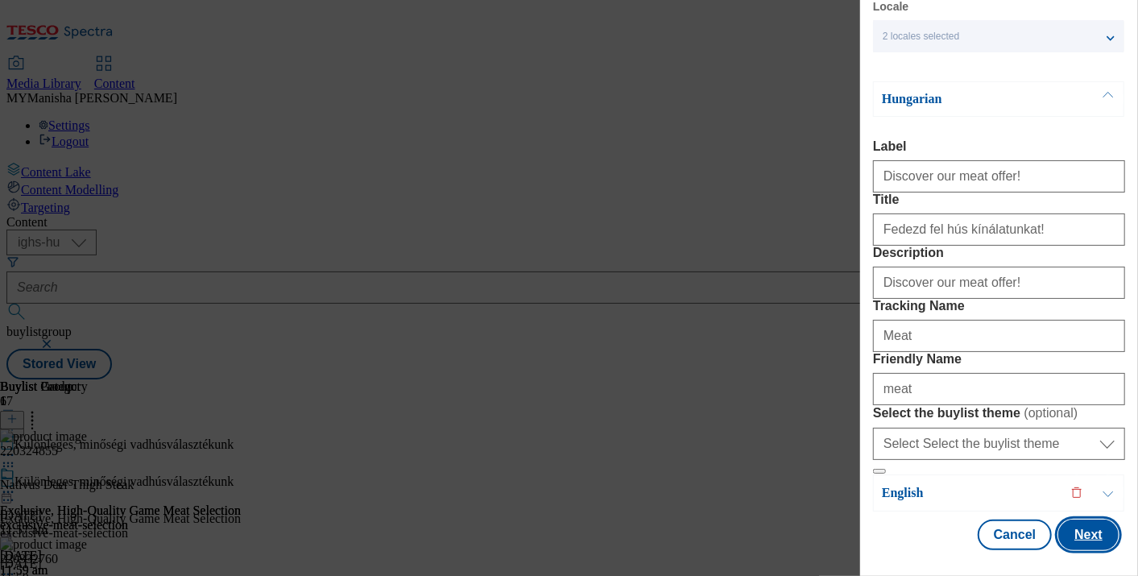
click at [1078, 519] on button "Next" at bounding box center [1088, 534] width 60 height 31
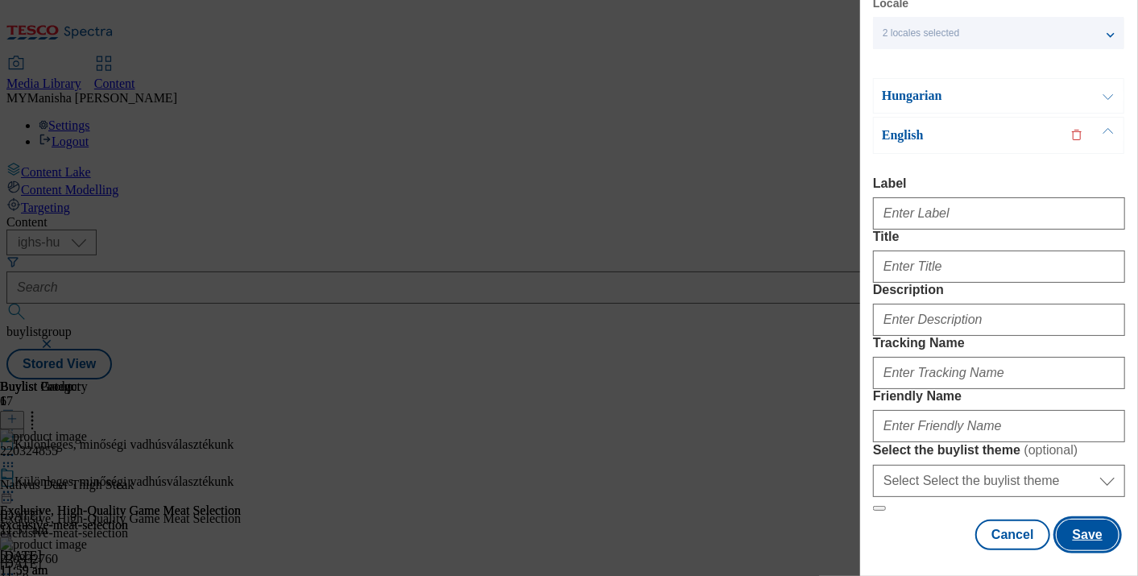
scroll to position [55, 0]
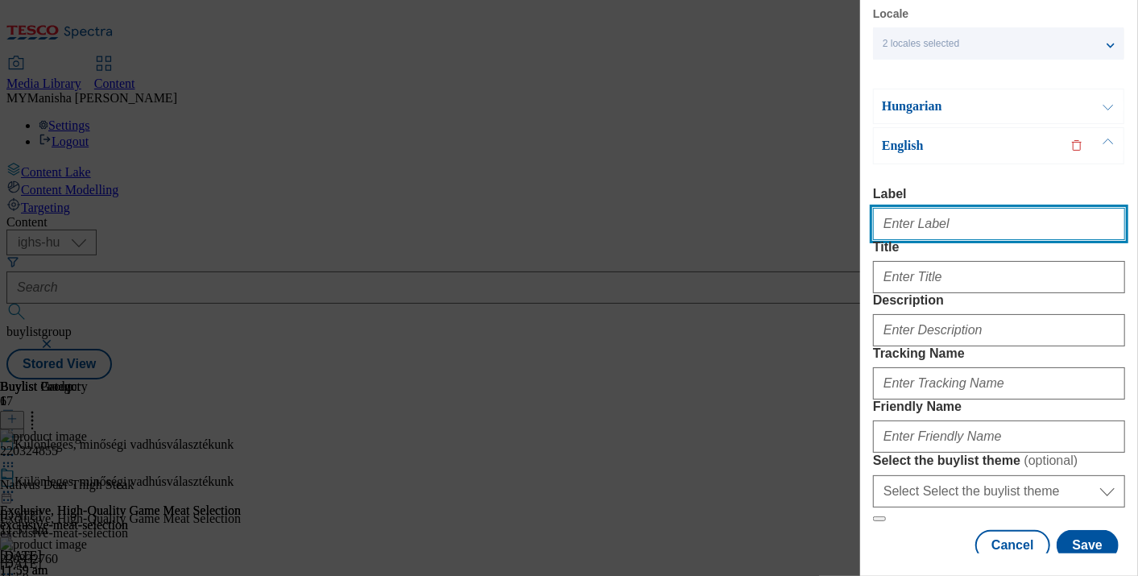
click at [908, 231] on input "Label" at bounding box center [999, 224] width 252 height 32
paste input "Discover our meat offer!"
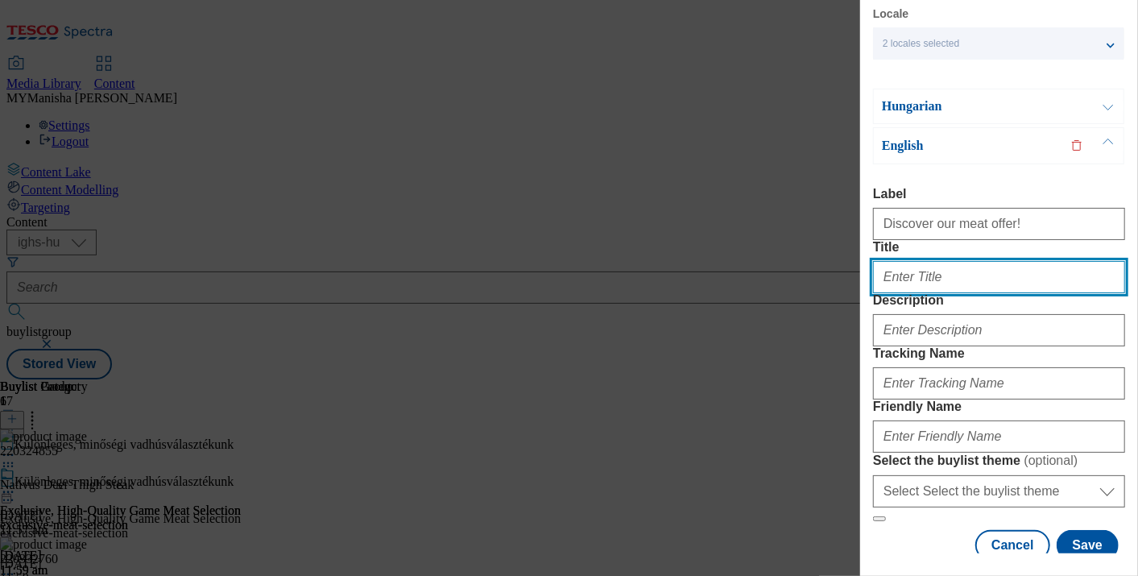
paste input "Discover our meat offer!"
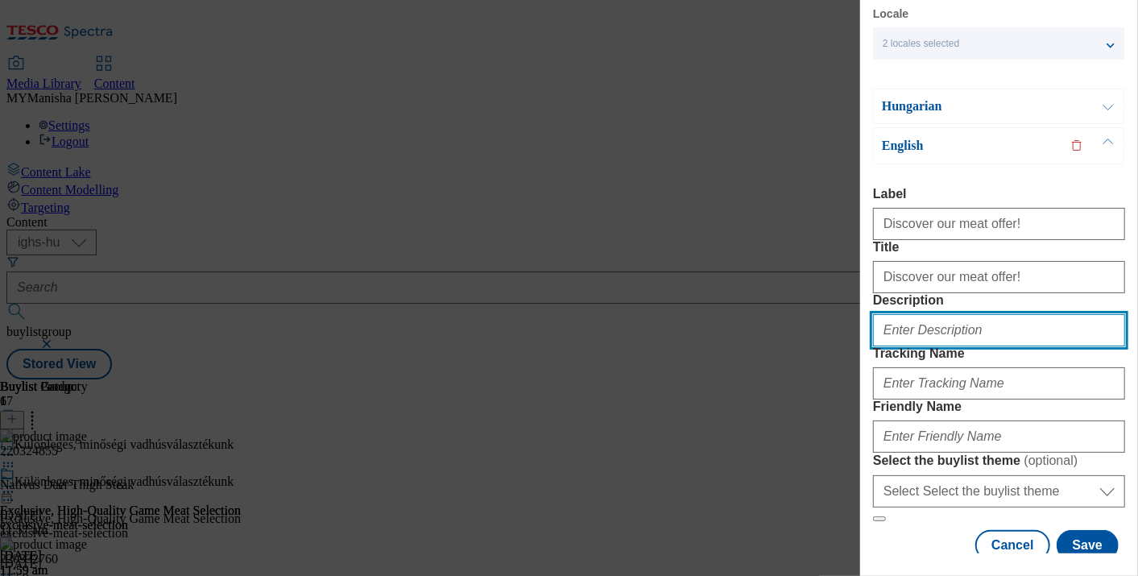
paste input "Discover our meat offer!"
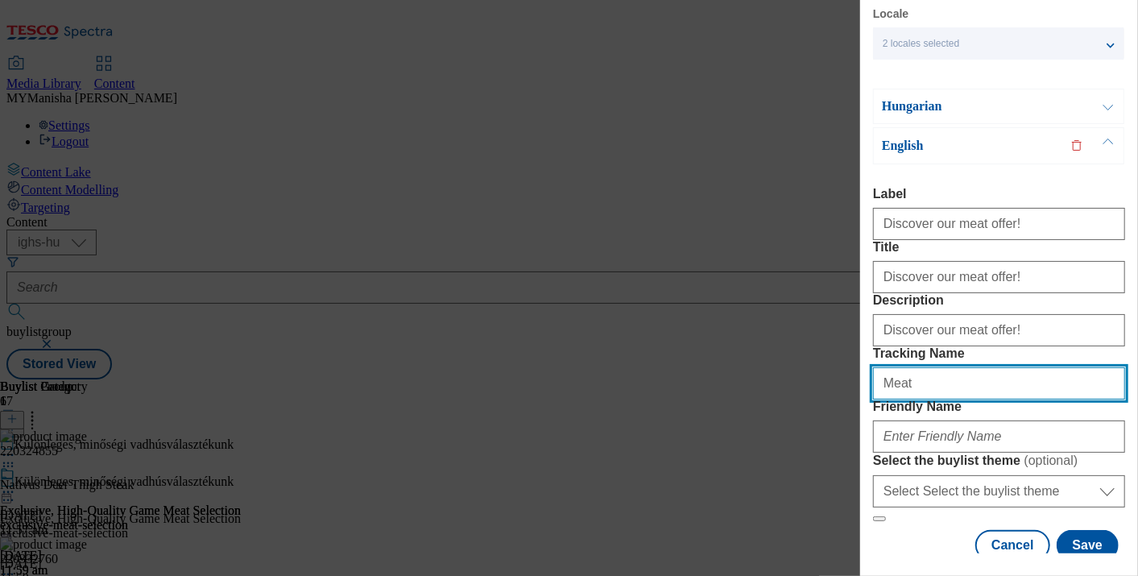
scroll to position [226, 0]
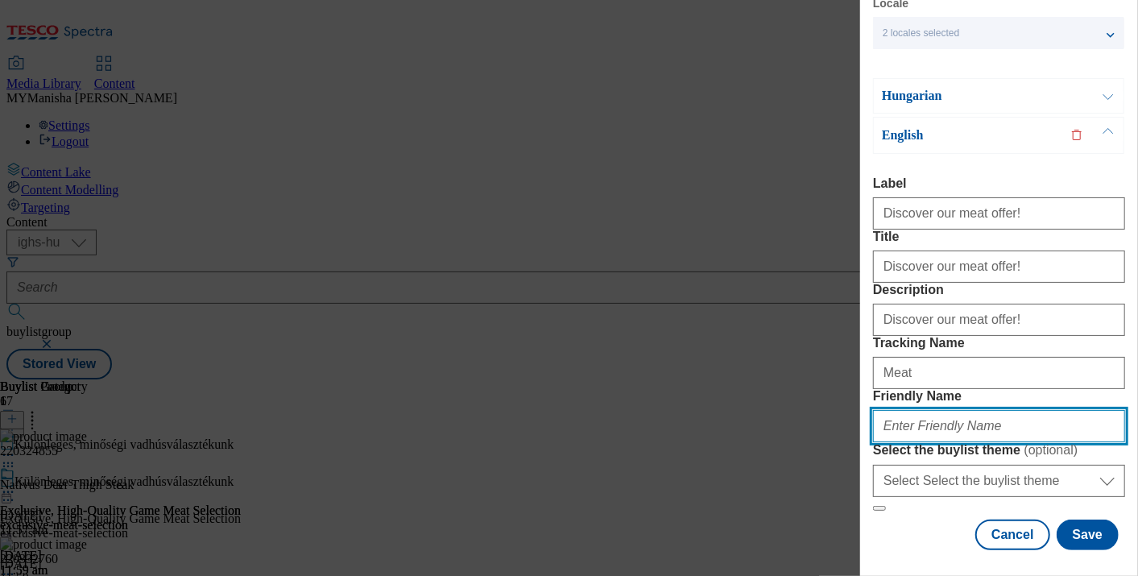
click at [920, 410] on input "Friendly Name" at bounding box center [999, 426] width 252 height 32
click at [978, 410] on input "meat" at bounding box center [999, 426] width 252 height 32
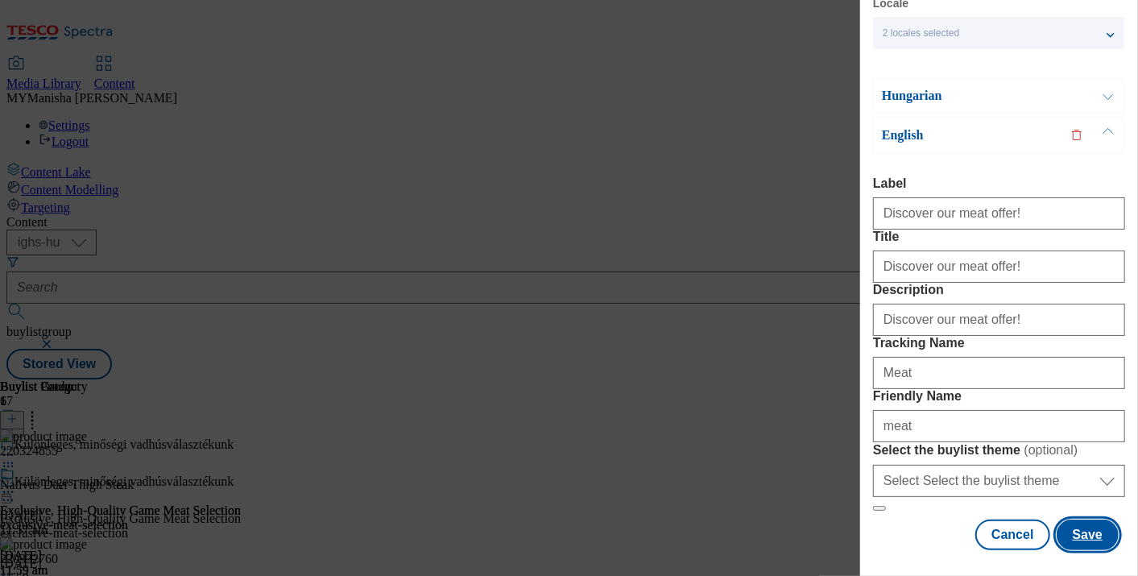
click at [1076, 527] on button "Save" at bounding box center [1087, 534] width 62 height 31
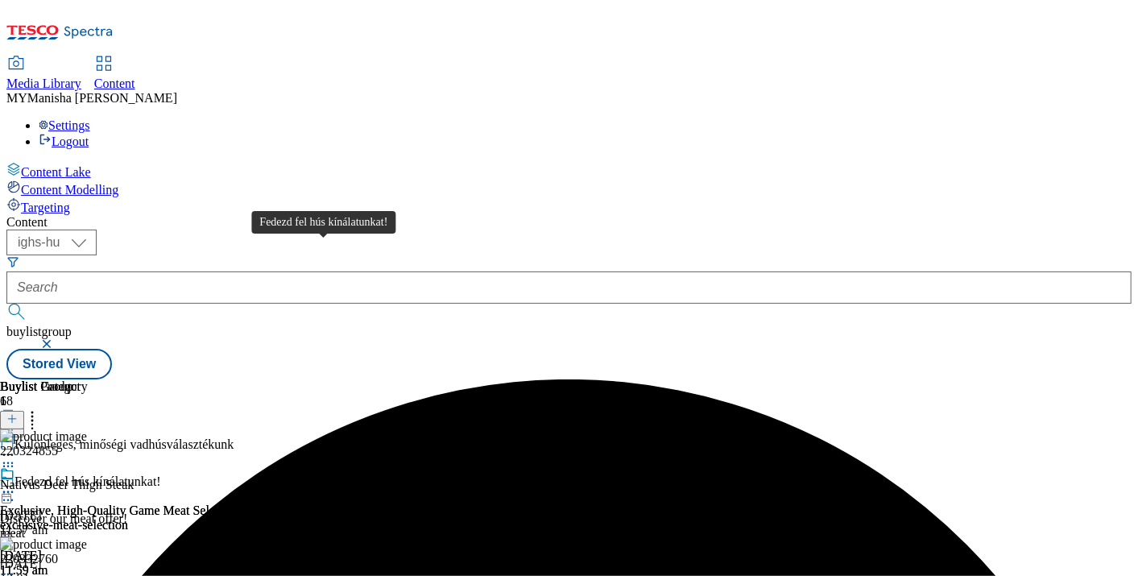
click at [161, 474] on div "Fedezd fel hús kínálatunkat!" at bounding box center [87, 481] width 147 height 14
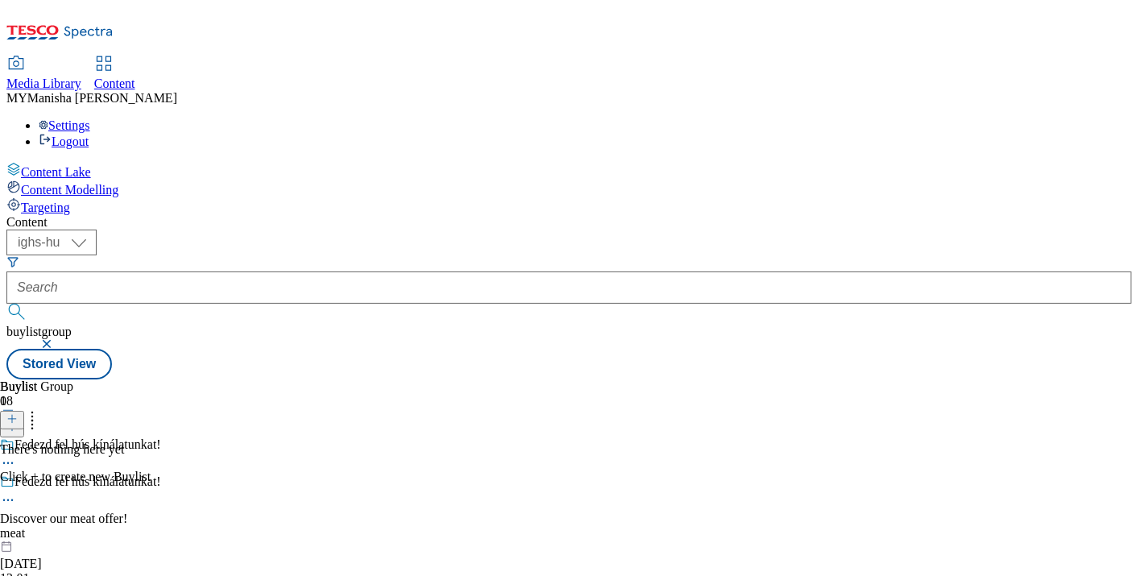
click at [18, 413] on icon at bounding box center [11, 418] width 11 height 11
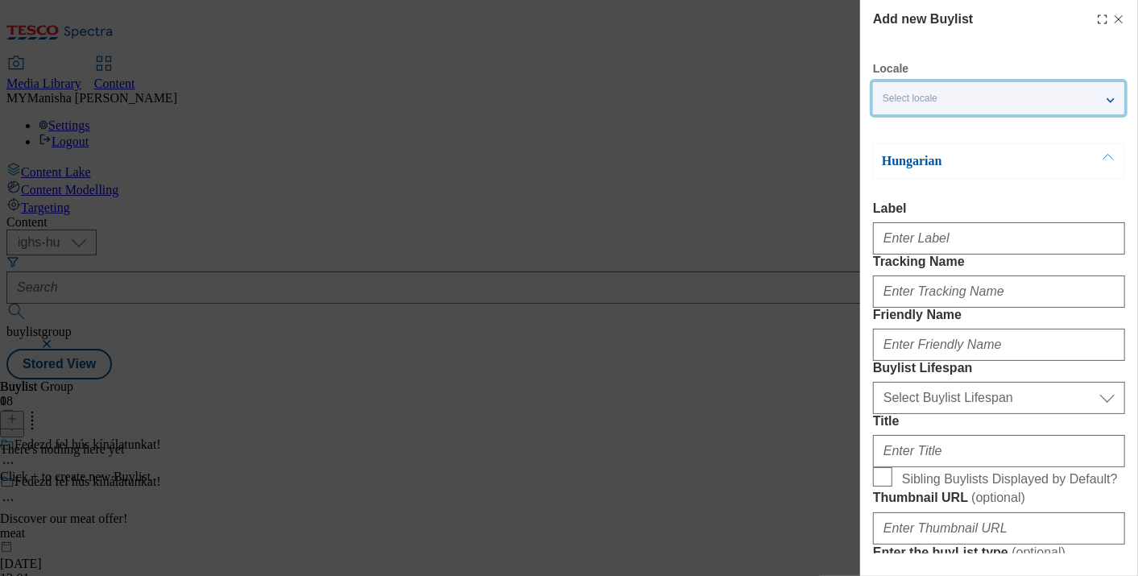
click at [989, 93] on div "Select locale" at bounding box center [998, 98] width 251 height 32
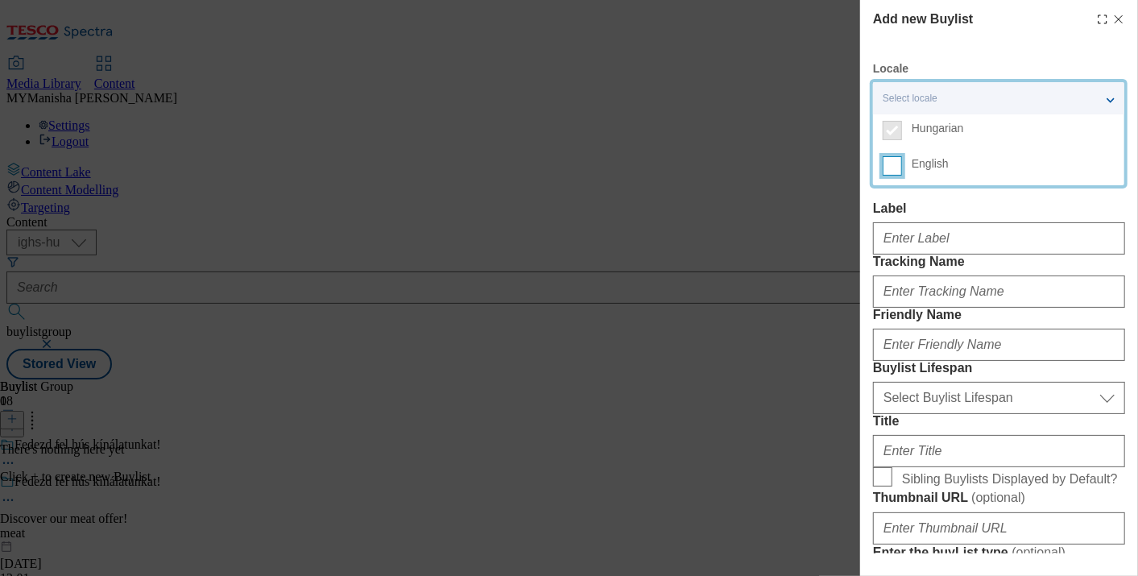
click at [899, 169] on input "English" at bounding box center [892, 165] width 19 height 19
click at [925, 212] on label "Label" at bounding box center [999, 208] width 252 height 14
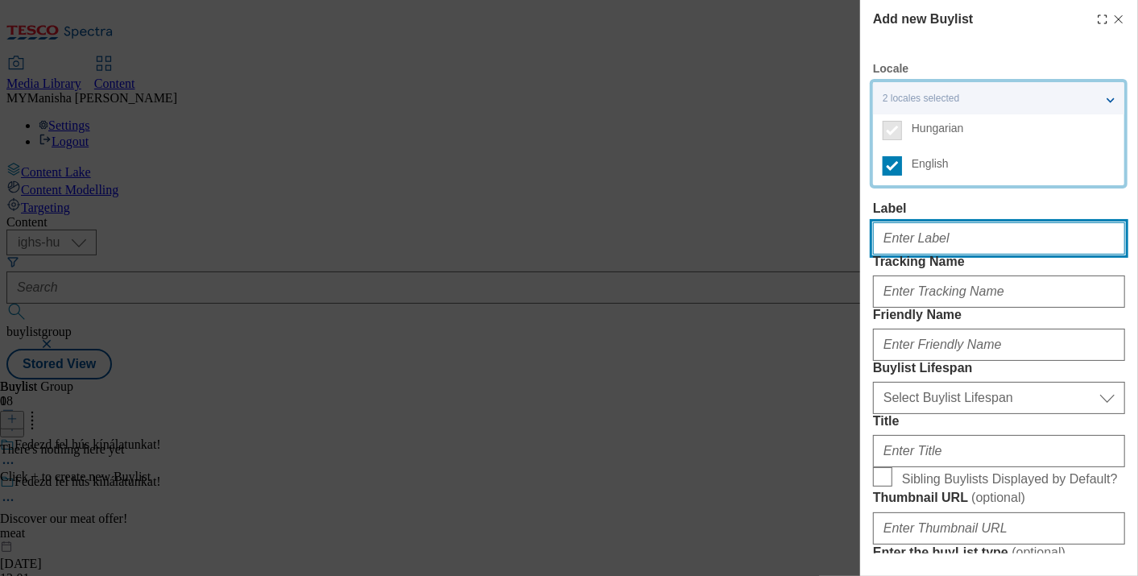
click at [925, 222] on input "Label" at bounding box center [999, 238] width 252 height 32
click at [920, 250] on input "Label" at bounding box center [999, 238] width 252 height 32
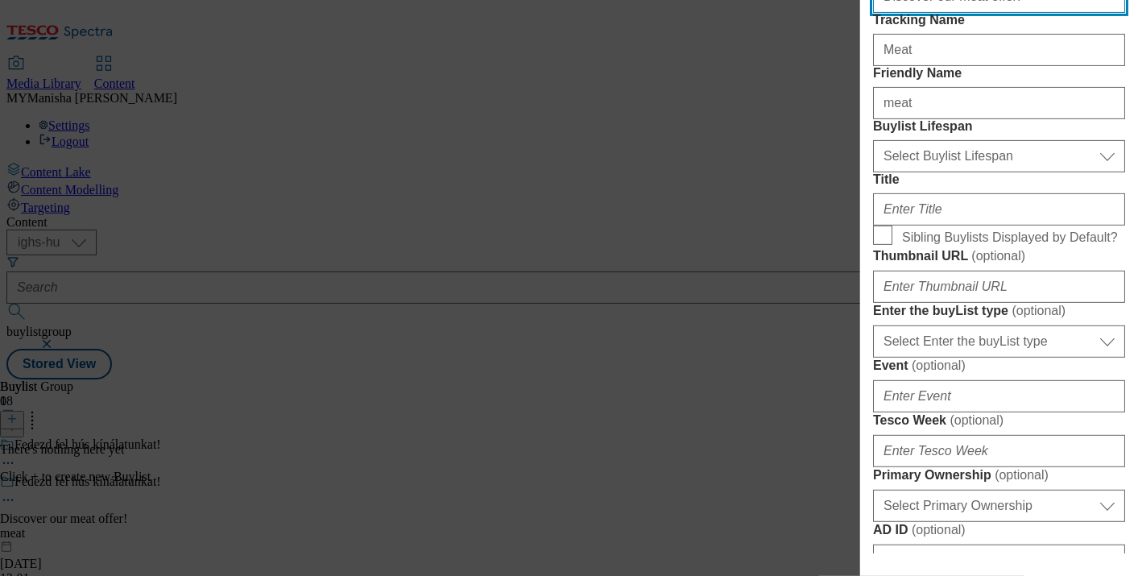
scroll to position [244, 0]
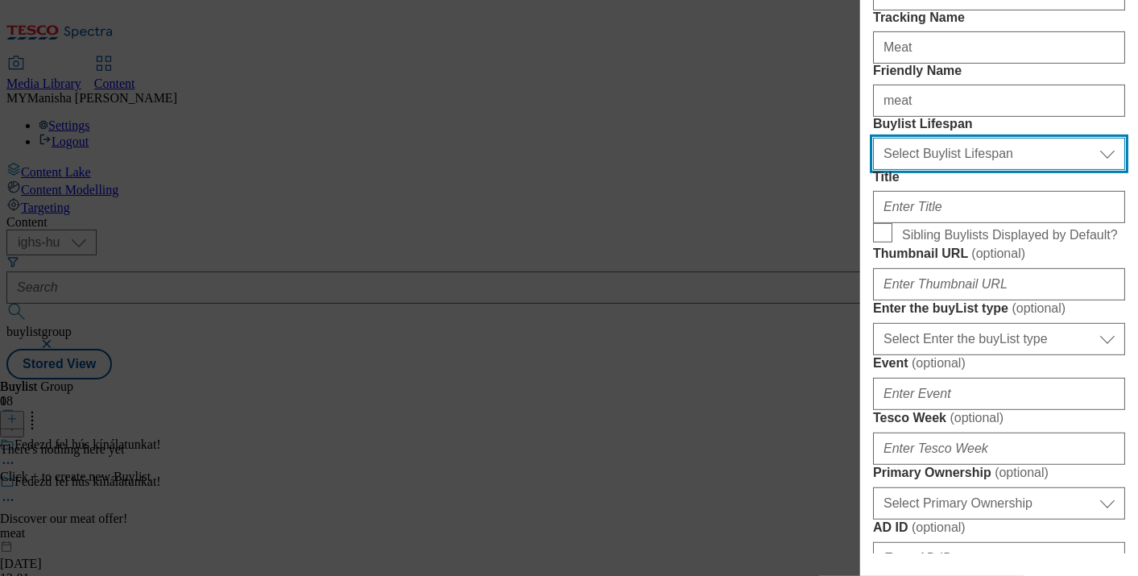
click at [981, 170] on select "Select Buylist Lifespan evergreen seasonal tactical" at bounding box center [999, 154] width 252 height 32
click at [873, 170] on select "Select Buylist Lifespan evergreen seasonal tactical" at bounding box center [999, 154] width 252 height 32
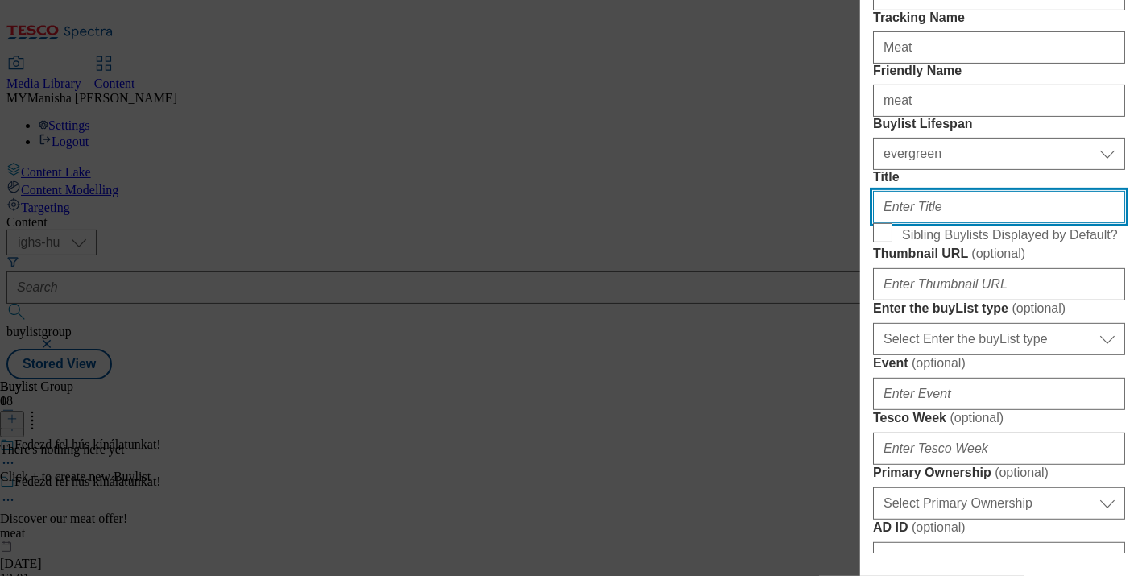
click at [943, 223] on input "Title" at bounding box center [999, 207] width 252 height 32
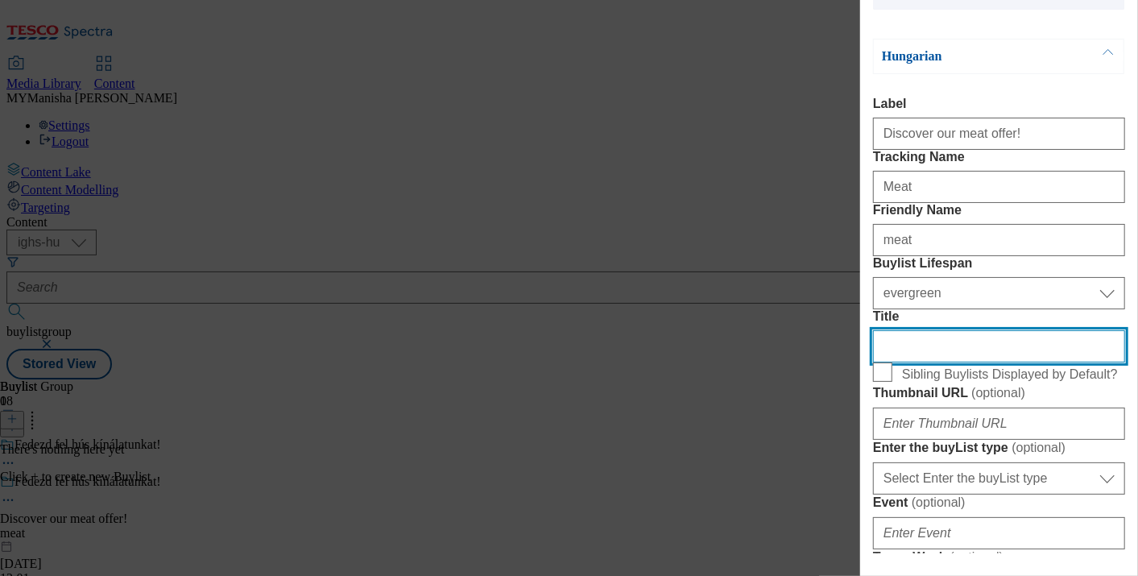
scroll to position [0, 0]
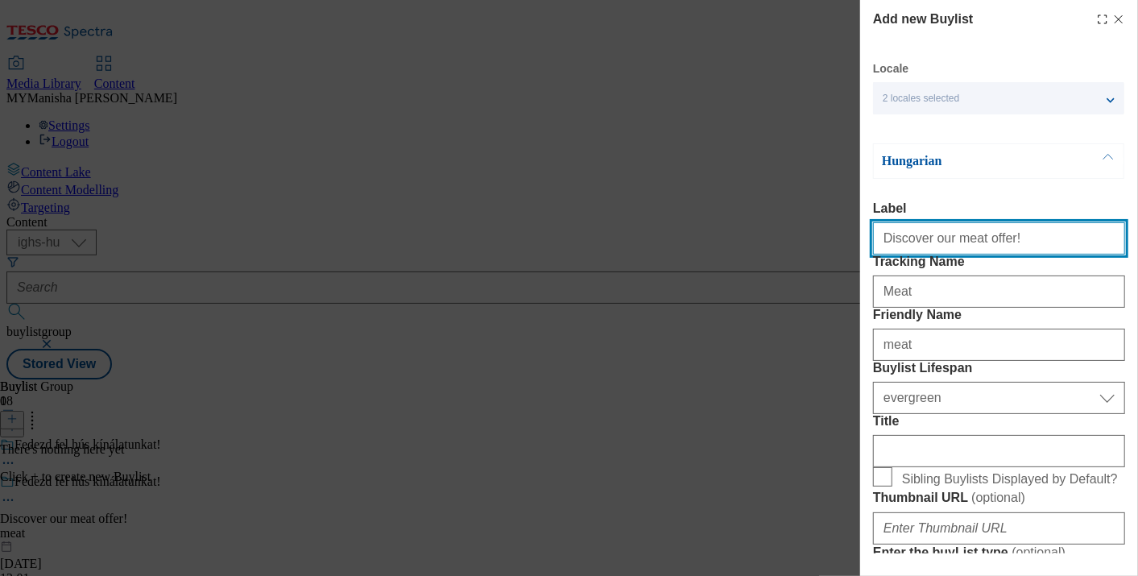
click at [1005, 242] on input "Discover our meat offer!" at bounding box center [999, 238] width 252 height 32
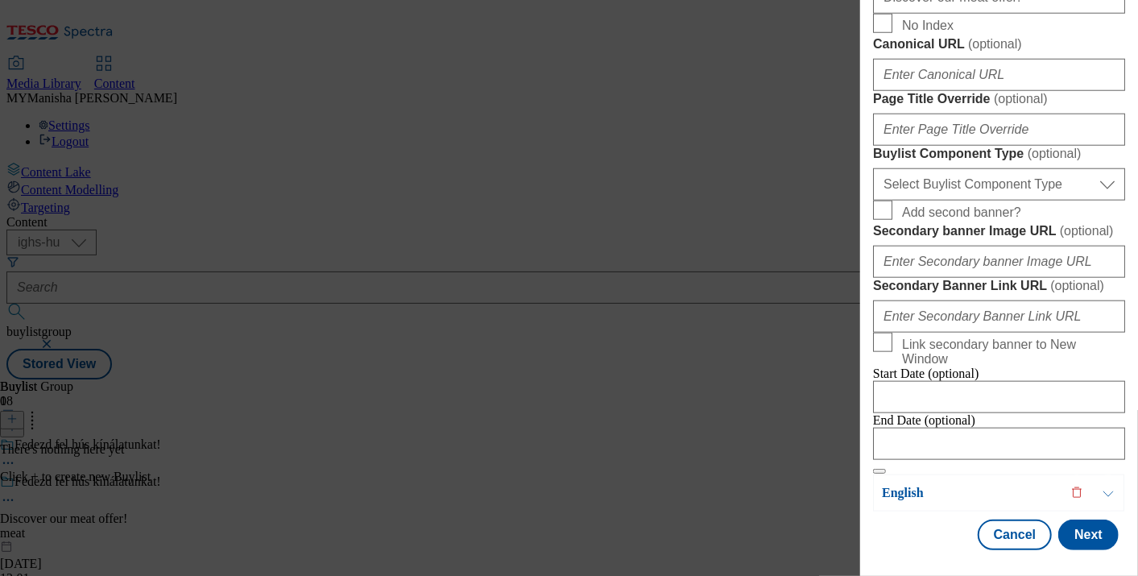
scroll to position [1453, 0]
click at [1081, 523] on button "Next" at bounding box center [1088, 534] width 60 height 31
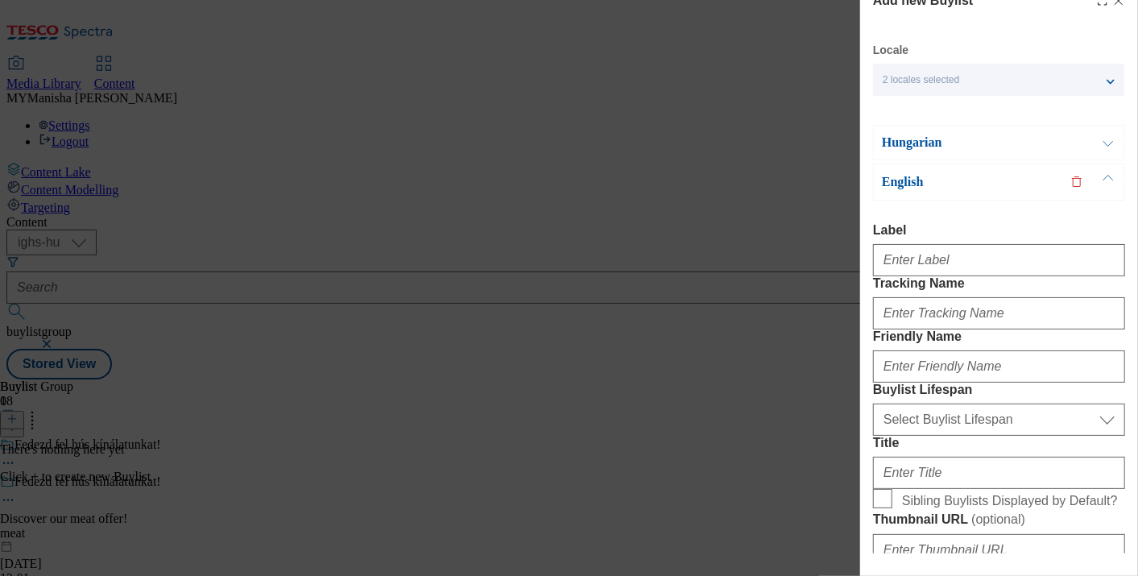
scroll to position [0, 0]
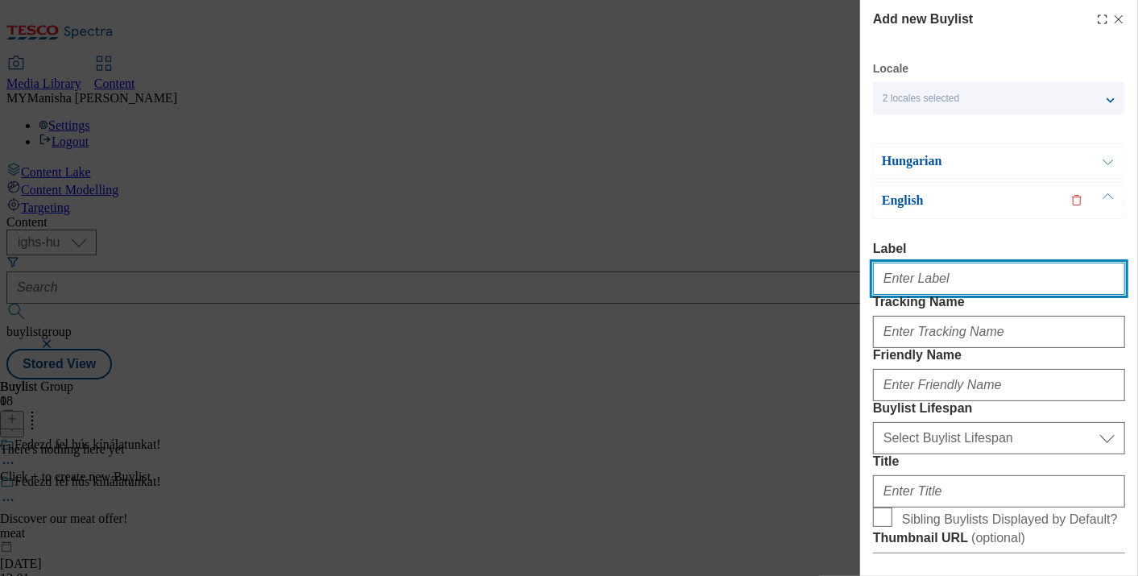
click at [928, 275] on input "Label" at bounding box center [999, 279] width 252 height 32
paste input "Discover our meat offer!"
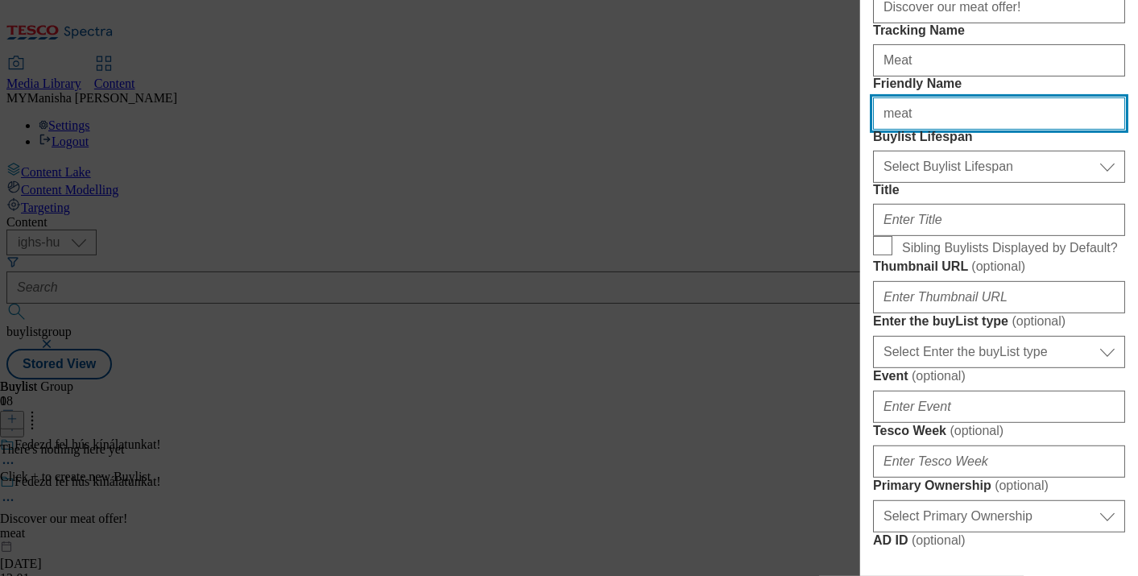
scroll to position [278, 0]
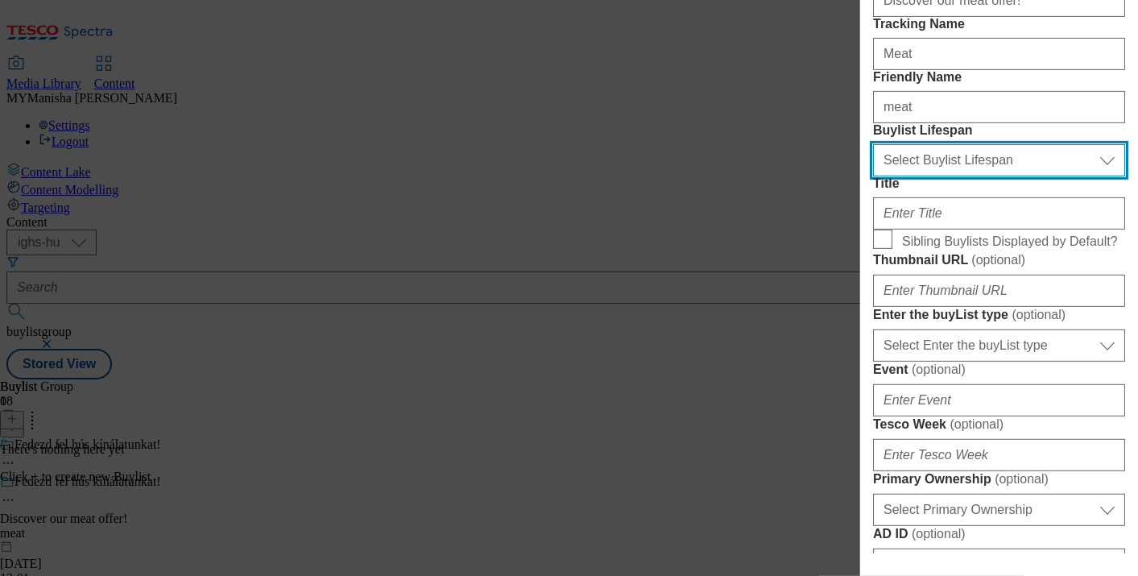
click at [949, 176] on select "Select Buylist Lifespan evergreen seasonal tactical" at bounding box center [999, 160] width 252 height 32
click at [873, 176] on select "Select Buylist Lifespan evergreen seasonal tactical" at bounding box center [999, 160] width 252 height 32
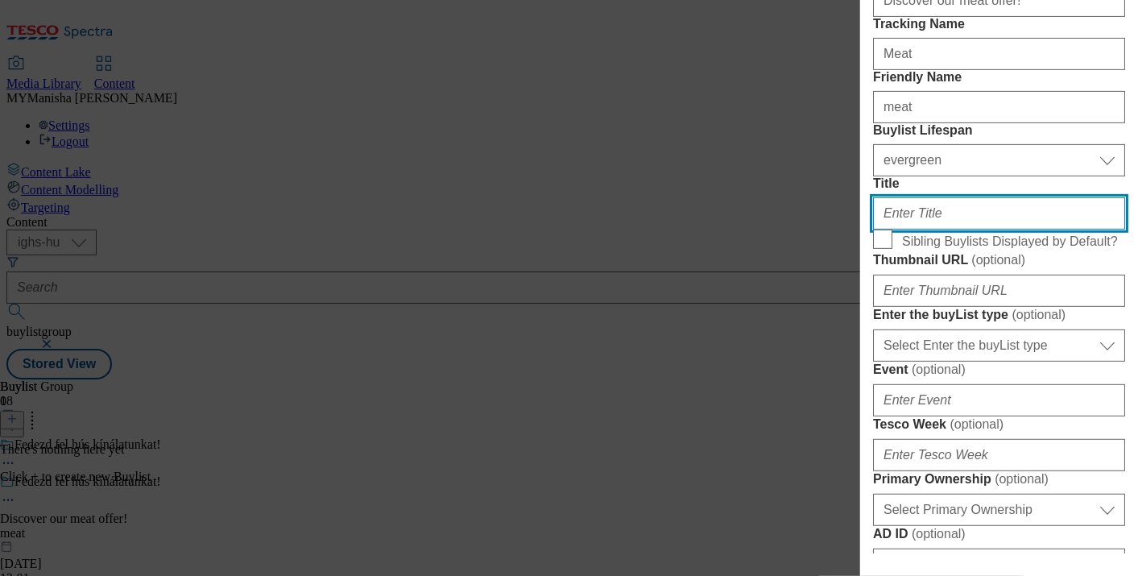
click at [928, 229] on input "Title" at bounding box center [999, 213] width 252 height 32
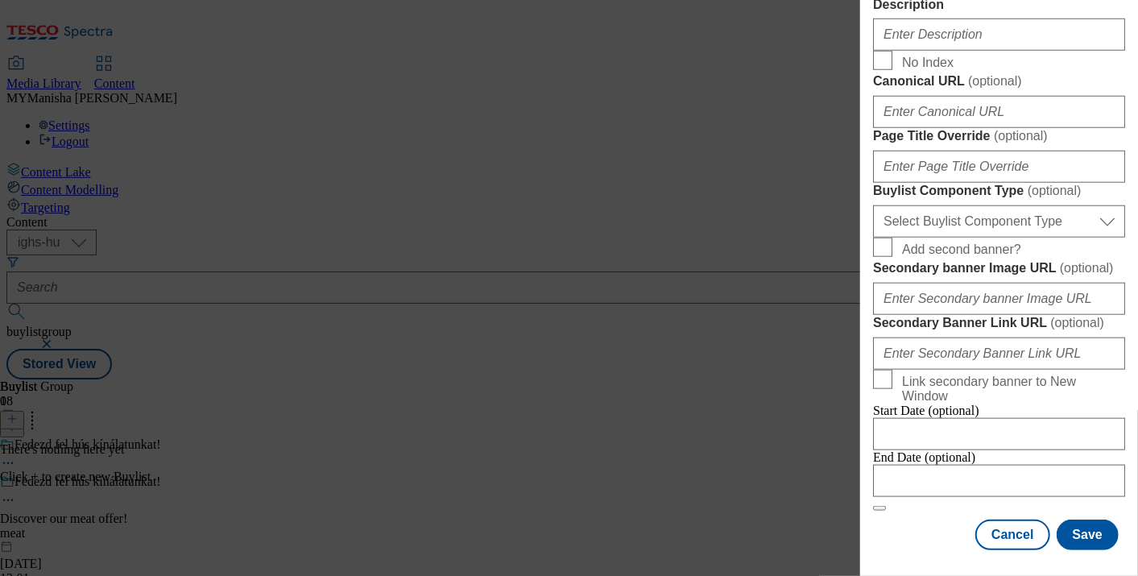
scroll to position [874, 0]
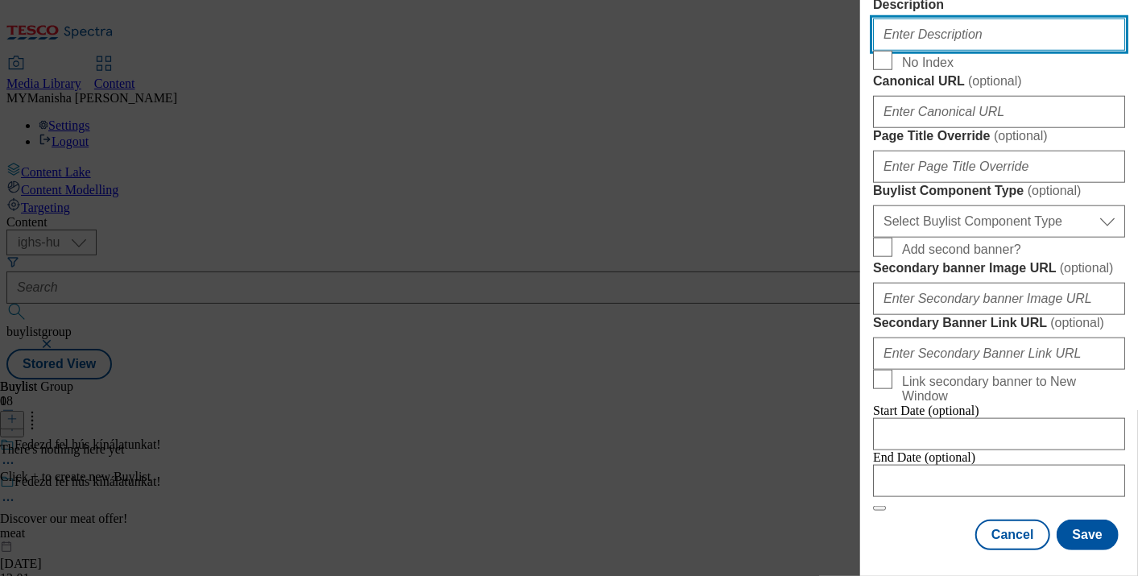
click at [936, 51] on input "Description" at bounding box center [999, 35] width 252 height 32
paste input "Discover our meat offer!"
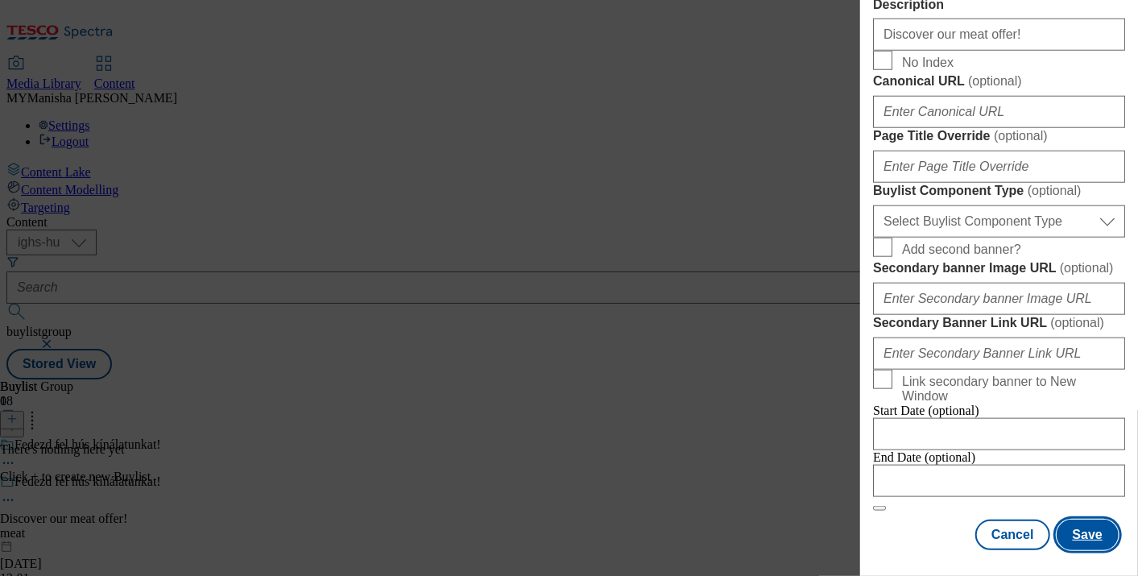
click at [1079, 529] on button "Save" at bounding box center [1087, 534] width 62 height 31
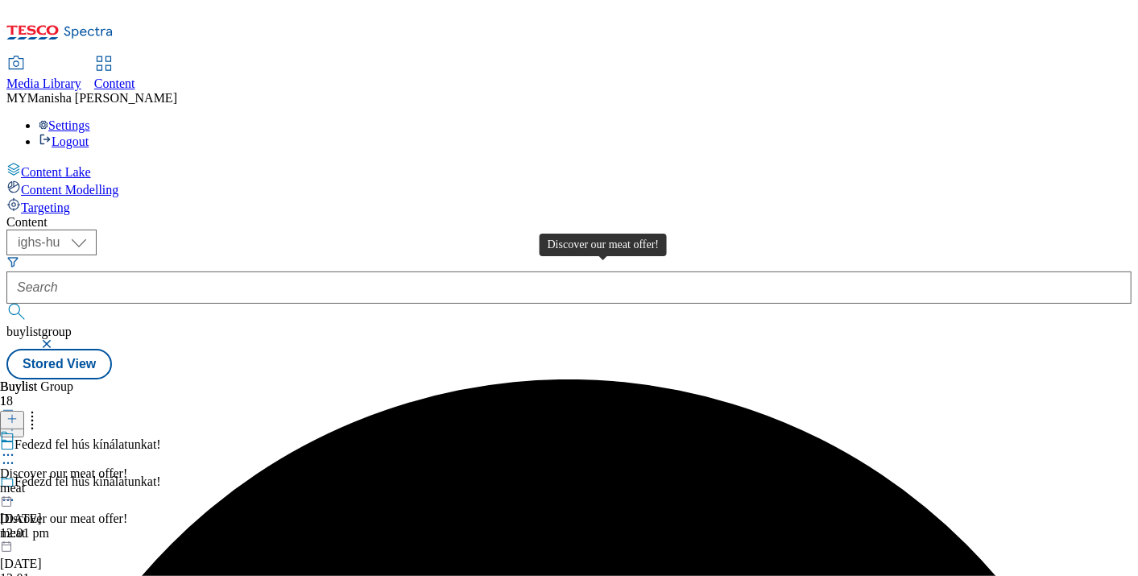
click at [127, 466] on div "Discover our meat offer!" at bounding box center [63, 473] width 127 height 14
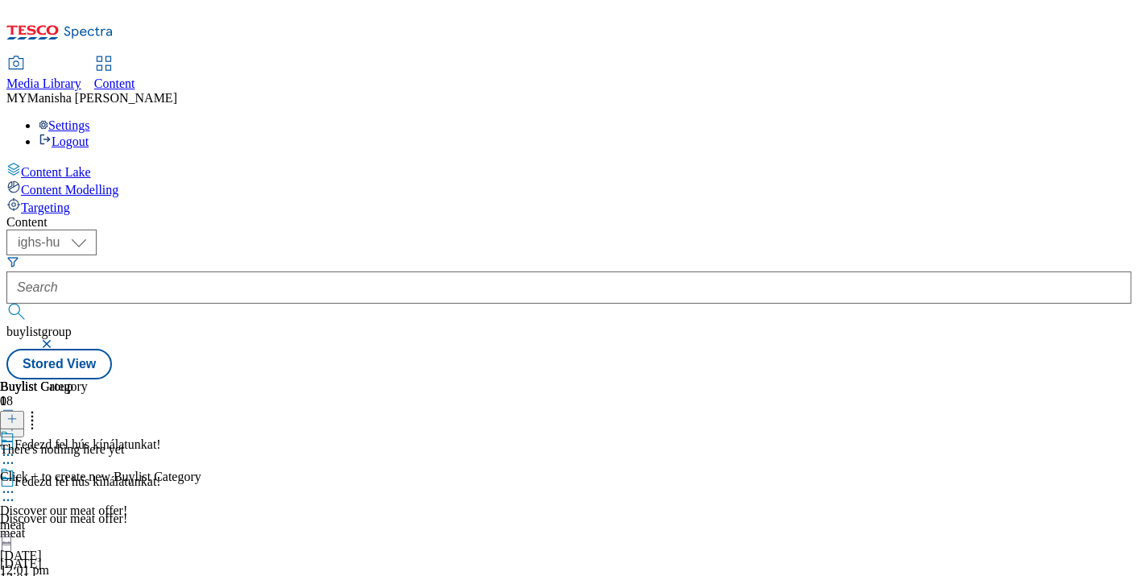
click at [18, 413] on icon at bounding box center [11, 418] width 11 height 11
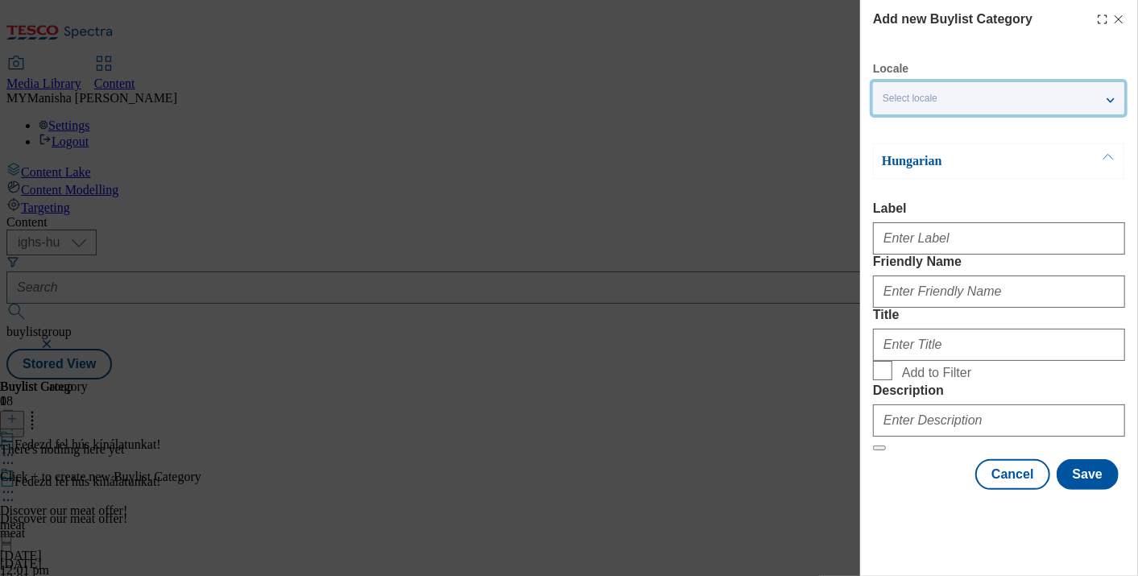
click at [1009, 103] on div "Select locale" at bounding box center [998, 98] width 251 height 32
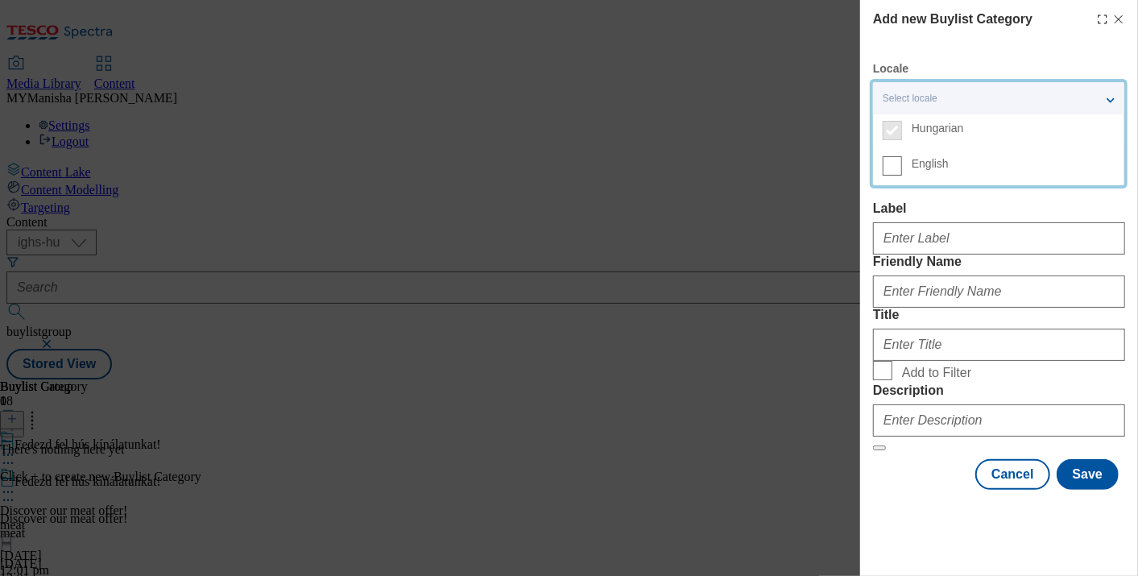
click at [881, 171] on label "English" at bounding box center [998, 167] width 251 height 35
click at [883, 171] on input "English" at bounding box center [892, 165] width 19 height 19
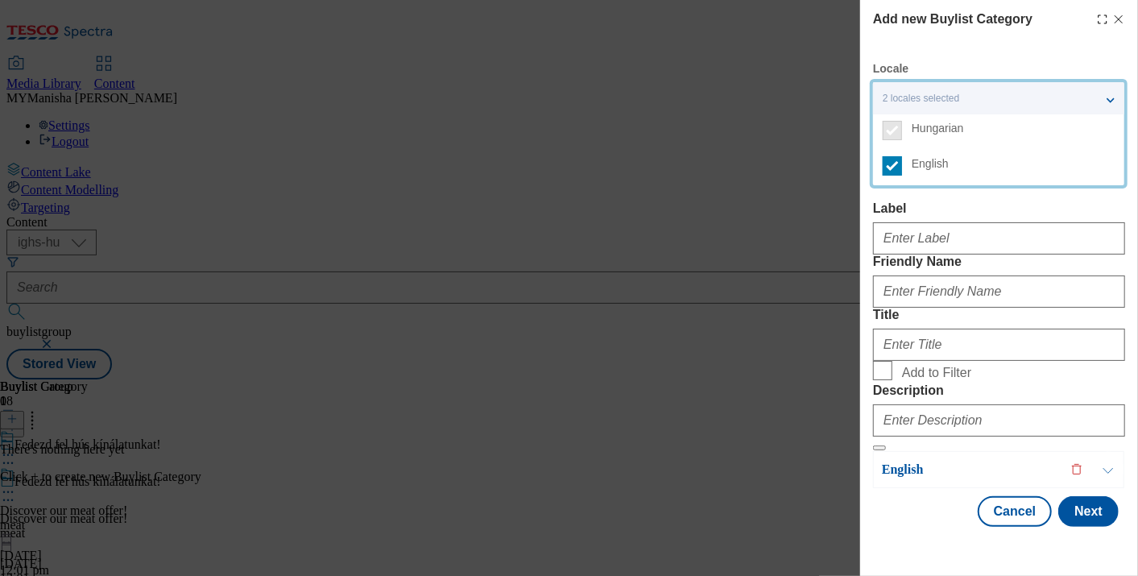
click at [920, 193] on div "Hungarian Label Friendly Name Title Add to Filter Description" at bounding box center [999, 297] width 252 height 308
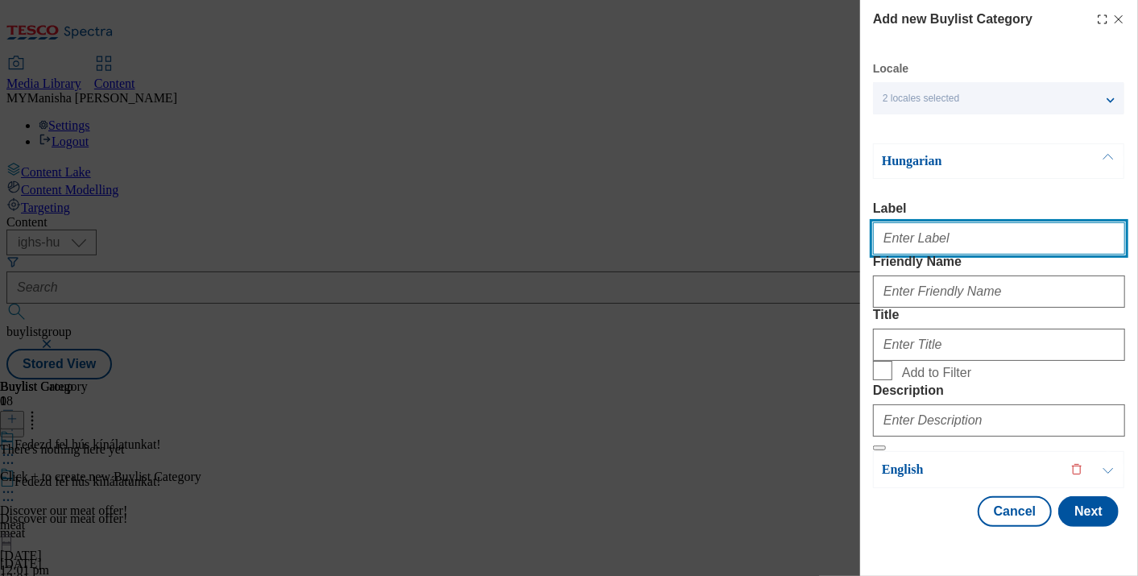
click at [938, 234] on input "Label" at bounding box center [999, 238] width 252 height 32
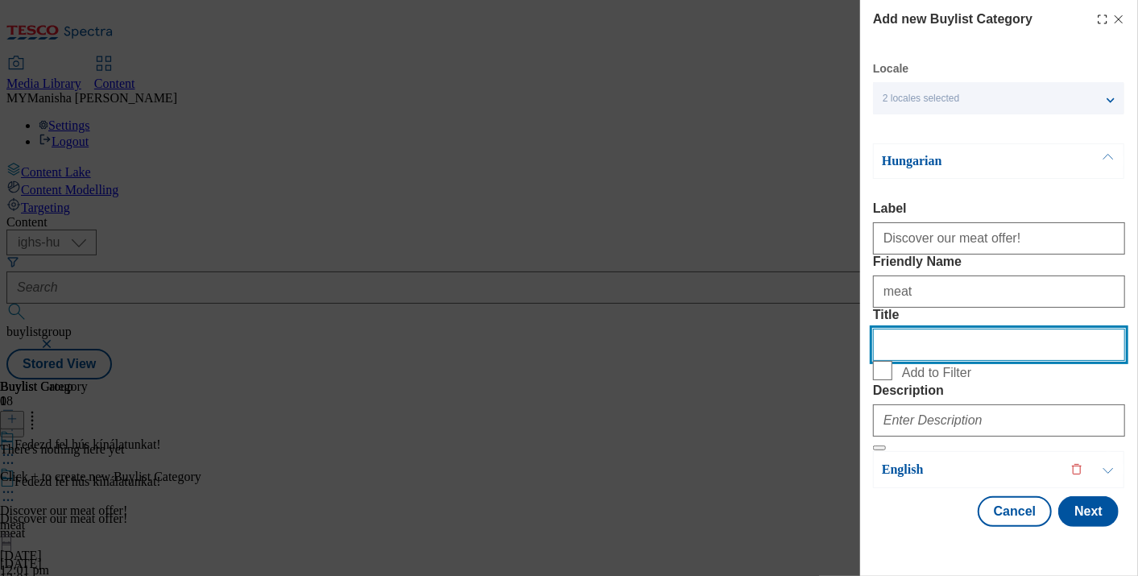
scroll to position [107, 0]
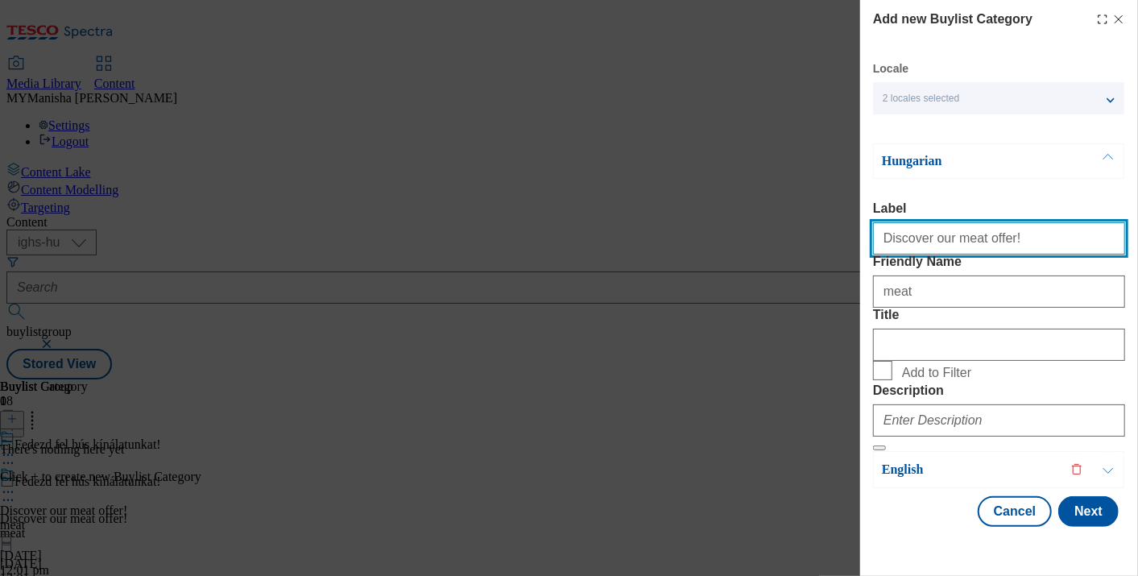
click at [1016, 222] on input "Discover our meat offer!" at bounding box center [999, 238] width 252 height 32
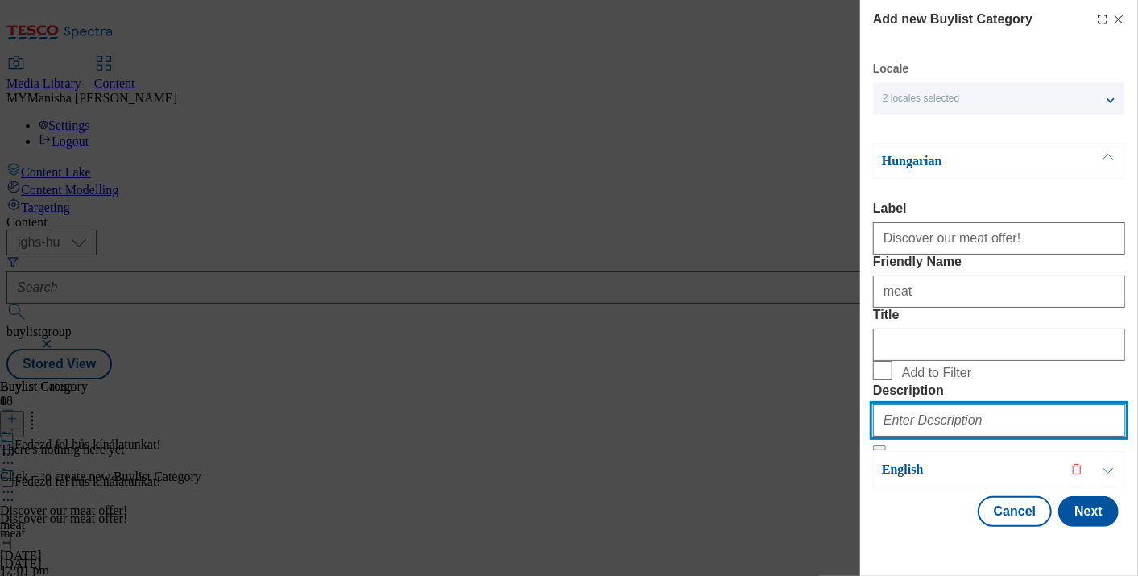
paste input "Discover our meat offer!"
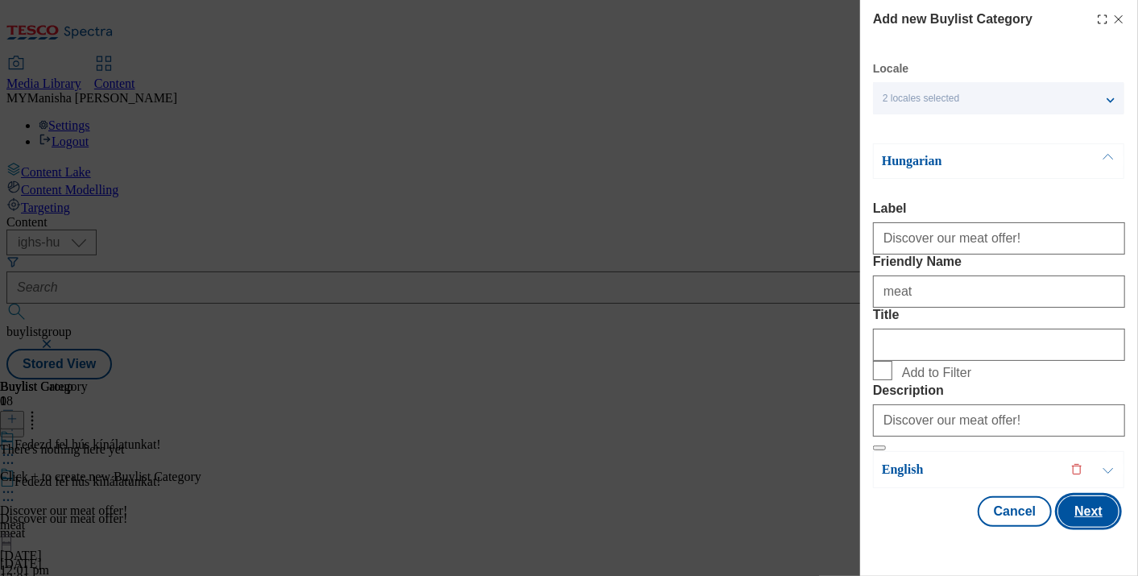
click at [1070, 527] on button "Next" at bounding box center [1088, 511] width 60 height 31
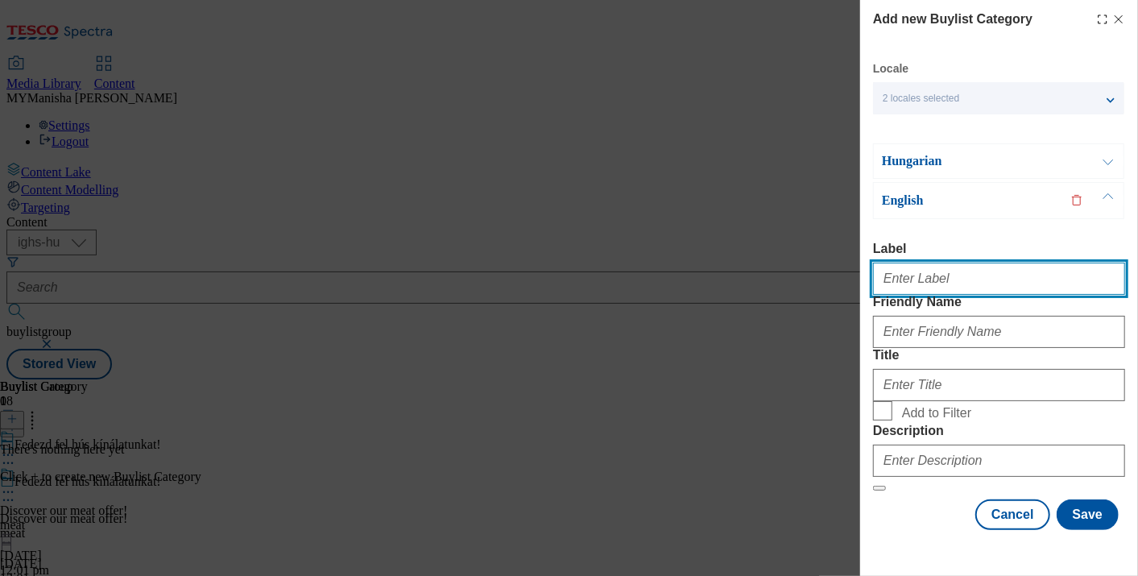
click at [927, 263] on input "Label" at bounding box center [999, 279] width 252 height 32
paste input "Discover our meat offer!"
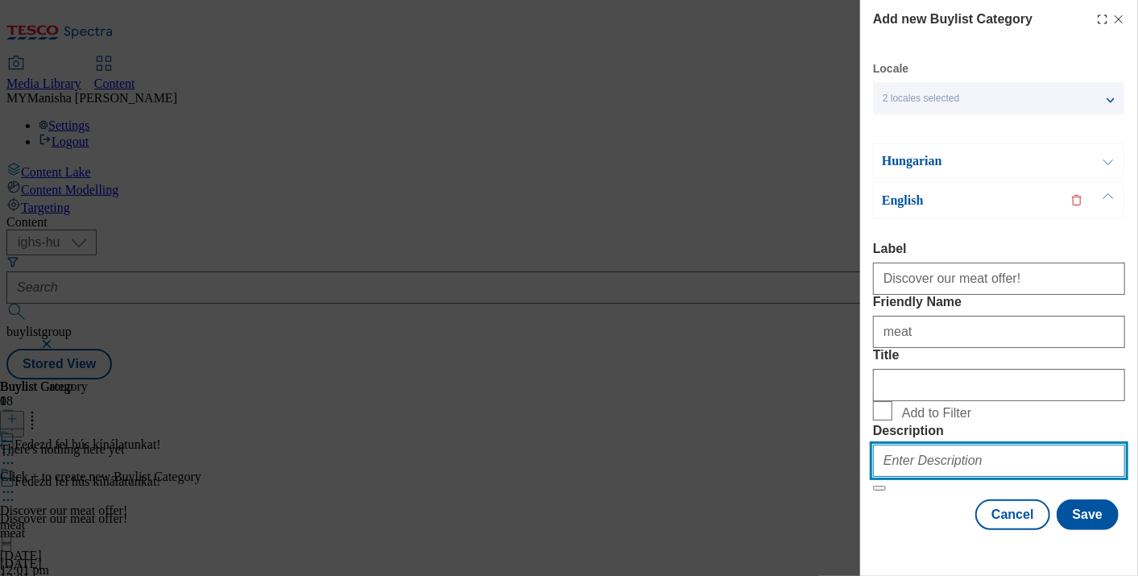
paste input "Discover our meat offer!"
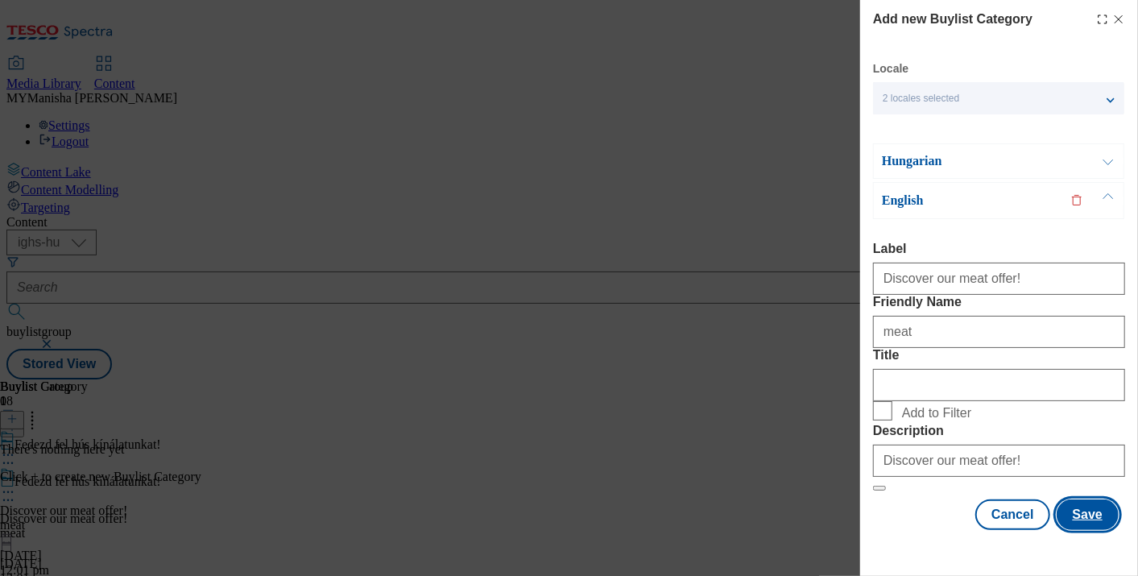
click at [1080, 517] on button "Save" at bounding box center [1087, 514] width 62 height 31
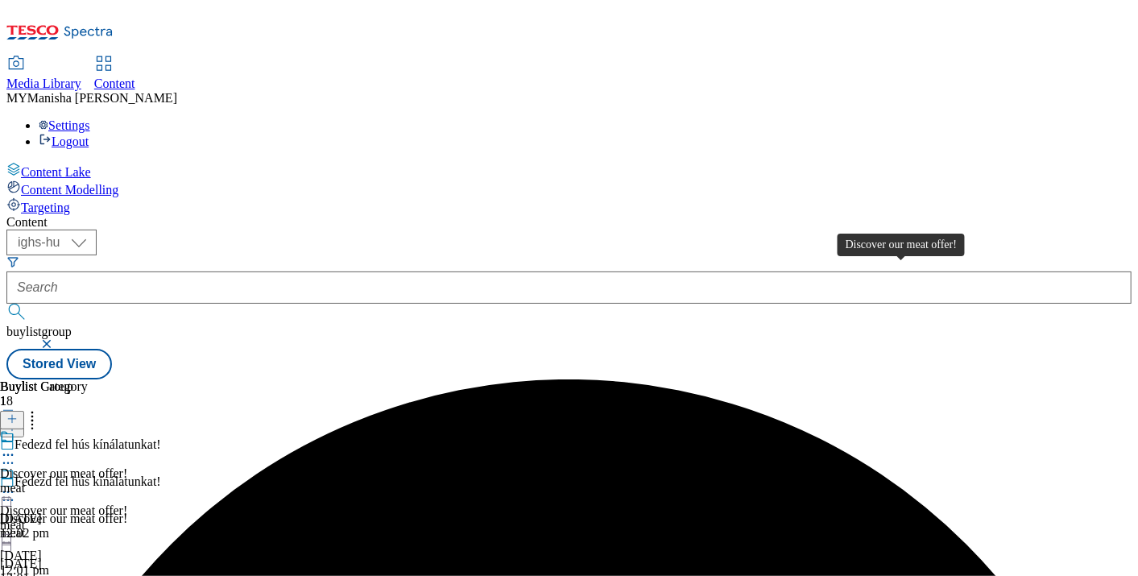
click at [127, 466] on div "Discover our meat offer!" at bounding box center [63, 473] width 127 height 14
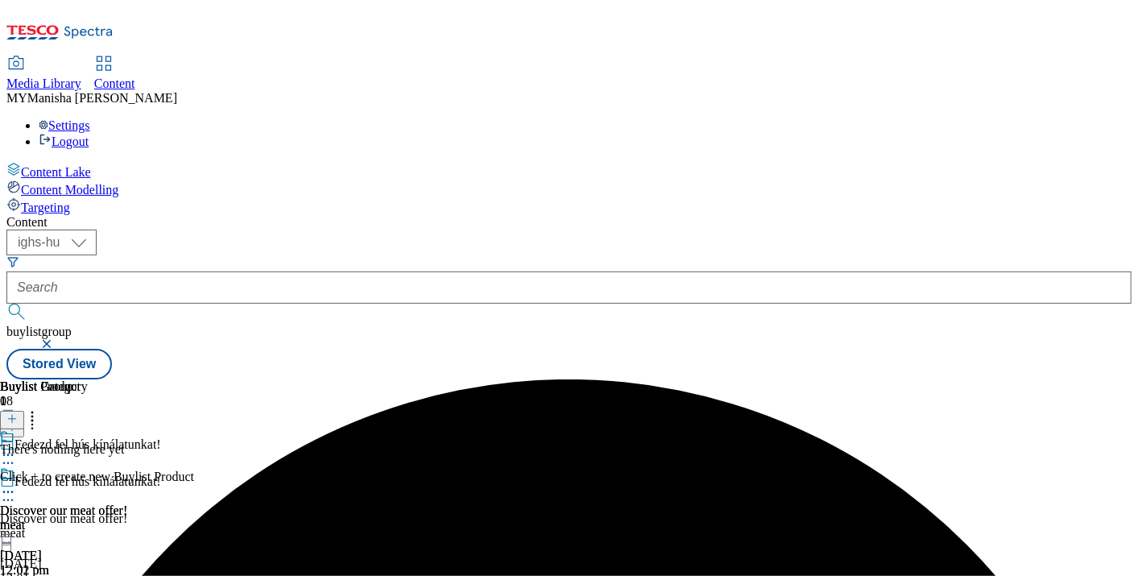
scroll to position [0, 291]
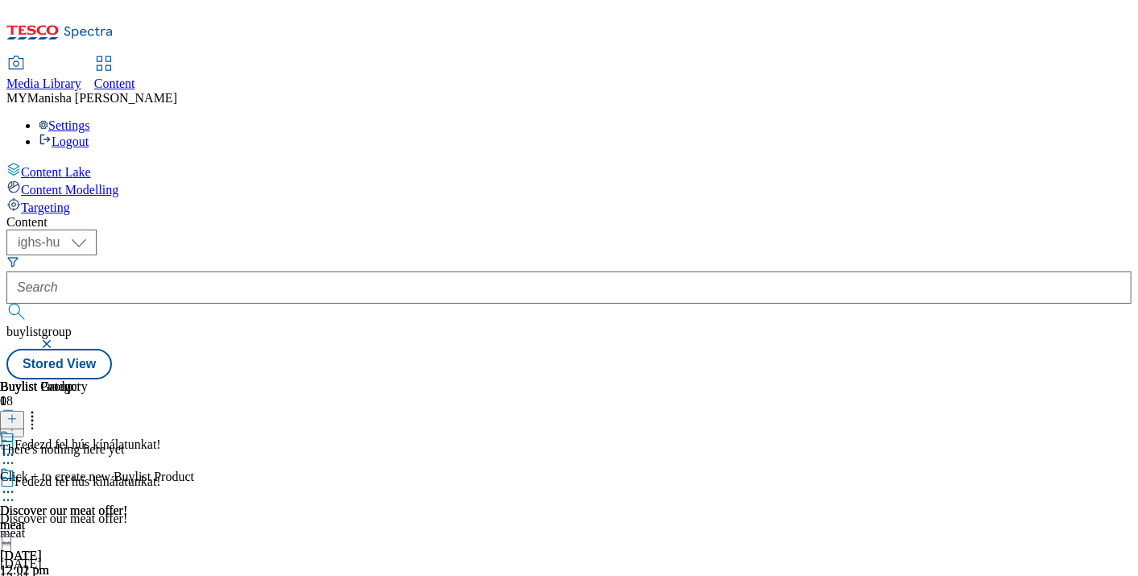
click at [24, 411] on button at bounding box center [12, 420] width 24 height 19
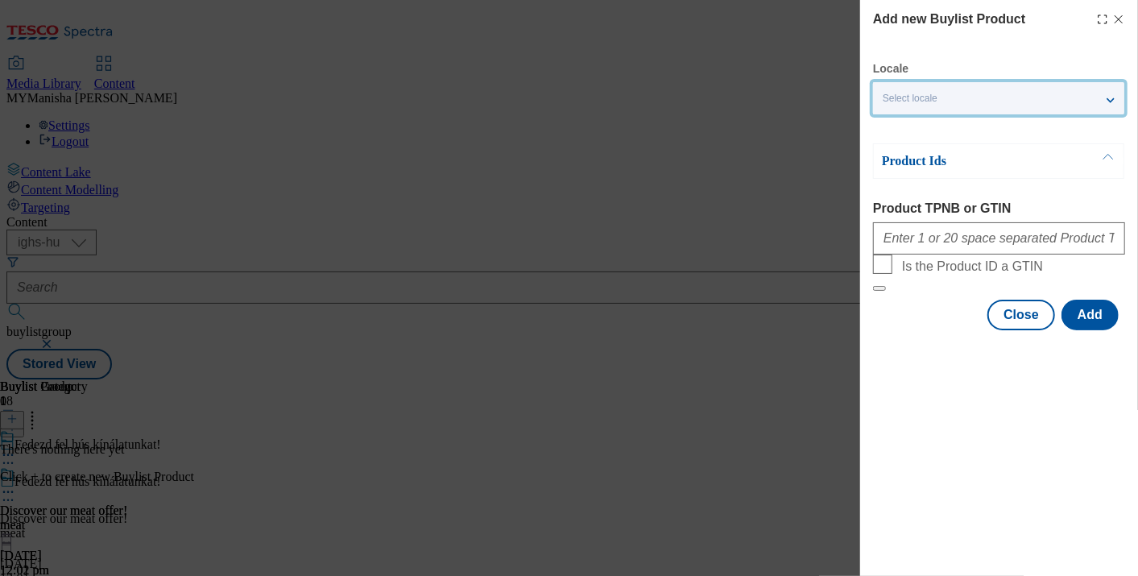
click at [990, 94] on div "Select locale" at bounding box center [998, 98] width 251 height 32
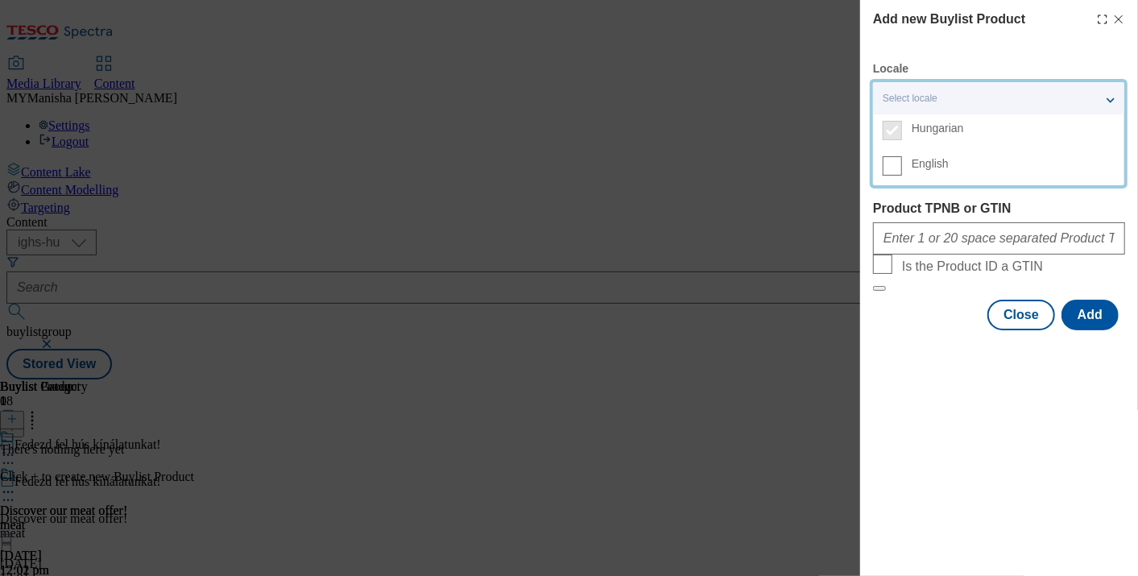
click at [903, 159] on label "English" at bounding box center [998, 167] width 251 height 35
click at [902, 159] on input "English" at bounding box center [892, 165] width 19 height 19
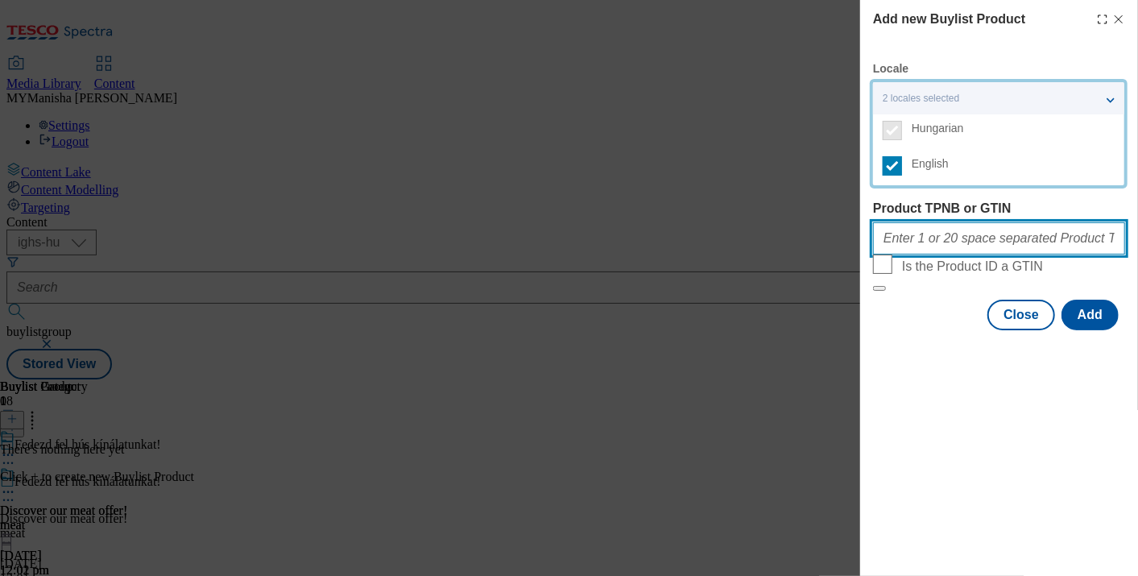
click at [910, 254] on input "Product TPNB or GTIN" at bounding box center [999, 238] width 252 height 32
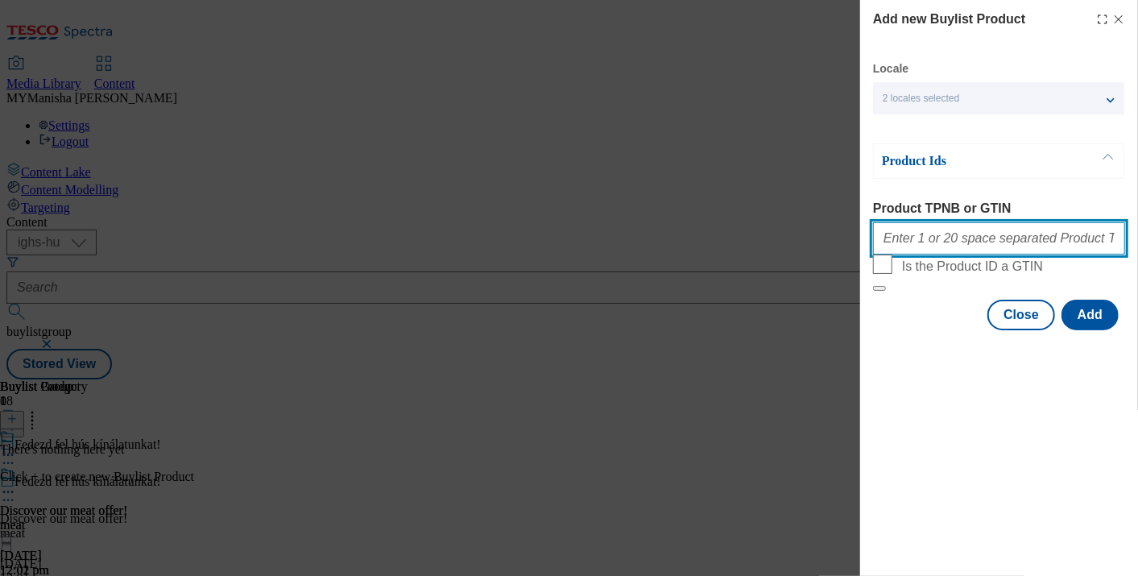
paste input "205388123 205388130 210956041 220282086 105629640 111268513 111268515 111268518…"
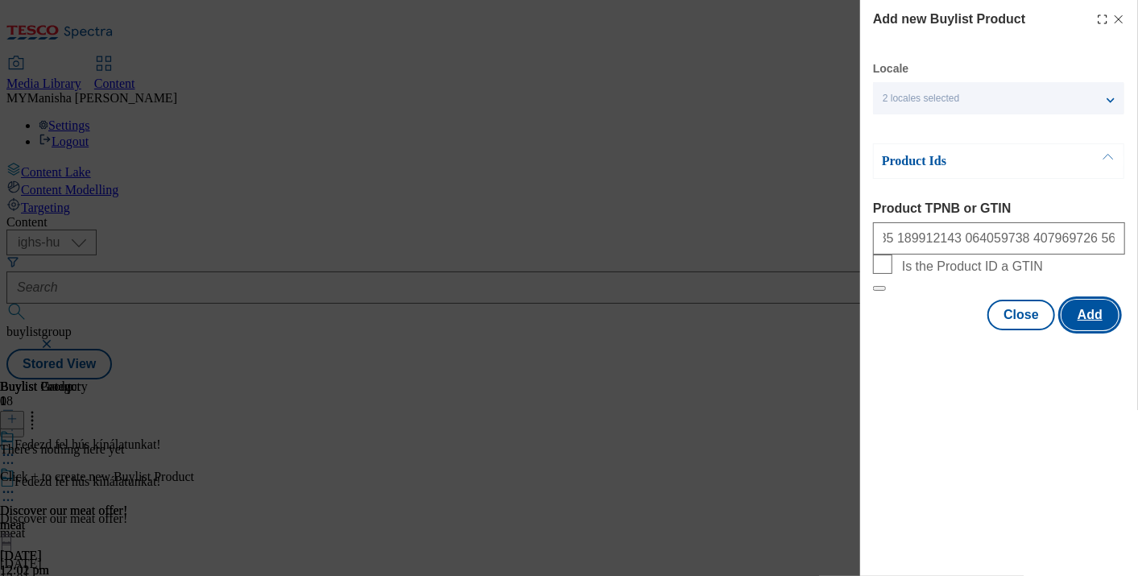
scroll to position [0, 0]
click at [1093, 330] on button "Add" at bounding box center [1089, 315] width 57 height 31
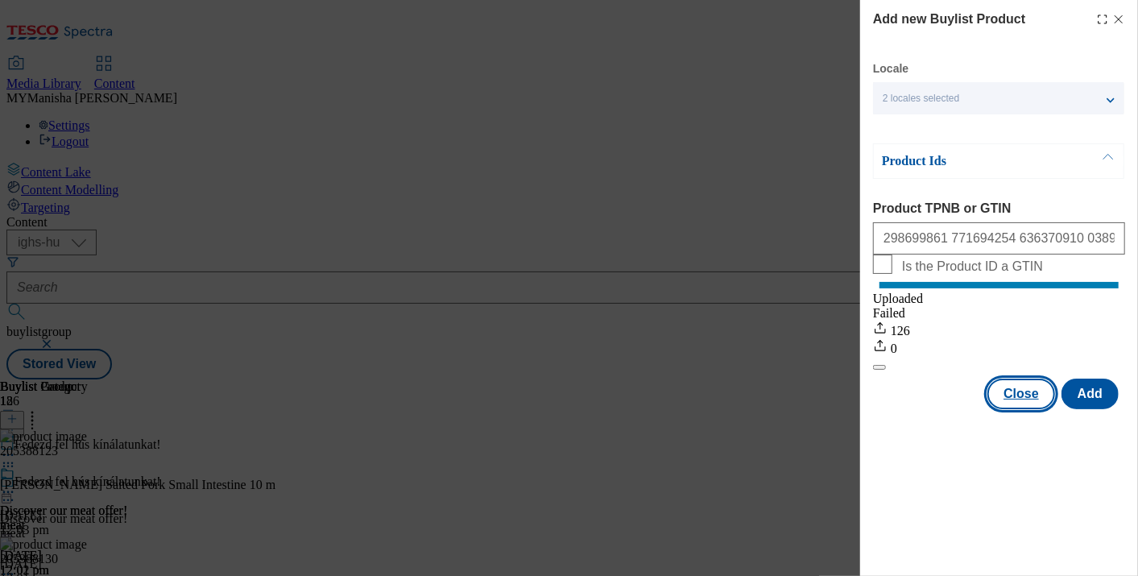
click at [1025, 409] on button "Close" at bounding box center [1021, 393] width 68 height 31
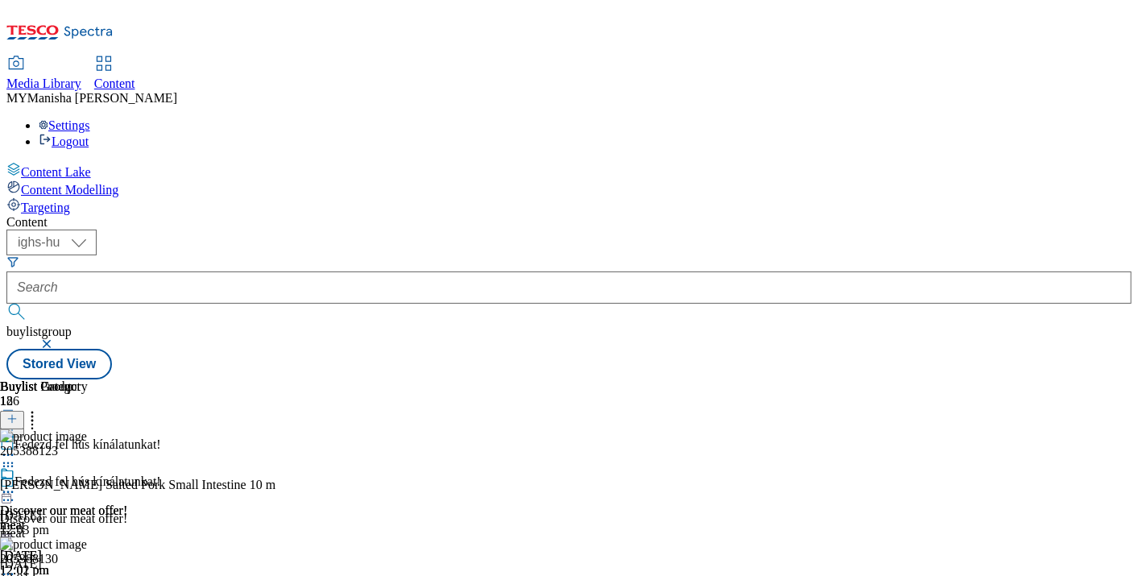
scroll to position [0, 291]
